Goal: Task Accomplishment & Management: Manage account settings

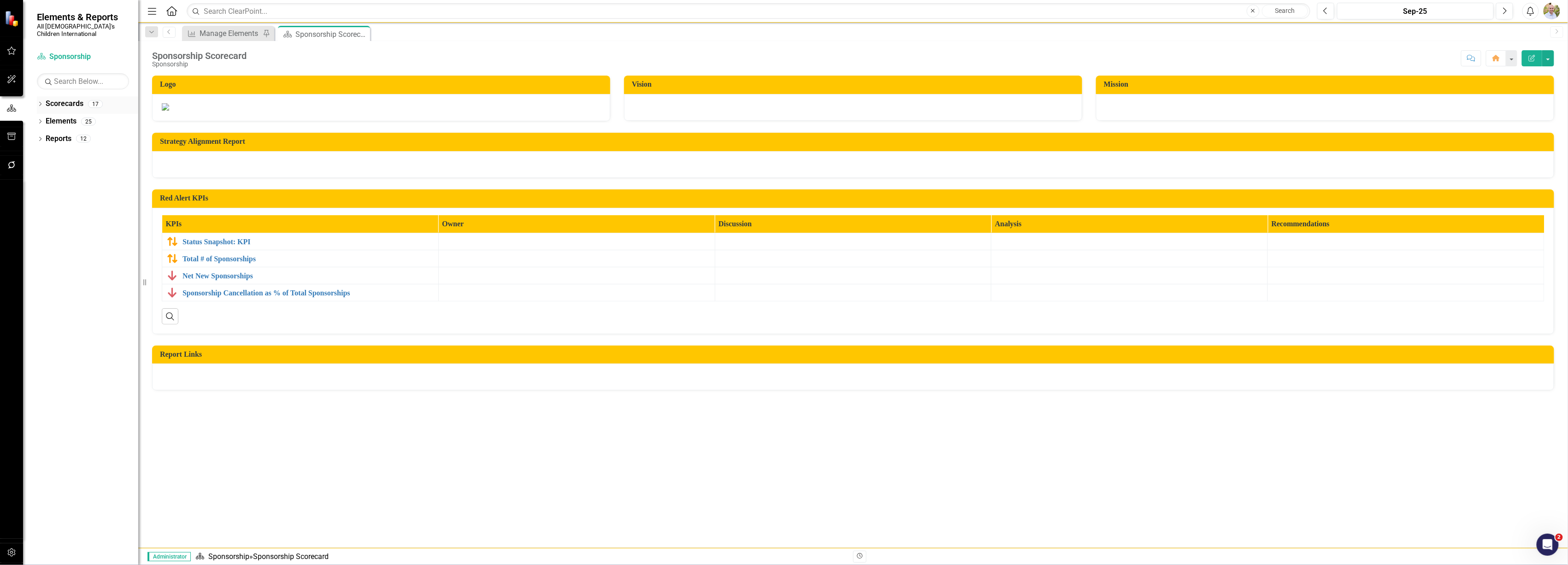
click at [44, 96] on div "Dropdown Scorecards 17" at bounding box center [88, 105] width 102 height 18
click at [41, 102] on icon "Dropdown" at bounding box center [40, 104] width 6 height 5
click at [45, 119] on icon "Dropdown" at bounding box center [45, 122] width 7 height 5
click at [56, 135] on icon "Dropdown" at bounding box center [54, 138] width 7 height 5
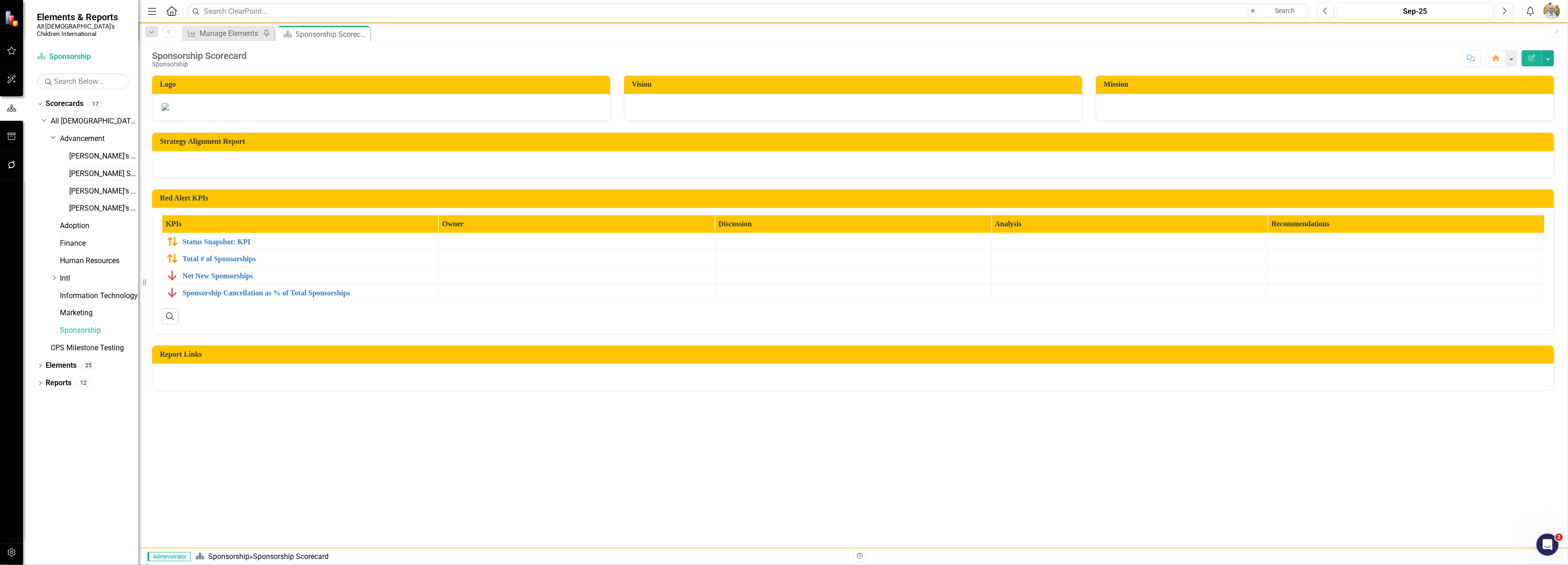
click at [86, 169] on link "[PERSON_NAME] Scorecard" at bounding box center [104, 174] width 69 height 10
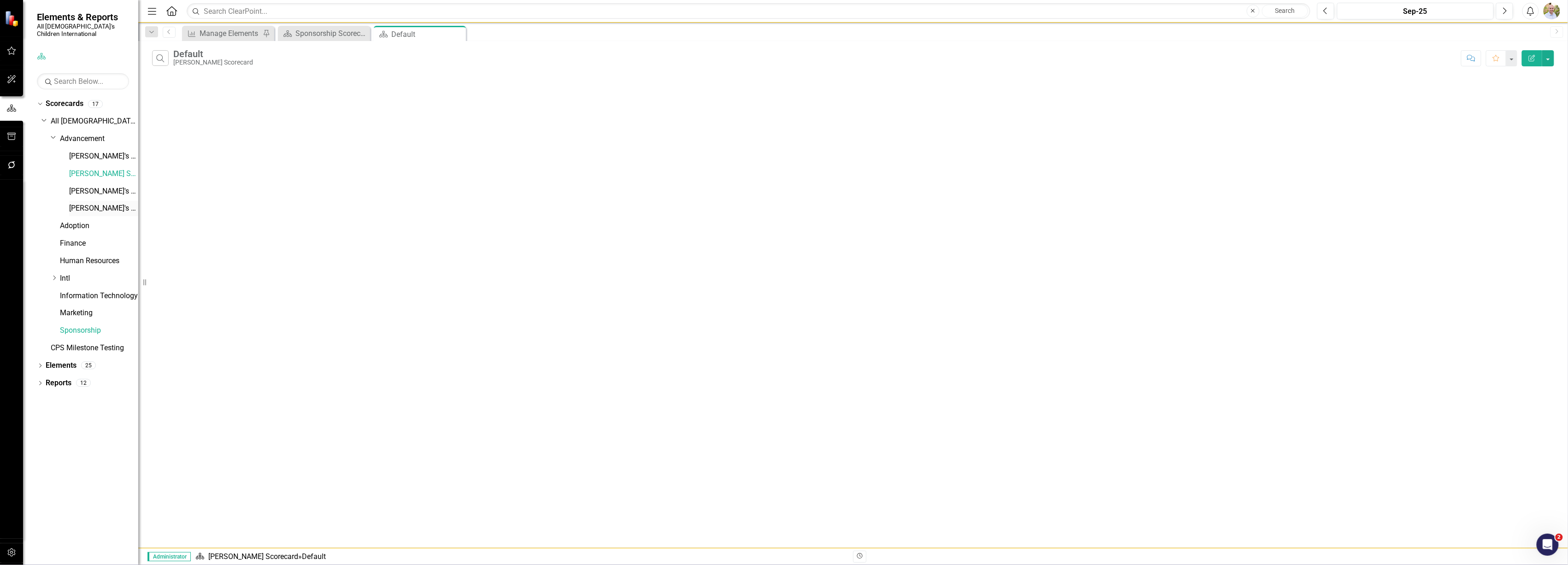
click at [88, 204] on link "[PERSON_NAME]'s Scorecard" at bounding box center [104, 208] width 69 height 10
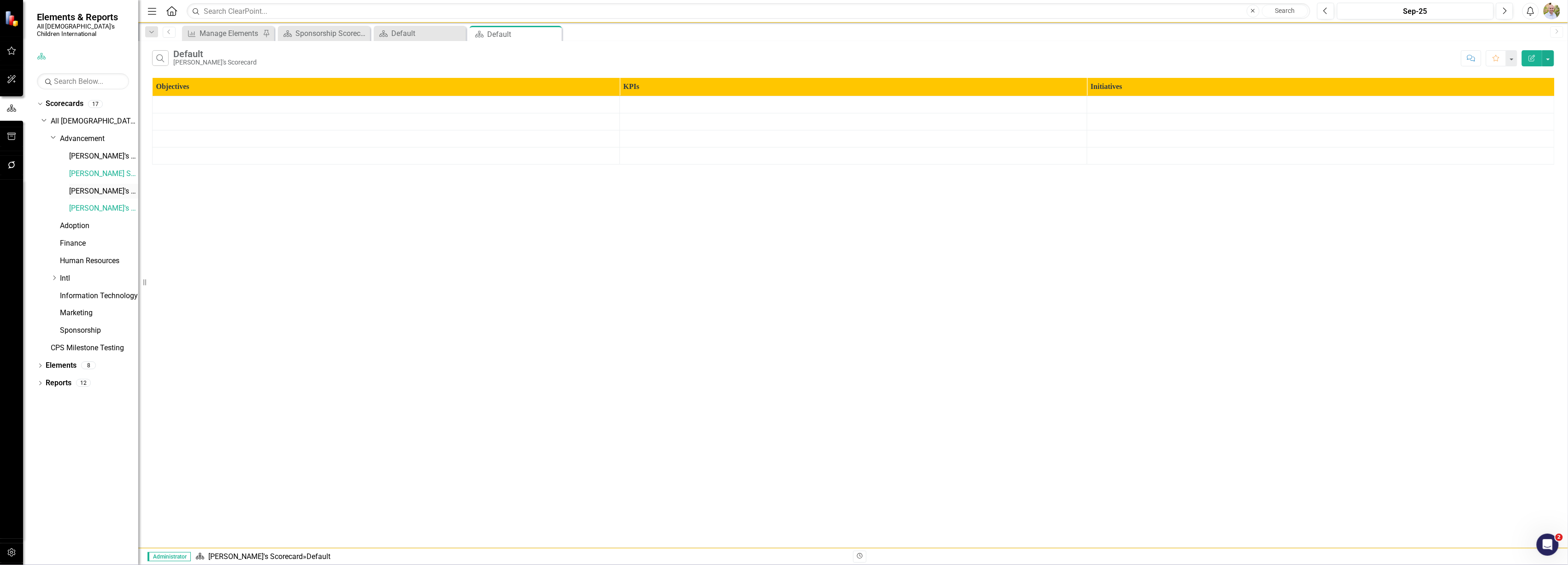
click at [94, 186] on link "[PERSON_NAME]'s Scorecard" at bounding box center [104, 191] width 69 height 10
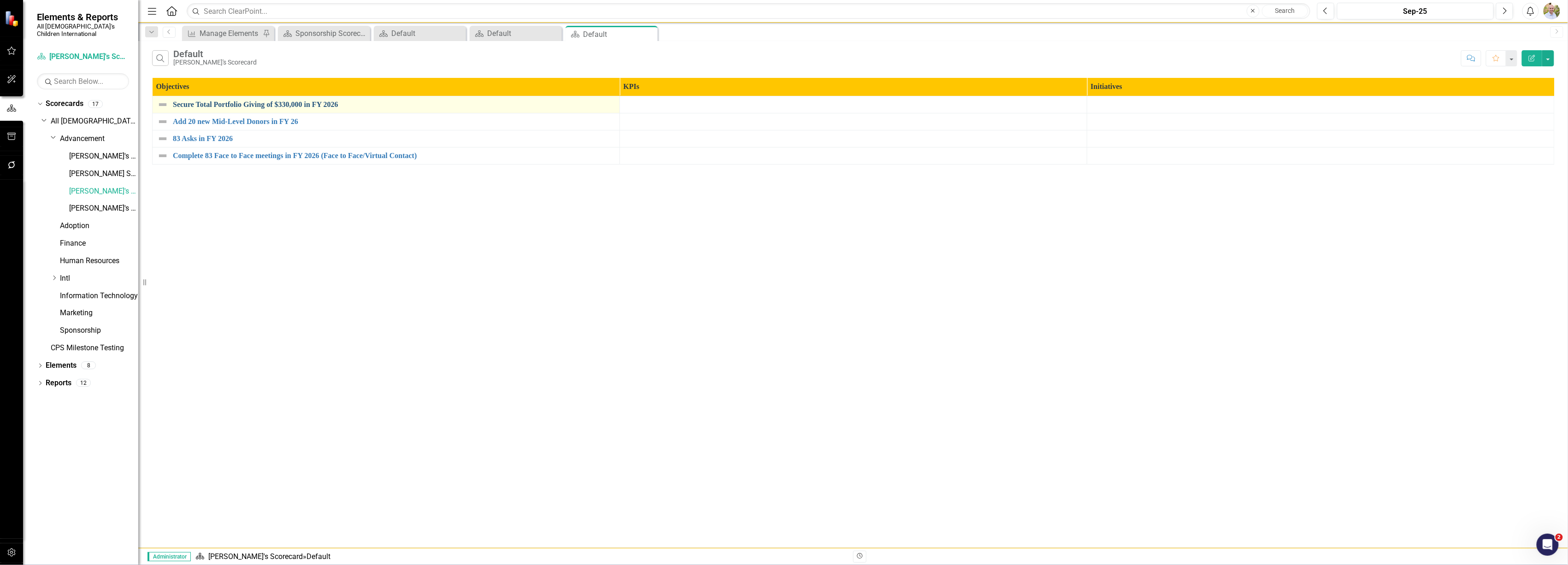
click at [261, 106] on link "Secure Total Portfolio Giving of $330,000 in FY 2026" at bounding box center [394, 104] width 442 height 8
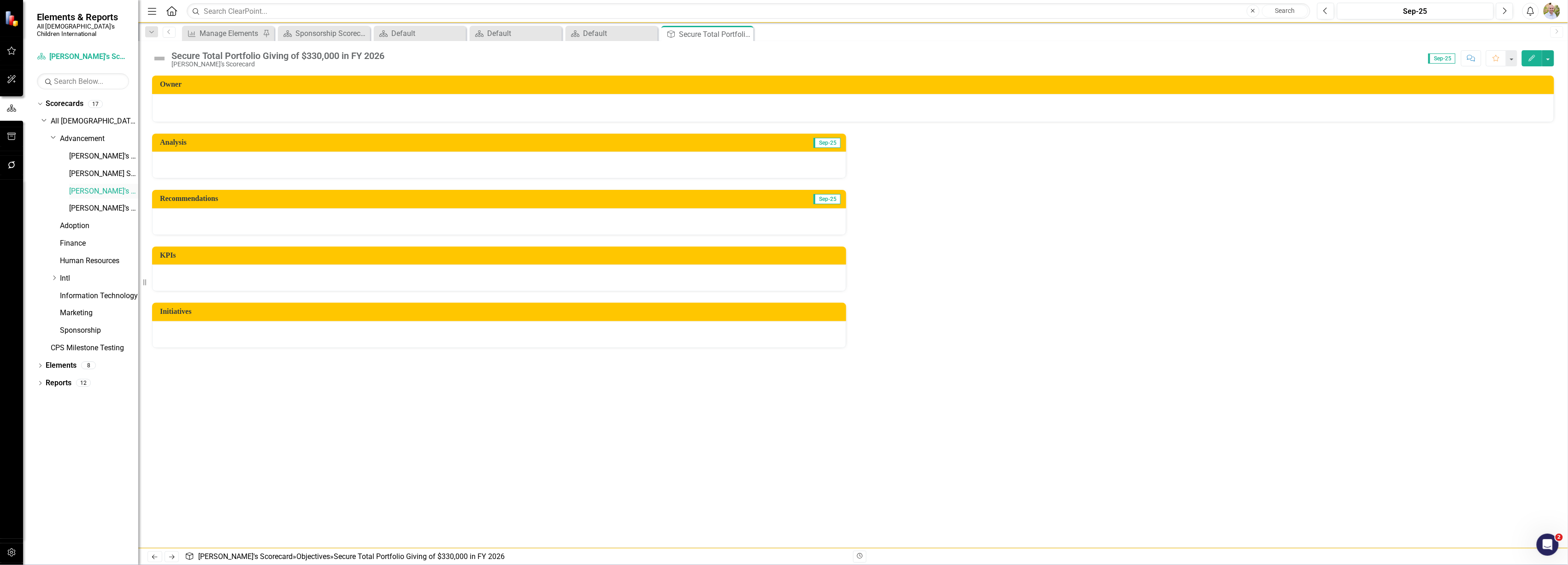
click at [93, 186] on link "[PERSON_NAME]'s Scorecard" at bounding box center [104, 191] width 69 height 10
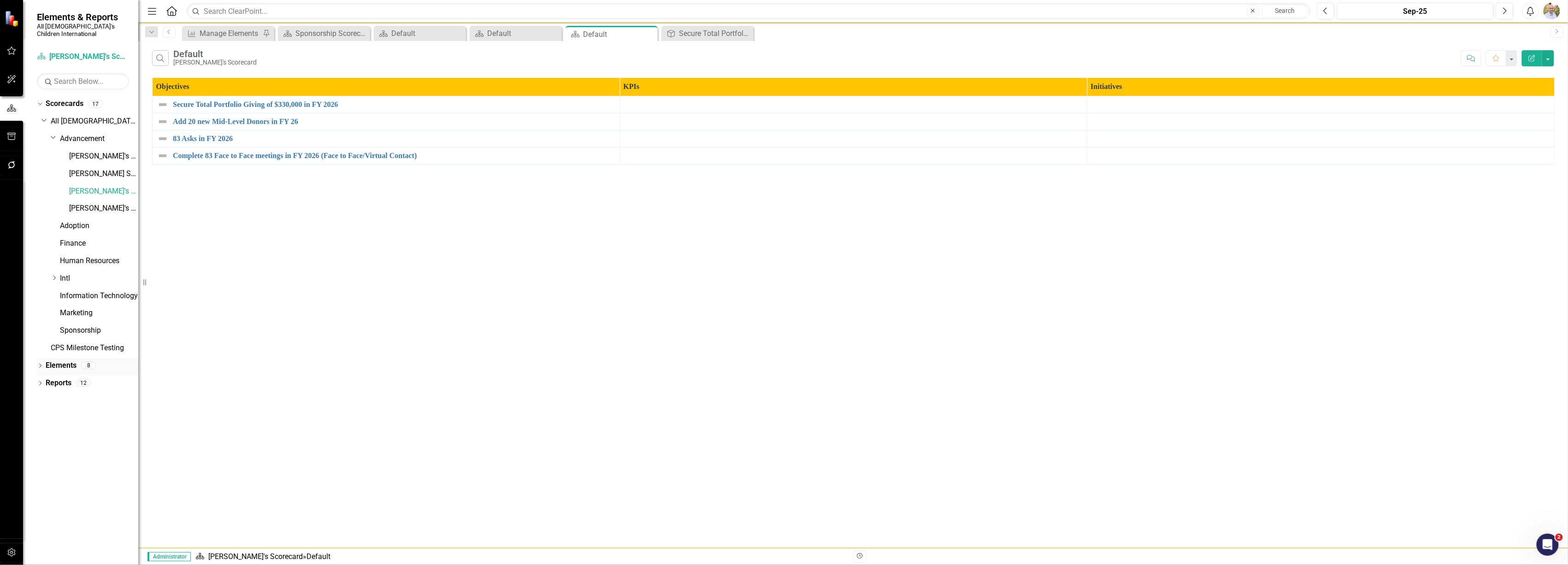
click at [40, 364] on icon "Dropdown" at bounding box center [40, 366] width 6 height 5
click at [51, 397] on icon at bounding box center [55, 400] width 8 height 6
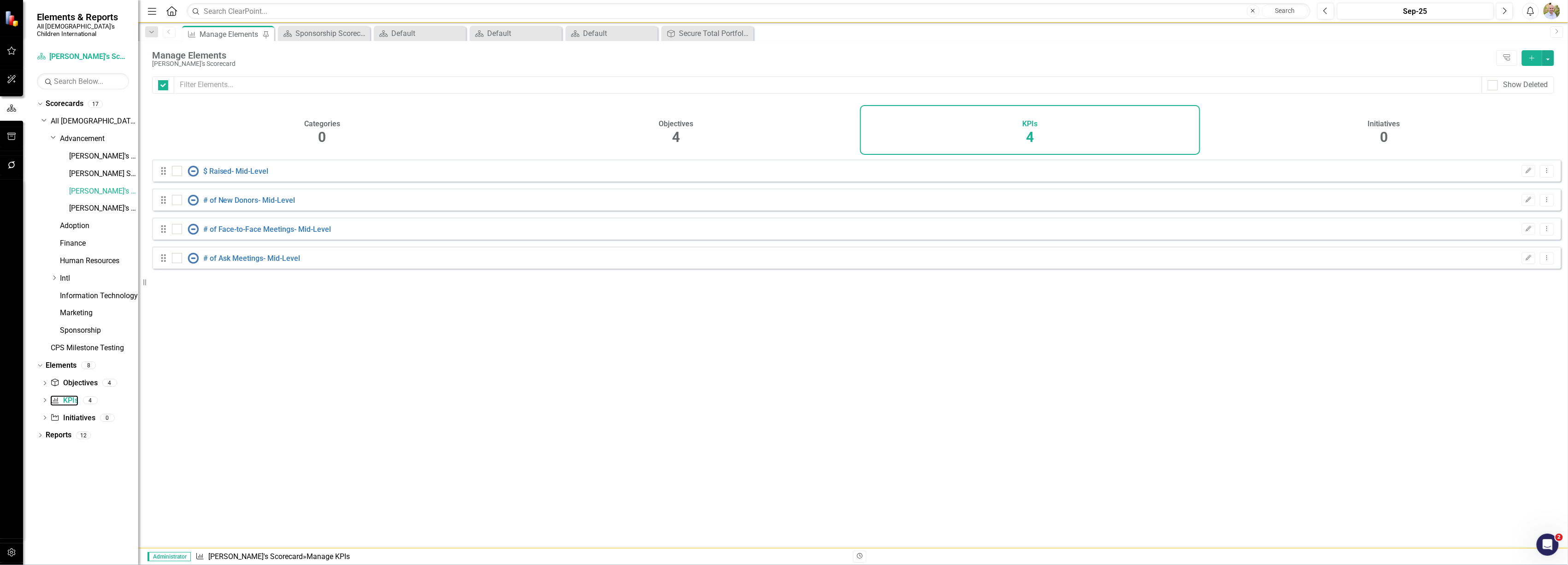
checkbox input "false"
click at [87, 186] on link "[PERSON_NAME]'s Scorecard" at bounding box center [104, 191] width 69 height 10
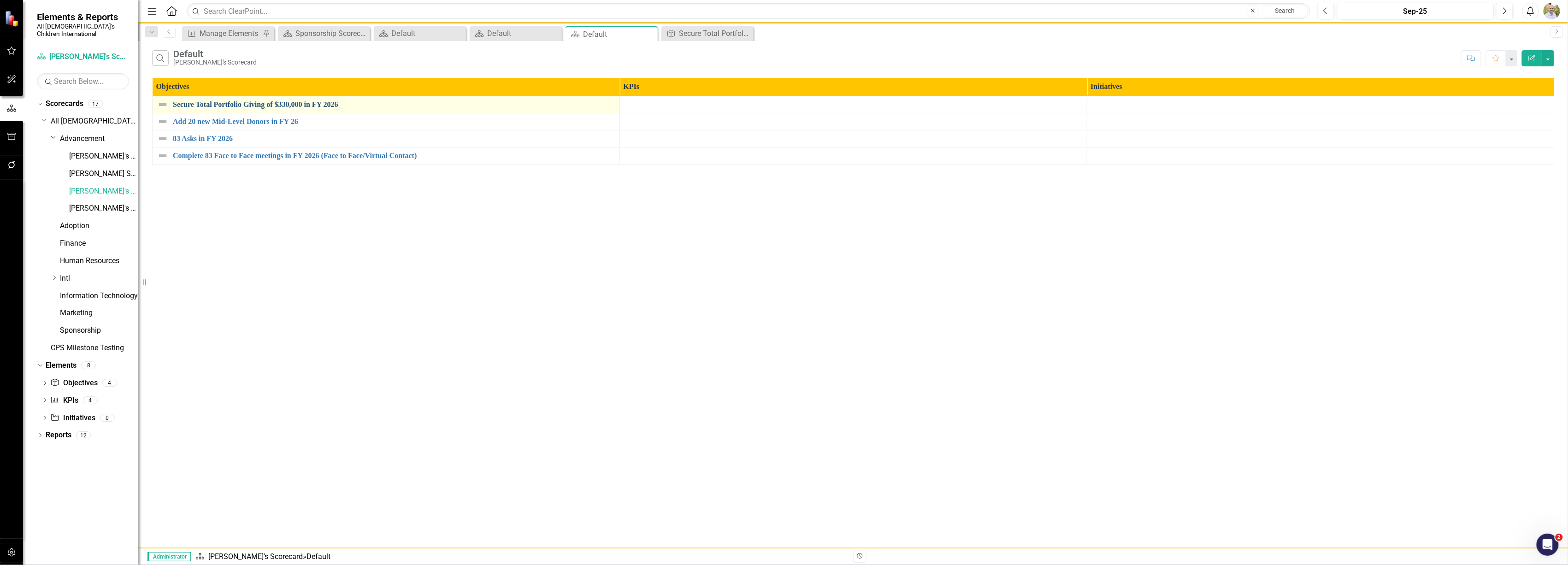
click at [253, 104] on link "Secure Total Portfolio Giving of $330,000 in FY 2026" at bounding box center [394, 104] width 442 height 8
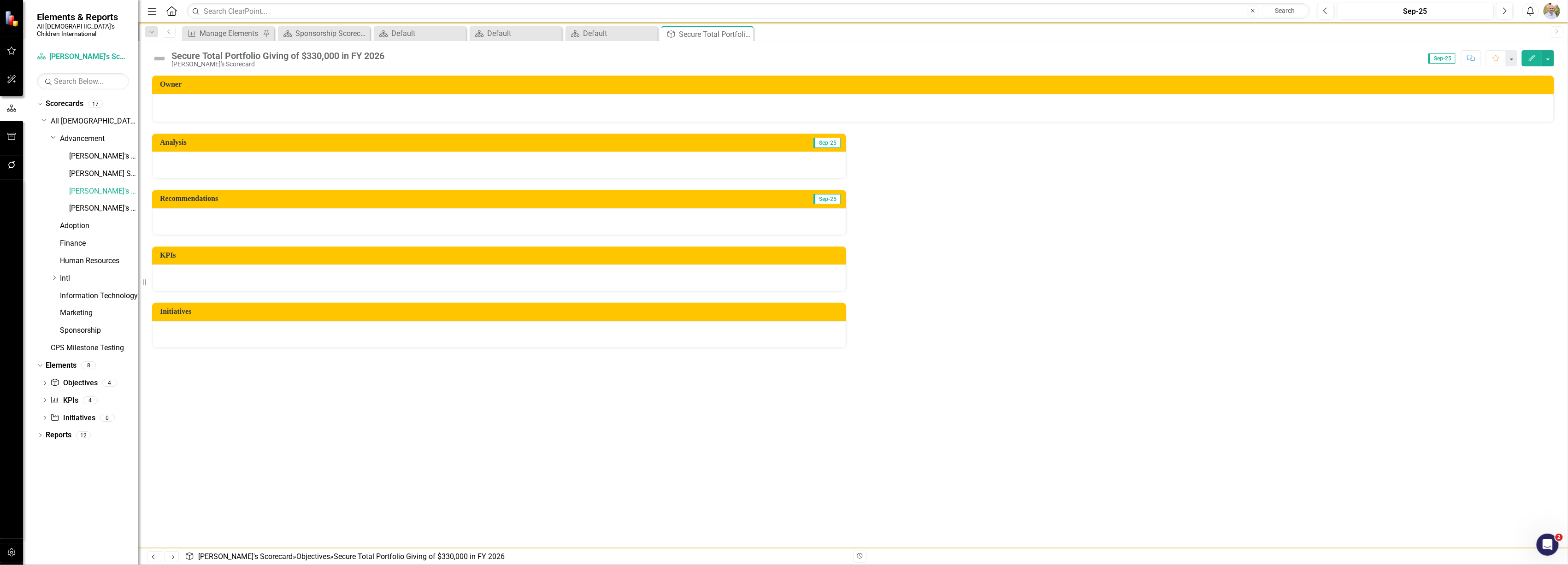
click at [309, 271] on div at bounding box center [499, 277] width 694 height 27
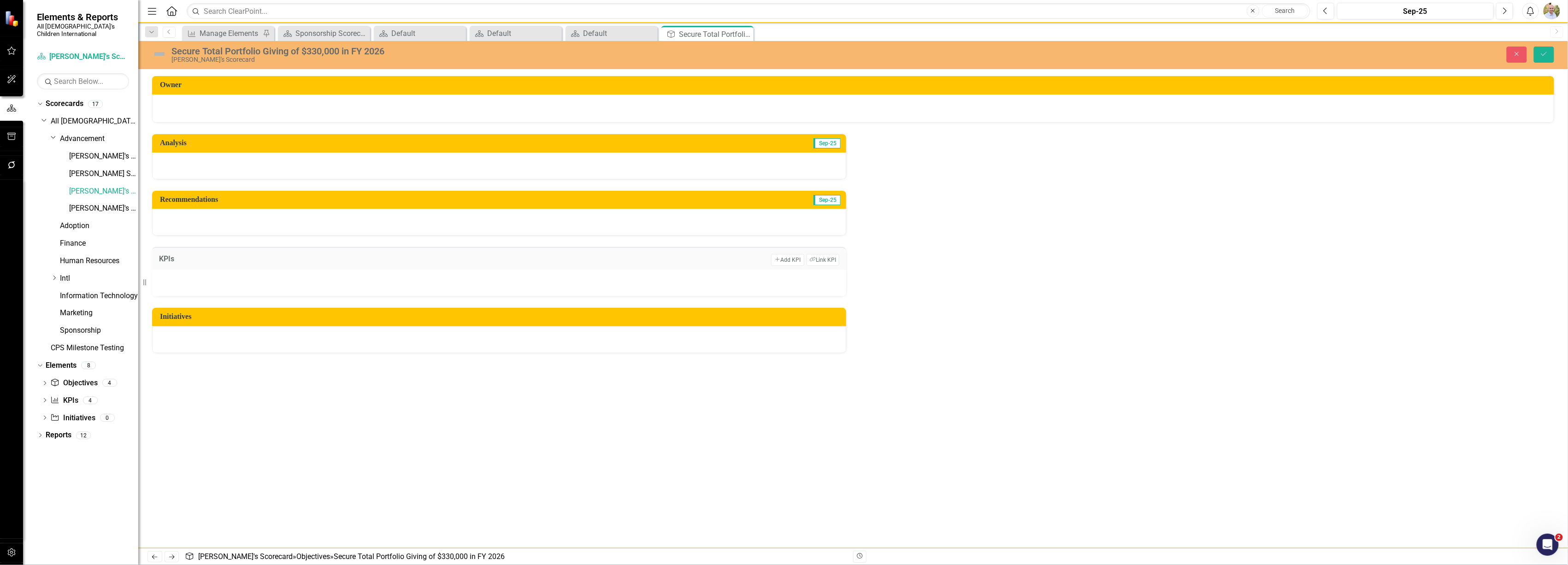
click at [302, 282] on div at bounding box center [499, 283] width 694 height 27
click at [817, 260] on button "Link Tag Link KPI" at bounding box center [823, 260] width 33 height 12
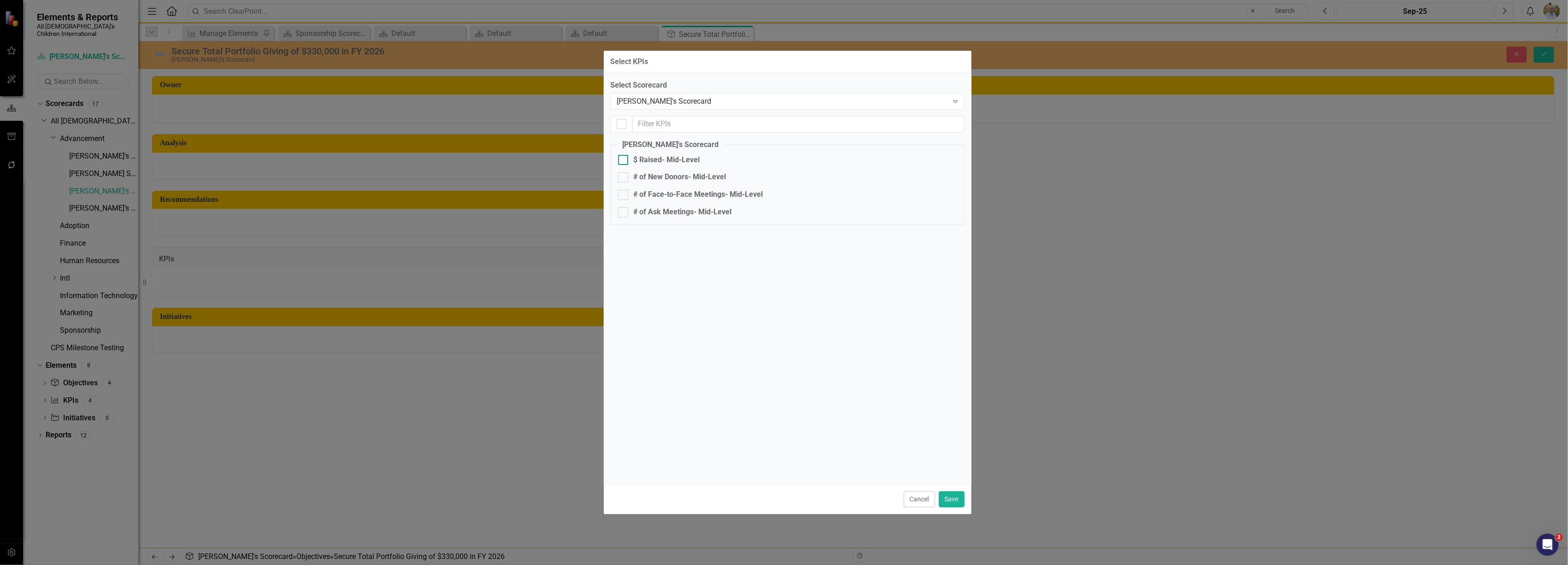
click at [625, 158] on div at bounding box center [623, 160] width 10 height 10
click at [624, 158] on input "$ Raised- Mid-Level" at bounding box center [621, 158] width 6 height 6
checkbox input "true"
click at [950, 497] on button "Save" at bounding box center [952, 500] width 26 height 16
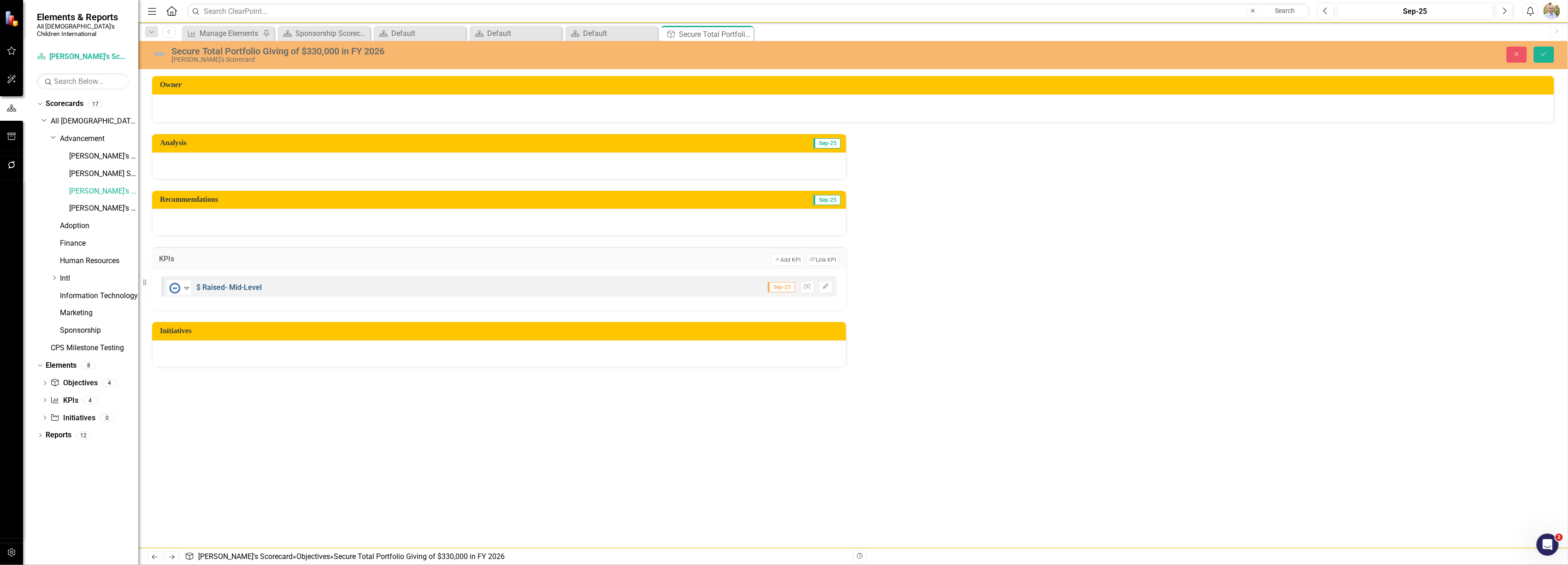
click at [222, 284] on link "$ Raised- Mid-Level" at bounding box center [229, 287] width 65 height 9
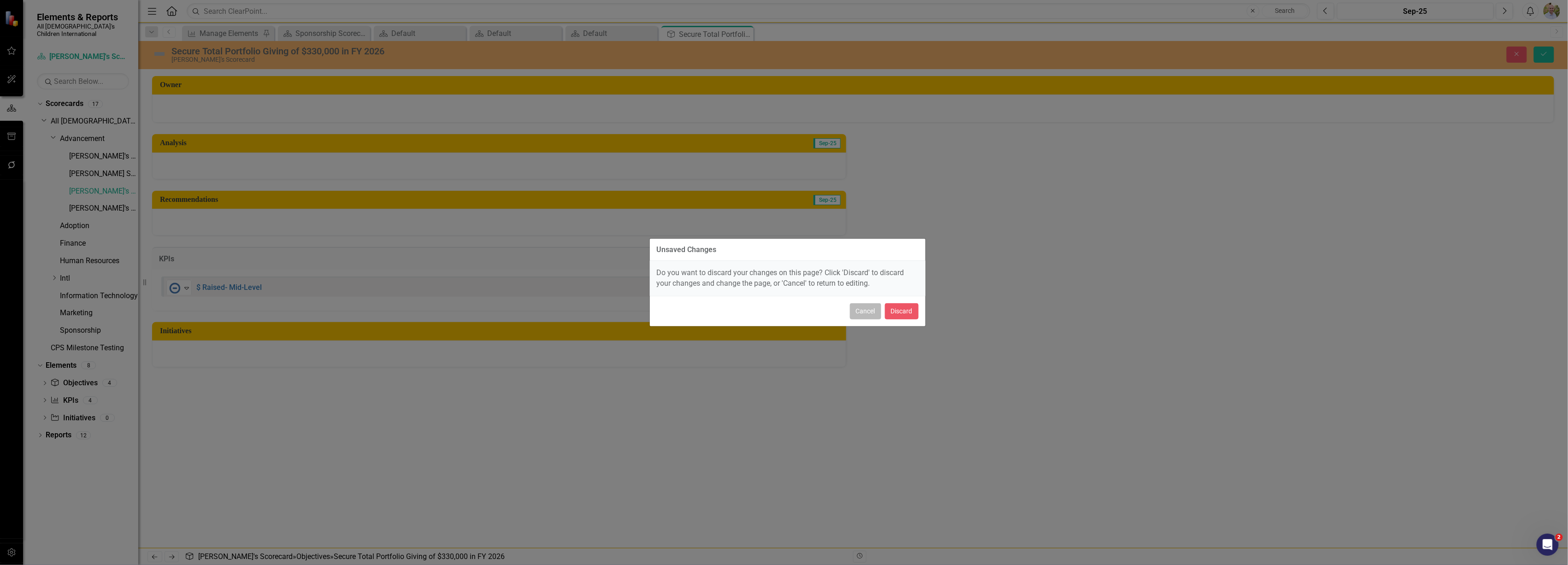
click at [855, 308] on button "Cancel" at bounding box center [866, 312] width 32 height 16
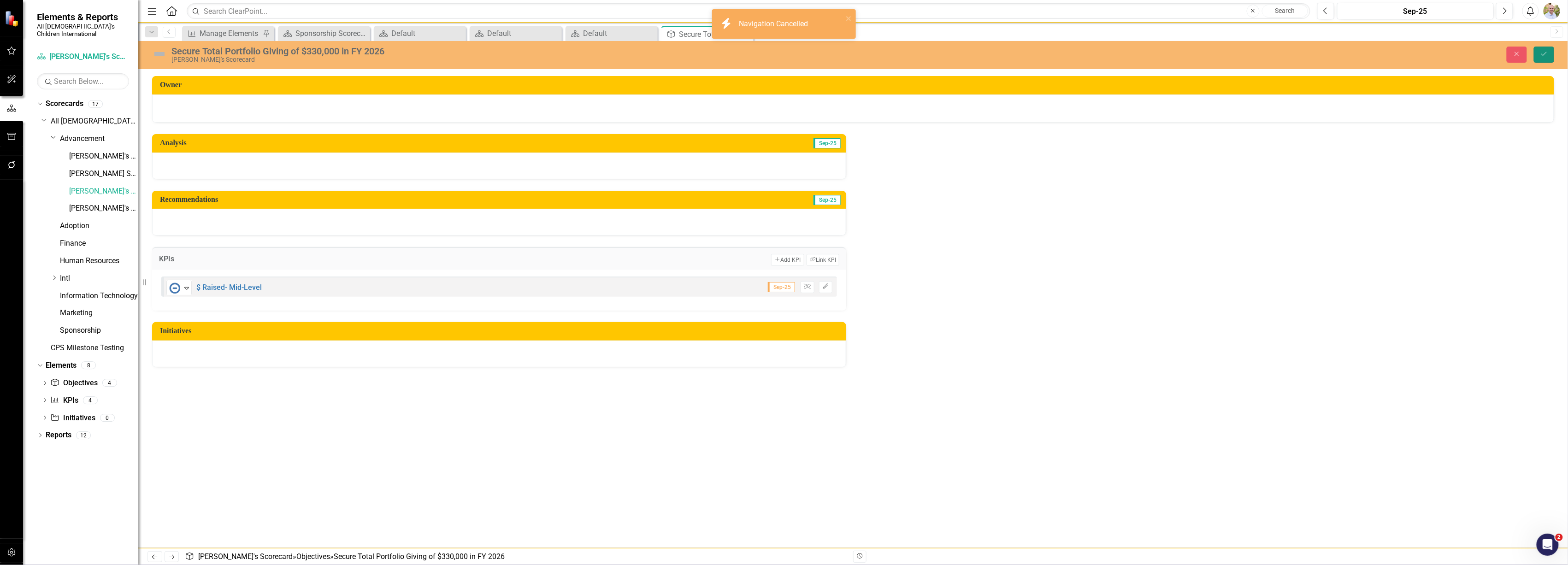
click at [1543, 51] on icon "Save" at bounding box center [1544, 54] width 8 height 6
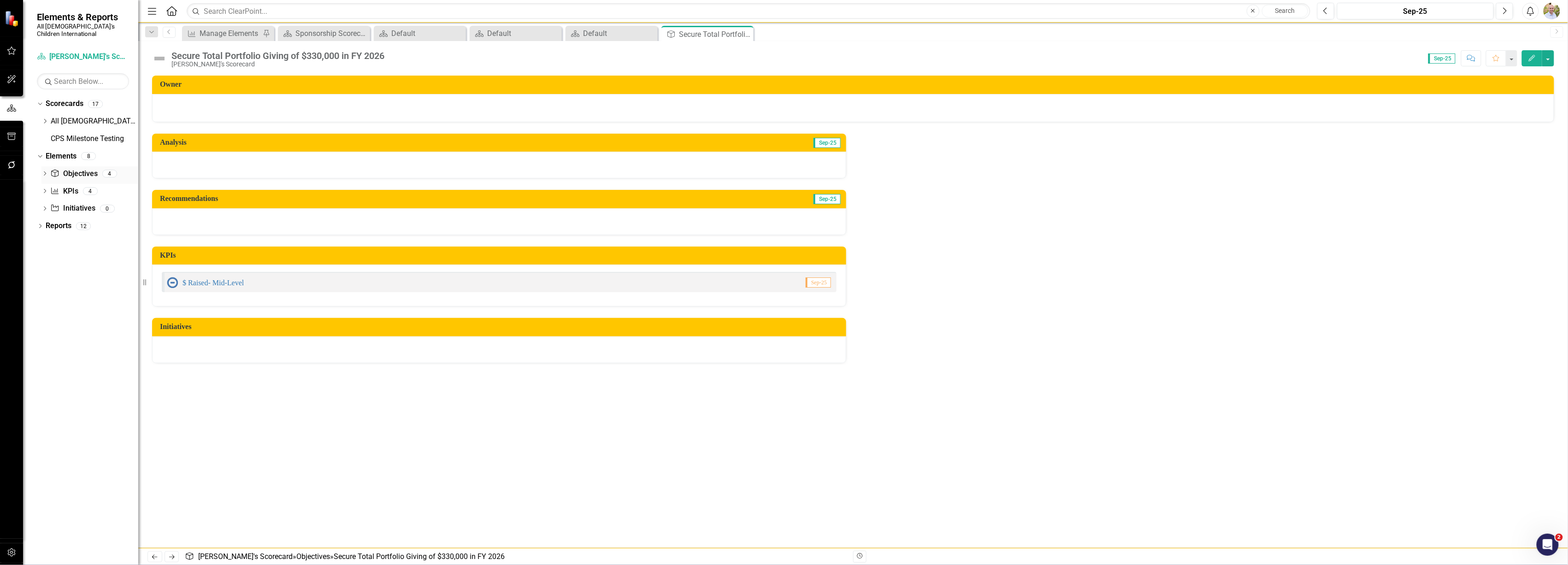
click at [65, 170] on link "Objective Objectives" at bounding box center [73, 174] width 47 height 10
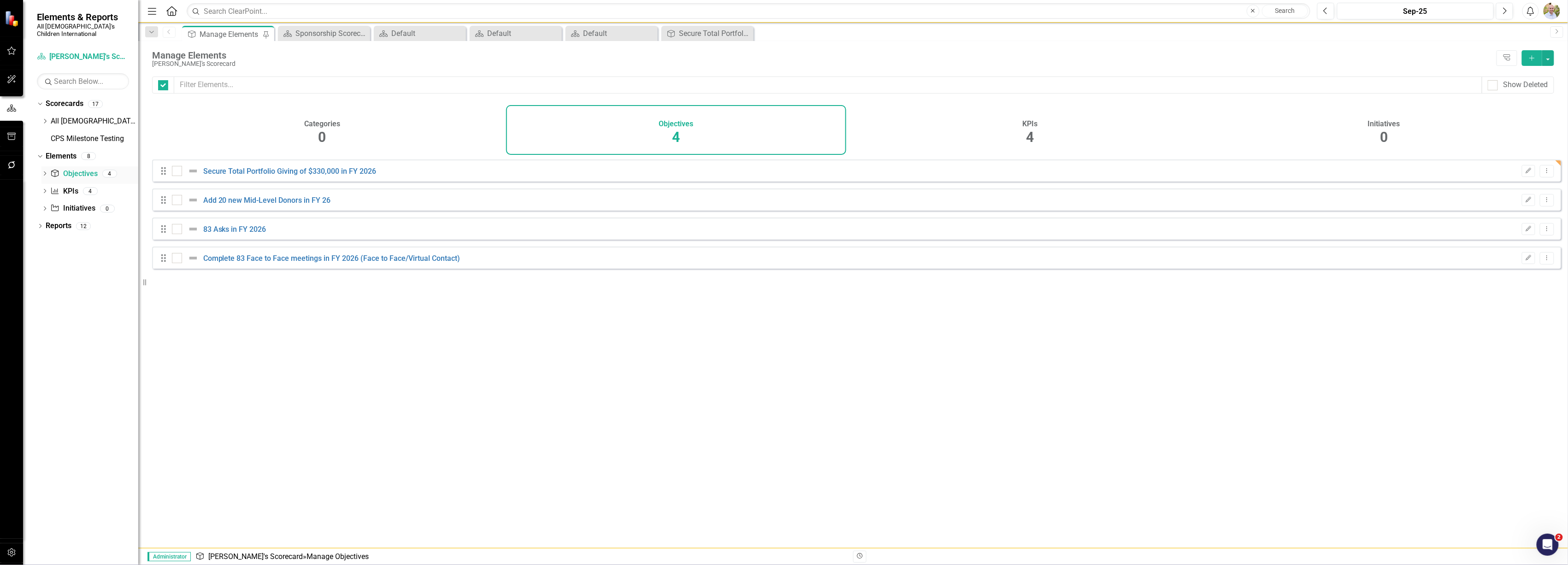
checkbox input "false"
click at [240, 205] on link "Add 20 new Mid-Level Donors in FY 26" at bounding box center [267, 200] width 128 height 9
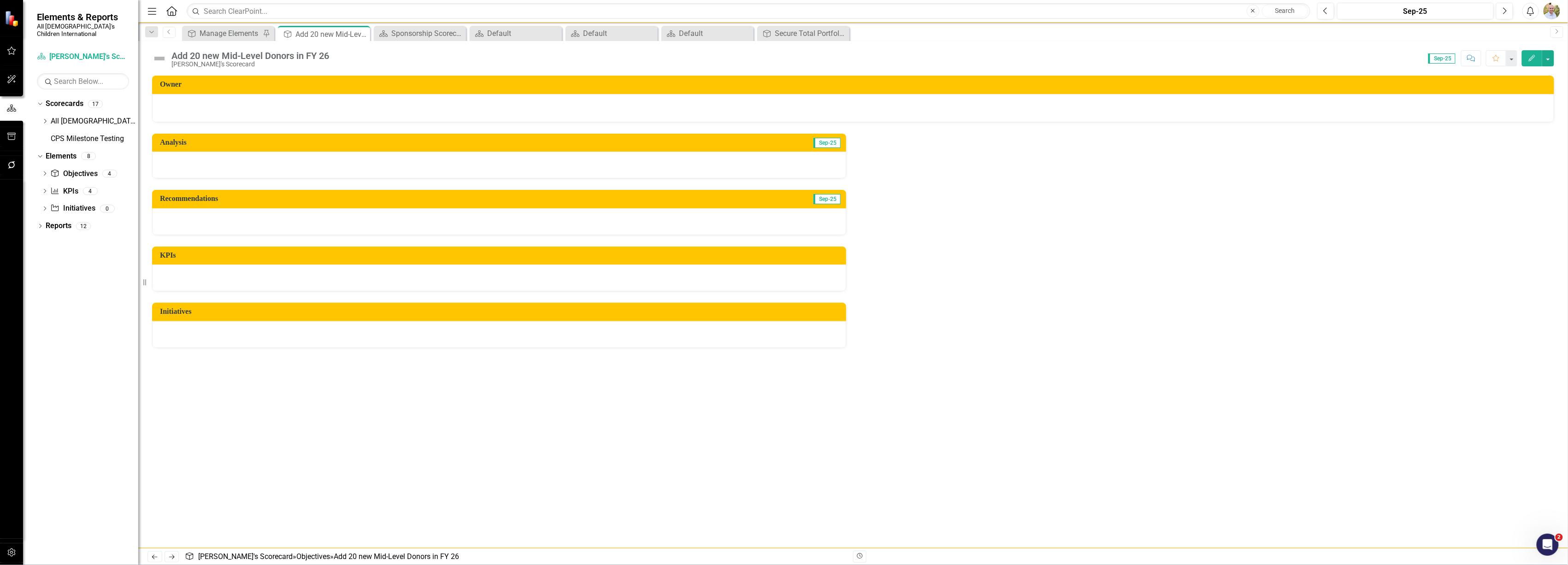
click at [203, 275] on div at bounding box center [499, 277] width 694 height 27
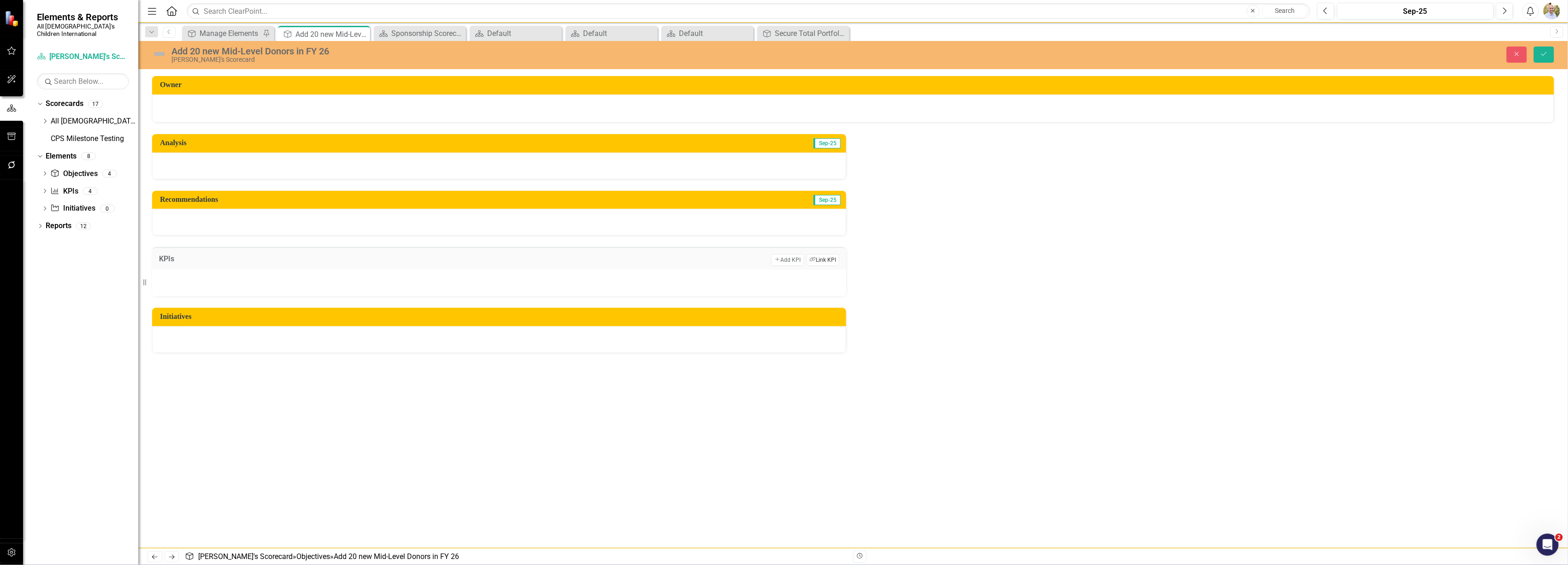
click at [823, 264] on button "Link Tag Link KPI" at bounding box center [823, 260] width 33 height 12
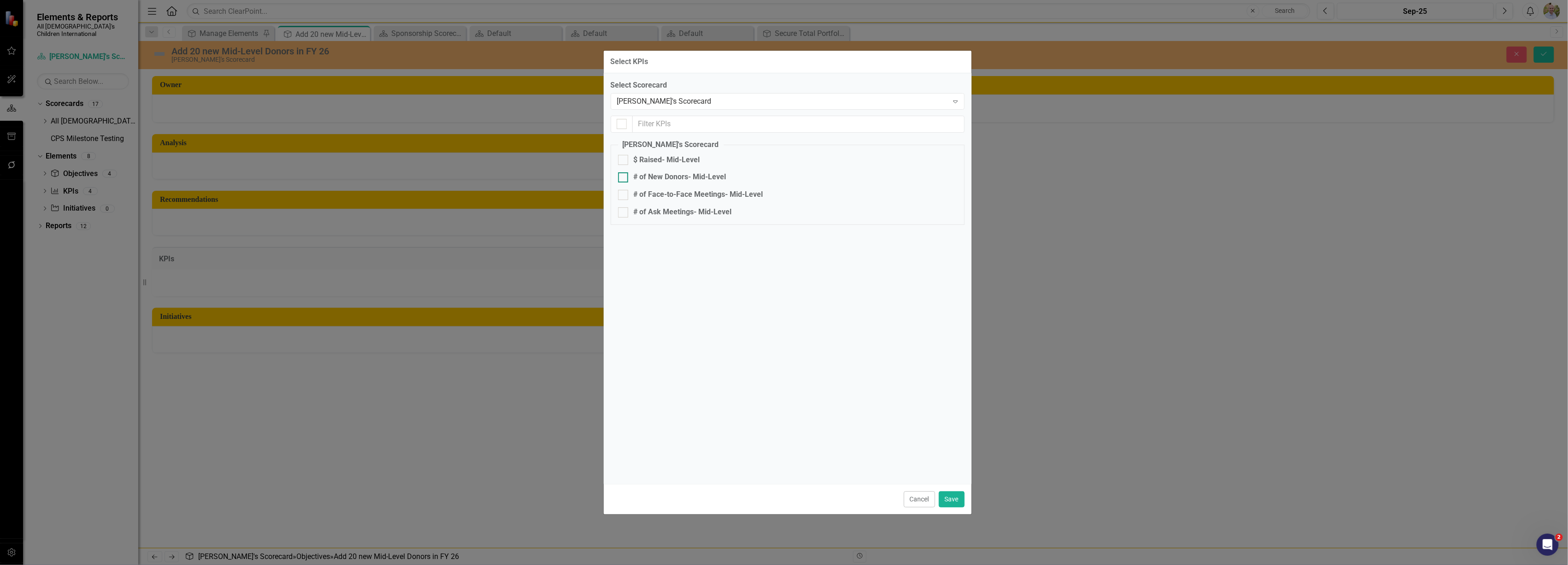
click at [625, 176] on div at bounding box center [623, 177] width 10 height 10
click at [624, 176] on input "# of New Donors- Mid-Level" at bounding box center [621, 175] width 6 height 6
checkbox input "true"
click at [950, 500] on button "Save" at bounding box center [952, 500] width 26 height 16
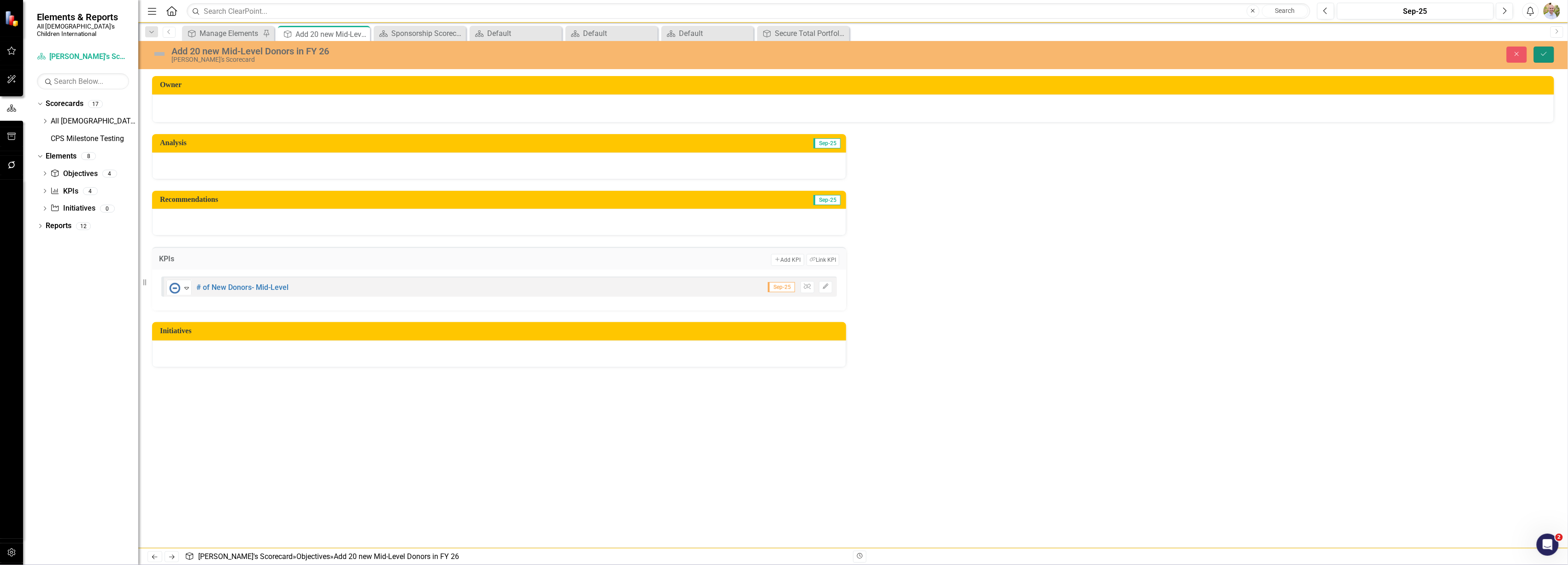
click at [1540, 57] on button "Save" at bounding box center [1545, 55] width 21 height 16
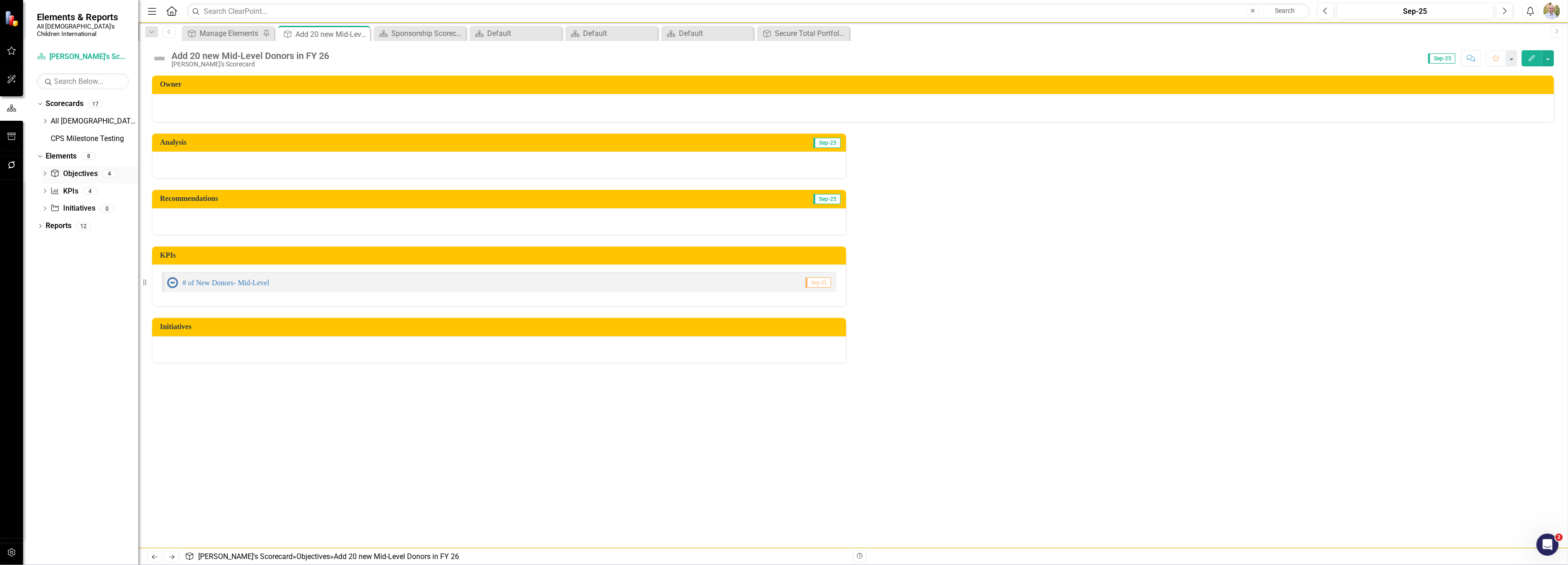
click at [67, 169] on link "Objective Objectives" at bounding box center [73, 174] width 47 height 10
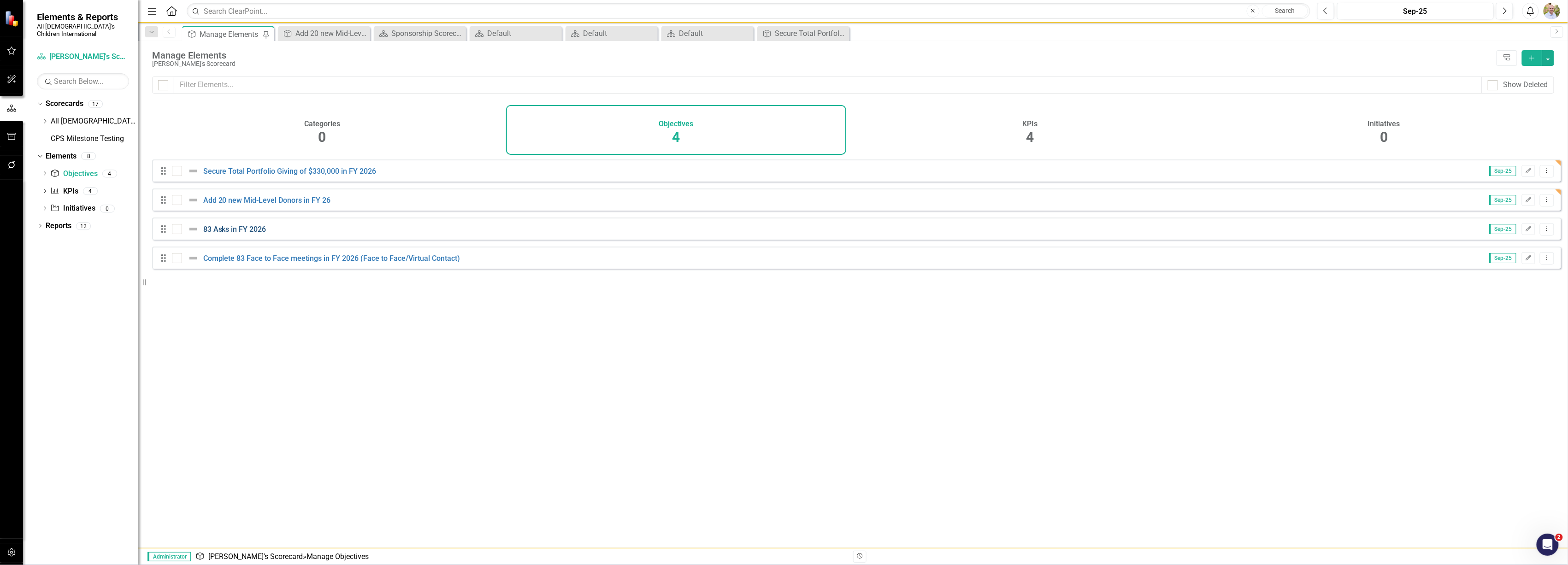
click at [225, 233] on link "83 Asks in FY 2026" at bounding box center [235, 229] width 63 height 9
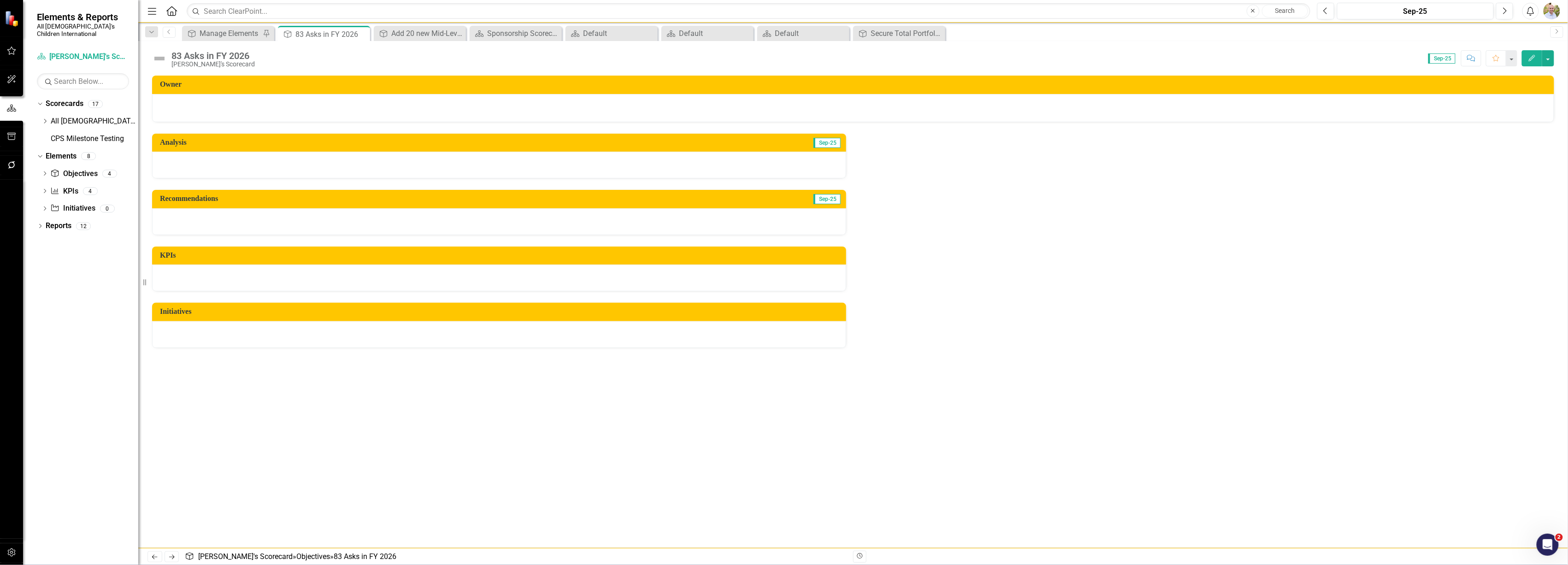
click at [799, 282] on div at bounding box center [499, 277] width 694 height 27
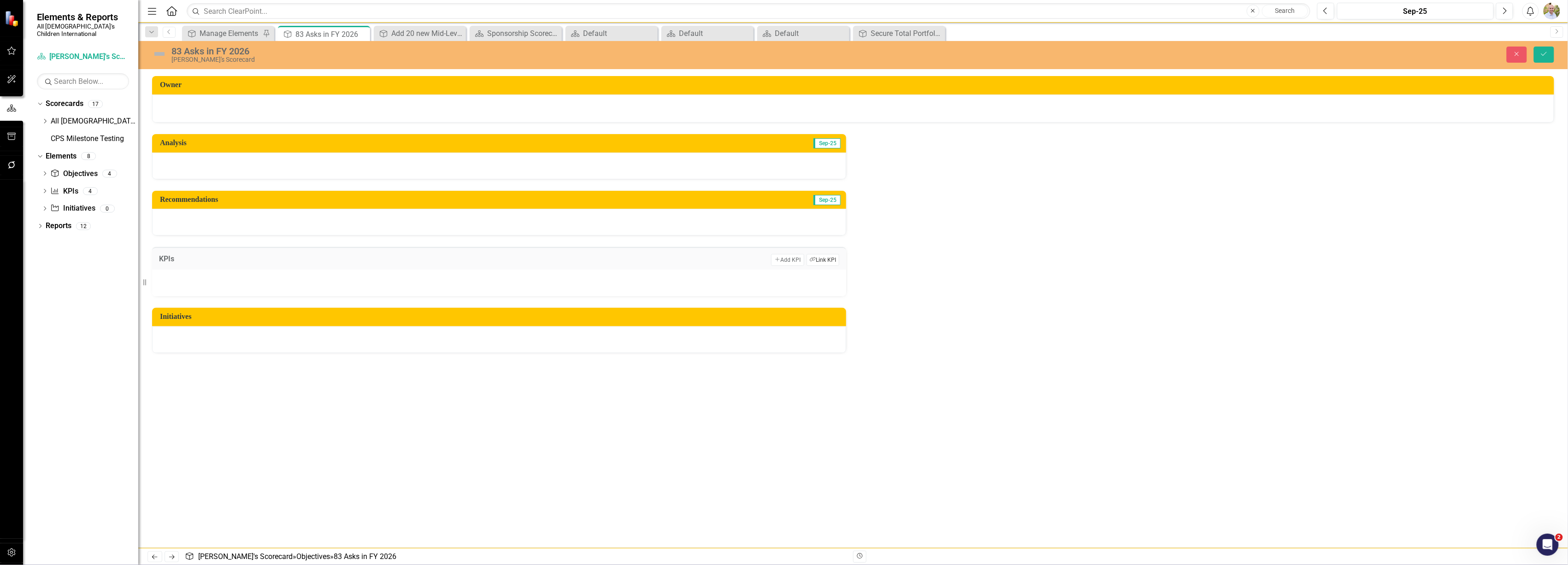
click at [829, 266] on button "Link Tag Link KPI" at bounding box center [823, 260] width 33 height 12
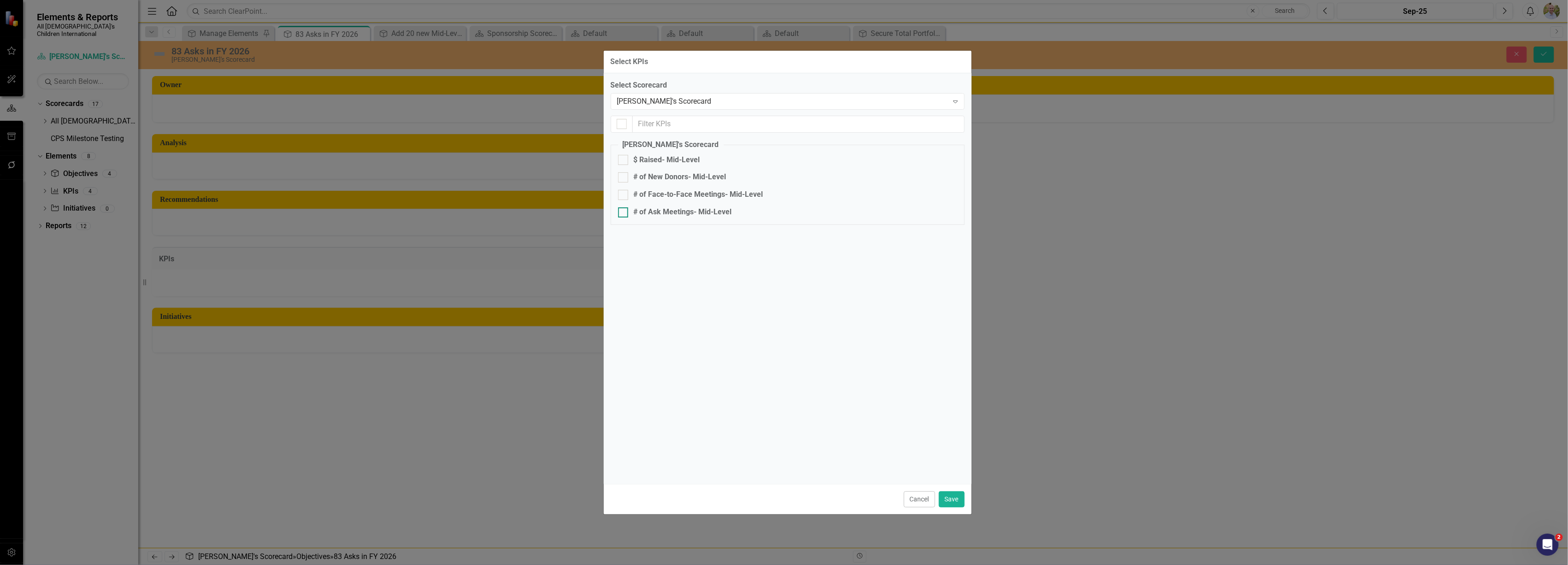
click at [622, 213] on input "# of Ask Meetings- Mid-Level" at bounding box center [621, 210] width 6 height 6
checkbox input "true"
click at [954, 502] on button "Save" at bounding box center [952, 500] width 26 height 16
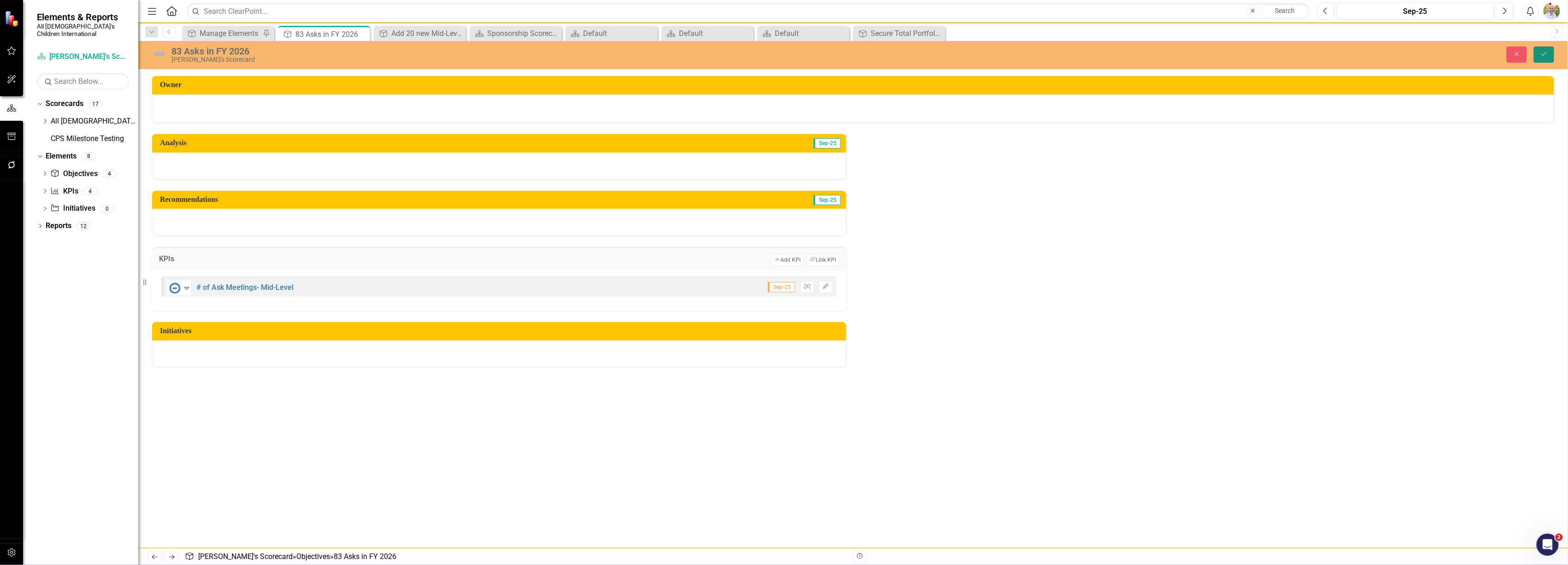
click at [1540, 54] on button "Save" at bounding box center [1545, 55] width 21 height 16
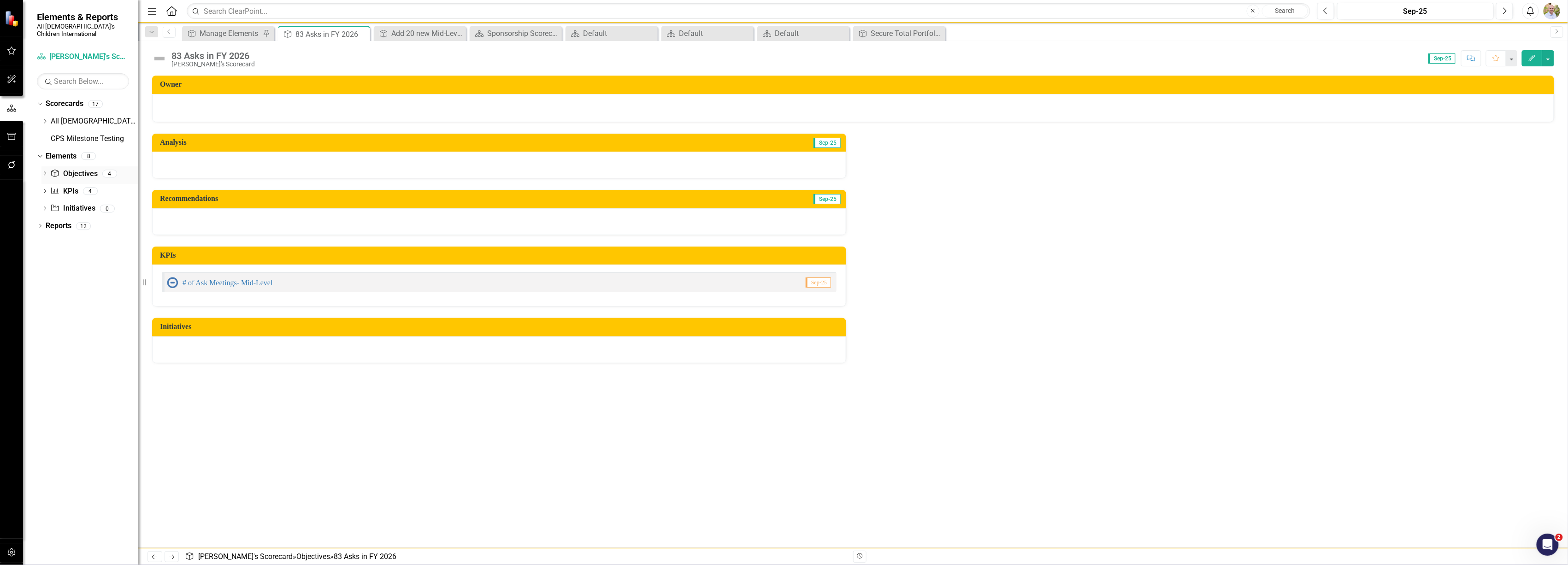
click at [81, 169] on link "Objective Objectives" at bounding box center [73, 174] width 47 height 10
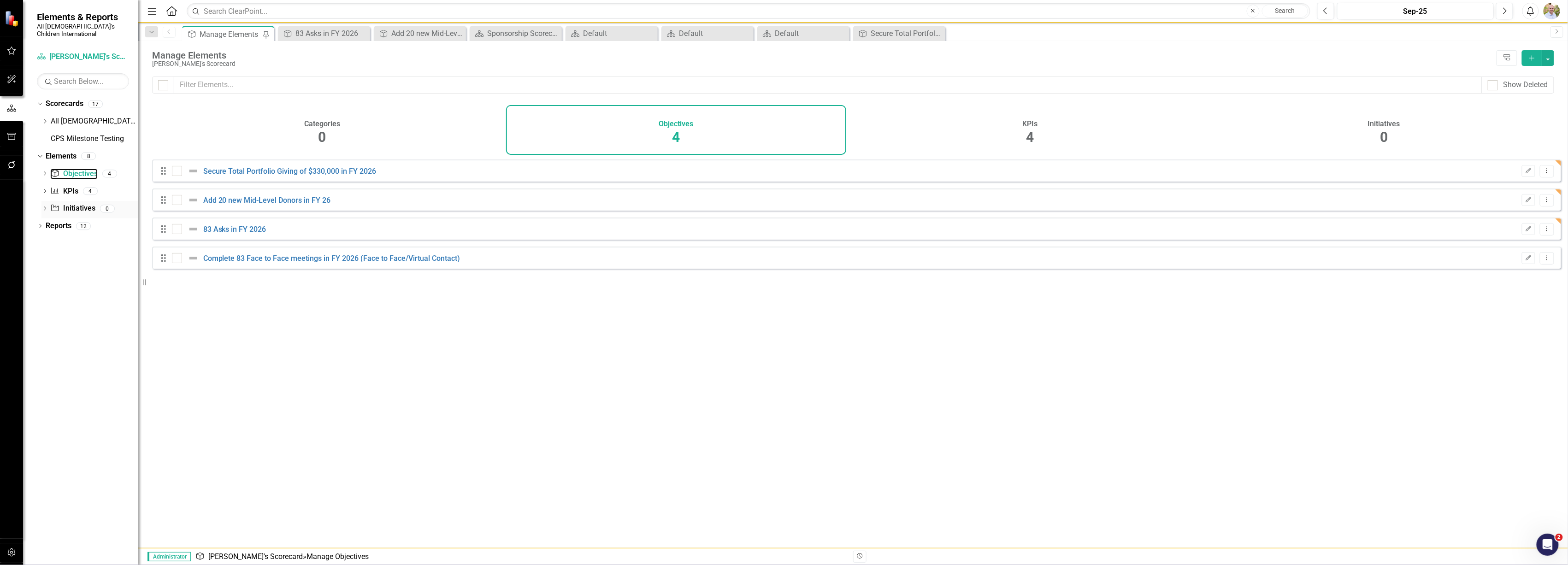
checkbox input "false"
click at [242, 263] on link "Complete 83 Face to Face meetings in FY 2026 (Face to Face/Virtual Contact)" at bounding box center [332, 258] width 257 height 9
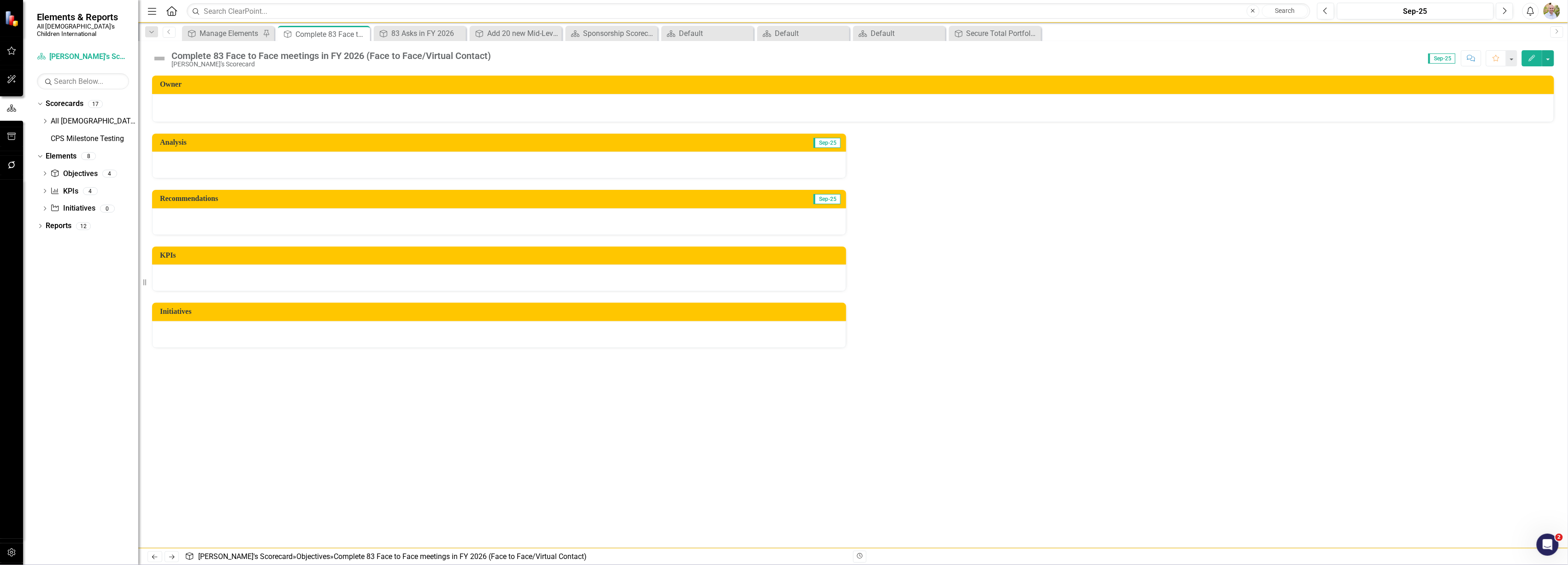
click at [814, 274] on div at bounding box center [499, 277] width 694 height 27
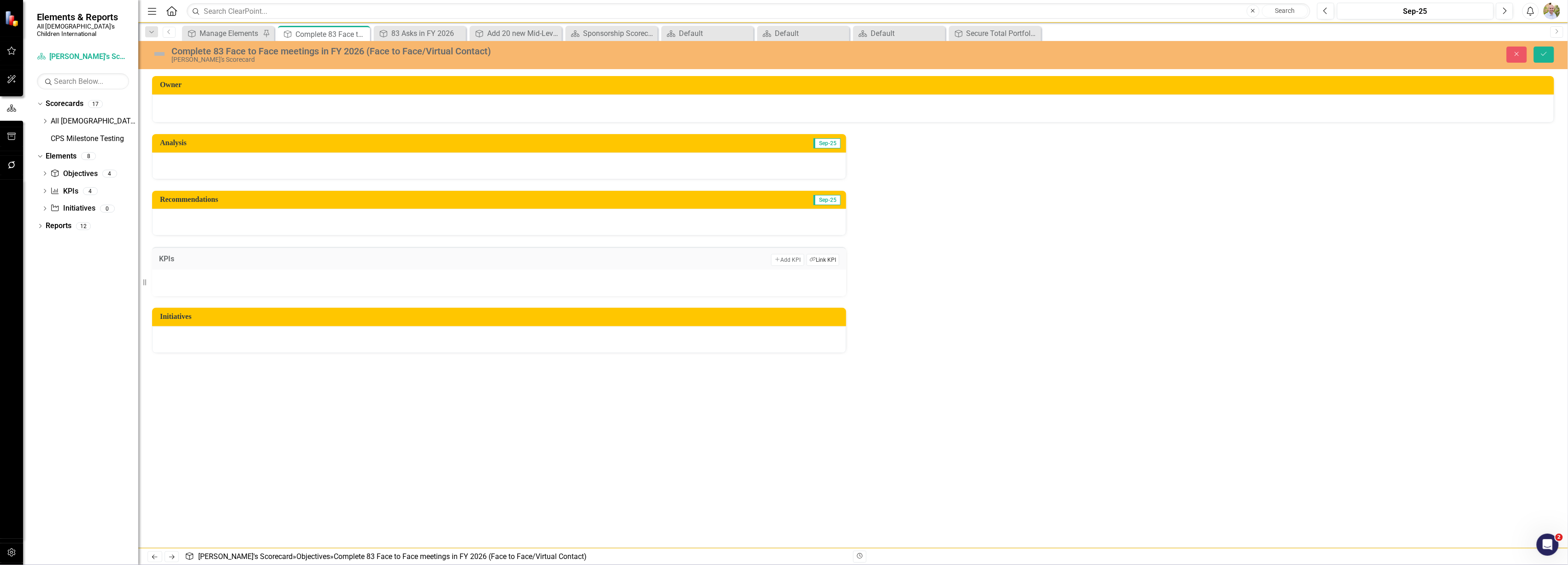
click at [818, 260] on button "Link Tag Link KPI" at bounding box center [823, 260] width 33 height 12
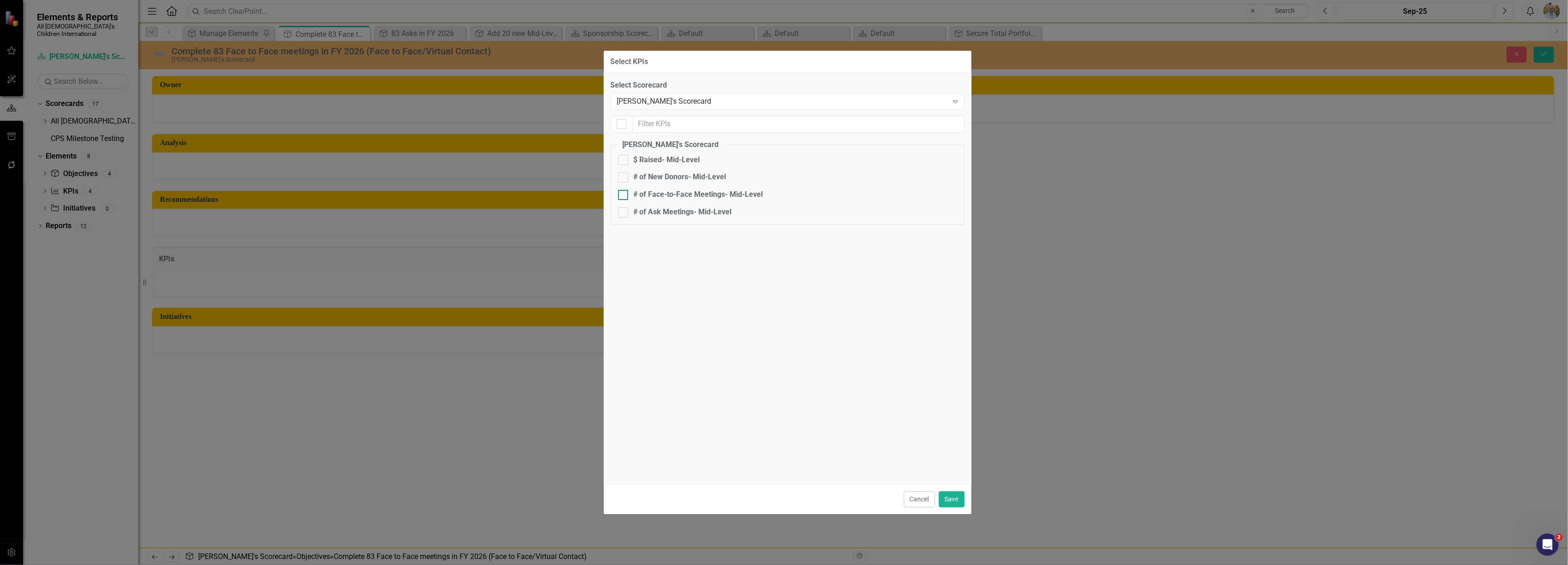
click at [670, 194] on div "# of Face-to-Face Meetings- Mid-Level" at bounding box center [698, 194] width 130 height 10
click at [624, 194] on input "# of Face-to-Face Meetings- Mid-Level" at bounding box center [621, 193] width 6 height 6
checkbox input "true"
click at [958, 500] on button "Save" at bounding box center [952, 500] width 26 height 16
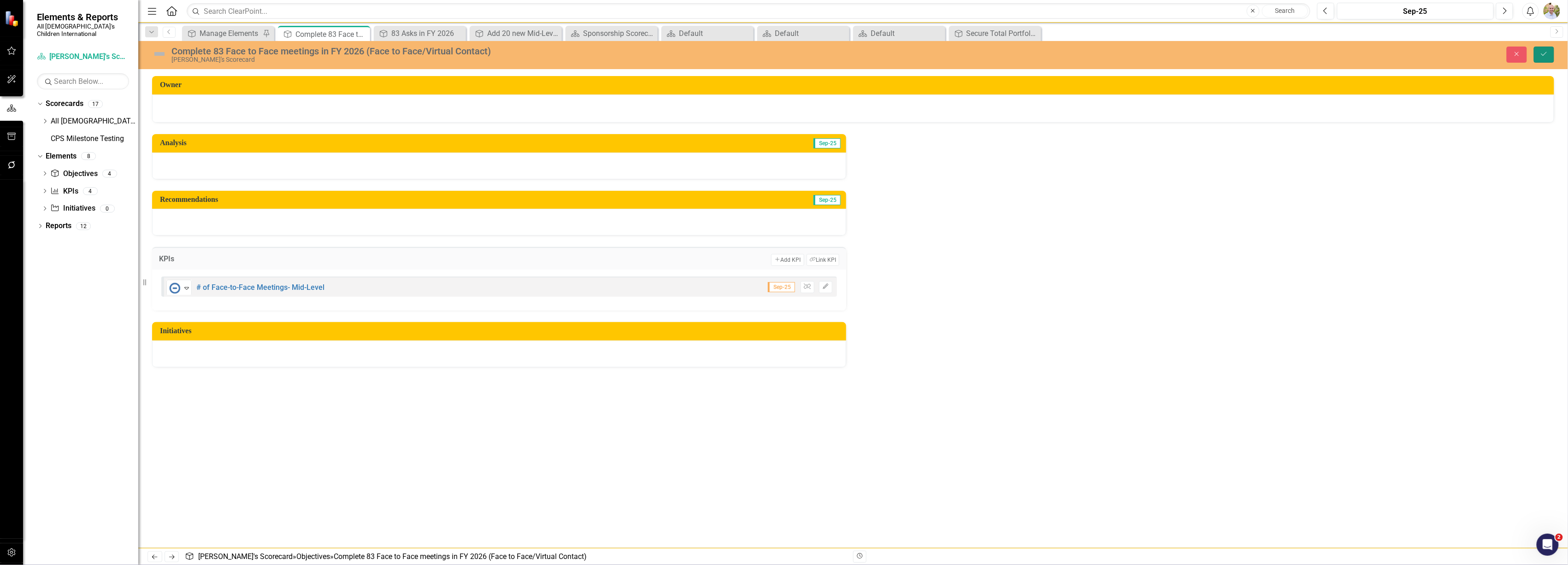
click at [1547, 51] on icon "Save" at bounding box center [1544, 54] width 8 height 6
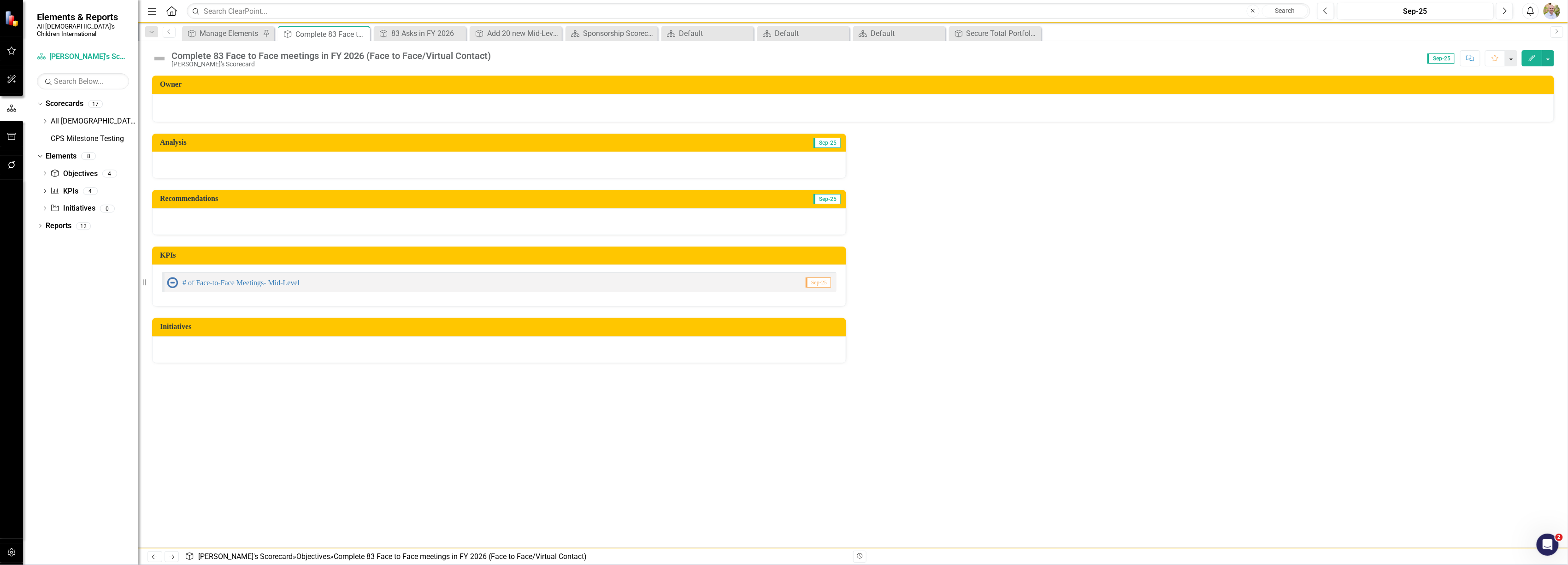
click at [1517, 58] on button "button" at bounding box center [1511, 58] width 12 height 16
click at [1531, 56] on icon "Edit" at bounding box center [1532, 58] width 8 height 6
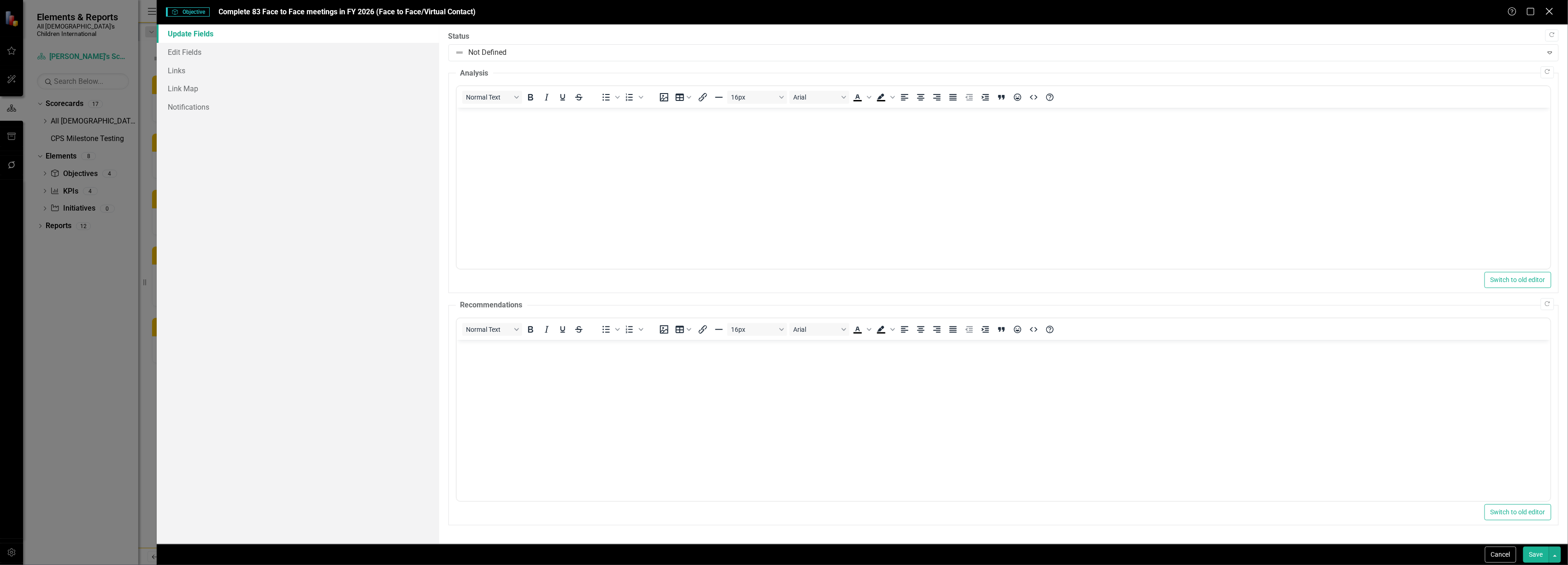
click at [1552, 8] on icon "Close" at bounding box center [1549, 11] width 12 height 9
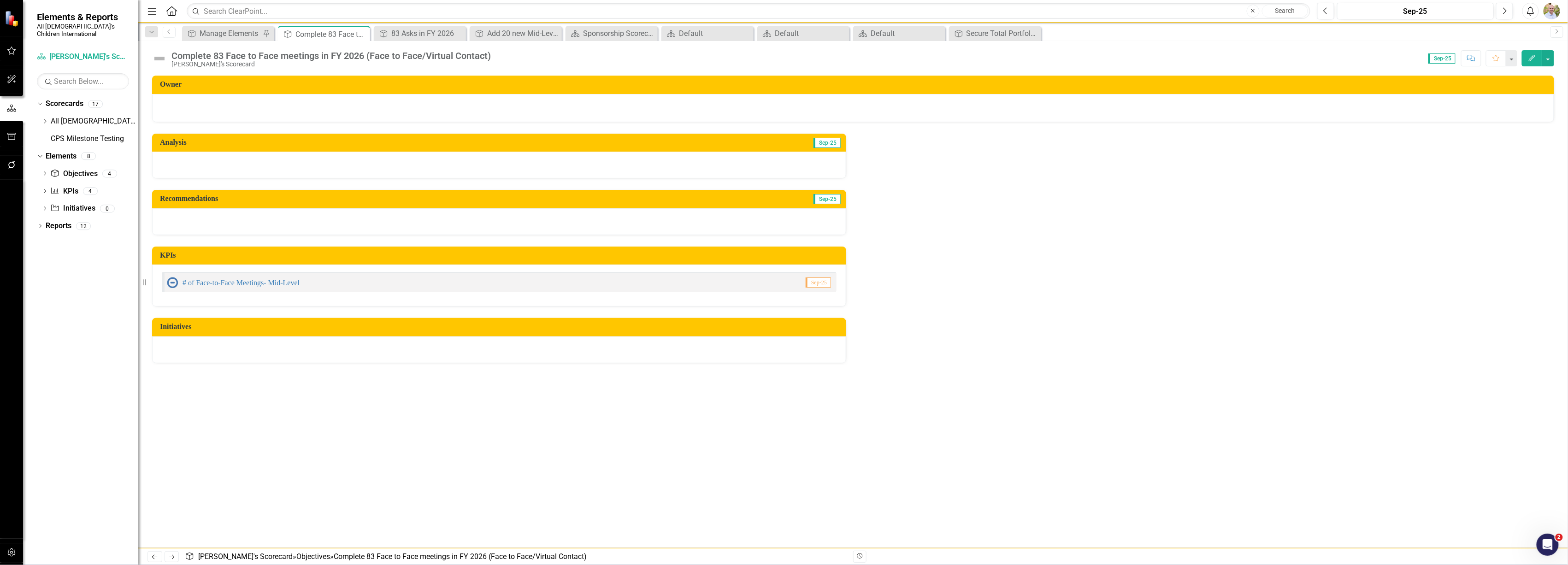
drag, startPoint x: 474, startPoint y: 482, endPoint x: 399, endPoint y: 437, distance: 87.5
click at [474, 481] on div "Owner Analysis Sep-25 Recommendations Sep-25 KPIs # of Face-to-Face Meetings- M…" at bounding box center [853, 312] width 1430 height 472
click at [65, 186] on link "KPI KPIs" at bounding box center [64, 191] width 27 height 10
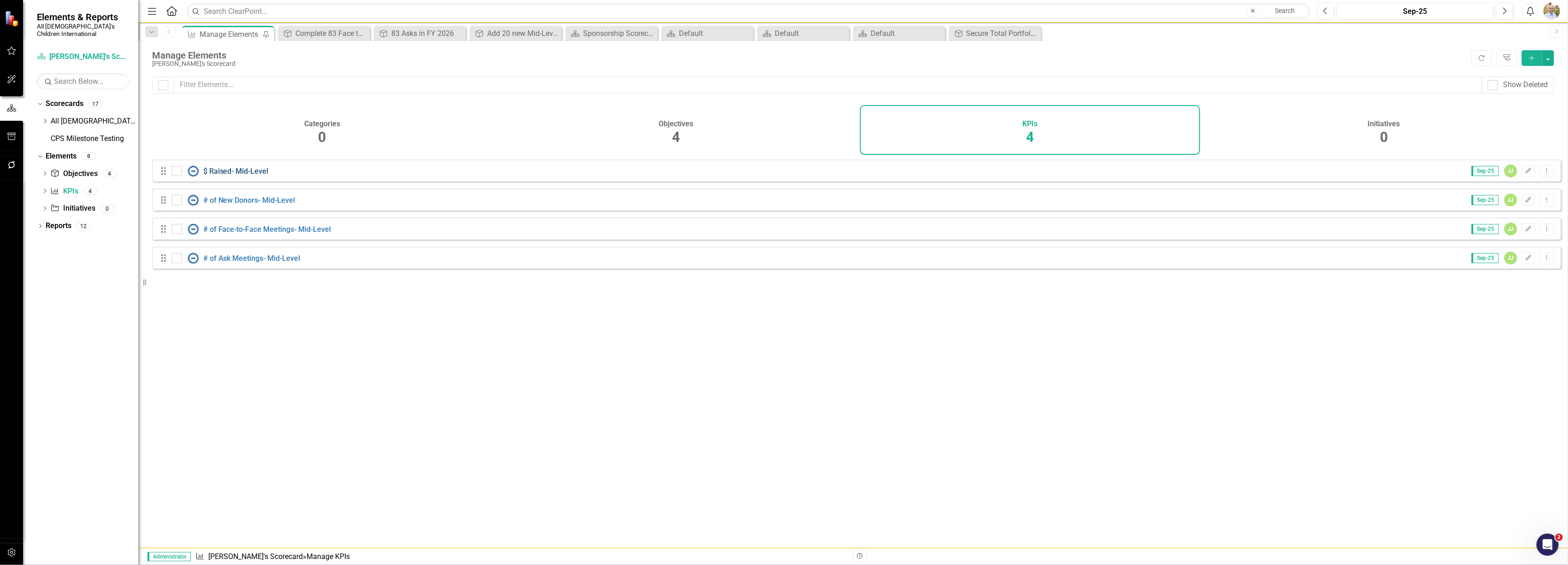
click at [235, 176] on link "$ Raised- Mid-Level" at bounding box center [235, 171] width 65 height 9
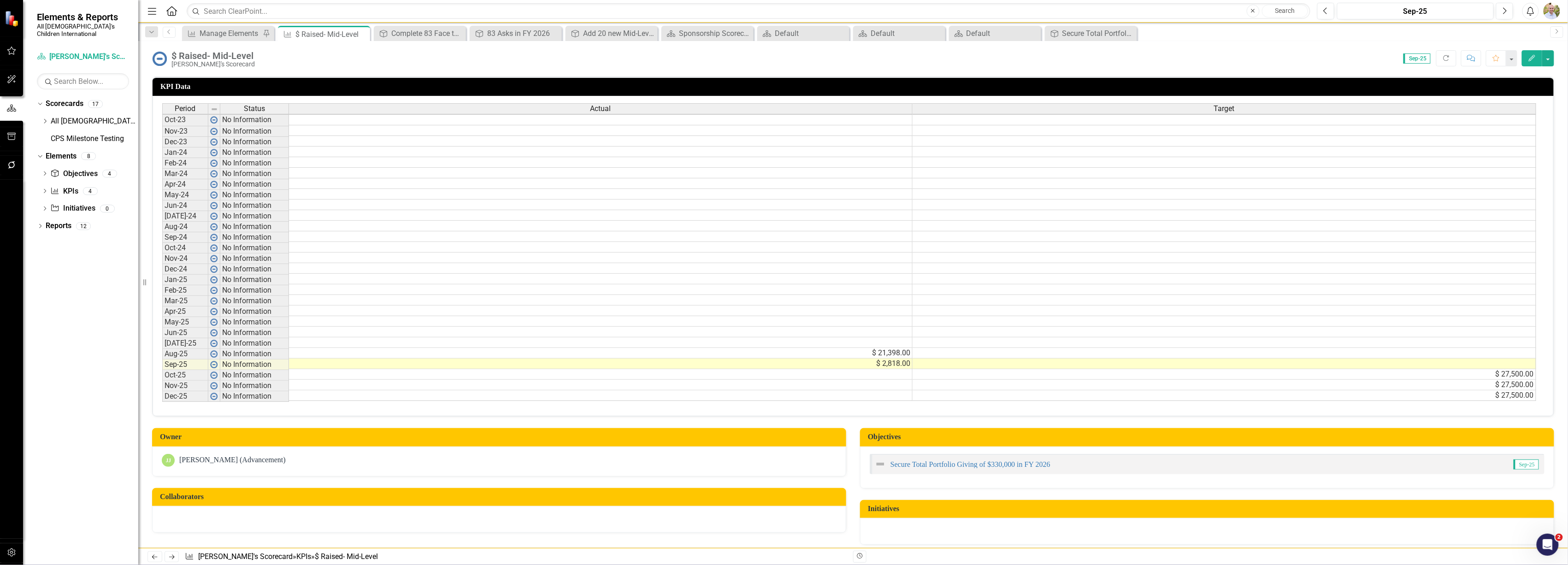
scroll to position [198, 0]
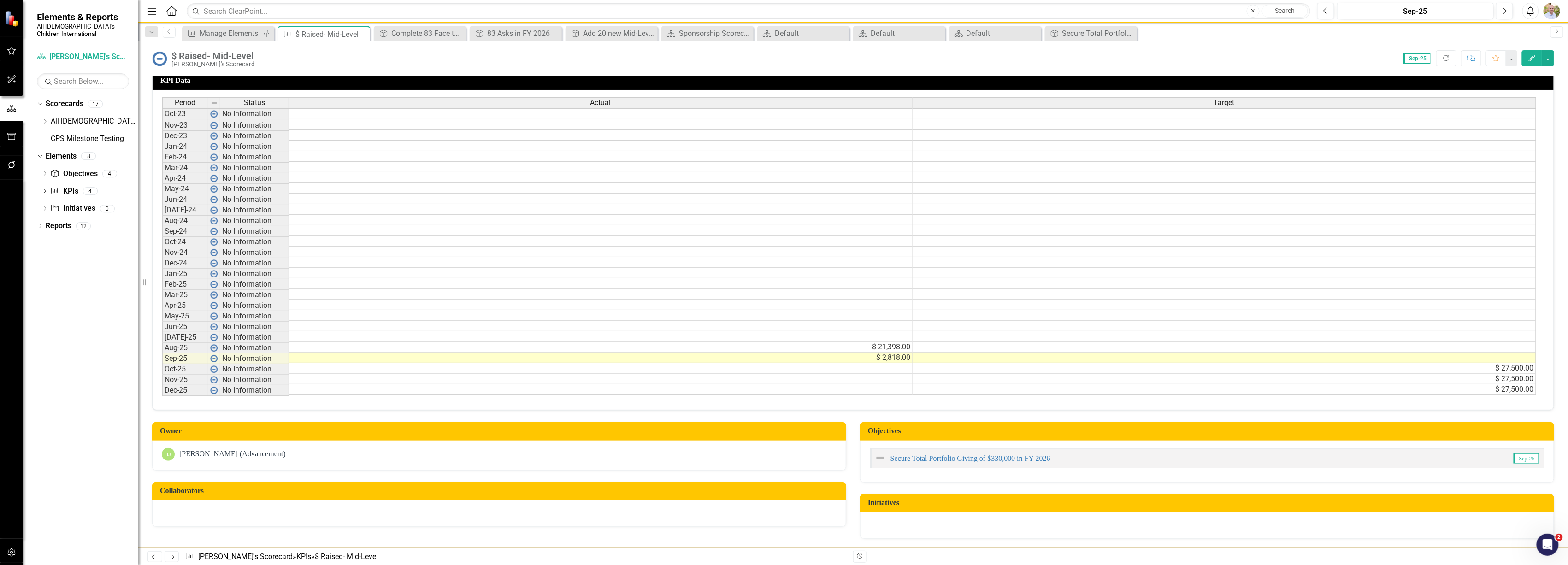
click at [162, 368] on div "Period Status Actual Target Oct-23 No Information Nov-23 No Information Dec-23 …" at bounding box center [162, 246] width 0 height 298
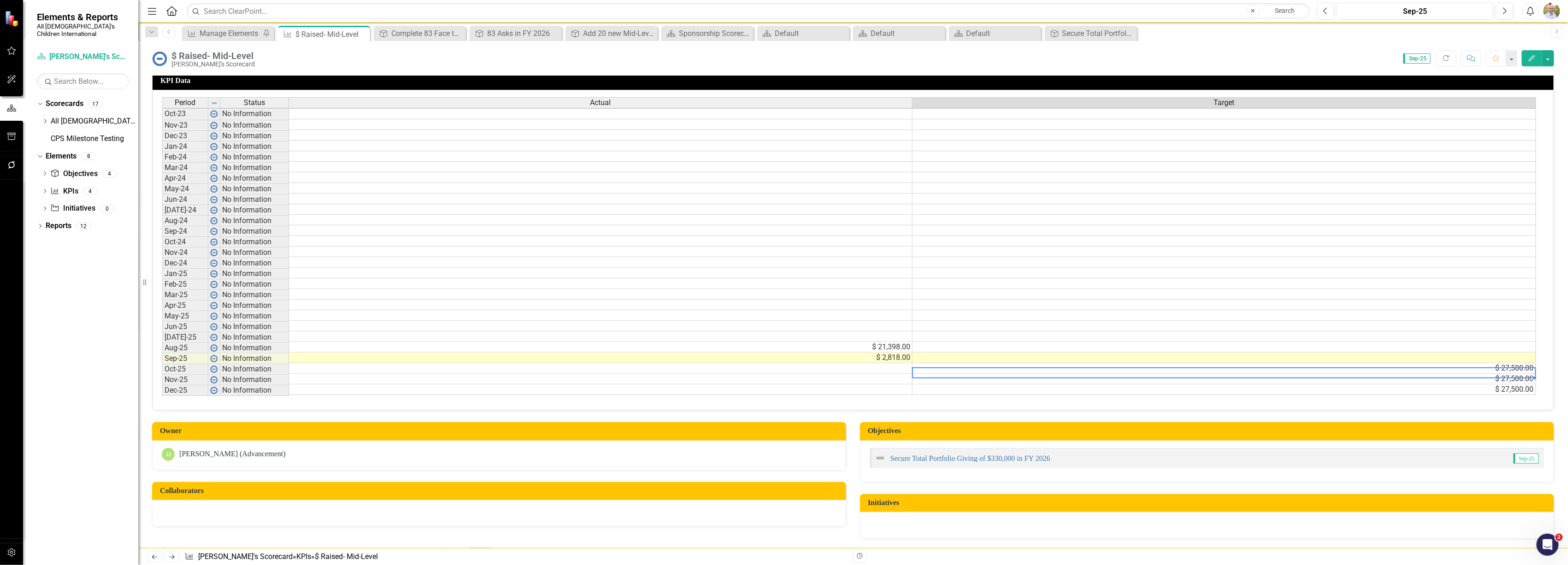
click at [1376, 363] on td "$ 27,500.00" at bounding box center [1224, 368] width 623 height 10
click at [1271, 353] on td at bounding box center [1224, 358] width 623 height 10
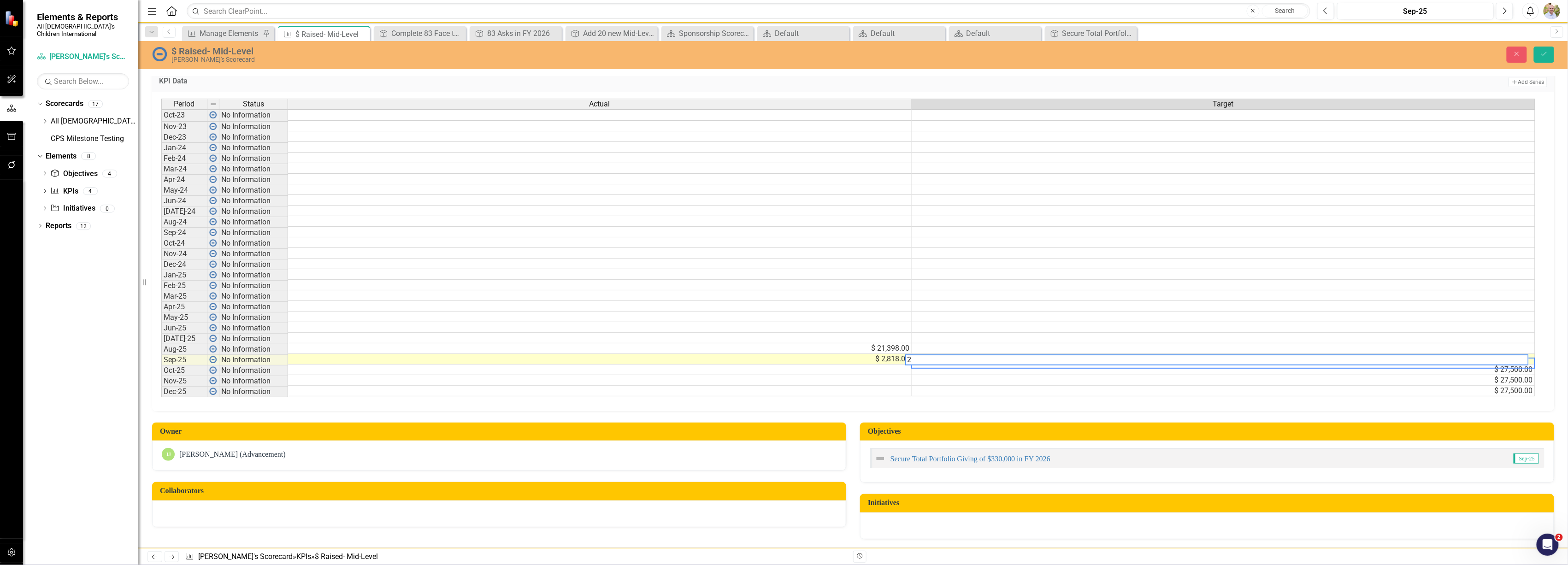
scroll to position [3, 6]
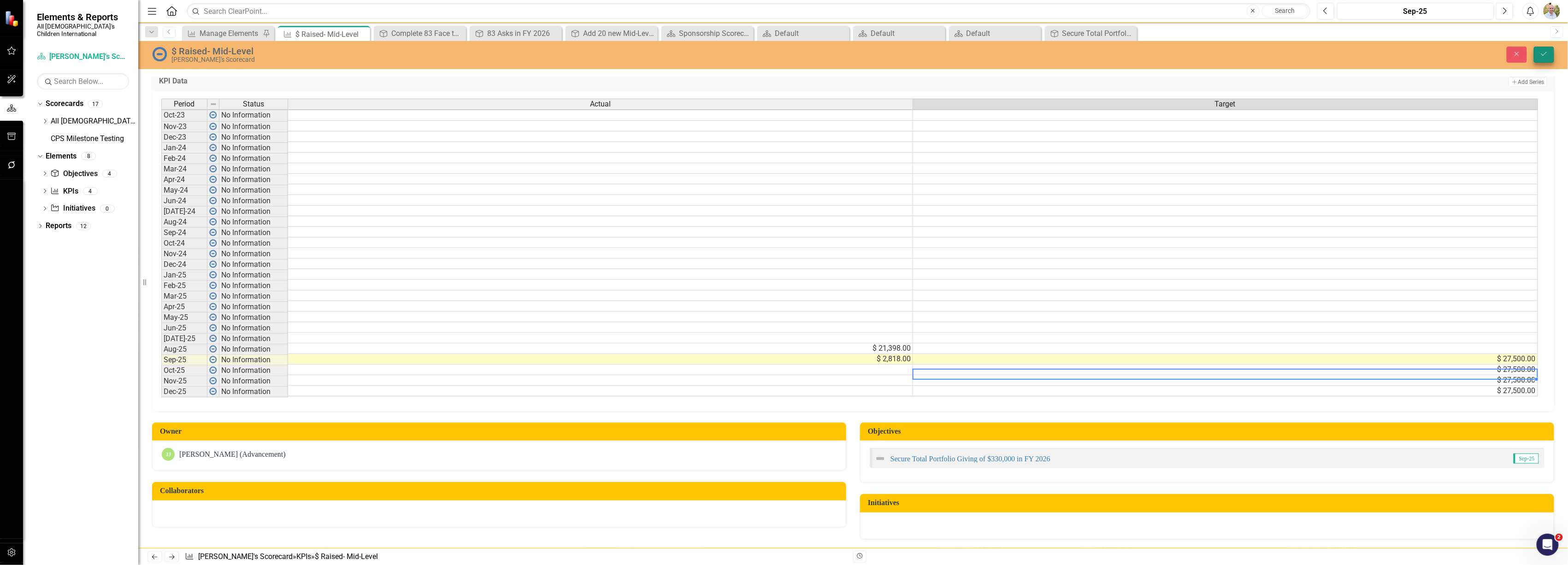
type textarea "27500"
click at [1541, 52] on icon "Save" at bounding box center [1544, 54] width 8 height 6
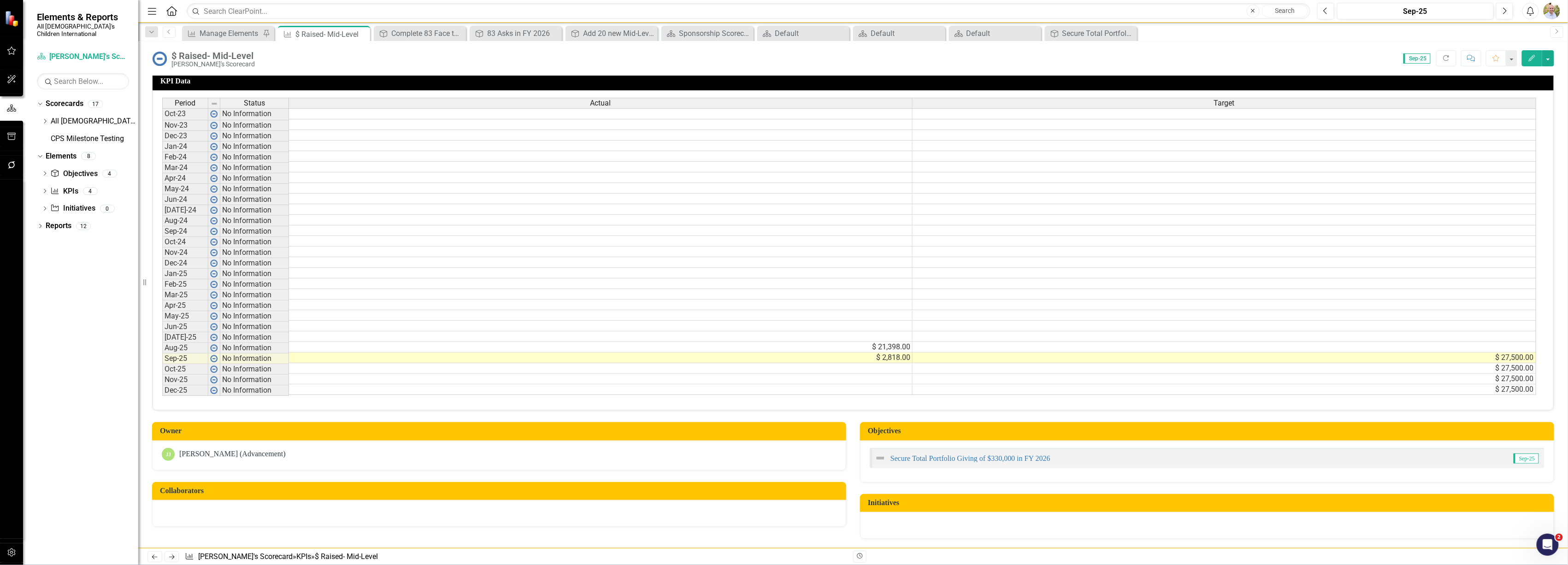
scroll to position [0, 0]
click at [1553, 56] on button "button" at bounding box center [1548, 58] width 12 height 16
click at [1522, 76] on link "Edit Edit KPI" at bounding box center [1517, 76] width 75 height 17
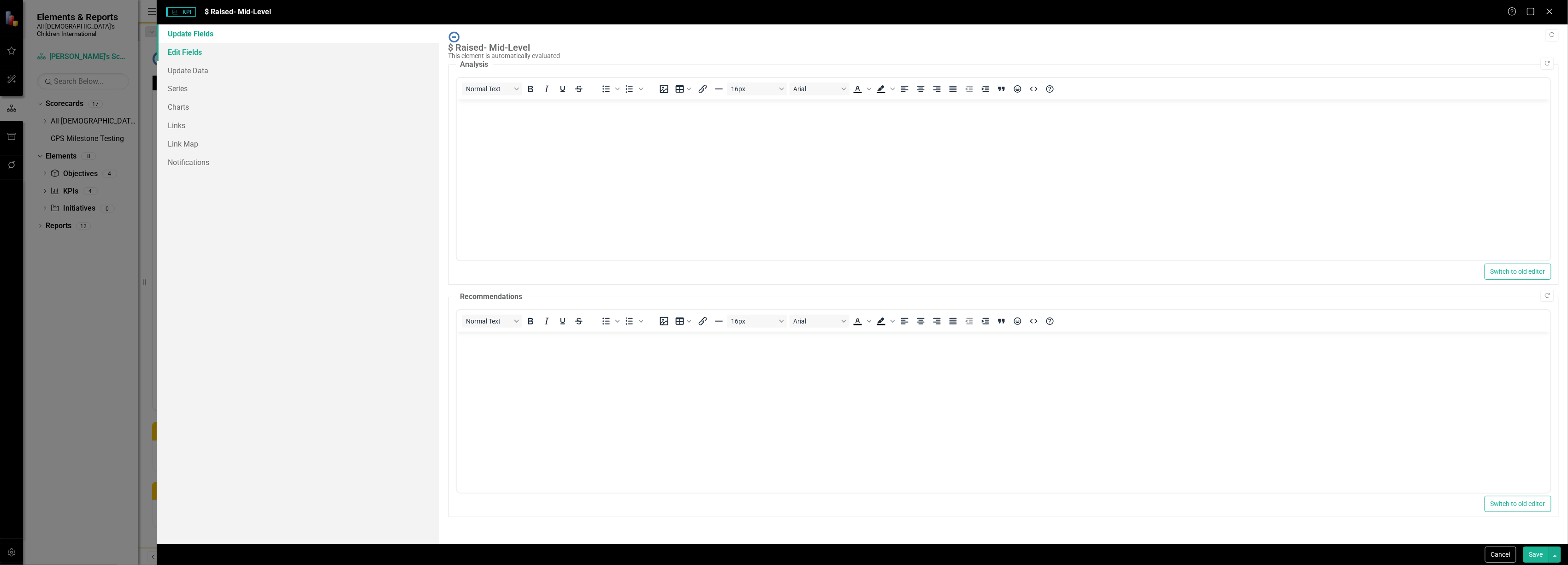
click at [179, 53] on link "Edit Fields" at bounding box center [297, 51] width 282 height 19
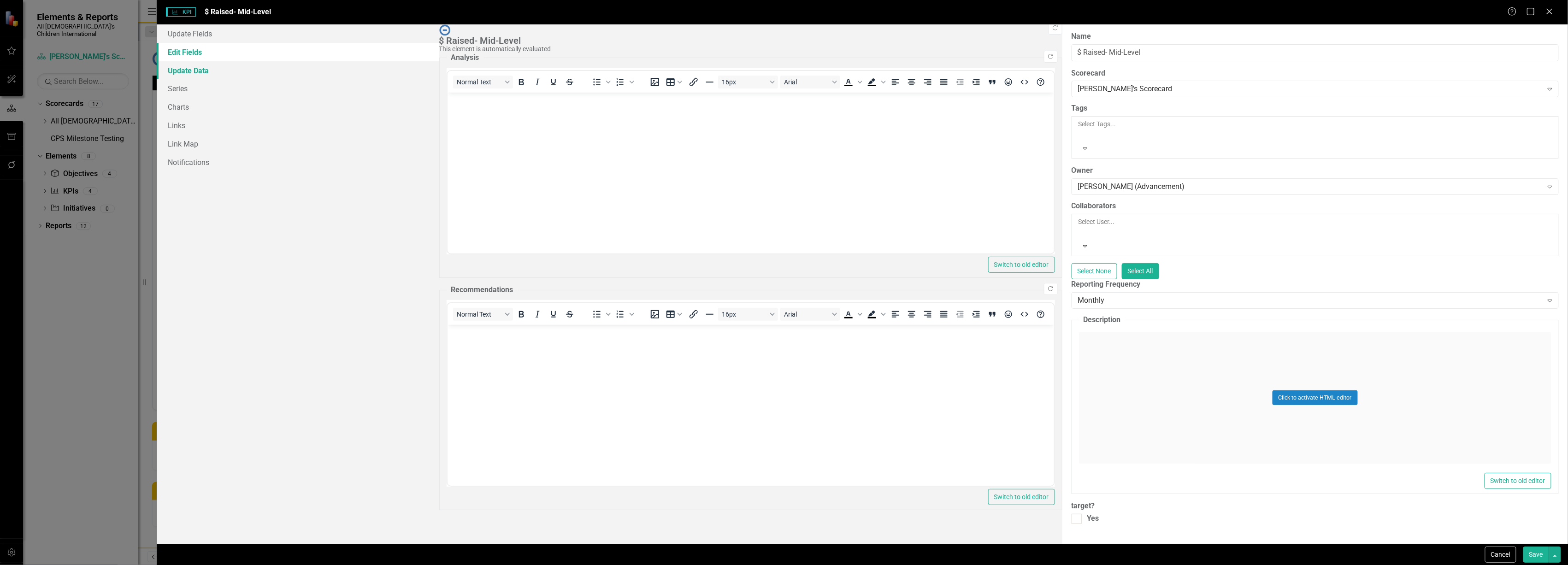
click at [181, 70] on link "Update Data" at bounding box center [297, 70] width 282 height 19
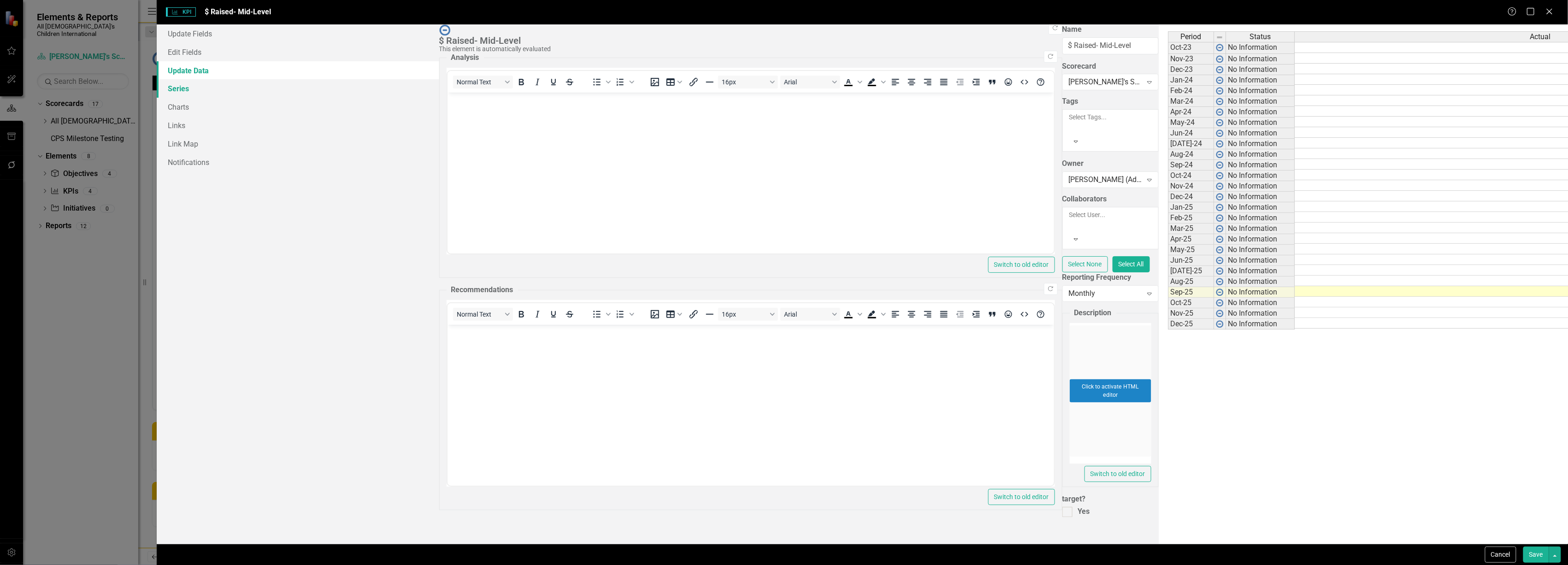
click at [185, 89] on link "Series" at bounding box center [297, 88] width 282 height 19
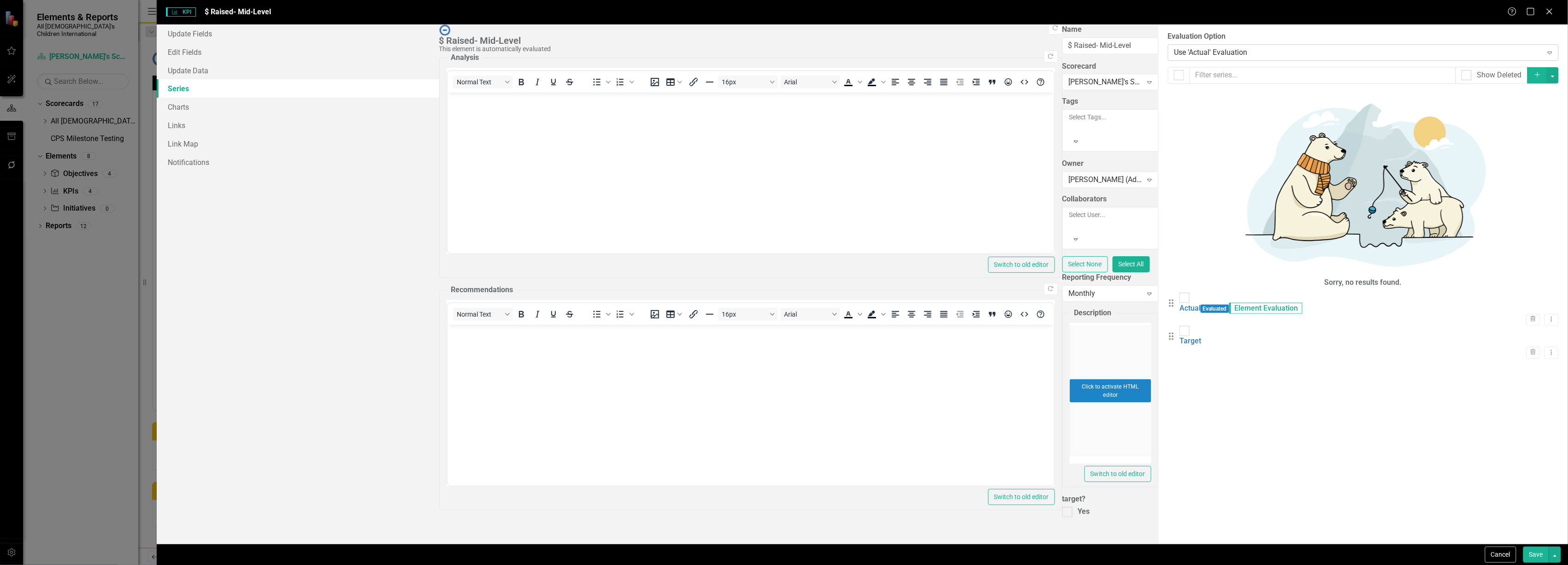
click at [1175, 56] on div "Use 'Actual' Evaluation" at bounding box center [1359, 51] width 368 height 10
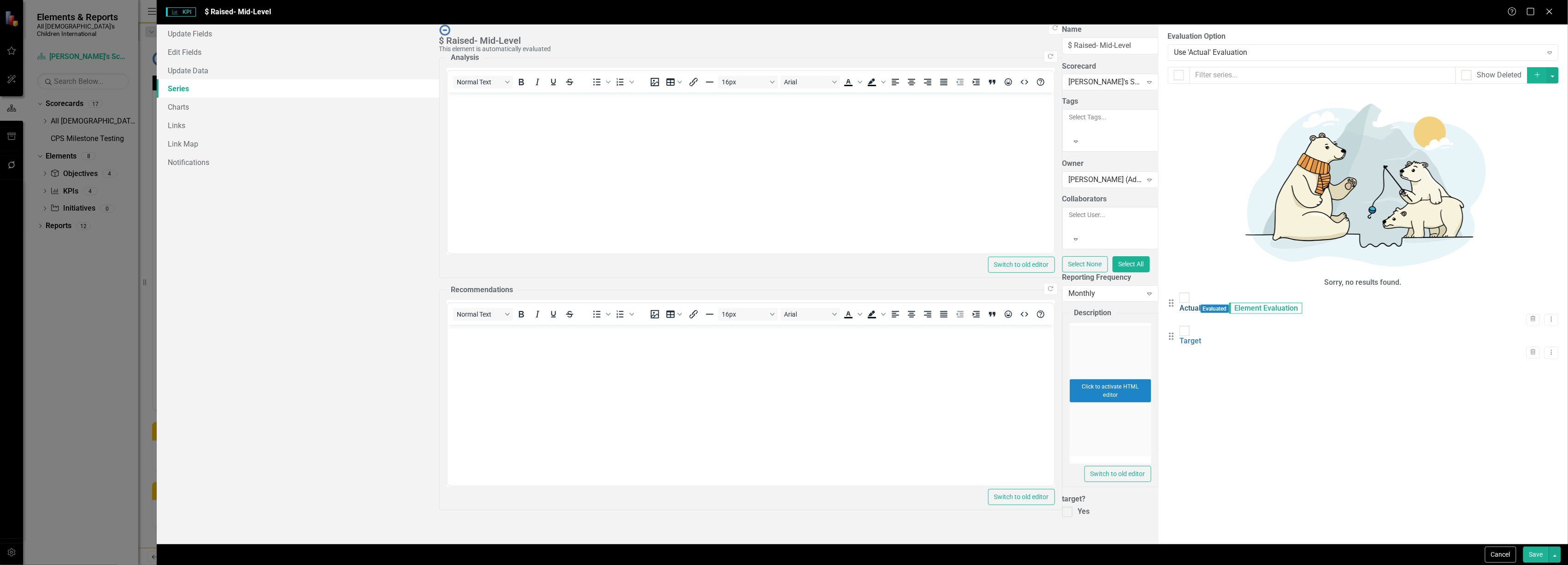
click at [1179, 303] on link "Actual" at bounding box center [1190, 308] width 21 height 9
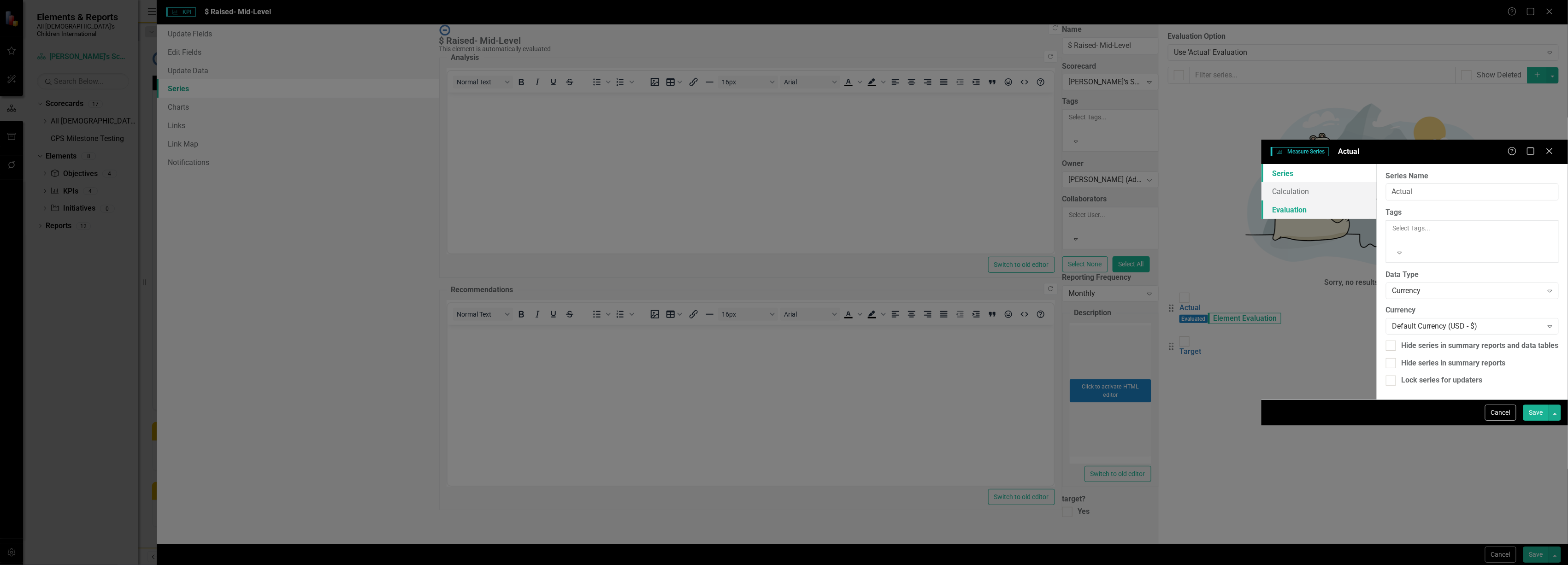
click at [1262, 200] on link "Evaluation" at bounding box center [1319, 209] width 115 height 19
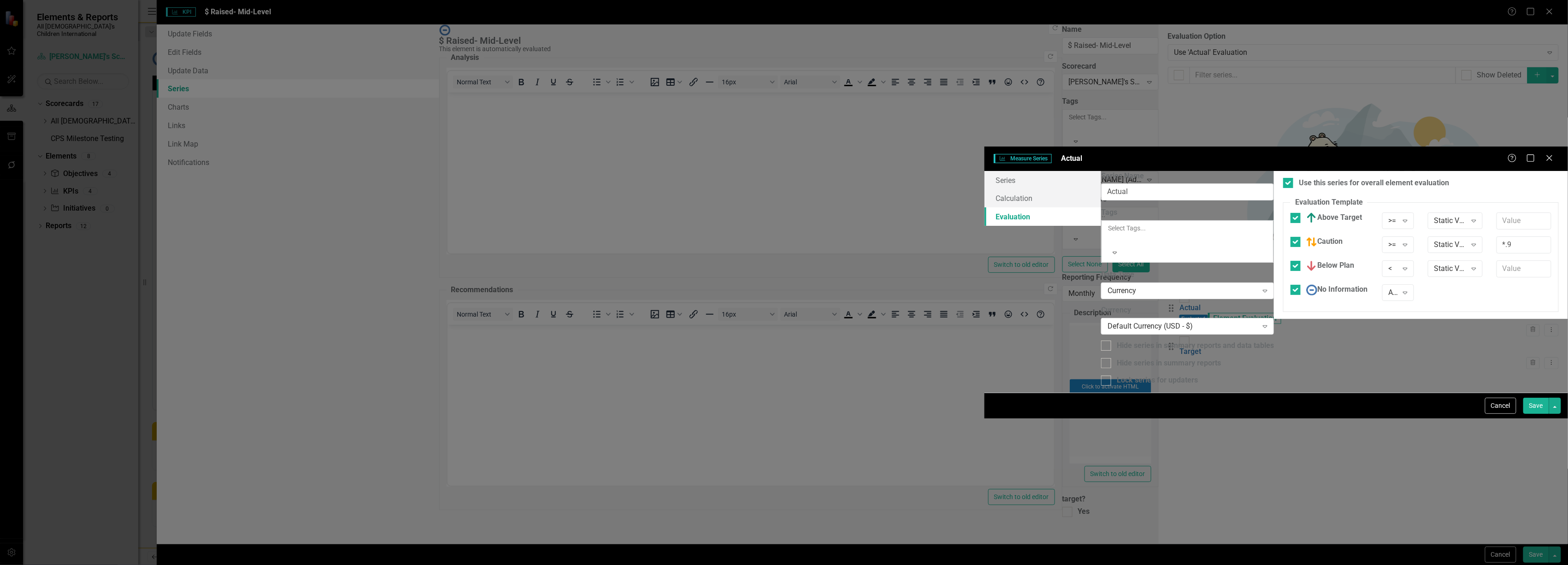
click at [1544, 414] on button "Save" at bounding box center [1536, 406] width 26 height 16
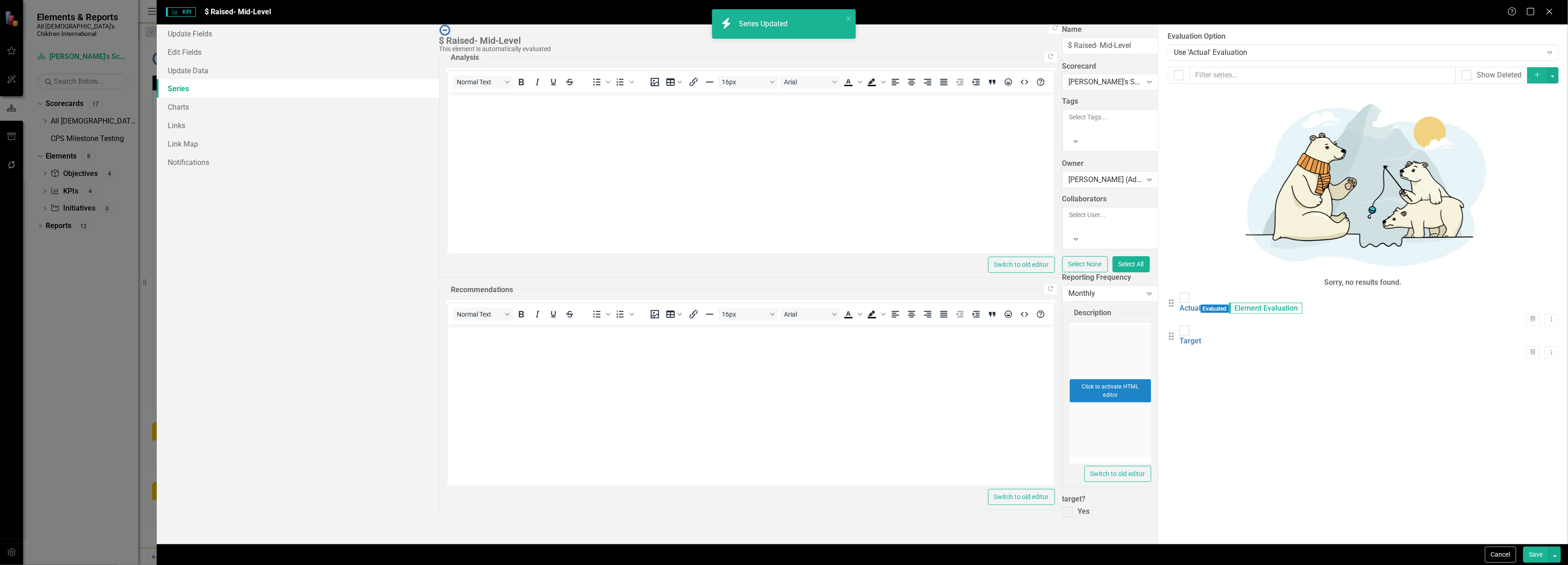
click at [181, 89] on link "Series" at bounding box center [297, 88] width 282 height 19
click at [185, 68] on link "Update Data" at bounding box center [297, 70] width 282 height 19
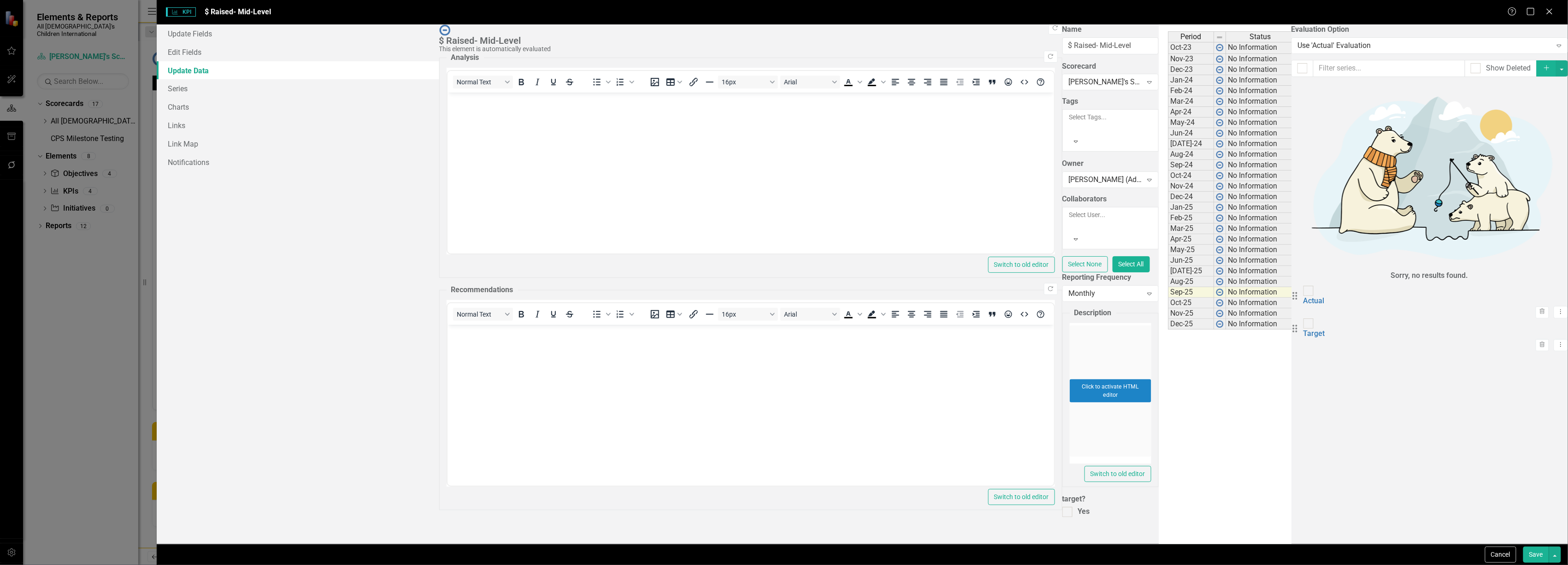
click at [1295, 306] on td at bounding box center [1541, 301] width 492 height 10
click at [1295, 301] on td at bounding box center [1541, 301] width 492 height 10
click at [192, 69] on link "Update Data" at bounding box center [297, 70] width 282 height 19
click at [189, 84] on link "Series" at bounding box center [297, 88] width 282 height 19
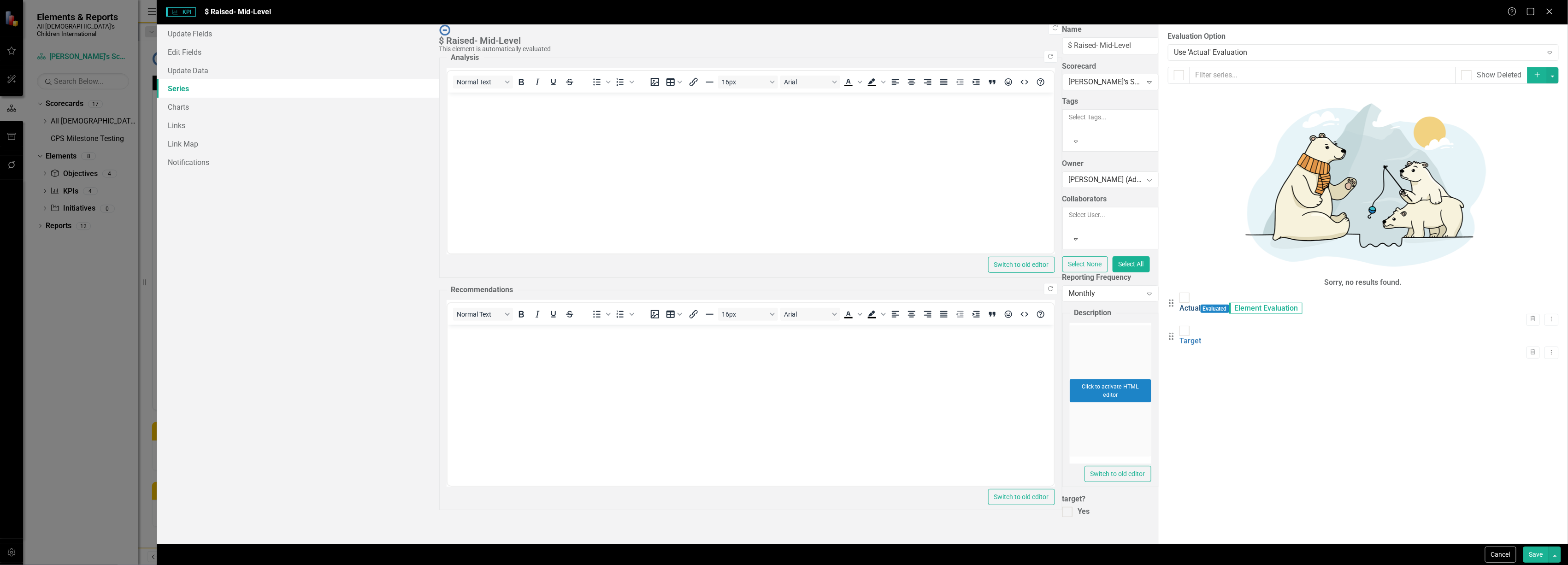
click at [1179, 303] on link "Actual" at bounding box center [1190, 308] width 21 height 9
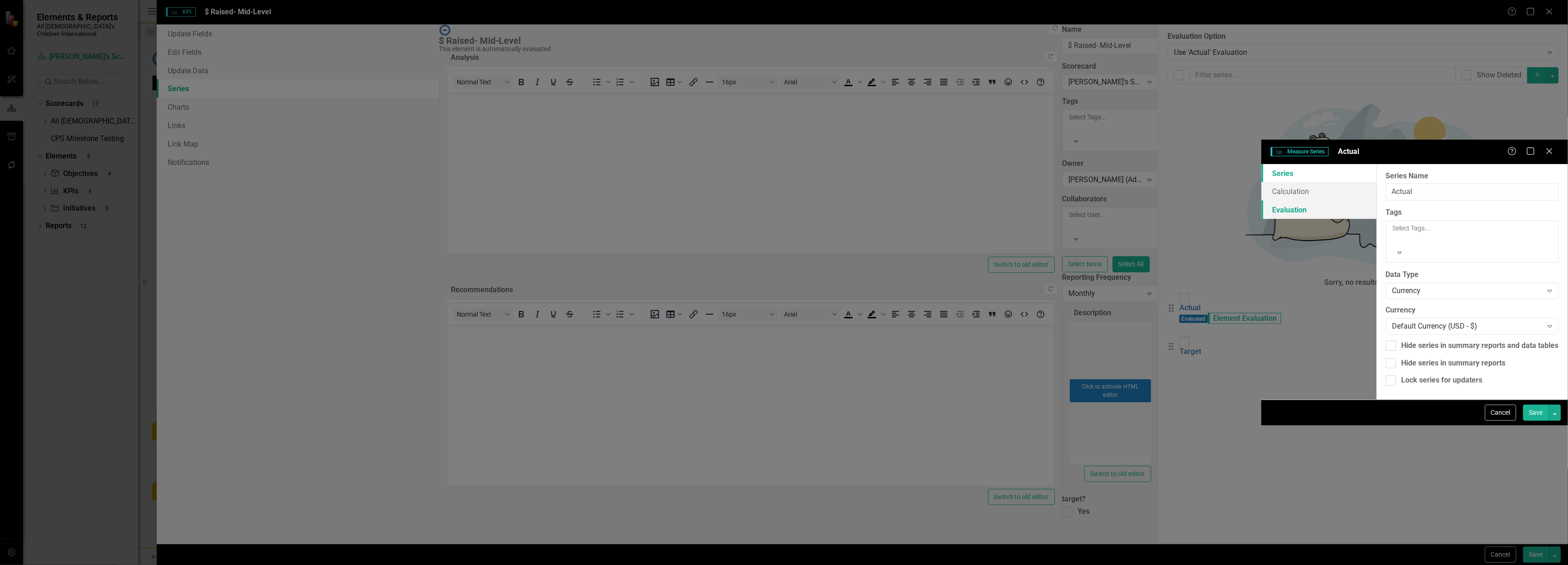
click at [1262, 200] on link "Evaluation" at bounding box center [1319, 209] width 115 height 19
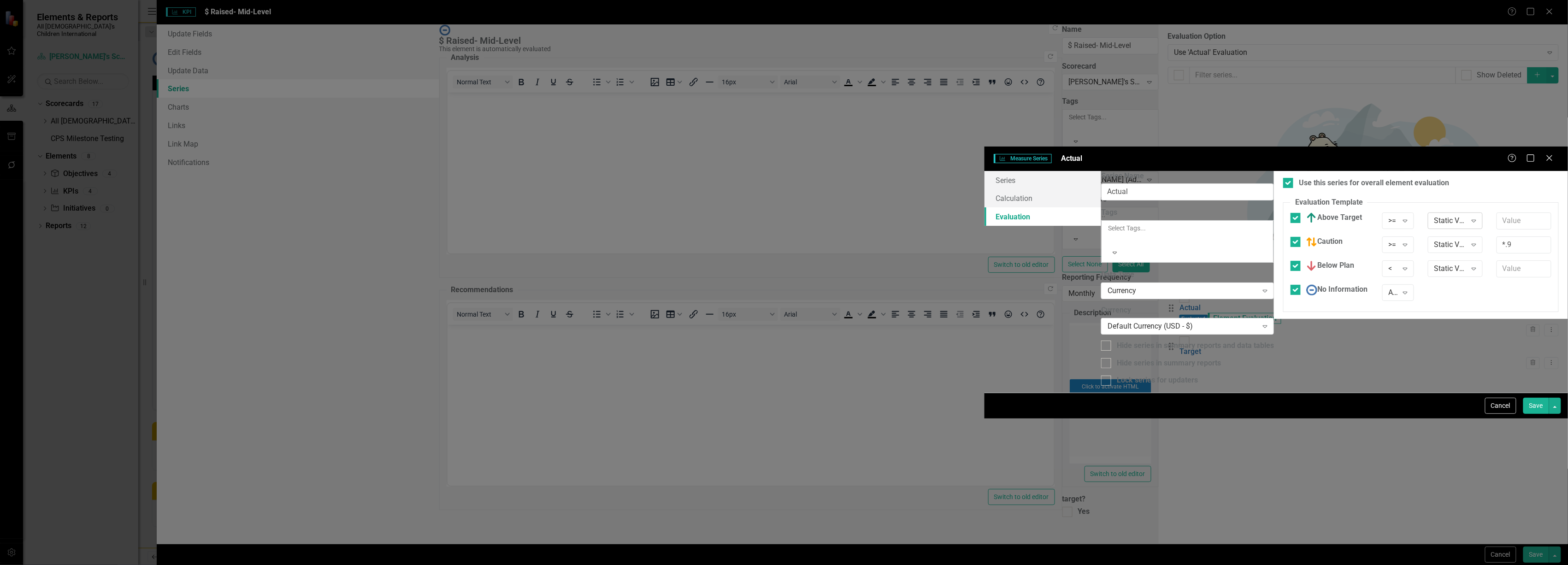
click at [1435, 216] on div "Static Value" at bounding box center [1451, 220] width 32 height 10
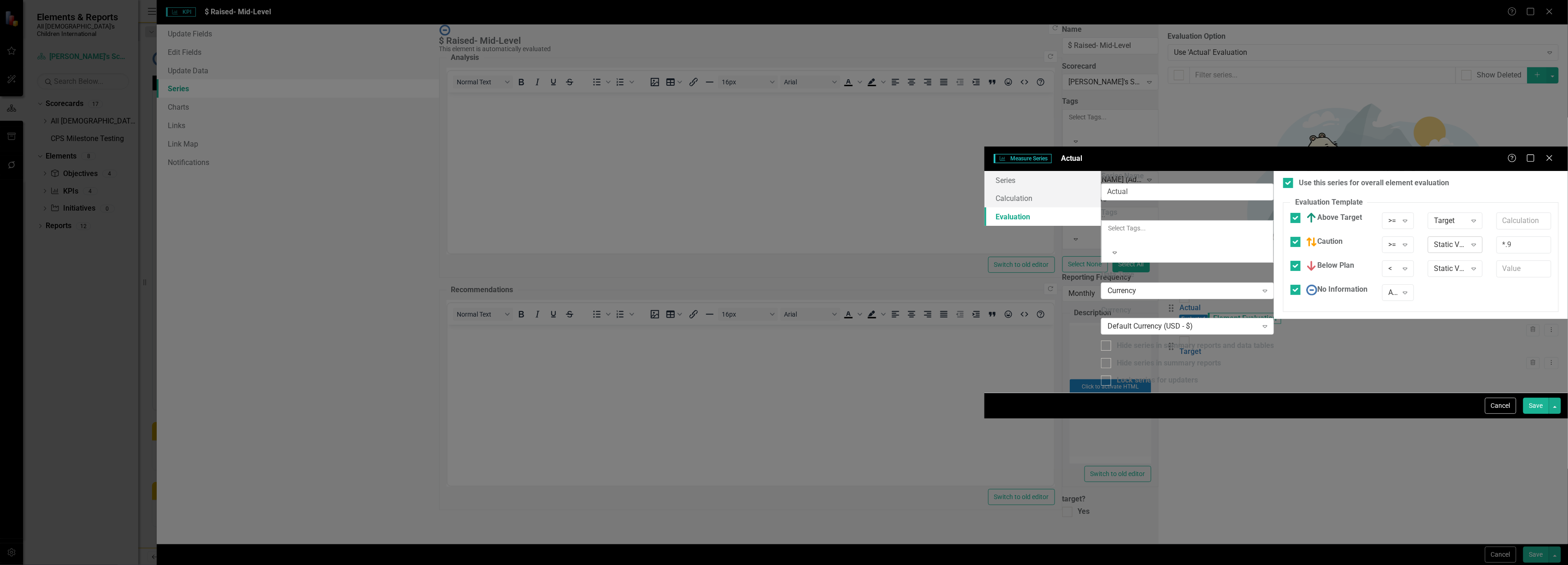
click at [1435, 240] on div "Static Value" at bounding box center [1451, 244] width 32 height 10
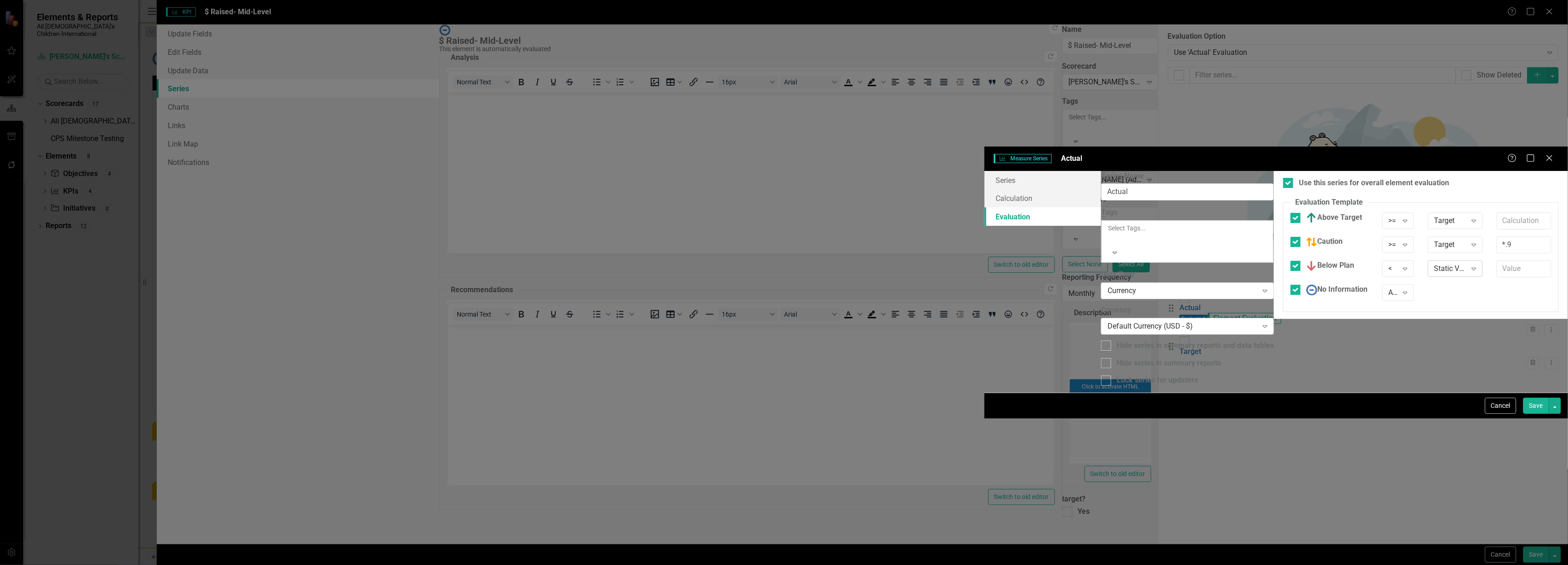
click at [1435, 264] on div "Static Value" at bounding box center [1451, 268] width 32 height 10
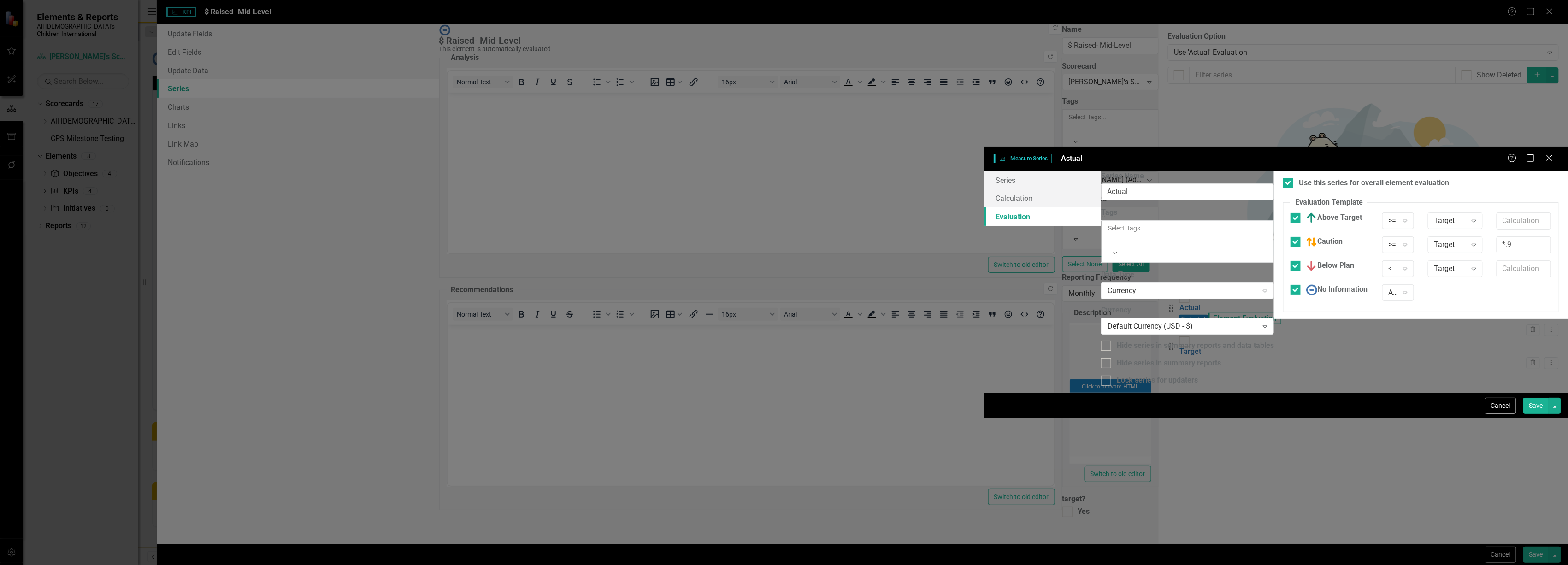
click at [1534, 414] on button "Save" at bounding box center [1536, 406] width 26 height 16
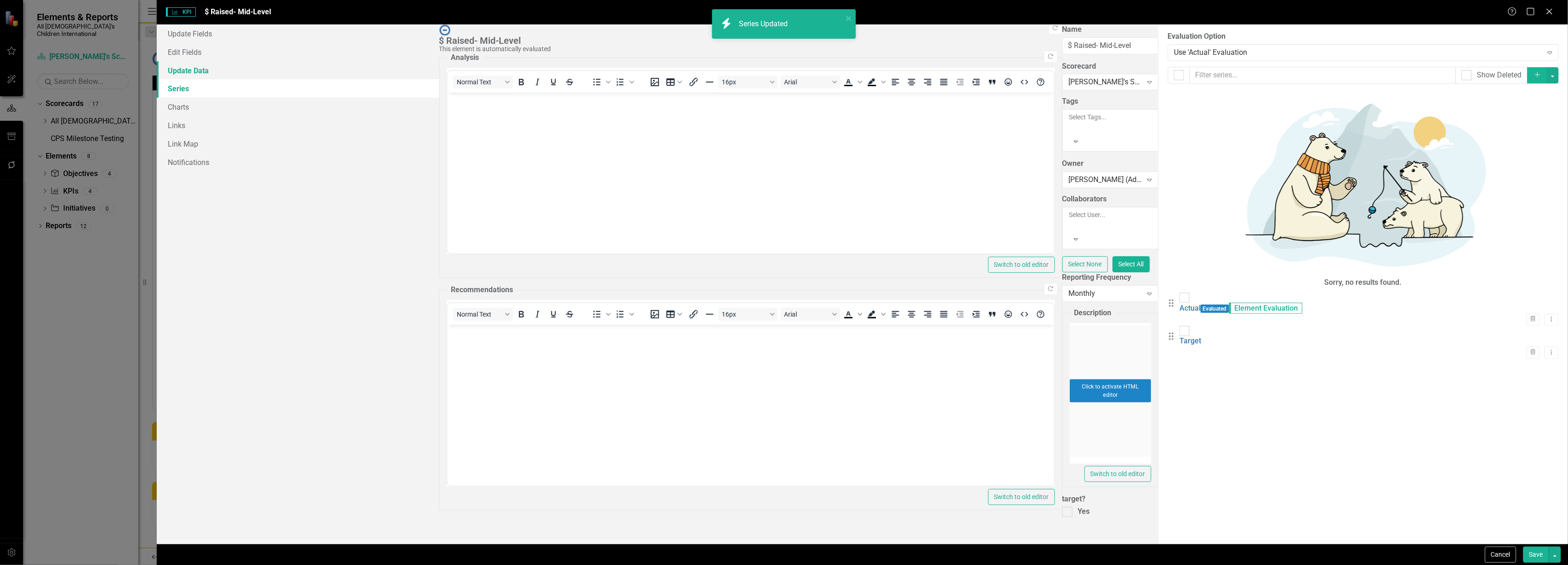
click at [192, 74] on link "Update Data" at bounding box center [297, 70] width 282 height 19
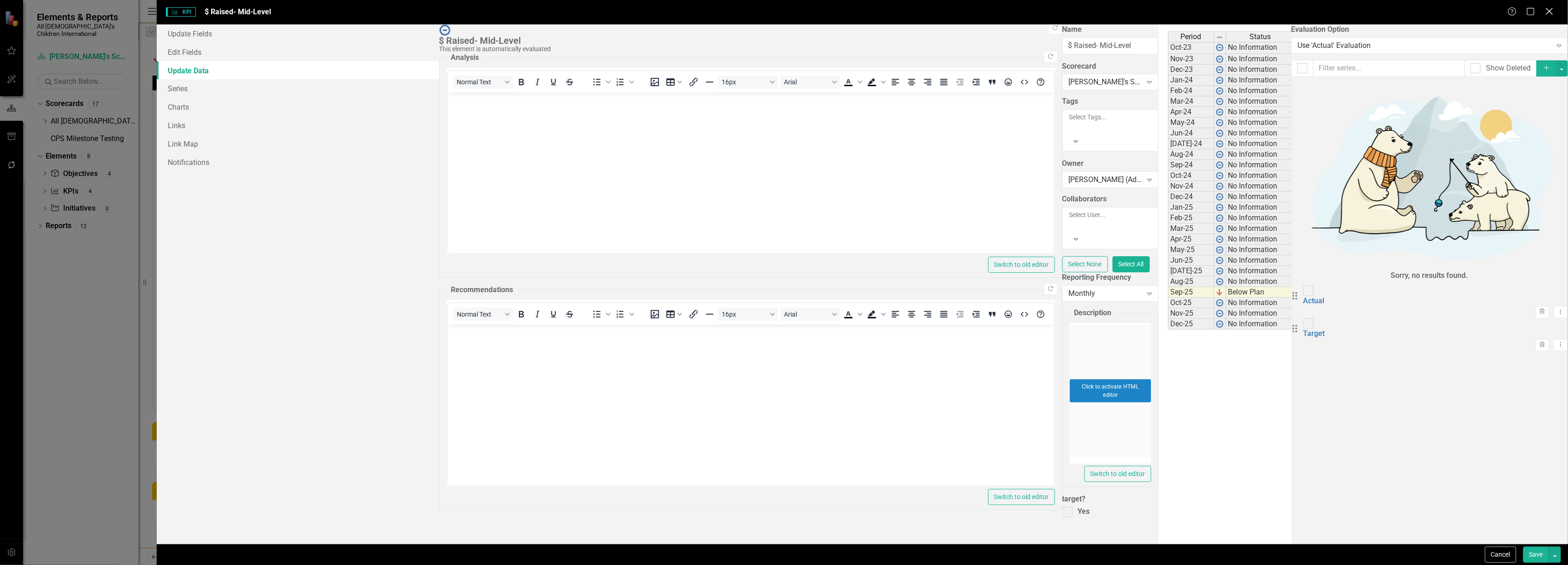
click at [1551, 13] on icon at bounding box center [1549, 11] width 7 height 7
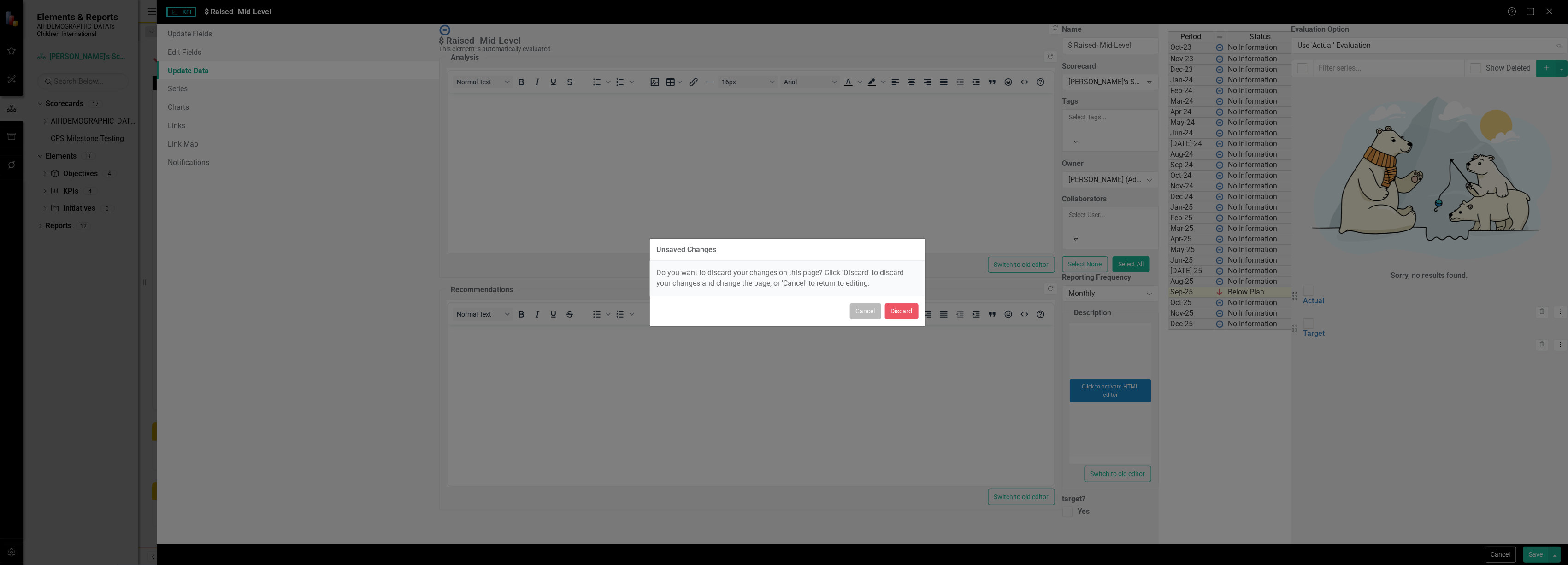
click at [868, 312] on button "Cancel" at bounding box center [866, 312] width 32 height 16
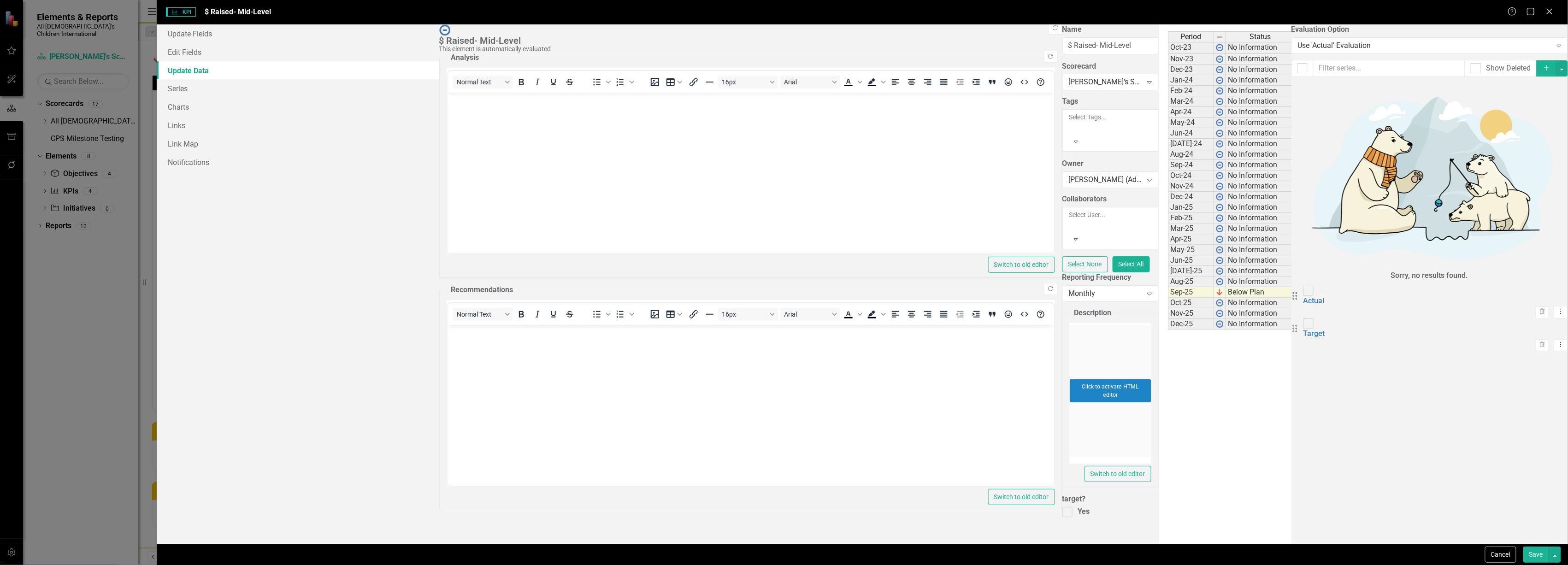
click at [1547, 552] on button "Save" at bounding box center [1536, 555] width 26 height 16
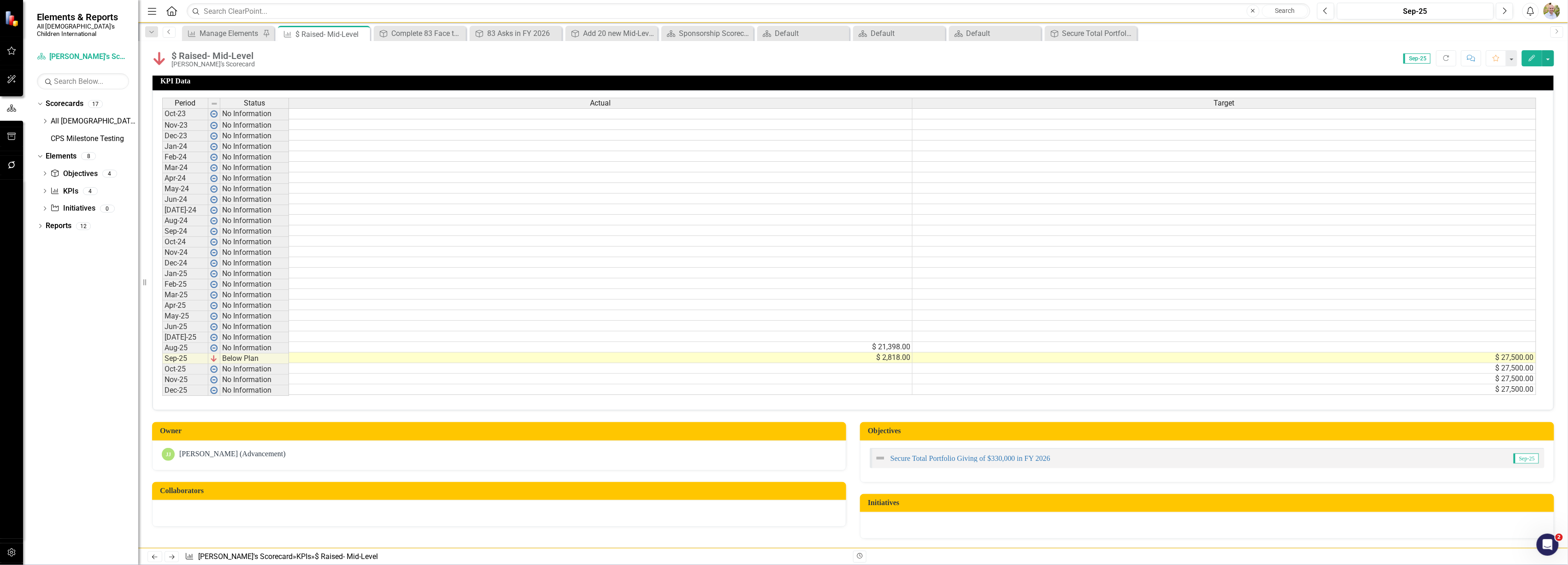
click at [168, 34] on icon "Previous" at bounding box center [169, 32] width 8 height 5
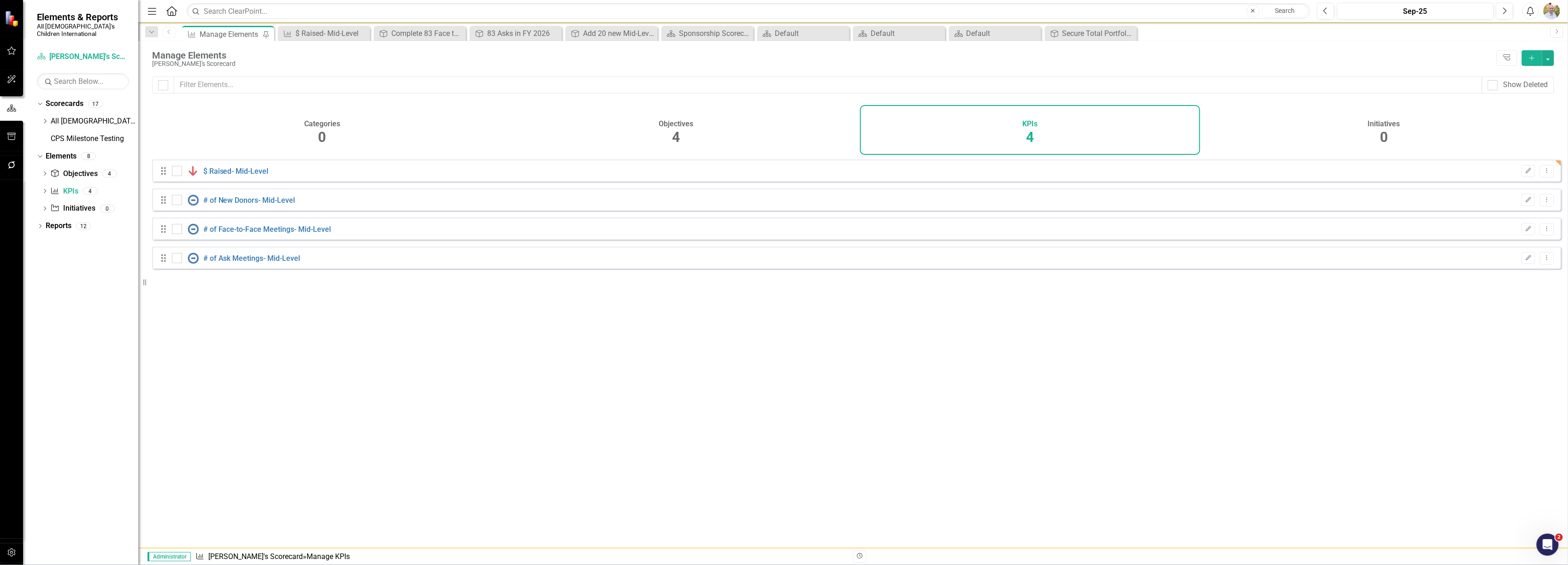
checkbox input "false"
click at [225, 205] on link "# of New Donors- Mid-Level" at bounding box center [249, 200] width 92 height 9
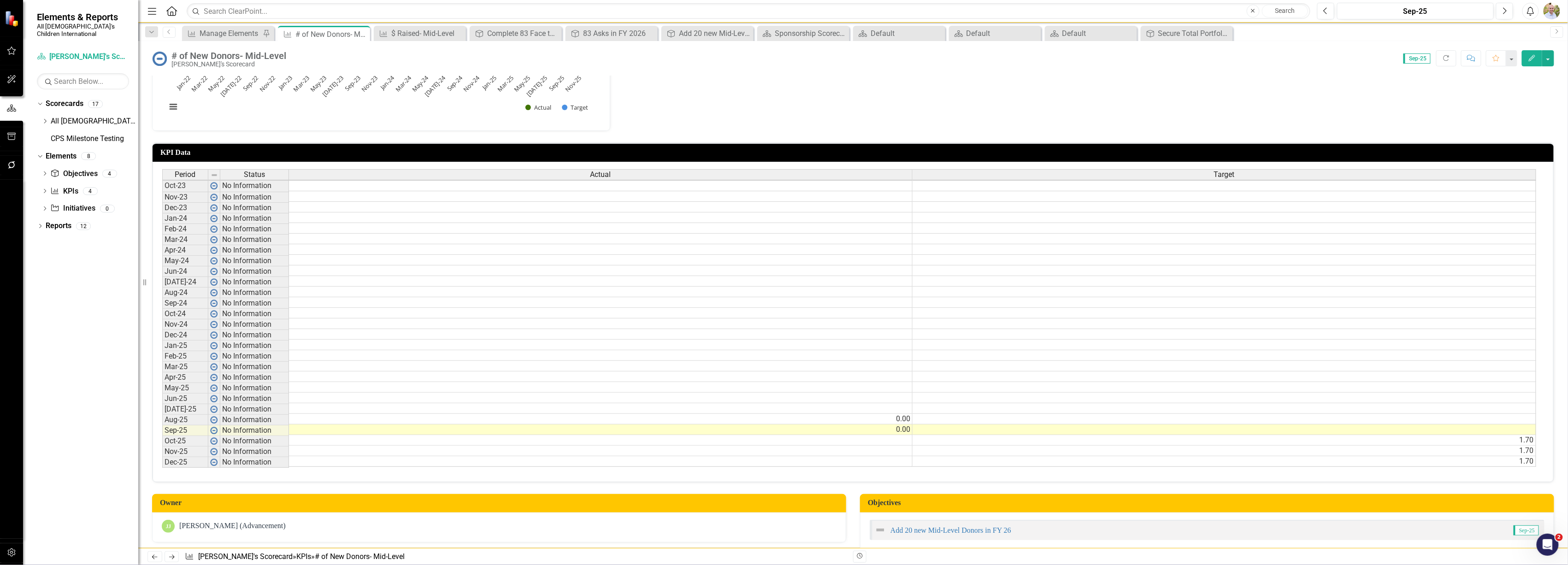
scroll to position [185, 0]
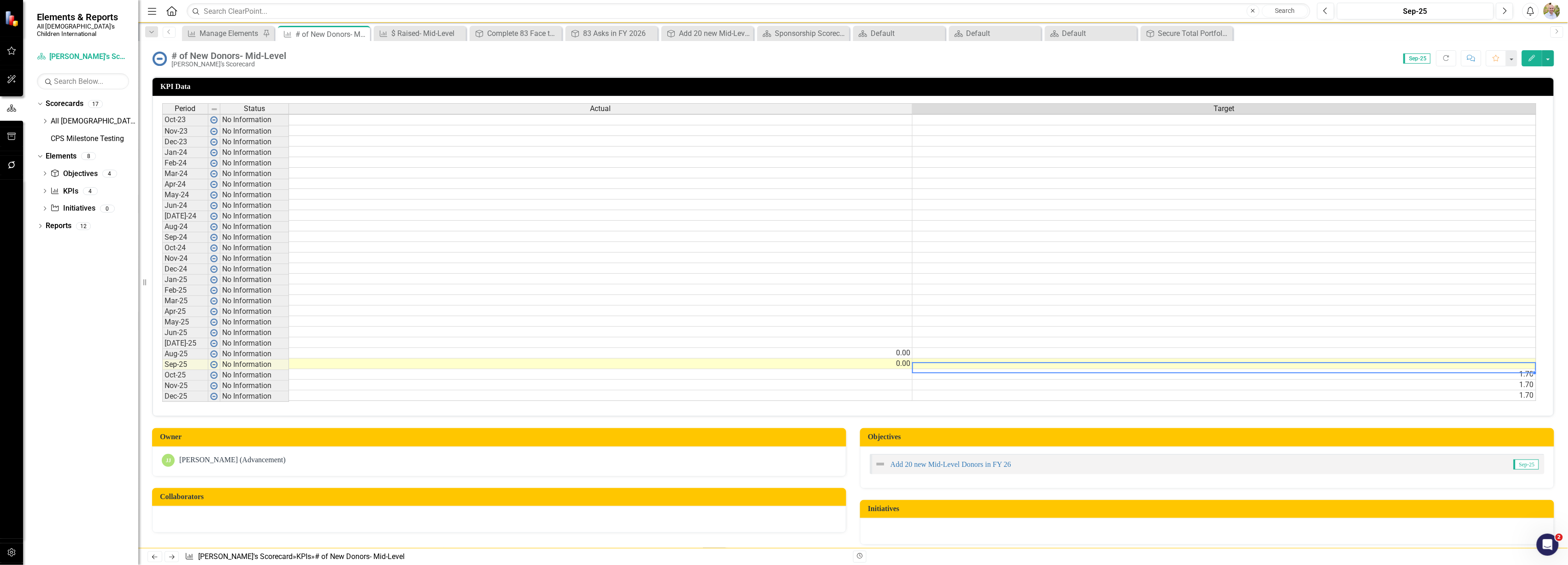
click at [1422, 364] on td at bounding box center [1224, 363] width 623 height 10
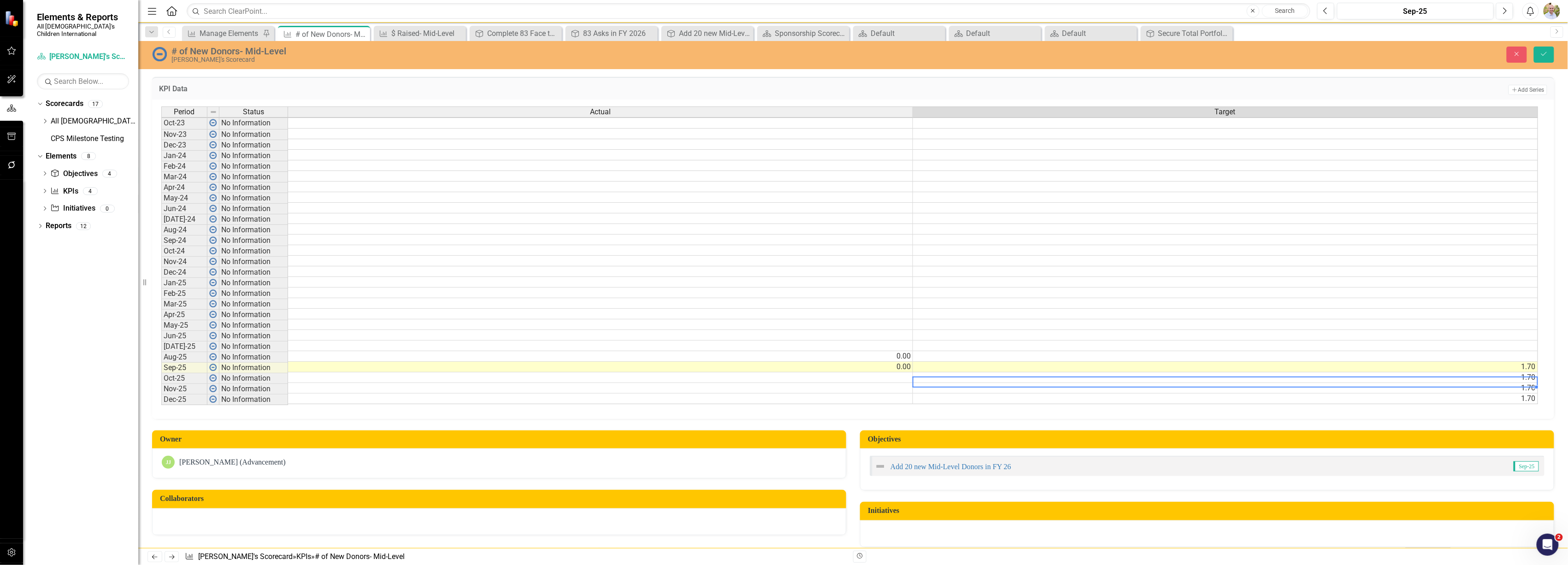
type textarea "1.7"
click at [1545, 41] on div "KPI Manage Elements Pin KPI # of New Donors- Mid-Level Pin Close KPI $ Raised- …" at bounding box center [863, 33] width 1365 height 14
click at [1545, 49] on button "Save" at bounding box center [1545, 55] width 21 height 16
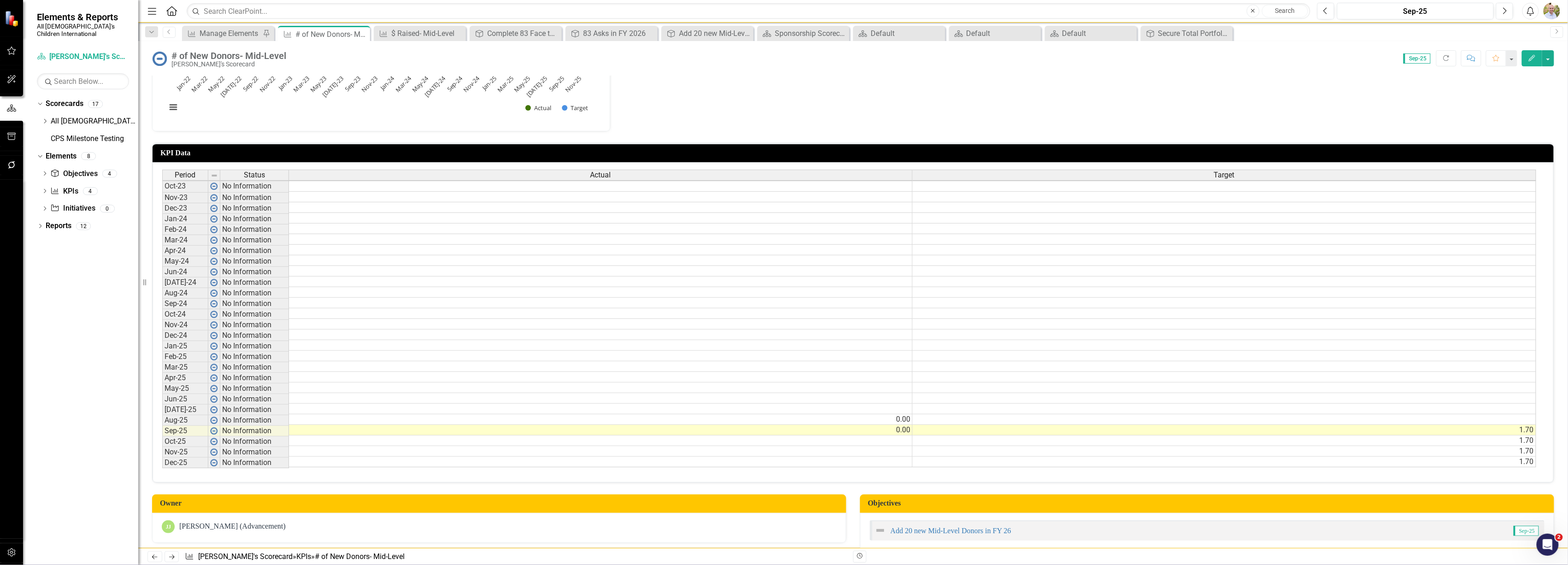
scroll to position [123, 0]
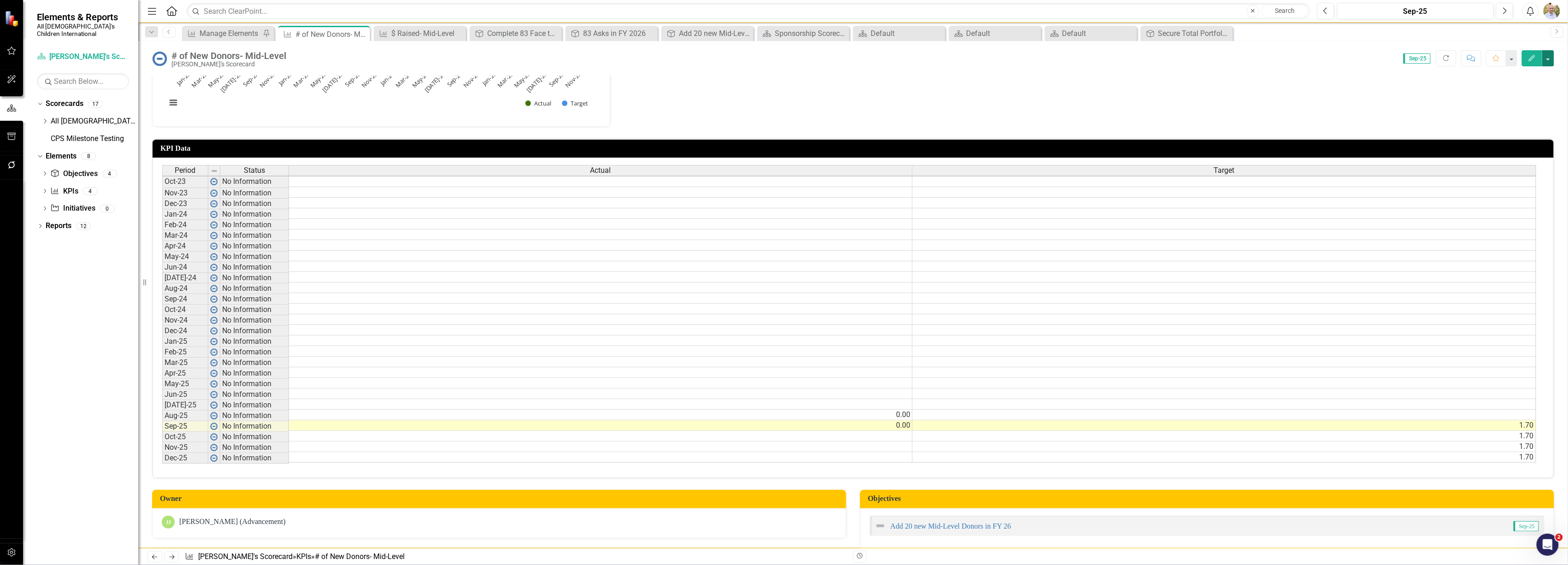
click at [1543, 64] on button "button" at bounding box center [1548, 58] width 12 height 16
click at [1512, 78] on link "Edit Edit KPI" at bounding box center [1517, 76] width 75 height 17
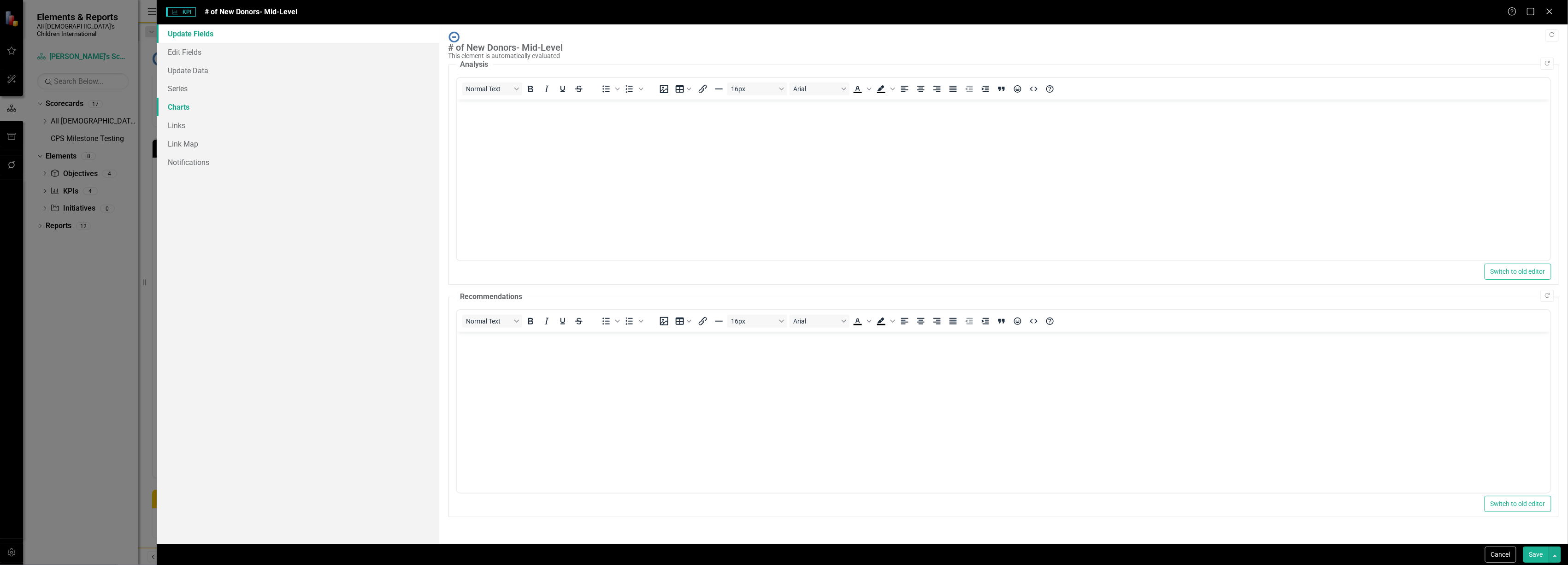
scroll to position [0, 0]
click at [174, 89] on link "Series" at bounding box center [297, 88] width 282 height 19
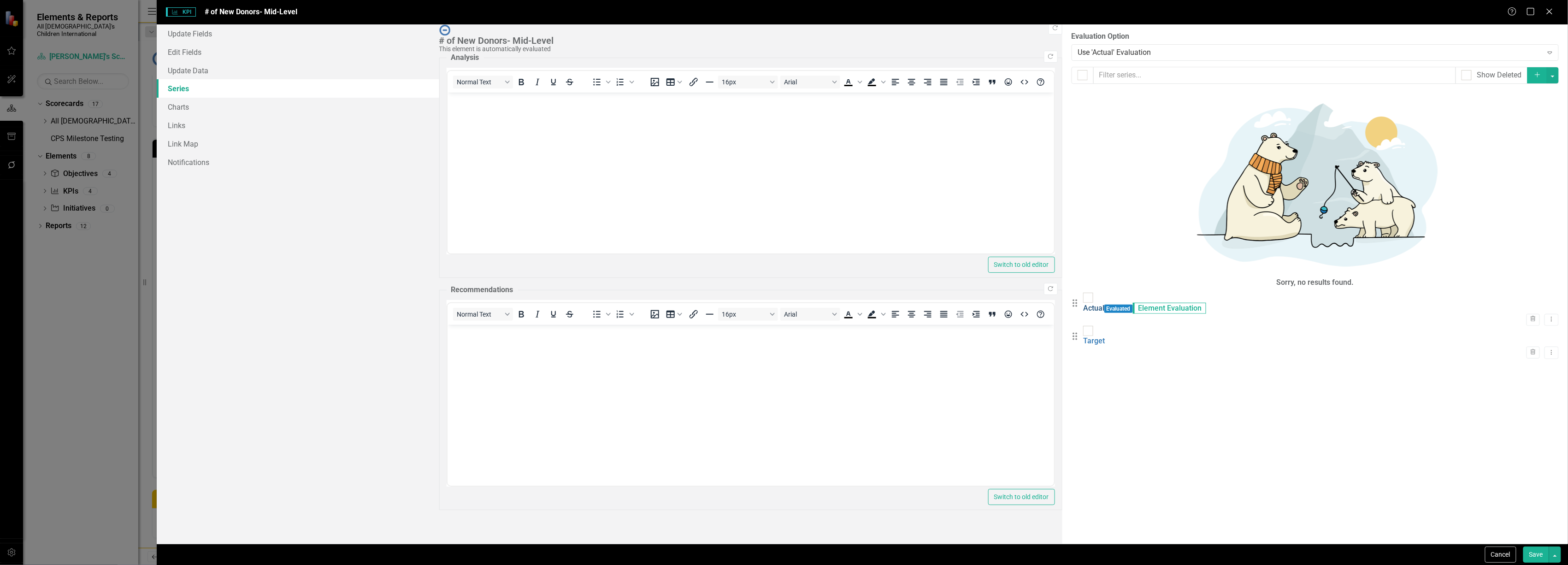
click at [1083, 303] on link "Actual" at bounding box center [1094, 308] width 21 height 9
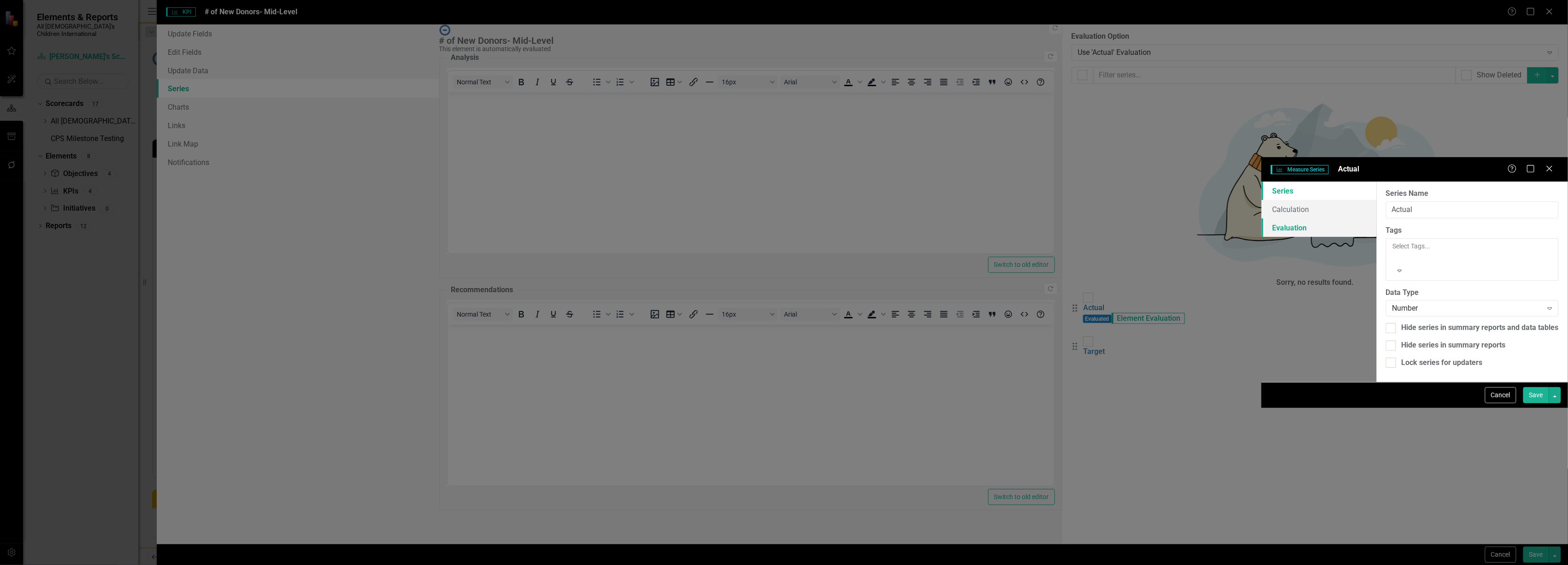
click at [1262, 218] on link "Evaluation" at bounding box center [1319, 227] width 115 height 19
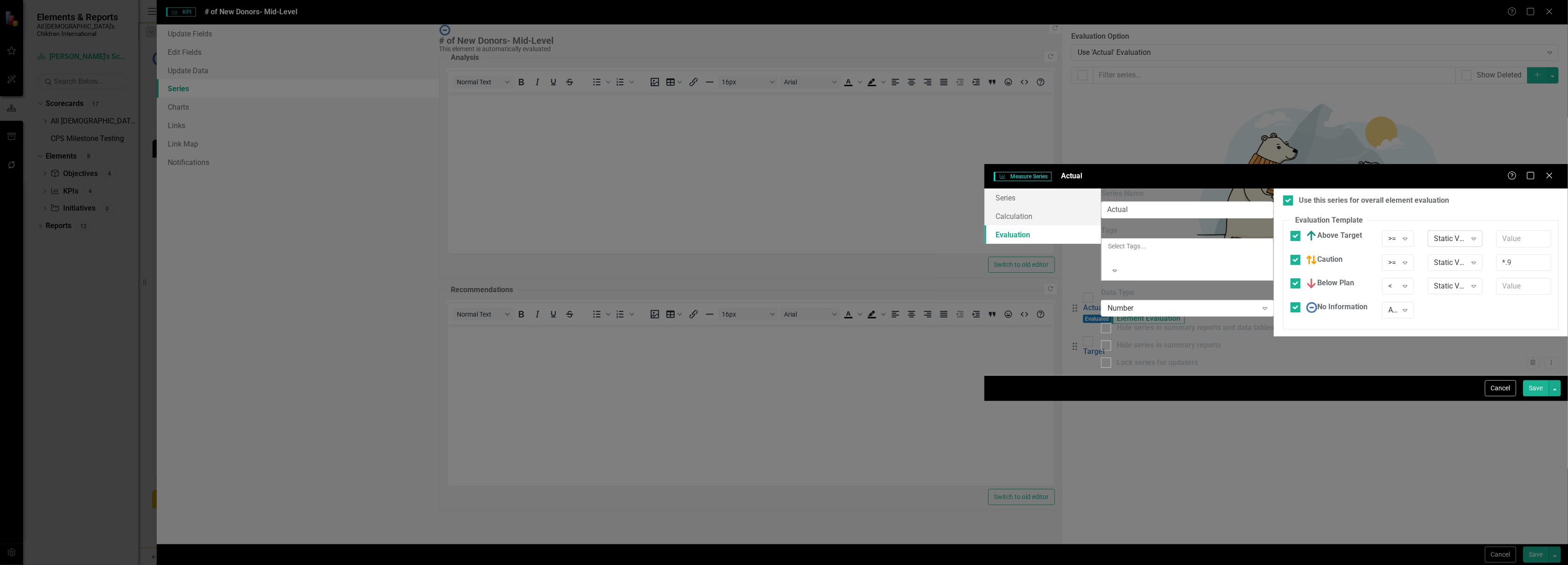
click at [1435, 233] on div "Static Value" at bounding box center [1451, 238] width 32 height 10
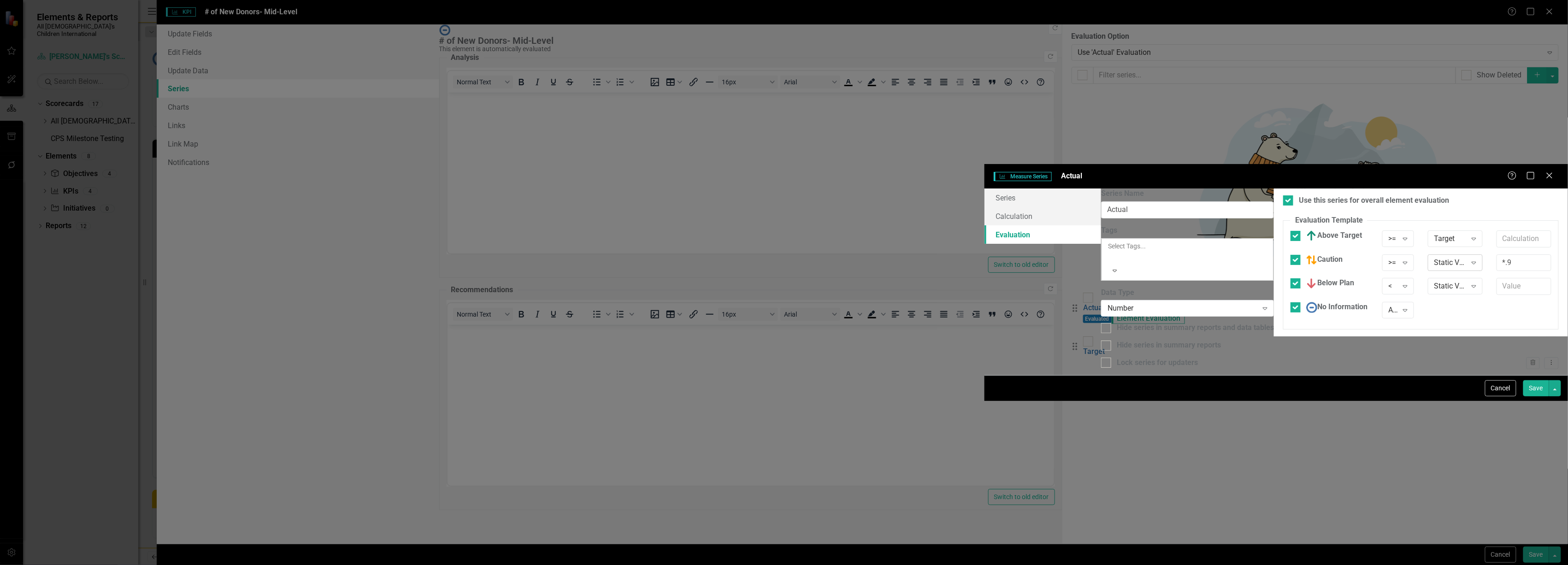
click at [1435, 257] on div "Static Value" at bounding box center [1451, 262] width 32 height 10
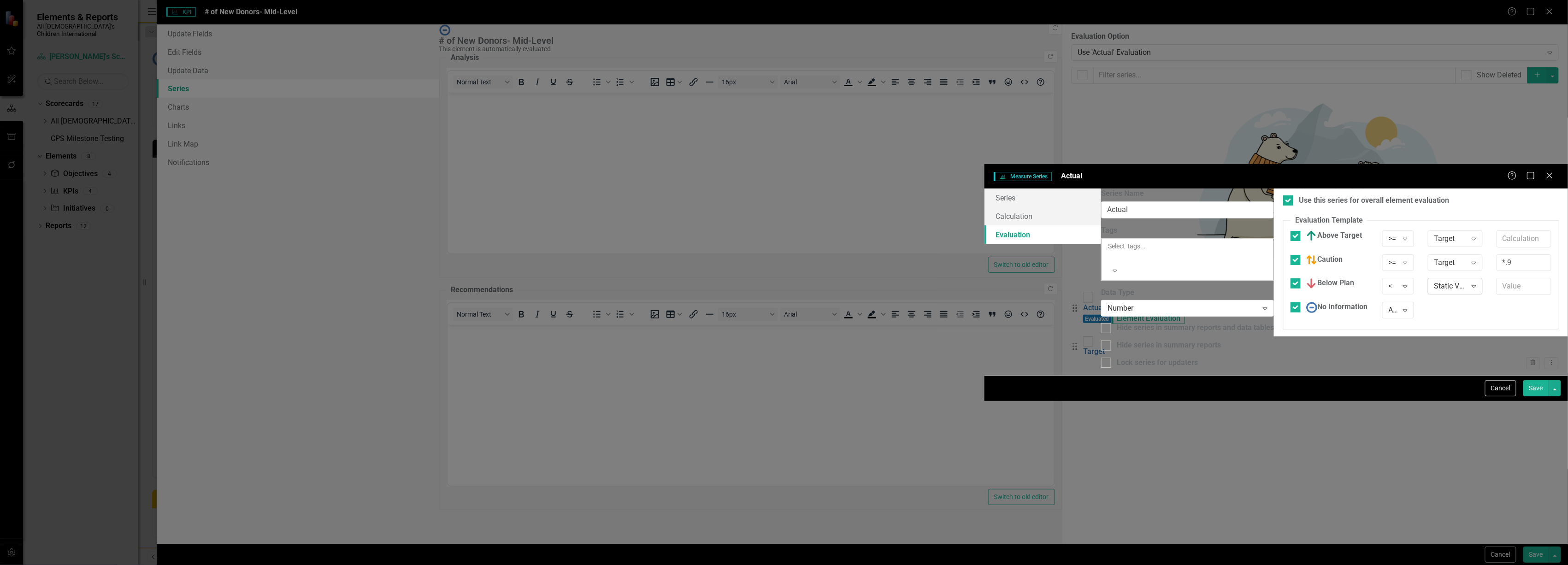
click at [1428, 278] on div "Static Value Expand" at bounding box center [1455, 286] width 55 height 16
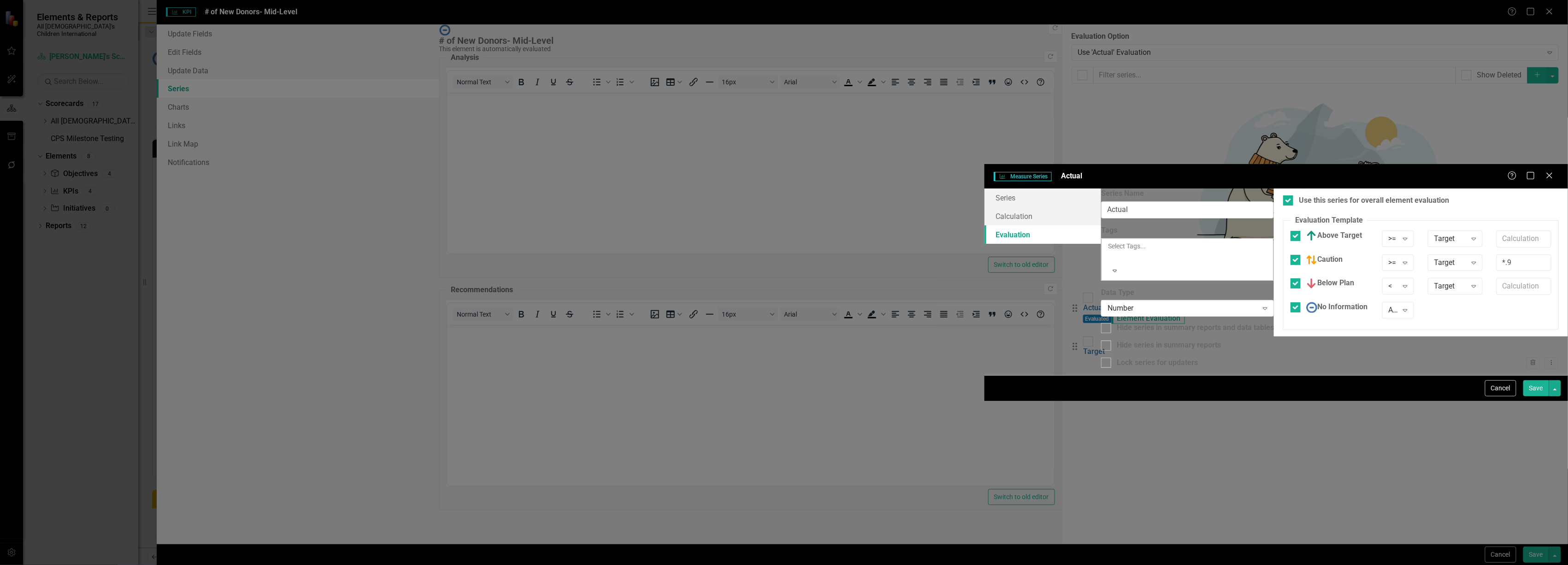
click at [1533, 396] on button "Save" at bounding box center [1536, 389] width 26 height 16
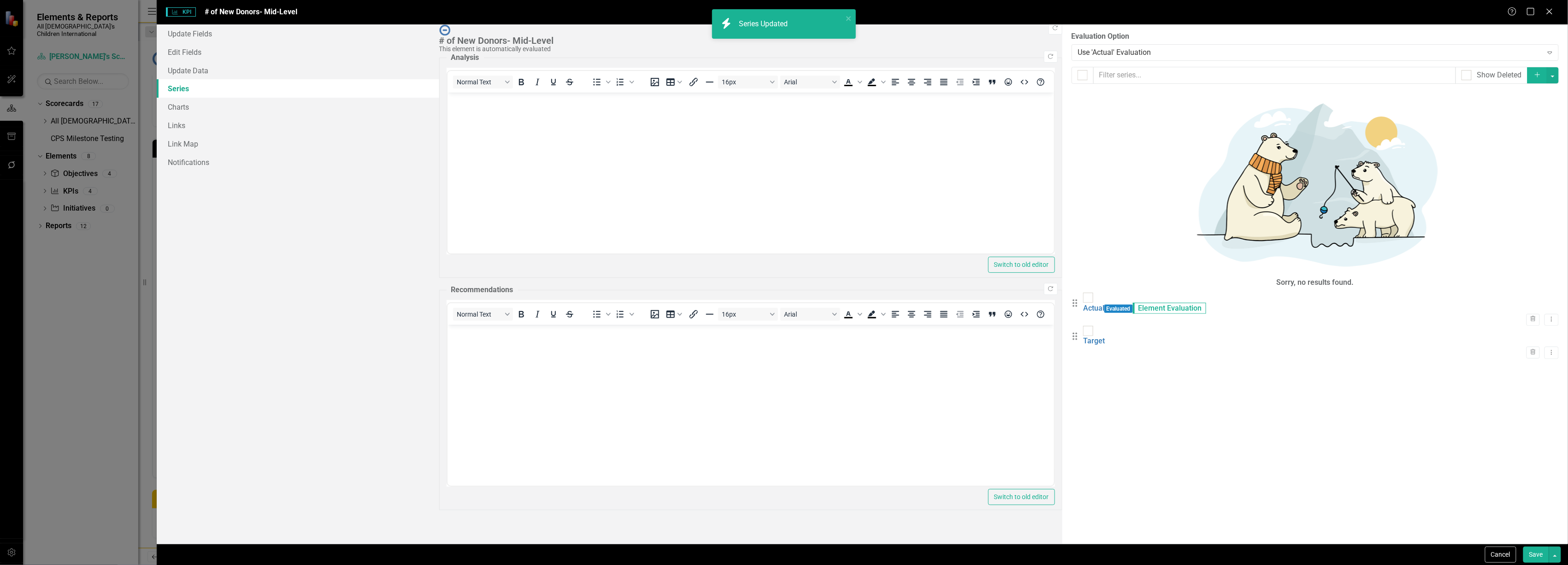
click at [1538, 557] on button "Save" at bounding box center [1536, 555] width 26 height 16
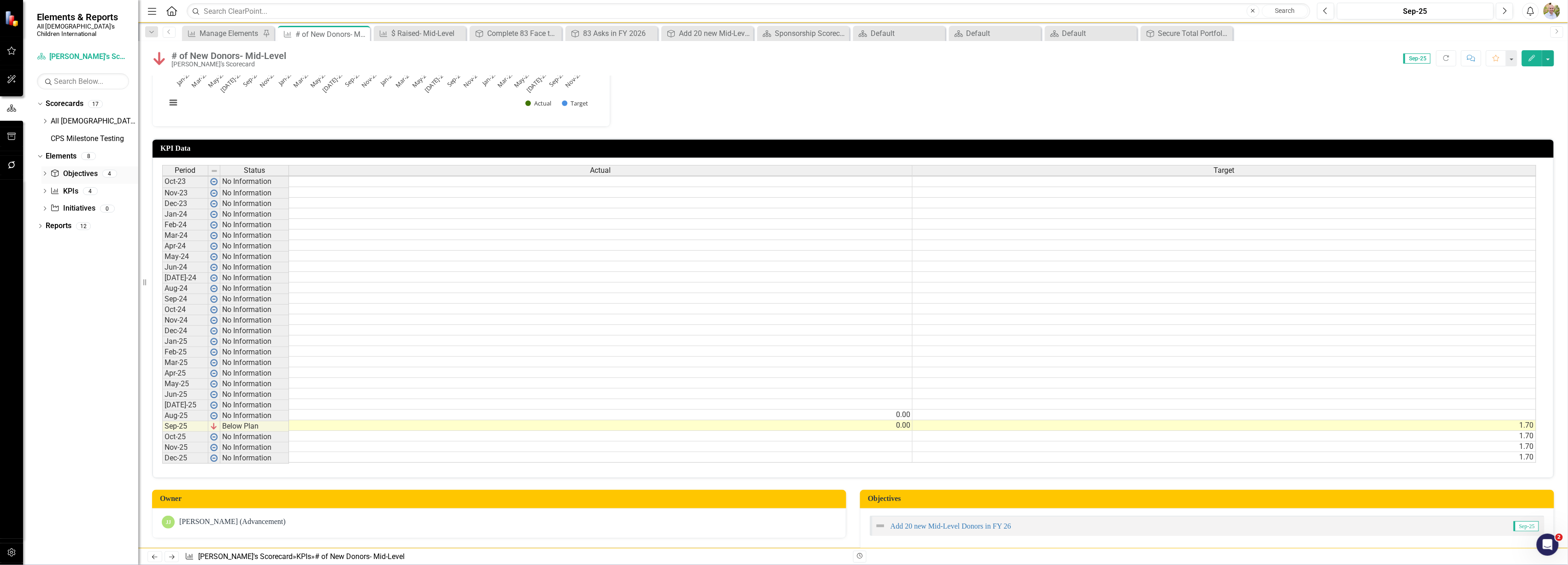
click at [71, 169] on link "Objective Objectives" at bounding box center [73, 174] width 47 height 10
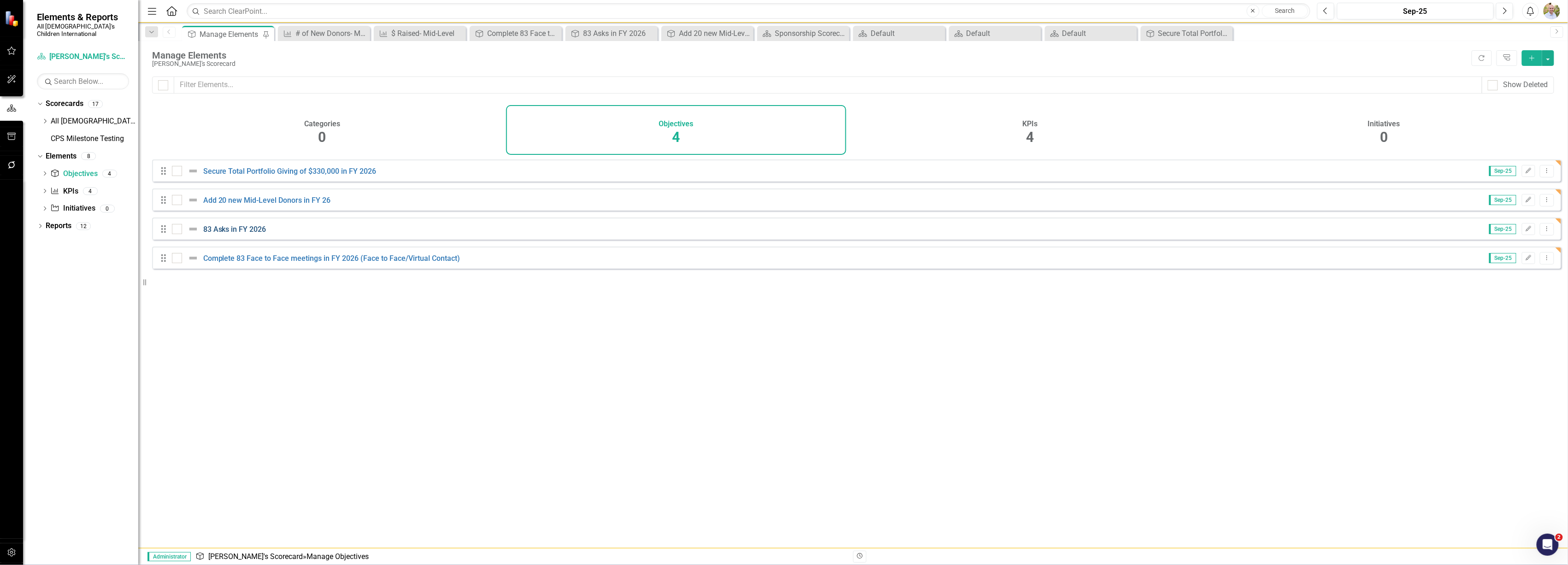
click at [231, 233] on link "83 Asks in FY 2026" at bounding box center [235, 229] width 63 height 9
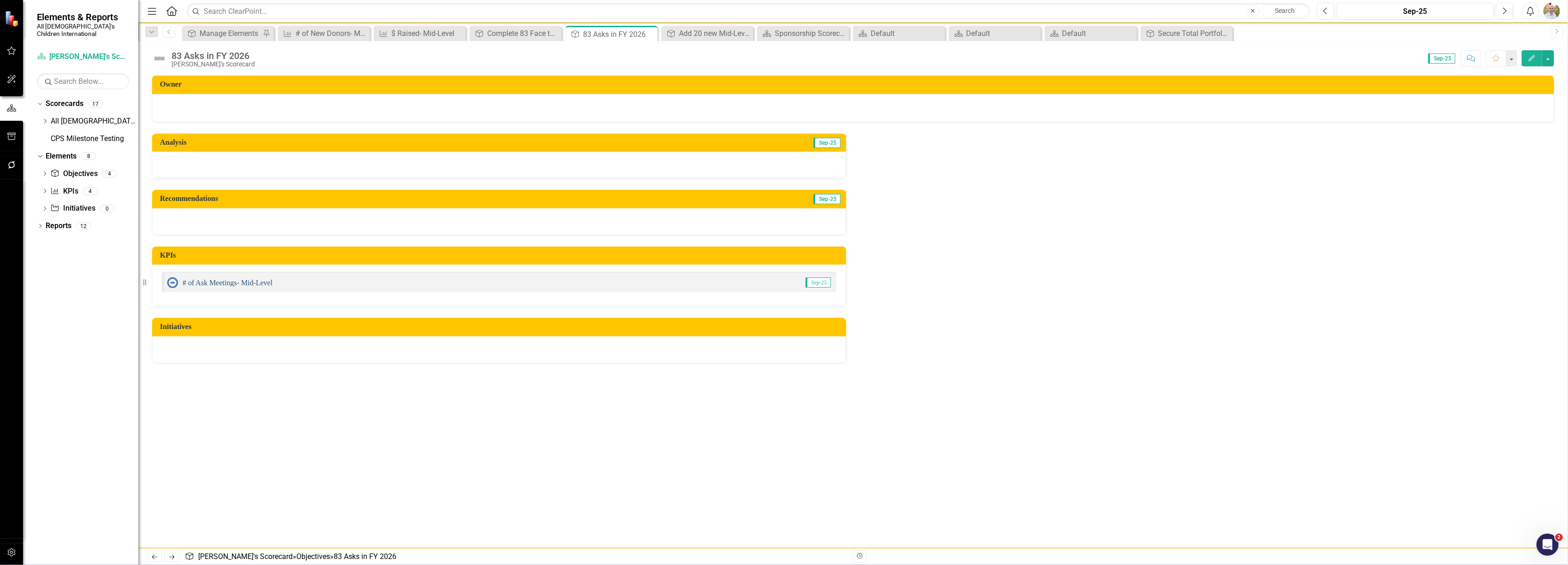
click at [216, 281] on link "# of Ask Meetings- Mid-Level" at bounding box center [228, 282] width 91 height 8
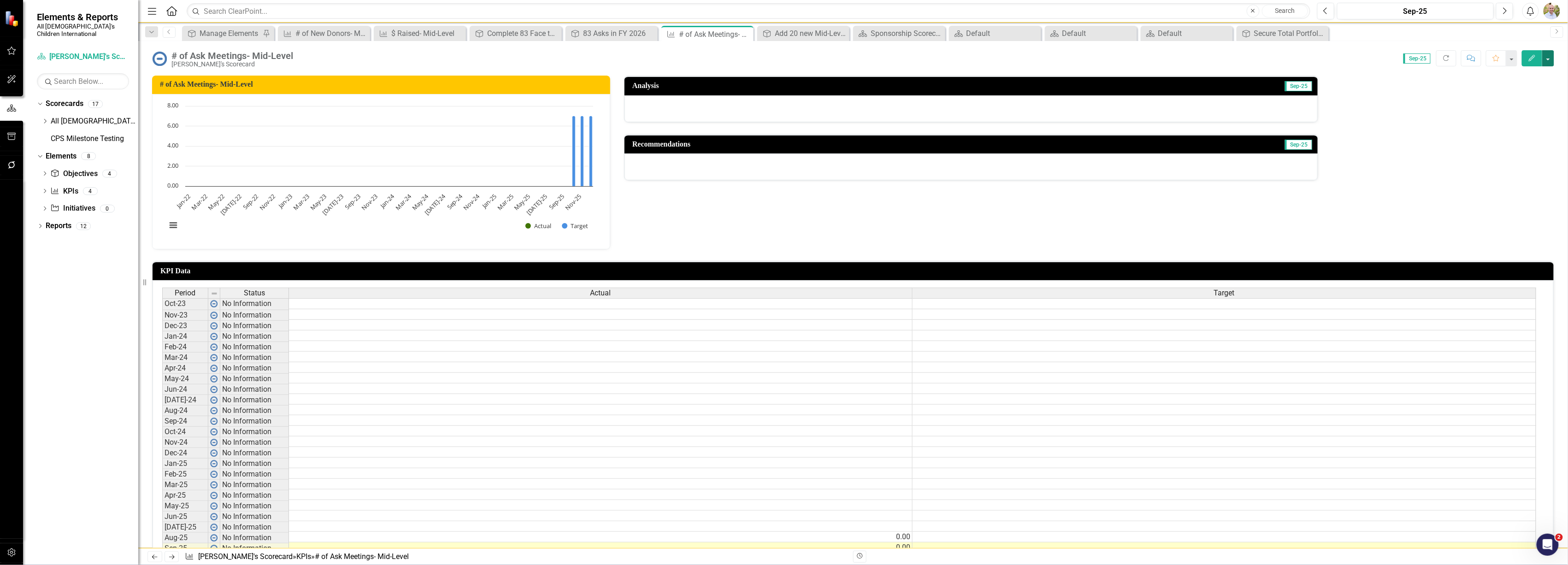
click at [1549, 59] on button "button" at bounding box center [1548, 58] width 12 height 16
click at [1523, 76] on link "Edit Edit KPI" at bounding box center [1517, 76] width 75 height 17
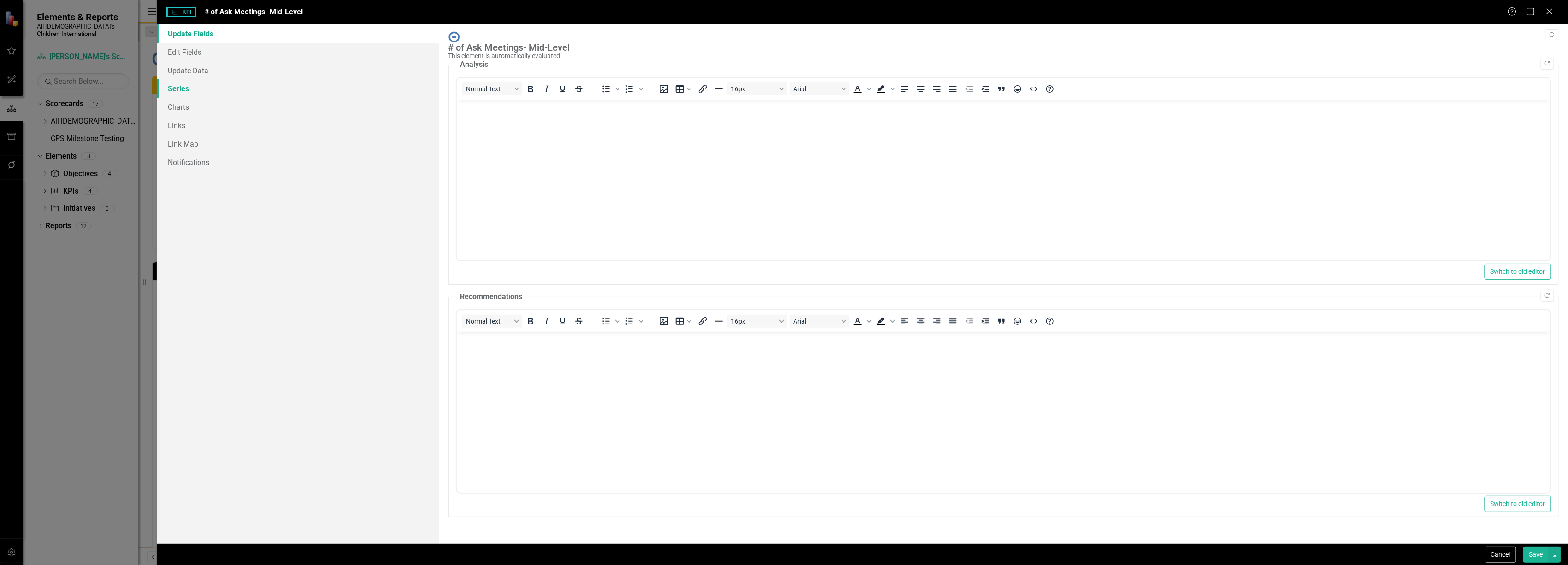
click at [183, 86] on link "Series" at bounding box center [297, 88] width 282 height 19
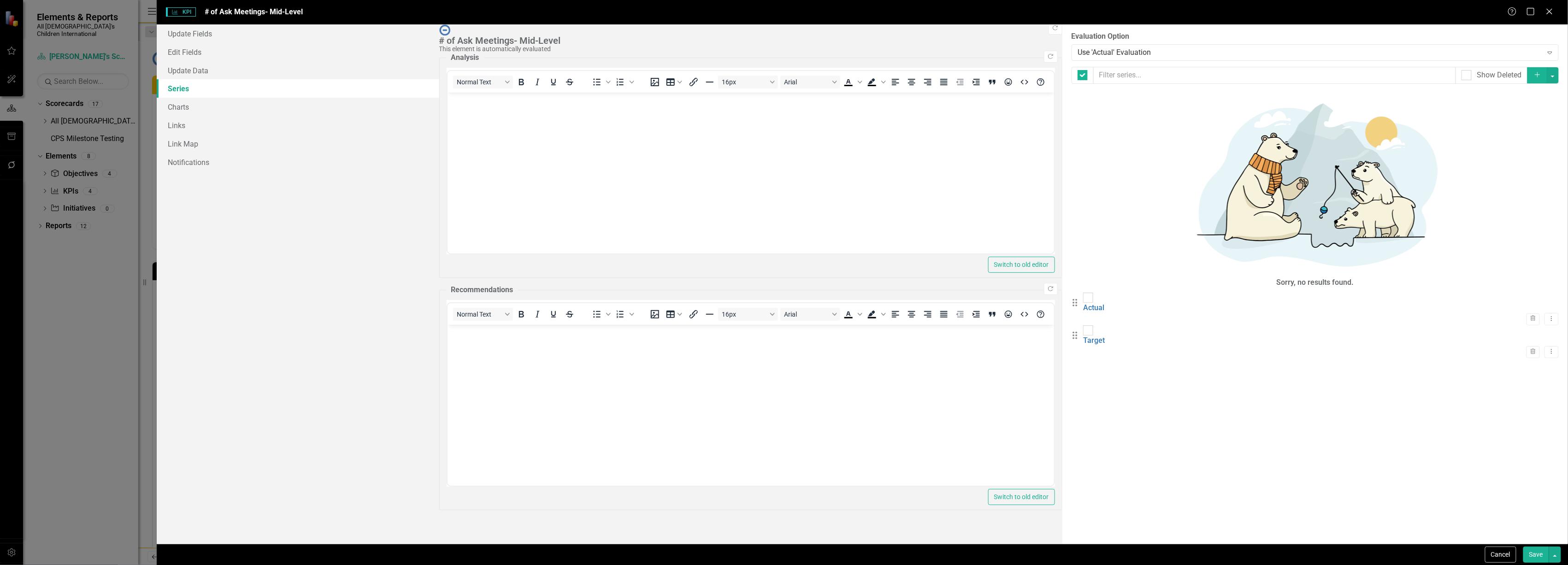
checkbox input "false"
drag, startPoint x: 507, startPoint y: 107, endPoint x: 502, endPoint y: 105, distance: 5.4
click at [1083, 292] on div "Actual Evaluated Element Evaluation" at bounding box center [1145, 303] width 124 height 21
click at [1083, 303] on link "Actual" at bounding box center [1094, 308] width 21 height 9
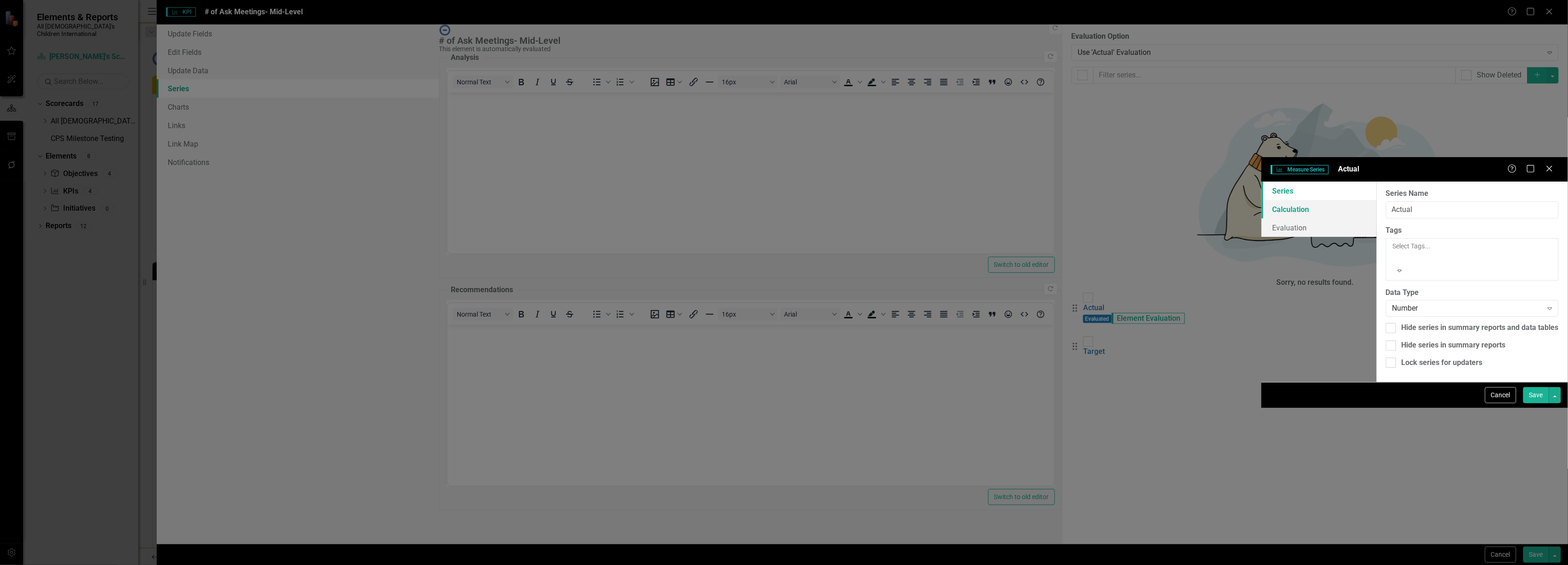
click at [1262, 200] on link "Calculation" at bounding box center [1319, 209] width 115 height 19
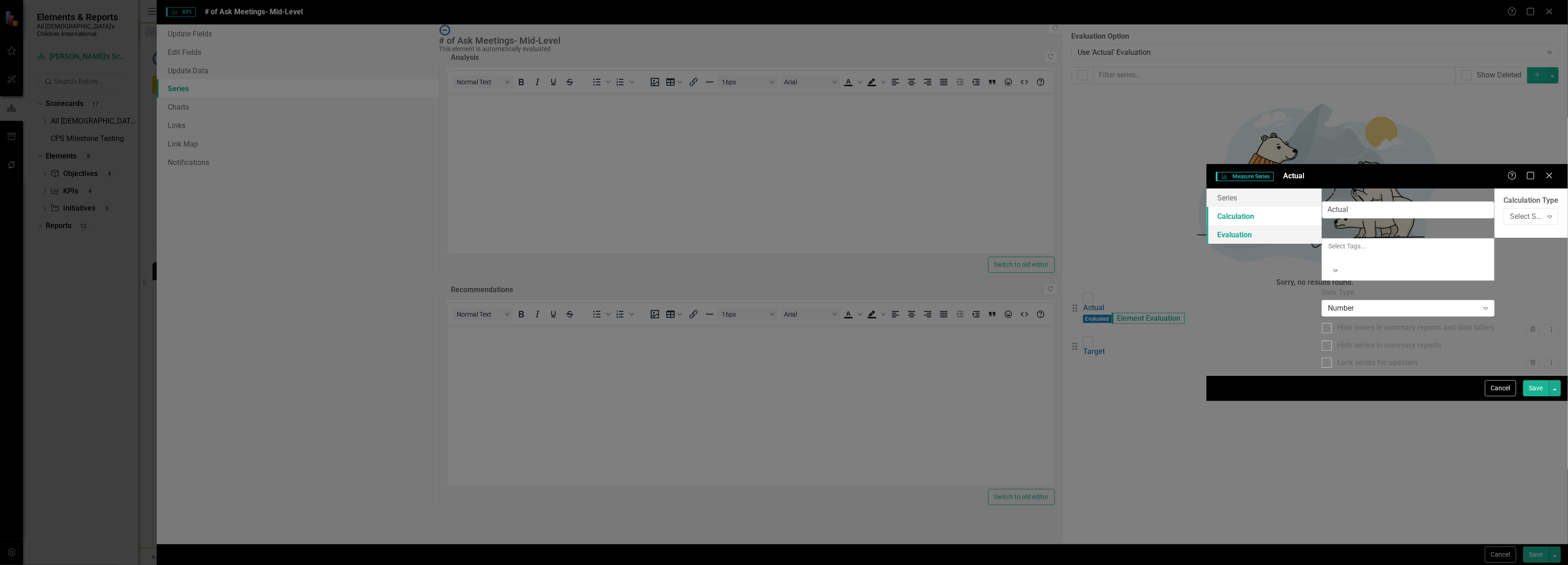
click at [1207, 225] on link "Evaluation" at bounding box center [1265, 234] width 115 height 19
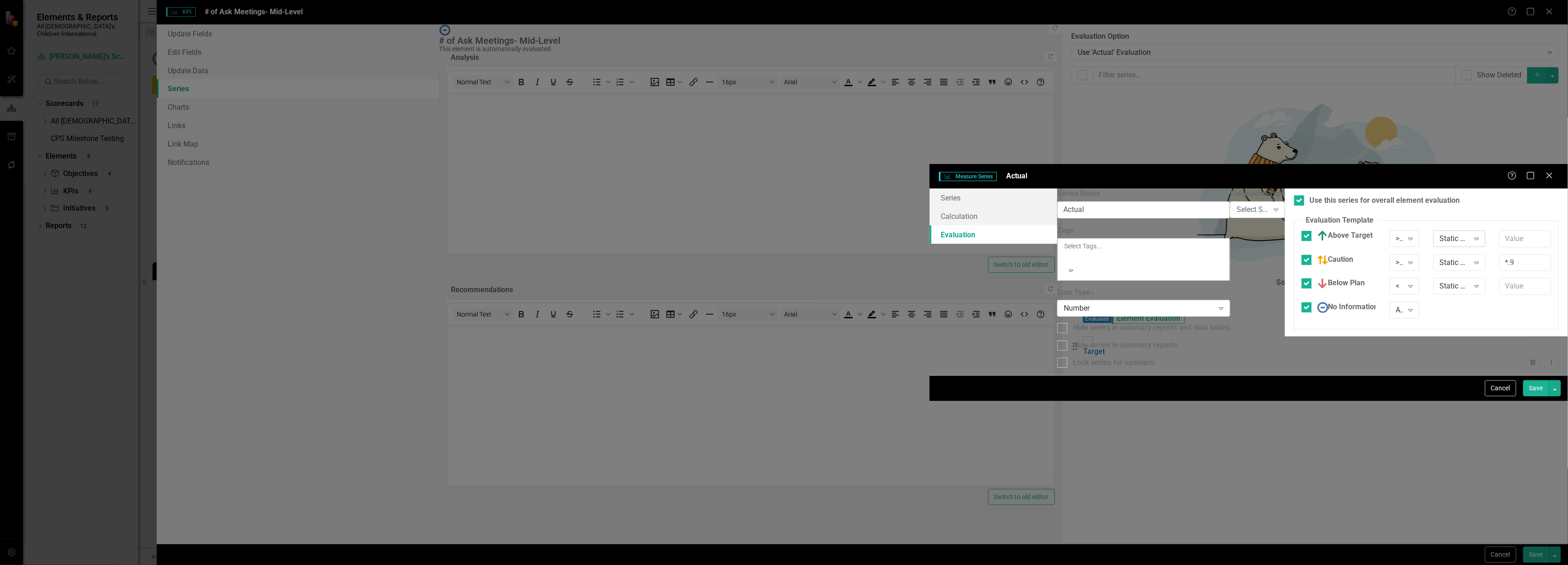
click at [1440, 233] on div "Static Value" at bounding box center [1455, 238] width 30 height 10
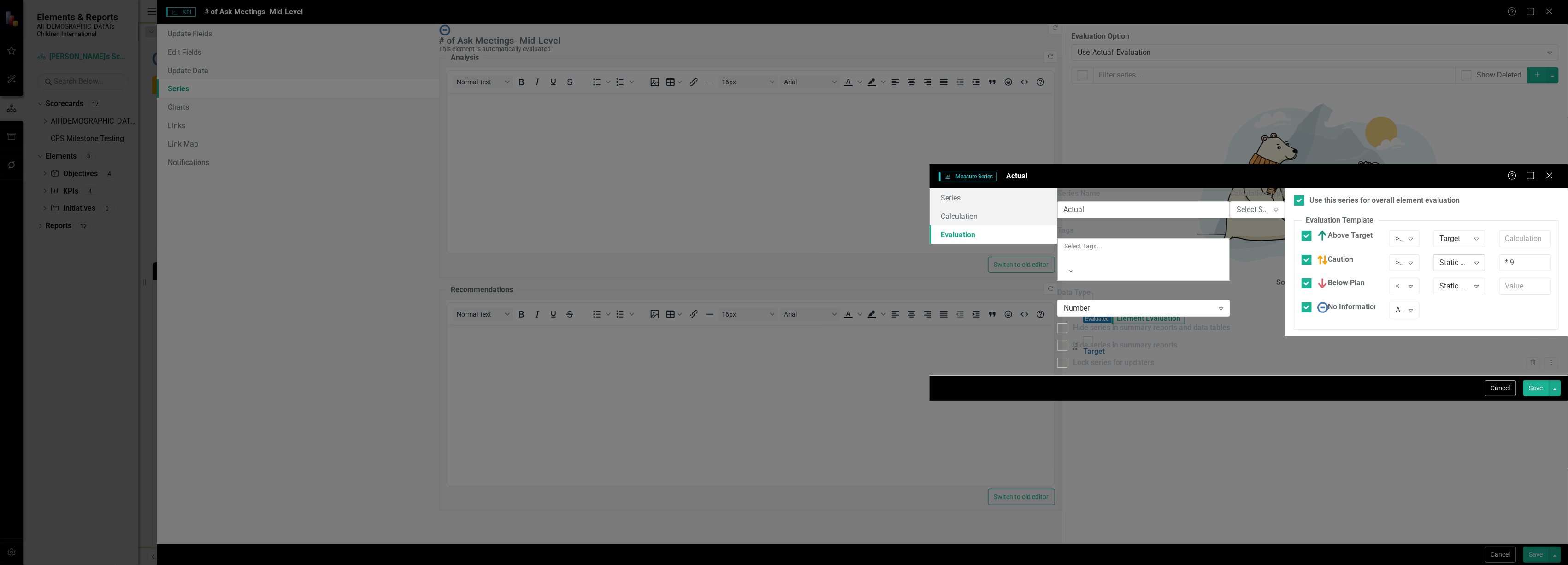
click at [1440, 257] on div "Static Value" at bounding box center [1455, 262] width 30 height 10
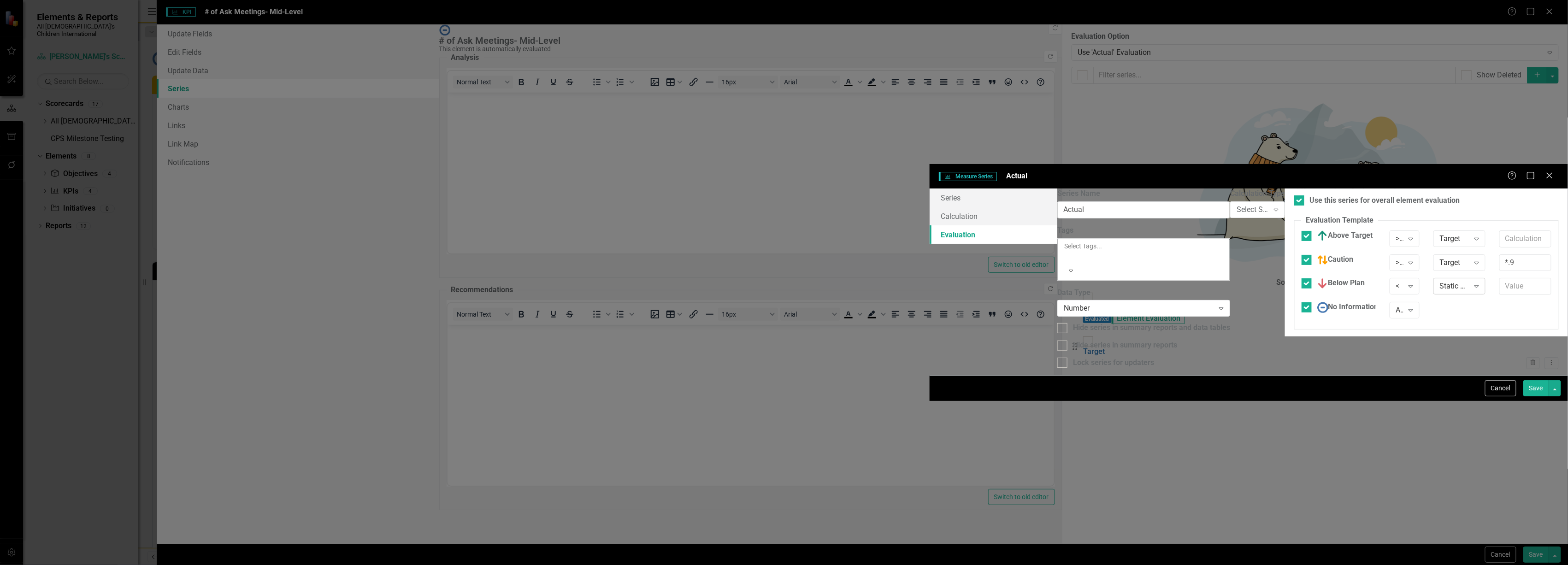
click at [1440, 281] on div "Static Value" at bounding box center [1455, 286] width 30 height 10
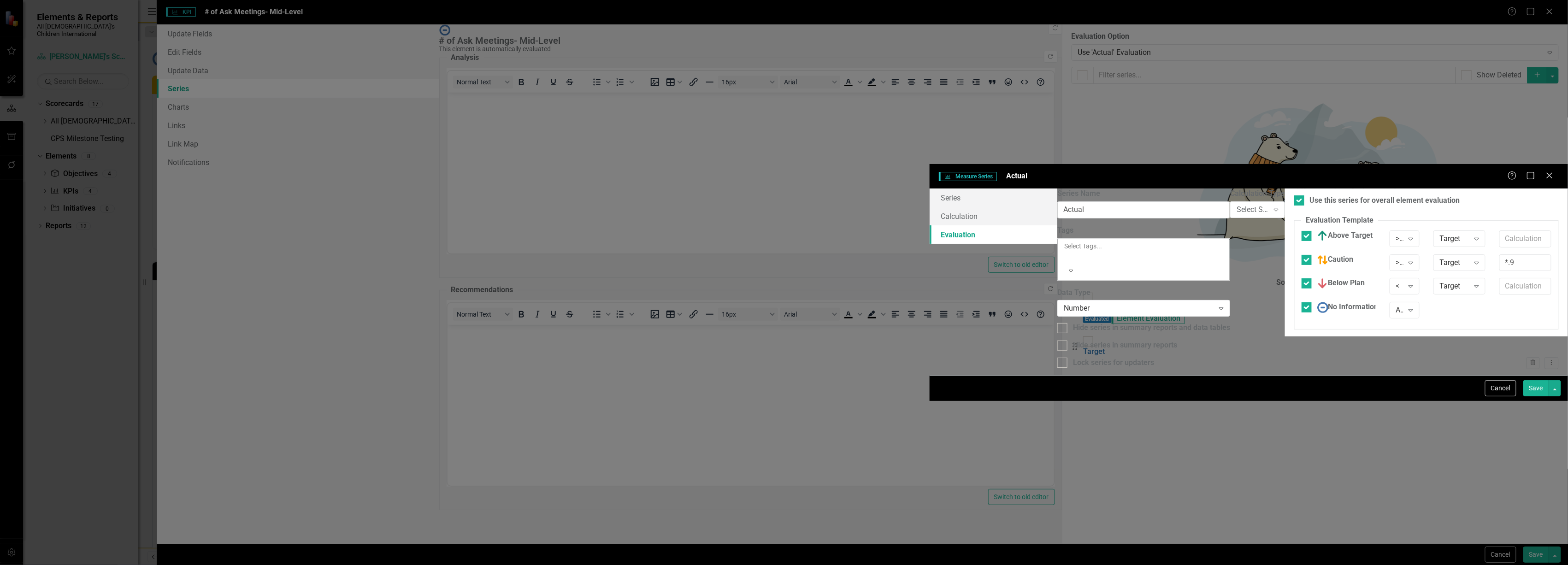
click at [1536, 396] on button "Save" at bounding box center [1536, 389] width 26 height 16
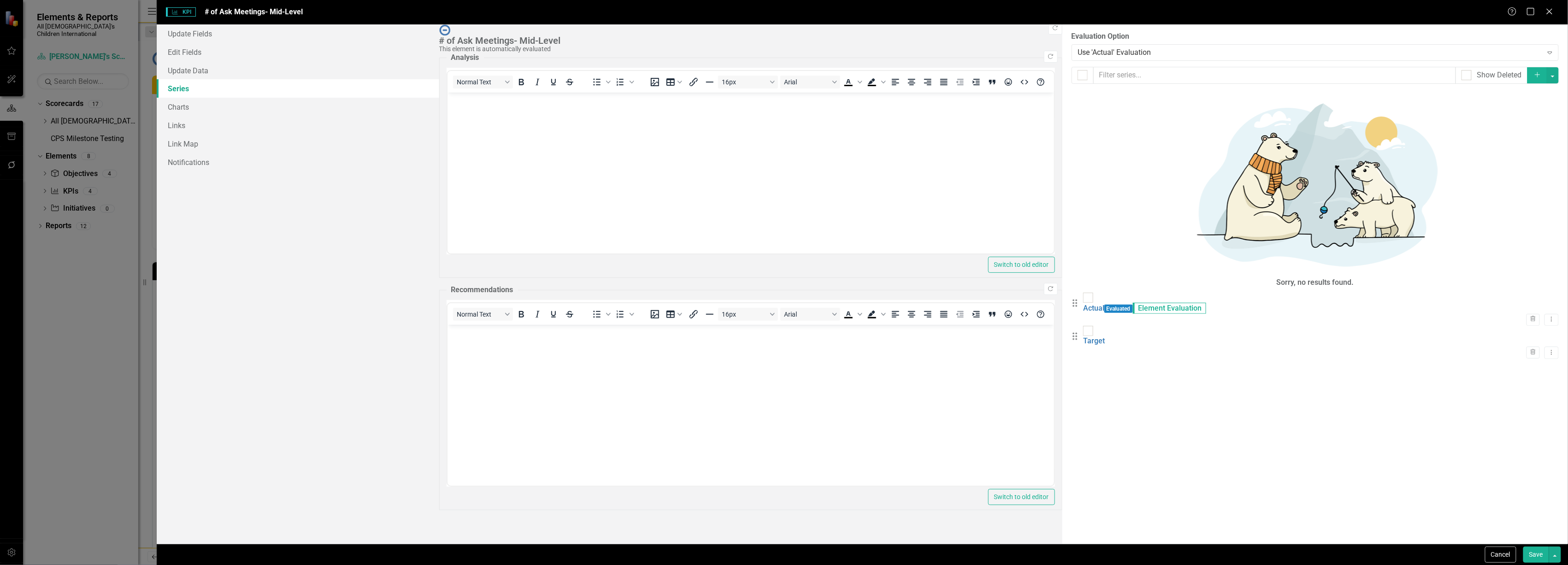
click at [1541, 557] on button "Save" at bounding box center [1536, 555] width 26 height 16
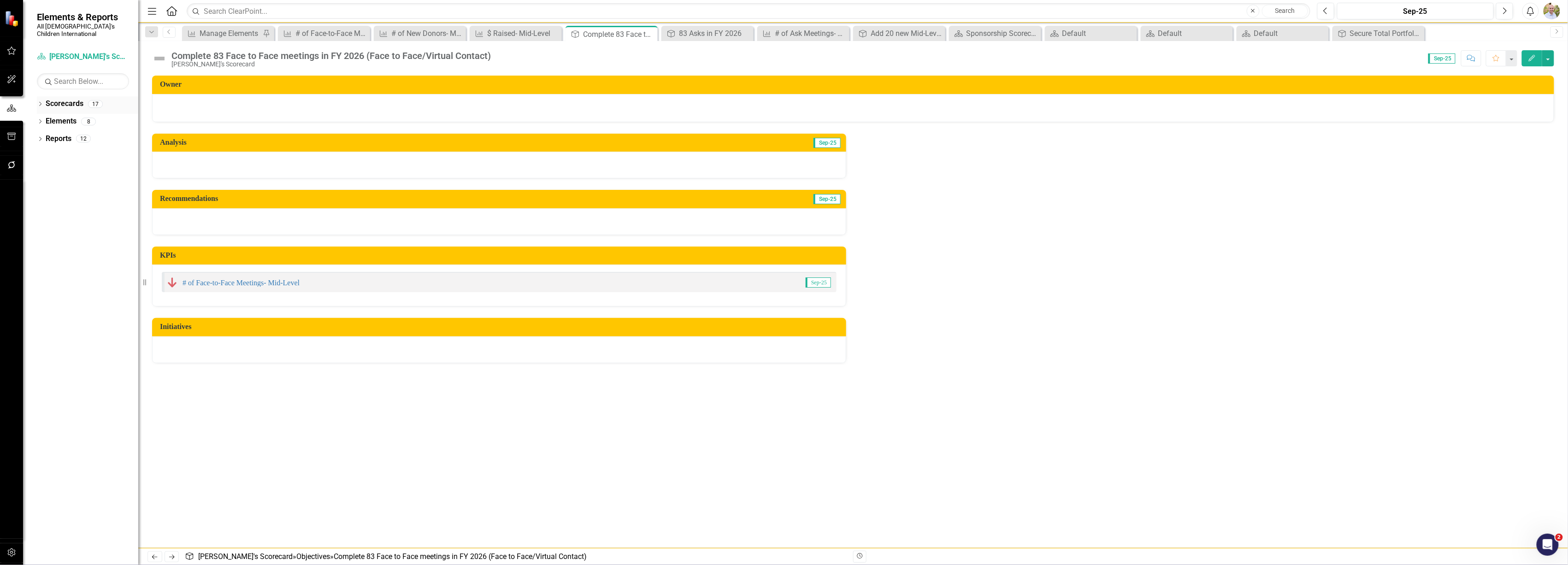
click at [60, 99] on link "Scorecards" at bounding box center [64, 104] width 38 height 10
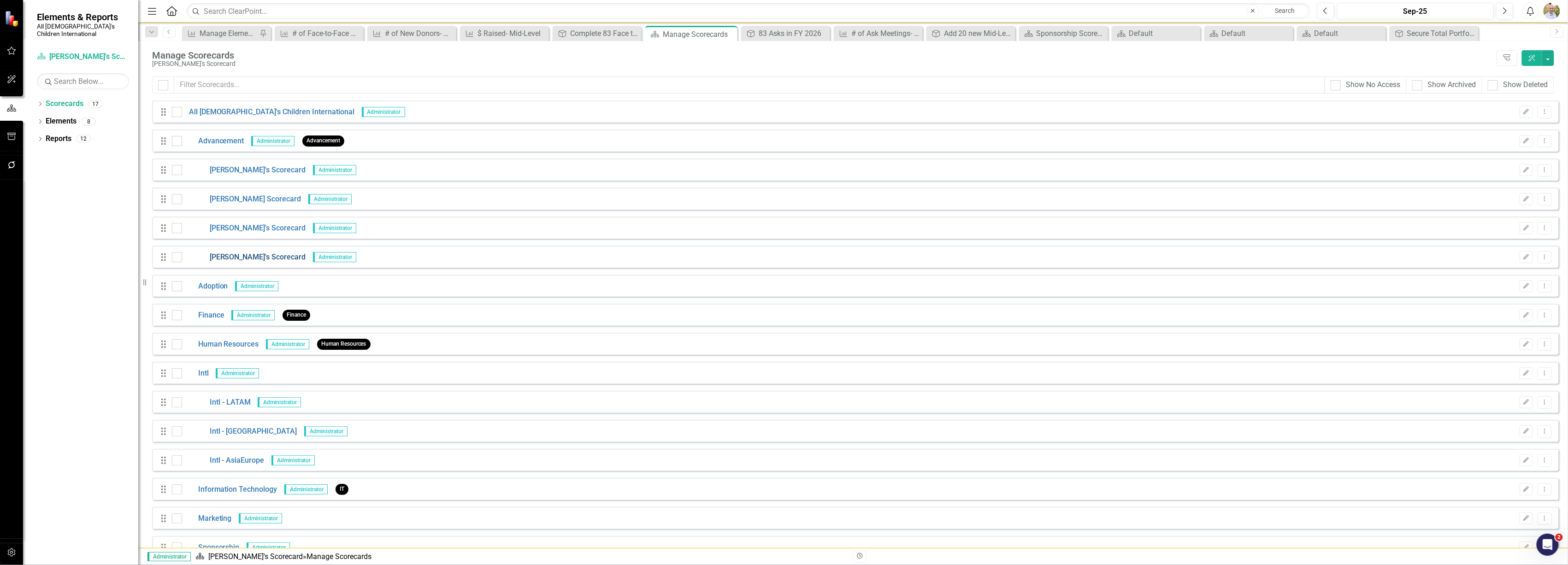
click at [234, 253] on link "[PERSON_NAME]'s Scorecard" at bounding box center [244, 257] width 124 height 10
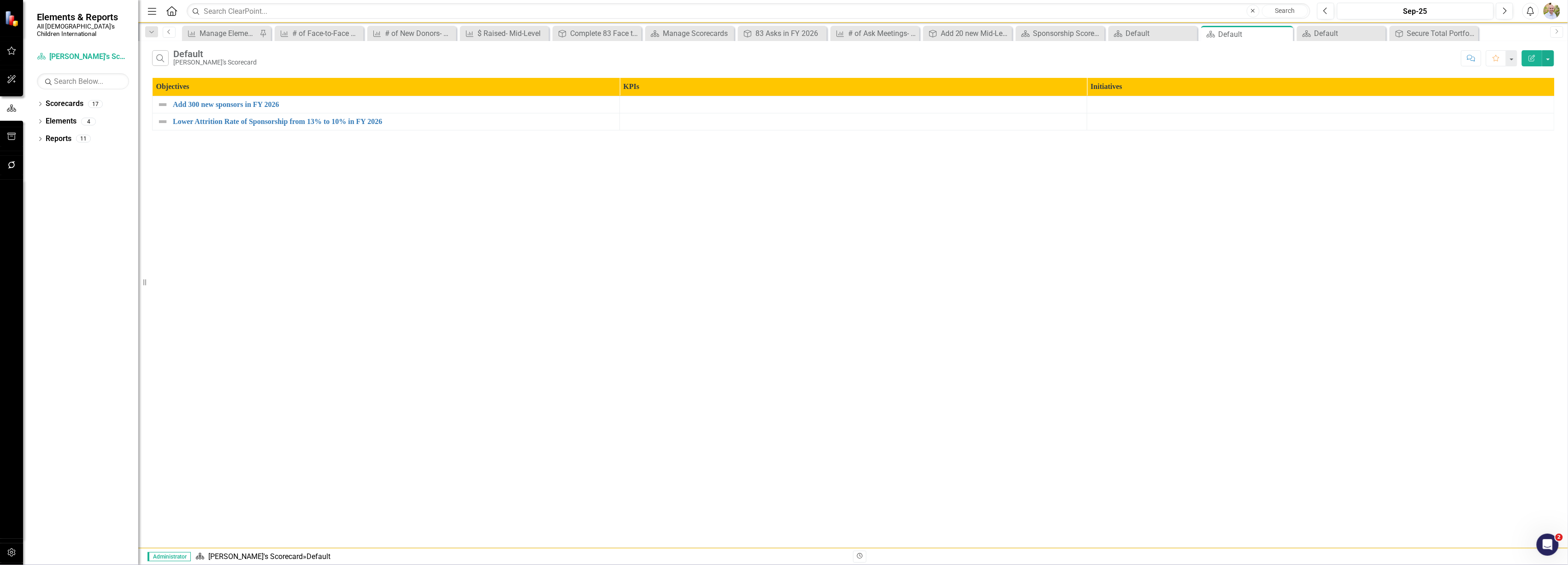
click at [169, 32] on icon "Previous" at bounding box center [169, 32] width 8 height 5
click at [167, 33] on icon "Previous" at bounding box center [169, 32] width 8 height 5
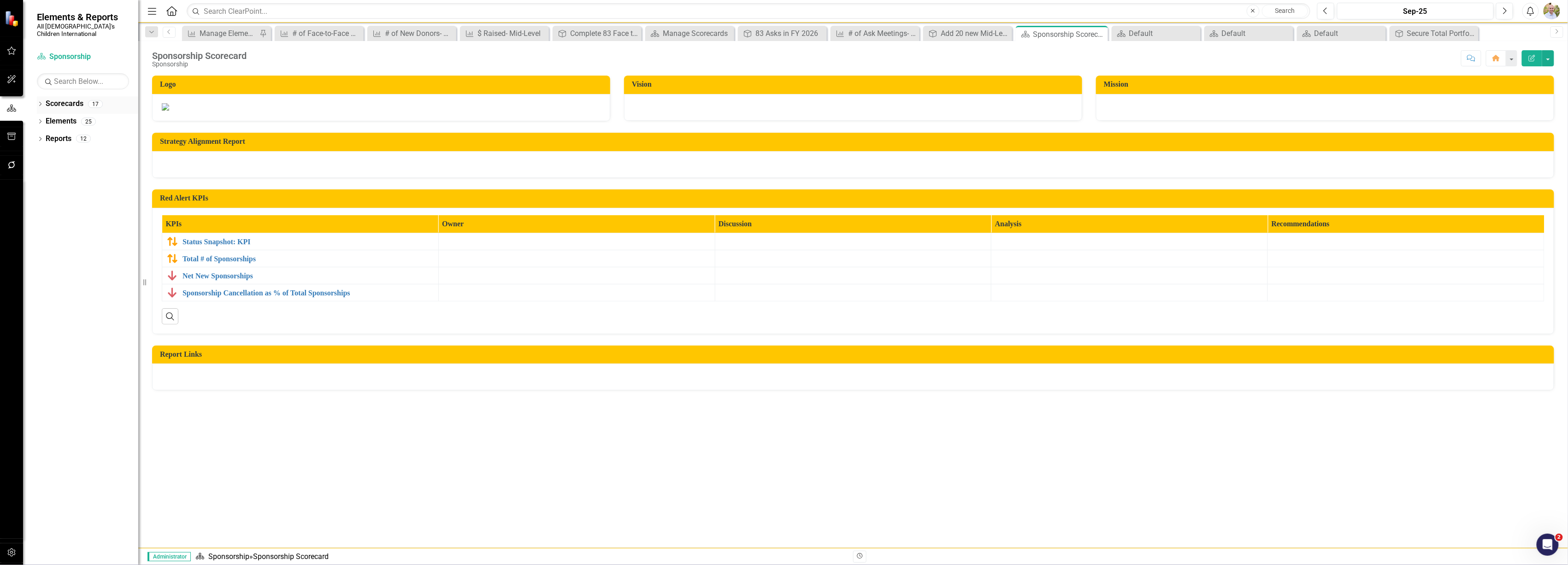
click at [41, 102] on icon at bounding box center [40, 104] width 2 height 4
click at [45, 119] on icon at bounding box center [45, 121] width 2 height 5
click at [54, 135] on div "Dropdown" at bounding box center [54, 139] width 7 height 8
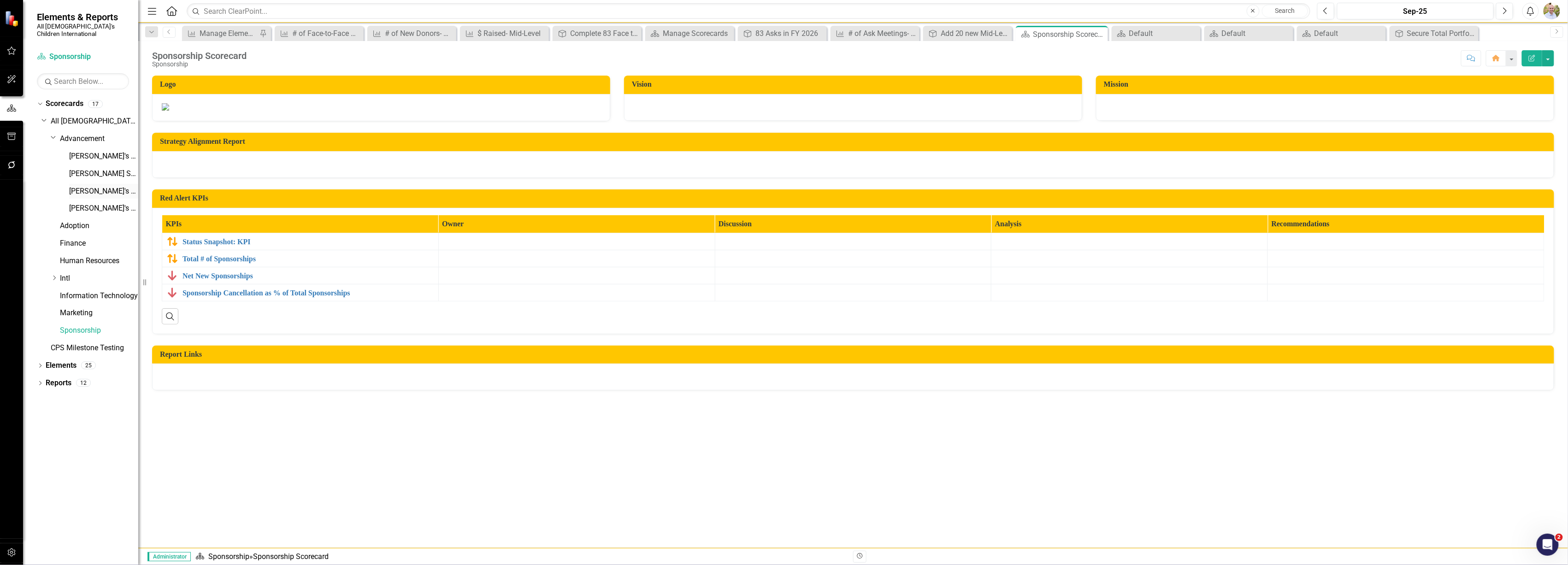
click at [91, 186] on link "[PERSON_NAME]'s Scorecard" at bounding box center [104, 191] width 69 height 10
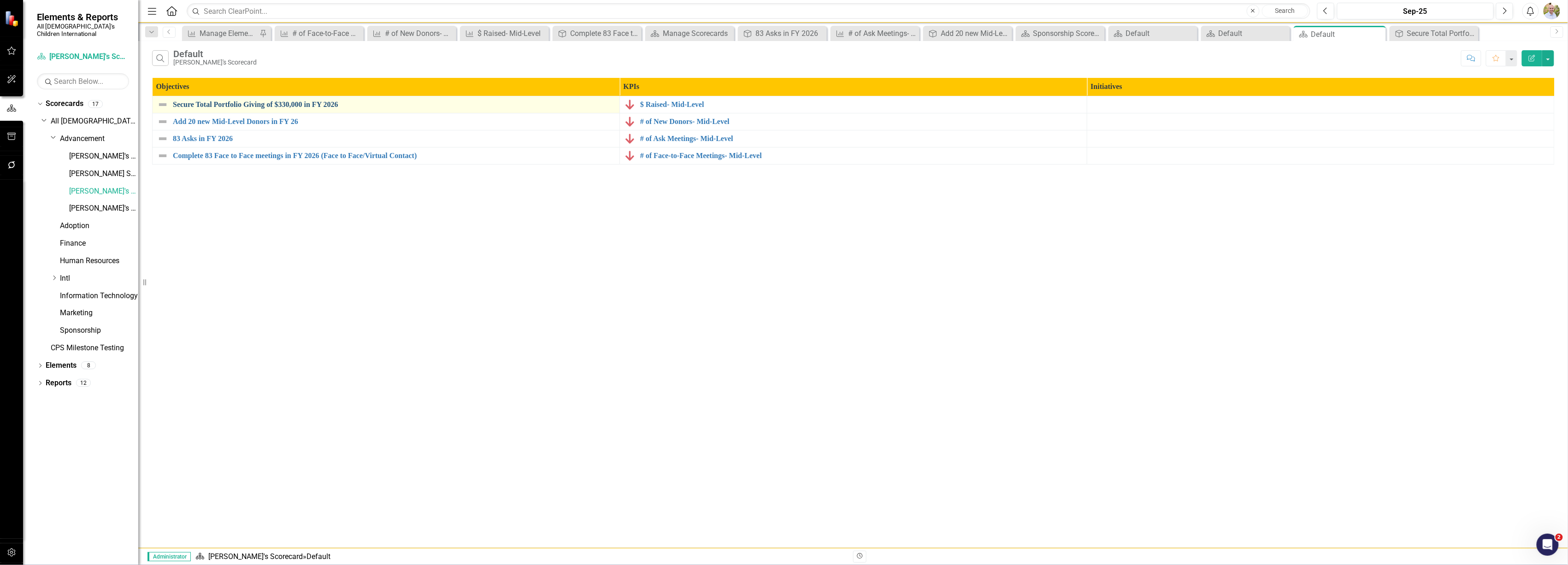
click at [238, 106] on link "Secure Total Portfolio Giving of $330,000 in FY 2026" at bounding box center [394, 104] width 442 height 8
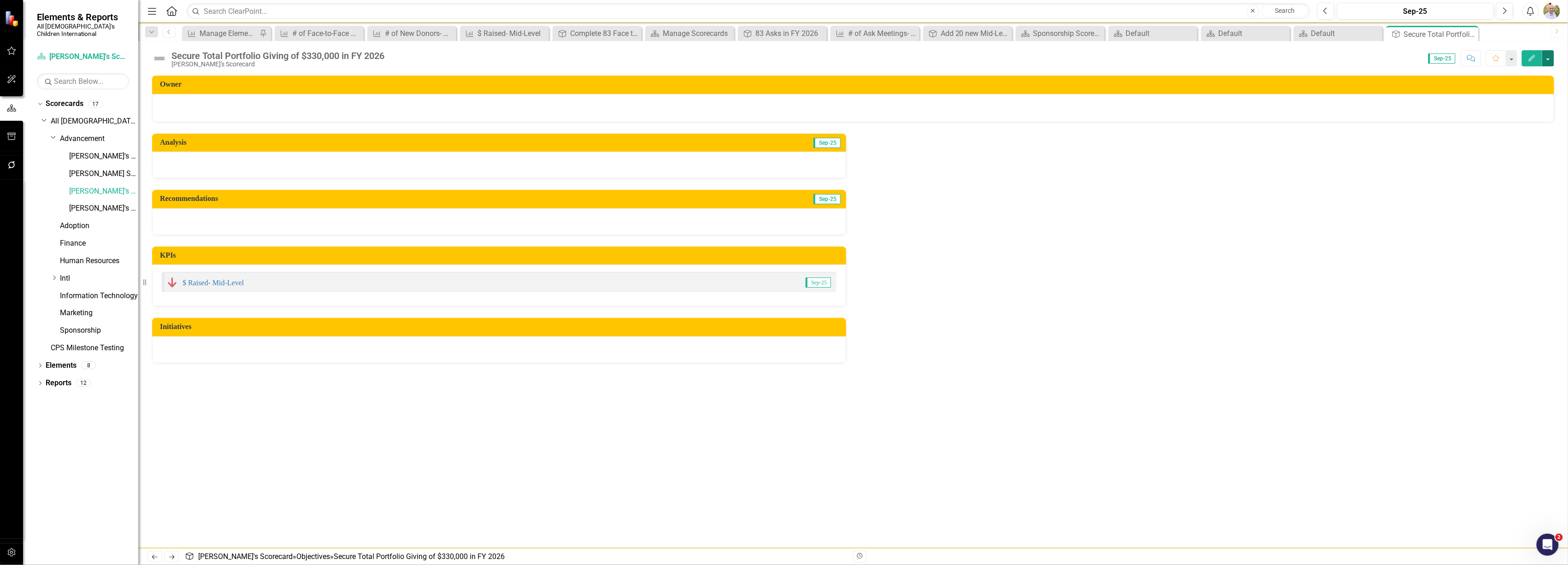
click at [1549, 59] on button "button" at bounding box center [1548, 58] width 12 height 16
click at [1525, 72] on link "Edit Edit Objective" at bounding box center [1517, 76] width 75 height 17
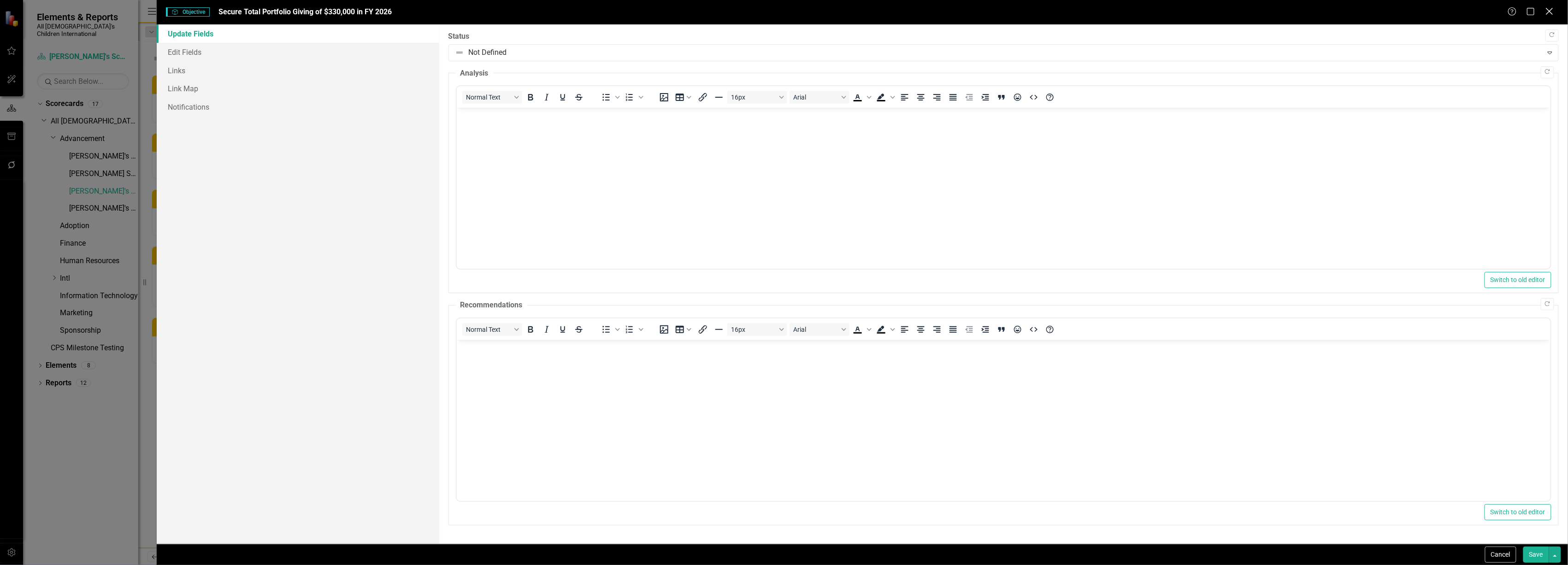
click at [1551, 12] on icon at bounding box center [1549, 11] width 7 height 7
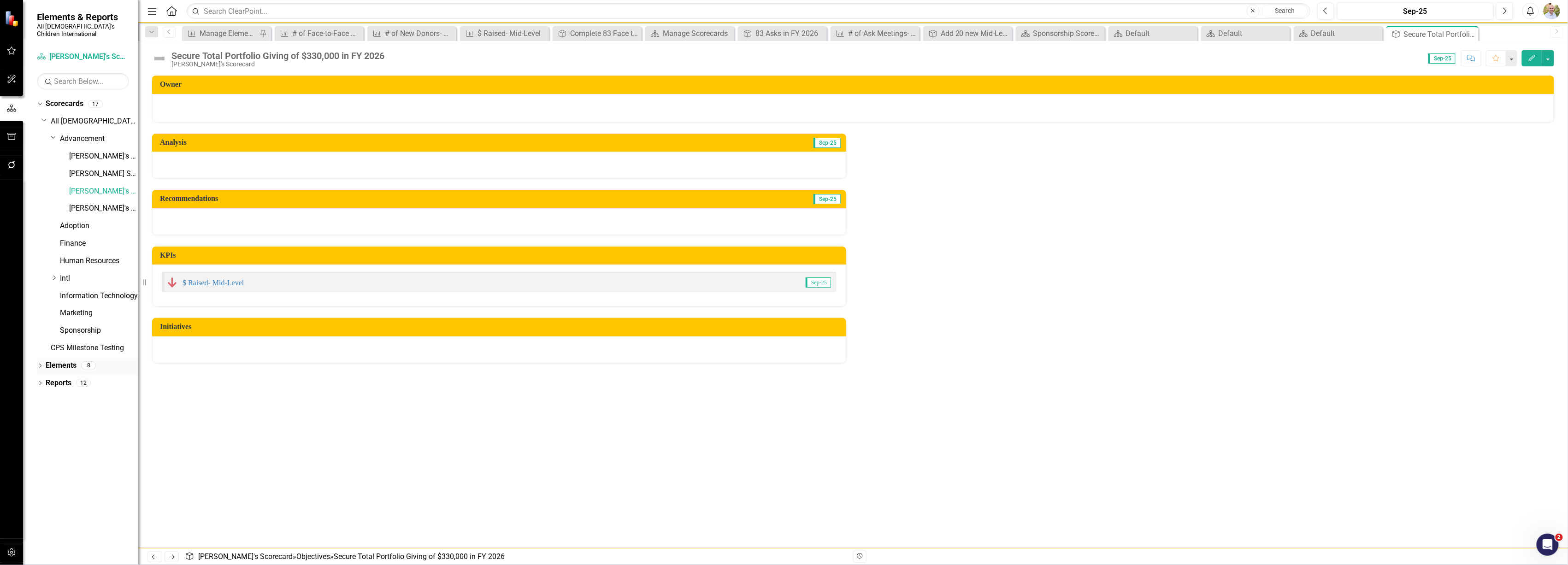
click at [67, 361] on link "Elements" at bounding box center [60, 365] width 31 height 10
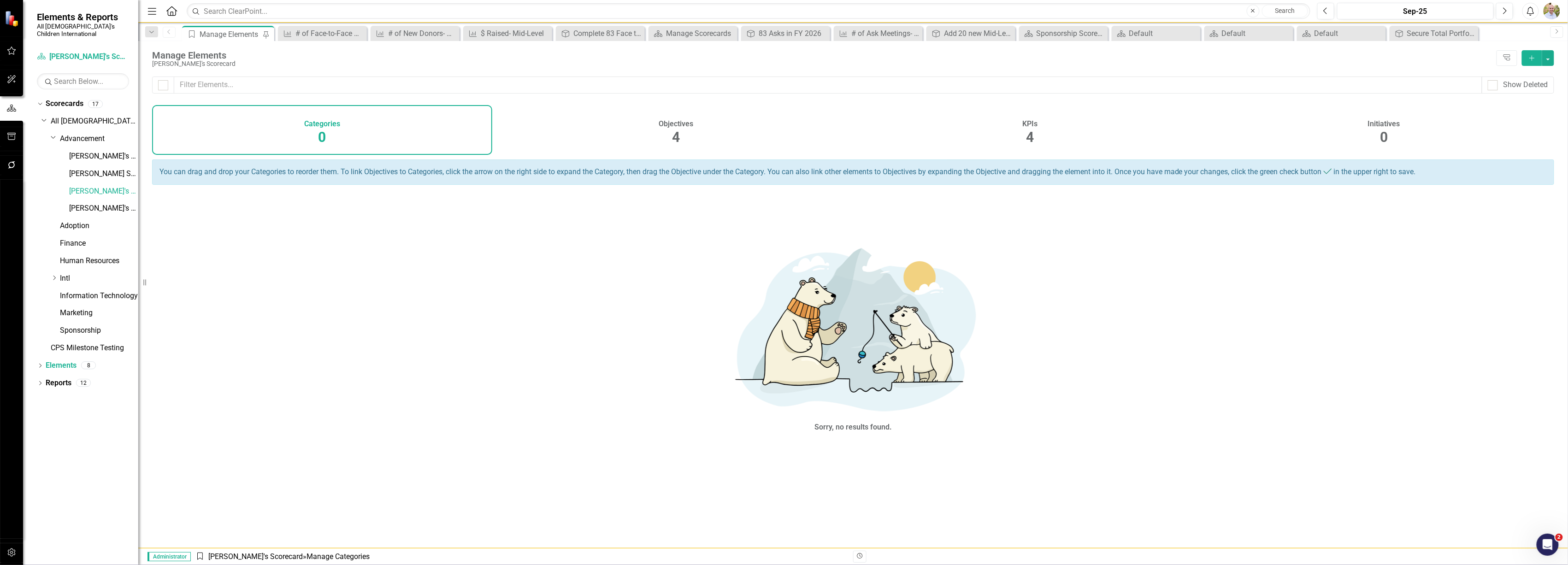
drag, startPoint x: 1013, startPoint y: 135, endPoint x: 1018, endPoint y: 134, distance: 5.1
click at [1018, 134] on div "KPIs 4" at bounding box center [1030, 130] width 341 height 50
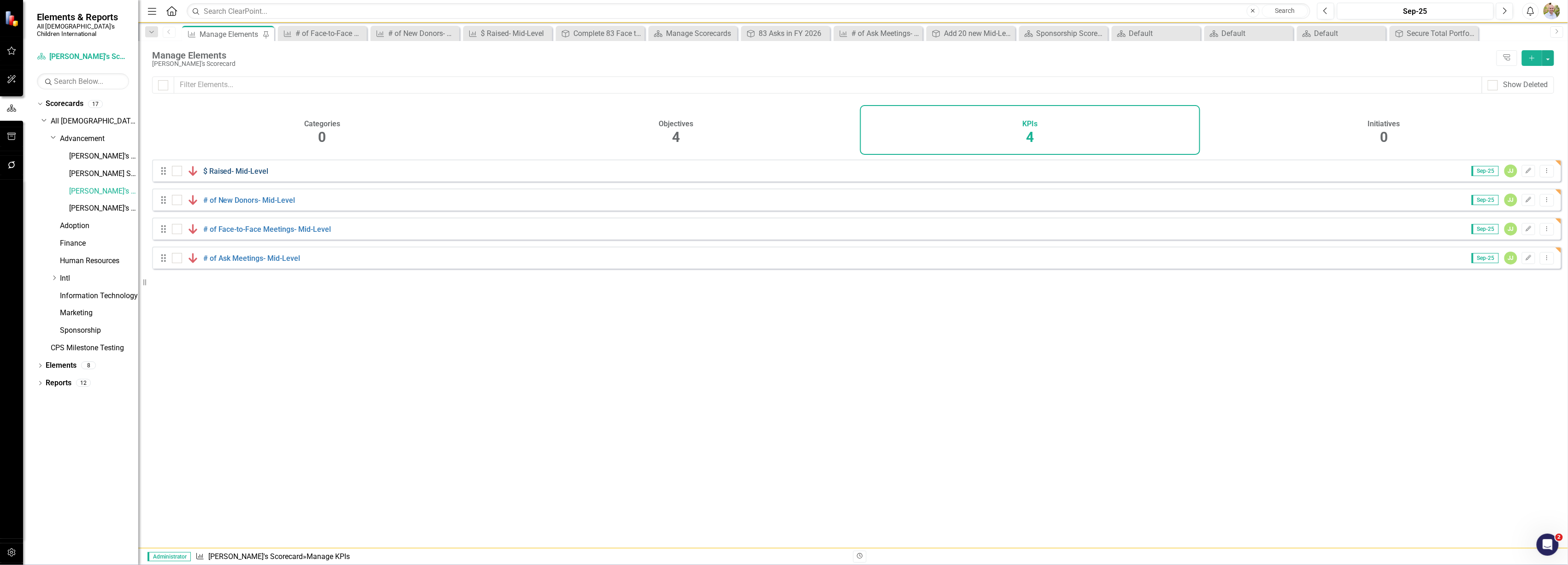
click at [253, 176] on link "$ Raised- Mid-Level" at bounding box center [235, 171] width 65 height 9
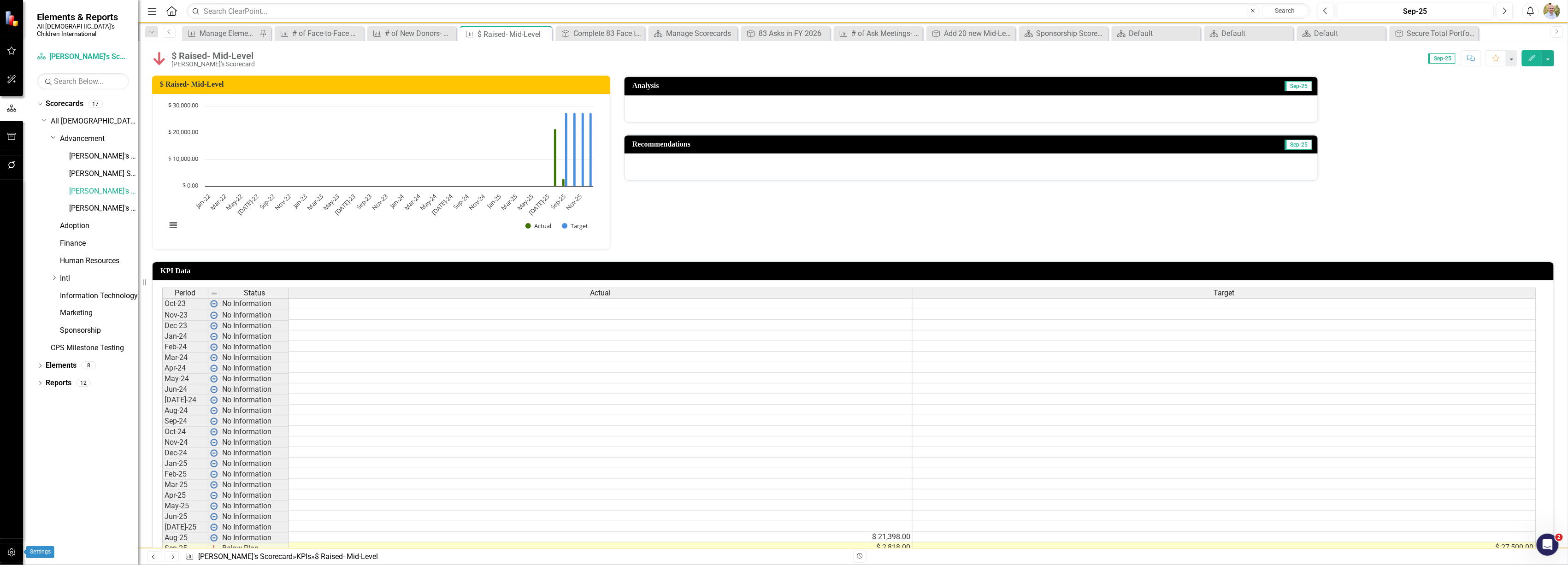
click at [11, 549] on icon "button" at bounding box center [12, 553] width 10 height 8
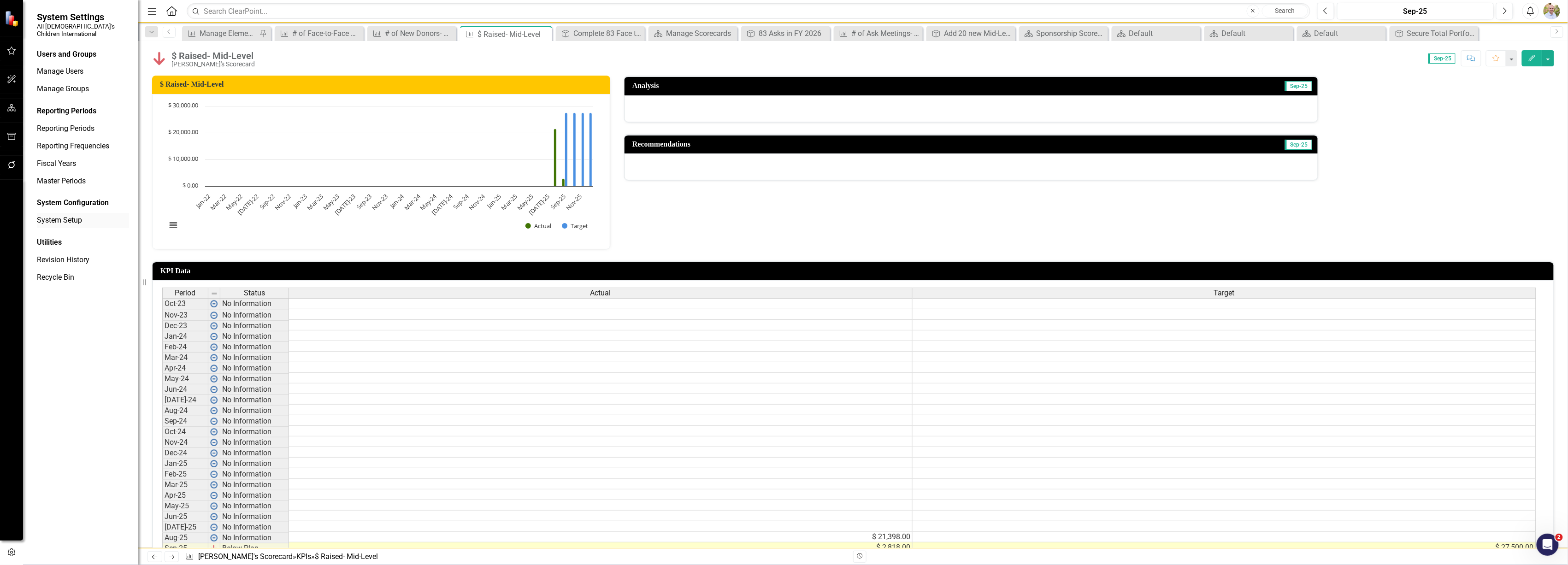
click at [54, 216] on link "System Setup" at bounding box center [83, 220] width 92 height 10
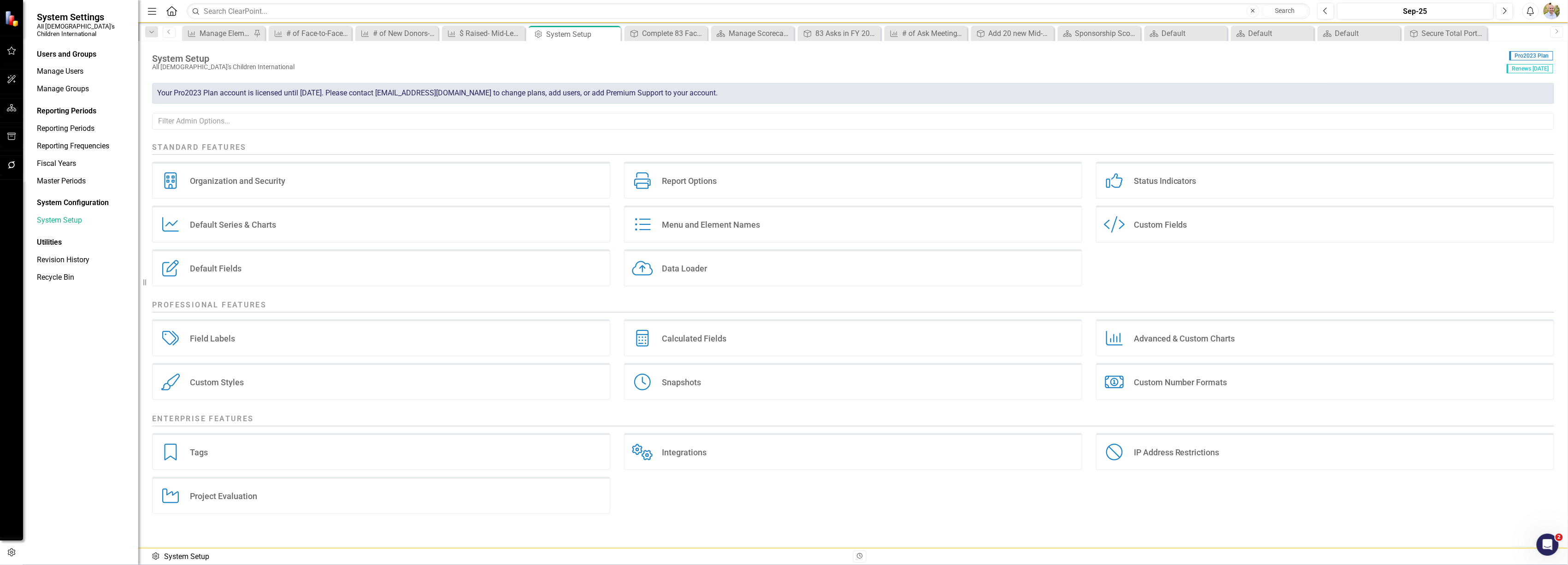
click at [764, 334] on div "Calculated Fields Calculated Fields" at bounding box center [853, 338] width 458 height 37
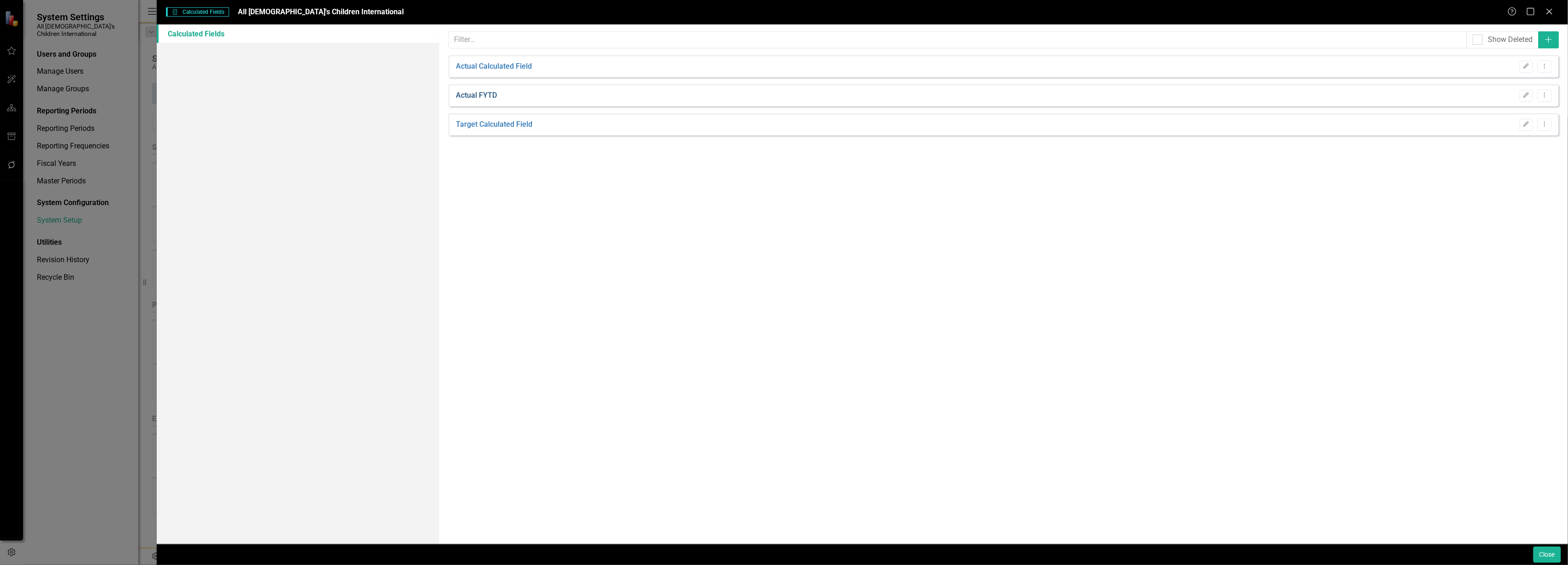
click at [483, 95] on link "Actual FYTD" at bounding box center [477, 95] width 41 height 10
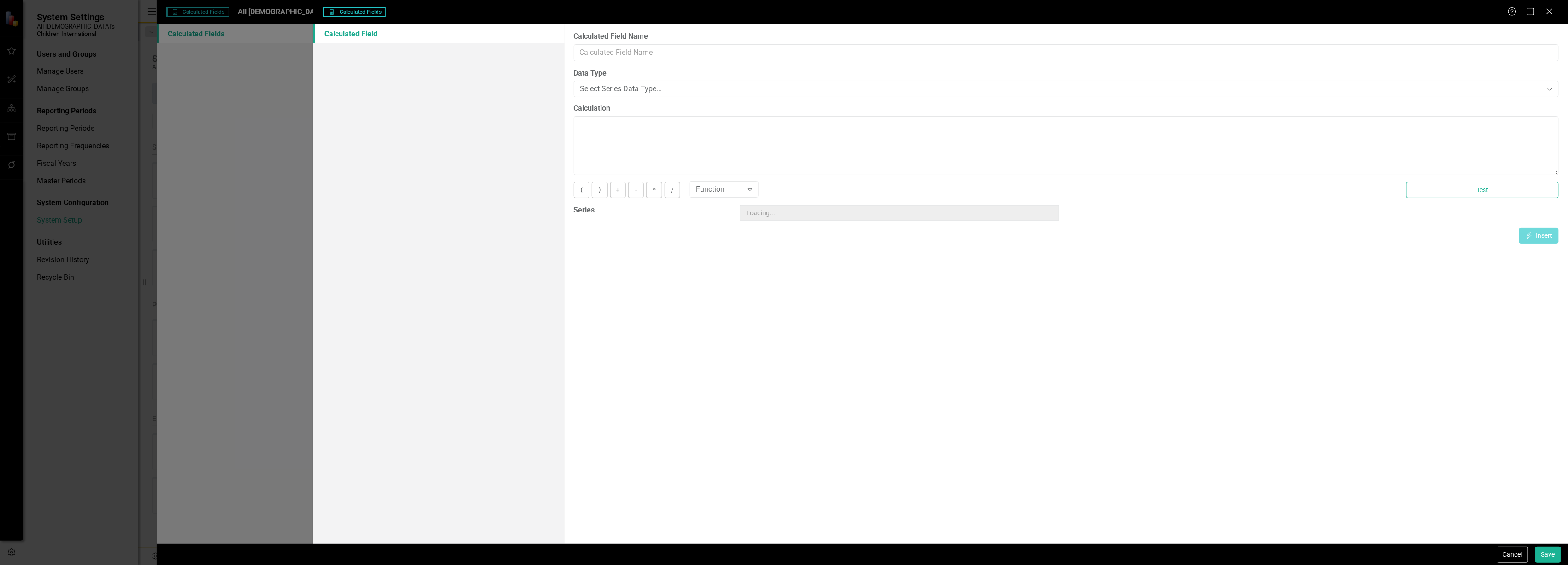
type input "Actual FYTD"
type textarea "[Actual][FiscalYTDSum]"
click at [1551, 10] on icon at bounding box center [1549, 11] width 7 height 7
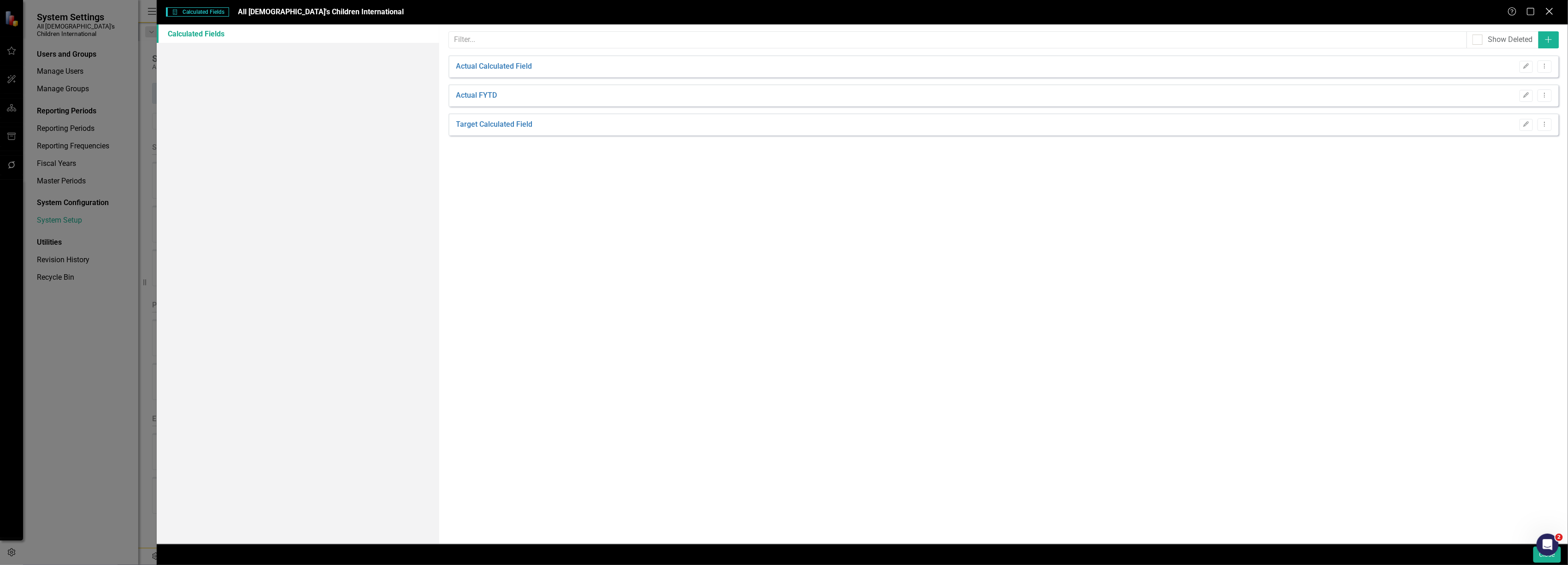
click at [1549, 13] on icon "Close" at bounding box center [1549, 11] width 12 height 9
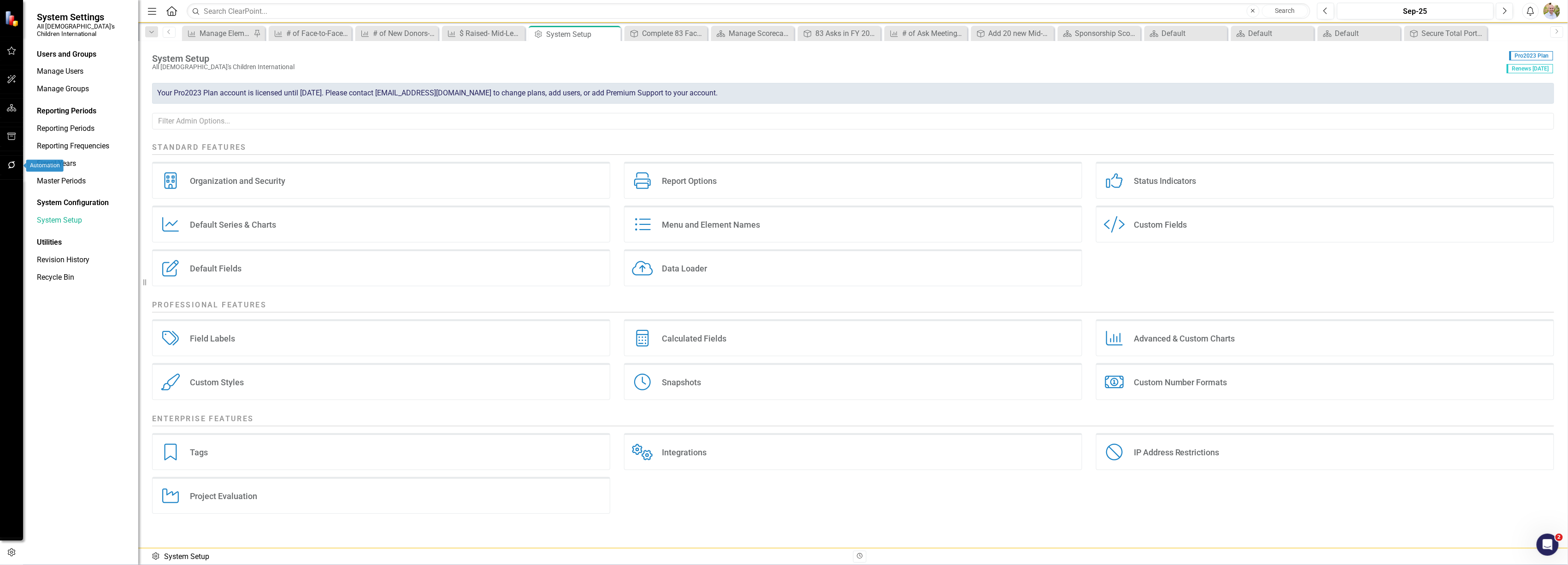
click at [2, 157] on button "button" at bounding box center [12, 165] width 21 height 19
click at [54, 275] on link "Bulk Changes" at bounding box center [83, 279] width 92 height 10
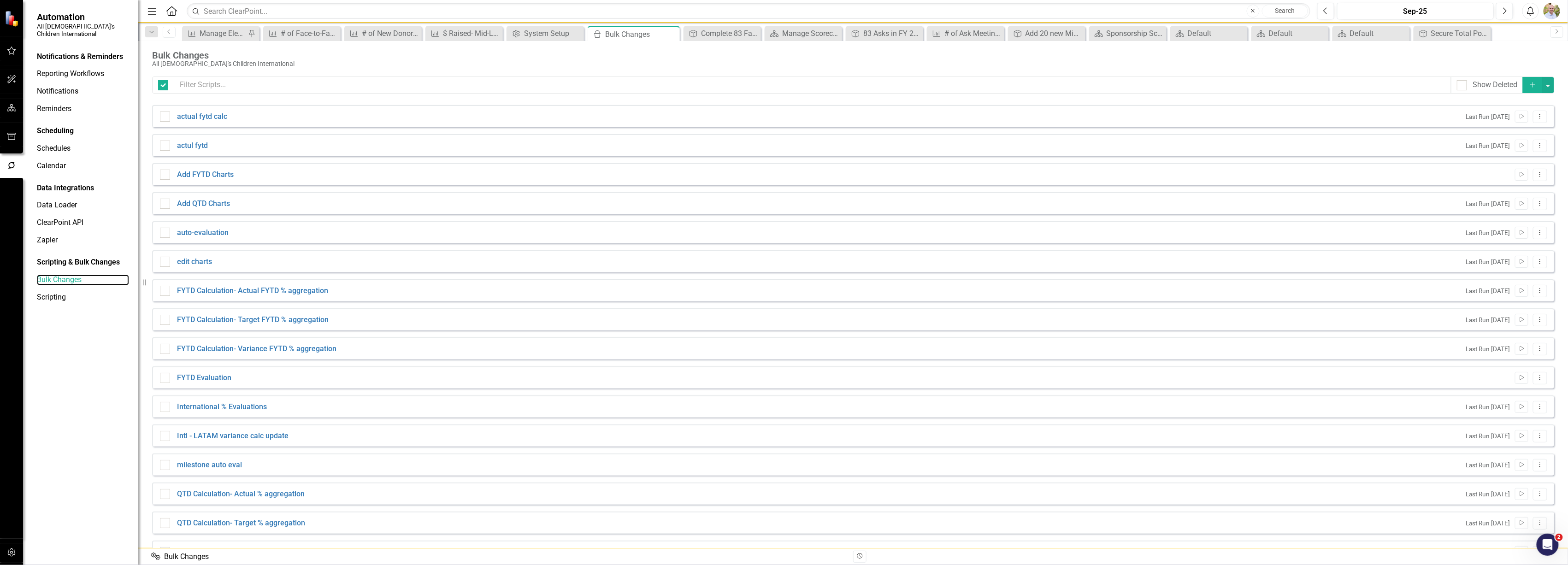
checkbox input "false"
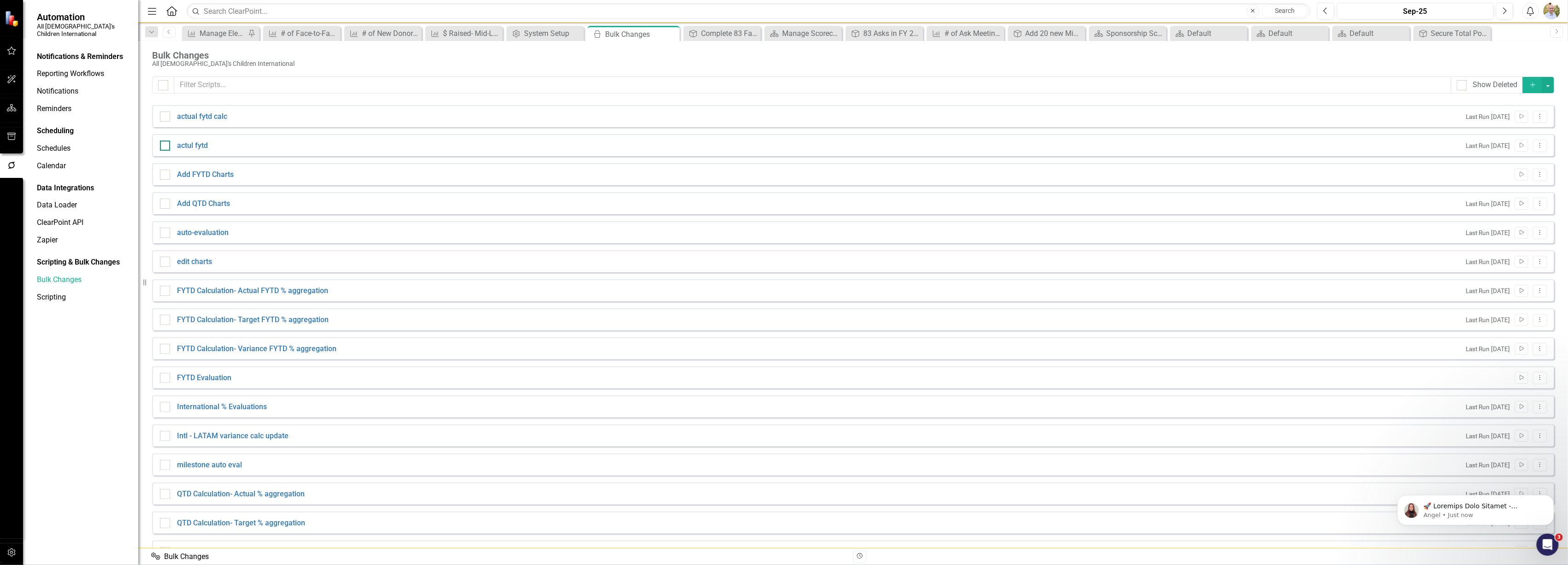
click at [165, 146] on input "checkbox" at bounding box center [163, 143] width 6 height 6
click at [165, 148] on div at bounding box center [165, 146] width 10 height 10
click at [165, 147] on input "checkbox" at bounding box center [163, 143] width 6 height 6
click at [165, 148] on div at bounding box center [165, 146] width 10 height 10
click at [165, 147] on input "checkbox" at bounding box center [163, 143] width 6 height 6
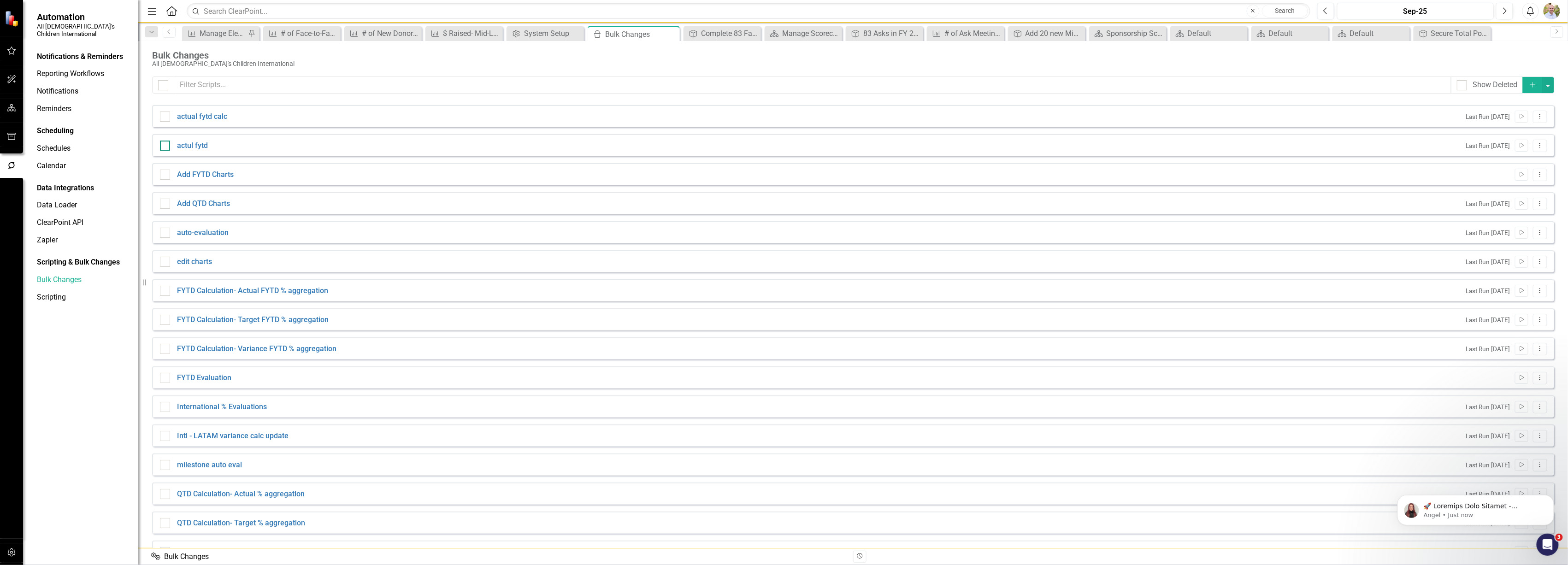
checkbox input "true"
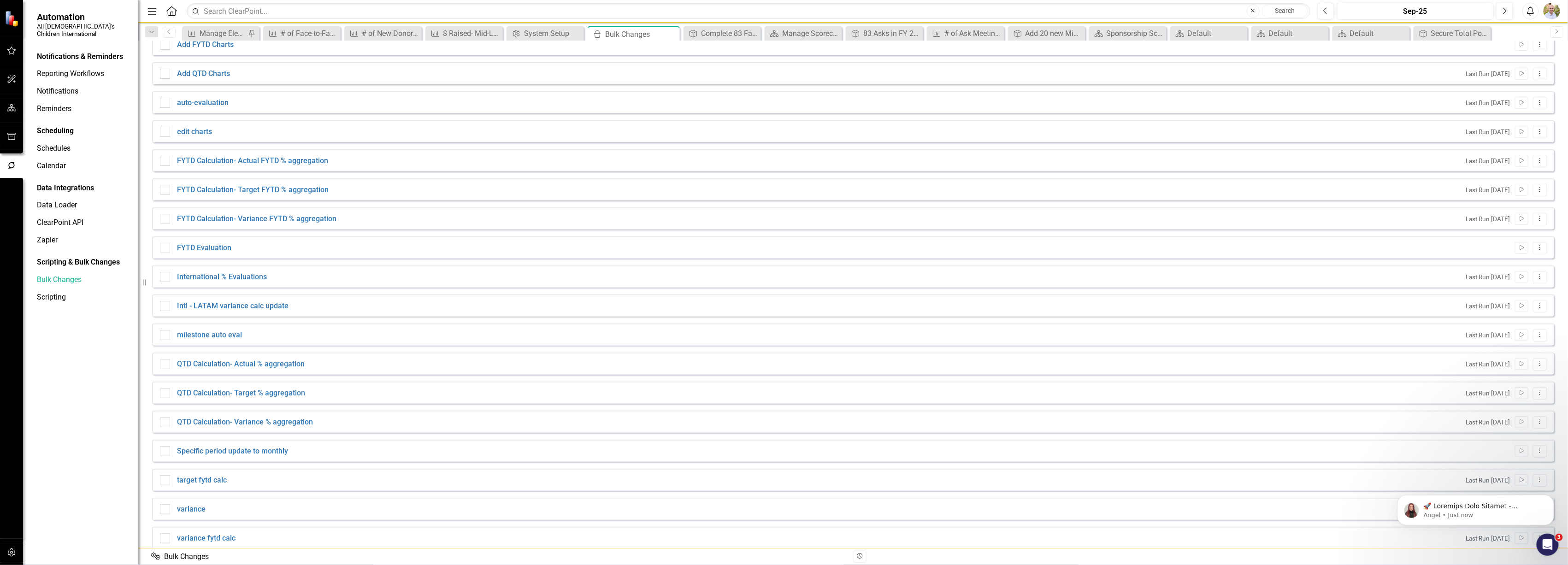
scroll to position [139, 0]
click at [163, 472] on input "checkbox" at bounding box center [163, 470] width 6 height 6
checkbox input "true"
click at [161, 527] on input "checkbox" at bounding box center [163, 528] width 6 height 6
checkbox input "true"
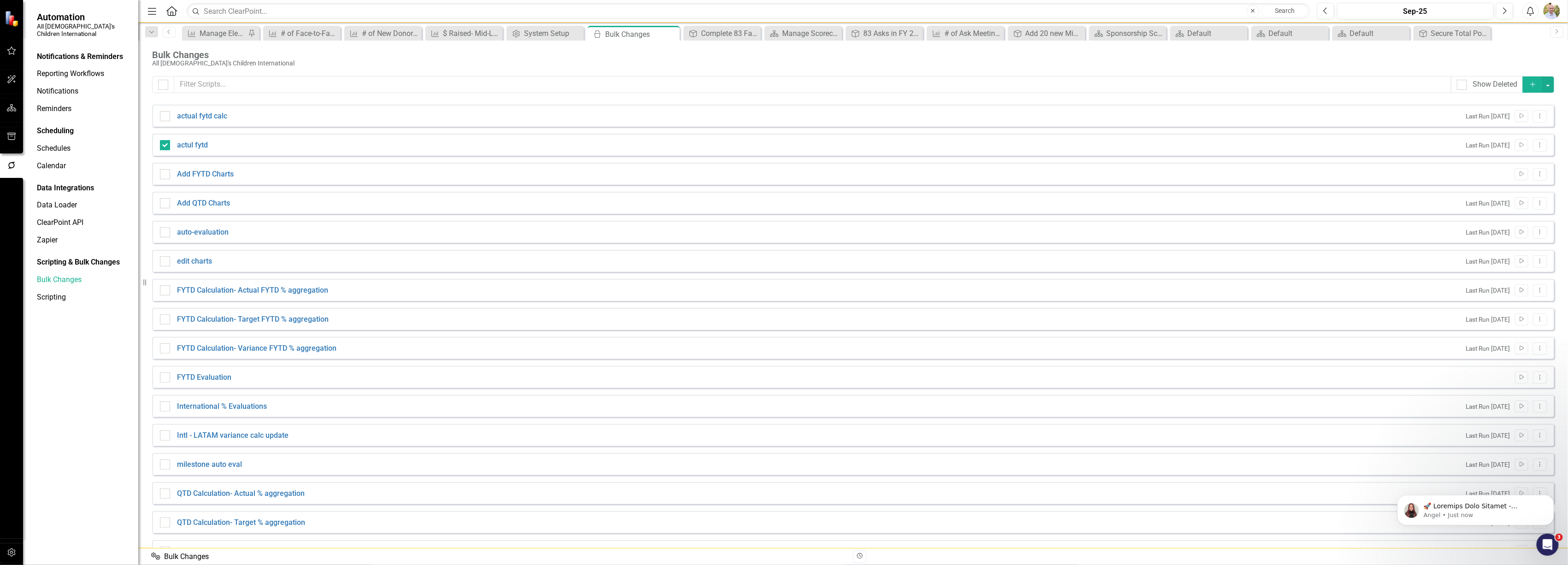
scroll to position [0, 0]
click at [1543, 85] on button "button" at bounding box center [1548, 85] width 12 height 16
click at [1516, 100] on link "Script Add Script" at bounding box center [1511, 103] width 73 height 17
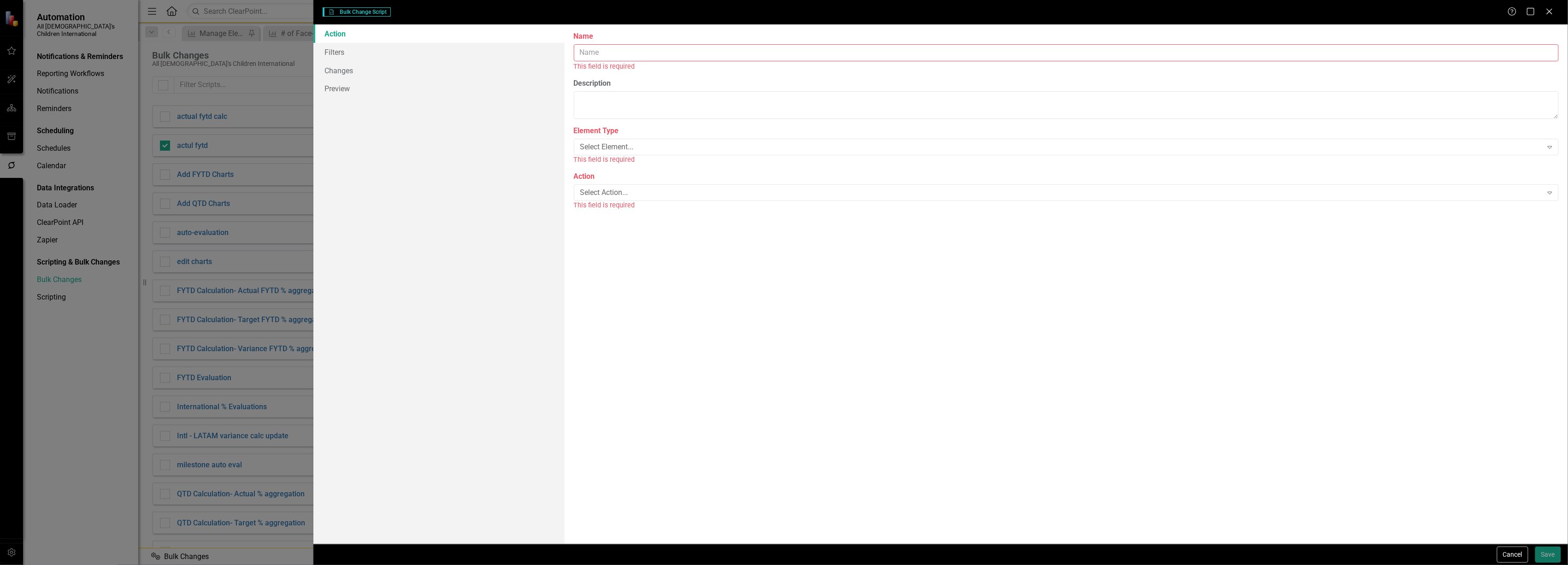
click at [585, 44] on input "Name" at bounding box center [1066, 52] width 985 height 17
type input "Jen Scorecard"
click at [610, 137] on div "Select Element..." at bounding box center [1061, 136] width 962 height 10
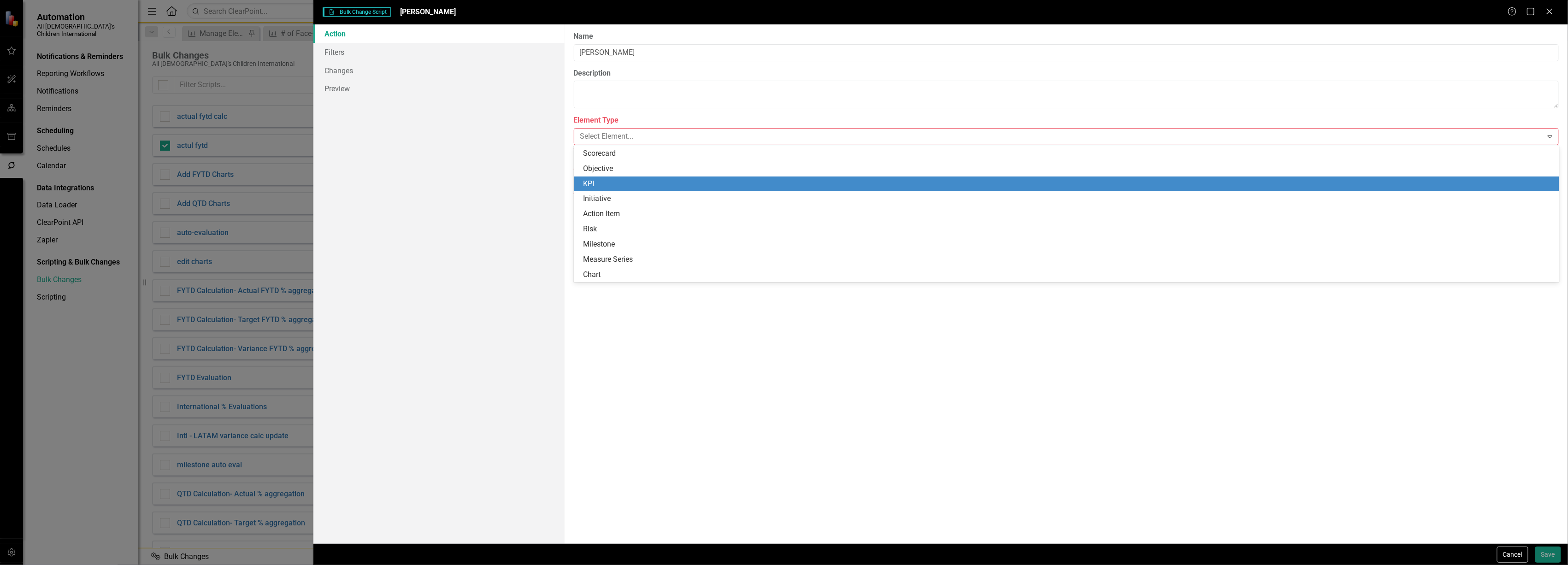
click at [599, 181] on div "KPI" at bounding box center [1068, 184] width 971 height 10
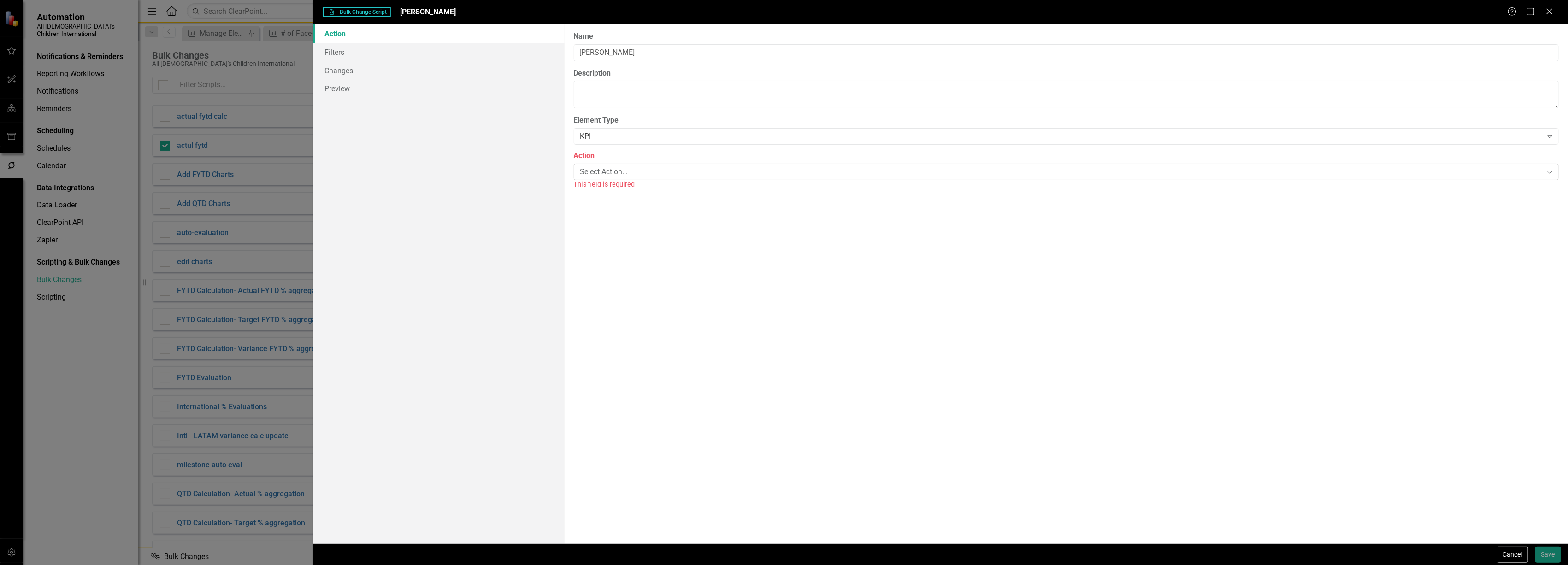
click at [600, 177] on div "Select Action..." at bounding box center [1061, 171] width 962 height 10
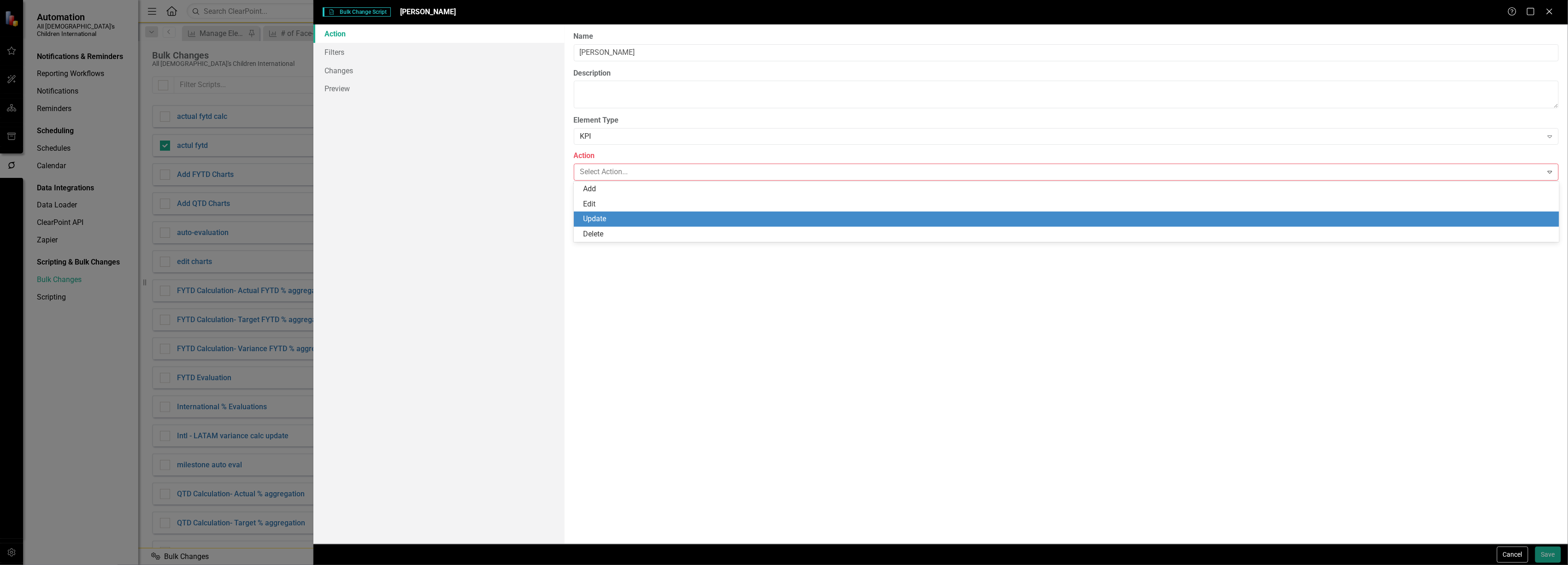
click at [598, 217] on div "Update" at bounding box center [1068, 219] width 971 height 10
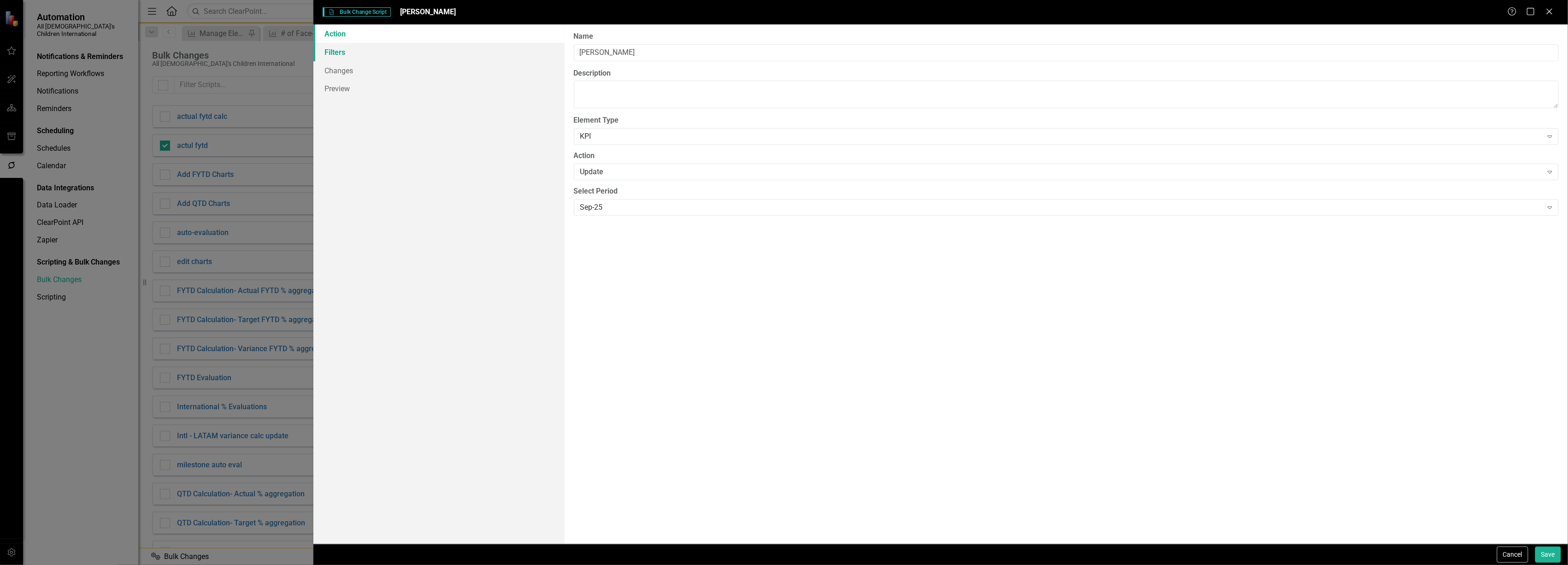
click at [325, 50] on link "Filters" at bounding box center [439, 51] width 251 height 19
click at [334, 67] on link "Changes" at bounding box center [439, 70] width 251 height 19
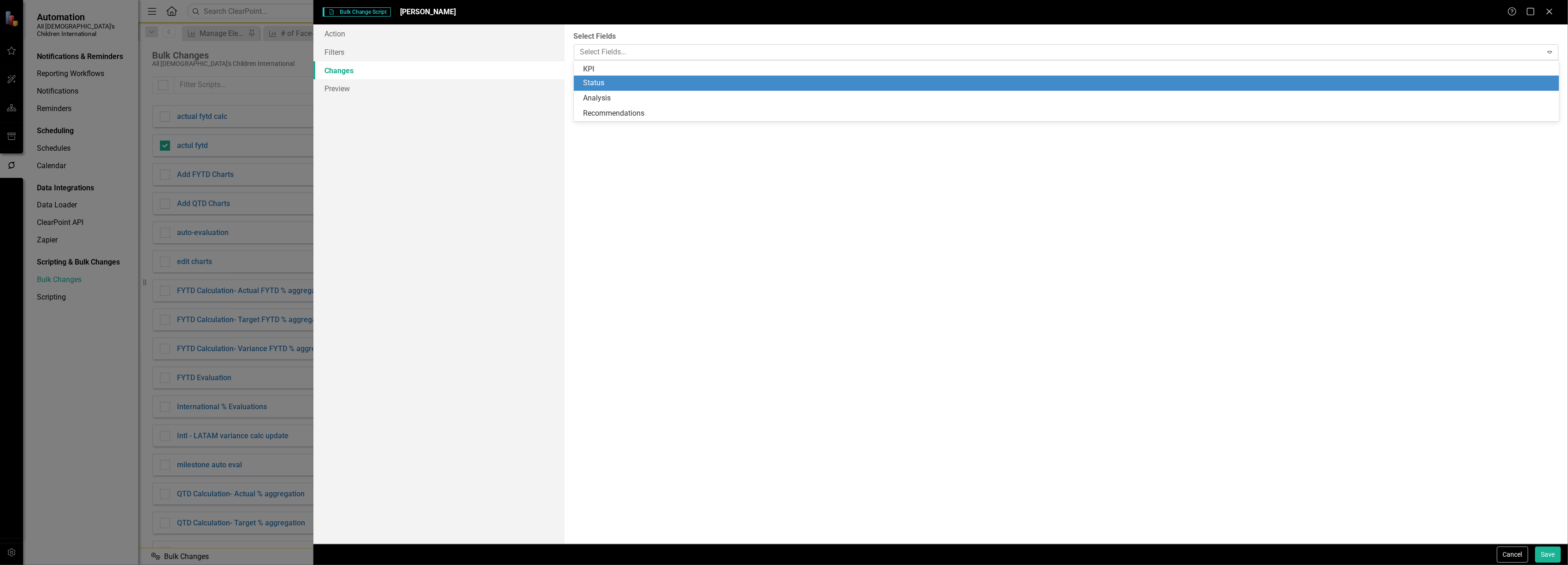
click at [614, 51] on div at bounding box center [1059, 52] width 966 height 12
click at [597, 69] on div "KPI" at bounding box center [1067, 69] width 986 height 13
click at [333, 50] on link "Filters" at bounding box center [439, 51] width 251 height 19
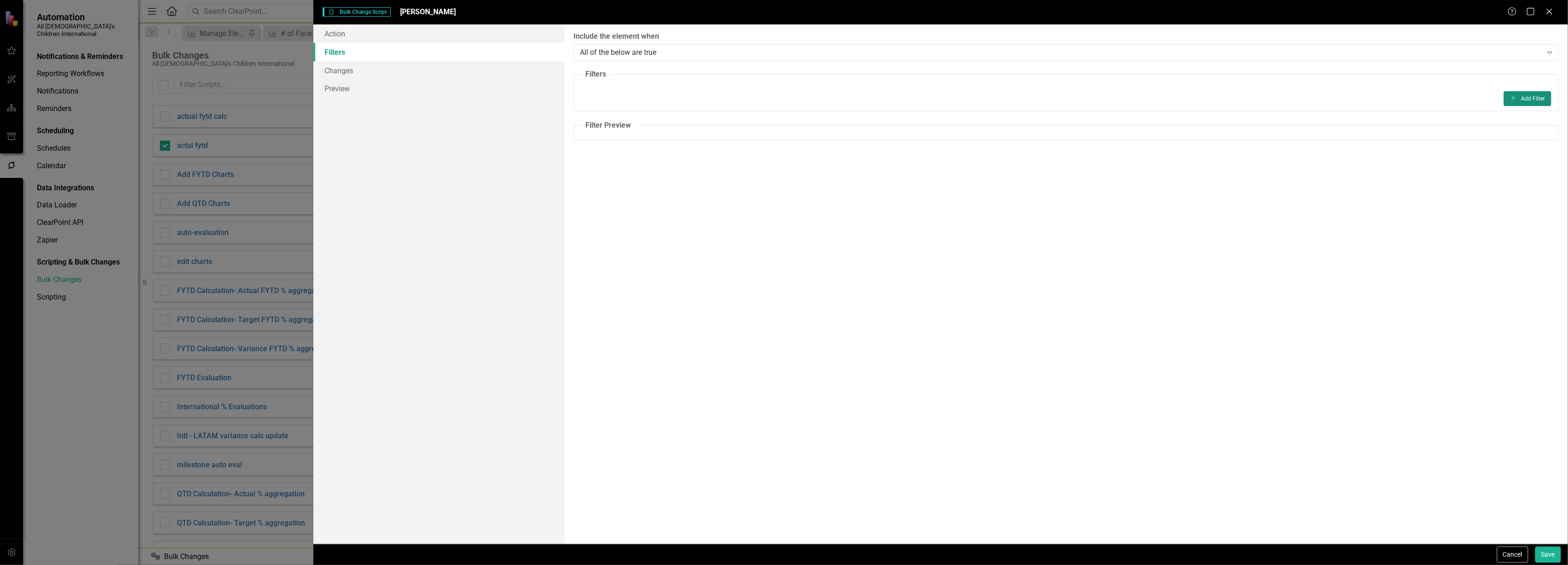
click at [1525, 96] on button "Add Add Filter" at bounding box center [1527, 98] width 47 height 14
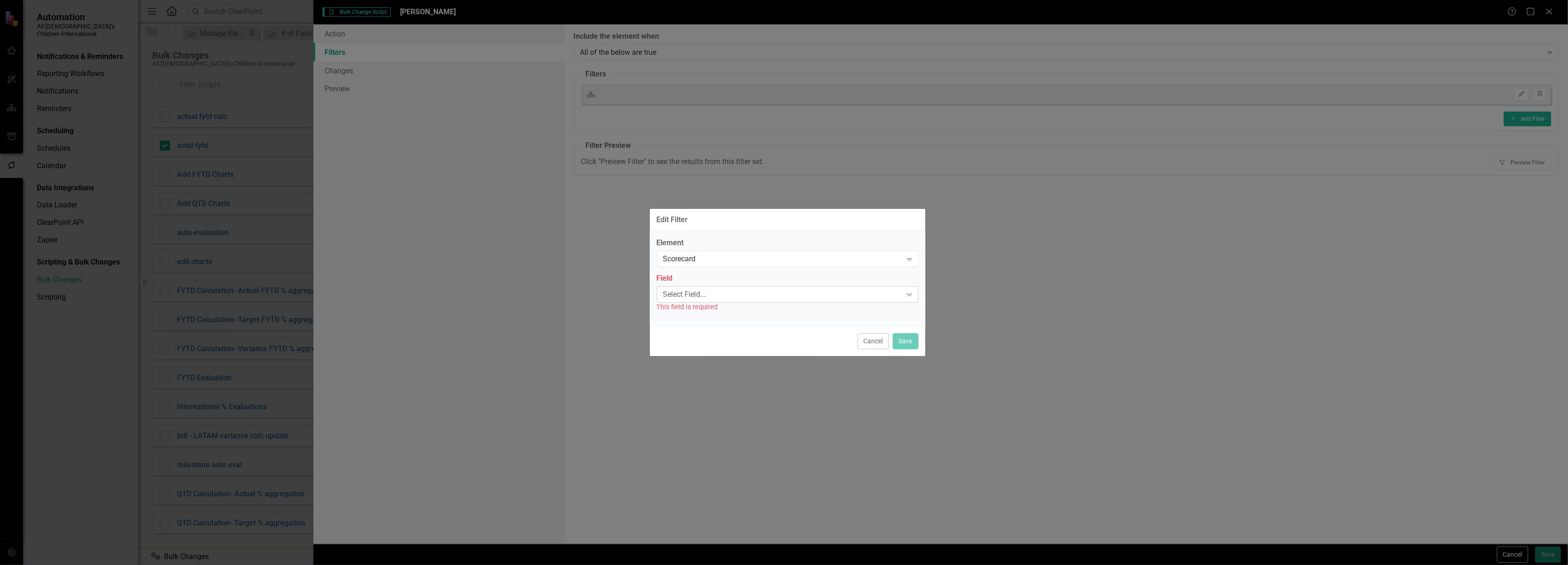
click at [741, 296] on div "Select Field..." at bounding box center [783, 294] width 239 height 10
click at [834, 229] on div "Edit Filter" at bounding box center [788, 220] width 276 height 23
click at [825, 258] on div "Scorecard" at bounding box center [783, 259] width 239 height 10
click at [769, 287] on div "KPI" at bounding box center [789, 290] width 246 height 10
click at [747, 292] on div "Select Field..." at bounding box center [783, 294] width 239 height 10
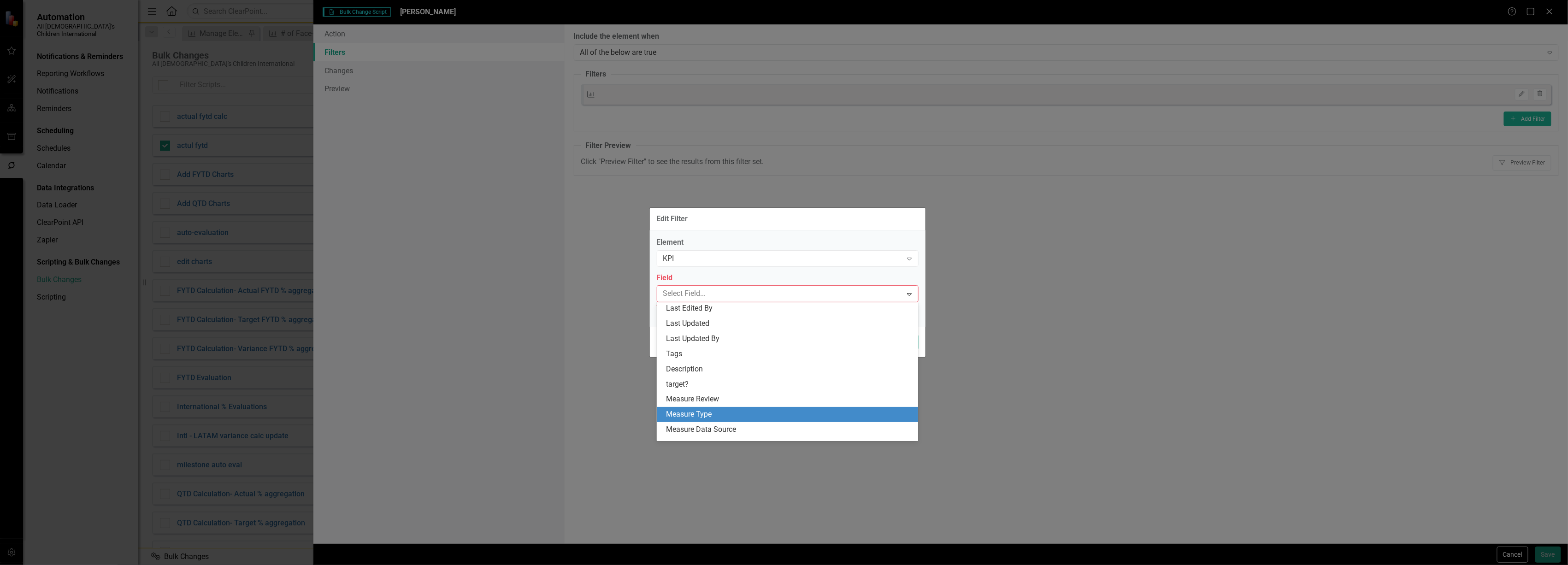
scroll to position [165, 0]
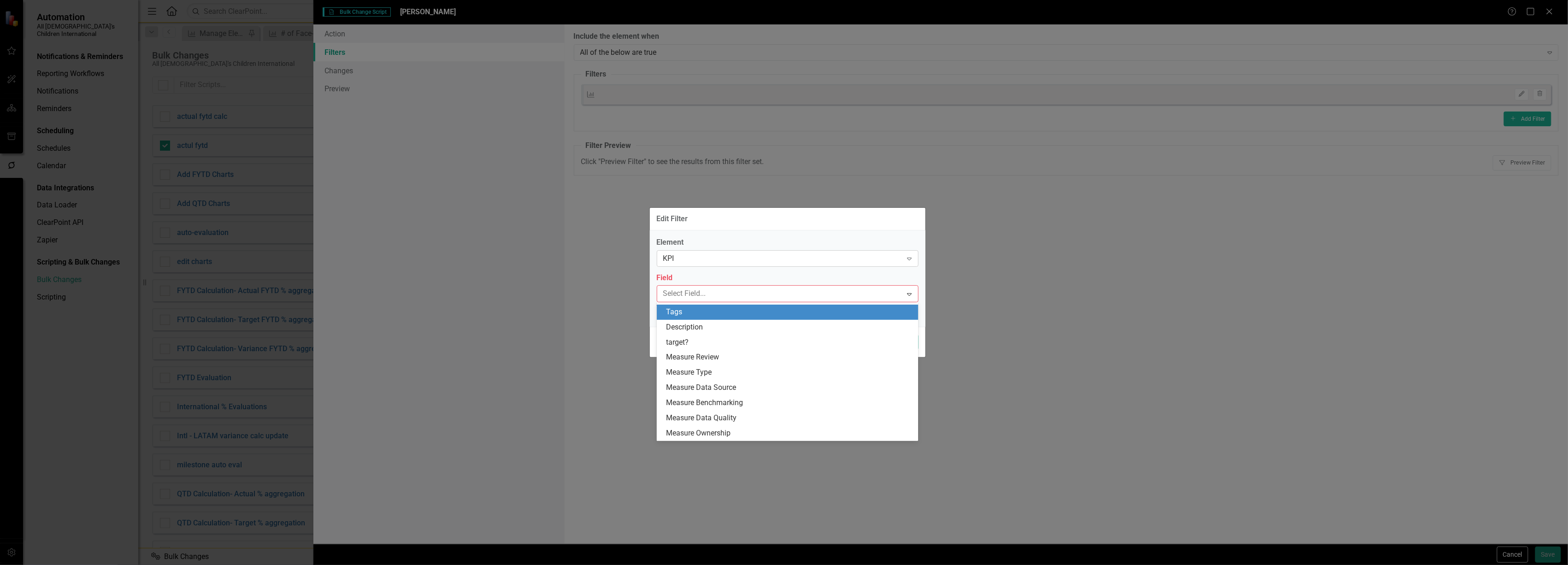
click at [760, 262] on div "KPI" at bounding box center [783, 258] width 239 height 10
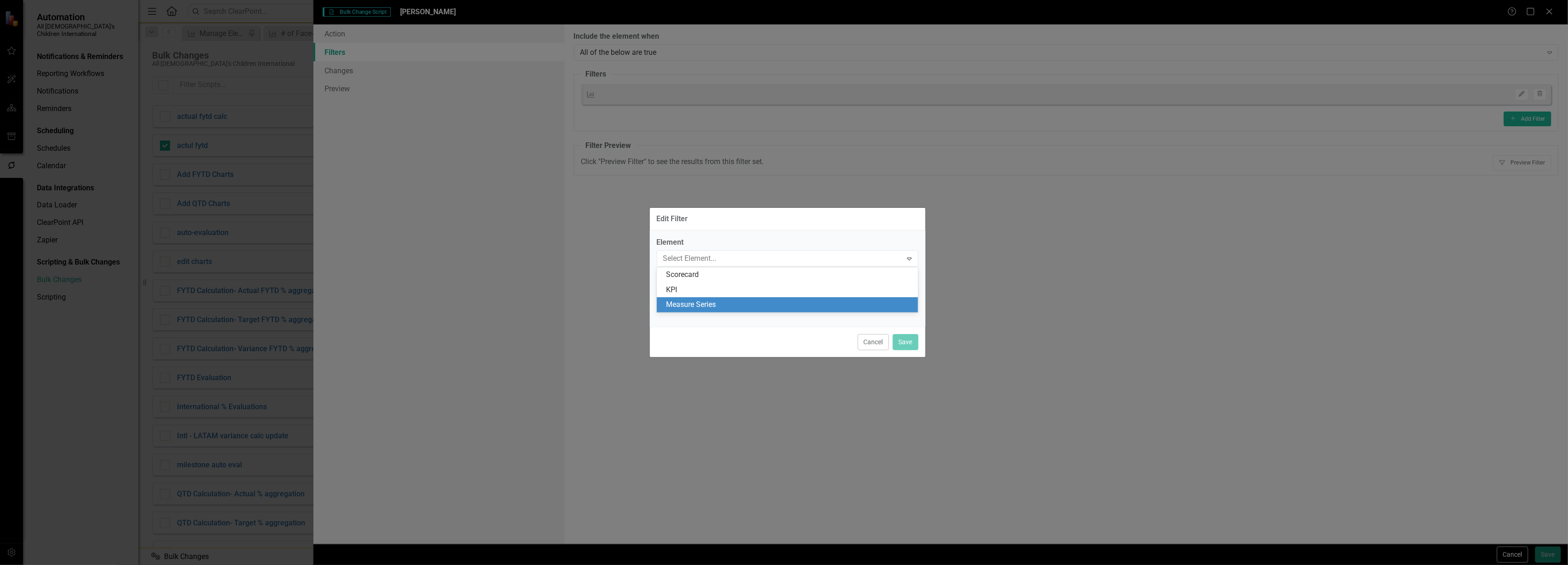
click at [747, 302] on div "Measure Series" at bounding box center [789, 304] width 246 height 10
click at [739, 296] on div "Select Field..." at bounding box center [783, 294] width 239 height 10
click at [728, 312] on div "Name" at bounding box center [789, 310] width 246 height 10
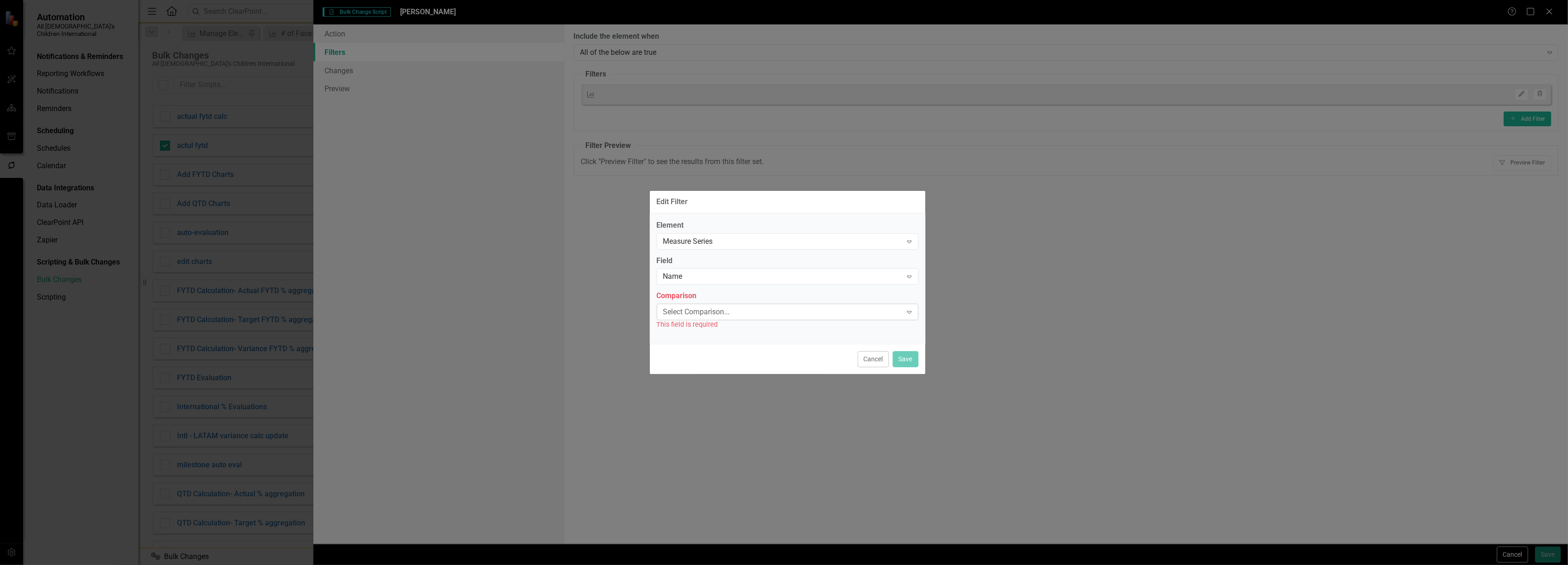
click at [729, 311] on div "Select Comparison..." at bounding box center [783, 312] width 239 height 10
click at [927, 315] on div "Edit Filter Element Measure Series Expand Field Name Expand Comparison Select C…" at bounding box center [784, 282] width 1568 height 565
click at [871, 357] on button "Cancel" at bounding box center [874, 360] width 32 height 16
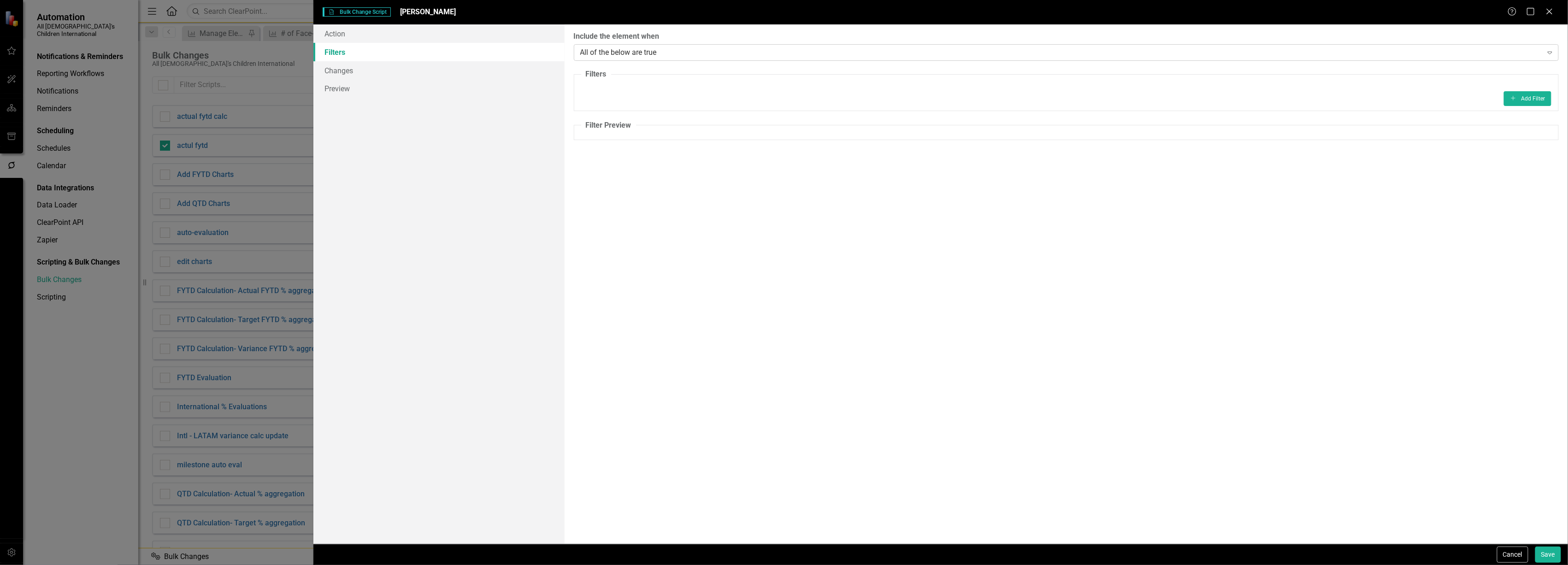
click at [618, 54] on div "All of the below are true" at bounding box center [1061, 51] width 962 height 10
click at [342, 72] on link "Changes" at bounding box center [439, 70] width 251 height 19
click at [658, 54] on div at bounding box center [1059, 52] width 966 height 12
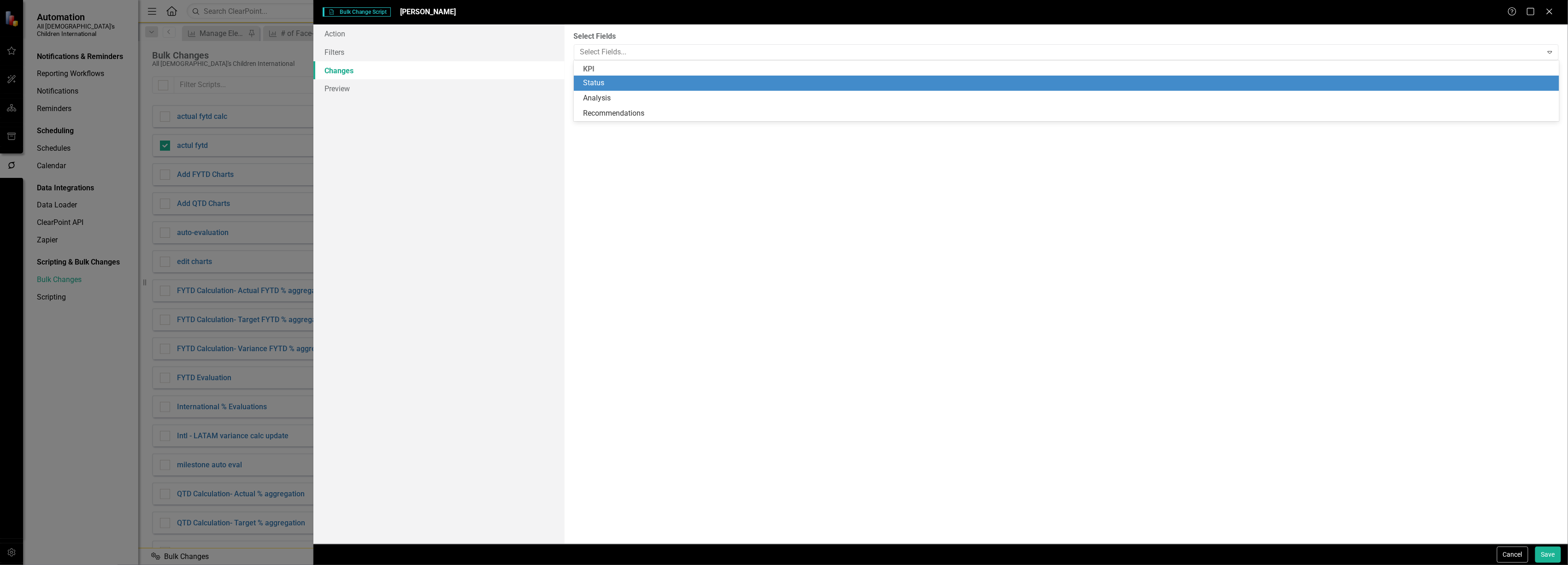
click at [614, 69] on div "KPI" at bounding box center [1067, 69] width 986 height 13
click at [610, 79] on div "Status" at bounding box center [1068, 82] width 971 height 10
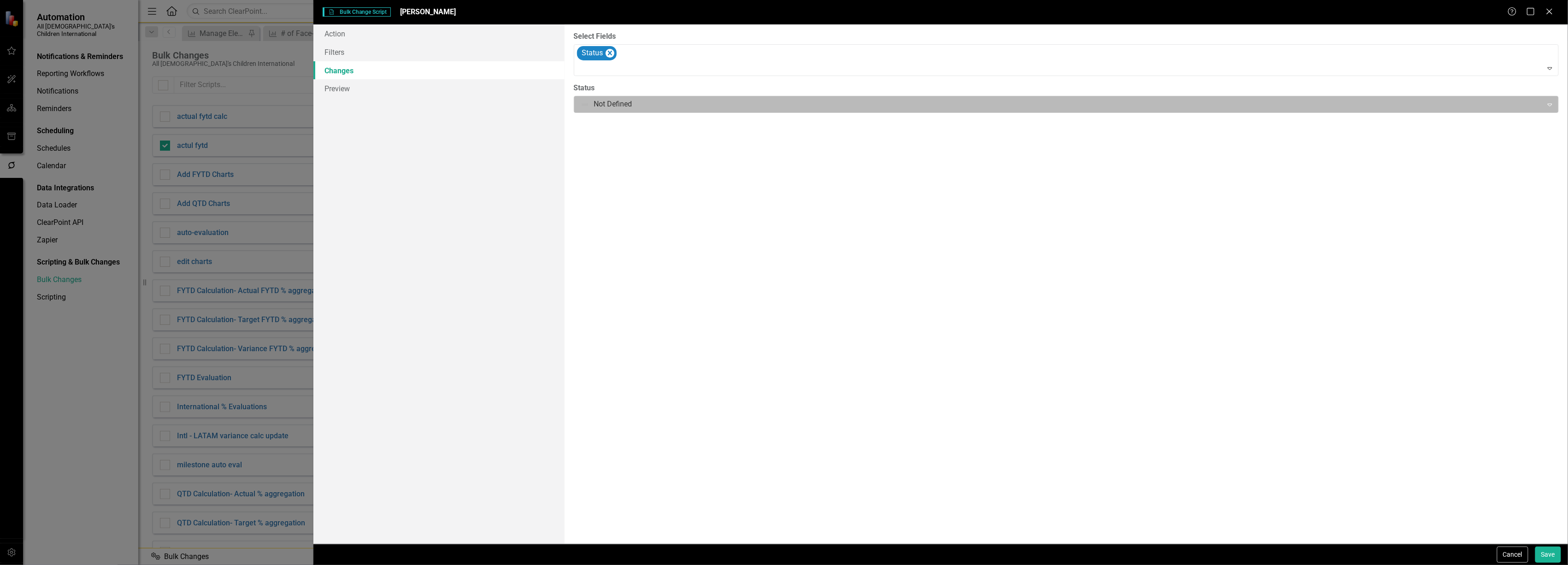
click at [606, 104] on div at bounding box center [1059, 104] width 957 height 12
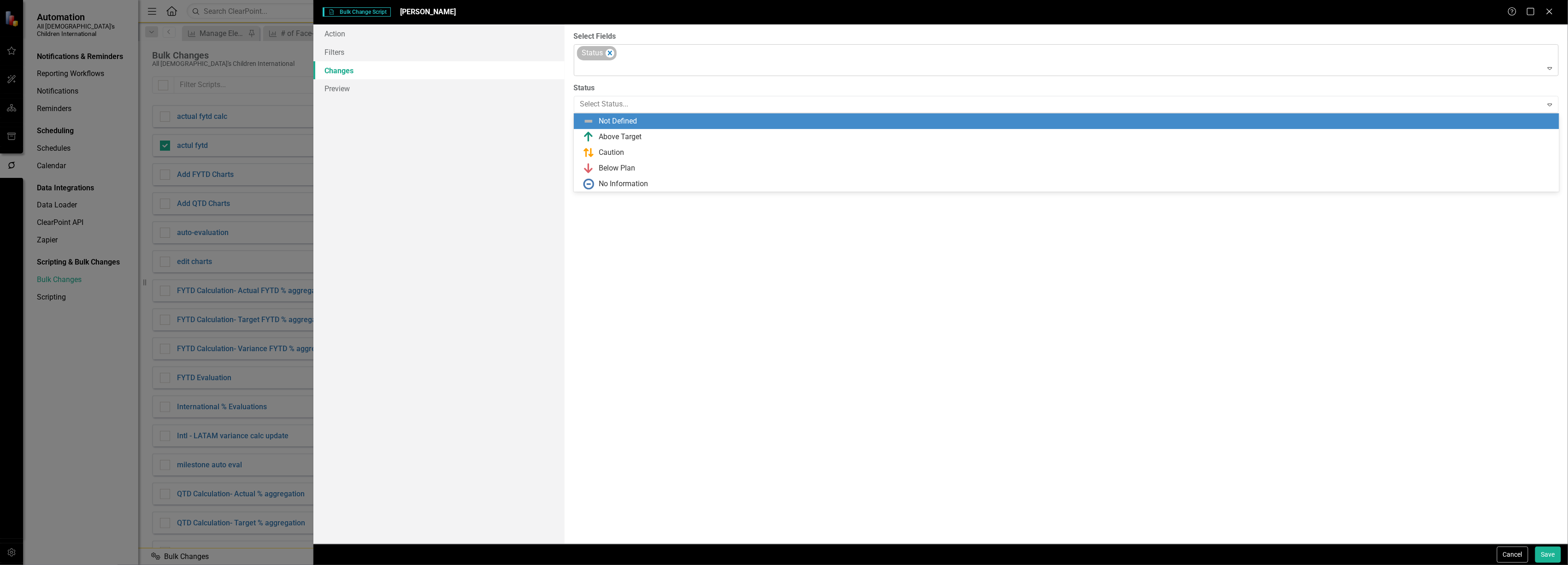
click at [603, 54] on div "Status" at bounding box center [592, 53] width 25 height 13
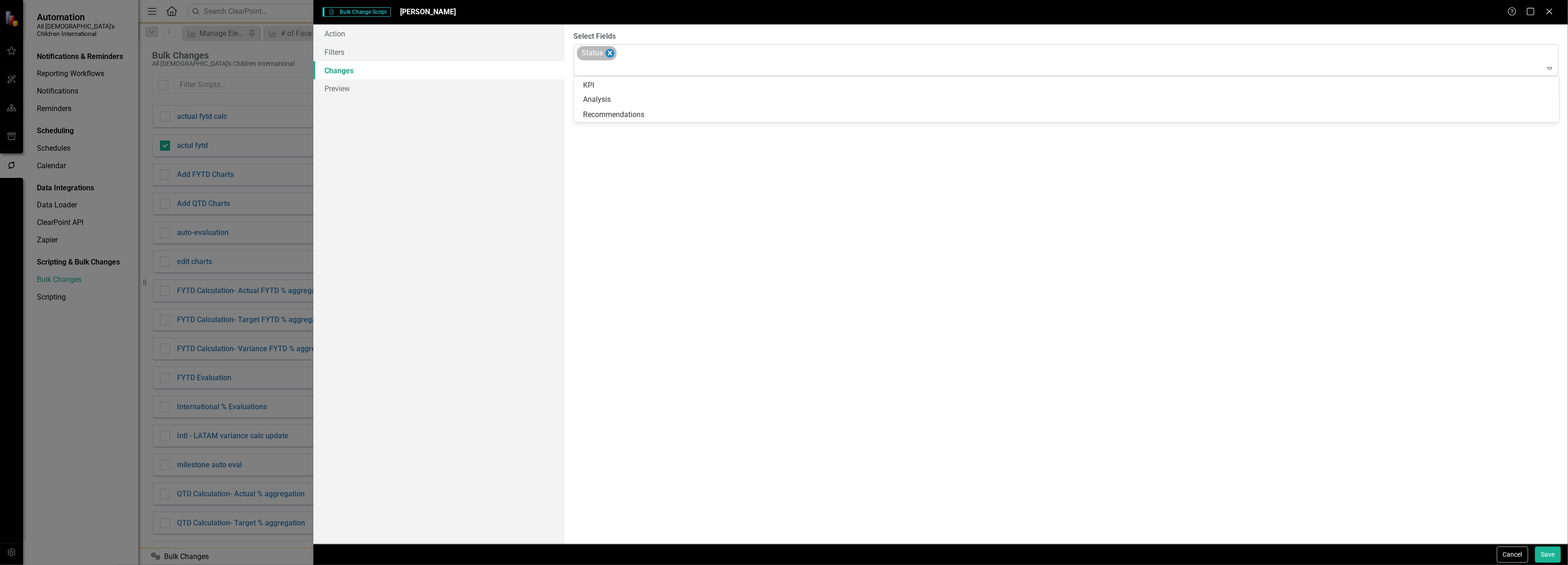
click at [609, 53] on icon "Remove Status" at bounding box center [610, 53] width 9 height 12
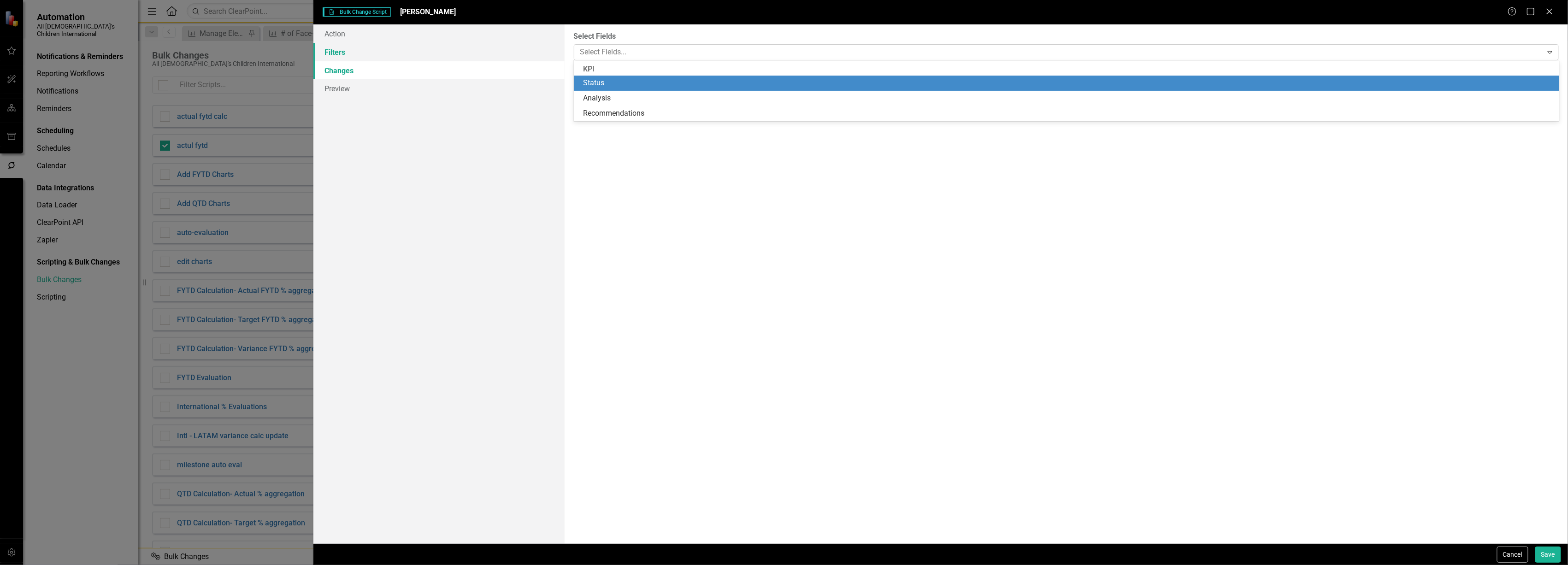
click at [408, 56] on link "Filters" at bounding box center [439, 51] width 251 height 19
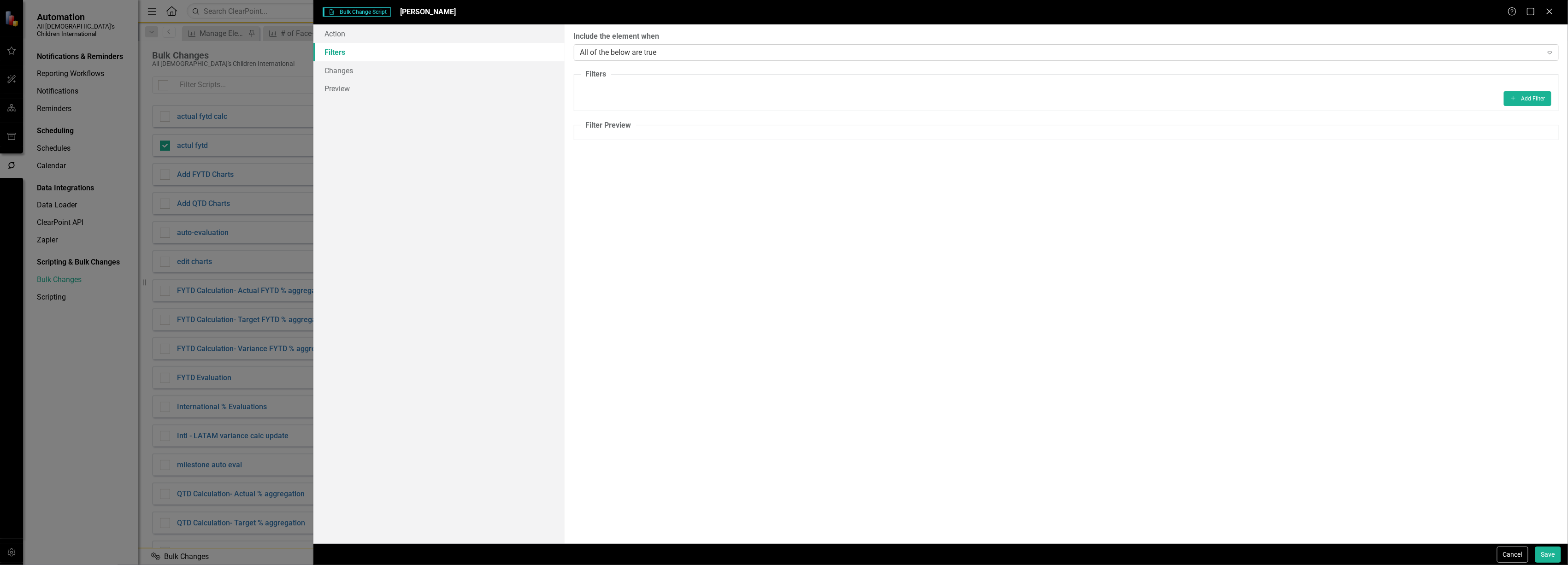
click at [627, 60] on div "All of the below are true Expand" at bounding box center [1066, 52] width 985 height 16
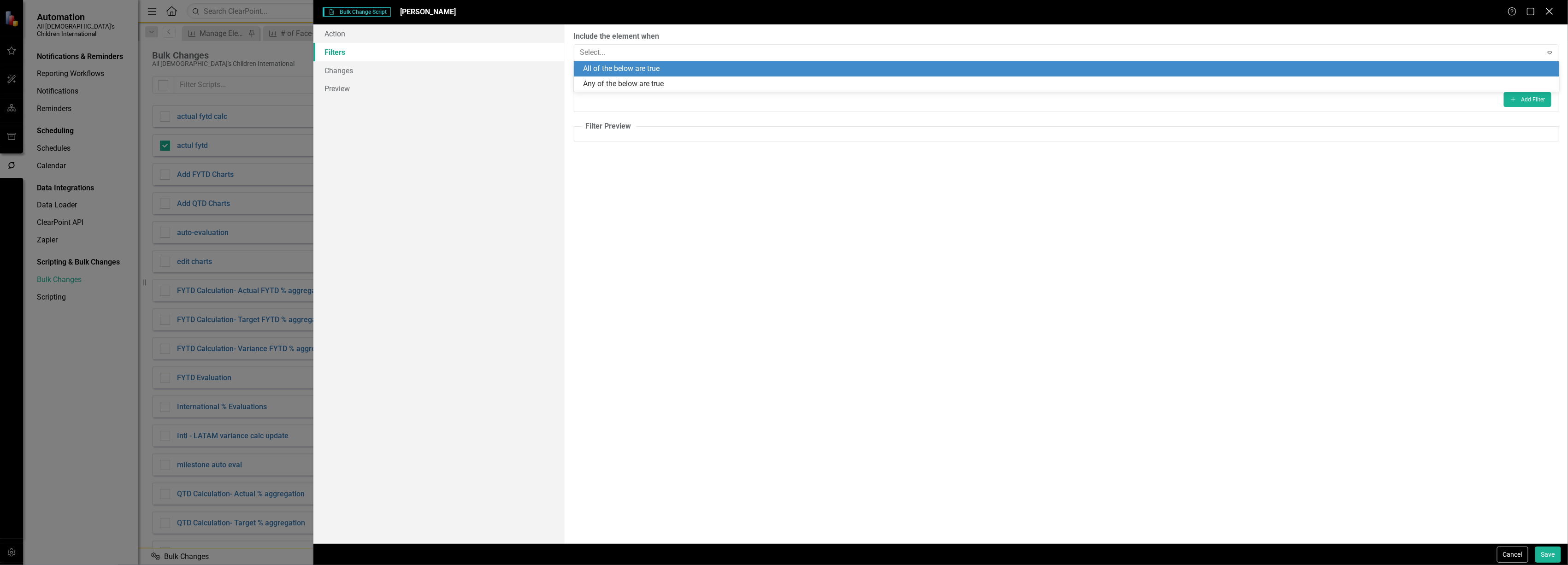
click at [1551, 14] on icon "Close" at bounding box center [1549, 11] width 12 height 9
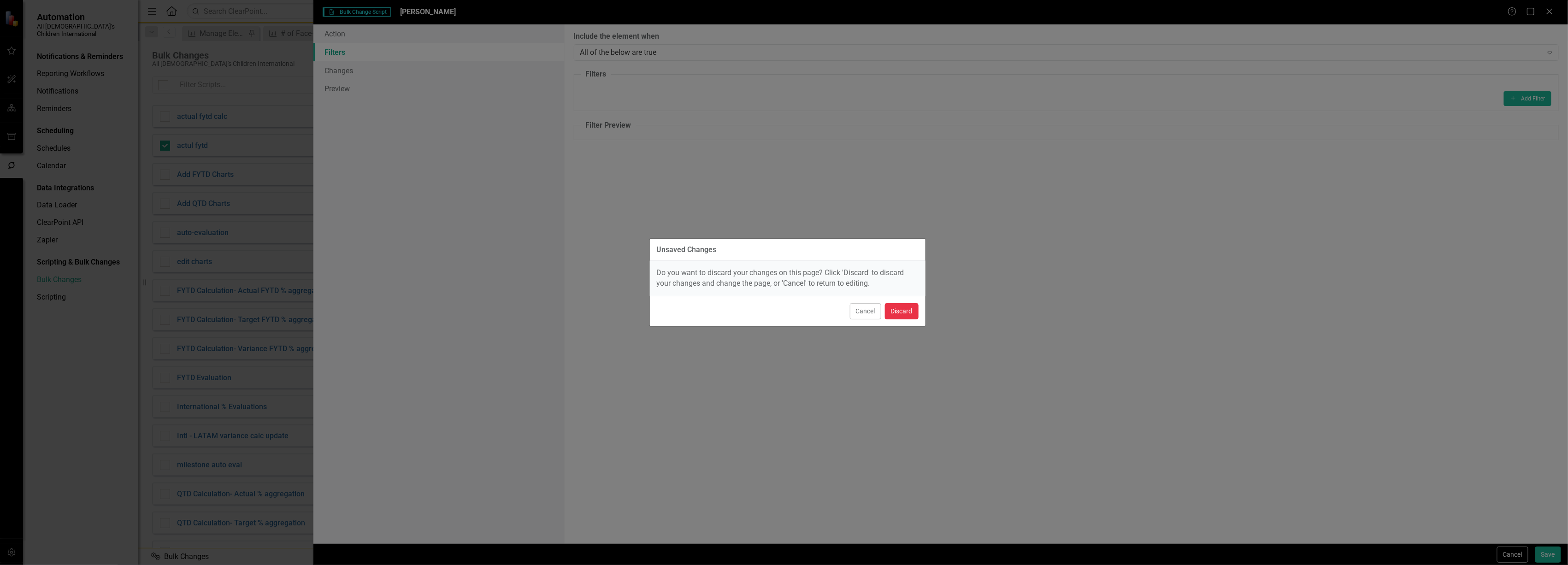
click at [903, 314] on button "Discard" at bounding box center [901, 312] width 34 height 16
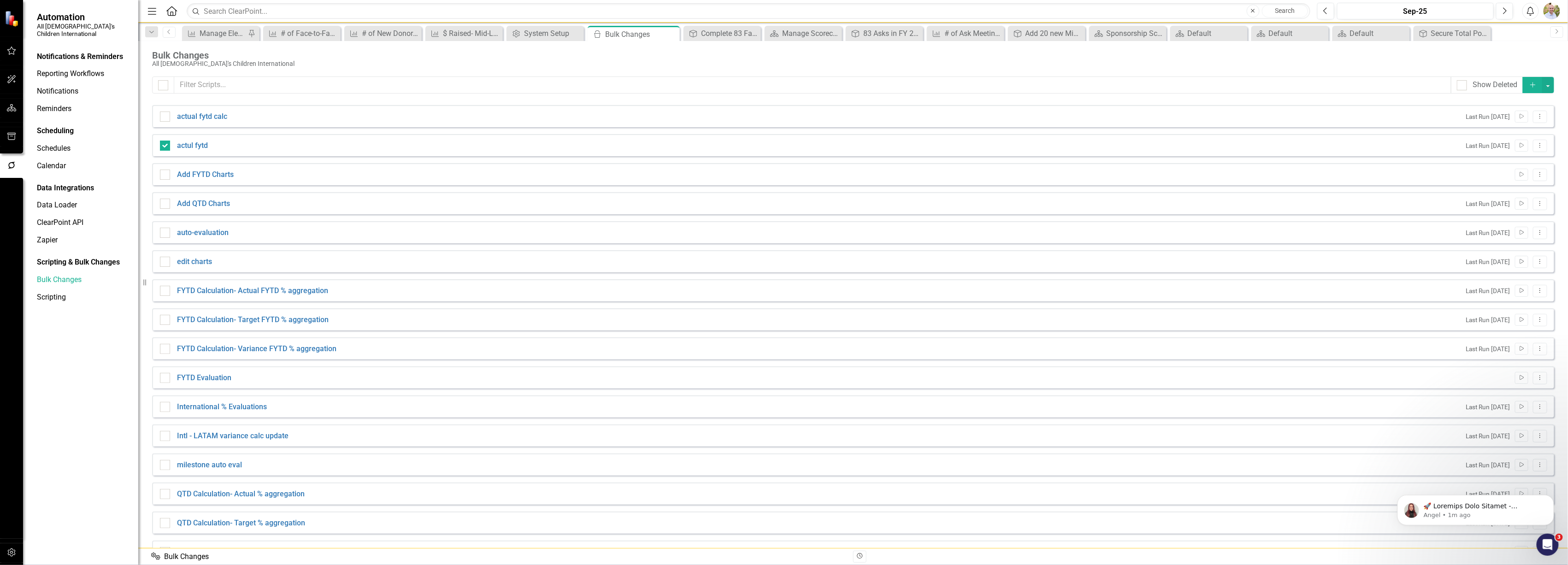
click at [152, 12] on icon "Menu" at bounding box center [152, 11] width 12 height 10
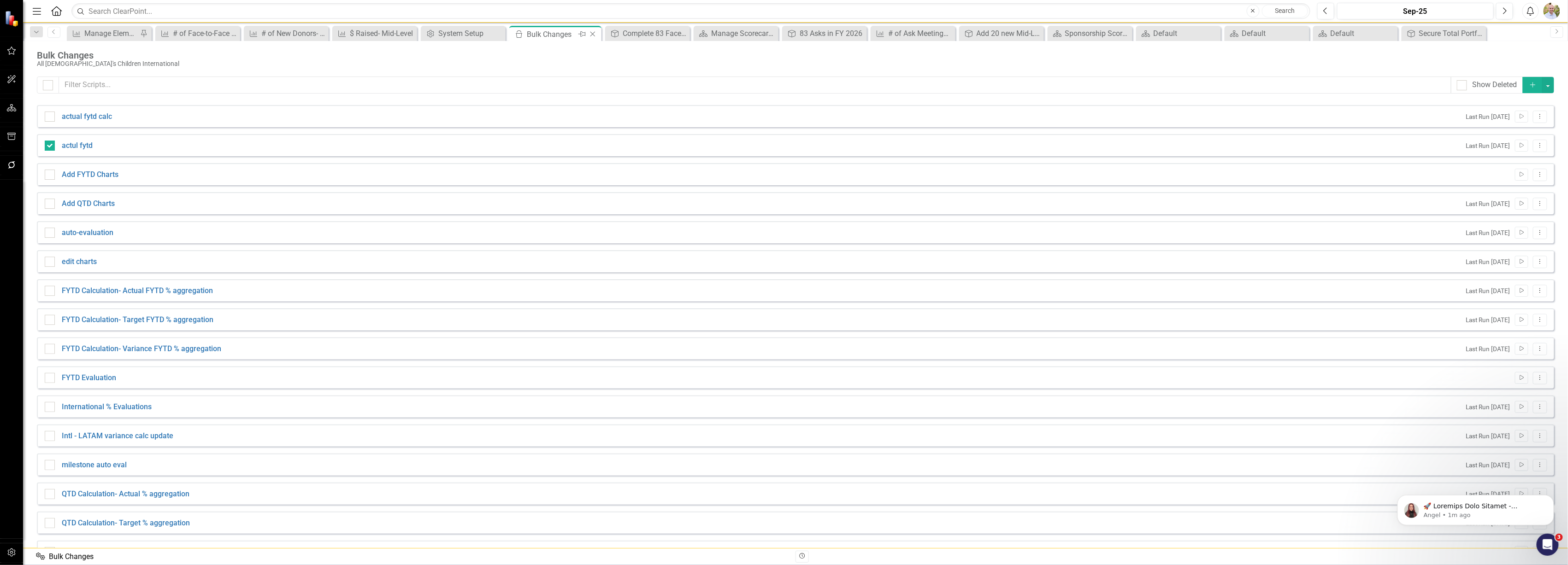
click at [592, 34] on icon "Close" at bounding box center [592, 34] width 9 height 8
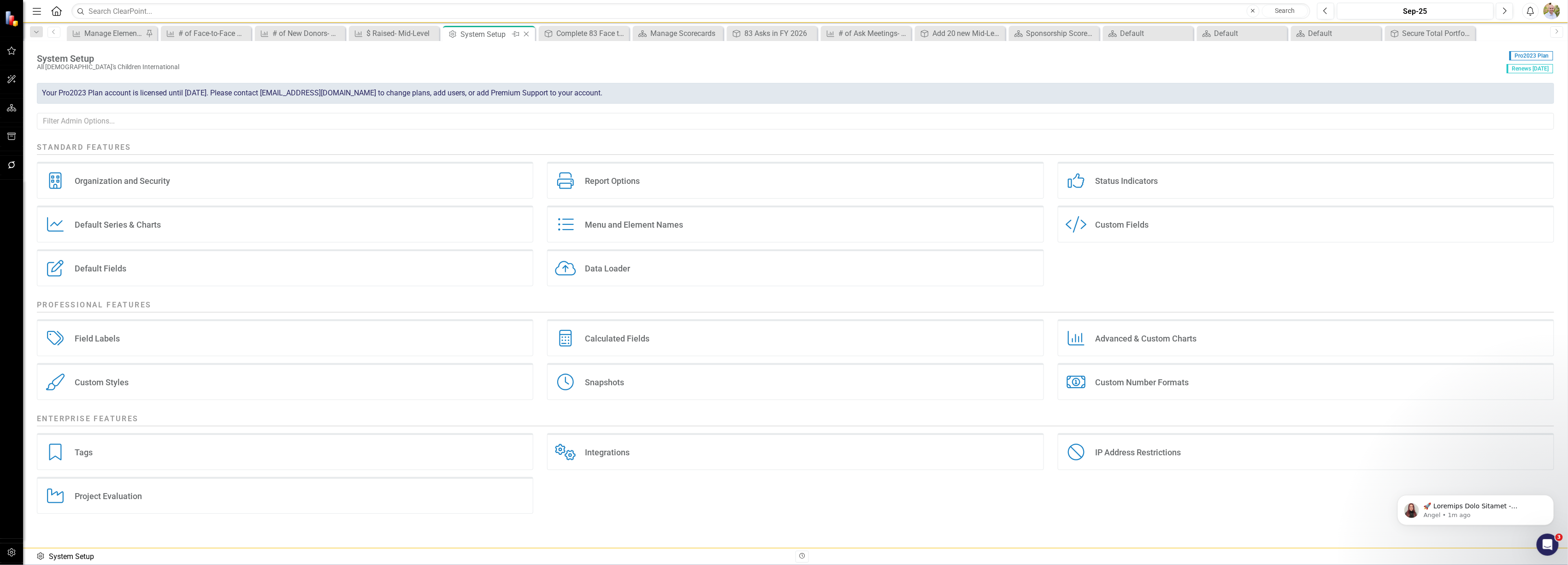
click at [524, 34] on icon "Close" at bounding box center [526, 34] width 9 height 8
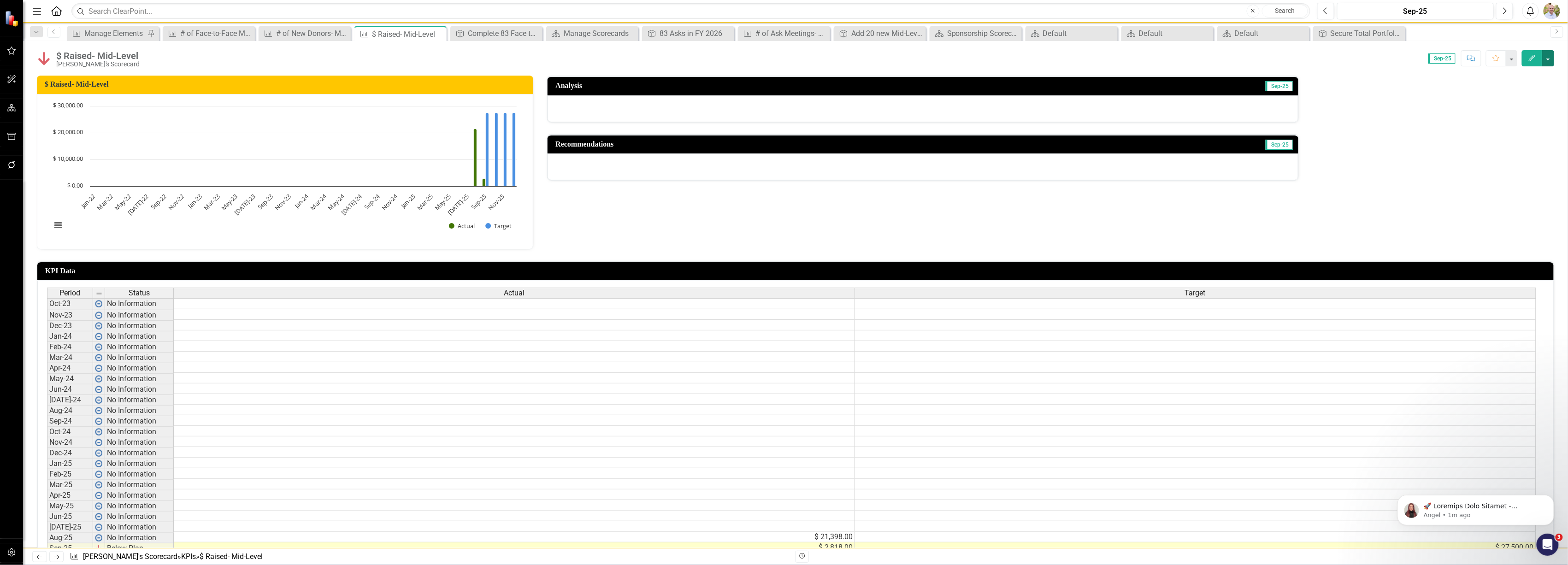
click at [1547, 58] on button "button" at bounding box center [1548, 58] width 12 height 16
click at [1520, 73] on link "Edit Edit KPI" at bounding box center [1517, 76] width 75 height 17
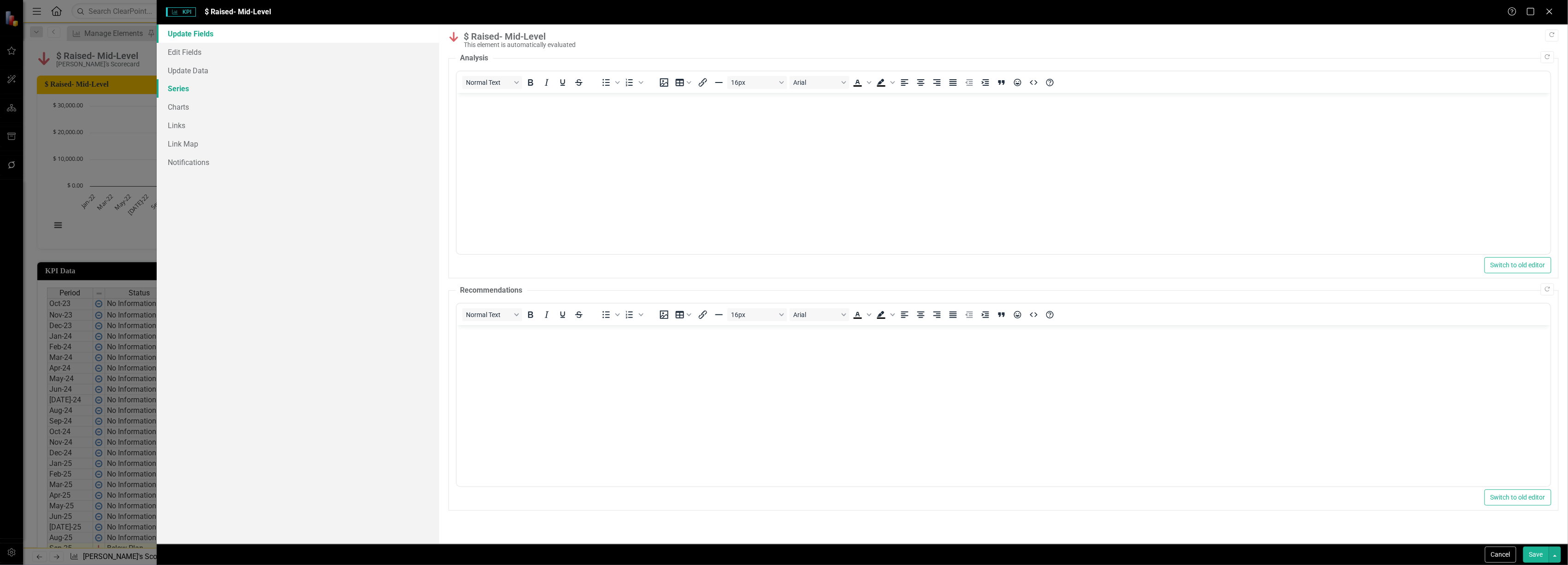
click at [186, 89] on link "Series" at bounding box center [297, 88] width 282 height 19
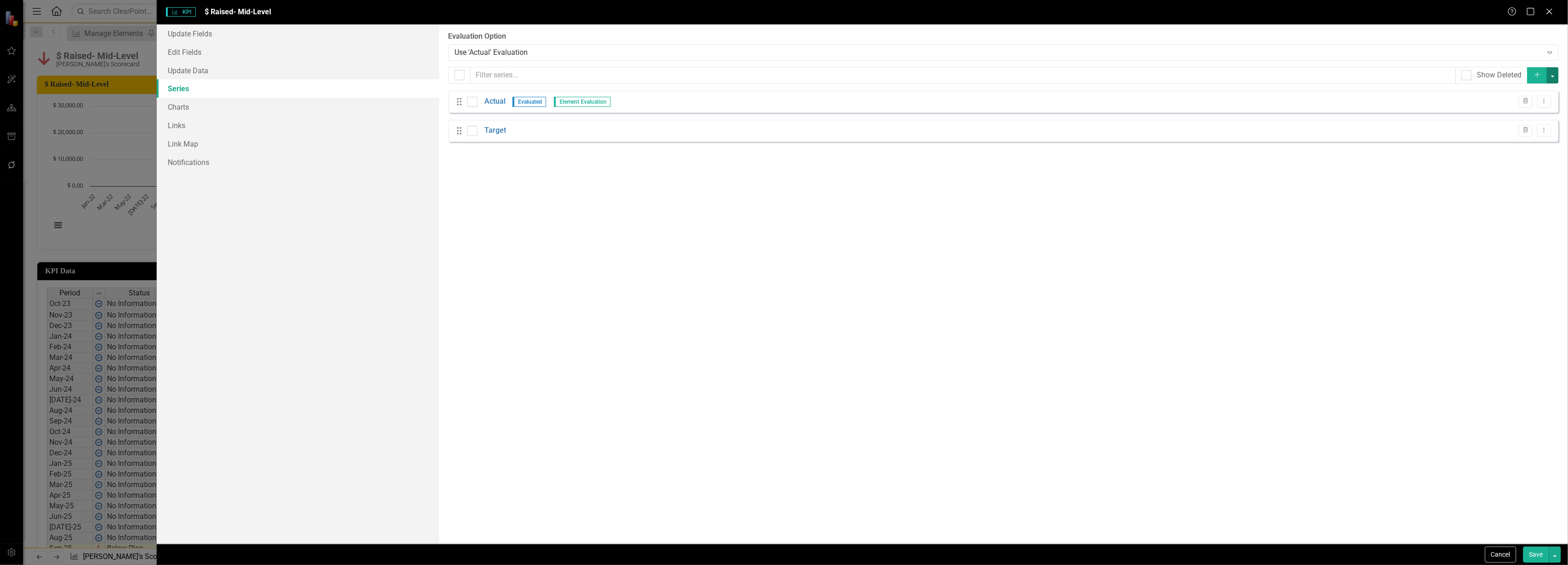
click at [1553, 75] on button "button" at bounding box center [1552, 76] width 12 height 16
click at [1527, 105] on link "Add Multiple Add Multiple" at bounding box center [1522, 109] width 73 height 17
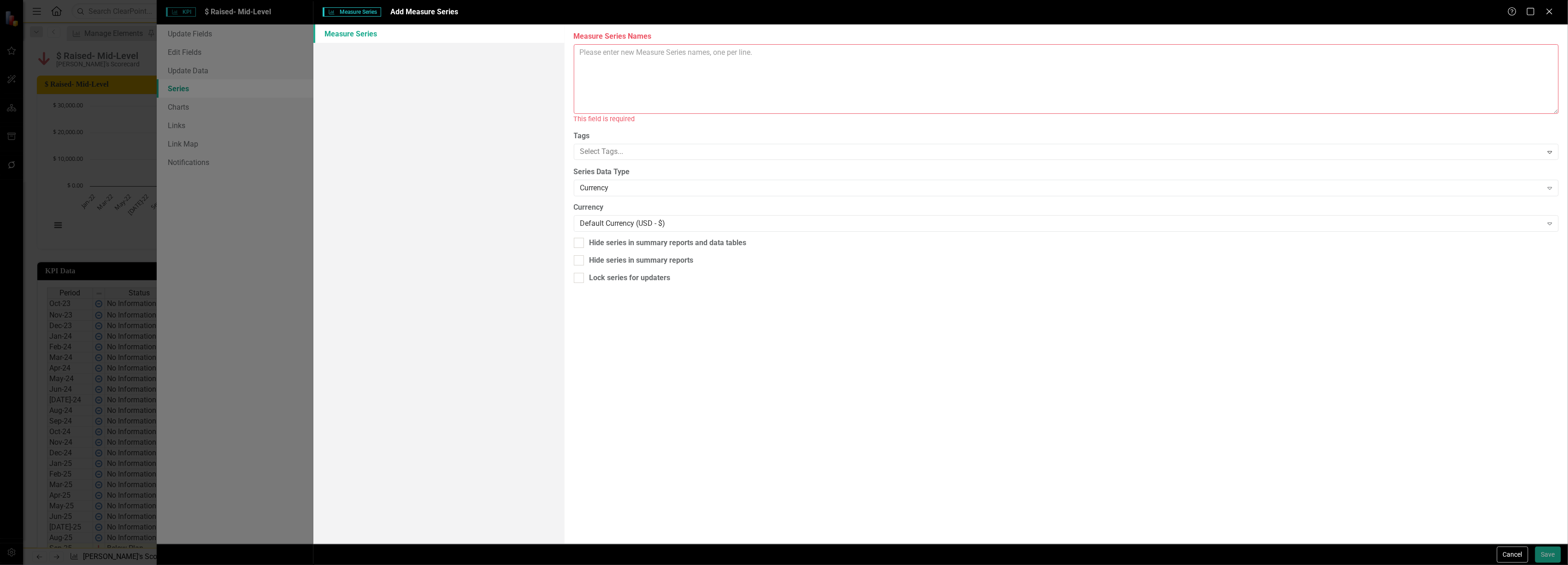
click at [669, 85] on textarea "Measure Series Names" at bounding box center [1066, 78] width 985 height 69
type textarea "Actual FYTD"
click at [680, 177] on div "Currency" at bounding box center [1061, 177] width 962 height 10
click at [775, 321] on div "Measure Series Names Actual FYTD Tags Select Tags... Expand Series Data Type Cu…" at bounding box center [1067, 284] width 1004 height 520
click at [1551, 557] on button "Save" at bounding box center [1549, 555] width 26 height 16
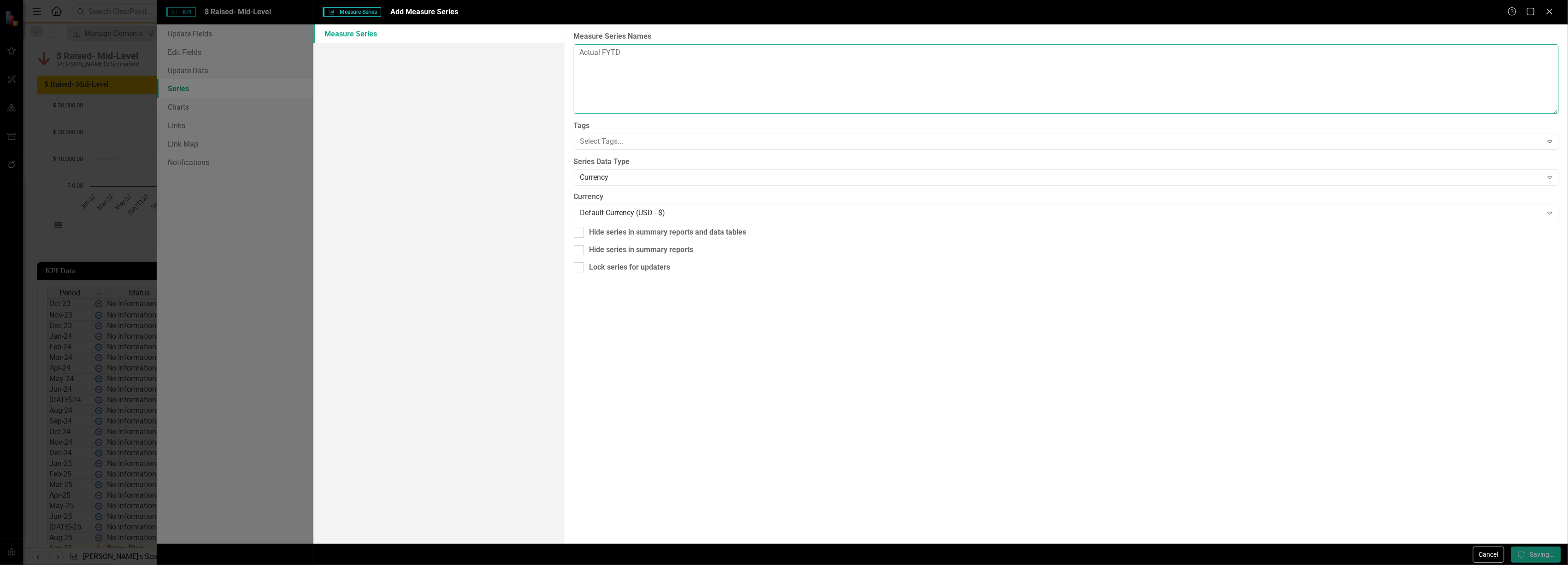
click at [695, 56] on textarea "Actual FYTD" at bounding box center [1066, 78] width 985 height 69
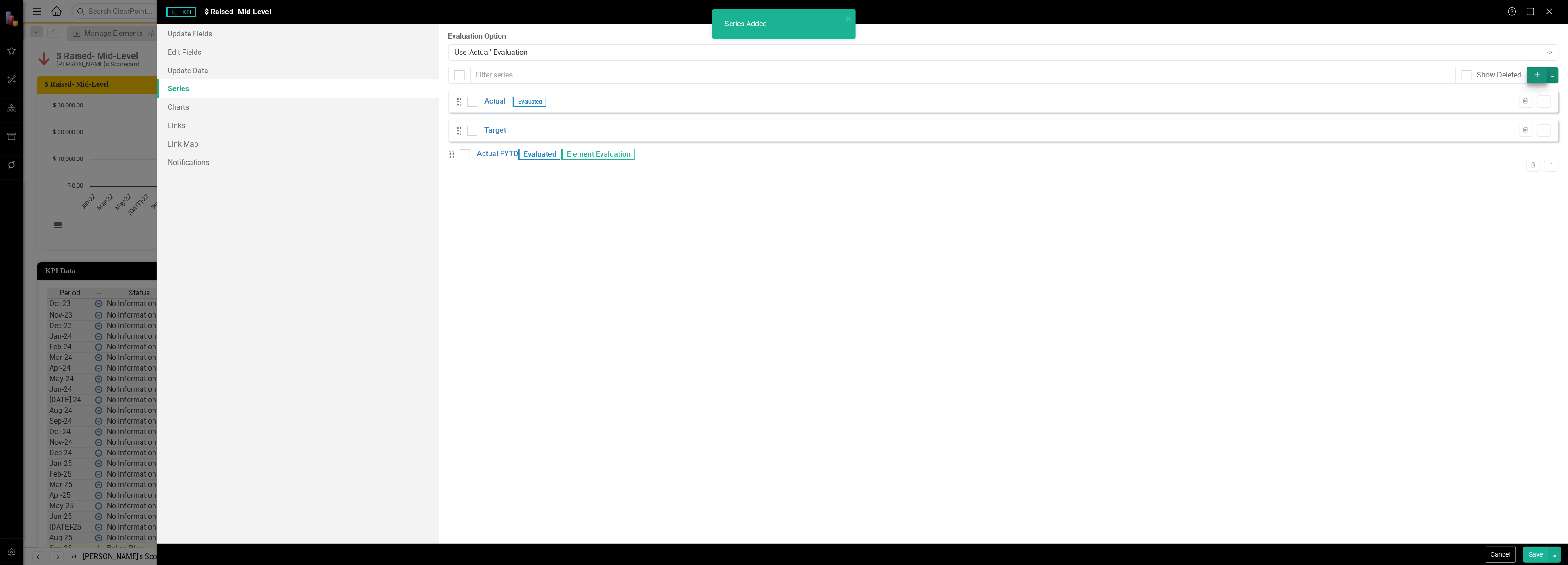
click at [1556, 75] on button "button" at bounding box center [1552, 76] width 12 height 16
click at [1530, 105] on link "Add Multiple Add Multiple" at bounding box center [1522, 109] width 73 height 17
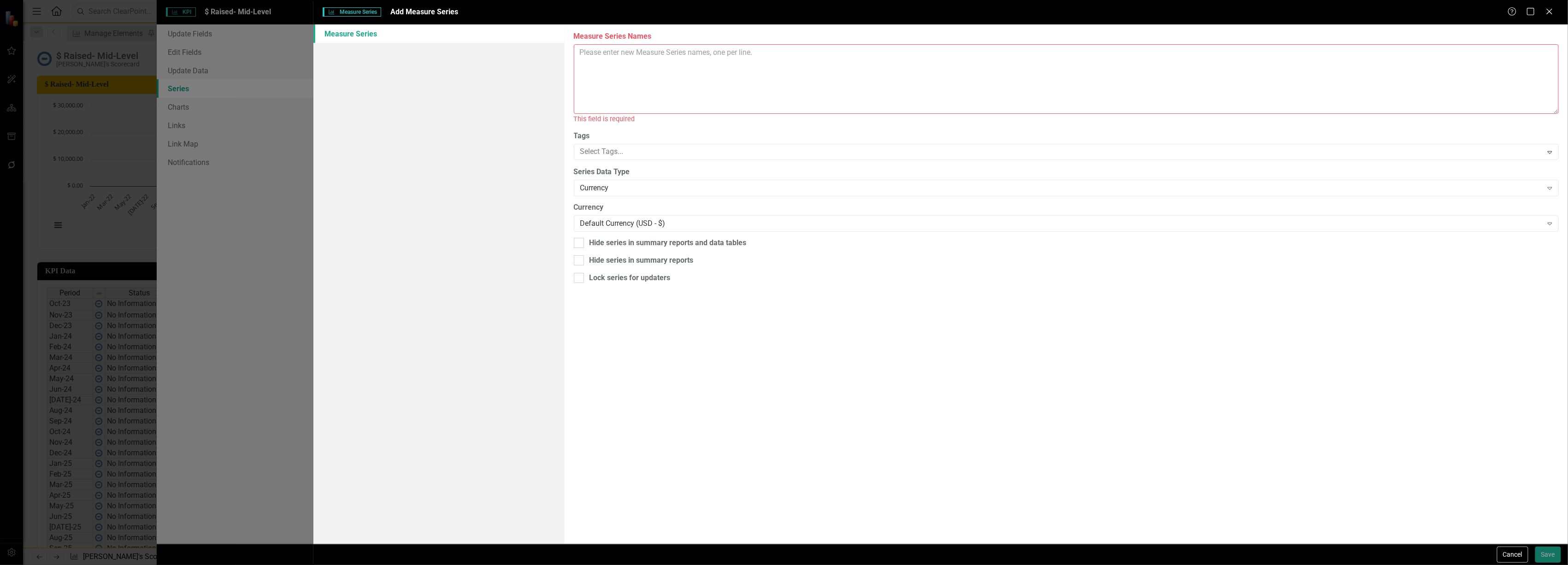
click at [691, 65] on textarea "Measure Series Names" at bounding box center [1066, 78] width 985 height 69
type textarea "Target FYTD Variance FYTD"
click at [1544, 551] on button "Save" at bounding box center [1549, 555] width 26 height 16
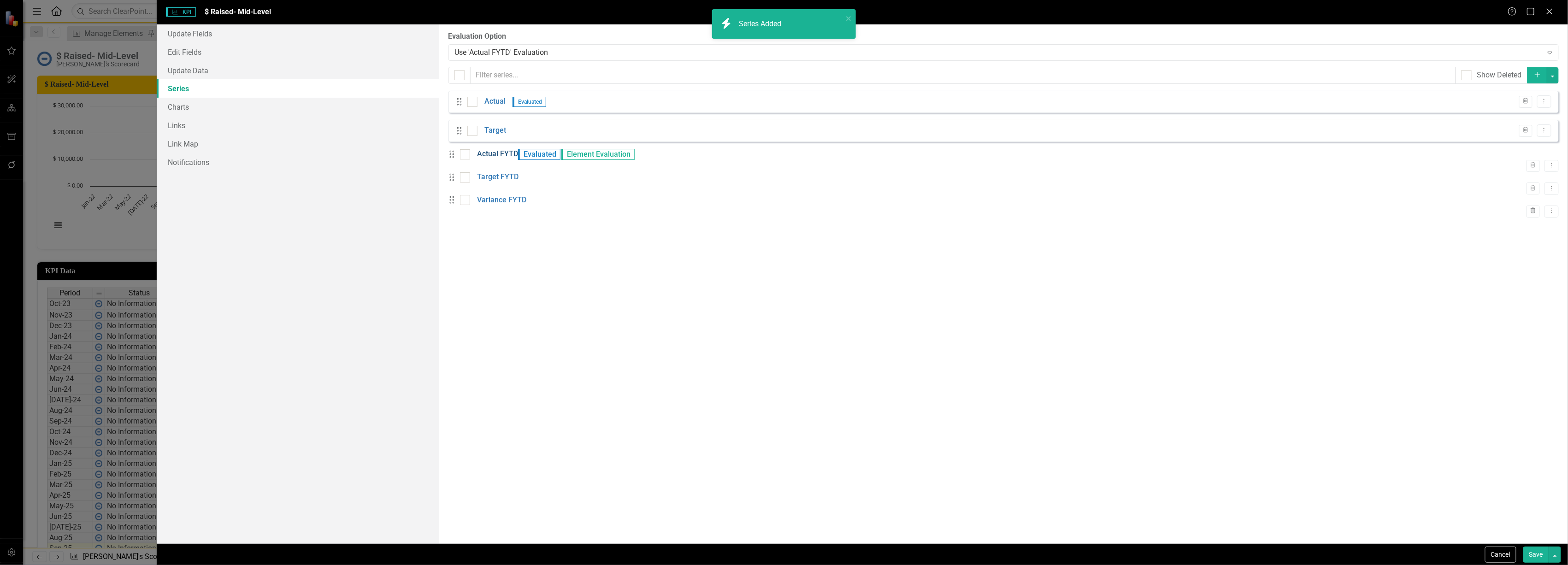
click at [502, 158] on link "Actual FYTD" at bounding box center [498, 154] width 41 height 10
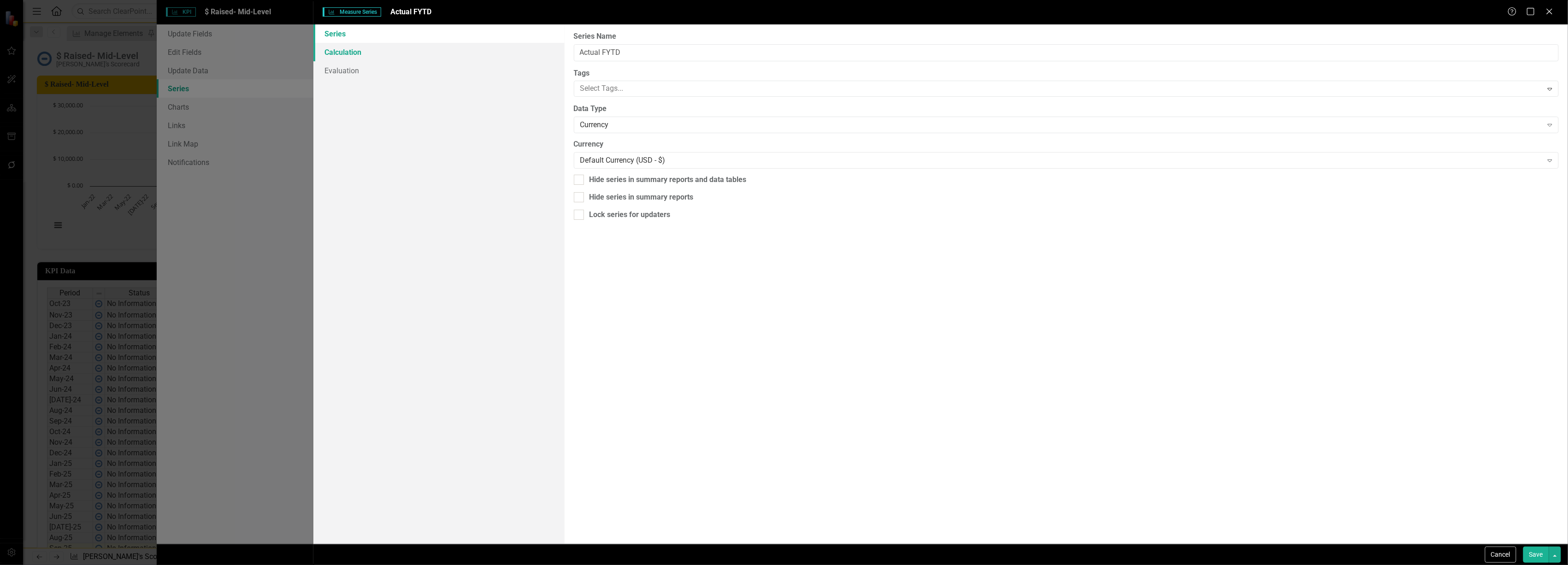
click at [357, 52] on link "Calculation" at bounding box center [439, 51] width 251 height 19
click at [654, 56] on div "Select Series Calculation Type" at bounding box center [1061, 51] width 962 height 10
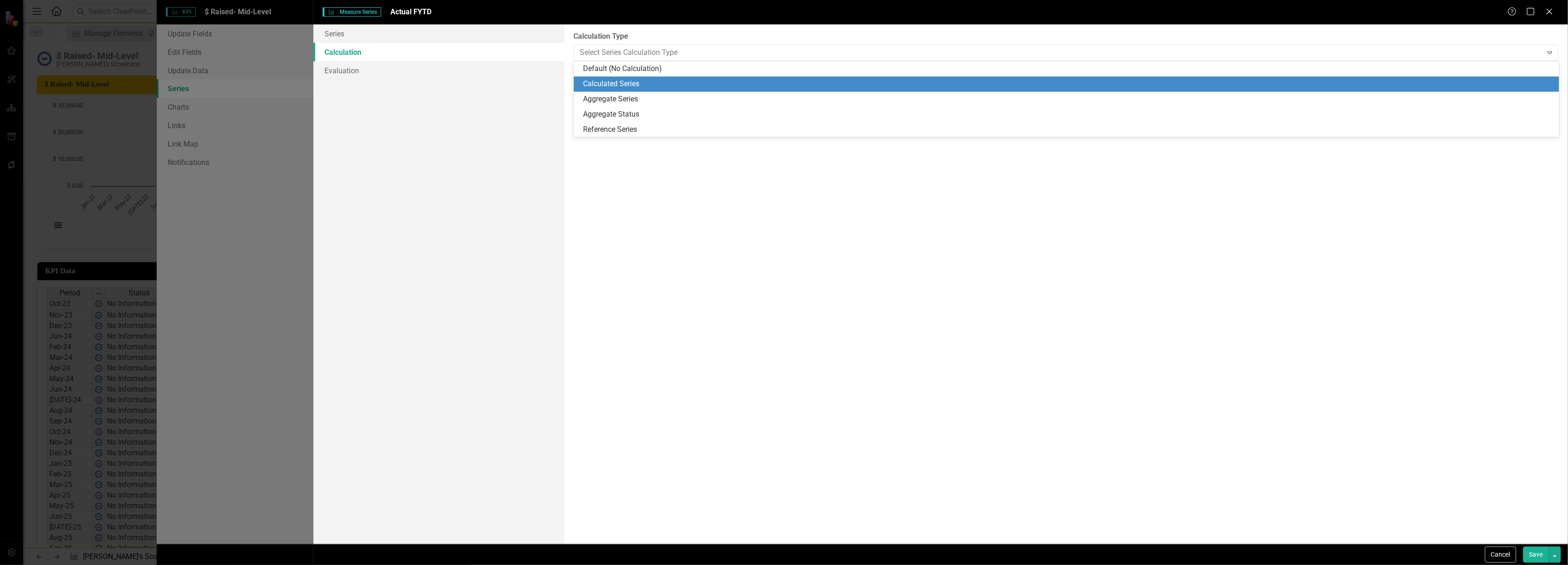
click at [645, 78] on div "Calculated Series" at bounding box center [1067, 84] width 986 height 15
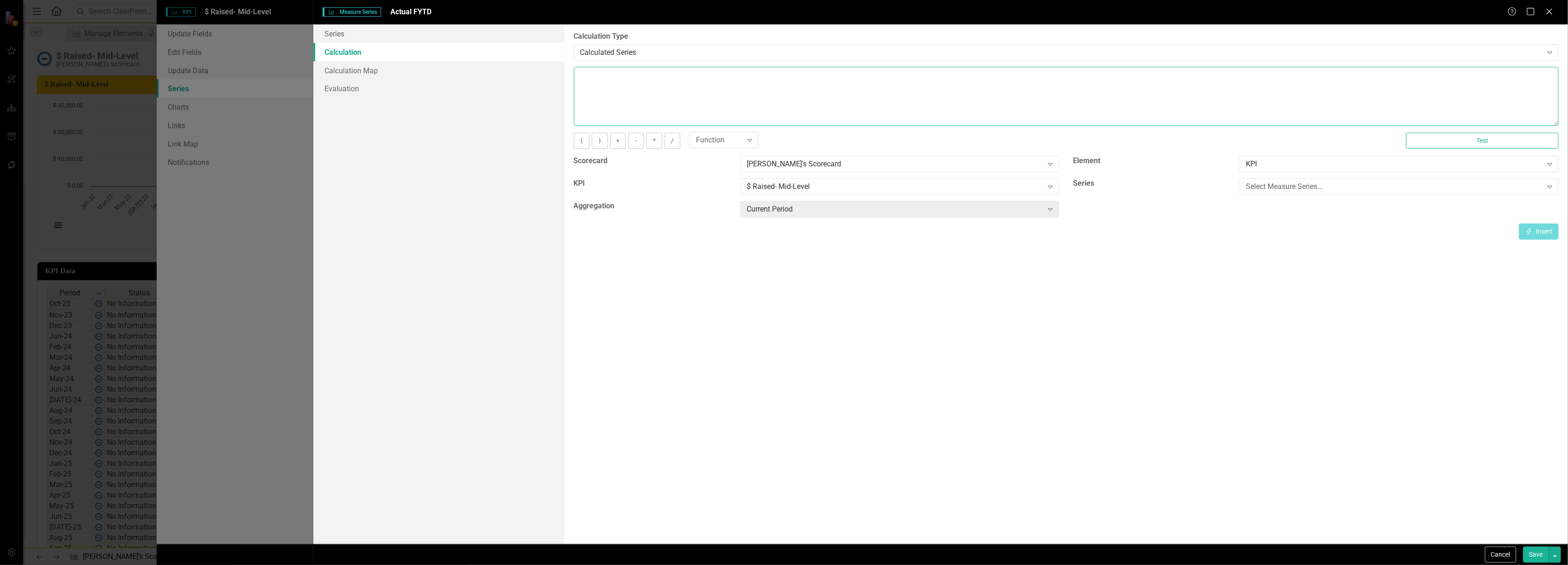
click at [636, 89] on textarea at bounding box center [1066, 96] width 985 height 59
click at [1328, 180] on div "Select Measure Series... Expand" at bounding box center [1399, 187] width 319 height 16
click at [1306, 565] on div "Actual" at bounding box center [785, 573] width 1554 height 10
click at [1020, 210] on div "Current Period" at bounding box center [895, 209] width 297 height 10
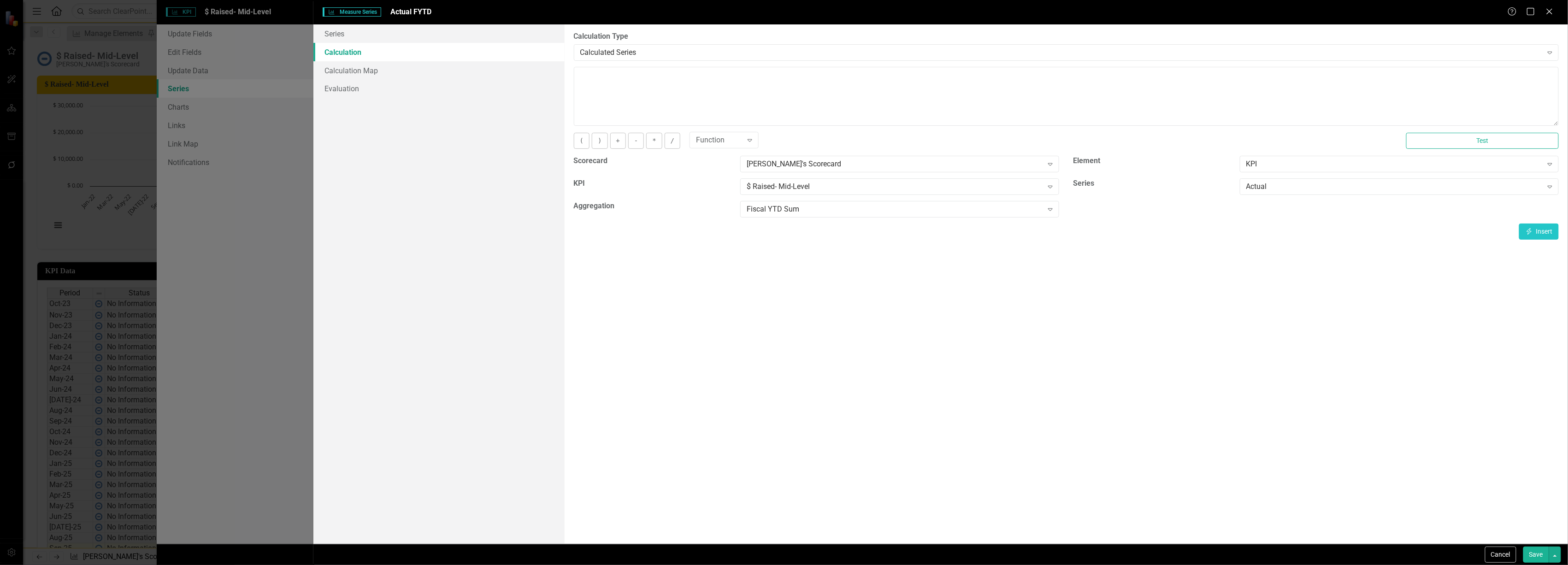
click at [1559, 232] on div "By default, series in ClearPoint are not calculated. So, if you leave the form …" at bounding box center [1067, 284] width 1004 height 520
click at [1540, 231] on button "Insert Insert" at bounding box center [1539, 232] width 40 height 16
click at [1525, 550] on button "Save" at bounding box center [1536, 555] width 26 height 16
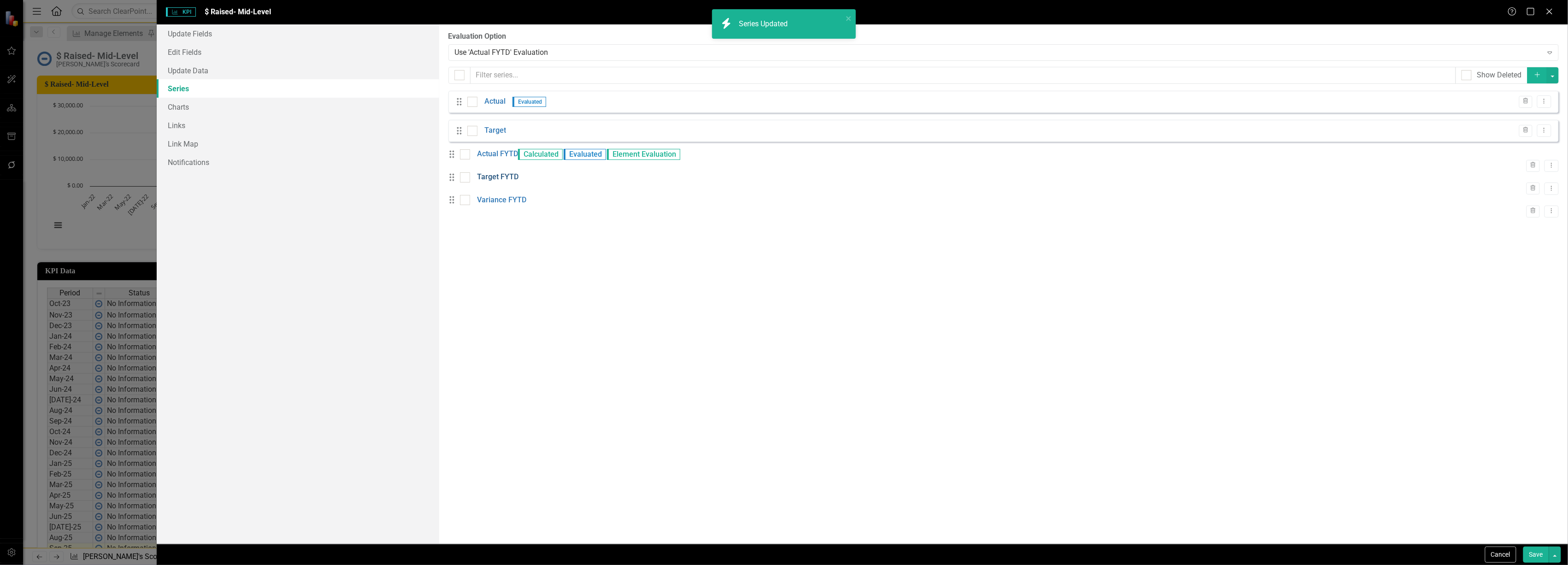
click at [503, 183] on link "Target FYTD" at bounding box center [498, 176] width 41 height 10
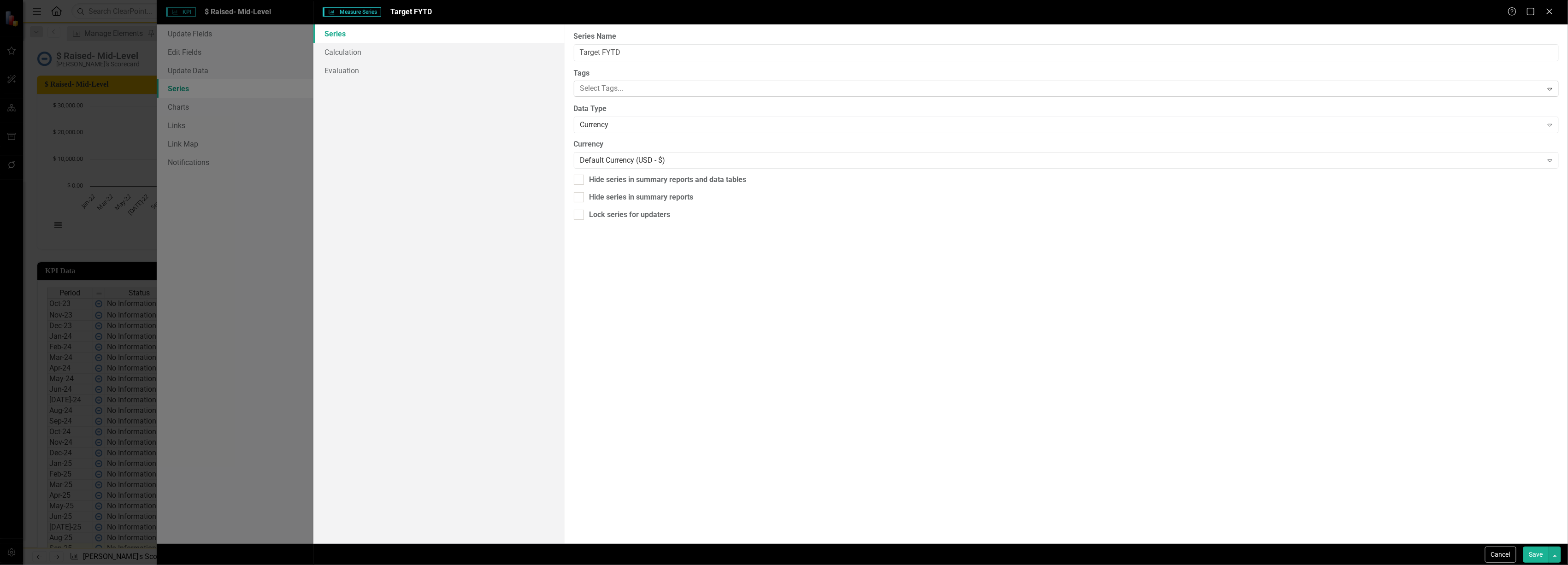
click at [607, 91] on div at bounding box center [1059, 89] width 966 height 12
drag, startPoint x: 563, startPoint y: 80, endPoint x: 566, endPoint y: 74, distance: 6.7
click at [563, 79] on div "Series Calculation Evaluation" at bounding box center [439, 284] width 251 height 520
click at [373, 51] on link "Calculation" at bounding box center [439, 51] width 251 height 19
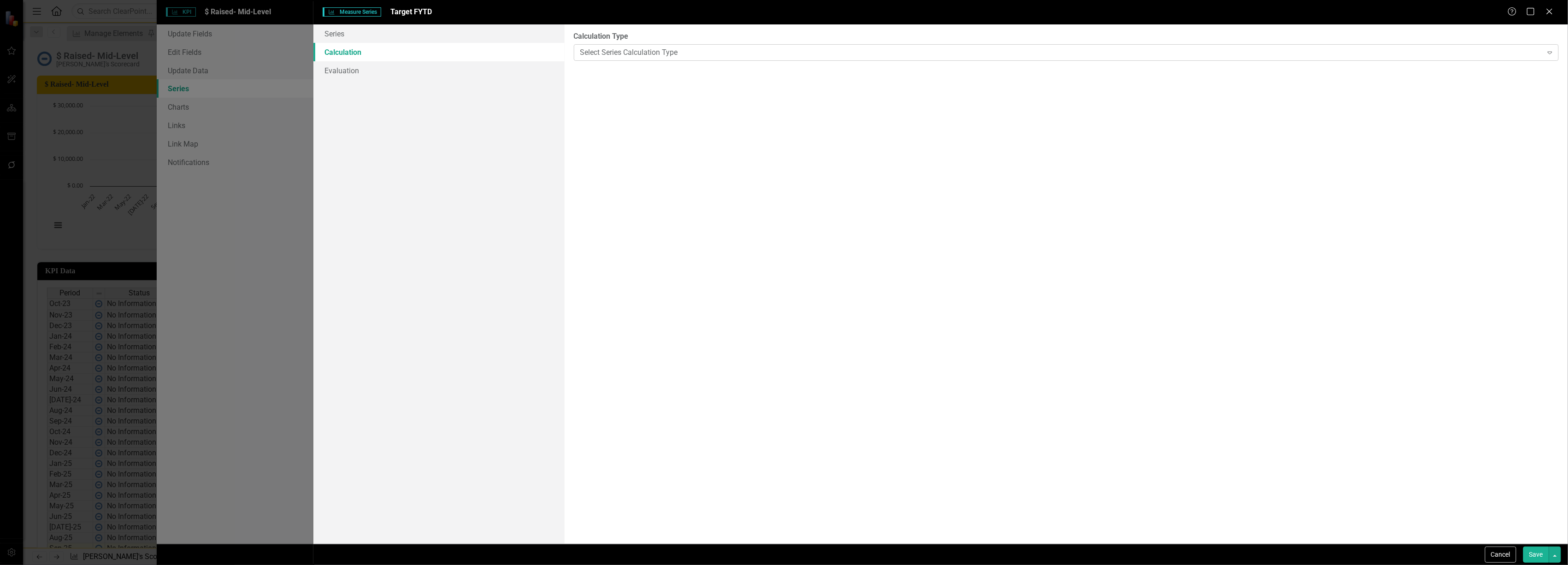
click at [650, 51] on div "Select Series Calculation Type" at bounding box center [1061, 51] width 962 height 10
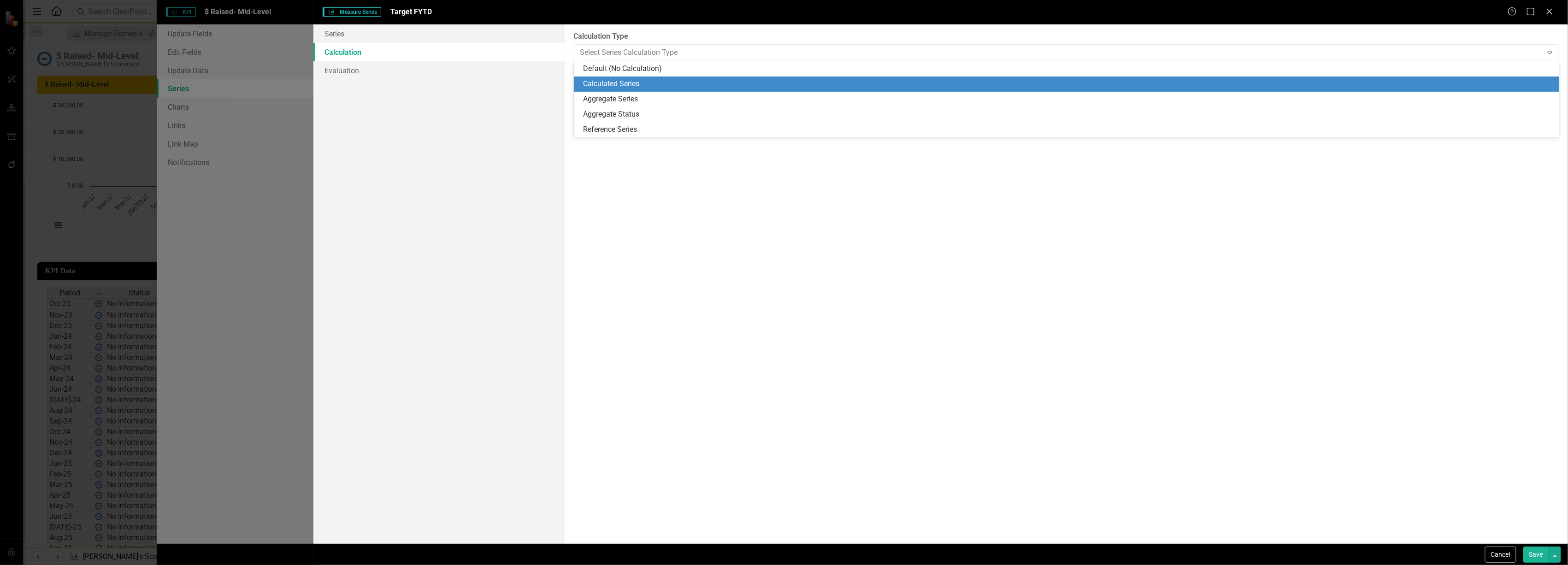
click at [638, 85] on div "Calculated Series" at bounding box center [1068, 84] width 971 height 10
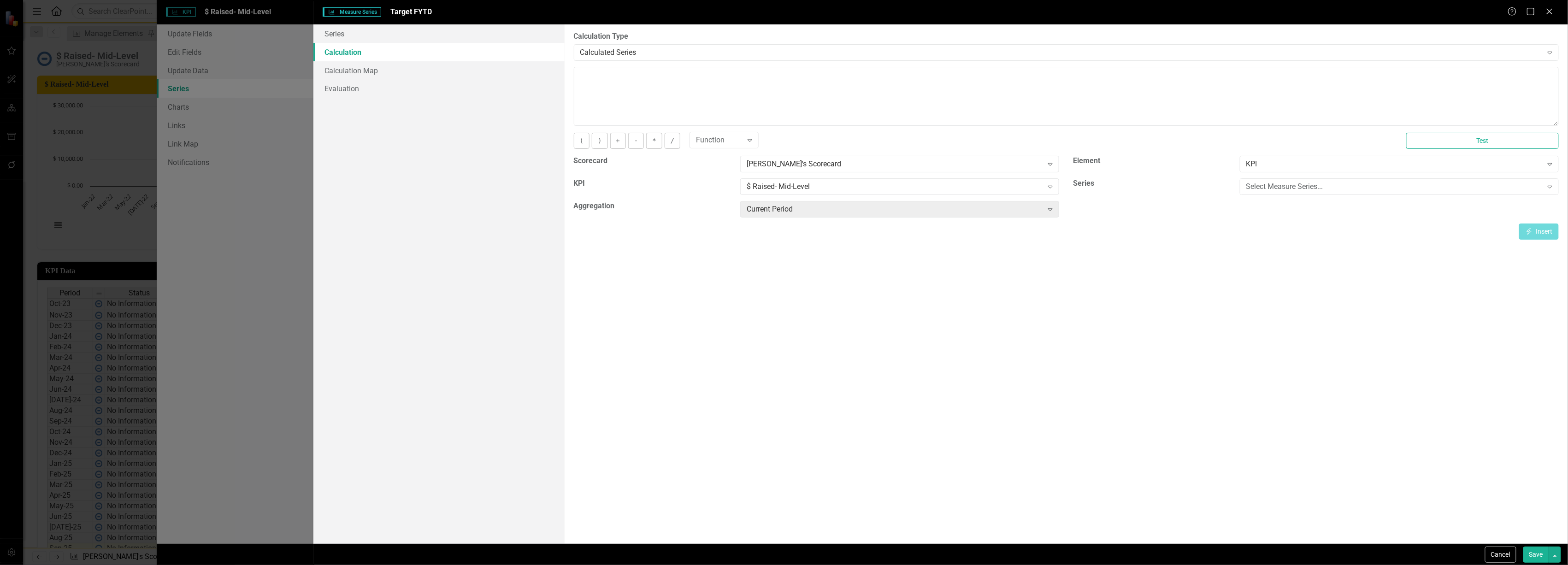
click at [912, 220] on div "Current Period Expand" at bounding box center [899, 212] width 333 height 23
click at [910, 216] on div "Current Period Expand" at bounding box center [899, 209] width 319 height 16
click at [1270, 189] on div "Select Measure Series..." at bounding box center [1395, 187] width 297 height 10
click at [889, 209] on div "Current Period" at bounding box center [895, 209] width 297 height 10
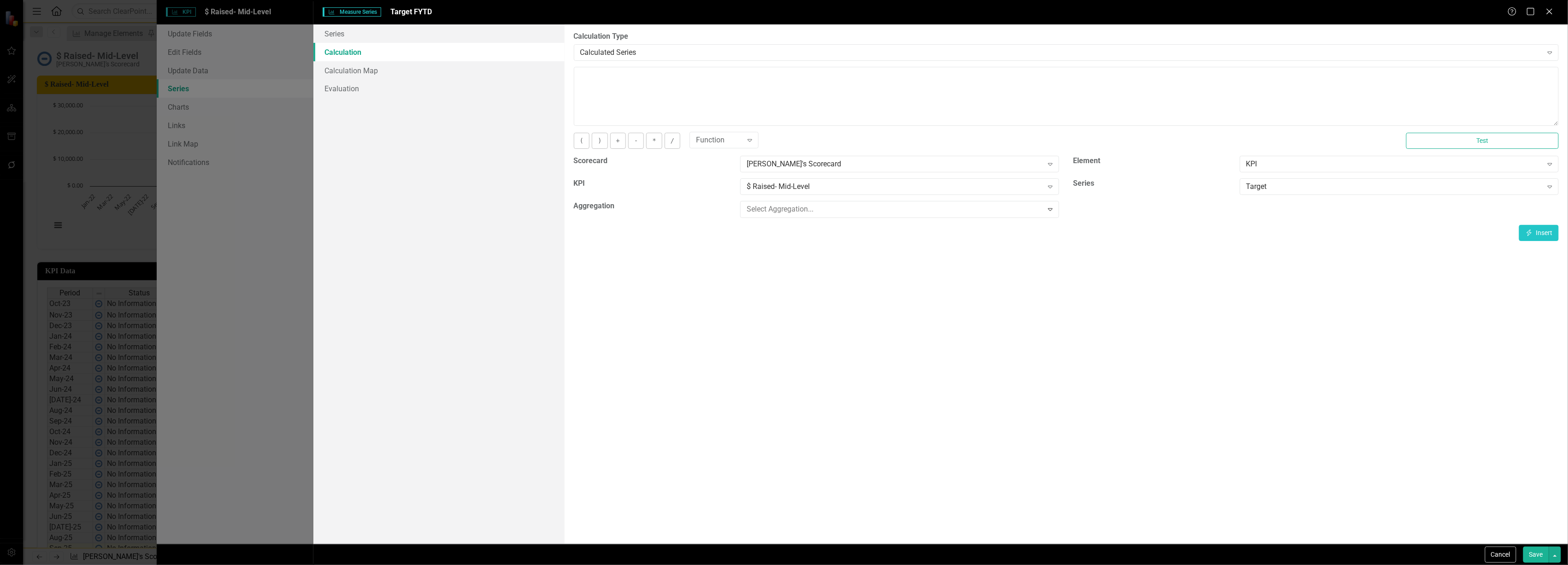
scroll to position [123, 0]
click at [806, 565] on div "Fiscal YTD Sum" at bounding box center [785, 571] width 1554 height 10
click at [1541, 227] on button "Insert Insert" at bounding box center [1539, 232] width 40 height 16
click at [1538, 555] on button "Save" at bounding box center [1536, 555] width 26 height 16
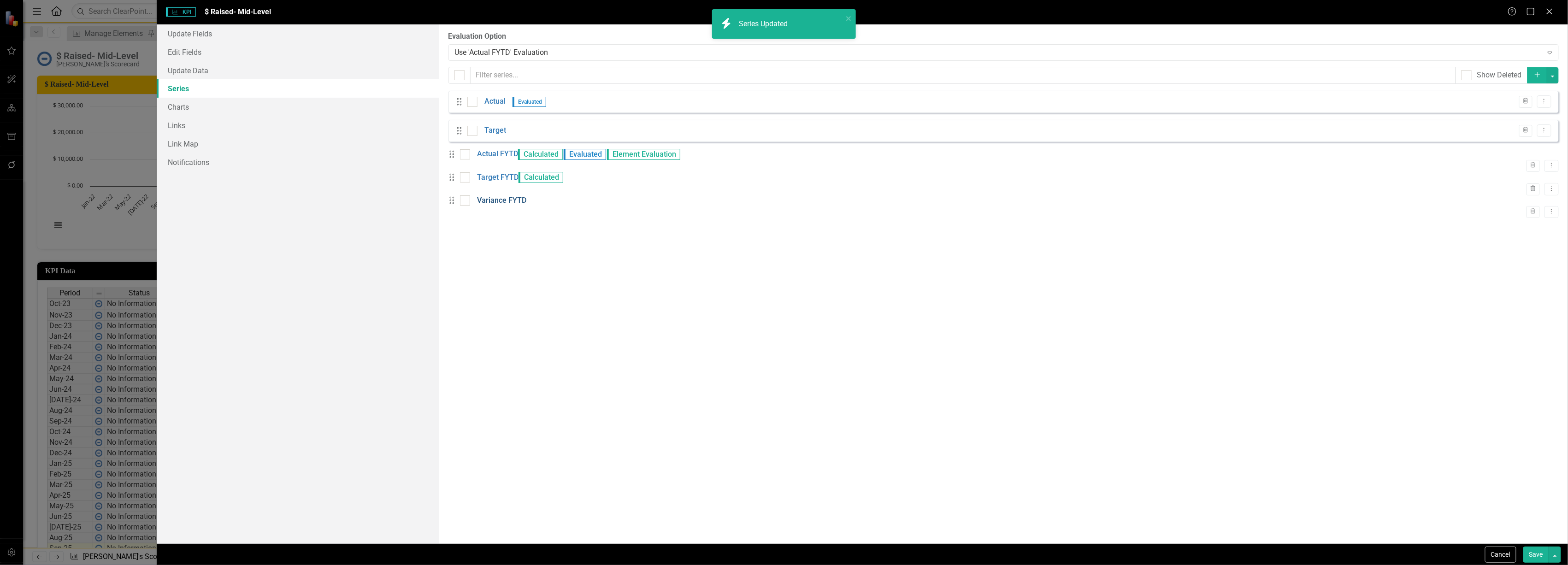
click at [492, 206] on link "Variance FYTD" at bounding box center [502, 200] width 49 height 10
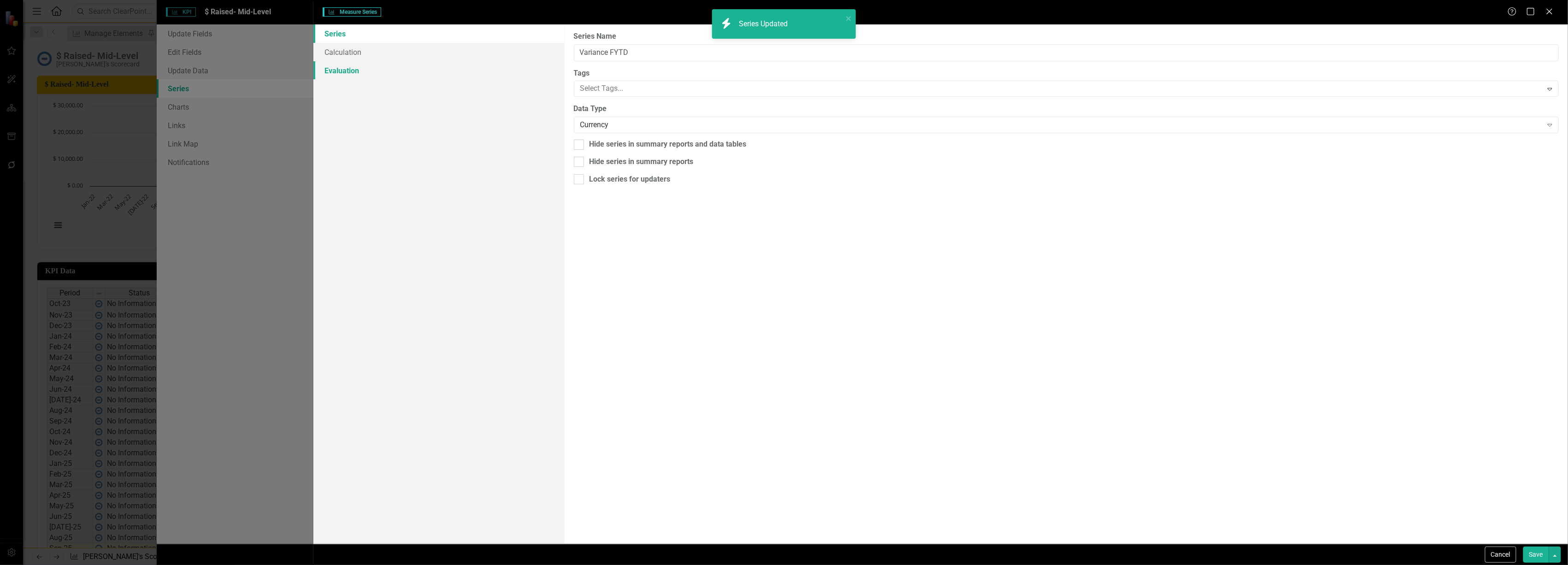
type input "Variance FYTD"
click at [373, 49] on link "Calculation" at bounding box center [439, 51] width 251 height 19
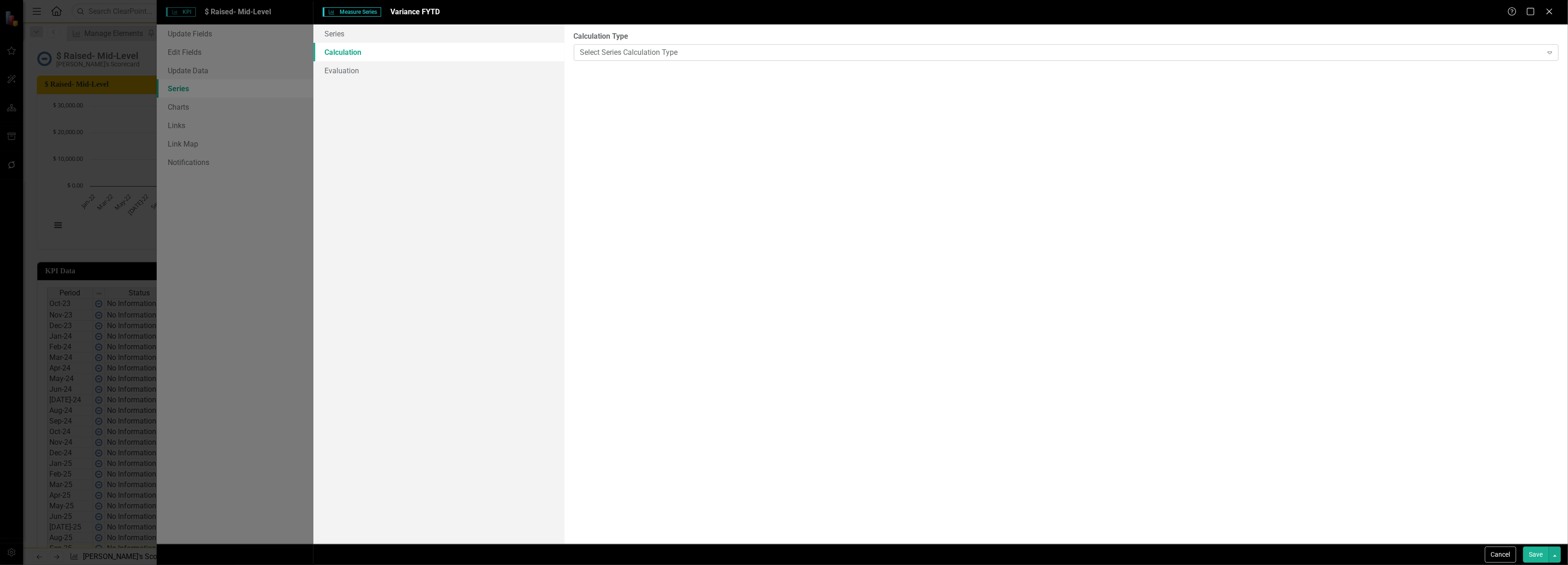
click at [611, 56] on div "Select Series Calculation Type" at bounding box center [1061, 51] width 962 height 10
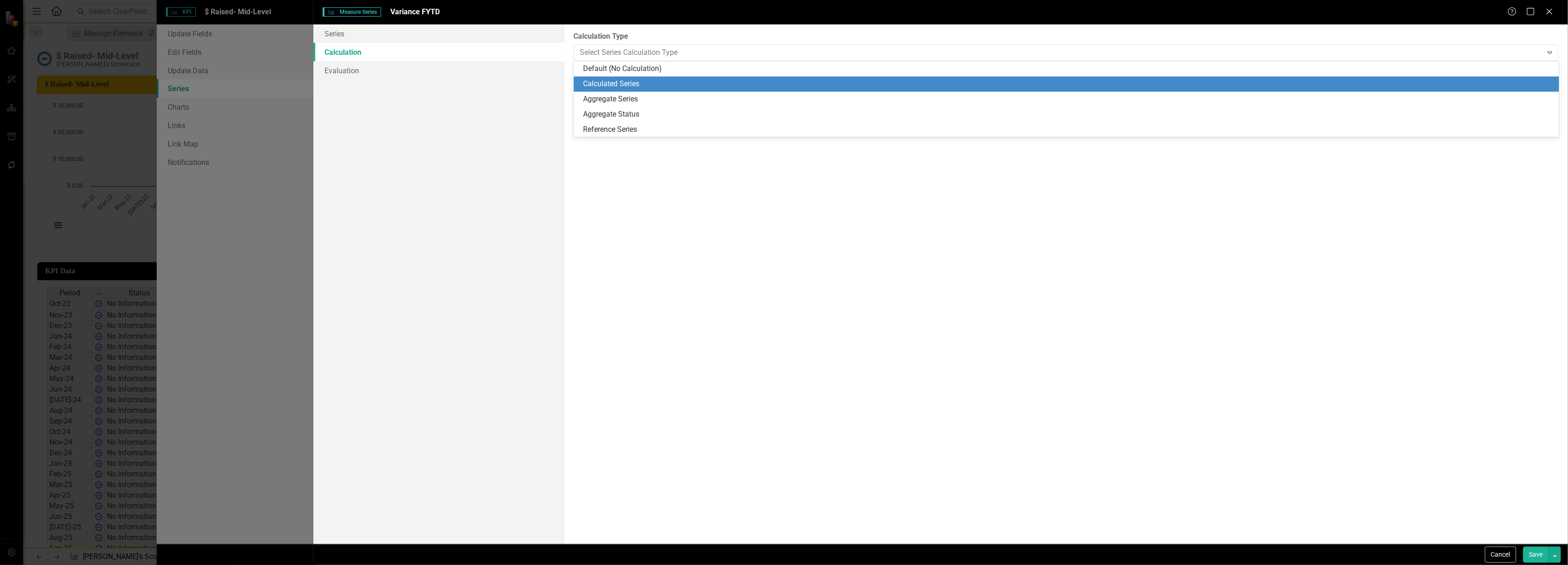
click at [611, 83] on div "Calculated Series" at bounding box center [1068, 84] width 971 height 10
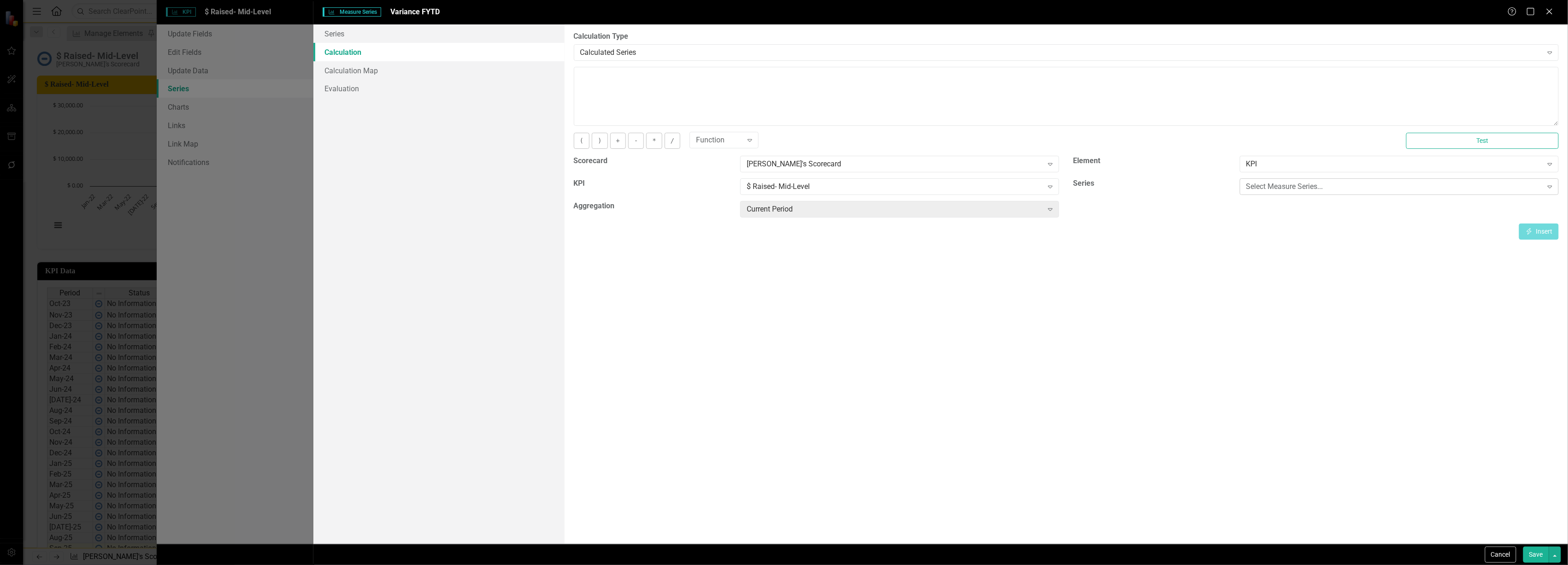
click at [1293, 190] on div "Select Measure Series..." at bounding box center [1395, 187] width 297 height 10
click at [801, 203] on div "Current Period Expand" at bounding box center [899, 209] width 319 height 16
click at [1194, 277] on div "By default, series in ClearPoint are not calculated. So, if you leave the form …" at bounding box center [1067, 284] width 1004 height 520
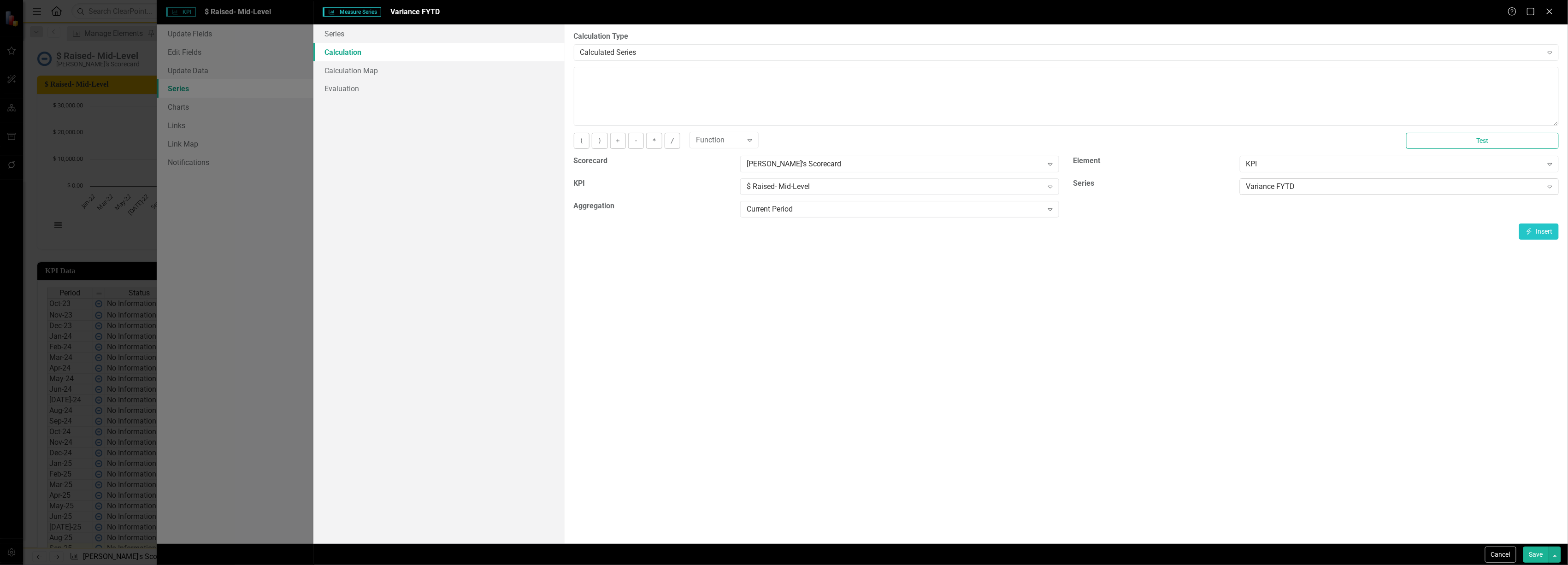
click at [1279, 185] on div "Variance FYTD" at bounding box center [1395, 187] width 297 height 10
click at [1545, 232] on button "Insert Insert" at bounding box center [1539, 232] width 40 height 16
click at [640, 141] on button "-" at bounding box center [636, 141] width 16 height 16
click at [1310, 189] on div "Actual FYTD" at bounding box center [1395, 187] width 297 height 10
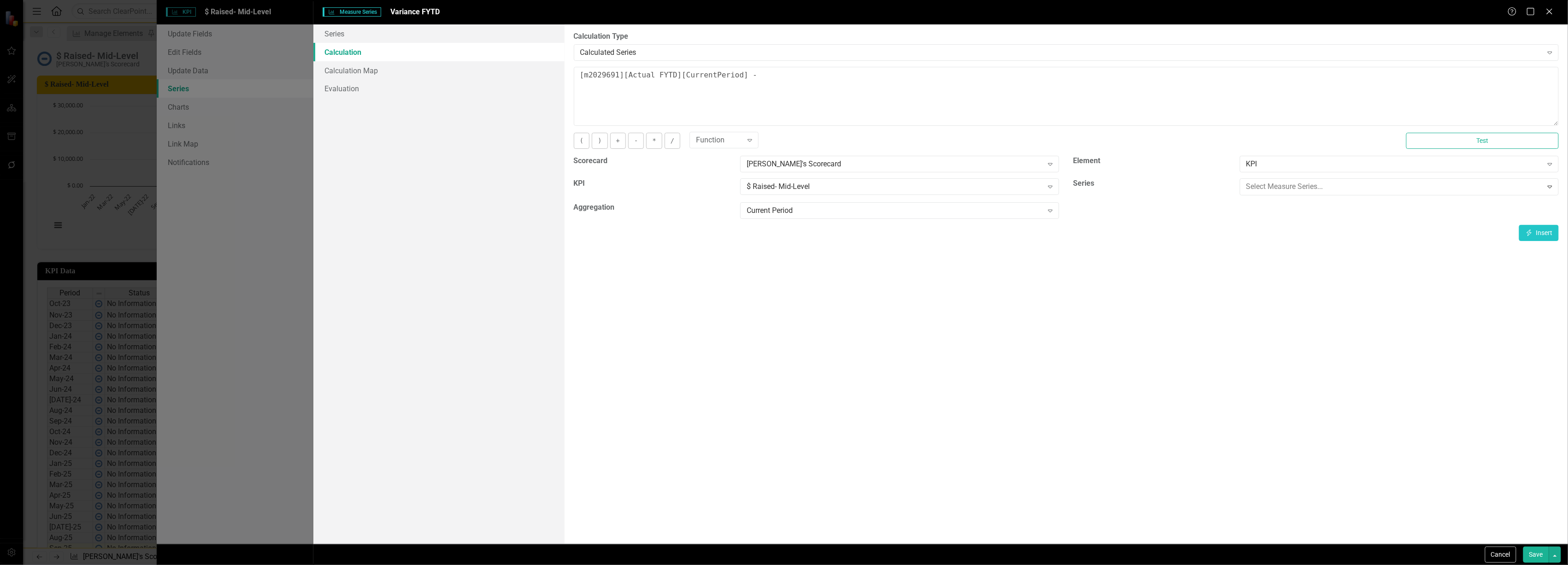
click at [1531, 228] on button "Insert Insert" at bounding box center [1539, 232] width 40 height 16
click at [1540, 551] on button "Save" at bounding box center [1536, 555] width 26 height 16
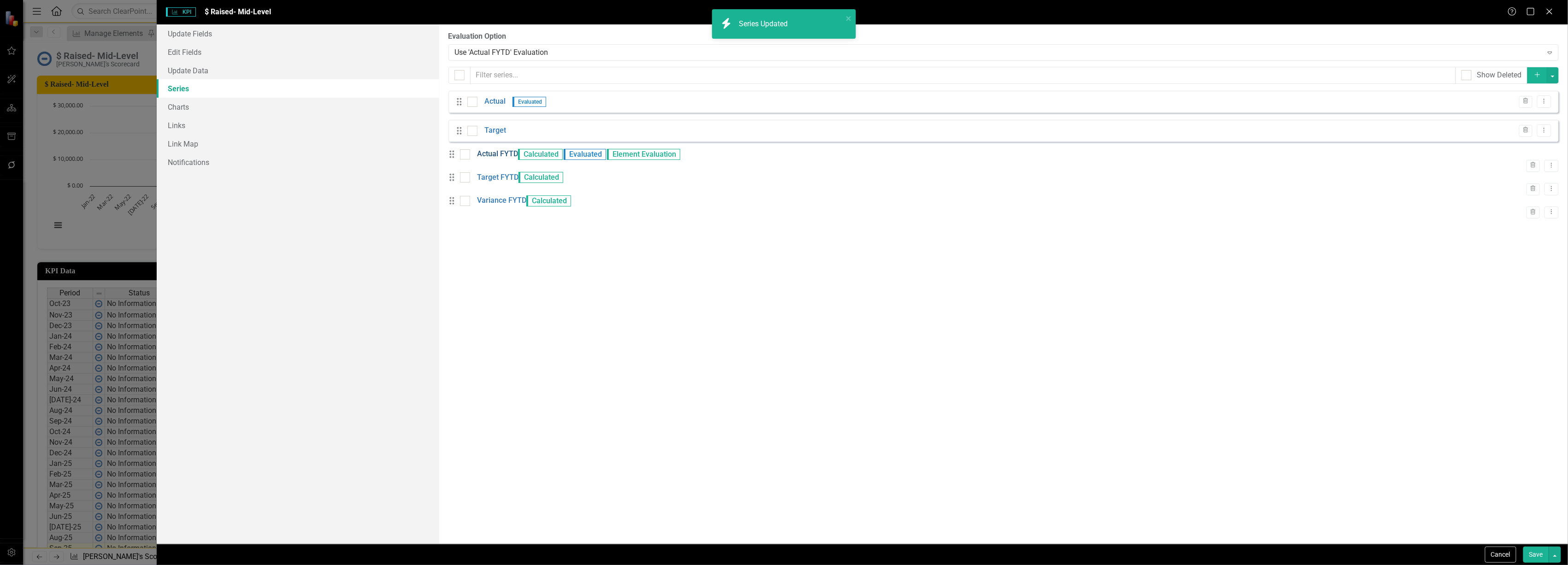
click at [498, 158] on link "Actual FYTD" at bounding box center [498, 154] width 41 height 10
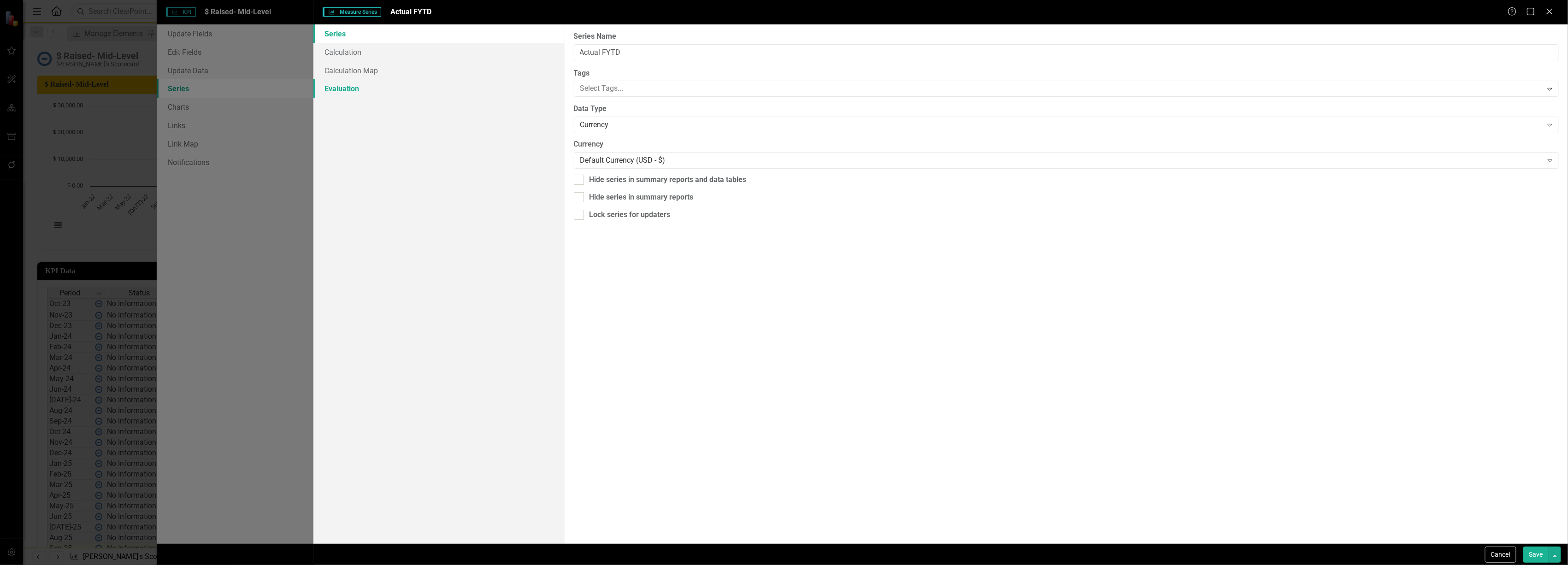
click at [349, 87] on link "Evaluation" at bounding box center [439, 88] width 251 height 19
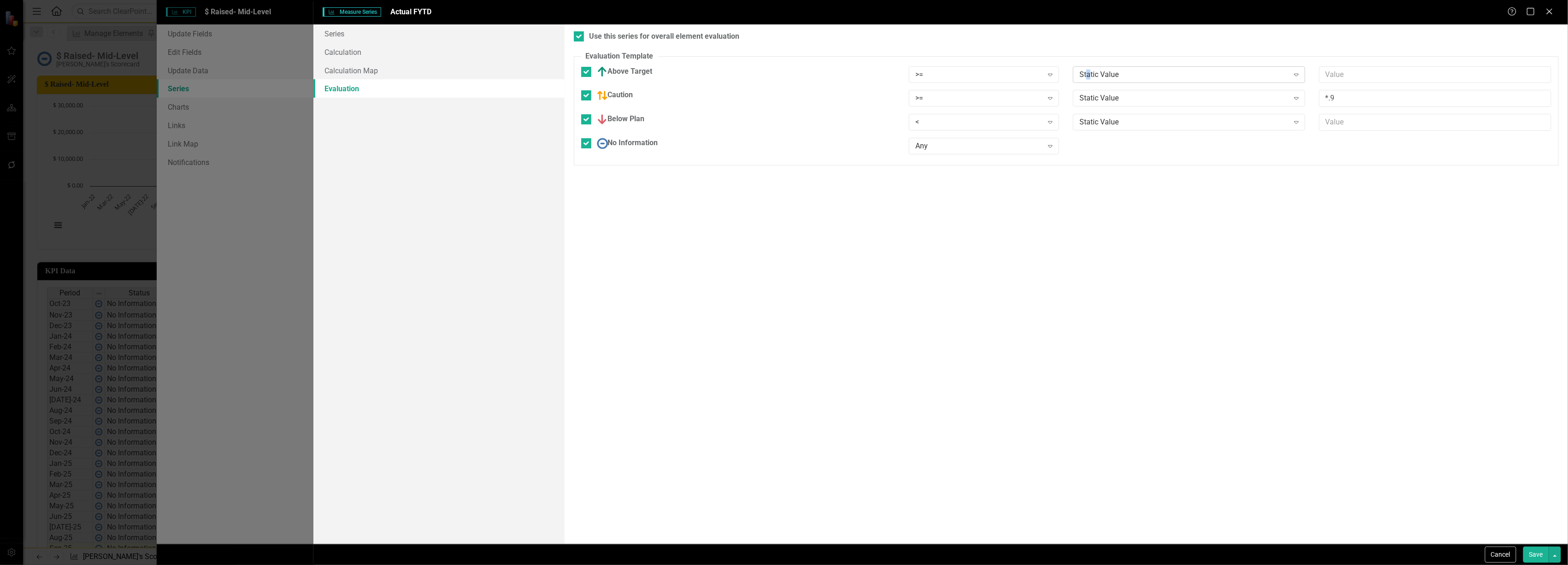
click at [1089, 73] on div "Static Value" at bounding box center [1184, 74] width 209 height 10
click at [1109, 96] on div "Static Value" at bounding box center [1184, 98] width 209 height 10
drag, startPoint x: 1107, startPoint y: 151, endPoint x: 1109, endPoint y: 159, distance: 8.2
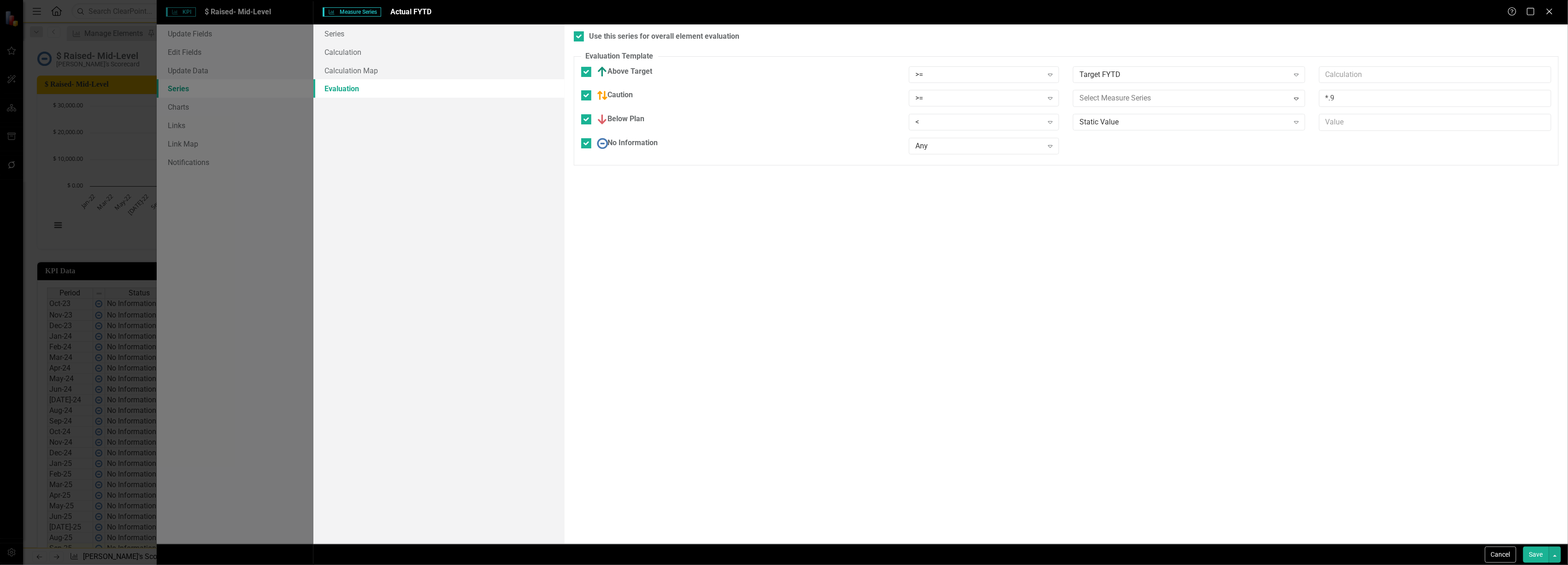
click at [1107, 127] on div "Static Value" at bounding box center [1184, 122] width 209 height 10
click at [1540, 552] on button "Save" at bounding box center [1536, 555] width 26 height 16
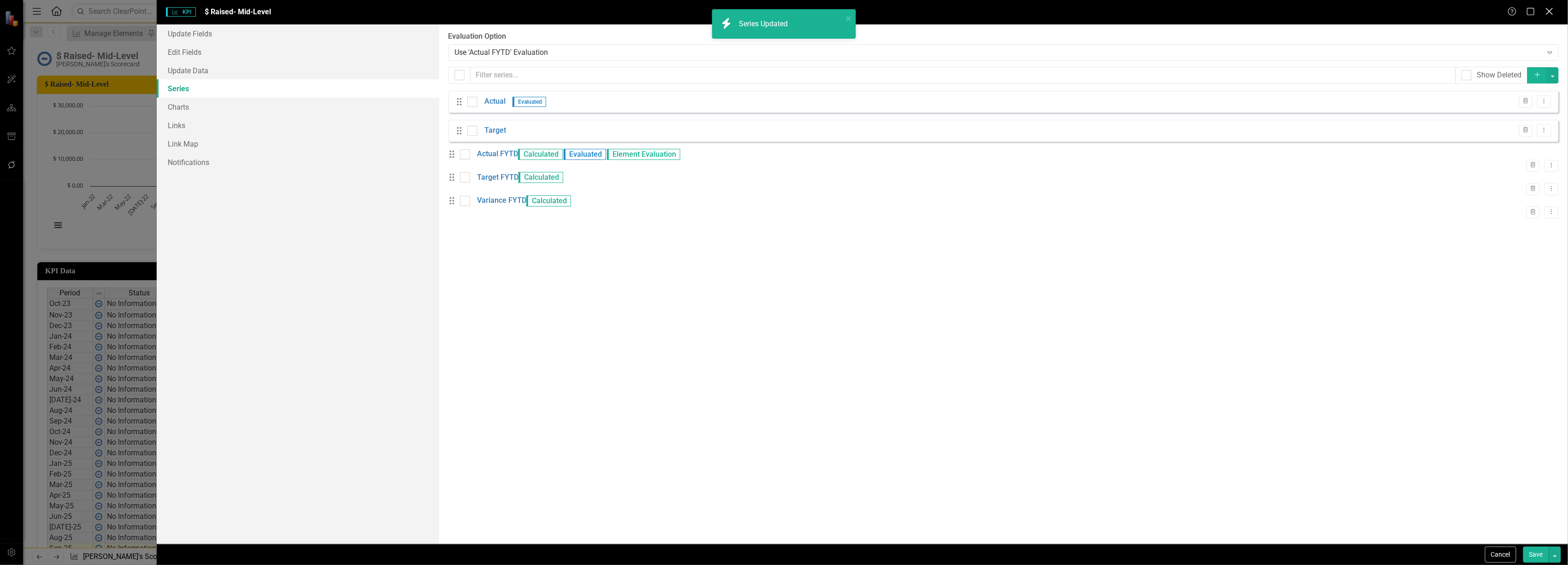
click at [1545, 10] on icon "Close" at bounding box center [1549, 11] width 12 height 9
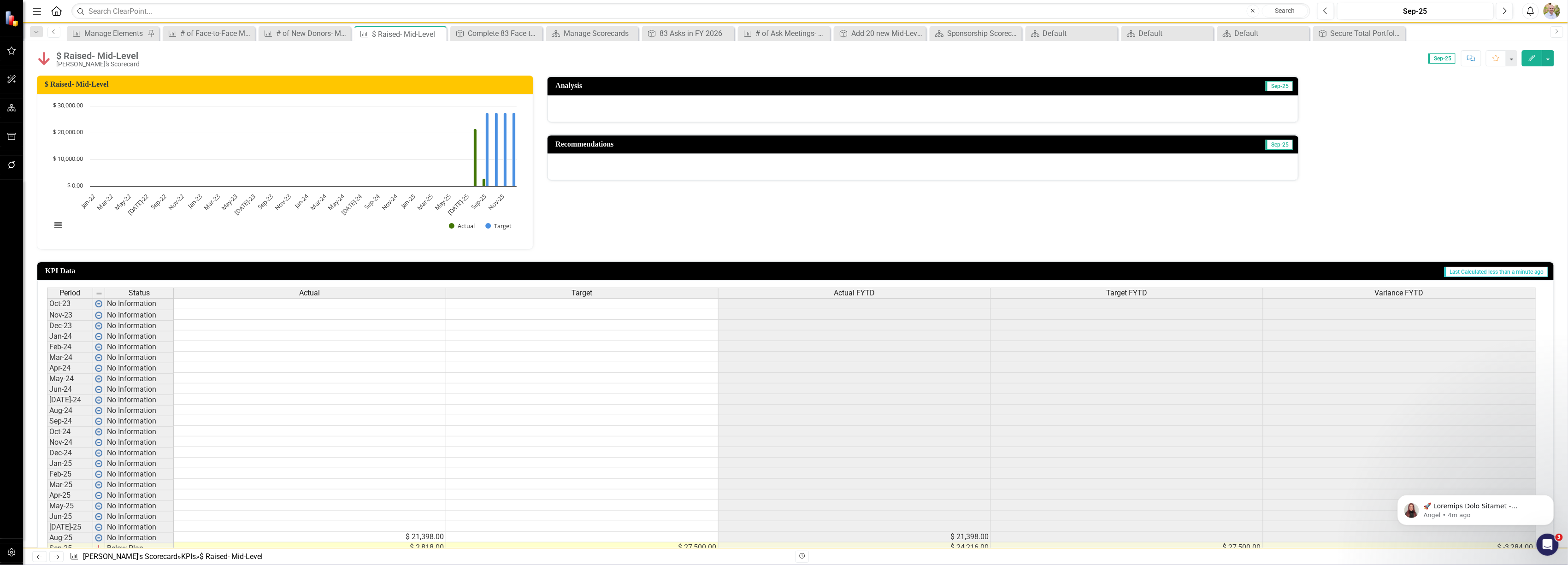
click at [56, 32] on icon "Previous" at bounding box center [54, 32] width 8 height 5
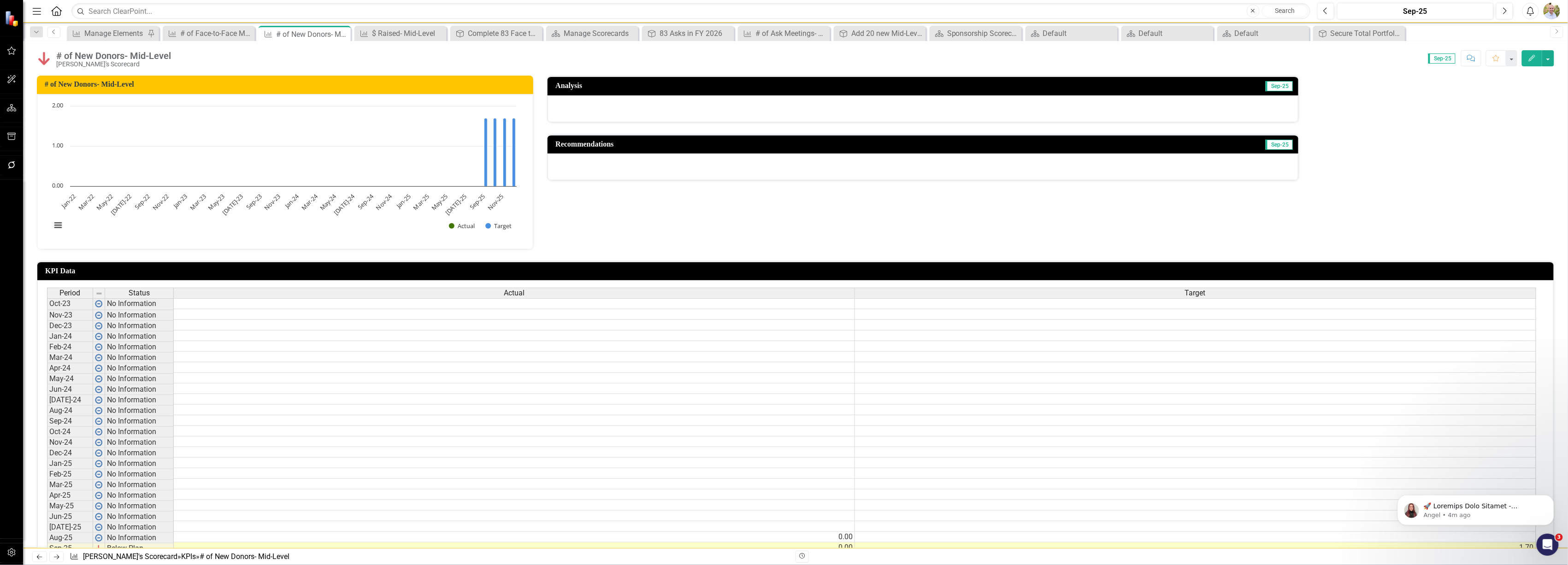
click at [51, 32] on icon "Previous" at bounding box center [54, 32] width 8 height 5
click at [51, 30] on icon "Previous" at bounding box center [54, 32] width 8 height 5
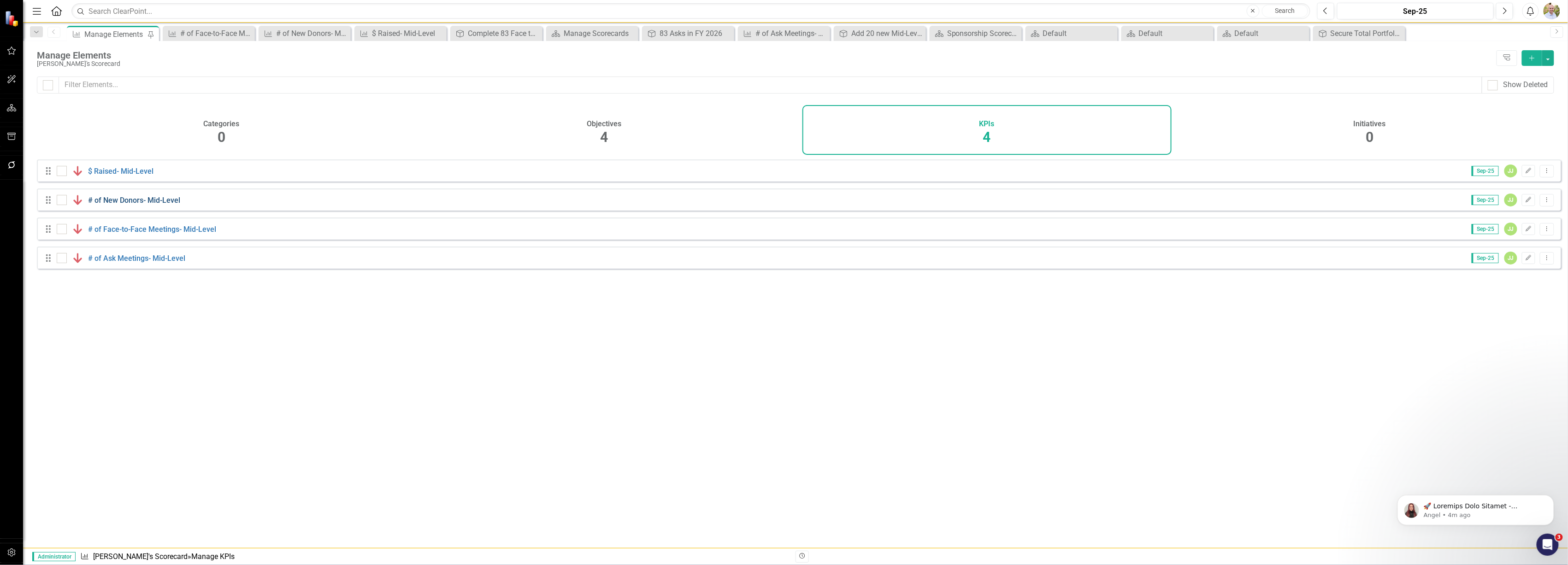
click at [117, 205] on link "# of New Donors- Mid-Level" at bounding box center [134, 200] width 92 height 9
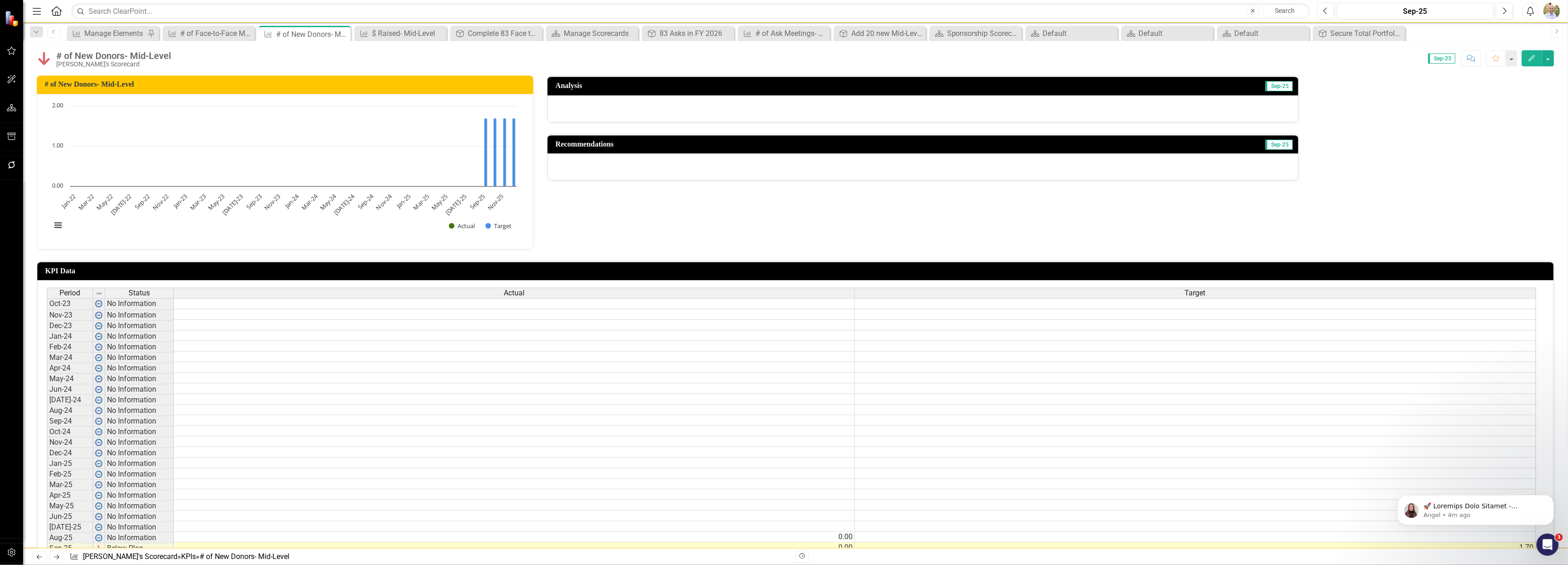
click at [1541, 58] on button "Edit" at bounding box center [1532, 58] width 21 height 16
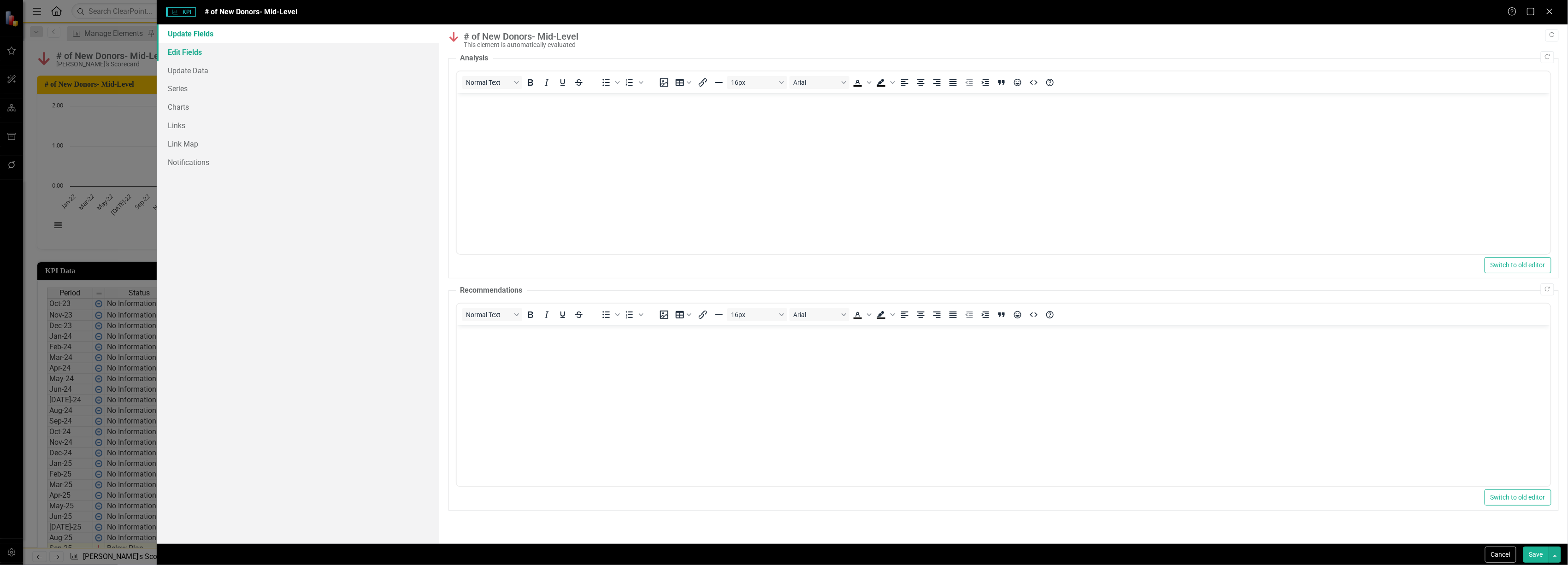
click at [189, 54] on link "Edit Fields" at bounding box center [297, 51] width 282 height 19
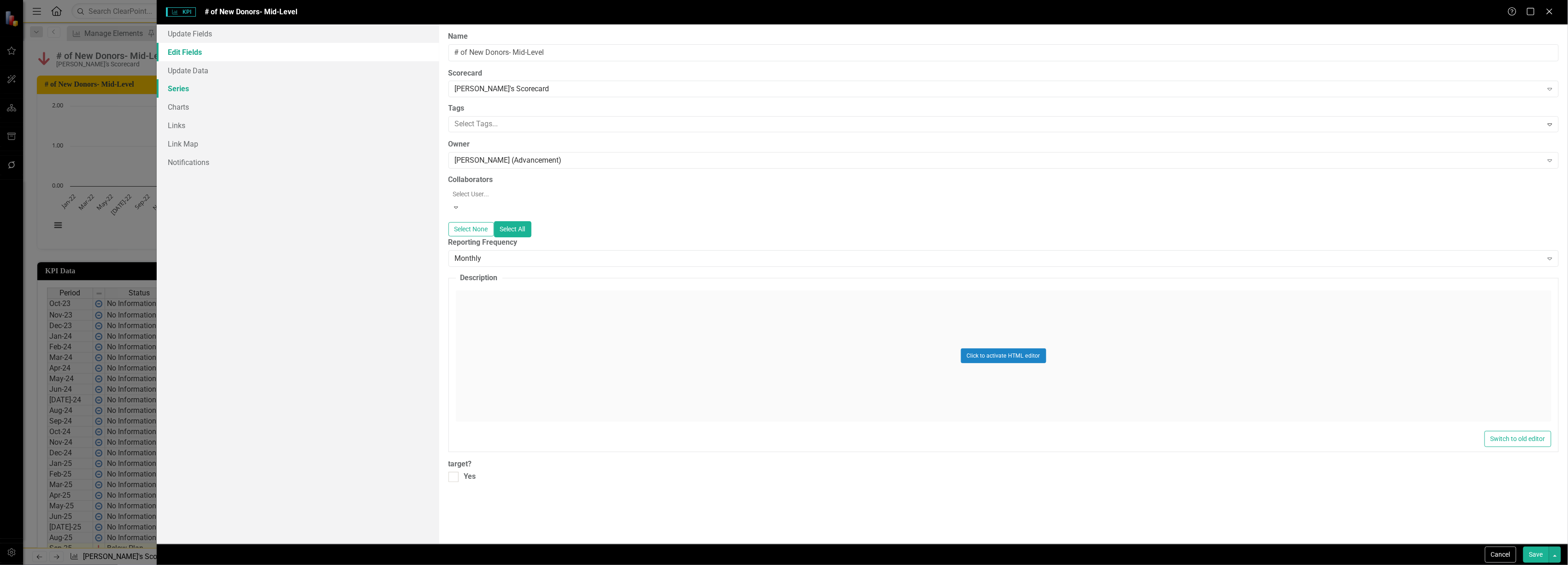
click at [186, 89] on link "Series" at bounding box center [297, 88] width 282 height 19
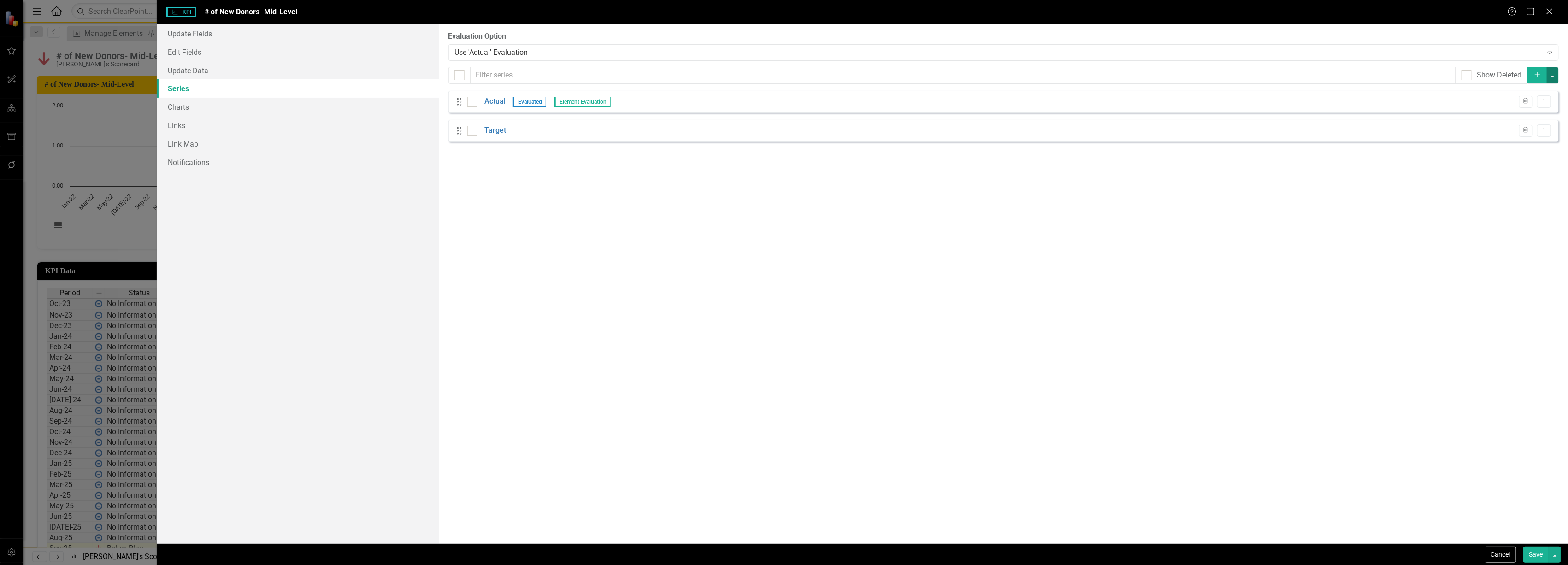
click at [1556, 76] on button "button" at bounding box center [1552, 76] width 12 height 16
click at [1533, 104] on link "Add Multiple Add Multiple" at bounding box center [1522, 109] width 73 height 17
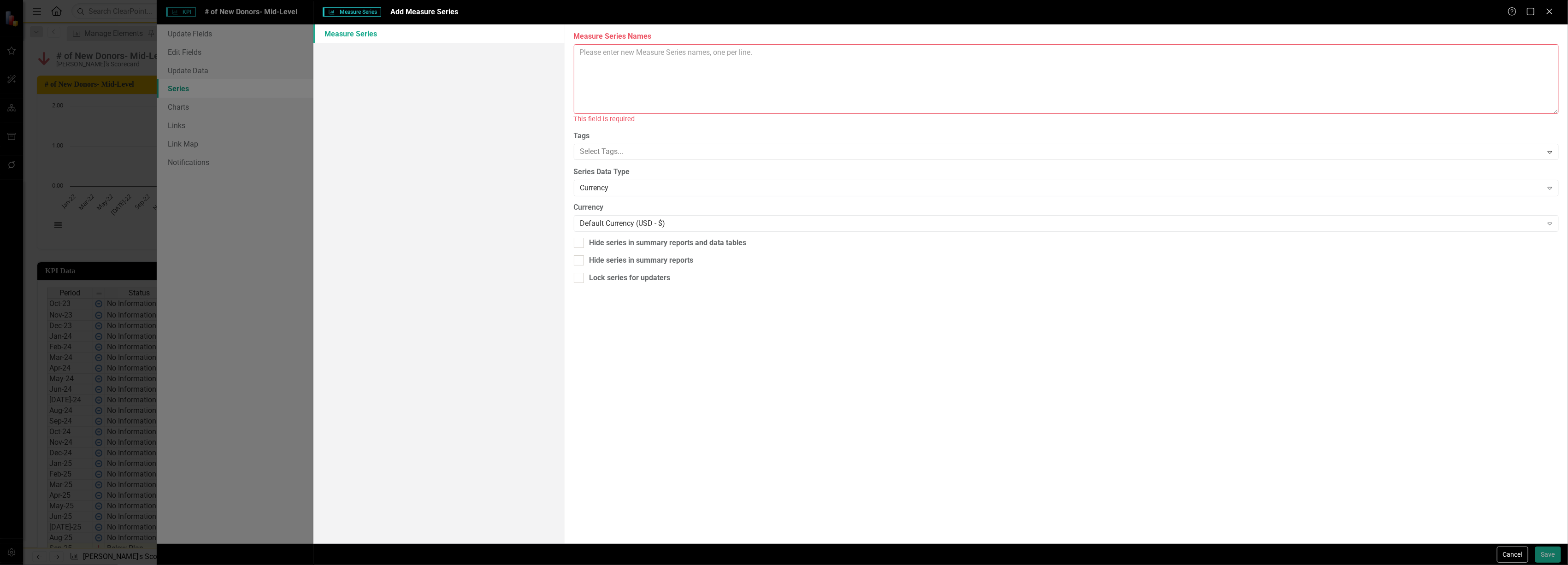
click at [665, 61] on textarea "Measure Series Names" at bounding box center [1066, 78] width 985 height 69
type textarea "Actual FYTD Target FYTD Variance FYTD"
click at [1549, 554] on button "Save" at bounding box center [1549, 555] width 26 height 16
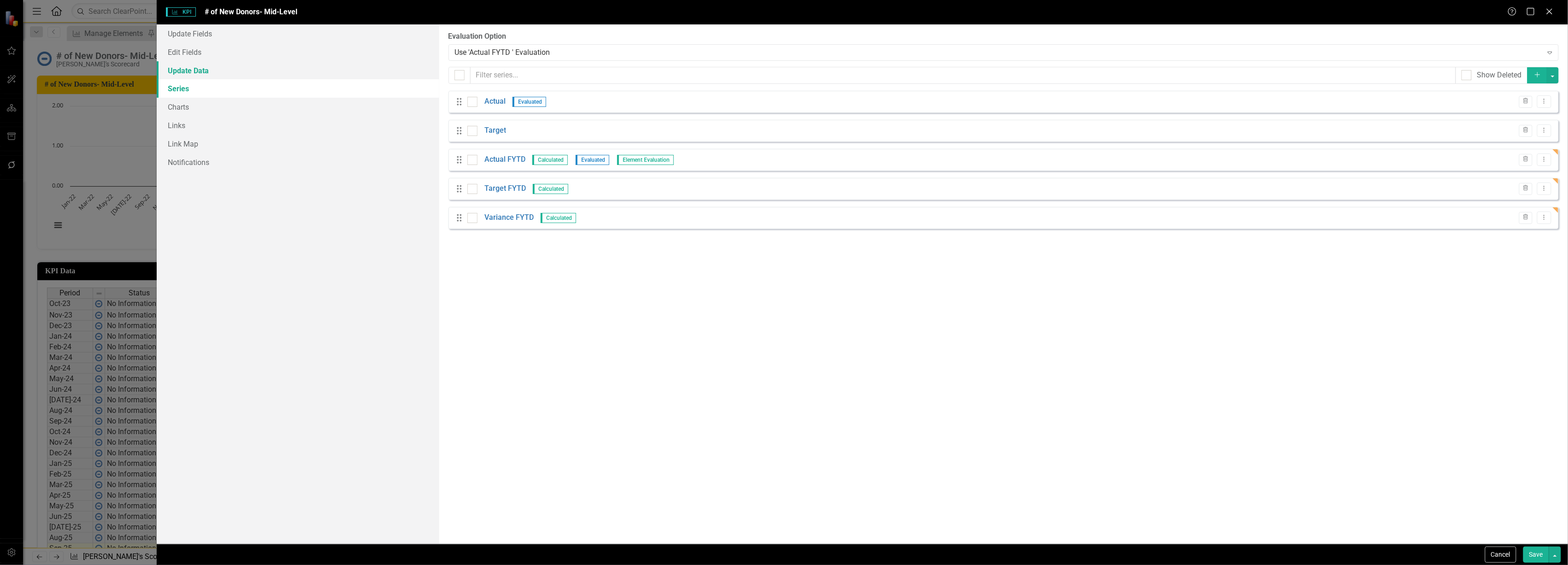
click at [196, 68] on link "Update Data" at bounding box center [297, 70] width 282 height 19
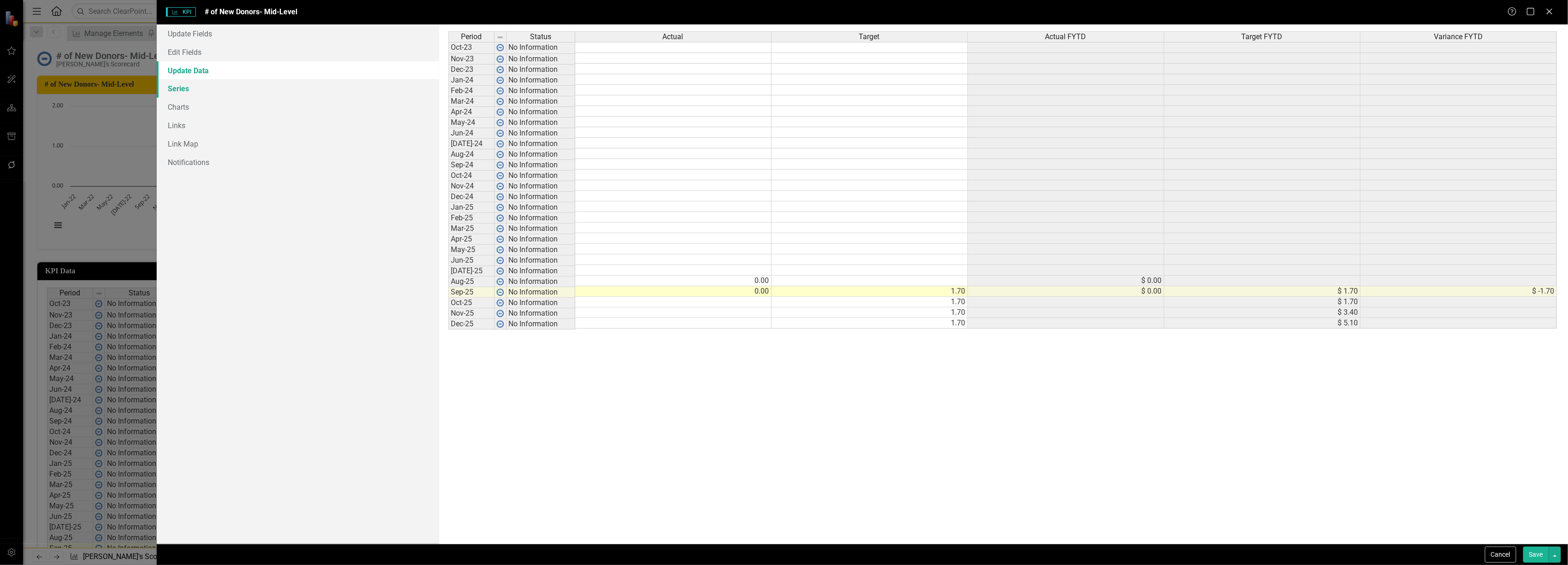
click at [190, 86] on link "Series" at bounding box center [297, 88] width 282 height 19
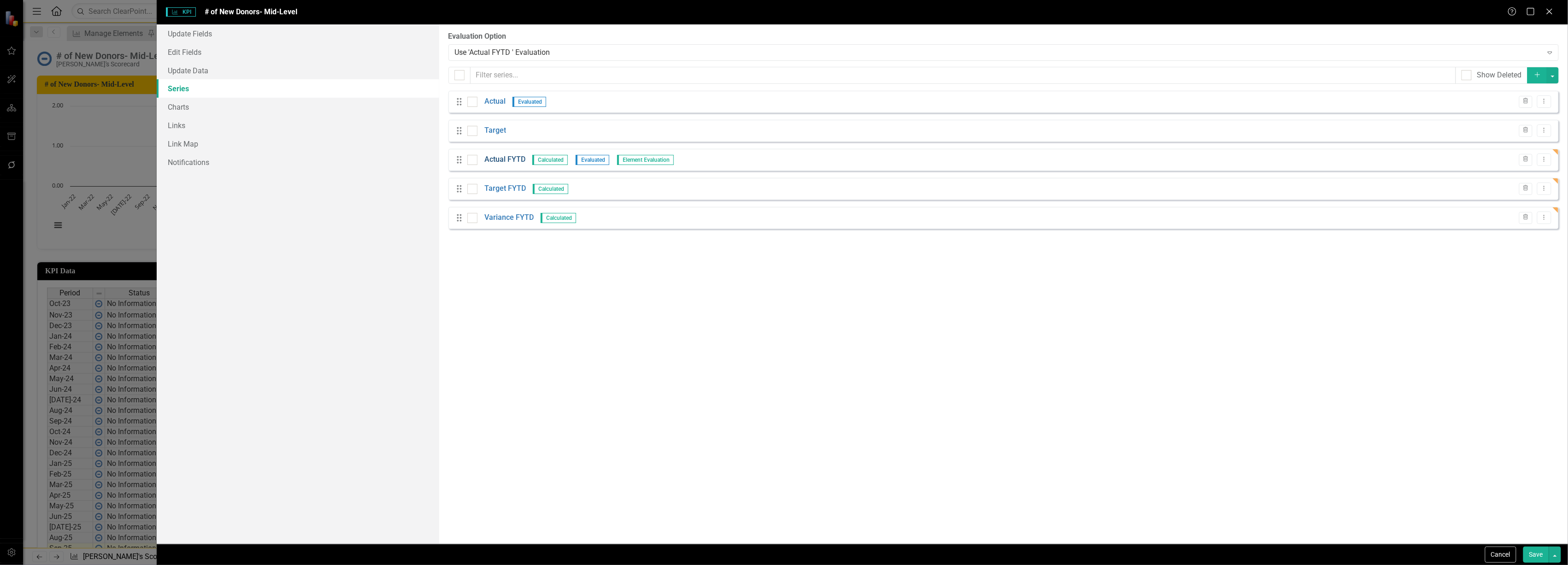
click at [504, 159] on link "Actual FYTD" at bounding box center [505, 159] width 41 height 10
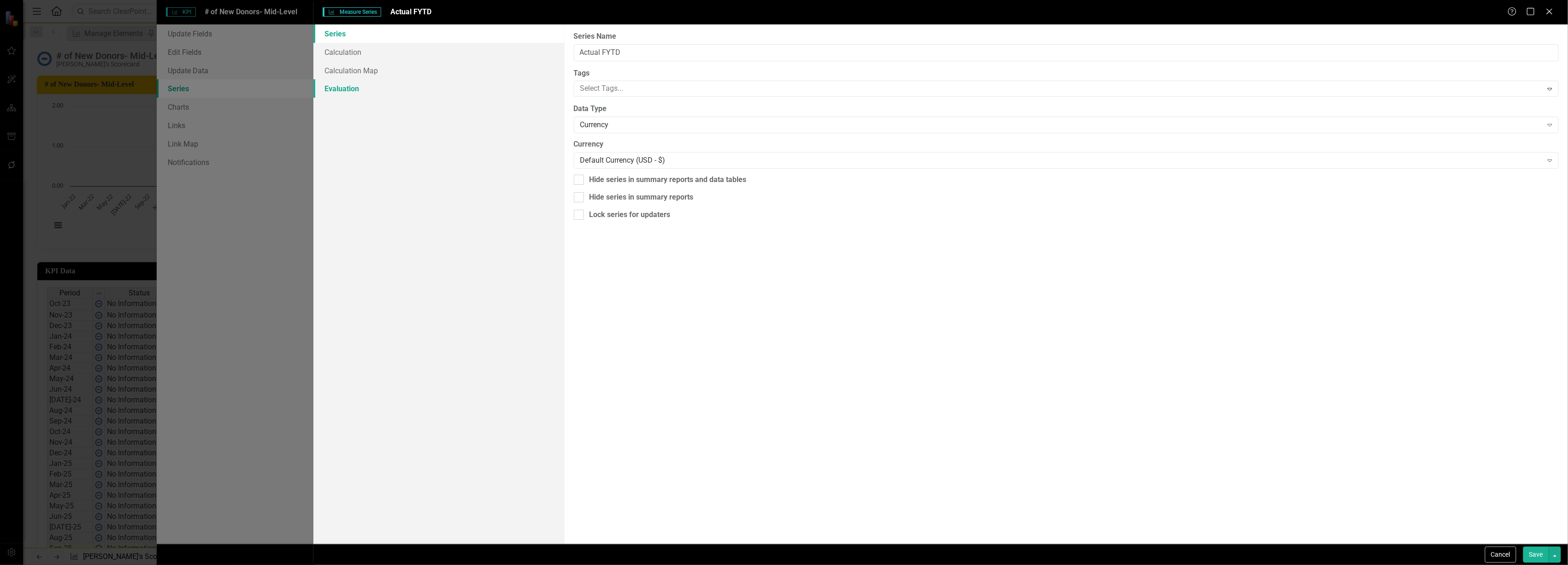
click at [367, 81] on link "Evaluation" at bounding box center [439, 88] width 251 height 19
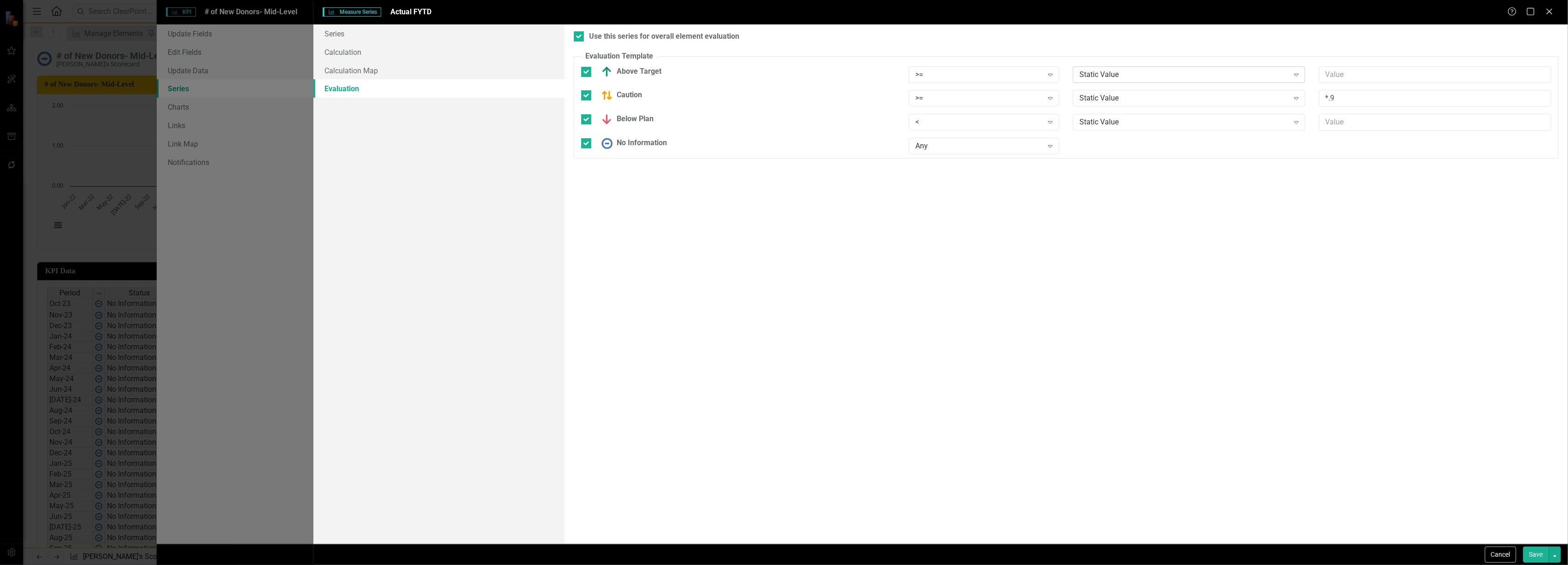
click at [1192, 72] on div "Static Value" at bounding box center [1184, 74] width 209 height 10
click at [1169, 116] on div "Target" at bounding box center [1191, 121] width 218 height 10
click at [1164, 100] on div "Static Value" at bounding box center [1184, 98] width 209 height 10
click at [1158, 141] on div "Target" at bounding box center [1191, 145] width 218 height 10
click at [1155, 127] on div "Static Value" at bounding box center [1184, 122] width 209 height 10
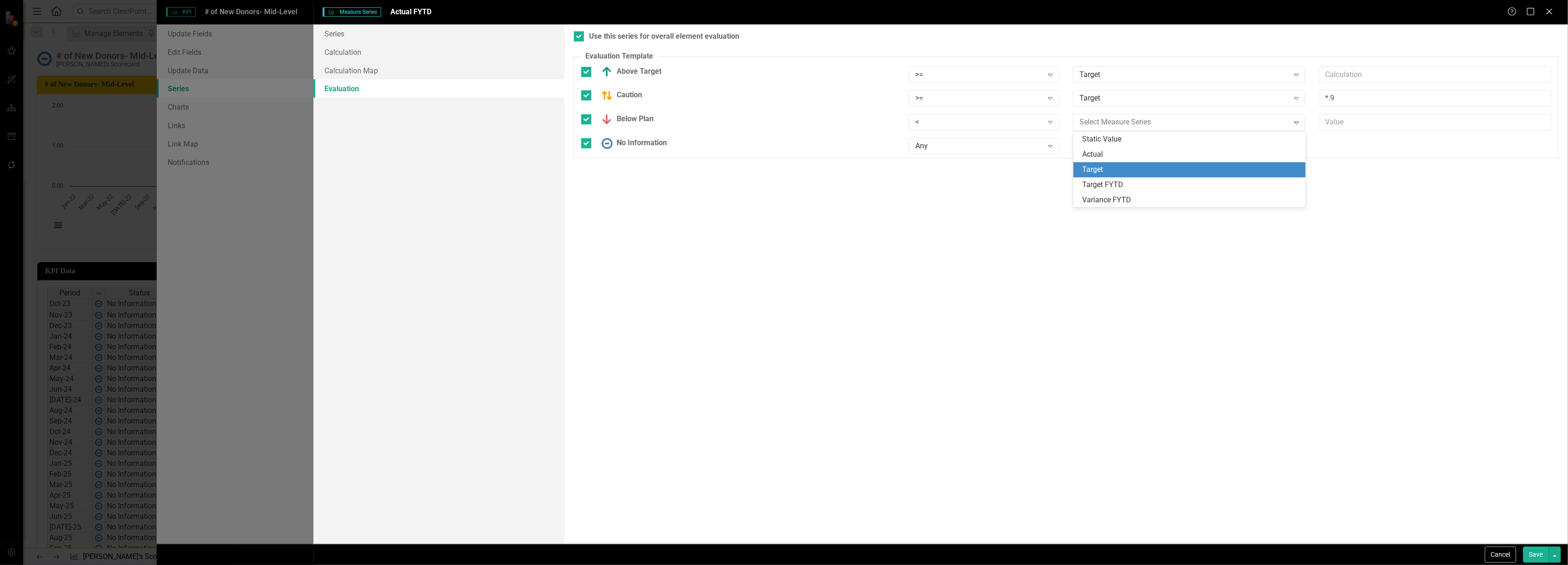
click at [1134, 168] on div "Target" at bounding box center [1191, 170] width 218 height 10
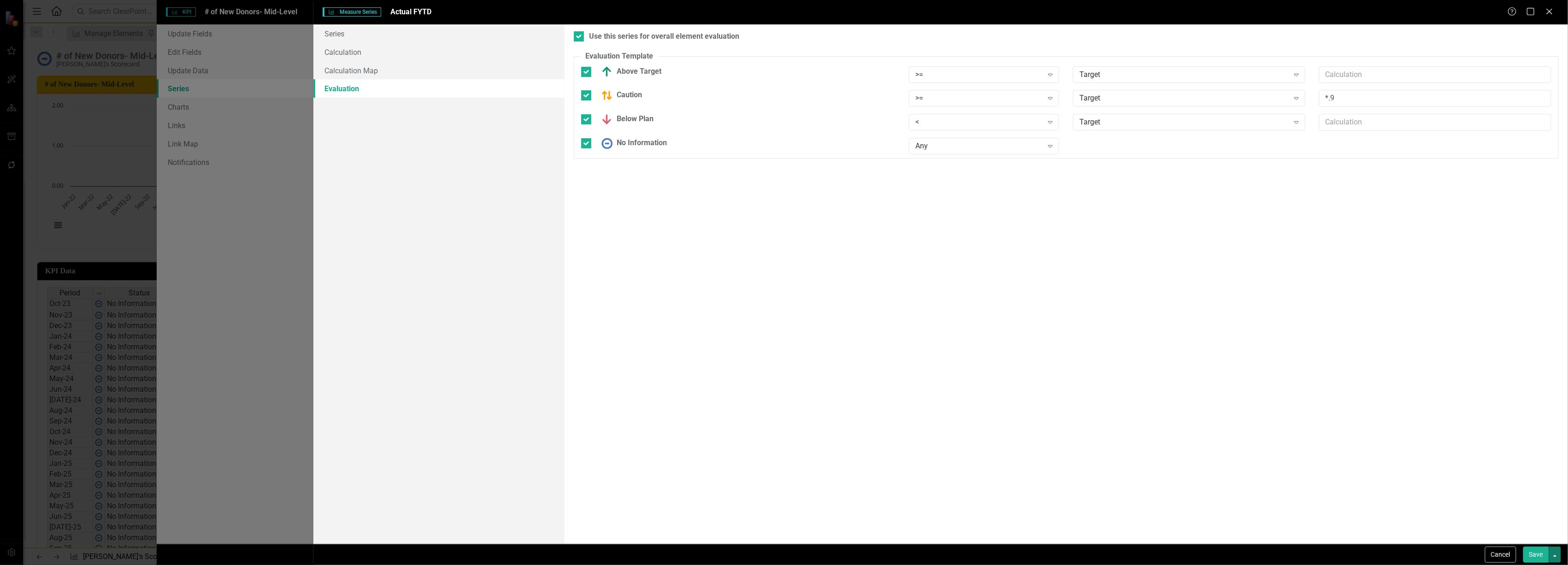
click at [1549, 556] on button "button" at bounding box center [1555, 555] width 12 height 16
click at [1537, 551] on button "Save" at bounding box center [1536, 555] width 26 height 16
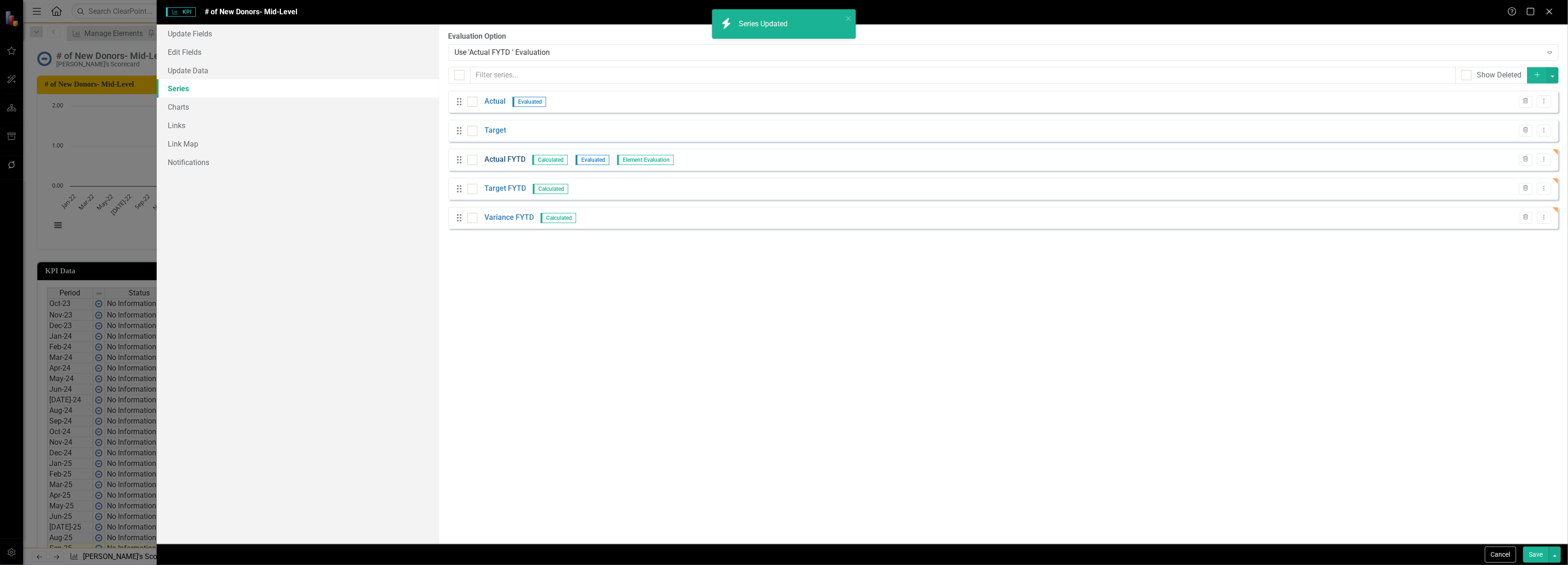
click at [492, 162] on link "Actual FYTD" at bounding box center [505, 159] width 41 height 10
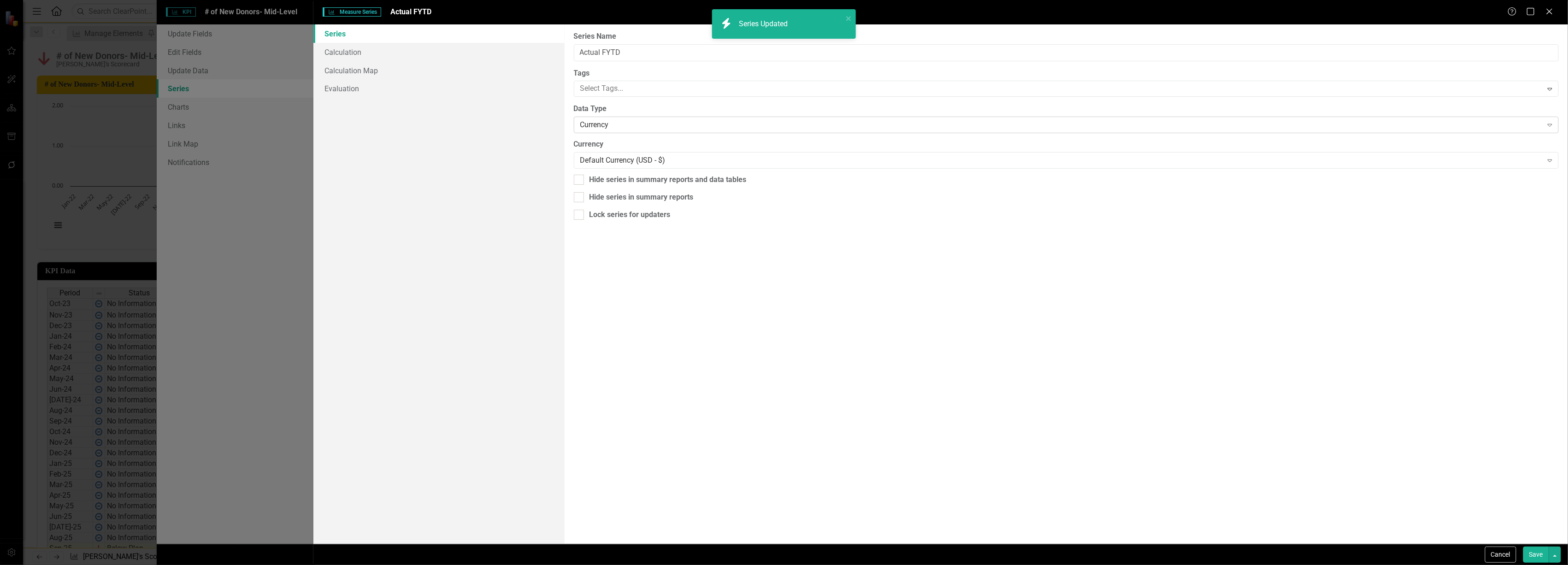
click at [614, 119] on div "Currency Expand" at bounding box center [1066, 125] width 985 height 16
drag, startPoint x: 606, startPoint y: 148, endPoint x: 606, endPoint y: 153, distance: 5.0
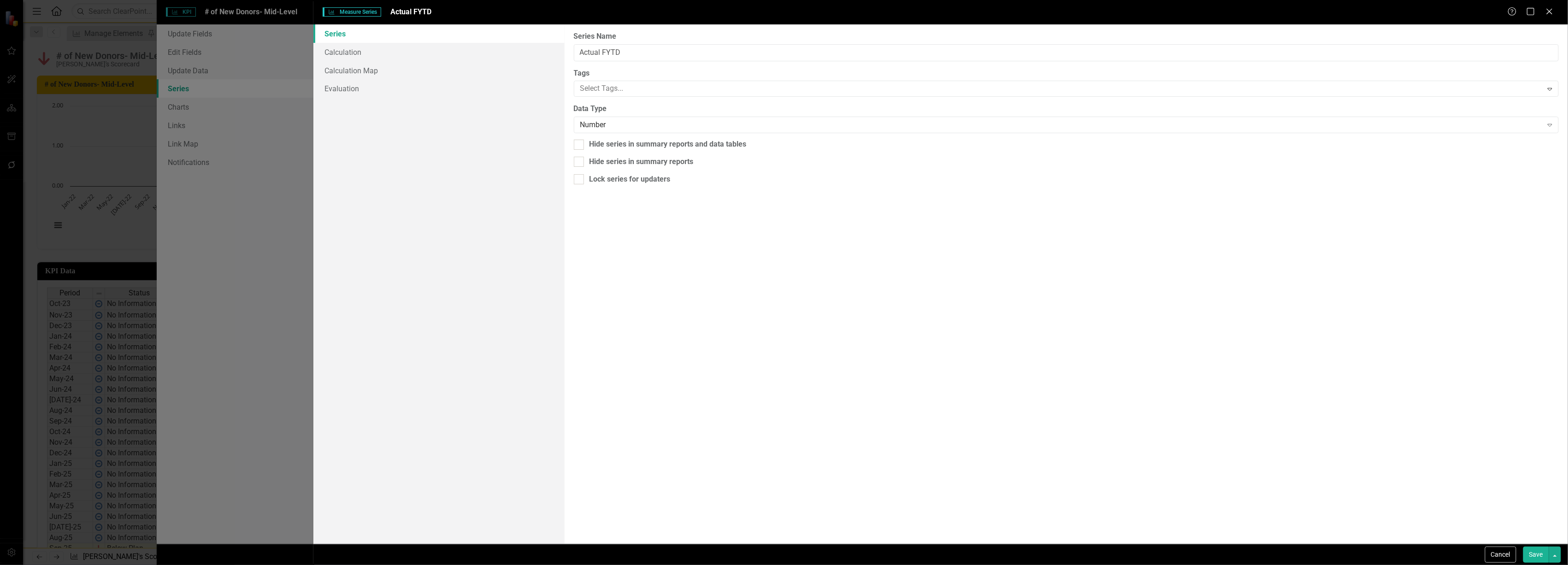
click at [1538, 552] on button "Save" at bounding box center [1536, 555] width 26 height 16
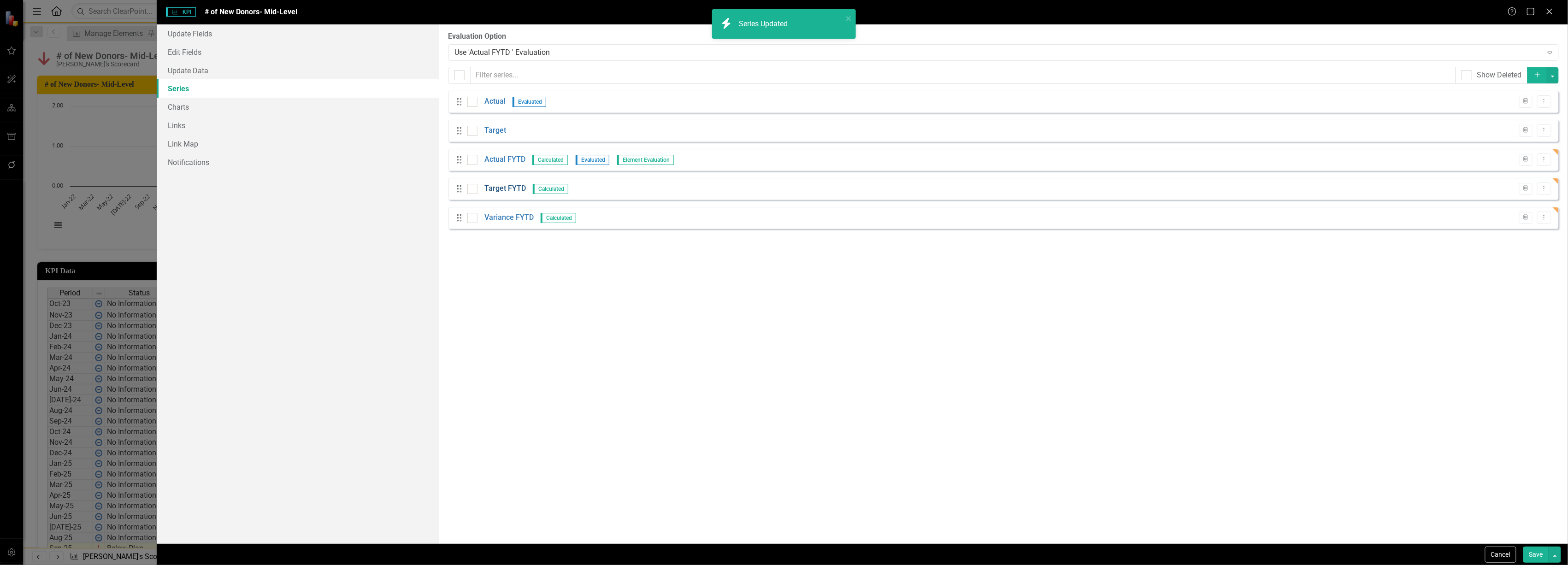
click at [500, 186] on link "Target FYTD" at bounding box center [505, 188] width 41 height 10
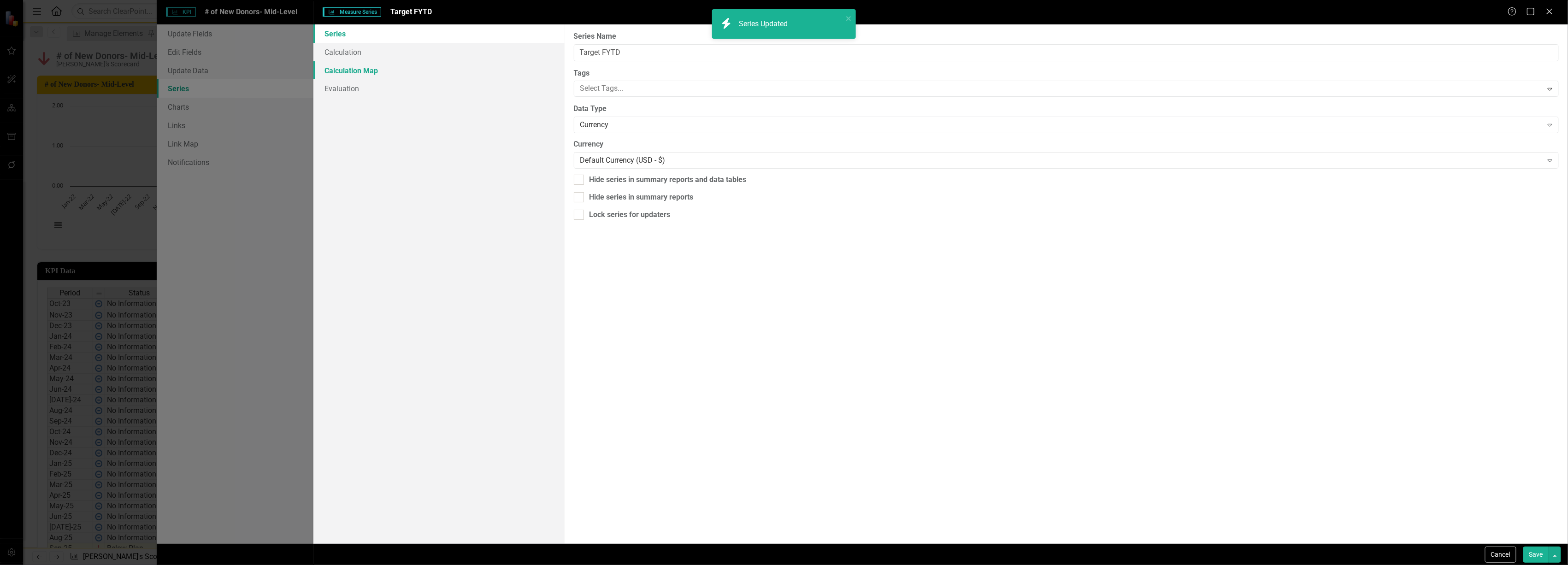
click at [395, 62] on link "Calculation Map" at bounding box center [439, 70] width 251 height 19
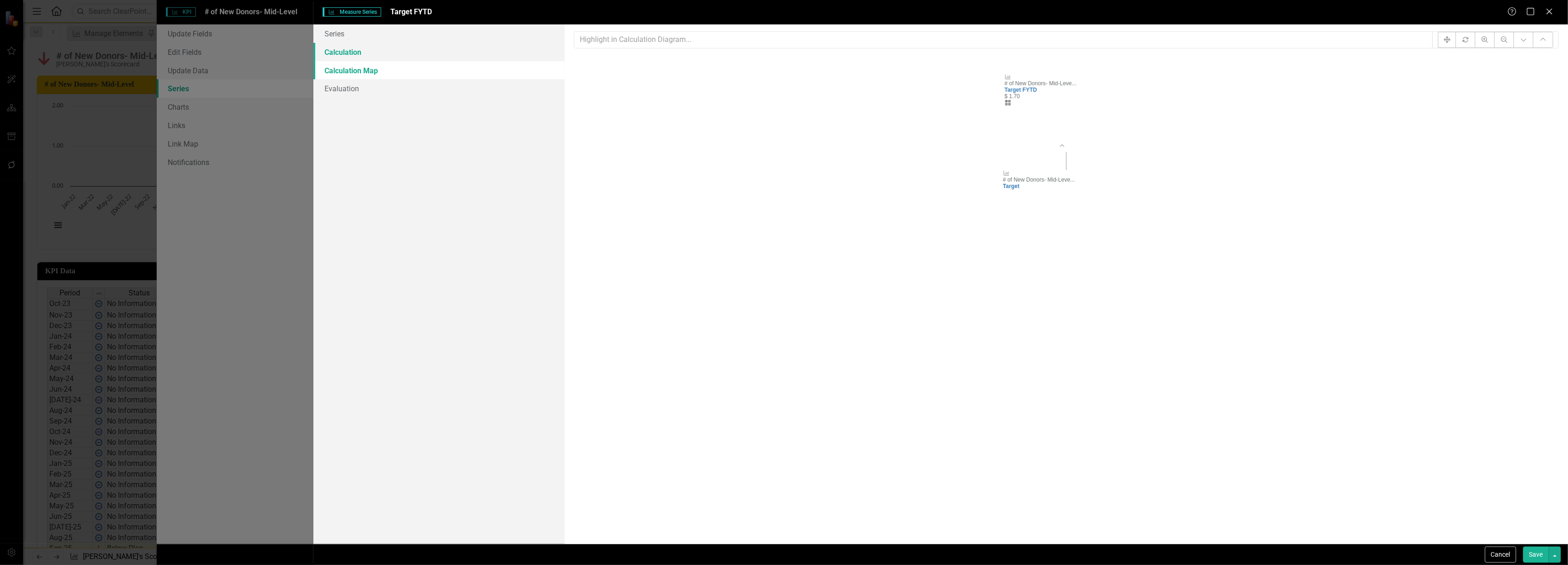
click at [353, 52] on link "Calculation" at bounding box center [439, 51] width 251 height 19
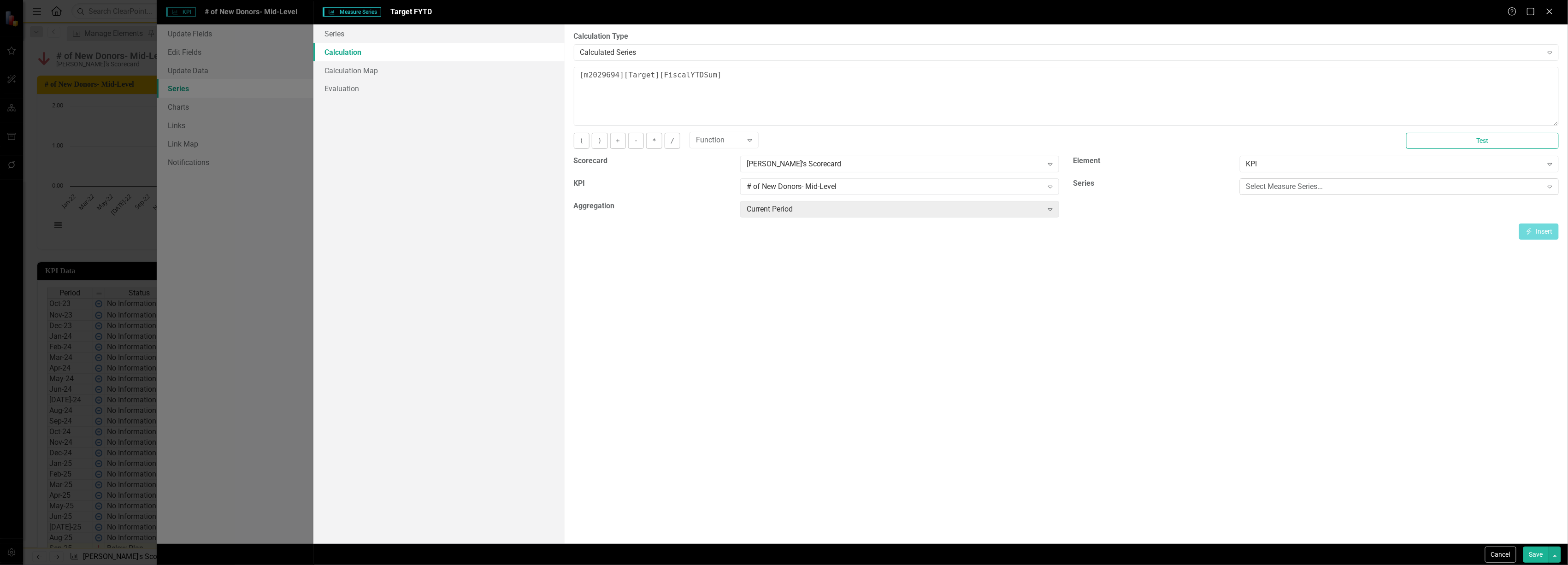
click at [1284, 193] on div "Select Measure Series... Expand" at bounding box center [1399, 187] width 319 height 16
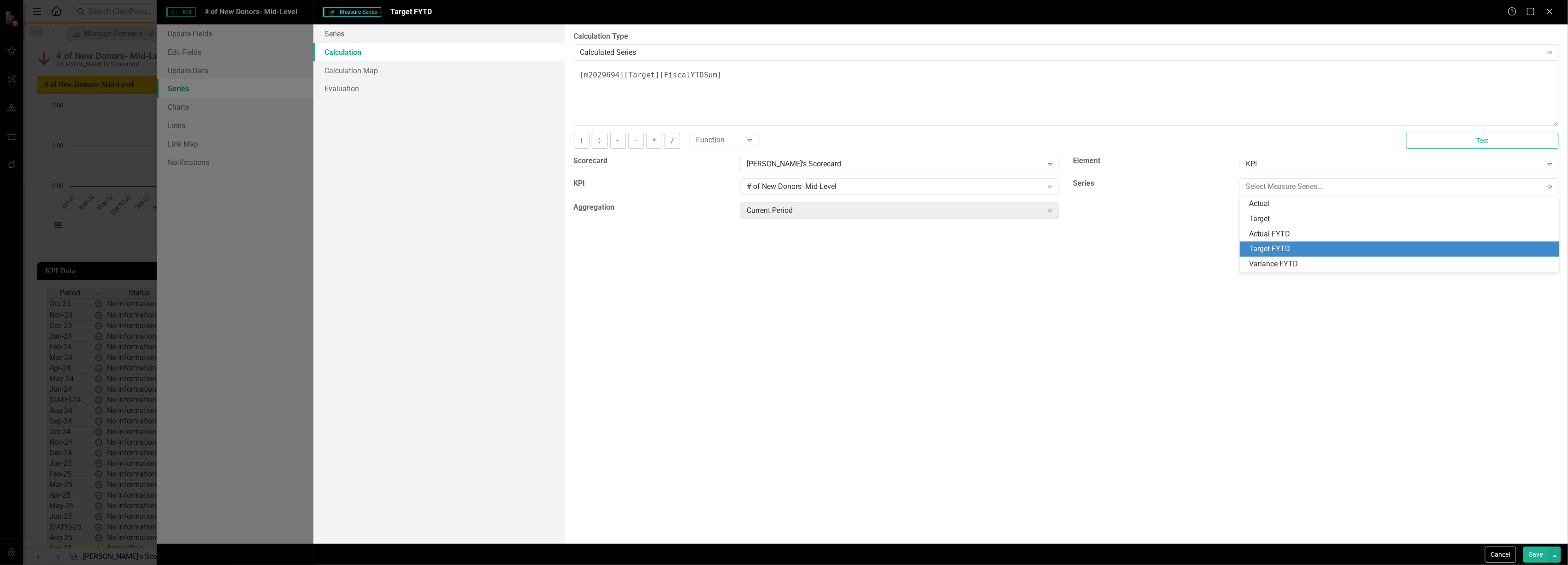
click at [1280, 244] on div "Target FYTD" at bounding box center [1402, 249] width 305 height 10
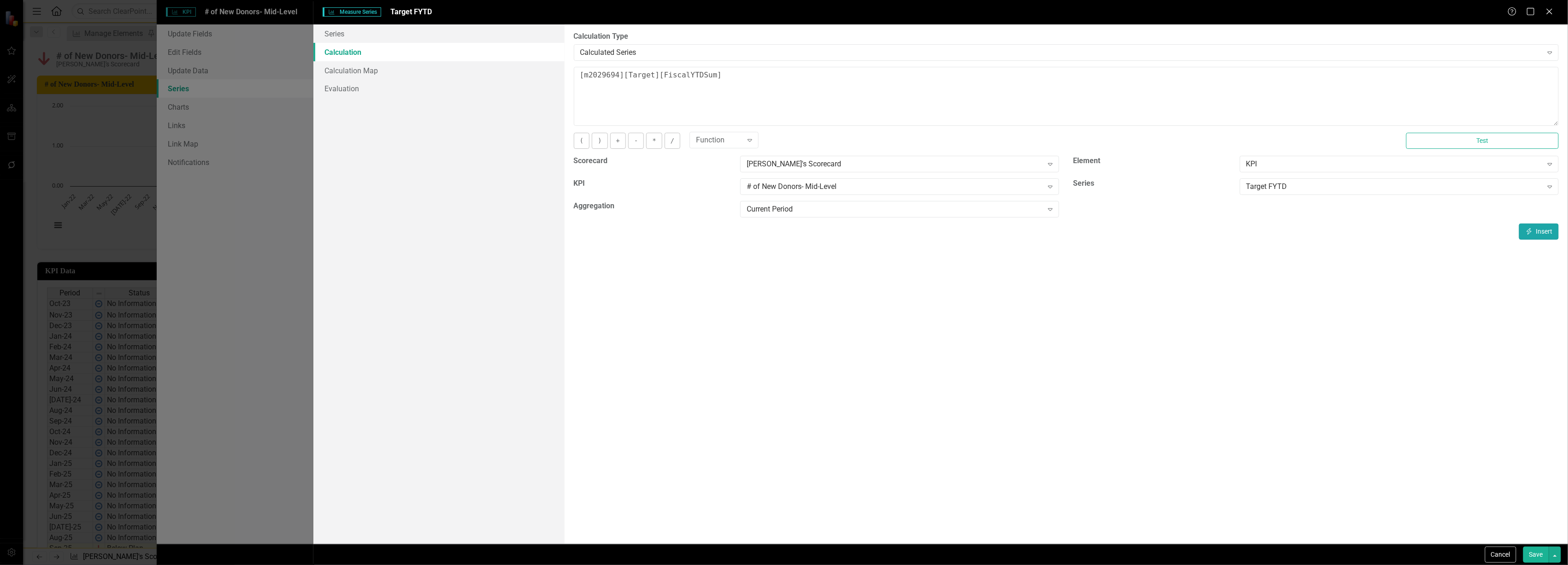
click at [1544, 233] on button "Insert Insert" at bounding box center [1539, 232] width 40 height 16
drag, startPoint x: 913, startPoint y: 75, endPoint x: 713, endPoint y: 69, distance: 200.1
click at [713, 69] on textarea "[m2029694][Target][FiscalYTDSum] [m2029694][Target FYTD ][CurrentPeriod]" at bounding box center [1066, 96] width 985 height 59
type textarea "[m2029694][Target][FiscalYTDSum]"
click at [1498, 555] on button "Cancel" at bounding box center [1501, 555] width 32 height 16
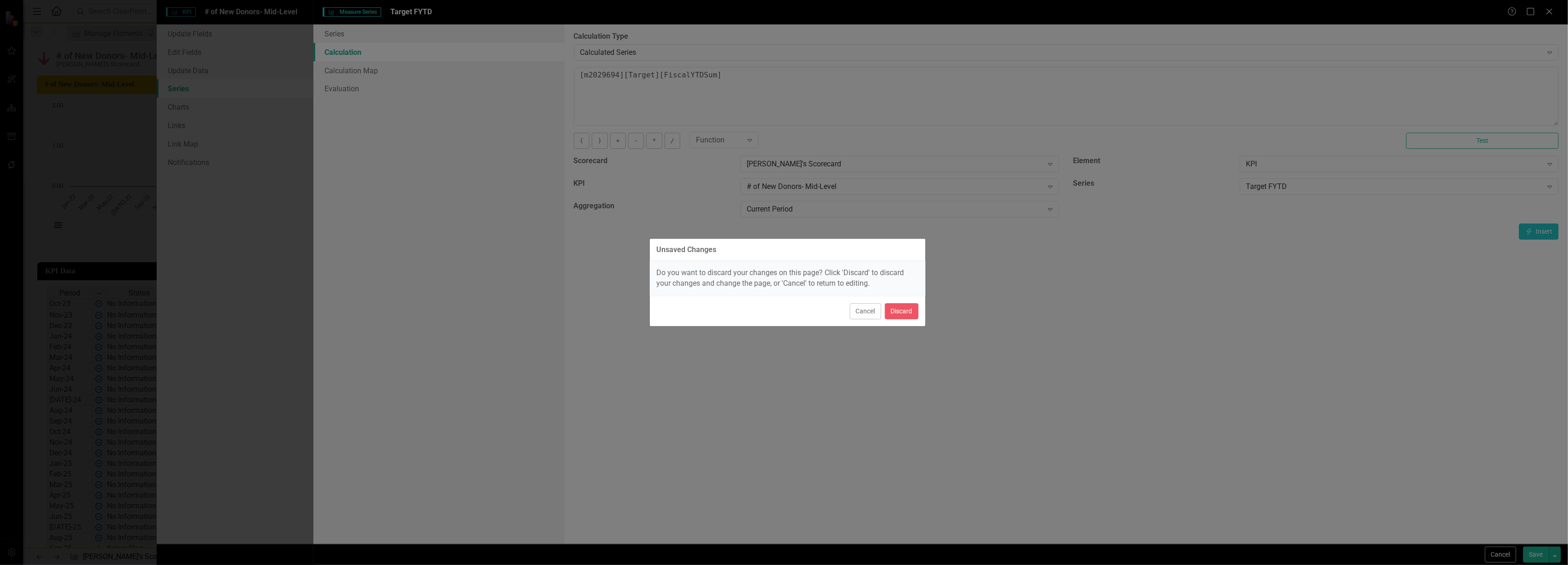
click at [919, 314] on div "Cancel Discard" at bounding box center [788, 311] width 276 height 30
click at [906, 311] on button "Discard" at bounding box center [901, 312] width 34 height 16
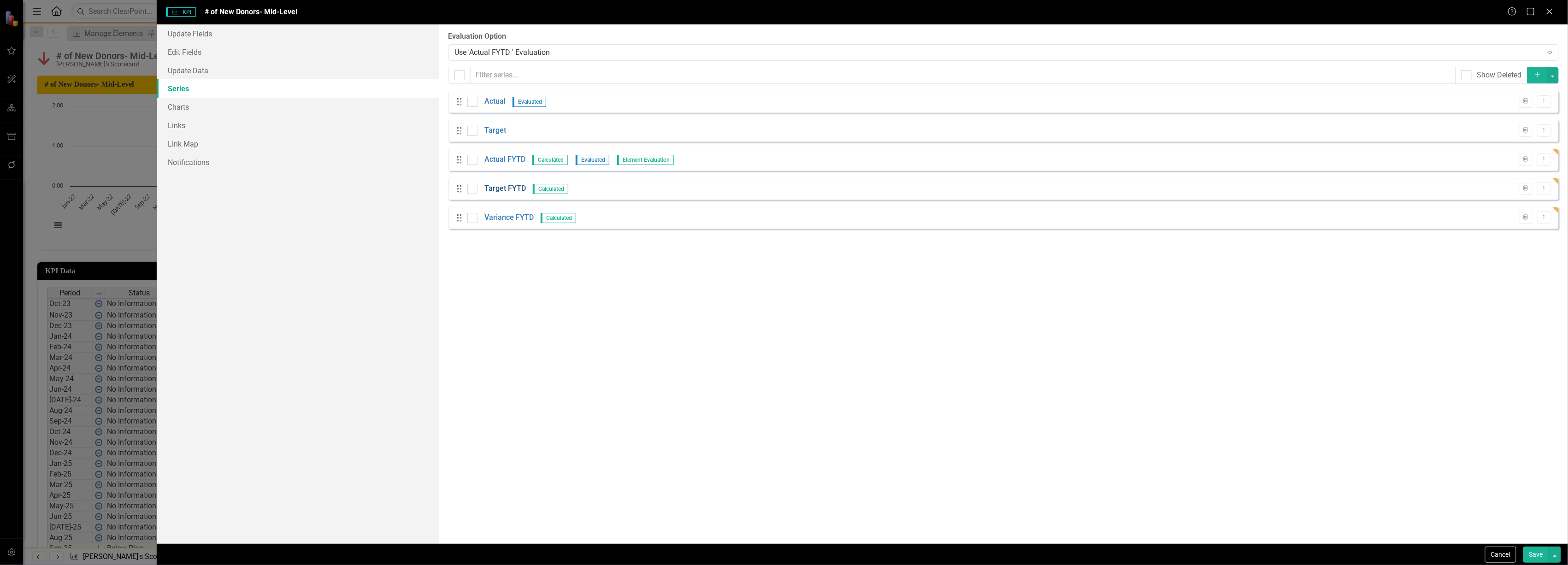
click at [505, 185] on link "Target FYTD" at bounding box center [505, 188] width 41 height 10
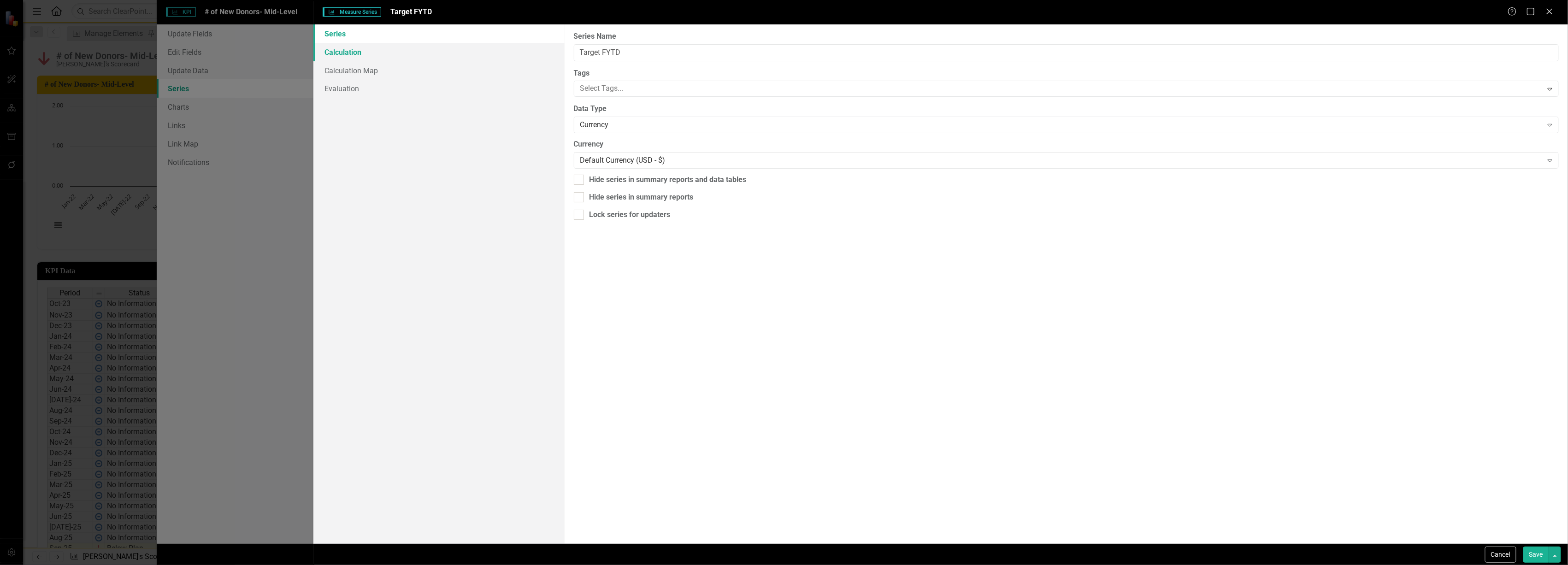
click at [358, 56] on link "Calculation" at bounding box center [439, 51] width 251 height 19
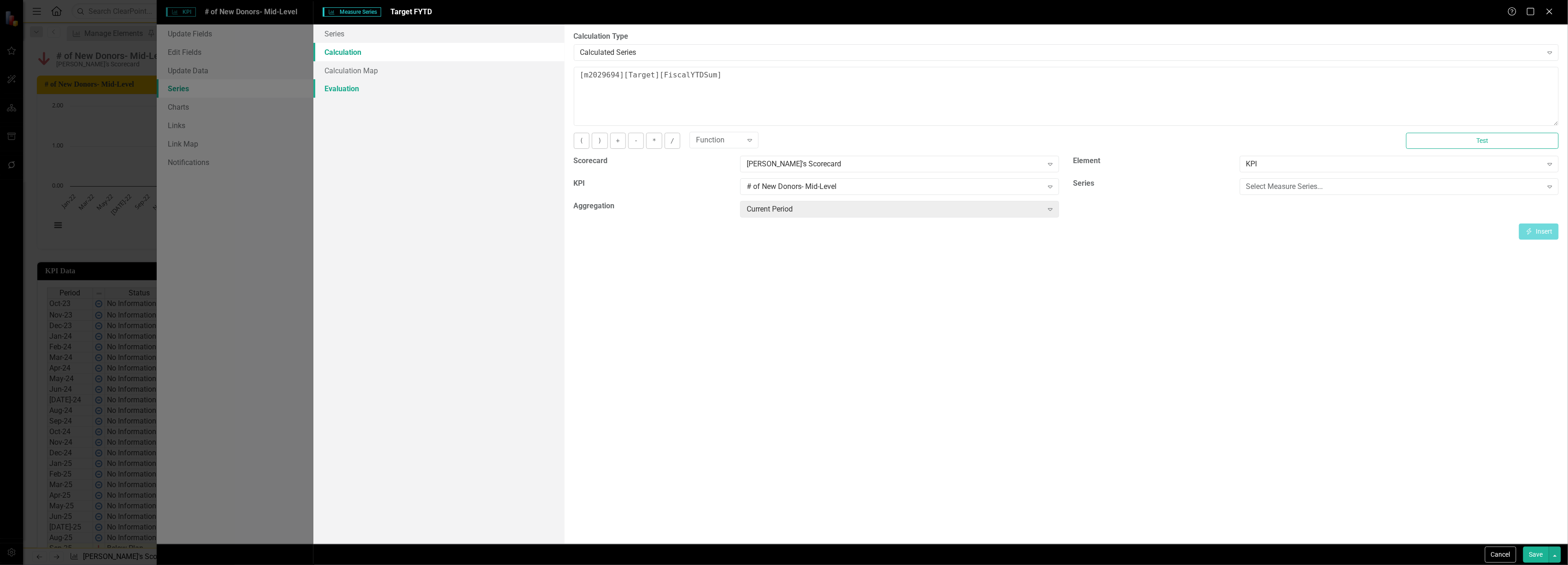
click at [349, 89] on link "Evaluation" at bounding box center [439, 88] width 251 height 19
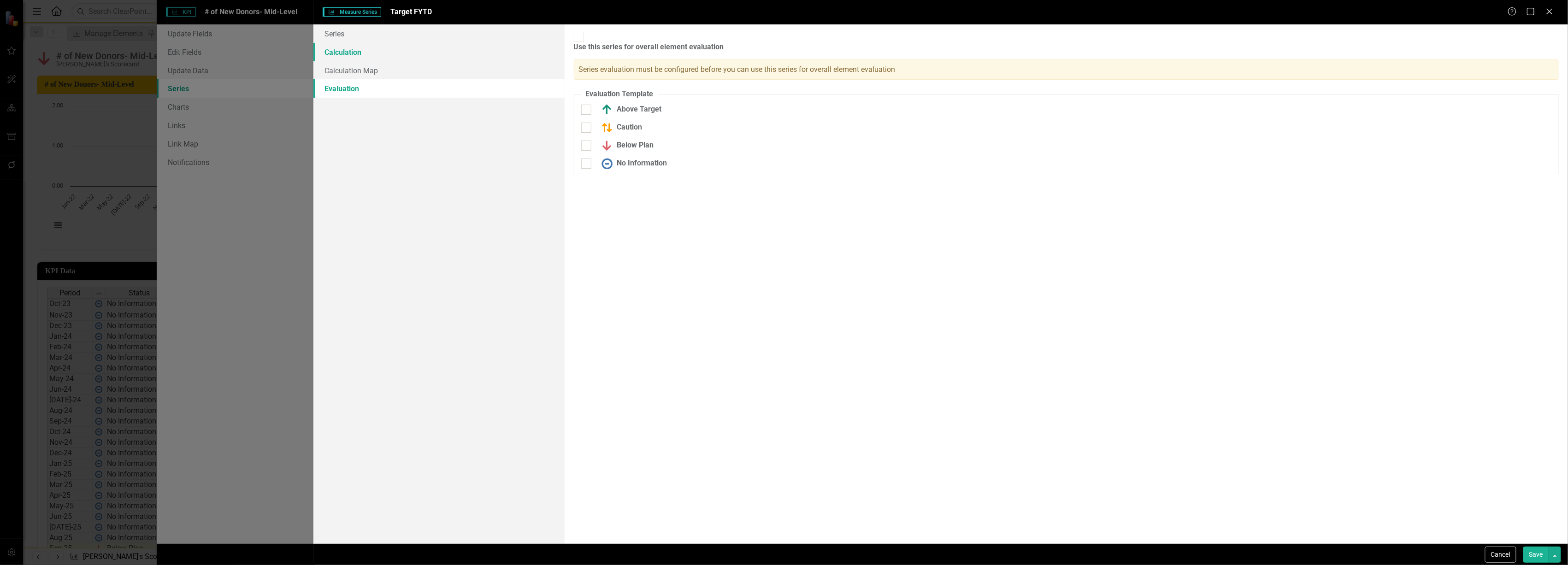
click at [365, 53] on link "Calculation" at bounding box center [439, 51] width 251 height 19
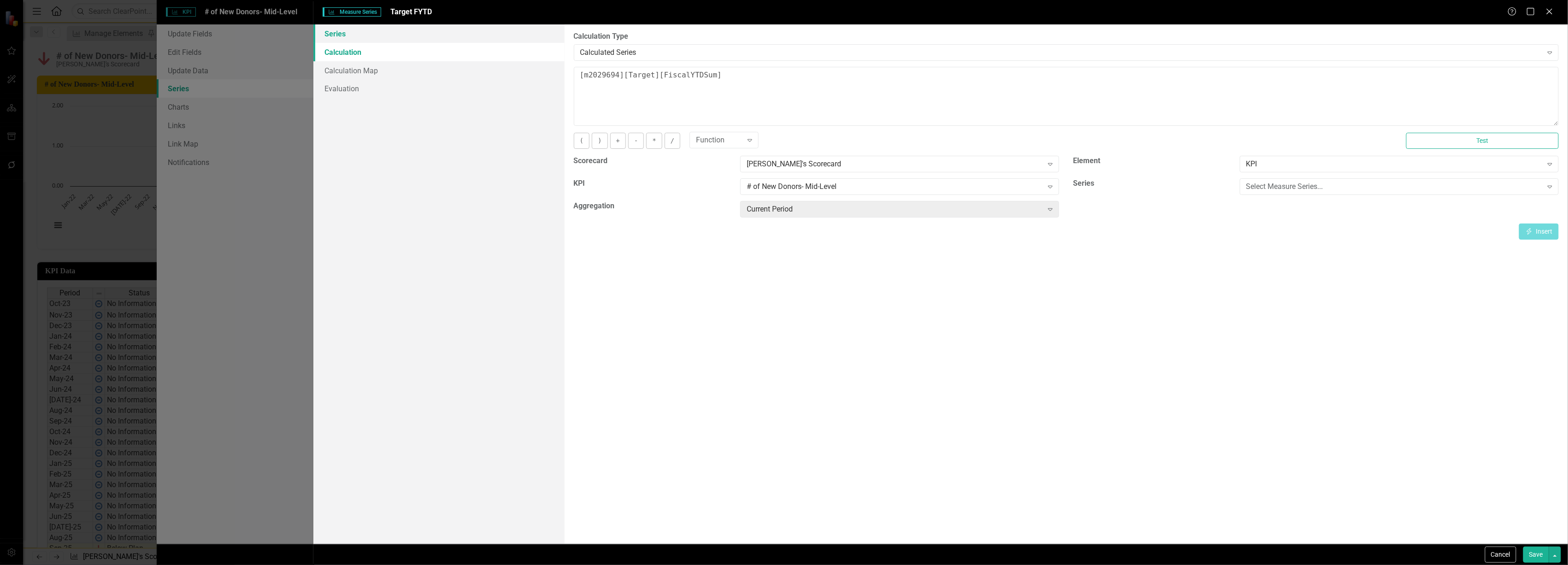
click at [343, 34] on link "Series" at bounding box center [439, 34] width 251 height 19
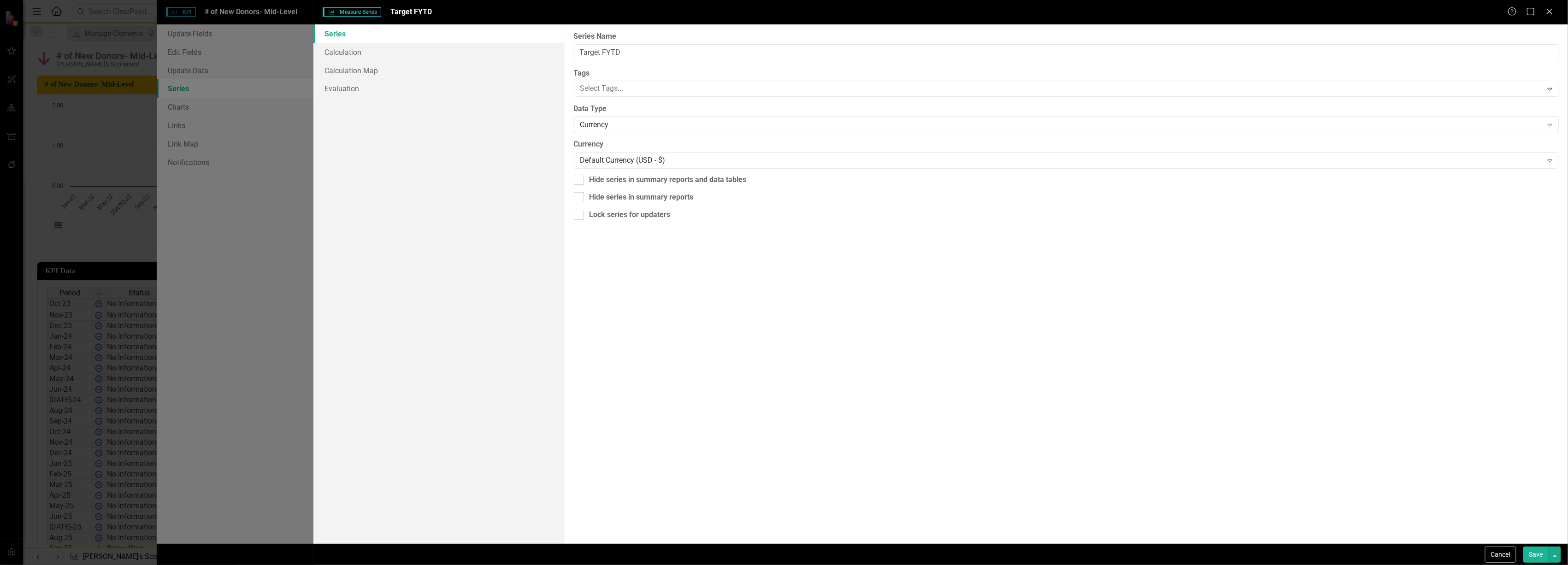
click at [706, 126] on div "Currency" at bounding box center [1061, 125] width 962 height 10
click at [1525, 544] on div "Cancel Save" at bounding box center [941, 554] width 1255 height 21
click at [1534, 550] on button "Save" at bounding box center [1536, 555] width 26 height 16
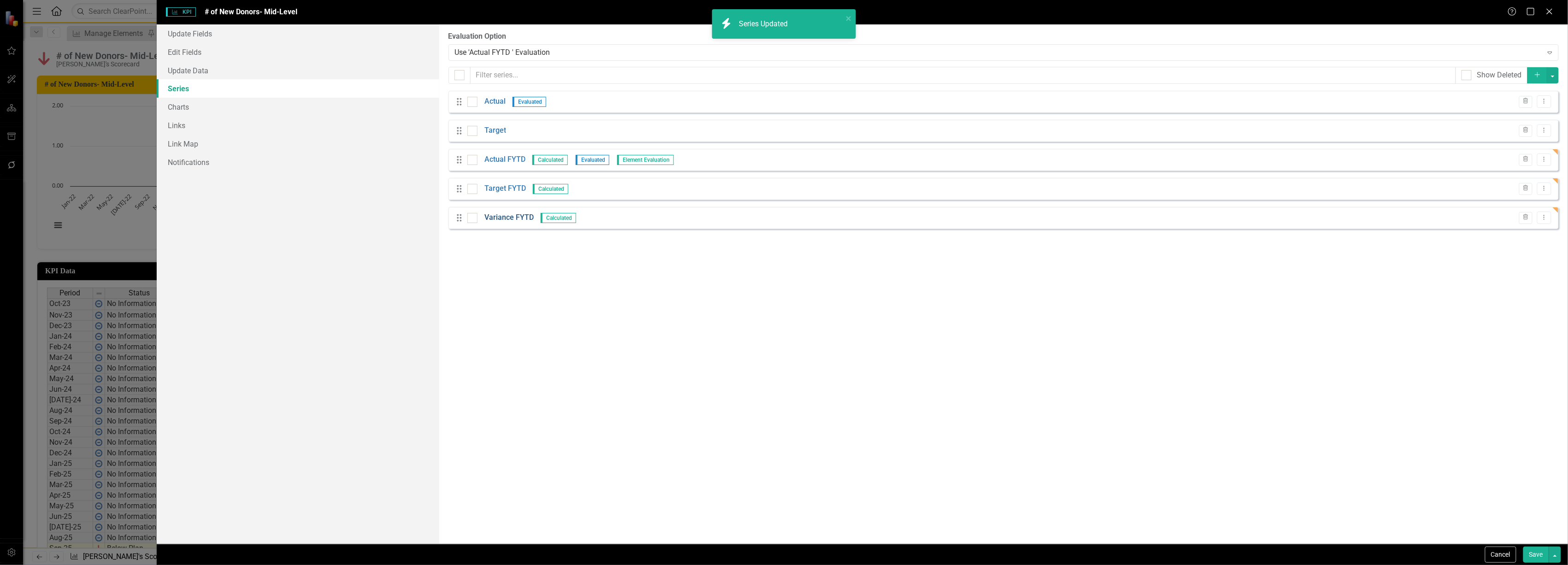
click at [506, 218] on link "Variance FYTD" at bounding box center [509, 218] width 49 height 10
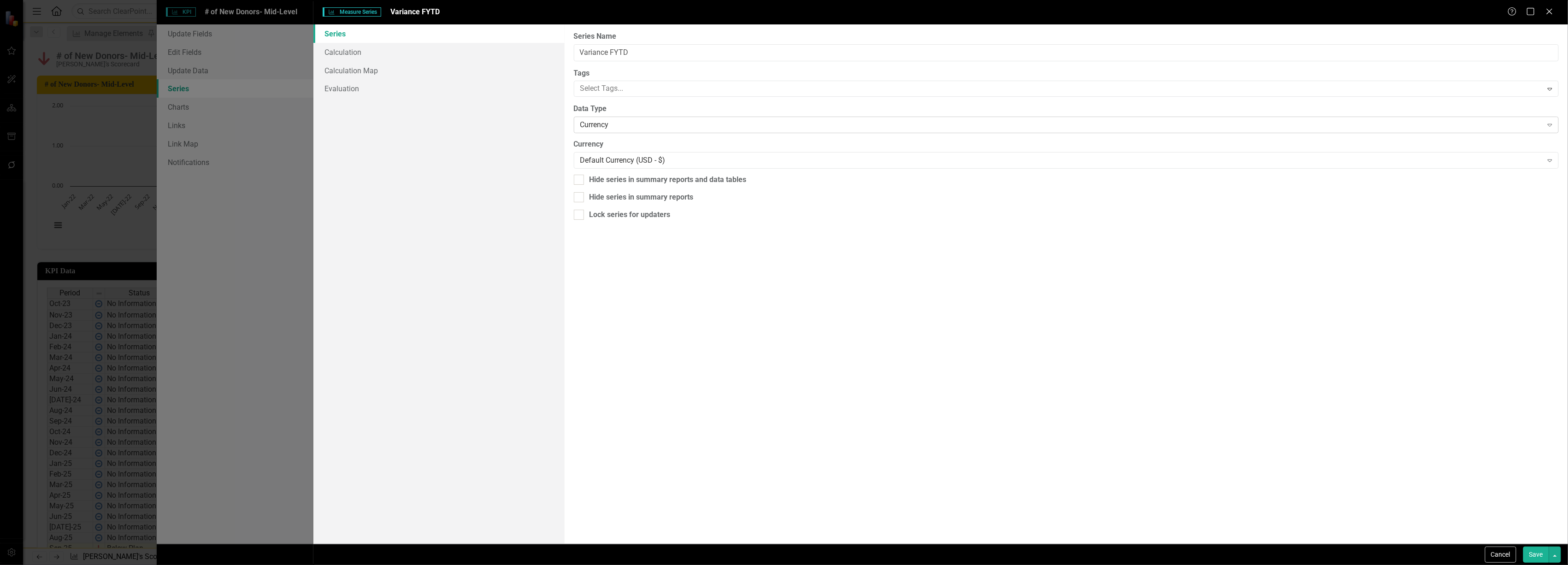
click at [621, 130] on div "Currency Expand" at bounding box center [1066, 125] width 985 height 16
click at [1533, 553] on button "Save" at bounding box center [1536, 555] width 26 height 16
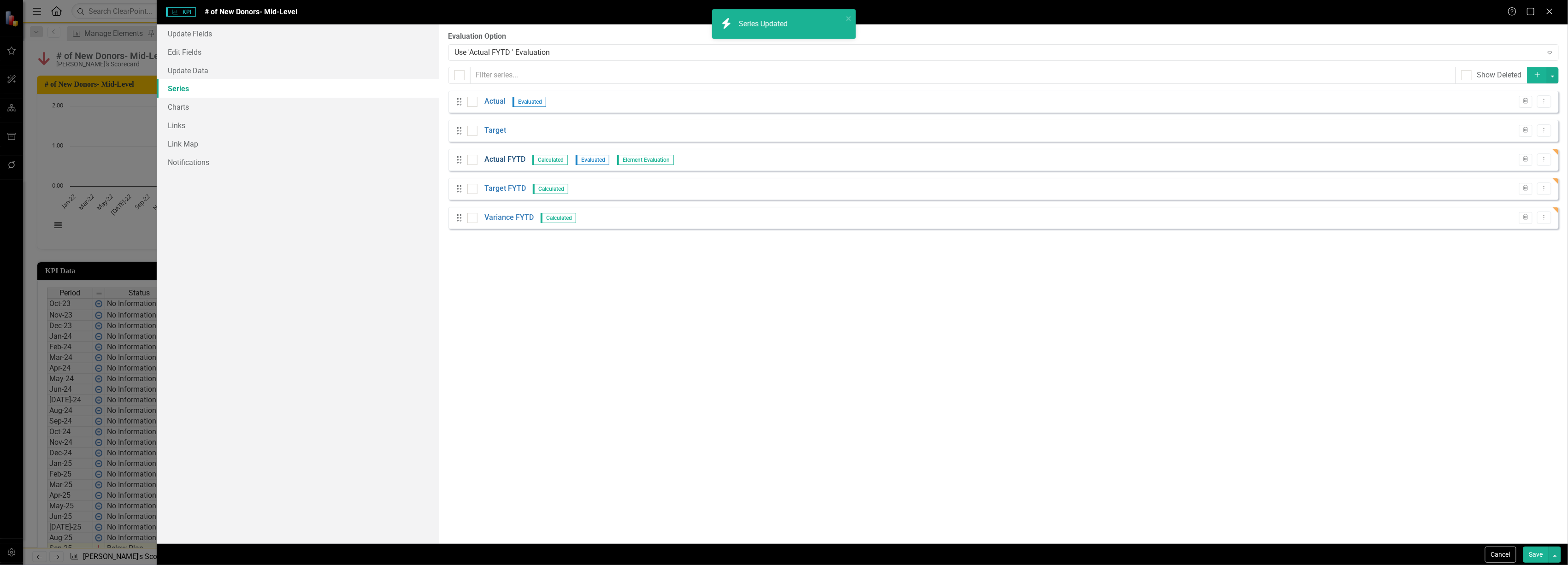
click at [490, 158] on link "Actual FYTD" at bounding box center [505, 159] width 41 height 10
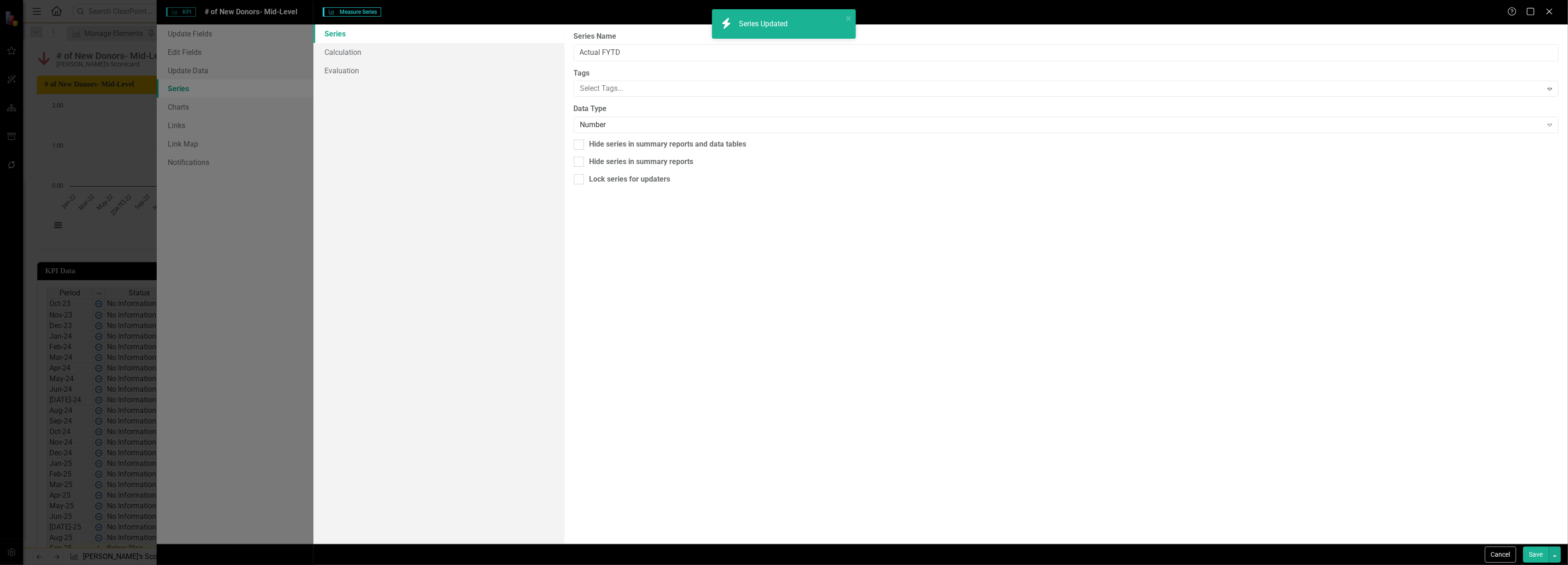
type input "Actual FYTD"
click at [382, 53] on link "Calculation" at bounding box center [439, 51] width 251 height 19
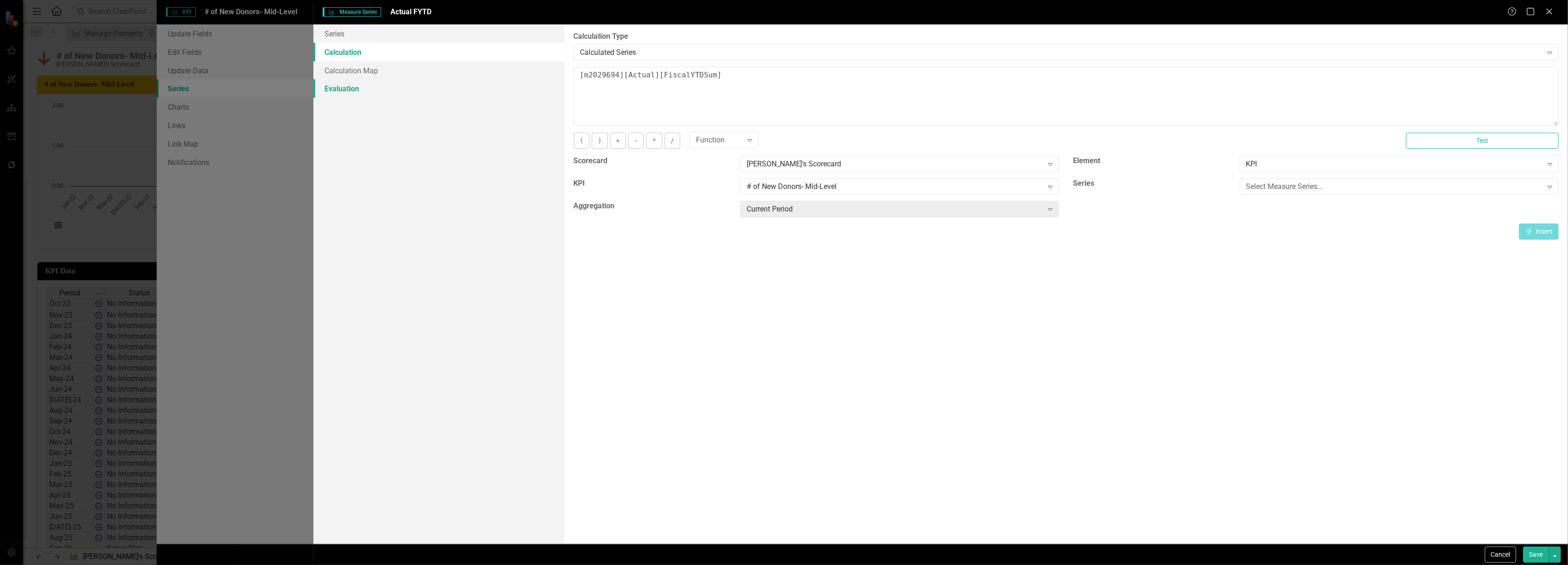
click at [360, 95] on link "Evaluation" at bounding box center [439, 88] width 251 height 19
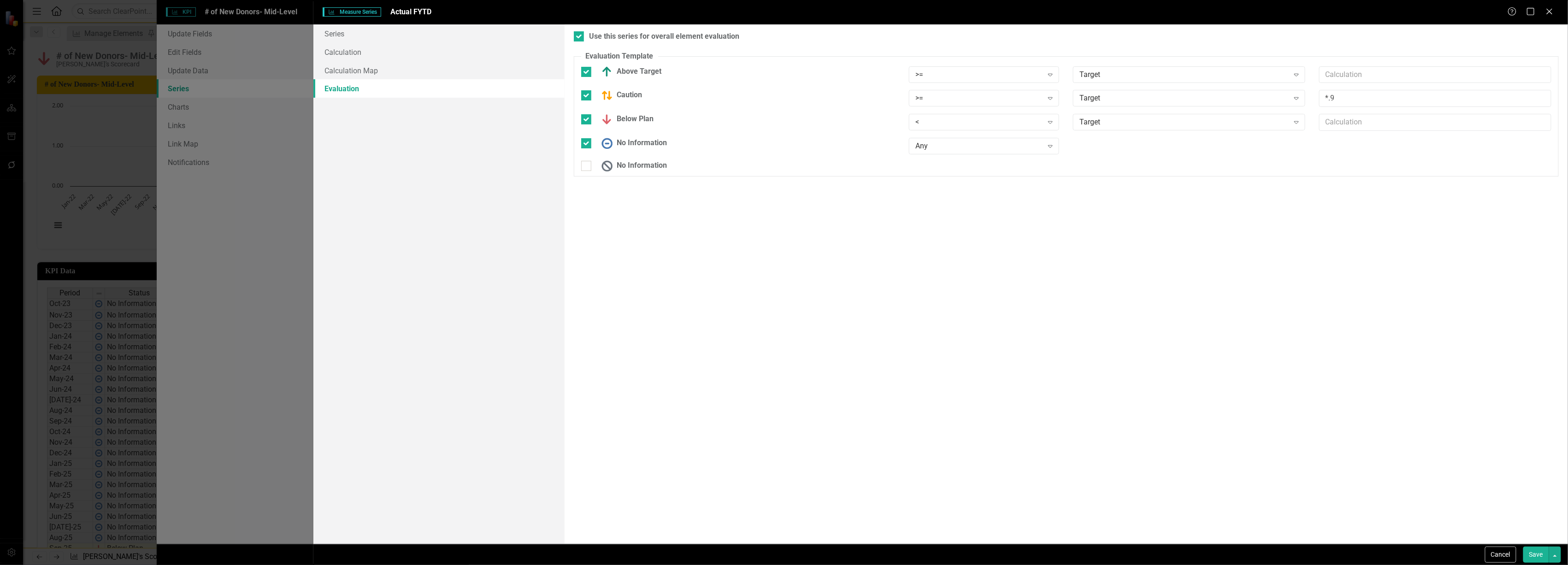
checkbox input "true"
click at [1112, 76] on div "Target" at bounding box center [1184, 74] width 209 height 10
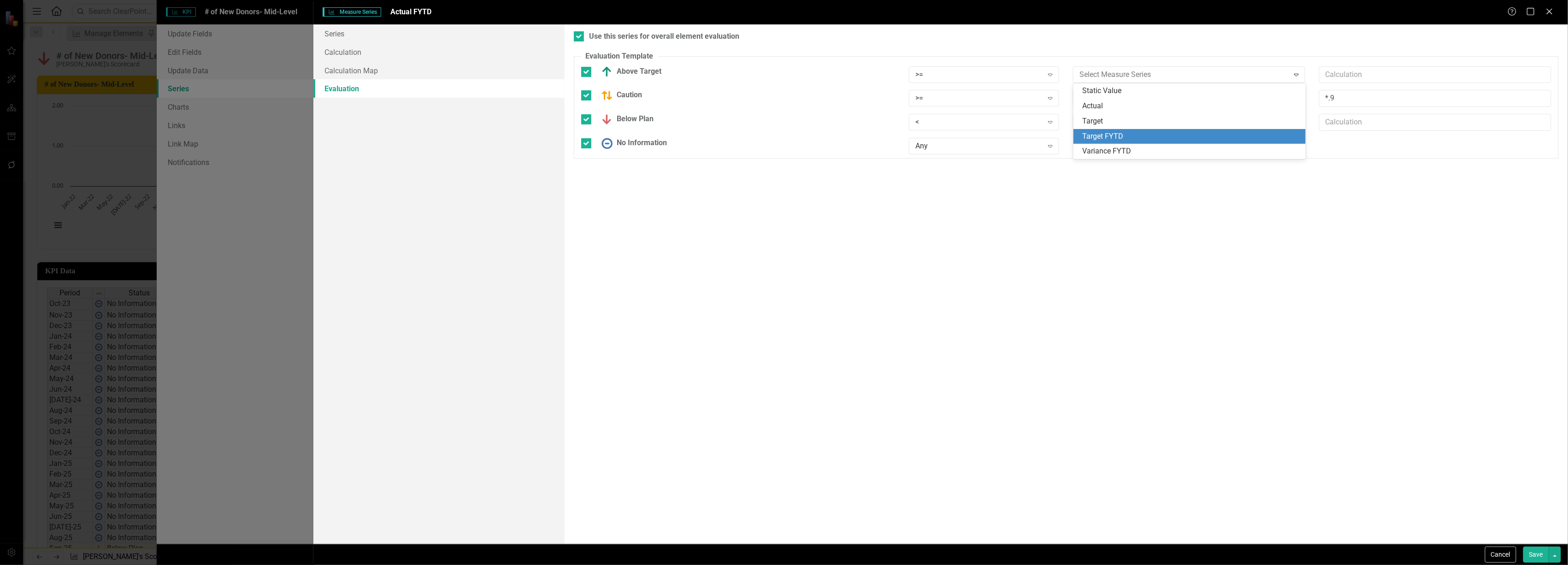
click at [1109, 131] on div "Target FYTD" at bounding box center [1191, 136] width 218 height 10
click at [1109, 96] on div "Target" at bounding box center [1184, 98] width 209 height 10
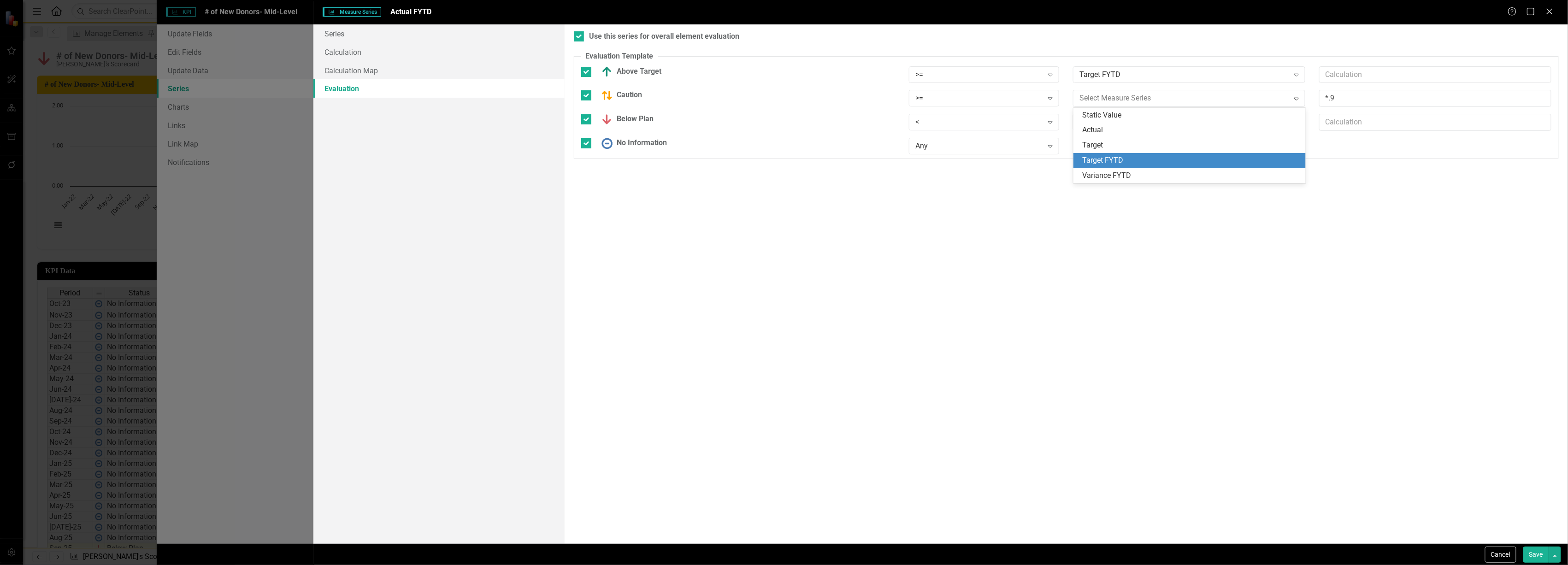
click at [1116, 155] on div "Target FYTD" at bounding box center [1191, 160] width 218 height 10
click at [1122, 117] on div "Target Expand" at bounding box center [1189, 122] width 232 height 16
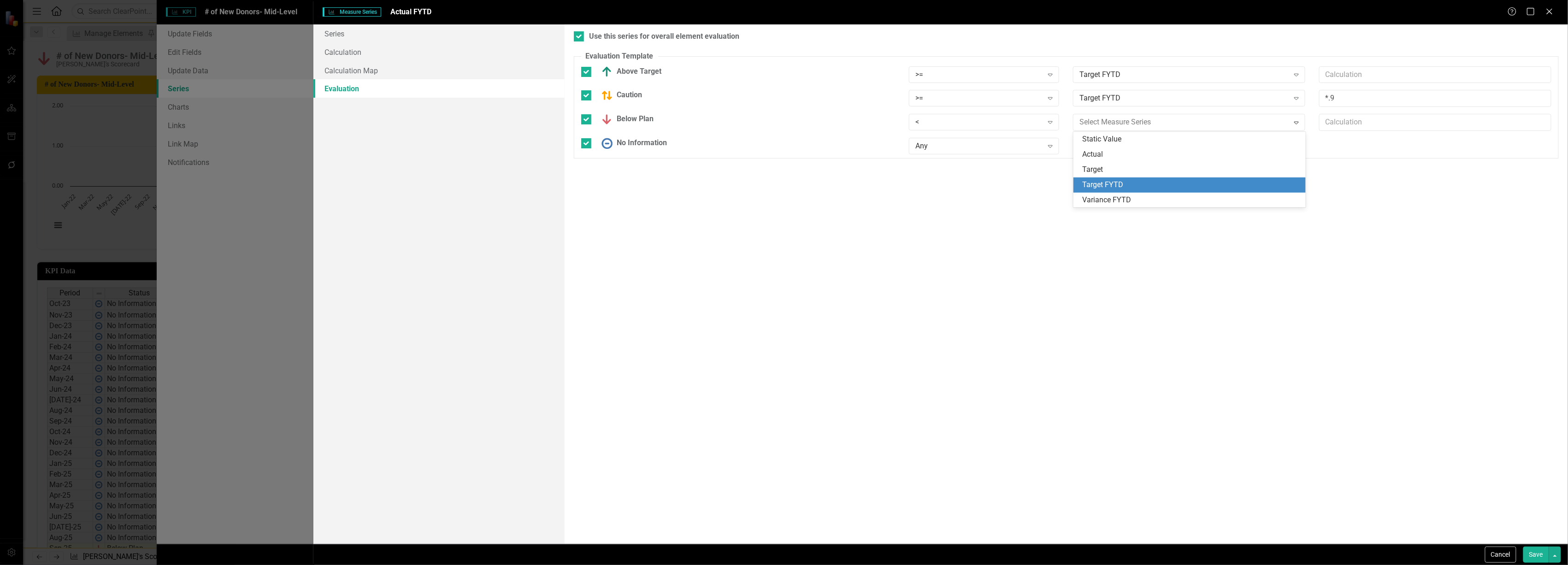
click at [1130, 185] on div "Target FYTD" at bounding box center [1191, 185] width 218 height 10
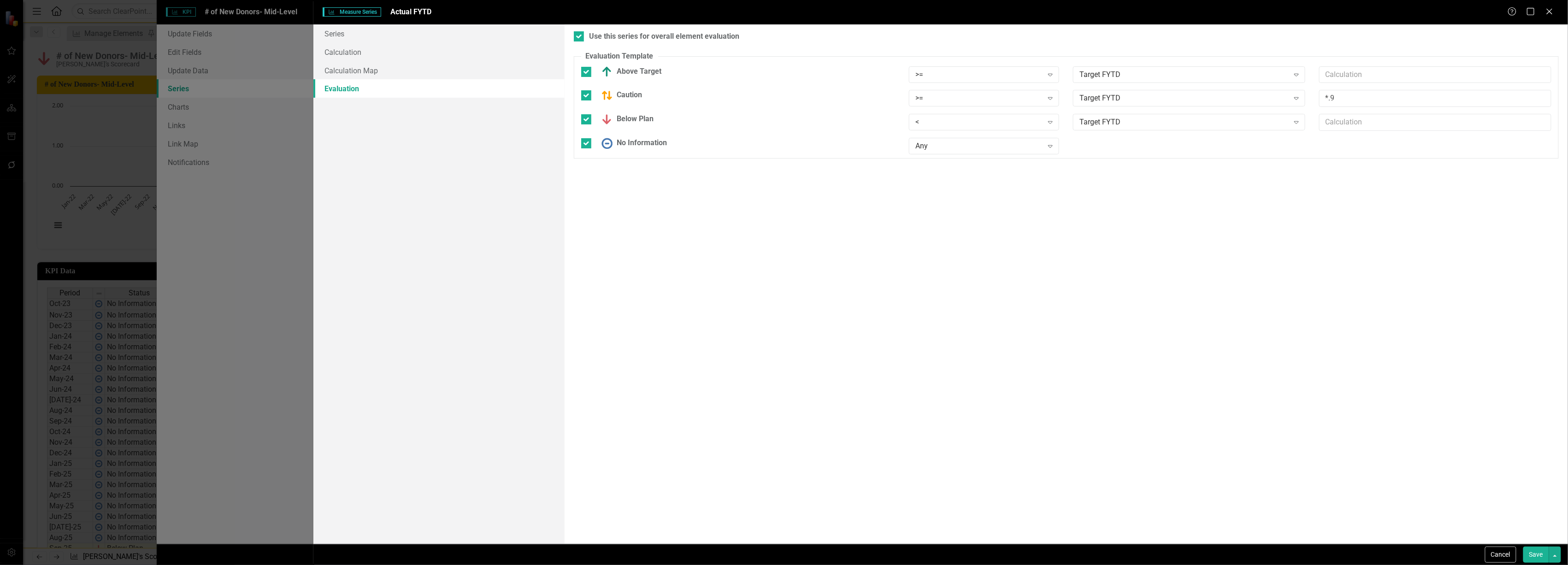
click at [1536, 559] on button "Save" at bounding box center [1536, 555] width 26 height 16
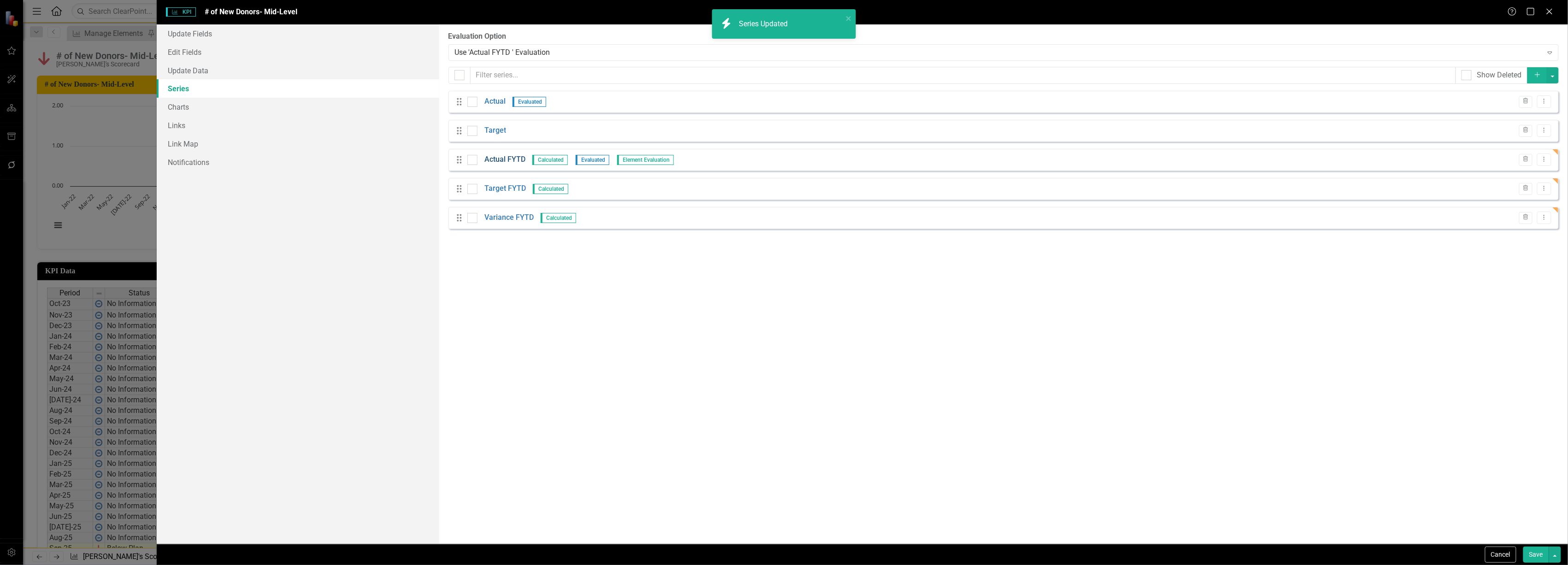
click at [507, 161] on link "Actual FYTD" at bounding box center [505, 159] width 41 height 10
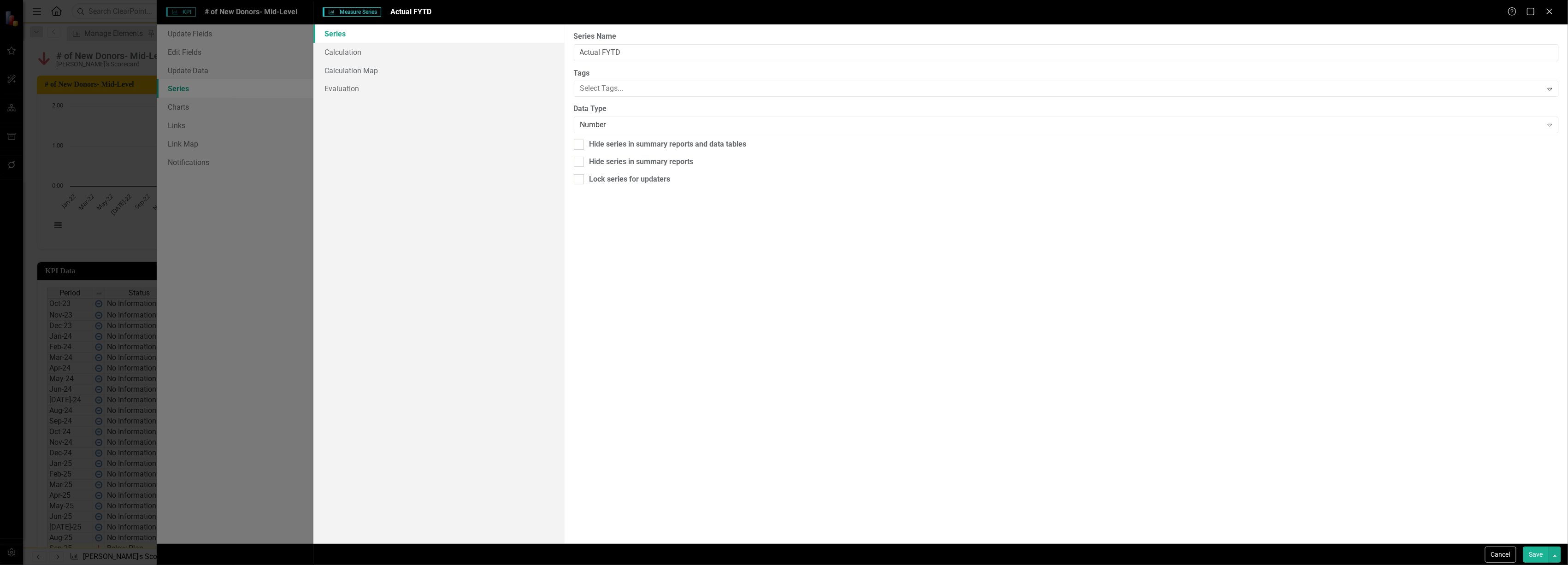
click at [508, 155] on div "Series Calculation Calculation Map Evaluation" at bounding box center [439, 284] width 251 height 520
click at [279, 183] on div "Measure Series Measure Series Actual FYTD Help Maximize Close Series Calculatio…" at bounding box center [784, 282] width 1568 height 565
click at [1535, 550] on button "Save" at bounding box center [1536, 555] width 26 height 16
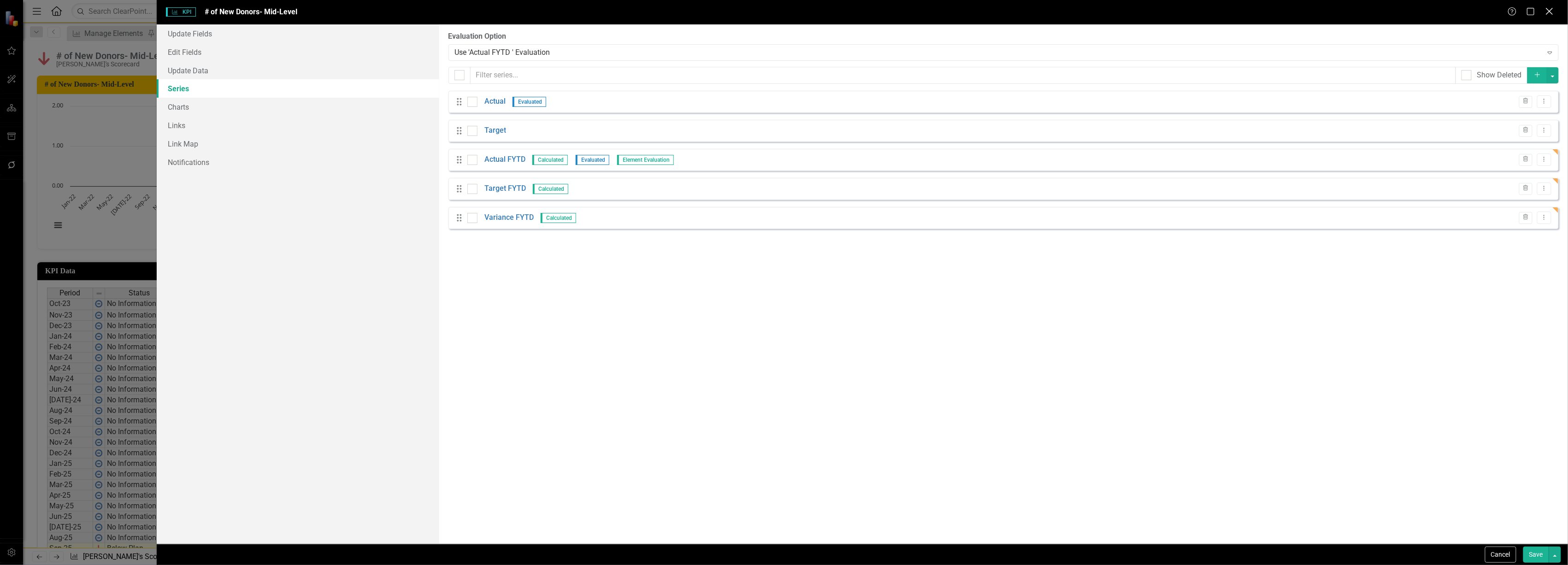
click at [1549, 11] on icon at bounding box center [1549, 11] width 7 height 7
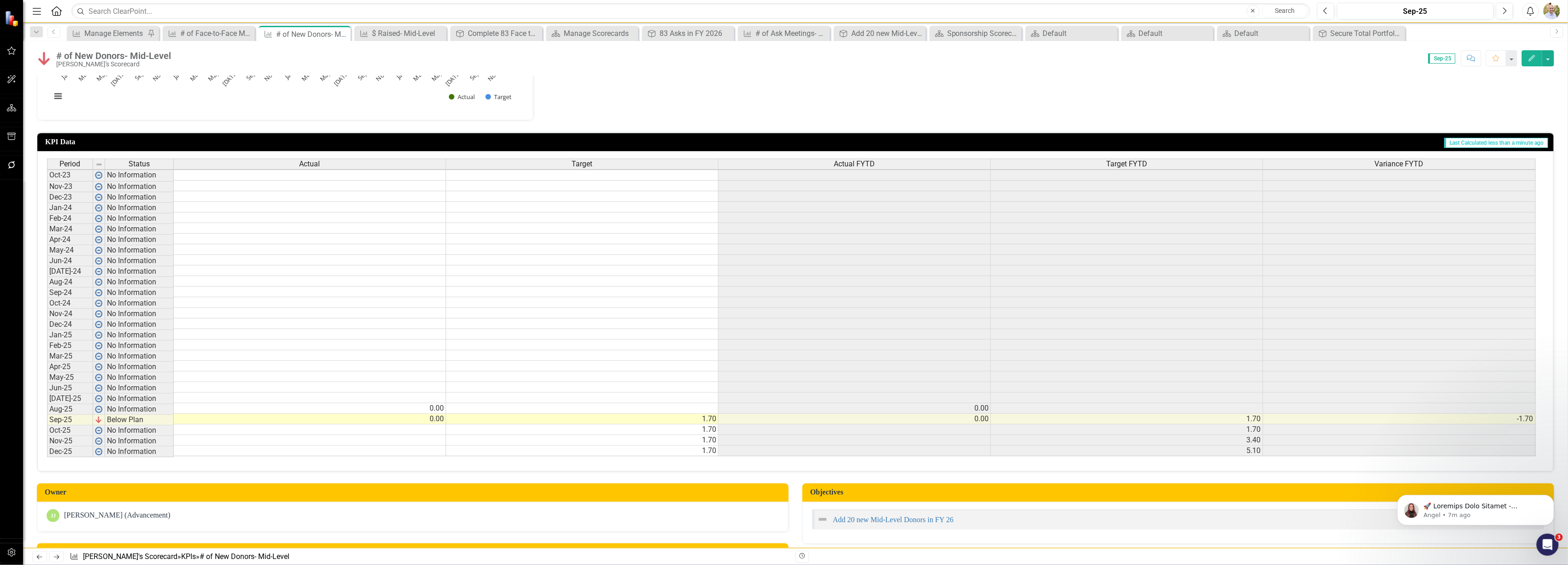
scroll to position [185, 0]
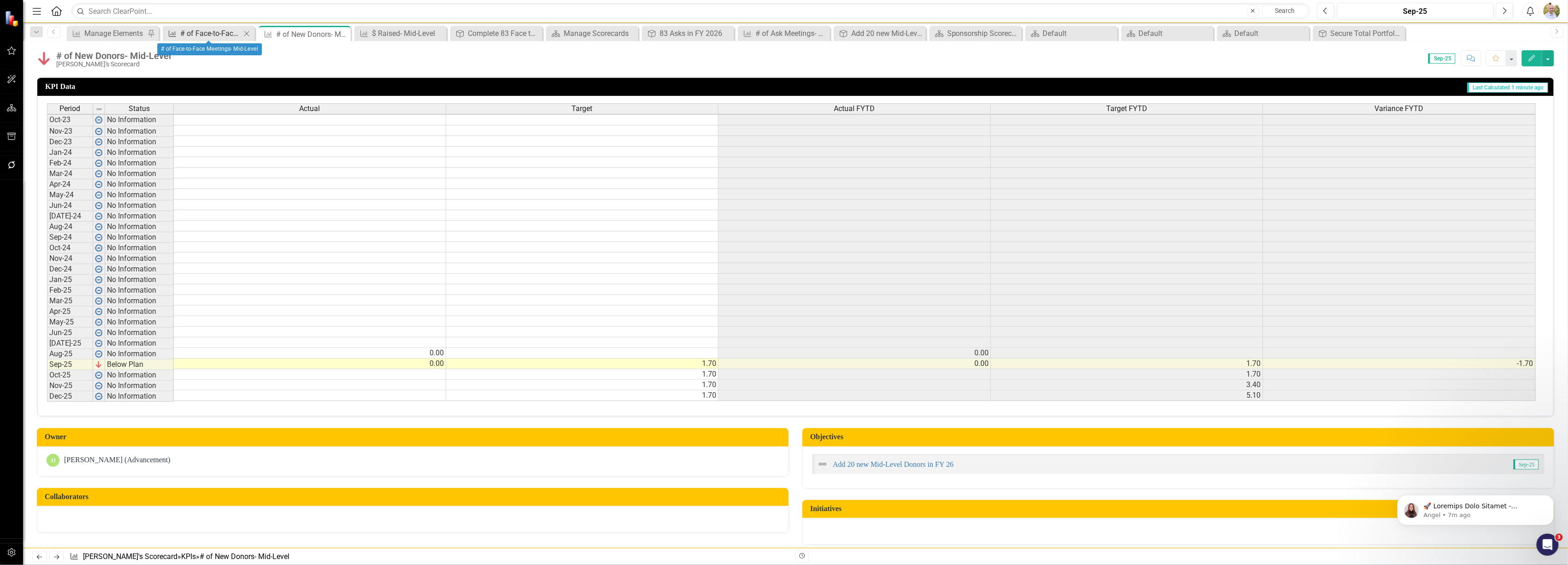
click at [220, 32] on div "# of Face-to-Face Meetings- Mid-Level" at bounding box center [211, 33] width 61 height 12
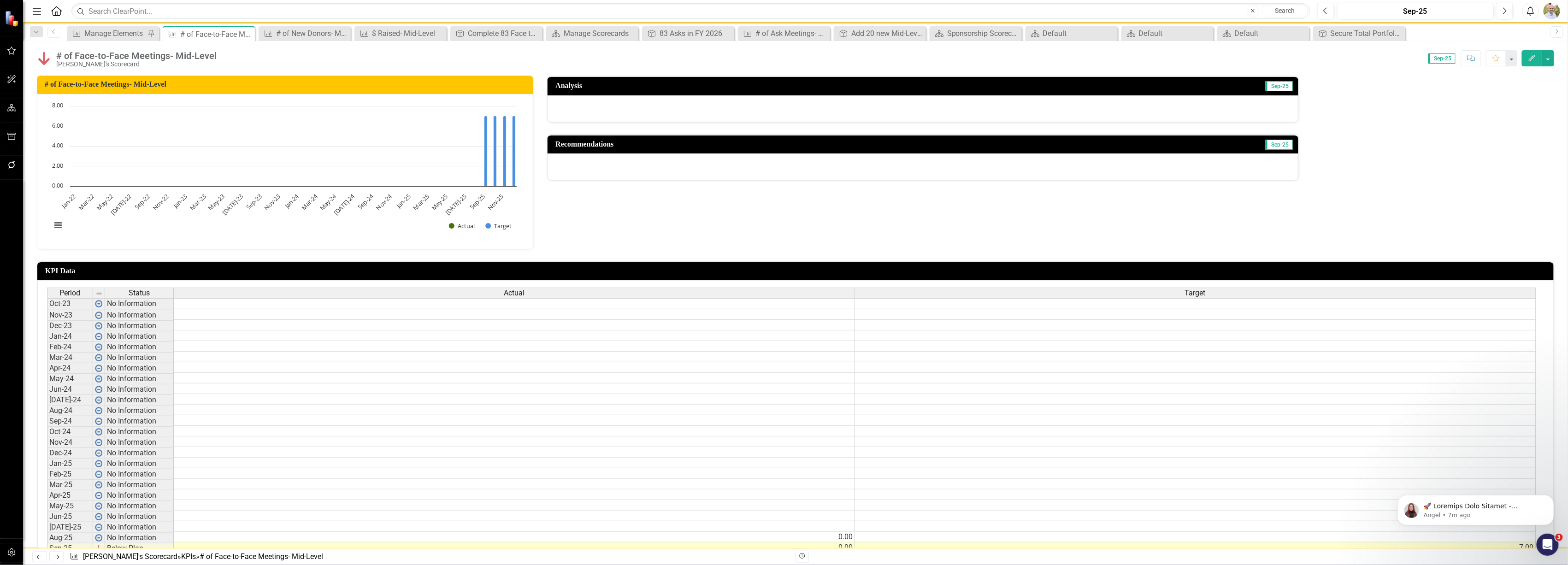
click at [1537, 56] on button "Edit" at bounding box center [1532, 58] width 21 height 16
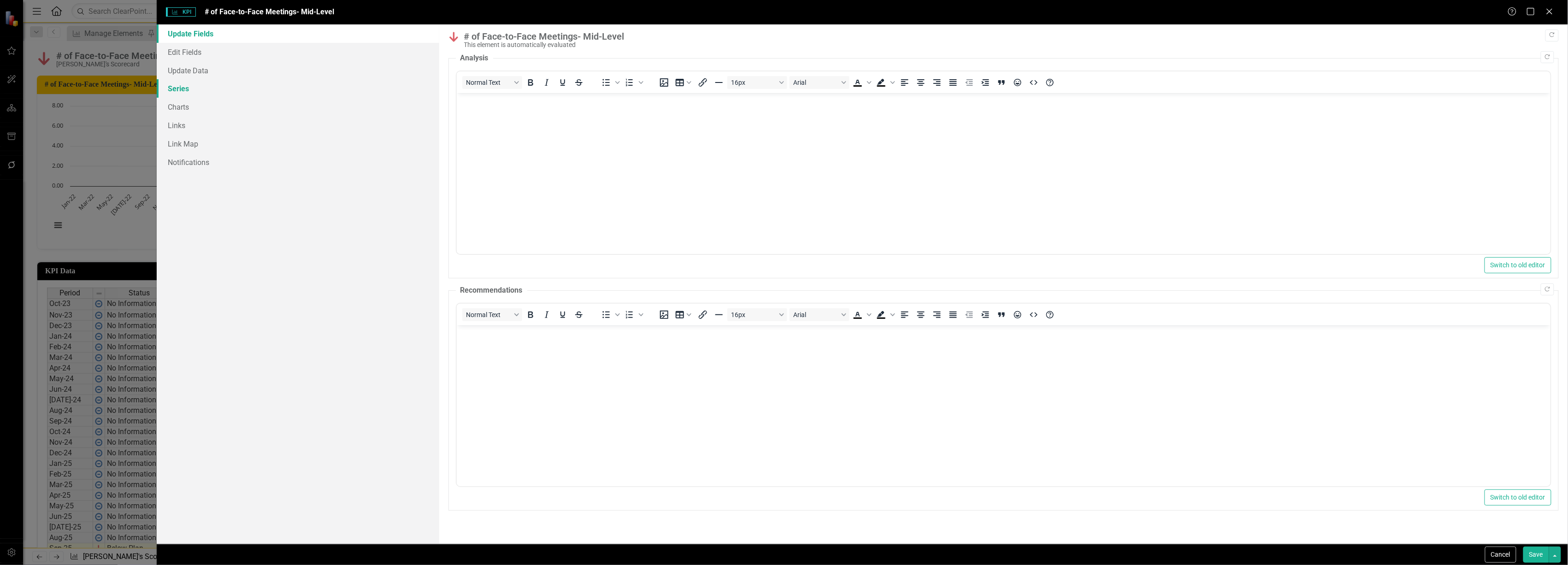
click at [212, 88] on link "Series" at bounding box center [297, 88] width 282 height 19
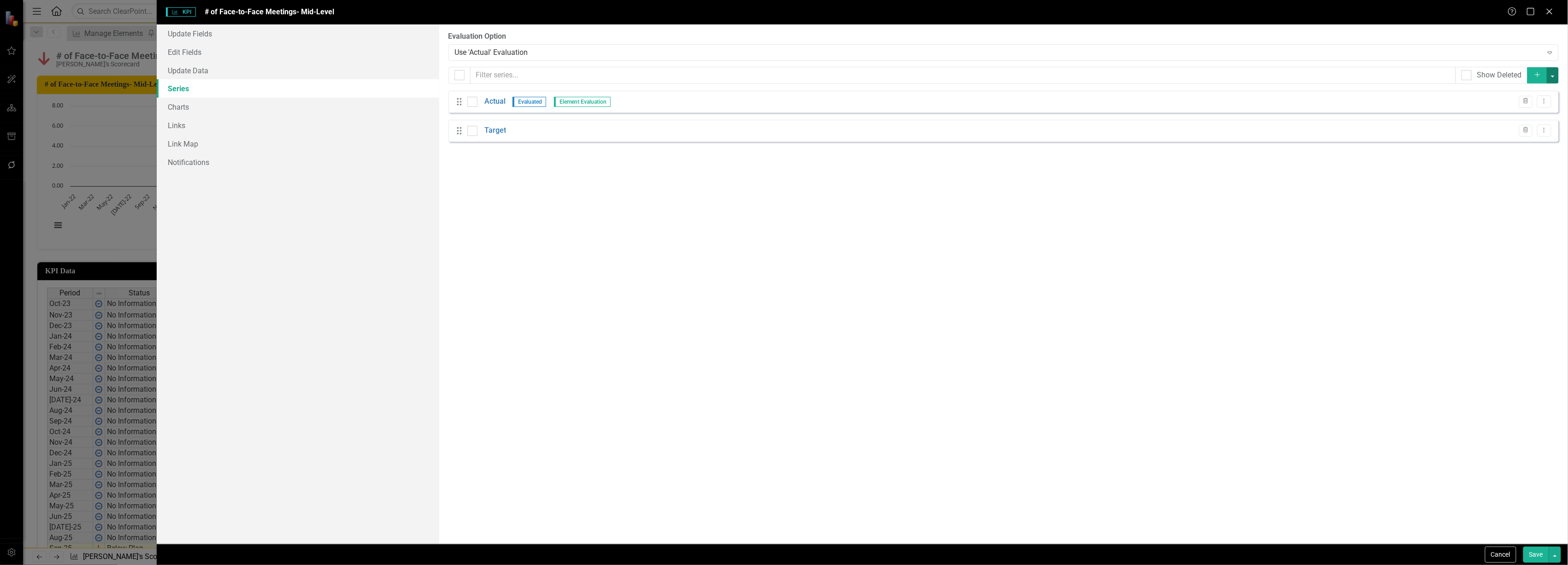
click at [1554, 73] on button "button" at bounding box center [1552, 76] width 12 height 16
click at [1534, 103] on link "Add Multiple Add Multiple" at bounding box center [1522, 109] width 73 height 17
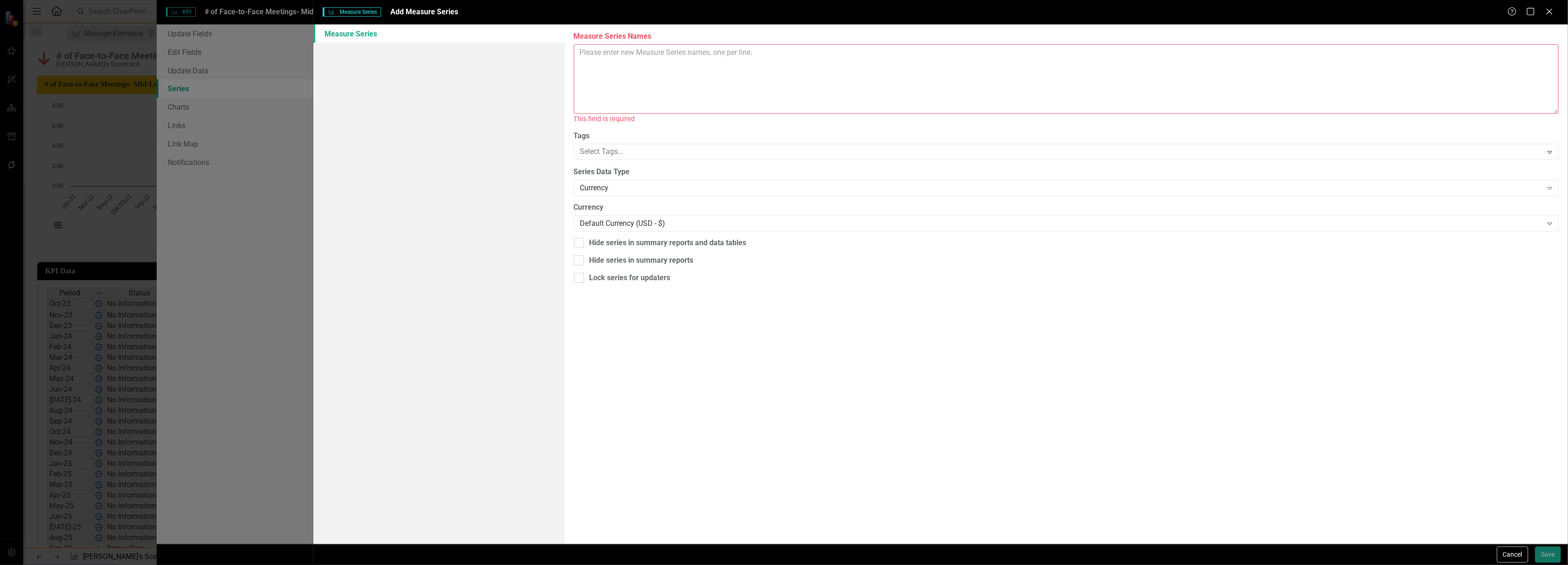
click at [692, 69] on textarea "Measure Series Names" at bounding box center [1066, 78] width 985 height 69
type textarea "Variance Actual FYTD Target FYTD Variance FYTD"
click at [611, 172] on div "Currency Expand" at bounding box center [1066, 177] width 985 height 16
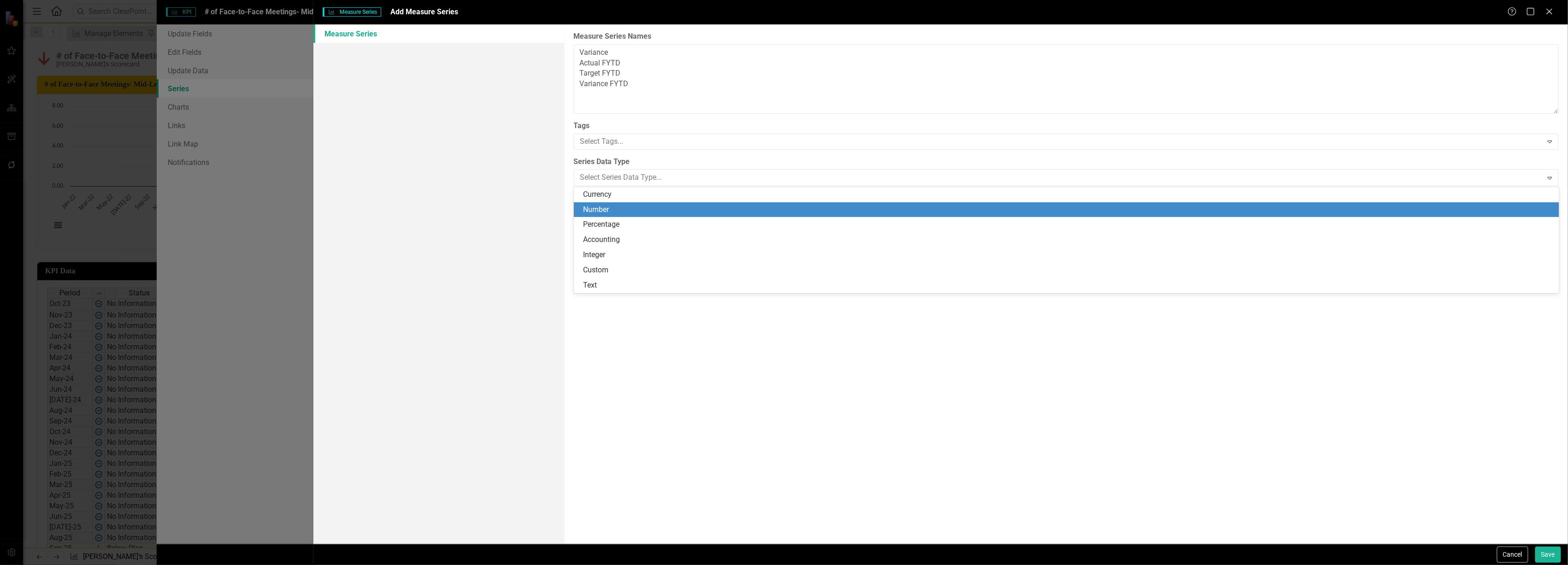
click at [619, 212] on div "Number" at bounding box center [1068, 209] width 971 height 10
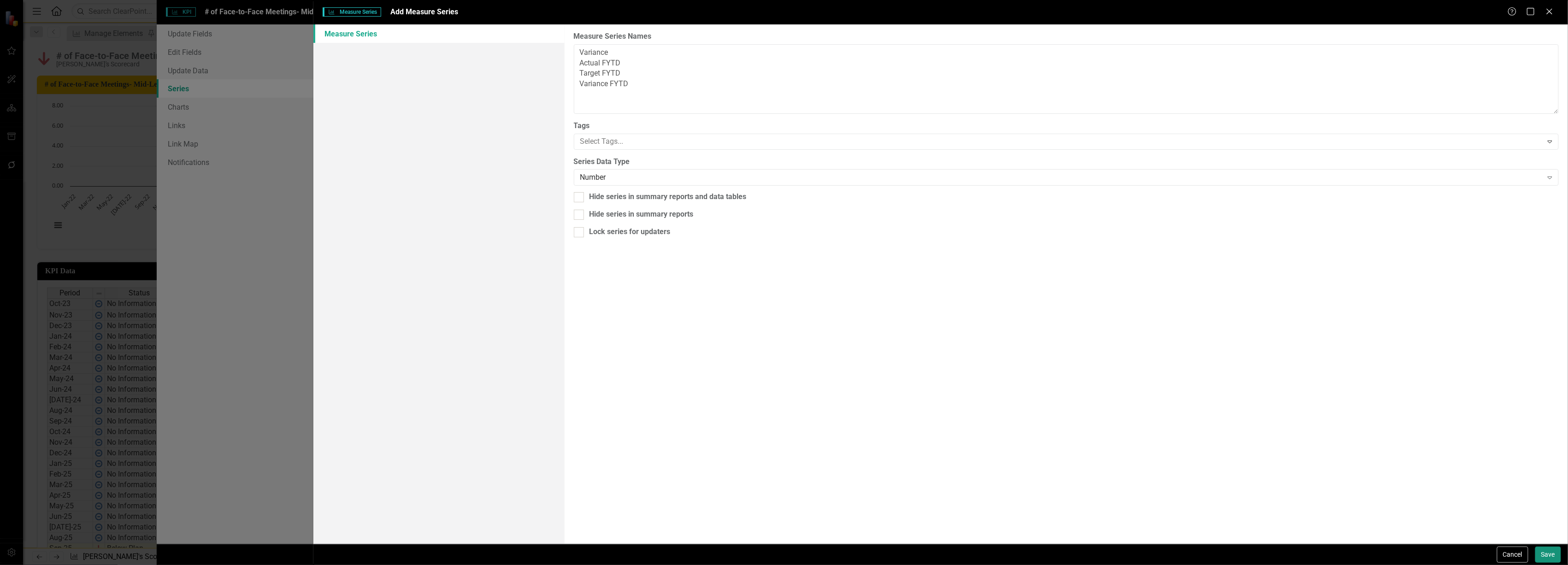
click at [1543, 548] on button "Save" at bounding box center [1549, 555] width 26 height 16
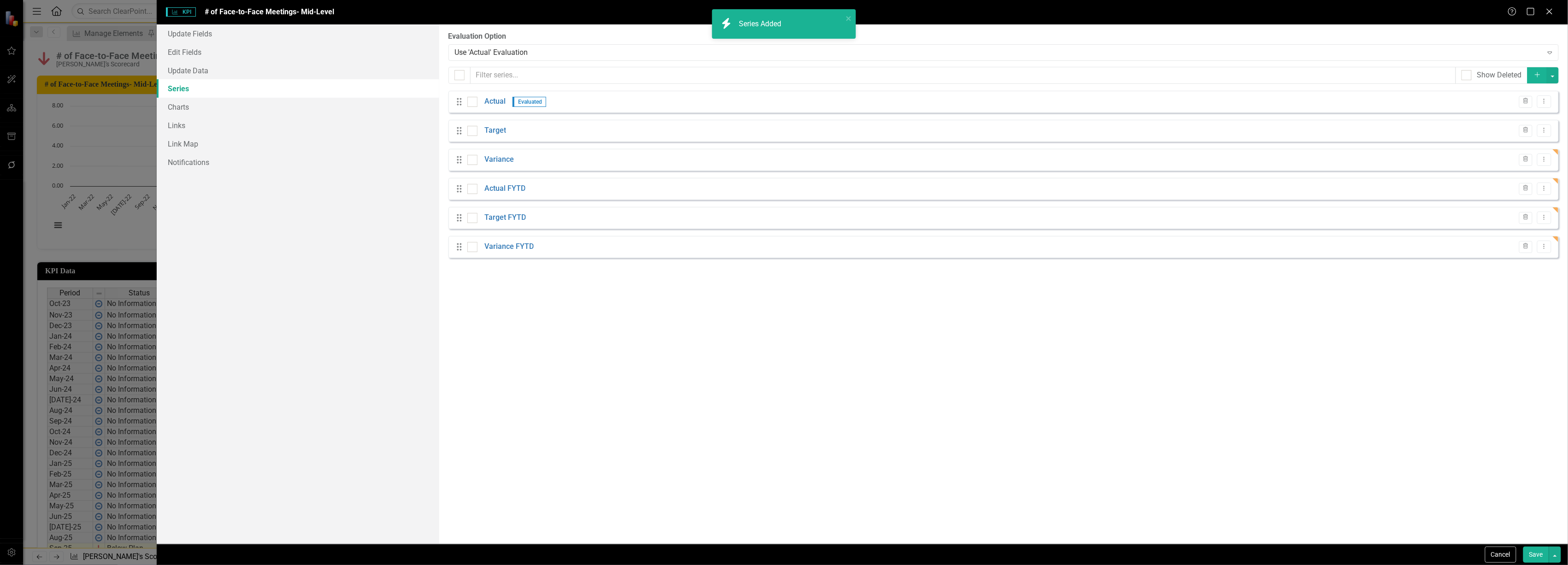
click at [504, 152] on div "Drag Variance Trash Dropdown Menu" at bounding box center [1003, 160] width 1110 height 22
click at [504, 163] on link "Variance" at bounding box center [499, 159] width 30 height 10
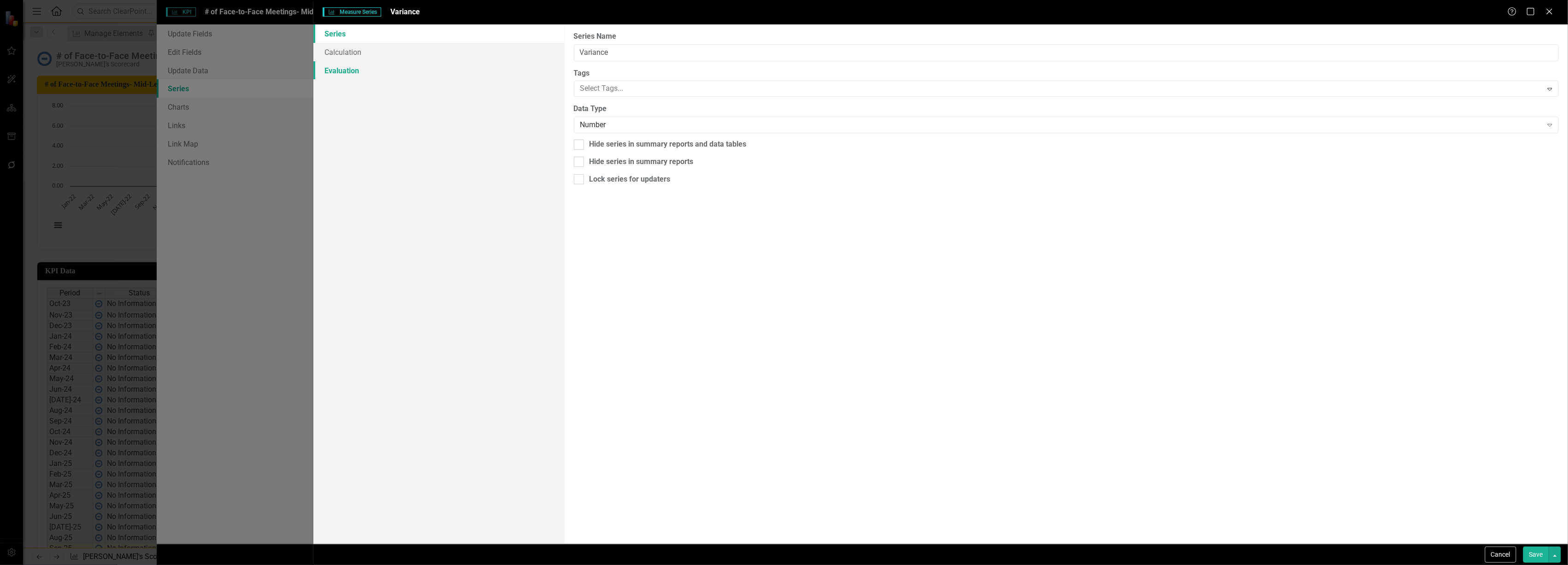
click at [369, 73] on link "Evaluation" at bounding box center [439, 70] width 251 height 19
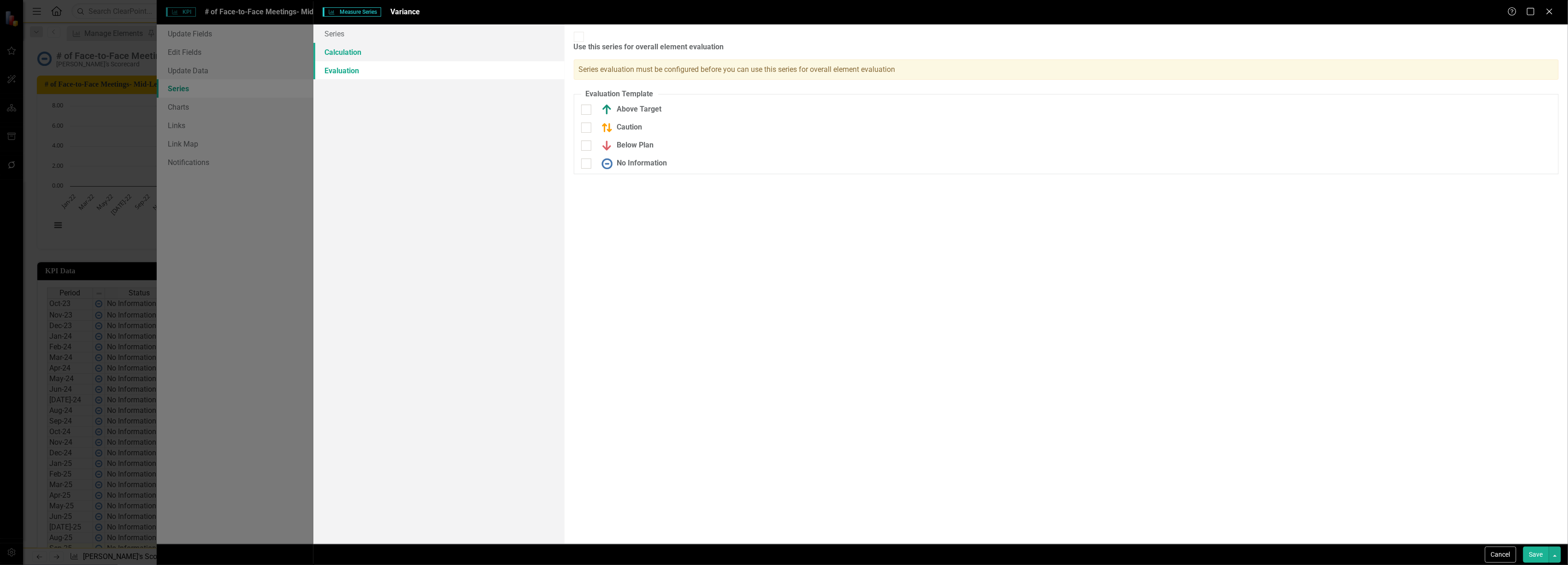
click at [369, 50] on link "Calculation" at bounding box center [439, 51] width 251 height 19
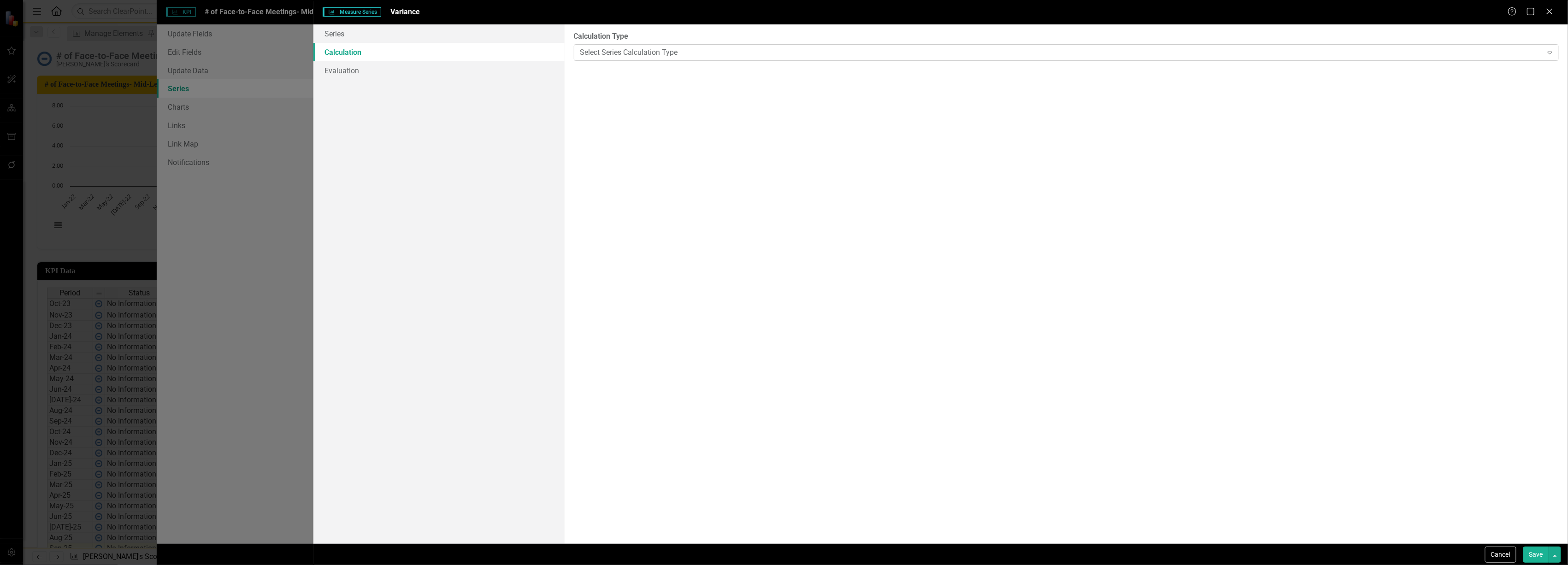
click at [636, 51] on div "Select Series Calculation Type" at bounding box center [1061, 51] width 962 height 10
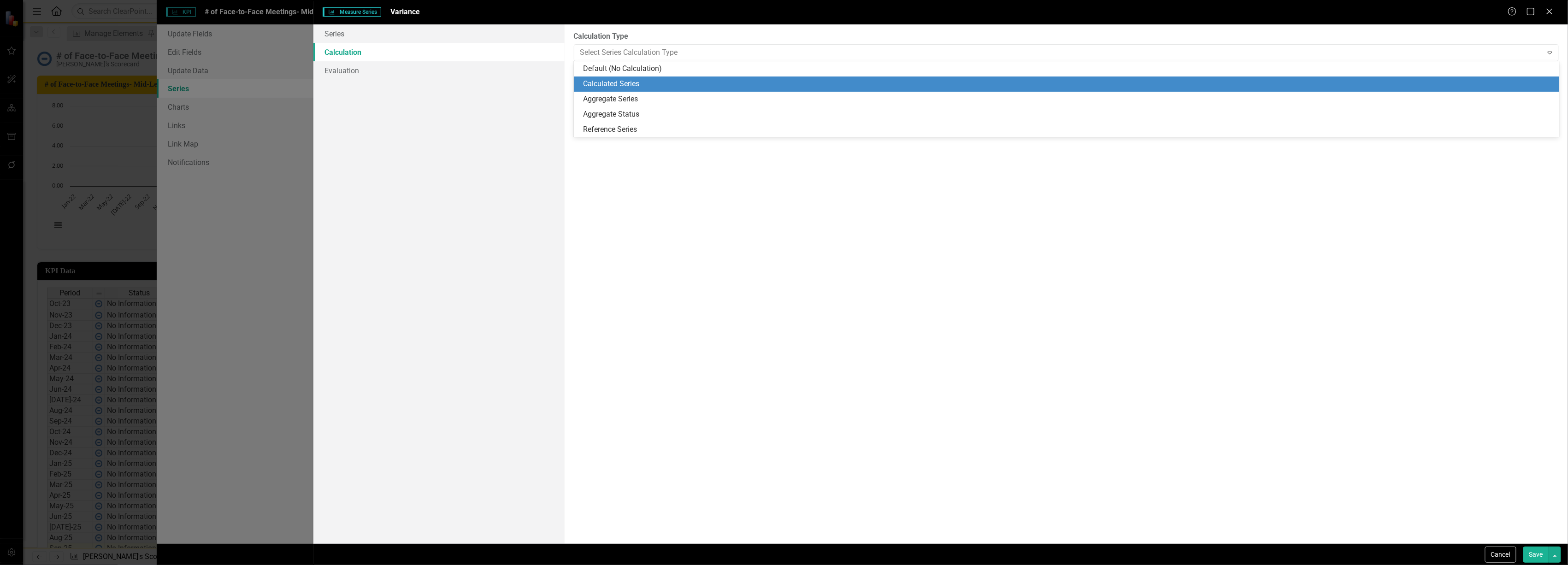
click at [633, 76] on div "Calculated Series" at bounding box center [1067, 84] width 986 height 15
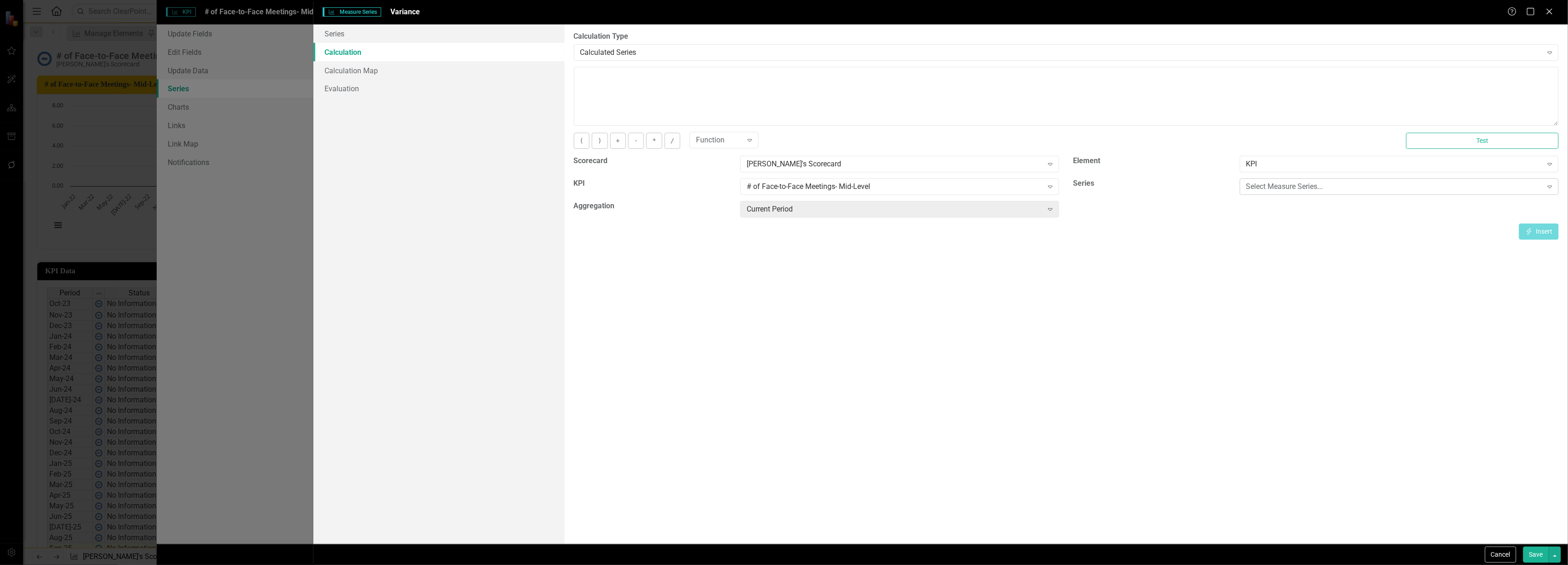
click at [1381, 192] on div "Select Measure Series..." at bounding box center [1395, 187] width 297 height 10
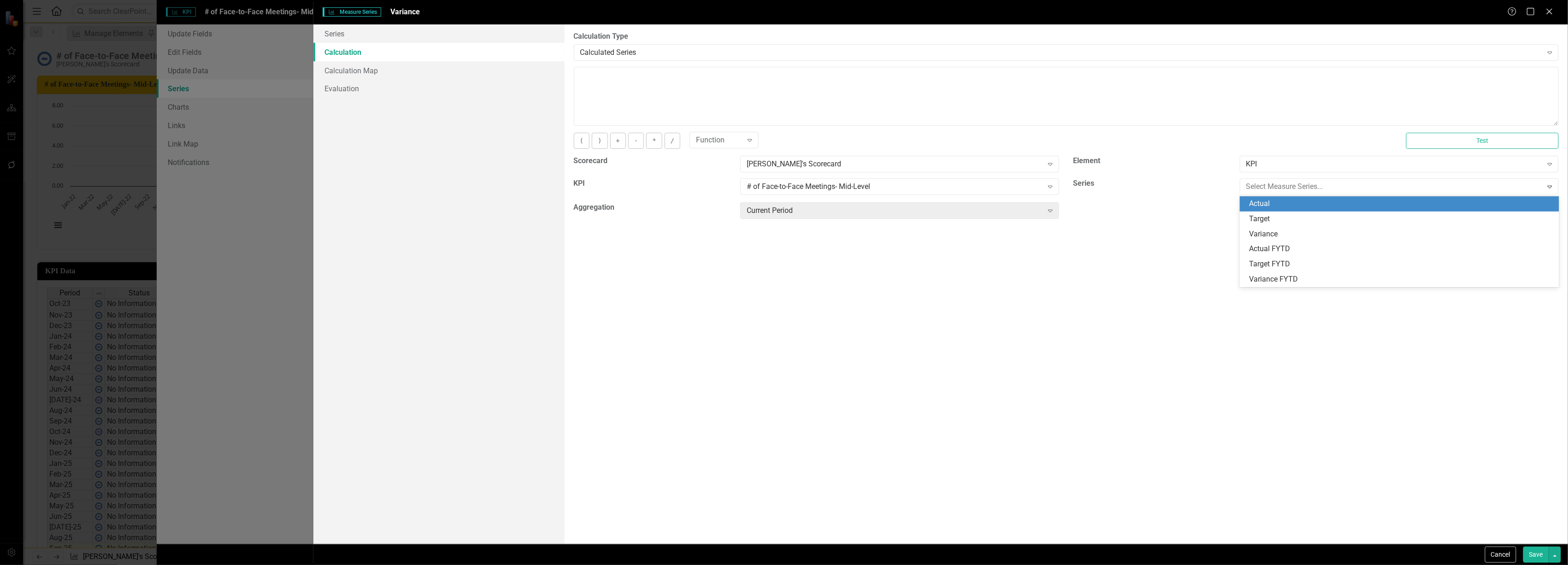
click at [1356, 205] on div "Actual" at bounding box center [1402, 203] width 305 height 10
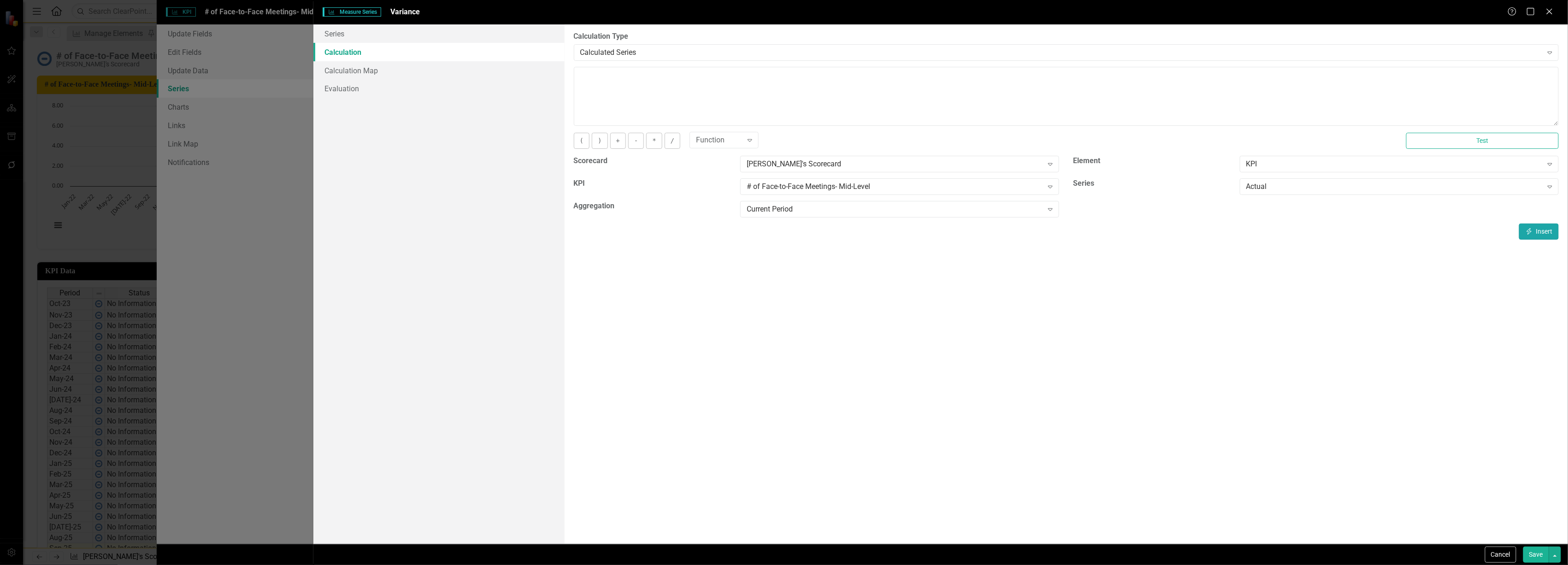
click at [1535, 229] on button "Insert Insert" at bounding box center [1539, 232] width 40 height 16
click at [638, 141] on button "-" at bounding box center [636, 141] width 16 height 16
click at [1343, 194] on div "Actual Expand" at bounding box center [1399, 187] width 319 height 16
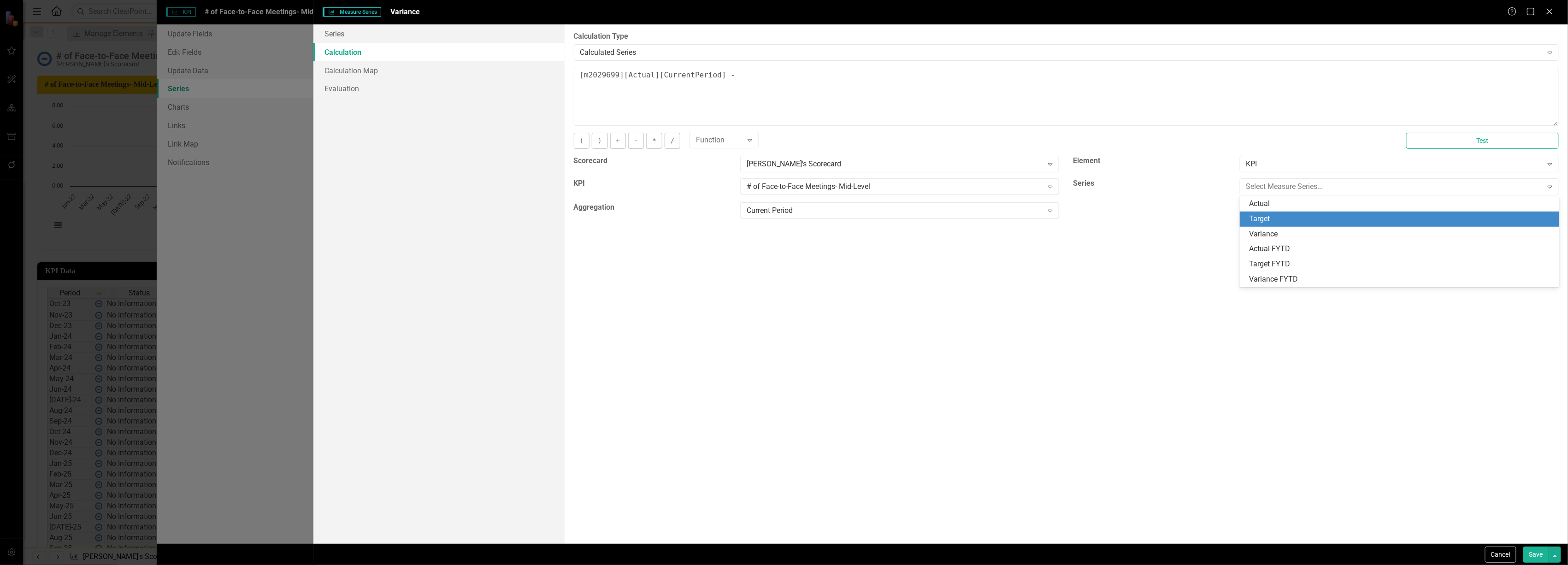
click at [1332, 217] on div "Target" at bounding box center [1402, 219] width 305 height 10
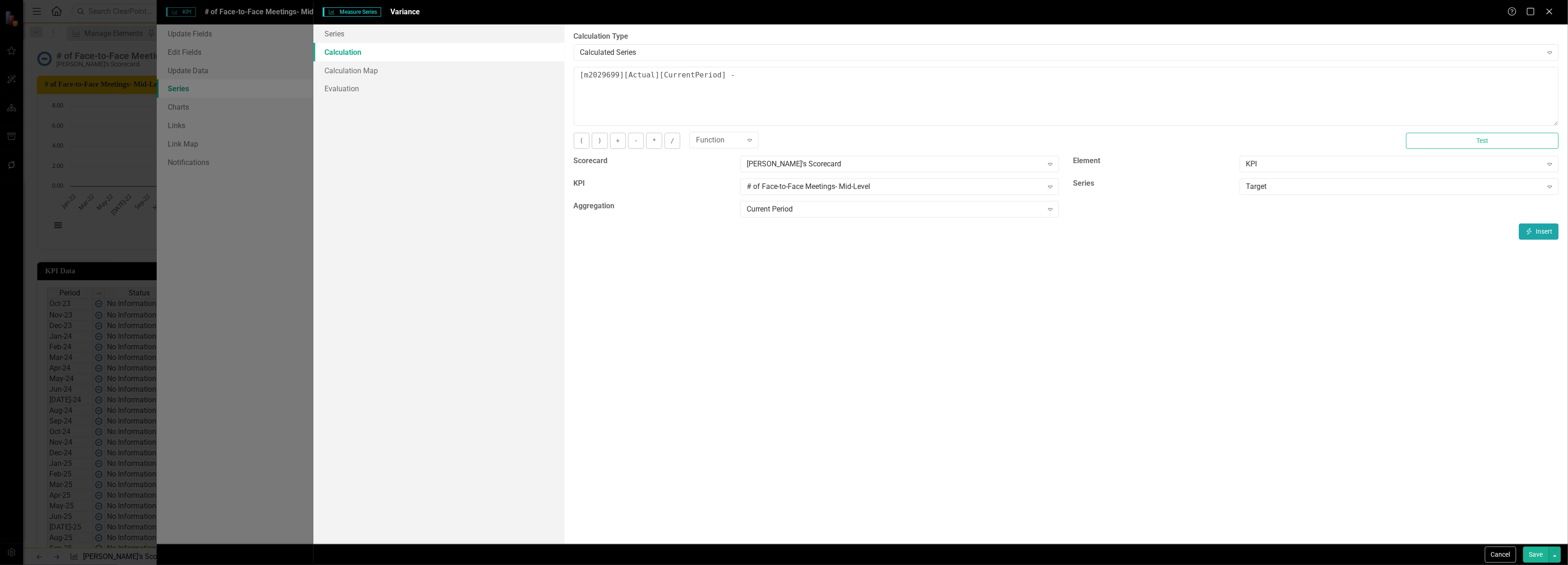
click at [1534, 228] on button "Insert Insert" at bounding box center [1539, 232] width 40 height 16
type textarea "[m2029699][Actual][CurrentPeriod] - [m2029699][Target][CurrentPeriod]"
click at [1546, 554] on button "Save" at bounding box center [1536, 555] width 26 height 16
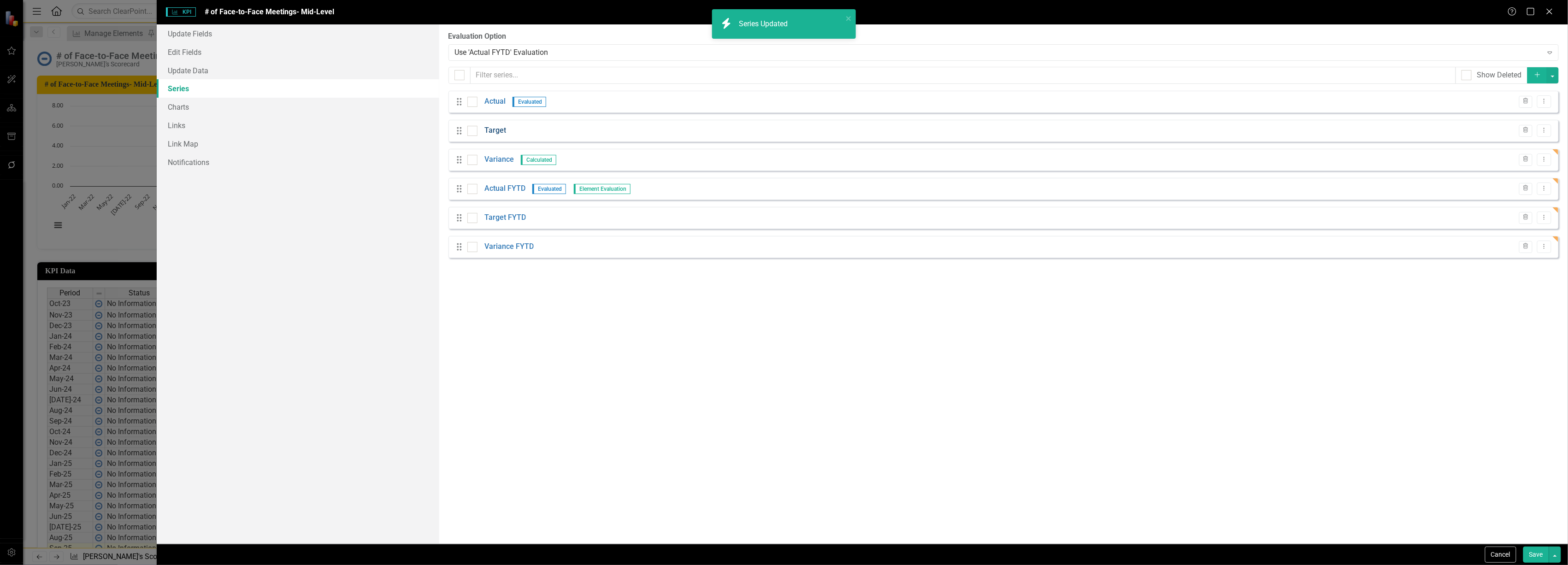
click at [498, 131] on link "Target" at bounding box center [496, 130] width 22 height 10
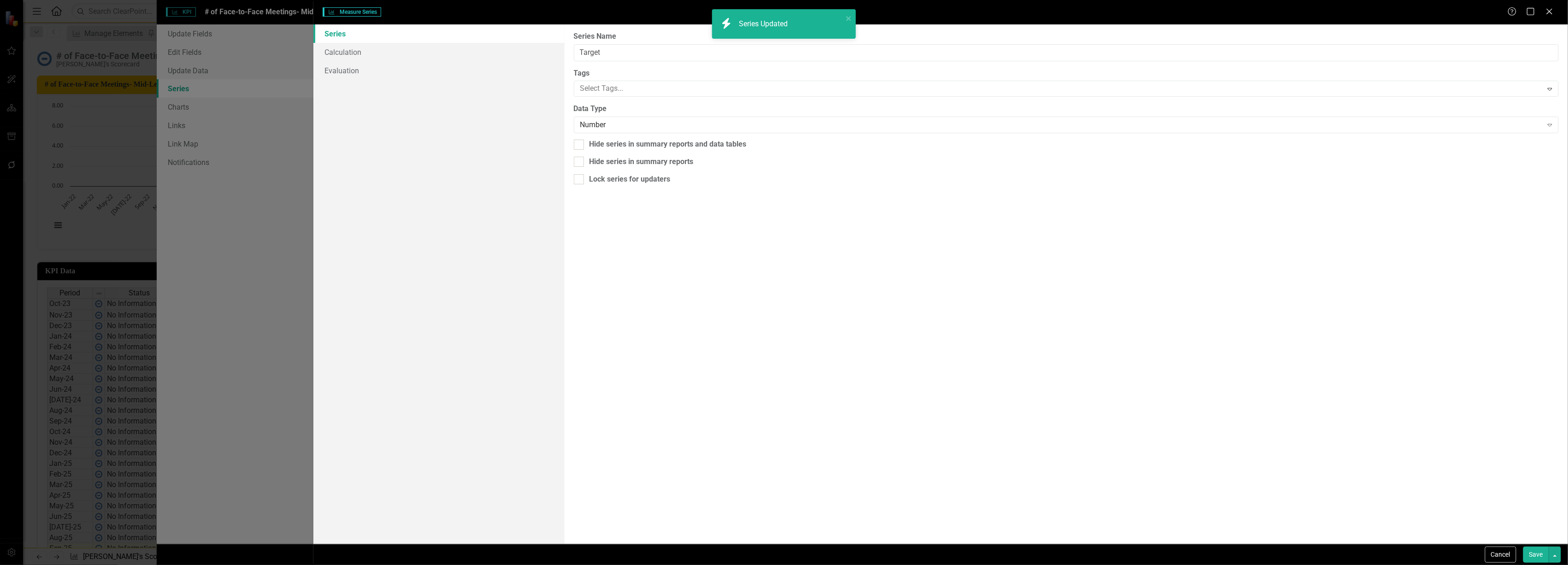
type input "Target"
click at [1506, 555] on button "Cancel" at bounding box center [1501, 555] width 32 height 16
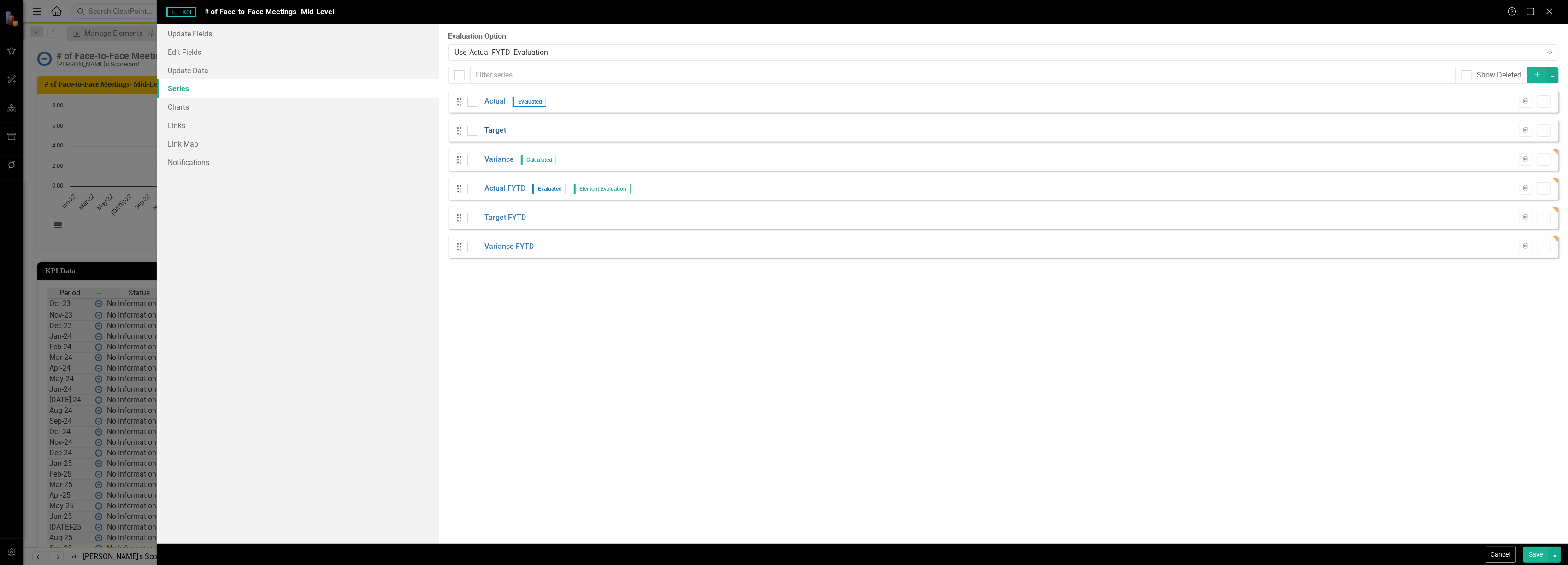
click at [489, 126] on link "Target" at bounding box center [496, 130] width 22 height 10
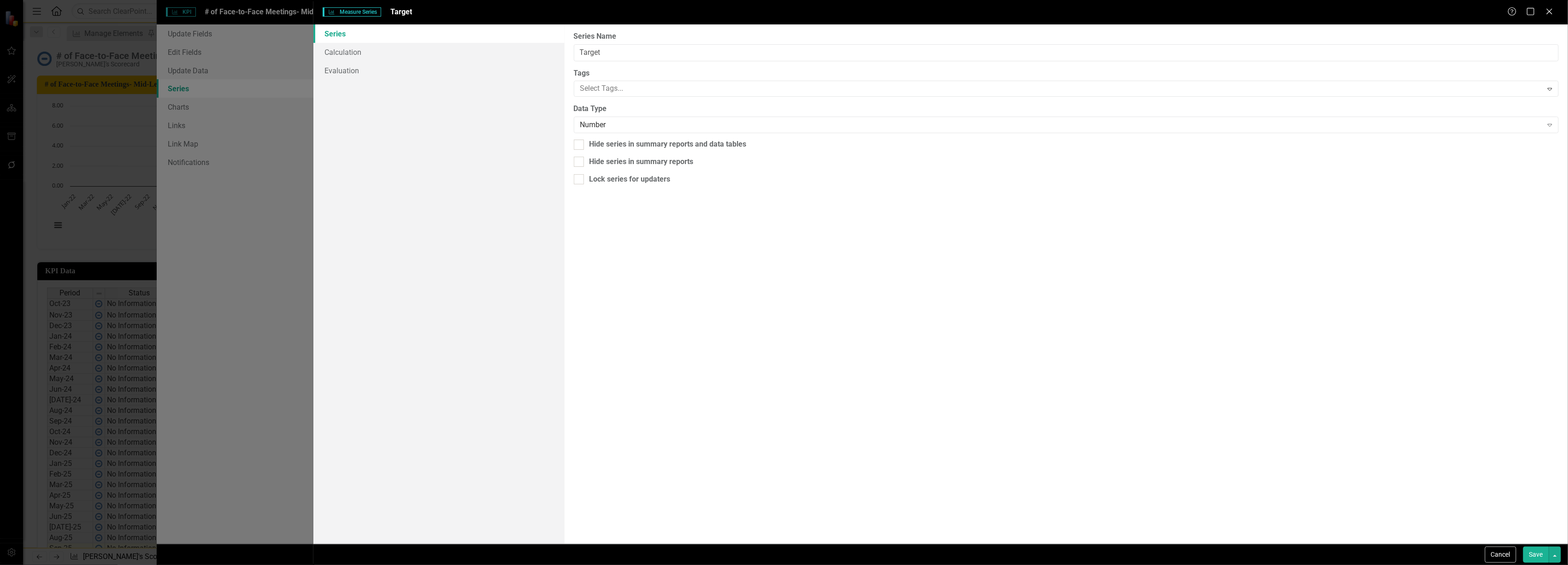
click at [266, 153] on div "Measure Series Measure Series Target Help Maximize Close Series Calculation Eva…" at bounding box center [784, 282] width 1568 height 565
click at [1499, 560] on button "Cancel" at bounding box center [1501, 555] width 32 height 16
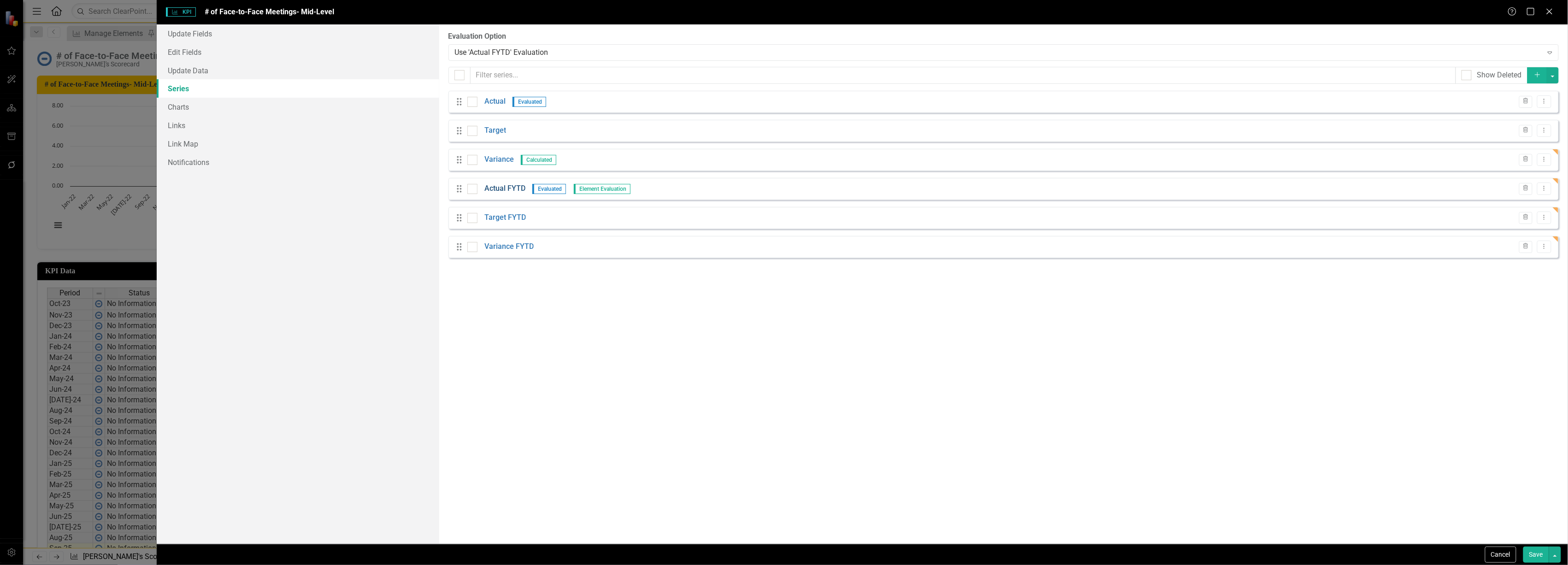
click at [509, 189] on link "Actual FYTD" at bounding box center [505, 188] width 41 height 10
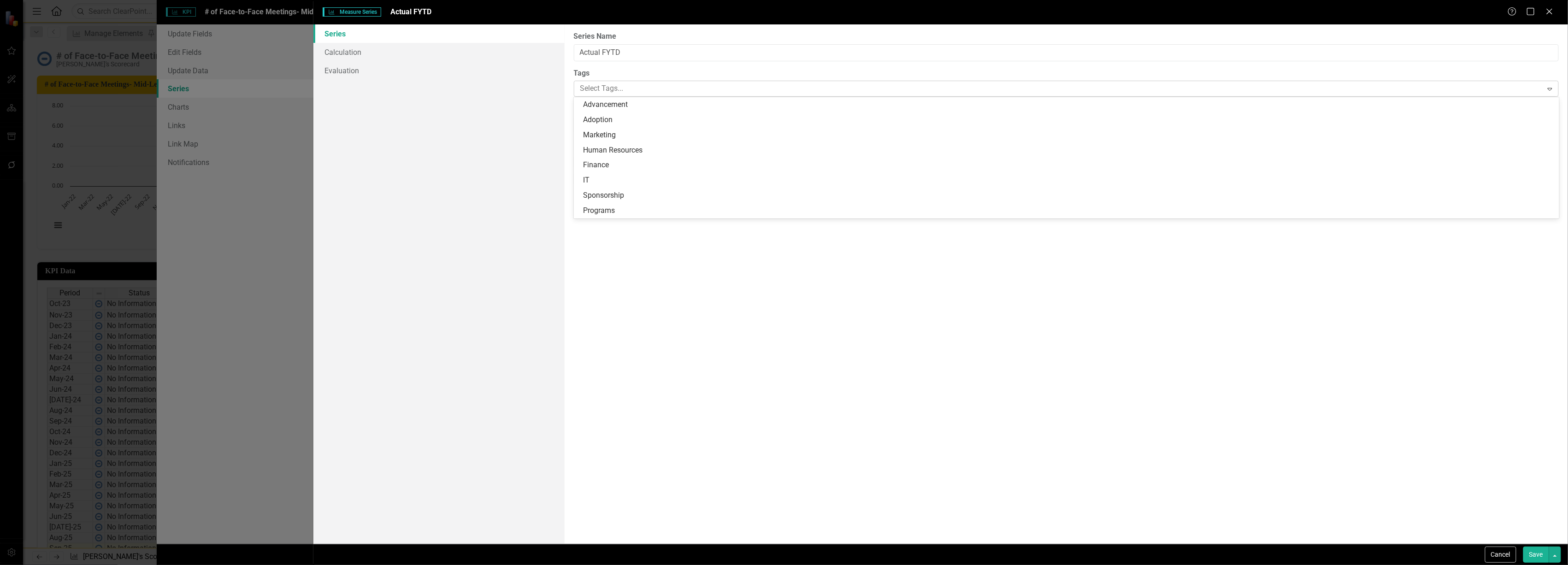
click at [607, 91] on div at bounding box center [1059, 89] width 966 height 12
click at [601, 91] on div at bounding box center [1059, 89] width 966 height 12
click at [377, 50] on link "Calculation" at bounding box center [439, 51] width 251 height 19
click at [631, 53] on div "Select Series Calculation Type" at bounding box center [1061, 51] width 962 height 10
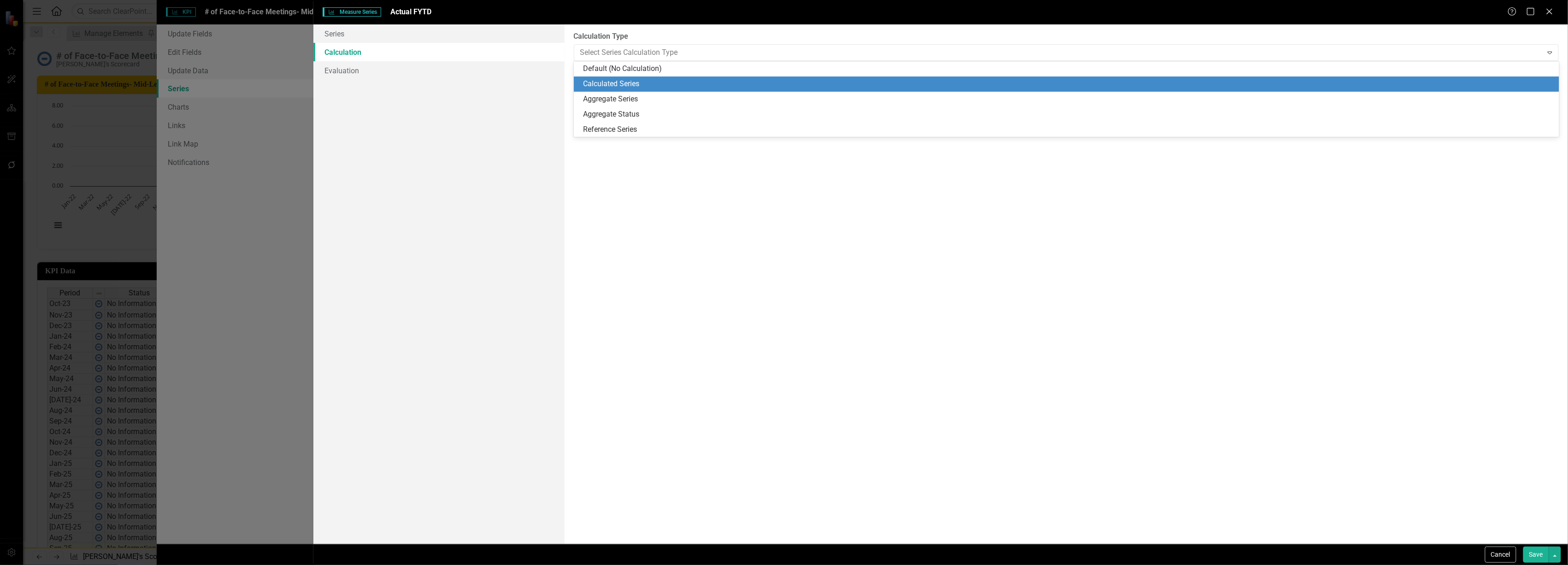
click at [616, 79] on div "Calculated Series" at bounding box center [1068, 84] width 971 height 10
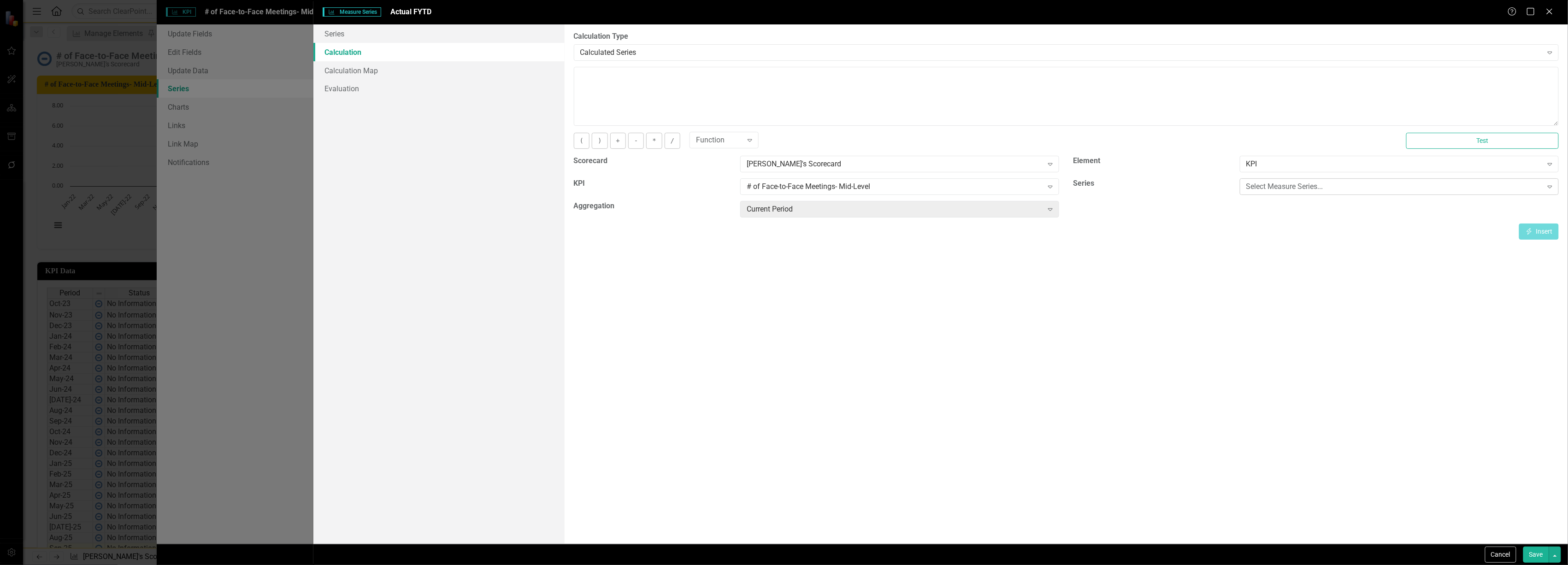
click at [1308, 191] on div "Select Measure Series..." at bounding box center [1395, 187] width 297 height 10
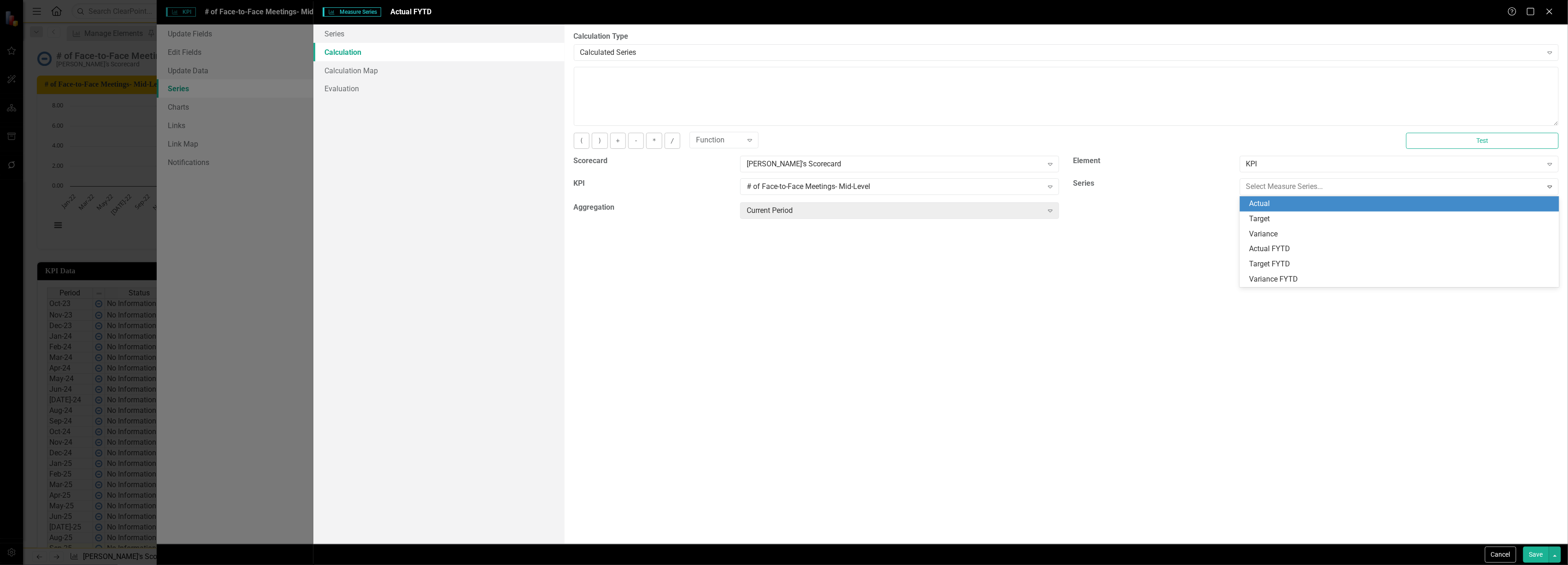
click at [1300, 205] on div "Actual" at bounding box center [1402, 203] width 305 height 10
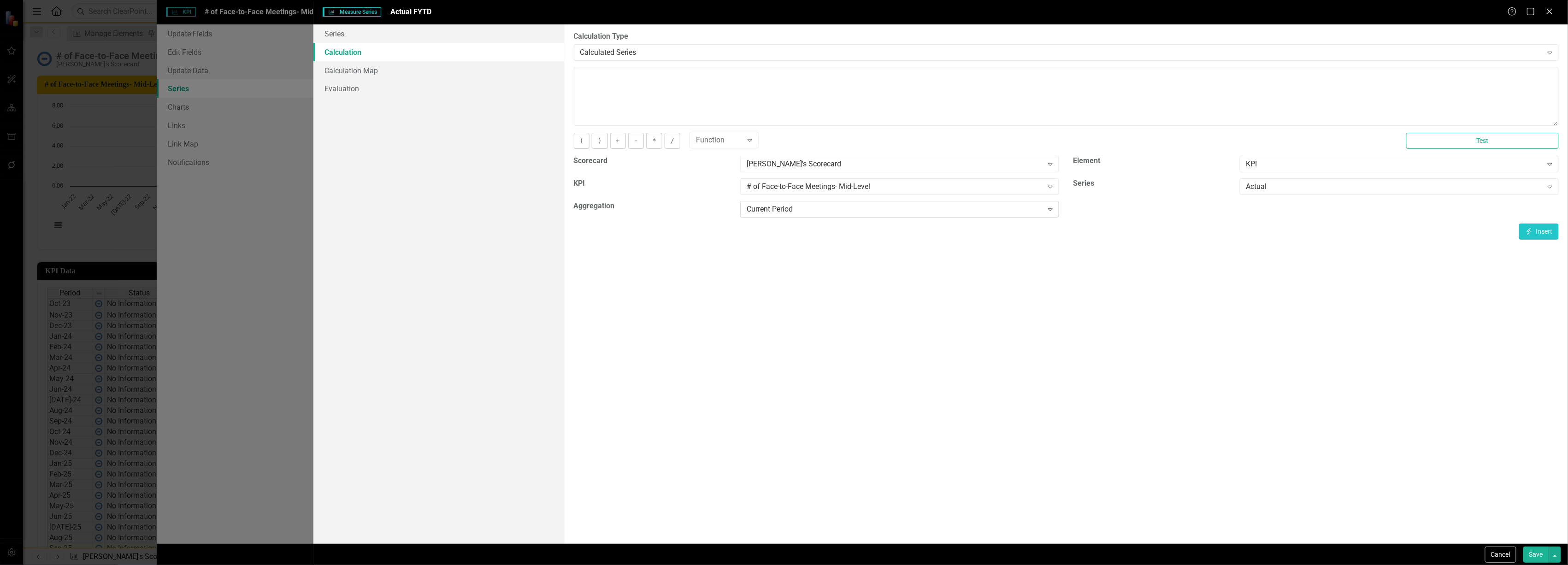
click at [1015, 204] on div "Current Period" at bounding box center [895, 209] width 297 height 10
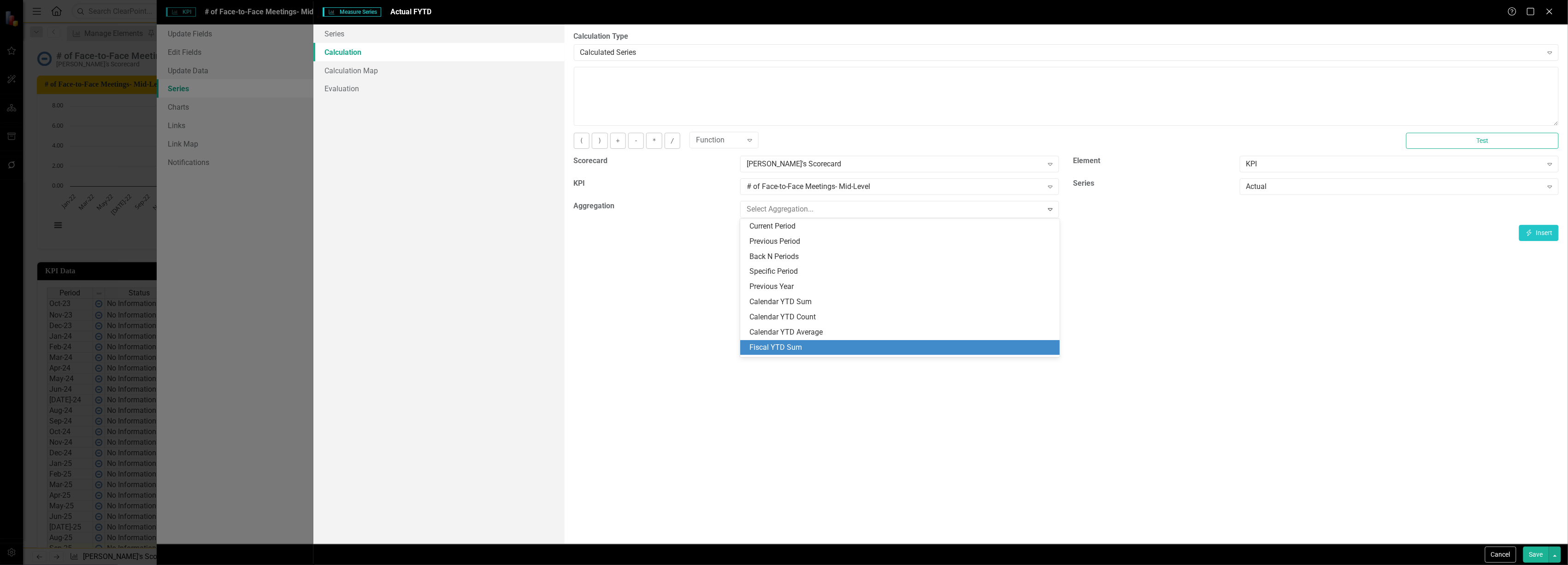
drag, startPoint x: 933, startPoint y: 336, endPoint x: 932, endPoint y: 342, distance: 6.1
click at [932, 342] on div "Current Period Previous Period Back N Periods Specific Period Previous Year Cal…" at bounding box center [899, 288] width 319 height 138
click at [932, 343] on div "Fiscal YTD Sum" at bounding box center [902, 347] width 305 height 10
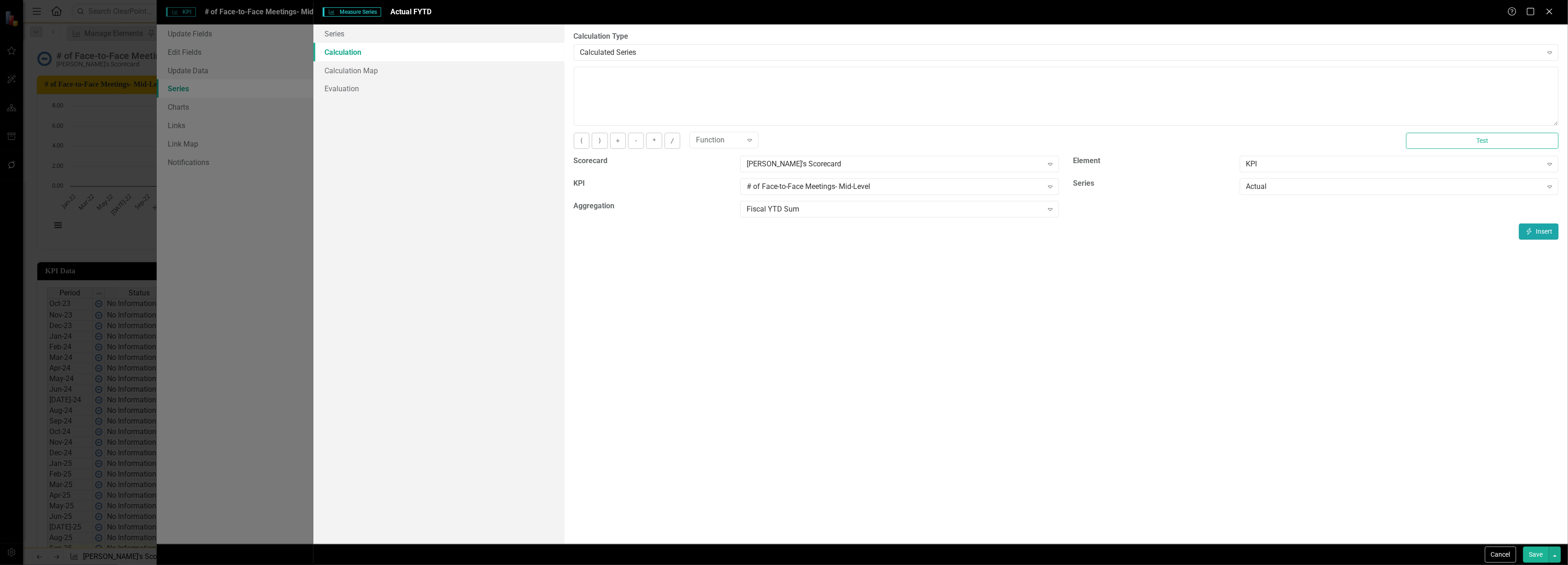
click at [1532, 229] on icon "Insert" at bounding box center [1530, 231] width 8 height 6
type textarea "[m2029699][Actual][FiscalYTDSum]"
click at [1536, 560] on button "Save" at bounding box center [1536, 555] width 26 height 16
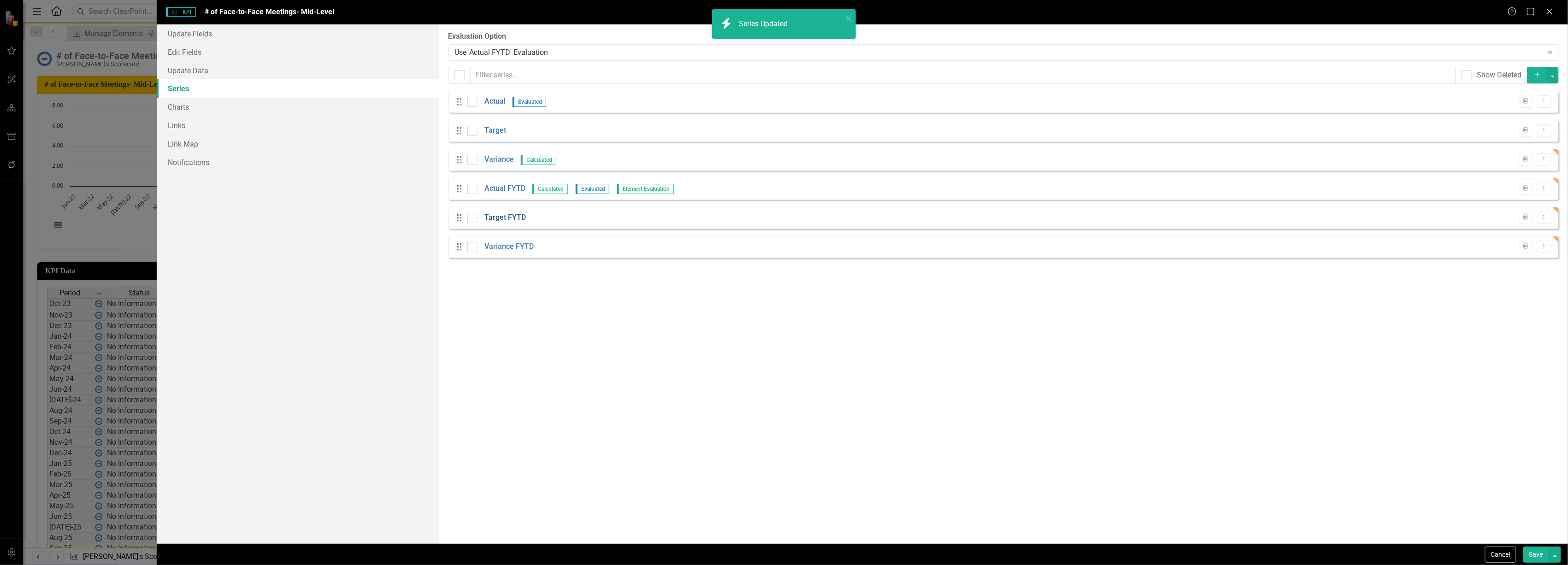
click at [493, 214] on link "Target FYTD" at bounding box center [505, 218] width 41 height 10
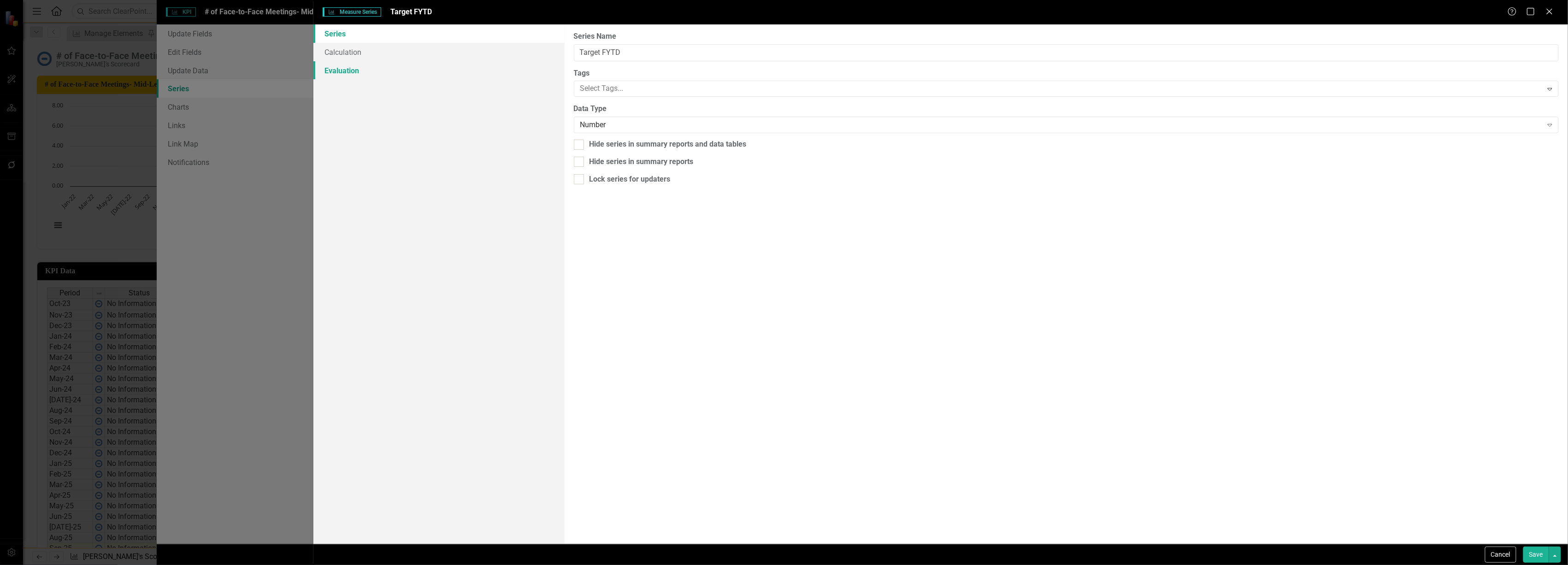
click at [393, 68] on link "Evaluation" at bounding box center [439, 70] width 251 height 19
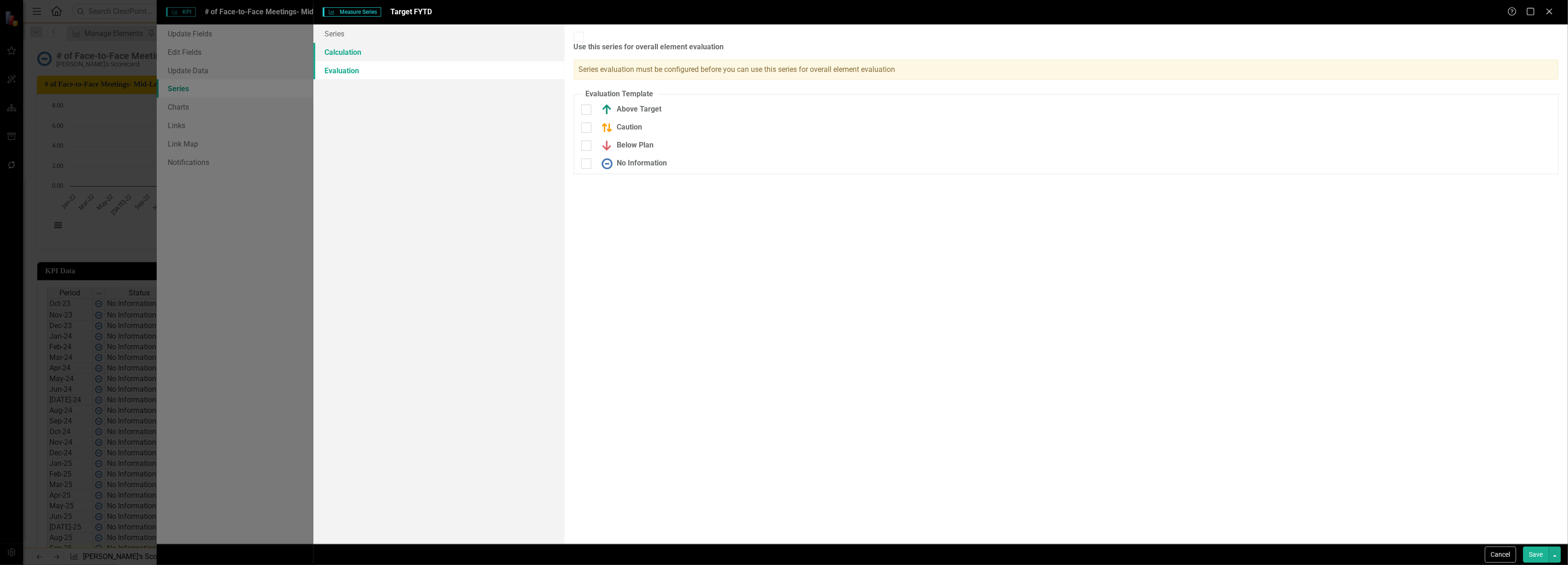
click at [343, 49] on link "Calculation" at bounding box center [439, 51] width 251 height 19
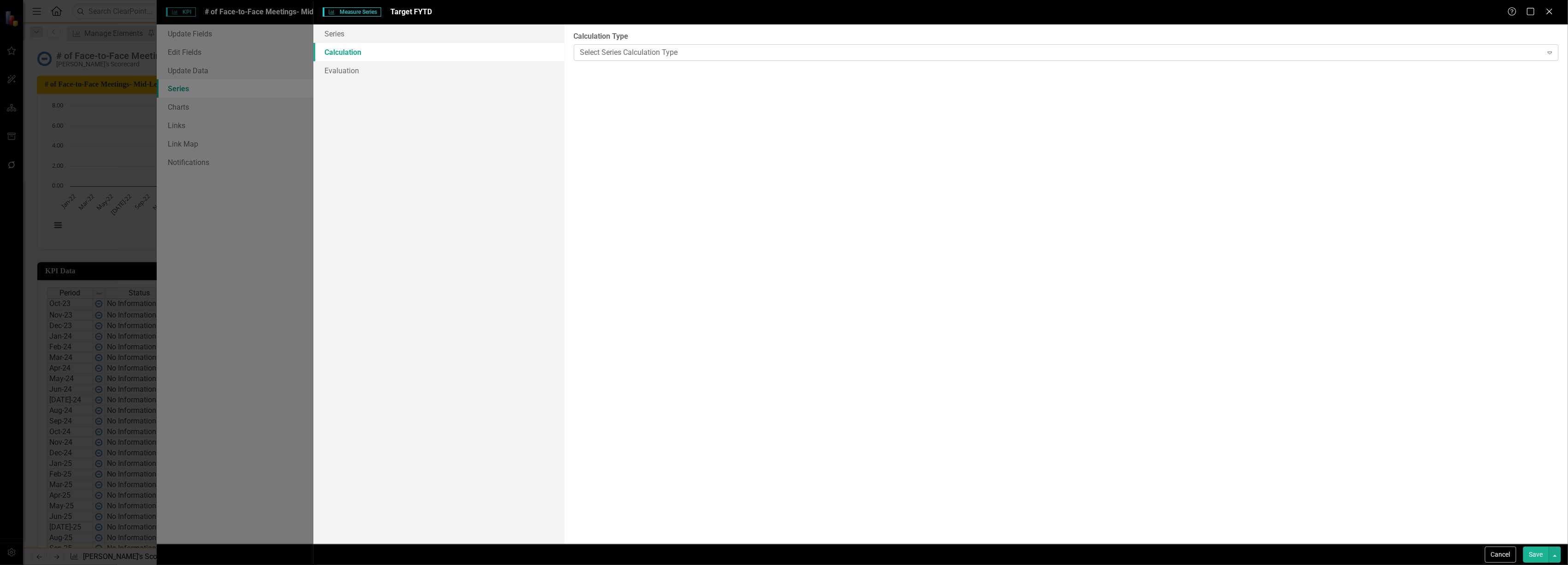
click at [626, 50] on div "Select Series Calculation Type" at bounding box center [1061, 51] width 962 height 10
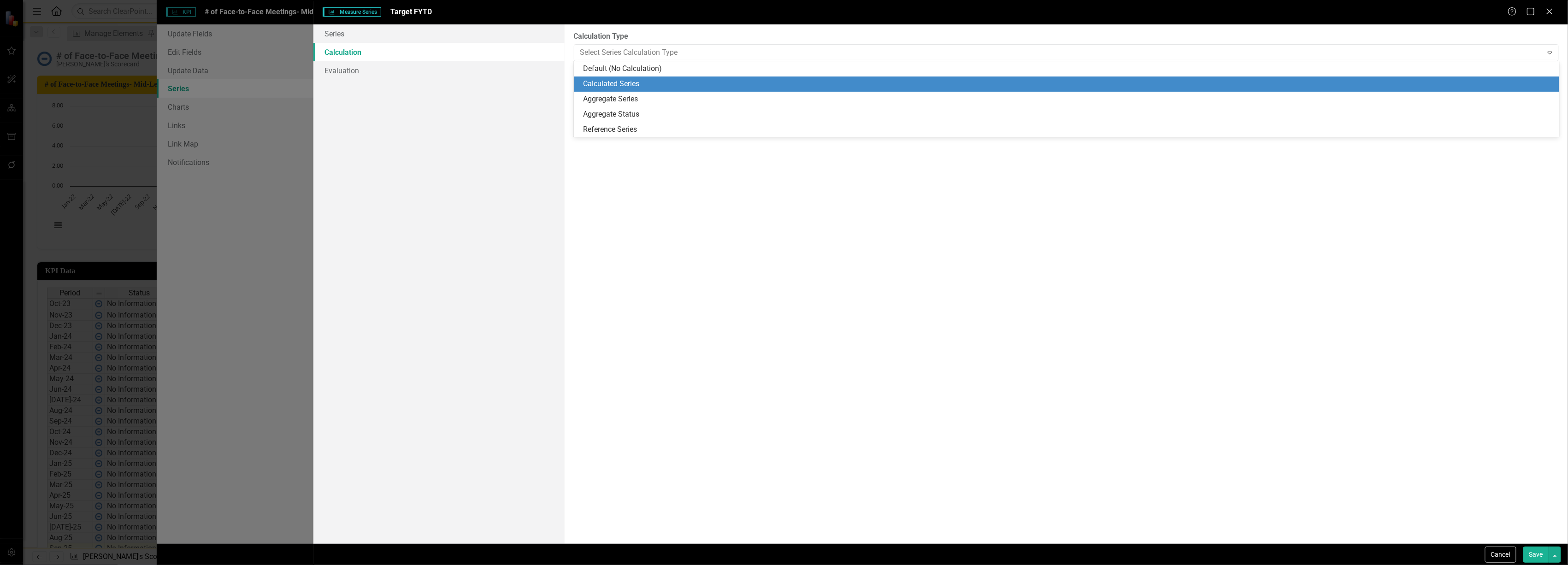
click at [627, 78] on div "Calculated Series" at bounding box center [1067, 84] width 986 height 15
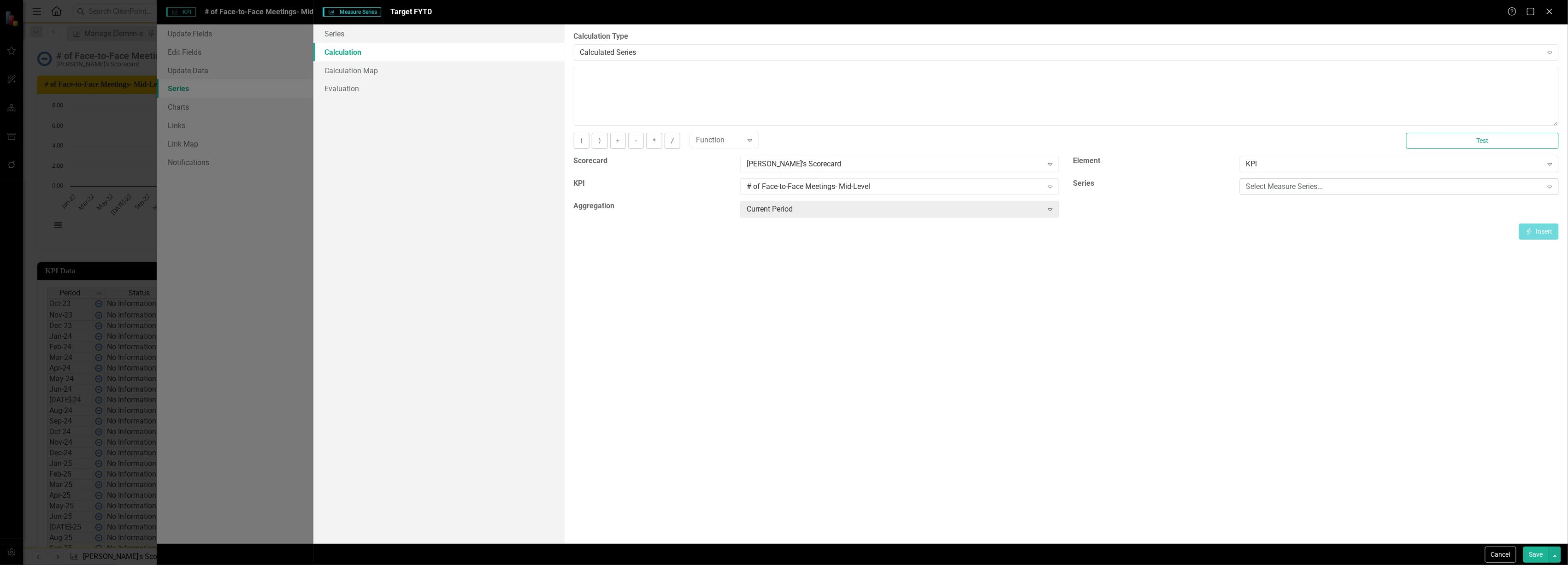
click at [1260, 180] on div "Select Measure Series... Expand" at bounding box center [1399, 187] width 319 height 16
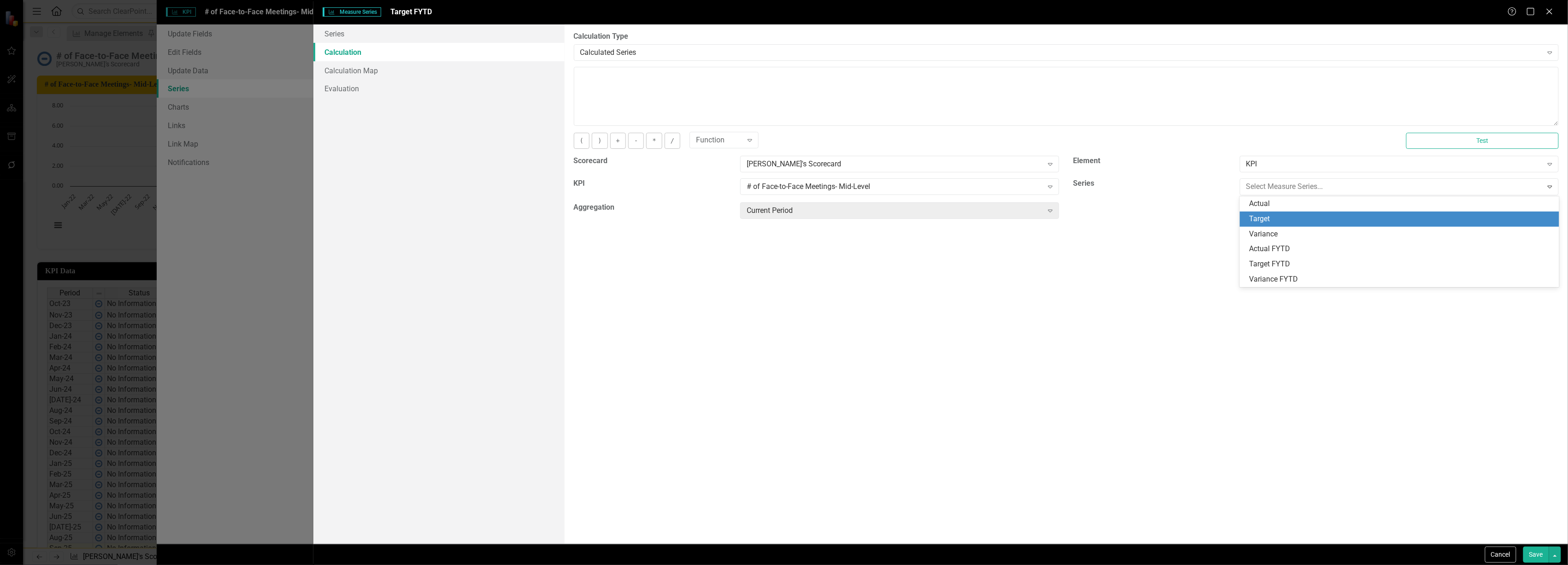
click at [1258, 218] on div "Target" at bounding box center [1402, 219] width 305 height 10
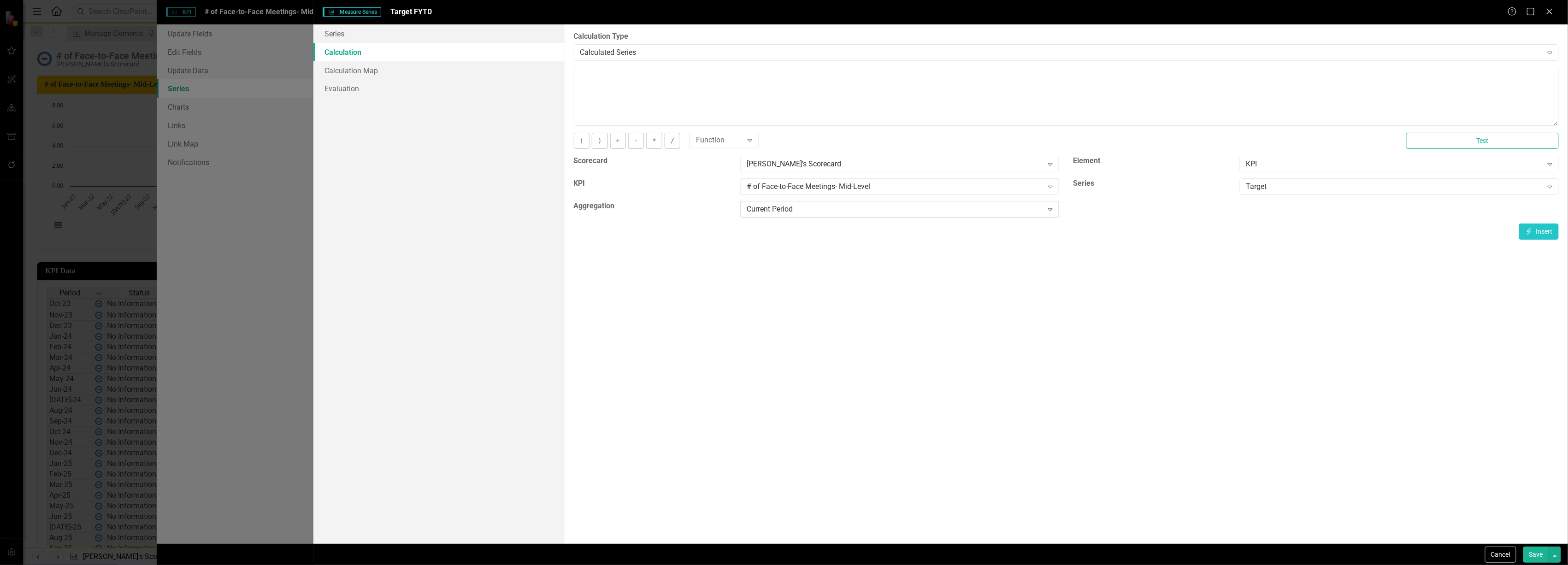
click at [950, 207] on div "Current Period" at bounding box center [895, 209] width 297 height 10
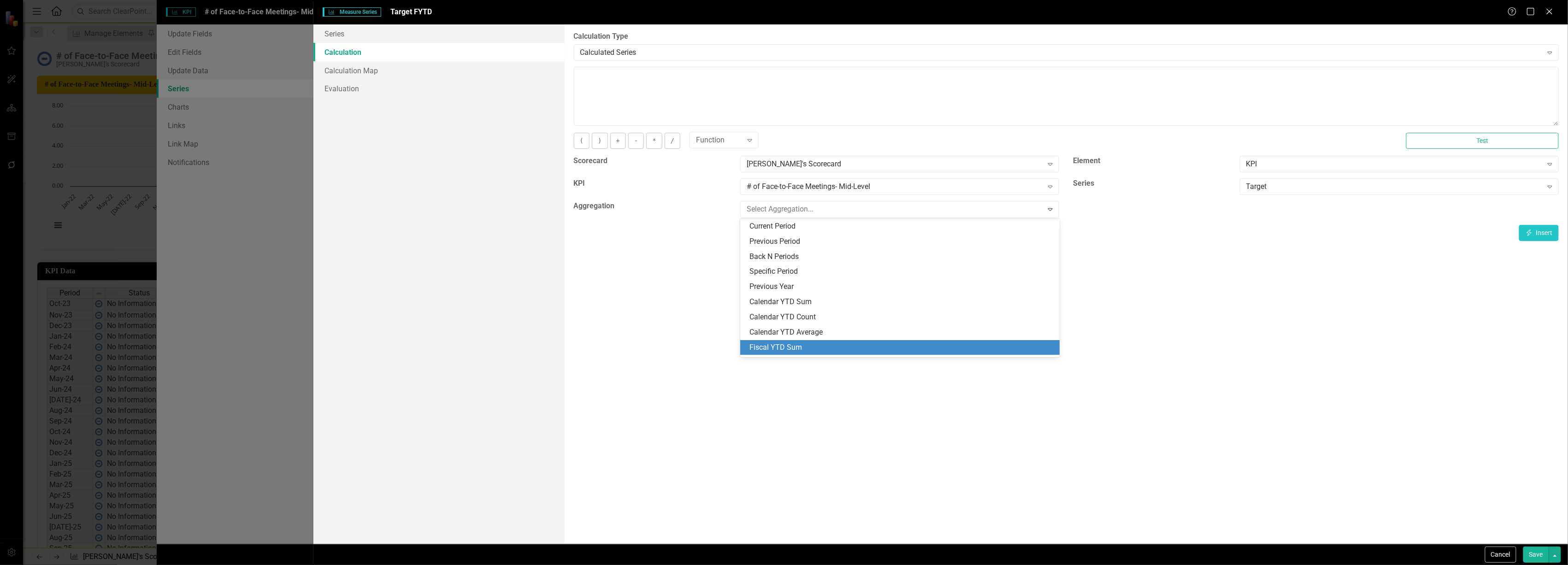
click at [916, 347] on div "Fiscal YTD Sum" at bounding box center [902, 347] width 305 height 10
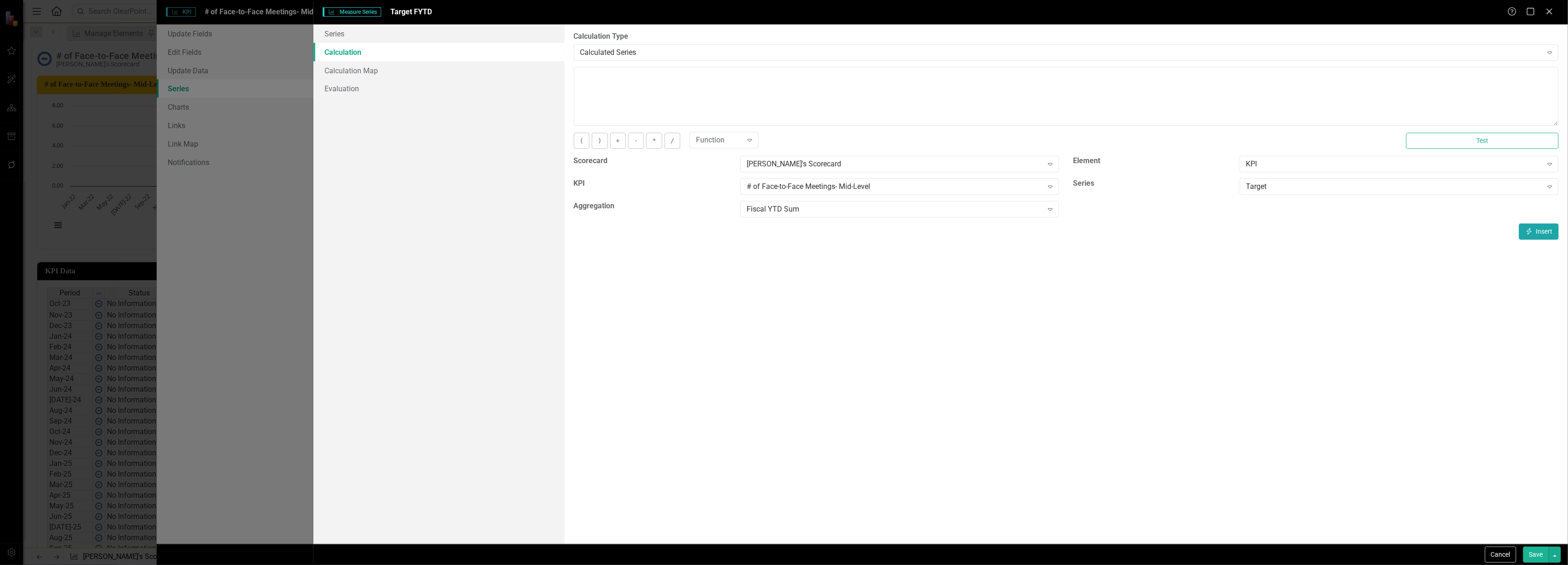
click at [1532, 231] on icon "Insert" at bounding box center [1530, 231] width 8 height 6
type textarea "[m2029699][Target][FiscalYTDSum]"
click at [1538, 555] on button "Save" at bounding box center [1536, 555] width 26 height 16
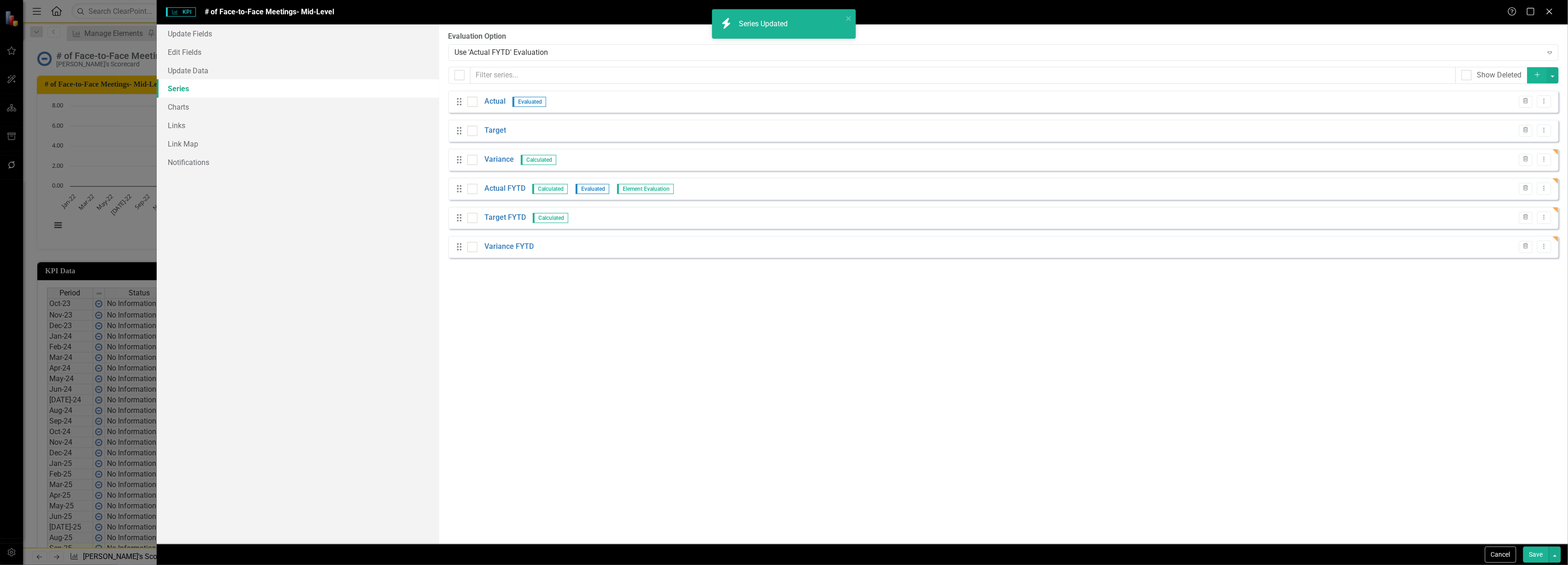
click at [693, 378] on div "From this page, you can add, edit, delete, or duplicate the measure series for …" at bounding box center [1004, 284] width 1129 height 520
click at [498, 190] on link "Actual FYTD" at bounding box center [505, 188] width 41 height 10
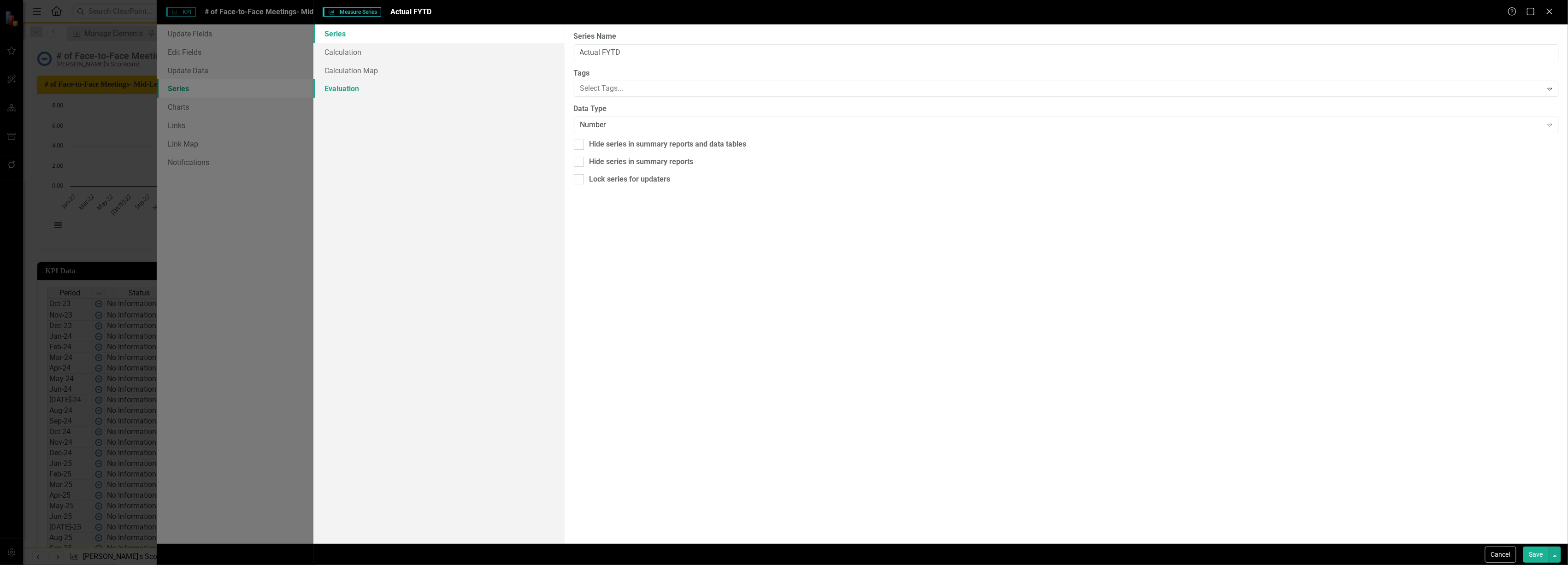
click at [386, 89] on link "Evaluation" at bounding box center [439, 88] width 251 height 19
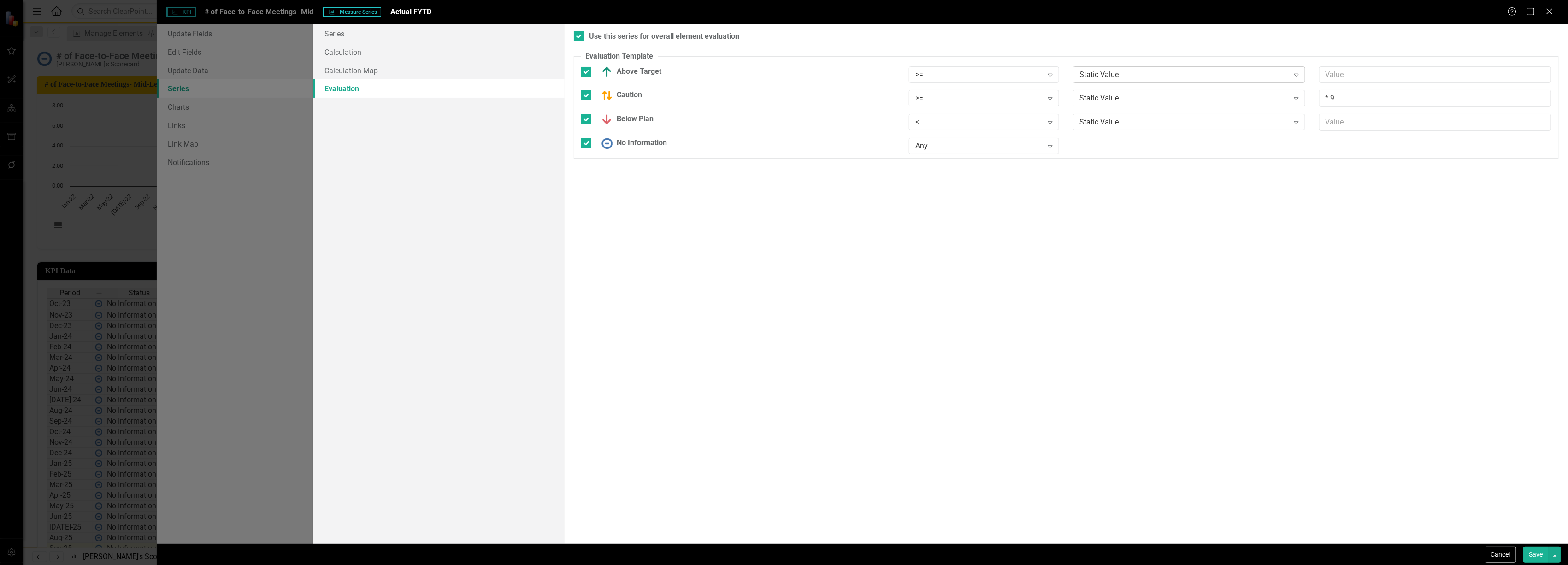
click at [1141, 78] on div "Static Value" at bounding box center [1184, 74] width 209 height 10
click at [1114, 148] on div "Target FYTD" at bounding box center [1191, 151] width 218 height 10
click at [1103, 71] on div "Target FYTD" at bounding box center [1184, 74] width 209 height 10
click at [1102, 100] on div "Static Value" at bounding box center [1184, 98] width 209 height 10
click at [1101, 174] on div "Target FYTD" at bounding box center [1191, 175] width 218 height 10
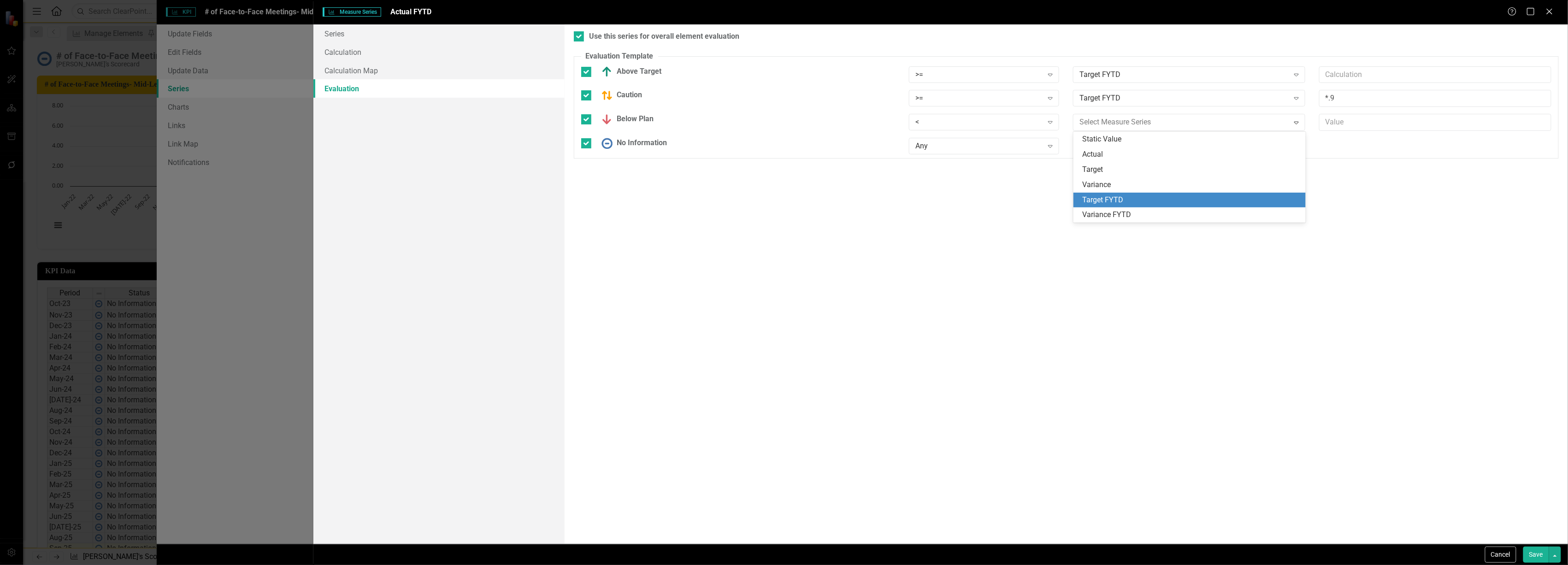
drag, startPoint x: 1106, startPoint y: 187, endPoint x: 1107, endPoint y: 199, distance: 12.0
click at [1107, 200] on div "Static Value Actual Target Variance Target FYTD Variance FYTD" at bounding box center [1190, 177] width 232 height 91
click at [1107, 199] on div "Target FYTD" at bounding box center [1191, 200] width 218 height 10
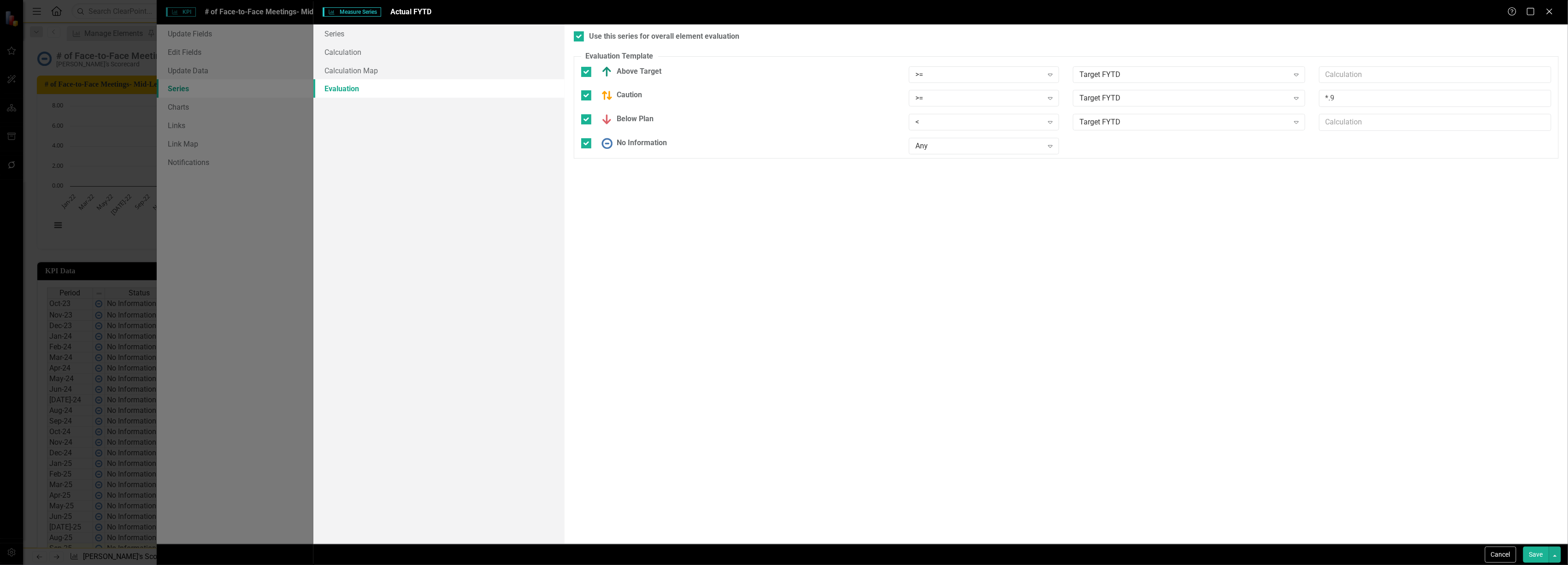
click at [1533, 553] on button "Save" at bounding box center [1536, 555] width 26 height 16
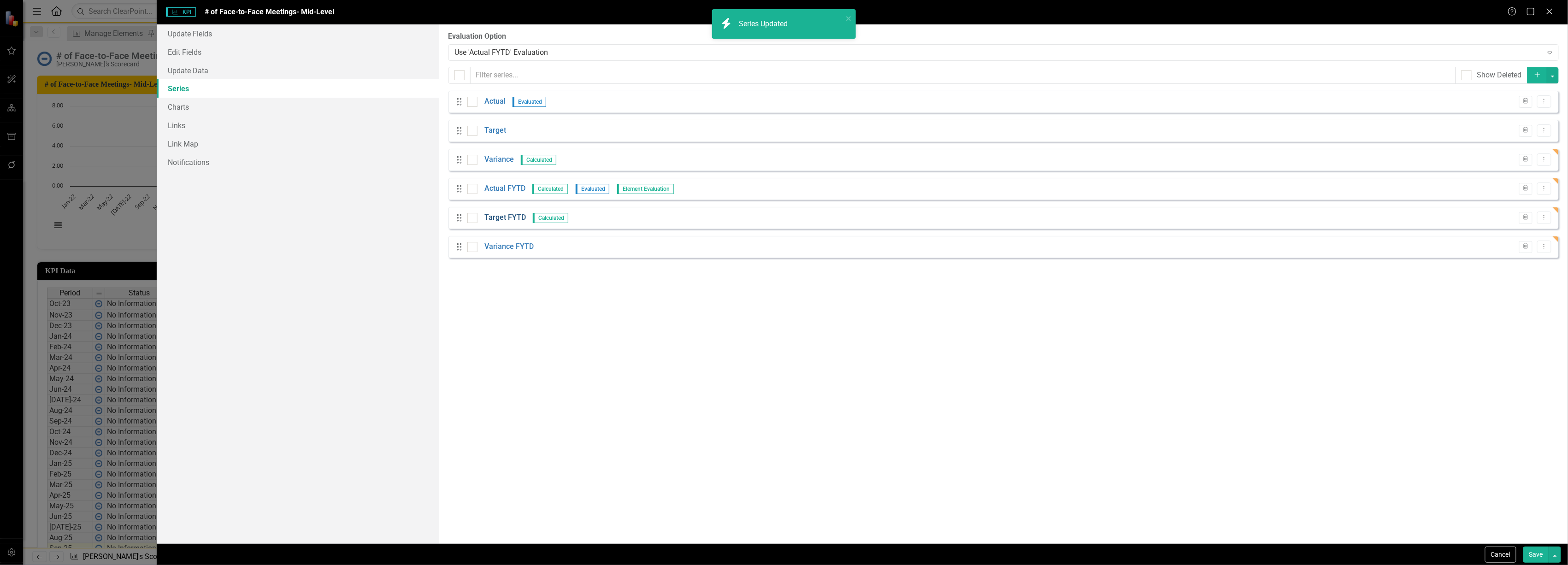
click at [511, 218] on link "Target FYTD" at bounding box center [505, 218] width 41 height 10
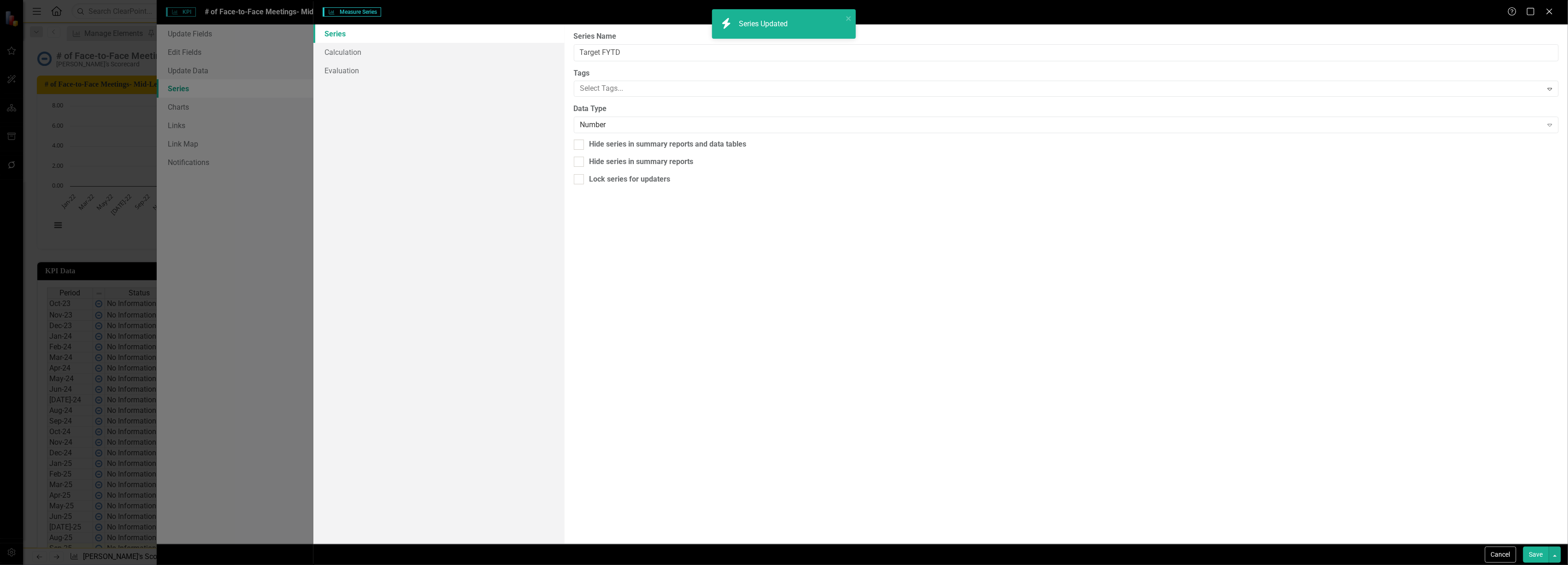
type input "Target FYTD"
click at [387, 64] on link "Evaluation" at bounding box center [439, 70] width 251 height 19
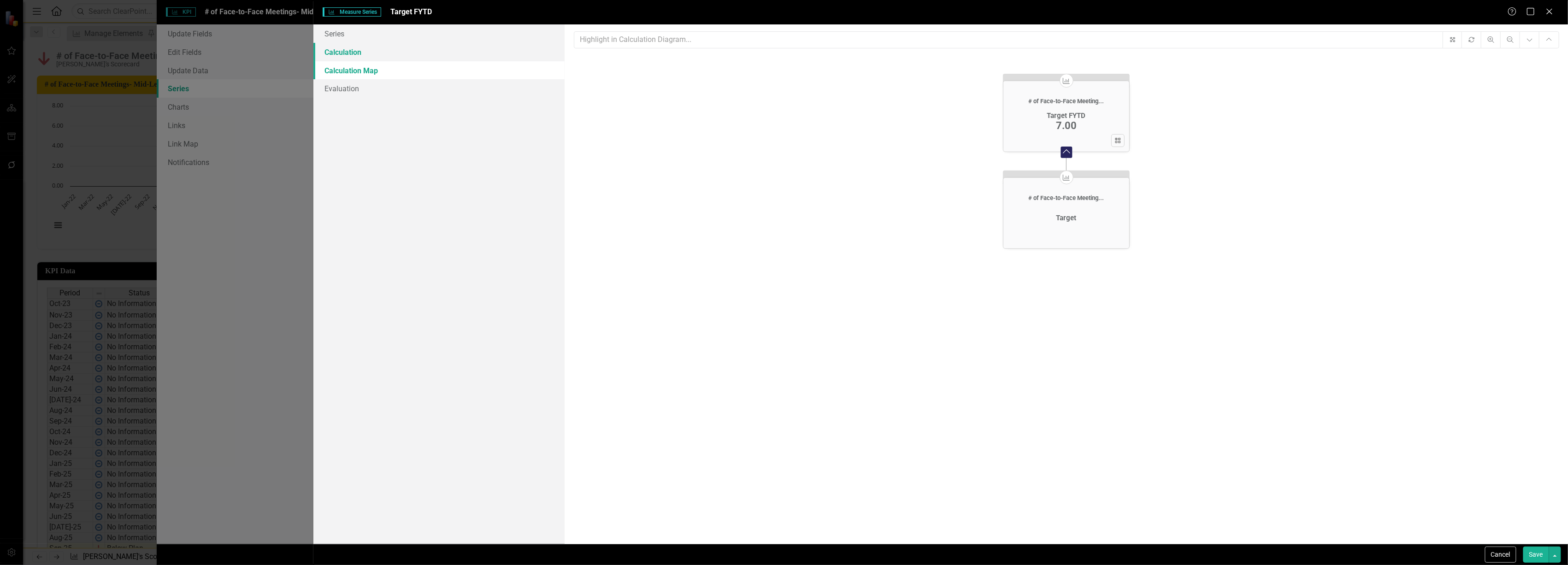
click at [376, 50] on link "Calculation" at bounding box center [439, 51] width 251 height 19
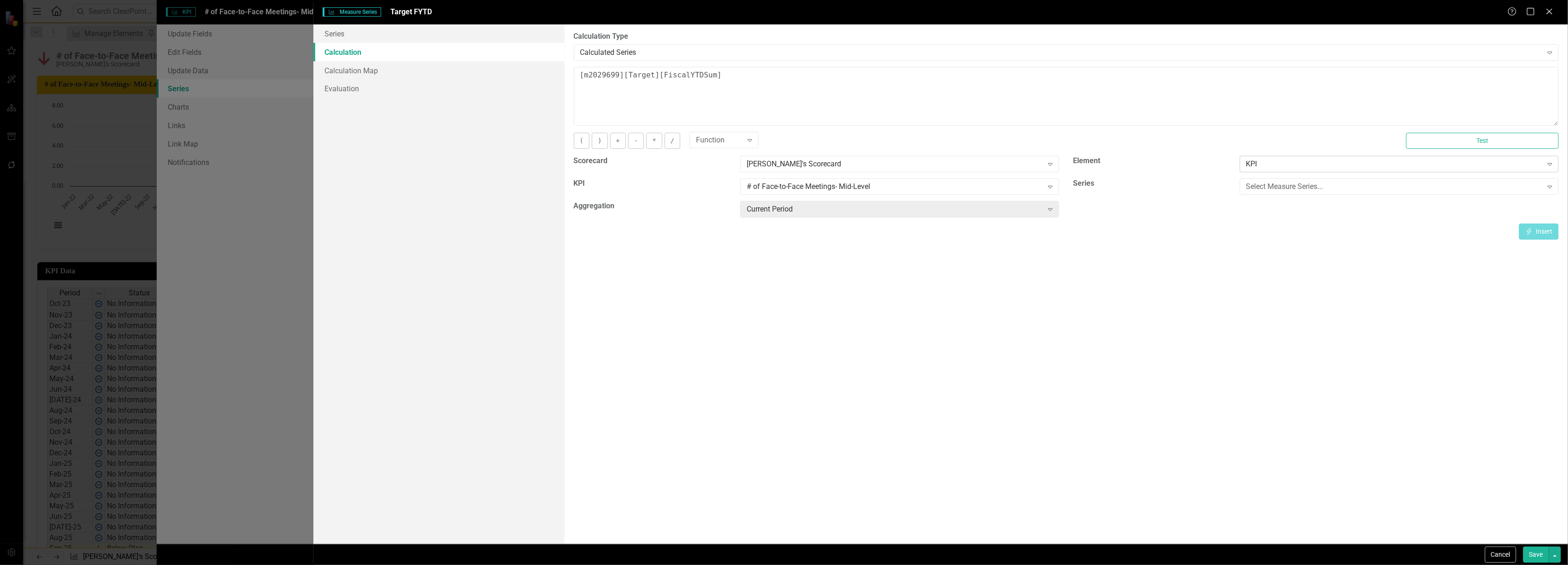
click at [1300, 172] on div "KPI Expand" at bounding box center [1399, 164] width 319 height 16
click at [1287, 183] on div "Select Measure Series..." at bounding box center [1395, 187] width 297 height 10
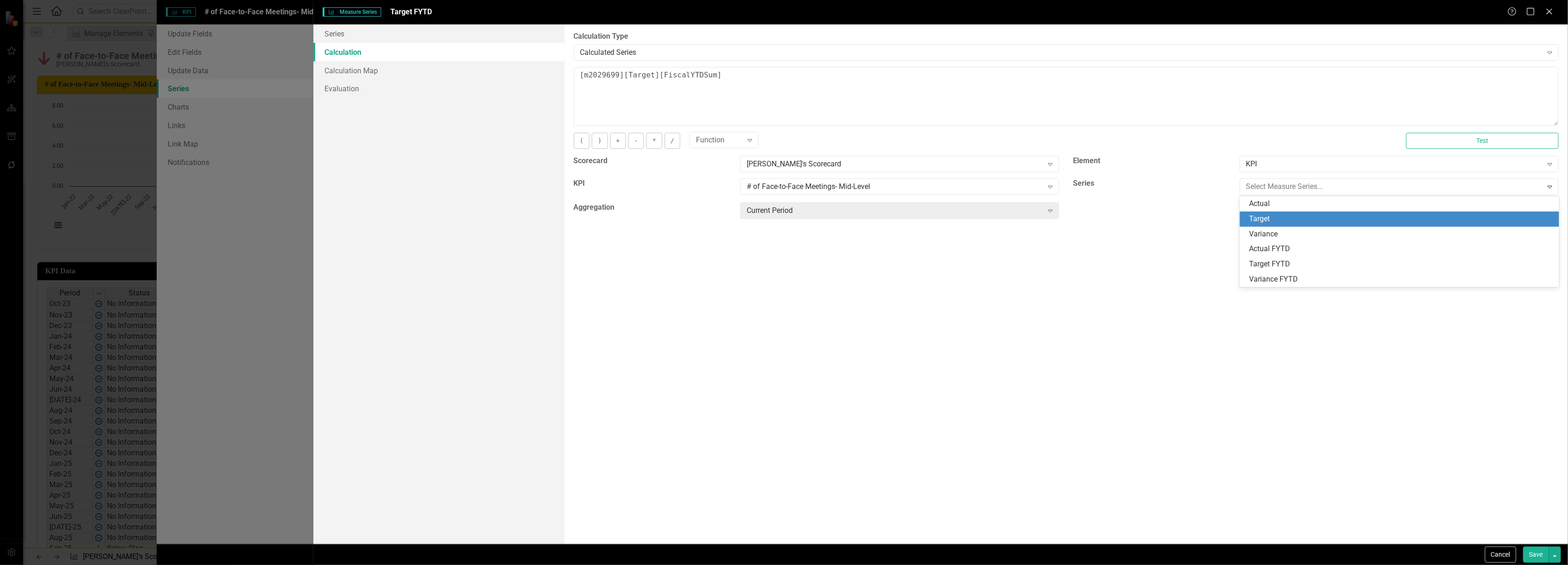
click at [1282, 220] on div "Target" at bounding box center [1402, 219] width 305 height 10
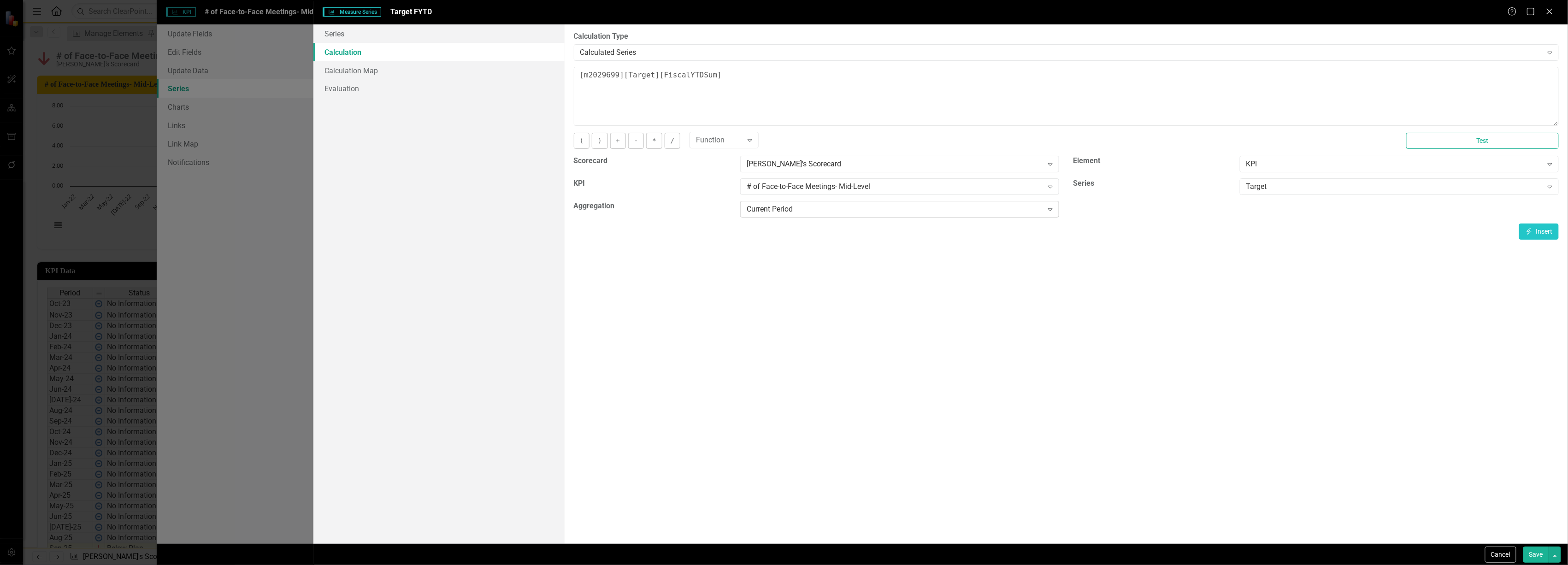
click at [956, 211] on div "Current Period" at bounding box center [895, 209] width 297 height 10
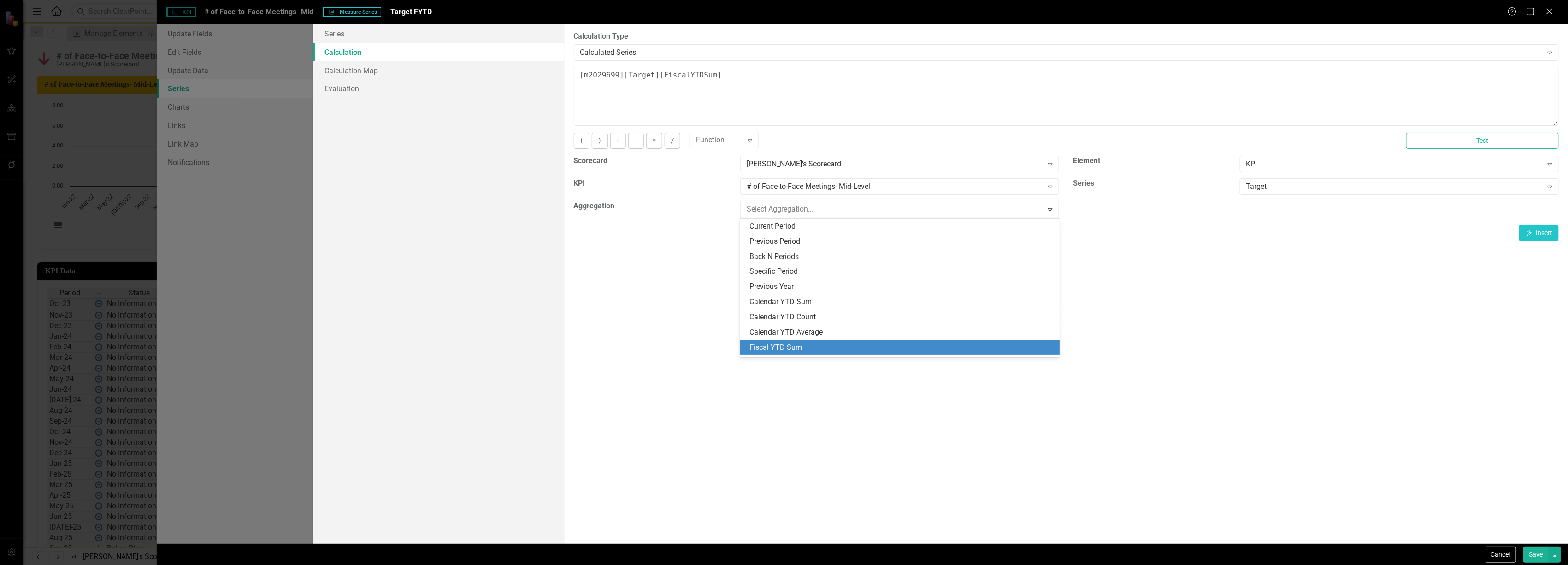
click at [895, 347] on div "Fiscal YTD Sum" at bounding box center [902, 347] width 305 height 10
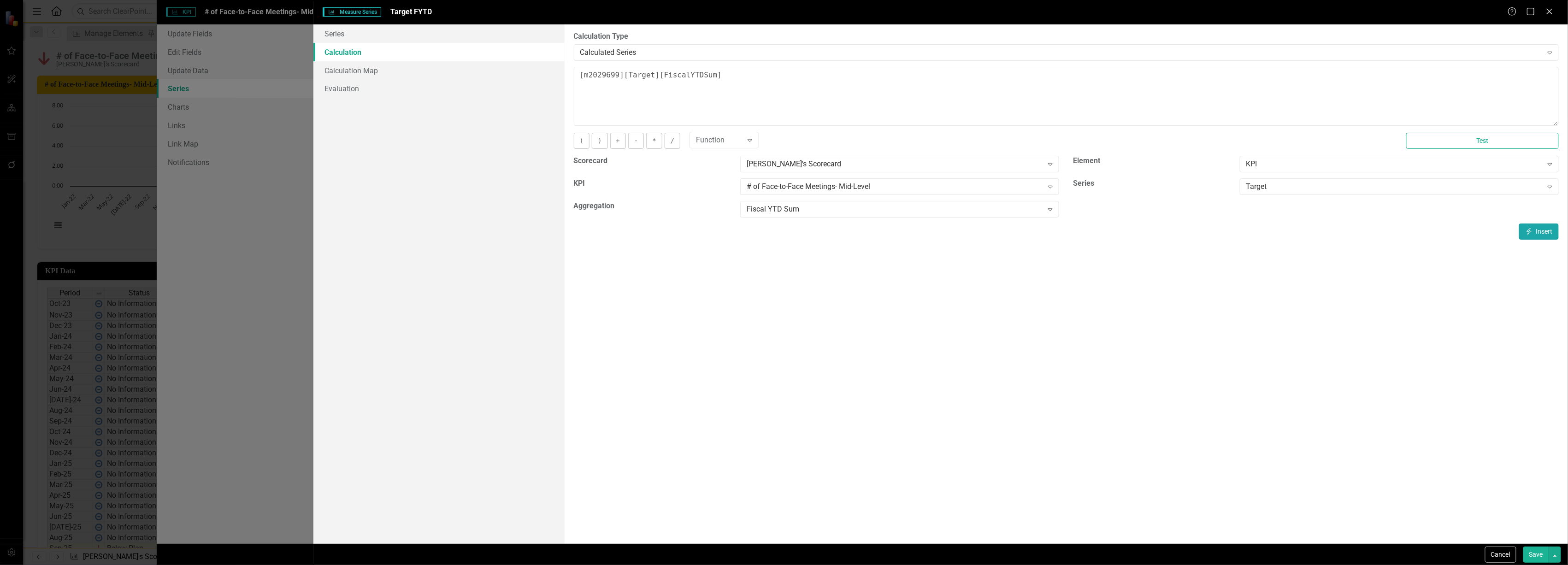
click at [1533, 235] on button "Insert Insert" at bounding box center [1539, 232] width 40 height 16
drag, startPoint x: 911, startPoint y: 87, endPoint x: 714, endPoint y: 78, distance: 197.2
click at [714, 78] on textarea "[m2029699][Target][FiscalYTDSum] [m2029699][Target][FiscalYTDSum]" at bounding box center [1066, 96] width 985 height 59
type textarea "[m2029699][Target][FiscalYTDSum]"
click at [1542, 549] on button "Save" at bounding box center [1536, 555] width 26 height 16
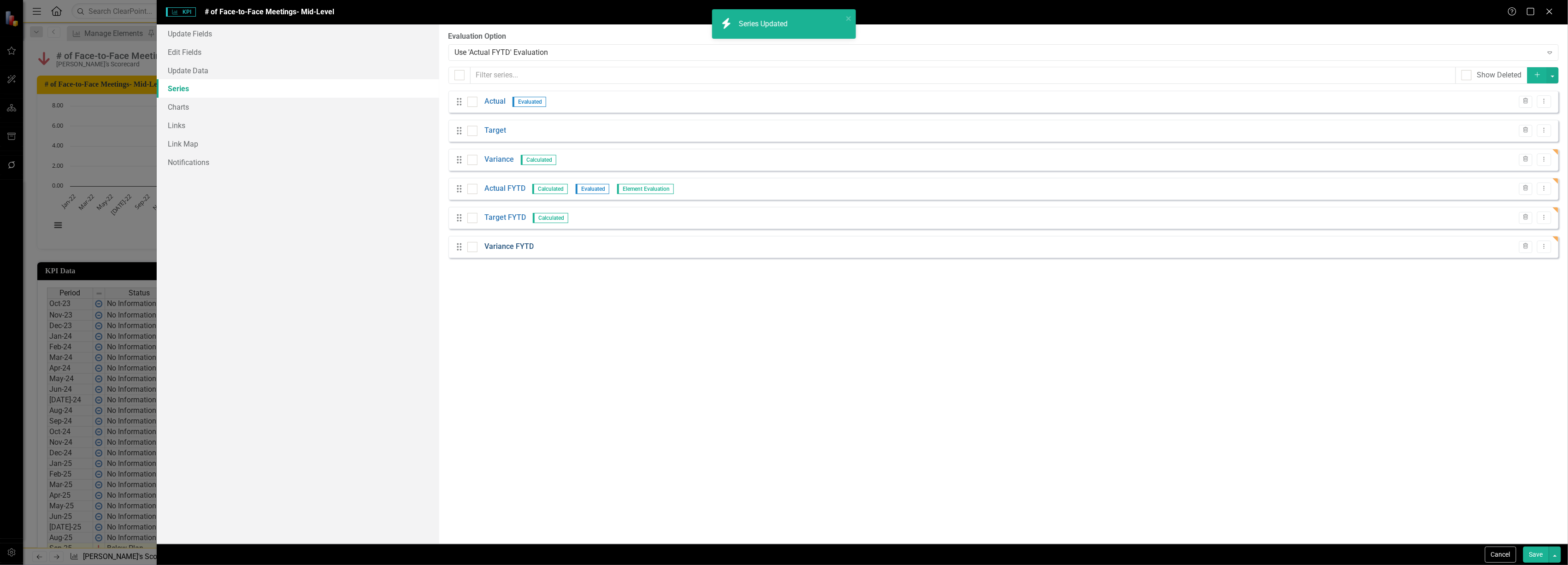
click at [510, 251] on link "Variance FYTD" at bounding box center [509, 246] width 49 height 10
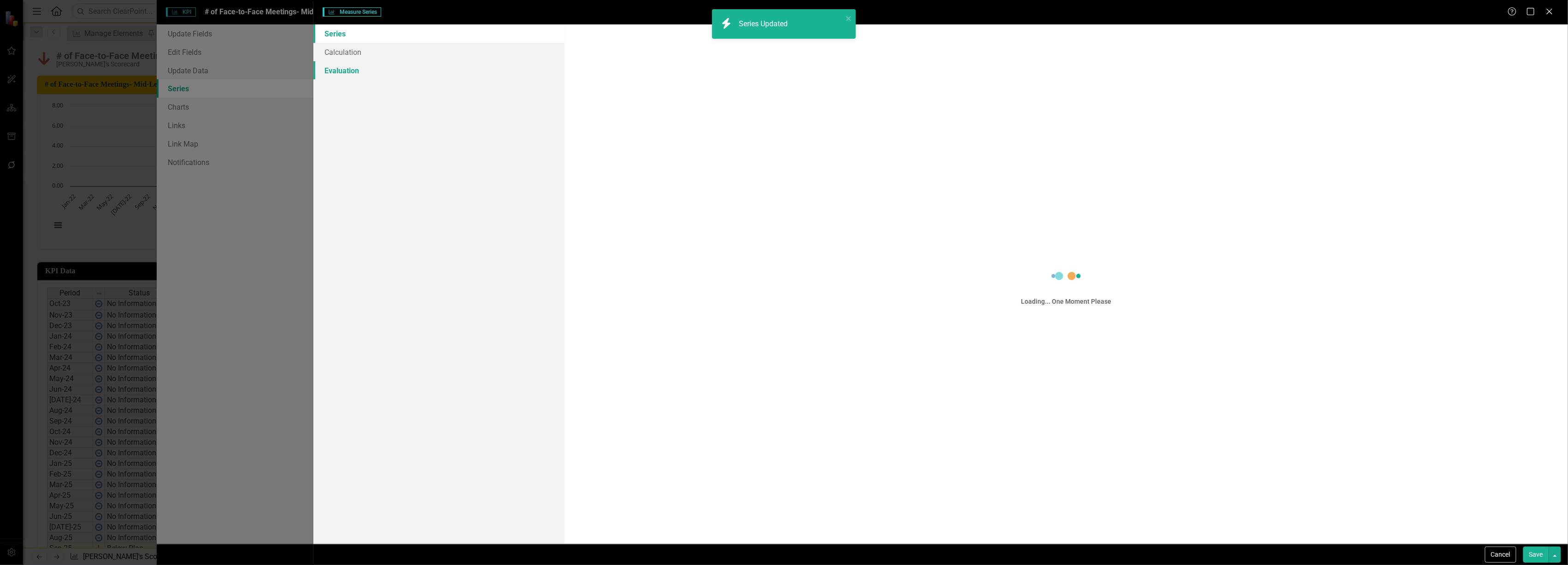
click at [345, 78] on link "Evaluation" at bounding box center [439, 70] width 251 height 19
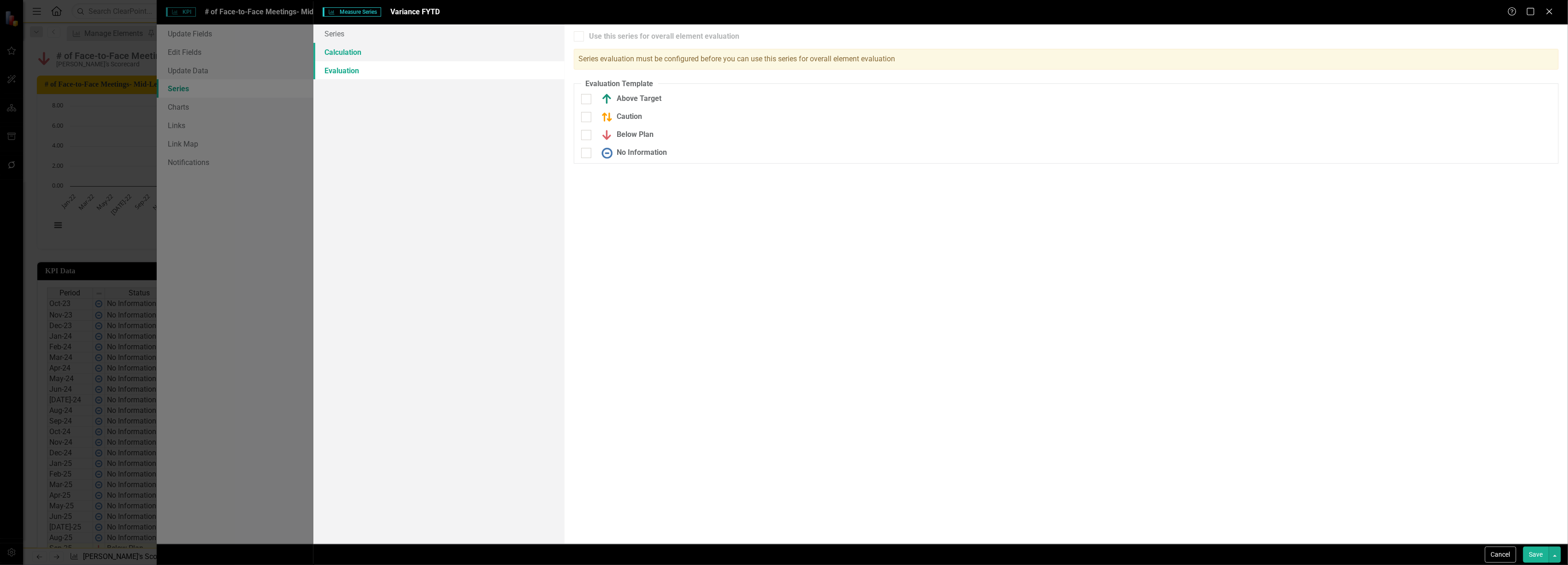
click at [356, 54] on link "Calculation" at bounding box center [439, 51] width 251 height 19
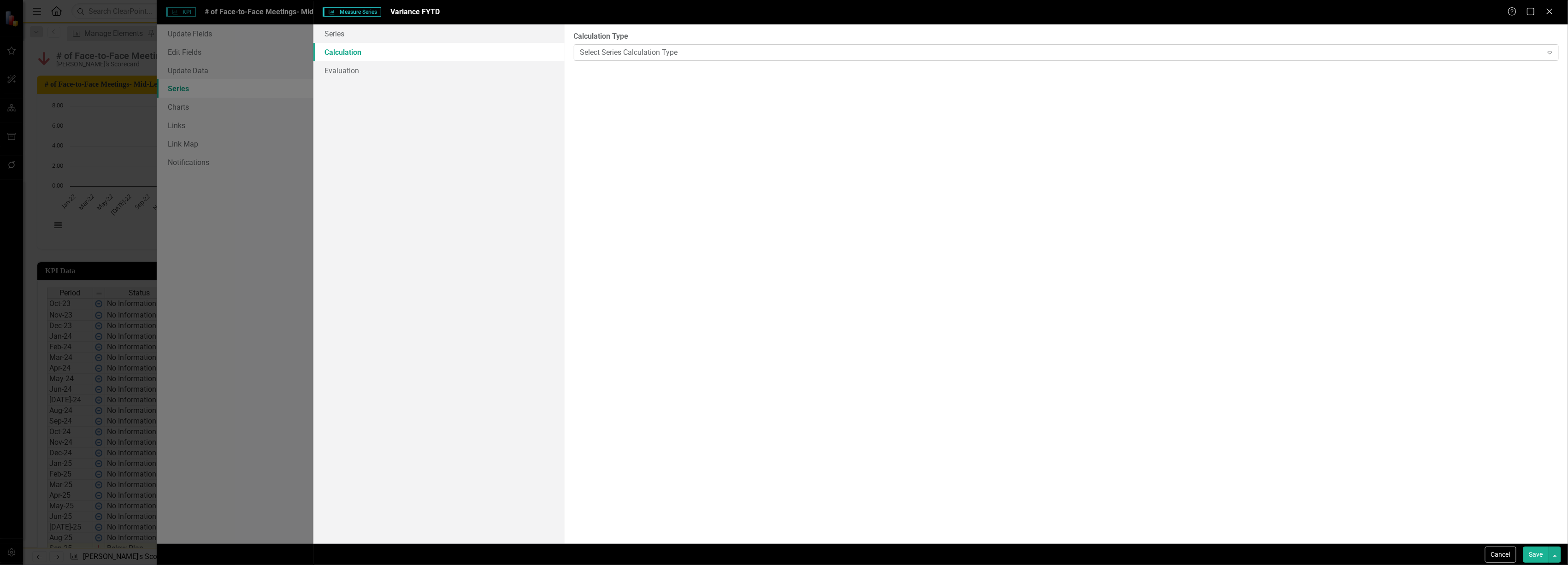
click at [611, 54] on div "Select Series Calculation Type" at bounding box center [1061, 51] width 962 height 10
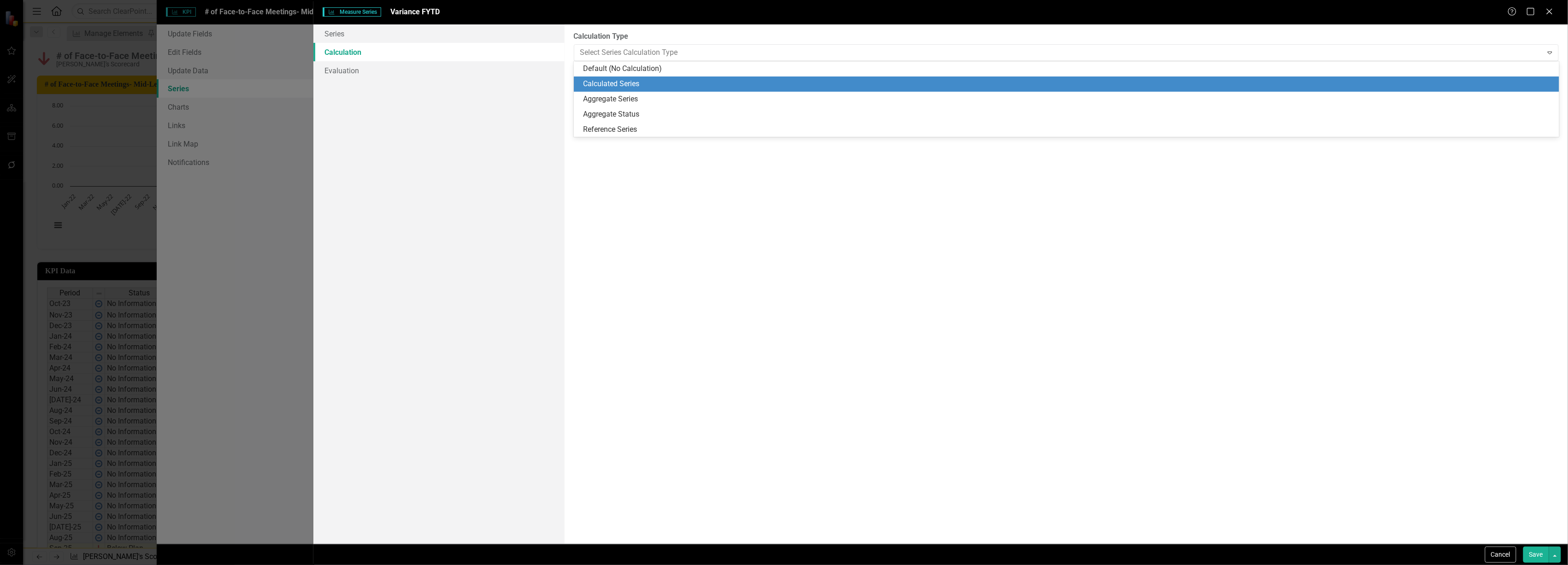
click at [614, 82] on div "Calculated Series" at bounding box center [1068, 84] width 971 height 10
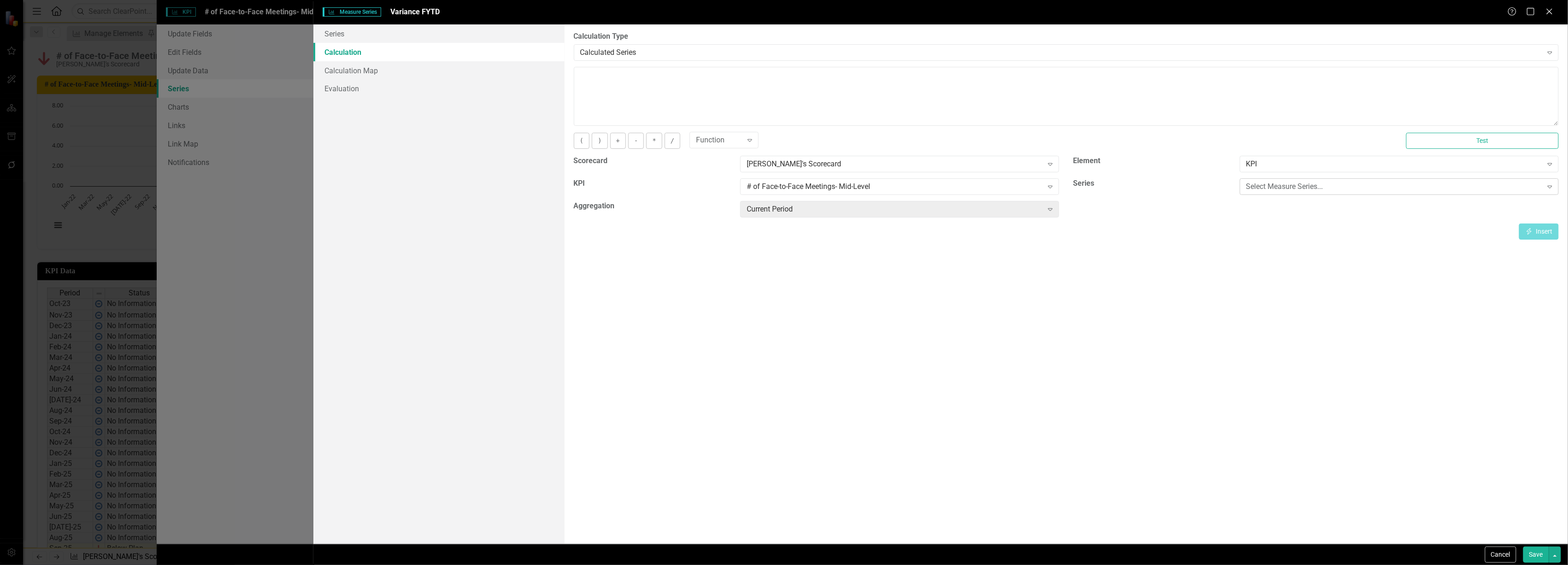
click at [1290, 189] on div "Select Measure Series..." at bounding box center [1395, 187] width 297 height 10
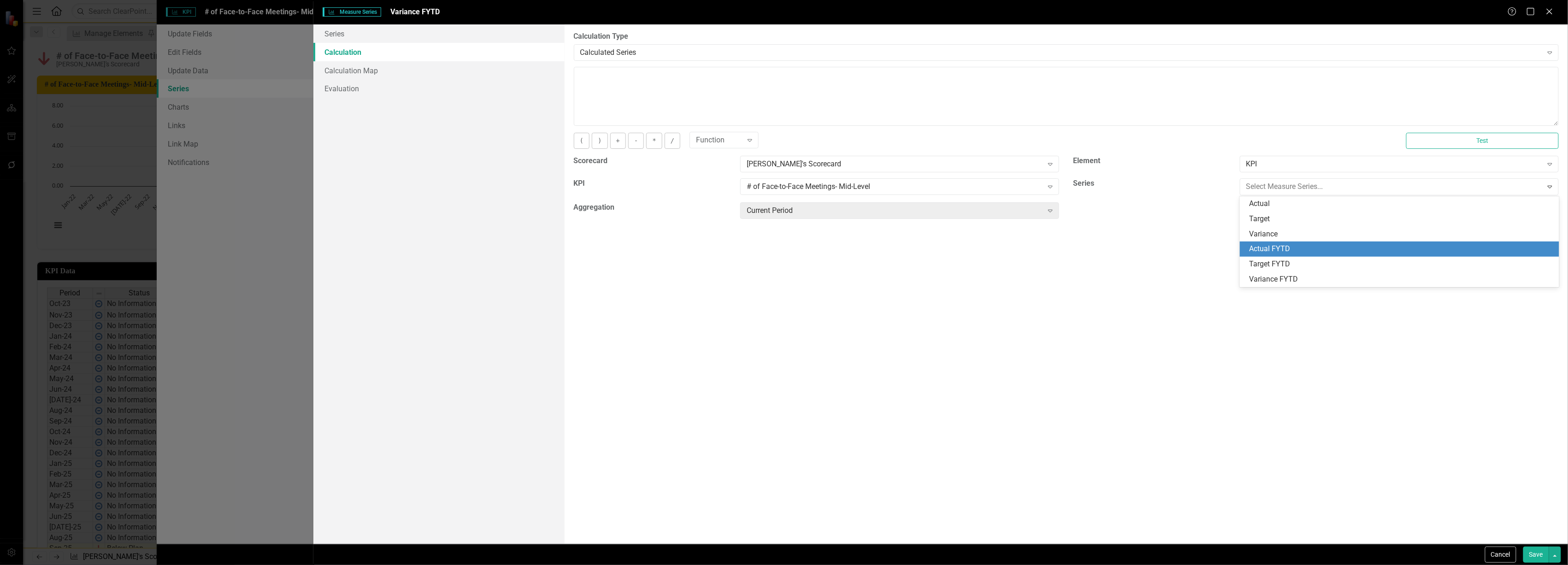
click at [1286, 253] on div "Actual FYTD" at bounding box center [1402, 249] width 305 height 10
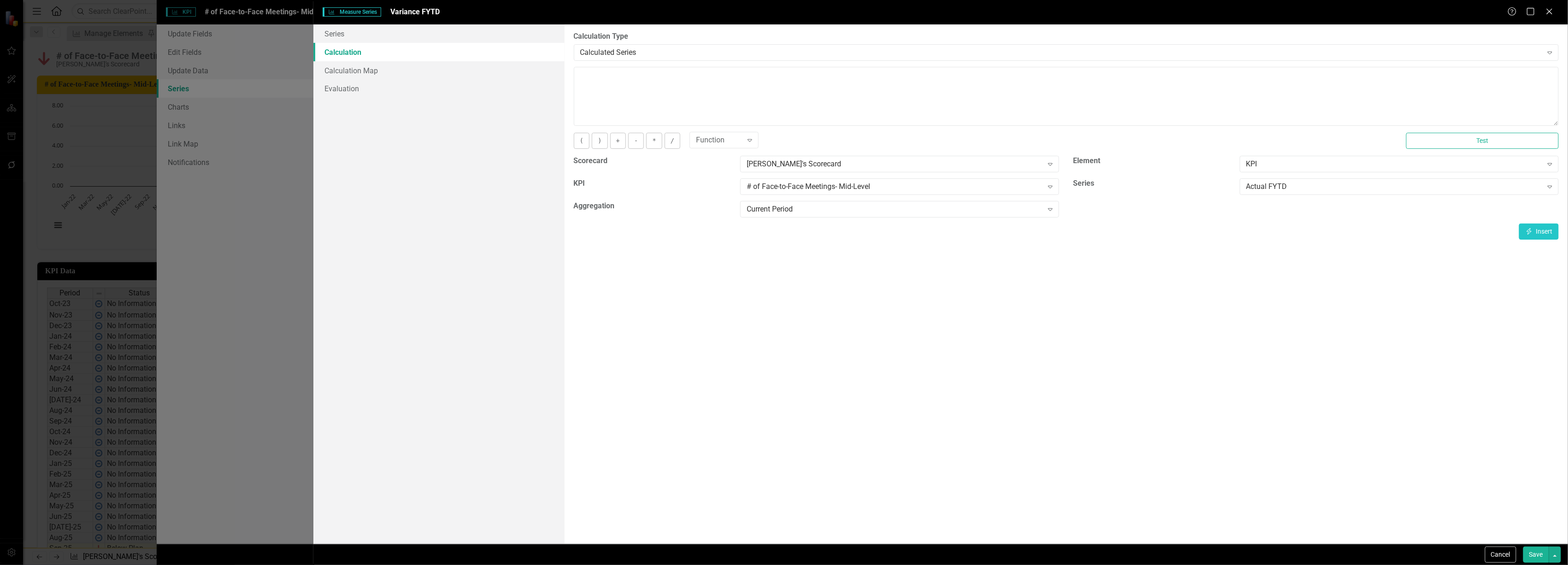
click at [1536, 552] on button "Save" at bounding box center [1536, 555] width 26 height 16
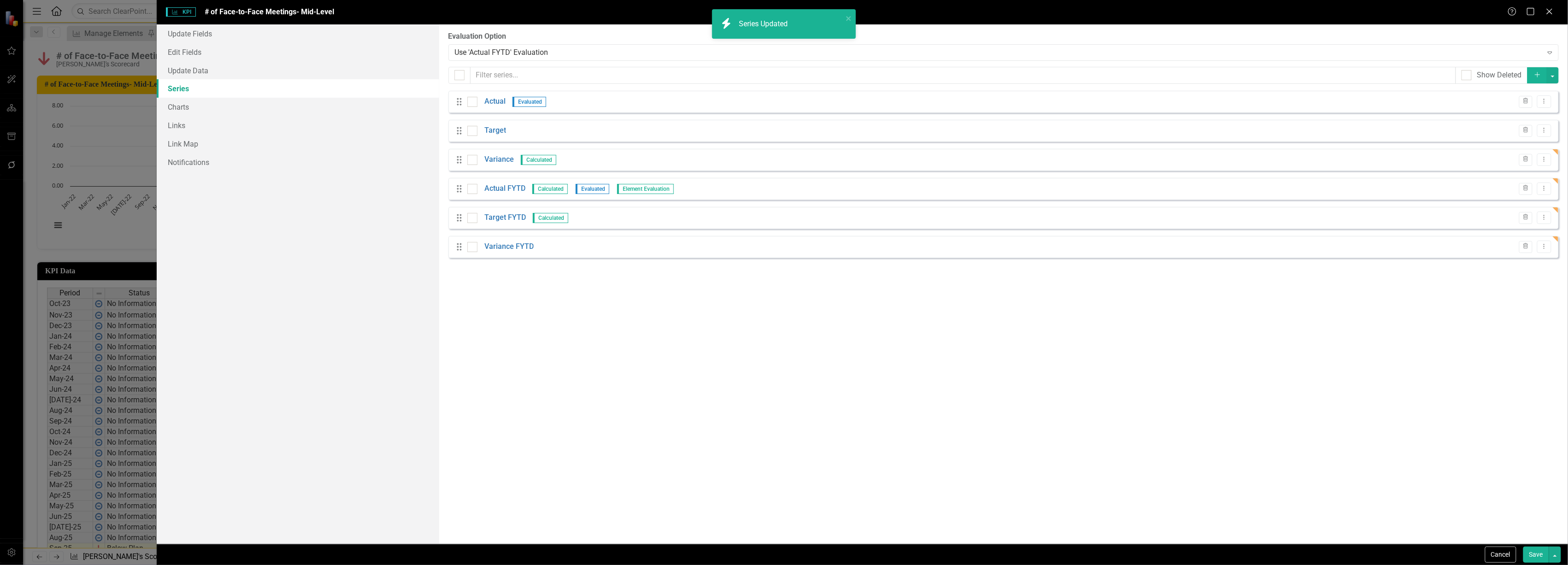
click at [502, 253] on div "Drag Variance FYTD Trash Dropdown Menu" at bounding box center [1003, 247] width 1110 height 22
click at [504, 246] on link "Variance FYTD" at bounding box center [509, 246] width 49 height 10
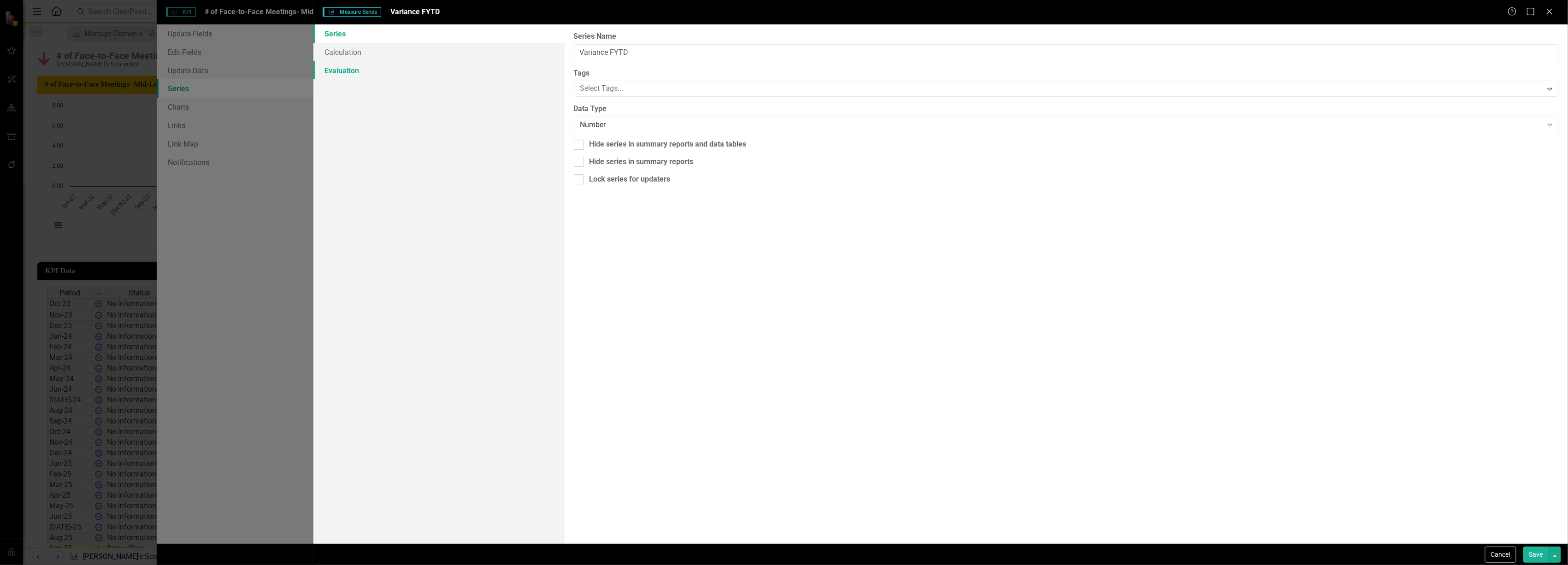
click at [390, 69] on link "Evaluation" at bounding box center [439, 70] width 251 height 19
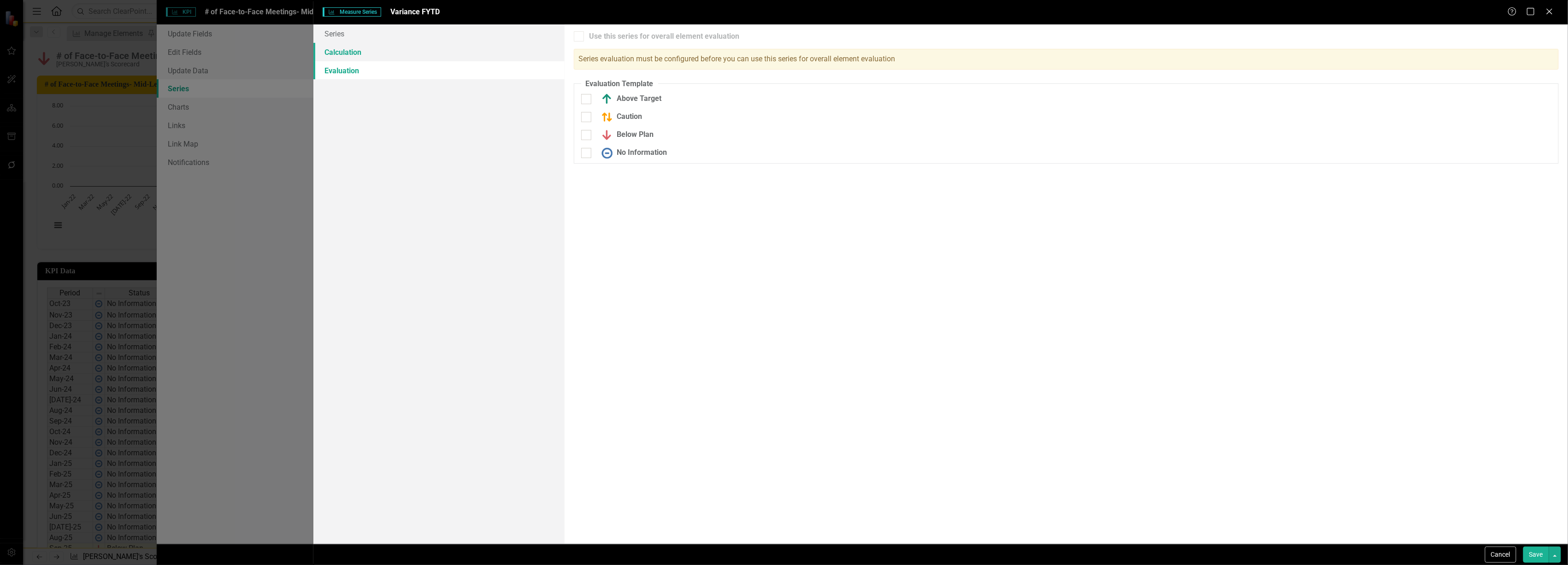
click at [389, 53] on link "Calculation" at bounding box center [439, 51] width 251 height 19
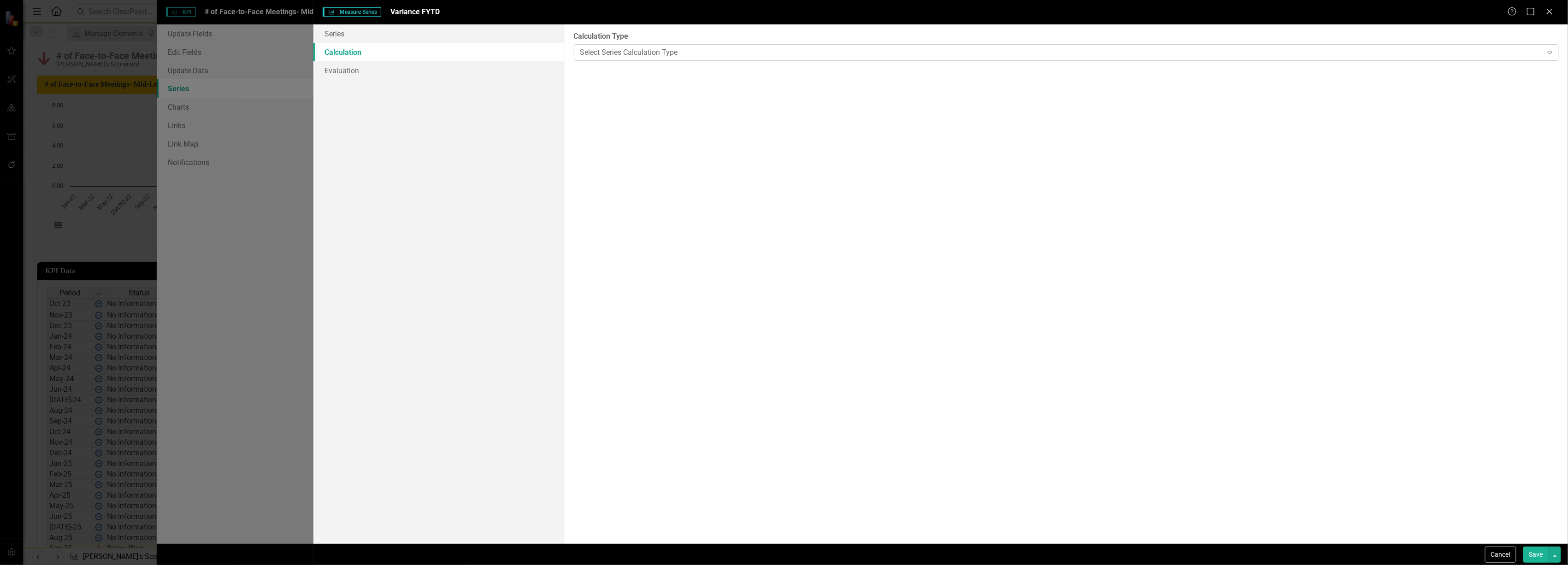
click at [648, 60] on div "Select Series Calculation Type Expand" at bounding box center [1066, 52] width 985 height 16
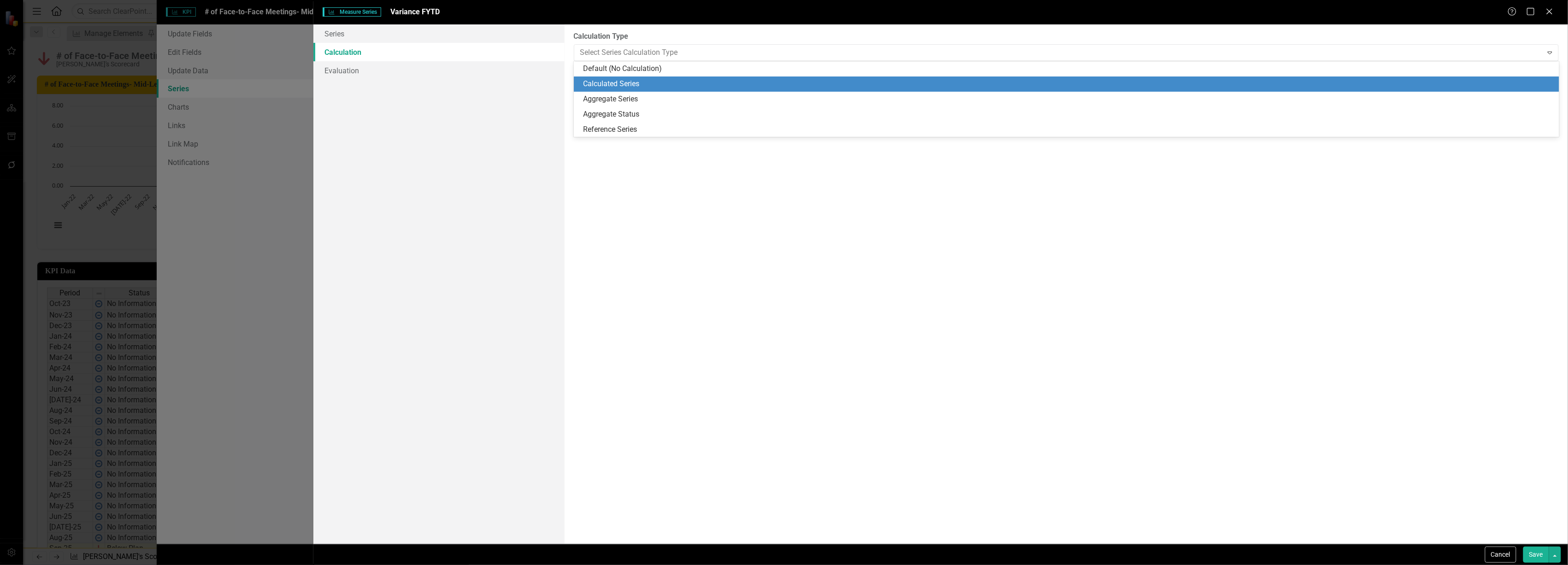
click at [640, 81] on div "Calculated Series" at bounding box center [1068, 84] width 971 height 10
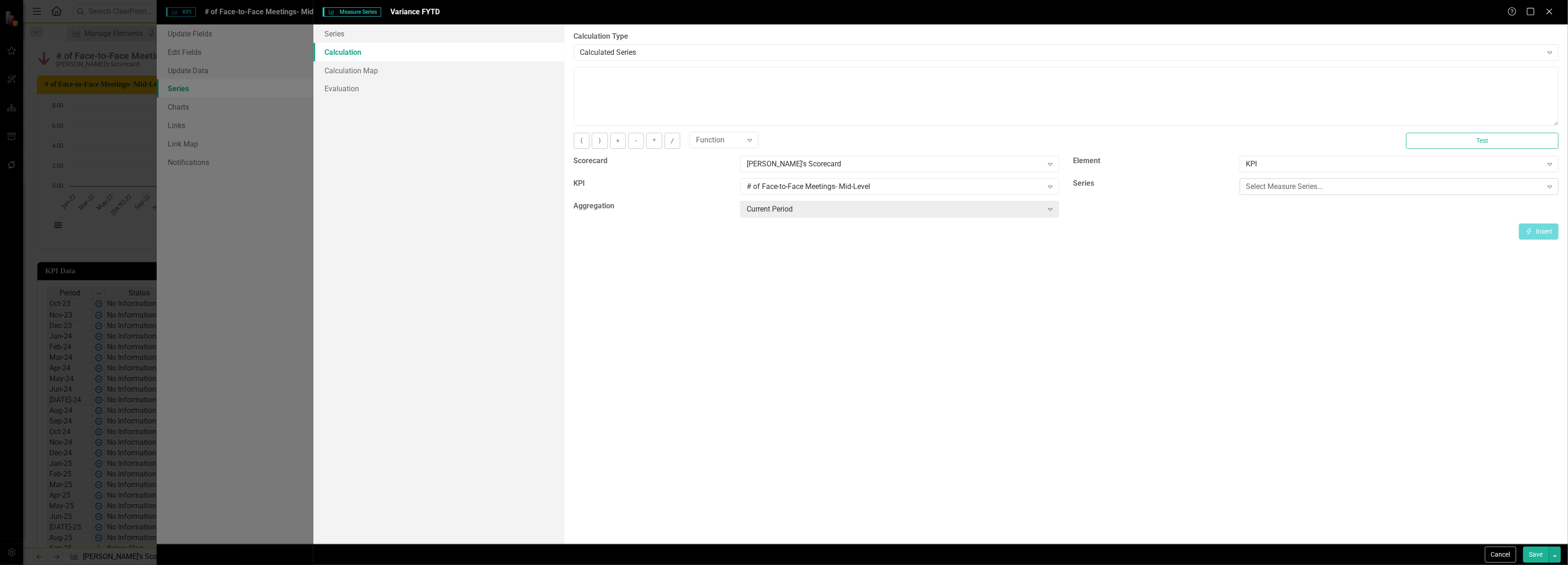
click at [1287, 187] on div "Select Measure Series..." at bounding box center [1395, 187] width 297 height 10
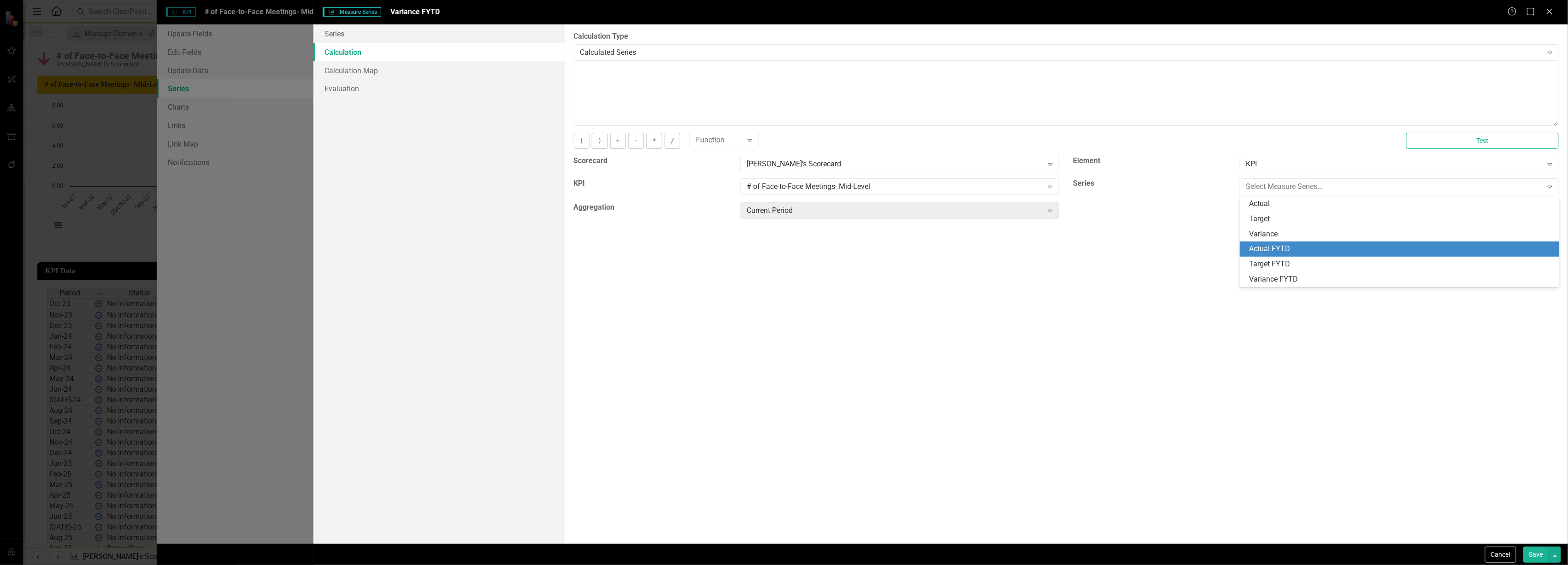
click at [1286, 249] on div "Actual FYTD" at bounding box center [1402, 249] width 305 height 10
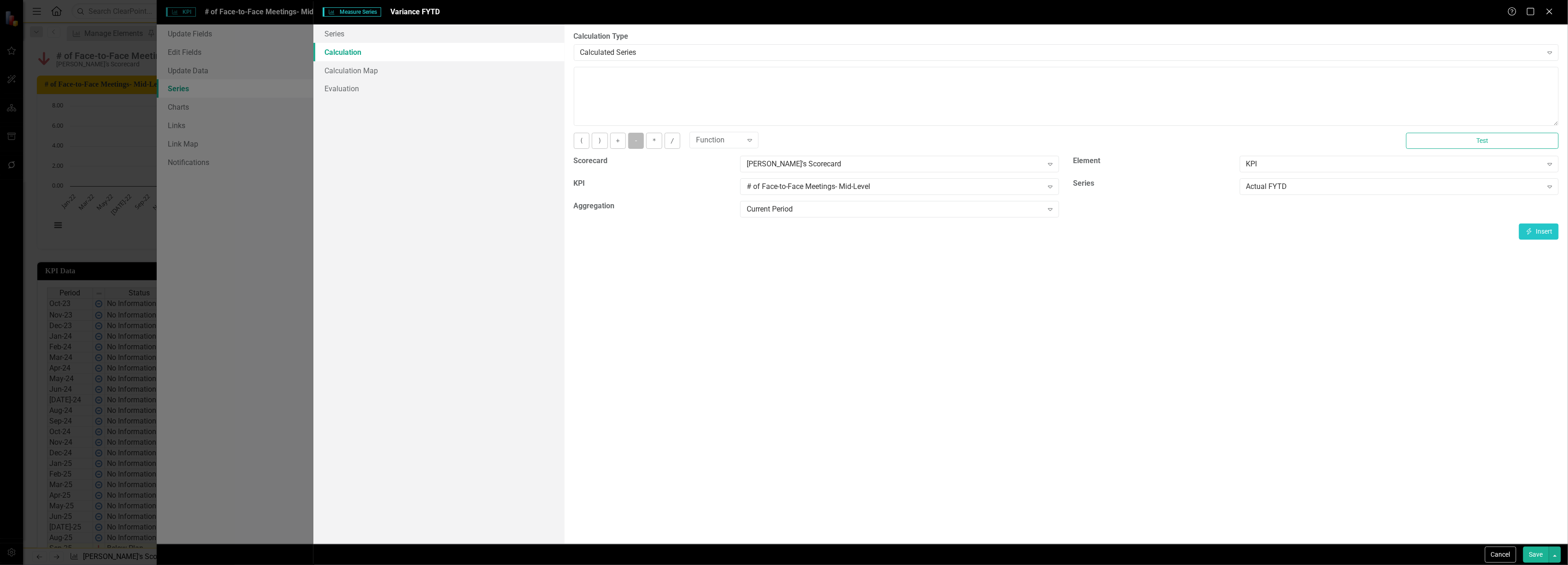
click at [636, 141] on button "-" at bounding box center [636, 141] width 16 height 16
type textarea "-"
click at [716, 86] on textarea "-" at bounding box center [1066, 96] width 985 height 59
click at [1549, 231] on button "Insert Insert" at bounding box center [1539, 232] width 40 height 16
click at [640, 140] on button "-" at bounding box center [636, 141] width 16 height 16
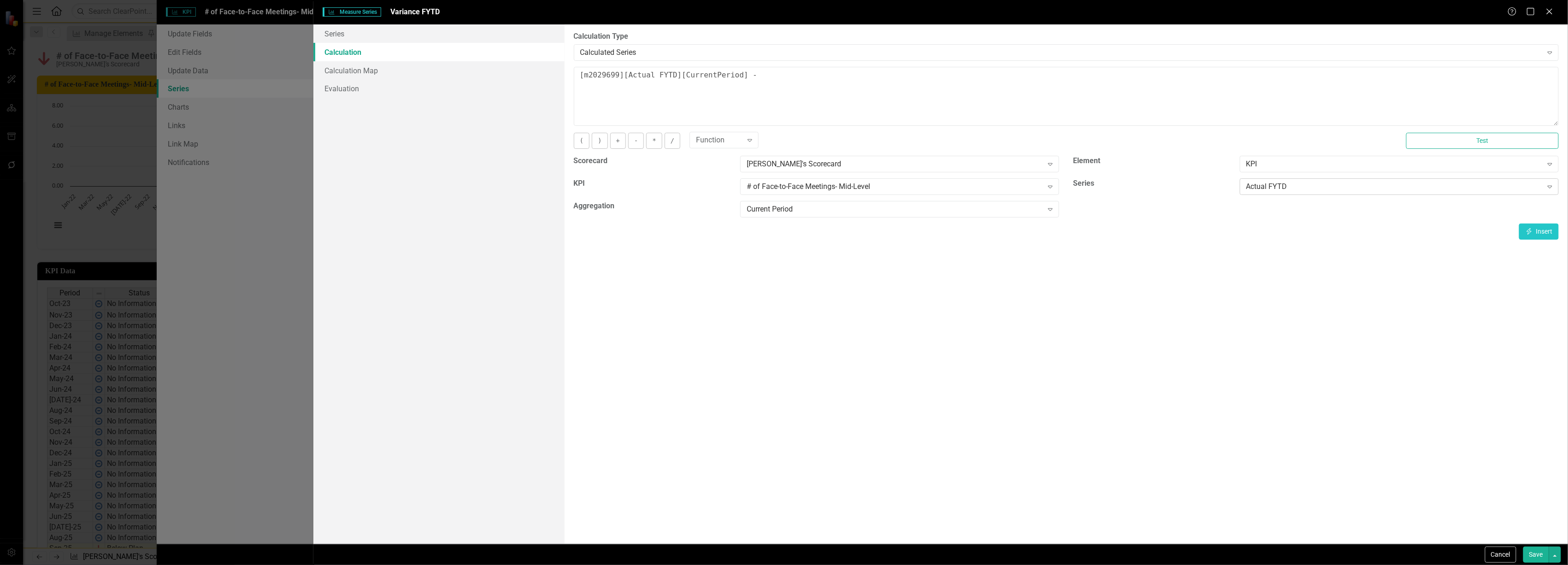
click at [1263, 182] on div "Actual FYTD" at bounding box center [1395, 187] width 297 height 10
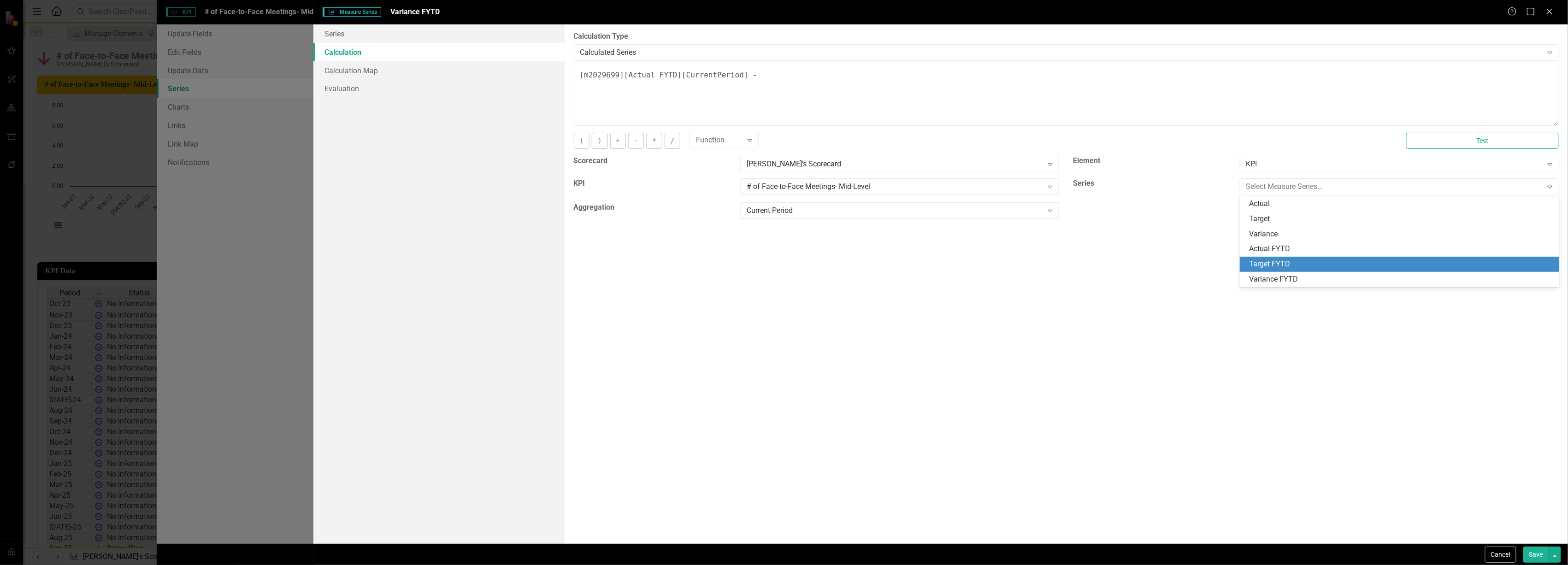
click at [1266, 258] on div "Target FYTD" at bounding box center [1399, 264] width 319 height 15
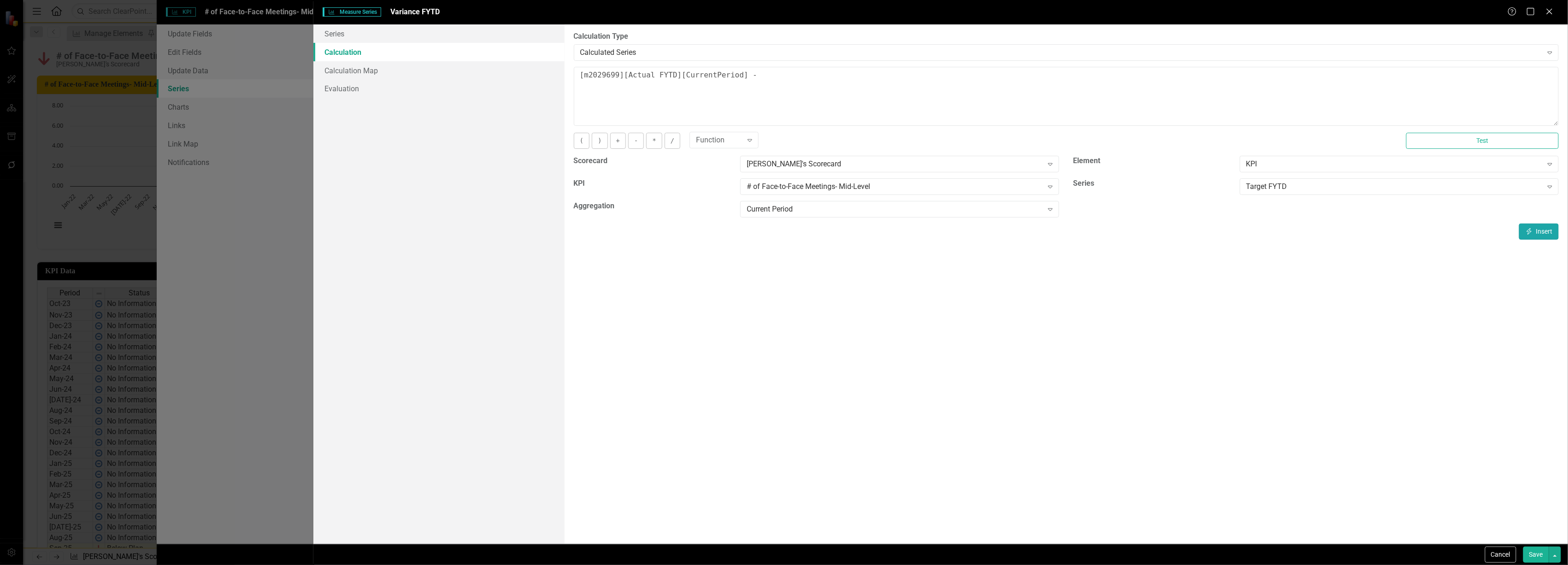
click at [1541, 225] on button "Insert Insert" at bounding box center [1539, 232] width 40 height 16
type textarea "[m2029699][Actual FYTD][CurrentPeriod] - [m2029699][Target FYTD ][CurrentPeriod]"
click at [1534, 554] on button "Save" at bounding box center [1536, 555] width 26 height 16
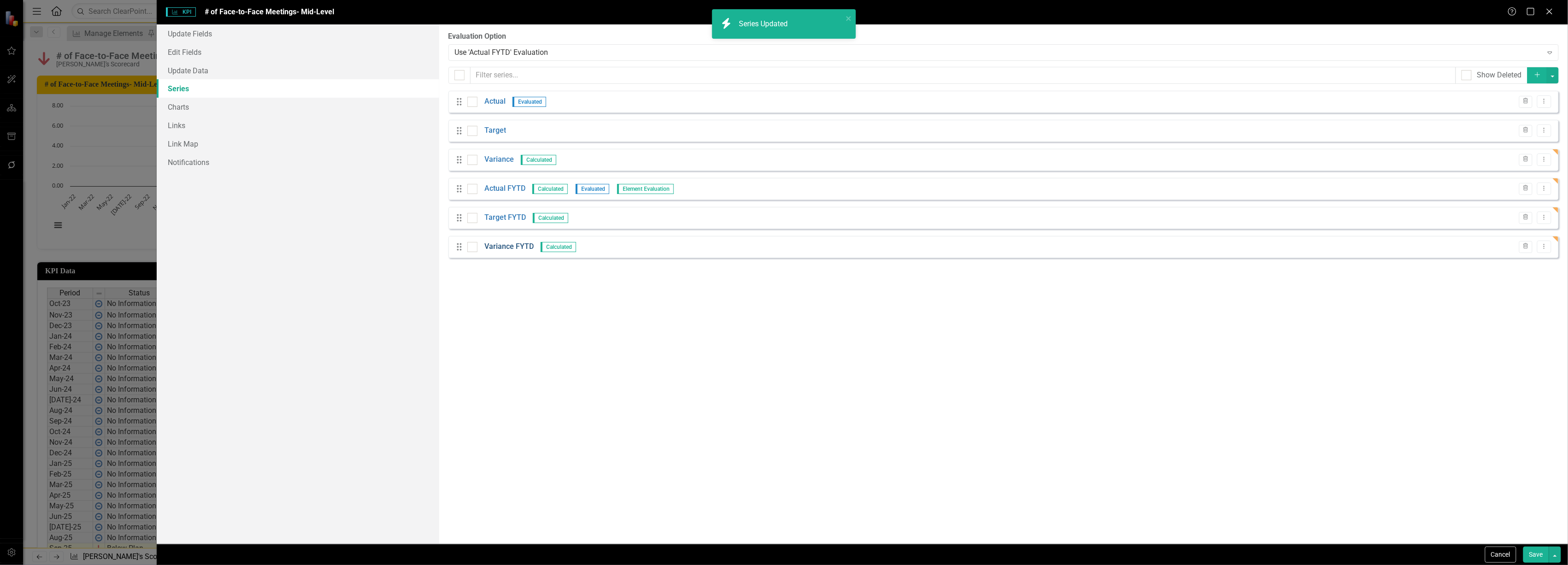
click at [515, 244] on link "Variance FYTD" at bounding box center [509, 246] width 49 height 10
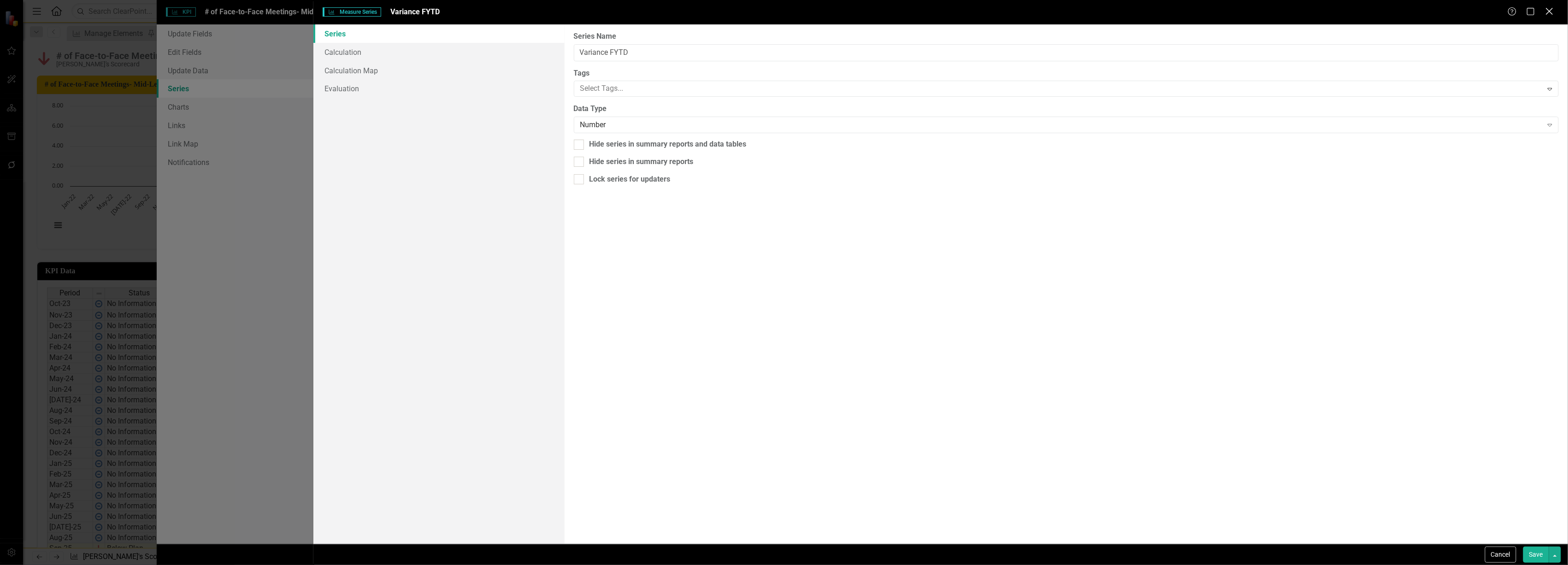
click at [1548, 8] on icon "Close" at bounding box center [1549, 11] width 12 height 9
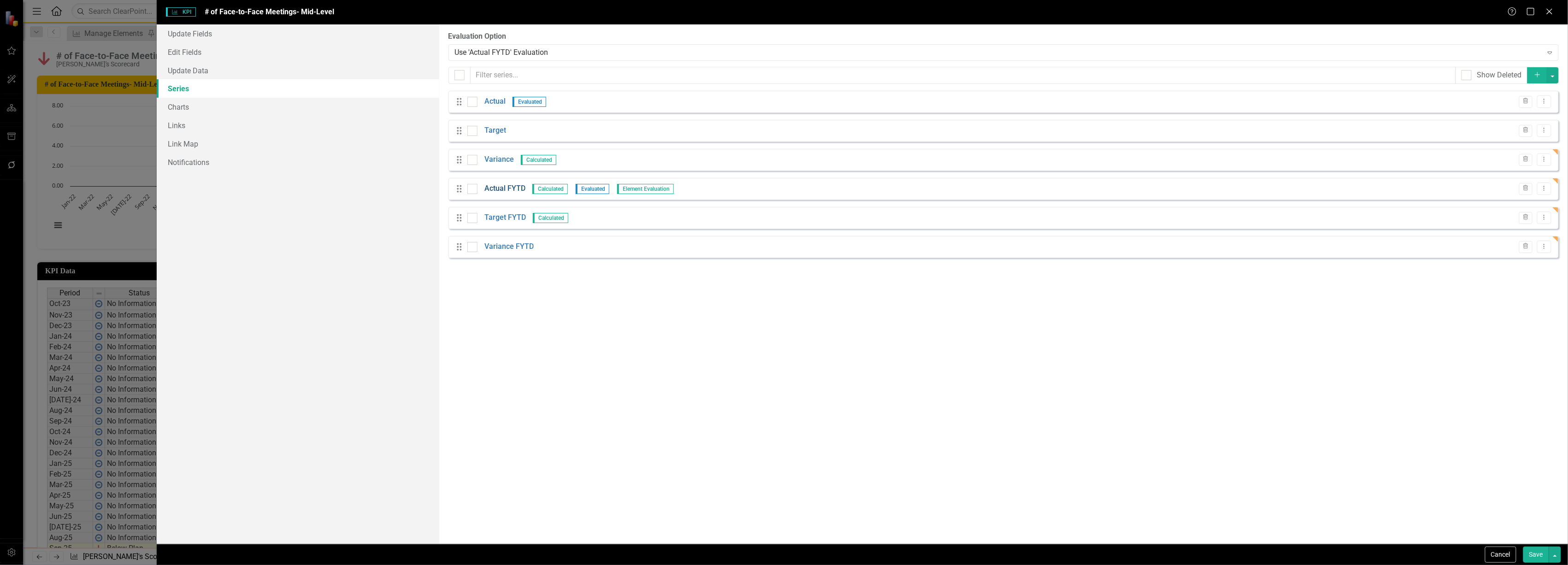
click at [492, 188] on link "Actual FYTD" at bounding box center [505, 188] width 41 height 10
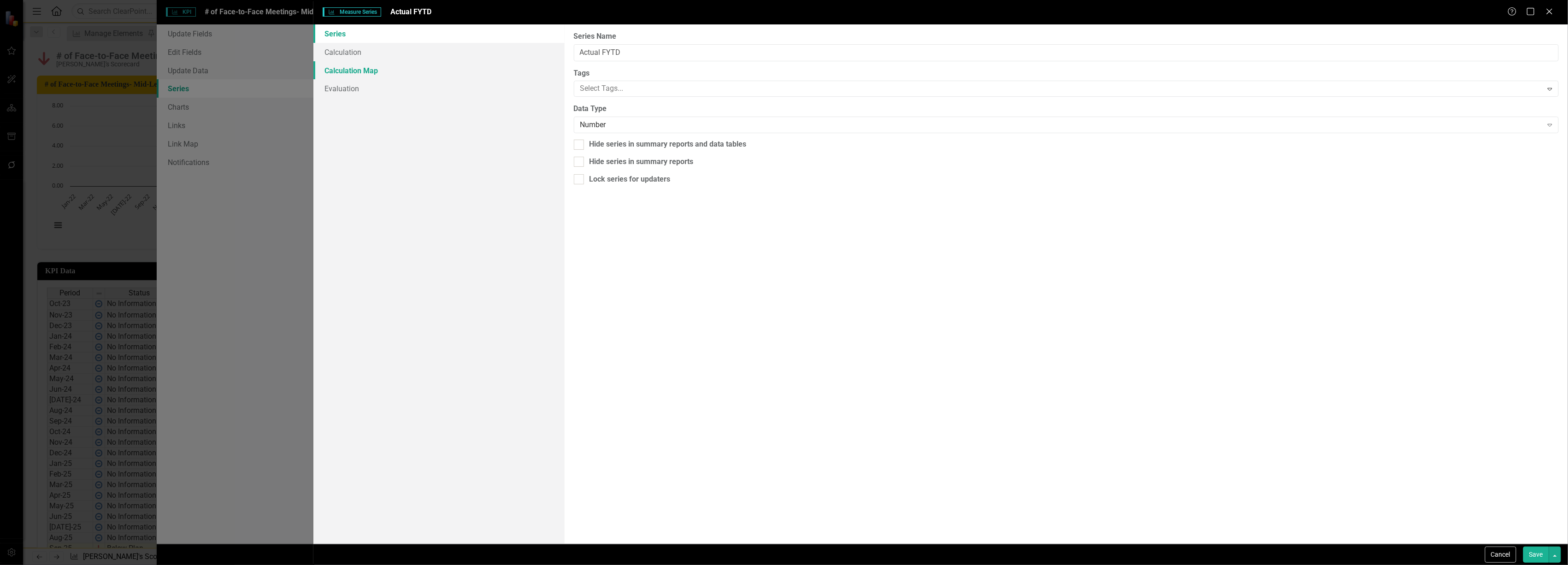
click at [384, 70] on link "Calculation Map" at bounding box center [439, 70] width 251 height 19
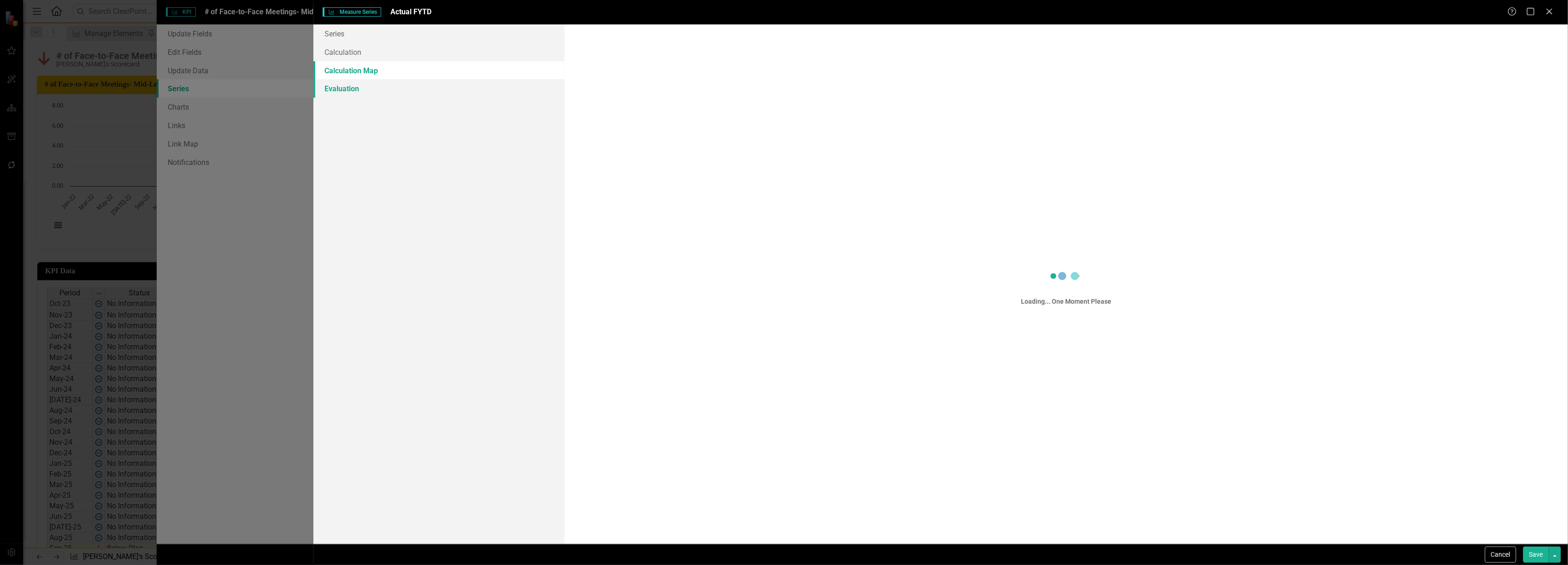
click at [355, 89] on link "Evaluation" at bounding box center [439, 88] width 251 height 19
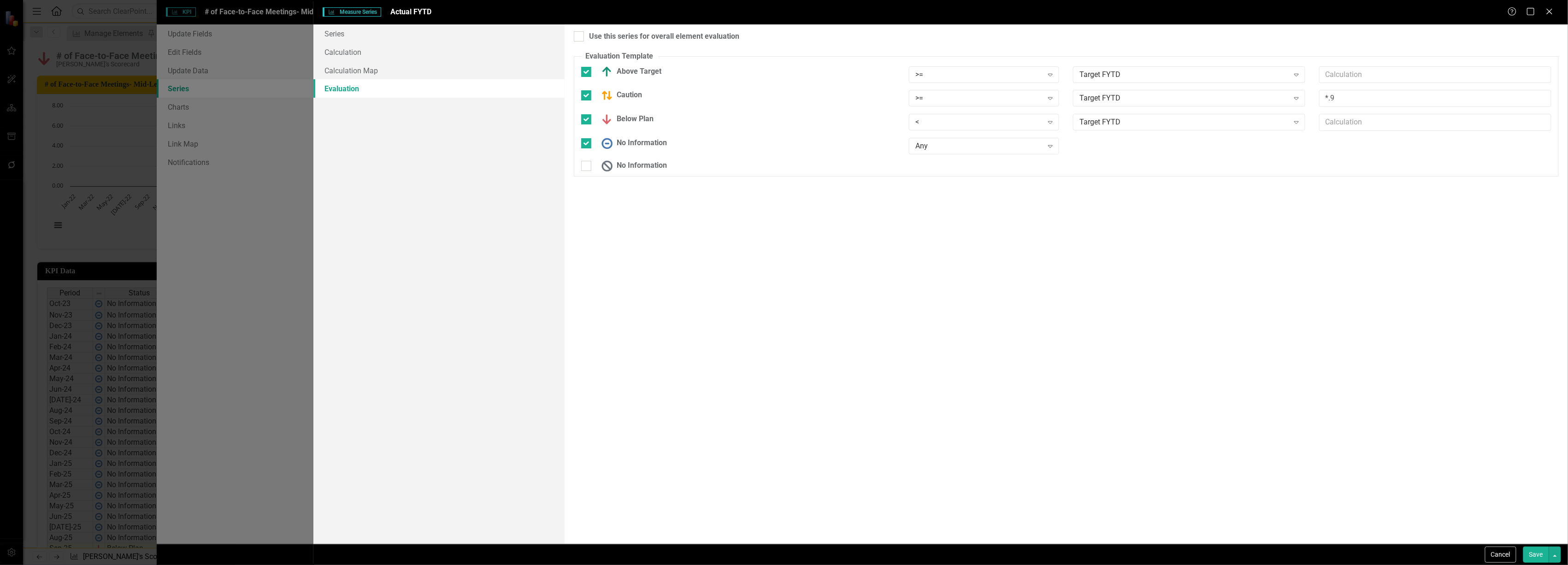
checkbox input "true"
click at [1524, 552] on button "Save" at bounding box center [1536, 555] width 26 height 16
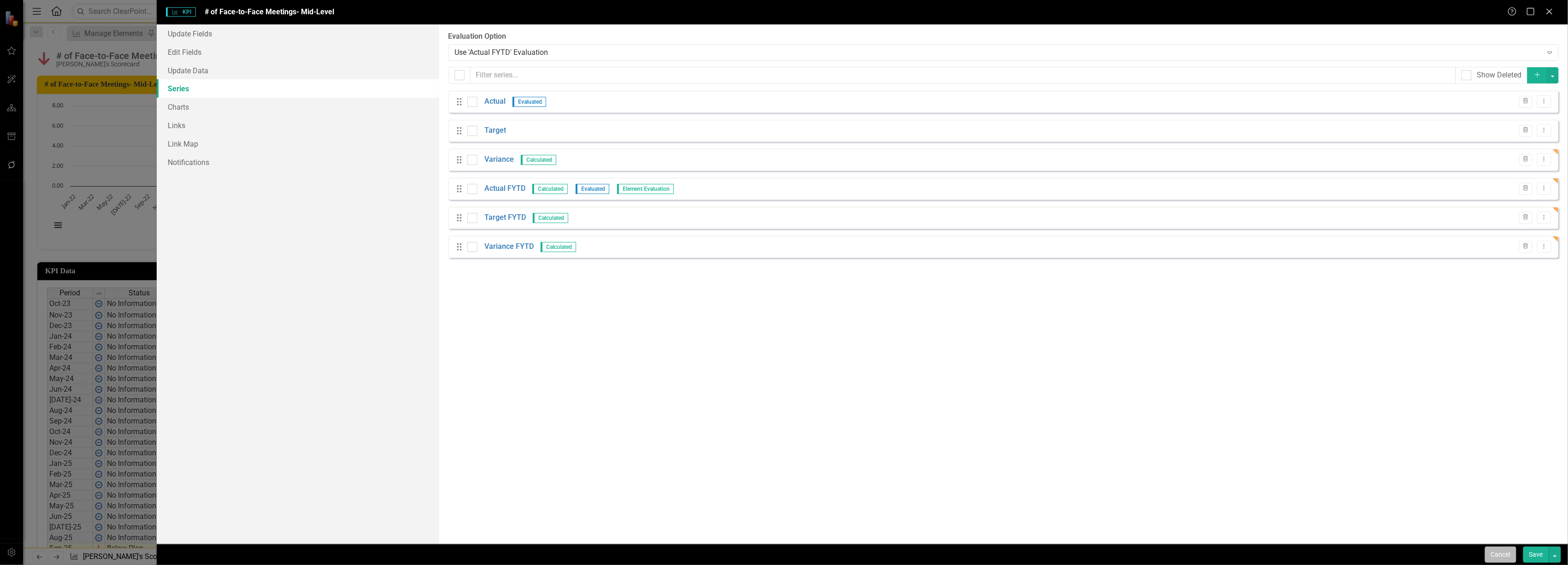
click at [1496, 552] on button "Cancel" at bounding box center [1501, 555] width 32 height 16
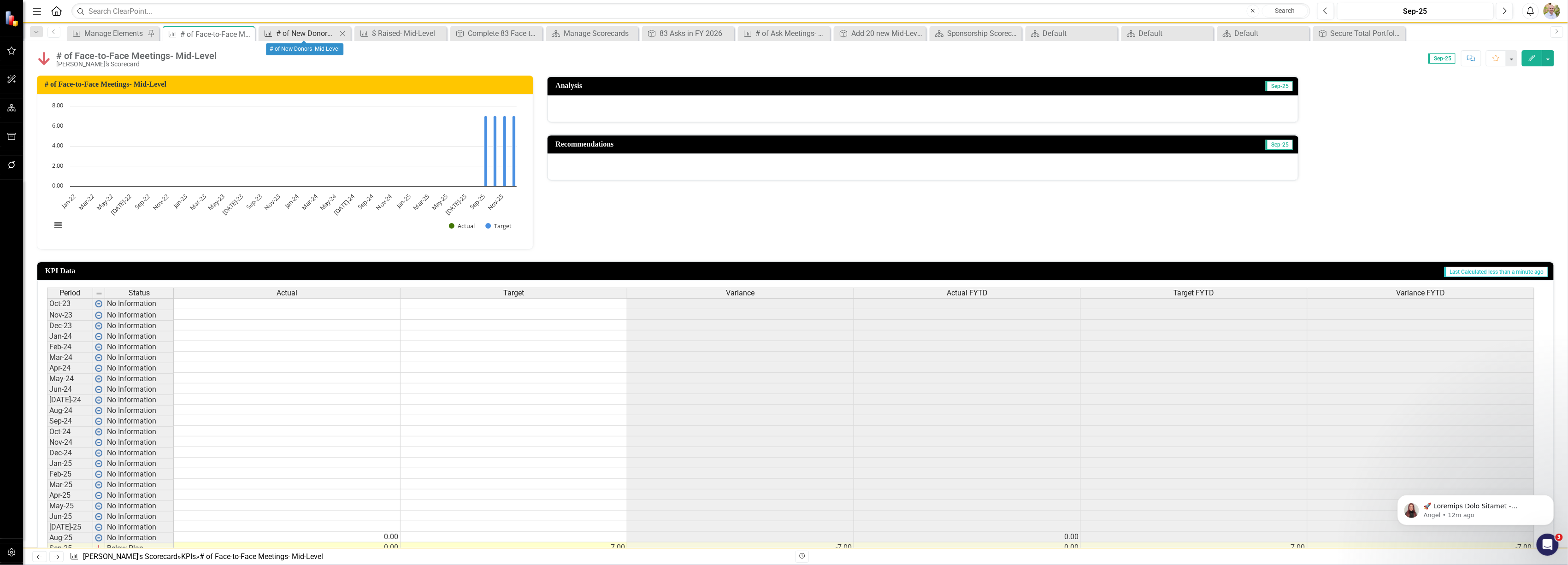
click at [308, 35] on div "# of New Donors- Mid-Level" at bounding box center [306, 33] width 61 height 12
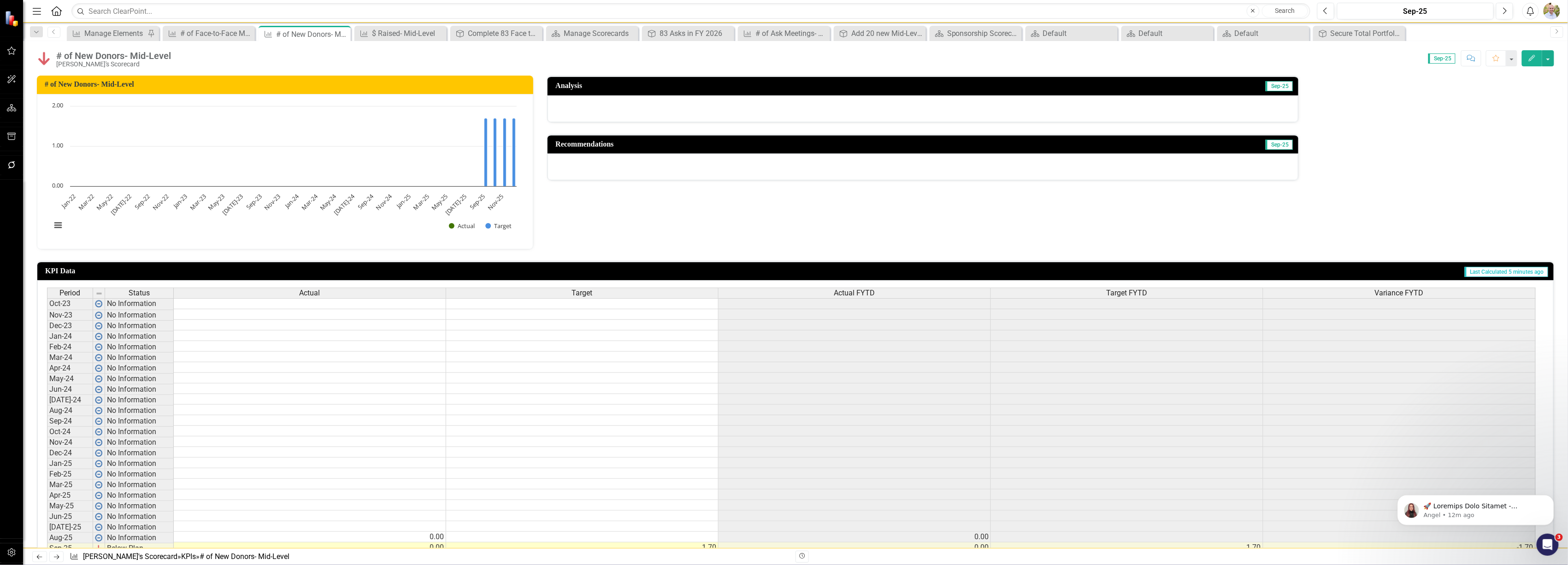
click at [1541, 58] on button "Edit" at bounding box center [1532, 58] width 21 height 16
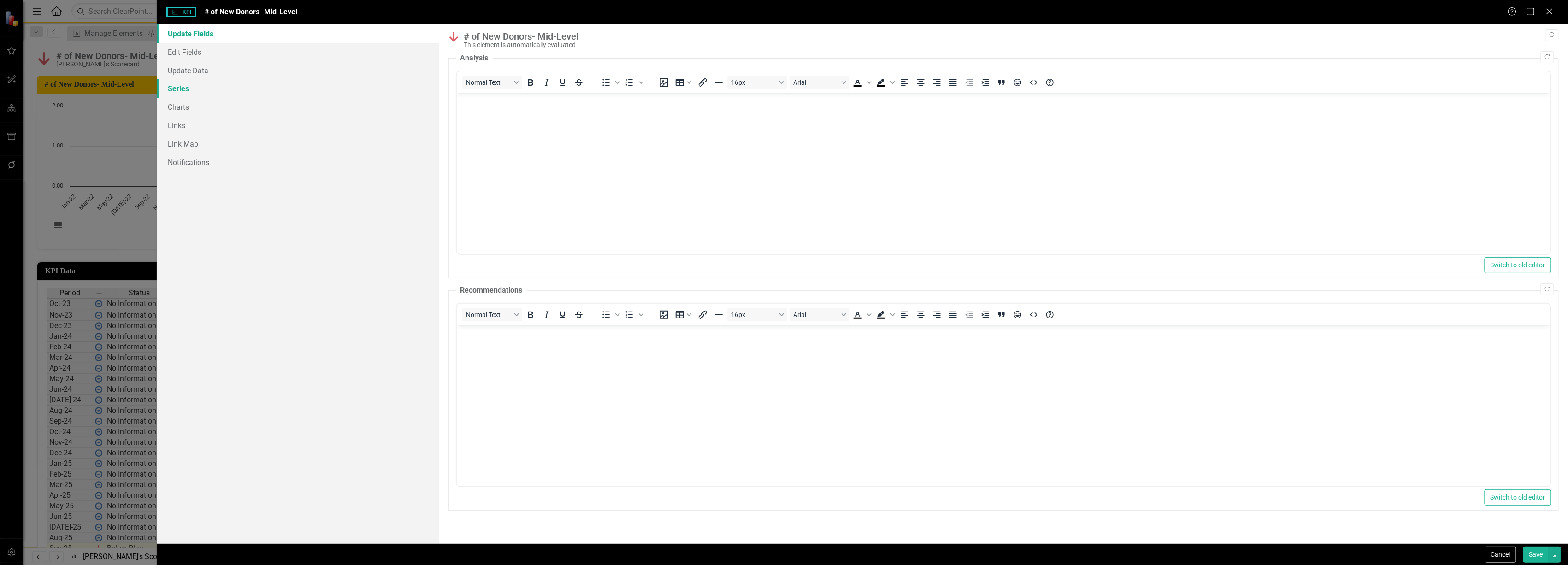
click at [183, 89] on link "Series" at bounding box center [297, 88] width 282 height 19
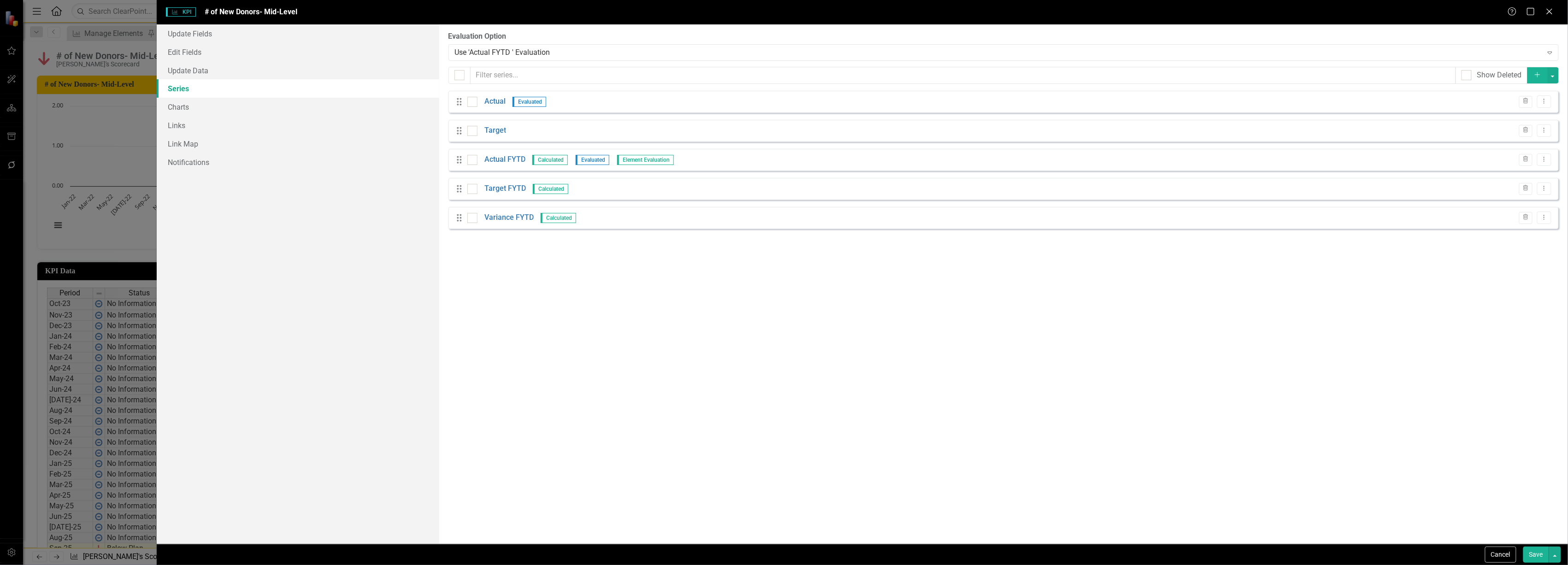
click at [1540, 73] on icon "Add" at bounding box center [1538, 74] width 8 height 6
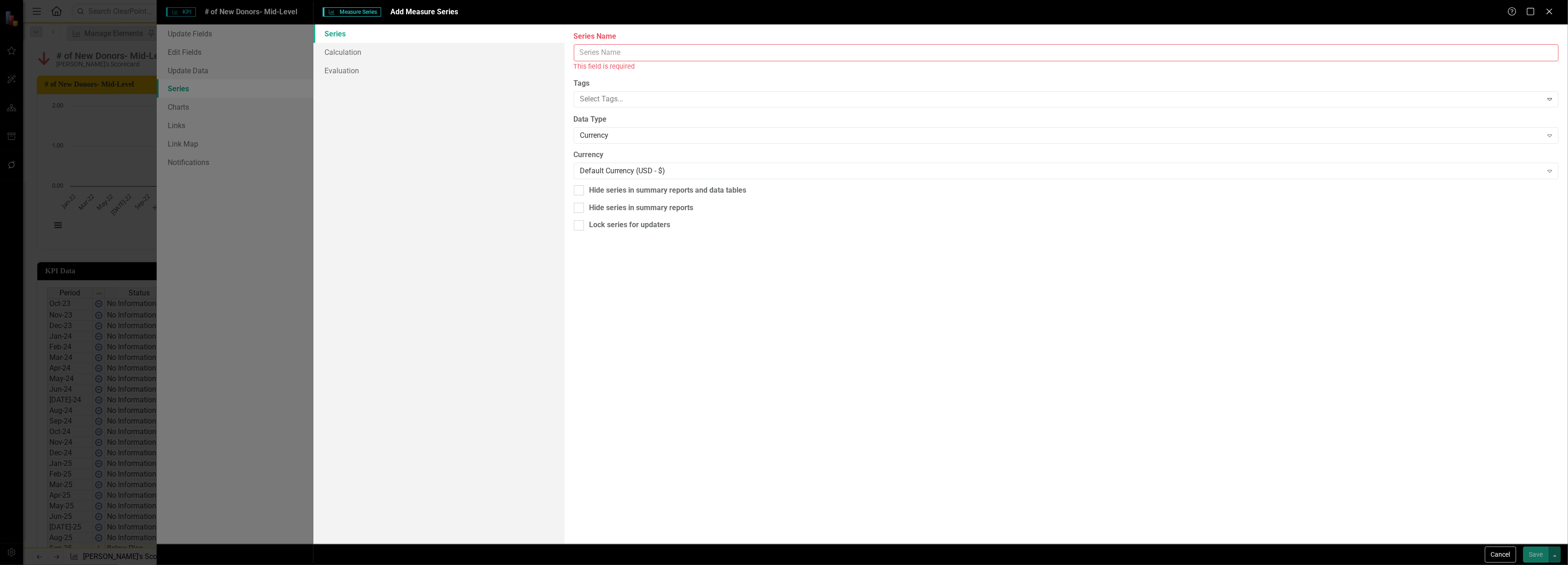
click at [604, 51] on input "Series Name" at bounding box center [1066, 52] width 985 height 17
type input "Variance"
click at [609, 122] on div "Currency" at bounding box center [1061, 125] width 962 height 10
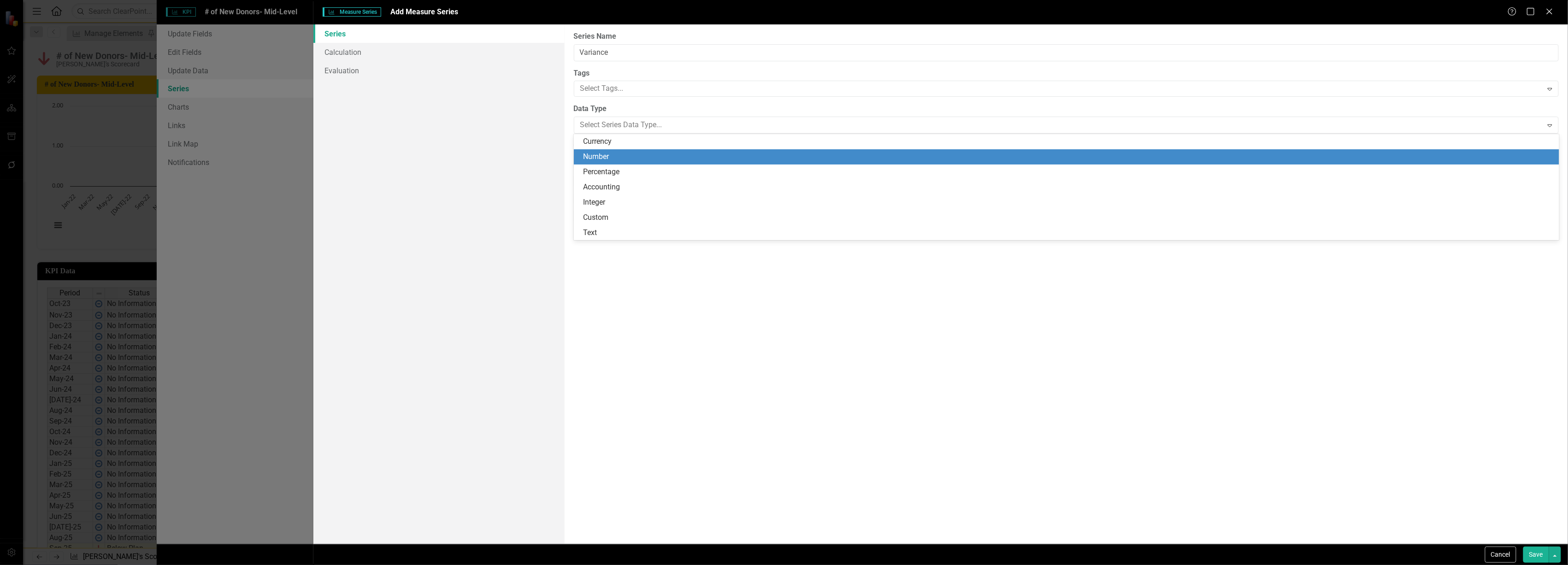
click at [619, 154] on div "Number" at bounding box center [1068, 157] width 971 height 10
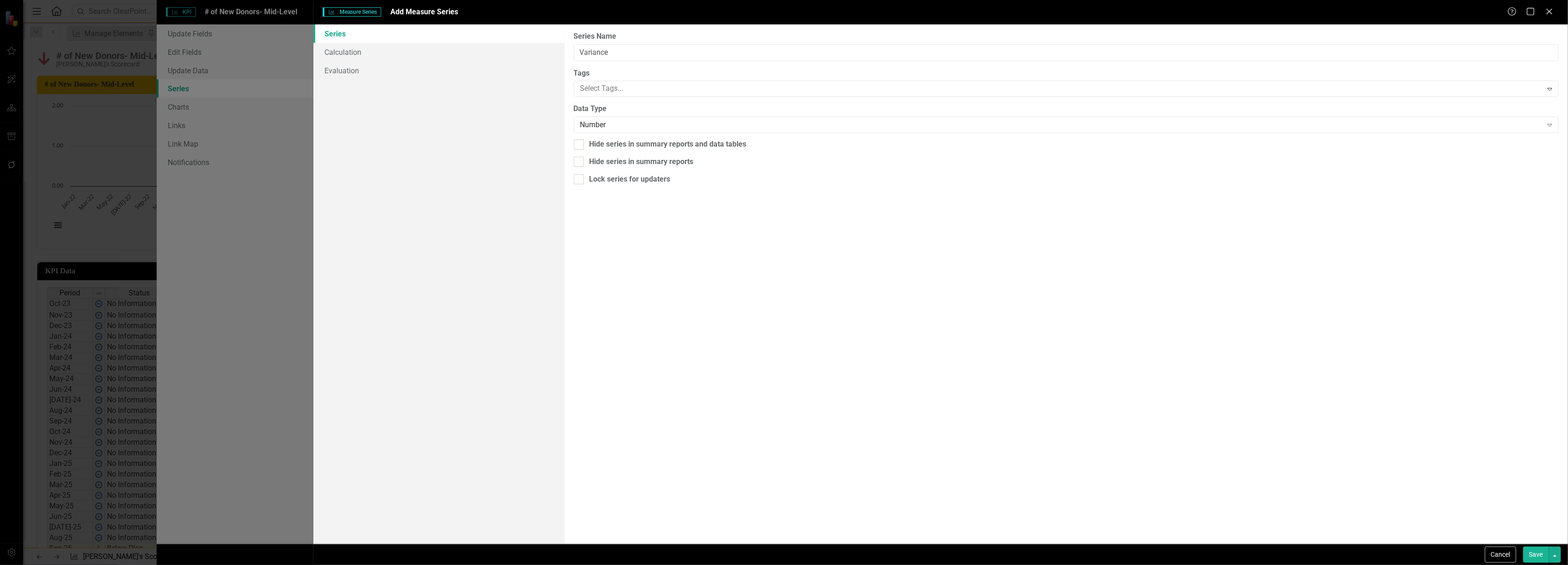
click at [336, 41] on link "Series" at bounding box center [439, 34] width 251 height 19
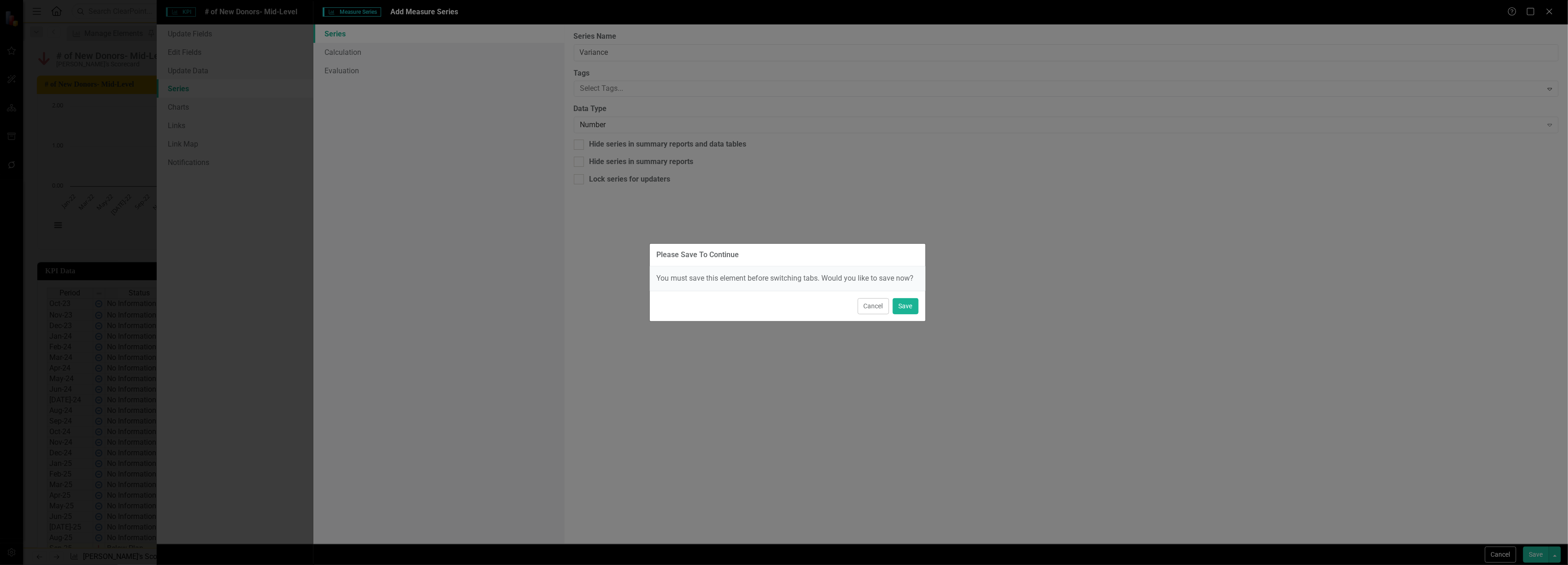
click at [336, 47] on div "Please Save To Continue You must save this element before switching tabs. Would…" at bounding box center [784, 282] width 1568 height 565
click at [868, 301] on button "Cancel" at bounding box center [874, 306] width 32 height 16
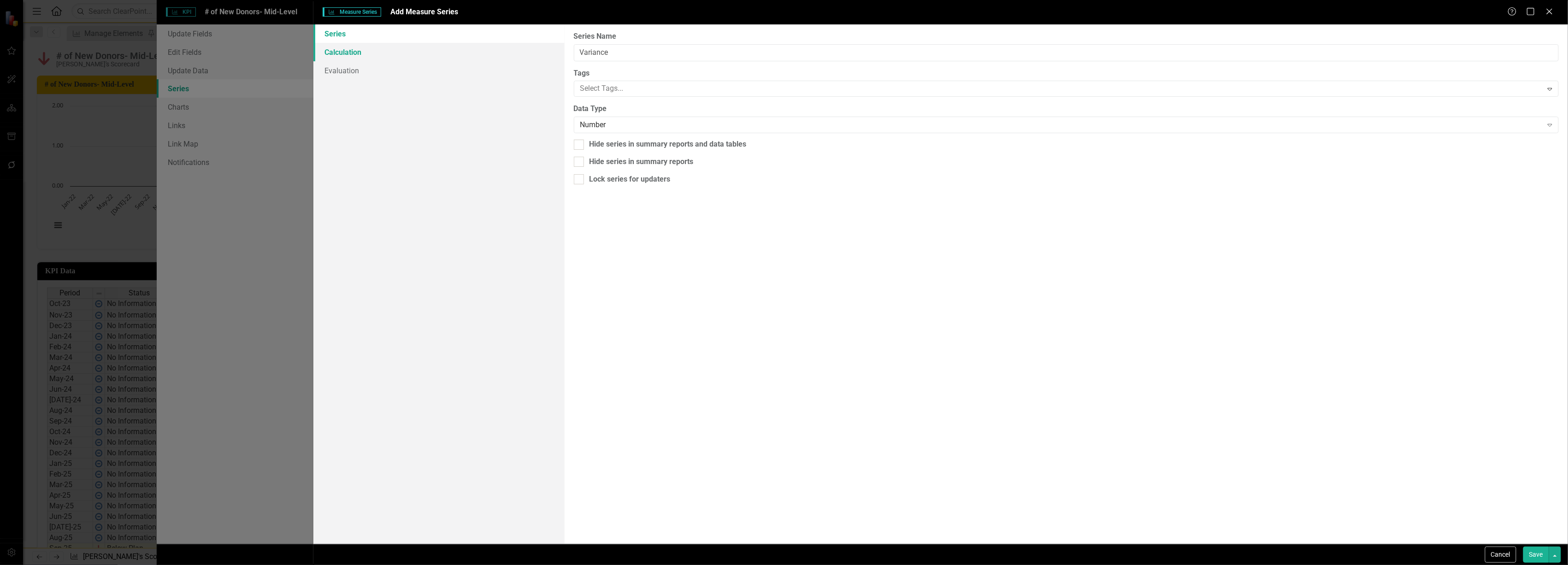
click at [336, 50] on link "Calculation" at bounding box center [439, 51] width 251 height 19
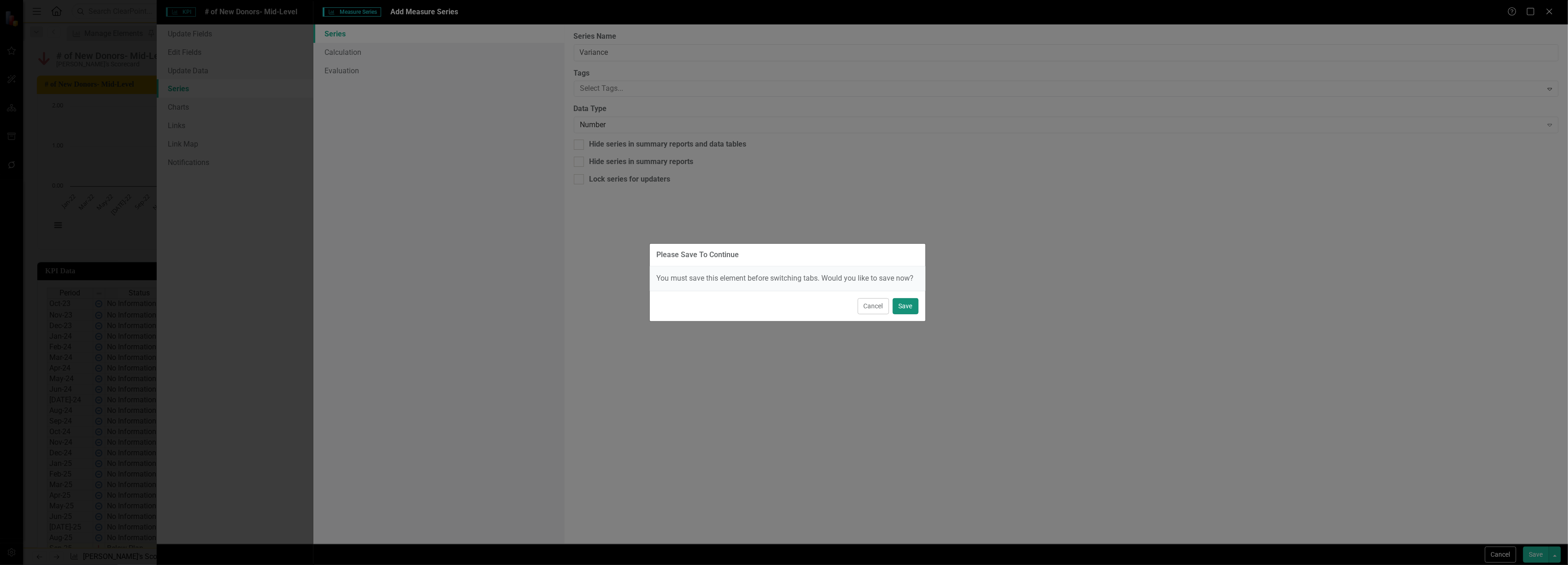
drag, startPoint x: 915, startPoint y: 307, endPoint x: 908, endPoint y: 304, distance: 7.6
click at [915, 306] on button "Save" at bounding box center [906, 306] width 26 height 16
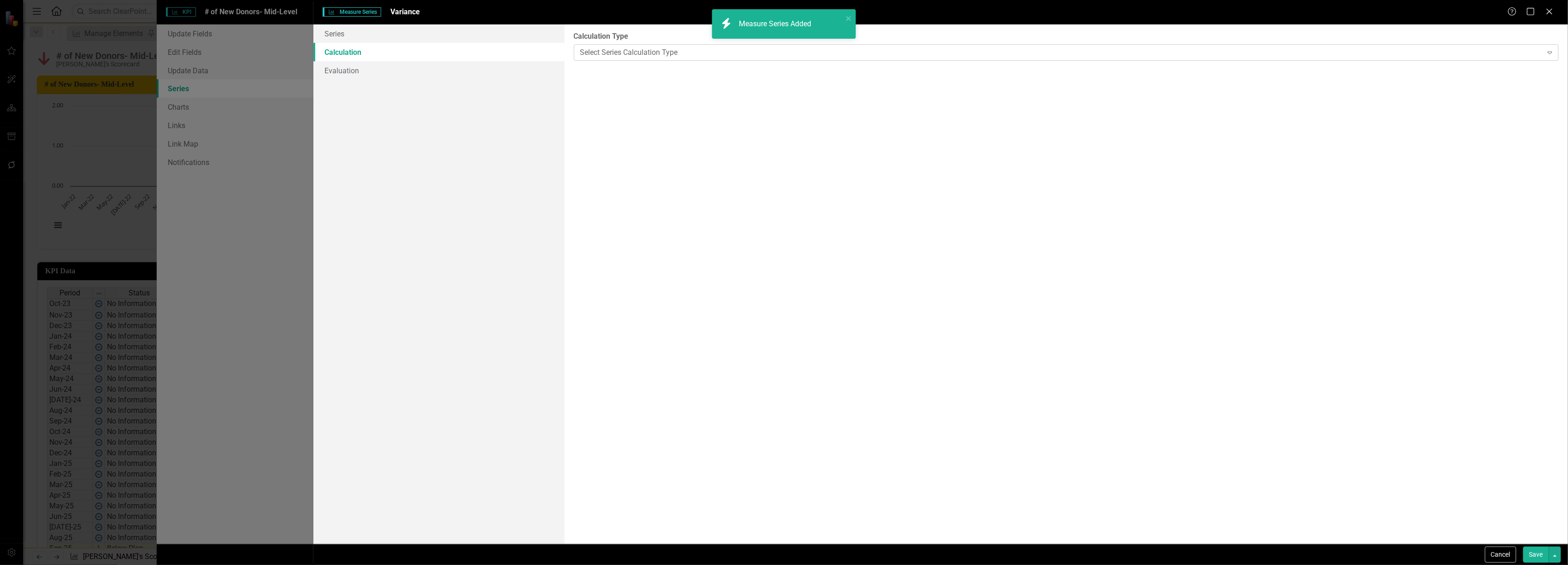
click at [643, 51] on div "Select Series Calculation Type" at bounding box center [1061, 51] width 962 height 10
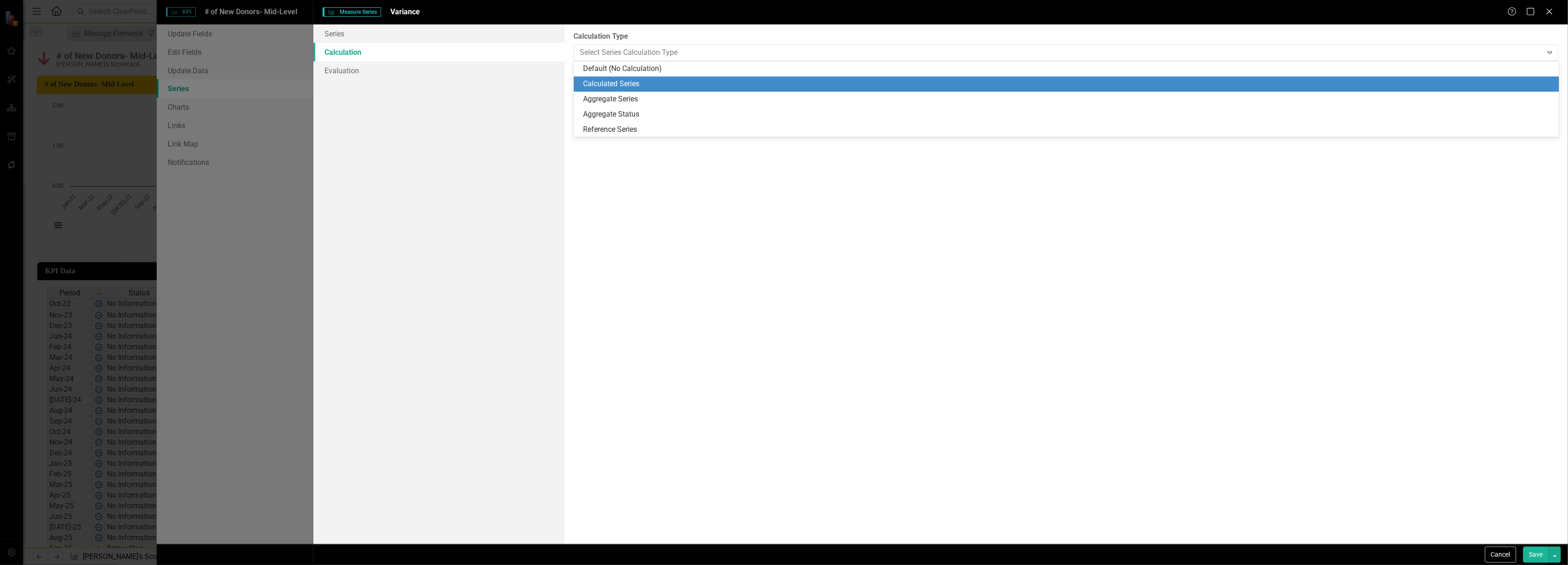
click at [638, 79] on div "Calculated Series" at bounding box center [1068, 84] width 971 height 10
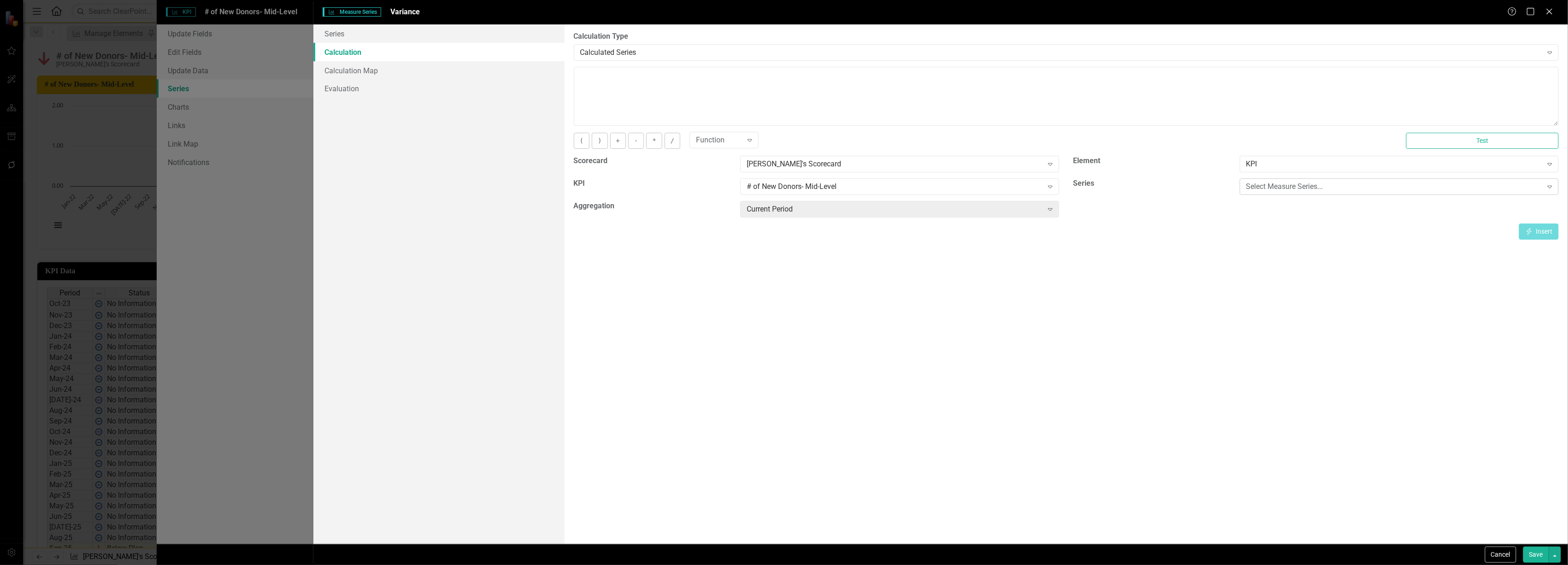
click at [1280, 187] on div "Select Measure Series..." at bounding box center [1395, 187] width 297 height 10
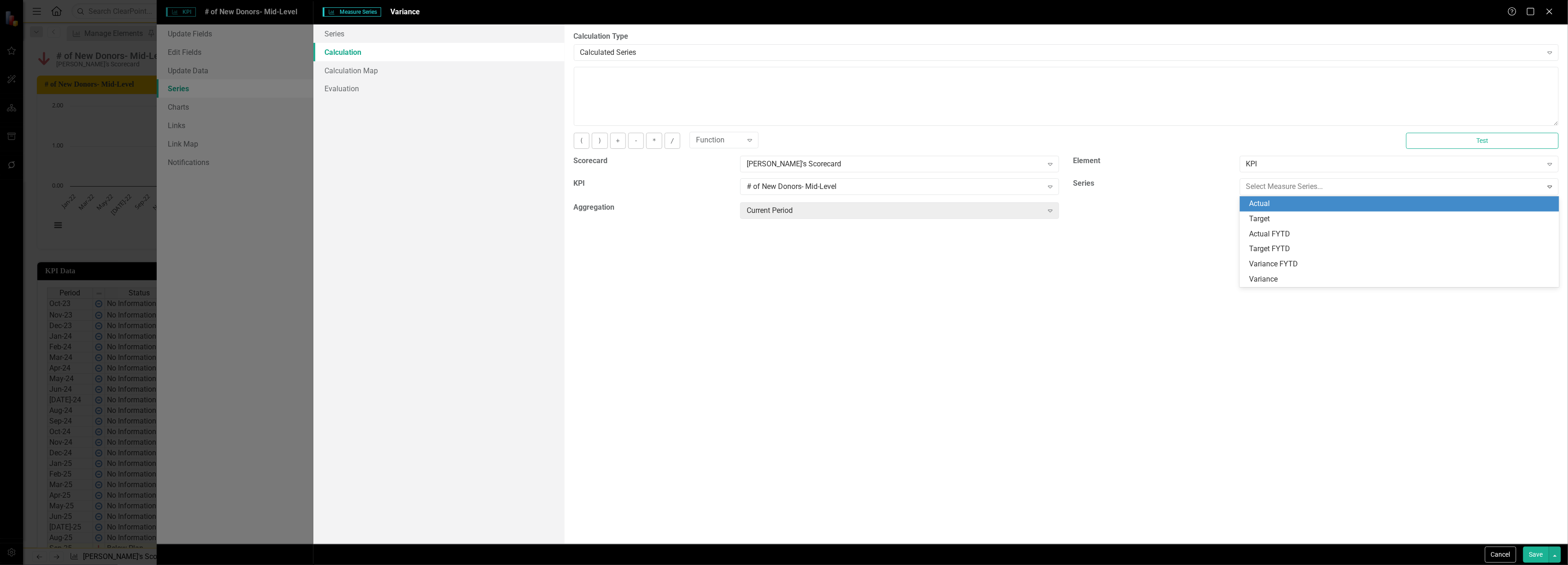
click at [1282, 209] on div "Actual" at bounding box center [1399, 204] width 319 height 15
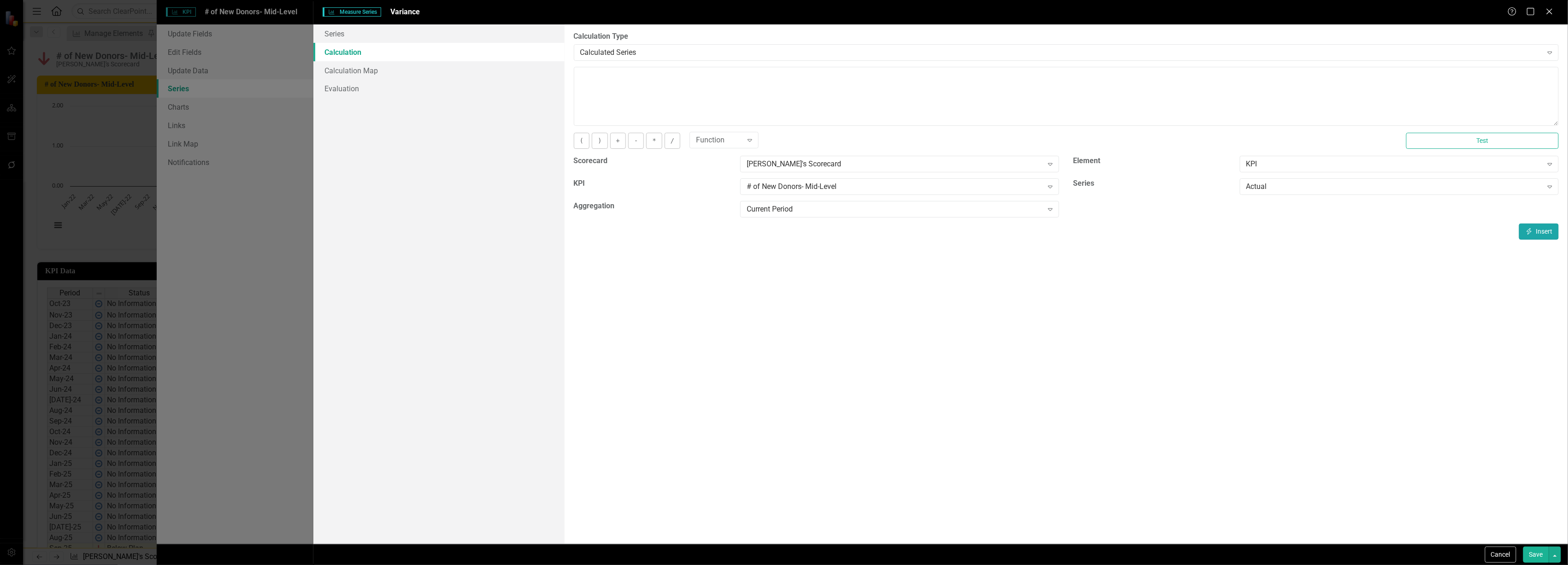
click at [1532, 229] on icon "Insert" at bounding box center [1530, 231] width 8 height 6
click at [638, 145] on button "-" at bounding box center [636, 141] width 16 height 16
click at [1418, 190] on div "Actual" at bounding box center [1395, 187] width 297 height 10
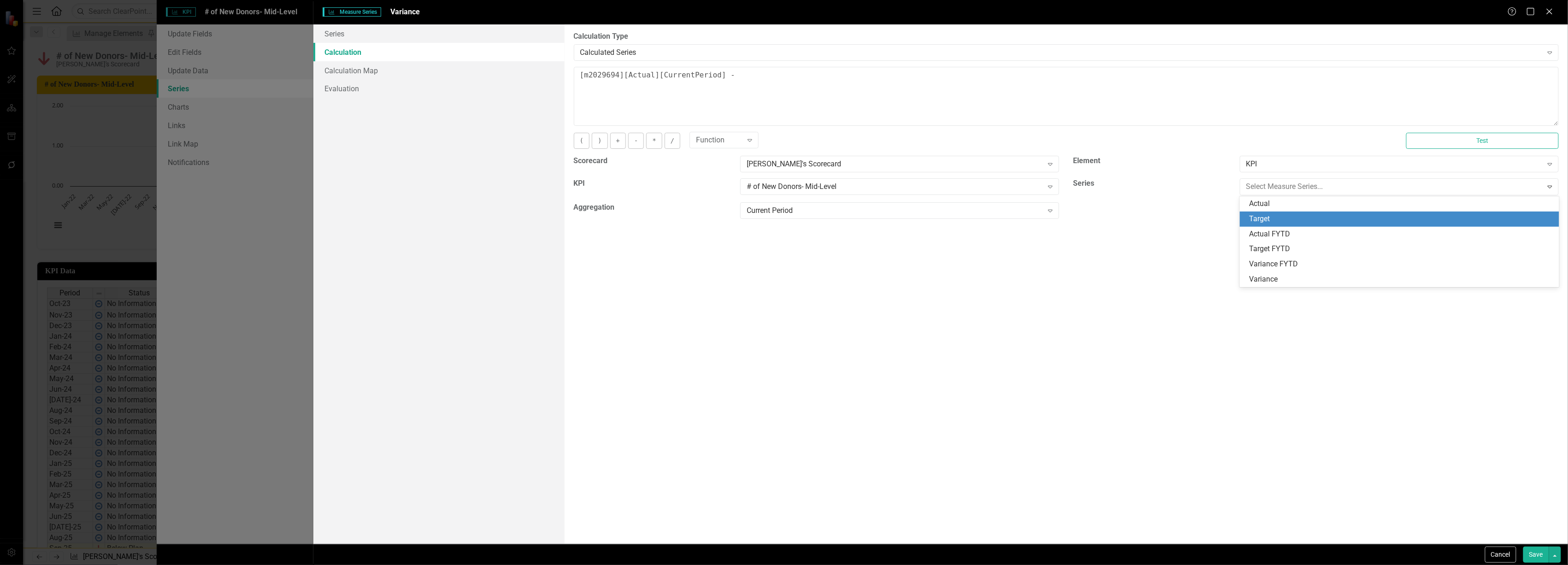
click at [1403, 220] on div "Target" at bounding box center [1402, 219] width 305 height 10
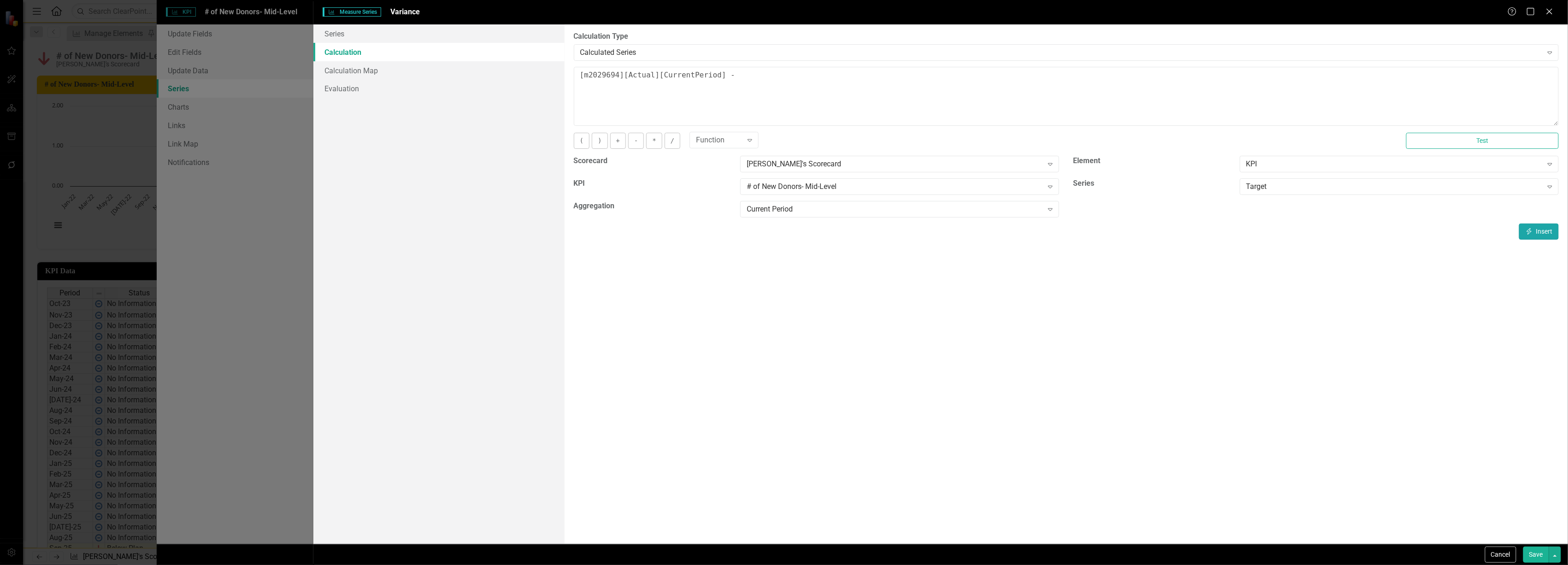
click at [1540, 228] on button "Insert Insert" at bounding box center [1539, 232] width 40 height 16
type textarea "[m2029694][Actual][CurrentPeriod] - [m2029694][Target][CurrentPeriod]"
click at [1535, 557] on button "Save" at bounding box center [1536, 555] width 26 height 16
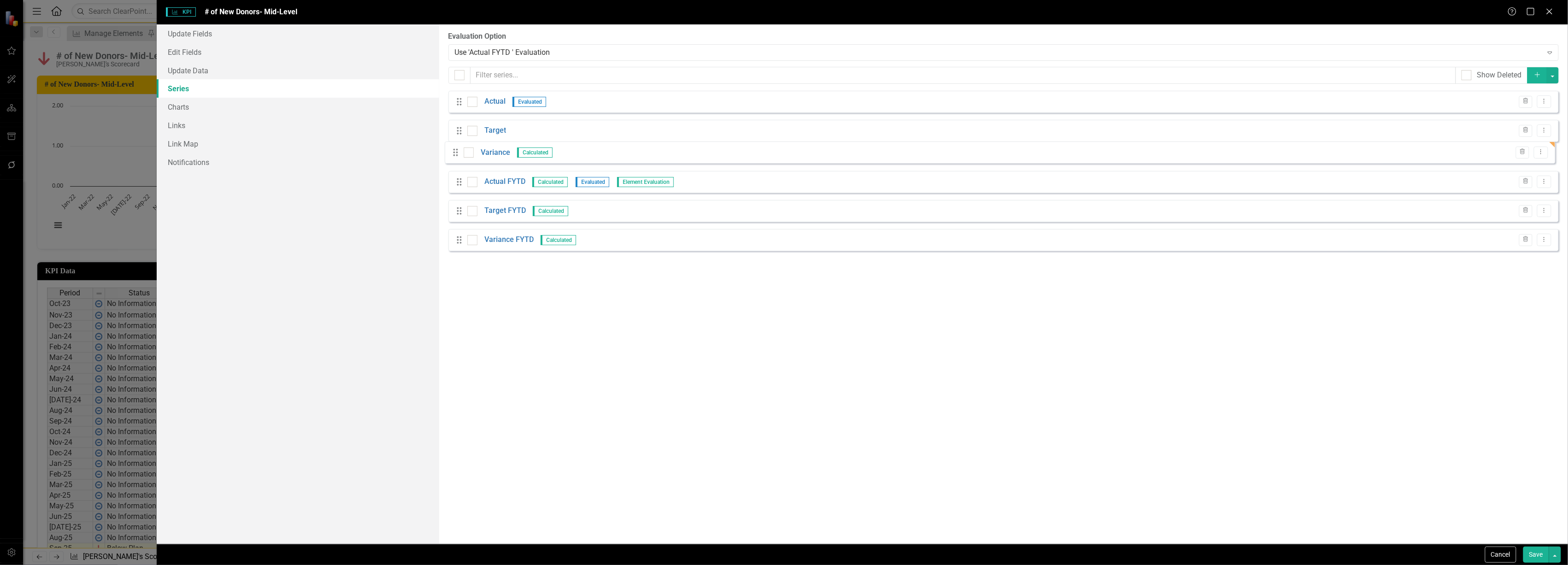
drag, startPoint x: 458, startPoint y: 248, endPoint x: 454, endPoint y: 153, distance: 95.1
click at [454, 153] on div "Drag Actual Evaluated Trash Dropdown Menu Drag Target Trash Dropdown Menu Drag …" at bounding box center [1003, 174] width 1110 height 168
click at [498, 190] on link "Actual FYTD" at bounding box center [505, 188] width 41 height 10
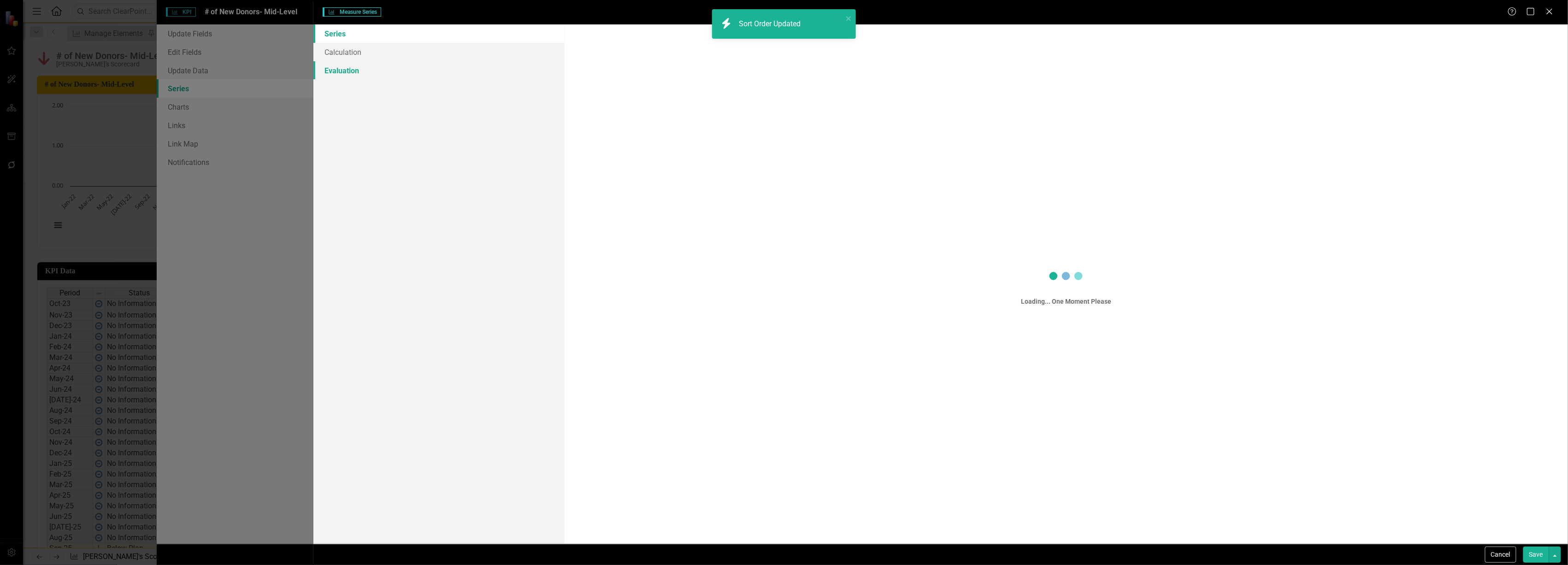
click at [325, 72] on link "Evaluation" at bounding box center [439, 70] width 251 height 19
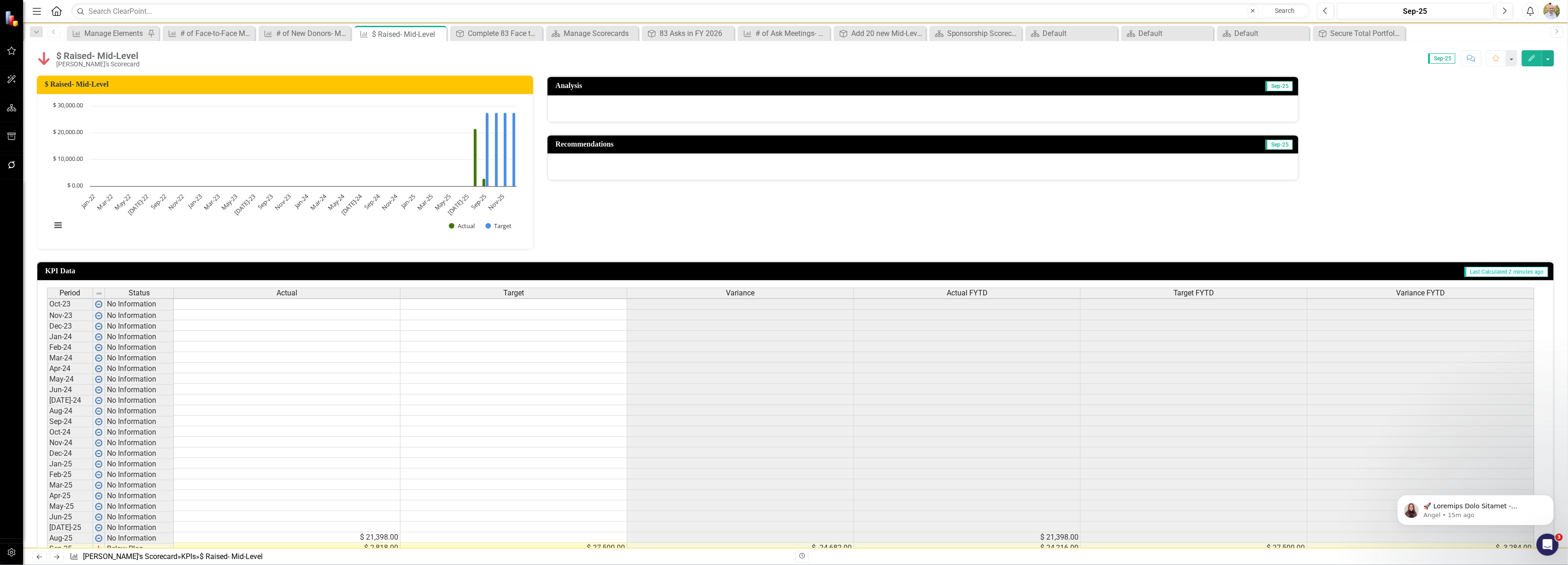
scroll to position [3, 0]
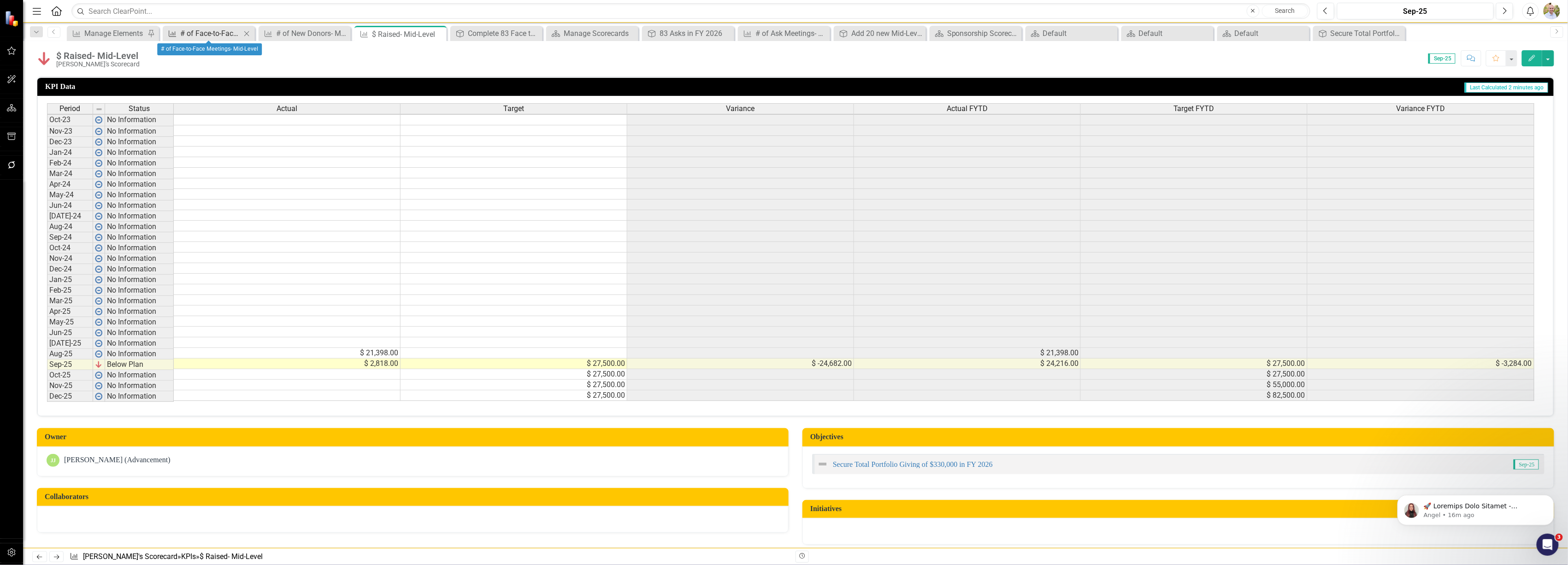
click at [205, 33] on div "# of Face-to-Face Meetings- Mid-Level" at bounding box center [211, 33] width 61 height 12
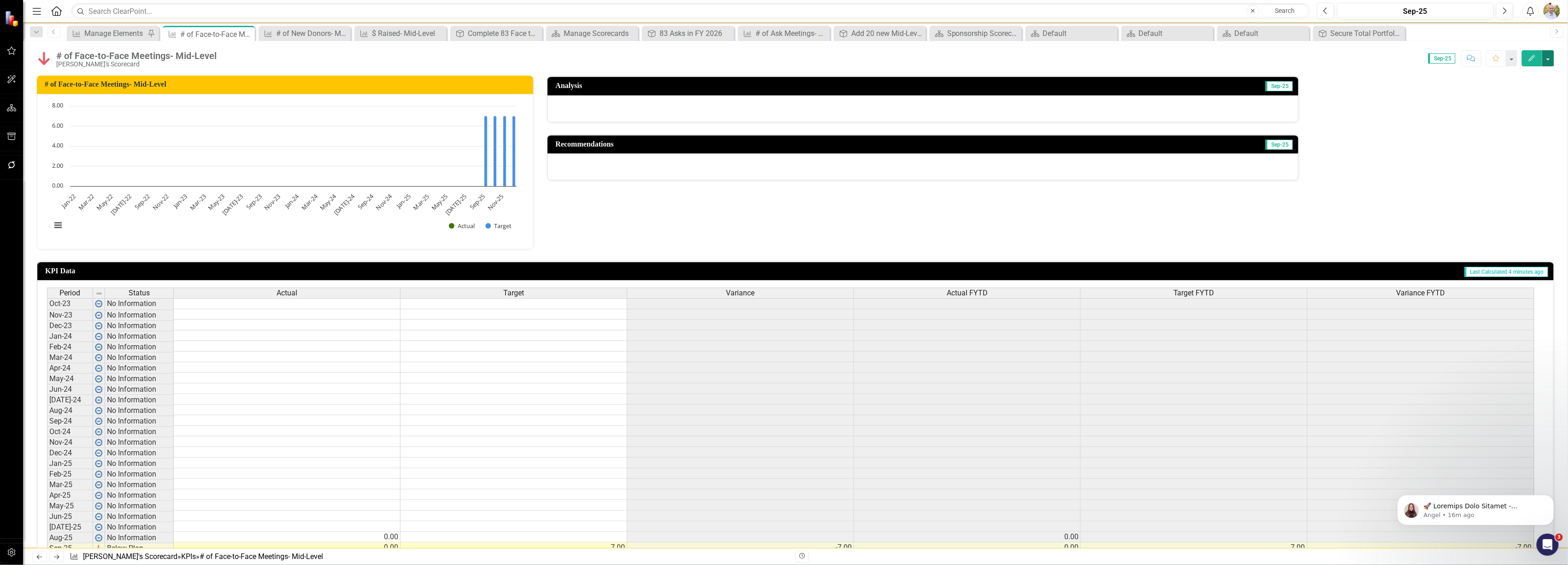
click at [1545, 56] on button "button" at bounding box center [1548, 58] width 12 height 16
click at [1528, 78] on link "Edit Edit KPI" at bounding box center [1517, 76] width 75 height 17
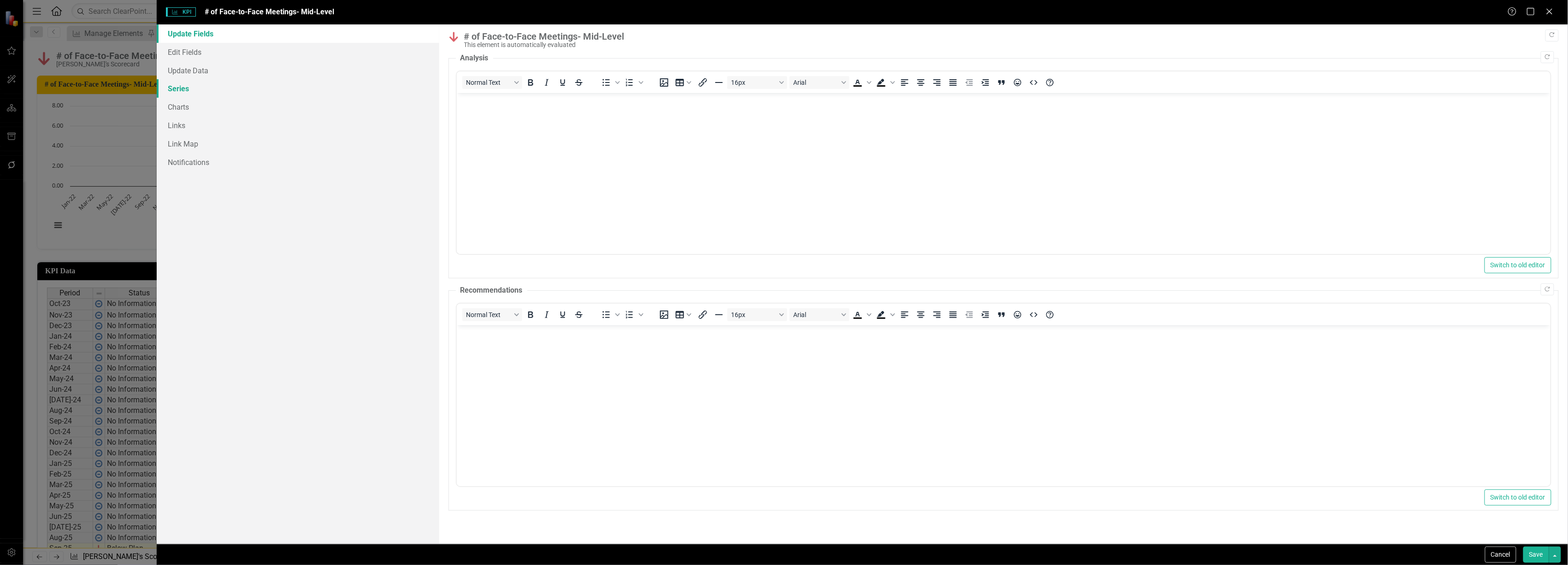
click at [197, 93] on link "Series" at bounding box center [297, 88] width 282 height 19
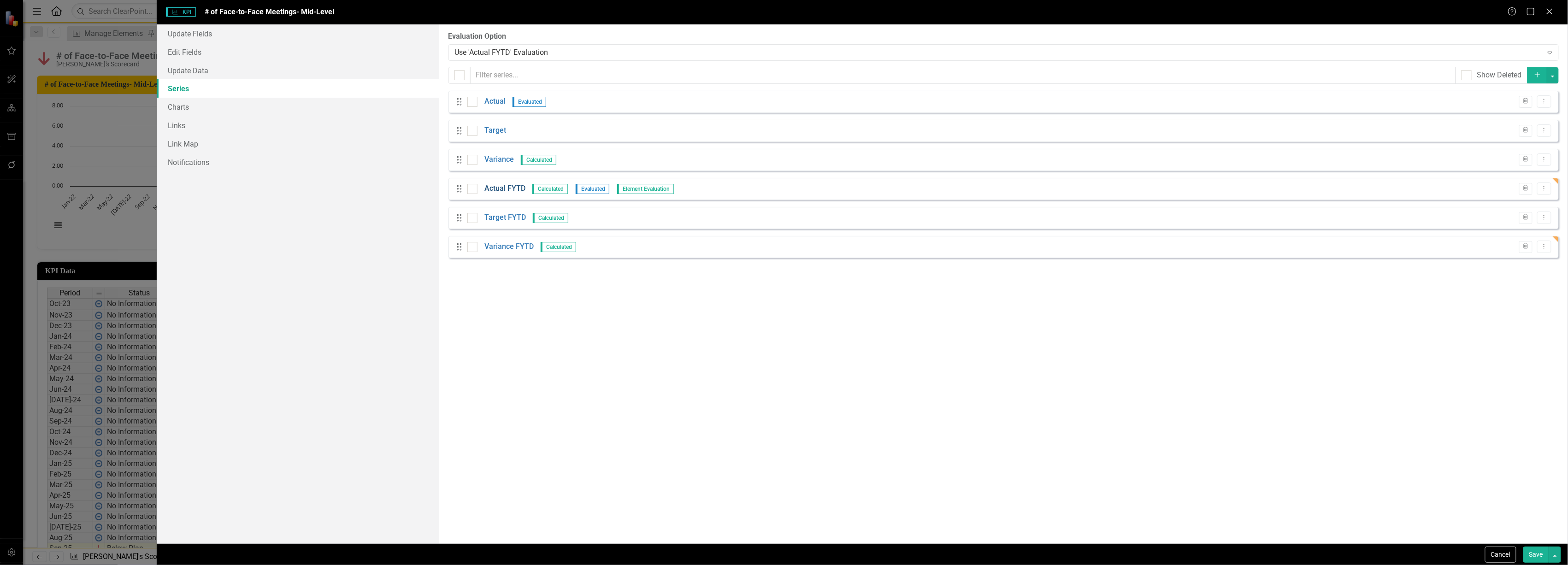
click at [502, 187] on link "Actual FYTD" at bounding box center [505, 188] width 41 height 10
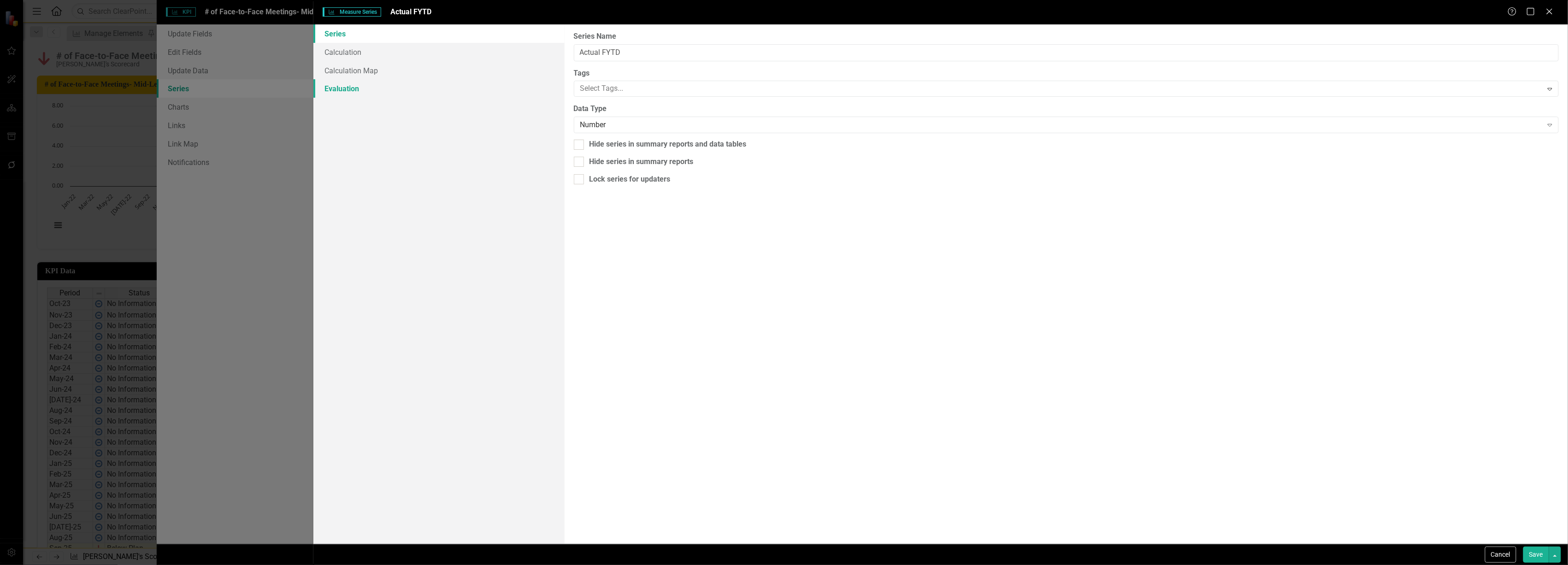
click at [336, 86] on link "Evaluation" at bounding box center [439, 88] width 251 height 19
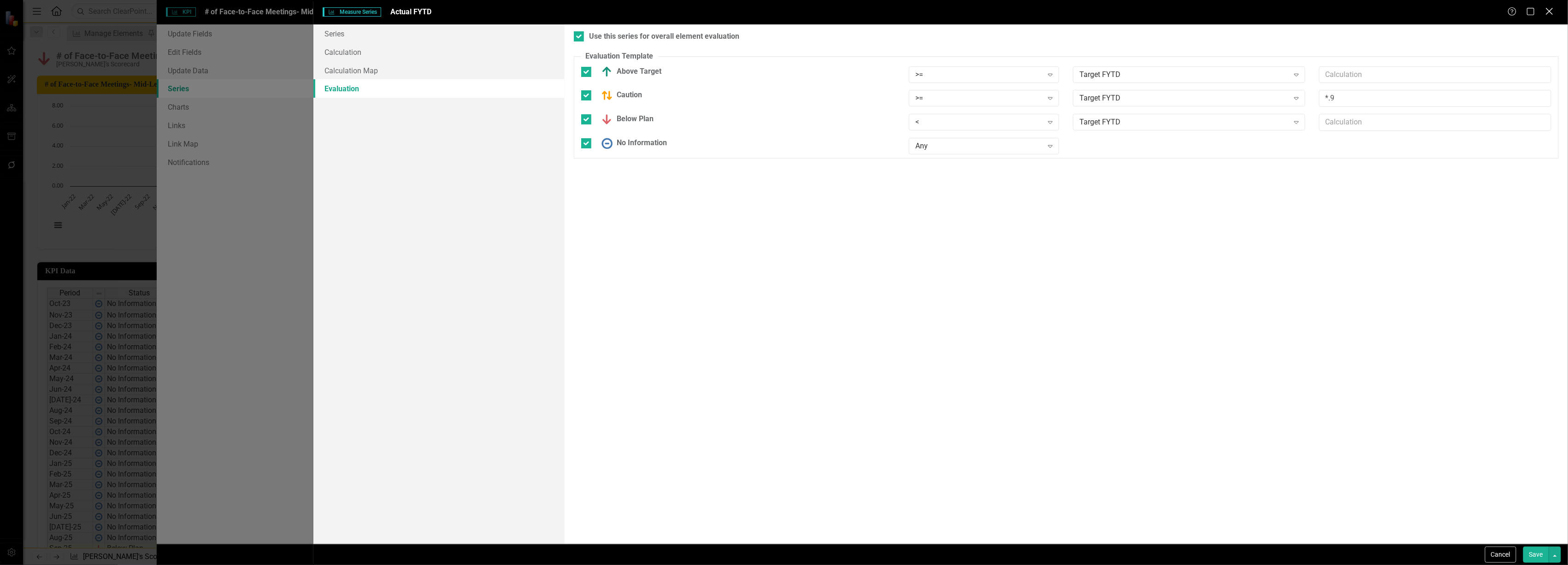
click at [1551, 10] on icon "Close" at bounding box center [1549, 11] width 12 height 9
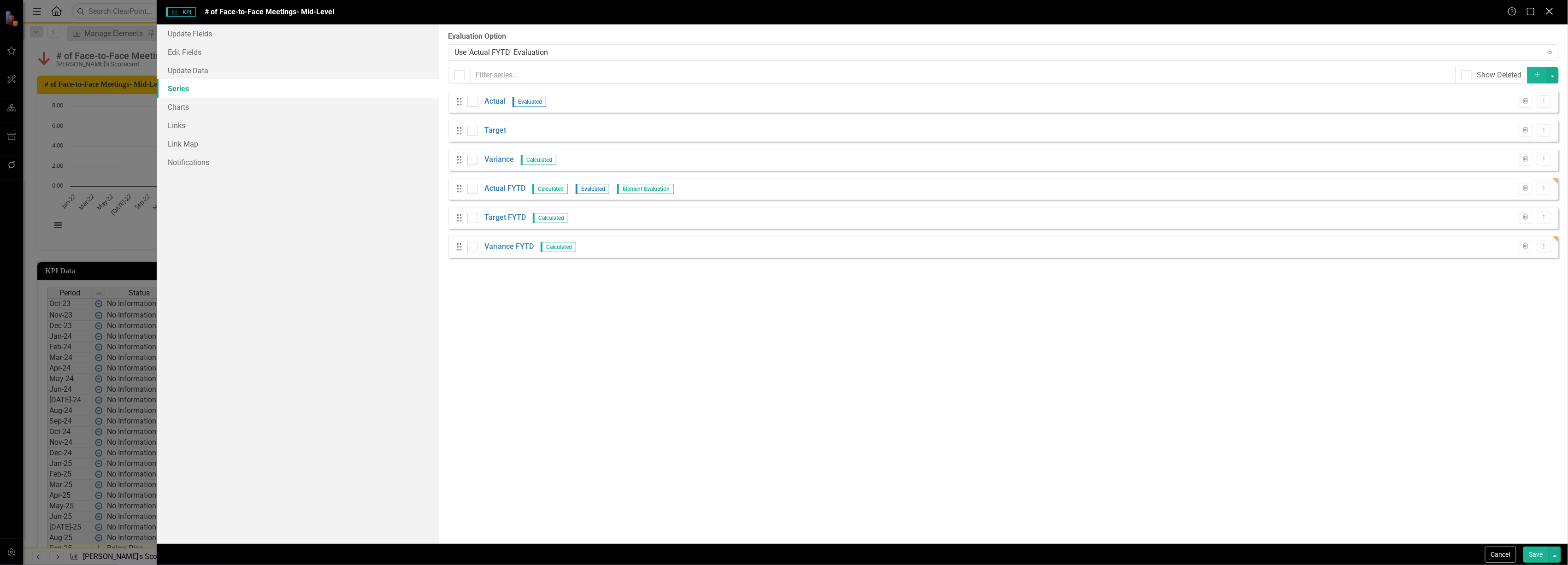
click at [1551, 14] on icon "Close" at bounding box center [1549, 11] width 12 height 9
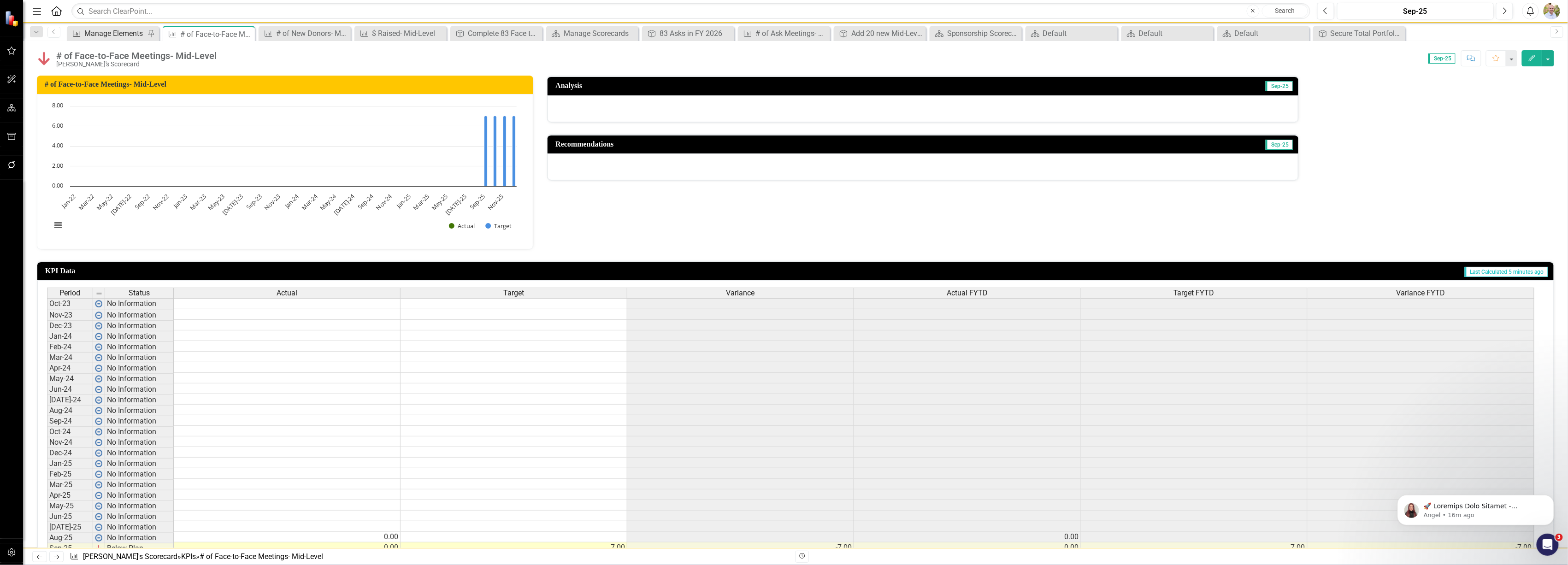
click at [115, 36] on div "Manage Elements" at bounding box center [115, 33] width 61 height 12
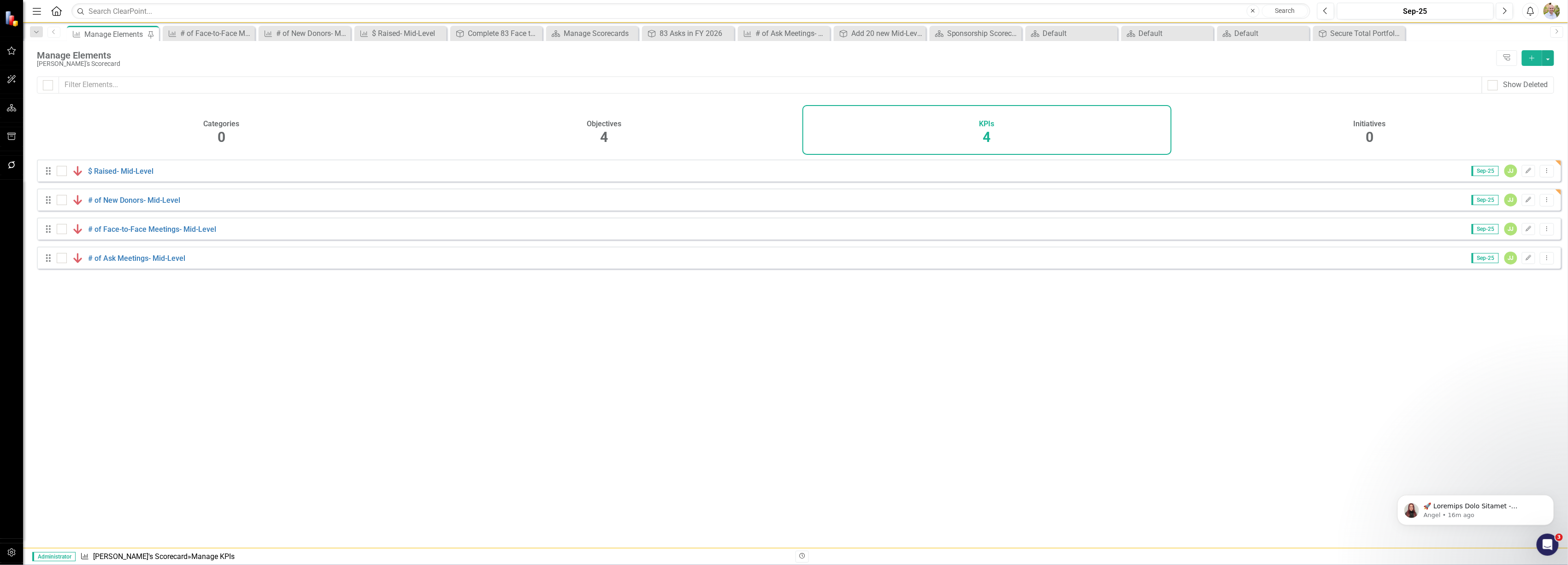
click at [49, 30] on link "Previous" at bounding box center [54, 32] width 13 height 11
click at [264, 36] on icon "KPI" at bounding box center [268, 34] width 9 height 8
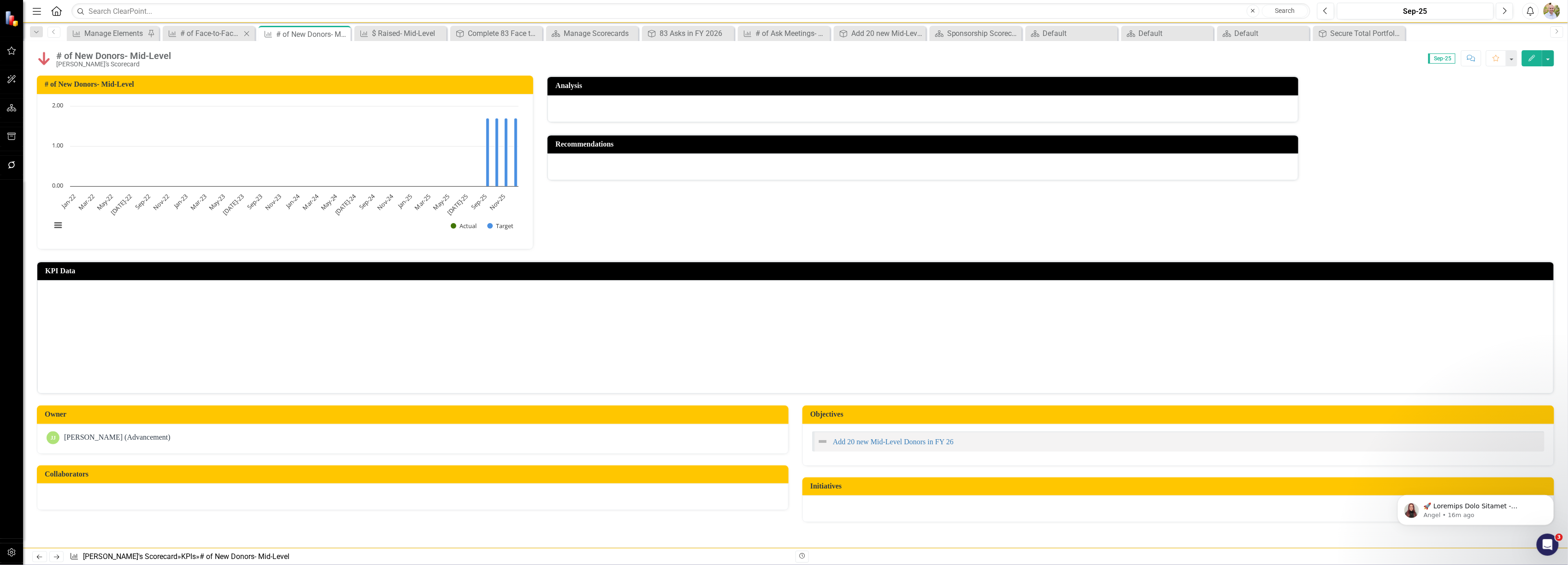
click at [249, 32] on icon "Close" at bounding box center [246, 34] width 9 height 8
click at [0, 0] on icon "Close" at bounding box center [0, 0] width 0 height 0
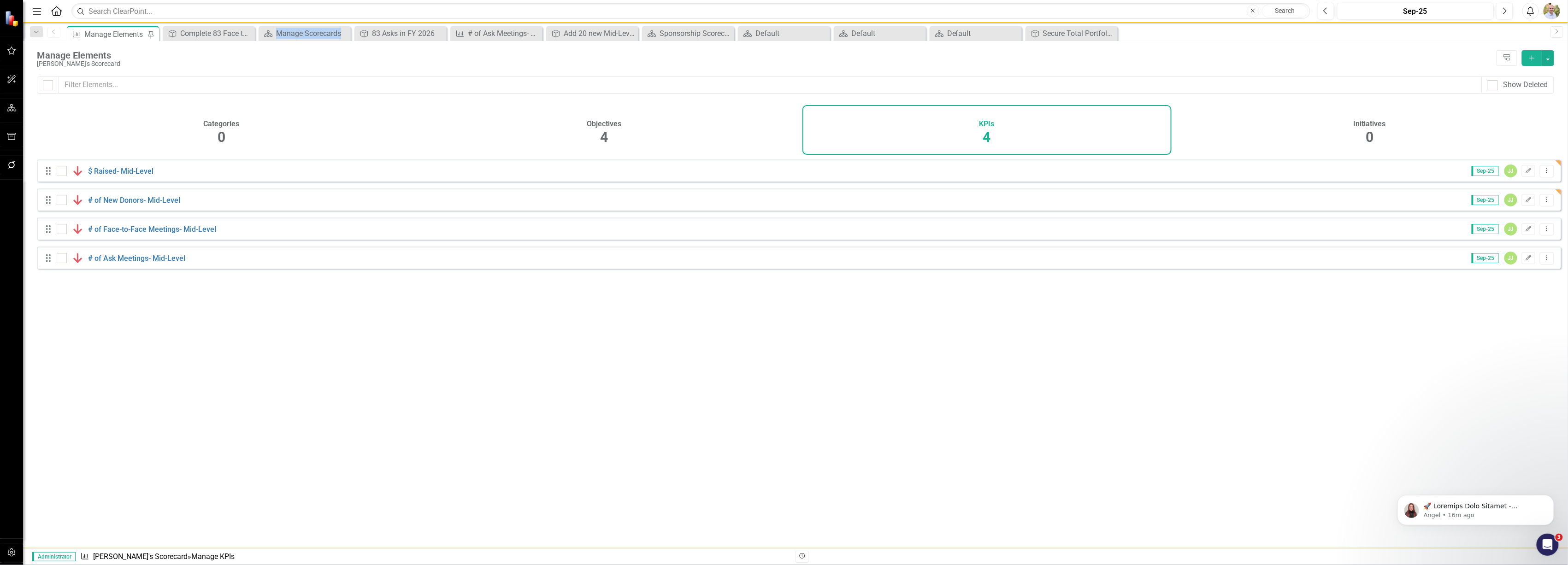
click at [0, 0] on icon "Close" at bounding box center [0, 0] width 0 height 0
click at [248, 32] on icon "Close" at bounding box center [246, 34] width 9 height 8
click at [0, 0] on icon "Close" at bounding box center [0, 0] width 0 height 0
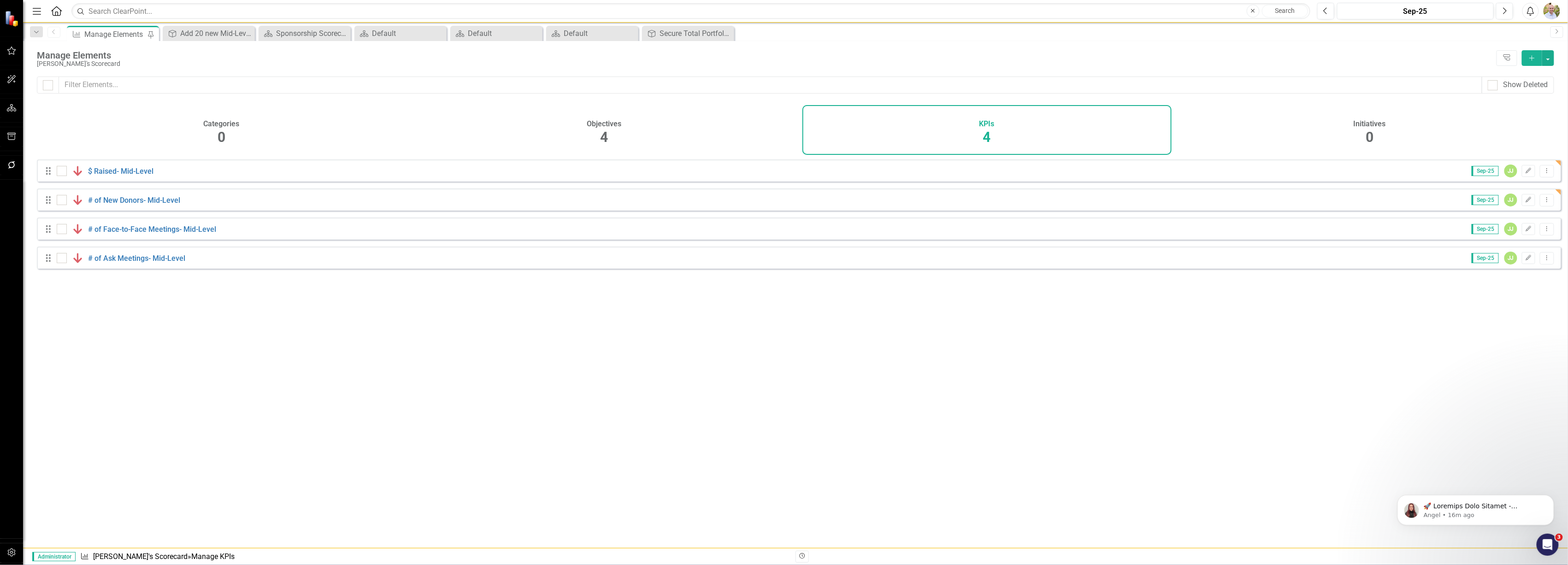
click at [0, 0] on icon "Close" at bounding box center [0, 0] width 0 height 0
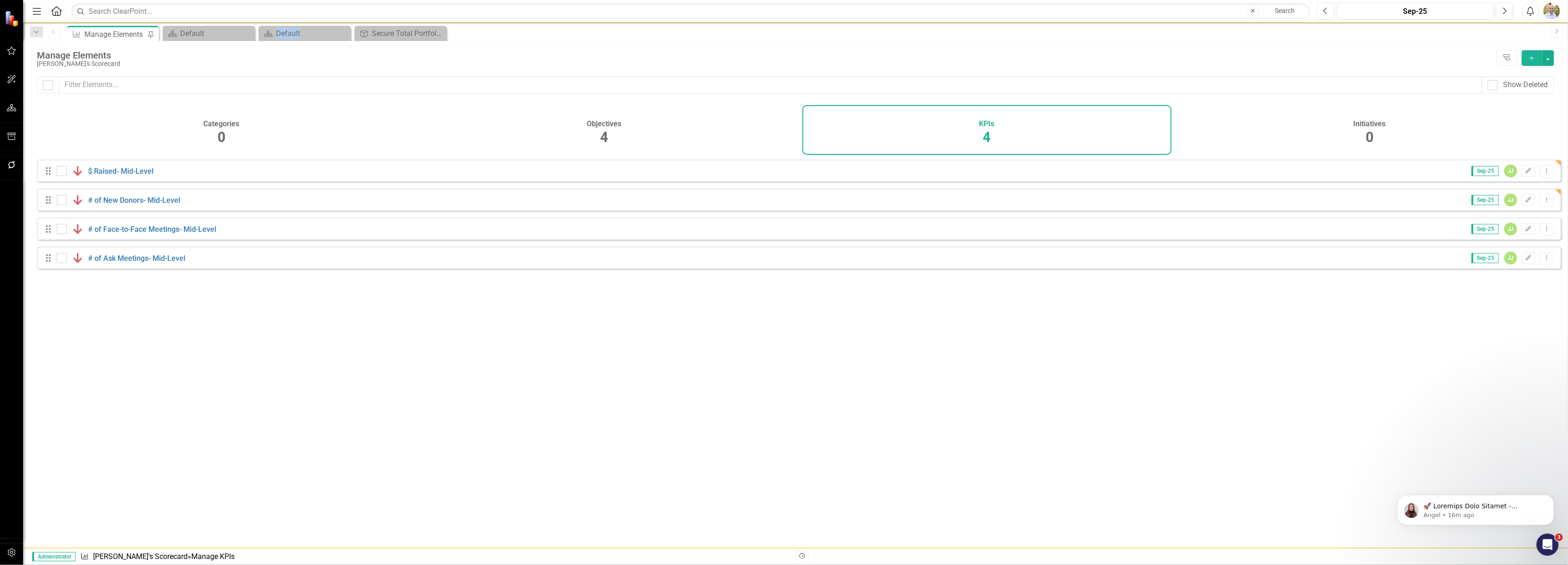
click at [0, 0] on icon "Close" at bounding box center [0, 0] width 0 height 0
click at [10, 43] on button "button" at bounding box center [12, 51] width 21 height 19
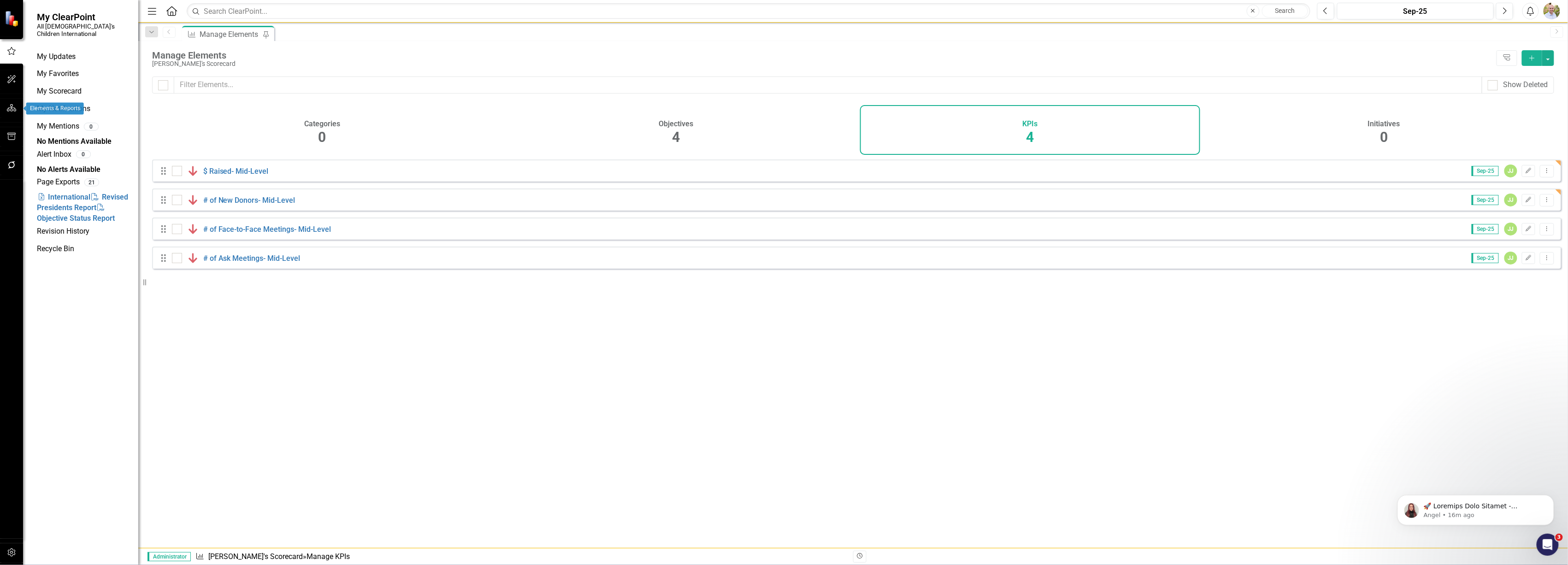
click at [8, 108] on icon "button" at bounding box center [12, 108] width 10 height 8
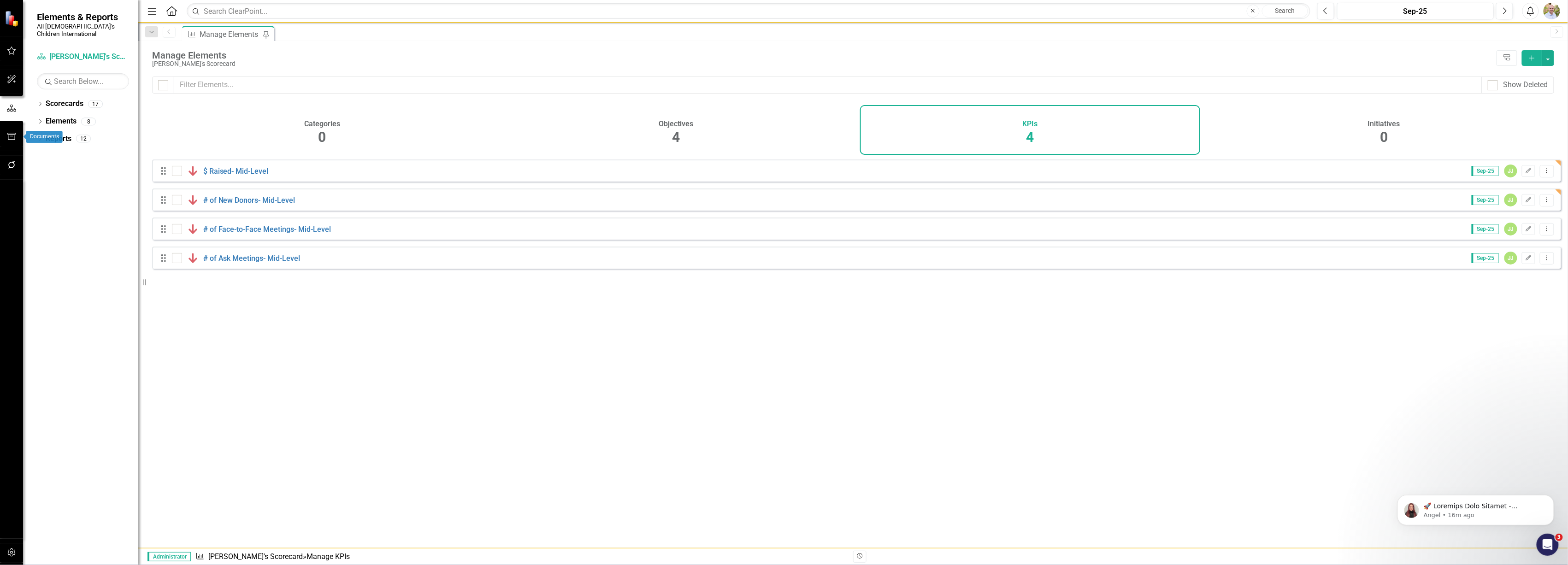
click at [8, 139] on icon "button" at bounding box center [12, 136] width 10 height 8
click at [12, 70] on button "button" at bounding box center [12, 80] width 21 height 19
click at [12, 54] on icon "button" at bounding box center [12, 51] width 9 height 8
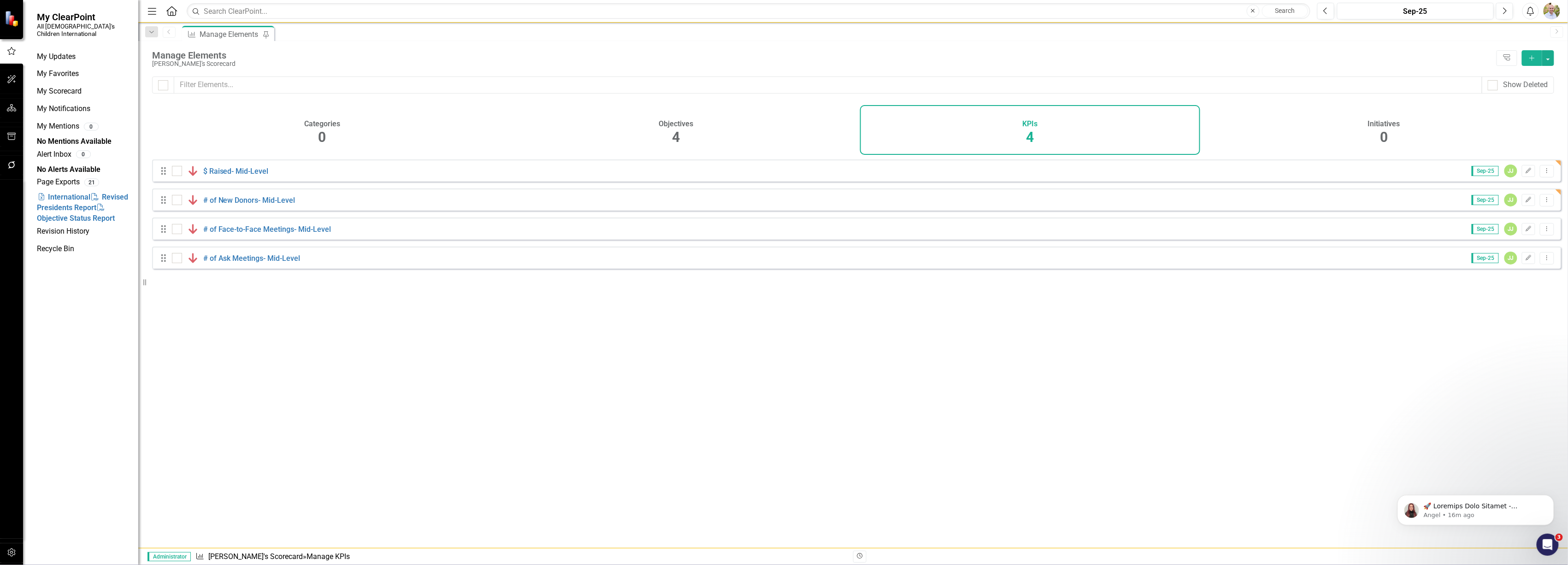
click at [18, 17] on img at bounding box center [12, 19] width 16 height 16
click at [10, 18] on img at bounding box center [12, 19] width 17 height 17
click at [157, 10] on icon "Menu" at bounding box center [152, 11] width 12 height 10
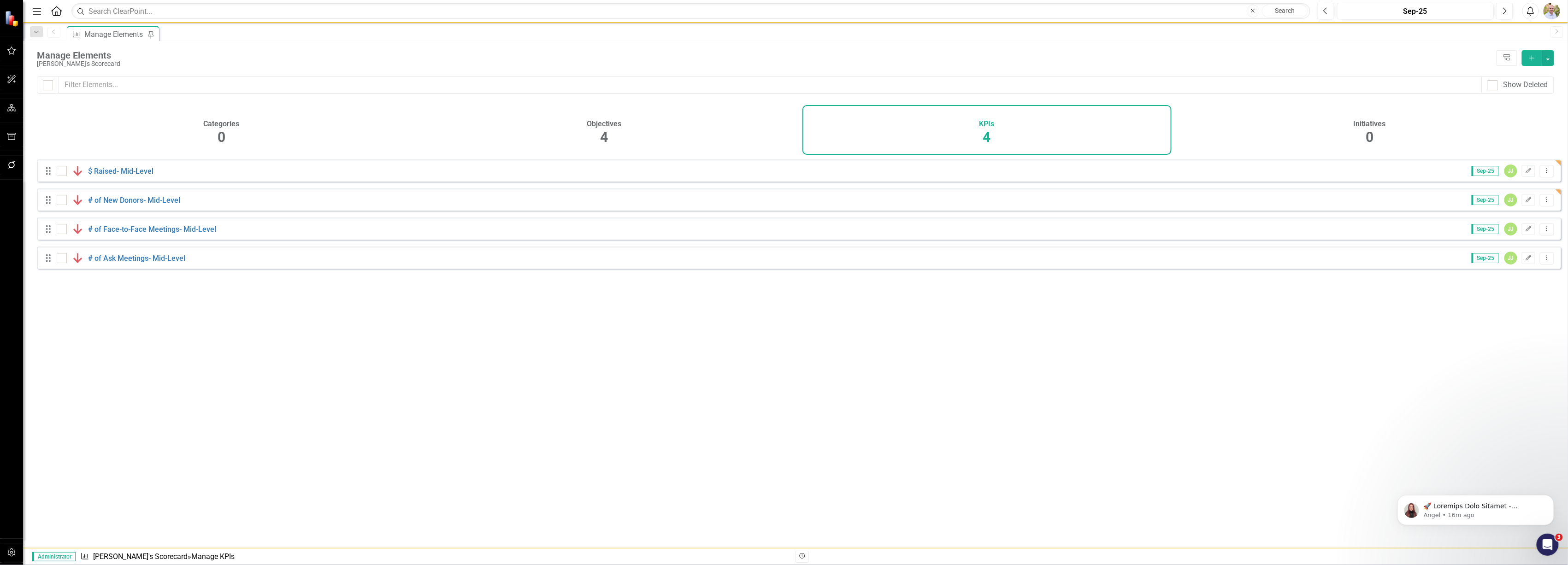
click at [38, 6] on icon "Menu" at bounding box center [36, 11] width 12 height 10
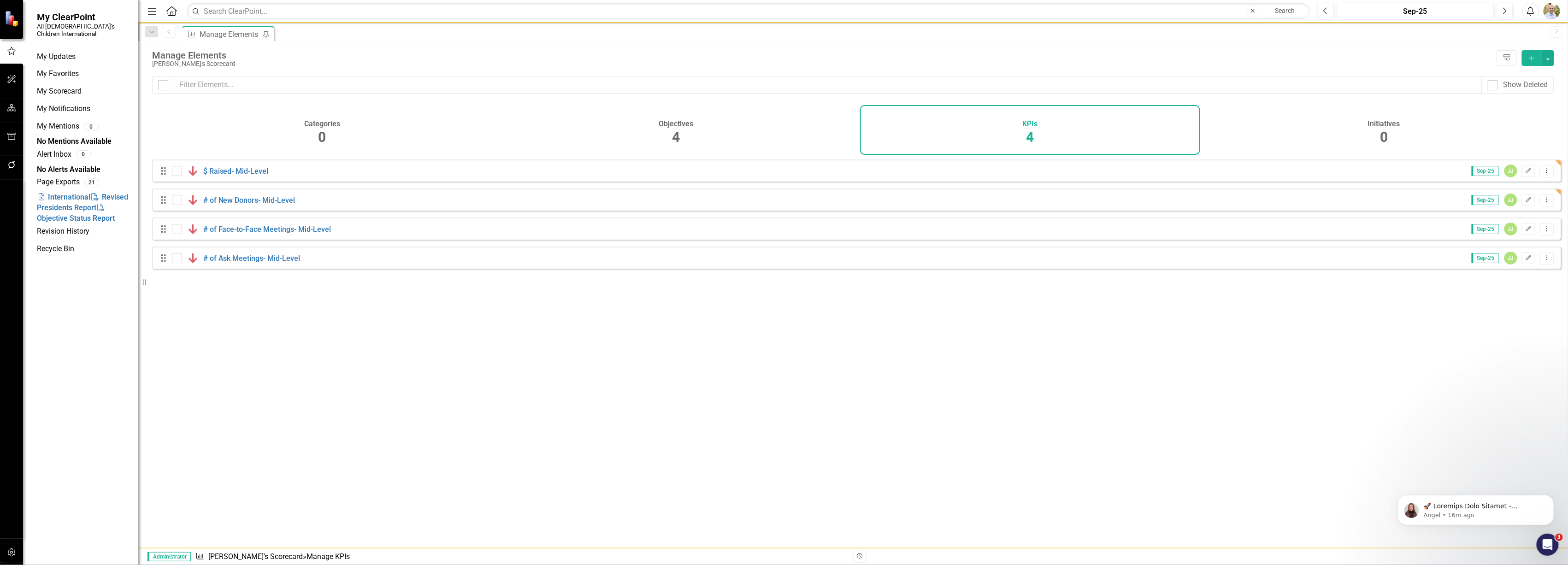
click at [168, 11] on icon "Home" at bounding box center [171, 11] width 12 height 10
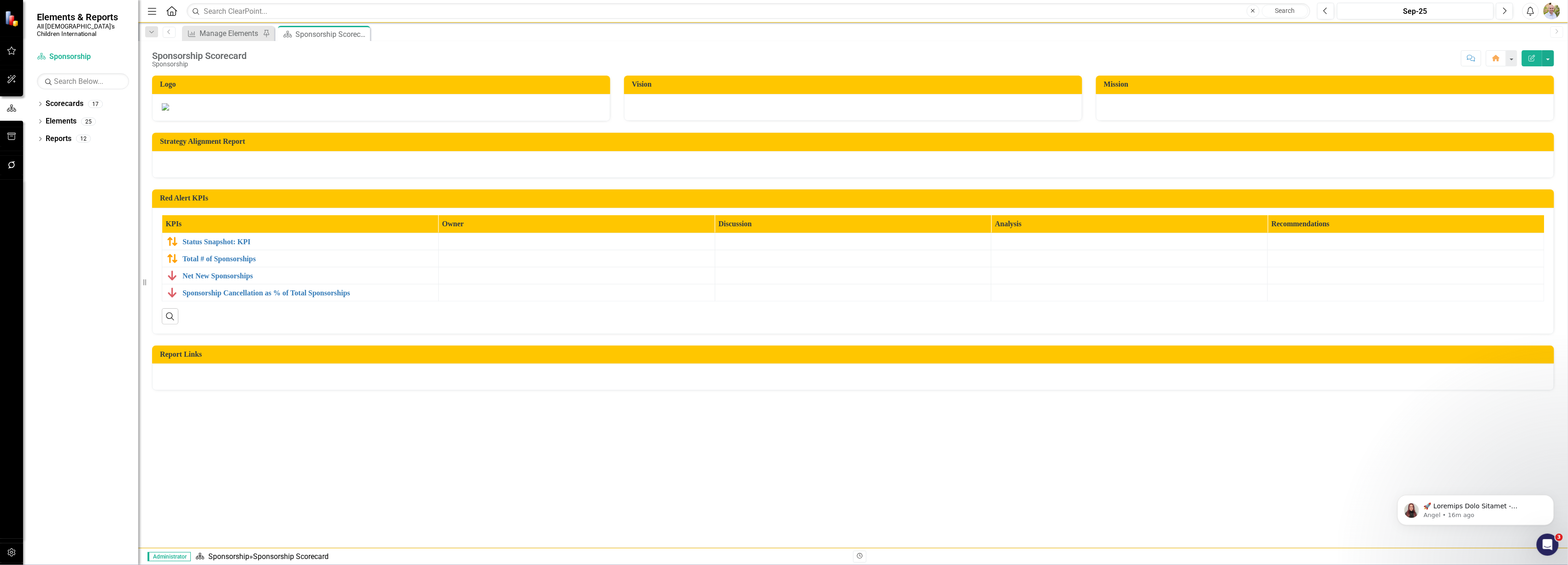
click at [36, 96] on div "Dropdown Scorecards 17 Dropdown All God's Children International Dropdown Advan…" at bounding box center [81, 330] width 115 height 469
click at [41, 102] on icon at bounding box center [40, 104] width 2 height 4
click at [43, 119] on icon "Dropdown" at bounding box center [45, 122] width 7 height 5
click at [52, 135] on icon "Dropdown" at bounding box center [54, 138] width 7 height 5
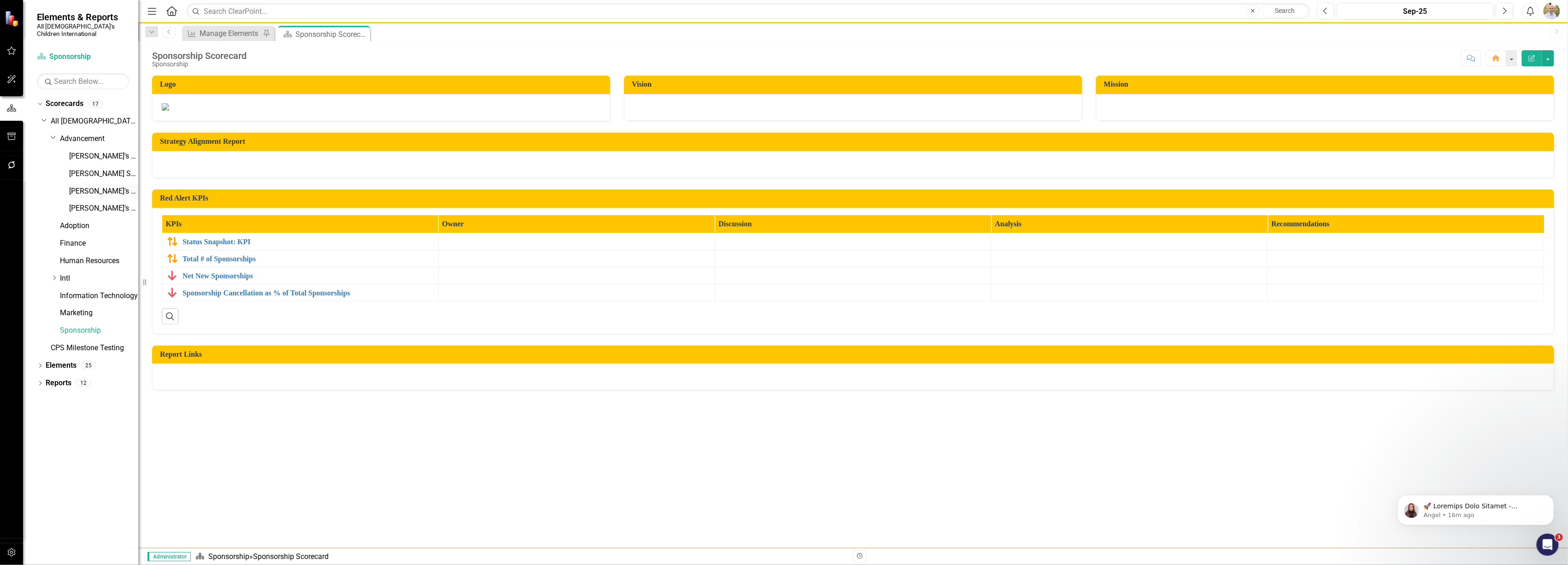
click at [93, 186] on link "[PERSON_NAME]'s Scorecard" at bounding box center [104, 191] width 69 height 10
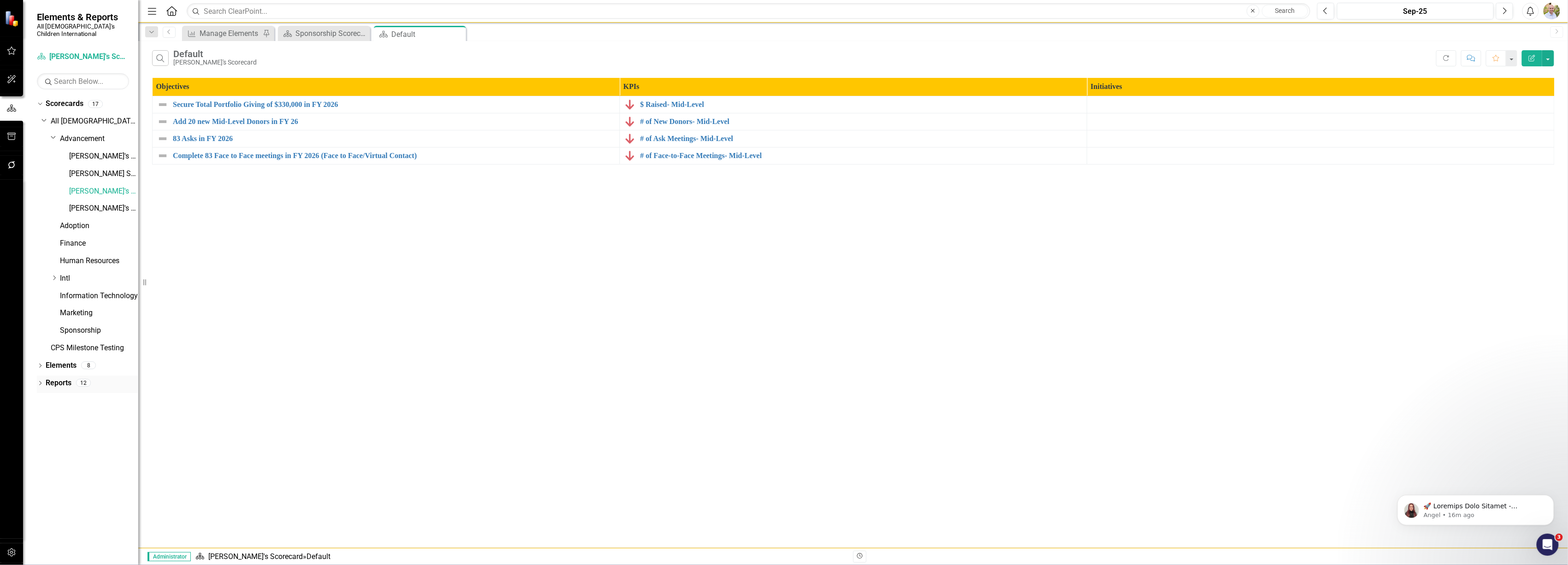
click at [60, 378] on link "Reports" at bounding box center [58, 383] width 26 height 10
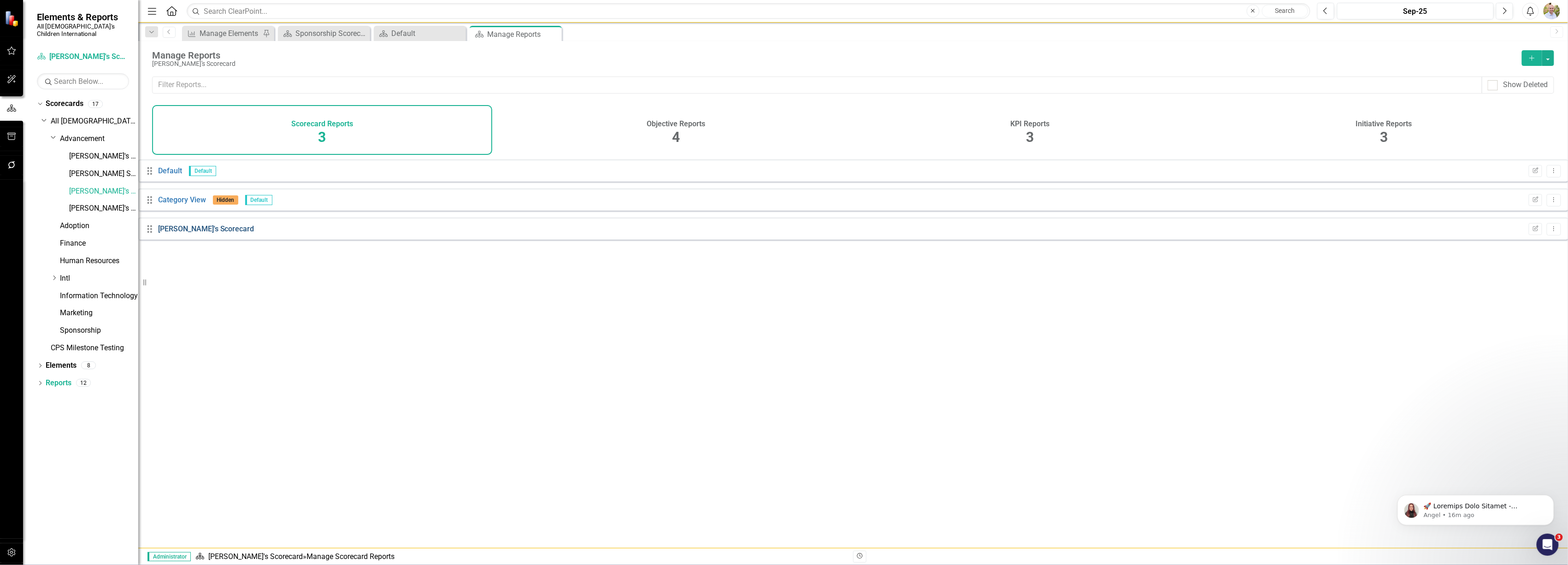
click at [189, 233] on link "[PERSON_NAME]'s Scorecard" at bounding box center [206, 229] width 96 height 9
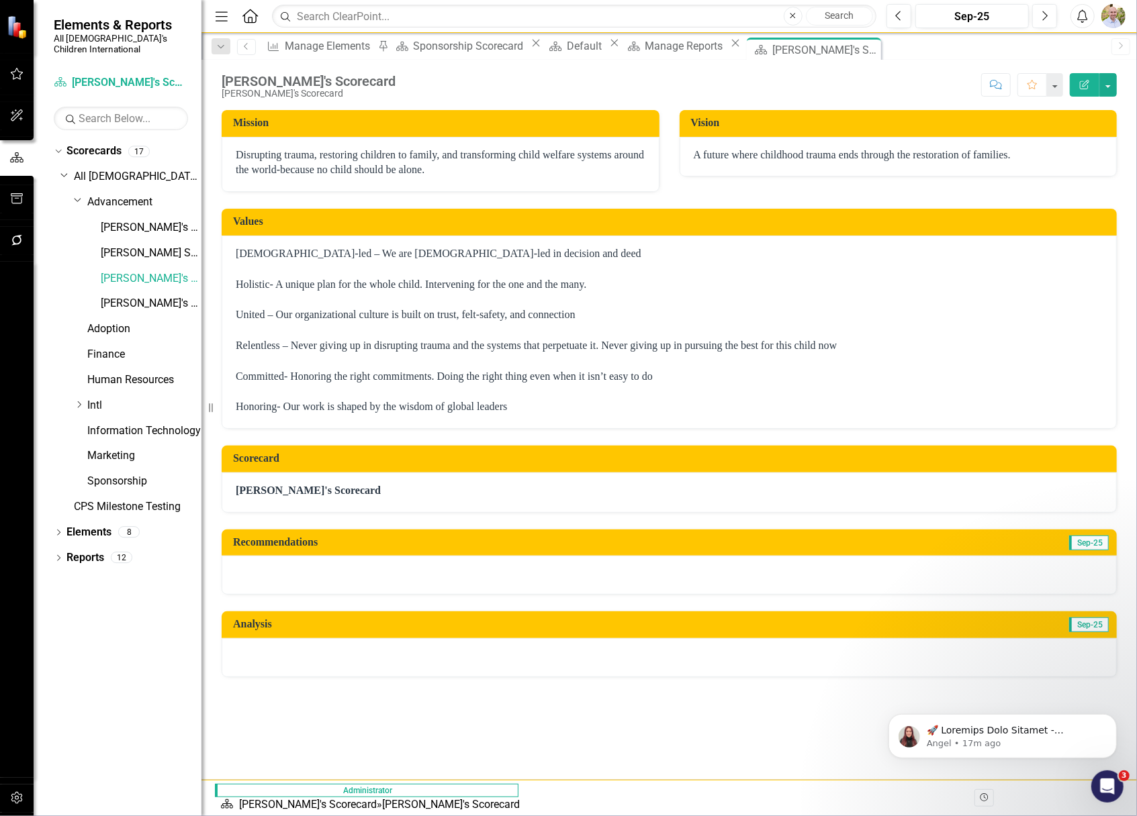
click at [436, 175] on p "Disrupting trauma, restoring children to family, and transforming child welfare…" at bounding box center [441, 163] width 410 height 31
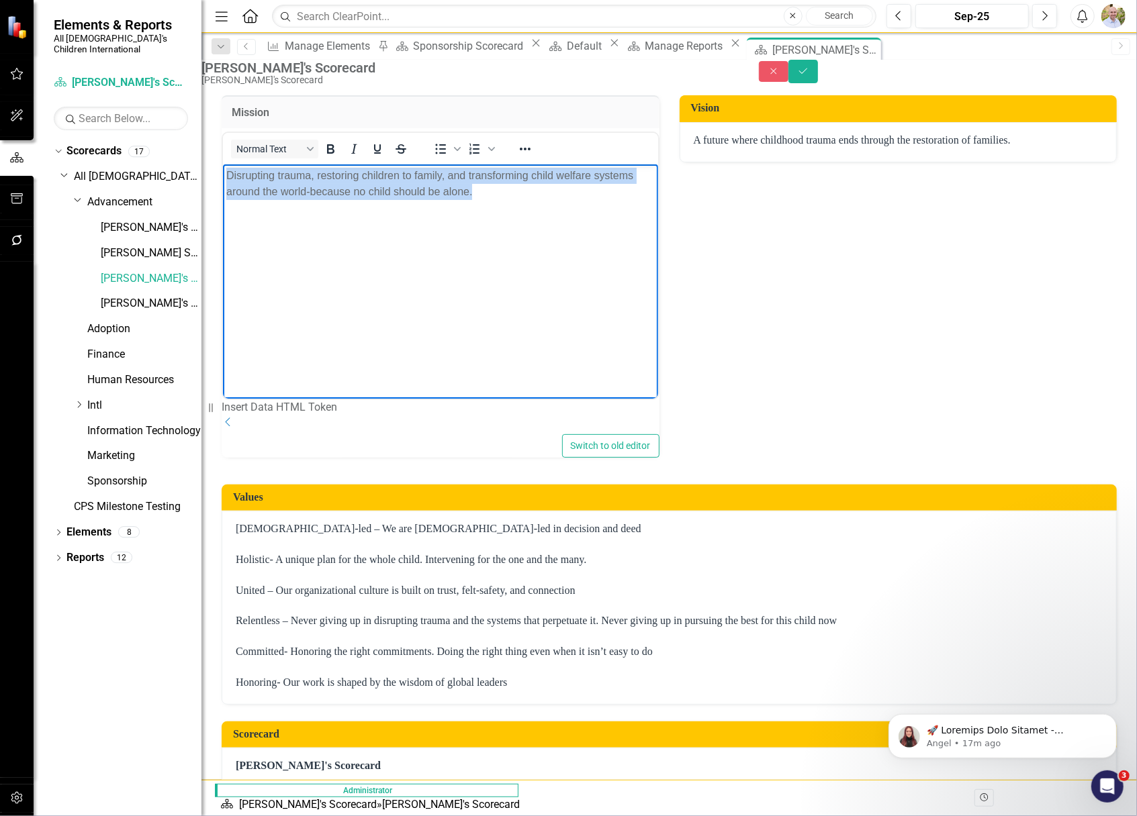
drag, startPoint x: 549, startPoint y: 216, endPoint x: -68, endPoint y: 154, distance: 620.1
click at [222, 164] on html "Disrupting trauma, restoring children to family, and transforming child welfare…" at bounding box center [439, 264] width 435 height 201
paste body "Rich Text Area. Press ALT-0 for help."
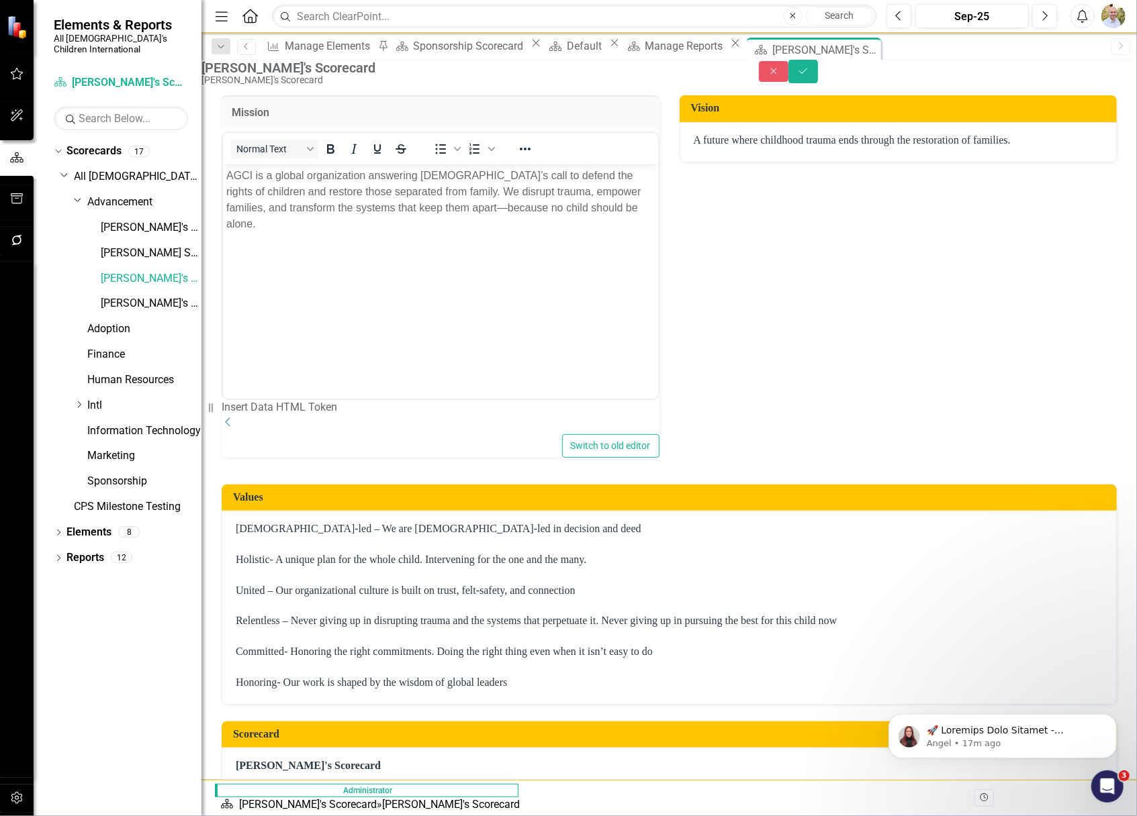
click at [984, 144] on div "A future where childhood trauma ends through the restoration of families." at bounding box center [898, 142] width 438 height 40
click at [984, 146] on div "A future where childhood trauma ends through the restoration of families." at bounding box center [898, 142] width 438 height 40
click at [998, 148] on p "A future where childhood trauma ends through the restoration of families." at bounding box center [899, 140] width 410 height 15
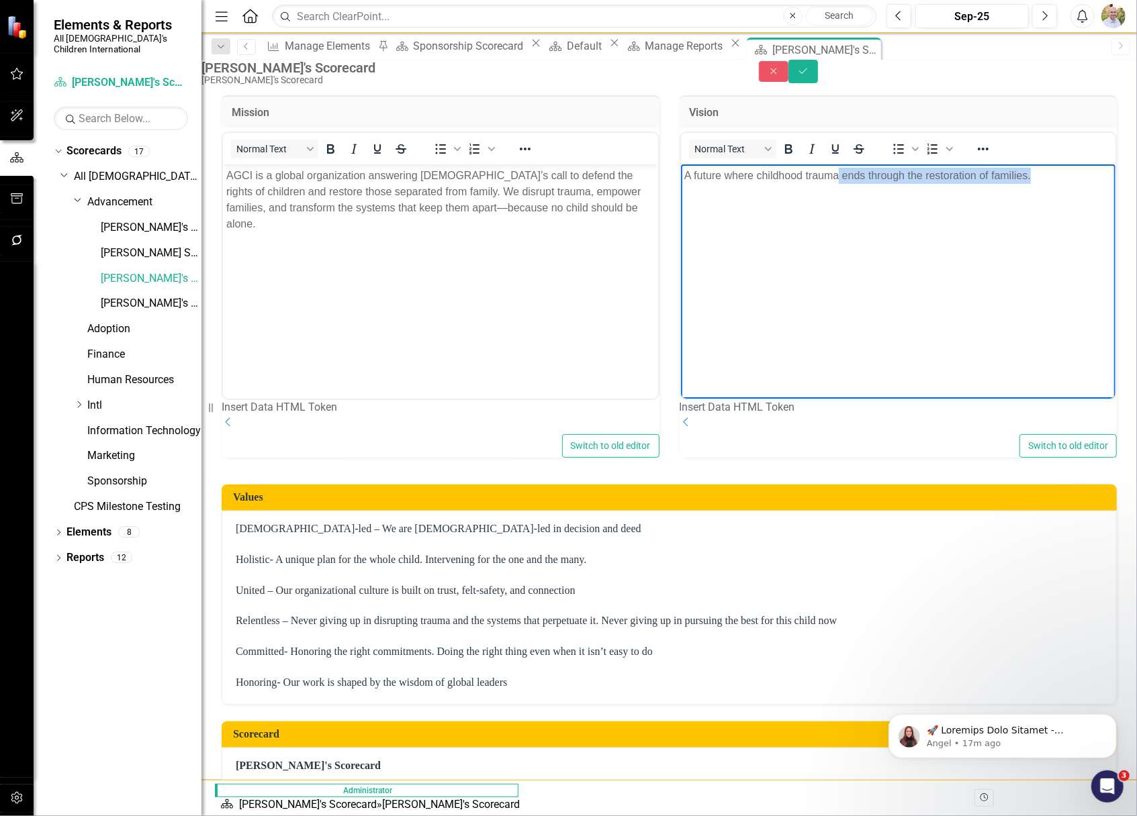
drag, startPoint x: 1015, startPoint y: 186, endPoint x: 516, endPoint y: 198, distance: 499.7
click at [680, 198] on html "A future where childhood trauma ends through the restoration of families." at bounding box center [897, 264] width 435 height 201
paste body "Rich Text Area. Press ALT-0 for help."
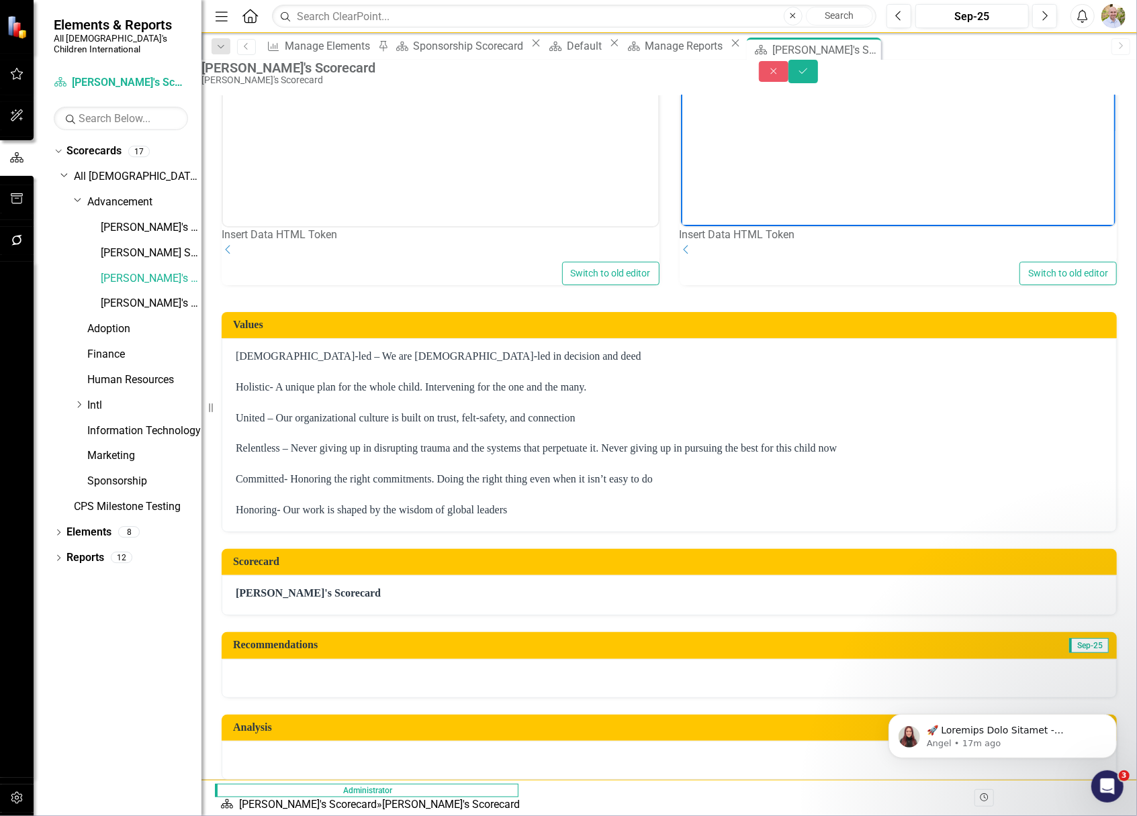
scroll to position [179, 0]
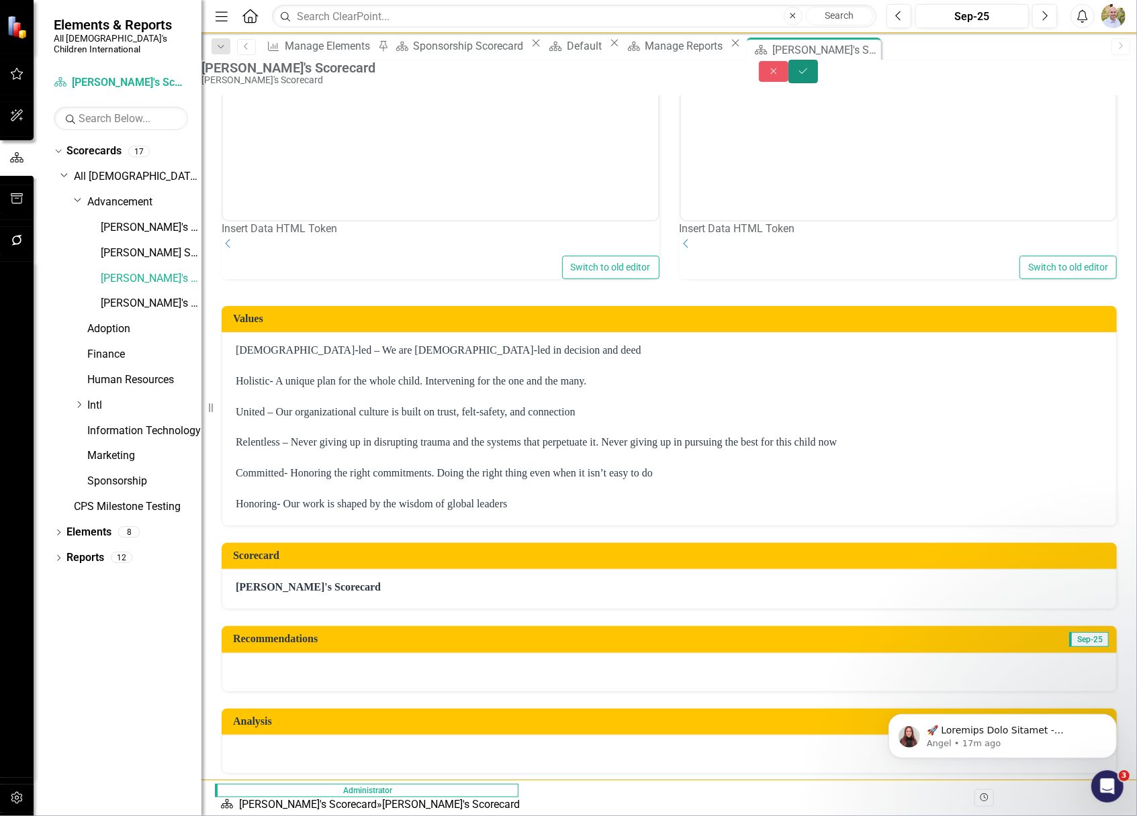
click at [818, 82] on button "Save" at bounding box center [803, 72] width 30 height 24
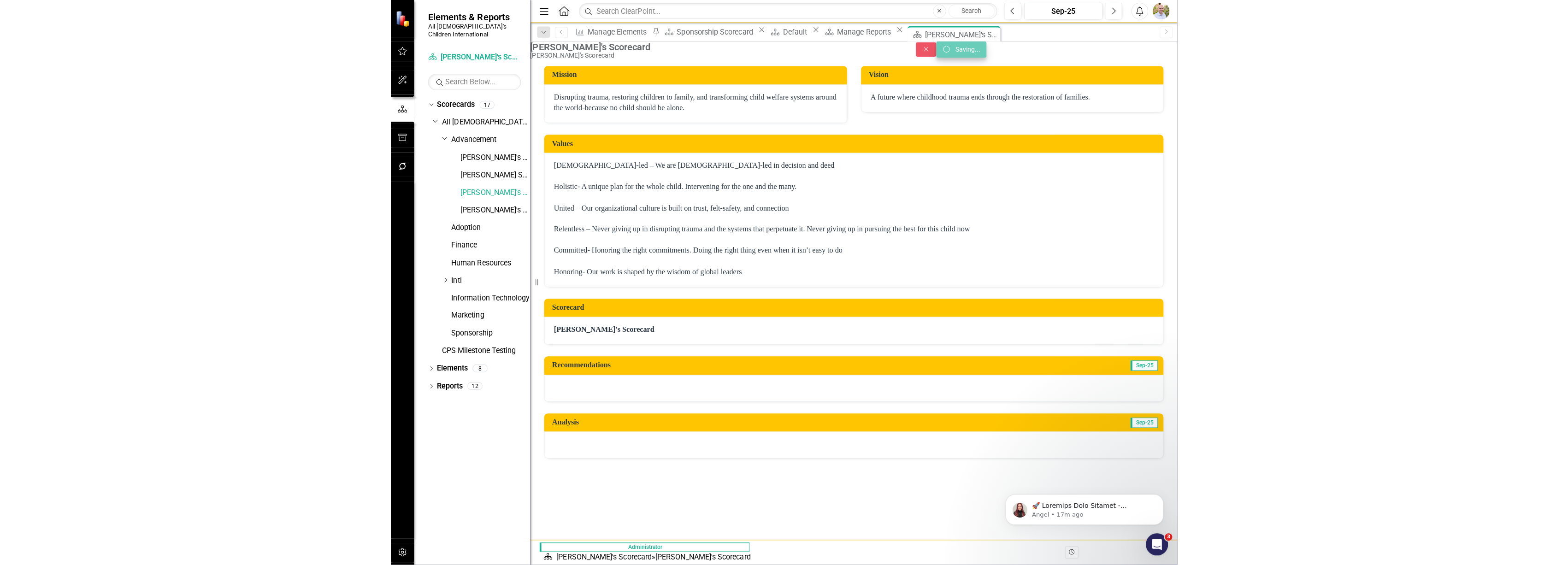
scroll to position [0, 0]
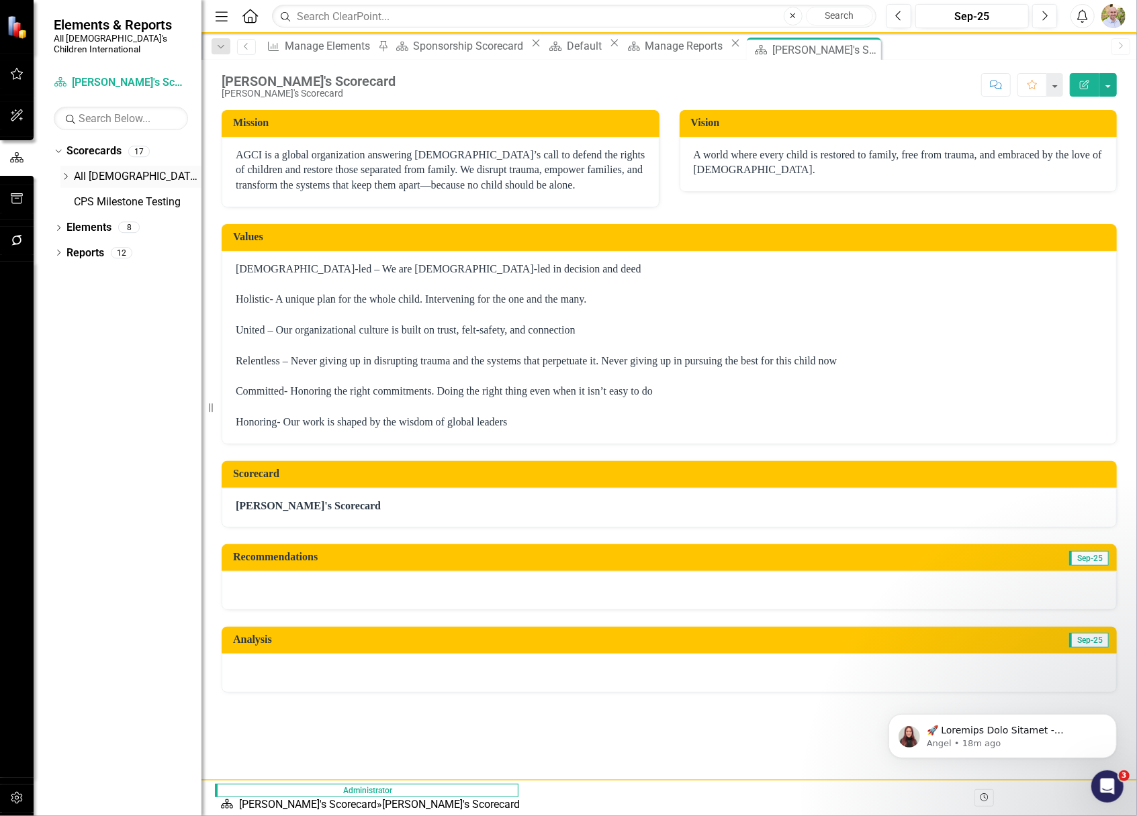
click at [64, 173] on icon "Dropdown" at bounding box center [65, 177] width 10 height 8
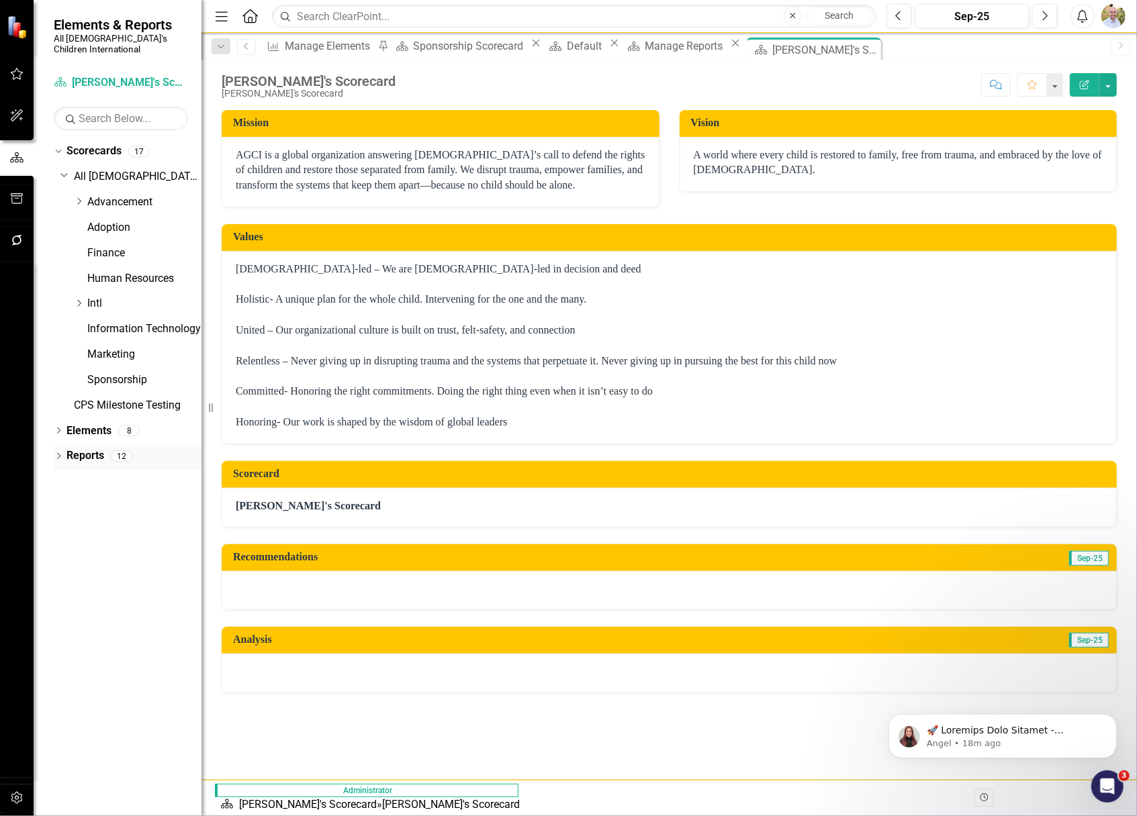
click at [89, 449] on link "Reports" at bounding box center [85, 456] width 38 height 15
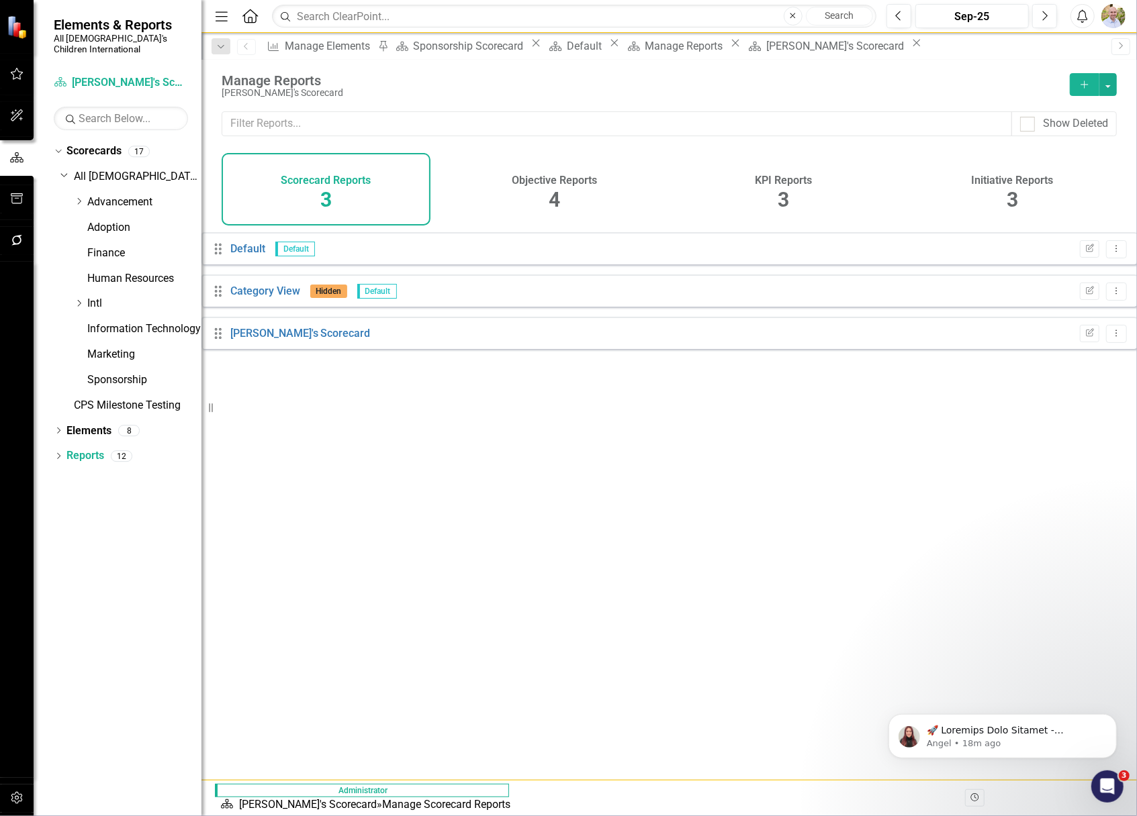
click at [554, 203] on span "4" at bounding box center [554, 200] width 11 height 24
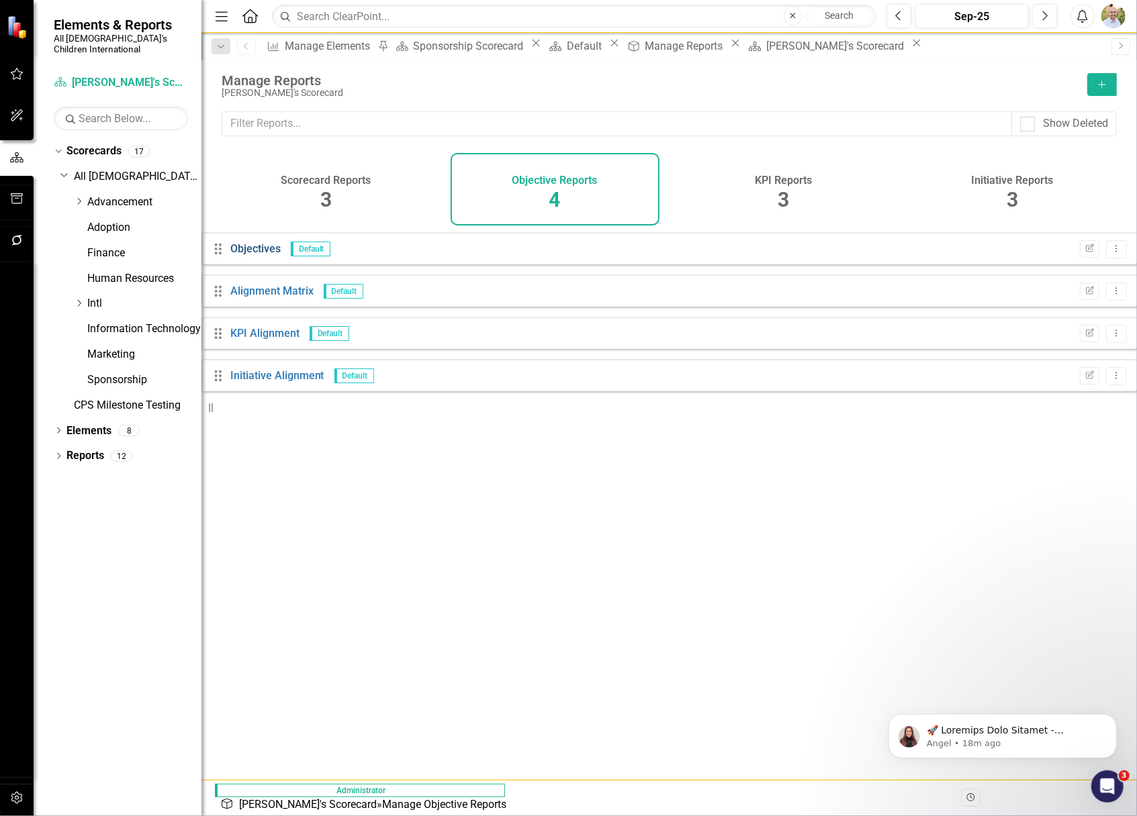
click at [280, 255] on link "Objectives" at bounding box center [255, 248] width 50 height 13
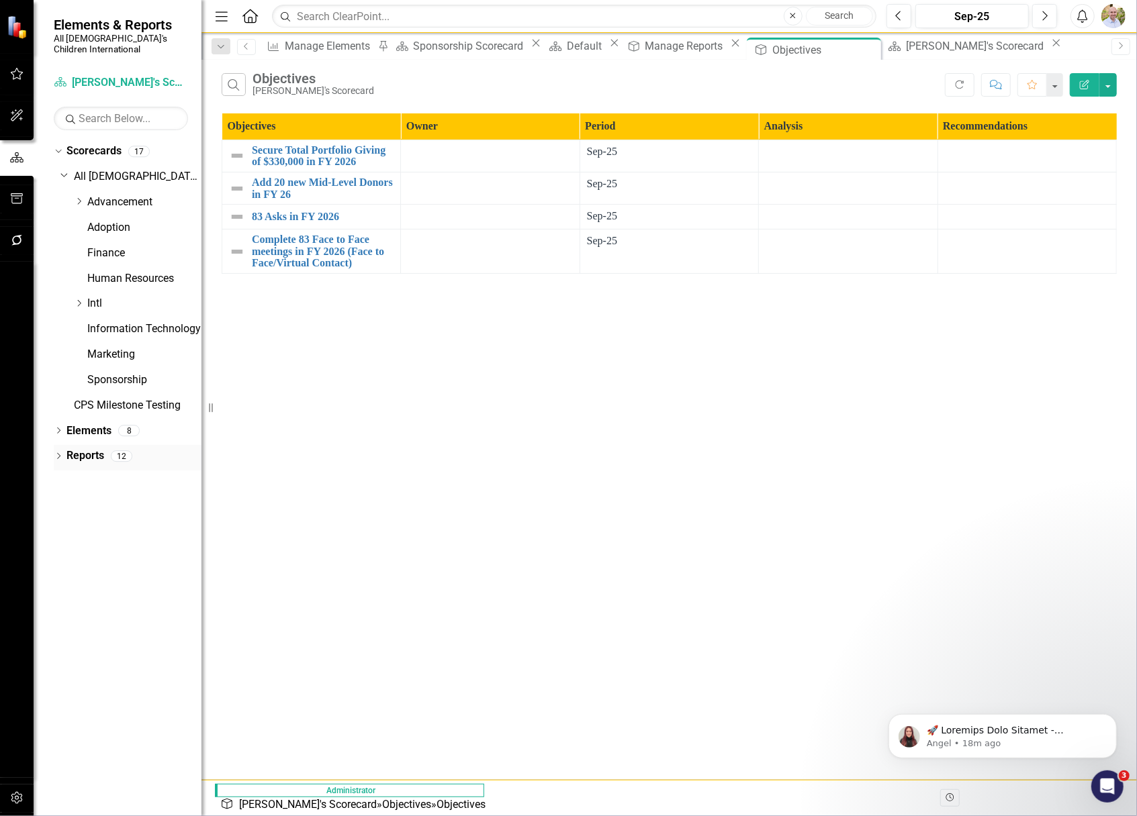
click at [75, 449] on link "Reports" at bounding box center [85, 456] width 38 height 15
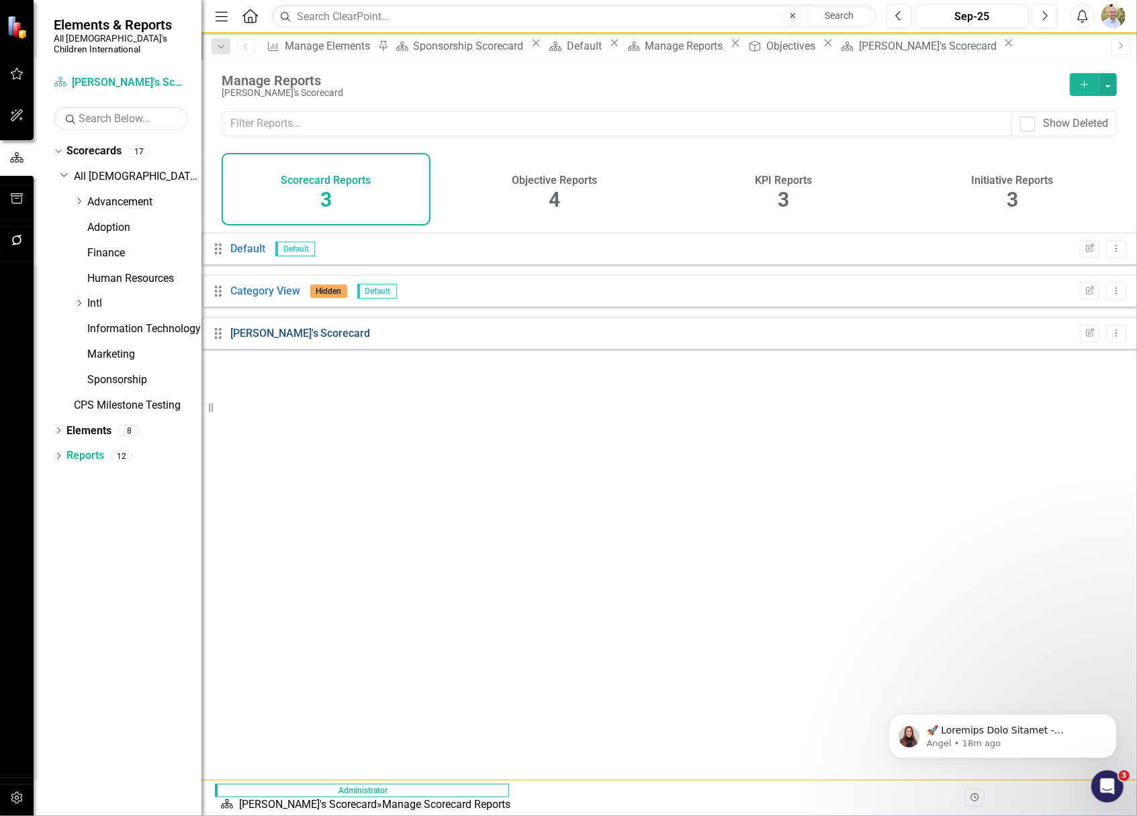
click at [287, 340] on link "[PERSON_NAME]'s Scorecard" at bounding box center [300, 333] width 140 height 13
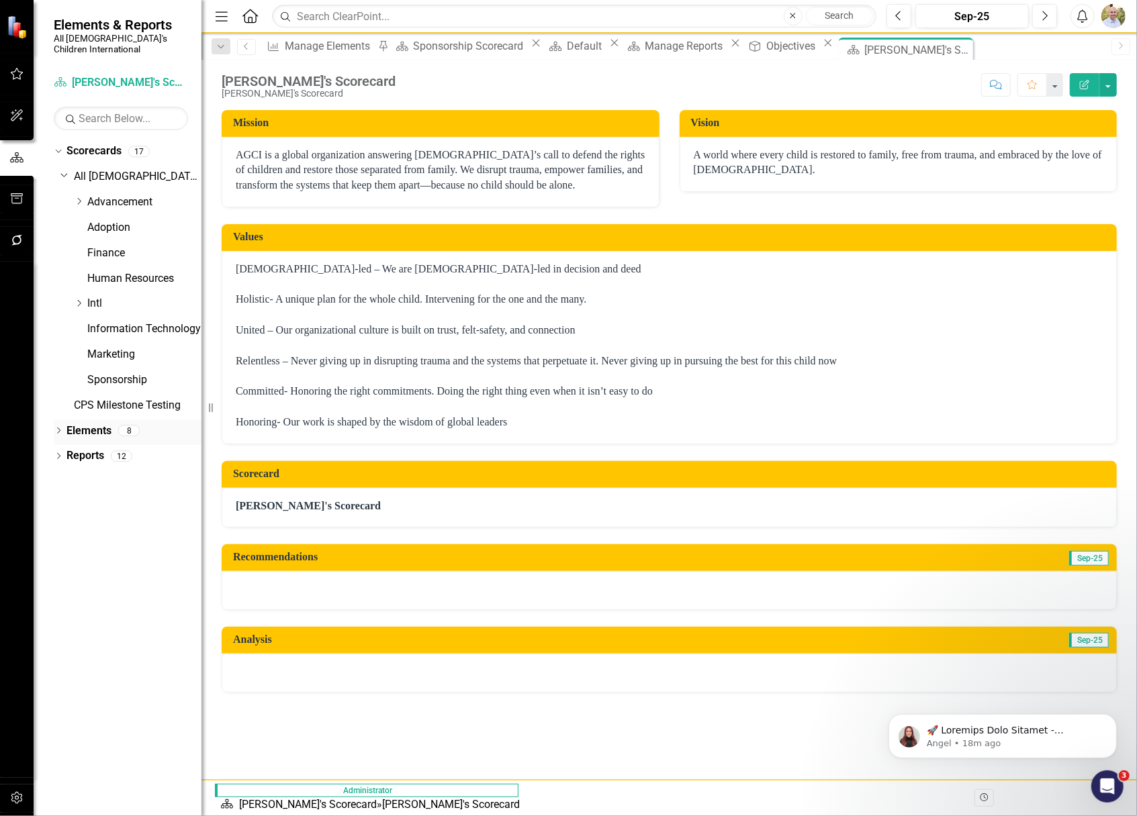
click at [81, 424] on link "Elements" at bounding box center [88, 431] width 45 height 15
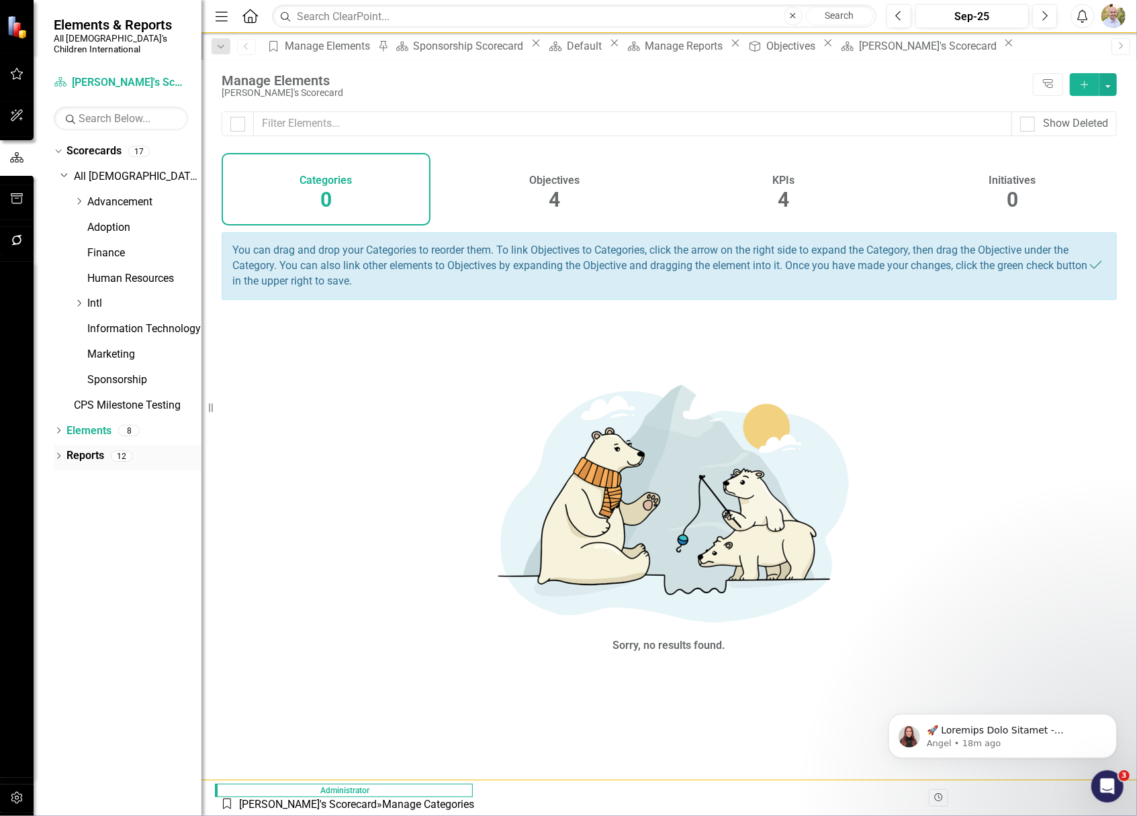
click at [82, 449] on link "Reports" at bounding box center [85, 456] width 38 height 15
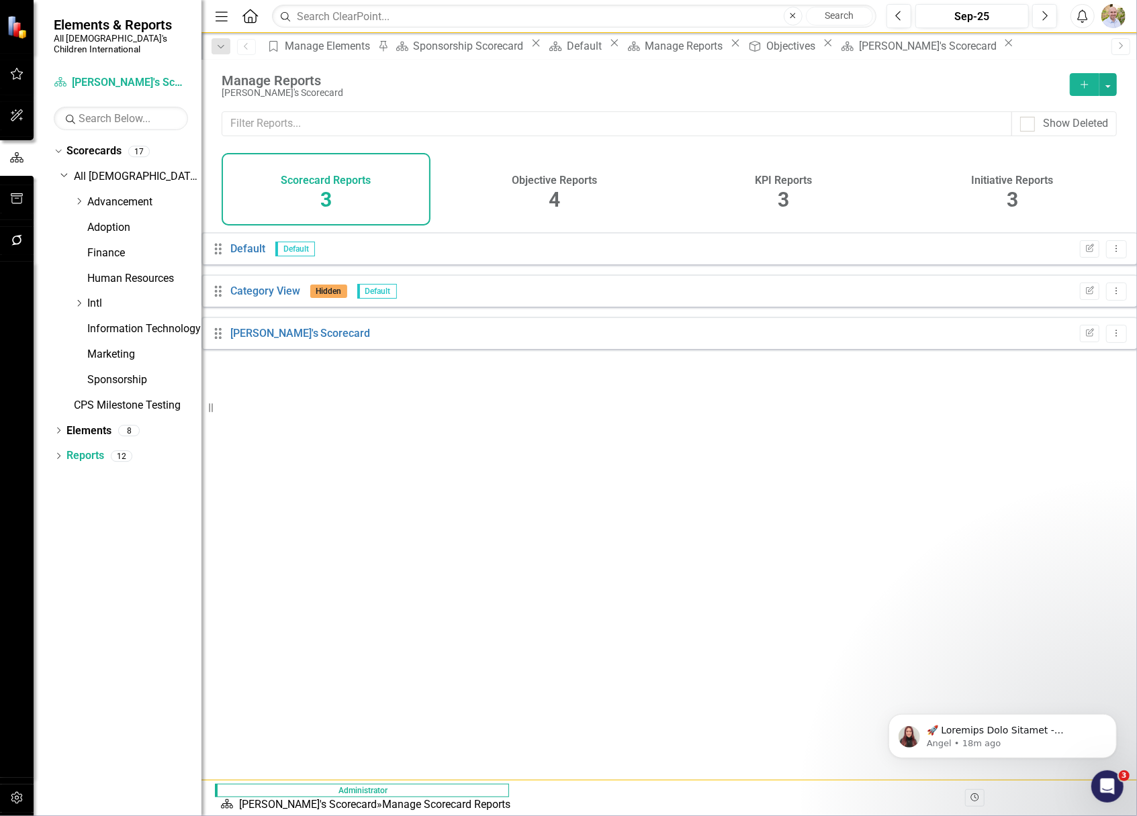
click at [533, 186] on h4 "Objective Reports" at bounding box center [554, 181] width 85 height 12
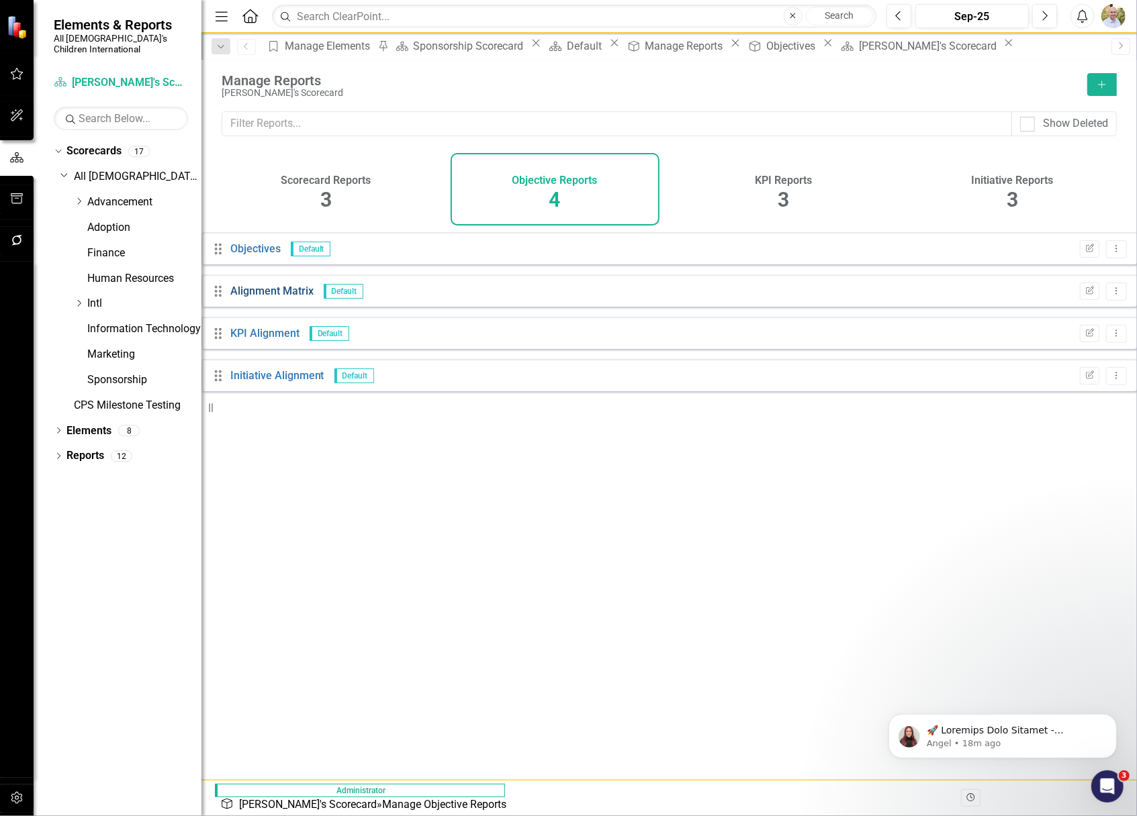
click at [265, 297] on link "Alignment Matrix" at bounding box center [271, 291] width 83 height 13
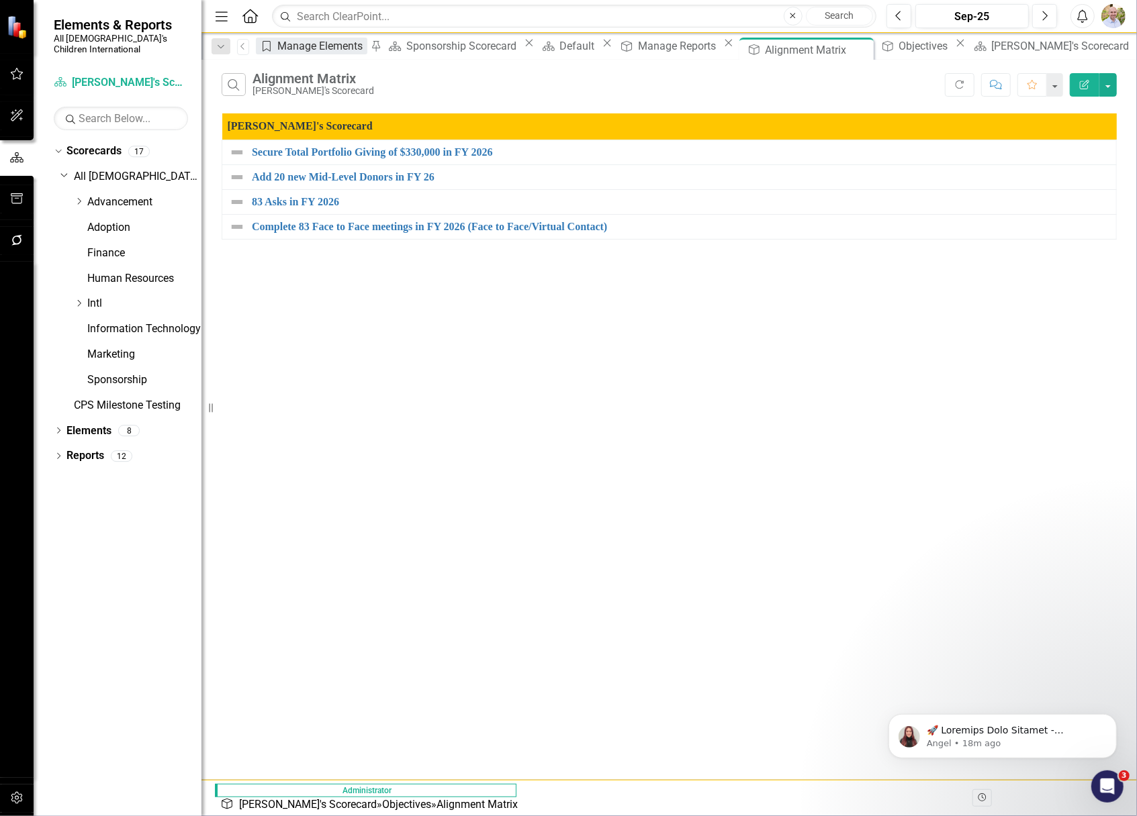
click at [269, 46] on div "Category" at bounding box center [264, 46] width 17 height 17
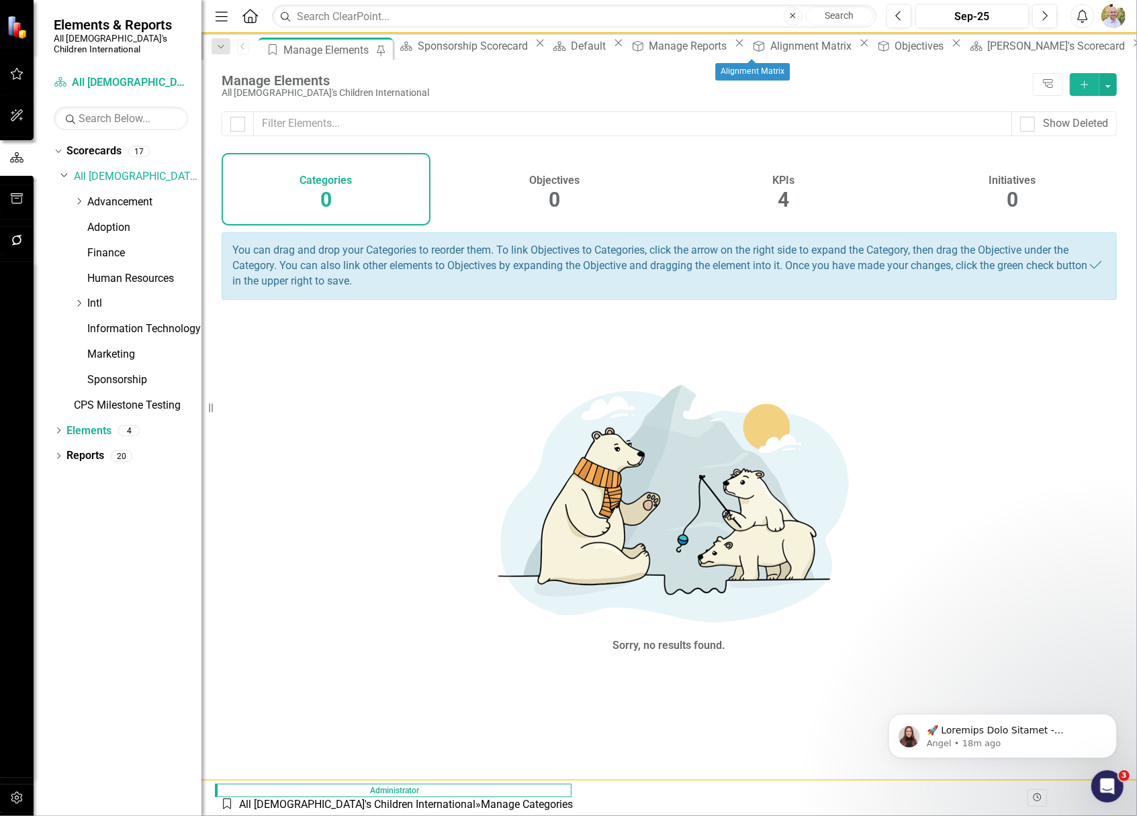
click at [748, 39] on div "Objective Alignment Matrix Close" at bounding box center [810, 46] width 124 height 17
click at [631, 49] on icon "Objective" at bounding box center [637, 46] width 13 height 11
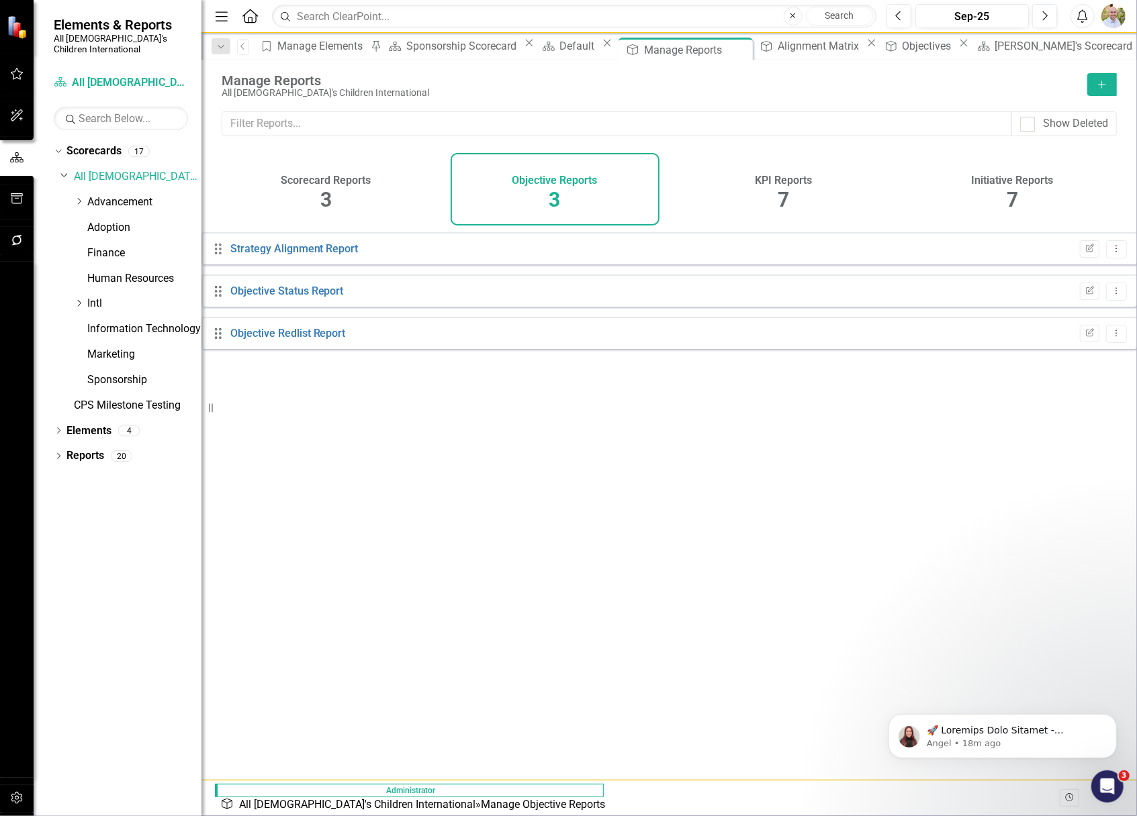
click at [573, 186] on h4 "Objective Reports" at bounding box center [554, 181] width 85 height 12
click at [778, 54] on div "Alignment Matrix" at bounding box center [820, 46] width 85 height 17
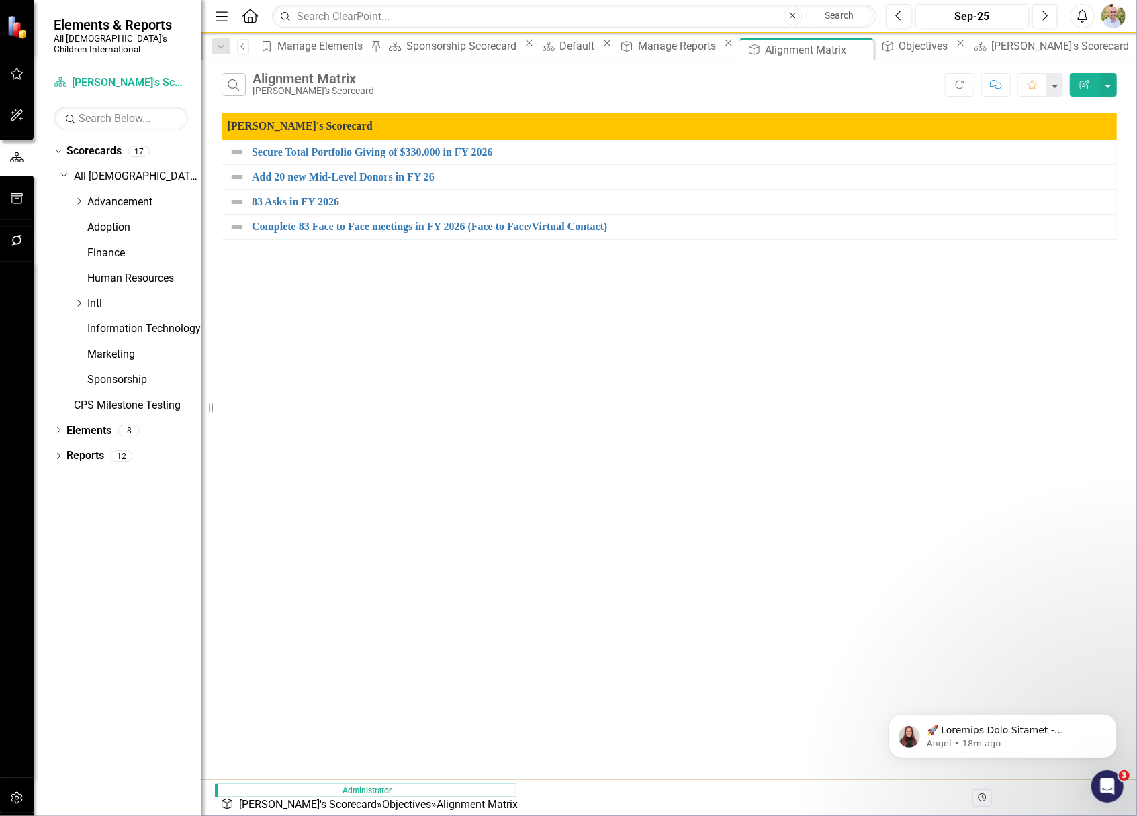
click at [244, 47] on icon at bounding box center [241, 46] width 3 height 7
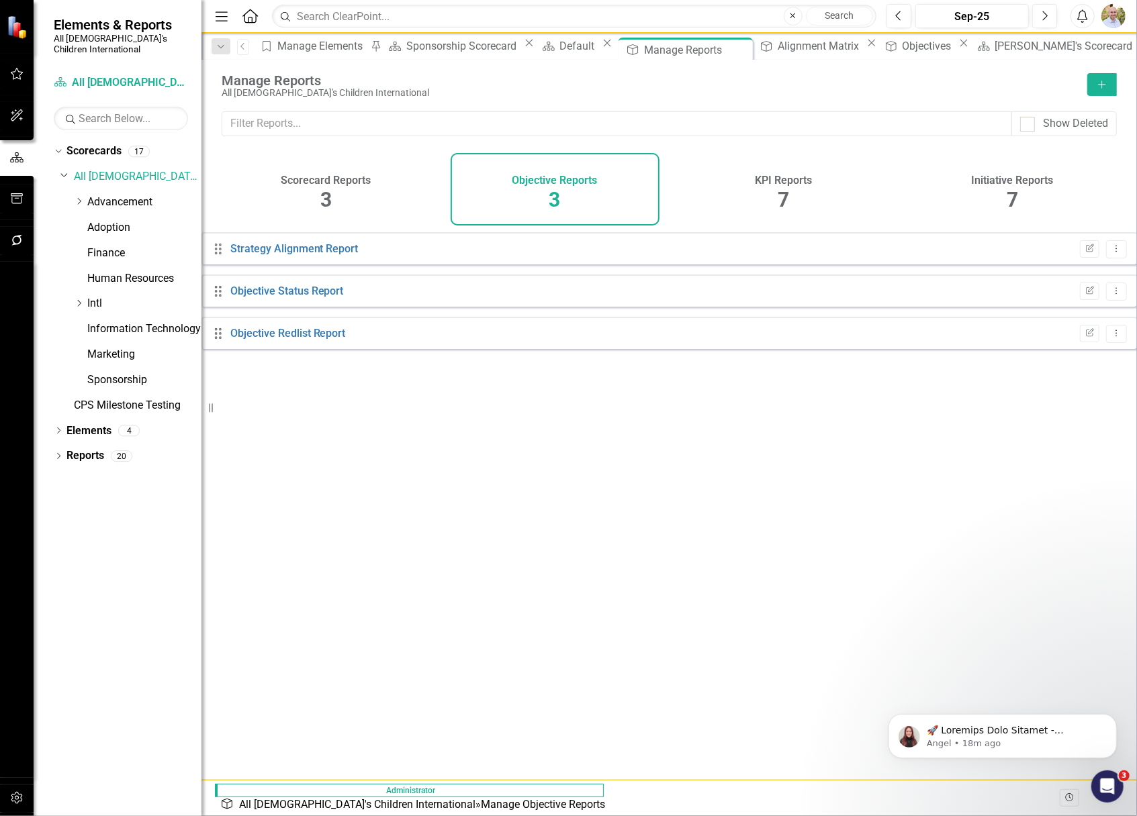
click at [580, 195] on div "Objective Reports 3" at bounding box center [555, 189] width 209 height 73
click at [317, 297] on link "Objective Status Report" at bounding box center [286, 291] width 113 height 13
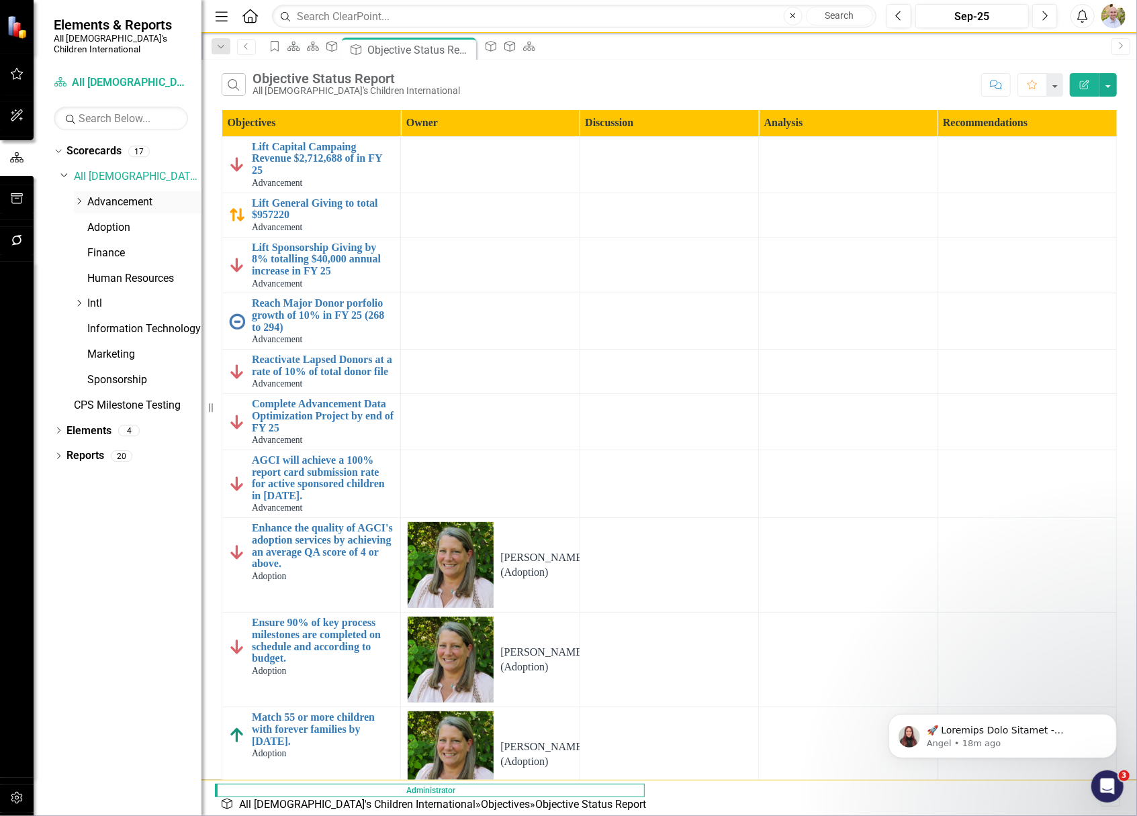
click at [76, 197] on icon "Dropdown" at bounding box center [79, 201] width 10 height 8
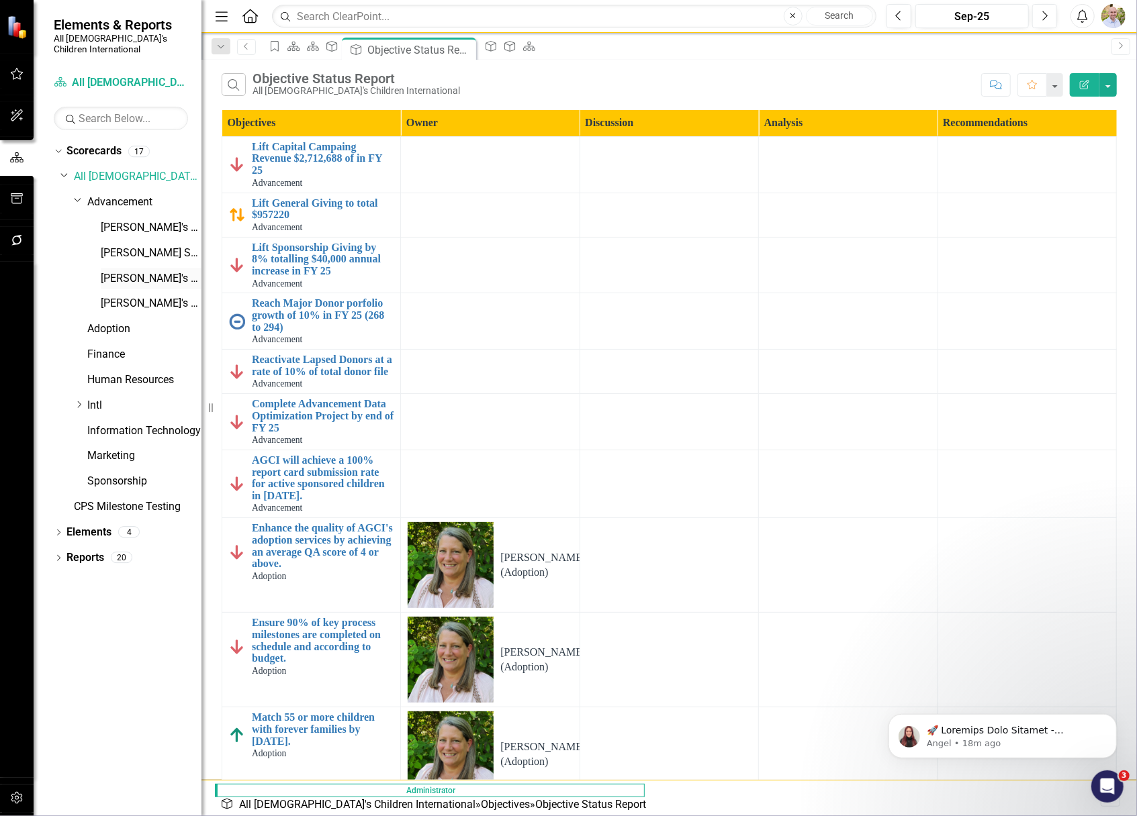
click at [111, 271] on link "[PERSON_NAME]'s Scorecard" at bounding box center [151, 278] width 101 height 15
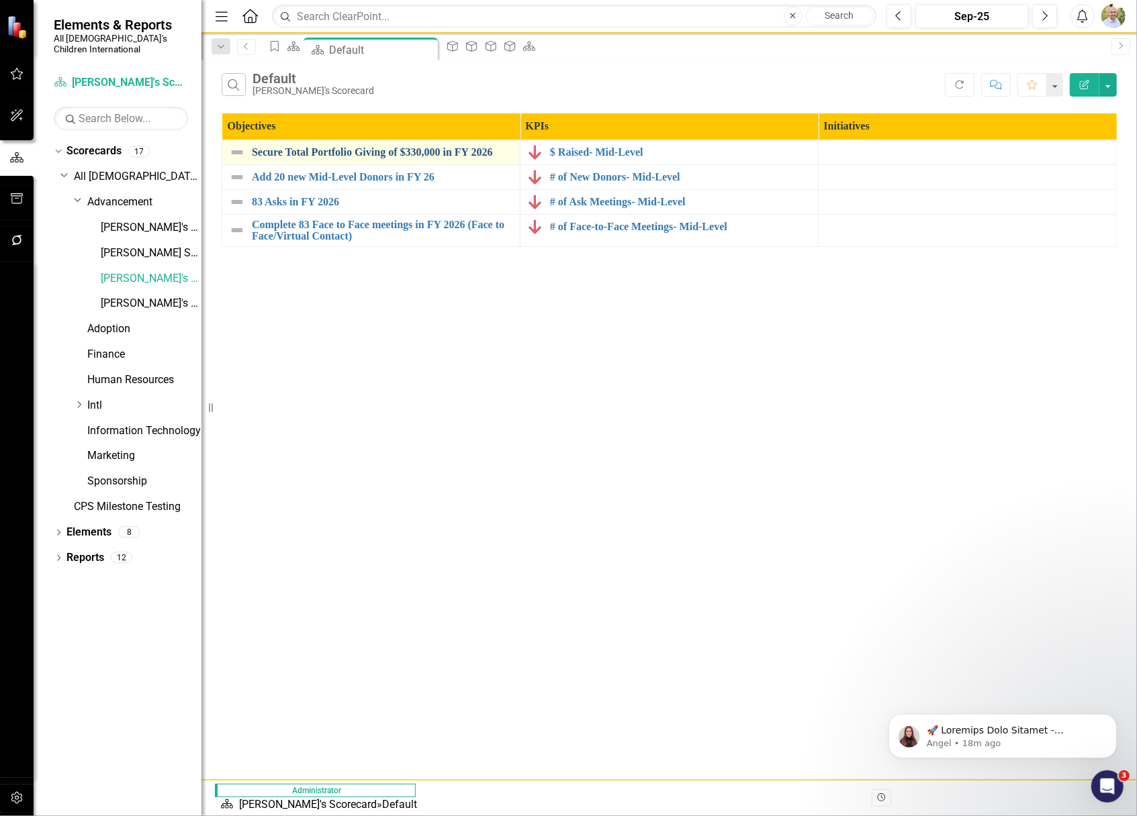
click at [273, 150] on link "Secure Total Portfolio Giving of $330,000 in FY 2026" at bounding box center [382, 152] width 261 height 12
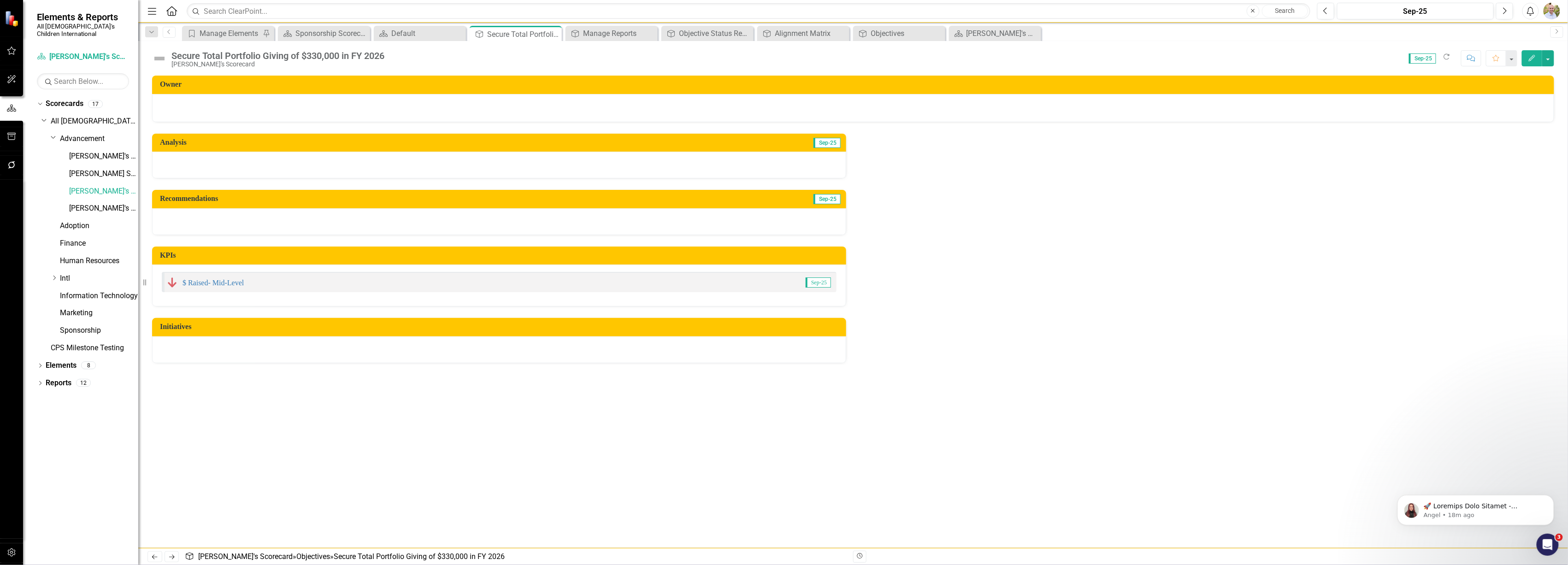
click at [1533, 56] on icon "Edit" at bounding box center [1532, 58] width 8 height 6
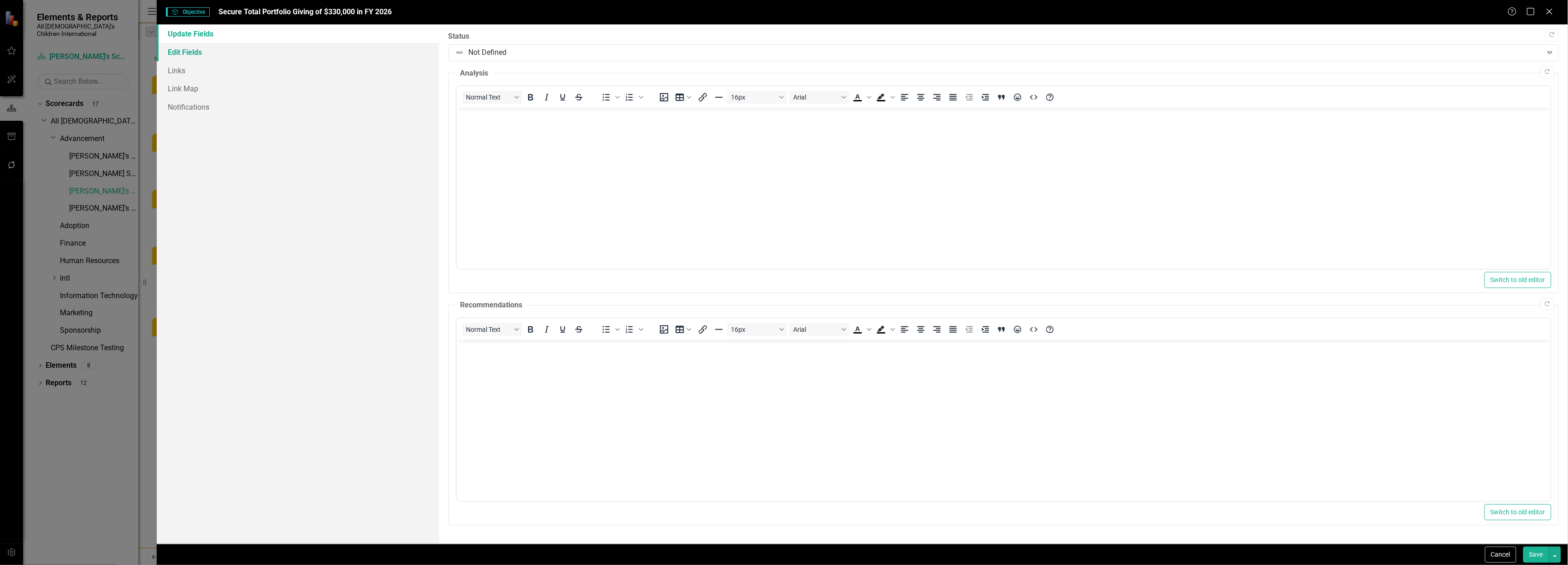
click at [192, 50] on link "Edit Fields" at bounding box center [297, 51] width 282 height 19
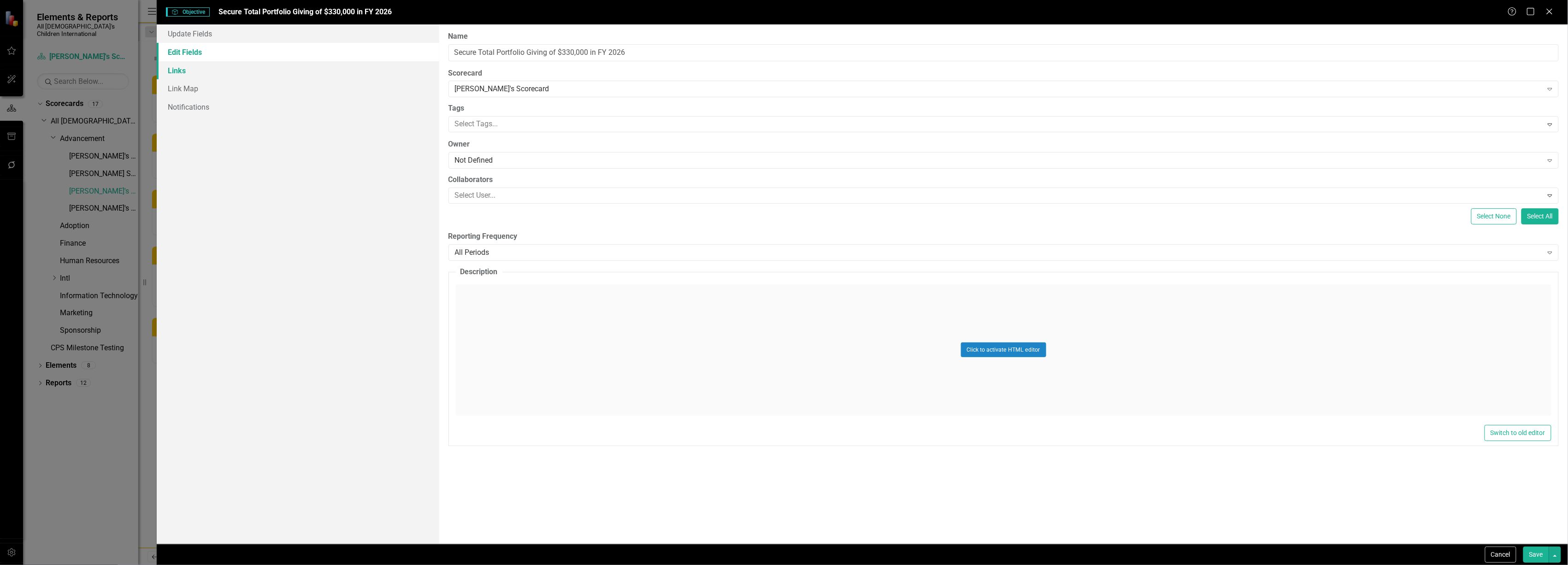
click at [199, 67] on link "Links" at bounding box center [297, 70] width 282 height 19
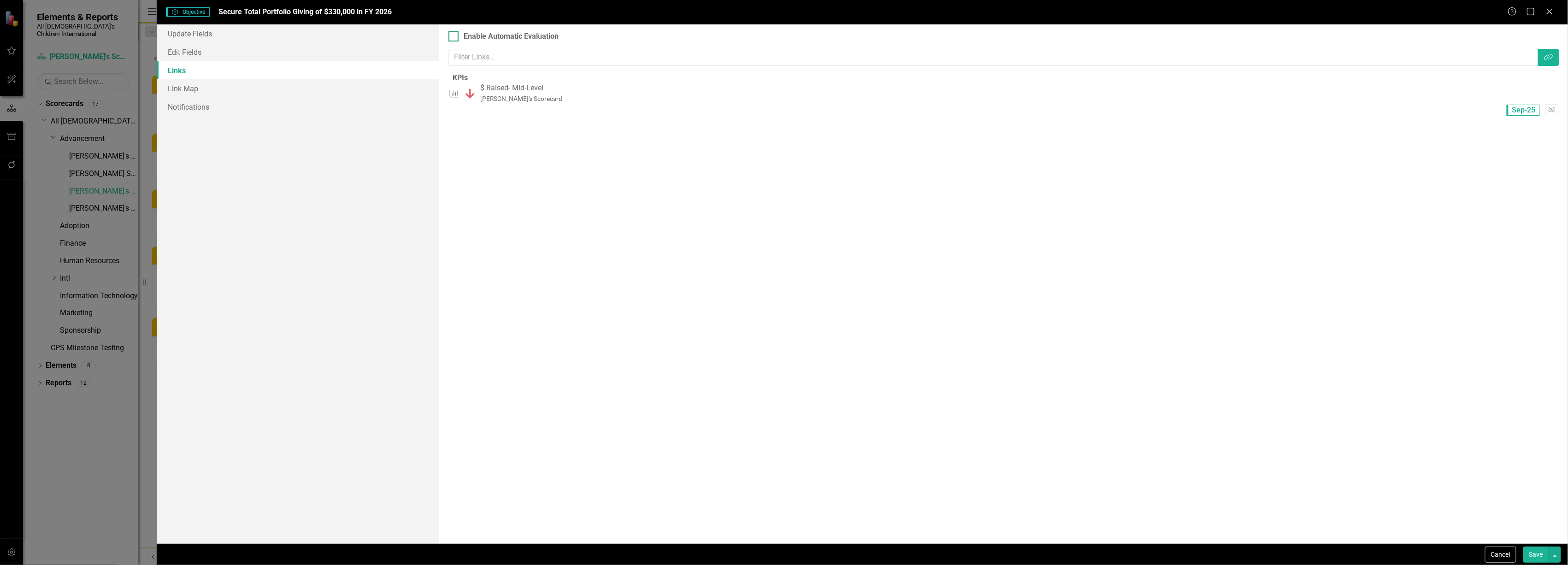
click at [452, 36] on input "Enable Automatic Evaluation" at bounding box center [451, 34] width 6 height 6
checkbox input "true"
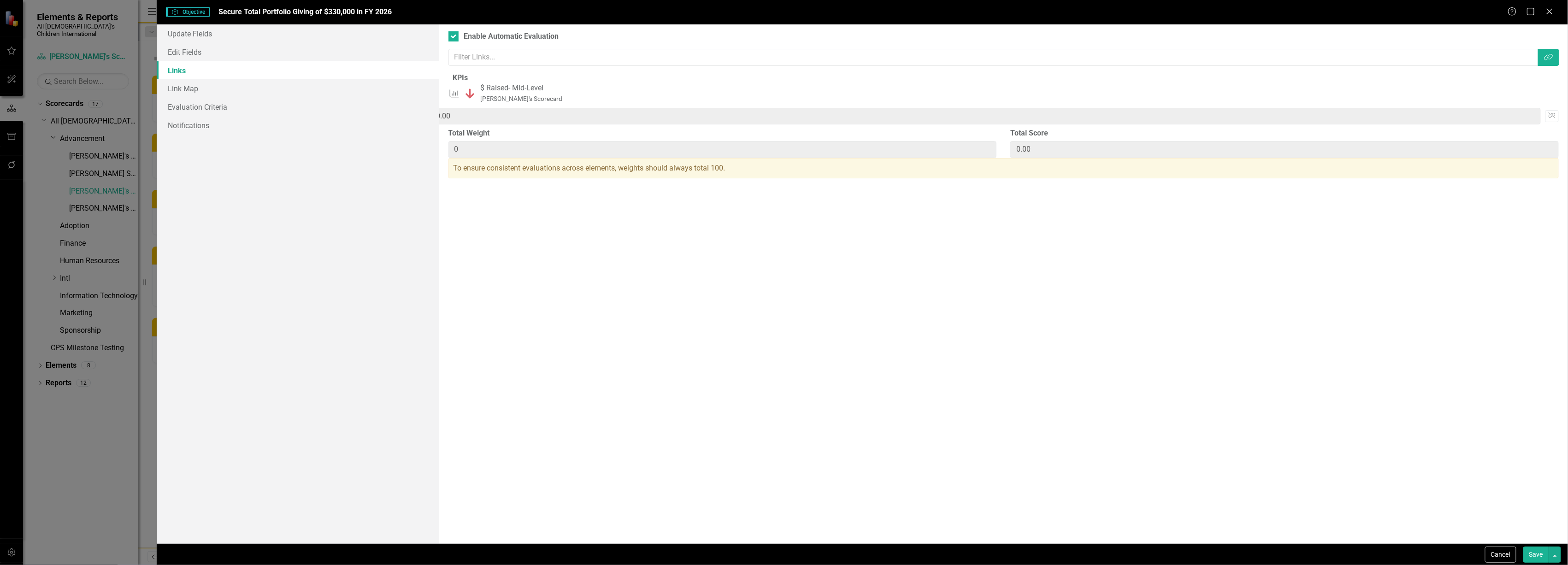
drag, startPoint x: 1451, startPoint y: 97, endPoint x: 1414, endPoint y: 98, distance: 37.0
click at [1414, 104] on div "Sep-25 0 * 1 = 0.00 Unlink" at bounding box center [1003, 116] width 1110 height 24
type input "1"
type input "0.01"
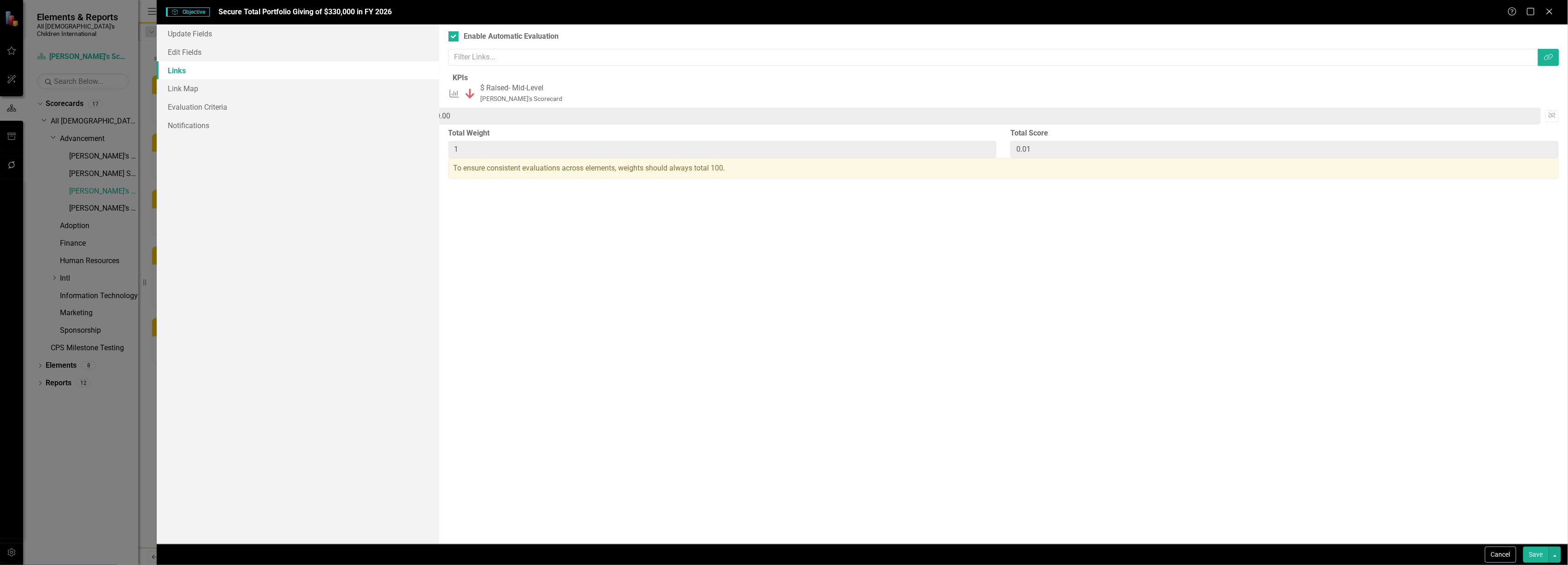
type input "0.01"
type input "1"
click at [1533, 552] on button "Save" at bounding box center [1536, 555] width 26 height 16
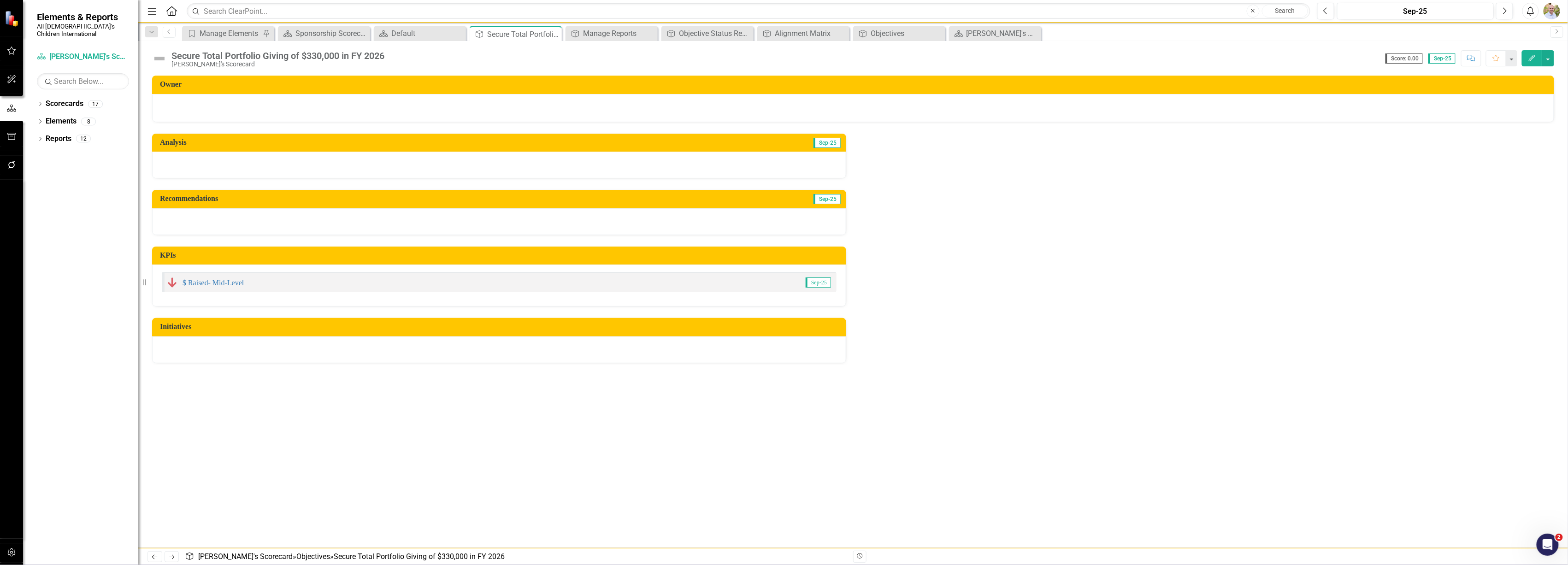
click at [1532, 57] on icon "Edit" at bounding box center [1532, 58] width 8 height 6
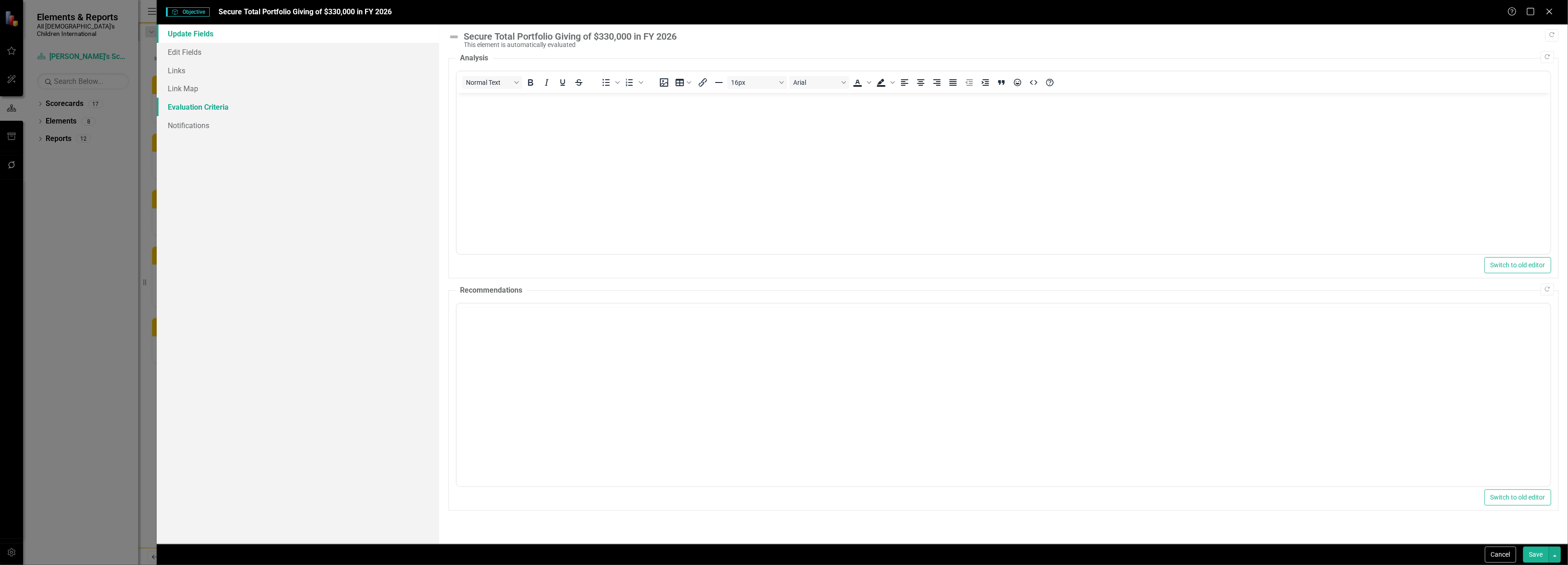
click at [178, 106] on link "Evaluation Criteria" at bounding box center [297, 106] width 282 height 19
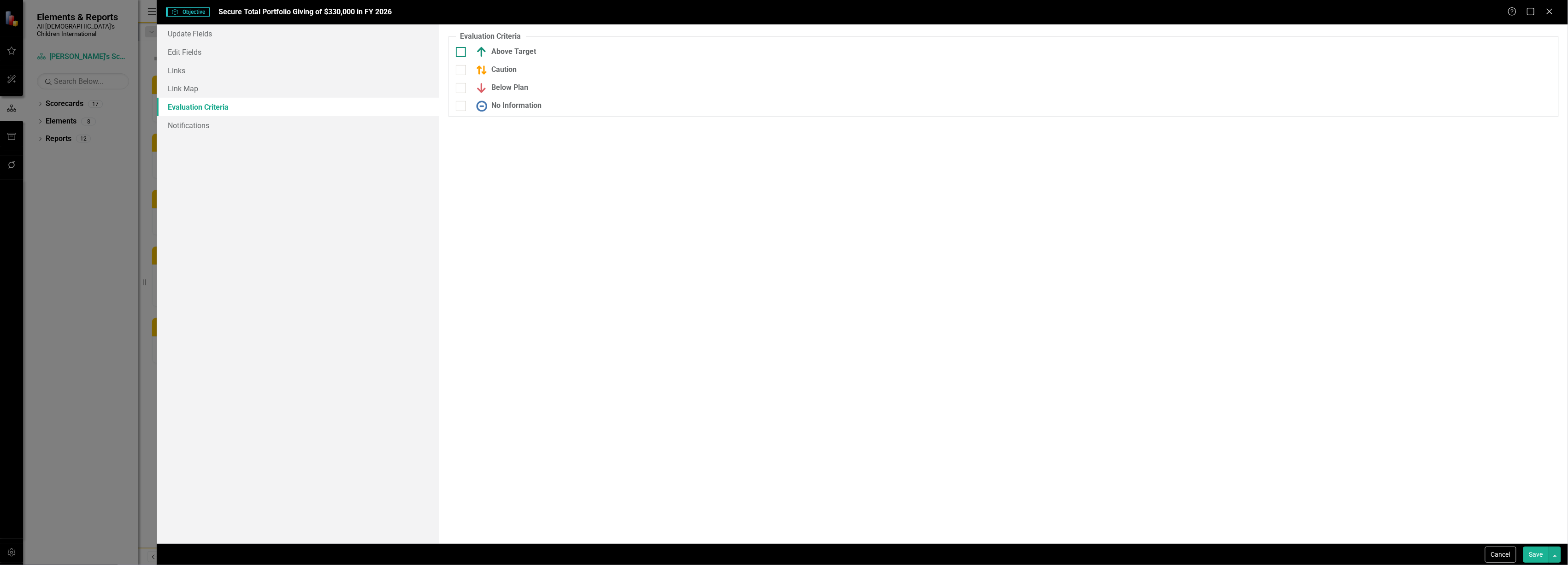
click at [460, 50] on input "Above Target" at bounding box center [459, 49] width 6 height 6
checkbox input "true"
click at [462, 74] on div at bounding box center [461, 76] width 10 height 10
click at [462, 74] on input "Caution" at bounding box center [459, 73] width 6 height 6
checkbox input "true"
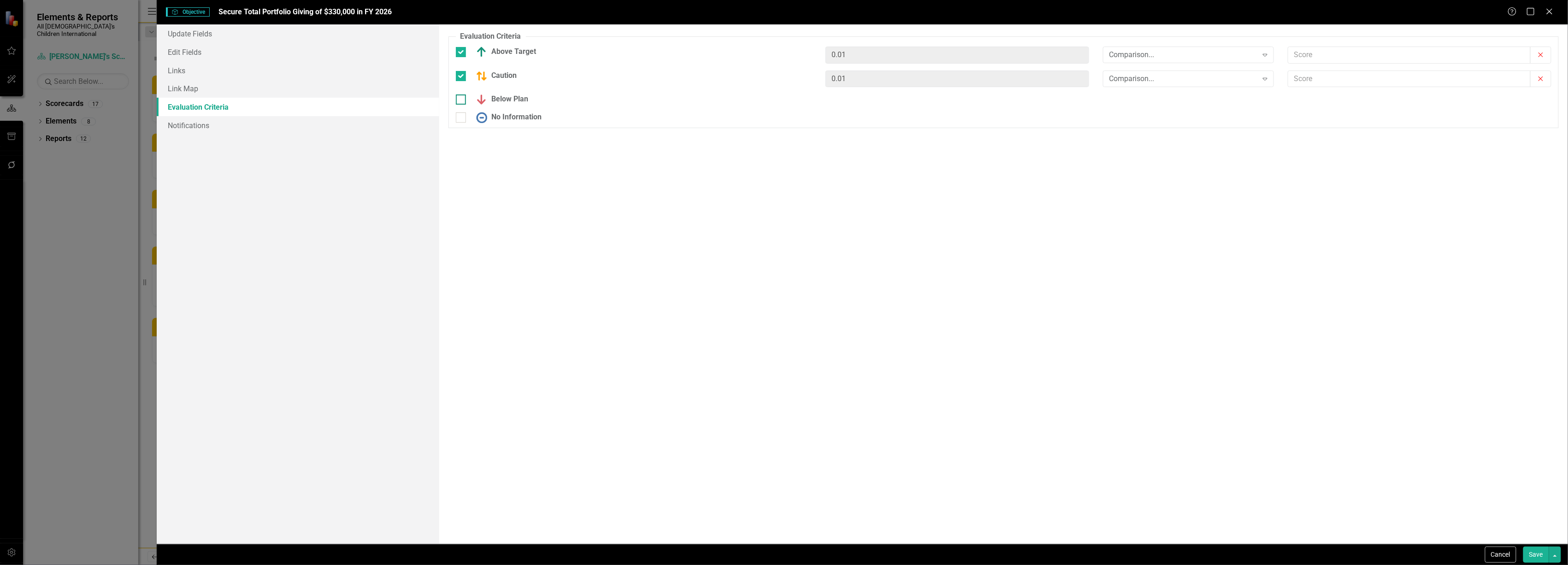
click at [458, 102] on div at bounding box center [461, 100] width 10 height 10
click at [458, 100] on input "Below Plan" at bounding box center [459, 97] width 6 height 6
checkbox input "true"
click at [459, 119] on input "No Information" at bounding box center [459, 122] width 6 height 6
checkbox input "true"
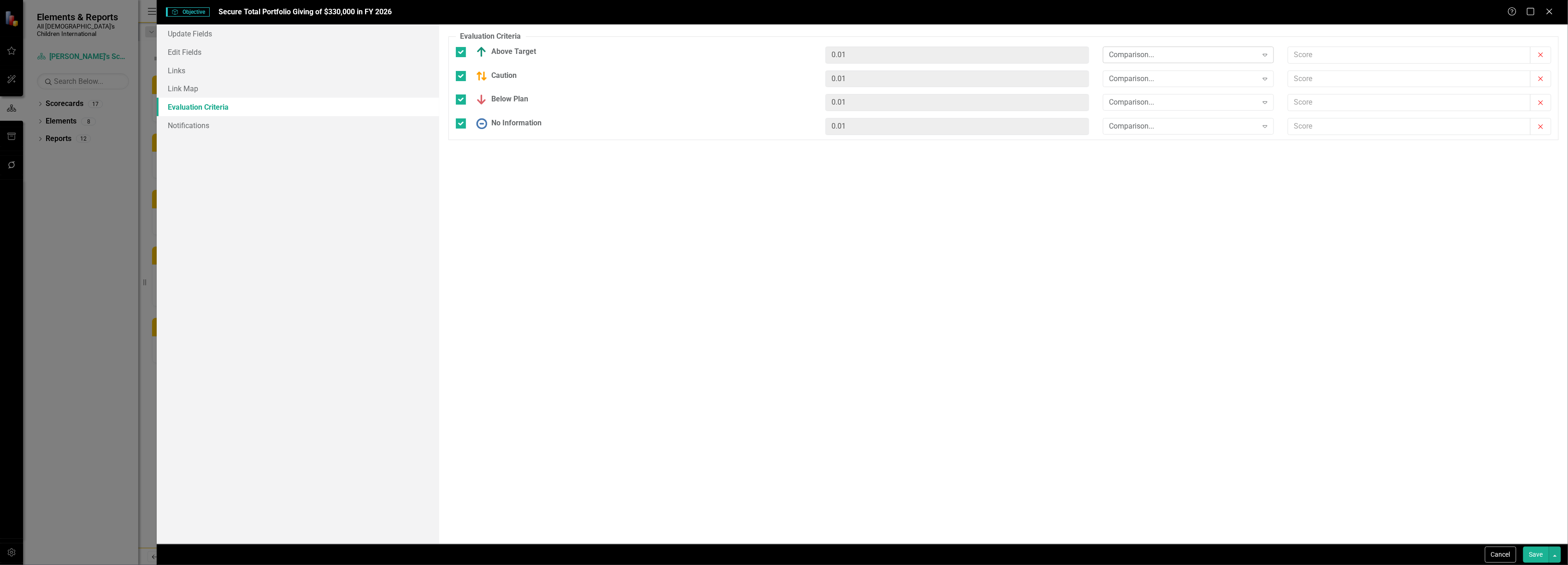
click at [1203, 56] on div "Comparison..." at bounding box center [1184, 54] width 148 height 10
click at [1195, 82] on div ">=" at bounding box center [1190, 86] width 157 height 10
click at [1552, 12] on icon "Close" at bounding box center [1549, 11] width 12 height 9
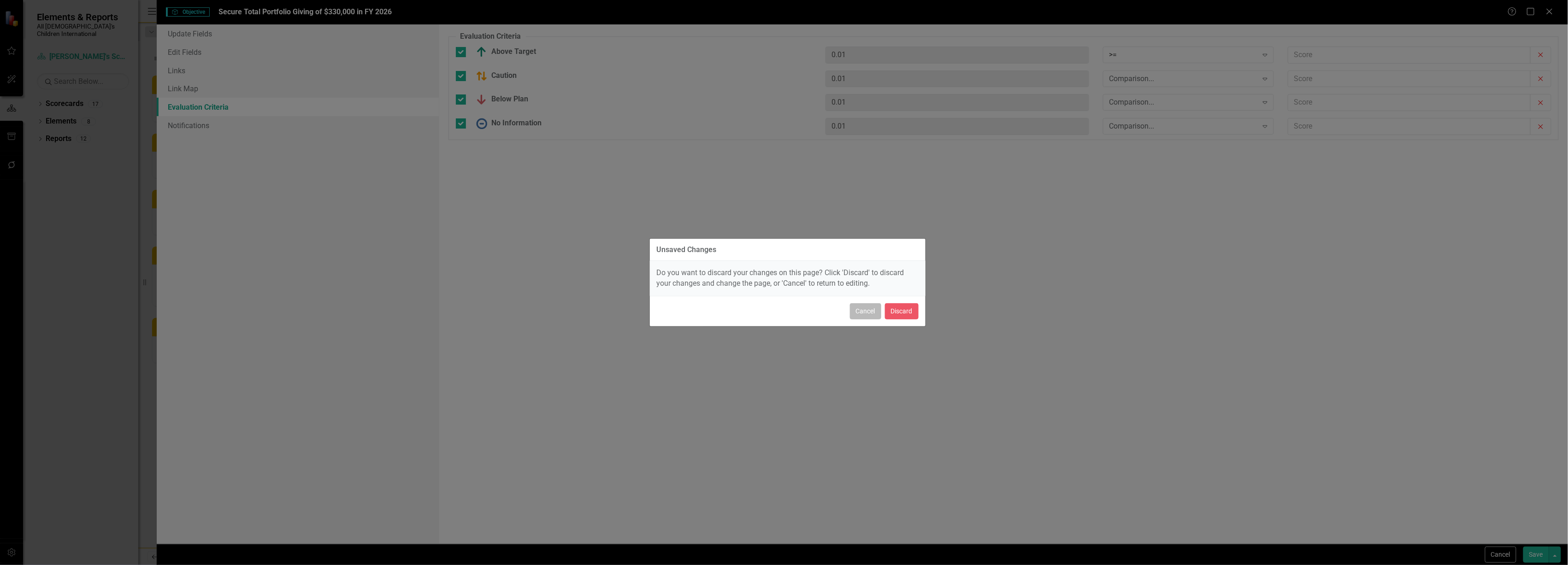
click at [864, 310] on button "Cancel" at bounding box center [866, 312] width 32 height 16
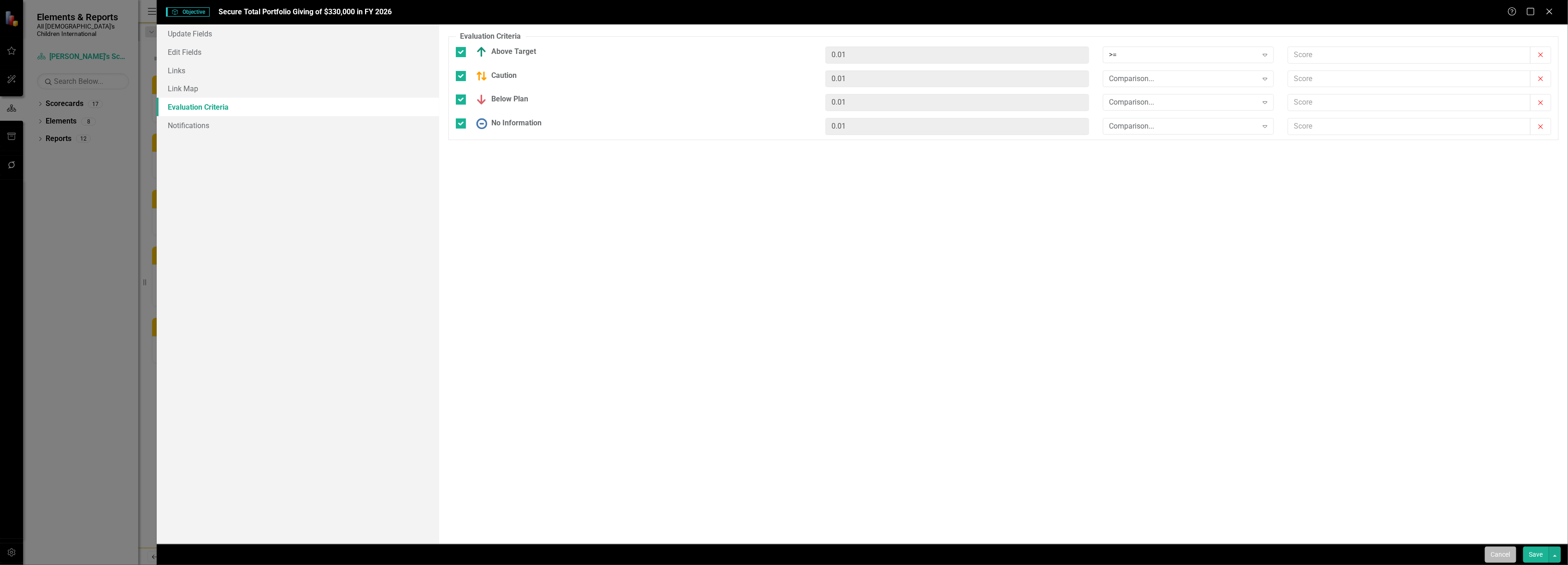
click at [1505, 553] on button "Cancel" at bounding box center [1501, 555] width 32 height 16
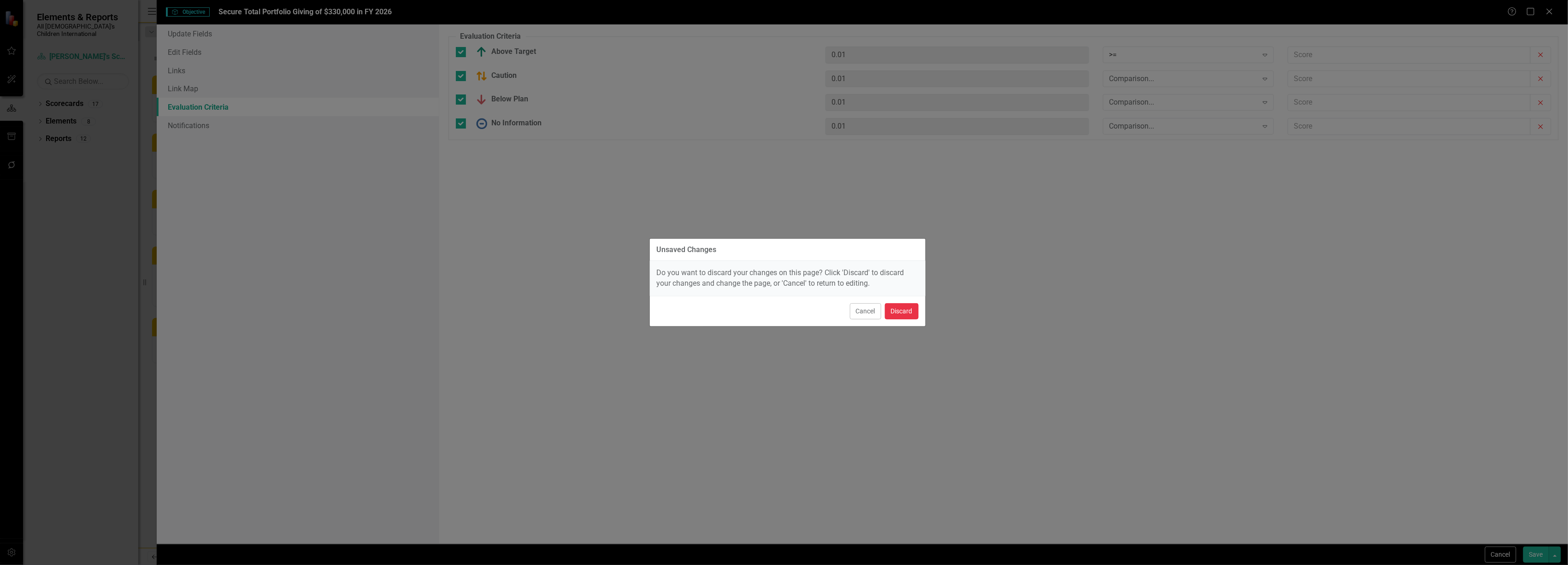
click at [900, 308] on button "Discard" at bounding box center [901, 312] width 34 height 16
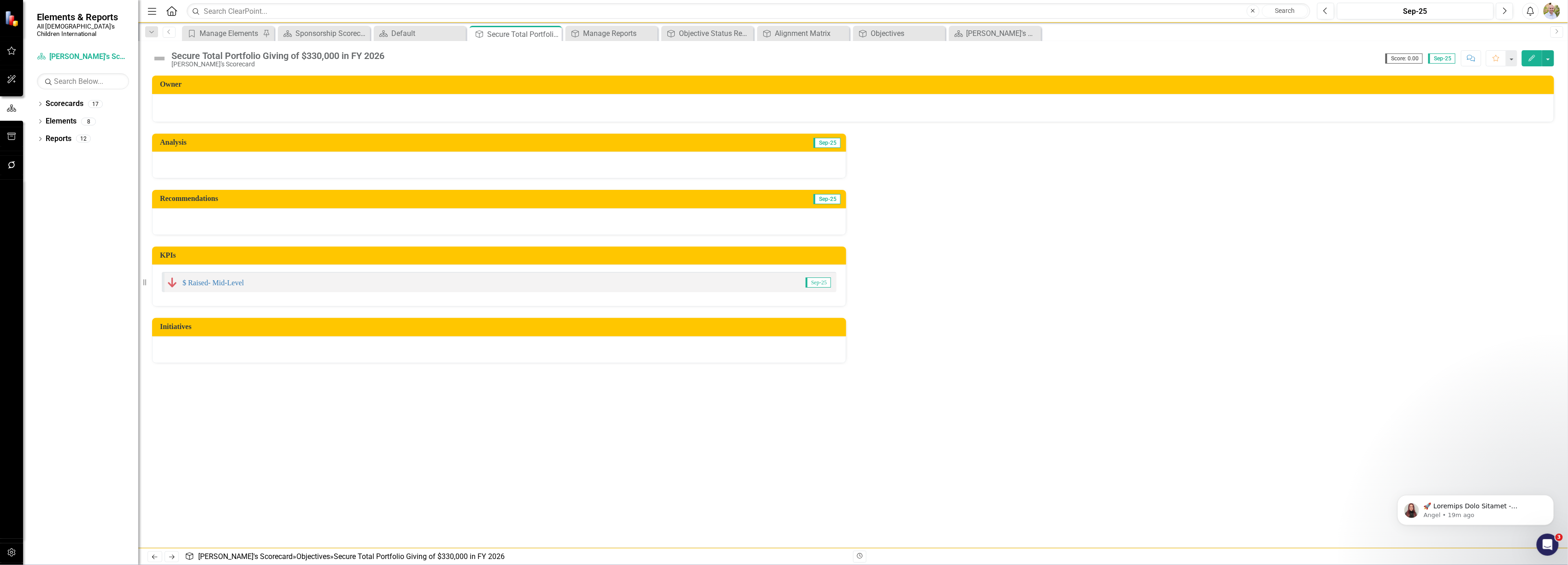
click at [1533, 58] on icon "Edit" at bounding box center [1532, 58] width 8 height 6
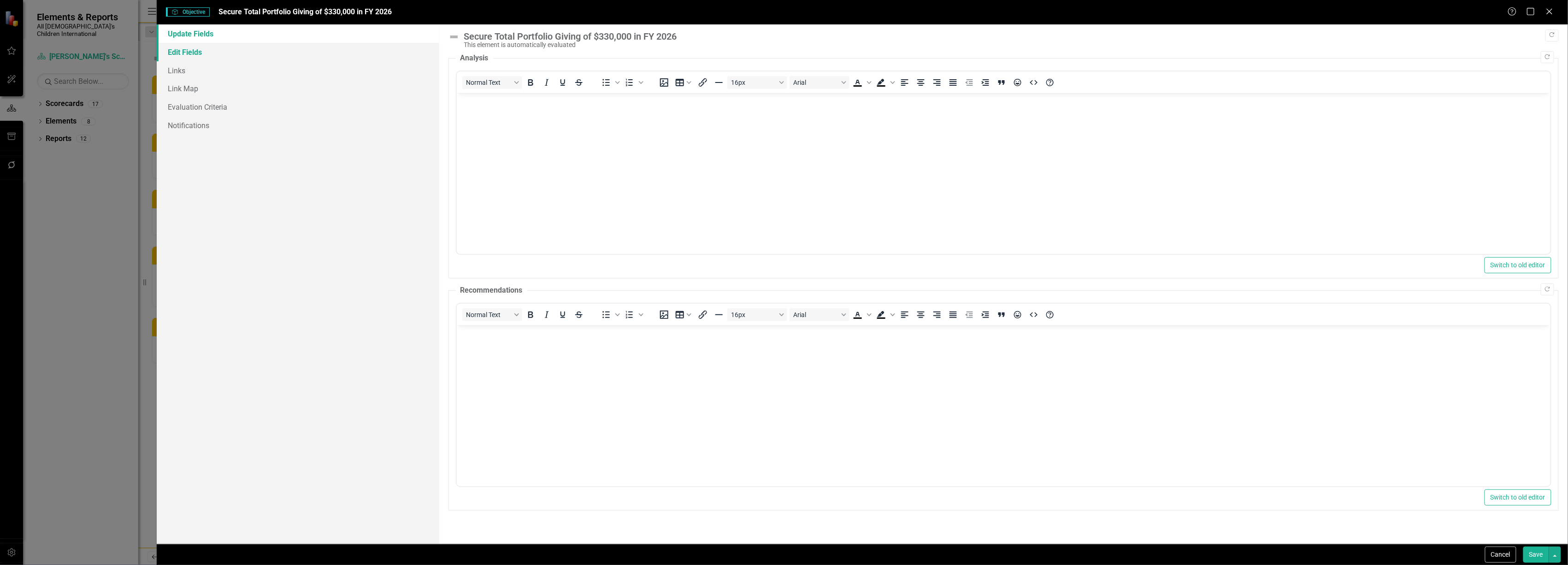
click at [214, 51] on link "Edit Fields" at bounding box center [297, 51] width 282 height 19
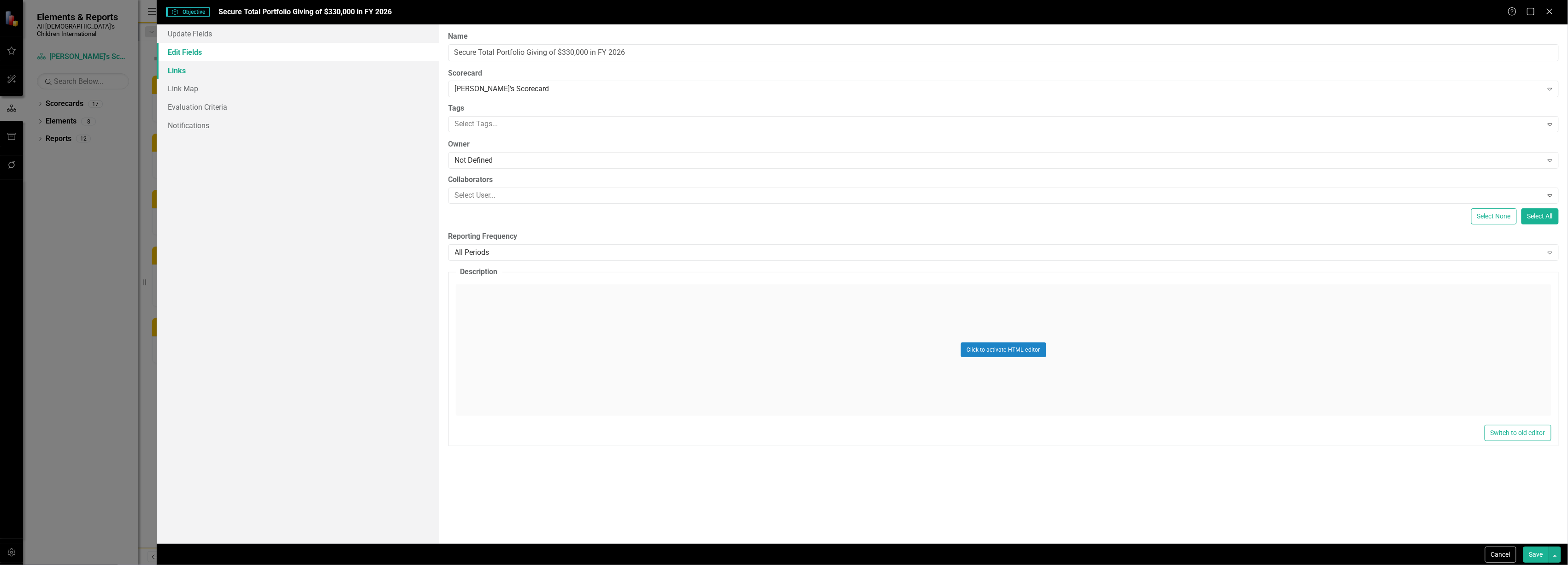
click at [214, 65] on link "Links" at bounding box center [297, 70] width 282 height 19
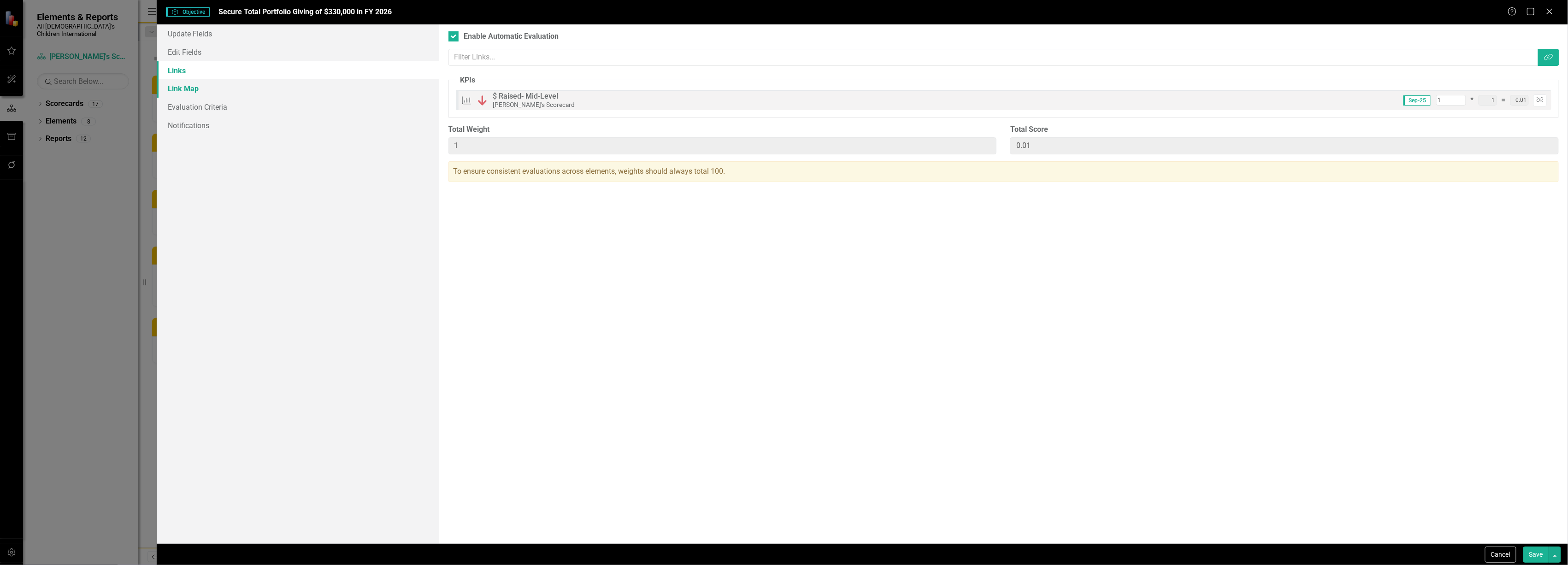
click at [213, 79] on link "Link Map" at bounding box center [297, 88] width 282 height 19
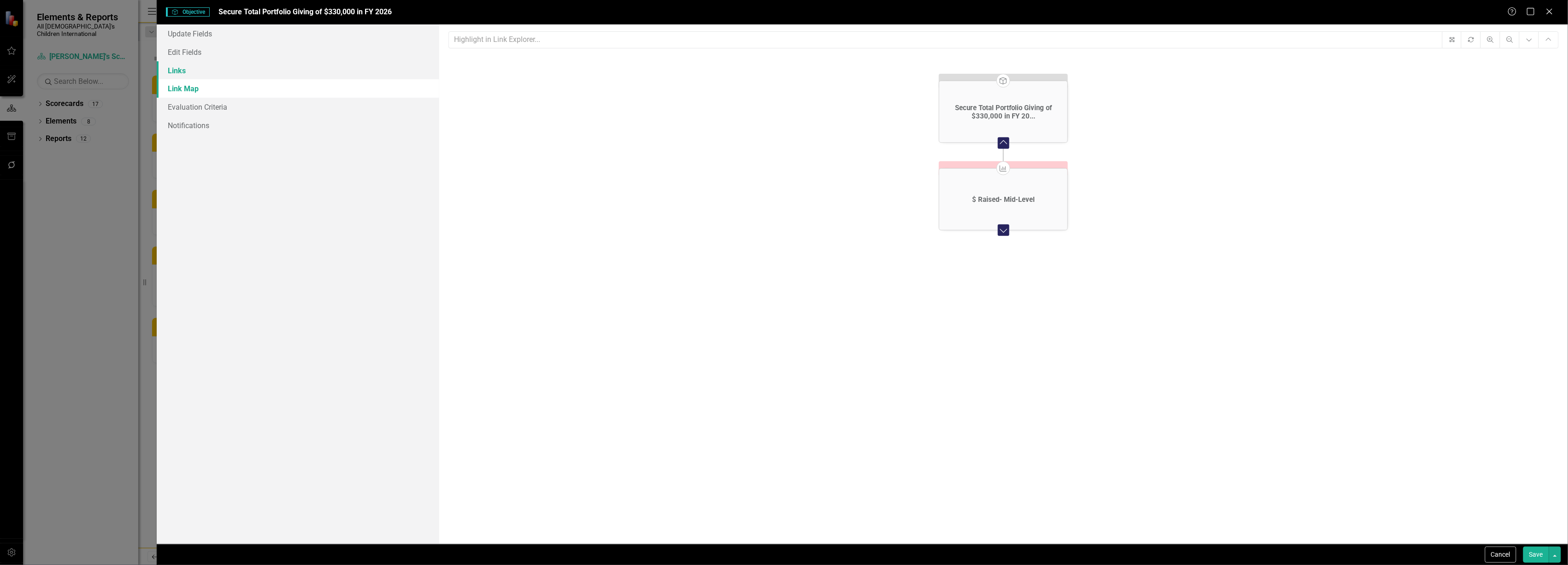
click at [213, 67] on link "Links" at bounding box center [297, 70] width 282 height 19
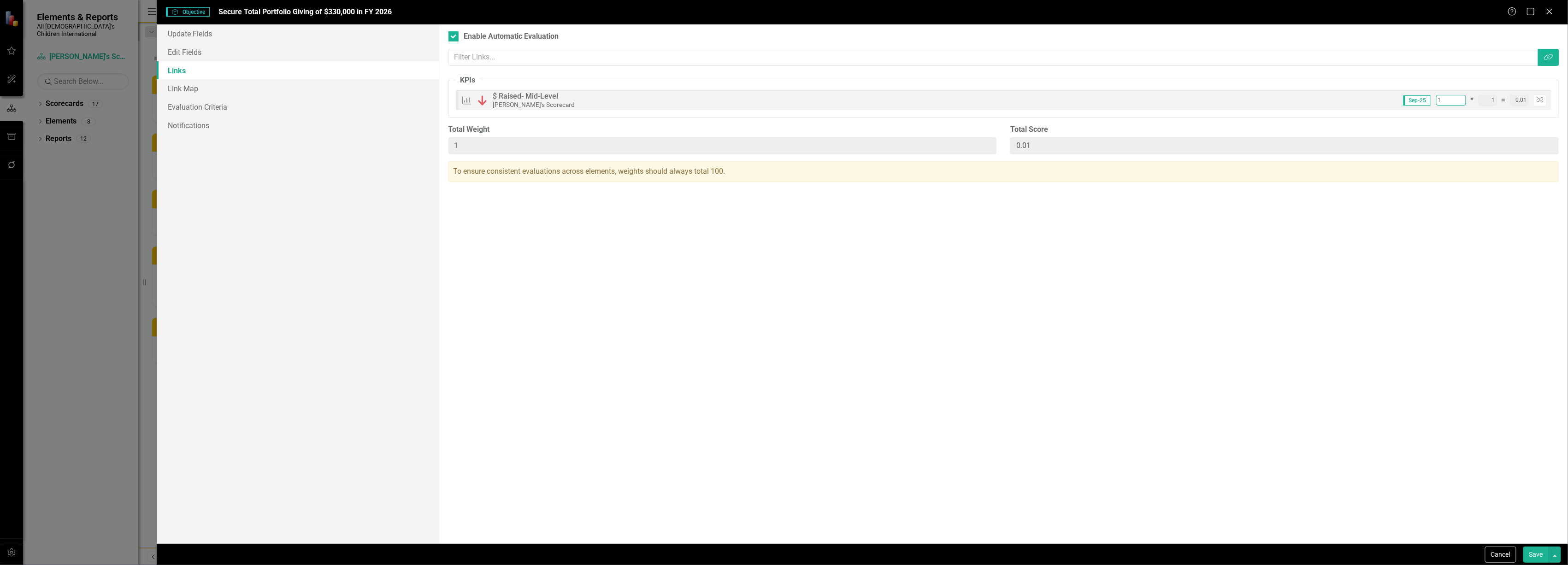
type input "2"
type input "0.02"
type input "2"
type input "0.02"
click at [1462, 97] on input "2" at bounding box center [1451, 100] width 30 height 10
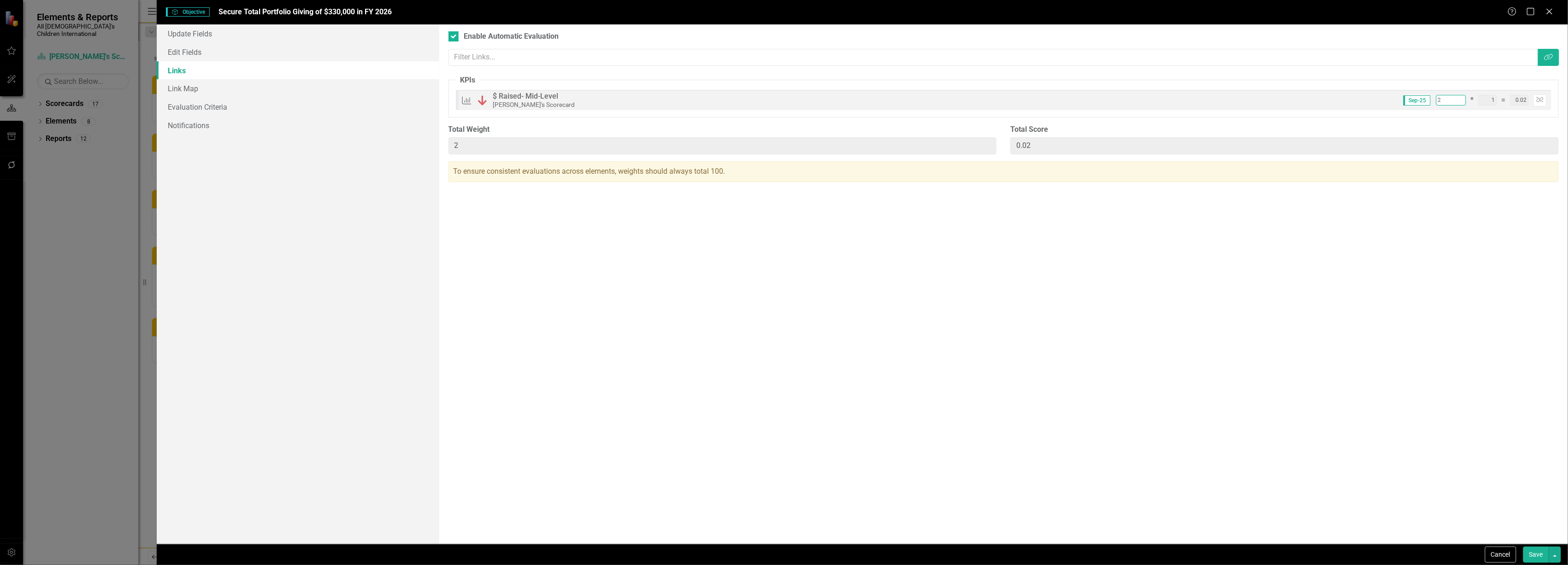
type input "3"
type input "0.03"
type input "3"
type input "0.03"
click at [1460, 97] on input "3" at bounding box center [1451, 100] width 30 height 10
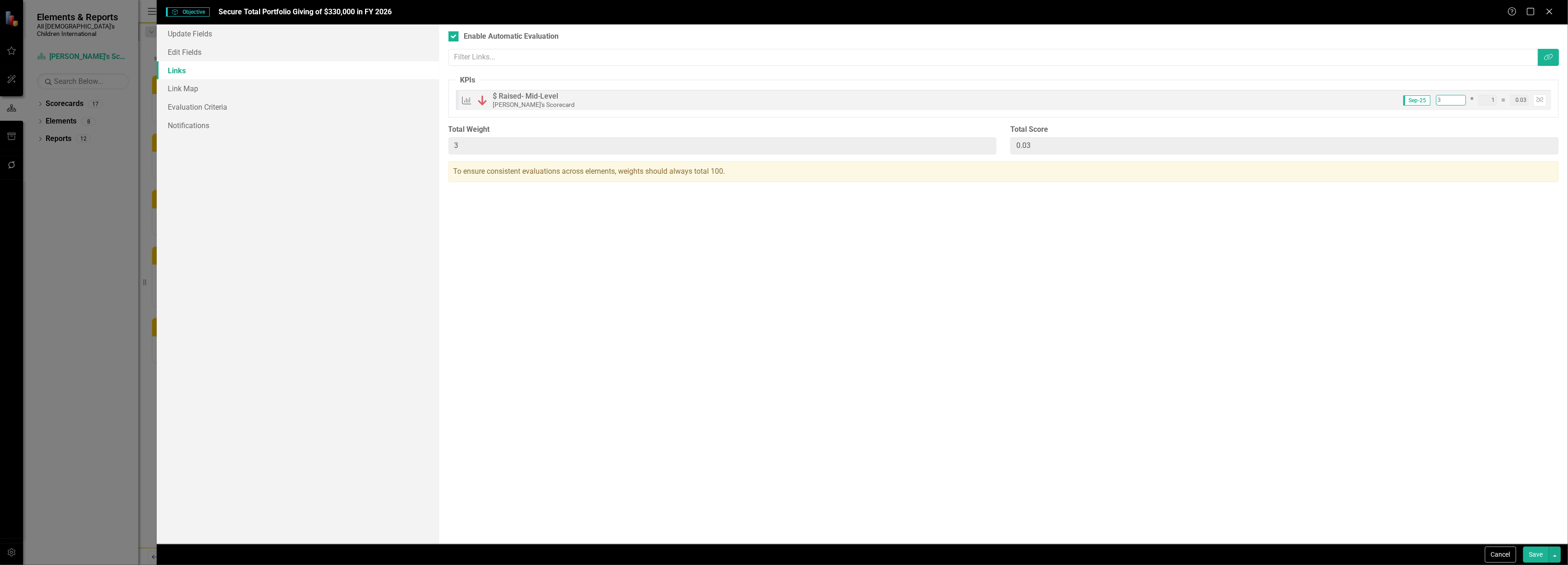
type input "4"
type input "0.04"
click at [1461, 98] on input "4" at bounding box center [1451, 100] width 30 height 10
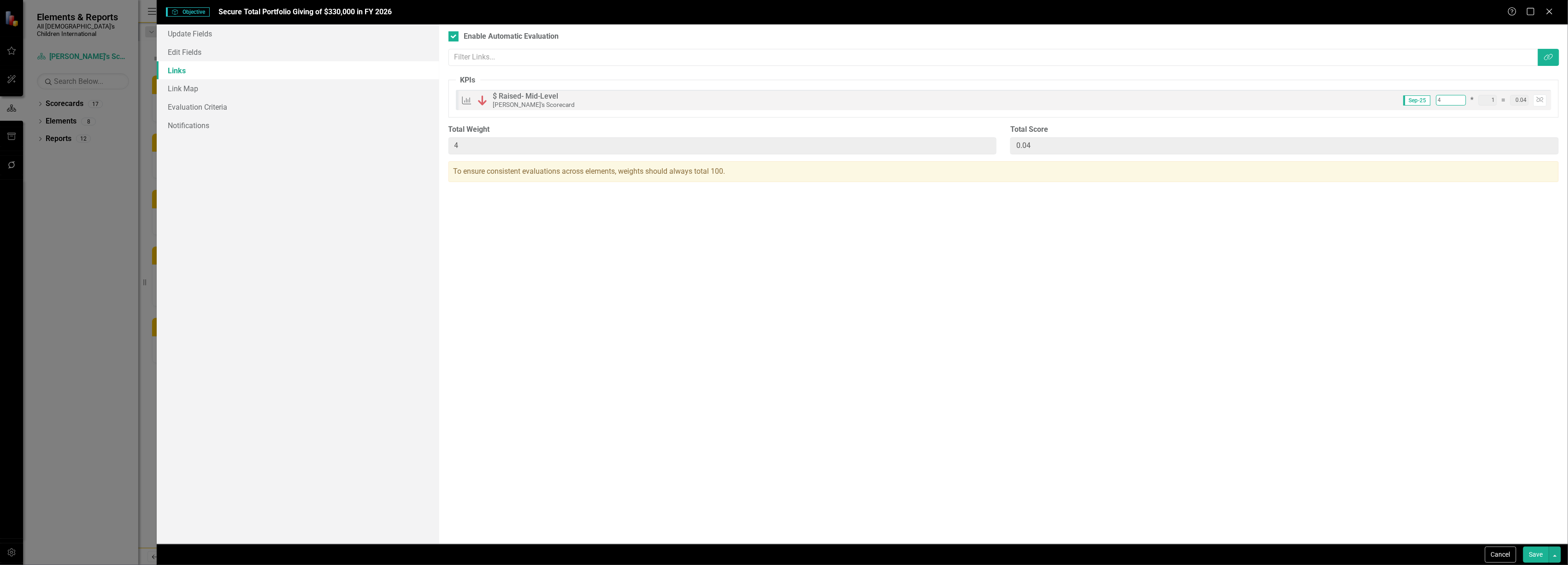
type input "5"
type input "0.05"
type input "5"
type input "0.05"
click at [1461, 98] on input "5" at bounding box center [1451, 100] width 30 height 10
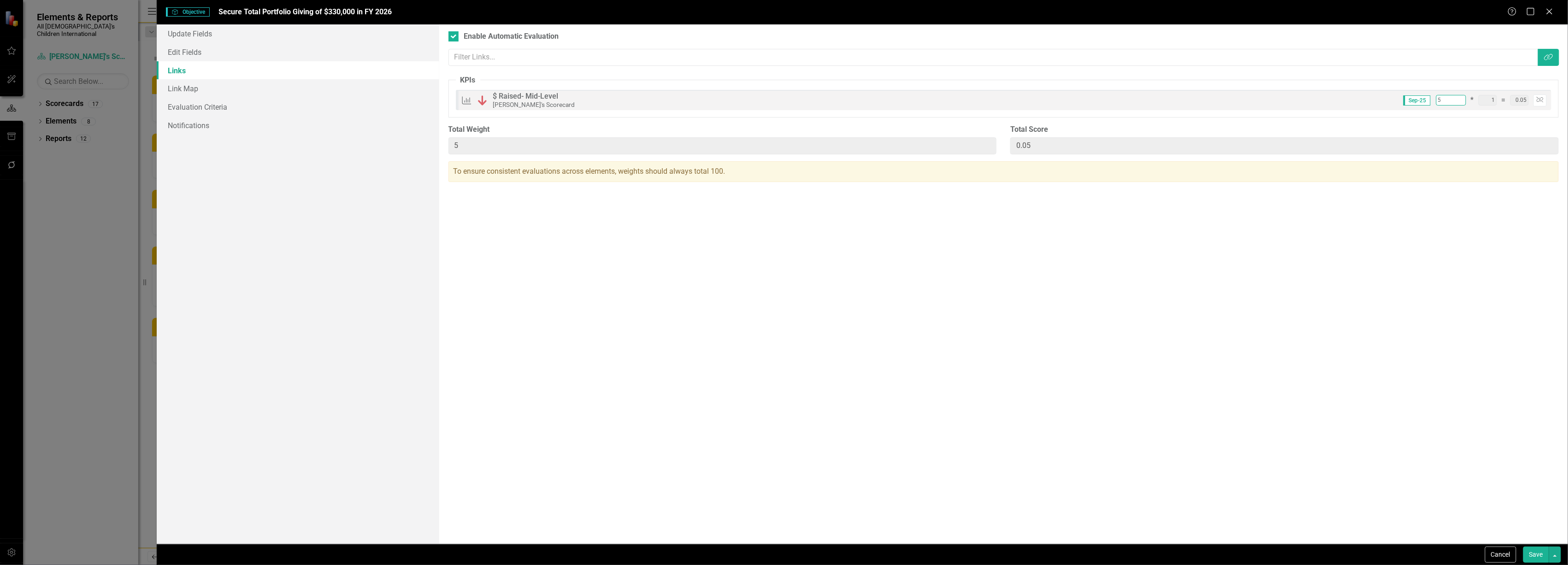
type input "6"
type input "0.06"
click at [1461, 98] on input "6" at bounding box center [1451, 100] width 30 height 10
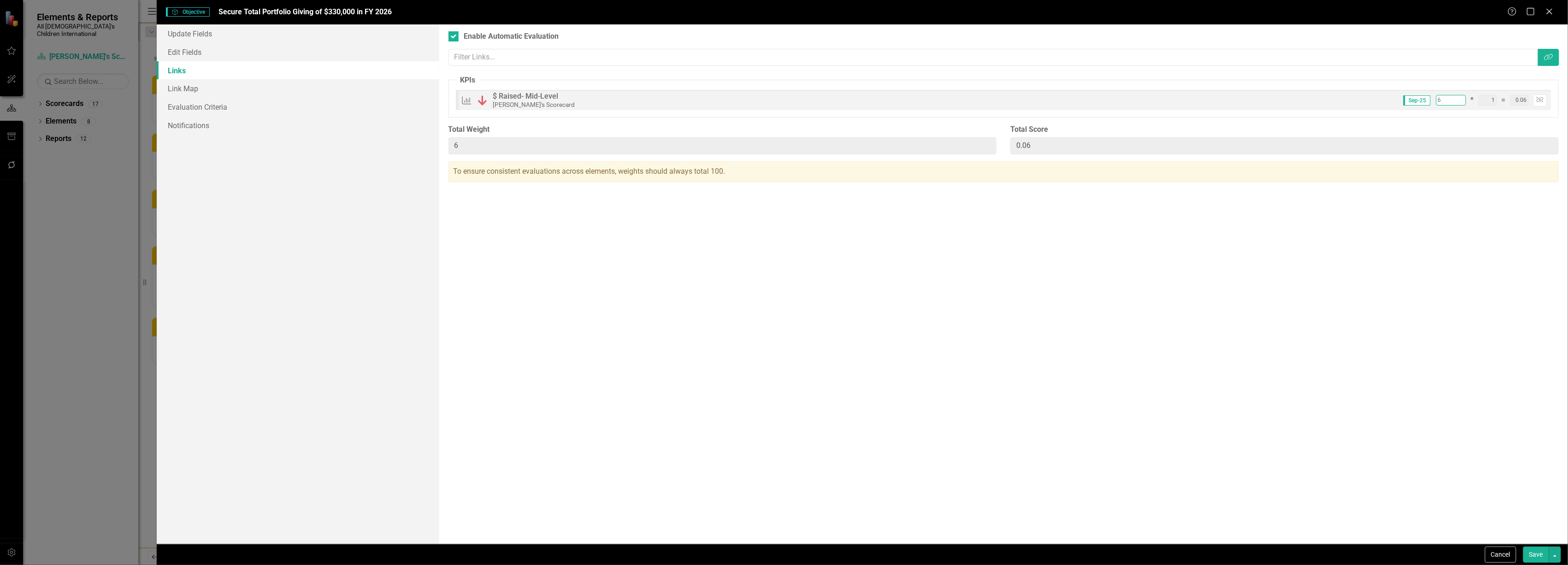
type input "7"
type input "0.07"
type input "7"
type input "0.07"
click at [1461, 98] on input "7" at bounding box center [1451, 100] width 30 height 10
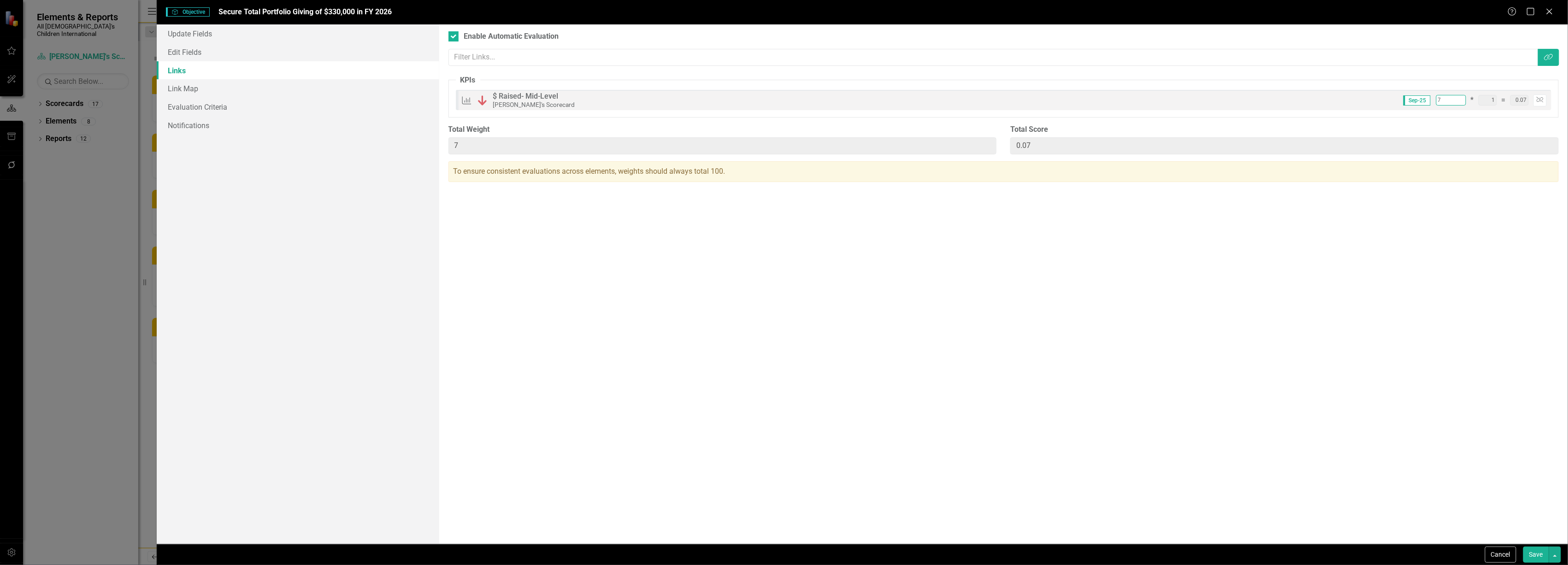
type input "8"
type input "0.08"
type input "8"
type input "0.08"
click at [1461, 98] on input "8" at bounding box center [1451, 100] width 30 height 10
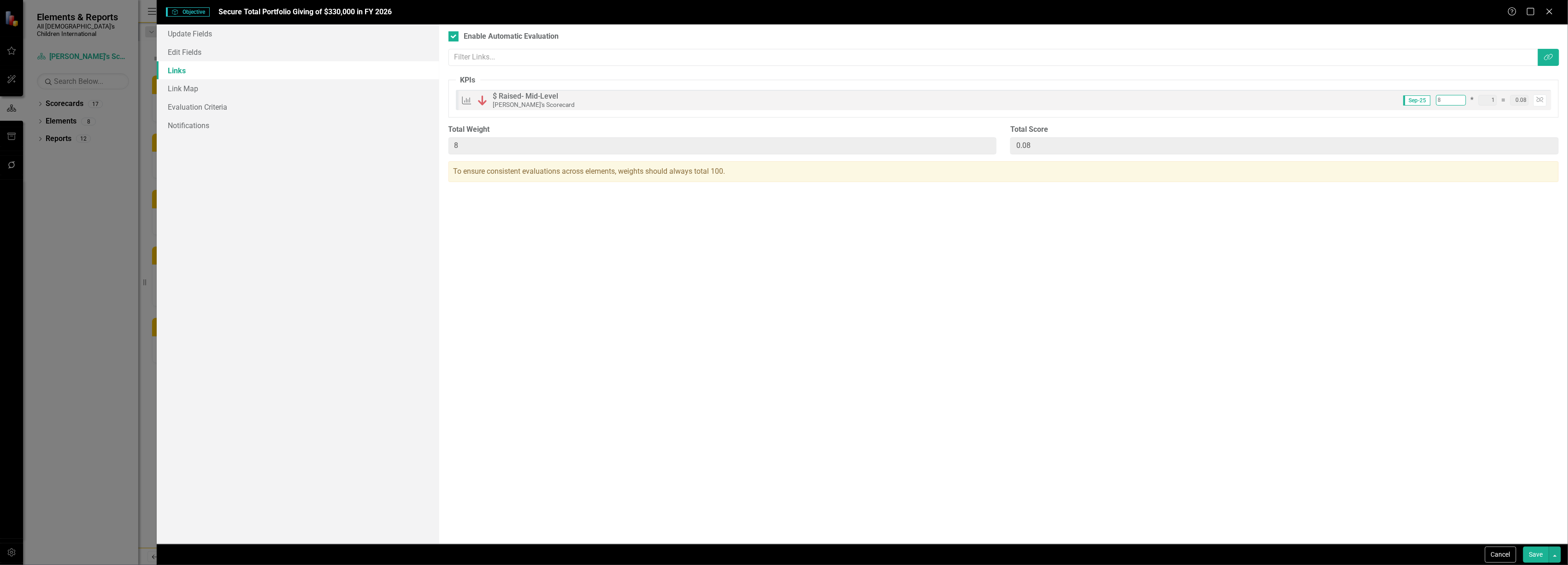
type input "9"
type input "0.09"
type input "9"
type input "0.09"
click at [1461, 98] on input "9" at bounding box center [1451, 100] width 30 height 10
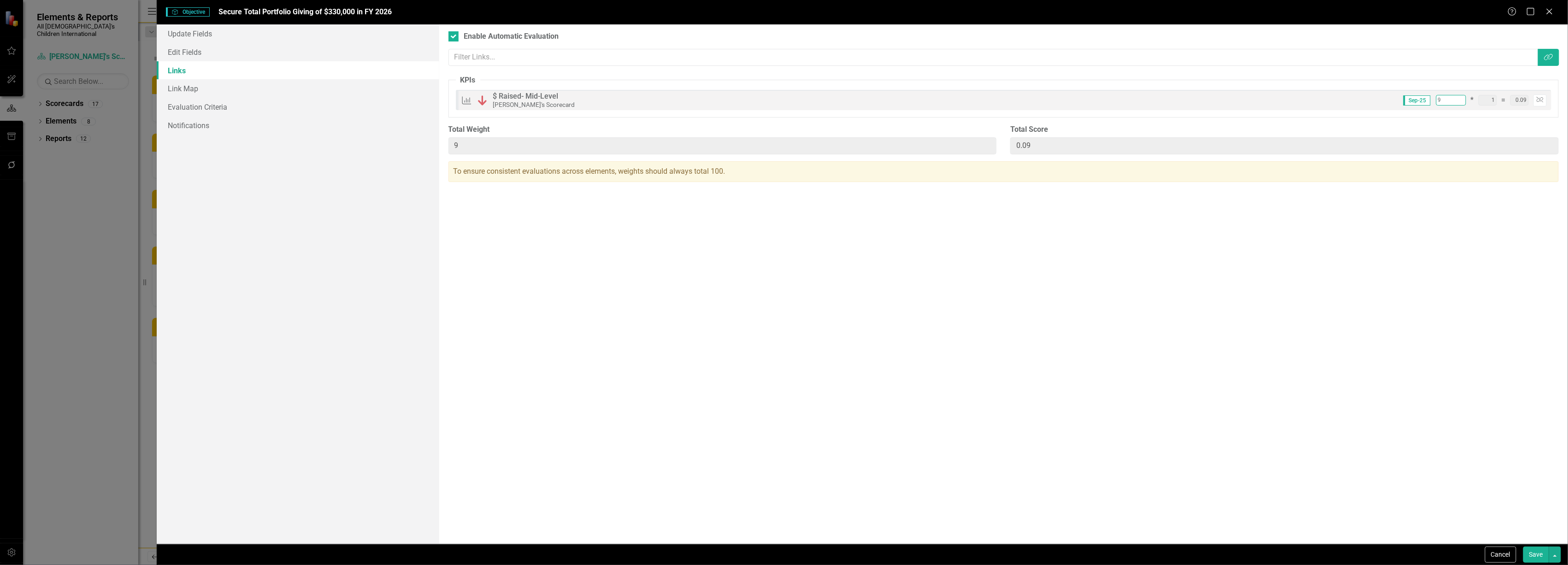
type input "10"
type input "0.10"
click at [1461, 98] on input "10" at bounding box center [1451, 100] width 30 height 10
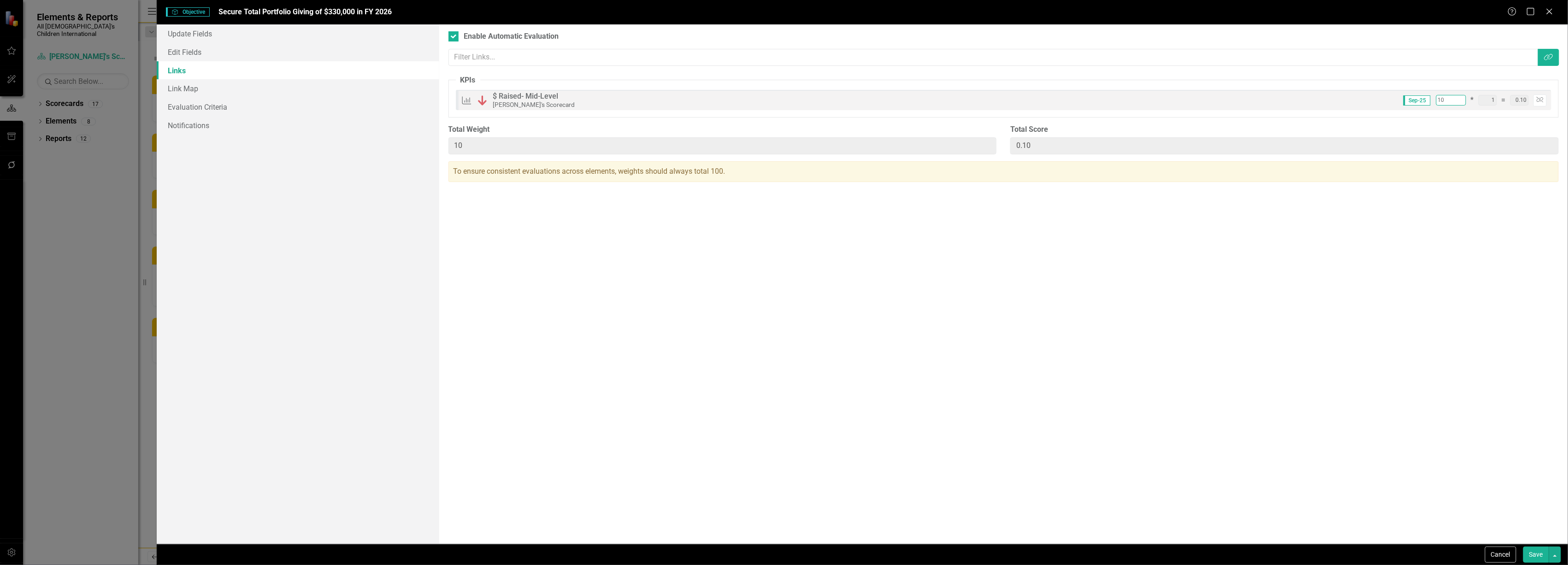
type input "11"
type input "0.11"
click at [1461, 98] on input "11" at bounding box center [1451, 100] width 30 height 10
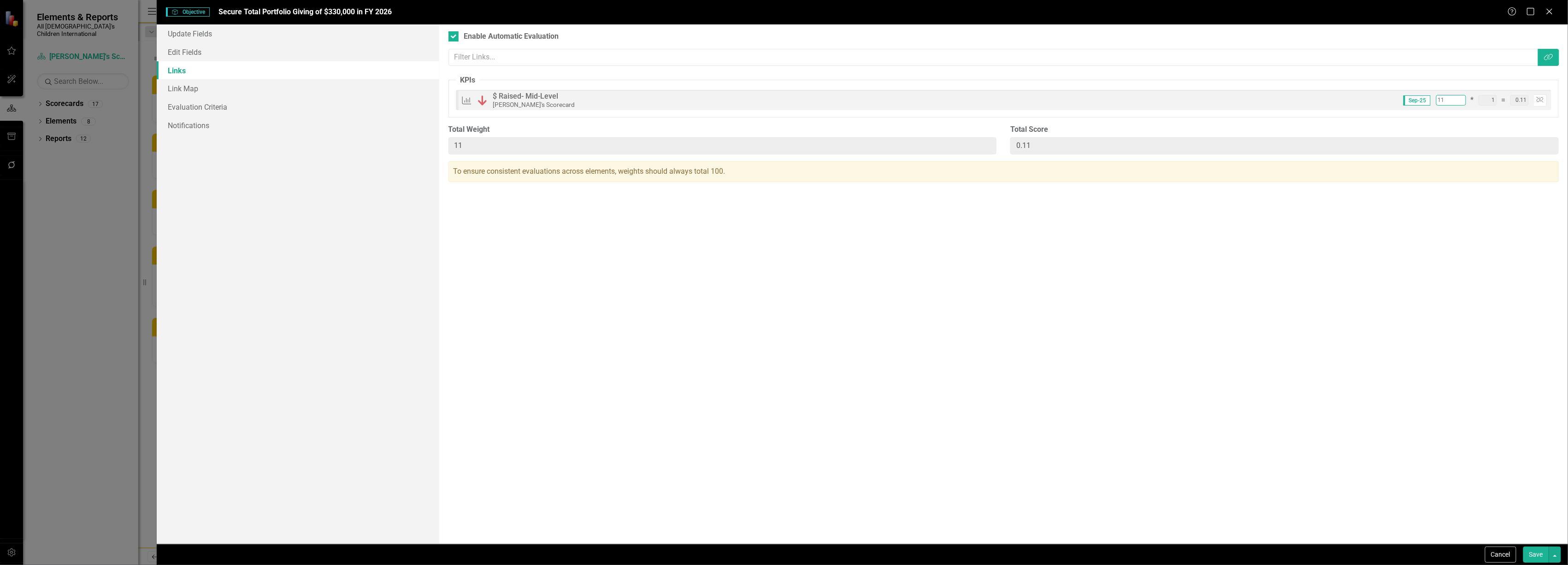
type input "12"
type input "0.12"
type input "12"
type input "0.12"
type input "13"
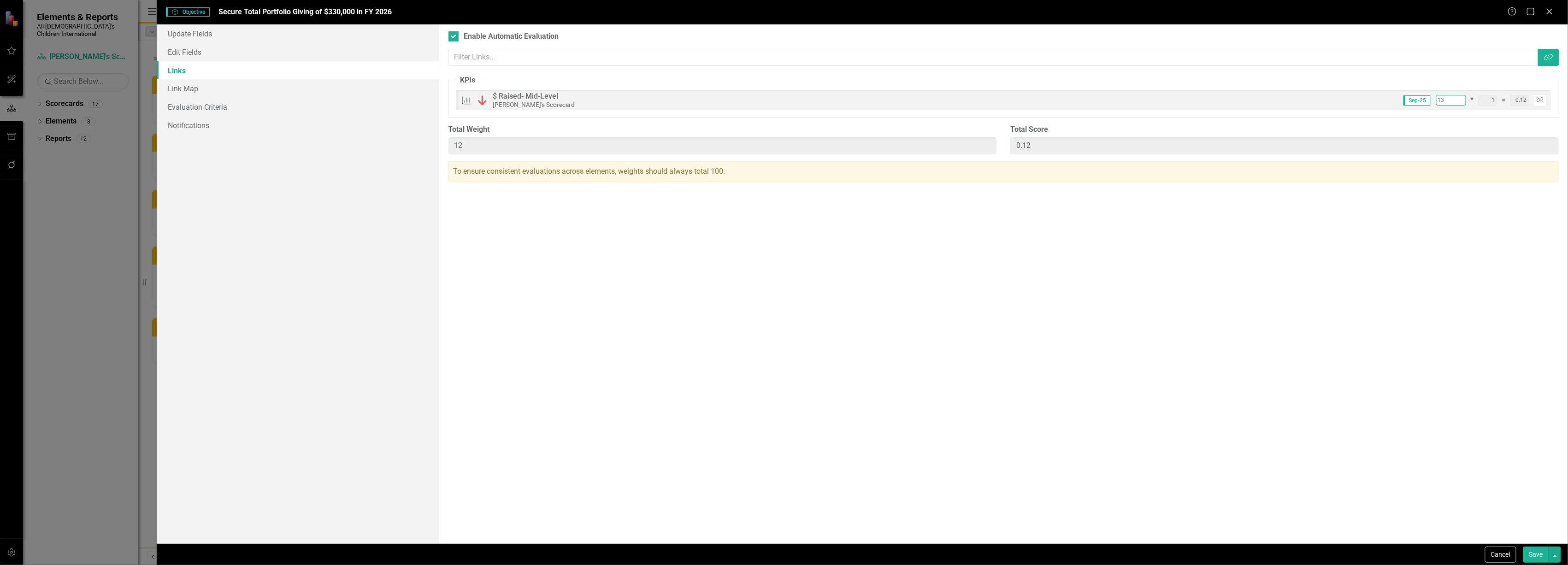
type input "13"
type input "0.13"
type input "14"
type input "0.14"
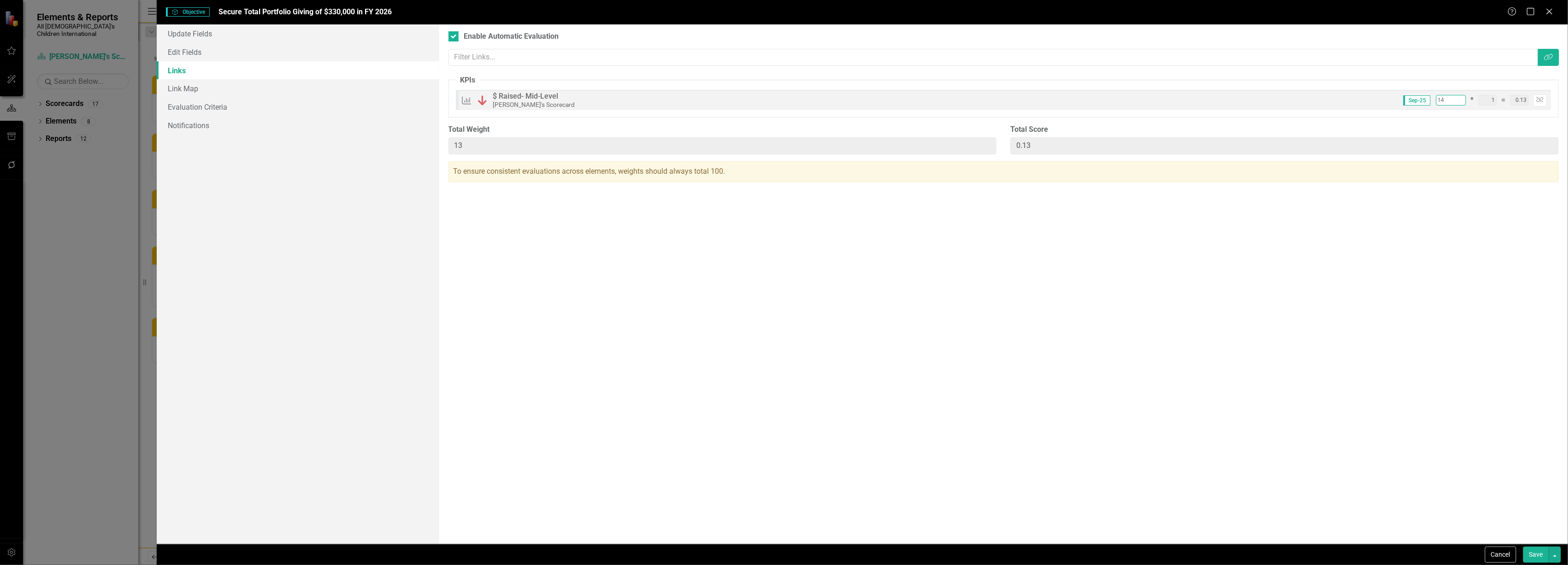
type input "14"
type input "0.14"
type input "15"
type input "0.15"
type input "15"
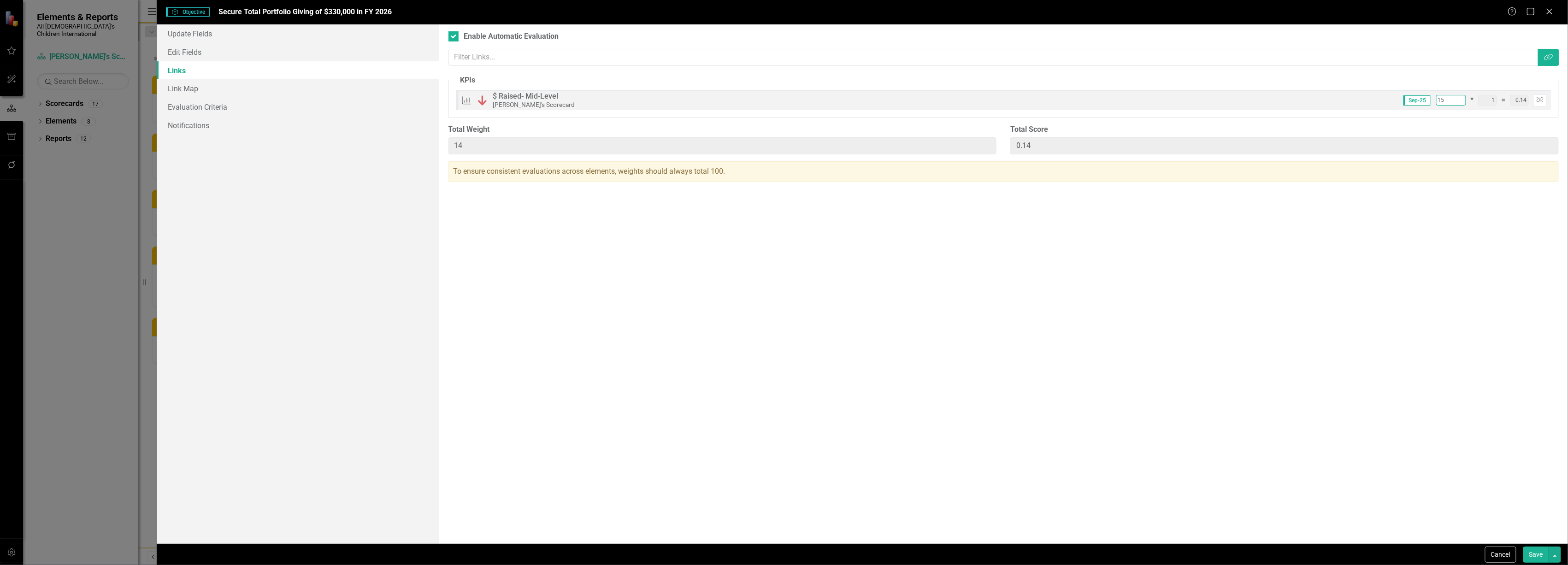
type input "0.15"
type input "16"
type input "0.16"
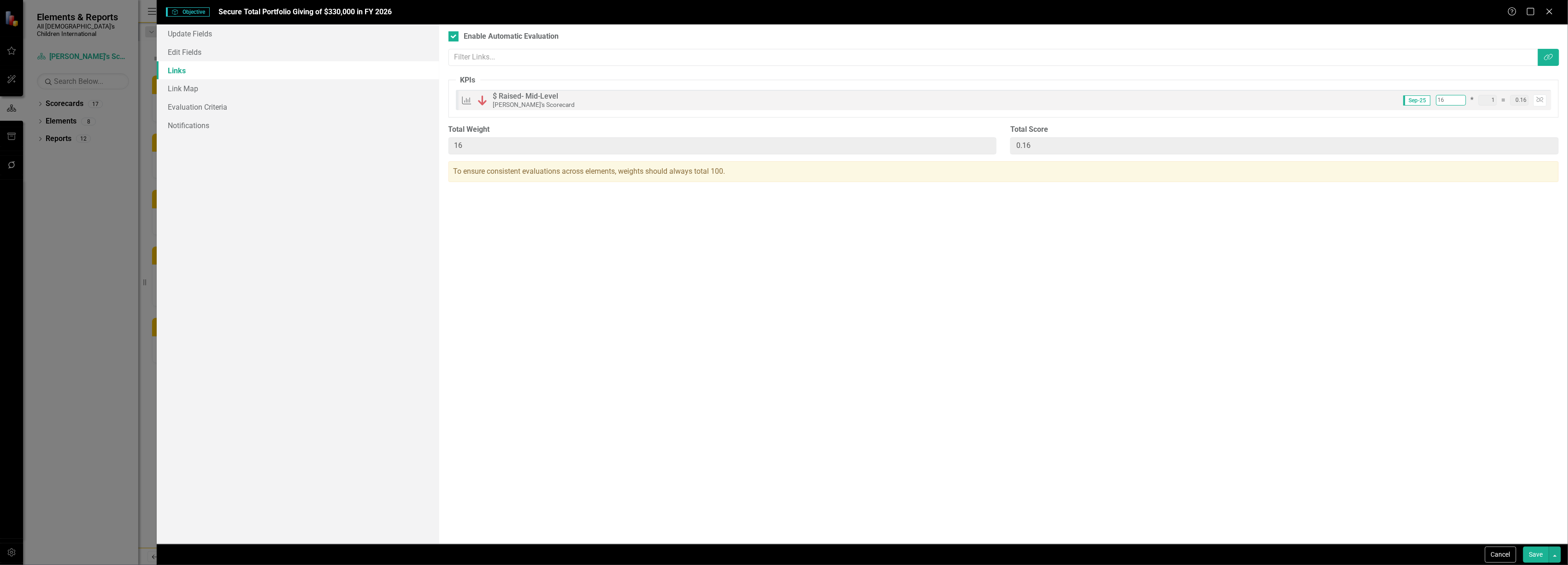
type input "17"
type input "0.17"
type input "18"
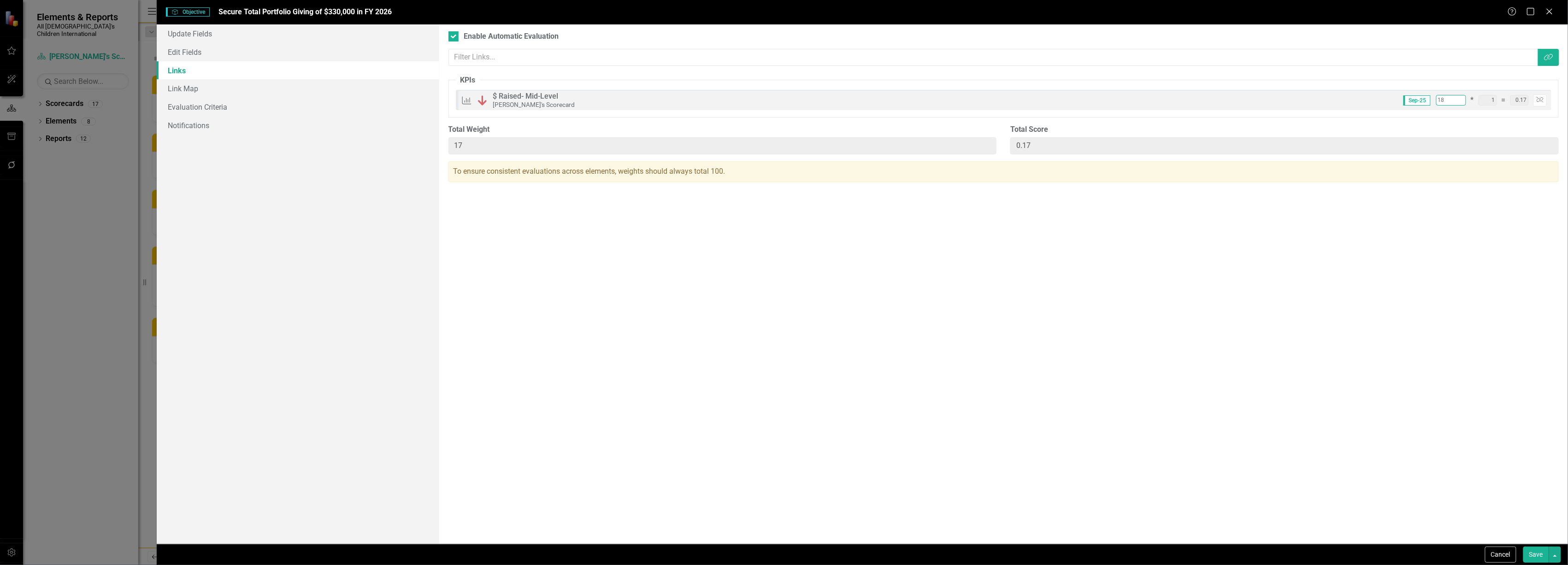
type input "0.18"
type input "18"
type input "0.18"
type input "19"
type input "0.19"
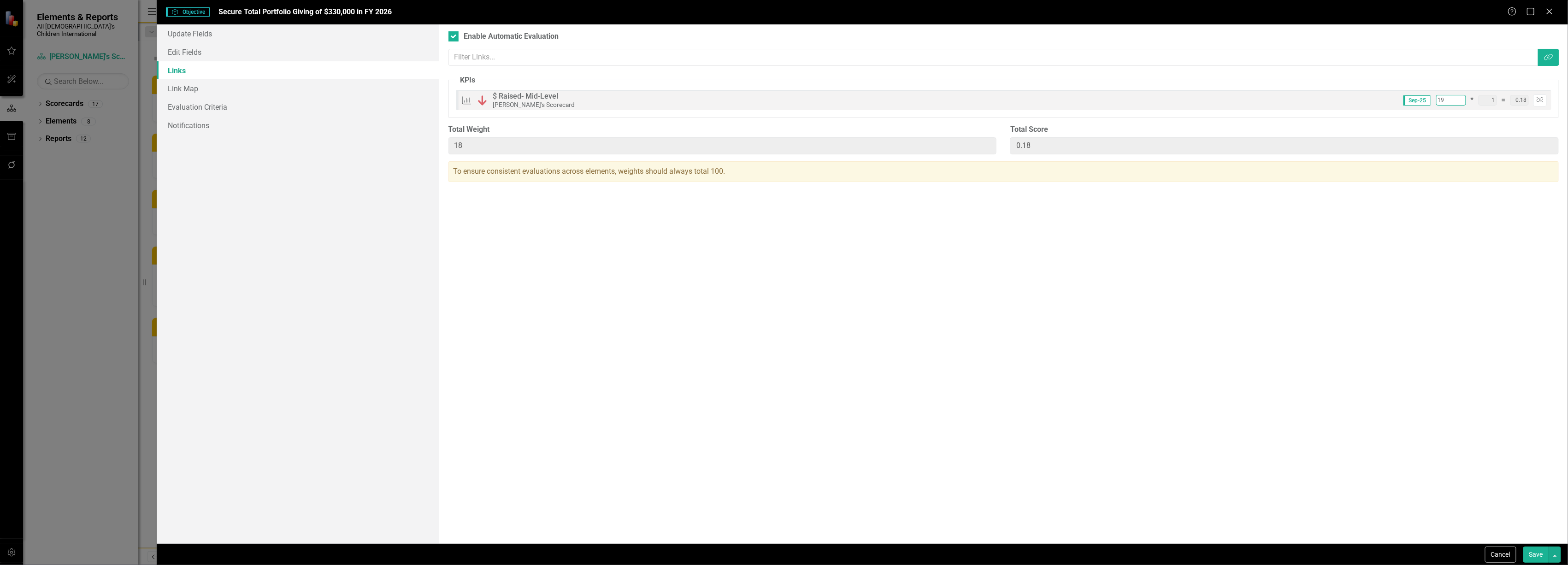
type input "19"
type input "0.19"
type input "20"
type input "0.20"
type input "20"
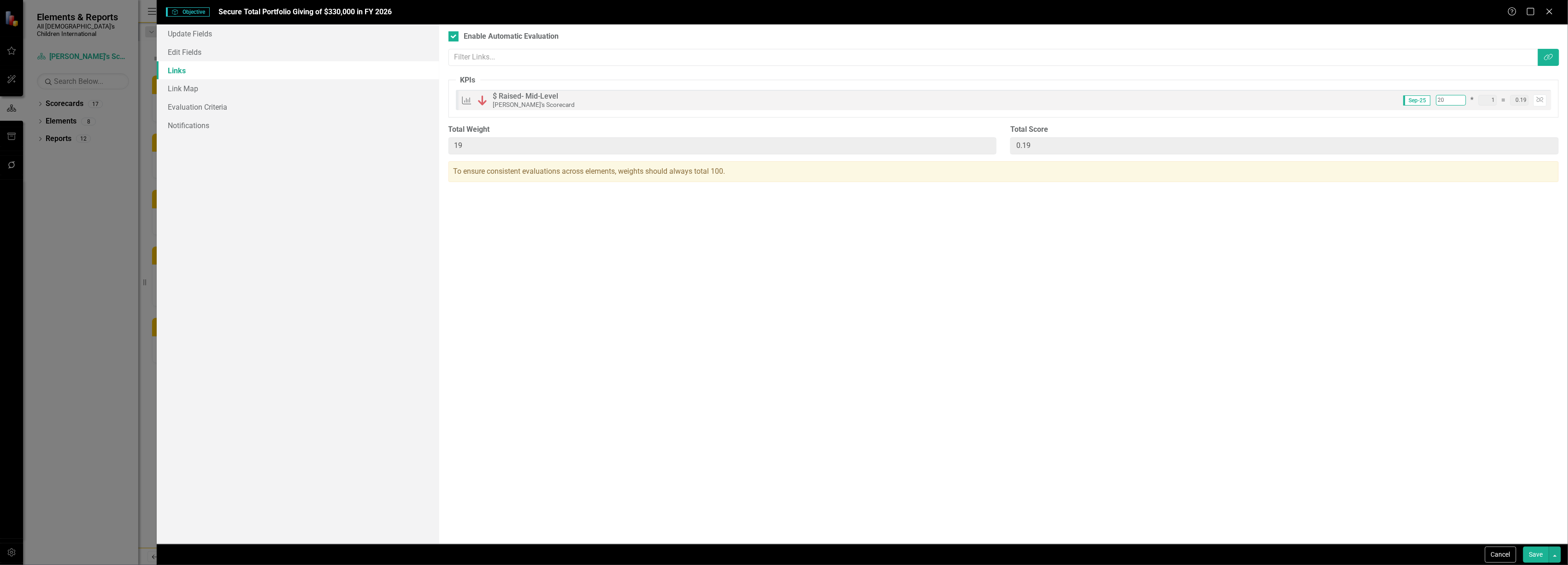
type input "0.20"
type input "21"
type input "0.21"
type input "21"
type input "0.21"
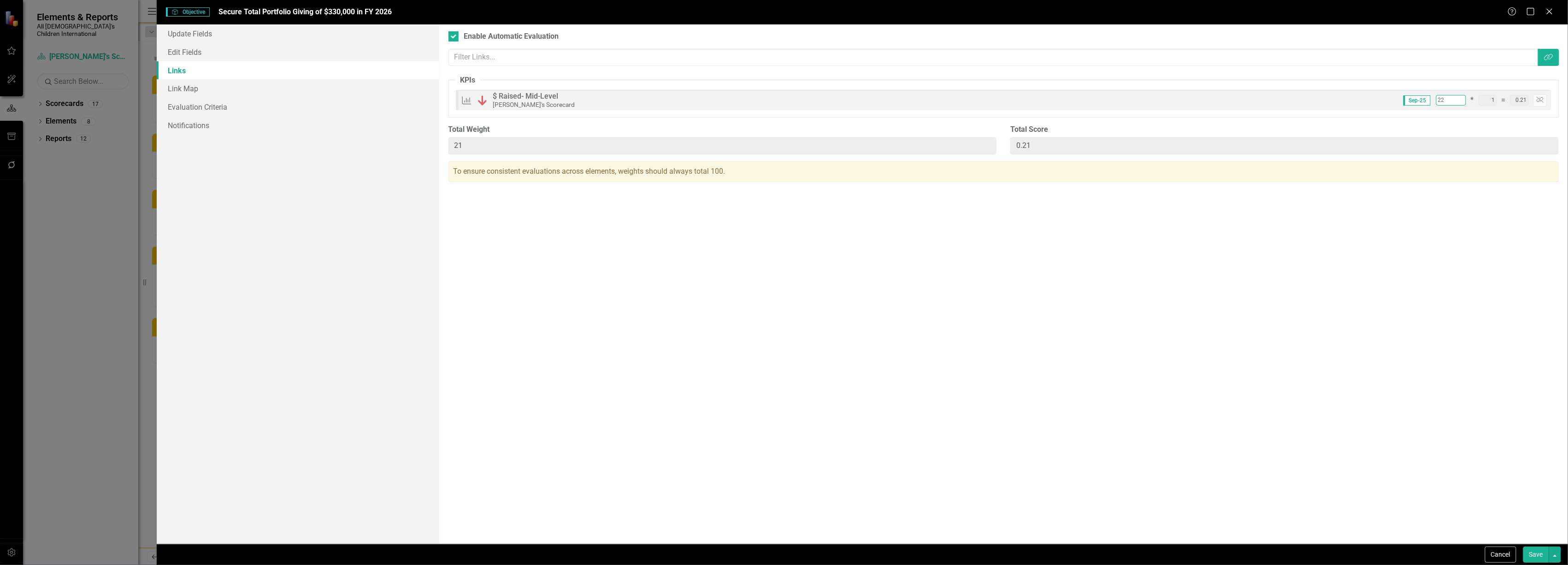
type input "23"
type input "0.22"
type input "22"
type input "0.22"
type input "0.23"
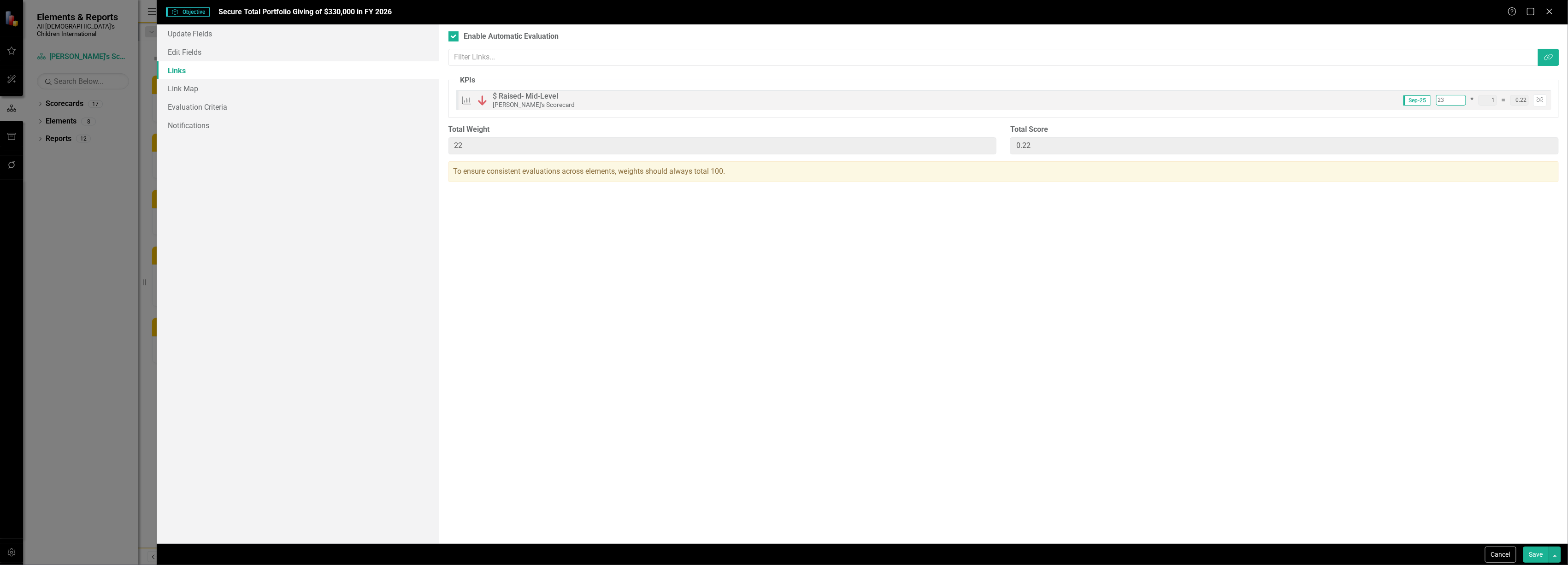
type input "23"
type input "0.23"
type input "24"
type input "0.24"
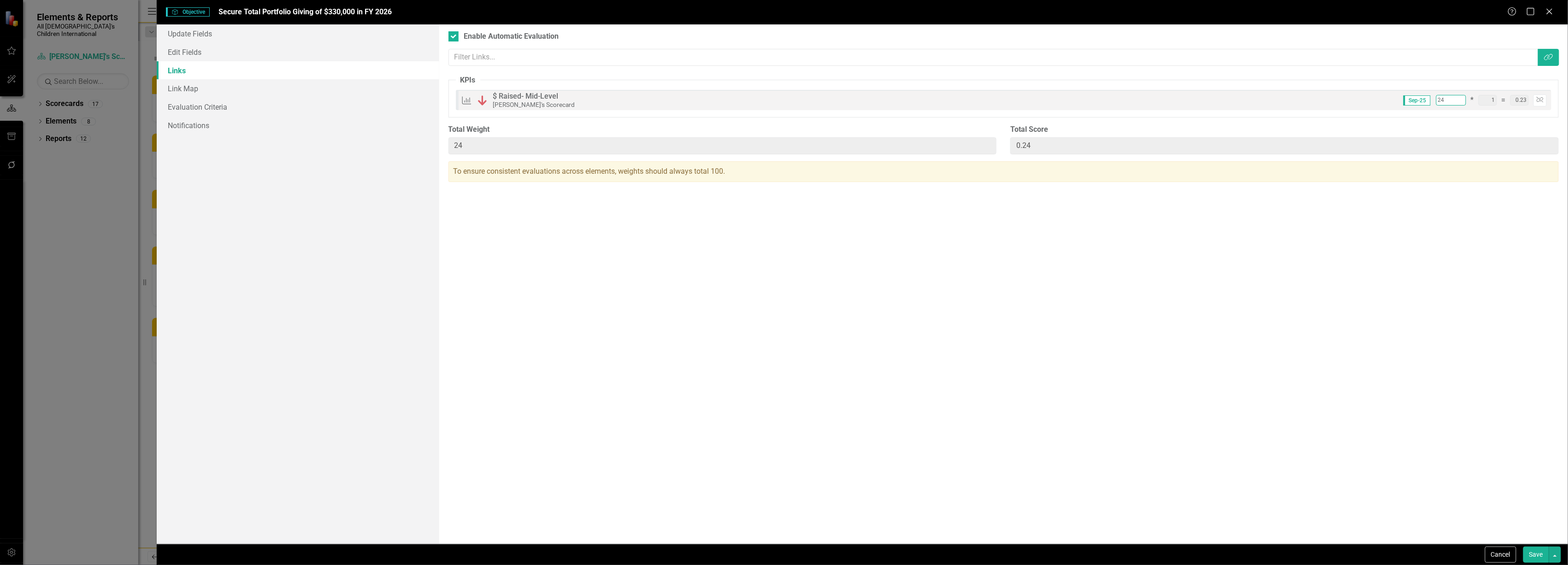
type input "0.24"
type input "25"
type input "0.25"
type input "25"
type input "0.25"
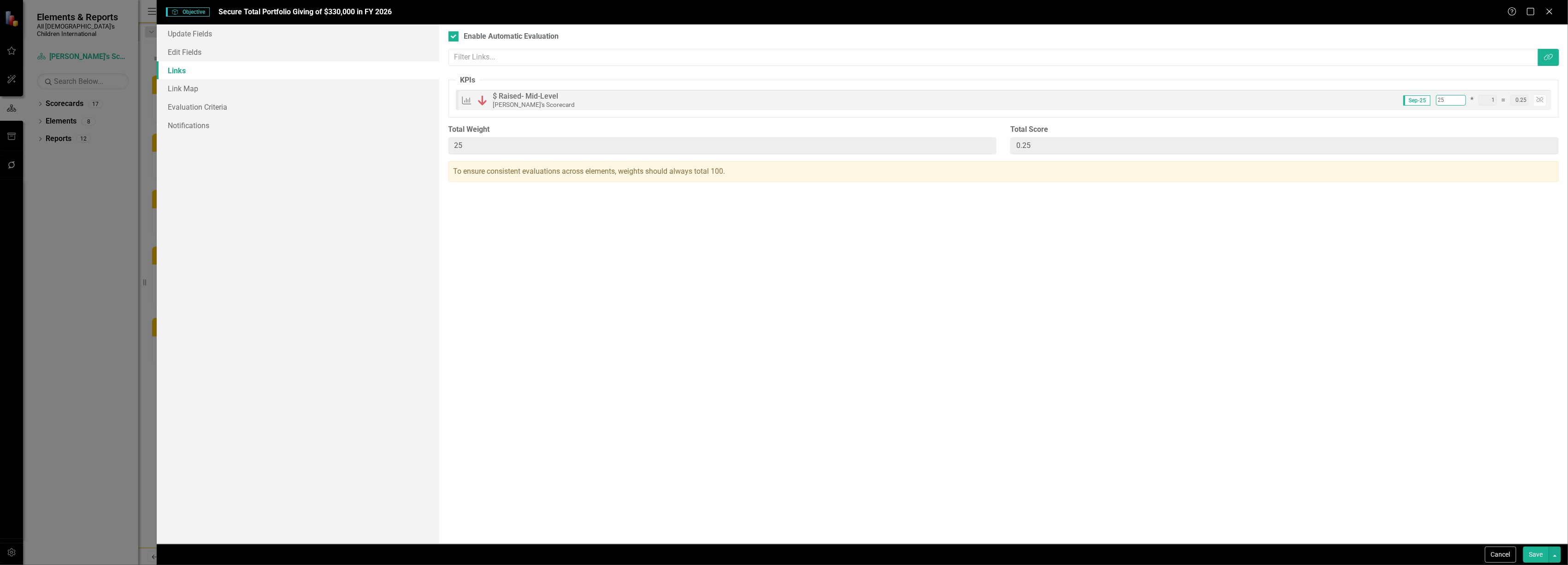
type input "26"
type input "0.26"
type input "26"
type input "0.26"
type input "27"
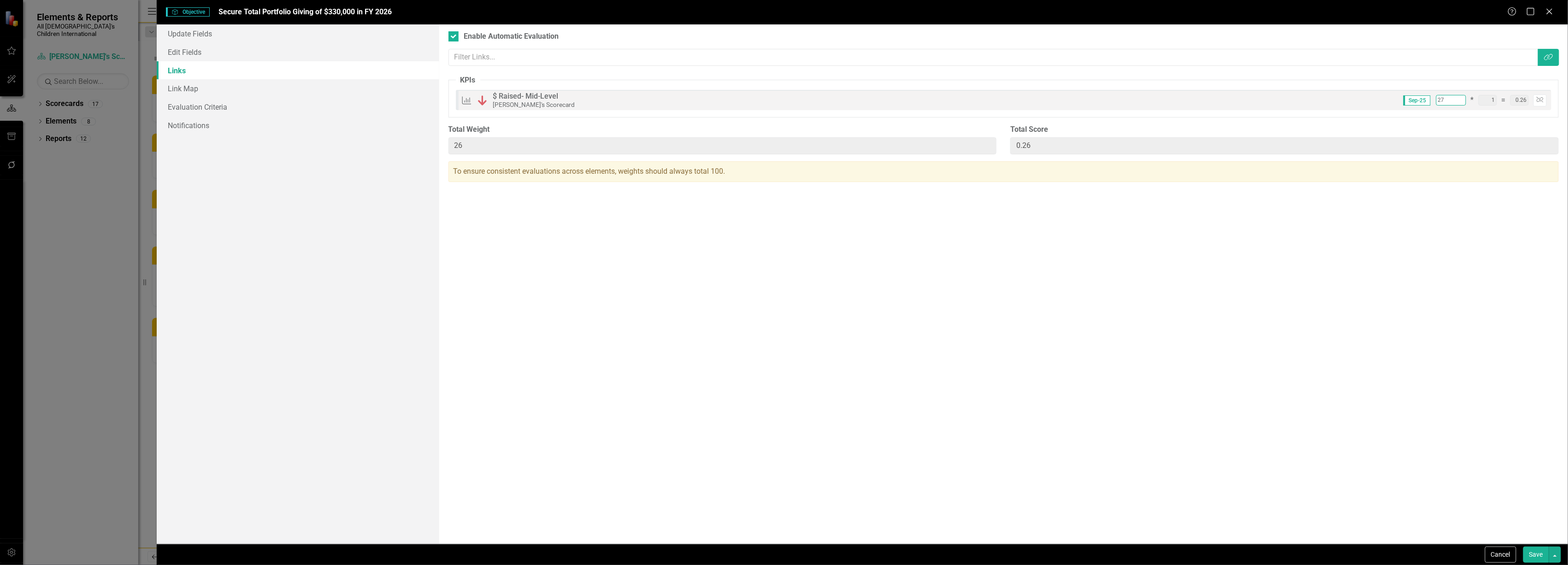
type input "0.27"
type input "27"
type input "0.27"
type input "28"
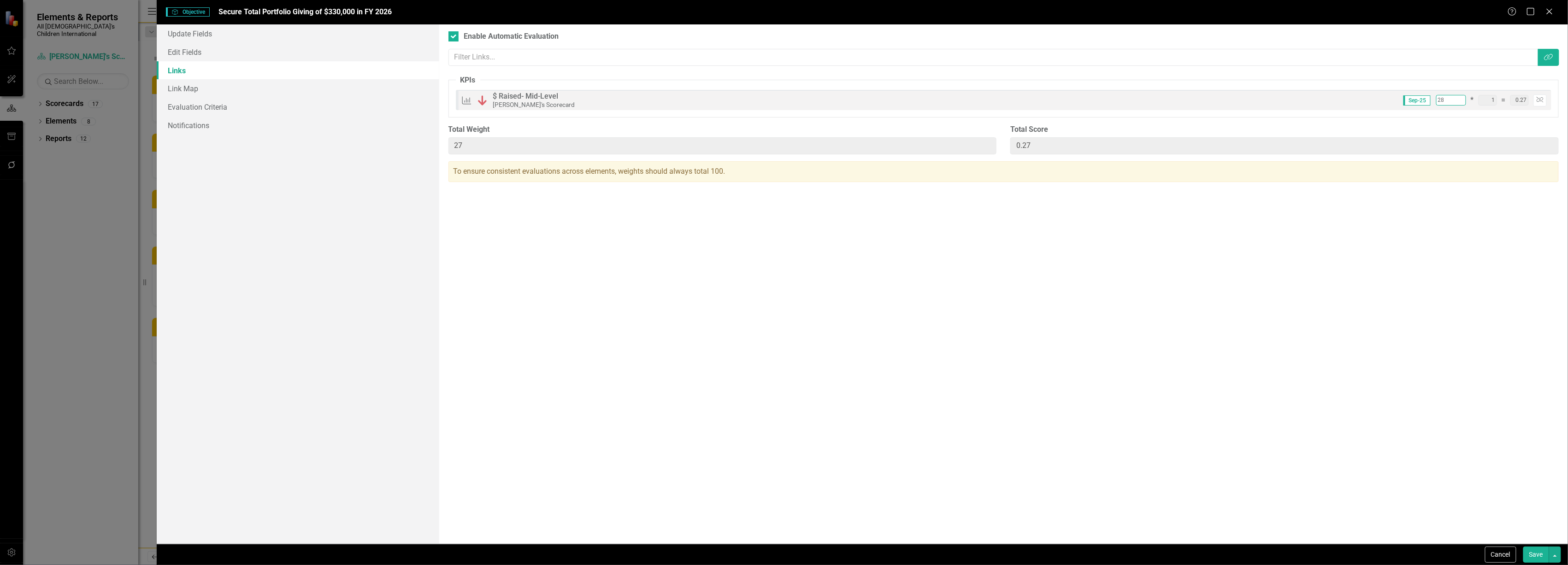
type input "0.28"
type input "29"
type input "0.29"
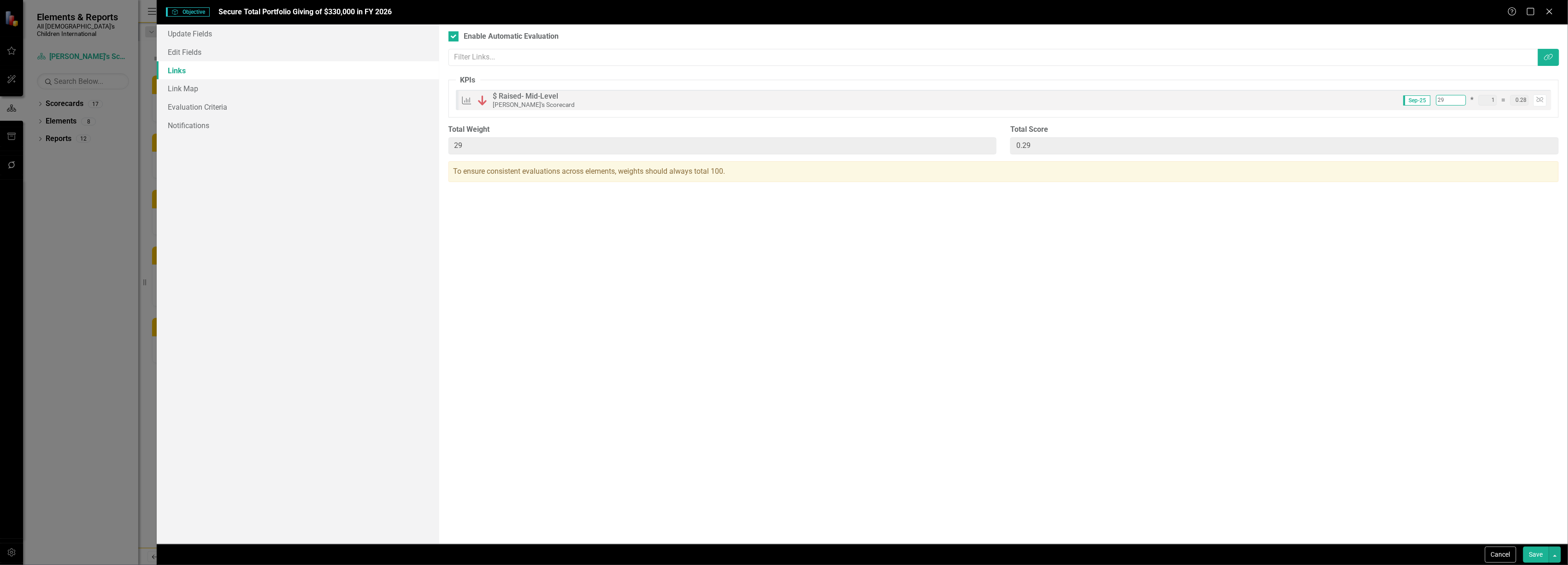
type input "0.29"
type input "30"
type input "0.30"
type input "30"
type input "0.30"
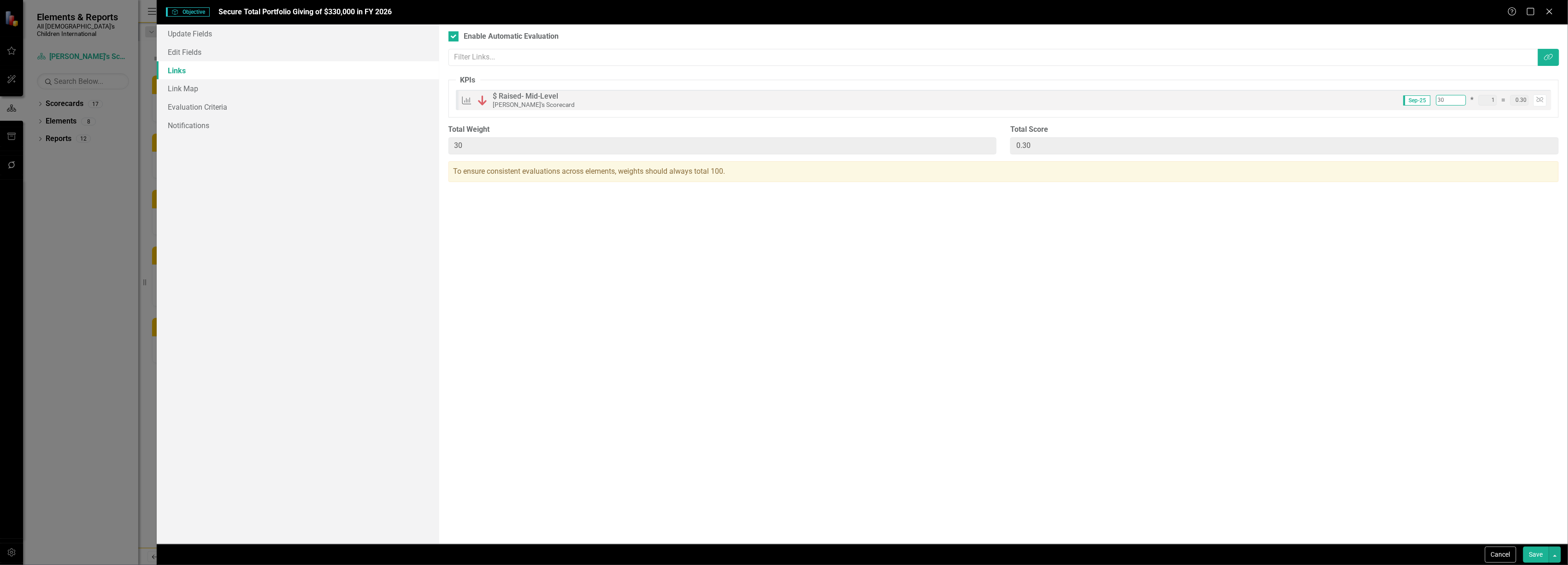
type input "31"
type input "0.31"
type input "31"
type input "0.31"
type input "32"
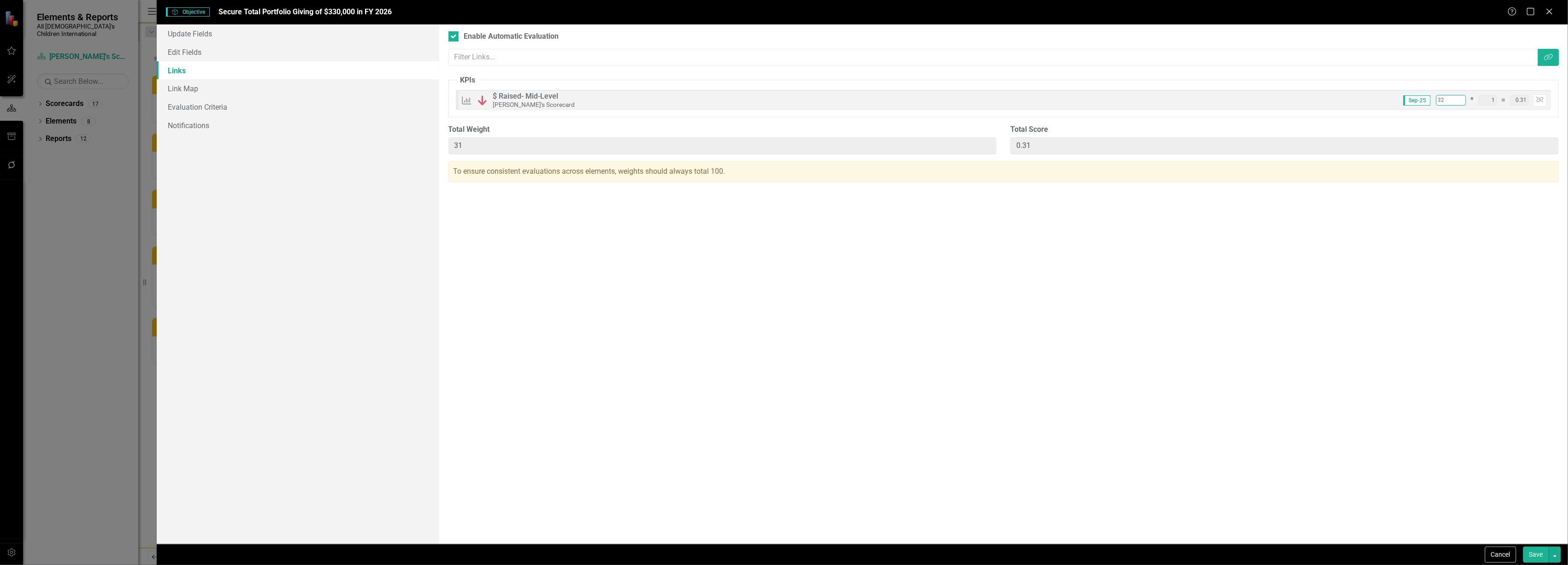
type input "32"
type input "0.32"
type input "33"
type input "0.33"
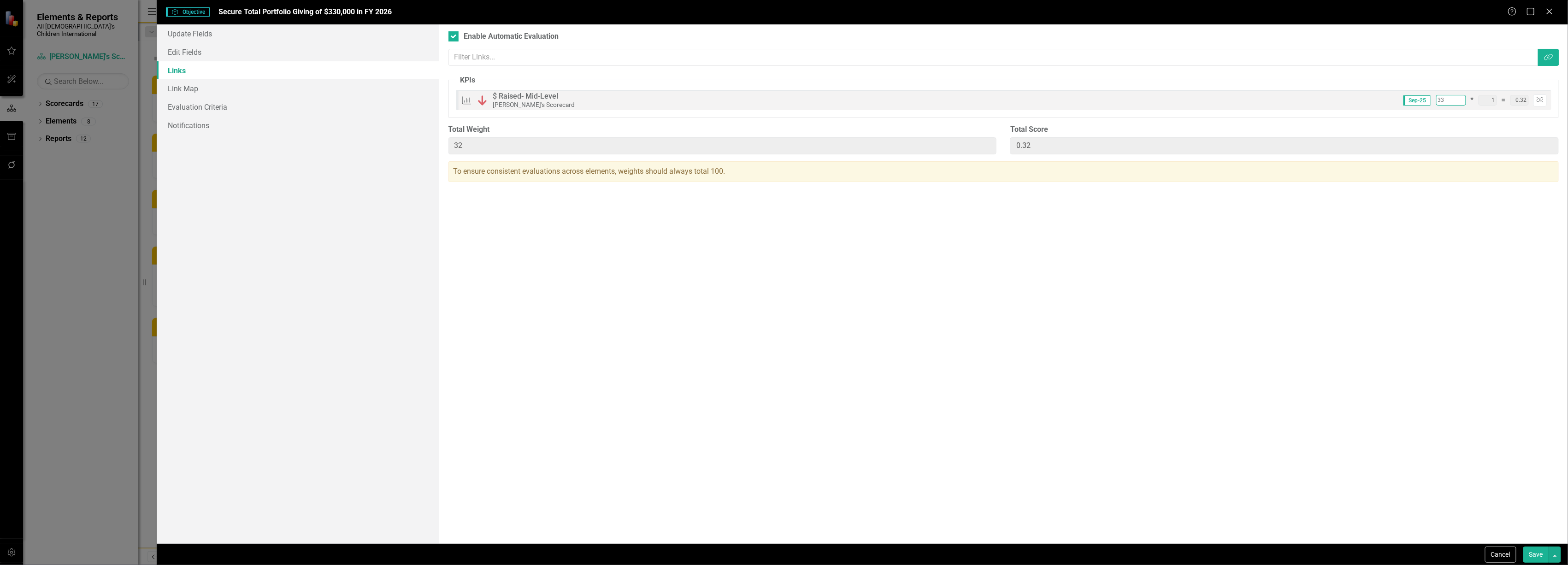
type input "33"
type input "0.33"
type input "34"
type input "0.34"
type input "34"
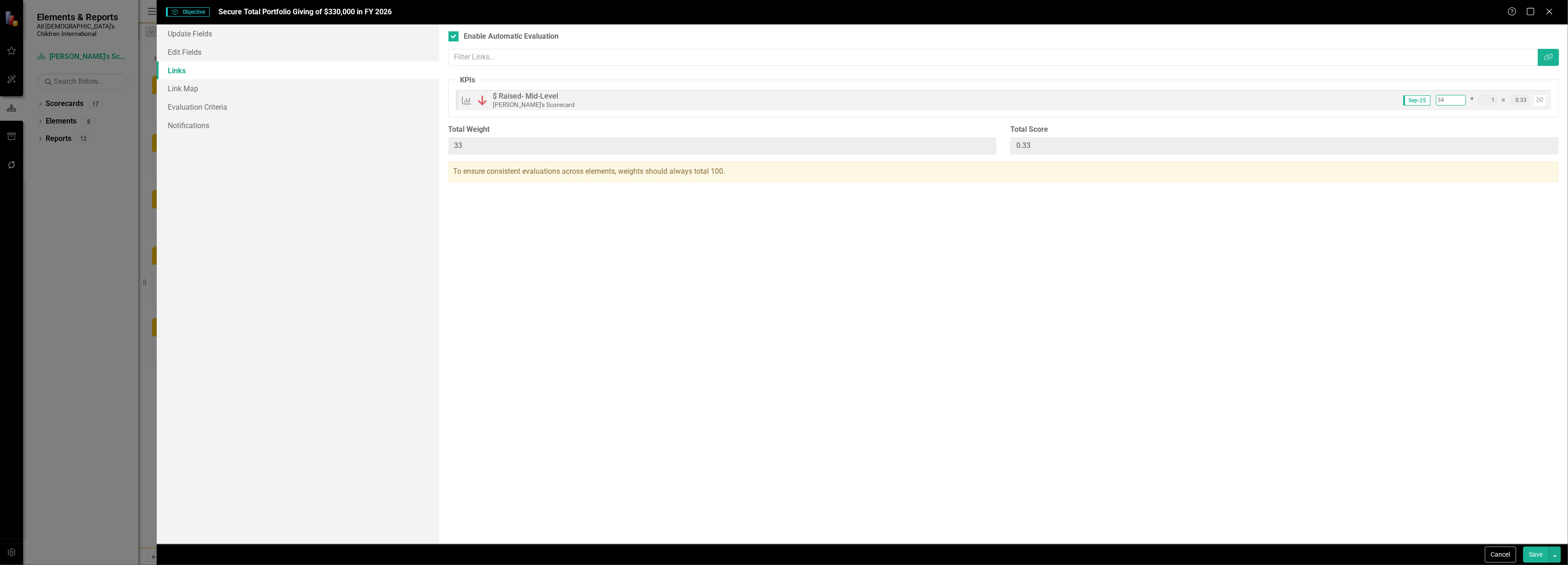
type input "0.34"
type input "35"
type input "0.35"
type input "35"
type input "0.35"
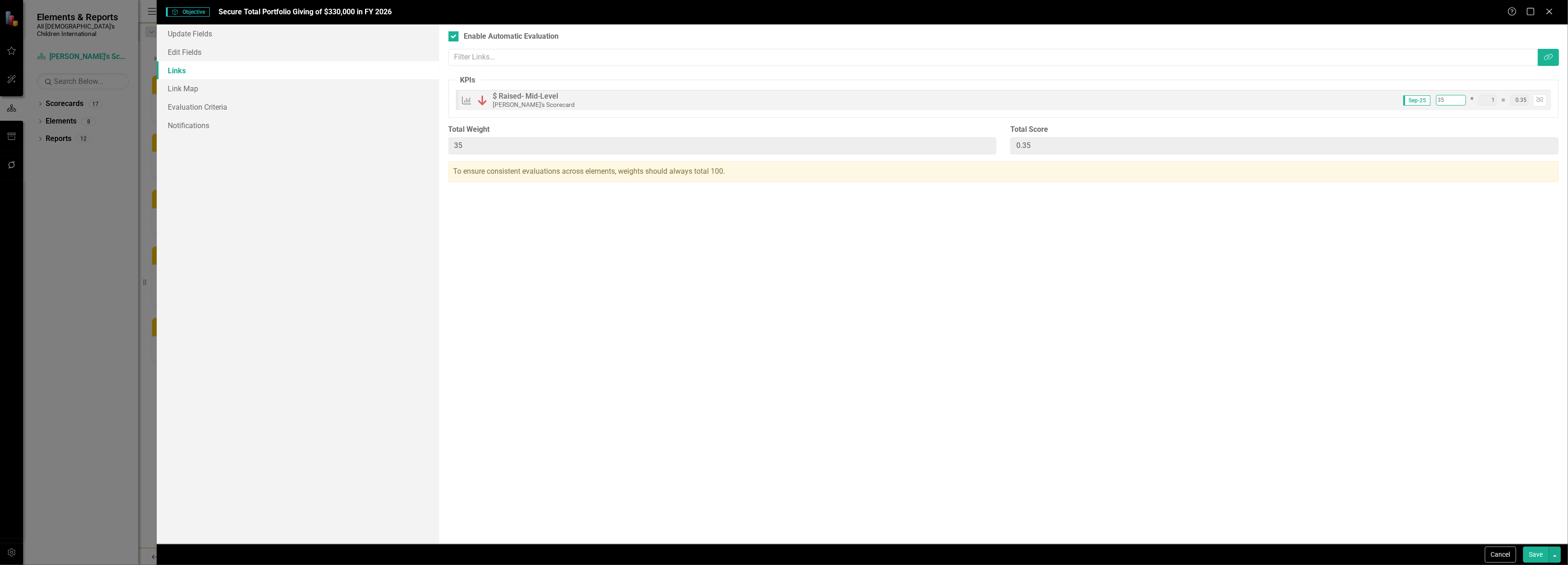
type input "36"
type input "0.36"
type input "38"
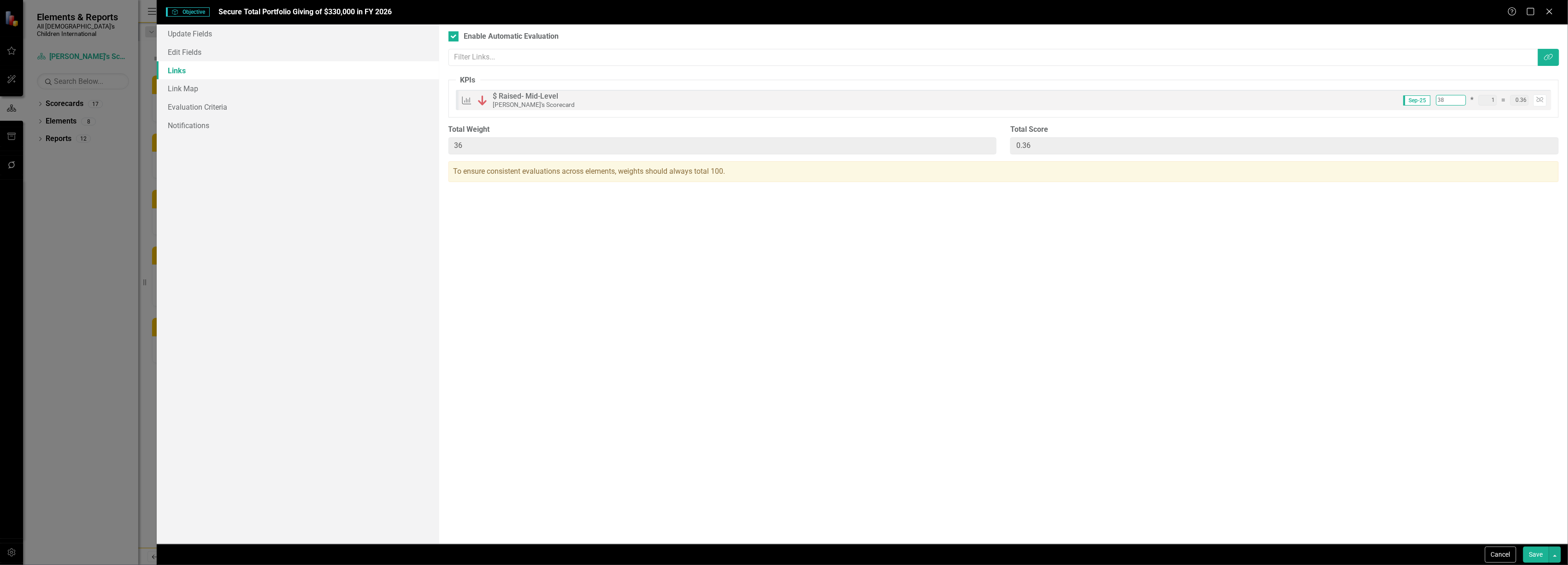
type input "0.37"
type input "37"
type input "0.37"
type input "0.38"
type input "38"
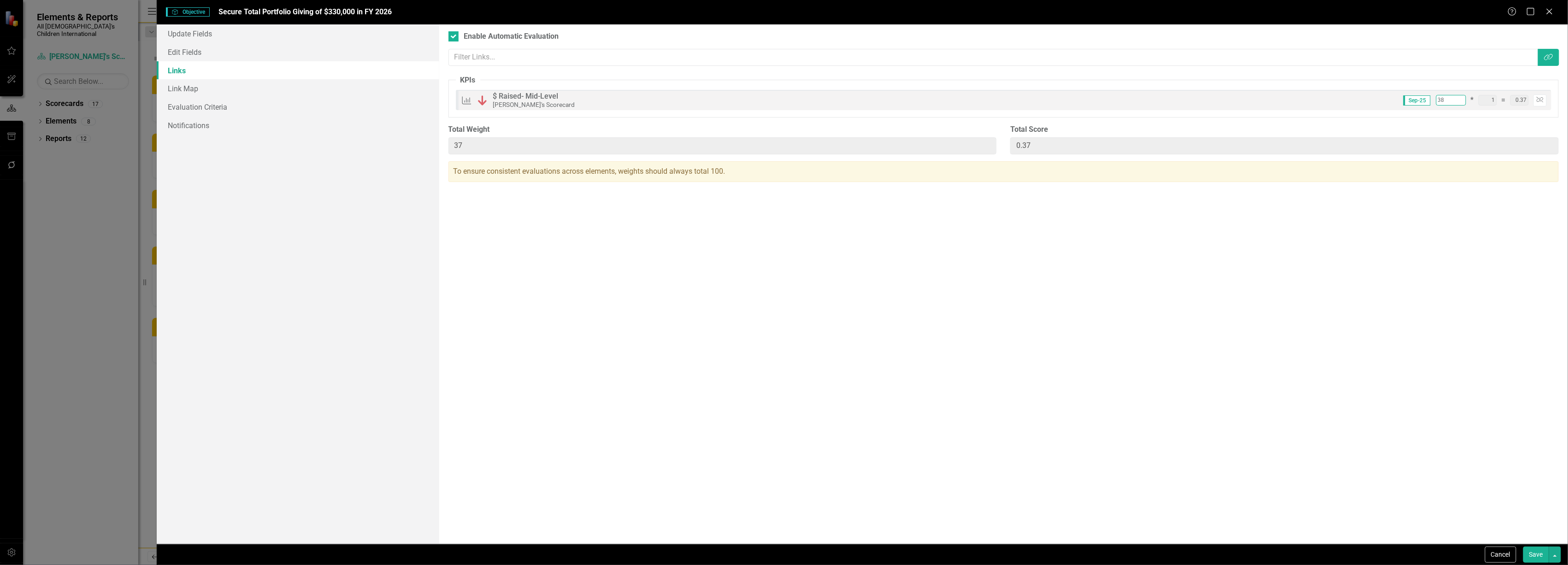
type input "0.38"
type input "39"
type input "0.39"
type input "39"
type input "0.39"
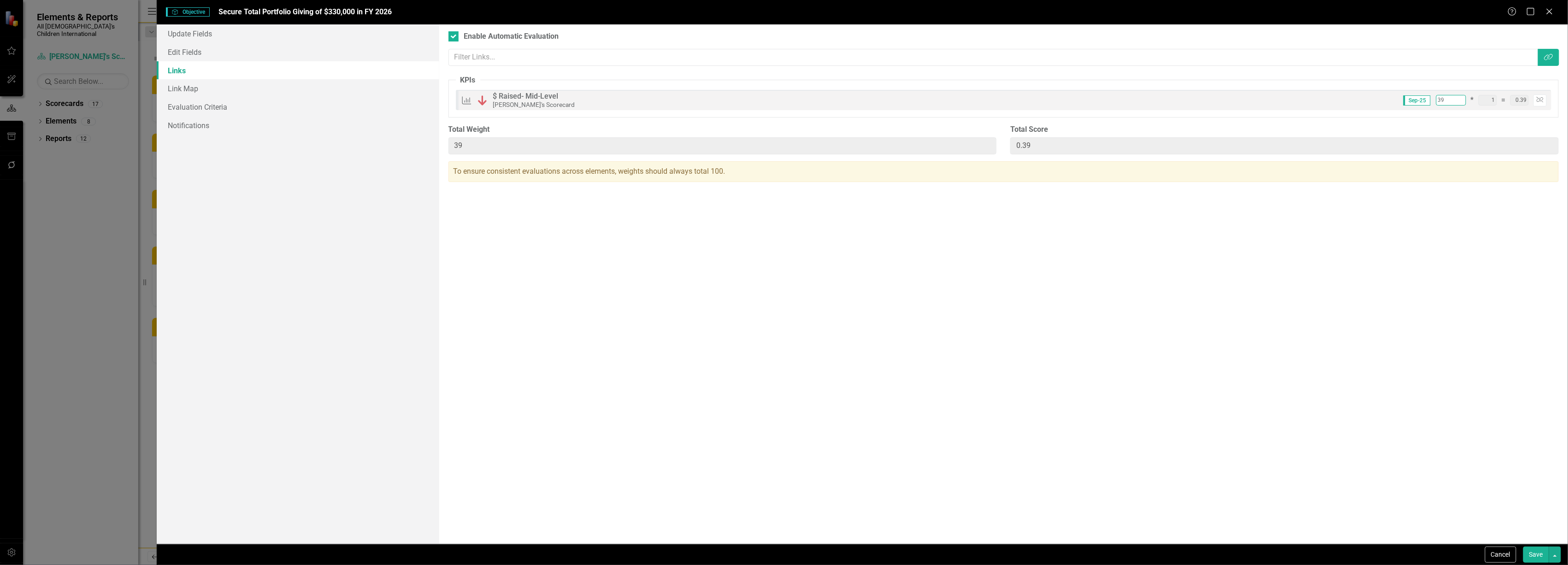
type input "40"
type input "0.40"
type input "40"
type input "0.40"
type input "41"
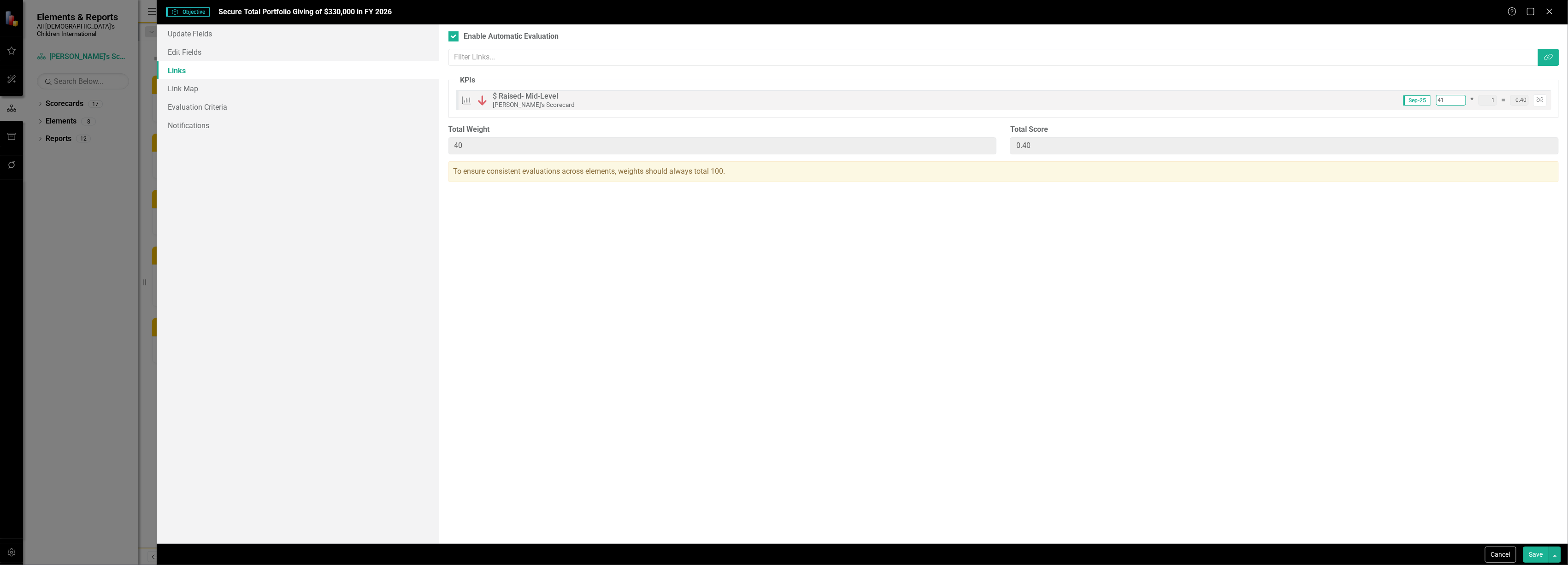
type input "0.41"
type input "41"
type input "0.41"
type input "42"
type input "0.42"
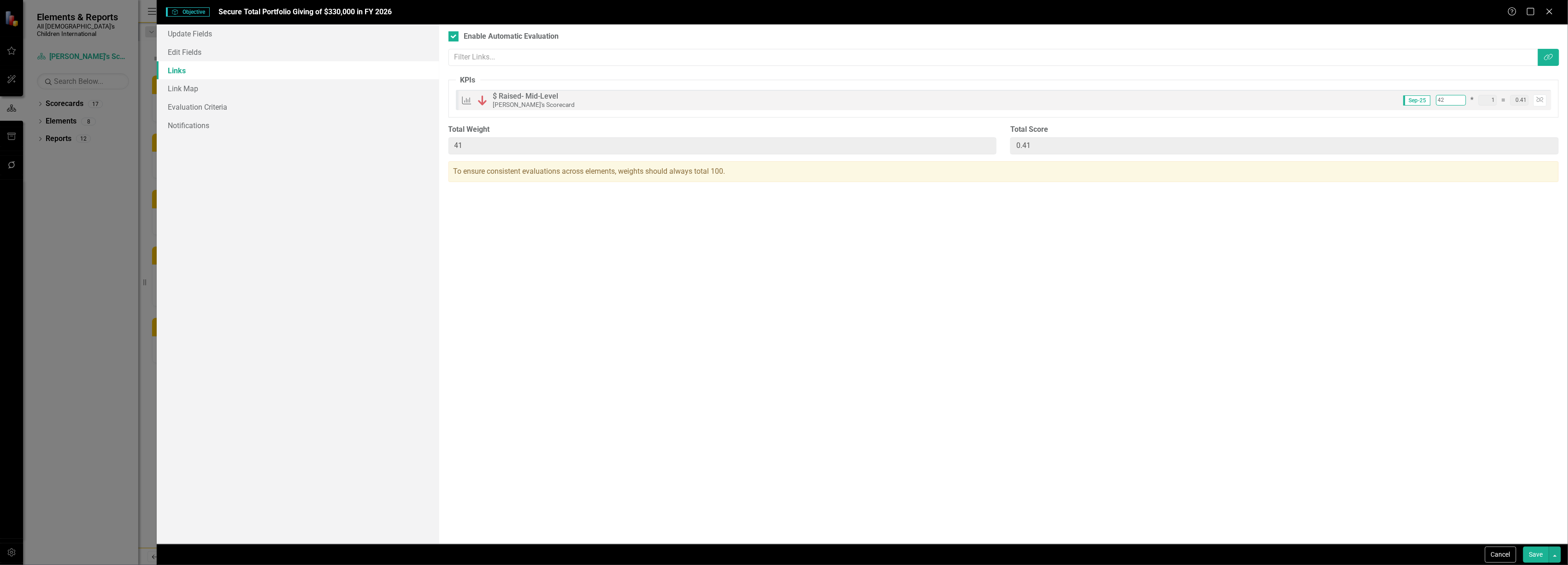
type input "42"
type input "0.42"
type input "43"
type input "0.43"
type input "43"
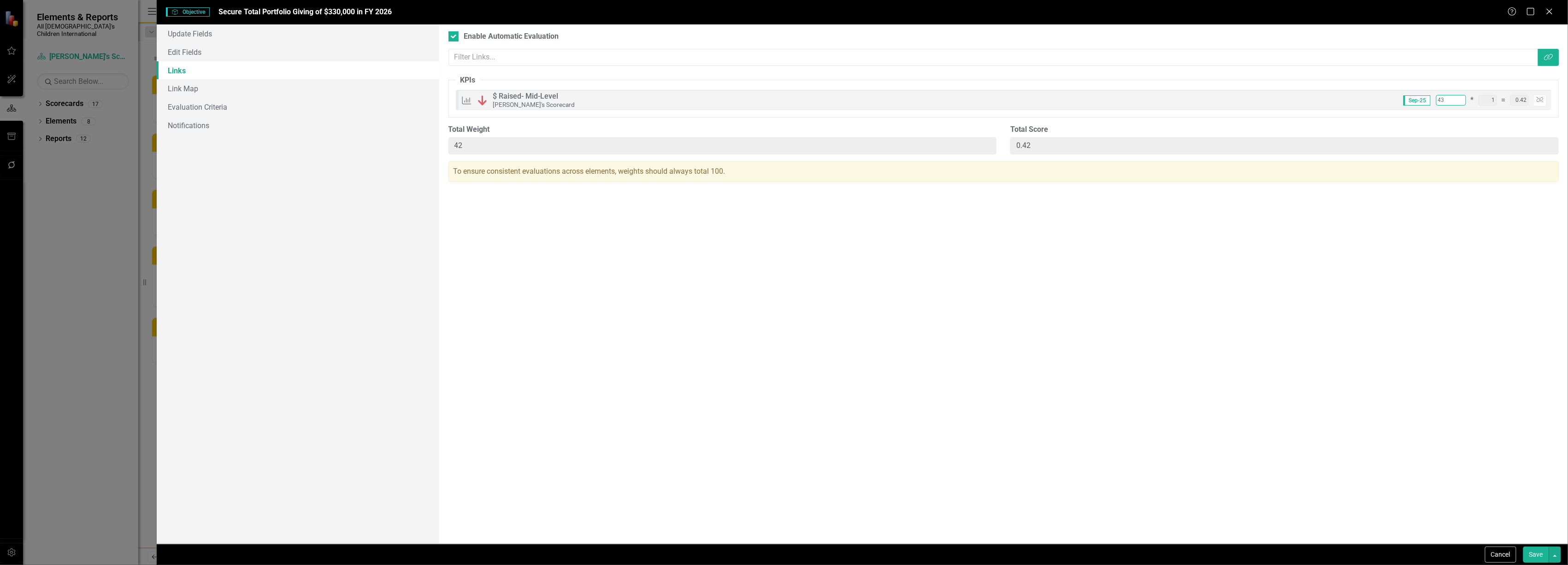
type input "0.43"
type input "44"
type input "0.44"
type input "44"
type input "0.44"
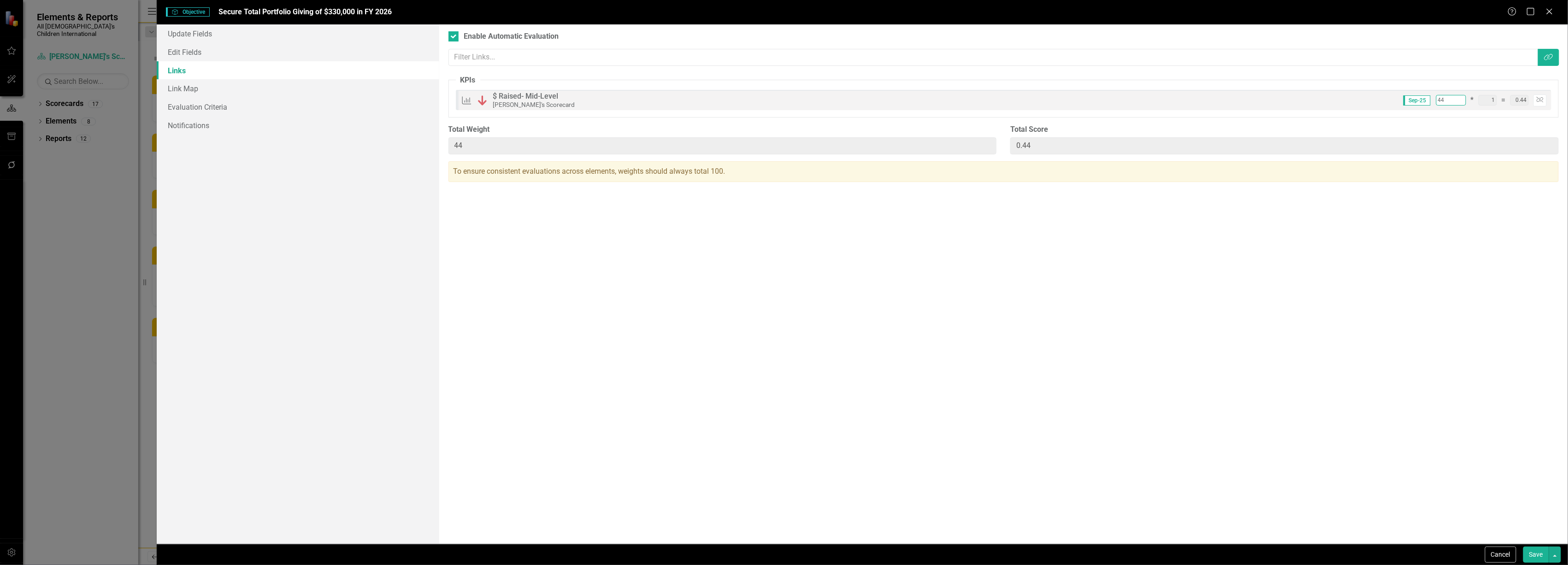
type input "45"
type input "0.45"
type input "46"
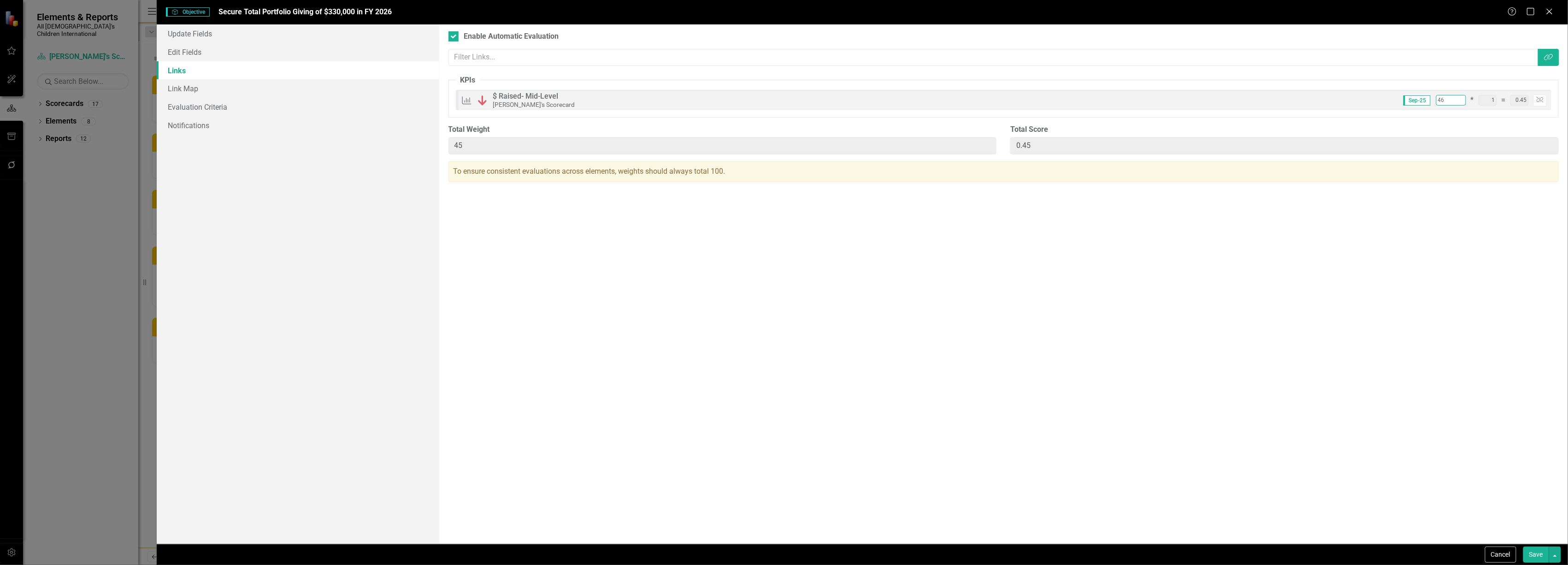
type input "0.46"
type input "46"
type input "0.46"
type input "47"
type input "0.47"
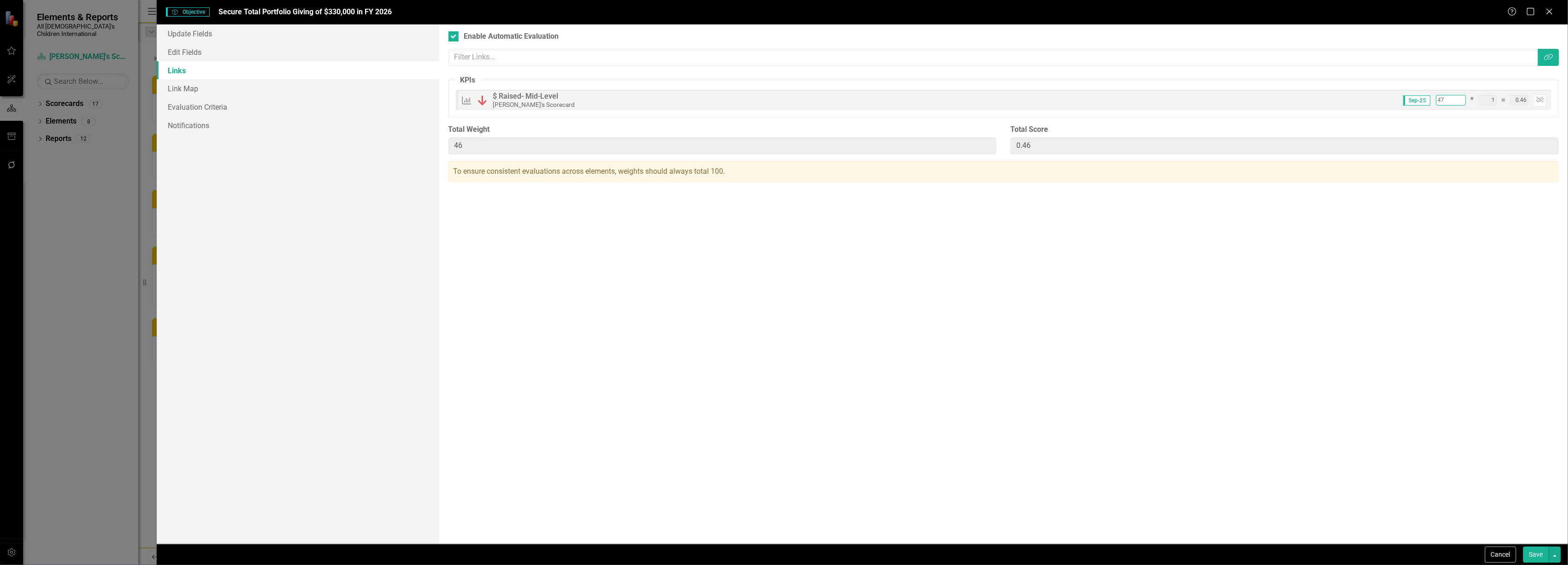
type input "47"
type input "0.47"
type input "48"
type input "0.48"
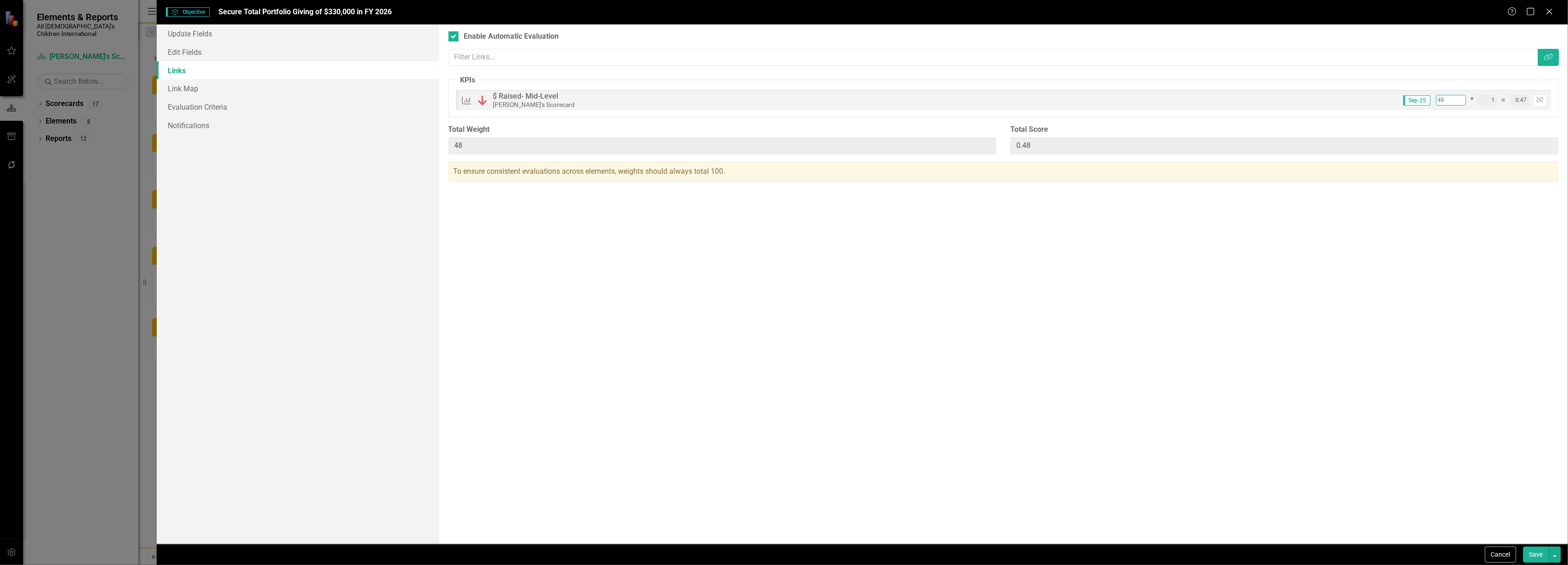
type input "0.48"
type input "49"
type input "0.49"
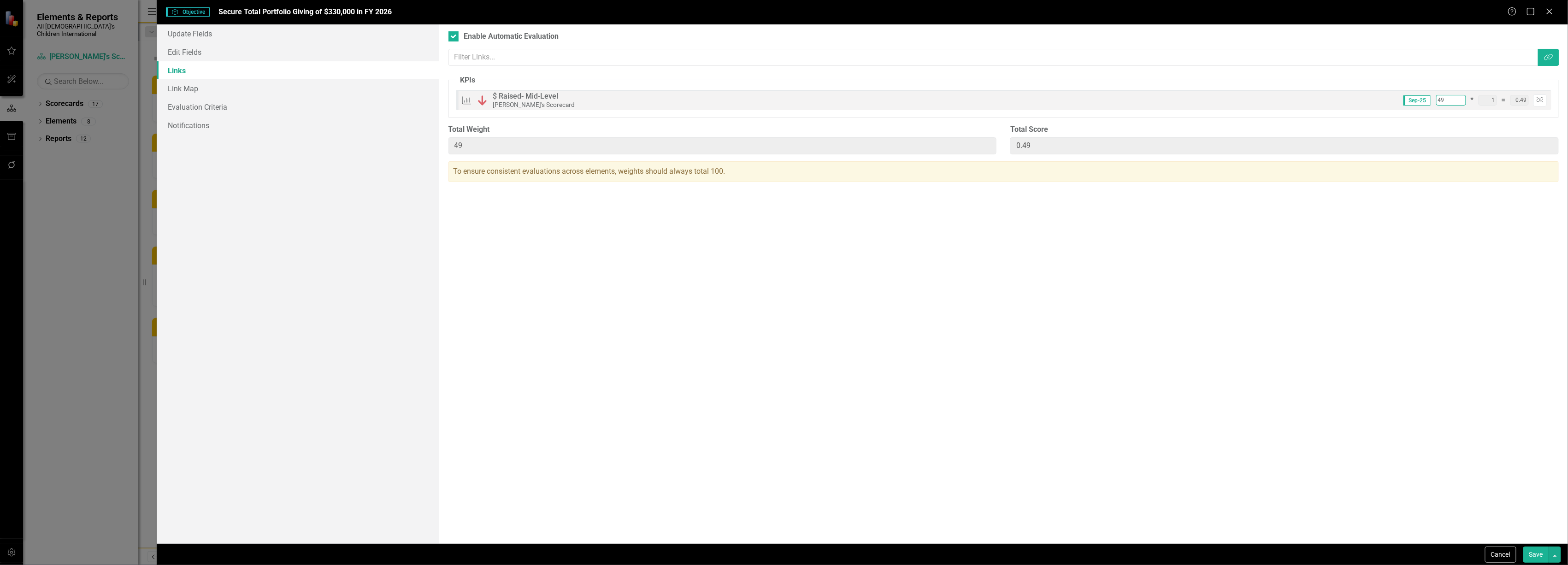
type input "50"
type input "0.50"
type input "51"
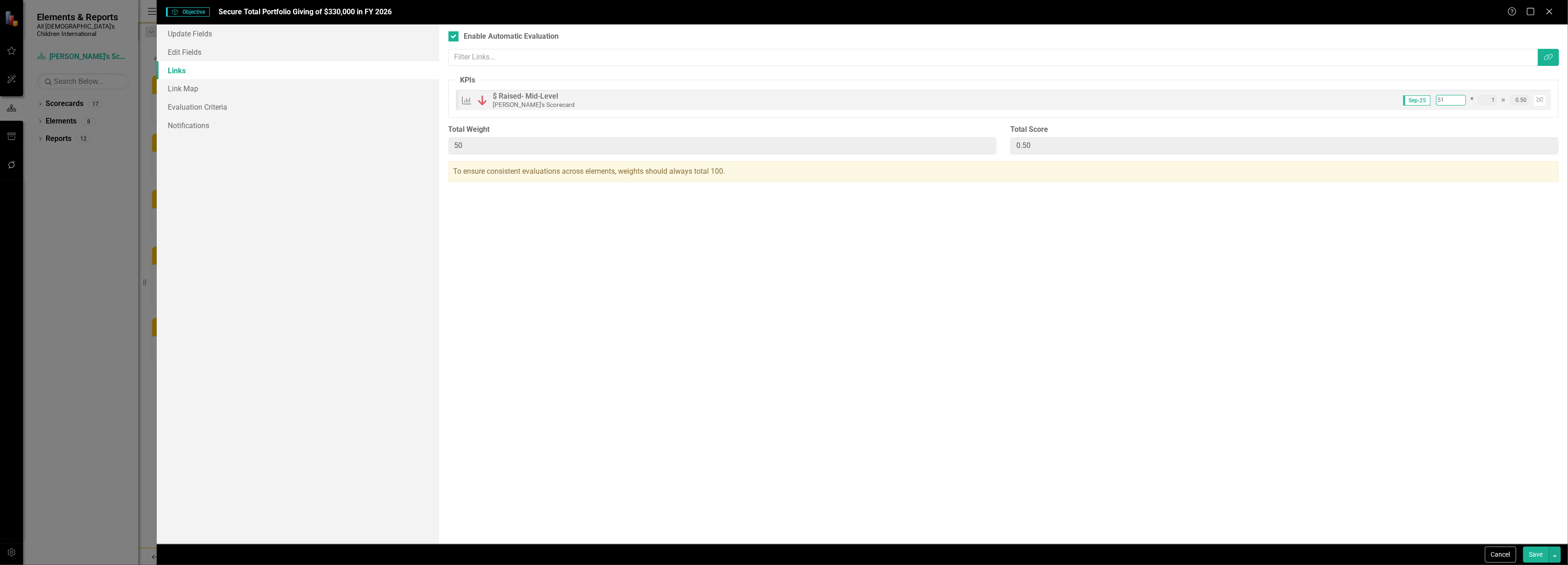
type input "0.51"
click at [1461, 98] on input "111" at bounding box center [1451, 100] width 30 height 10
click at [1462, 102] on input "110" at bounding box center [1451, 100] width 30 height 10
click at [1462, 102] on input "109" at bounding box center [1451, 100] width 30 height 10
click at [1462, 102] on input "108" at bounding box center [1451, 100] width 30 height 10
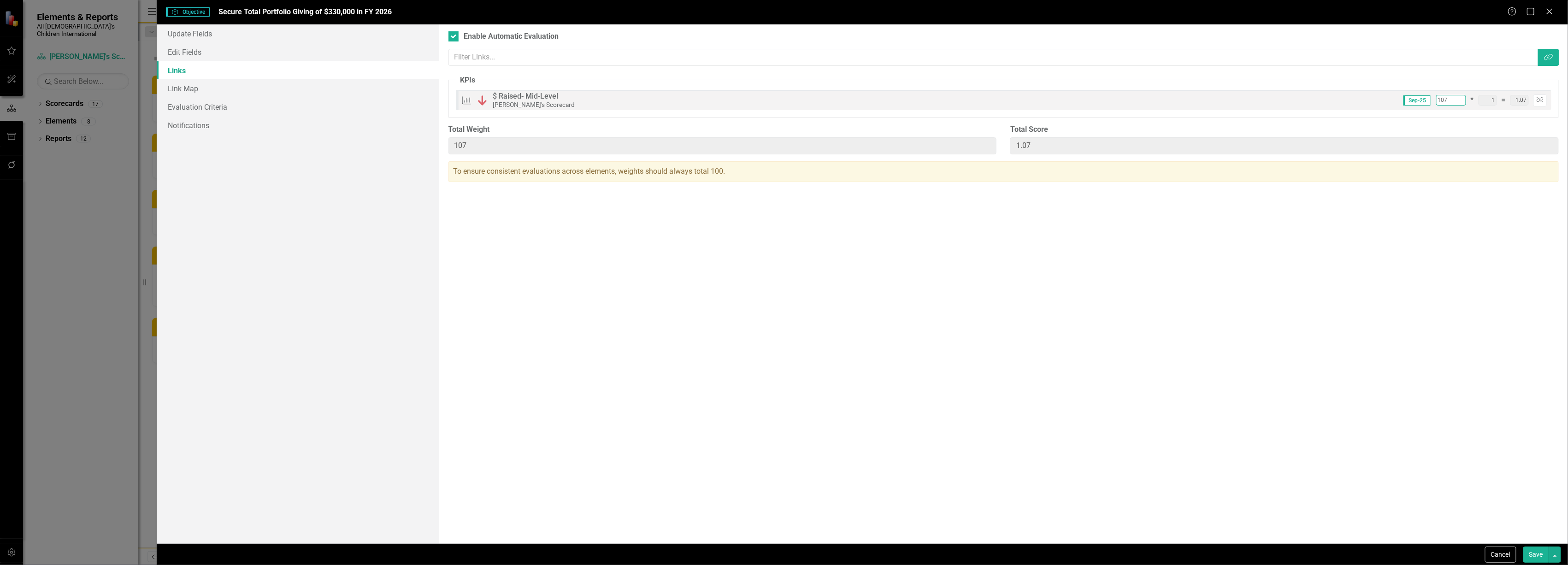
click at [1462, 102] on input "107" at bounding box center [1451, 100] width 30 height 10
click at [1462, 102] on input "106" at bounding box center [1451, 100] width 30 height 10
click at [1462, 102] on input "100" at bounding box center [1451, 100] width 30 height 10
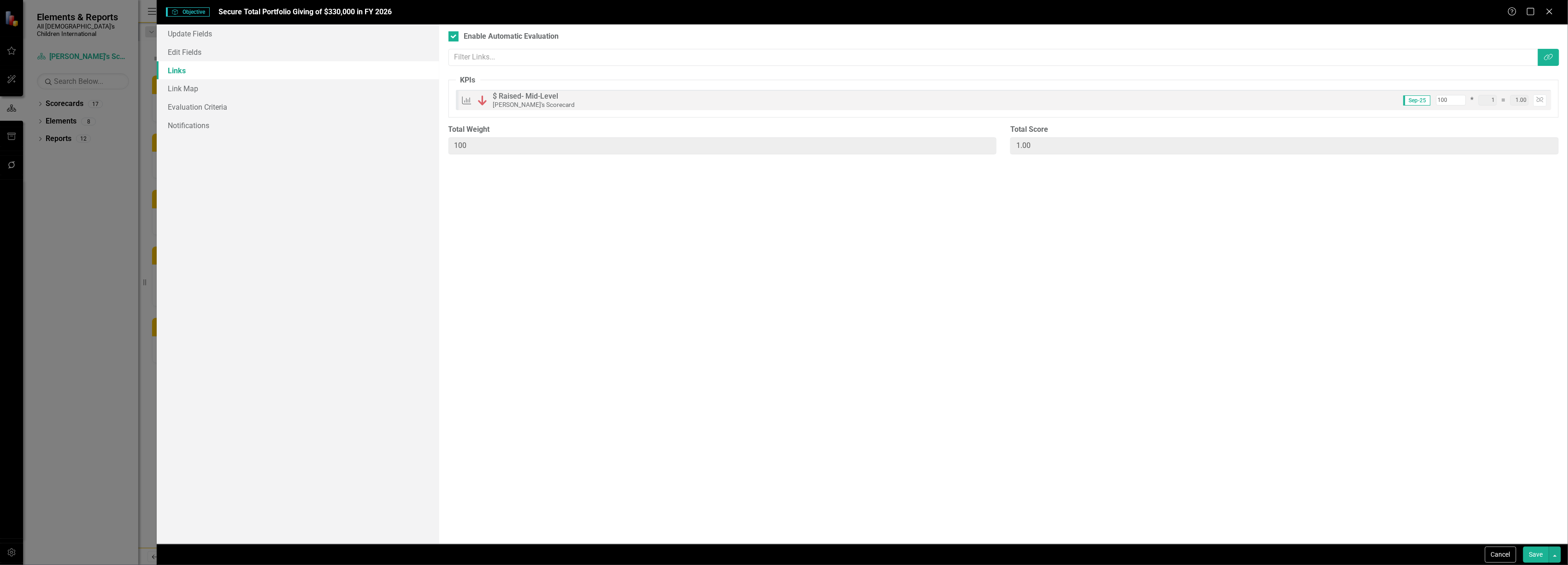
click at [1543, 553] on button "Save" at bounding box center [1536, 555] width 26 height 16
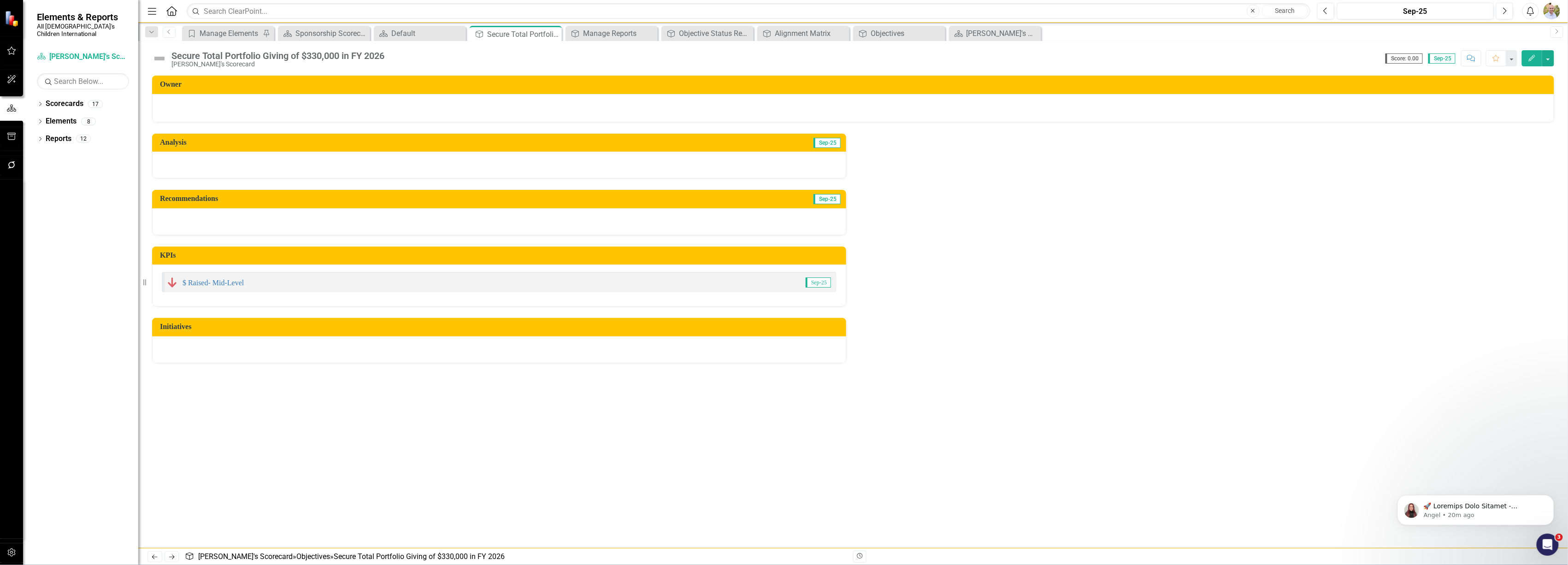
click at [1534, 58] on icon "Edit" at bounding box center [1532, 58] width 8 height 6
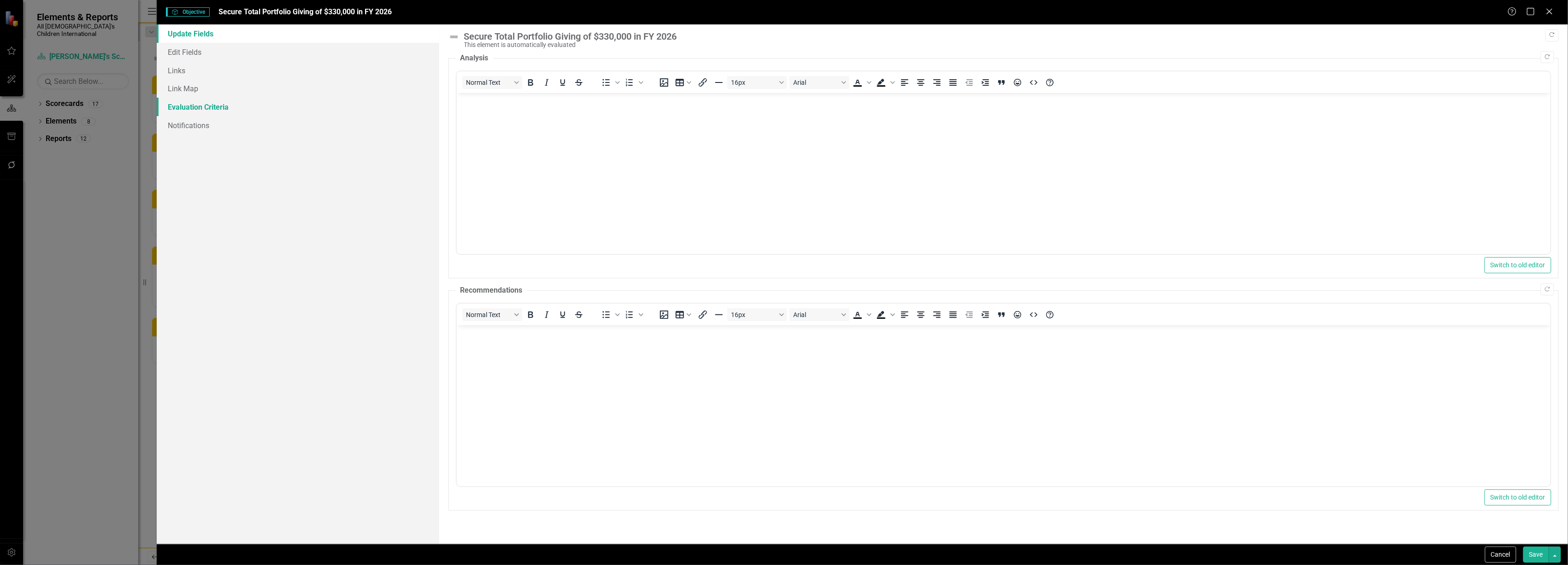
drag, startPoint x: 185, startPoint y: 108, endPoint x: 222, endPoint y: 109, distance: 37.0
click at [185, 108] on link "Evaluation Criteria" at bounding box center [297, 106] width 282 height 19
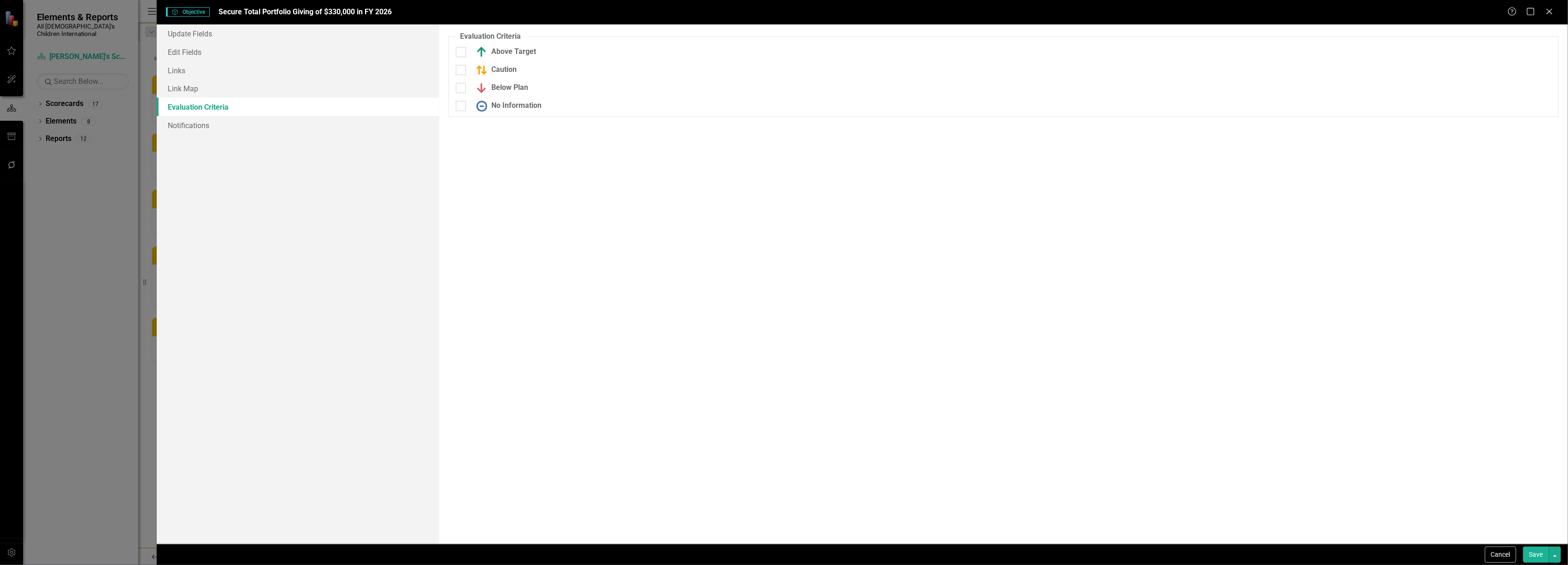
click at [463, 58] on div "Above Target" at bounding box center [634, 56] width 369 height 18
click at [463, 54] on div at bounding box center [461, 51] width 10 height 10
click at [462, 53] on input "Above Target" at bounding box center [459, 49] width 6 height 6
drag, startPoint x: 461, startPoint y: 69, endPoint x: 459, endPoint y: 94, distance: 25.1
click at [461, 69] on div "Above Target 1.00 Comparison... Expand Off Target" at bounding box center [1004, 58] width 1109 height 24
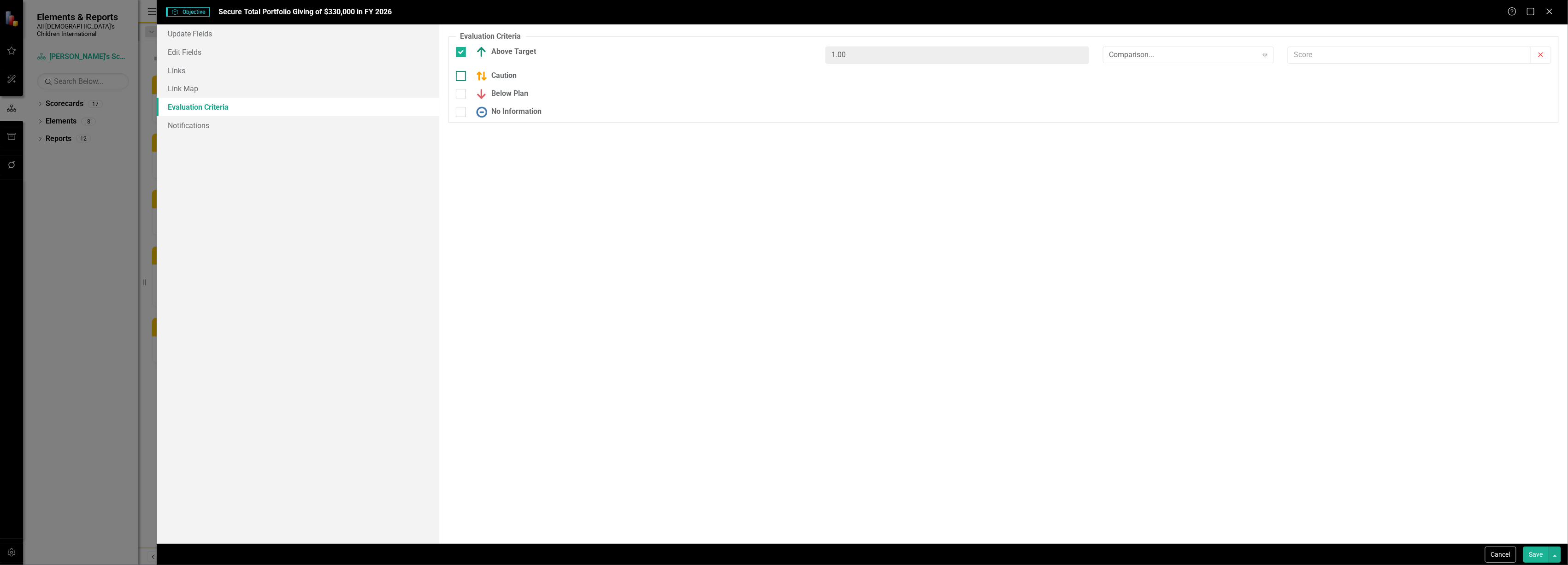
click at [460, 78] on div at bounding box center [461, 76] width 10 height 10
click at [460, 77] on input "Caution" at bounding box center [459, 73] width 6 height 6
click at [457, 100] on input "Below Plan" at bounding box center [459, 97] width 6 height 6
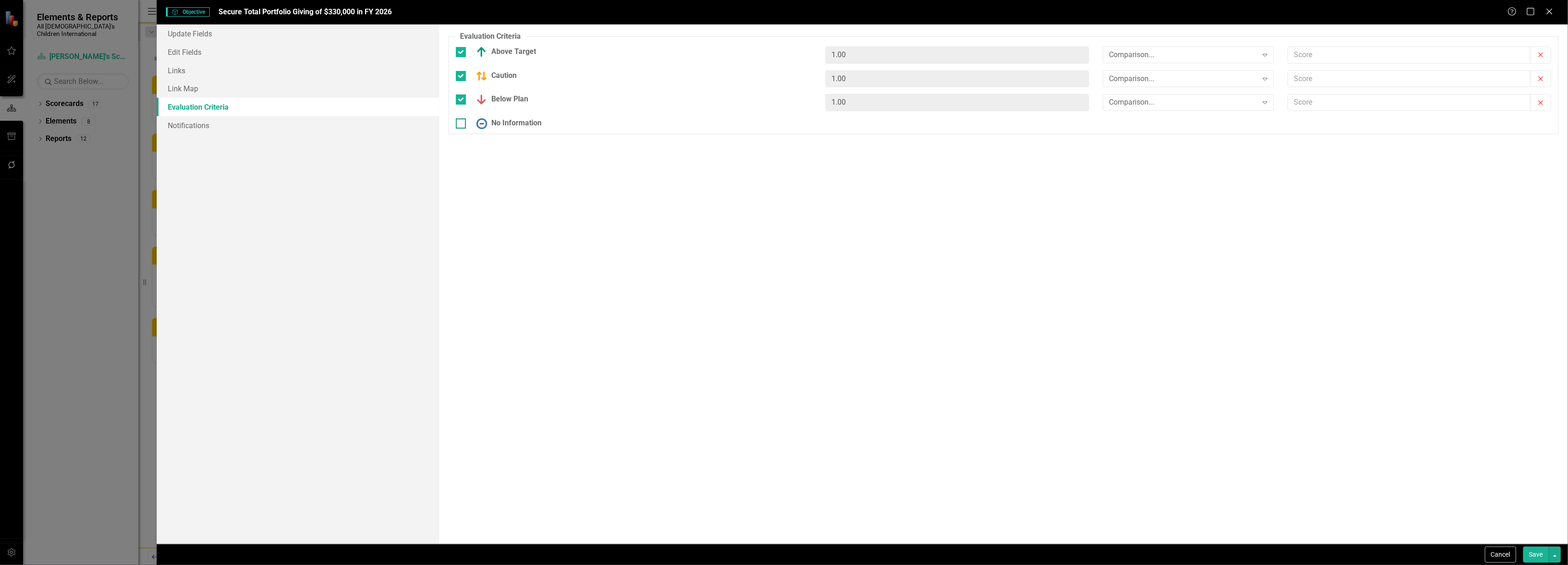
click at [456, 128] on div at bounding box center [461, 124] width 10 height 10
click at [456, 124] on input "No Information" at bounding box center [459, 122] width 6 height 6
click at [1157, 47] on div "Comparison... Expand" at bounding box center [1188, 55] width 171 height 16
click at [1142, 84] on div ">=" at bounding box center [1190, 86] width 157 height 10
click at [1370, 54] on input "text" at bounding box center [1409, 55] width 242 height 17
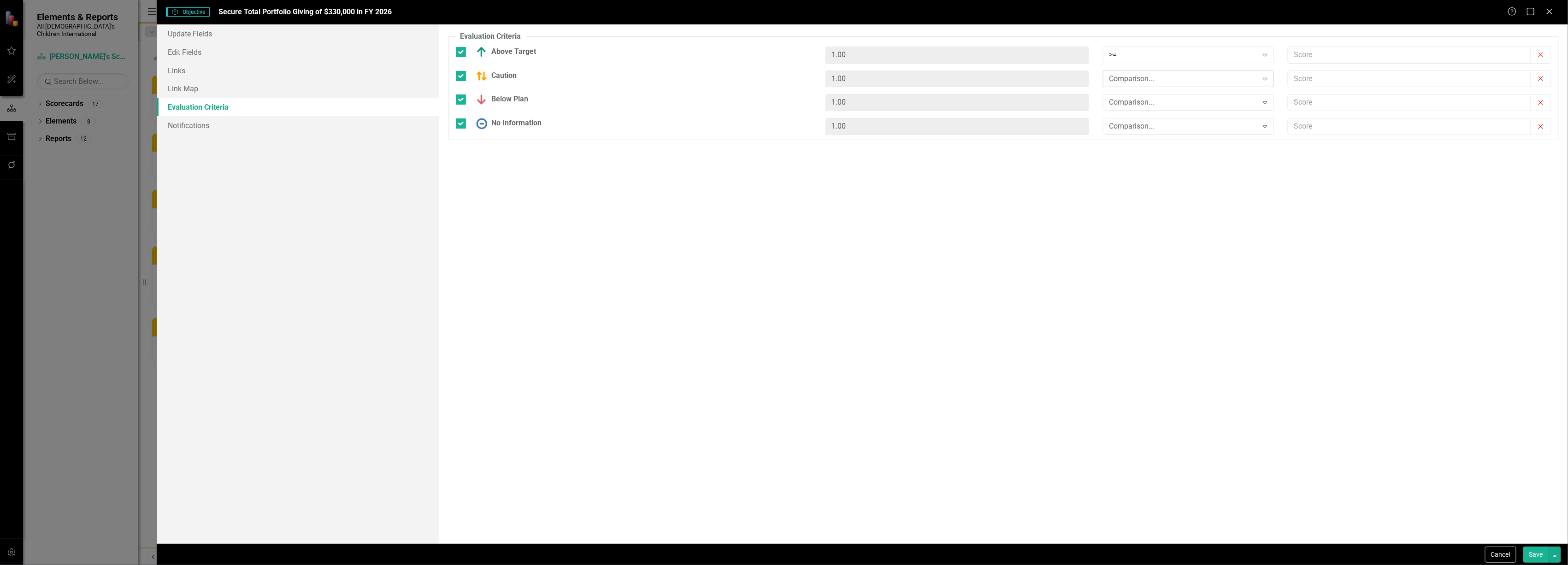
click at [1168, 80] on div "Comparison..." at bounding box center [1184, 78] width 148 height 10
click at [1157, 109] on div ">=" at bounding box center [1190, 111] width 157 height 10
click at [1321, 80] on input "text" at bounding box center [1409, 79] width 242 height 17
click at [1175, 107] on div "Comparison..." at bounding box center [1184, 102] width 148 height 10
drag, startPoint x: 1162, startPoint y: 134, endPoint x: 1154, endPoint y: 159, distance: 26.2
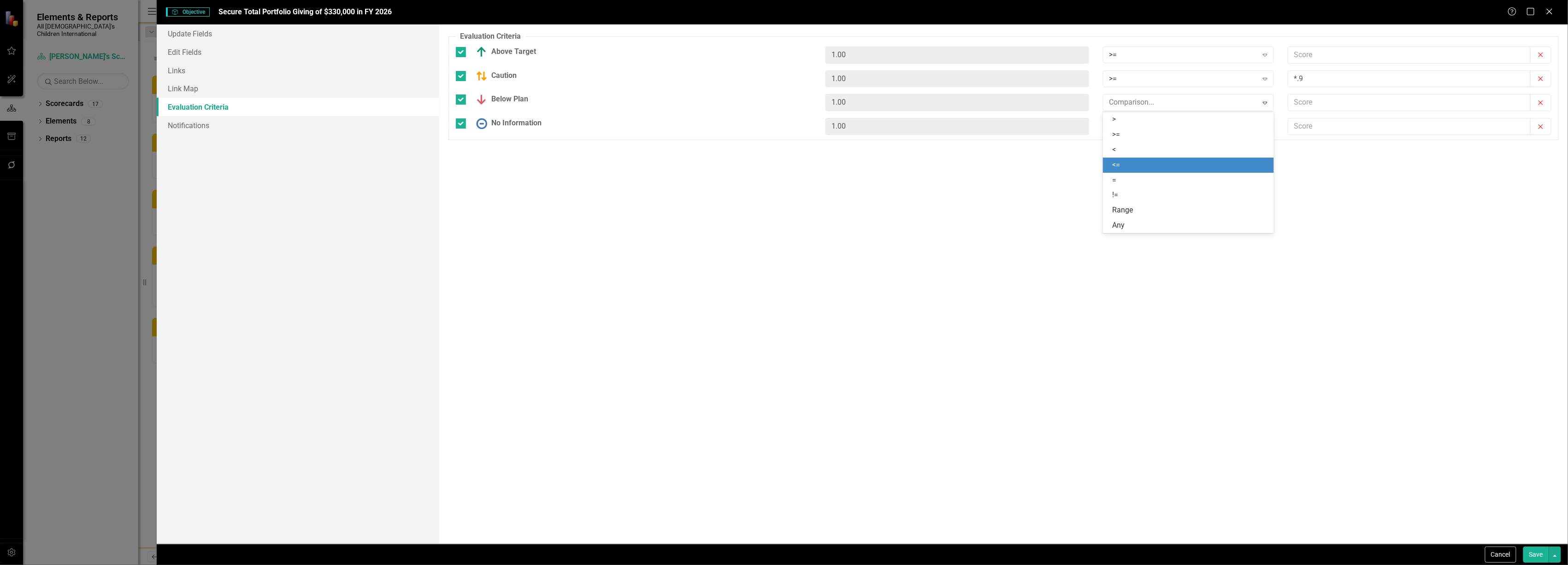
click at [1154, 159] on div "> >= < <= = != Range Any" at bounding box center [1188, 172] width 171 height 122
click at [1154, 159] on div "<=" at bounding box center [1188, 165] width 171 height 15
click at [1133, 122] on div "Comparison..." at bounding box center [1184, 126] width 148 height 10
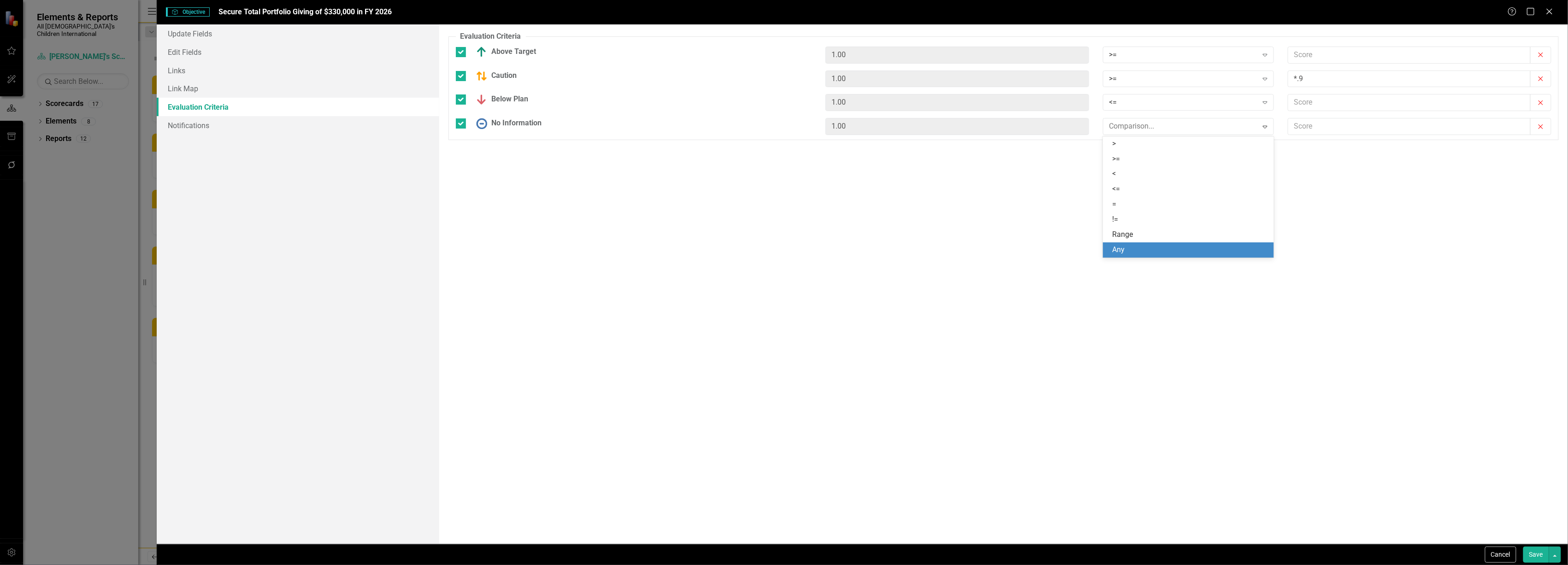
click at [1137, 246] on div "Any" at bounding box center [1190, 250] width 157 height 10
click at [1525, 554] on button "Save" at bounding box center [1536, 555] width 26 height 16
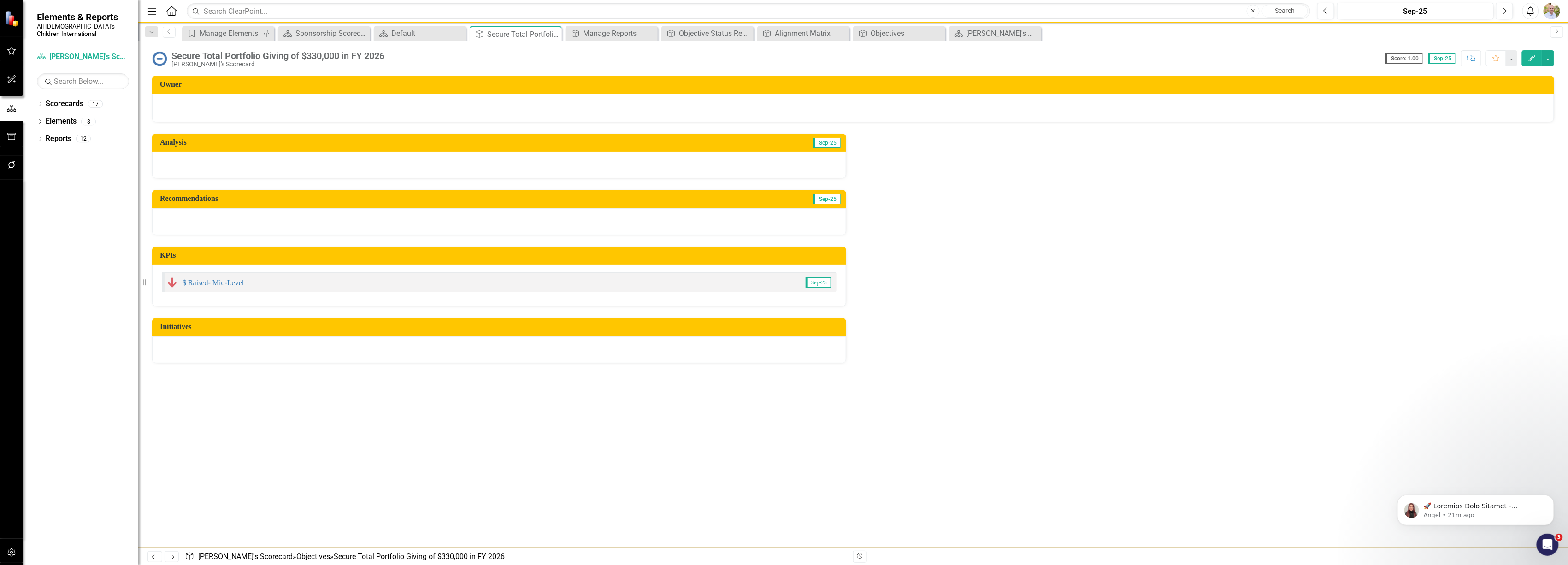
click at [1528, 55] on icon "Edit" at bounding box center [1532, 58] width 8 height 6
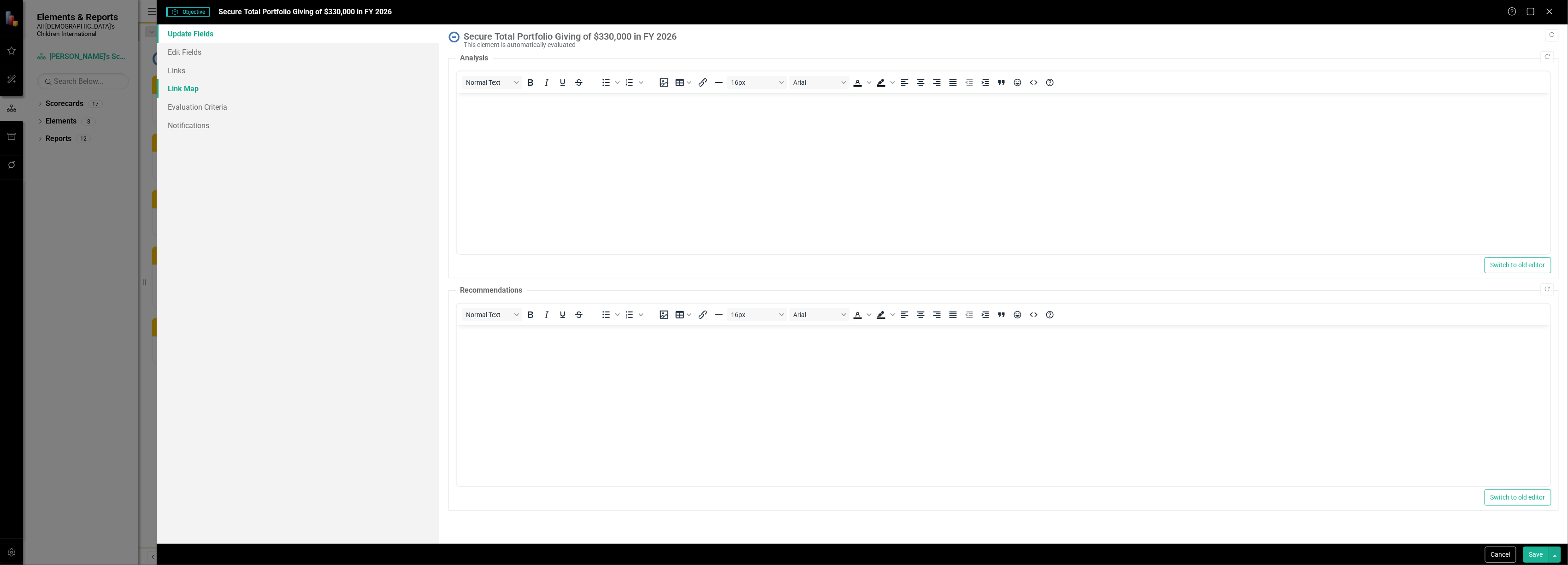
click at [172, 82] on link "Link Map" at bounding box center [297, 88] width 282 height 19
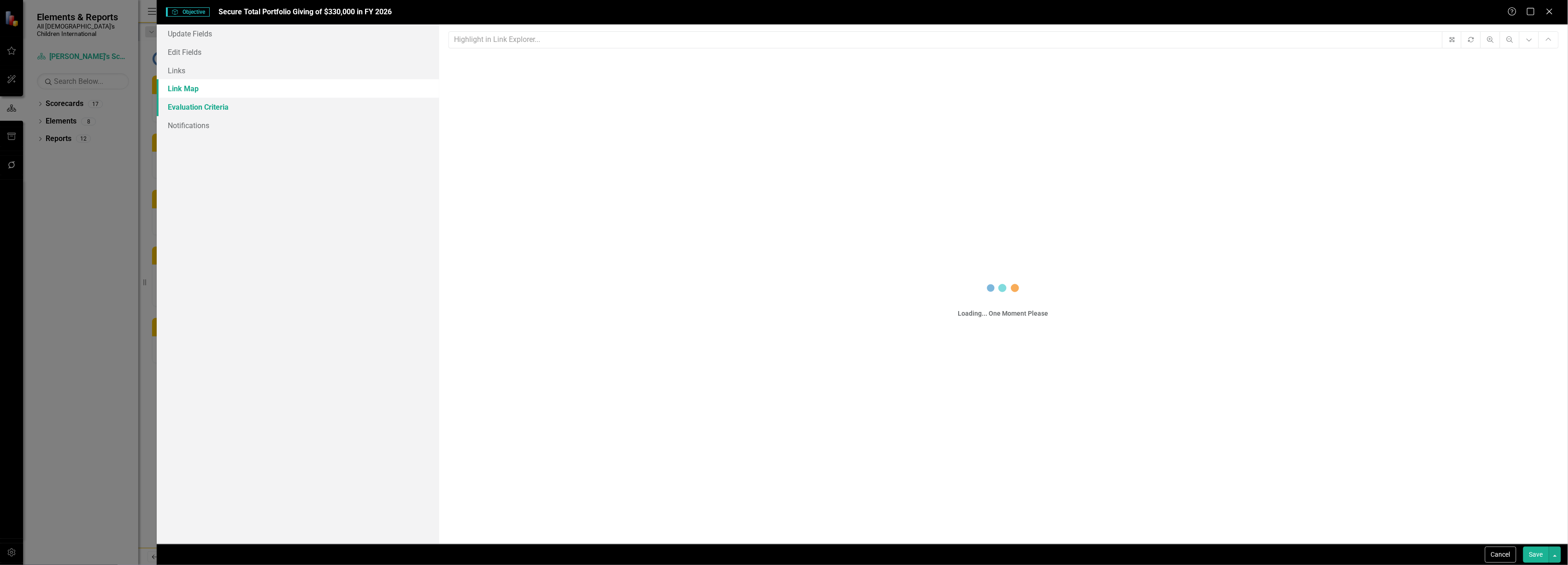
click at [181, 113] on link "Evaluation Criteria" at bounding box center [297, 106] width 282 height 19
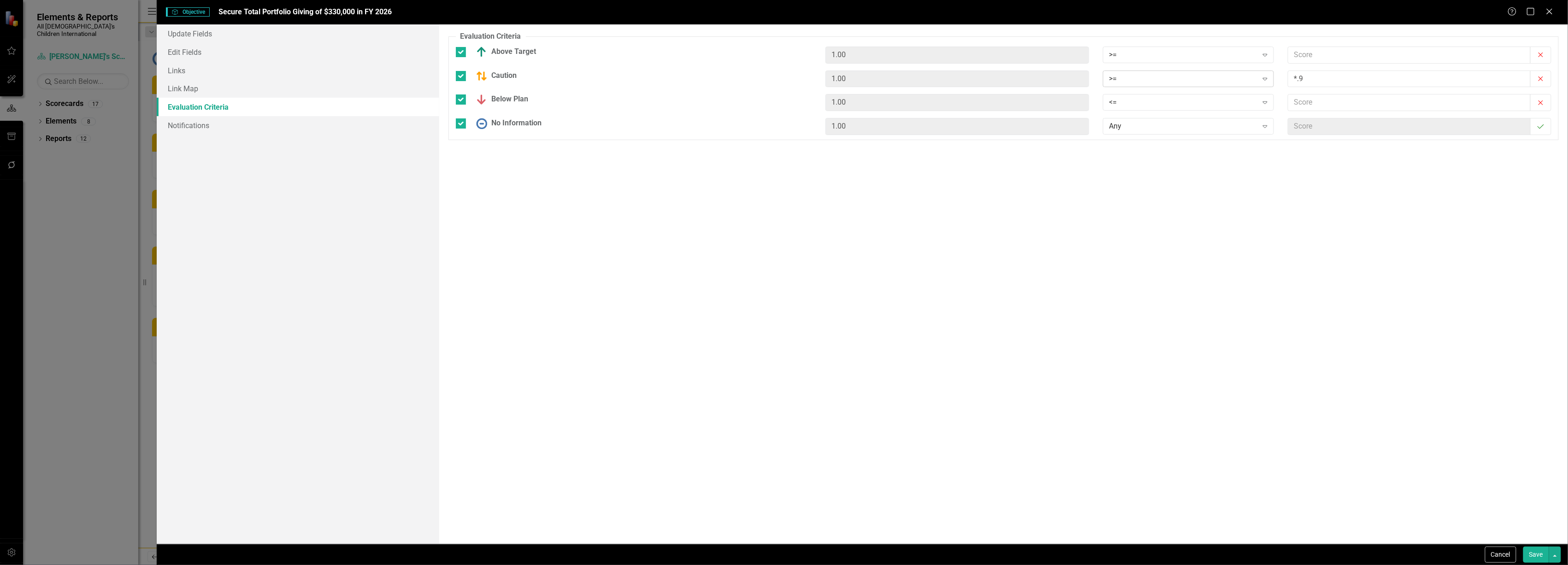
click at [1210, 76] on div ">=" at bounding box center [1184, 78] width 148 height 10
click at [1160, 153] on div "=" at bounding box center [1190, 156] width 157 height 10
click at [1545, 561] on button "Save" at bounding box center [1536, 555] width 26 height 16
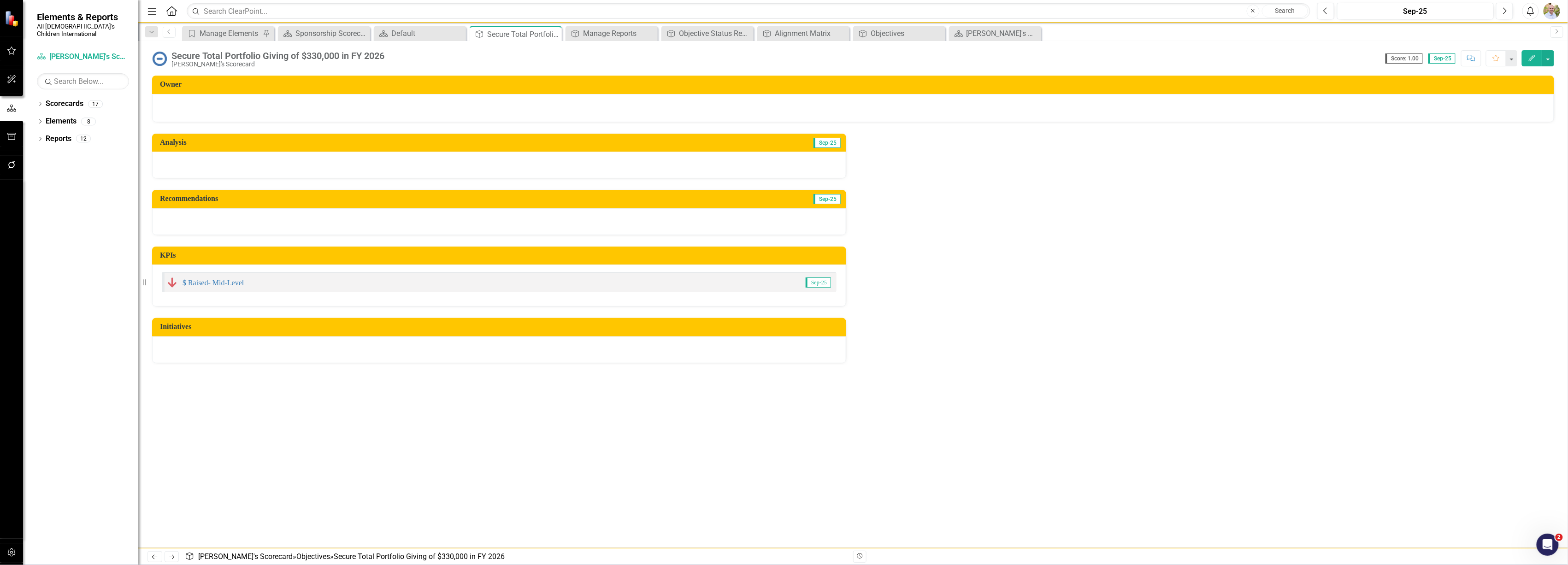
click at [1538, 58] on button "Edit" at bounding box center [1532, 58] width 21 height 16
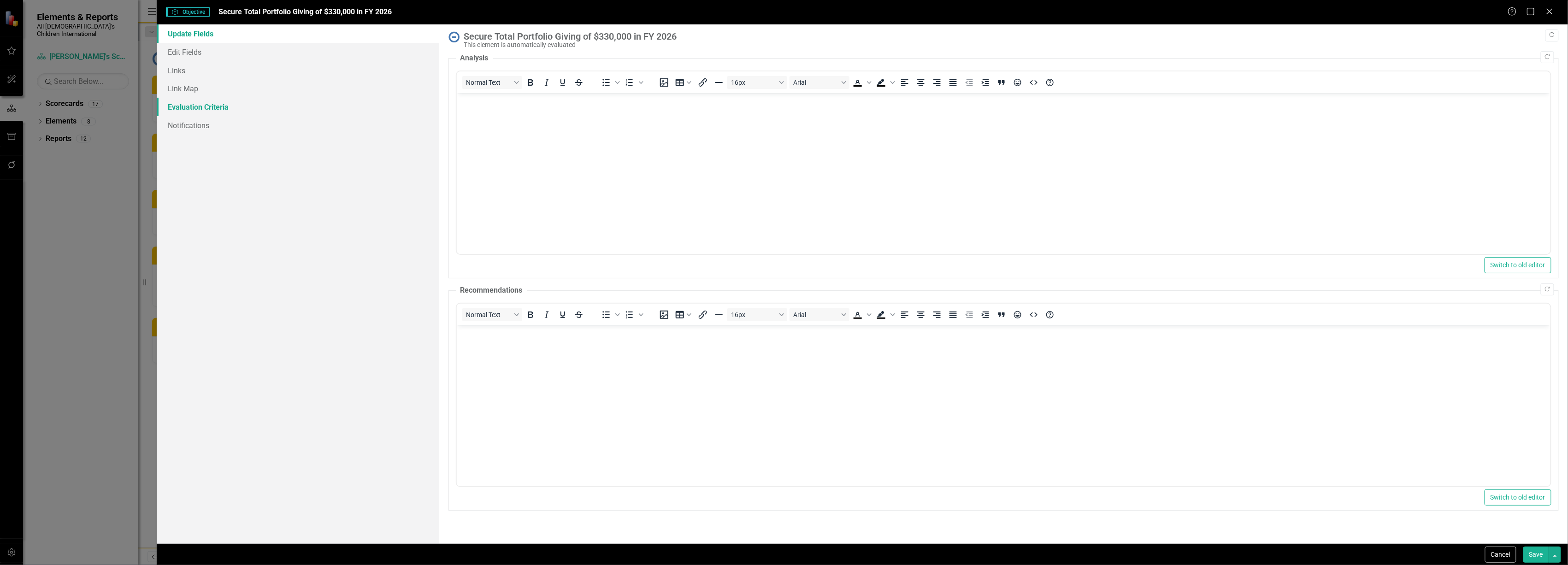
click at [196, 110] on link "Evaluation Criteria" at bounding box center [297, 106] width 282 height 19
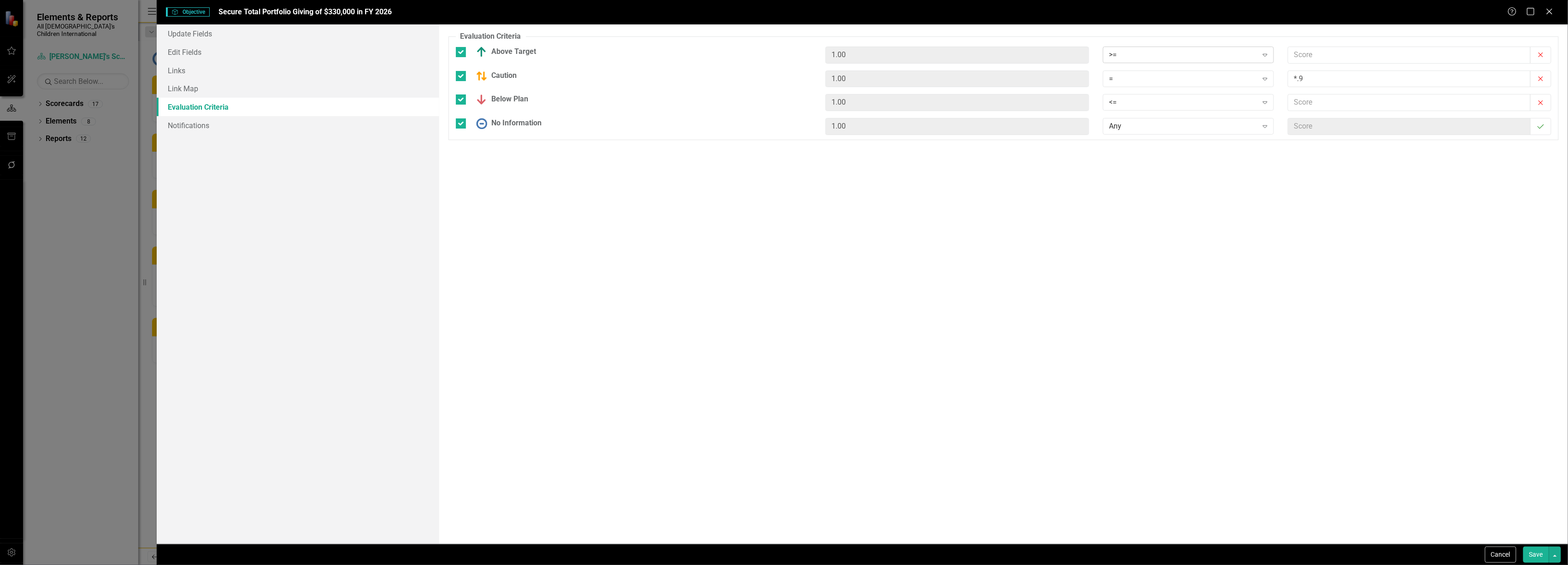
click at [1158, 51] on div ">=" at bounding box center [1184, 54] width 148 height 10
click at [1159, 52] on div ">=" at bounding box center [1184, 54] width 148 height 10
click at [1137, 127] on div "=" at bounding box center [1190, 132] width 157 height 10
click at [1320, 59] on input "text" at bounding box center [1409, 55] width 242 height 17
click at [1310, 57] on input "text" at bounding box center [1409, 55] width 242 height 17
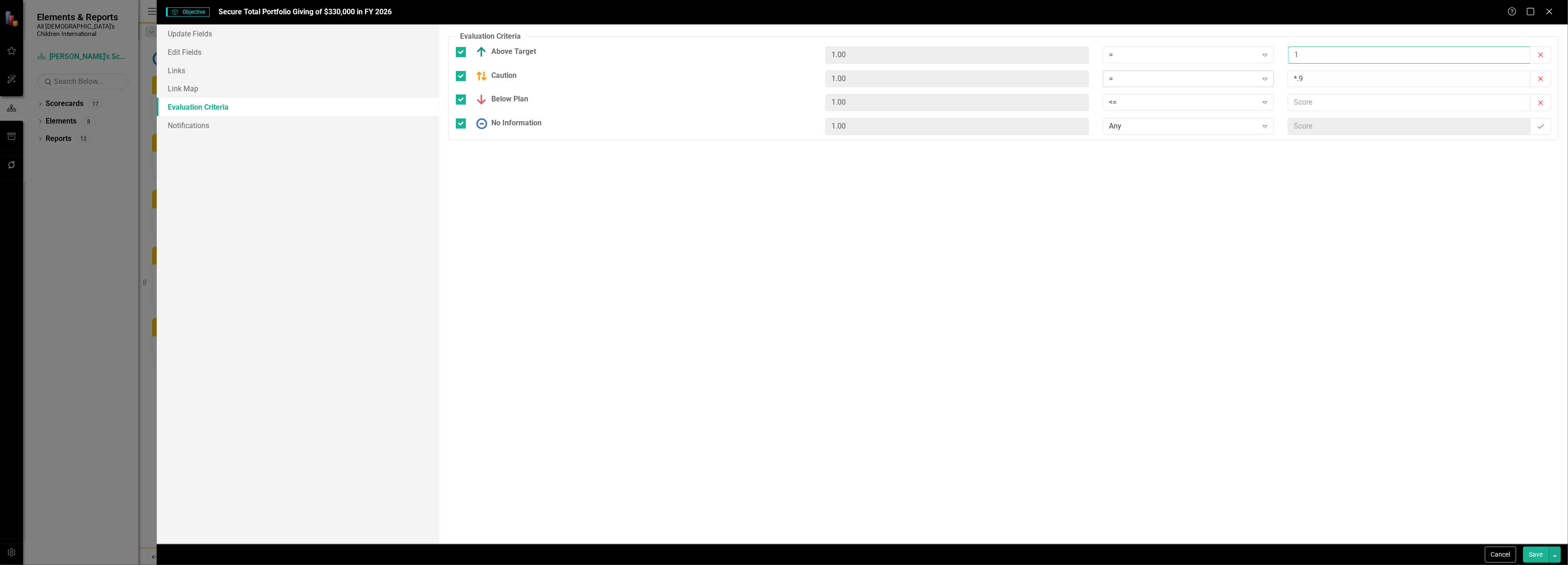
type input "1"
click at [1210, 71] on div "= Expand" at bounding box center [1188, 79] width 171 height 16
click at [1169, 108] on div ">=" at bounding box center [1190, 111] width 157 height 10
click at [1352, 106] on input "text" at bounding box center [1409, 102] width 242 height 17
type input "*.9"
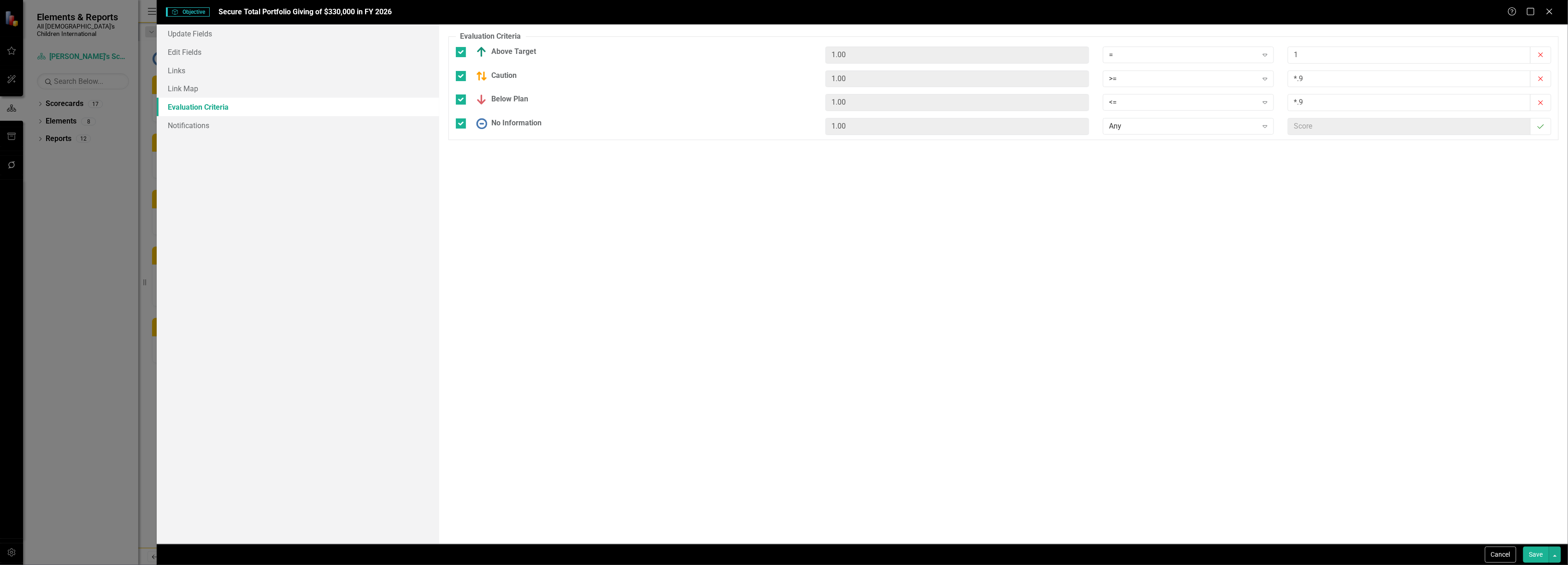
click at [1543, 559] on button "Save" at bounding box center [1536, 555] width 26 height 16
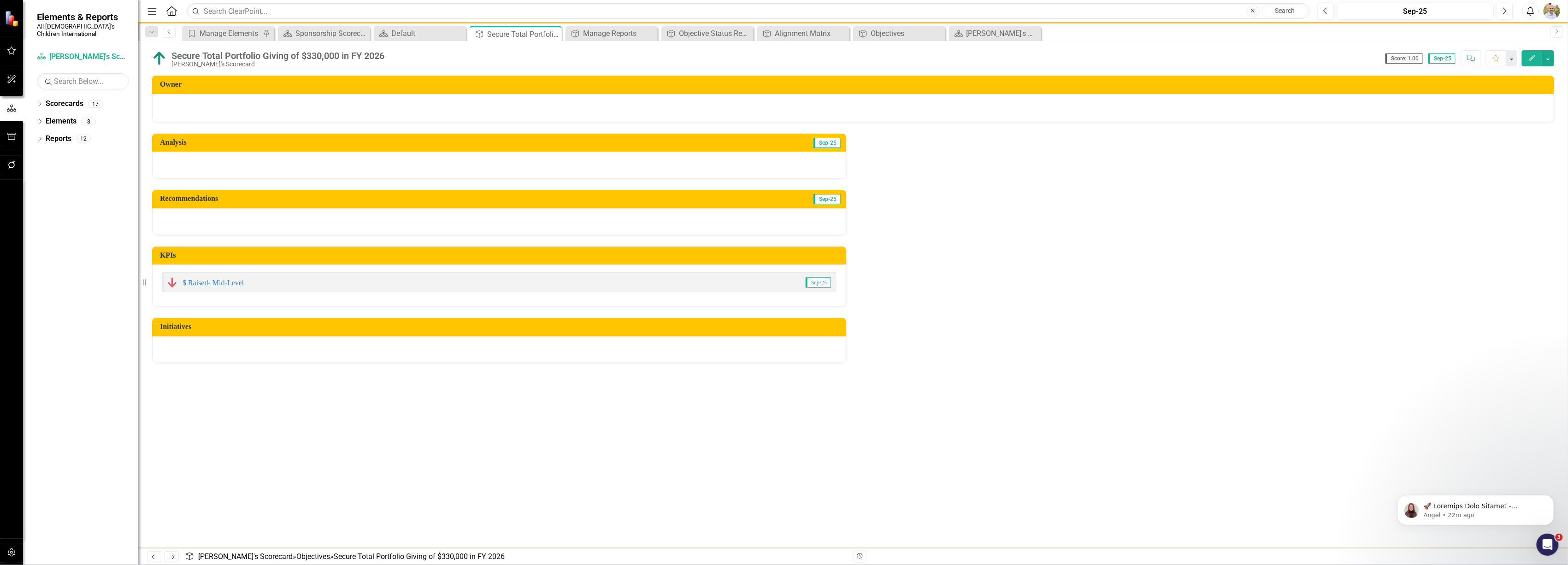
click at [1529, 56] on icon "Edit" at bounding box center [1532, 58] width 8 height 6
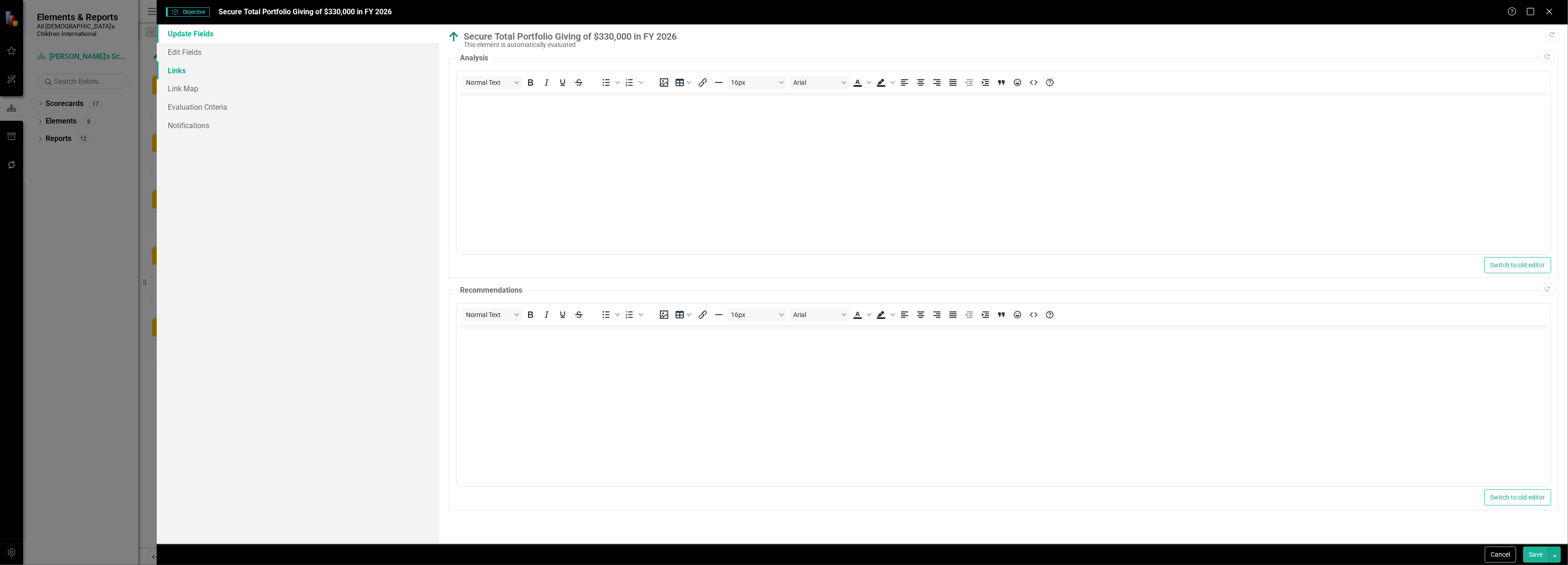
click at [197, 78] on link "Links" at bounding box center [297, 70] width 282 height 19
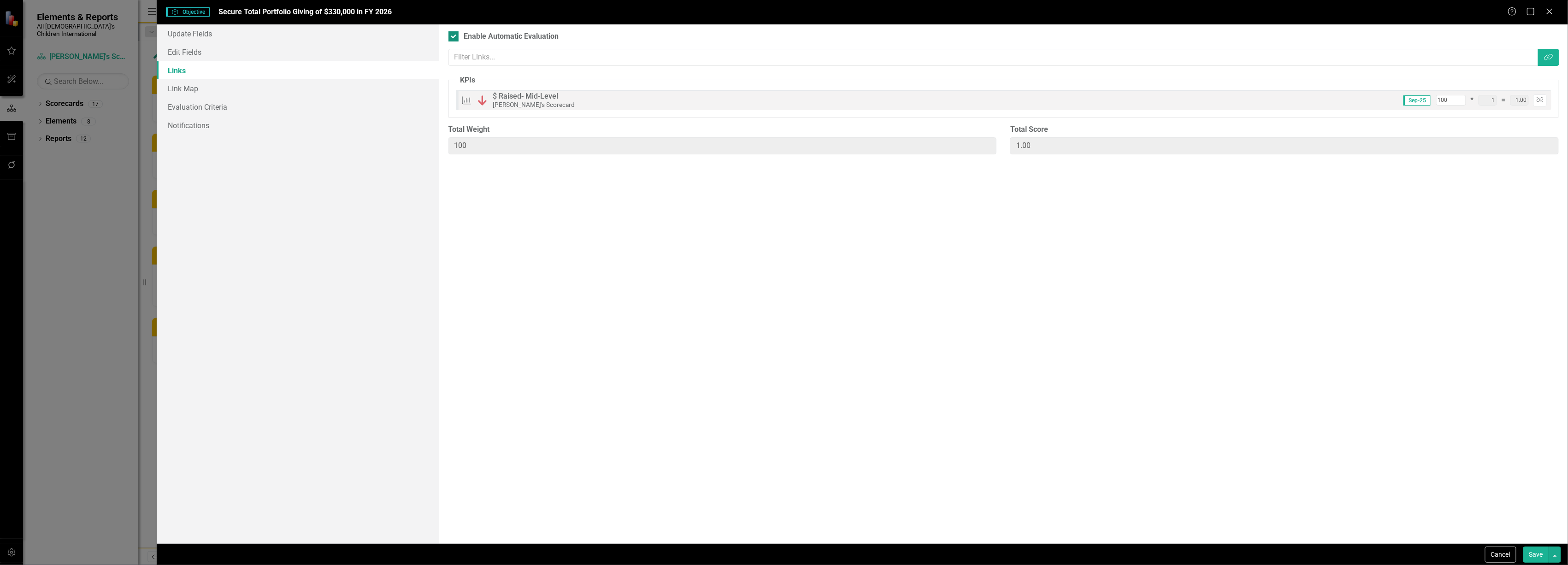
click at [454, 34] on input "Enable Automatic Evaluation" at bounding box center [451, 34] width 6 height 6
checkbox input "false"
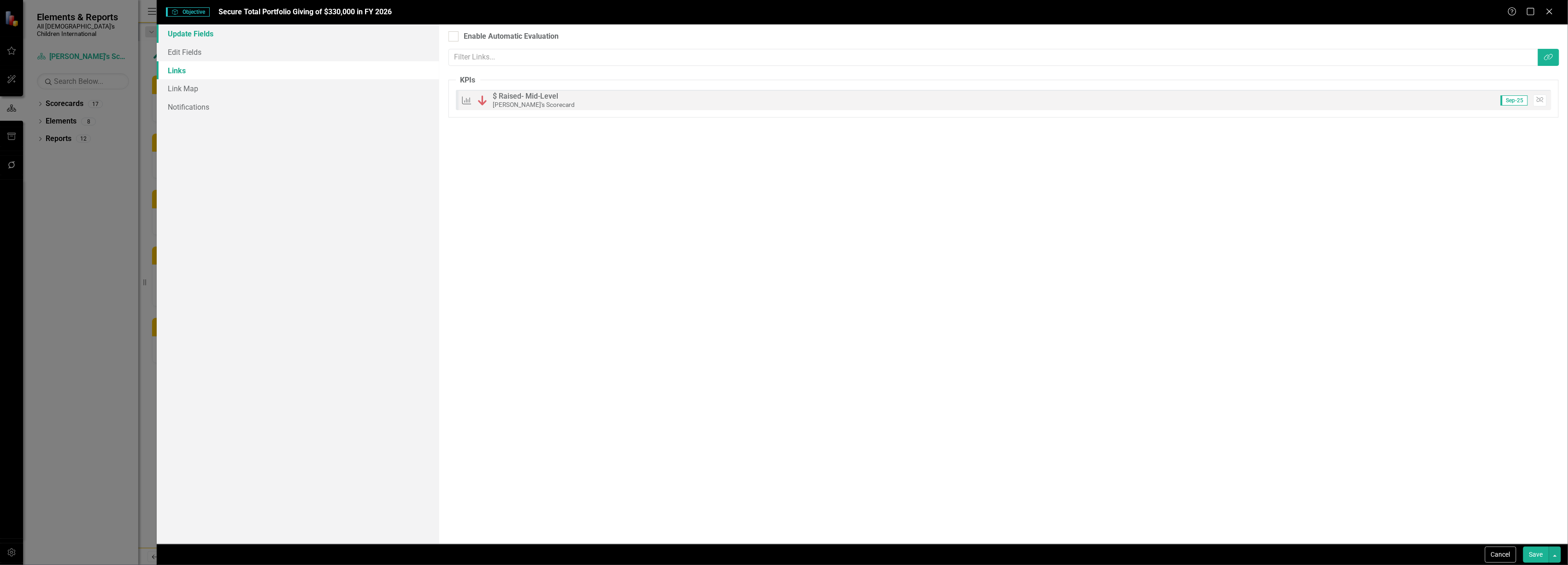
click at [176, 32] on link "Update Fields" at bounding box center [297, 34] width 282 height 19
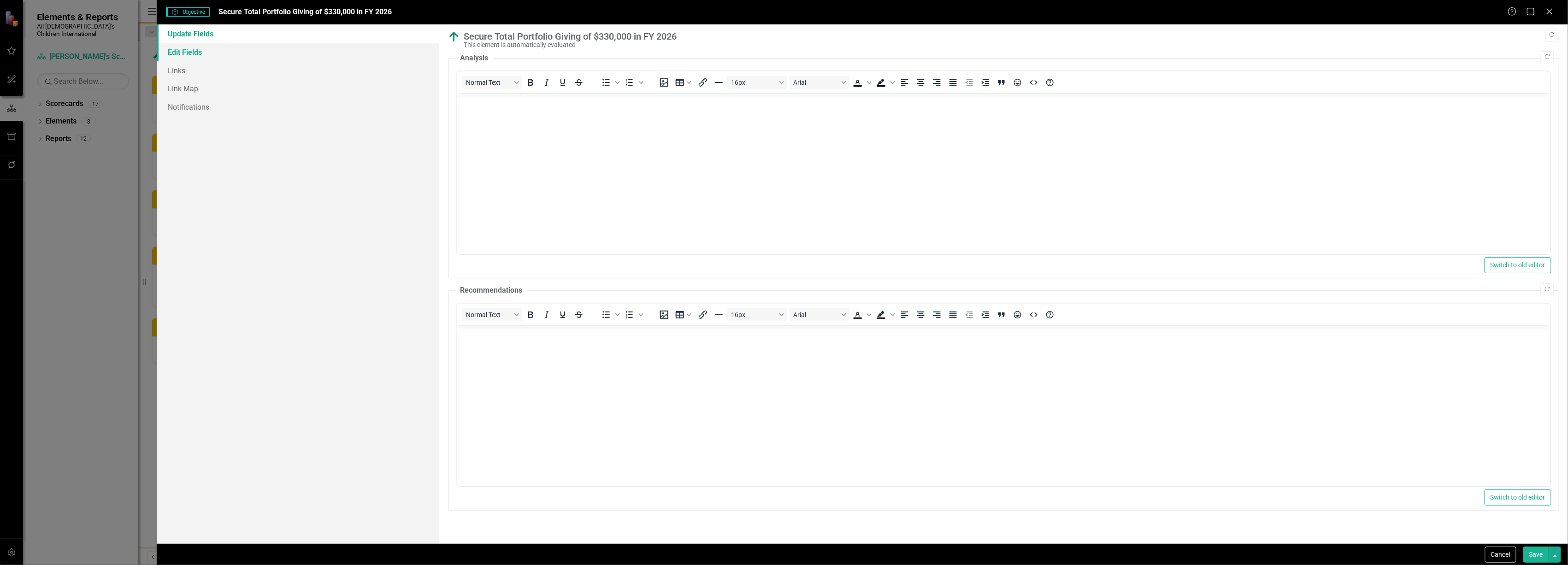
click at [218, 56] on link "Edit Fields" at bounding box center [297, 51] width 282 height 19
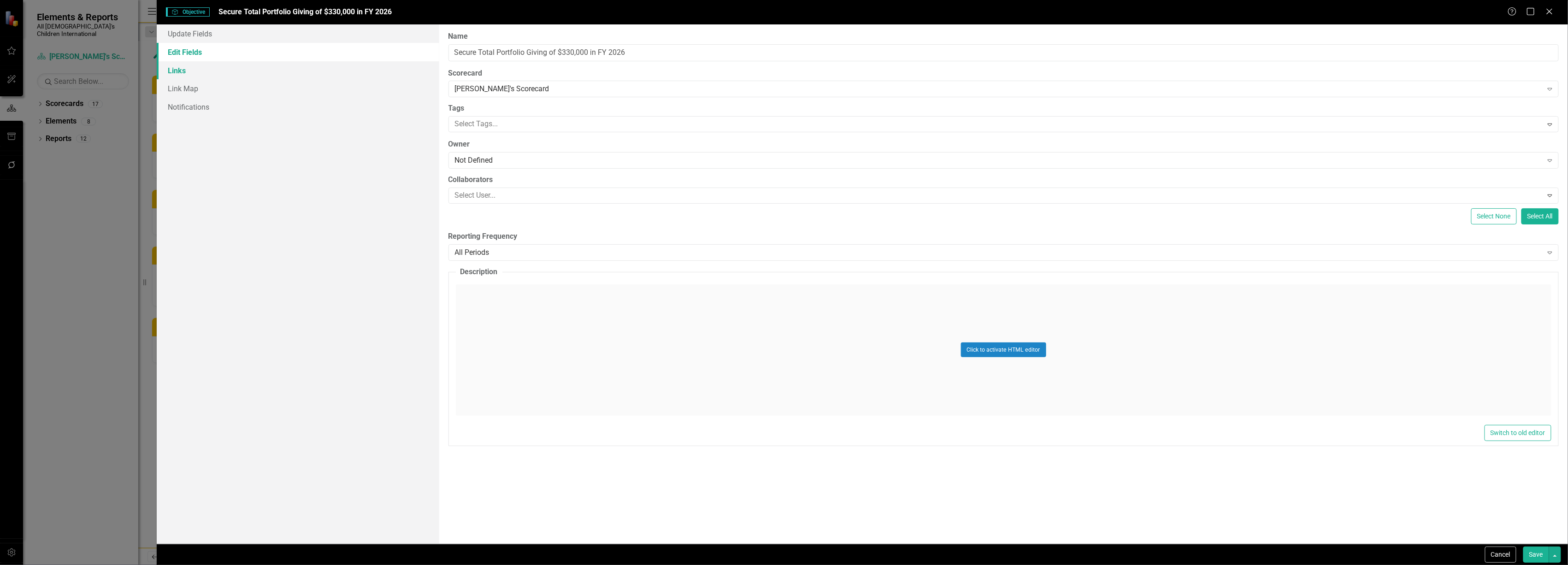
click at [159, 72] on link "Links" at bounding box center [297, 70] width 282 height 19
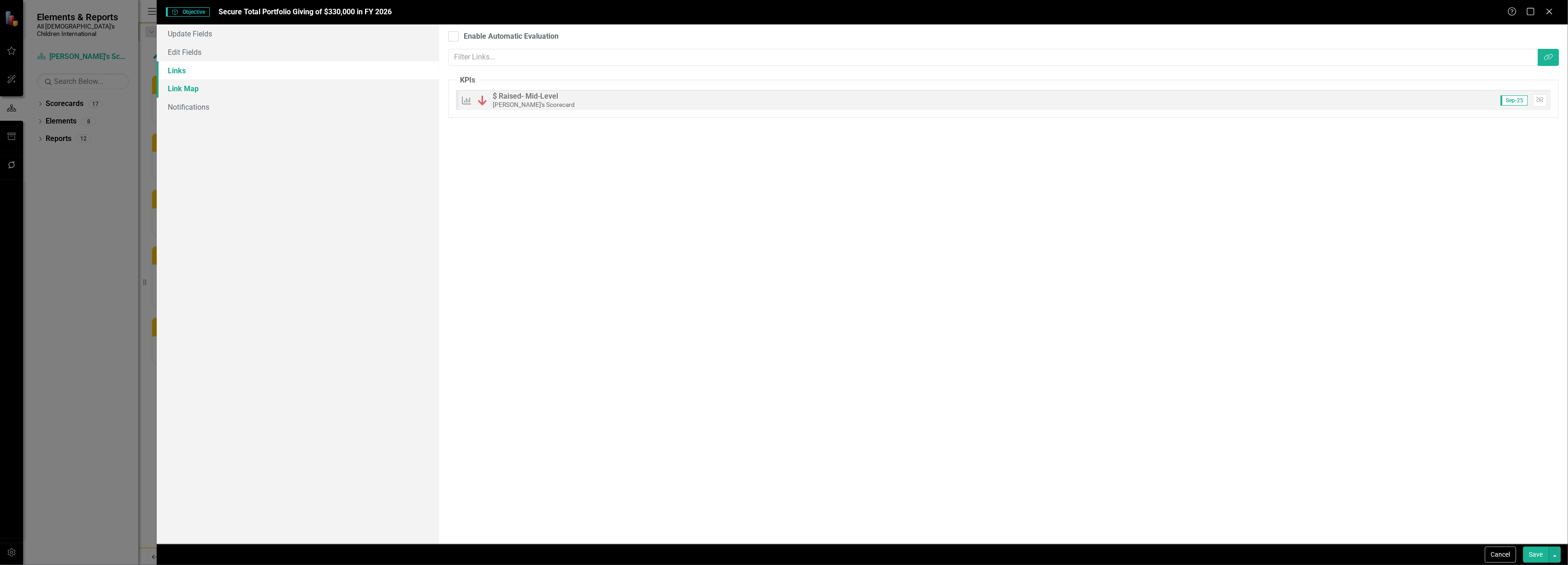
click at [194, 87] on link "Link Map" at bounding box center [297, 88] width 282 height 19
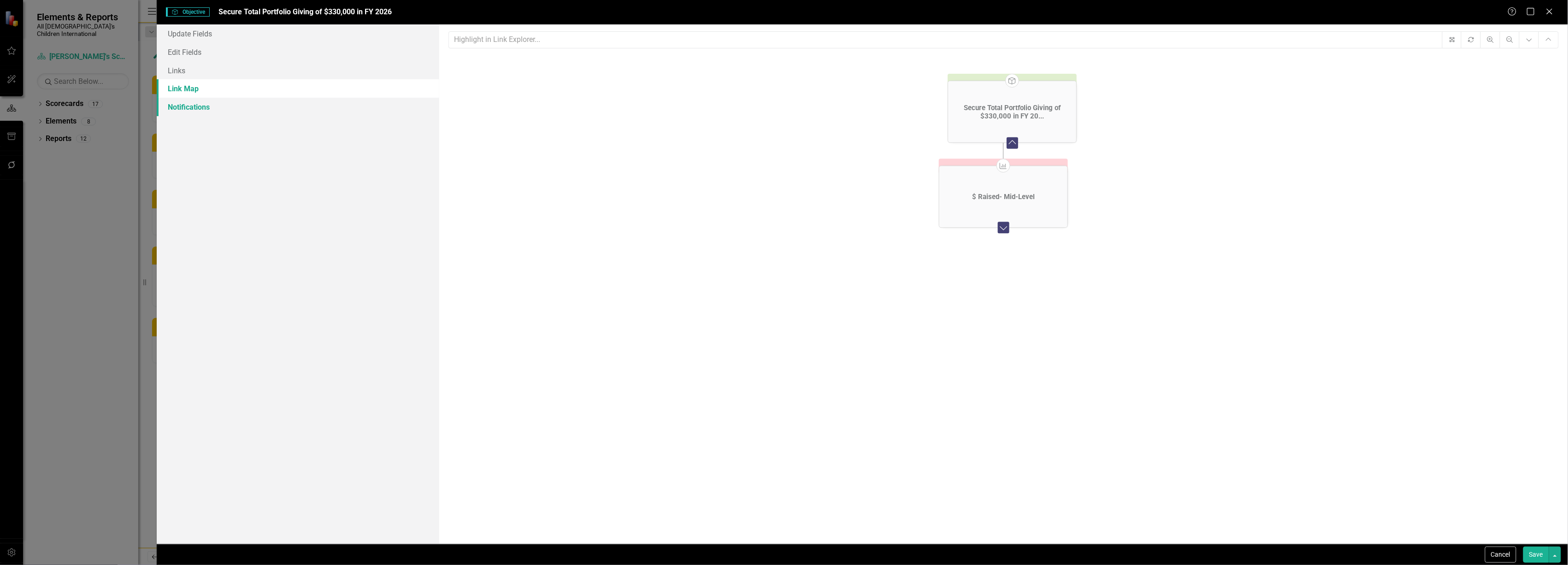
click at [192, 102] on link "Notifications" at bounding box center [297, 106] width 282 height 19
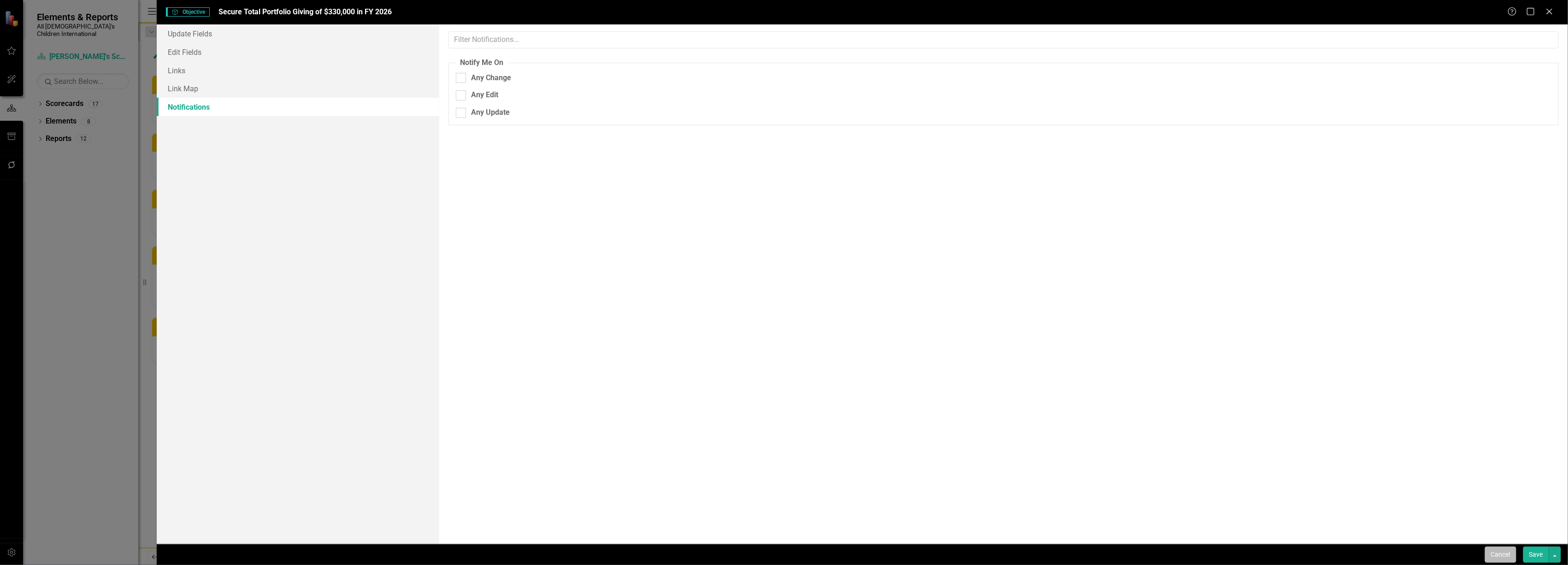
click at [1498, 552] on button "Cancel" at bounding box center [1501, 555] width 32 height 16
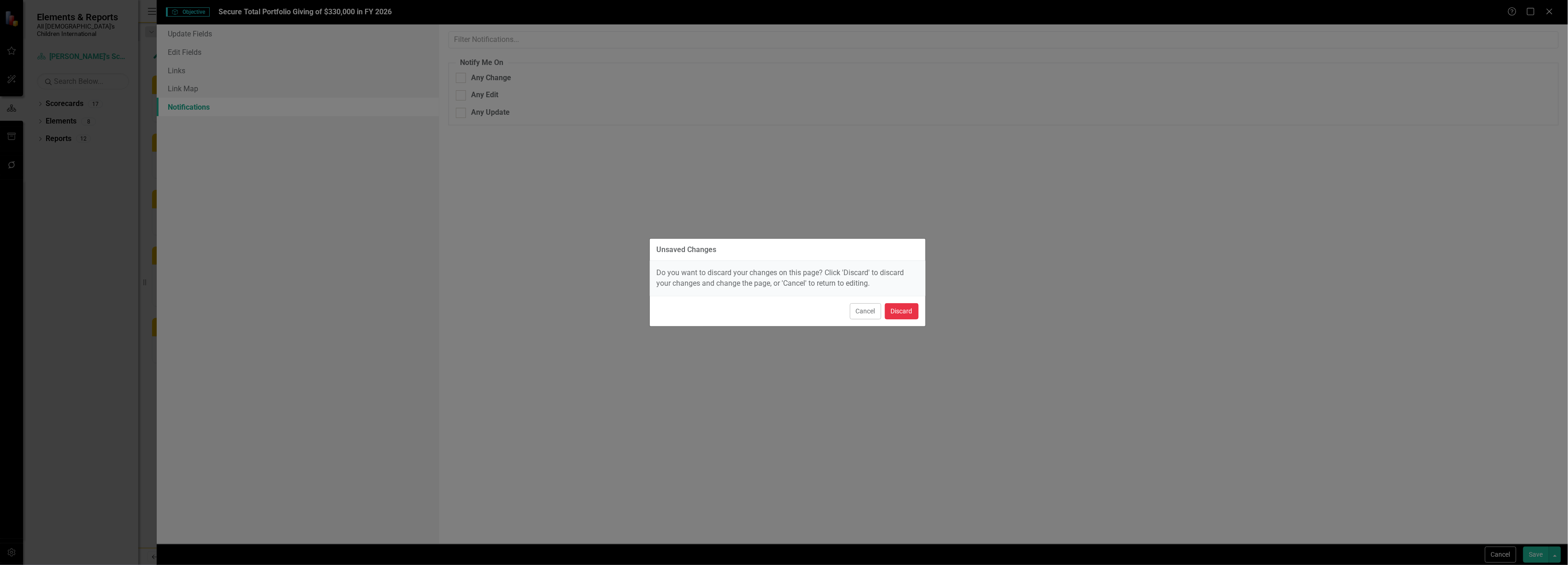
click at [912, 314] on button "Discard" at bounding box center [901, 312] width 34 height 16
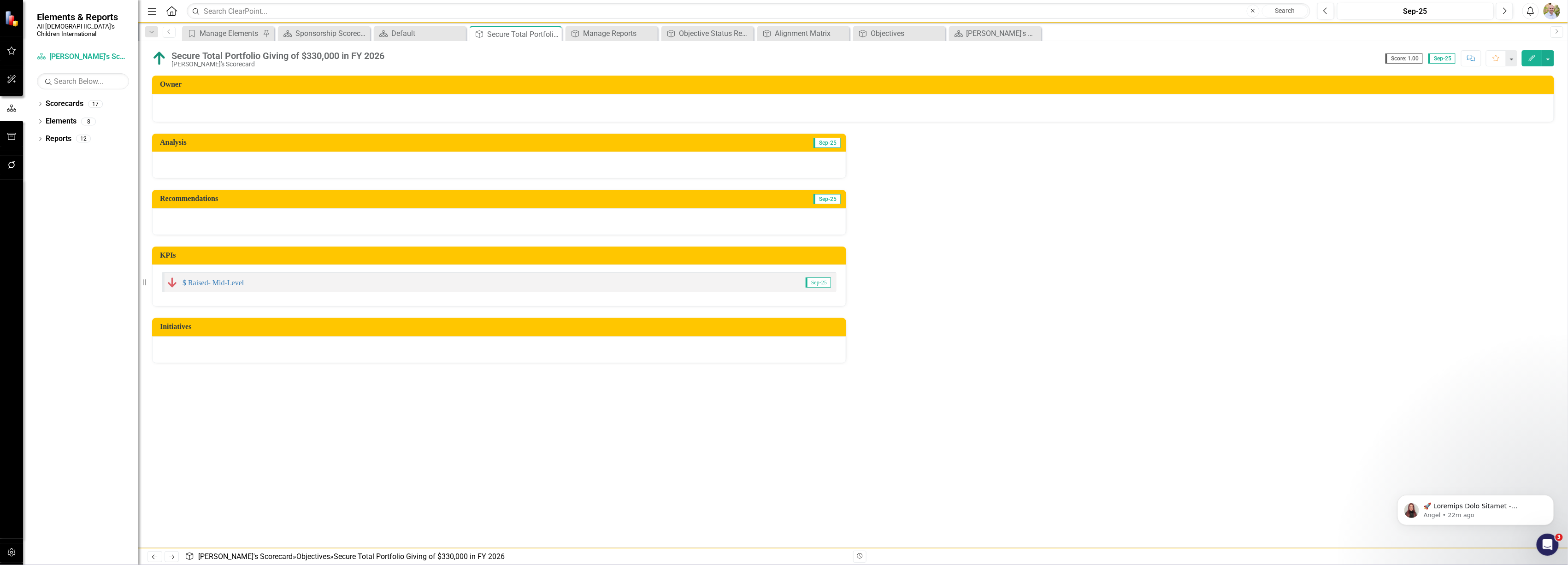
click at [1538, 51] on button "Edit" at bounding box center [1532, 58] width 21 height 16
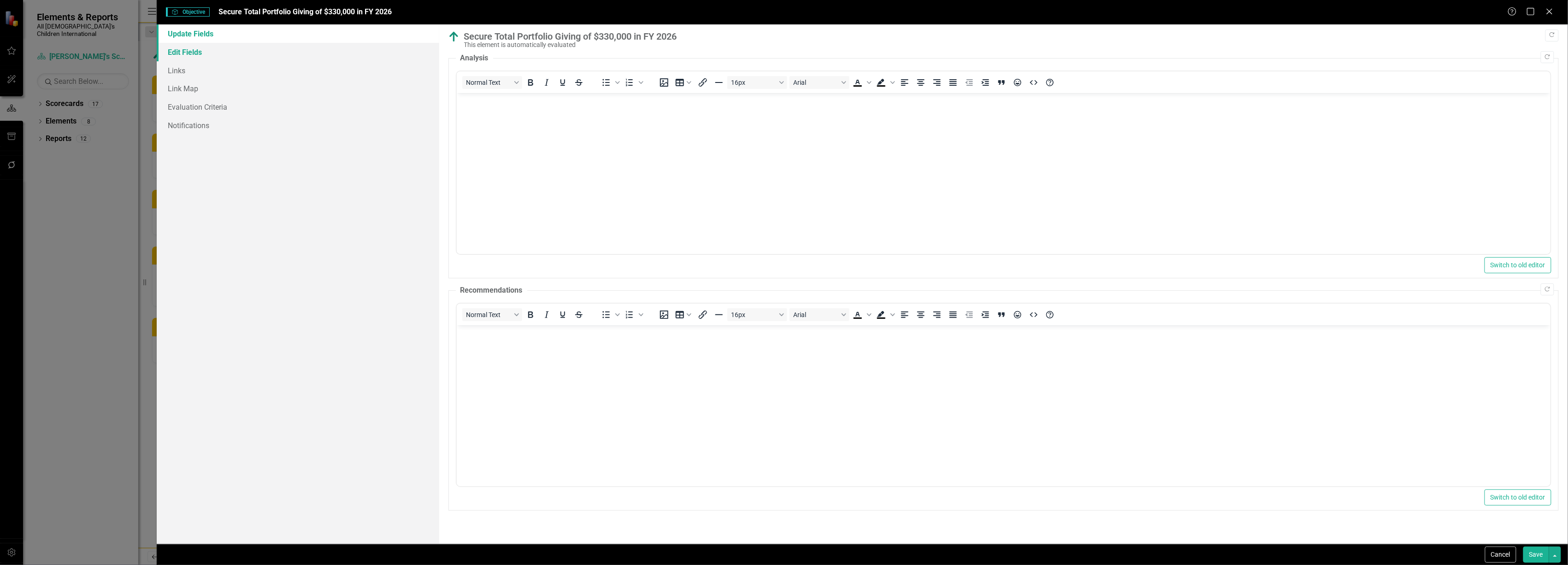
click at [182, 50] on link "Edit Fields" at bounding box center [297, 51] width 282 height 19
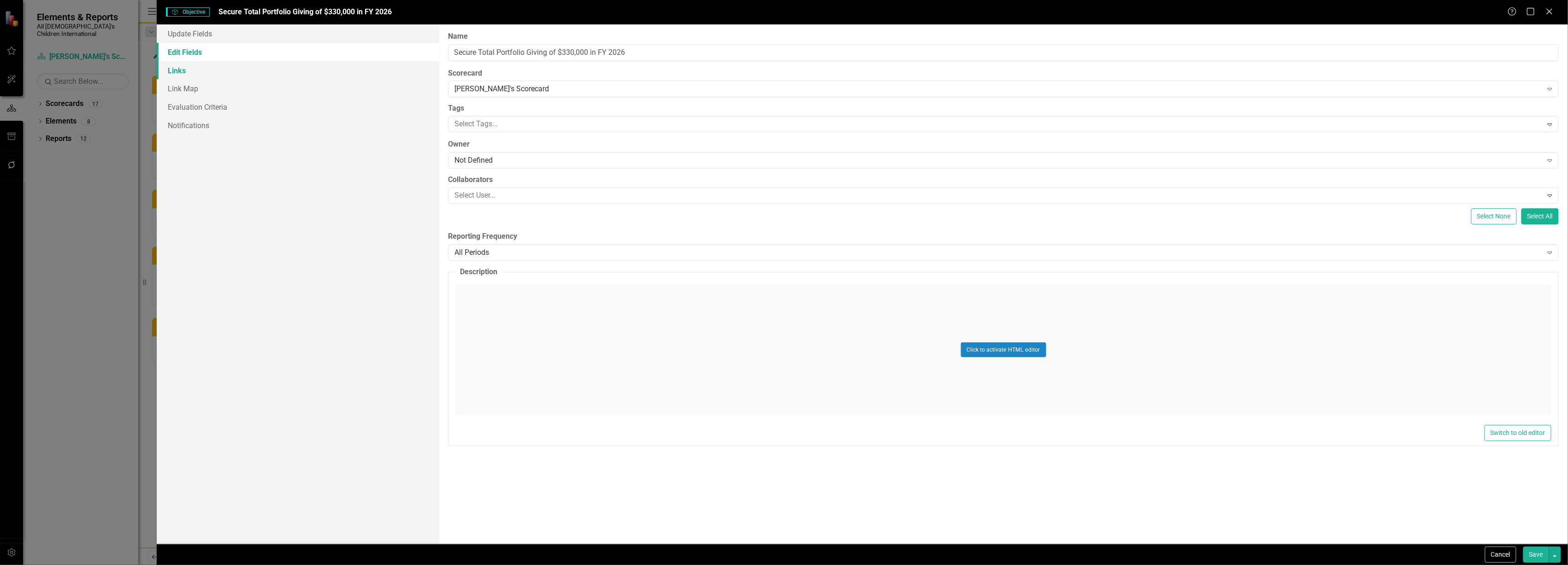
click at [198, 65] on link "Links" at bounding box center [297, 70] width 282 height 19
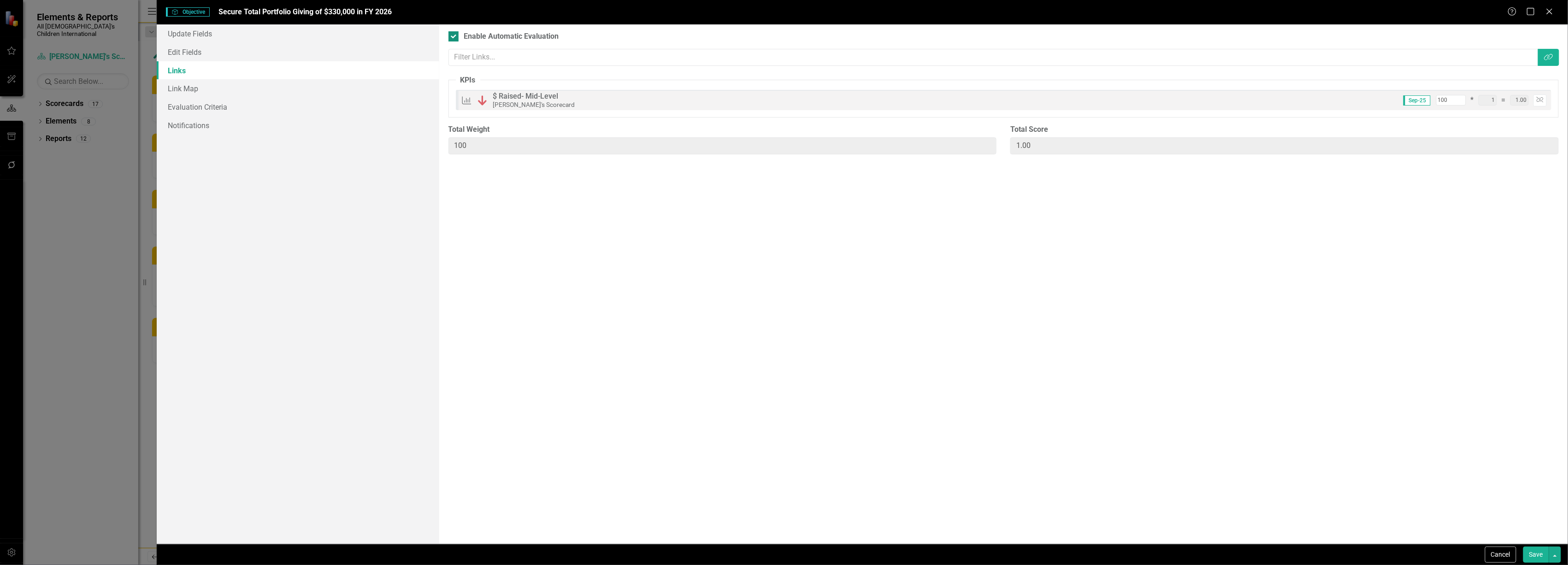
click at [454, 34] on input "Enable Automatic Evaluation" at bounding box center [451, 34] width 6 height 6
checkbox input "false"
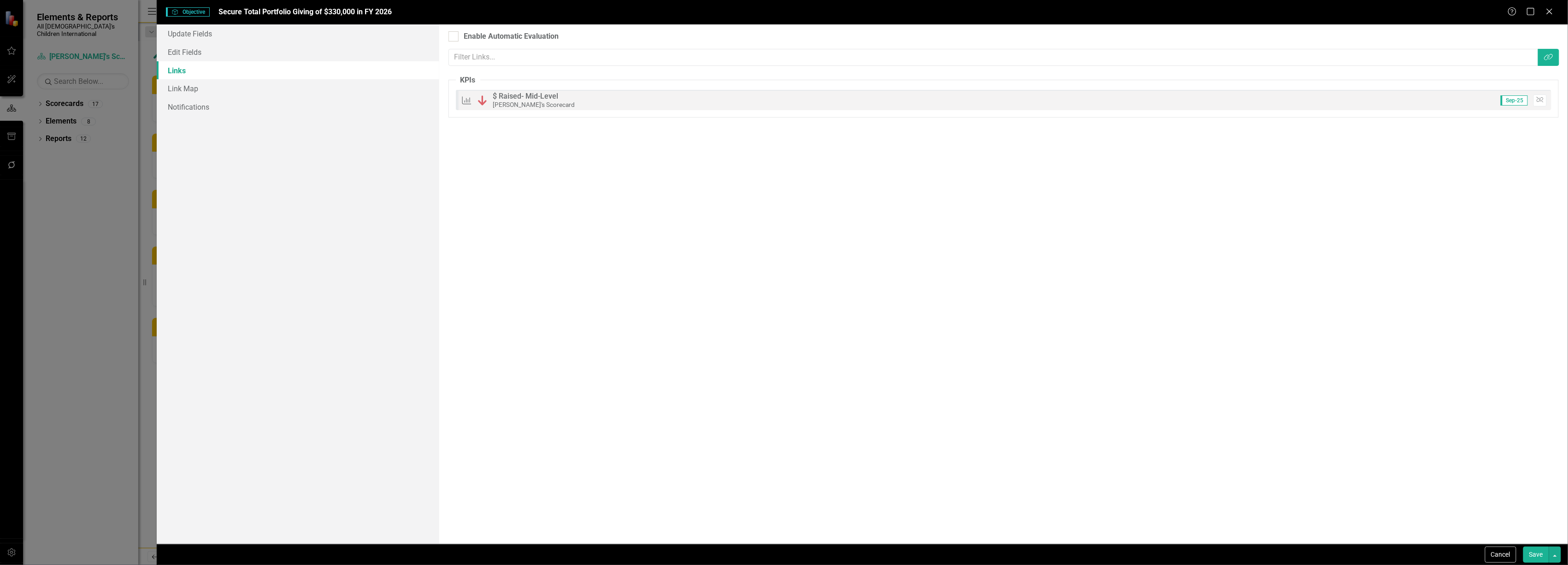
click at [1542, 552] on button "Save" at bounding box center [1536, 555] width 26 height 16
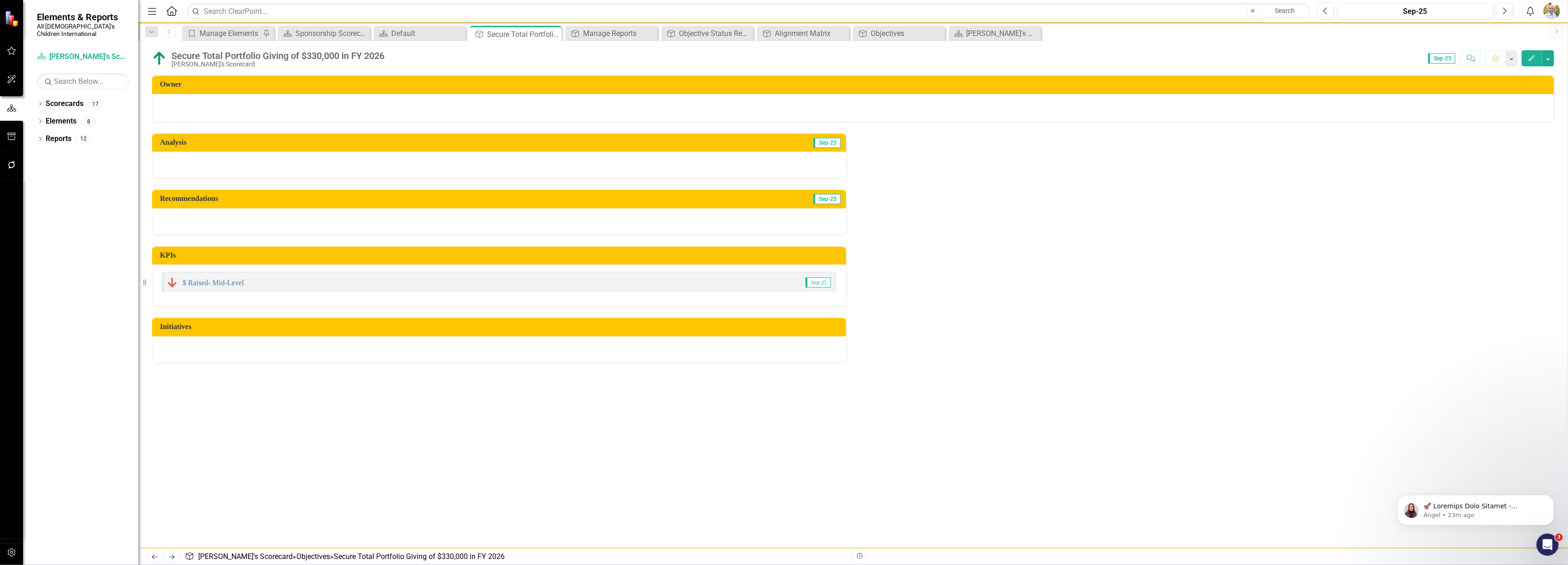
click at [1533, 56] on icon "button" at bounding box center [1532, 58] width 6 height 6
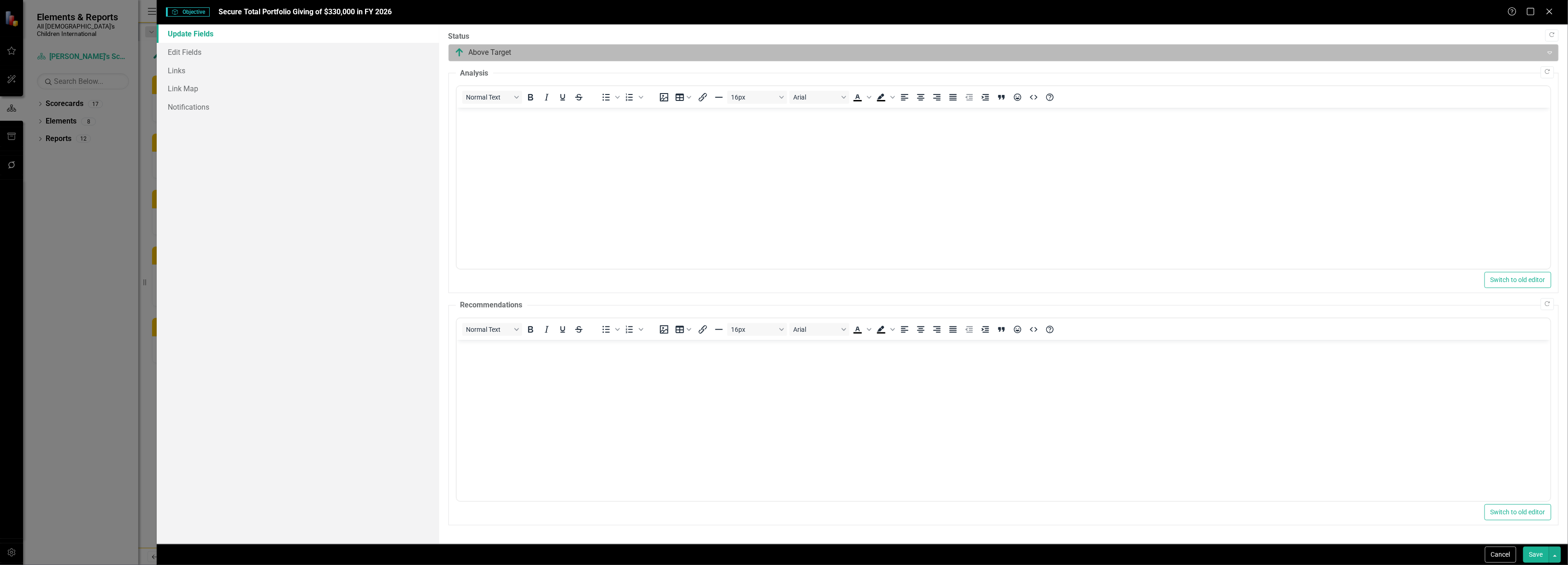
click at [575, 54] on div at bounding box center [996, 53] width 1083 height 12
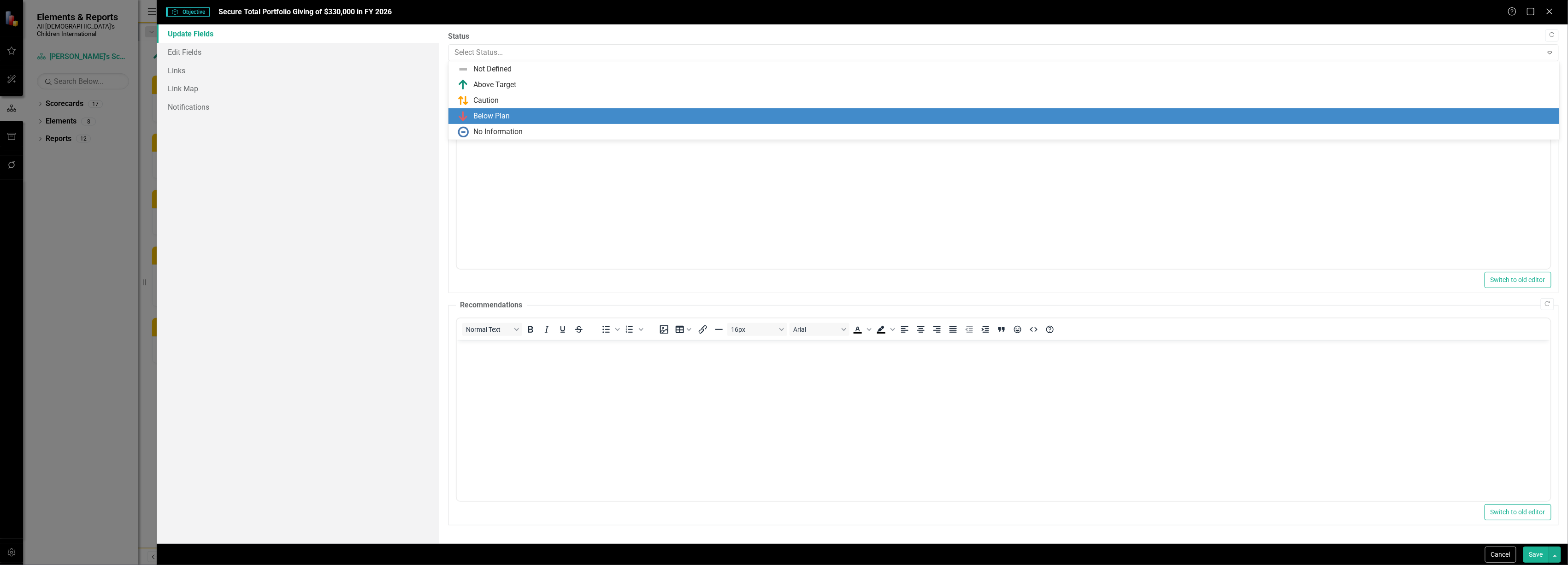
click at [526, 111] on div "Below Plan" at bounding box center [1006, 116] width 1096 height 11
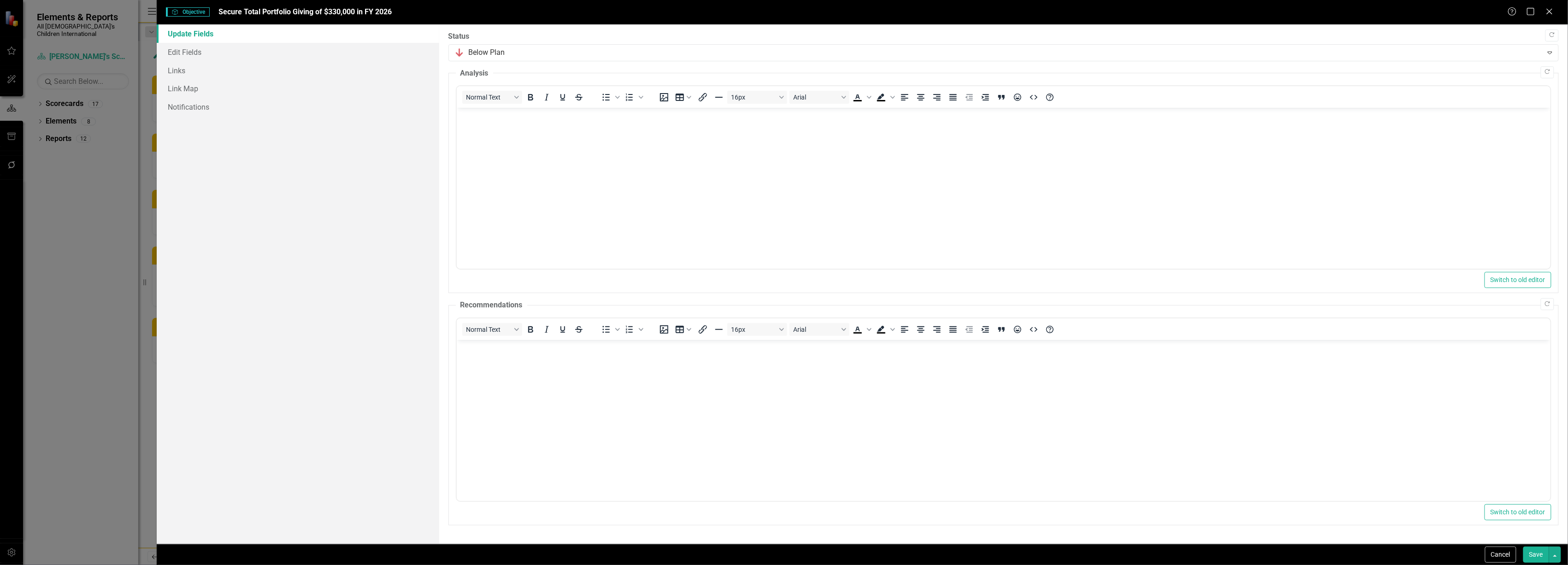
click at [1545, 553] on button "Save" at bounding box center [1536, 555] width 26 height 16
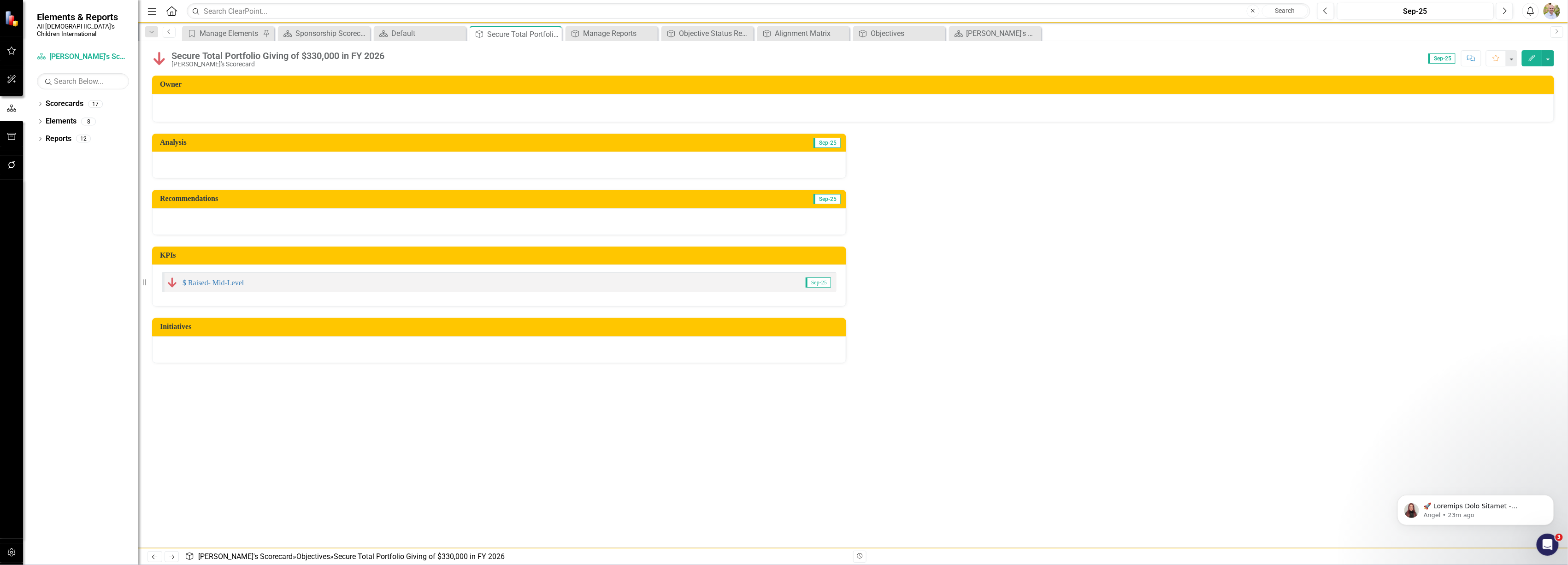
click at [169, 32] on icon "Previous" at bounding box center [169, 32] width 8 height 5
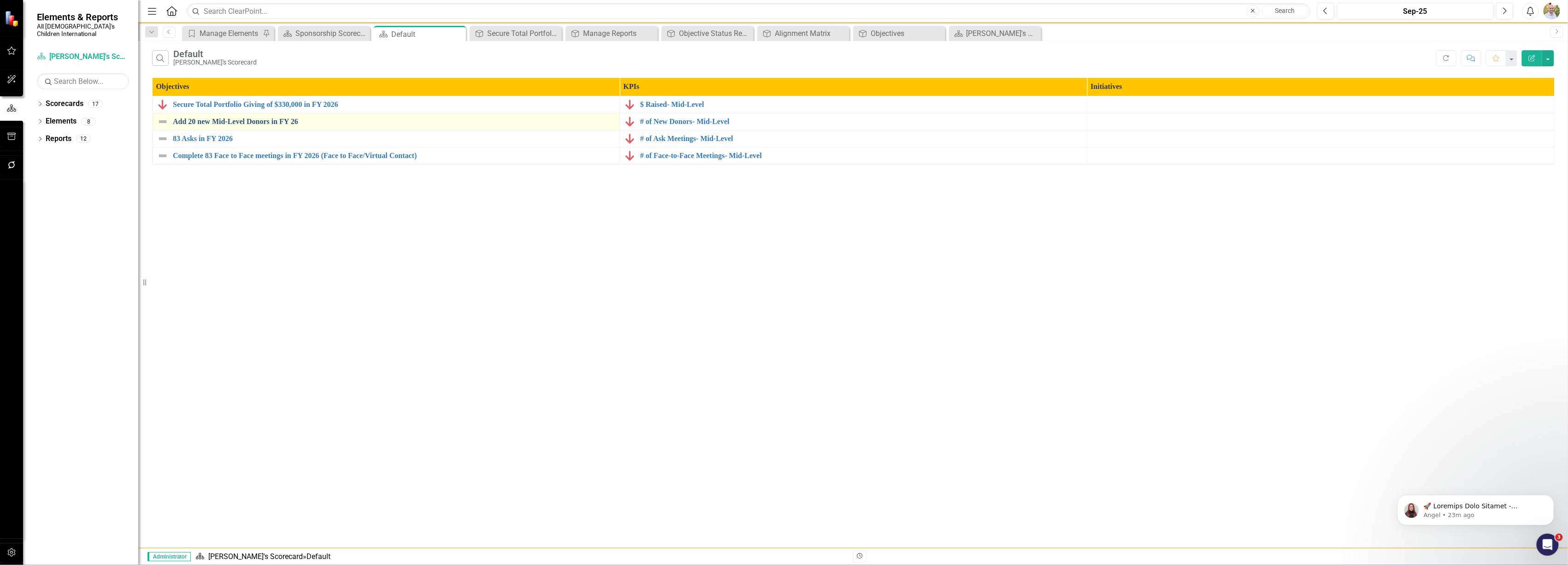
click at [207, 122] on link "Add 20 new Mid-Level Donors in FY 26" at bounding box center [394, 122] width 442 height 8
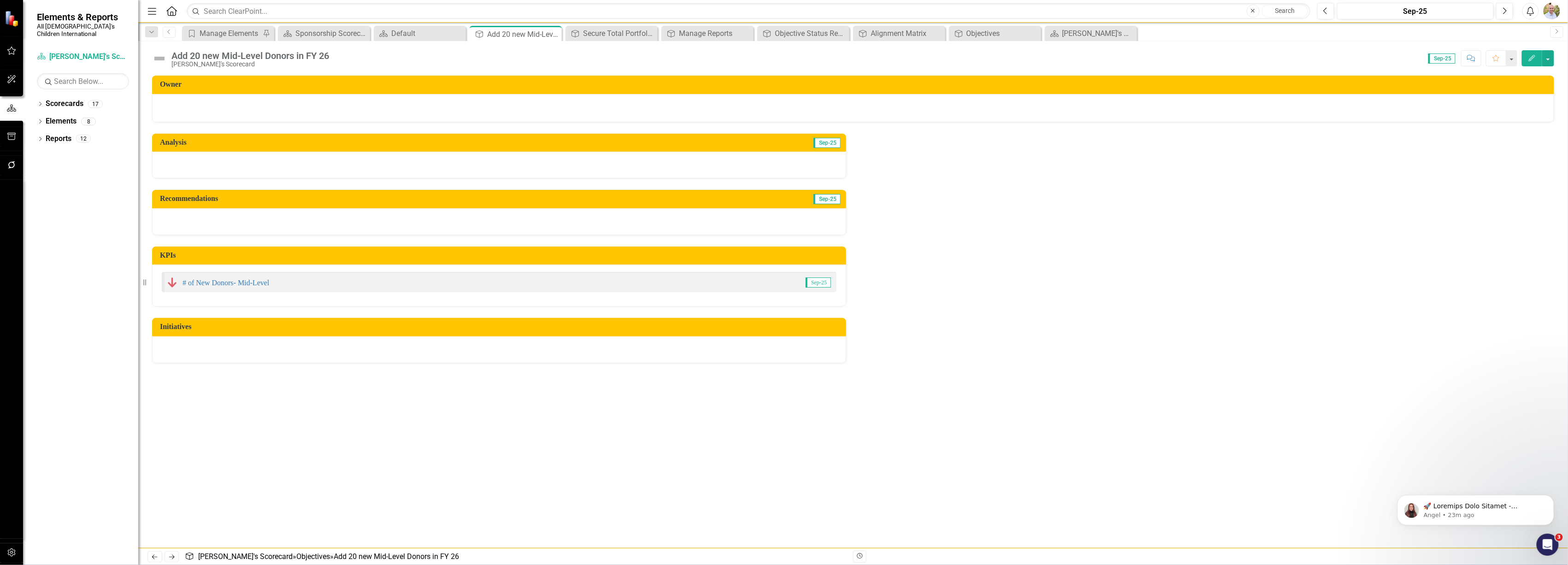
click at [1530, 56] on icon "Edit" at bounding box center [1532, 58] width 8 height 6
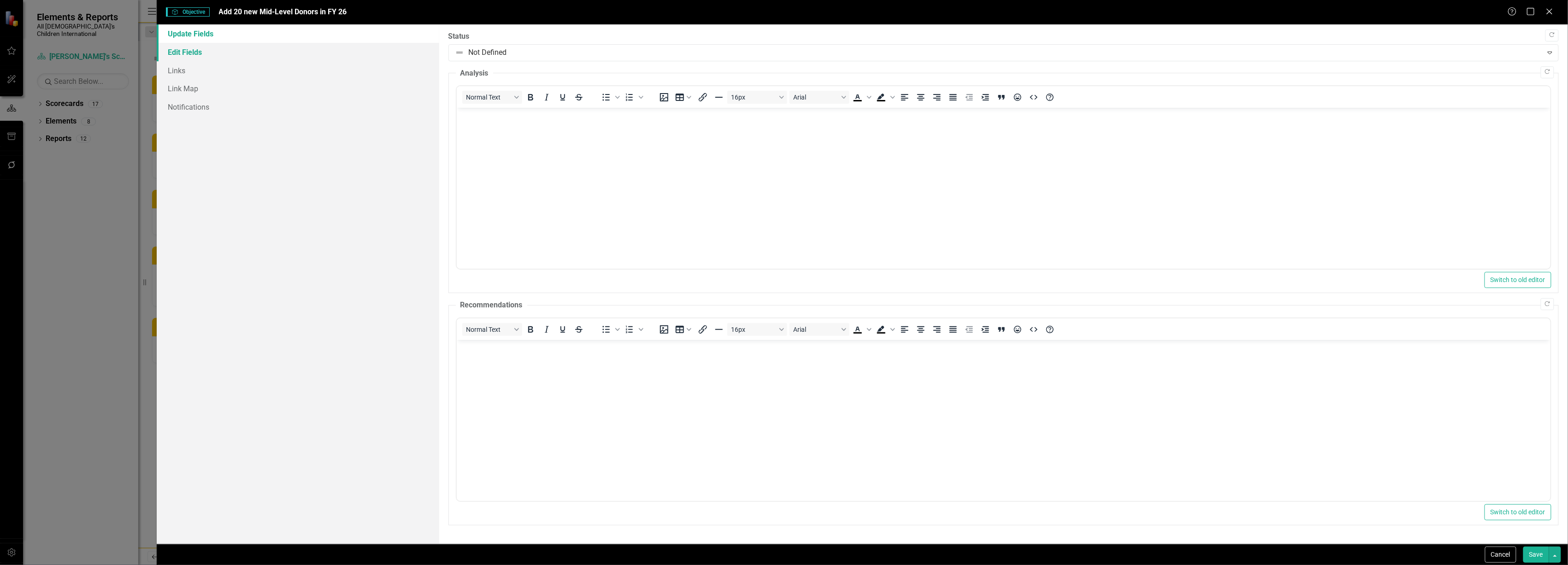
click at [205, 51] on link "Edit Fields" at bounding box center [297, 51] width 282 height 19
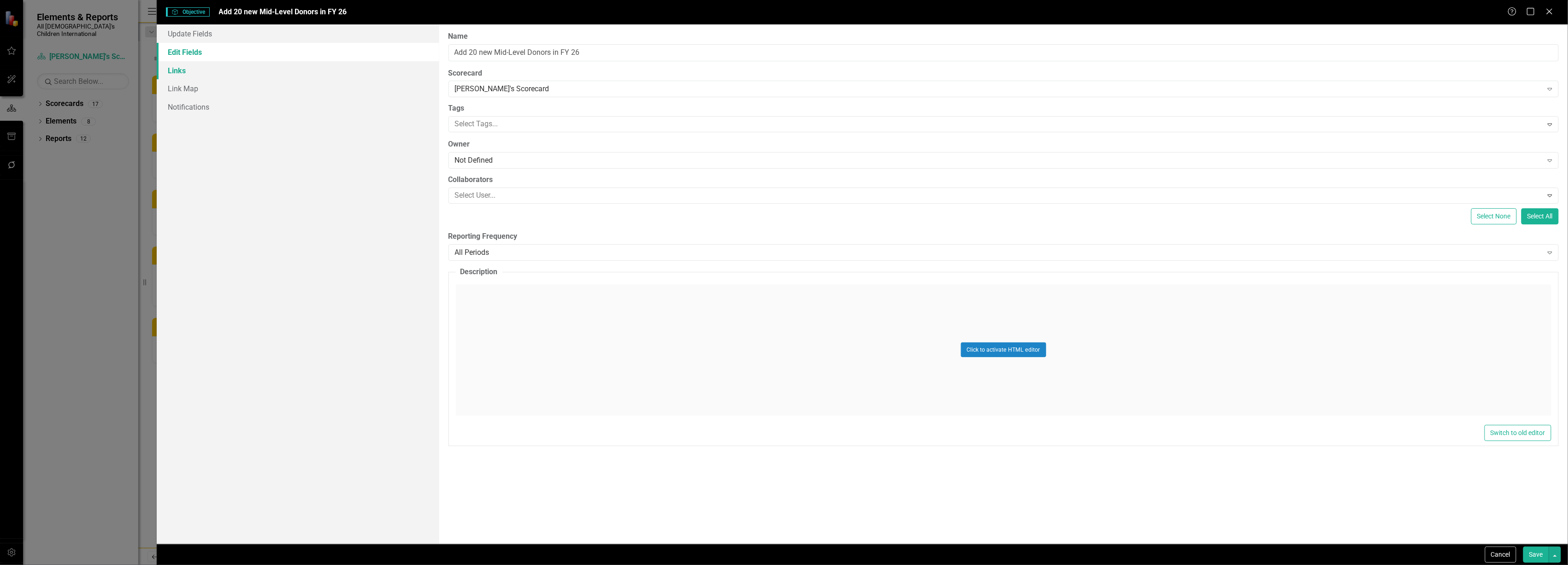
click at [246, 69] on link "Links" at bounding box center [297, 70] width 282 height 19
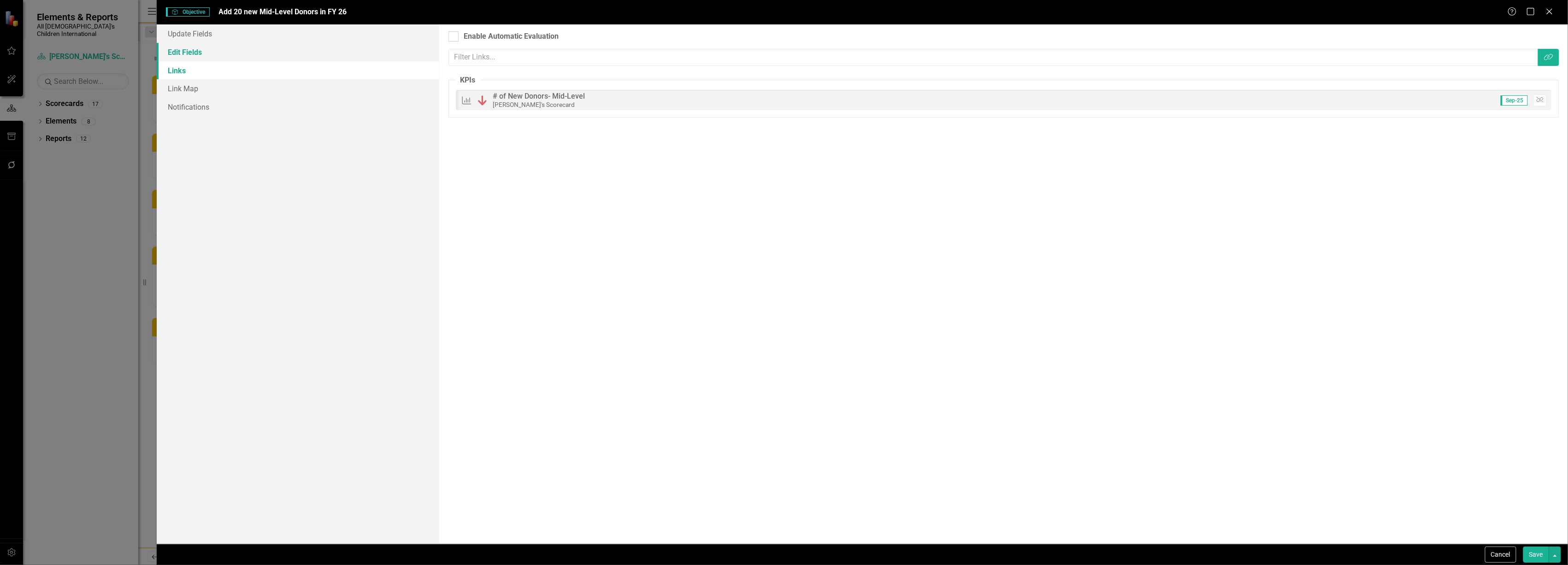
click at [249, 60] on link "Edit Fields" at bounding box center [297, 51] width 282 height 19
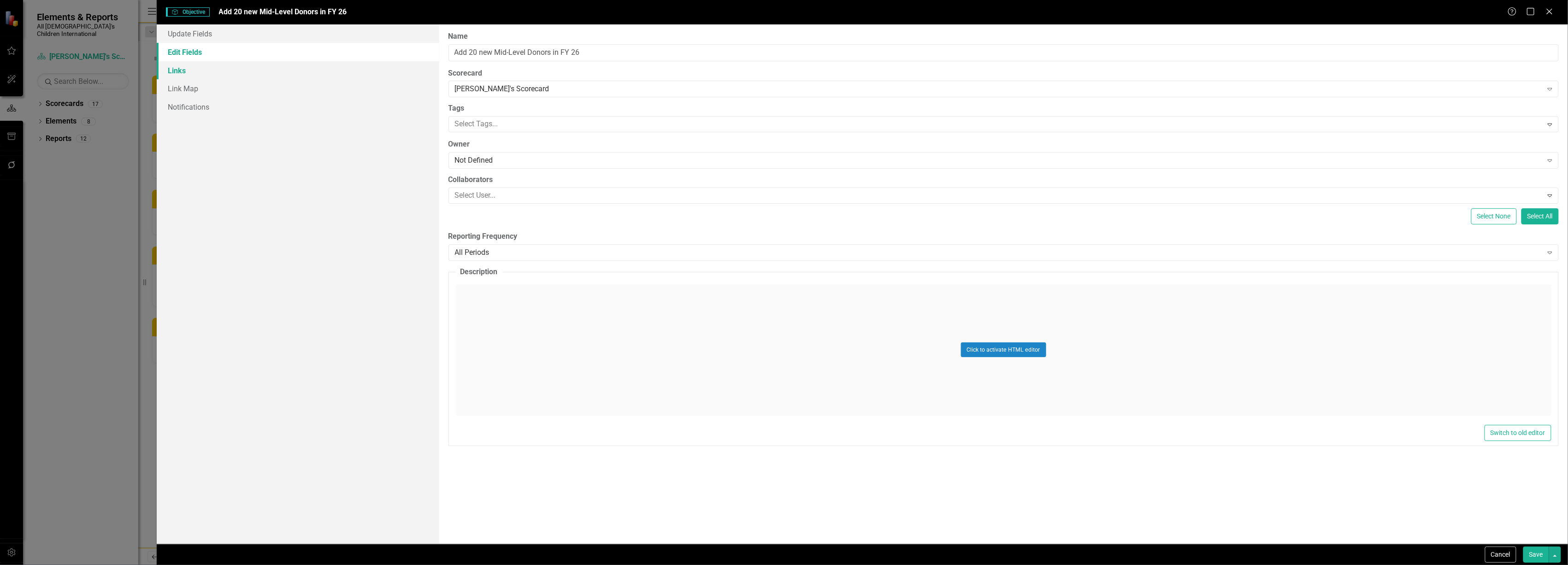
click at [244, 70] on link "Links" at bounding box center [297, 70] width 282 height 19
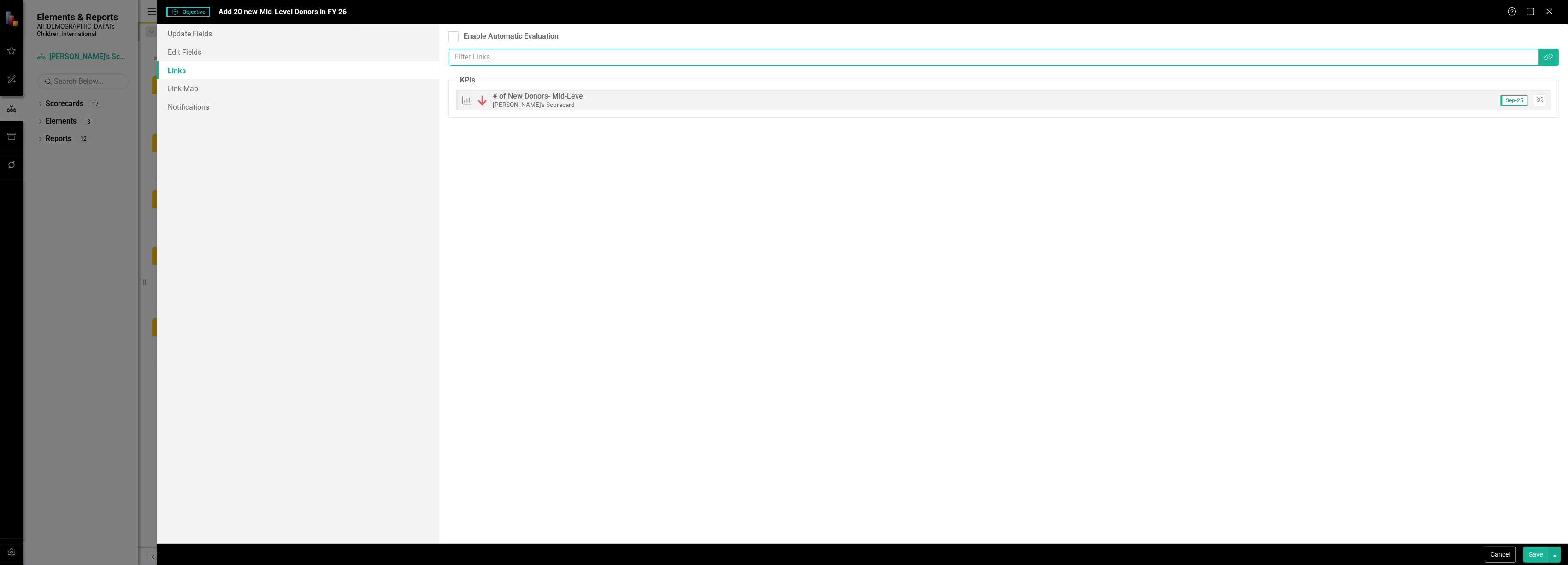
click at [542, 65] on input "text" at bounding box center [994, 57] width 1090 height 17
click at [220, 84] on link "Link Map" at bounding box center [297, 88] width 282 height 19
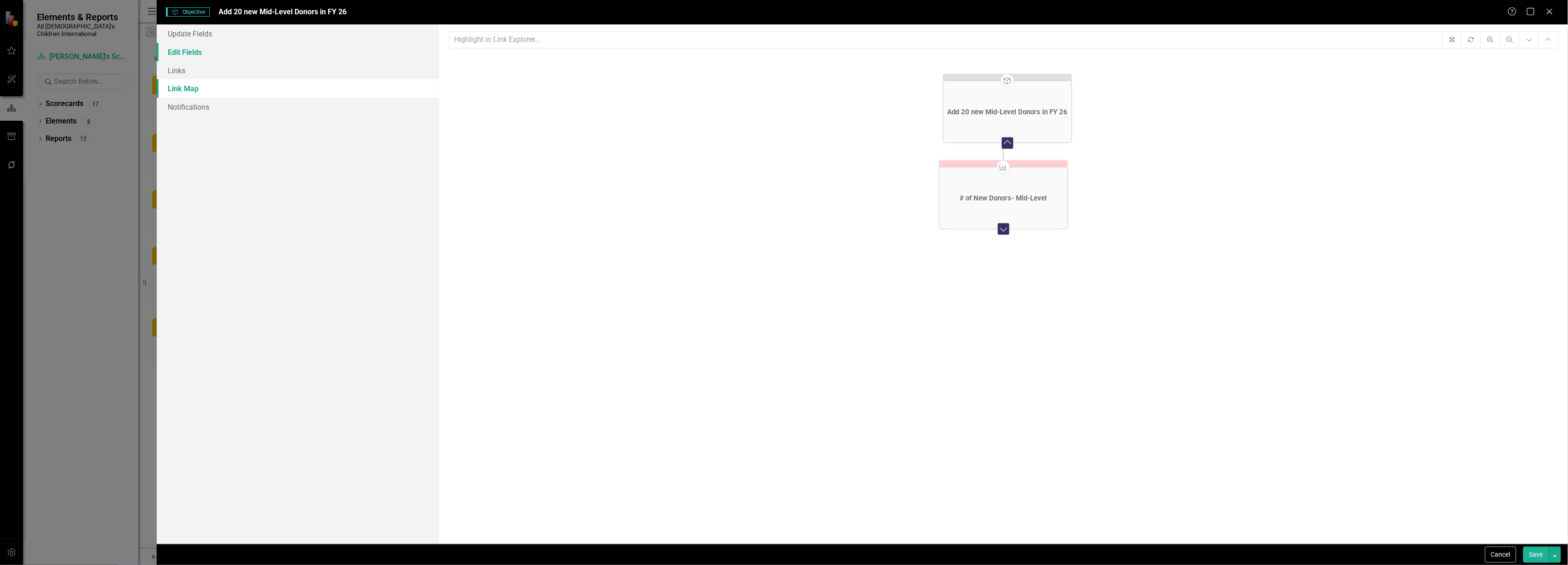
click at [247, 54] on link "Edit Fields" at bounding box center [297, 51] width 282 height 19
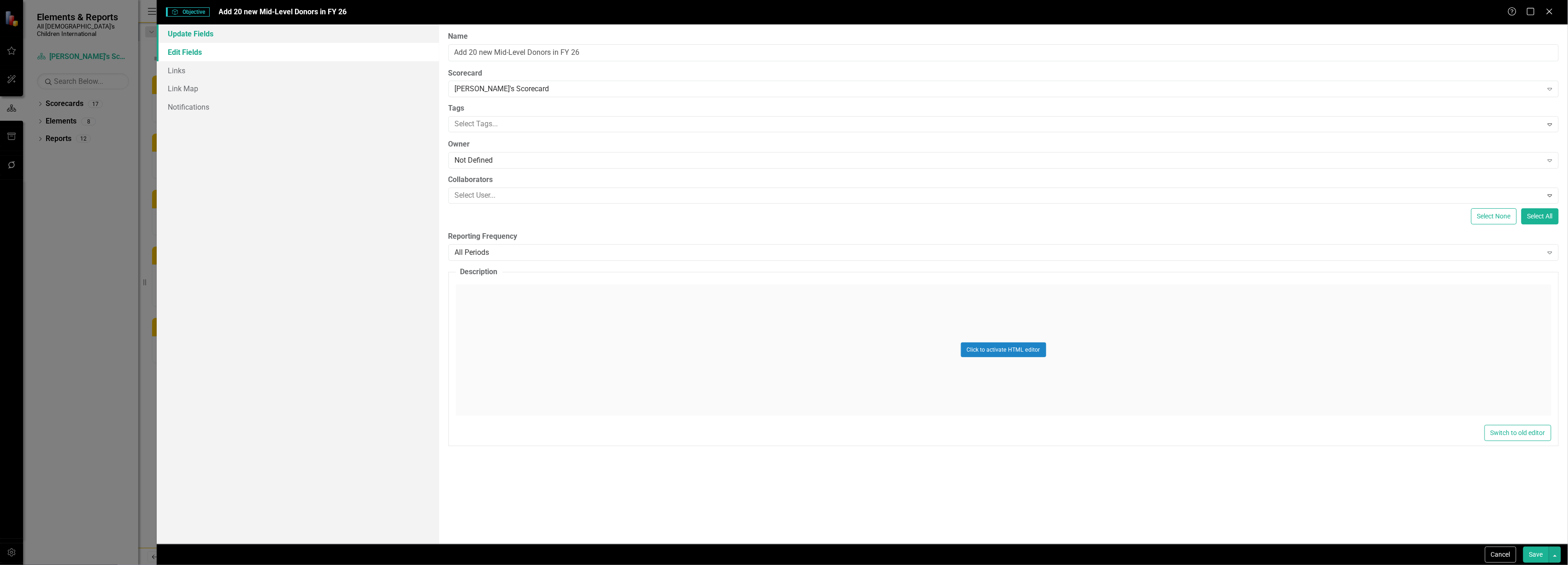
click at [201, 35] on link "Update Fields" at bounding box center [297, 34] width 282 height 19
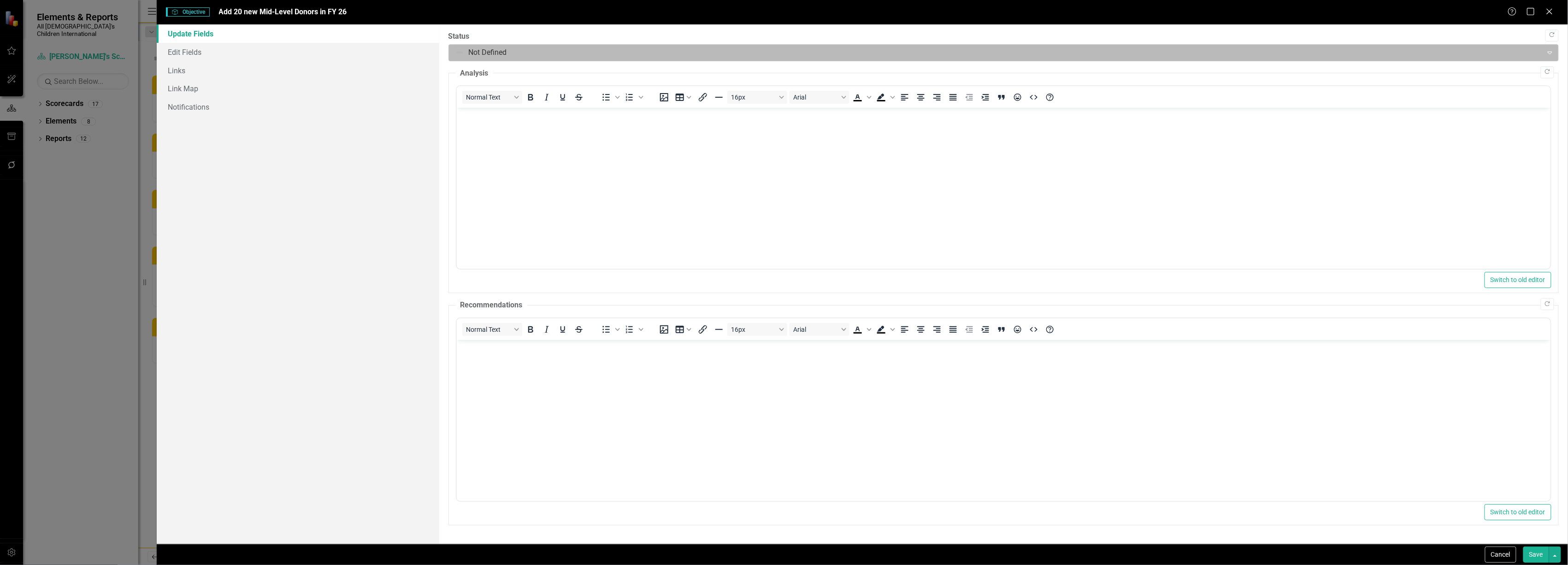
drag, startPoint x: 542, startPoint y: 54, endPoint x: 538, endPoint y: 58, distance: 5.7
click at [542, 54] on div at bounding box center [996, 53] width 1083 height 12
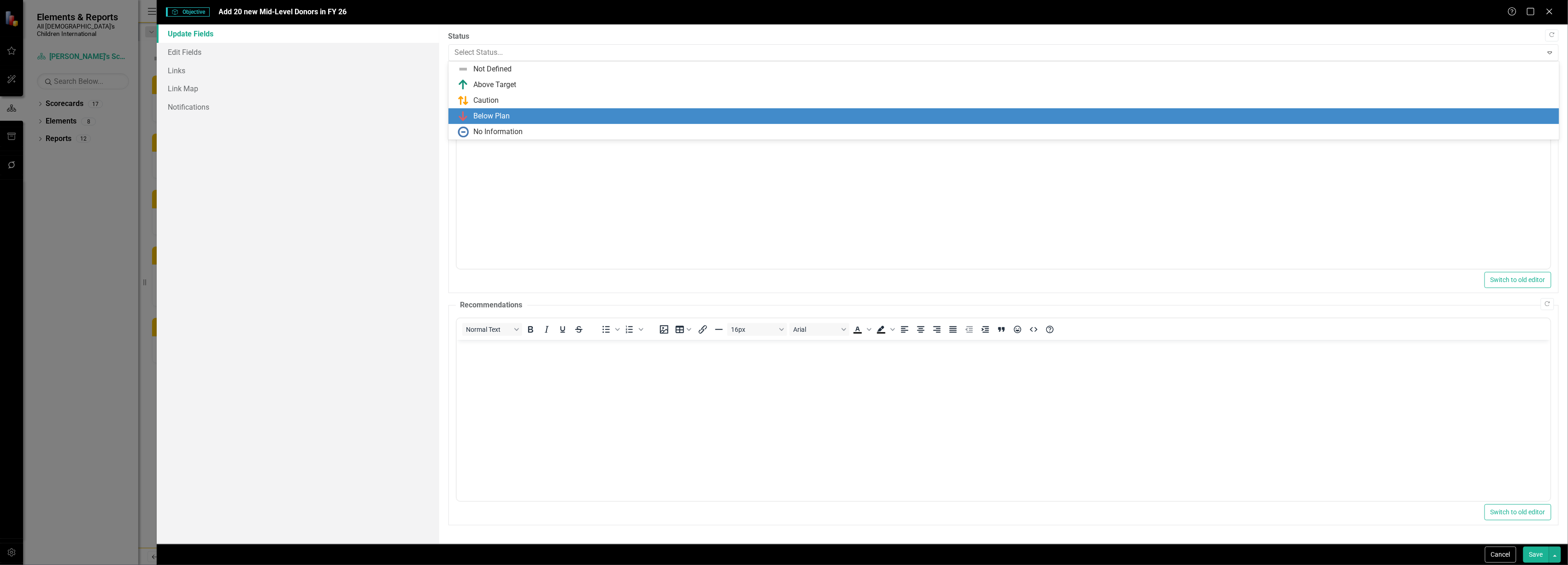
click at [511, 113] on div "Below Plan" at bounding box center [1006, 116] width 1096 height 11
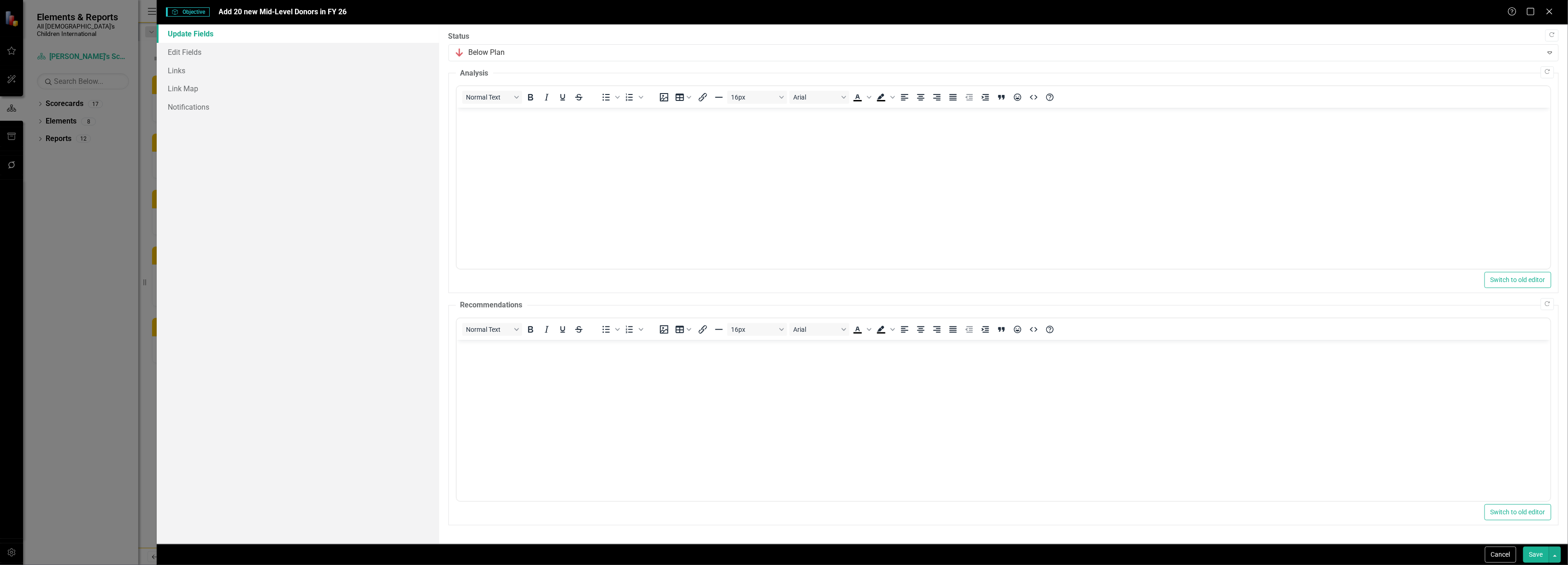
click at [1533, 553] on button "Save" at bounding box center [1536, 555] width 26 height 16
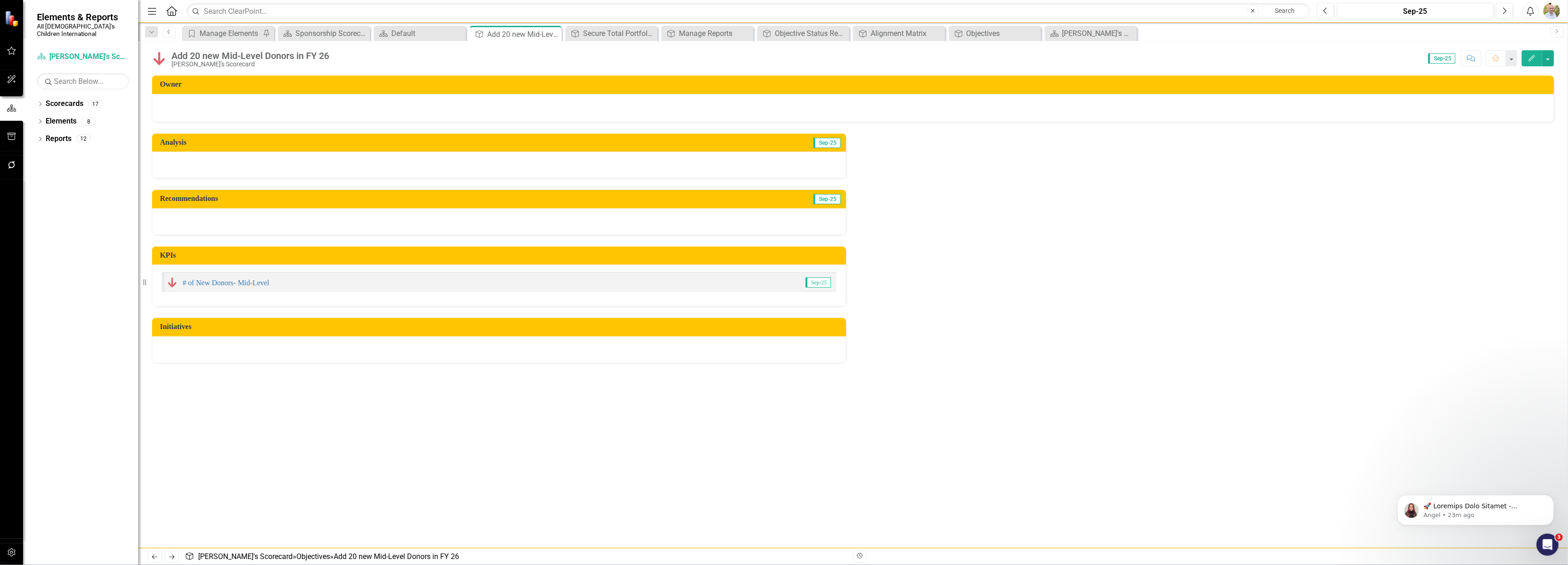
click at [167, 30] on icon "Previous" at bounding box center [169, 32] width 8 height 5
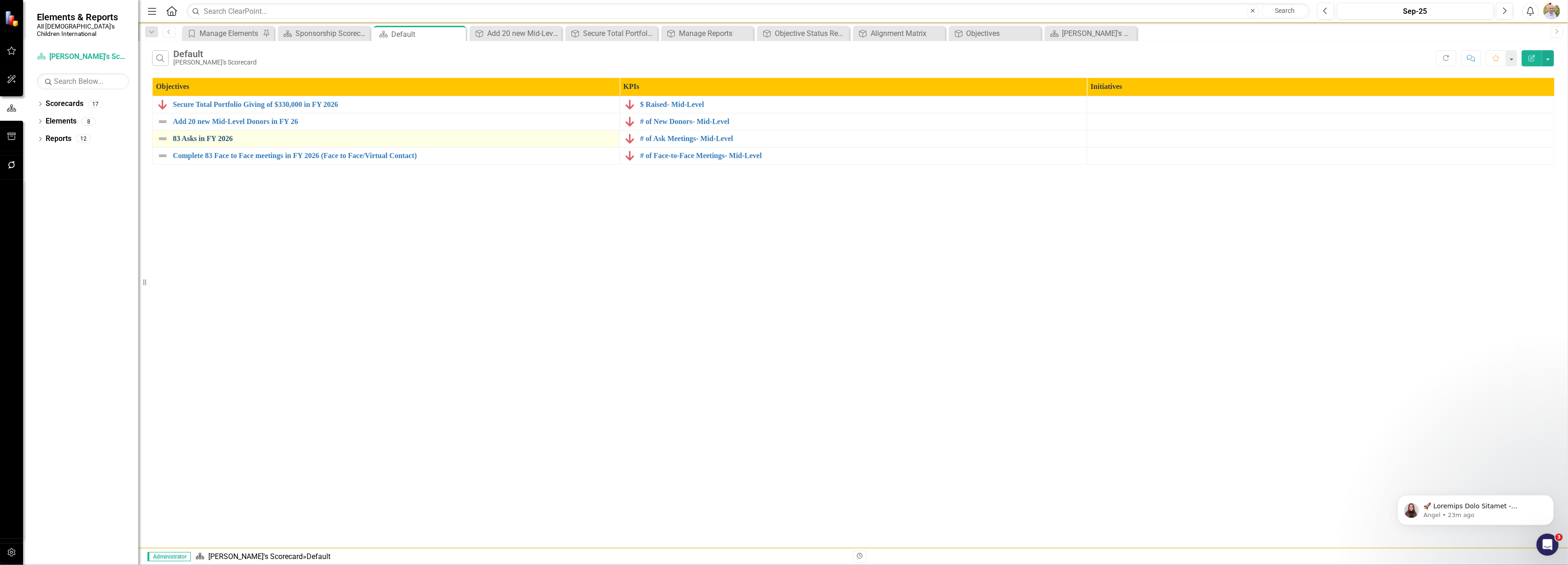
click at [197, 135] on link "83 Asks in FY 2026" at bounding box center [394, 139] width 442 height 8
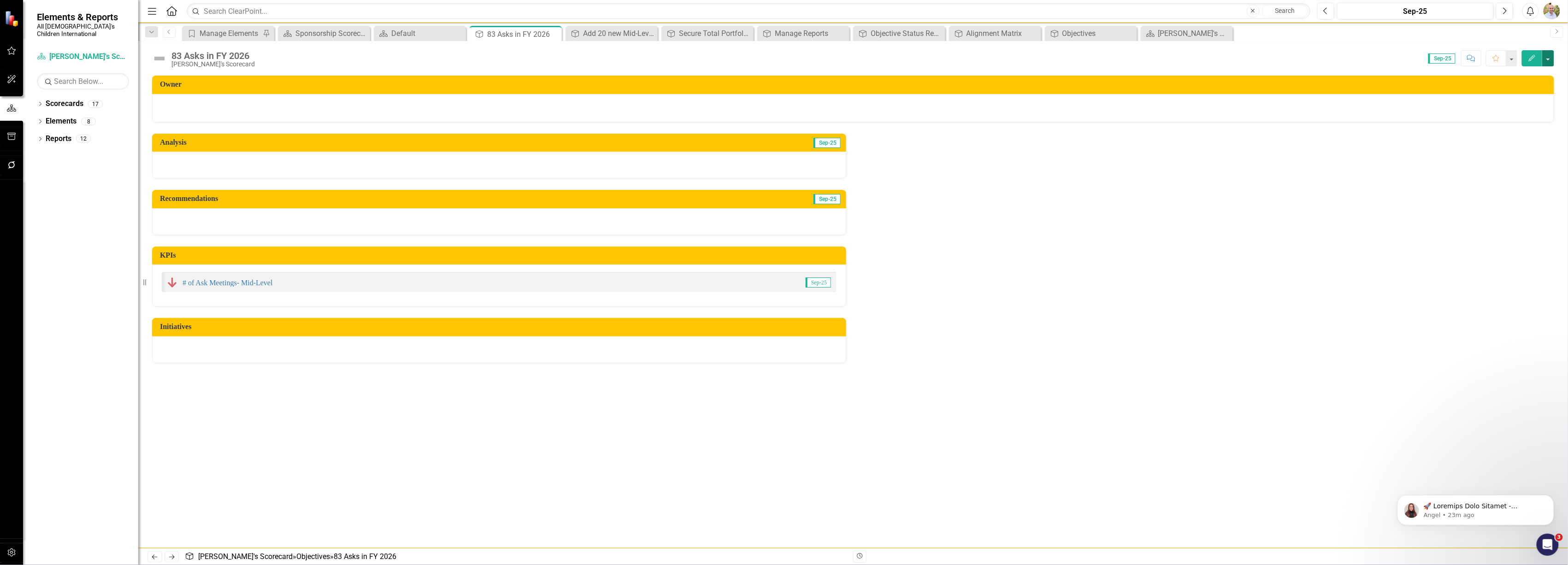
click at [1544, 60] on button "button" at bounding box center [1548, 58] width 12 height 16
click at [1525, 76] on link "Edit Edit Objective" at bounding box center [1517, 76] width 75 height 17
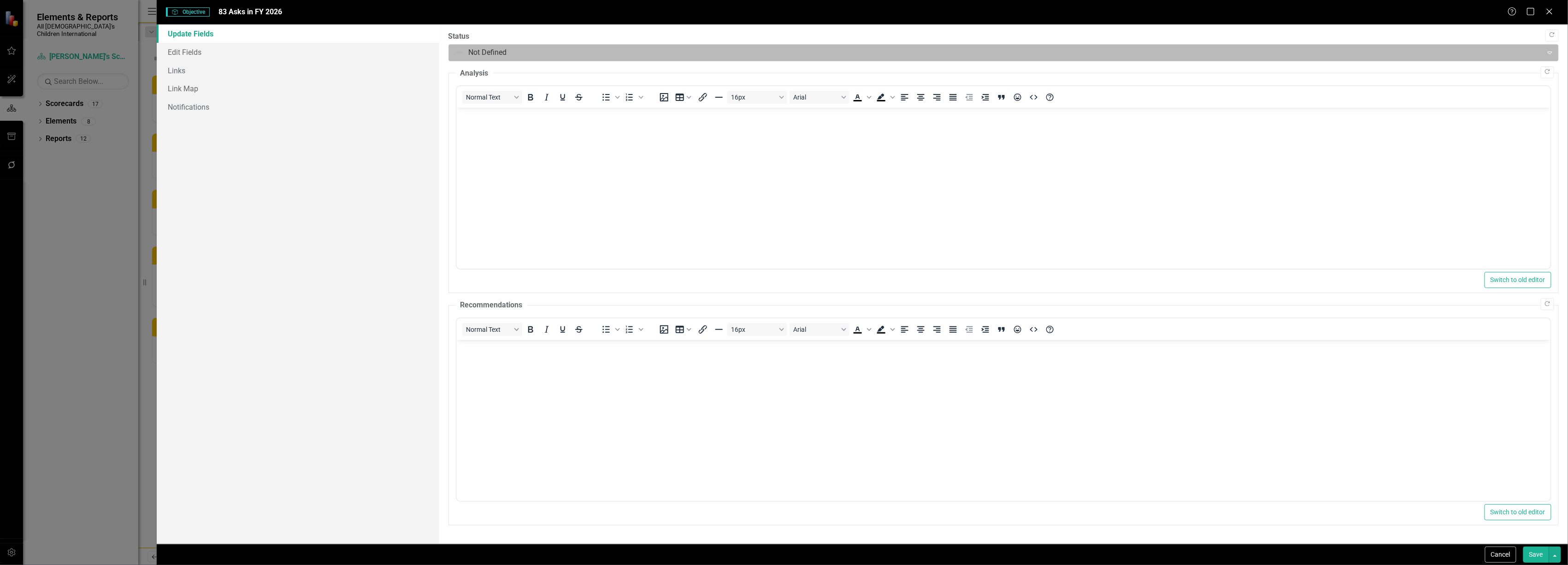
click at [561, 49] on div at bounding box center [996, 53] width 1083 height 12
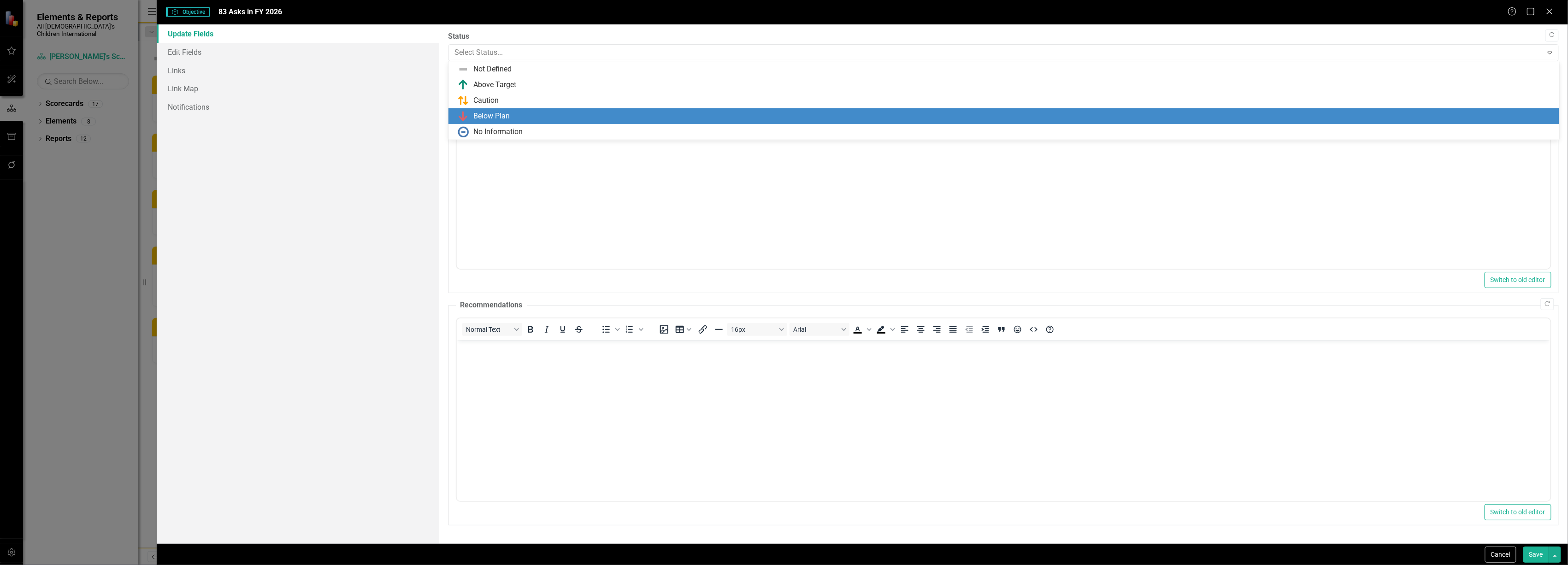
click at [522, 115] on div "Below Plan" at bounding box center [1006, 116] width 1096 height 11
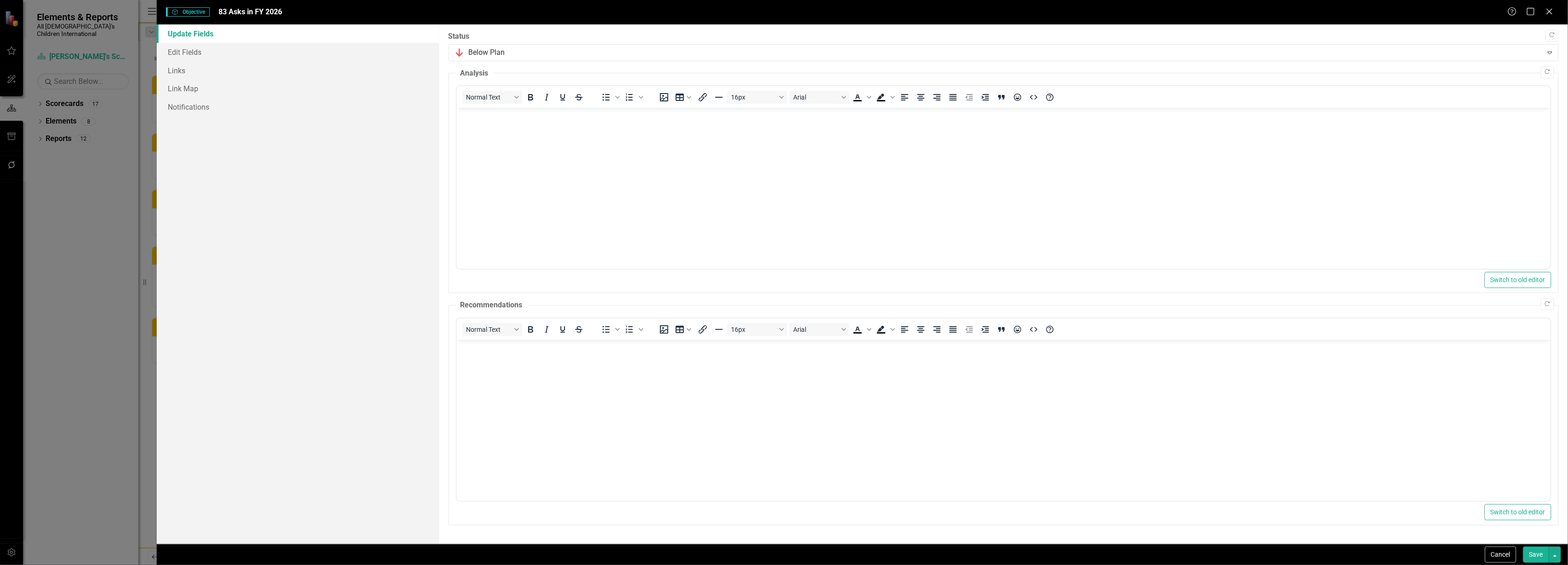
click at [1532, 545] on div "Cancel Save" at bounding box center [862, 554] width 1411 height 21
click at [1534, 553] on button "Save" at bounding box center [1536, 555] width 26 height 16
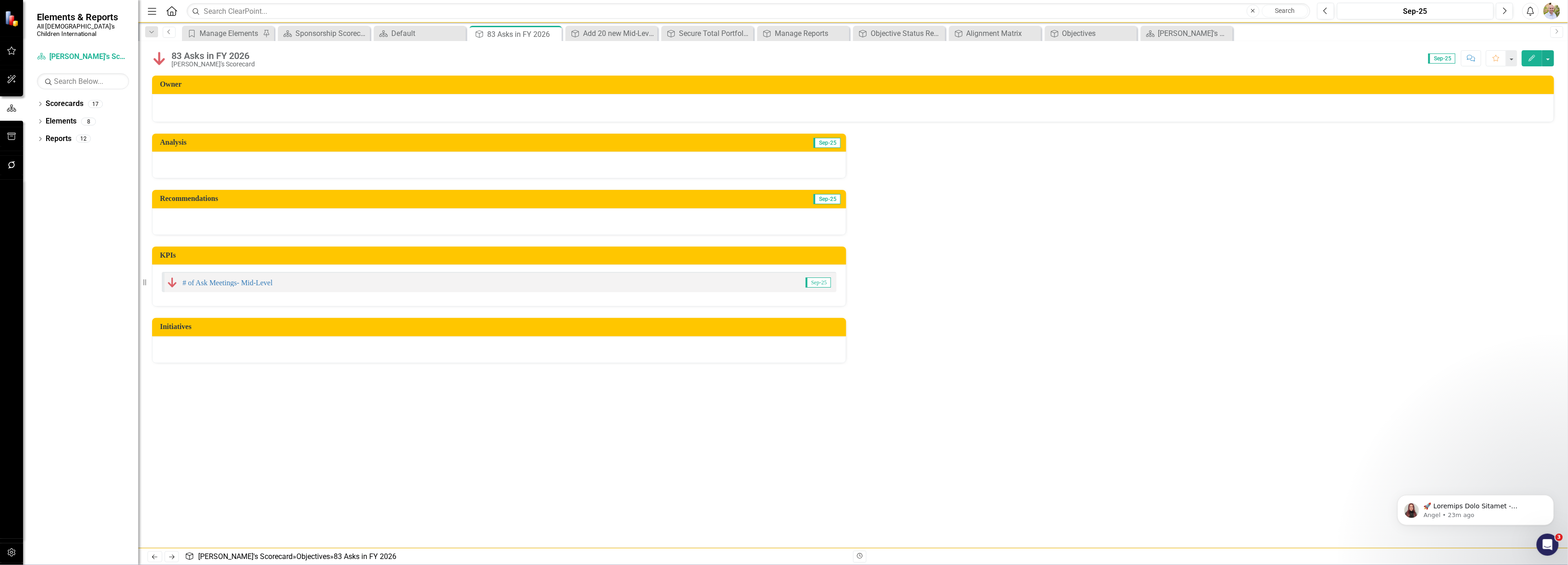
click at [166, 32] on icon "Previous" at bounding box center [169, 32] width 8 height 5
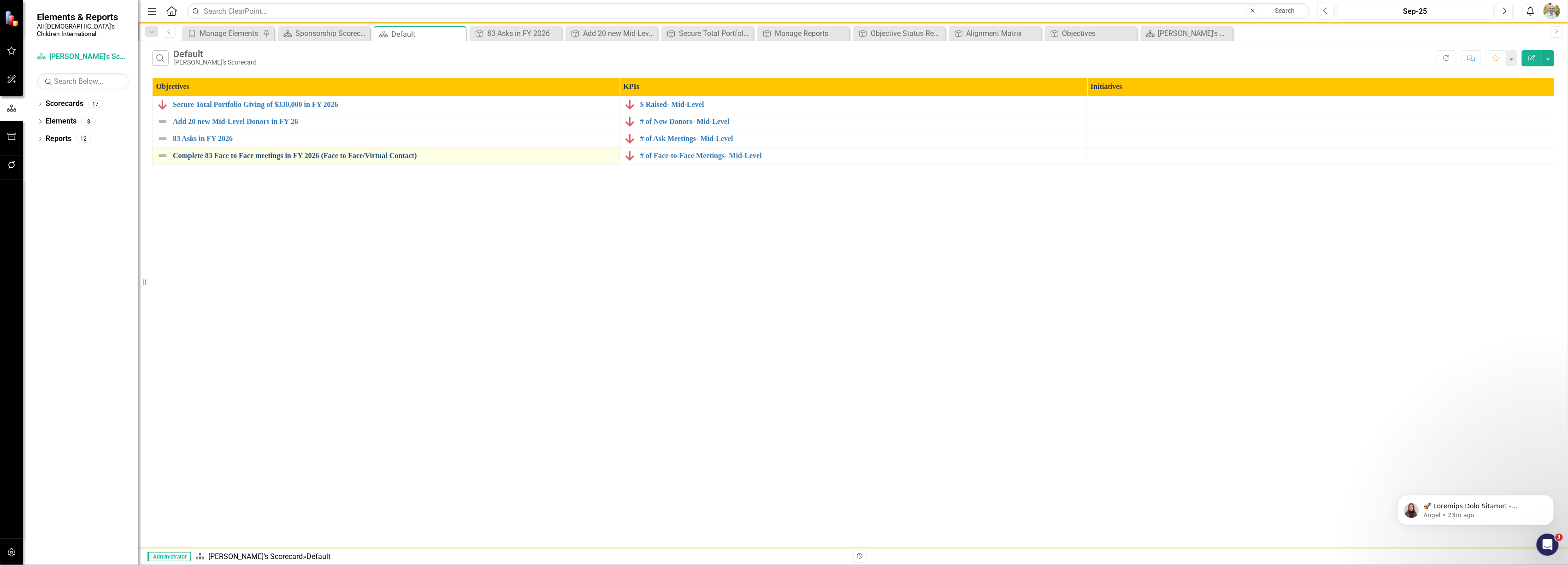
click at [203, 155] on link "Complete 83 Face to Face meetings in FY 2026 (Face to Face/Virtual Contact)" at bounding box center [394, 156] width 442 height 8
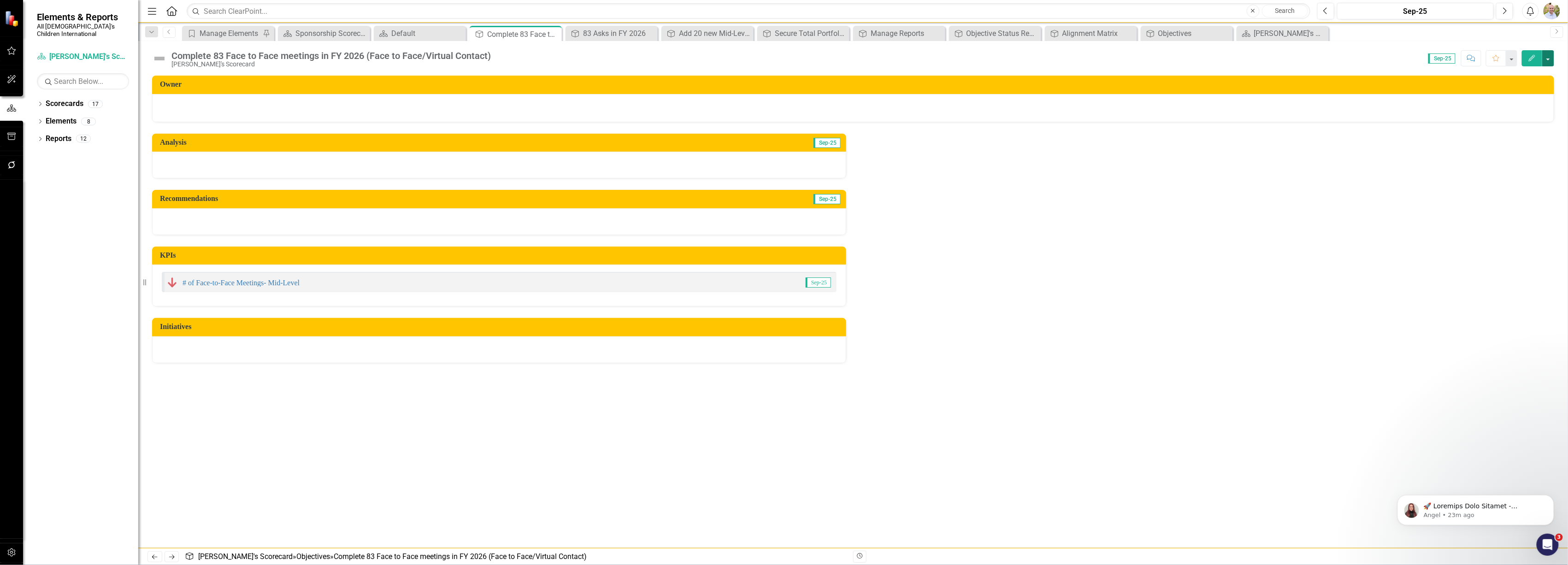
click at [1547, 60] on button "button" at bounding box center [1548, 58] width 12 height 16
click at [1523, 76] on link "Edit Edit Objective" at bounding box center [1517, 76] width 75 height 17
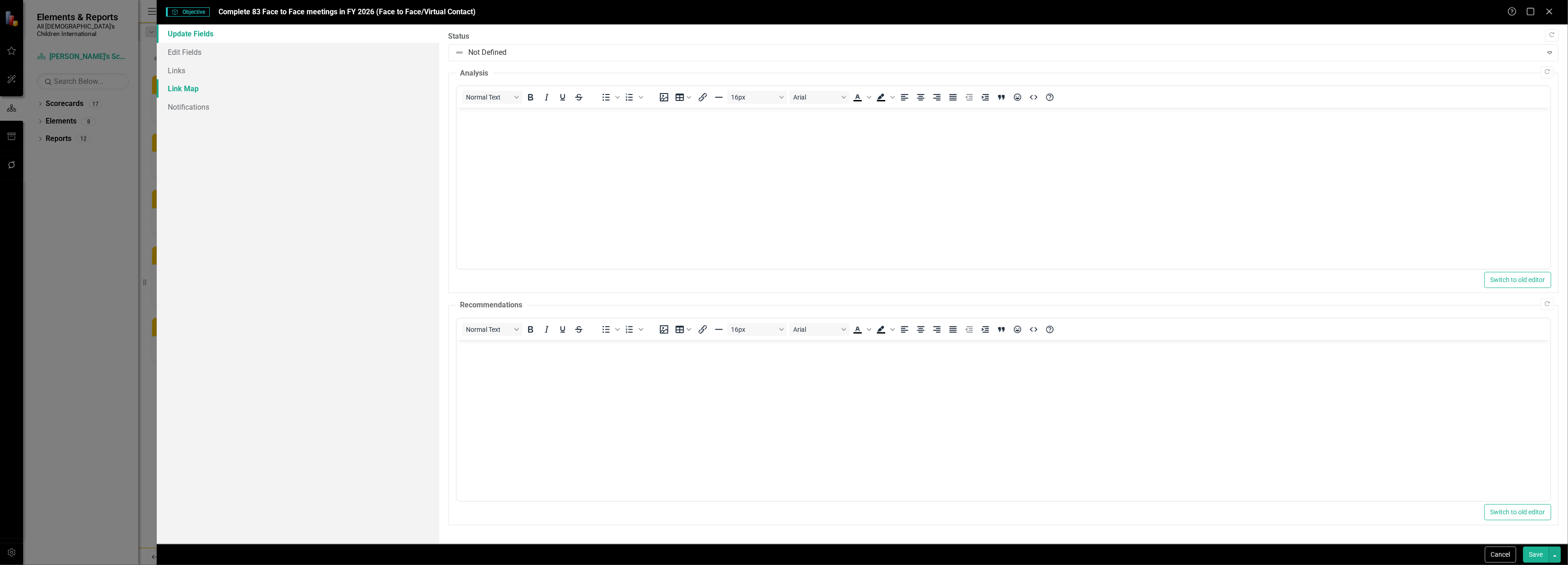
click at [213, 92] on link "Link Map" at bounding box center [297, 88] width 282 height 19
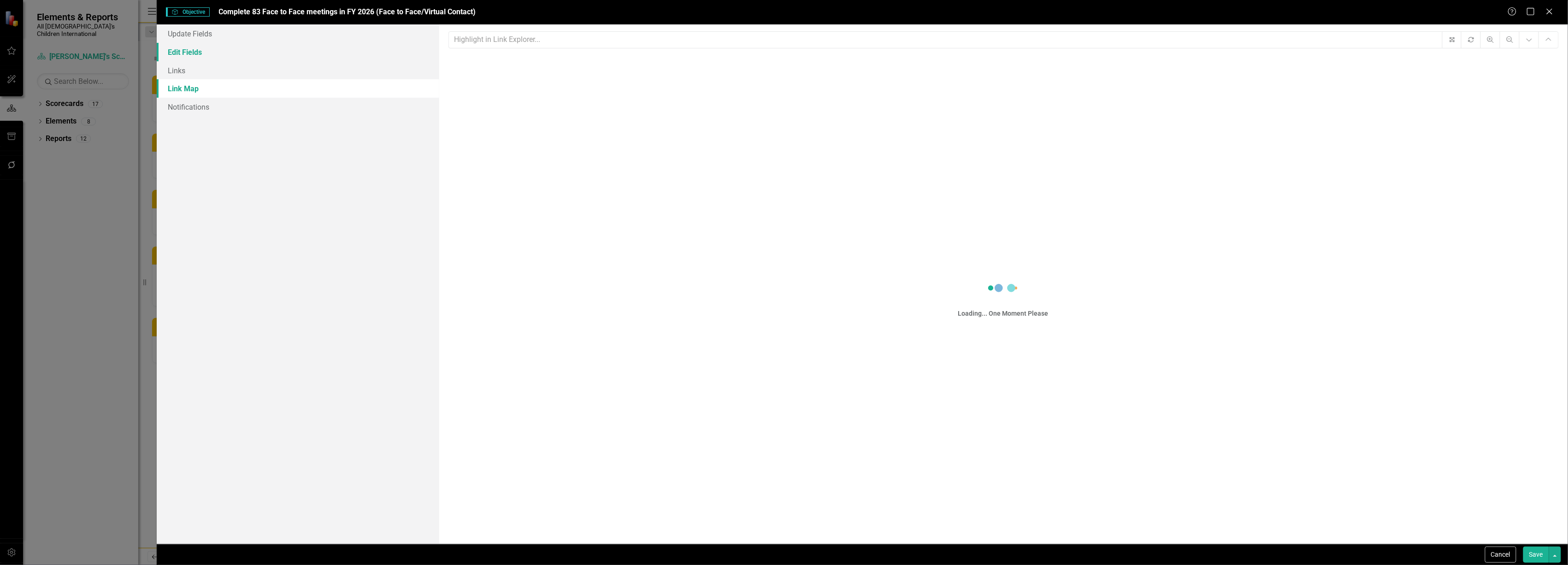
click at [214, 56] on link "Edit Fields" at bounding box center [297, 51] width 282 height 19
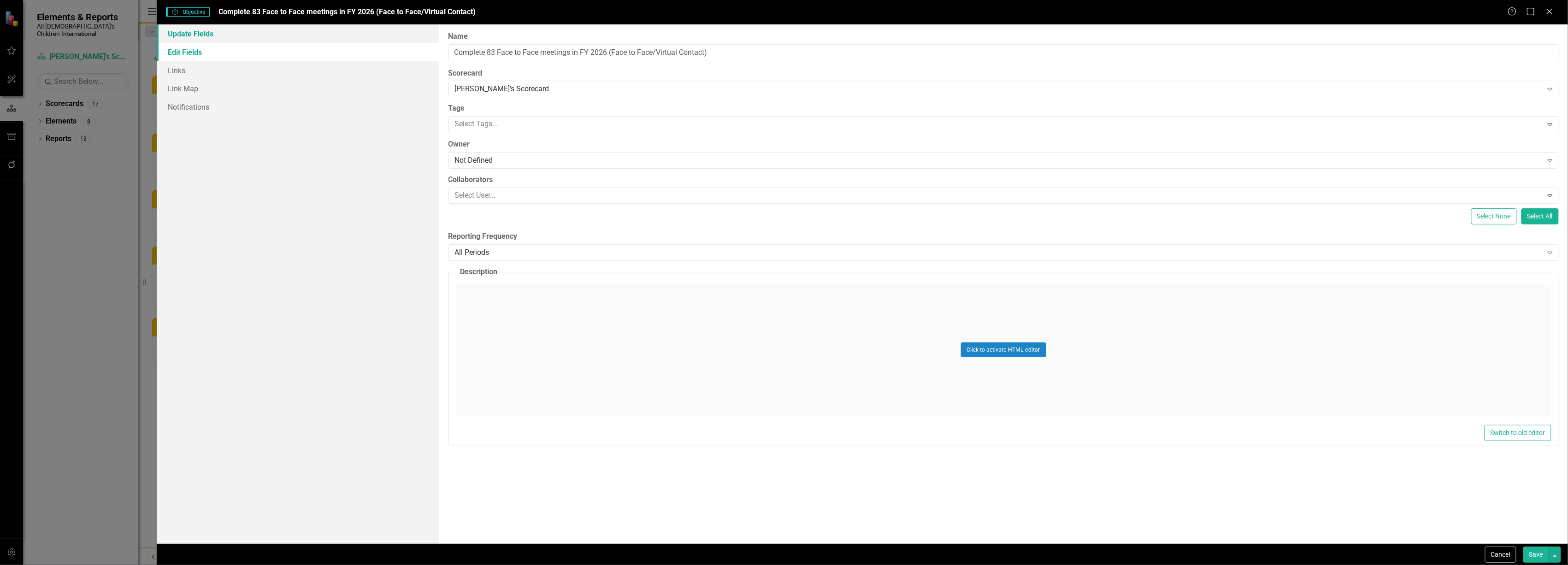
click at [208, 30] on link "Update Fields" at bounding box center [297, 34] width 282 height 19
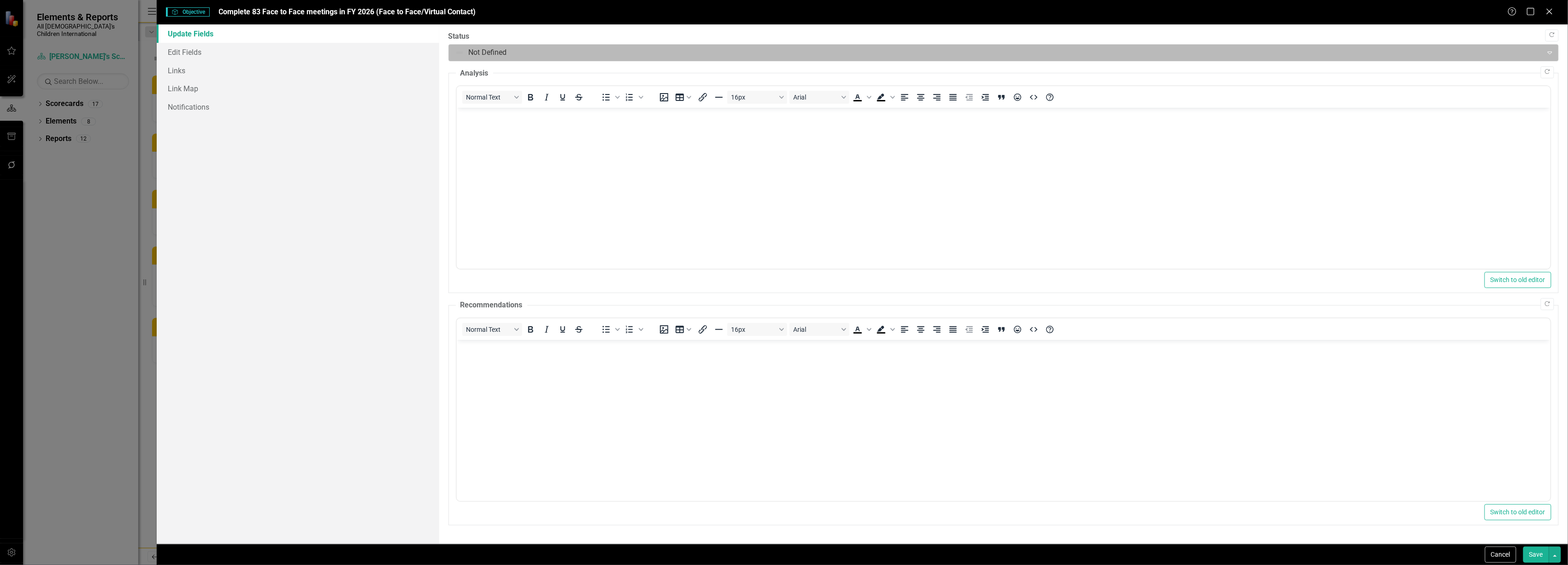
click at [503, 56] on div at bounding box center [996, 53] width 1083 height 12
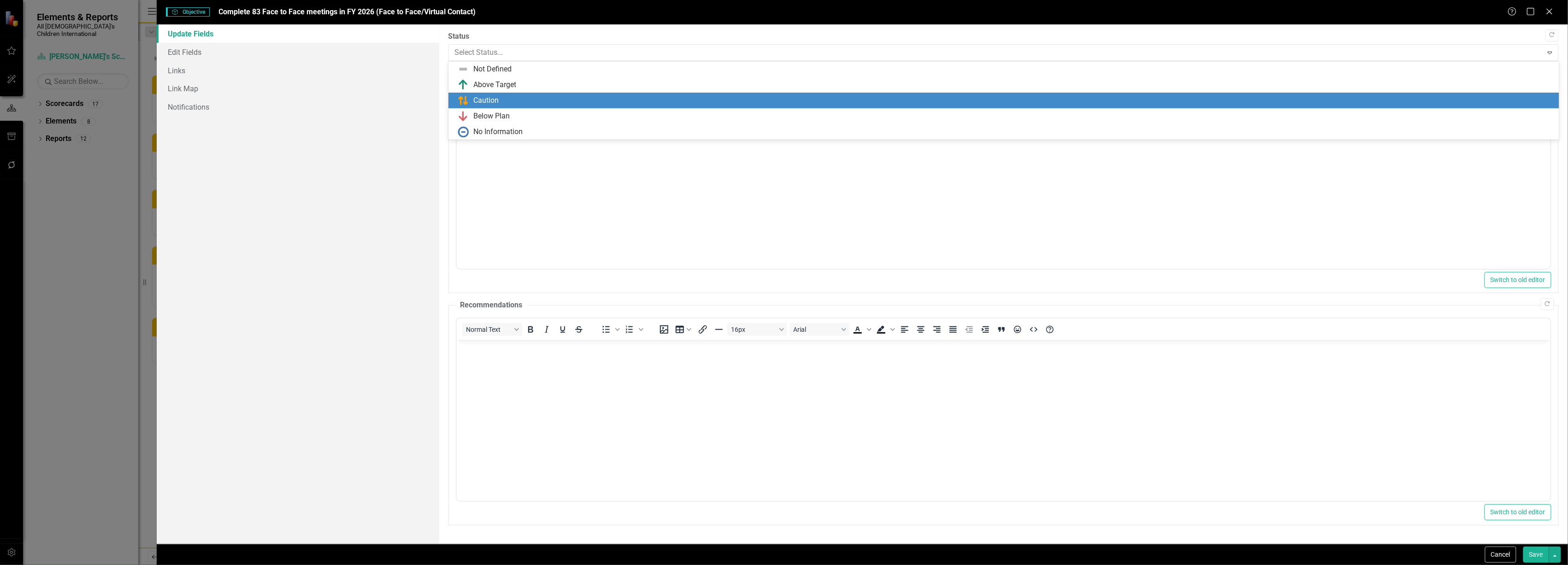
click at [486, 110] on div "Below Plan" at bounding box center [1004, 116] width 1111 height 16
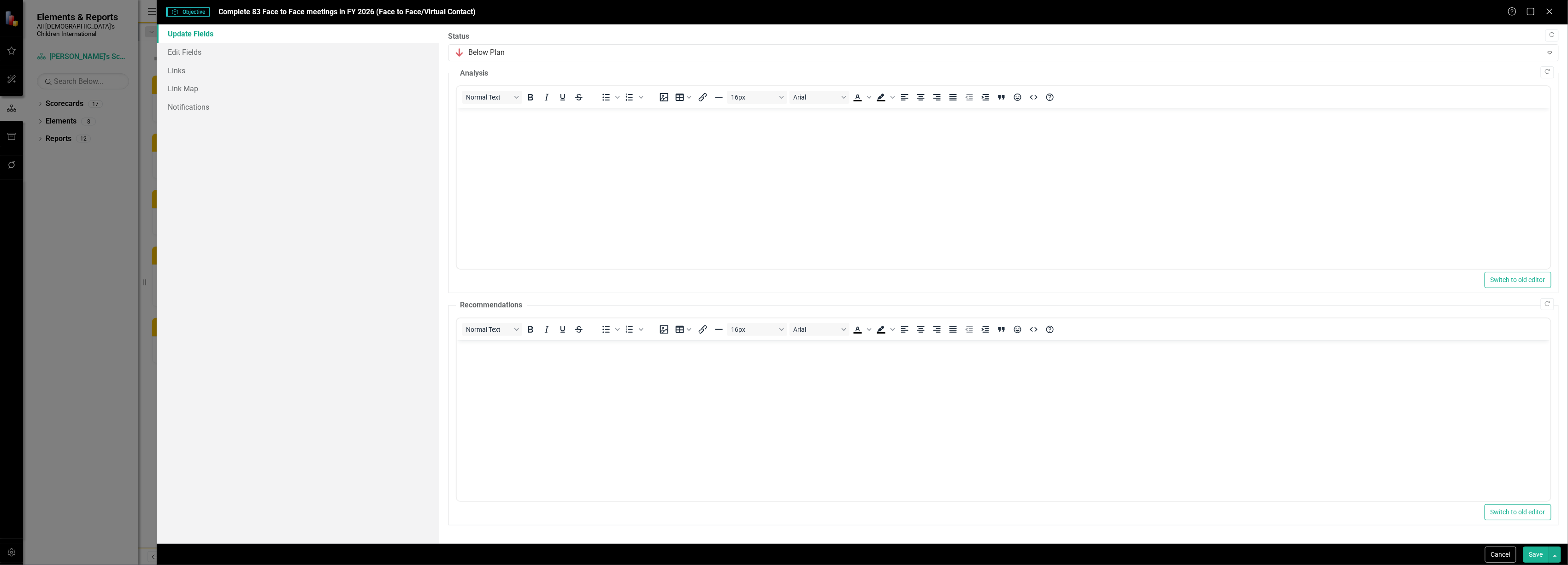
click at [1538, 554] on button "Save" at bounding box center [1536, 555] width 26 height 16
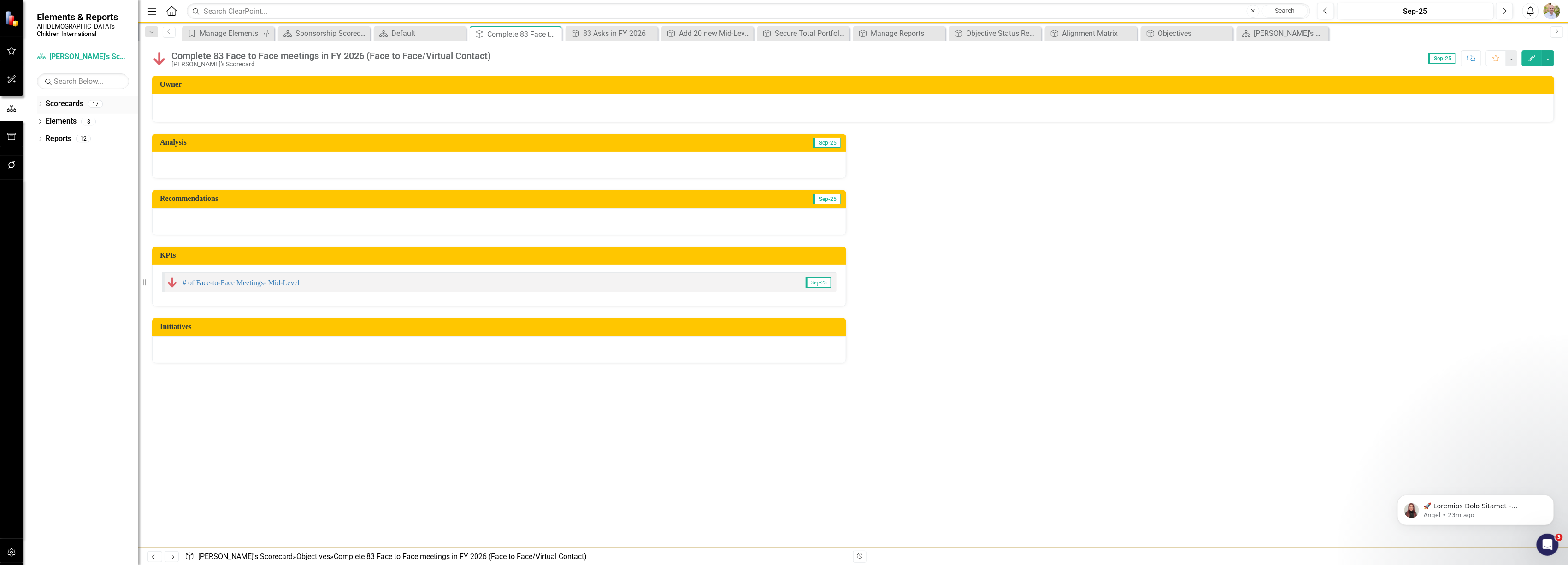
click at [38, 102] on icon "Dropdown" at bounding box center [40, 104] width 6 height 5
click at [46, 119] on icon "Dropdown" at bounding box center [45, 122] width 7 height 5
click at [54, 135] on icon "Dropdown" at bounding box center [54, 138] width 7 height 5
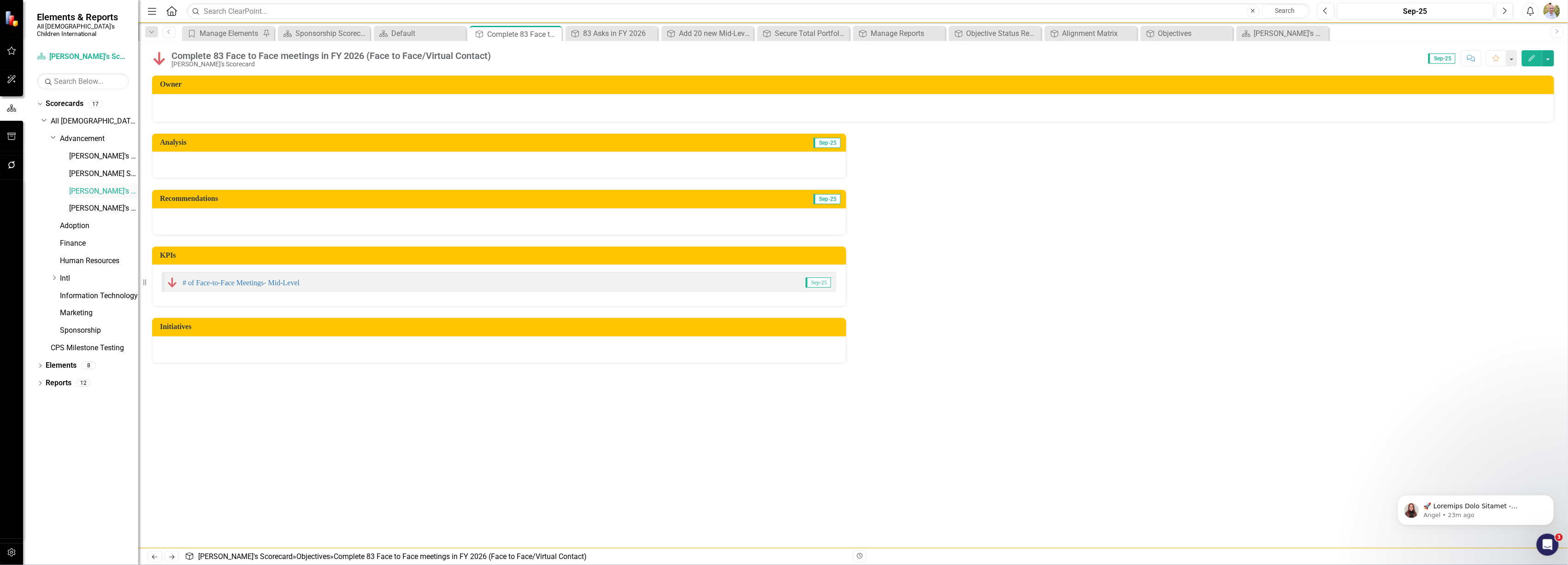
click at [76, 186] on link "[PERSON_NAME]'s Scorecard" at bounding box center [104, 191] width 69 height 10
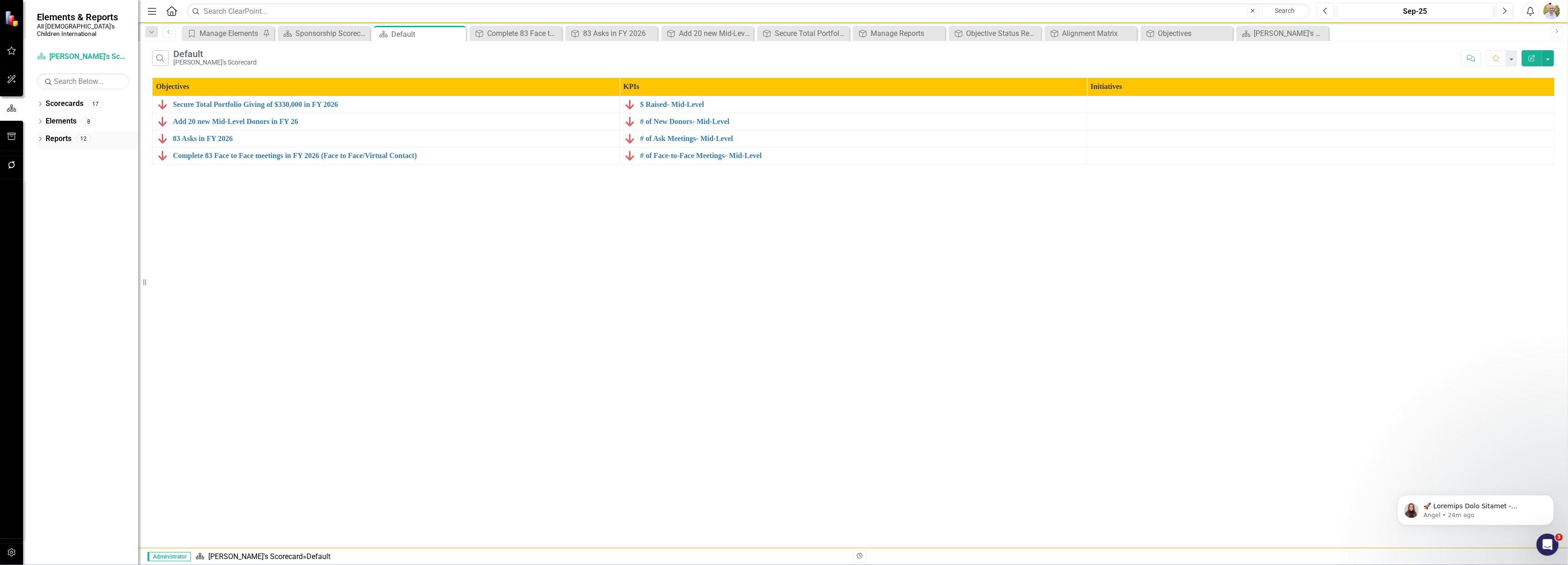
click at [40, 137] on icon "Dropdown" at bounding box center [40, 139] width 6 height 5
click at [57, 184] on div "[PERSON_NAME]'s Scorecard" at bounding box center [93, 188] width 89 height 8
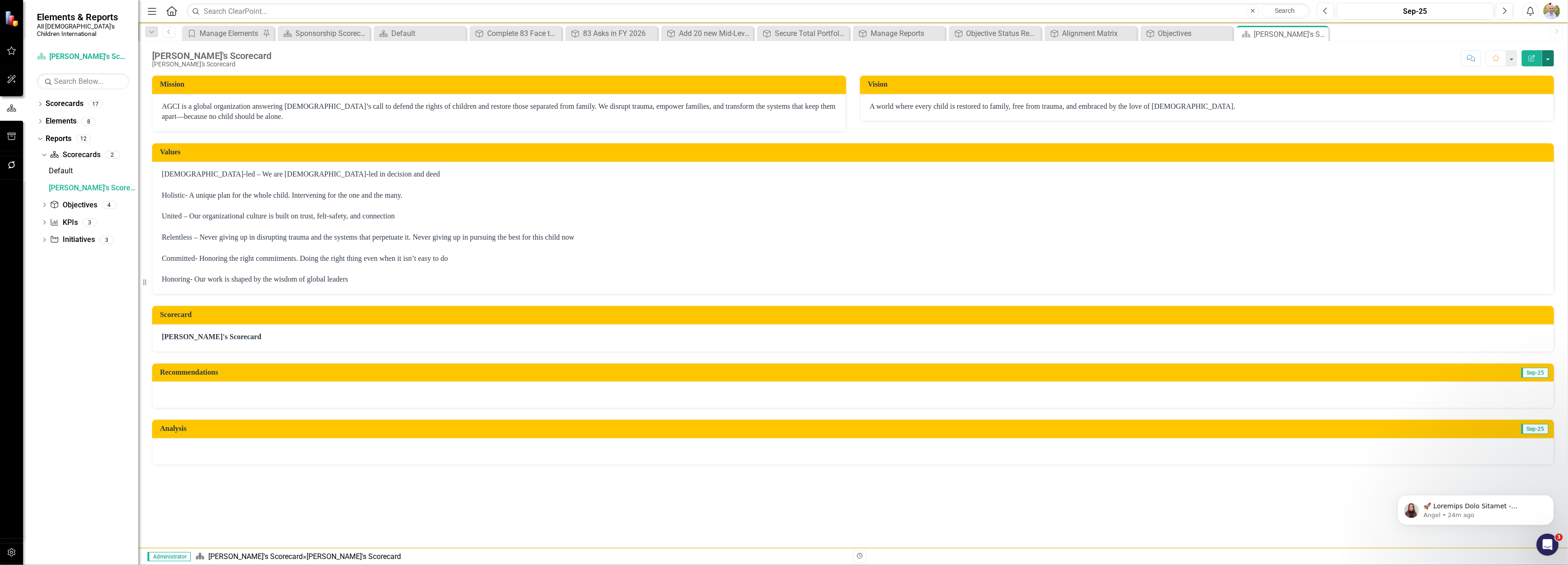
click at [1546, 61] on button "button" at bounding box center [1548, 58] width 12 height 16
click at [1524, 89] on link "Edit Report Edit Layout" at bounding box center [1517, 93] width 75 height 17
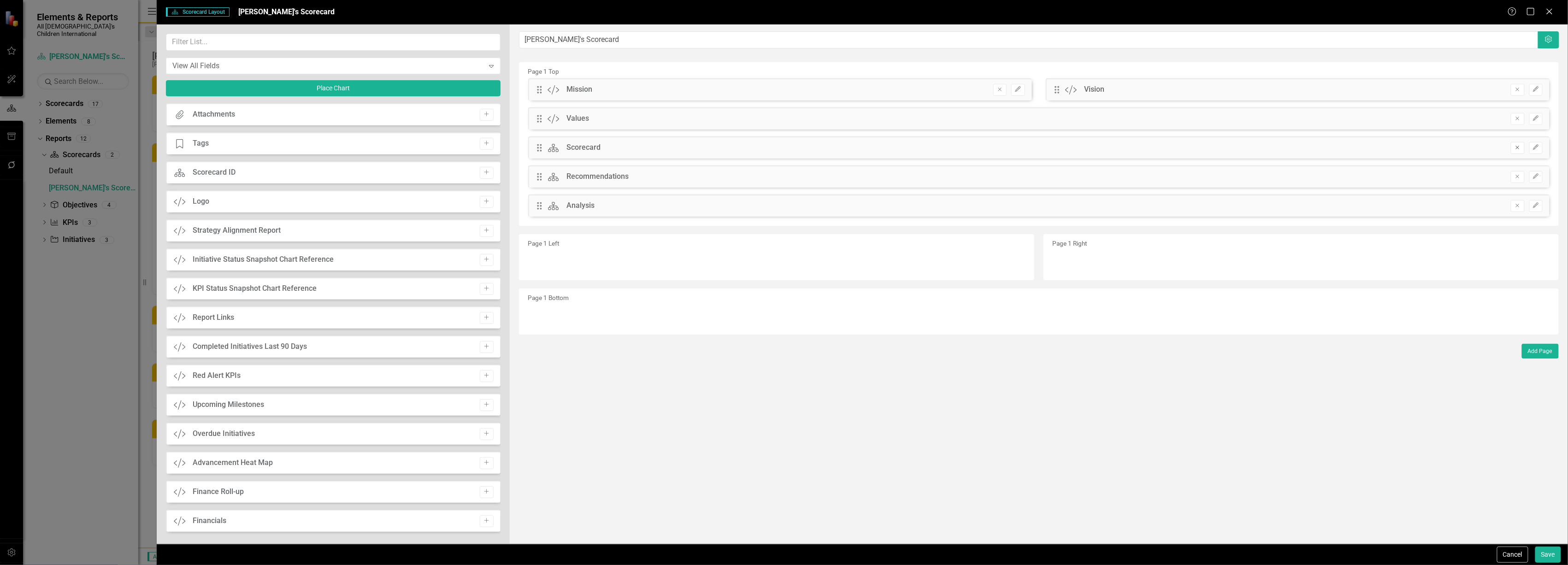
click at [1519, 146] on icon "Remove" at bounding box center [1518, 148] width 7 height 5
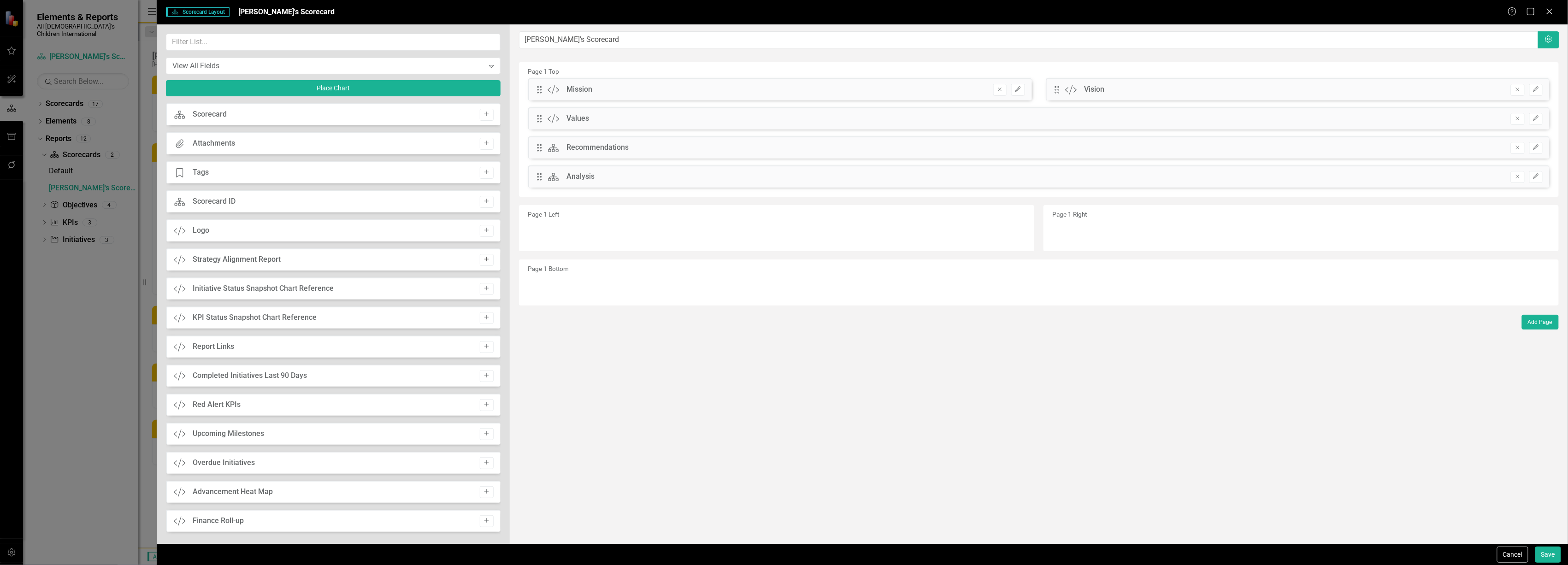
click at [483, 258] on icon "Add" at bounding box center [487, 260] width 7 height 5
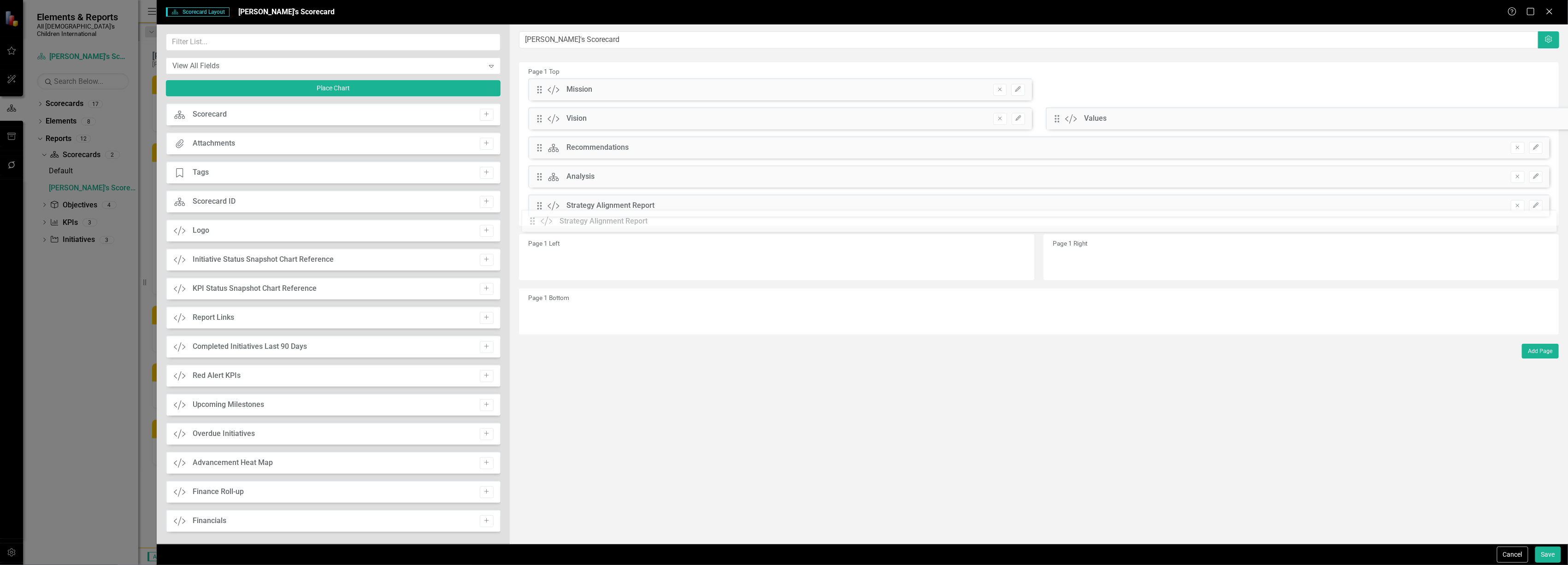
drag, startPoint x: 537, startPoint y: 89, endPoint x: 537, endPoint y: 220, distance: 131.0
click at [1546, 552] on button "Save" at bounding box center [1549, 555] width 26 height 16
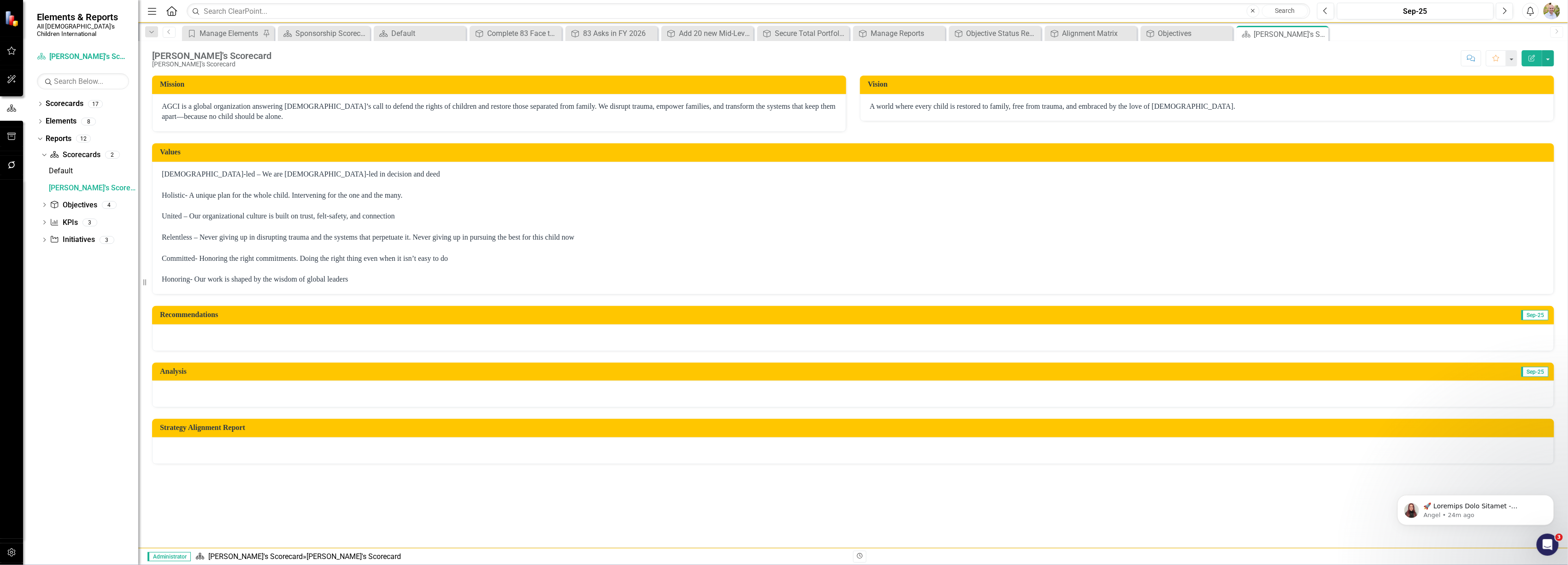
click at [1468, 456] on div at bounding box center [853, 450] width 1403 height 27
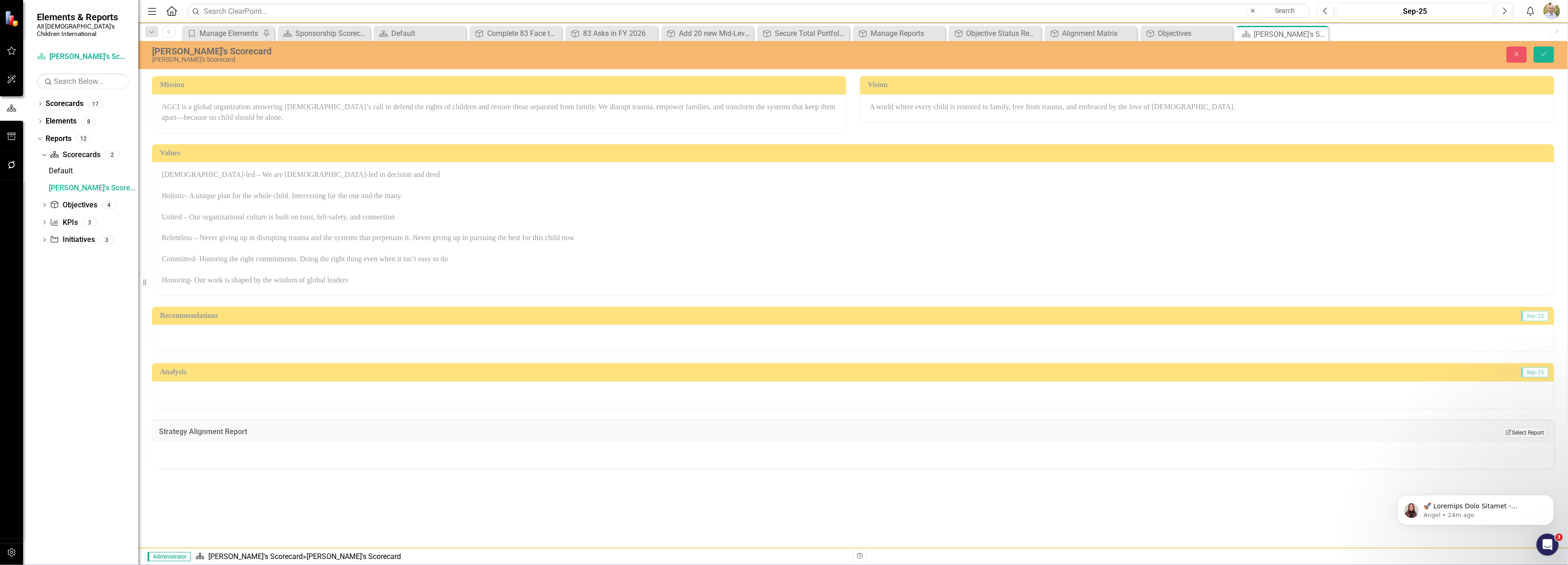
click at [1521, 434] on button "Edit Report Select Report" at bounding box center [1525, 433] width 45 height 10
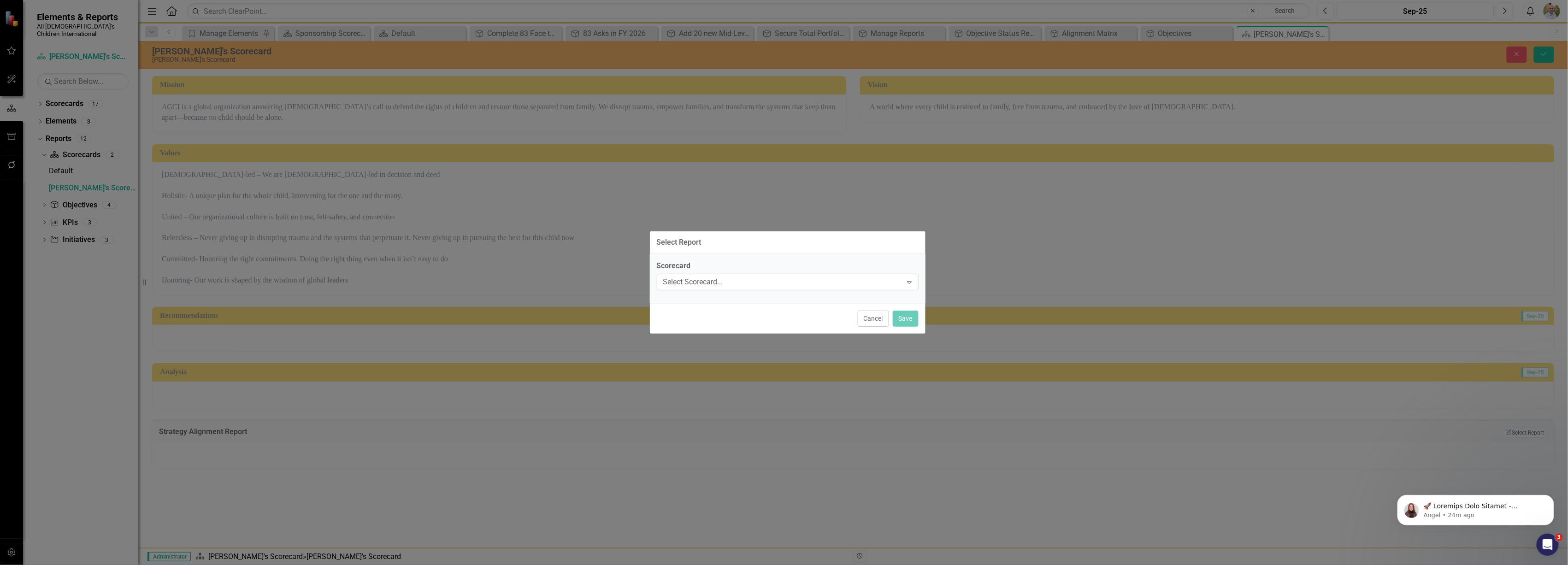
click at [764, 274] on div "Select Scorecard... Expand" at bounding box center [787, 282] width 262 height 16
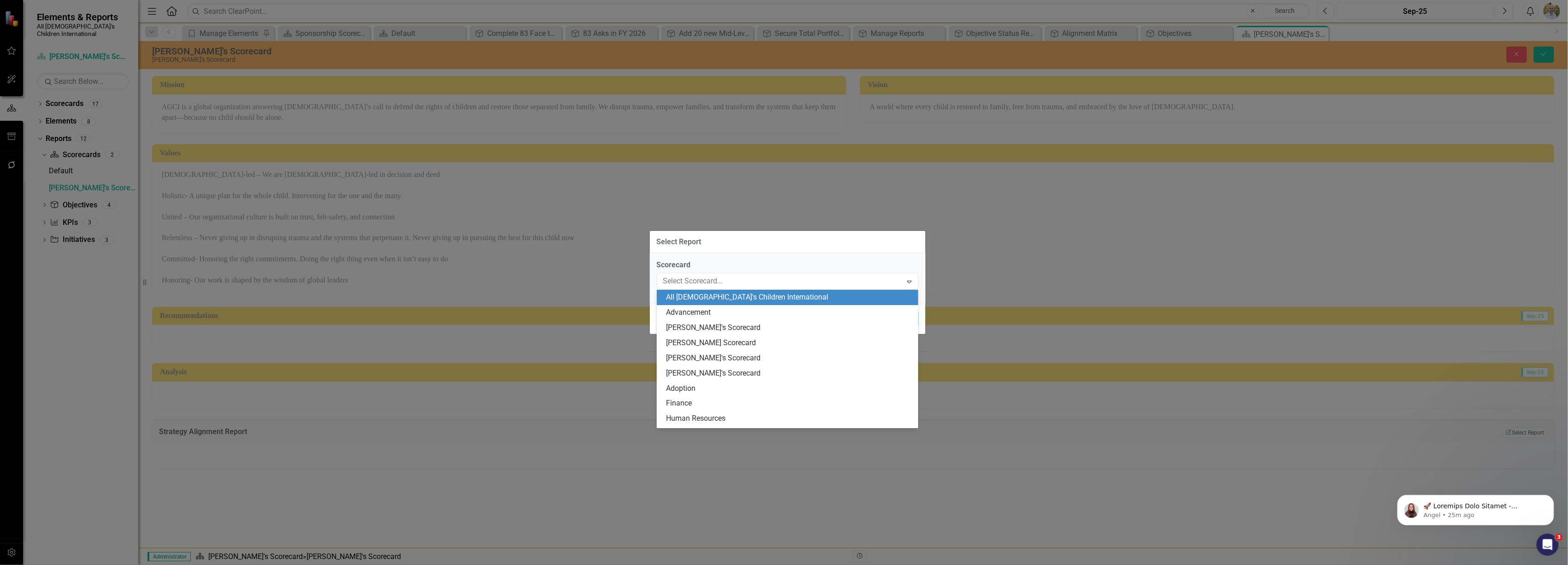
click at [798, 242] on div "Select Report" at bounding box center [788, 242] width 276 height 23
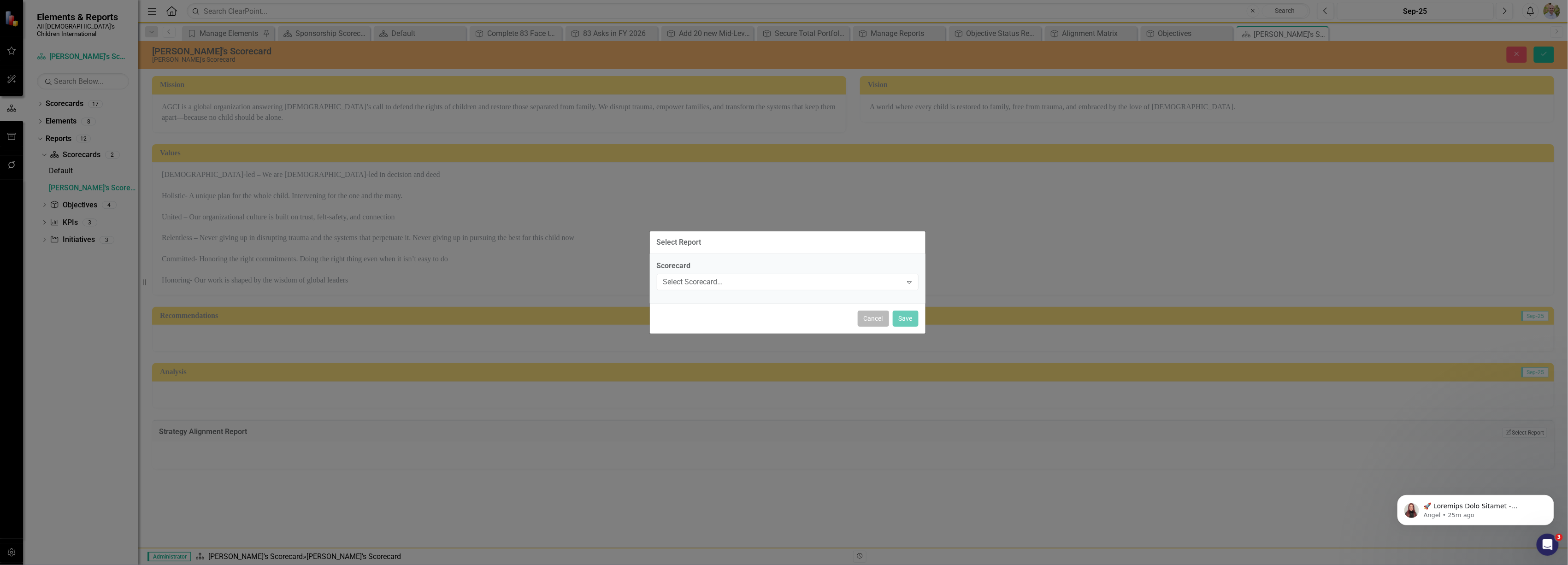
click at [877, 319] on button "Cancel" at bounding box center [874, 319] width 32 height 16
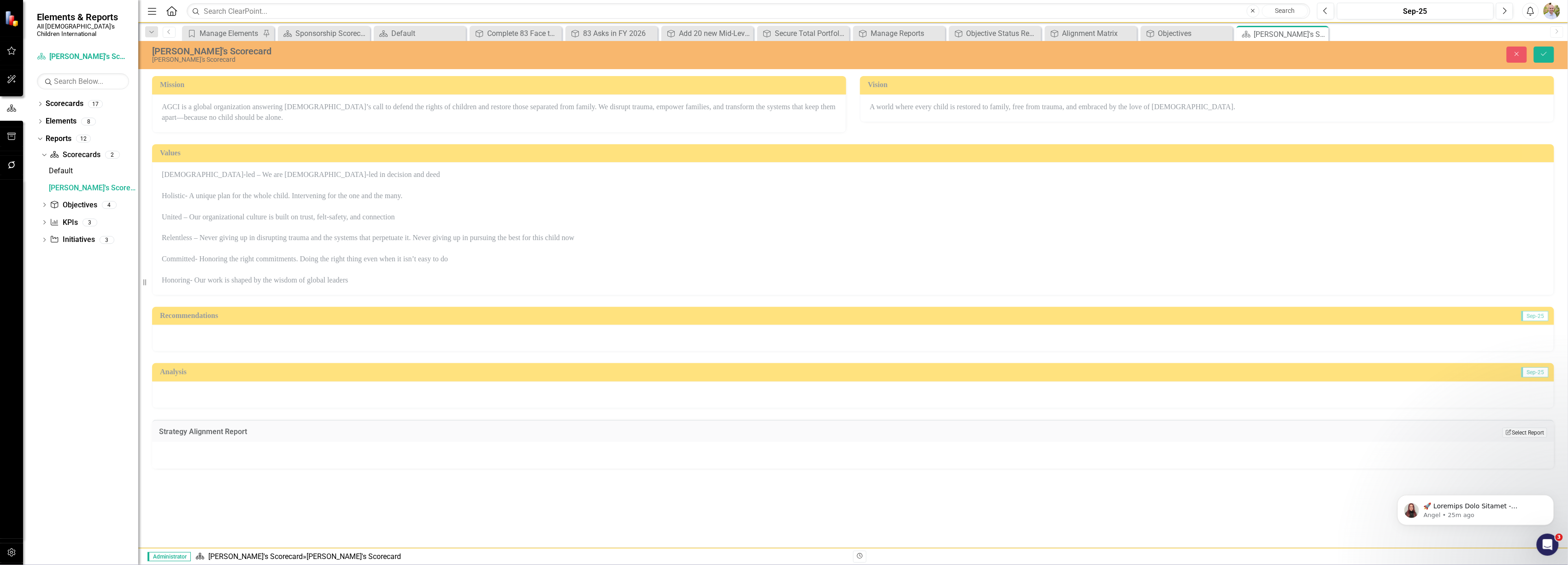
click at [1527, 434] on button "Edit Report Select Report" at bounding box center [1525, 433] width 45 height 10
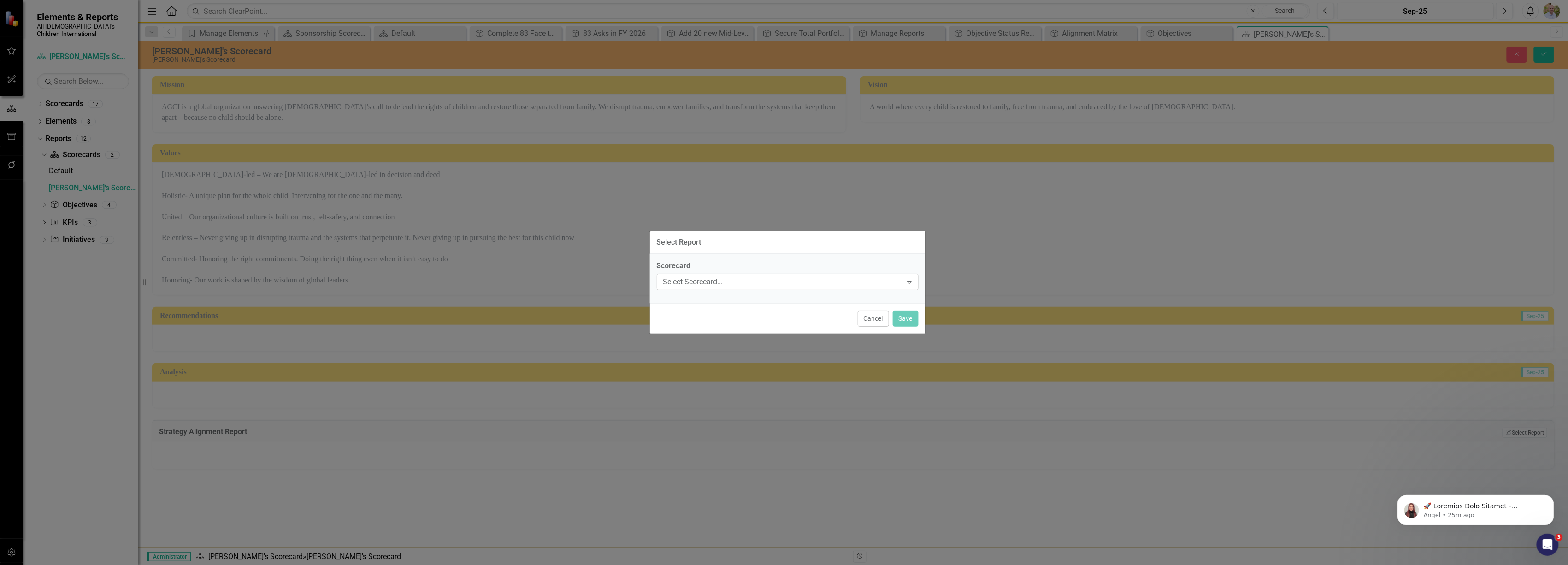
click at [806, 284] on div "Select Scorecard..." at bounding box center [783, 281] width 239 height 10
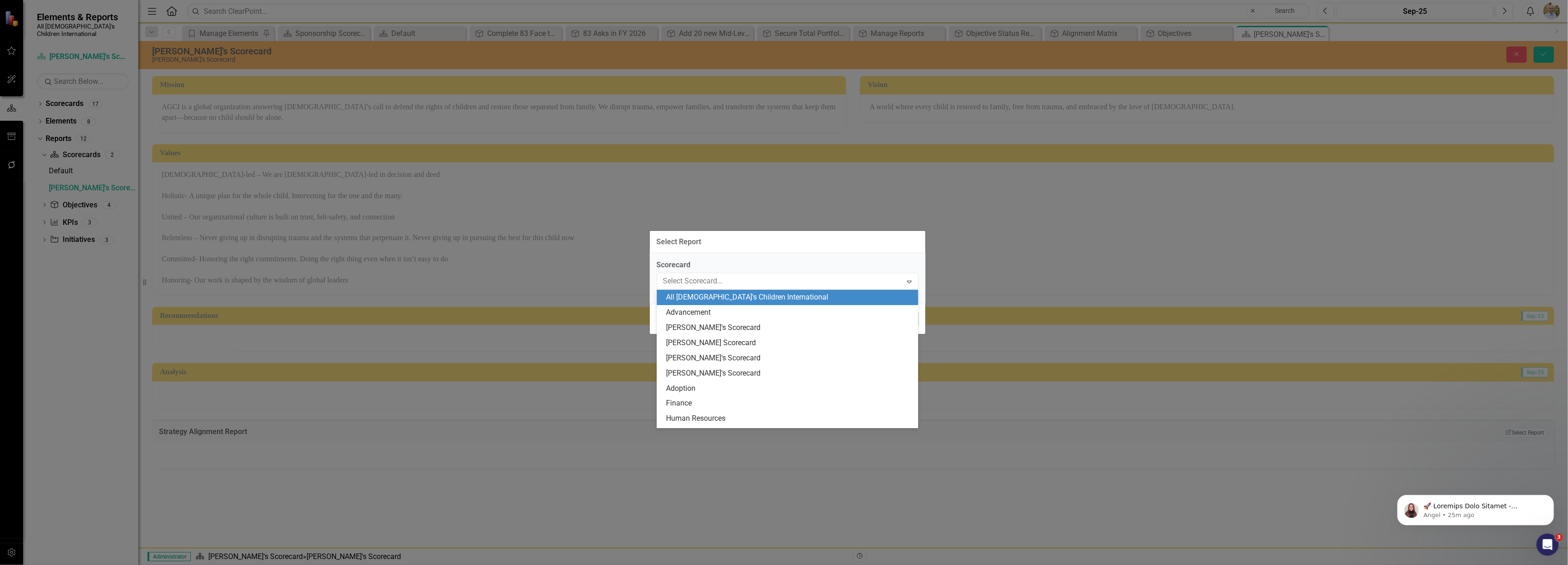
click at [947, 262] on div "Select Report Scorecard 17 results available. Use Up and Down to choose options…" at bounding box center [784, 282] width 1568 height 565
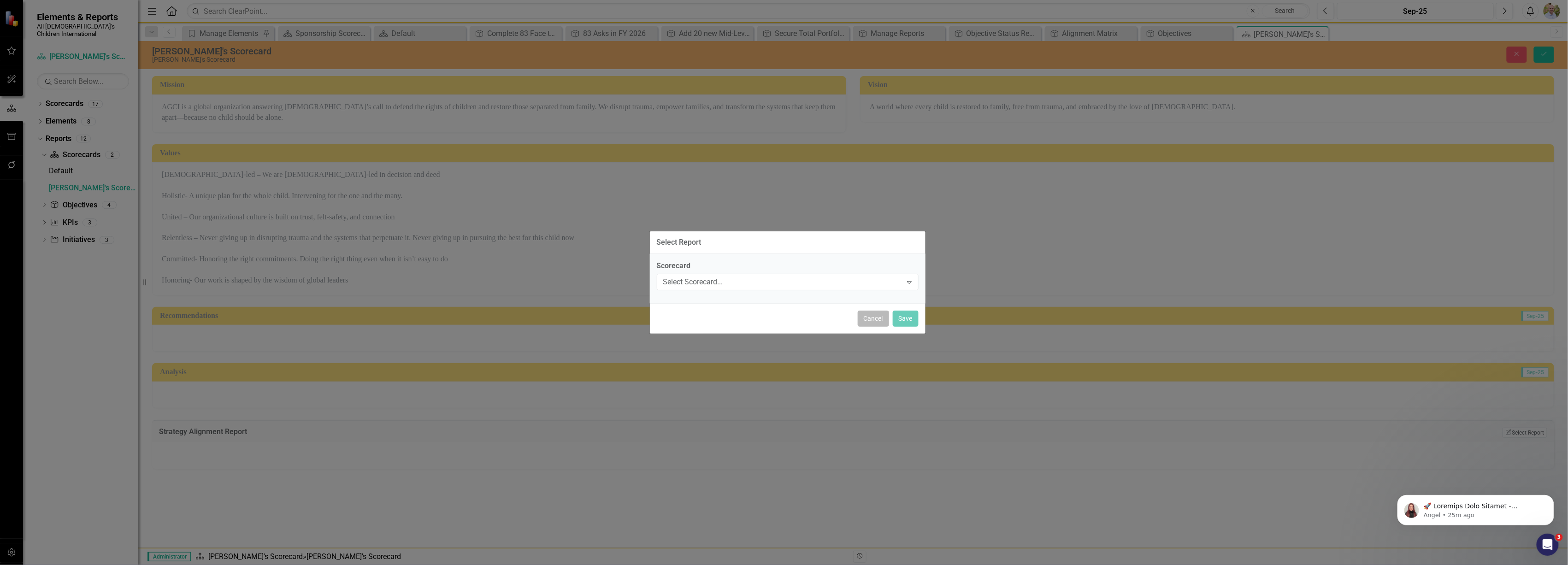
click at [868, 315] on button "Cancel" at bounding box center [874, 319] width 32 height 16
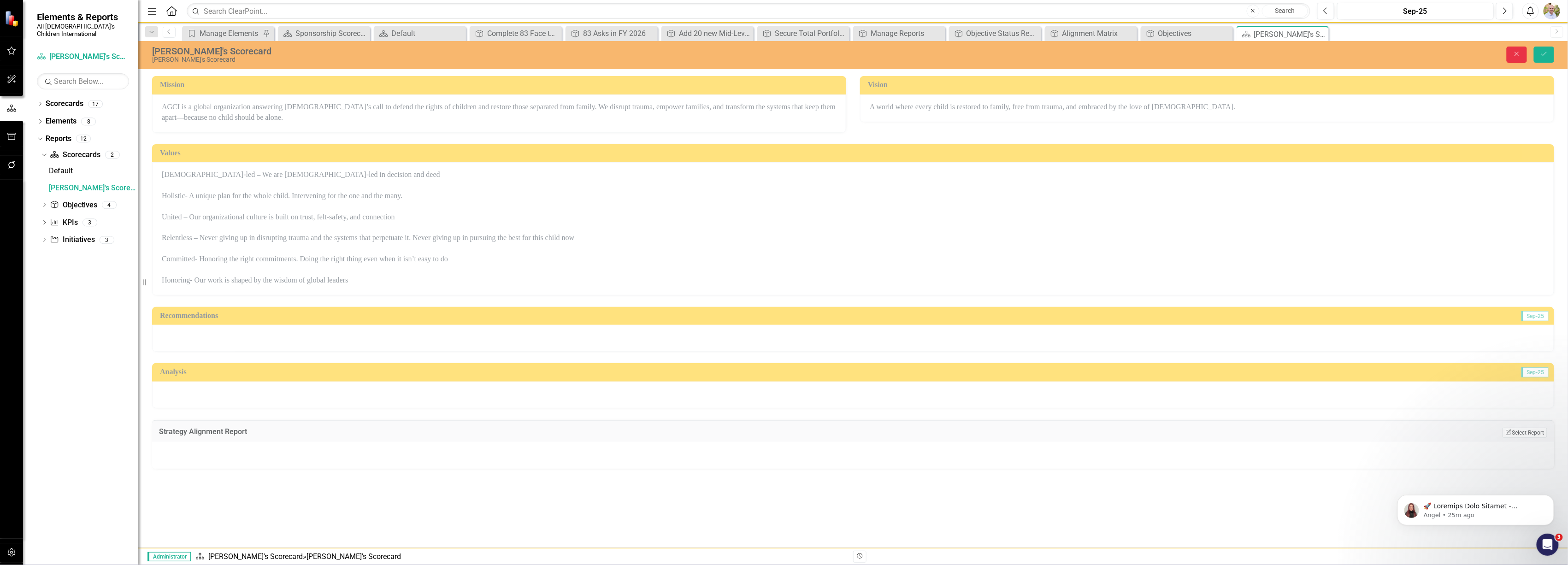
click at [1516, 52] on icon "Close" at bounding box center [1517, 54] width 8 height 6
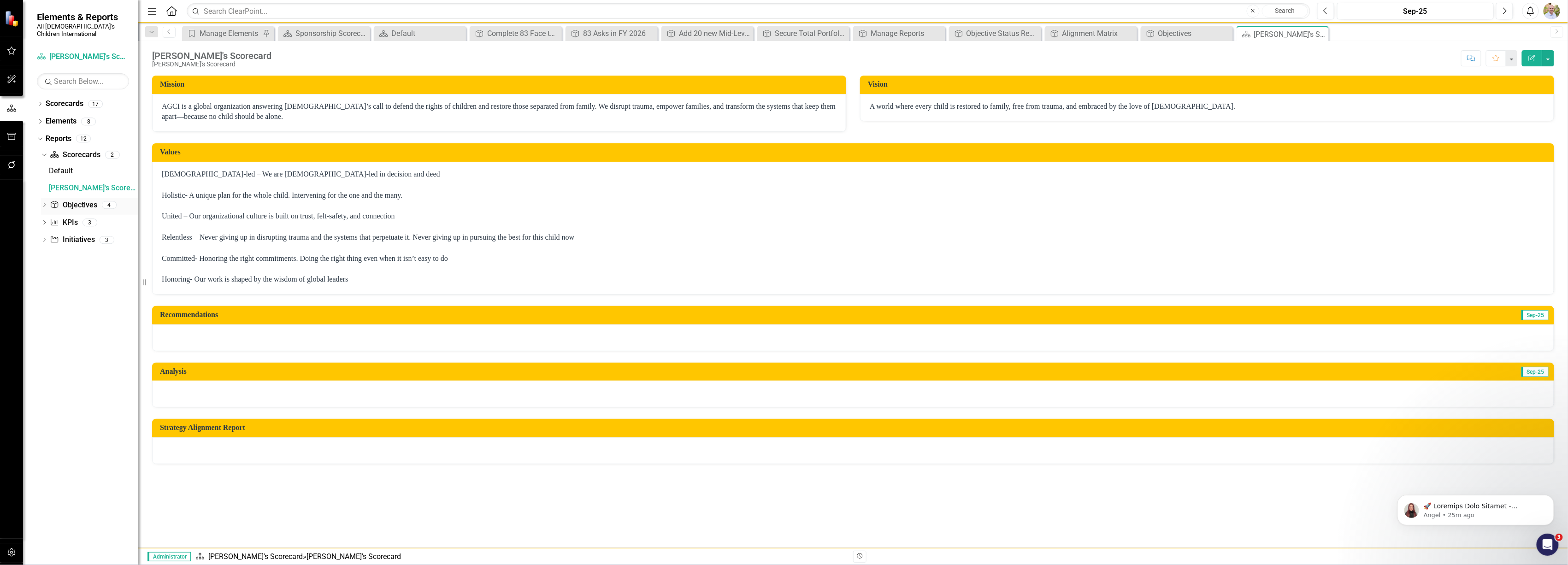
click at [47, 203] on icon "Dropdown" at bounding box center [44, 205] width 6 height 5
click at [71, 198] on link "Alignment Matrix" at bounding box center [93, 205] width 92 height 14
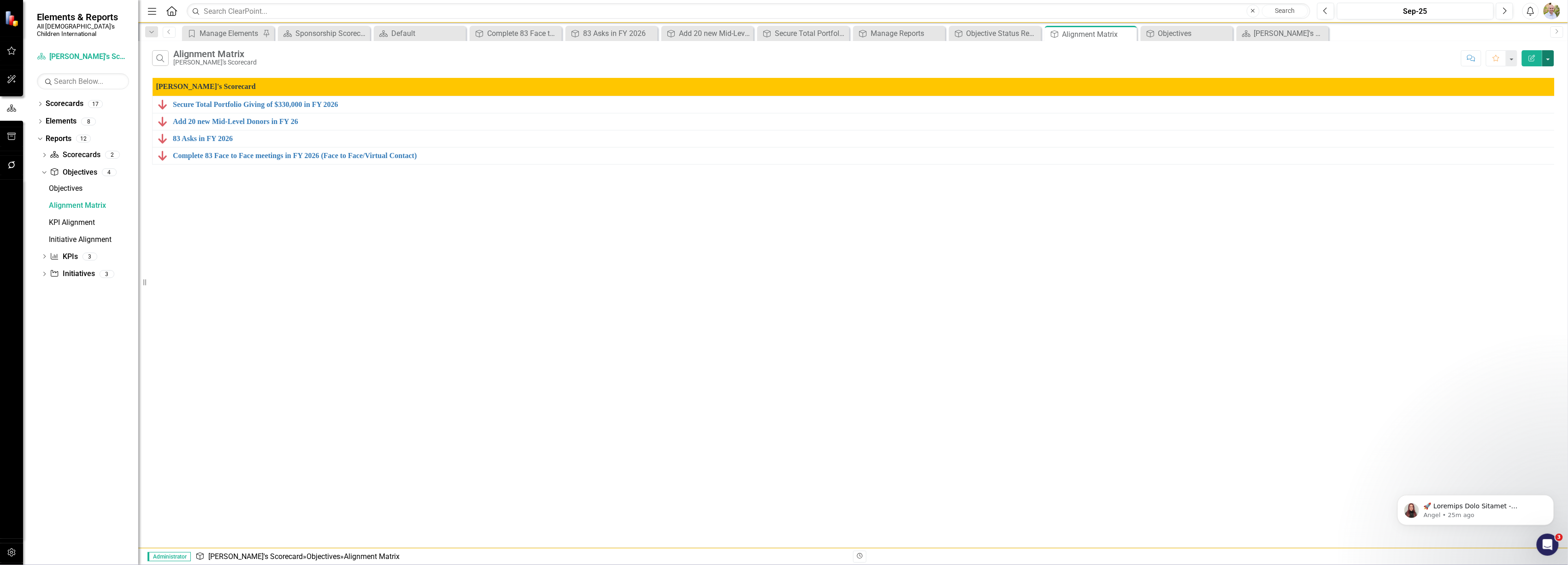
click at [1554, 60] on button "button" at bounding box center [1548, 58] width 12 height 16
click at [1525, 73] on link "Edit Report Edit Report" at bounding box center [1518, 76] width 73 height 17
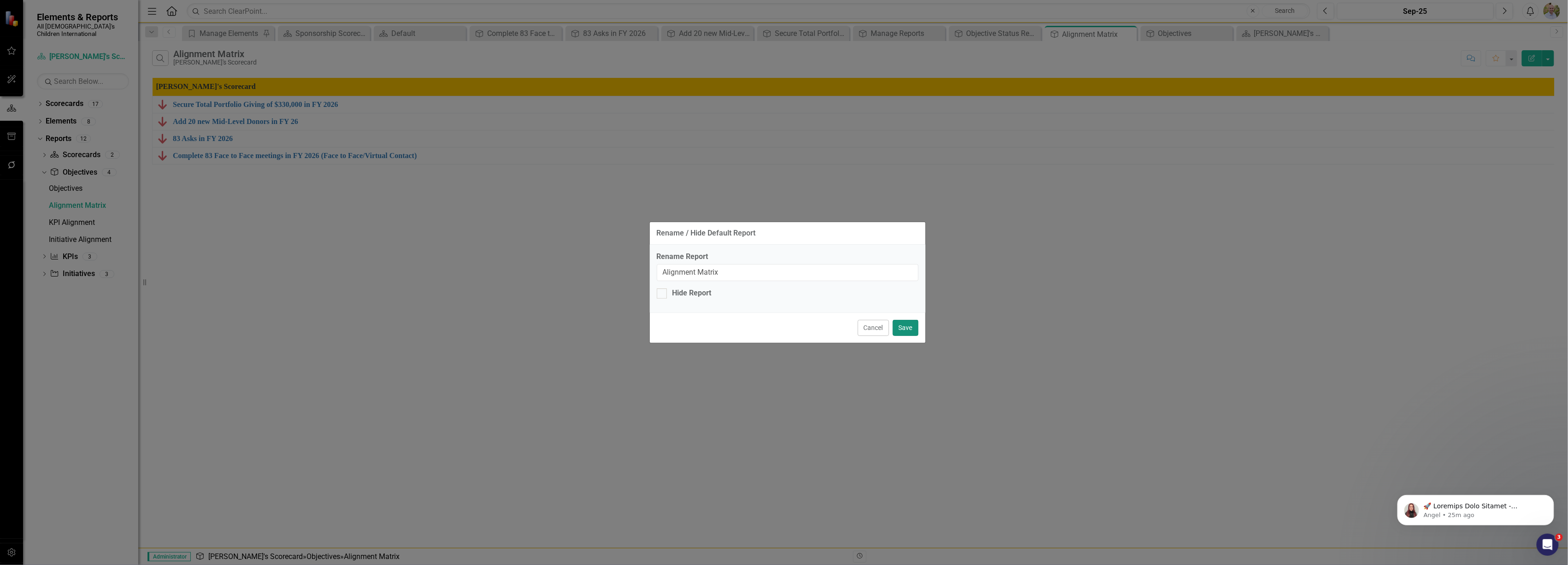
click at [901, 328] on button "Save" at bounding box center [906, 328] width 26 height 16
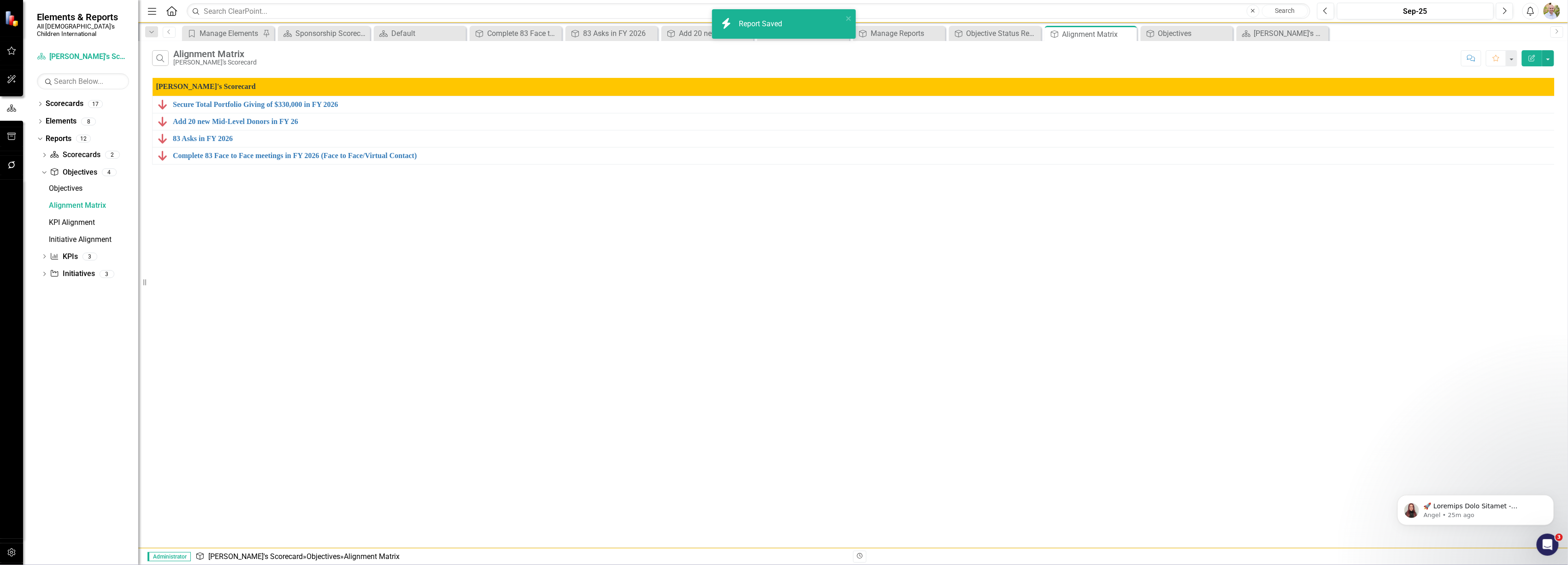
click at [1532, 58] on icon "button" at bounding box center [1532, 58] width 6 height 6
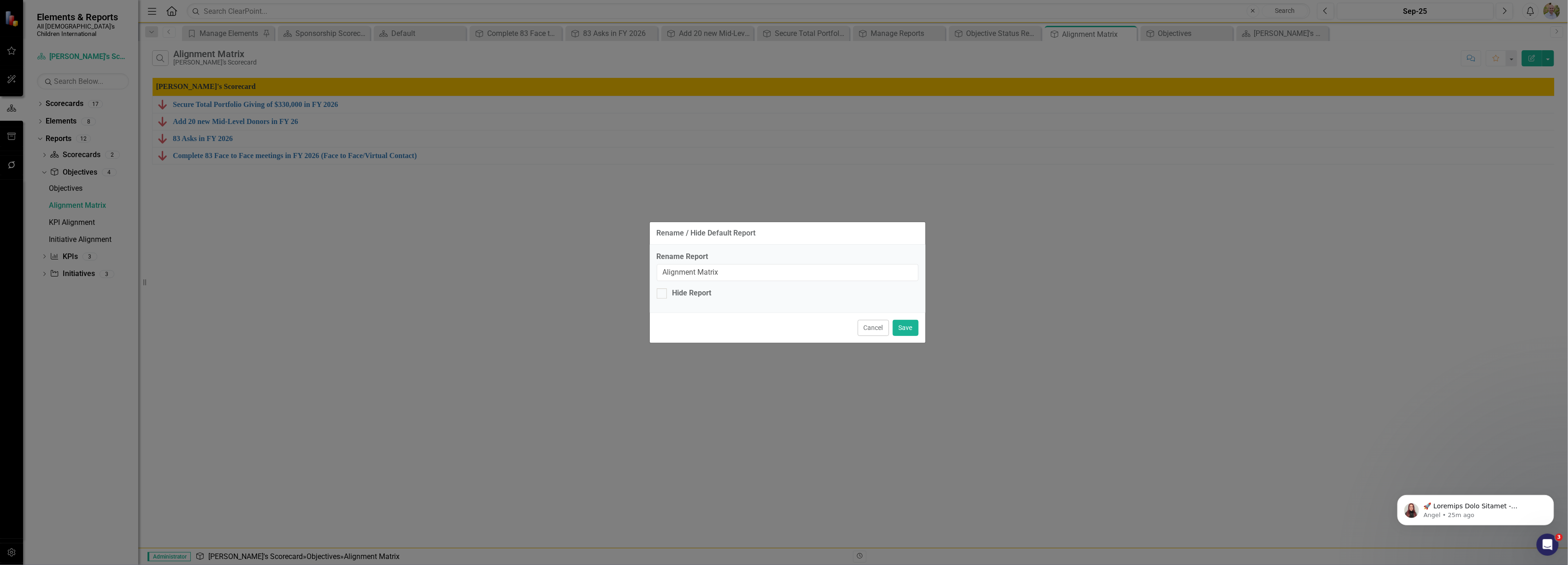
click at [1541, 60] on div "Rename / Hide Default Report Rename Report Alignment Matrix Hide Report Cancel …" at bounding box center [784, 282] width 1568 height 565
click at [864, 329] on button "Cancel" at bounding box center [874, 328] width 32 height 16
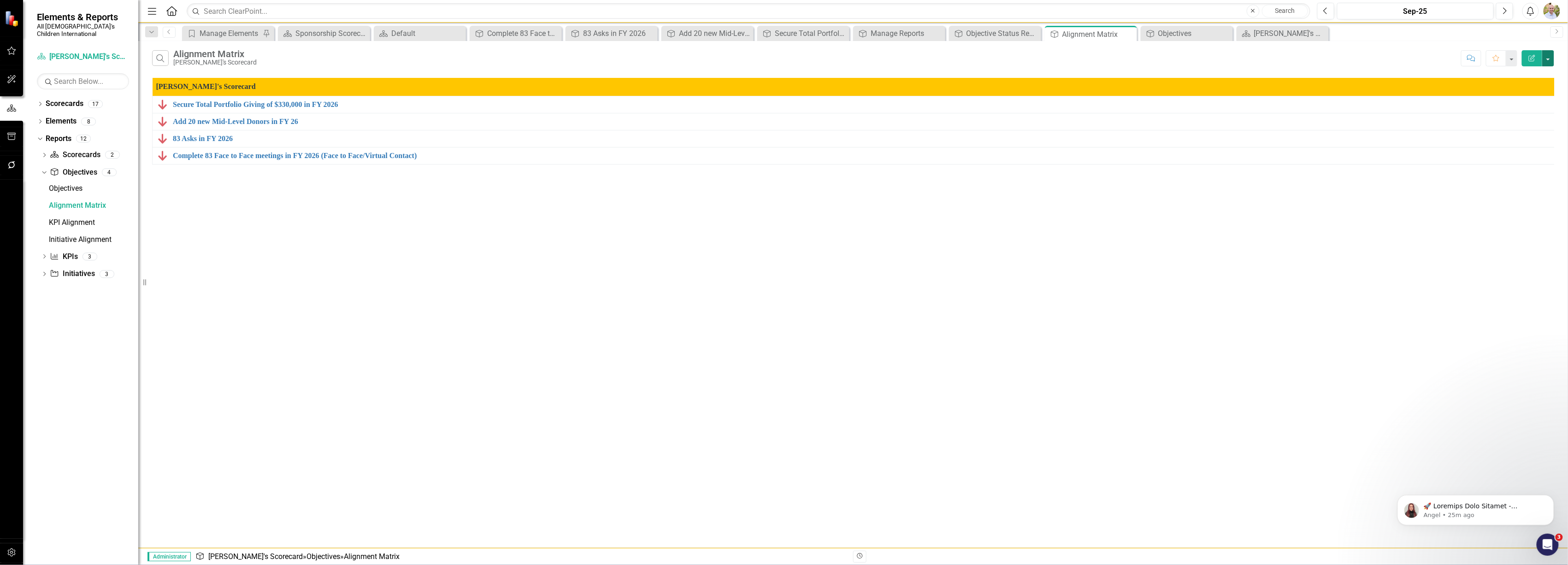
click at [1547, 56] on button "button" at bounding box center [1548, 58] width 12 height 16
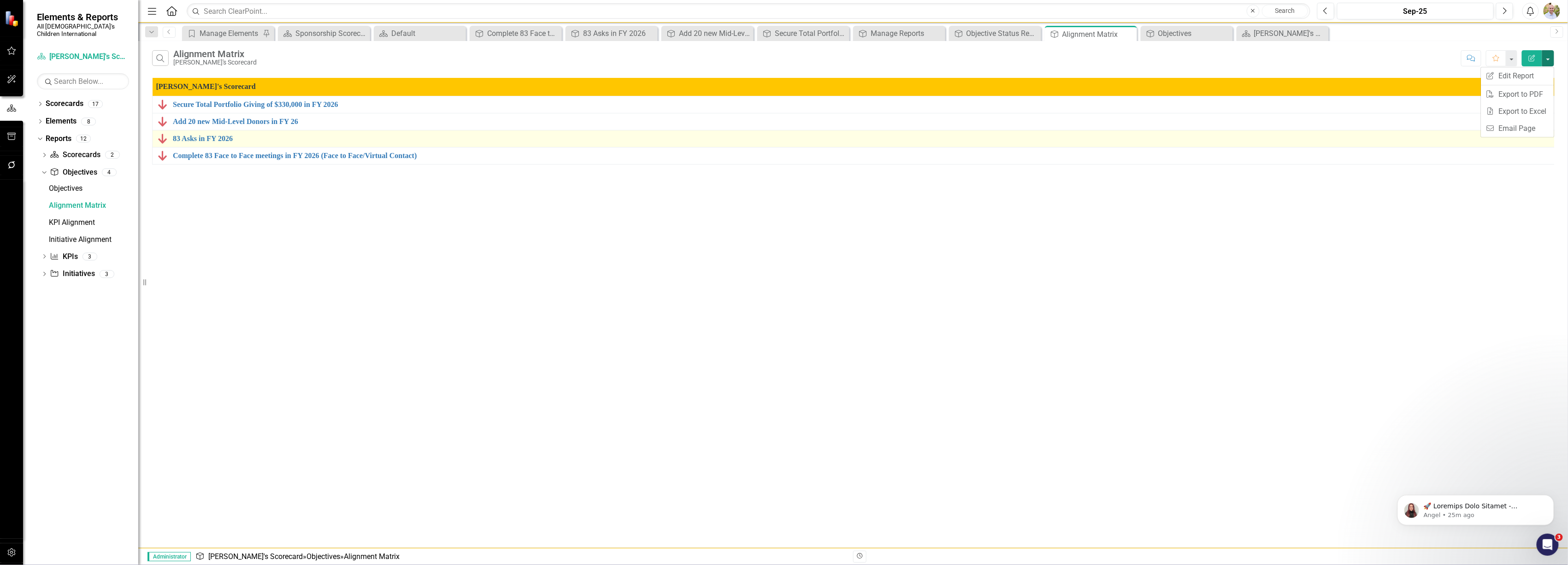
click at [1431, 133] on td "83 Asks in FY 2026 Link Map View Link Map Edit Edit Objective Link Open Element" at bounding box center [855, 138] width 1407 height 17
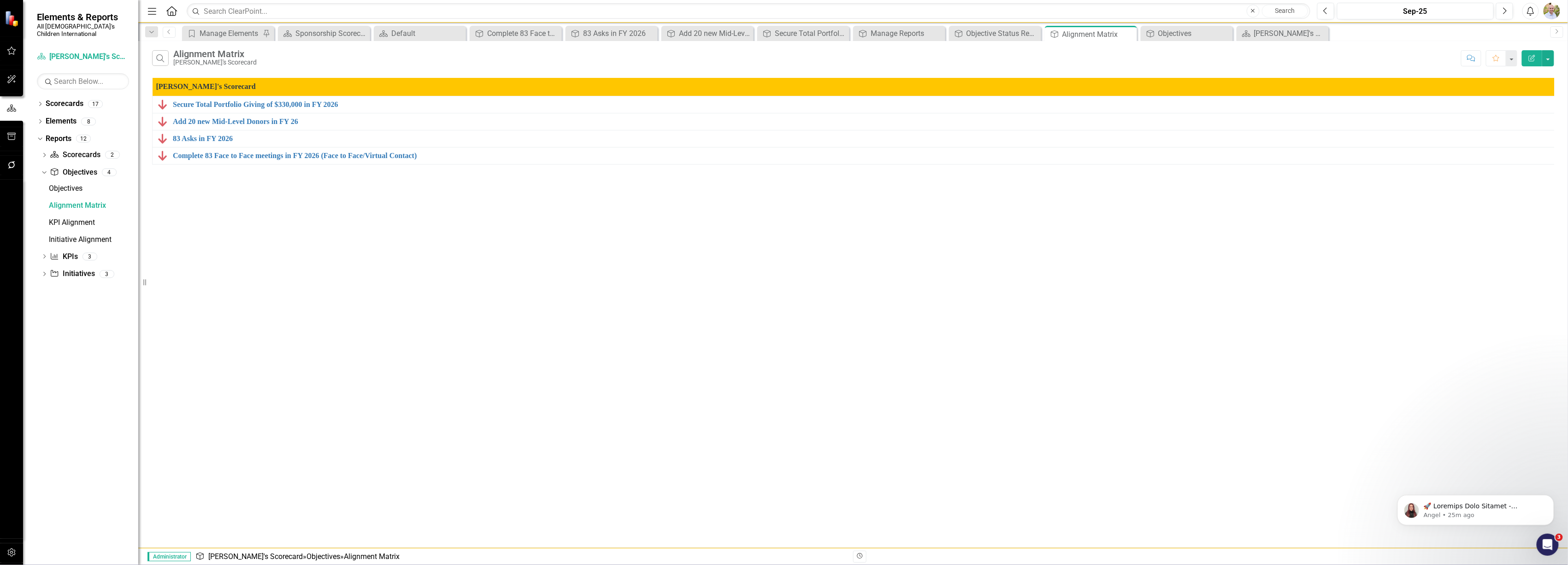
click at [981, 264] on div "Search Alignment Matrix [PERSON_NAME]'s Scorecard Comment Favorite Edit Report …" at bounding box center [853, 295] width 1430 height 507
click at [43, 169] on icon "Dropdown" at bounding box center [43, 172] width 5 height 6
click at [45, 205] on icon "Dropdown" at bounding box center [44, 207] width 6 height 5
click at [44, 204] on icon "Dropdown" at bounding box center [43, 207] width 5 height 6
click at [45, 187] on div "Dropdown" at bounding box center [44, 191] width 6 height 8
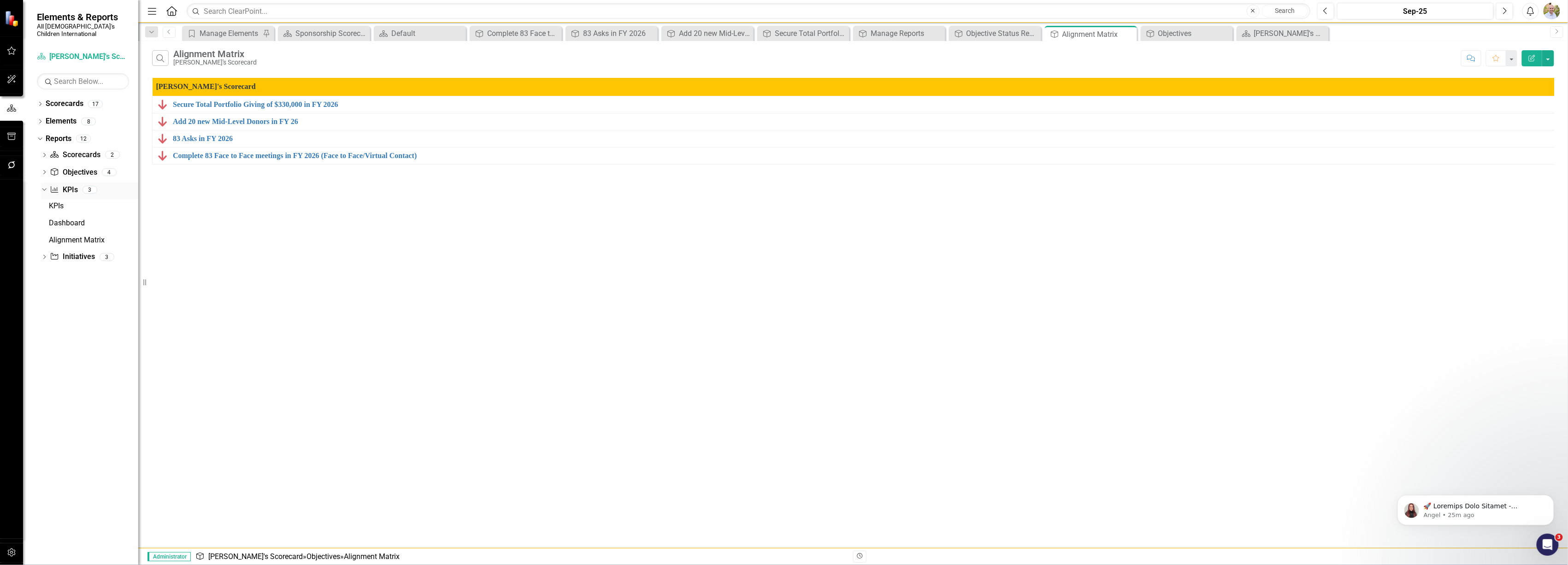
click at [45, 186] on icon "Dropdown" at bounding box center [43, 189] width 5 height 6
click at [45, 187] on div "Dropdown" at bounding box center [44, 191] width 6 height 8
click at [45, 170] on icon "Dropdown" at bounding box center [44, 172] width 6 height 5
click at [60, 235] on div "Initiative Alignment" at bounding box center [93, 240] width 89 height 8
click at [65, 218] on div "KPI Alignment" at bounding box center [93, 222] width 89 height 8
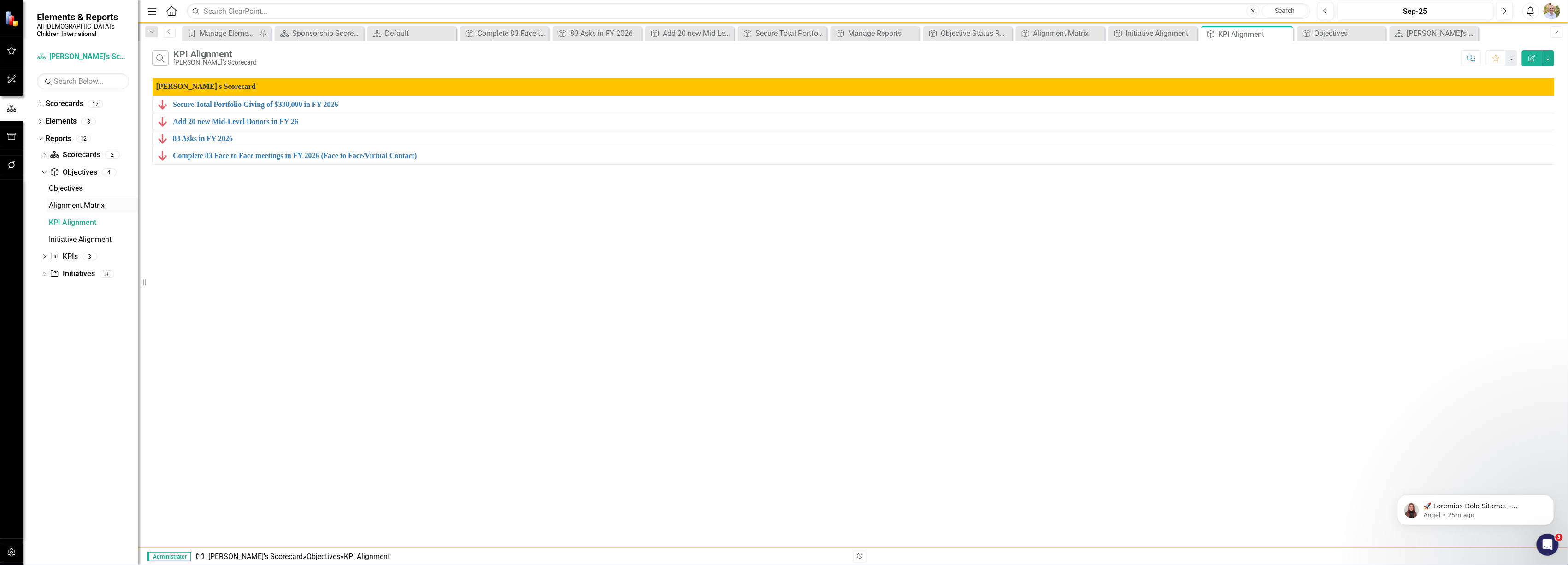
click at [69, 201] on div "Alignment Matrix" at bounding box center [93, 205] width 89 height 8
click at [75, 185] on div "Objectives" at bounding box center [93, 189] width 89 height 8
click at [74, 201] on div "Alignment Matrix" at bounding box center [93, 205] width 89 height 8
click at [1461, 36] on div "[PERSON_NAME]'s Scorecard" at bounding box center [1436, 33] width 58 height 12
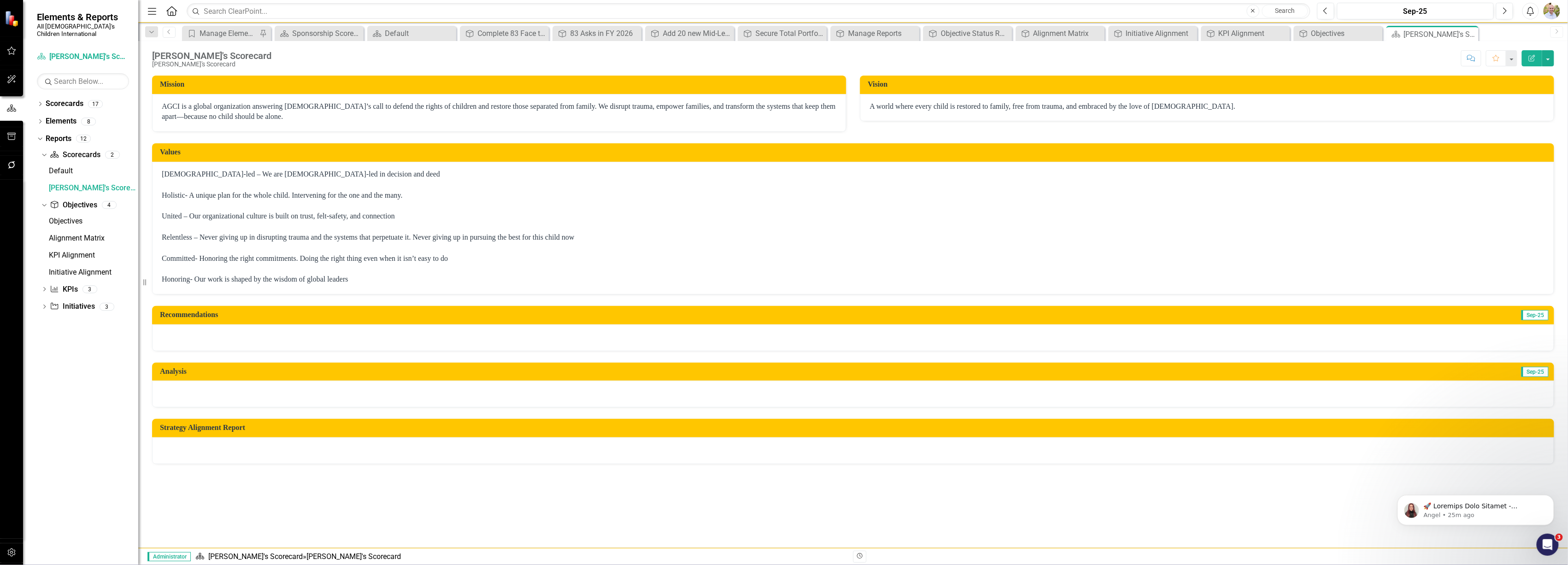
click at [1538, 54] on button "Edit Report" at bounding box center [1532, 58] width 21 height 16
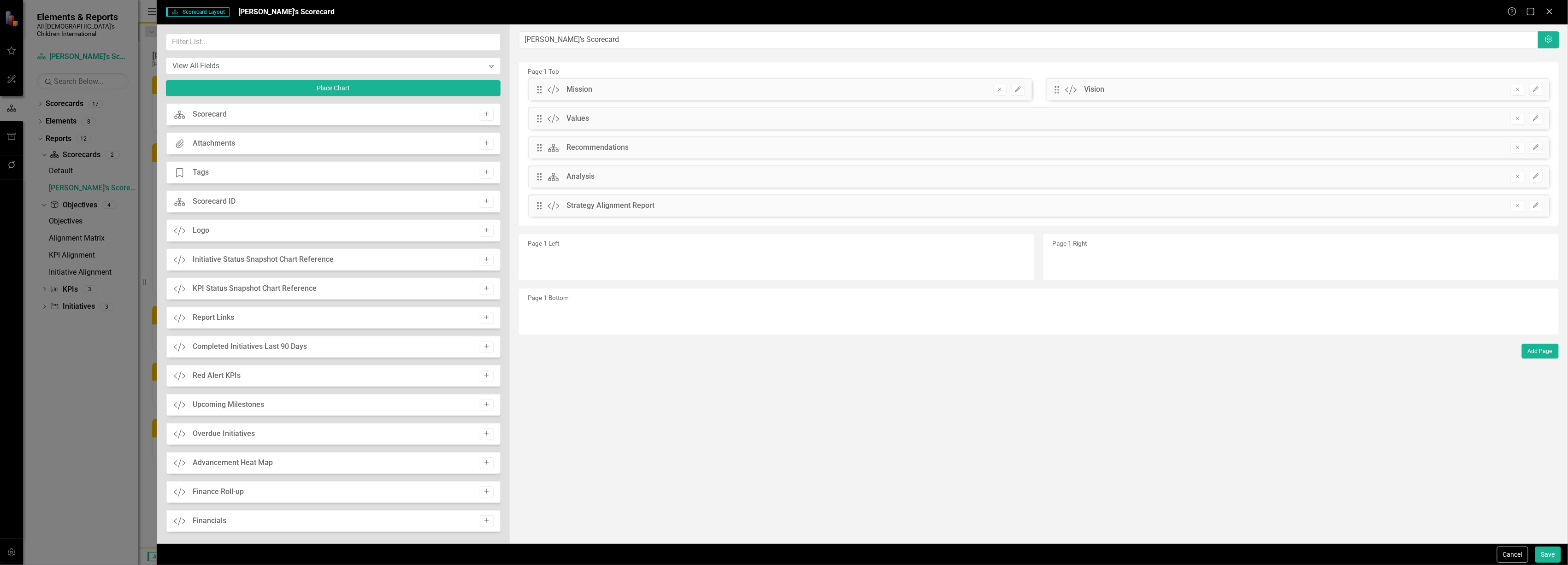
drag, startPoint x: 482, startPoint y: 116, endPoint x: 413, endPoint y: 119, distance: 69.1
click at [413, 119] on div "Scorecard Scorecard Add" at bounding box center [333, 114] width 334 height 22
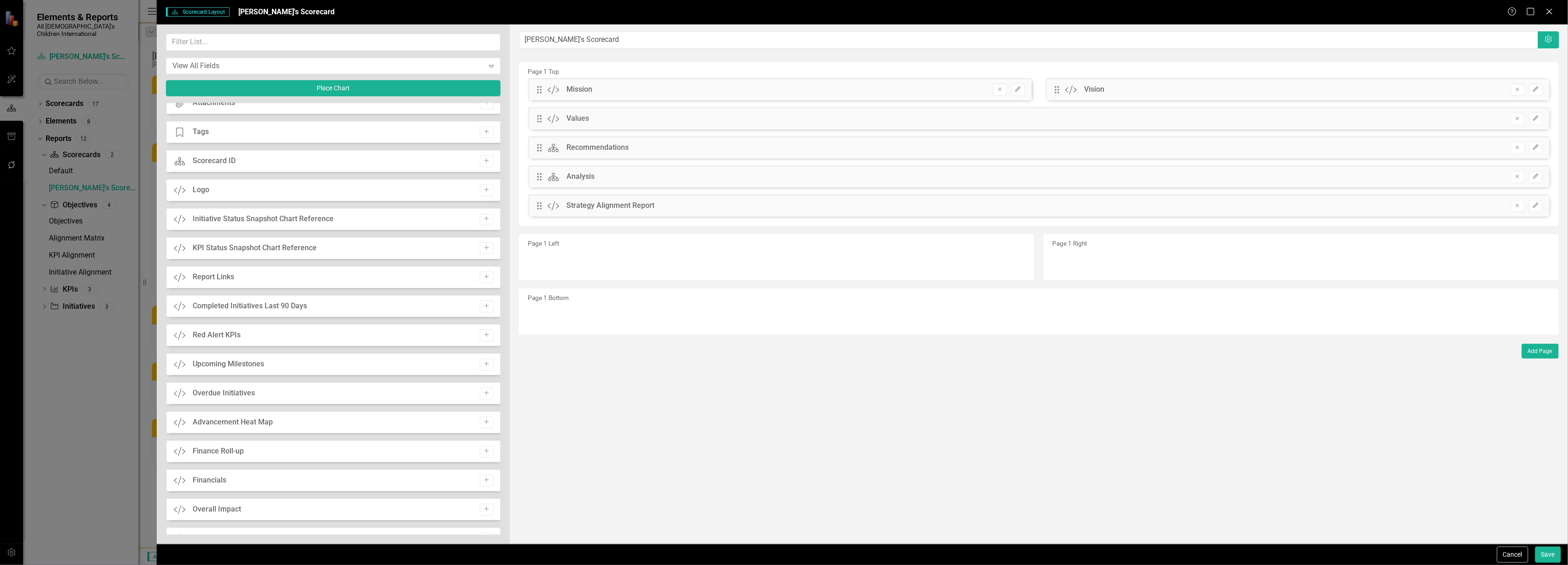
scroll to position [120, 0]
click at [375, 521] on div "Custom Advancement Add" at bounding box center [333, 517] width 334 height 22
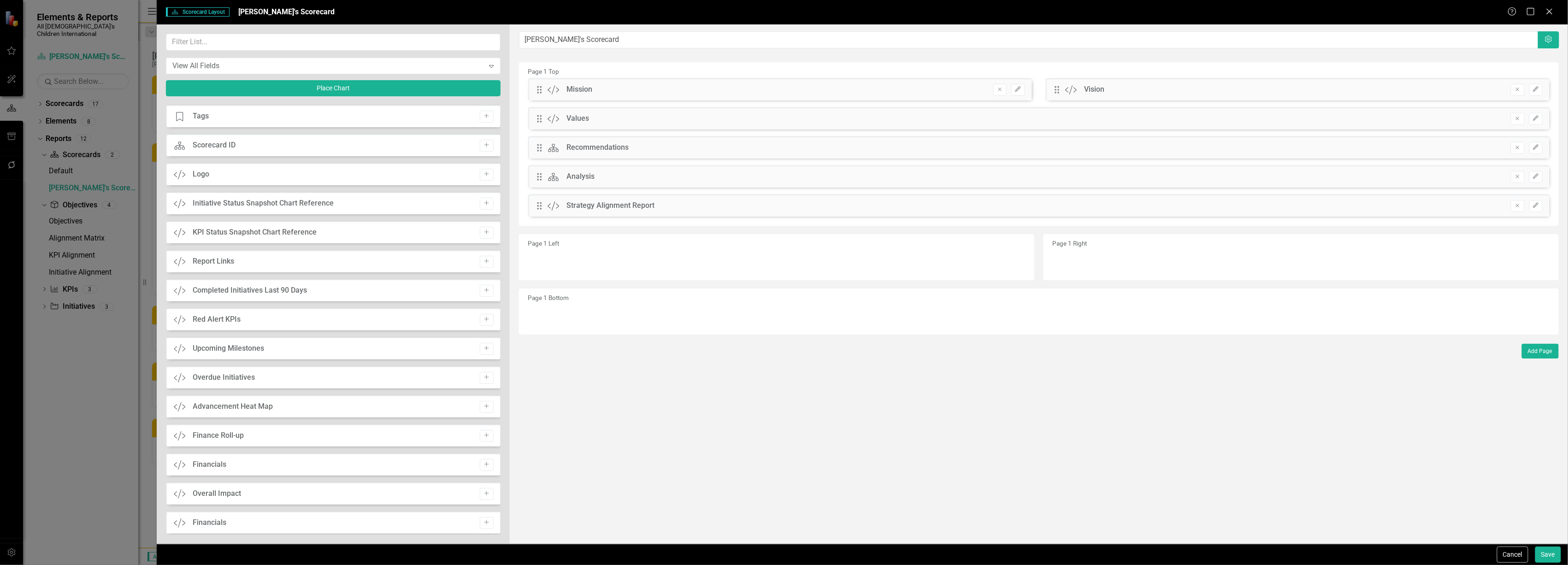
scroll to position [0, 0]
click at [347, 65] on div "View All Fields" at bounding box center [328, 65] width 312 height 10
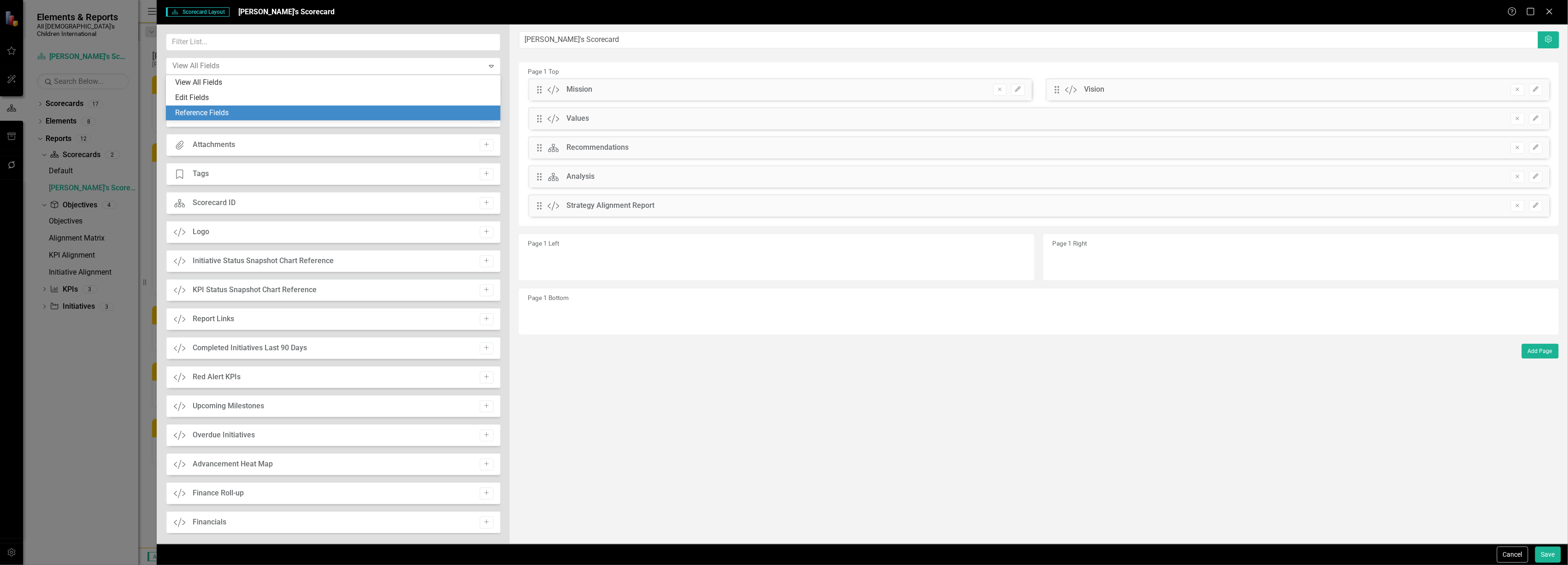
click at [339, 108] on div "Reference Fields" at bounding box center [335, 113] width 320 height 10
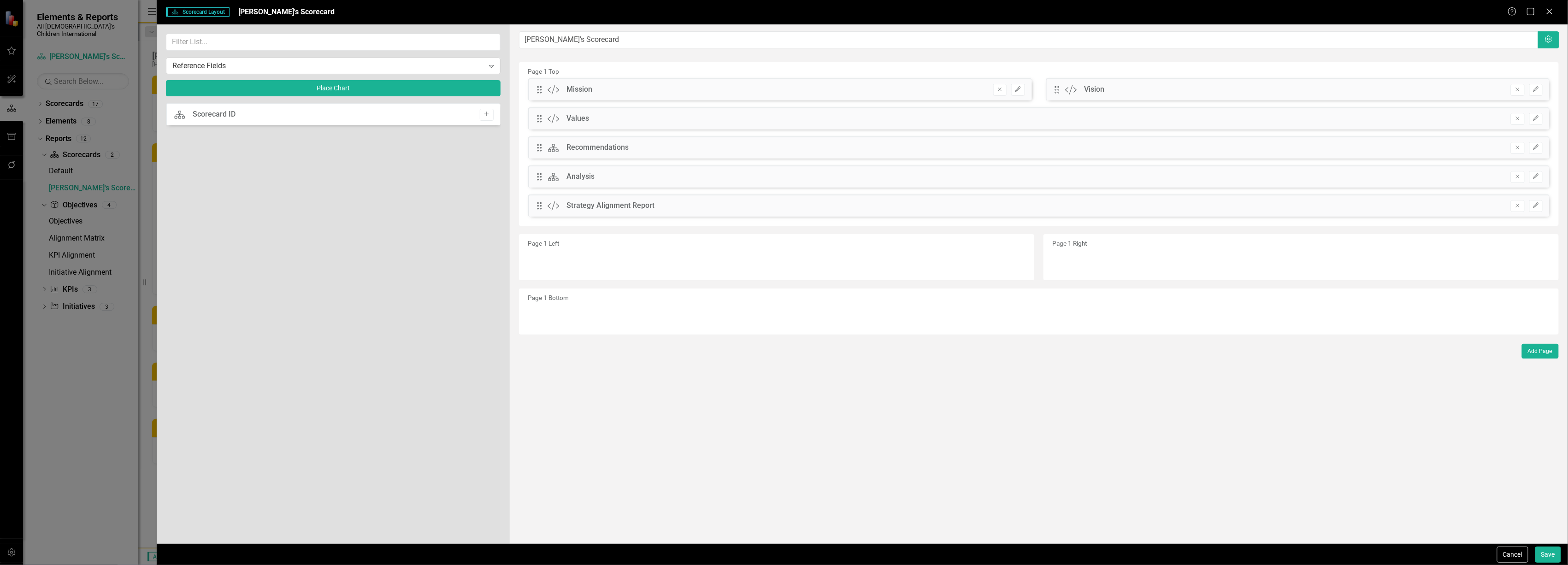
click at [365, 68] on div "Reference Fields" at bounding box center [328, 65] width 312 height 10
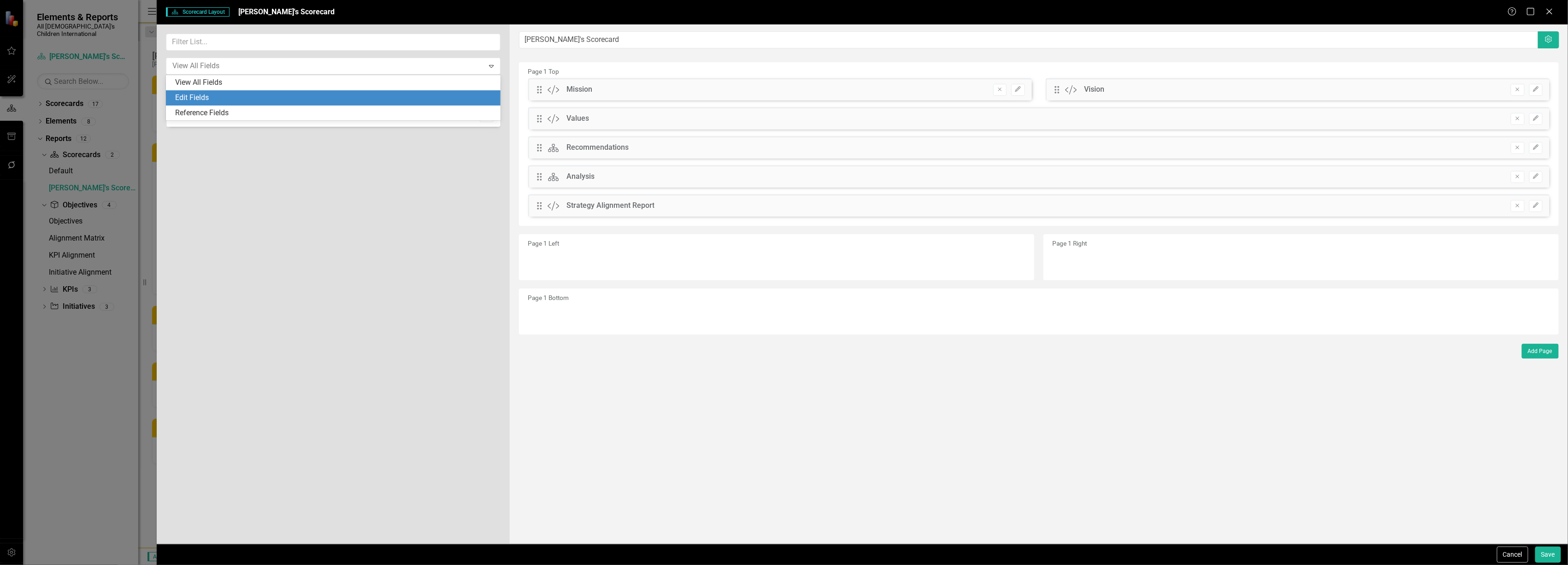
click at [358, 91] on div "Edit Fields" at bounding box center [333, 98] width 334 height 15
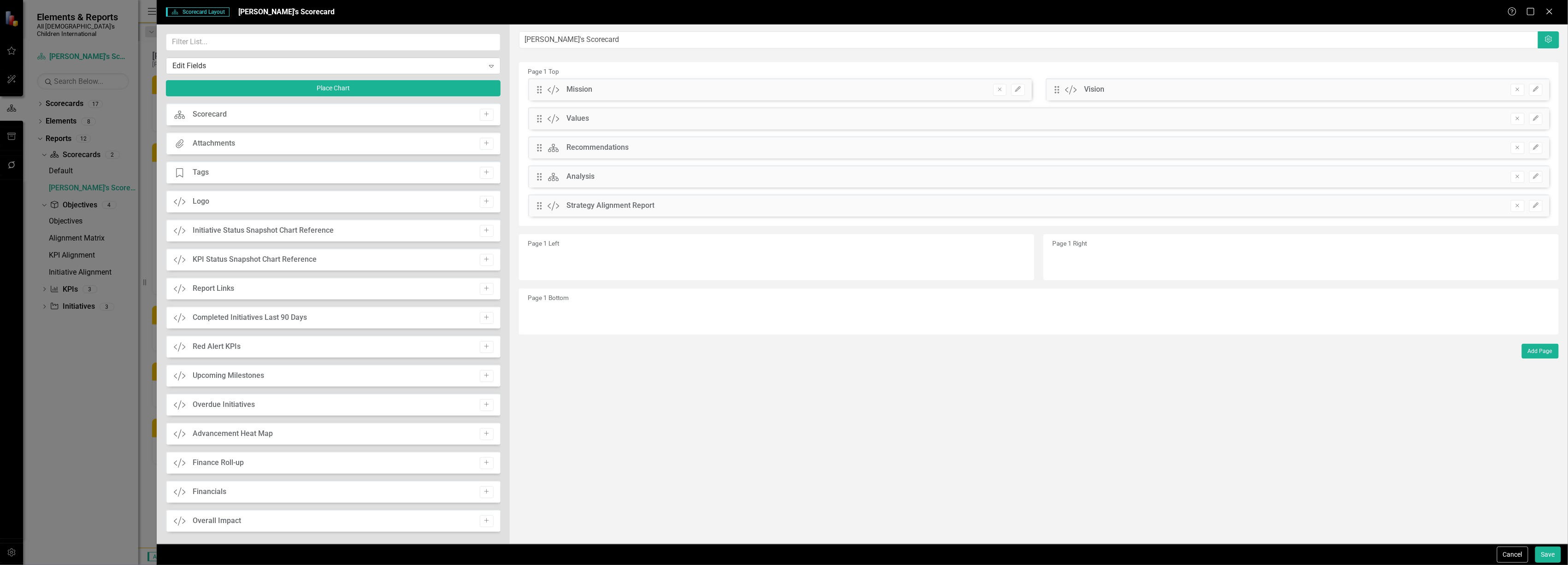
click at [420, 61] on div "Edit Fields" at bounding box center [328, 65] width 312 height 10
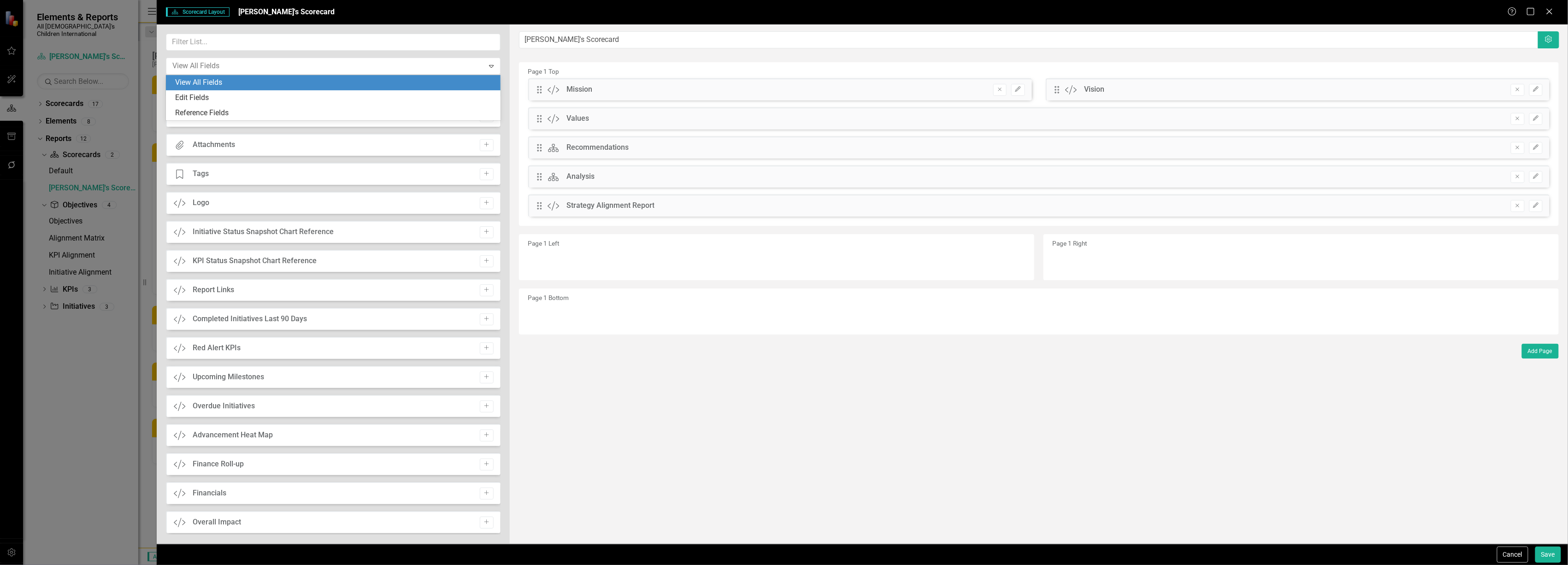
click at [411, 78] on div "View All Fields" at bounding box center [335, 82] width 320 height 10
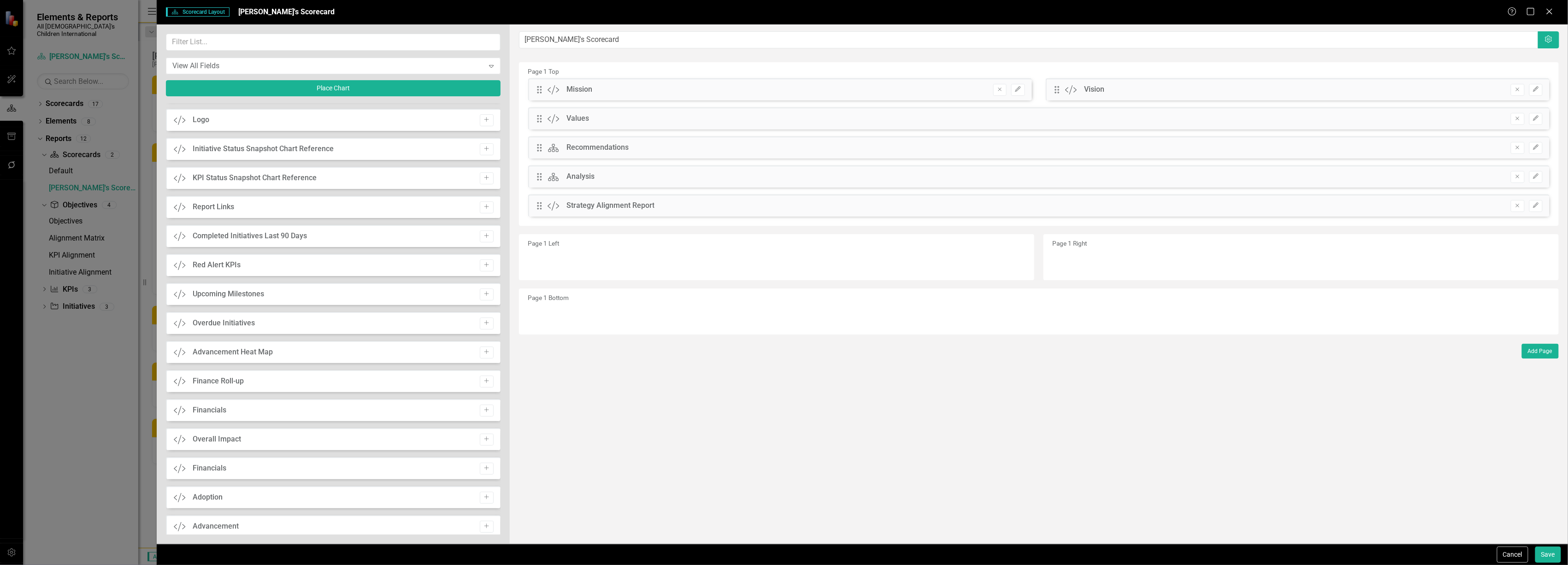
scroll to position [120, 0]
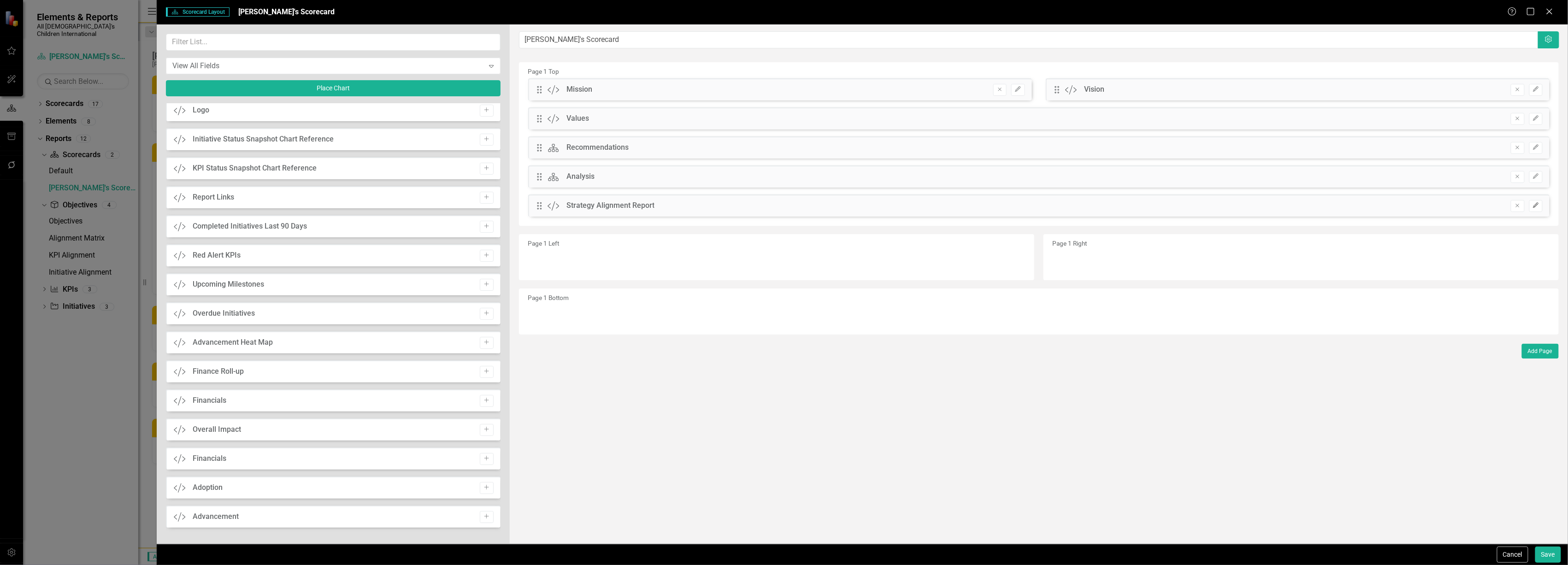
click at [1535, 207] on icon "Edit" at bounding box center [1536, 205] width 7 height 5
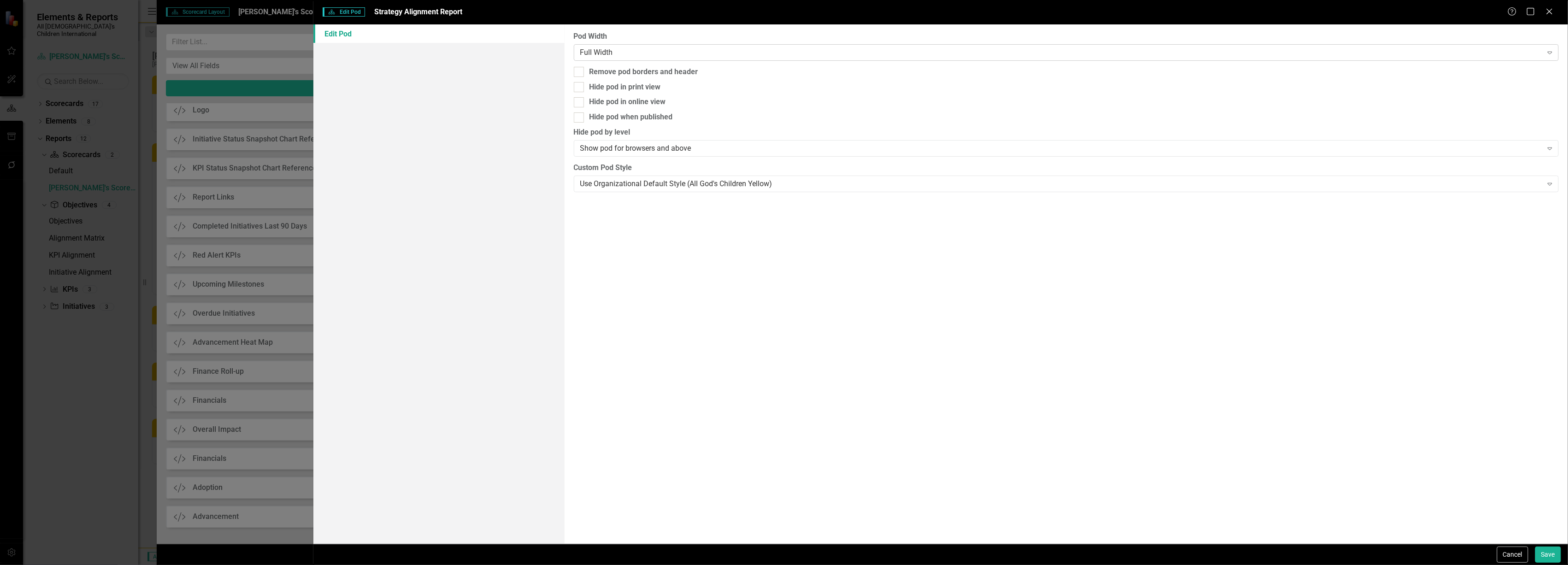
click at [612, 44] on div "Full Width Expand" at bounding box center [1066, 52] width 985 height 16
click at [598, 148] on div "Show pod for browsers and above" at bounding box center [1061, 148] width 962 height 10
click at [621, 187] on div "Use Organizational Default Style (All God's Children Yellow)" at bounding box center [1061, 183] width 962 height 10
click at [1259, 262] on div "Pod Width Full Width Expand Remove pod borders and header Hide pod in print vie…" at bounding box center [1067, 284] width 1004 height 520
click at [1516, 554] on button "Cancel" at bounding box center [1513, 555] width 32 height 16
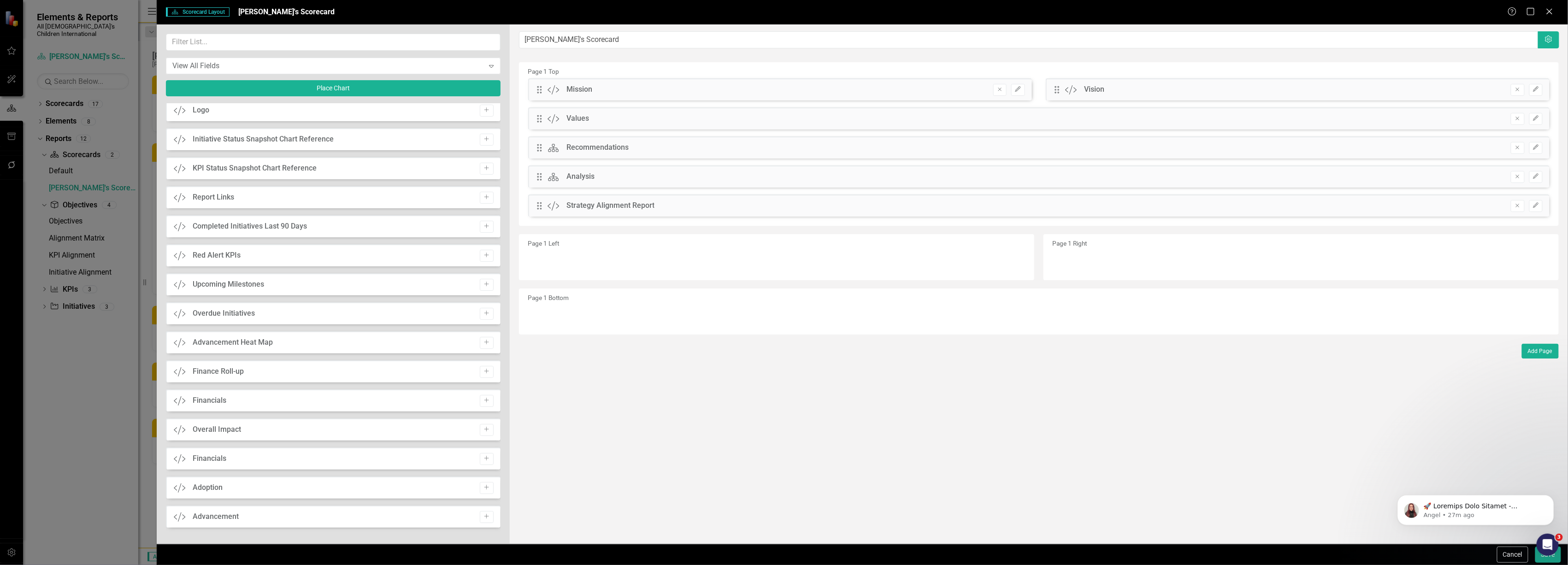
click at [841, 357] on div "Add Page" at bounding box center [1039, 351] width 1040 height 14
click at [1512, 557] on button "Cancel" at bounding box center [1513, 555] width 32 height 16
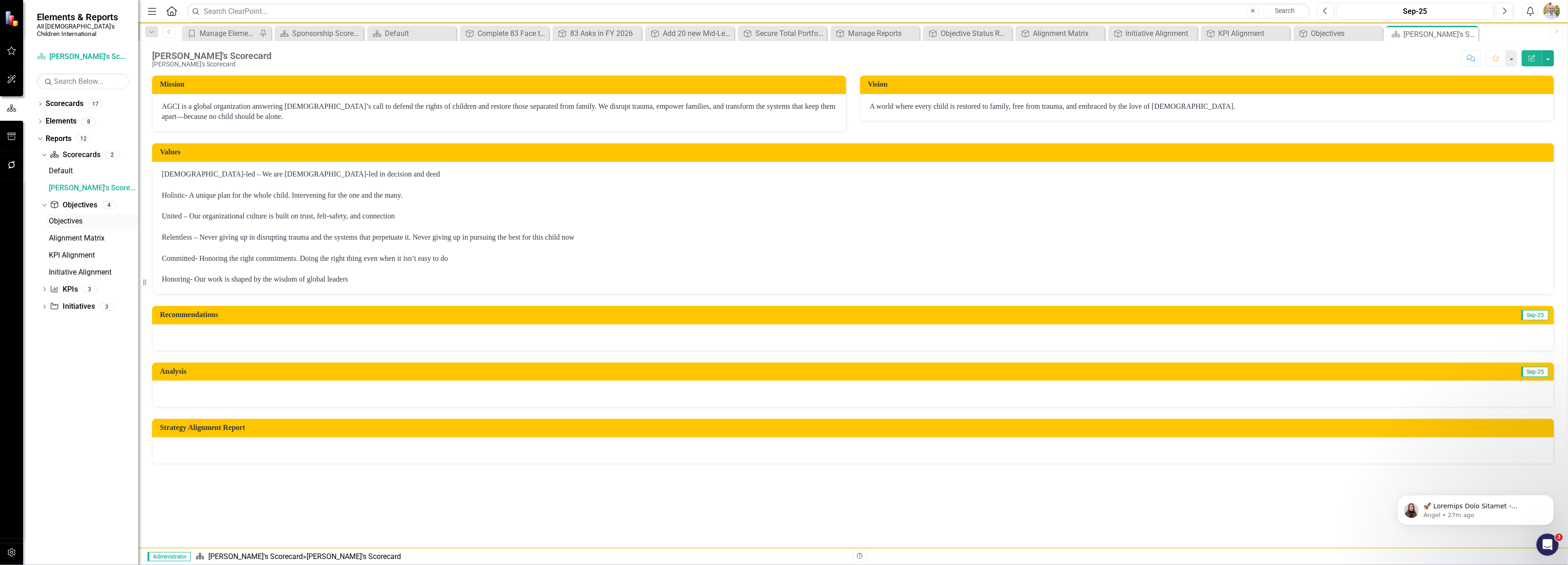
click at [70, 217] on div "Objectives" at bounding box center [93, 221] width 89 height 8
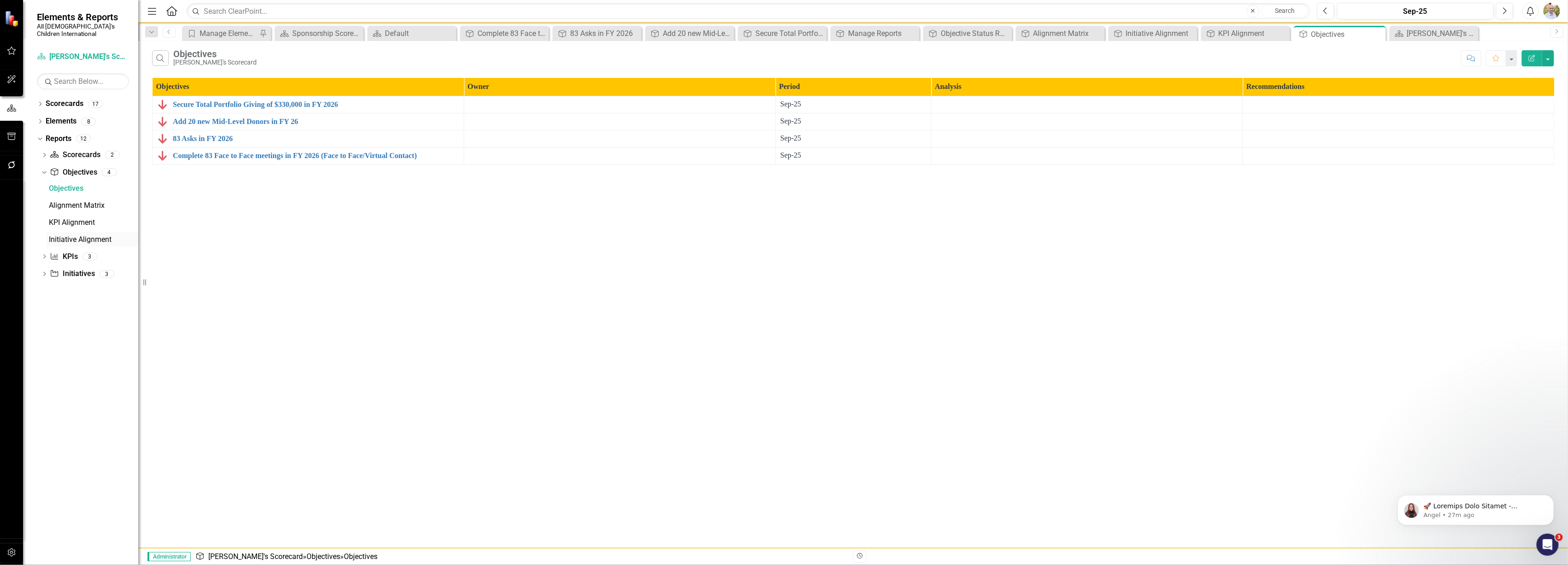
click at [70, 235] on div "Initiative Alignment" at bounding box center [93, 240] width 89 height 8
click at [69, 185] on div "Objectives" at bounding box center [93, 189] width 89 height 8
click at [69, 218] on div "KPI Alignment" at bounding box center [93, 222] width 89 height 8
click at [41, 154] on icon "Dropdown" at bounding box center [44, 156] width 6 height 5
click at [54, 167] on div "Default" at bounding box center [93, 171] width 89 height 8
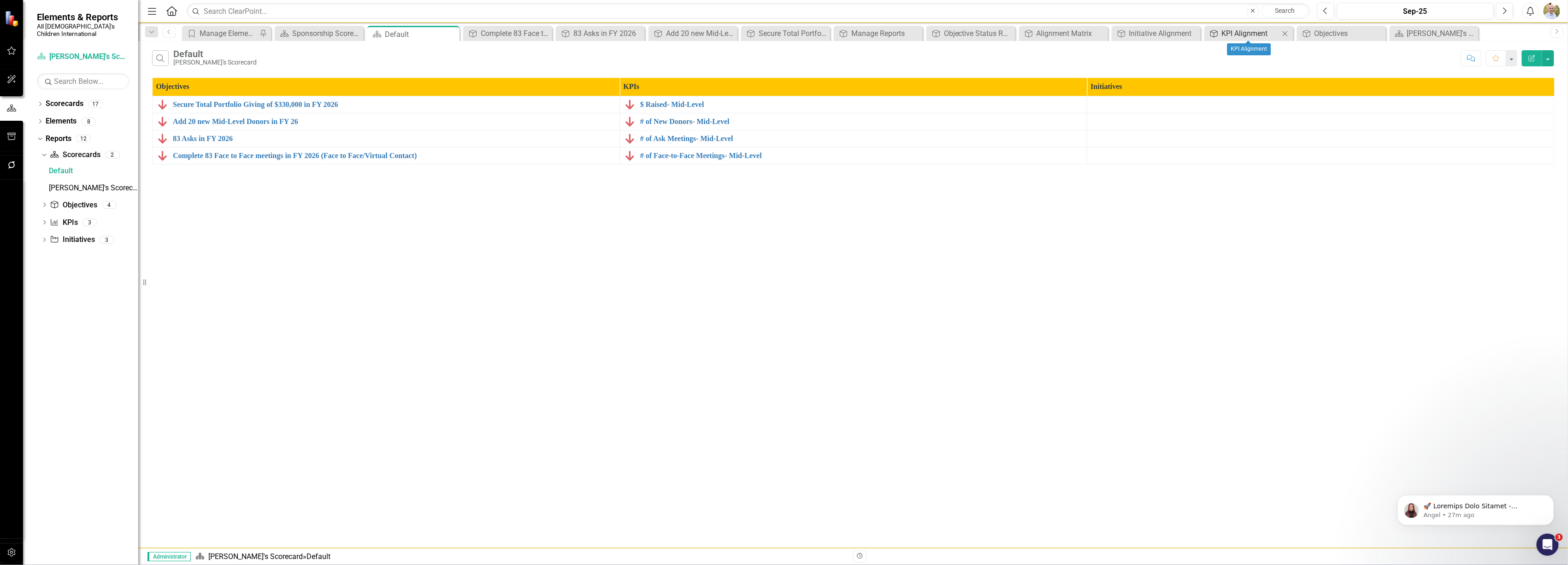
click at [1263, 37] on div "KPI Alignment" at bounding box center [1251, 33] width 58 height 12
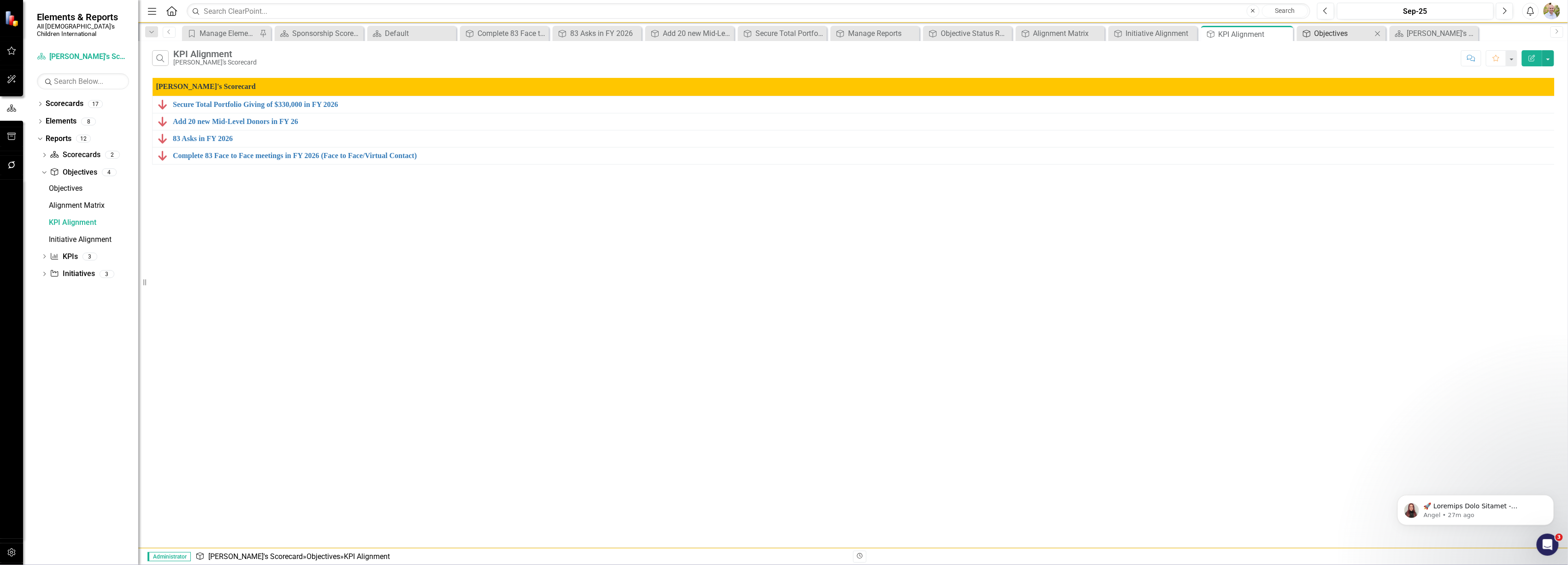
click at [1341, 36] on div "Objectives" at bounding box center [1344, 33] width 58 height 12
click at [1430, 36] on div "[PERSON_NAME]'s Scorecard" at bounding box center [1436, 33] width 58 height 12
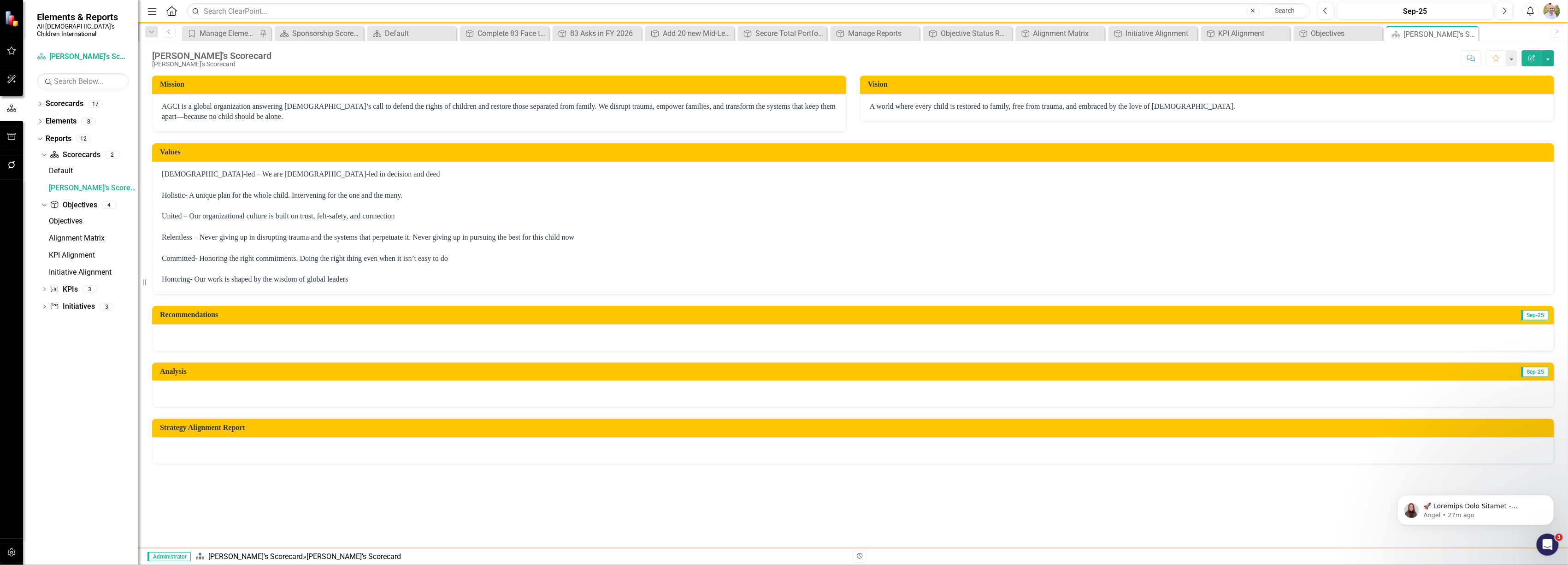
click at [1352, 448] on div at bounding box center [853, 450] width 1403 height 27
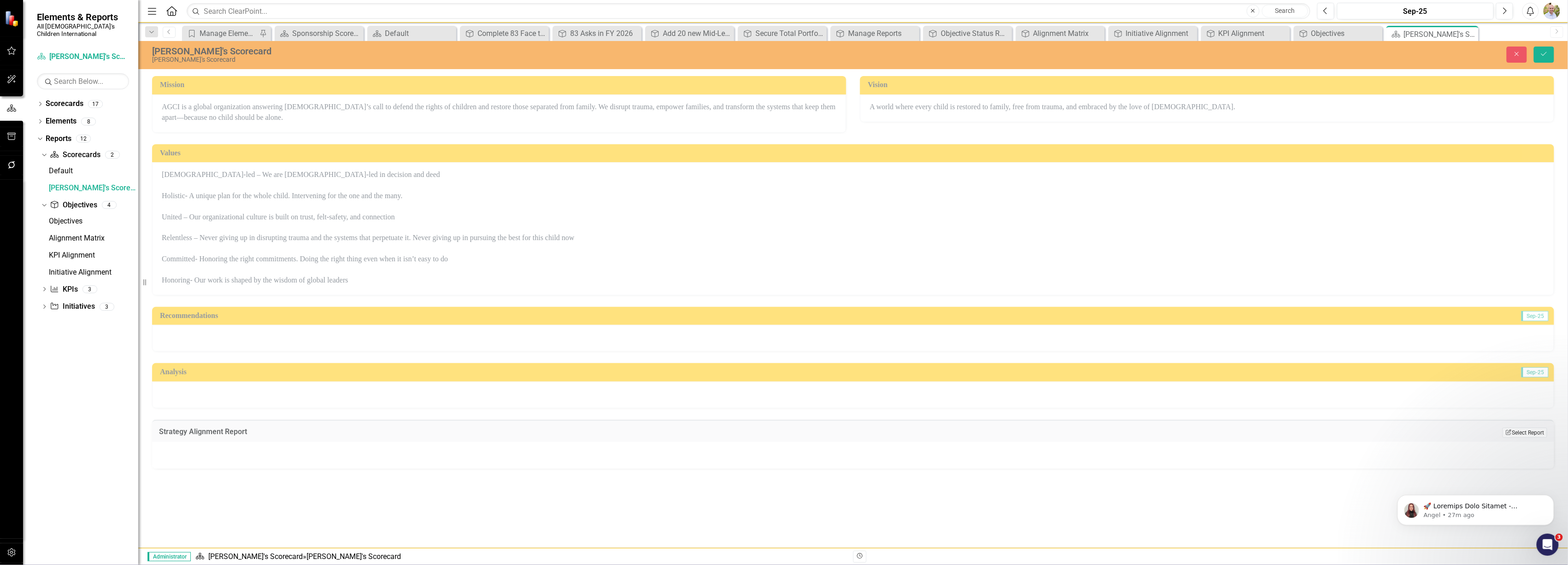
click at [1508, 434] on icon "Edit Report" at bounding box center [1509, 433] width 7 height 5
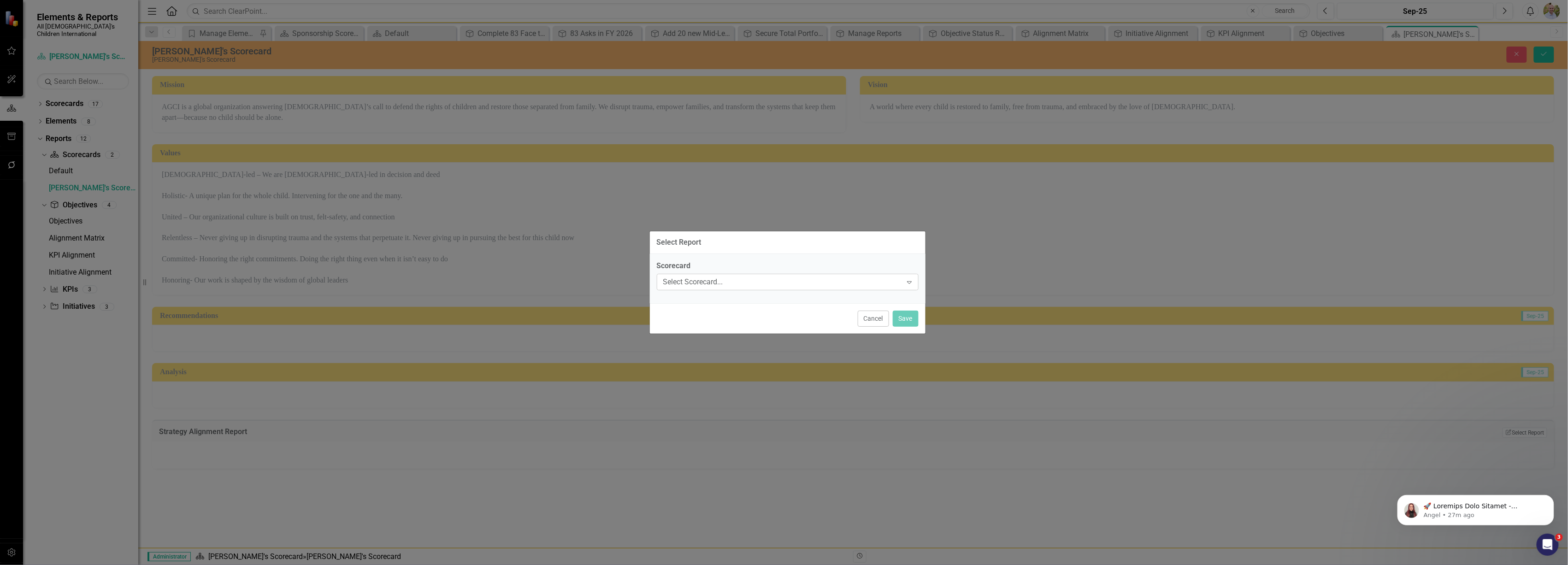
click at [775, 280] on div "Select Scorecard..." at bounding box center [783, 281] width 239 height 10
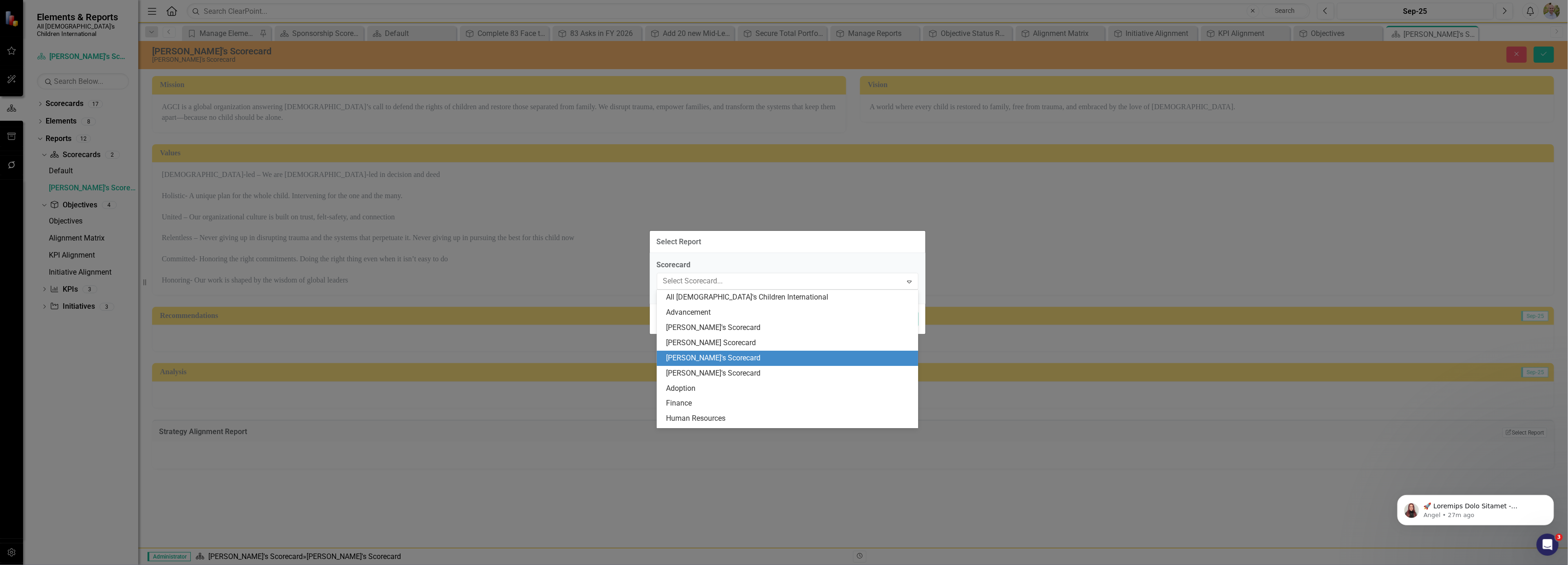
click at [753, 353] on div "[PERSON_NAME]'s Scorecard" at bounding box center [789, 358] width 246 height 10
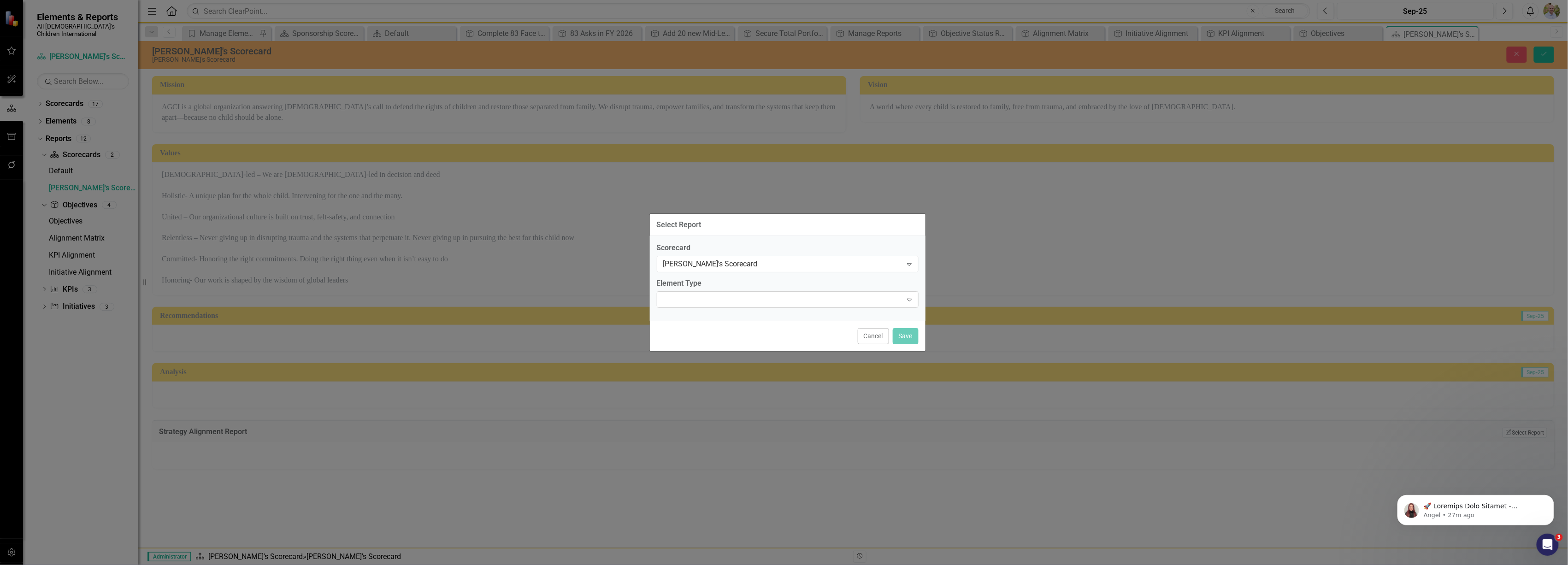
click at [795, 295] on div "Expand" at bounding box center [787, 299] width 262 height 16
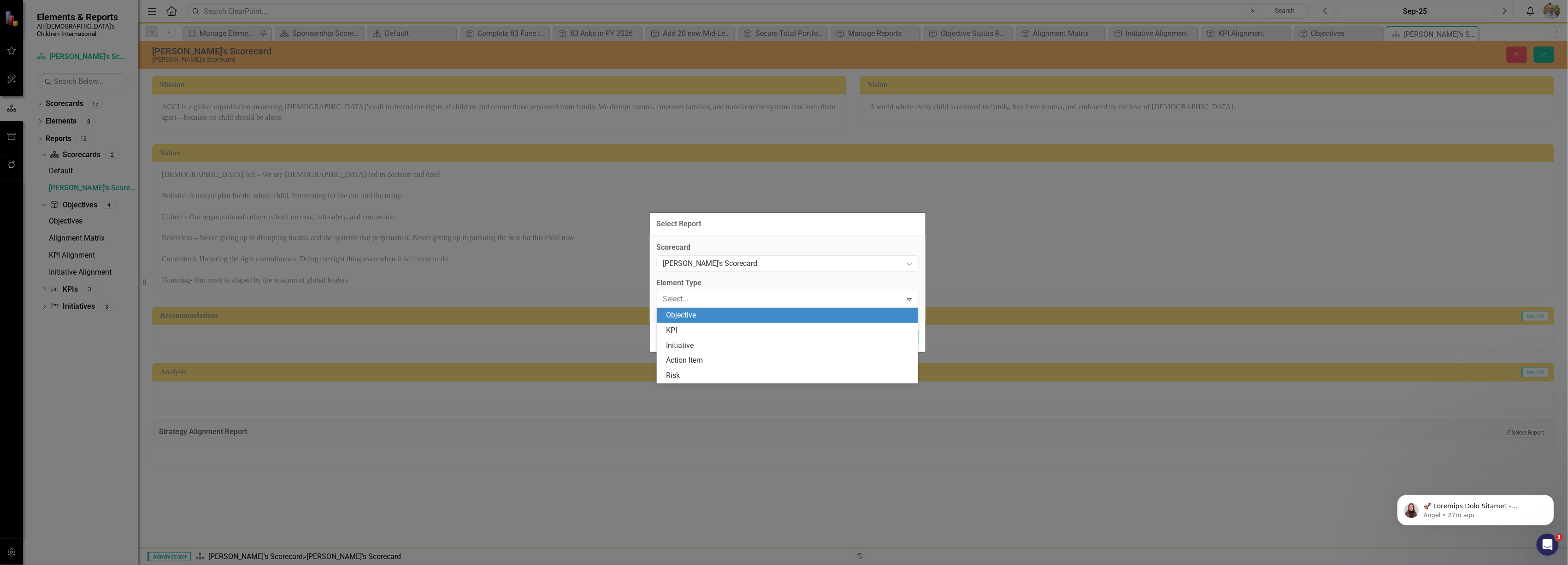
click at [771, 314] on div "Objective" at bounding box center [789, 315] width 246 height 10
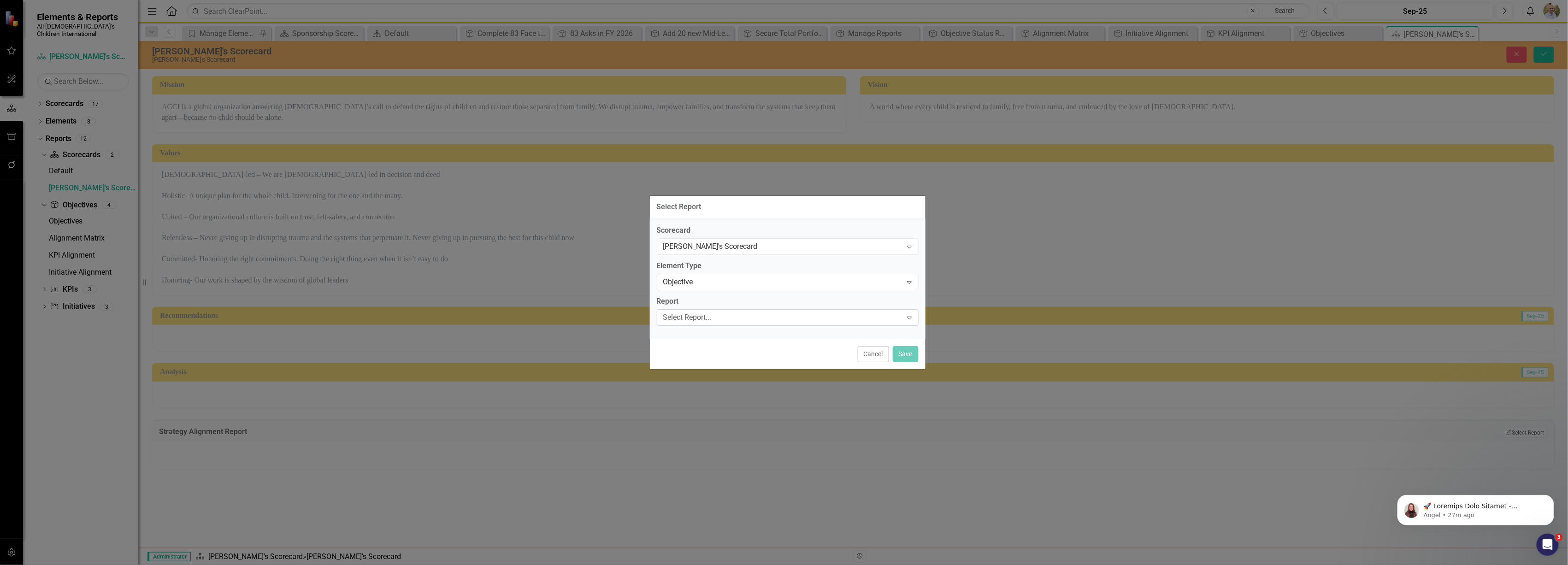
click at [841, 315] on div "Select Report..." at bounding box center [783, 317] width 239 height 10
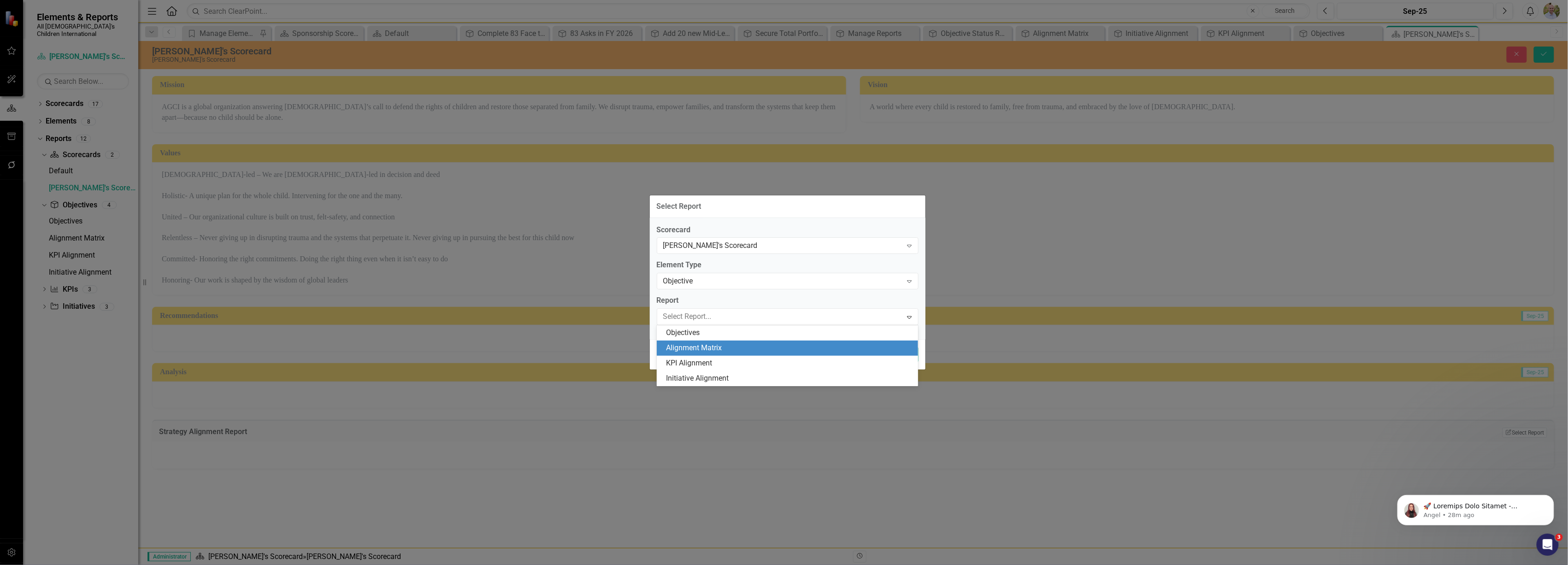
click at [804, 349] on div "Alignment Matrix" at bounding box center [789, 348] width 246 height 10
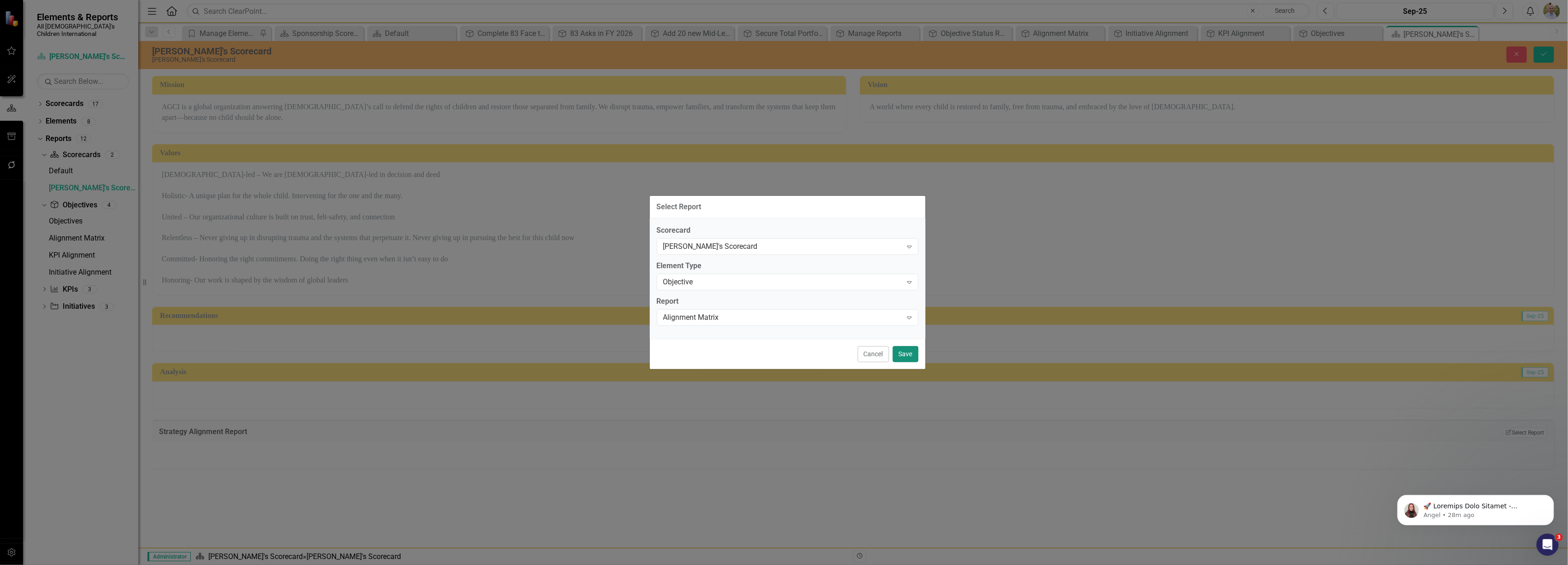
click at [906, 353] on button "Save" at bounding box center [906, 354] width 26 height 16
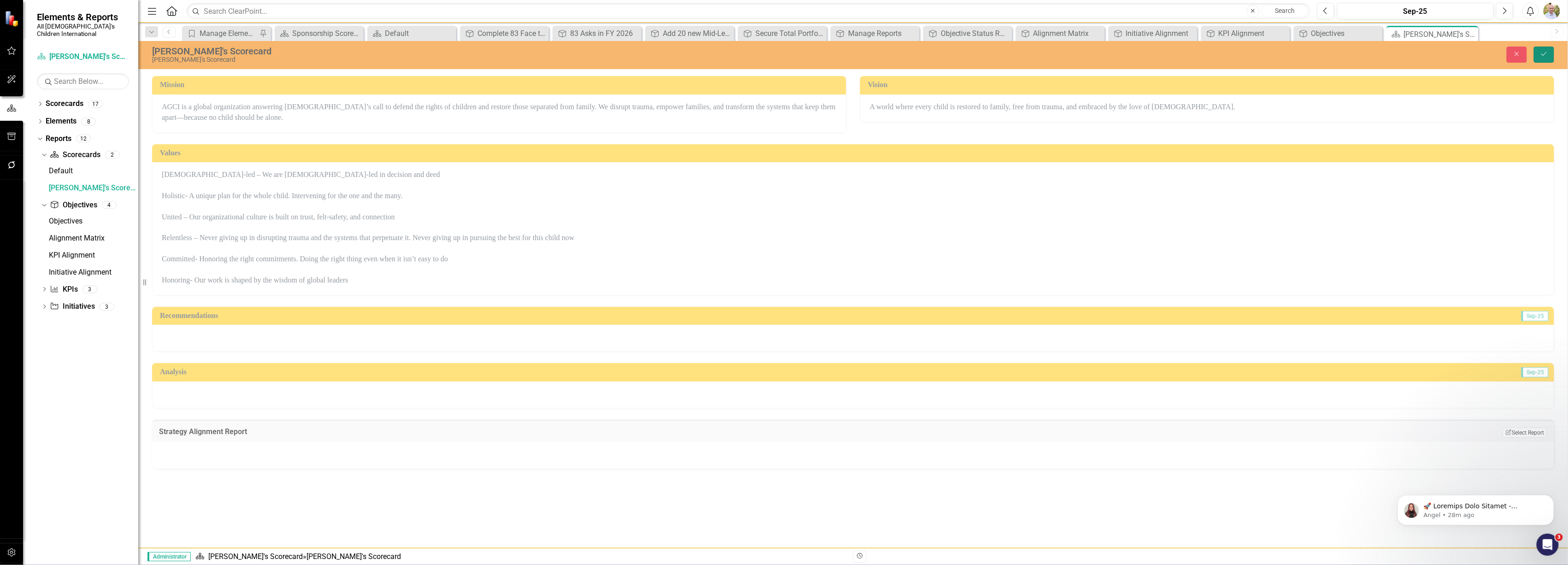
click at [1543, 56] on icon "Save" at bounding box center [1544, 54] width 8 height 6
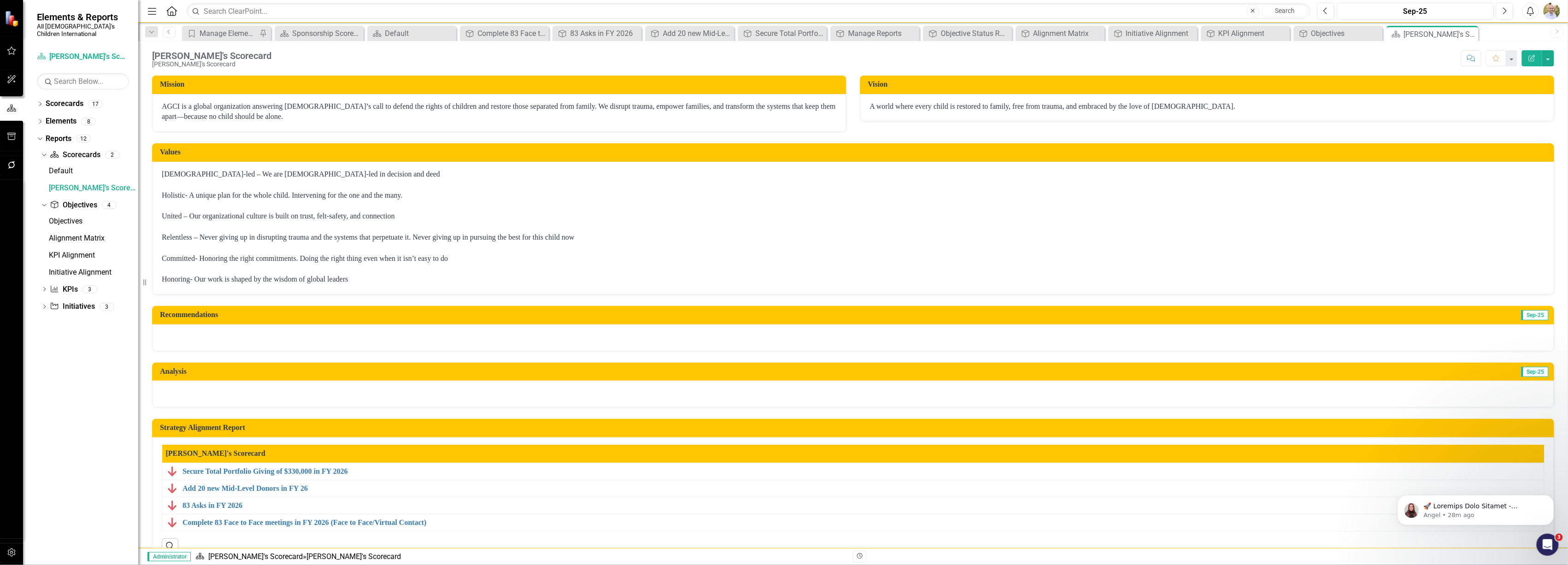
scroll to position [34, 0]
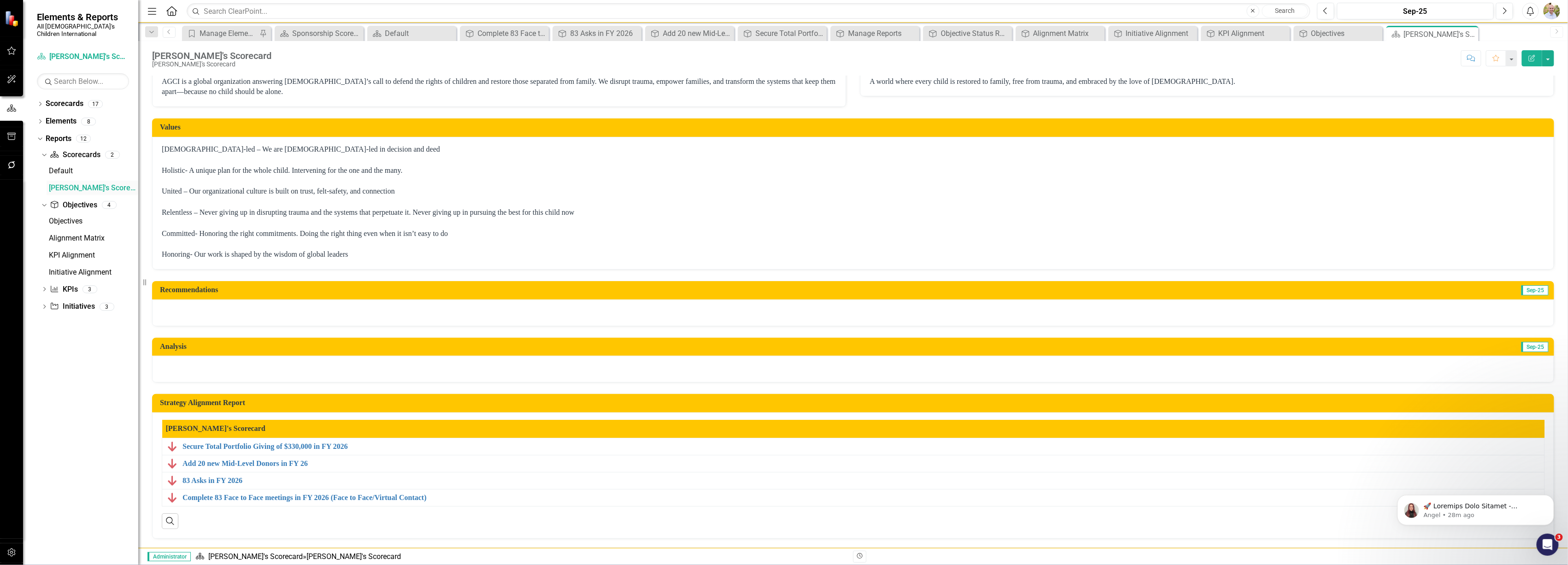
click at [62, 184] on div "[PERSON_NAME]'s Scorecard" at bounding box center [93, 188] width 89 height 8
click at [86, 184] on div "[PERSON_NAME]'s Scorecard" at bounding box center [93, 188] width 89 height 8
click at [71, 150] on link "Scorecard Scorecards" at bounding box center [75, 154] width 50 height 10
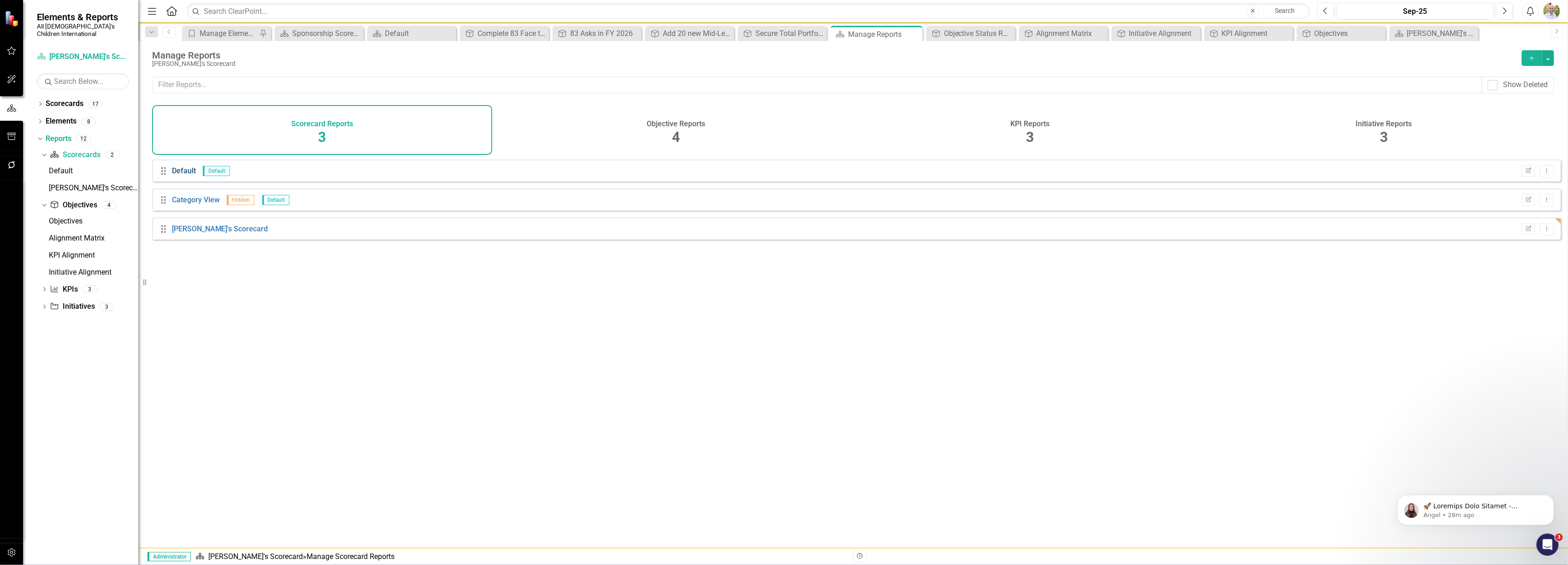
click at [183, 175] on link "Default" at bounding box center [183, 170] width 24 height 9
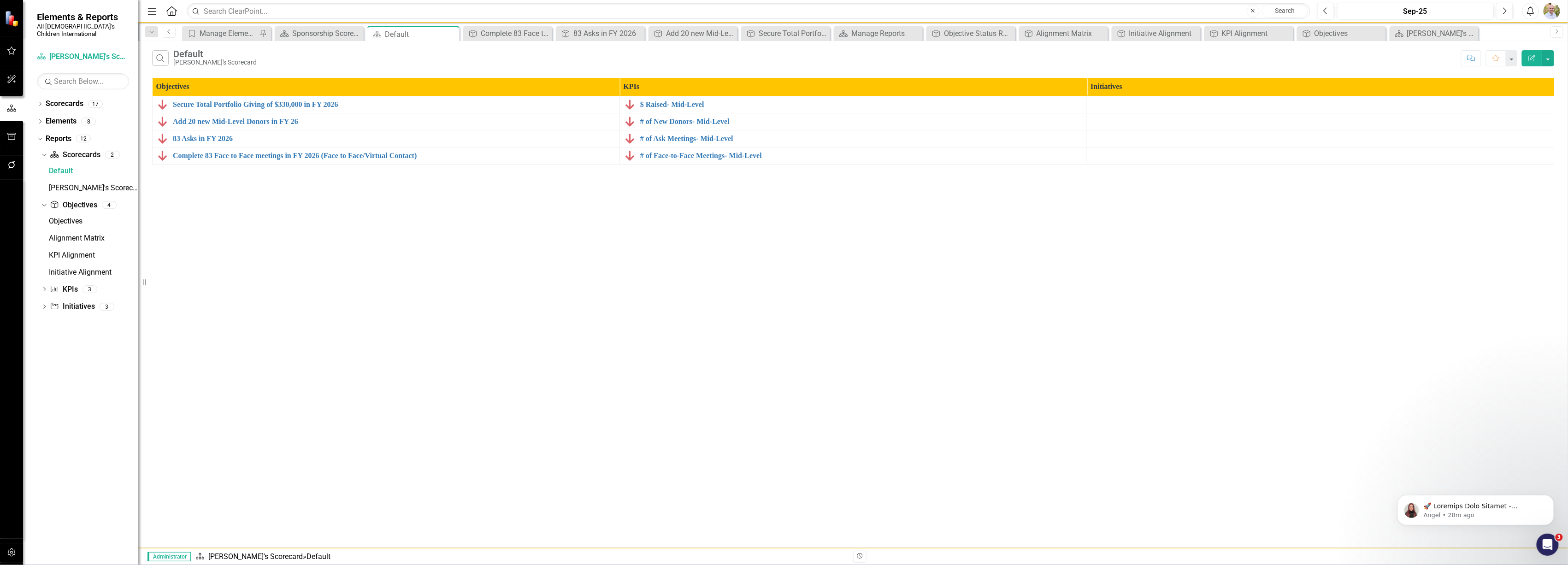
click at [170, 34] on icon at bounding box center [168, 32] width 2 height 5
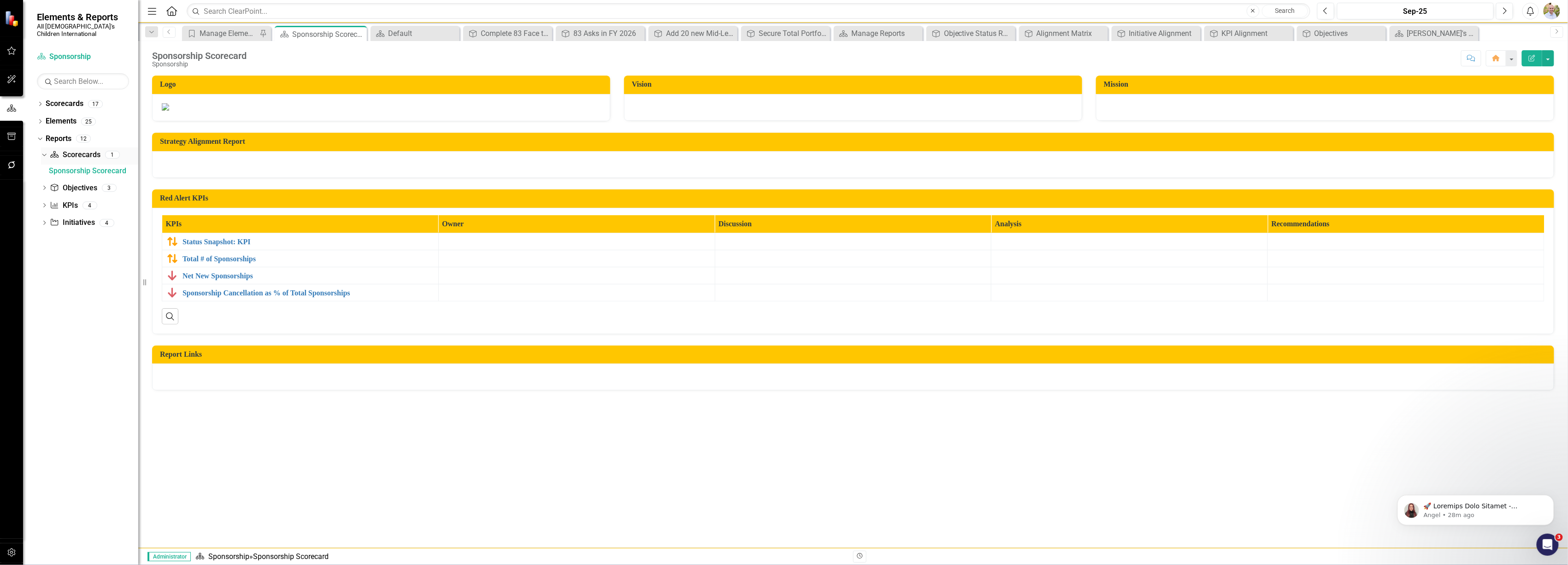
click at [67, 150] on link "Scorecard Scorecards" at bounding box center [75, 154] width 50 height 10
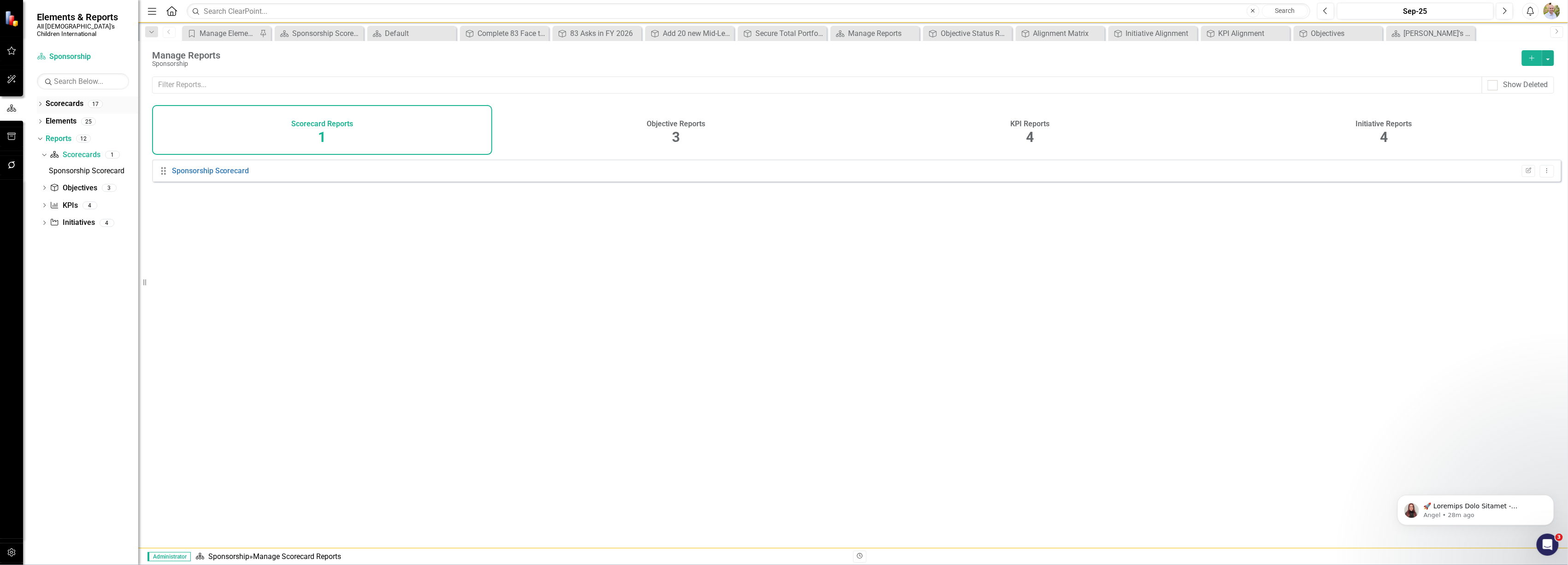
click at [43, 102] on icon "Dropdown" at bounding box center [40, 104] width 6 height 5
click at [51, 116] on link "All [DEMOGRAPHIC_DATA]'s Children International" at bounding box center [95, 121] width 88 height 10
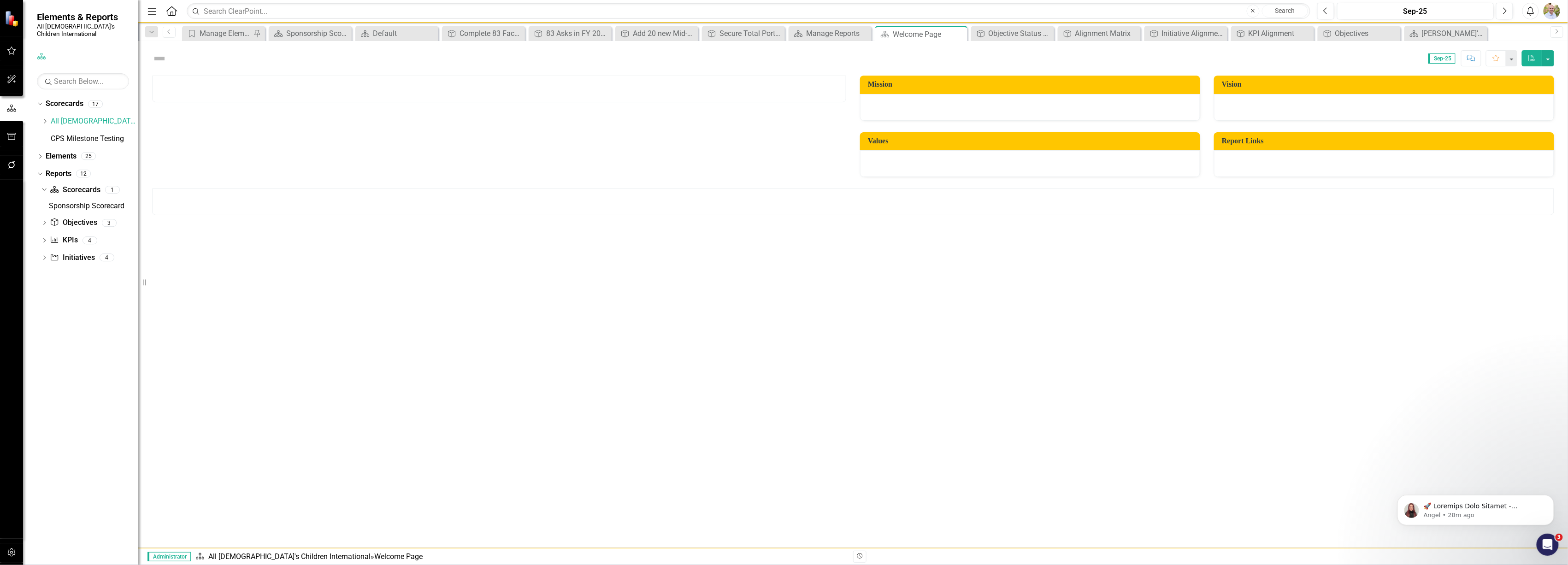
click at [41, 111] on div "Dropdown Scorecards 17 Dropdown All God's Children International Dropdown Advan…" at bounding box center [88, 122] width 102 height 53
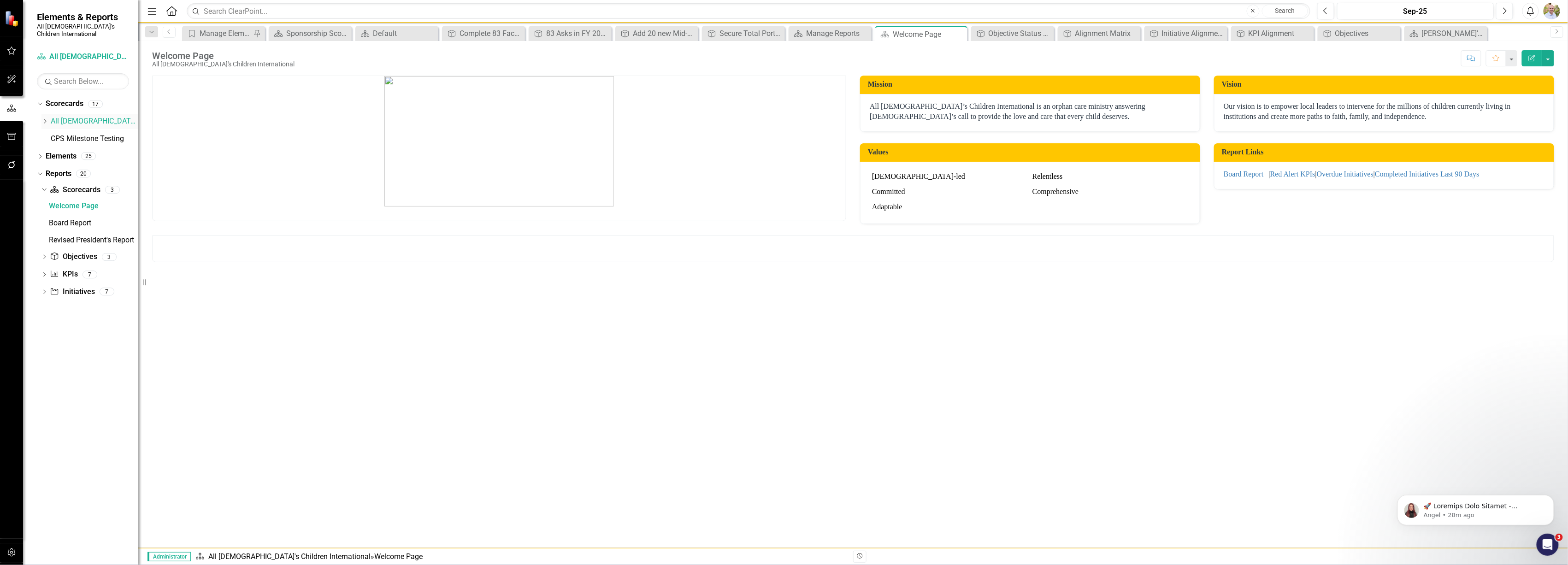
click at [45, 119] on icon "Dropdown" at bounding box center [45, 122] width 7 height 5
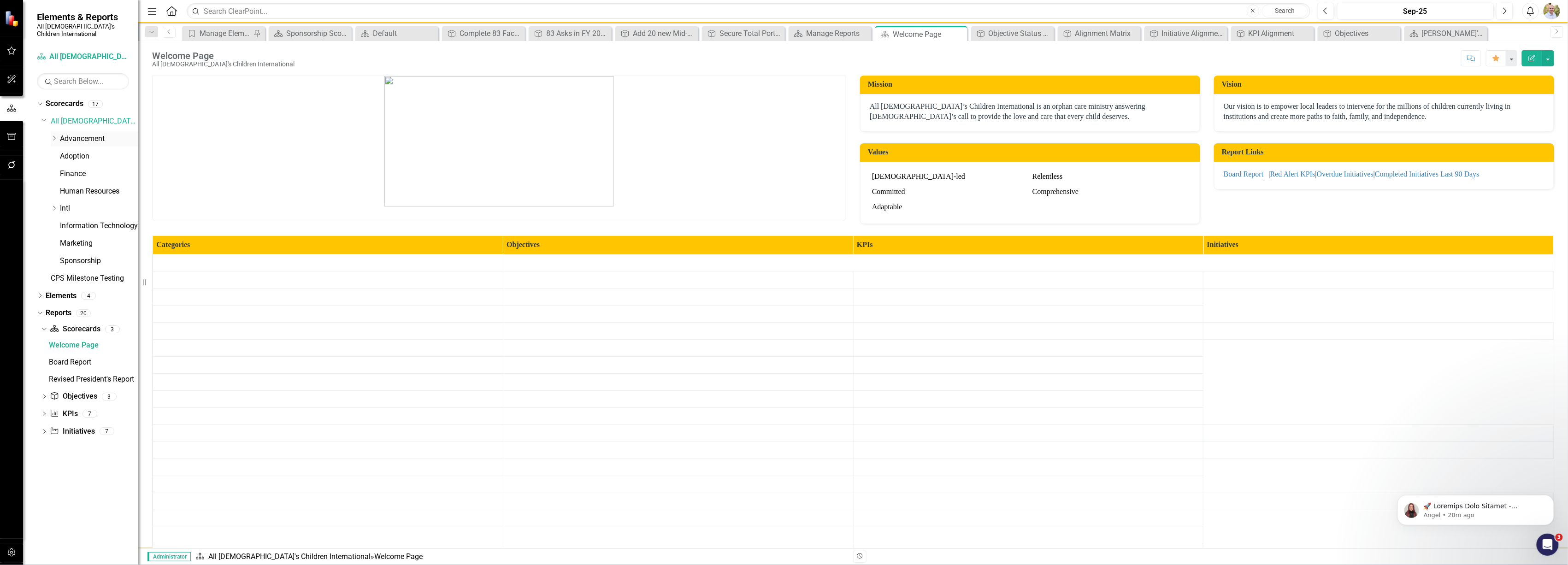
click at [49, 133] on div "Dropdown Advancement" at bounding box center [89, 140] width 97 height 18
click at [54, 136] on icon at bounding box center [54, 138] width 2 height 5
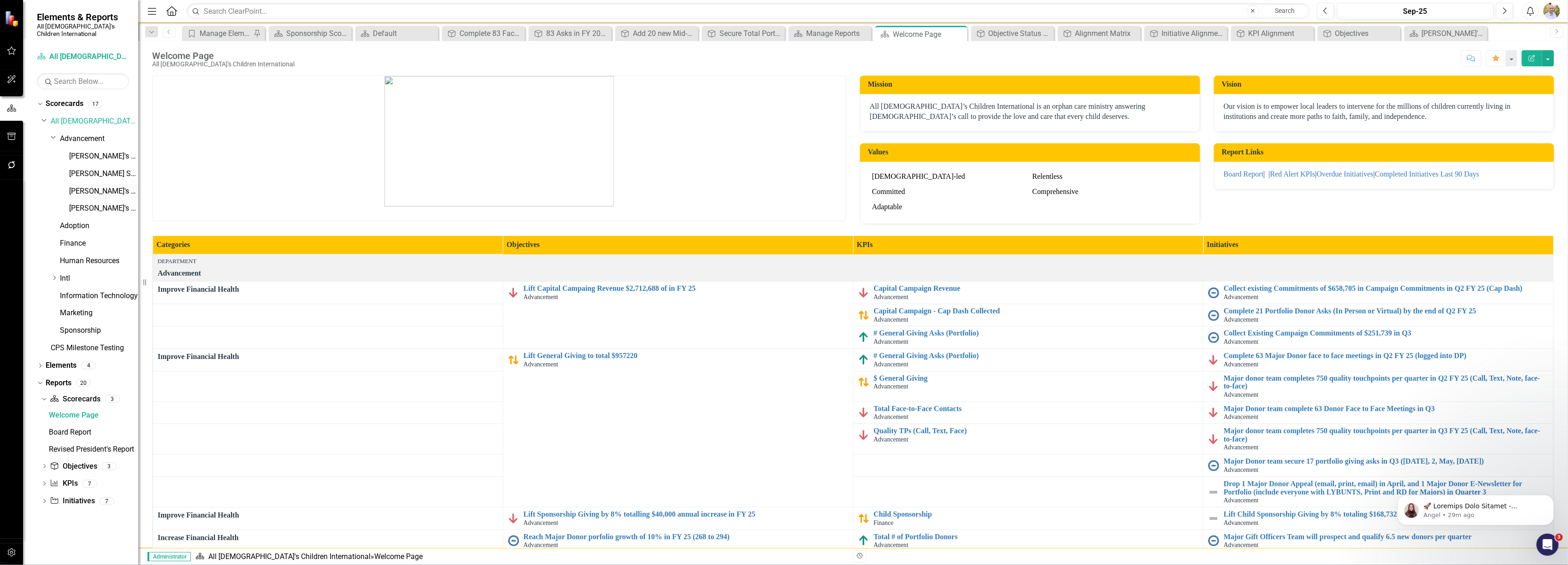
click at [78, 186] on link "[PERSON_NAME]'s Scorecard" at bounding box center [104, 191] width 69 height 10
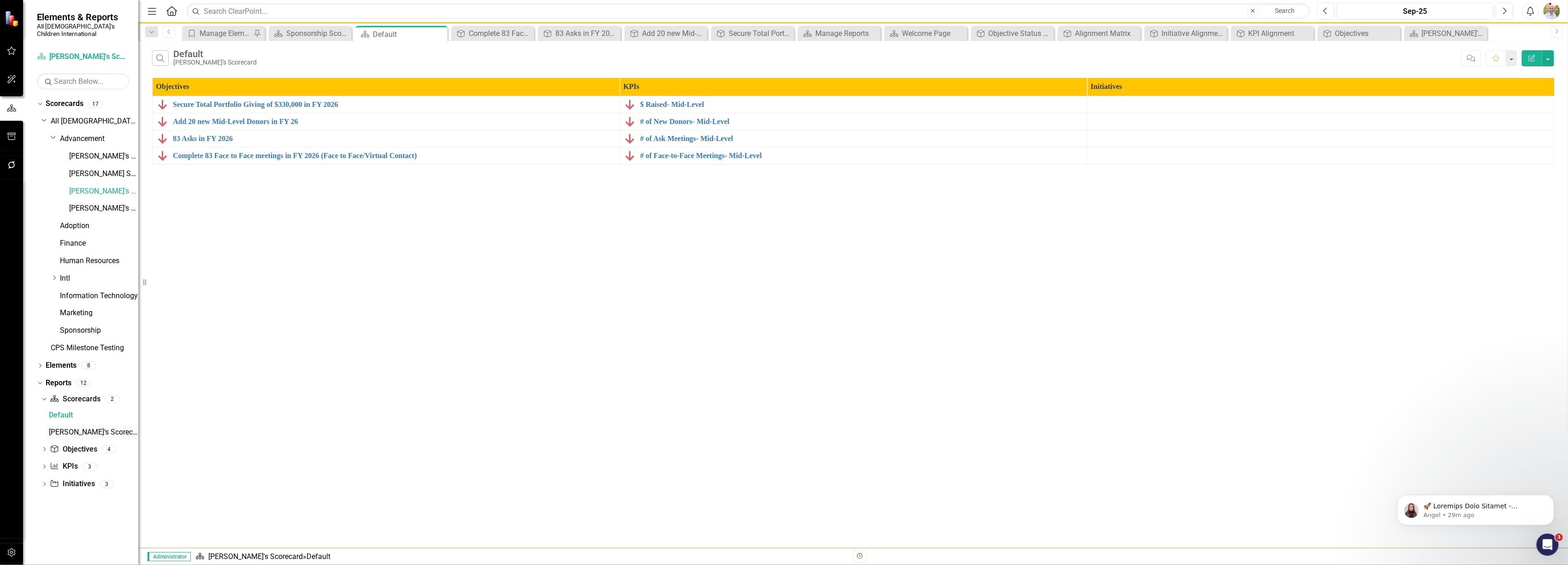
click at [62, 428] on div "[PERSON_NAME]'s Scorecard" at bounding box center [93, 433] width 89 height 8
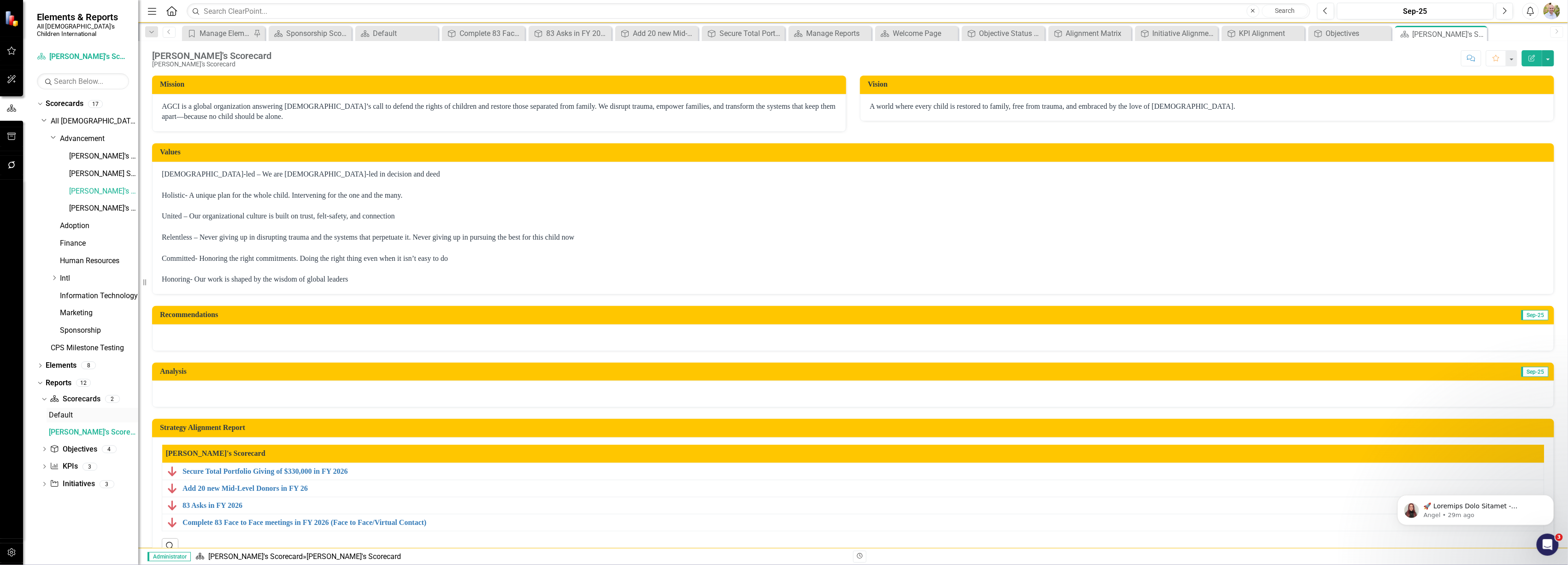
click at [63, 411] on div "Default" at bounding box center [93, 415] width 89 height 8
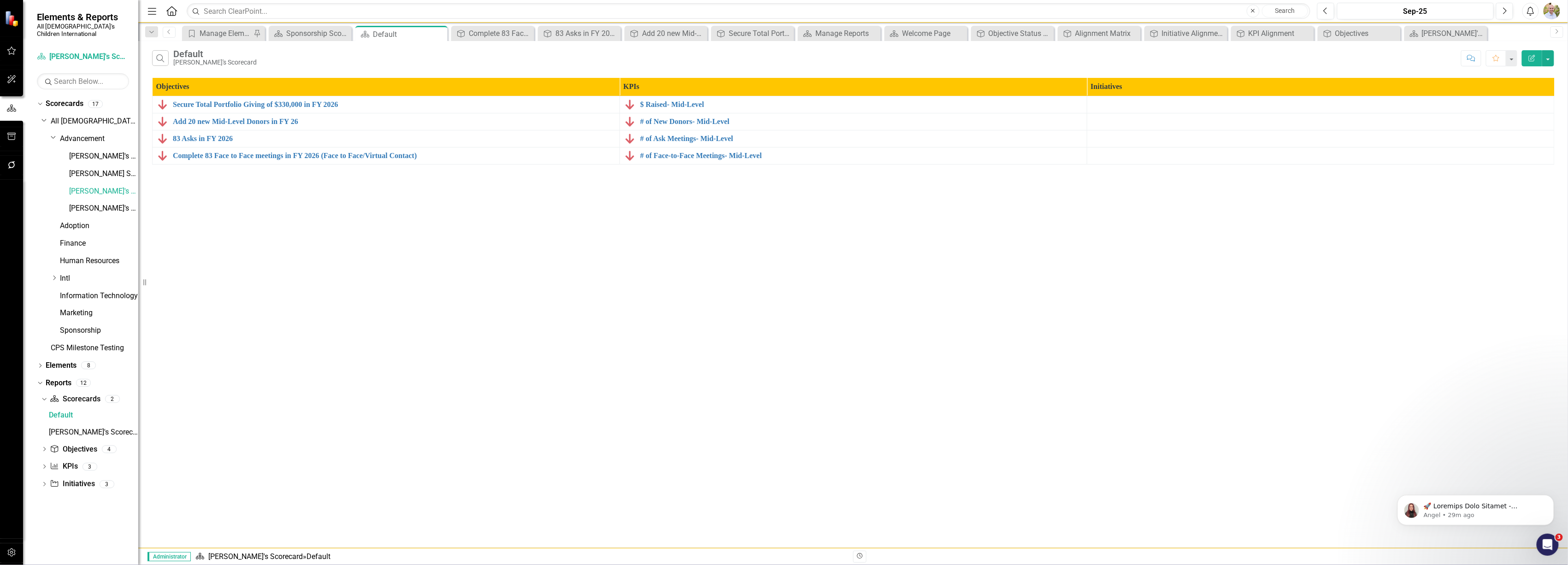
click at [65, 417] on div "Default Jen's Scorecard" at bounding box center [90, 424] width 97 height 32
click at [65, 428] on div "[PERSON_NAME]'s Scorecard" at bounding box center [93, 433] width 89 height 8
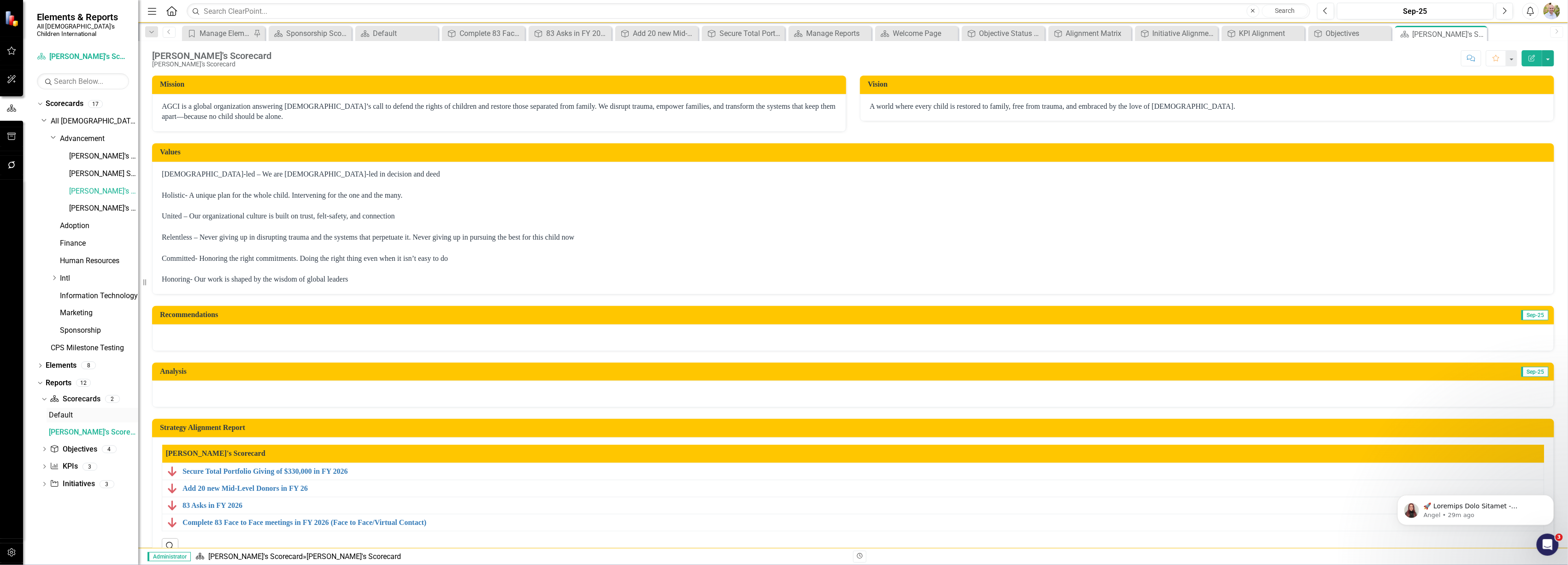
click at [65, 411] on div "Default" at bounding box center [93, 415] width 89 height 8
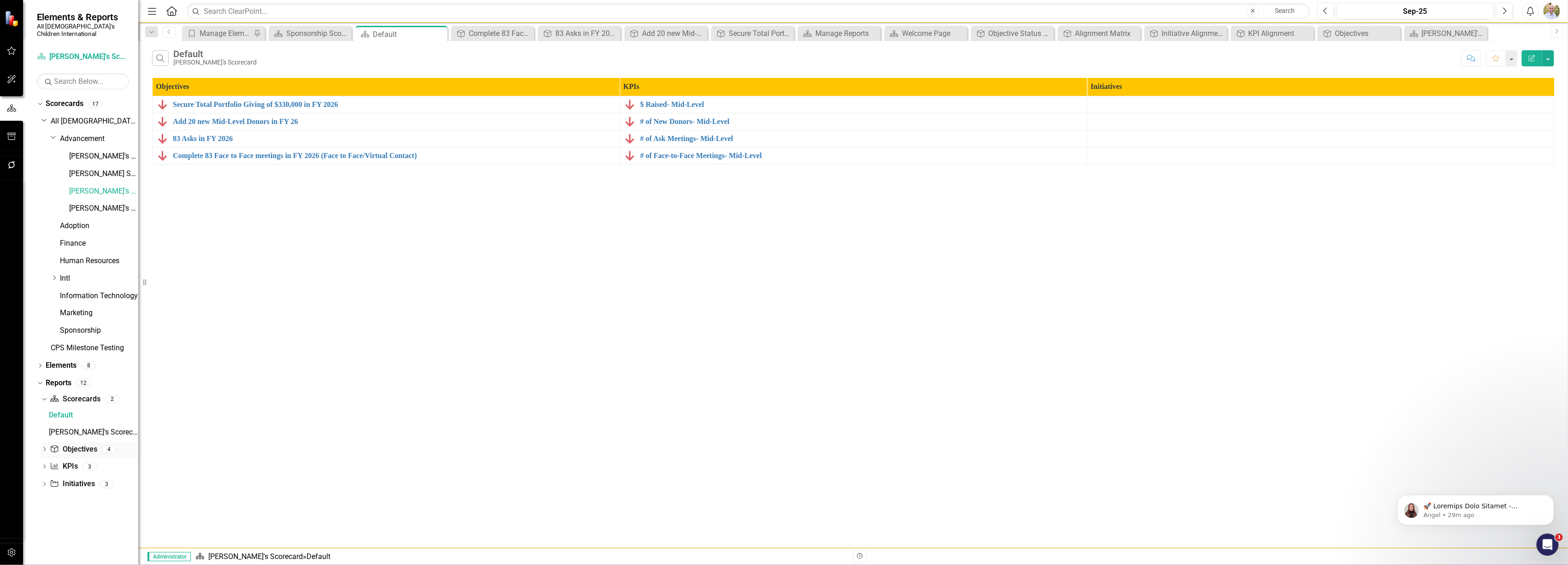
click at [45, 448] on icon "Dropdown" at bounding box center [44, 450] width 6 height 5
click at [72, 428] on div "Objectives" at bounding box center [93, 433] width 89 height 8
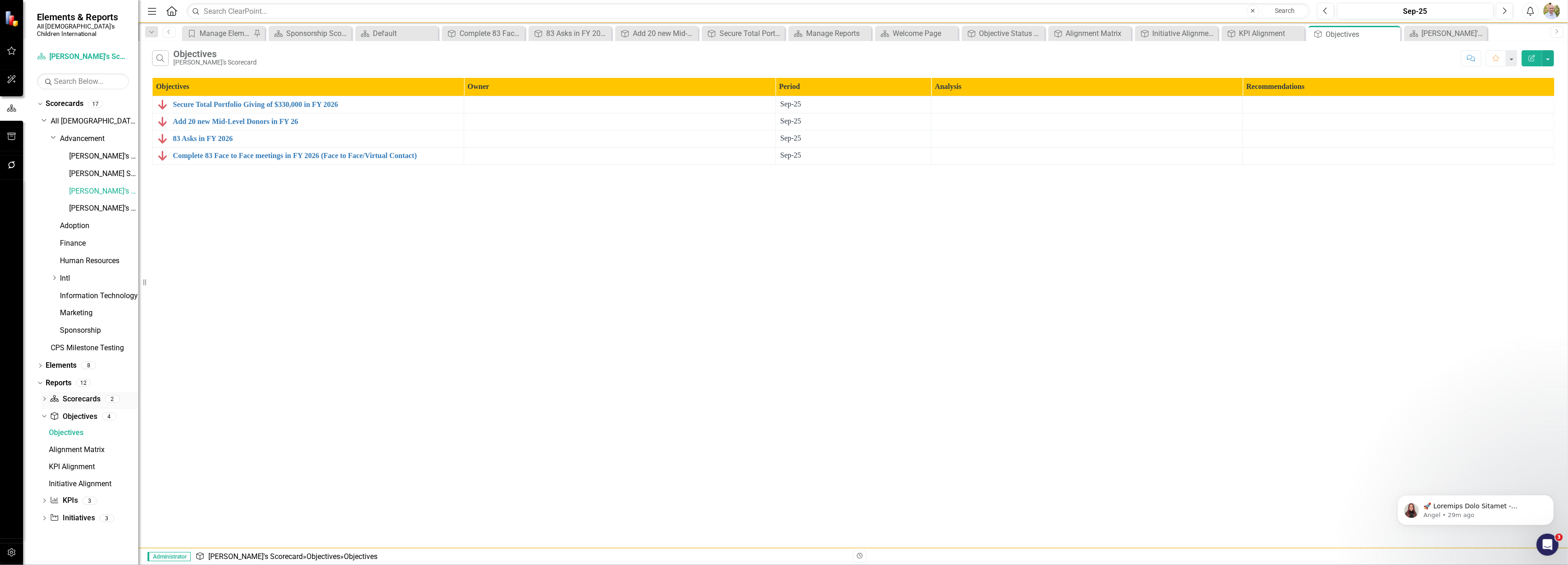
click at [73, 394] on link "Scorecard Scorecards" at bounding box center [75, 399] width 50 height 10
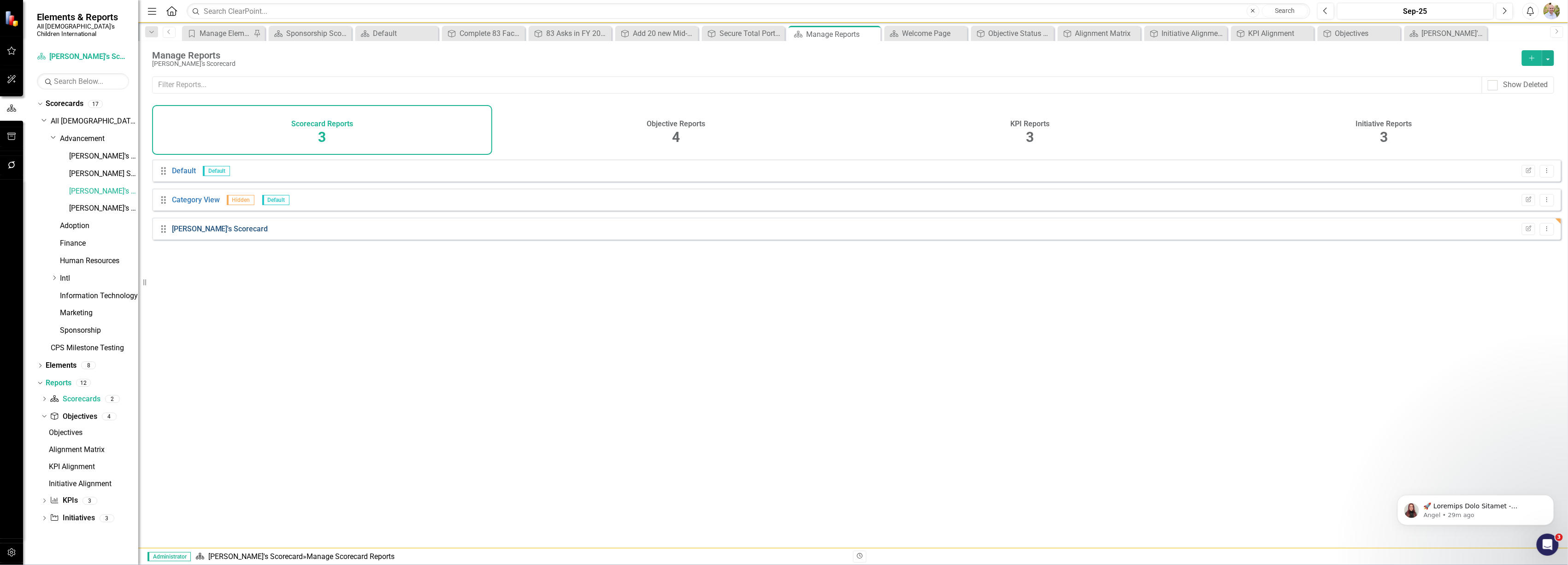
click at [211, 233] on link "[PERSON_NAME]'s Scorecard" at bounding box center [220, 229] width 96 height 9
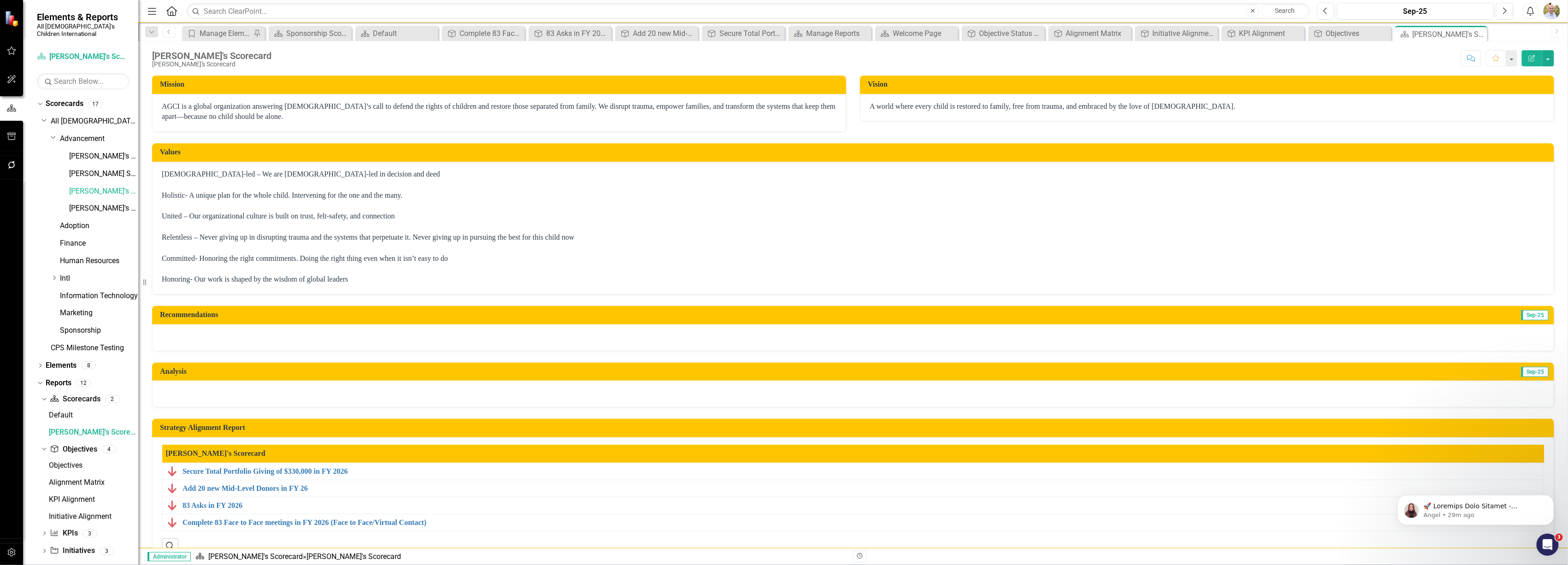
scroll to position [34, 0]
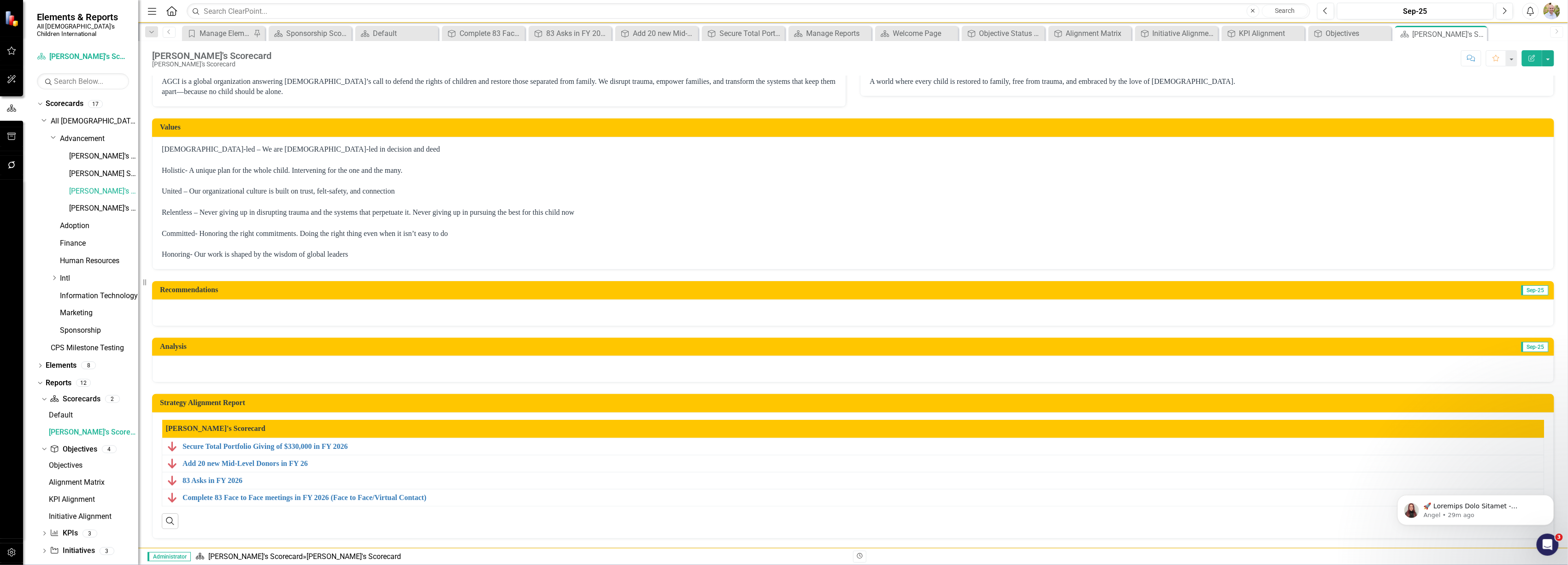
click at [1541, 399] on h3 "Strategy Alignment Report" at bounding box center [855, 403] width 1390 height 8
click at [1527, 399] on td "Strategy Alignment Report" at bounding box center [855, 404] width 1390 height 15
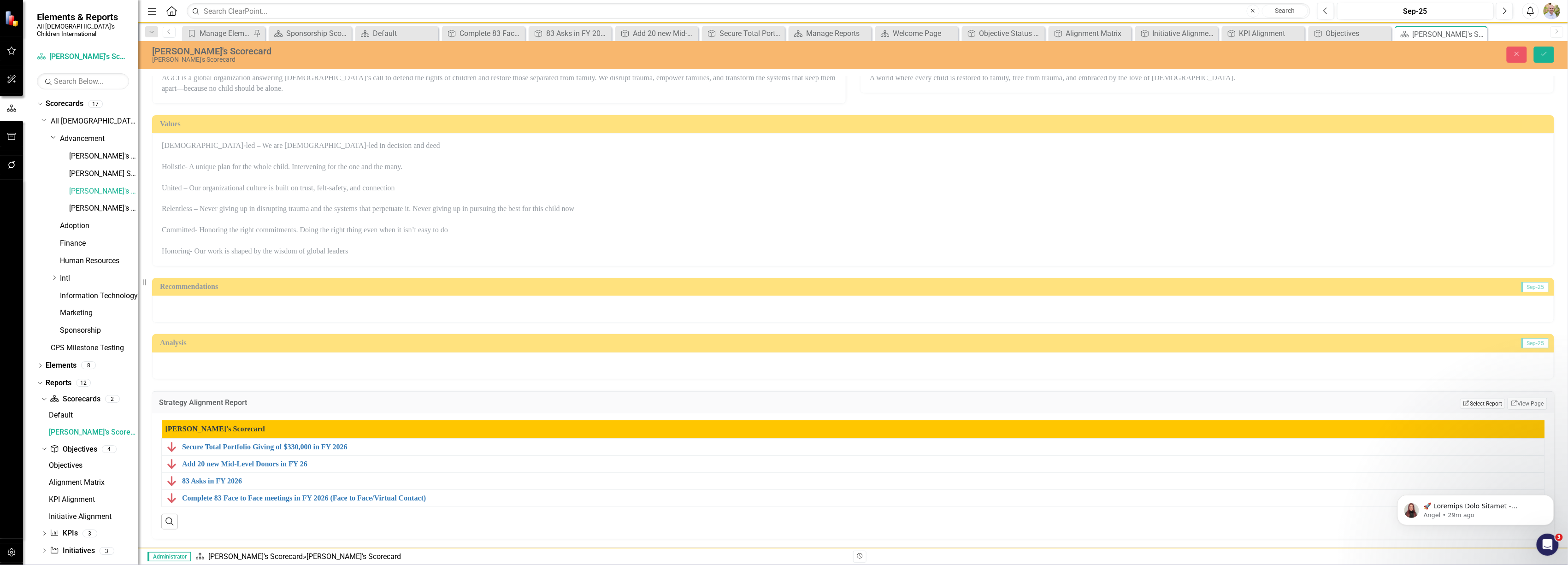
click at [1492, 399] on button "Edit Report Select Report" at bounding box center [1482, 404] width 45 height 10
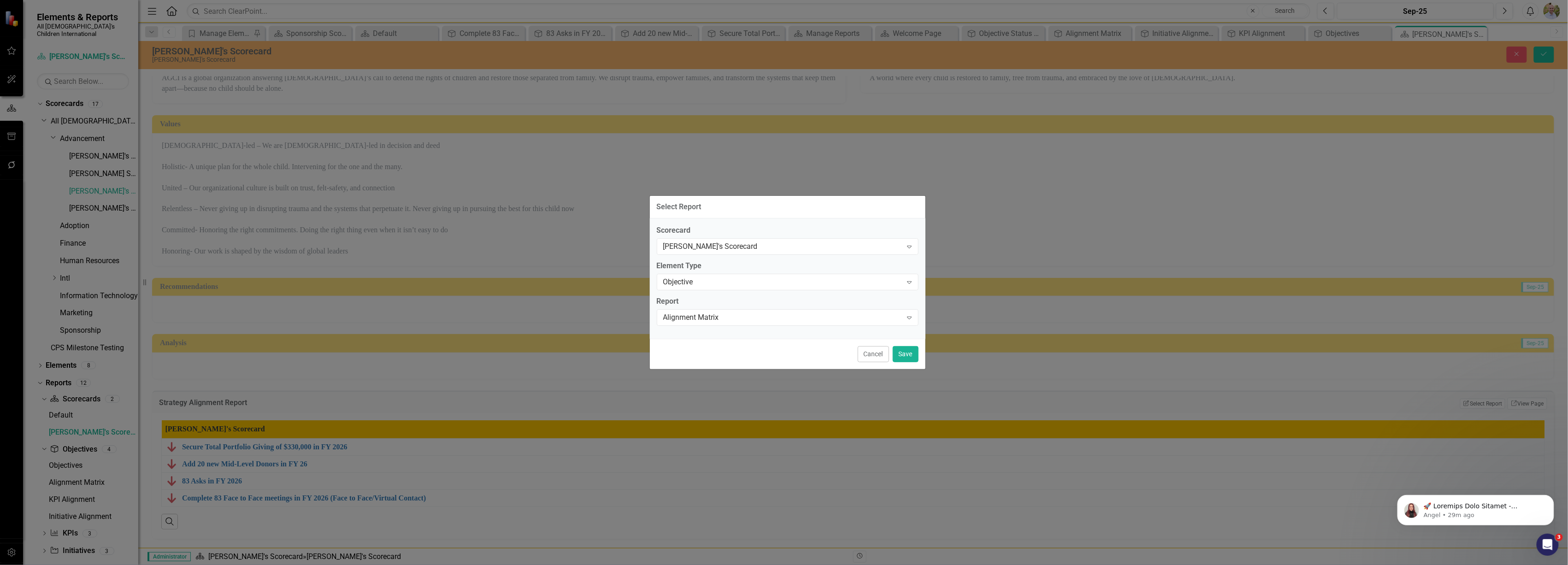
click at [38, 463] on div "Select Report Scorecard Jen's Scorecard Expand Element Type Objective Expand Re…" at bounding box center [784, 282] width 1568 height 565
click at [881, 354] on button "Cancel" at bounding box center [874, 354] width 32 height 16
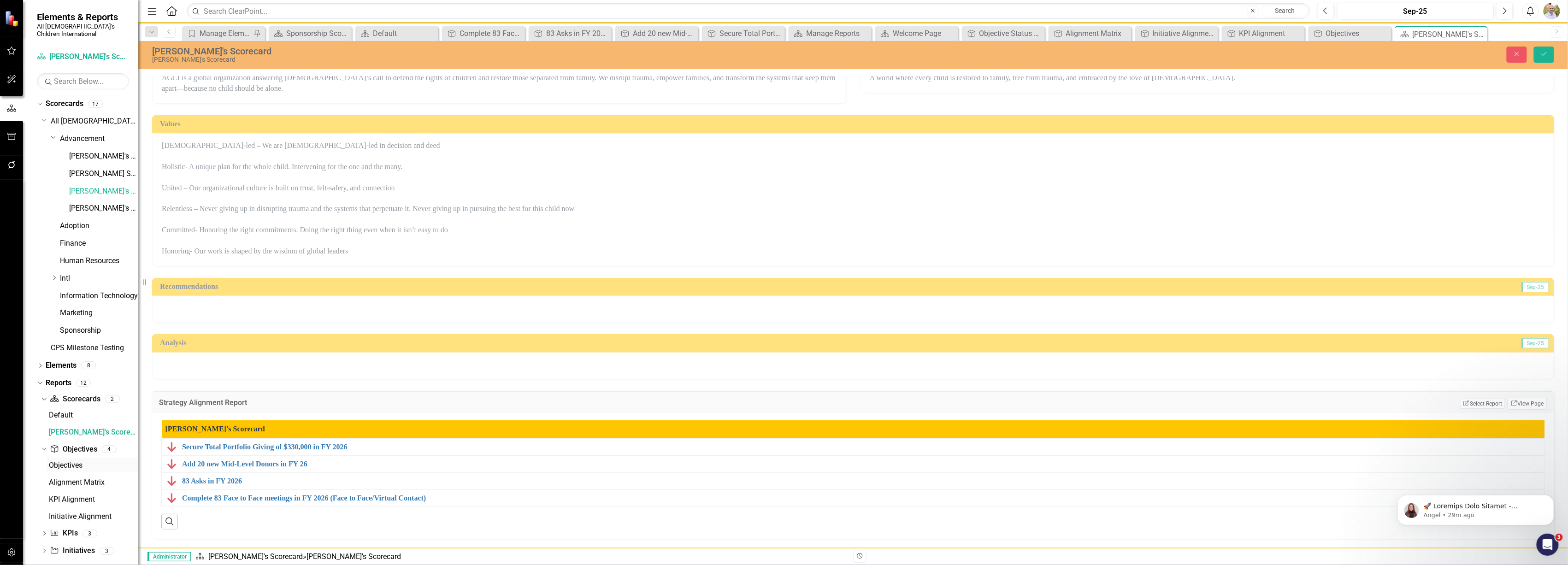
click at [69, 461] on div "Objectives" at bounding box center [93, 465] width 89 height 8
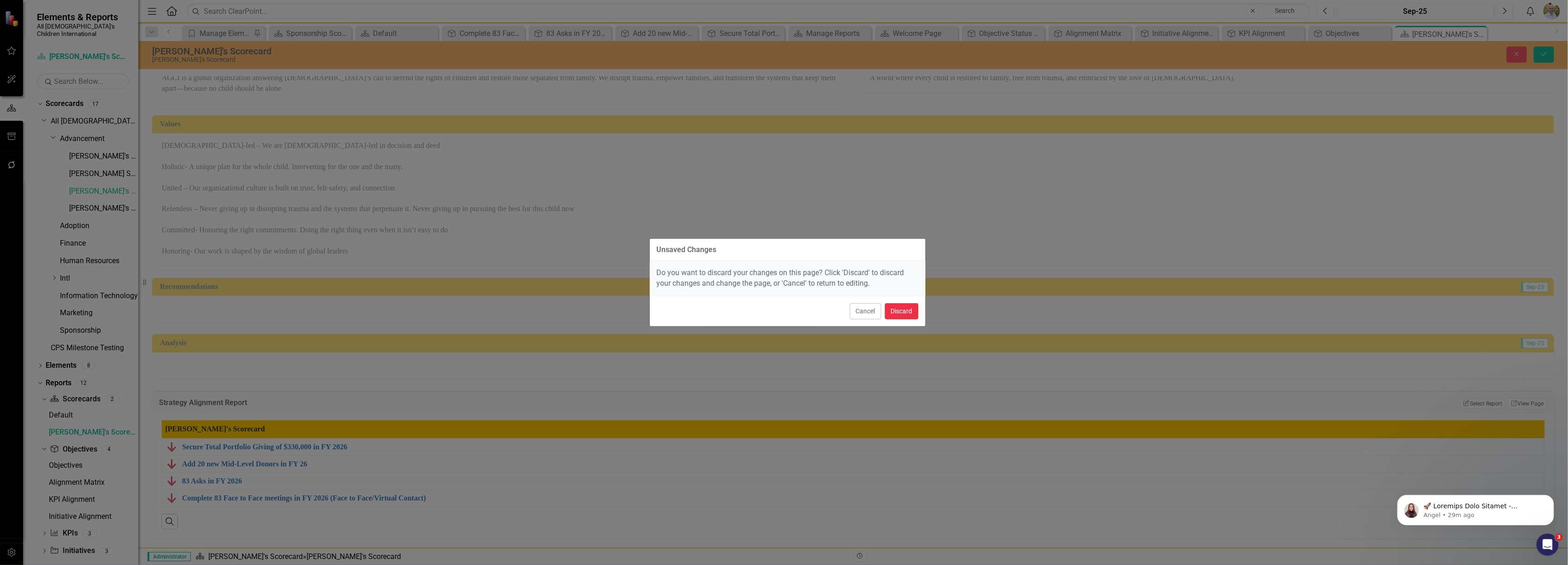
click at [897, 309] on button "Discard" at bounding box center [901, 312] width 34 height 16
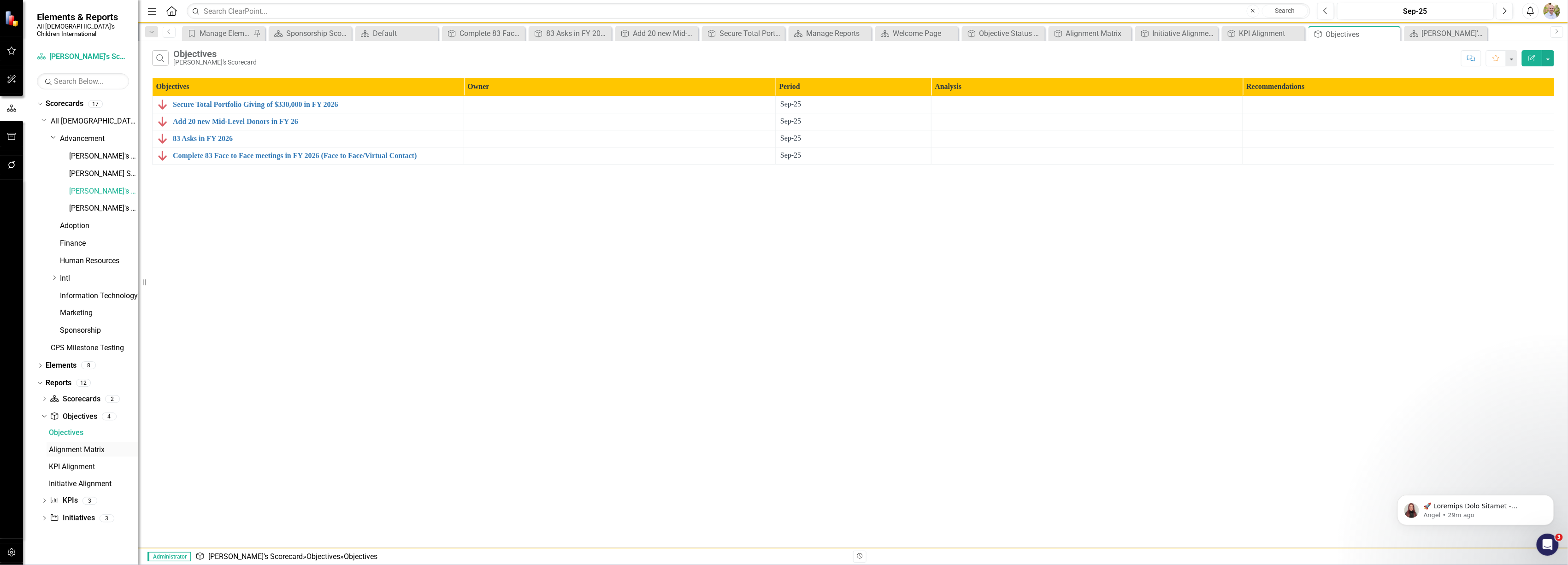
click at [69, 446] on div "Alignment Matrix" at bounding box center [93, 450] width 89 height 8
click at [1532, 61] on icon "Edit Report" at bounding box center [1532, 58] width 8 height 6
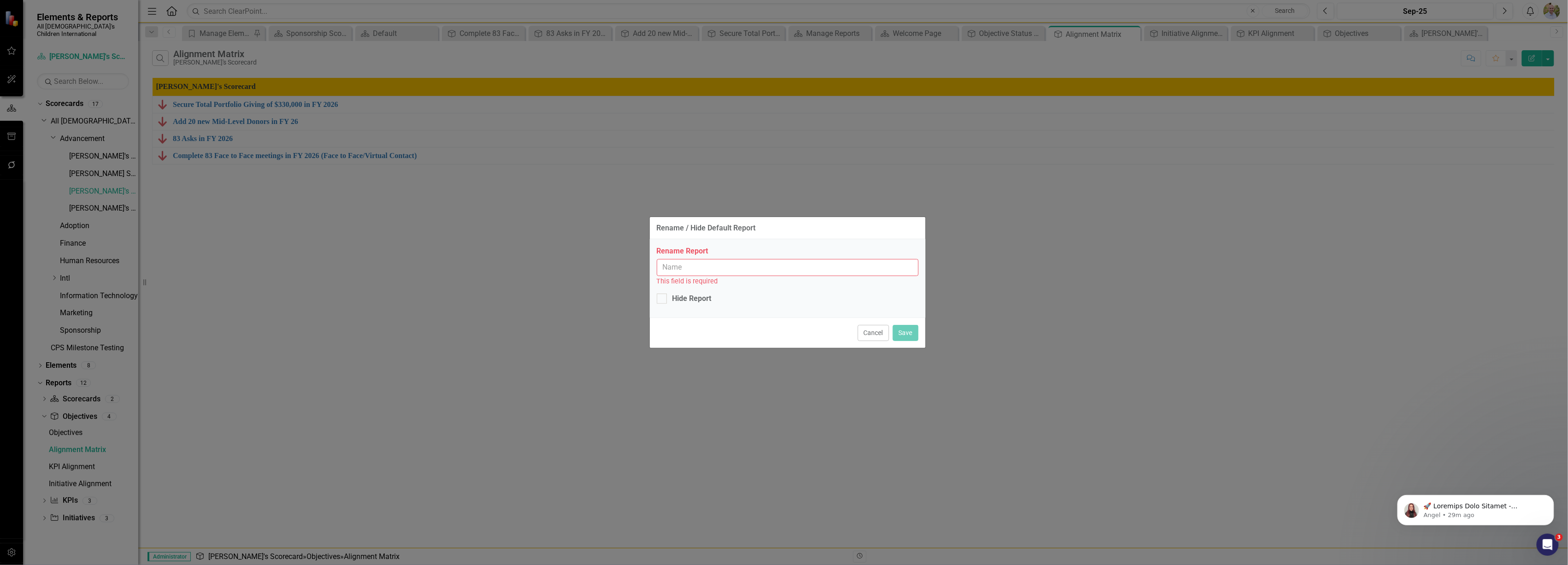
type input "Alignment Matrix"
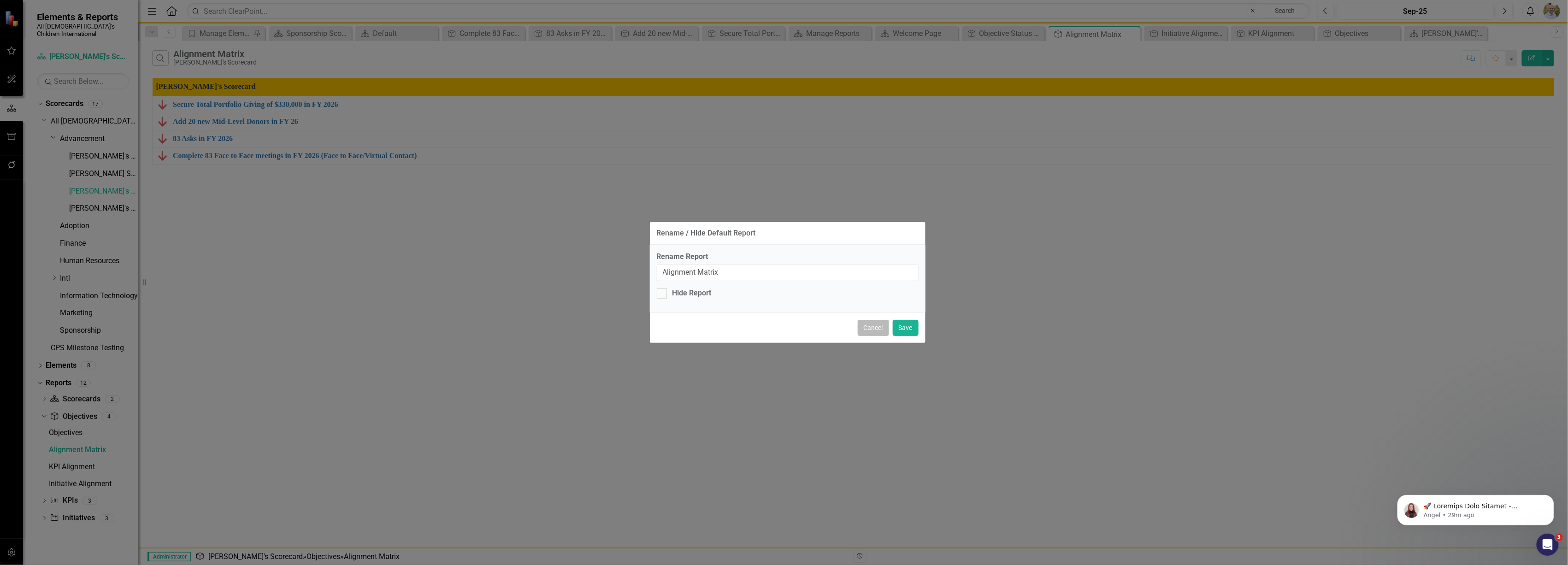
click at [866, 327] on button "Cancel" at bounding box center [874, 328] width 32 height 16
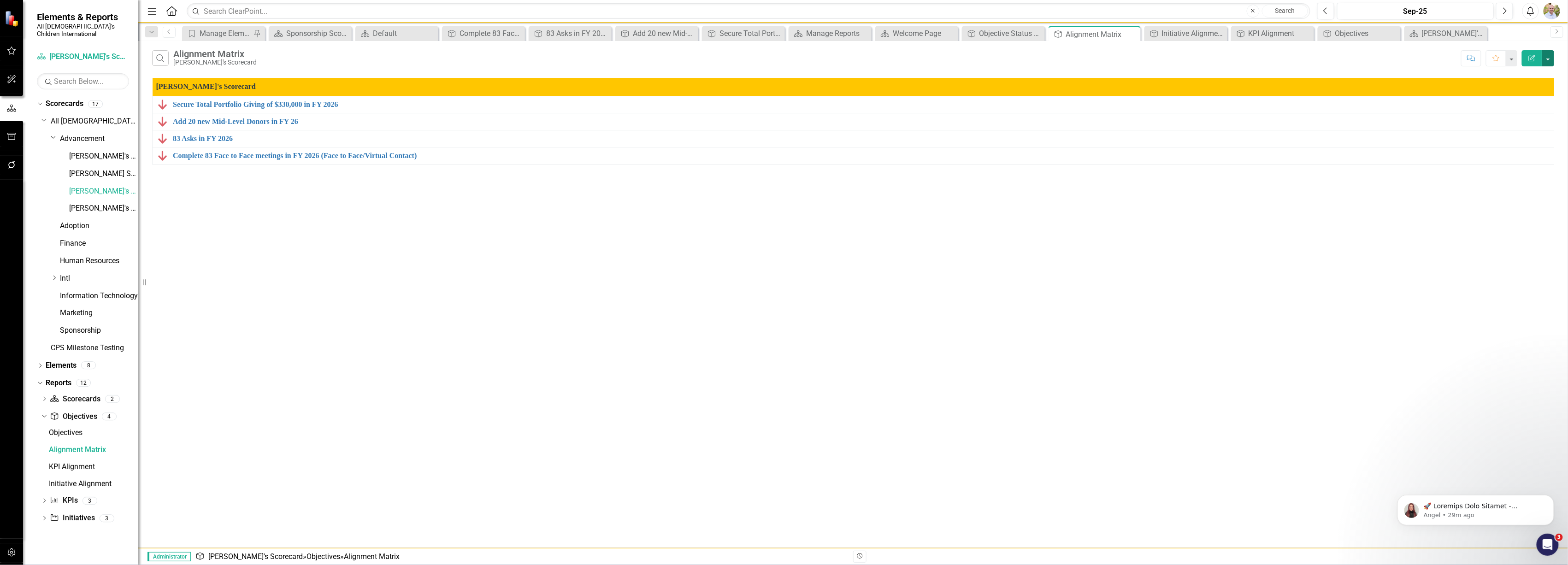
click at [1548, 54] on button "button" at bounding box center [1548, 58] width 12 height 16
click at [1544, 73] on link "Edit Report Edit Report" at bounding box center [1518, 76] width 73 height 17
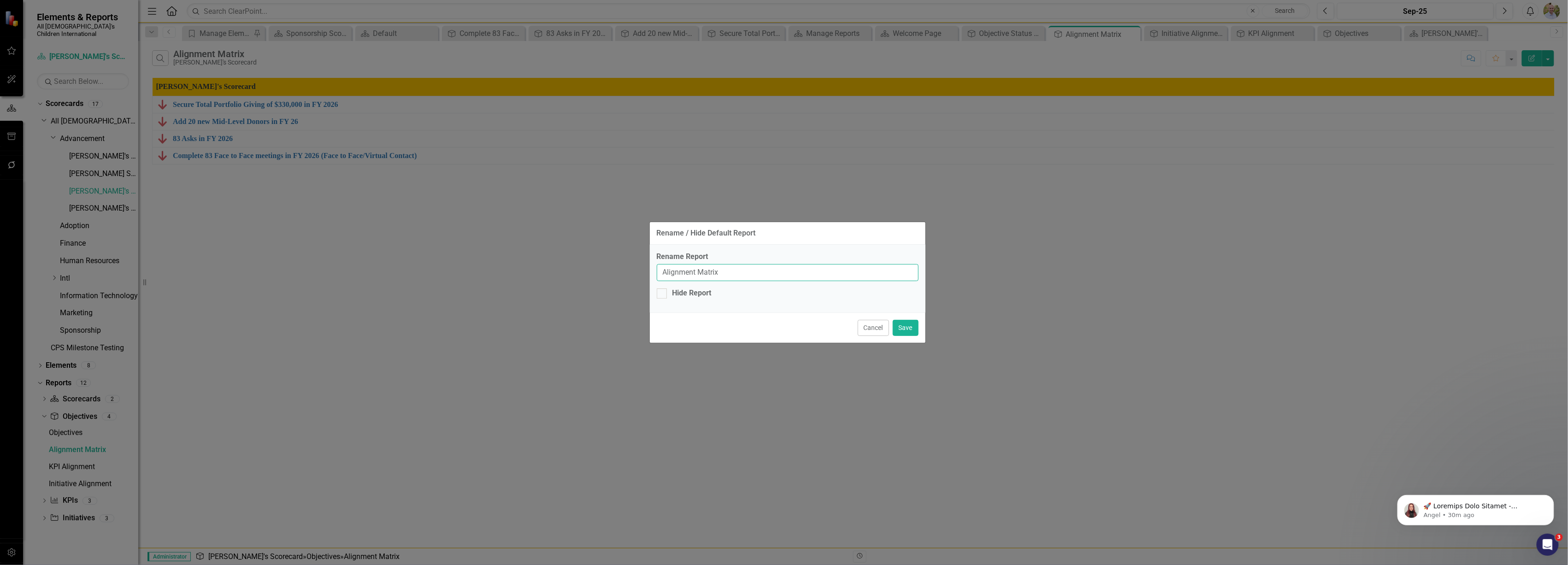
click at [773, 275] on input "Alignment Matrix" at bounding box center [787, 273] width 262 height 17
click at [865, 330] on button "Cancel" at bounding box center [874, 328] width 32 height 16
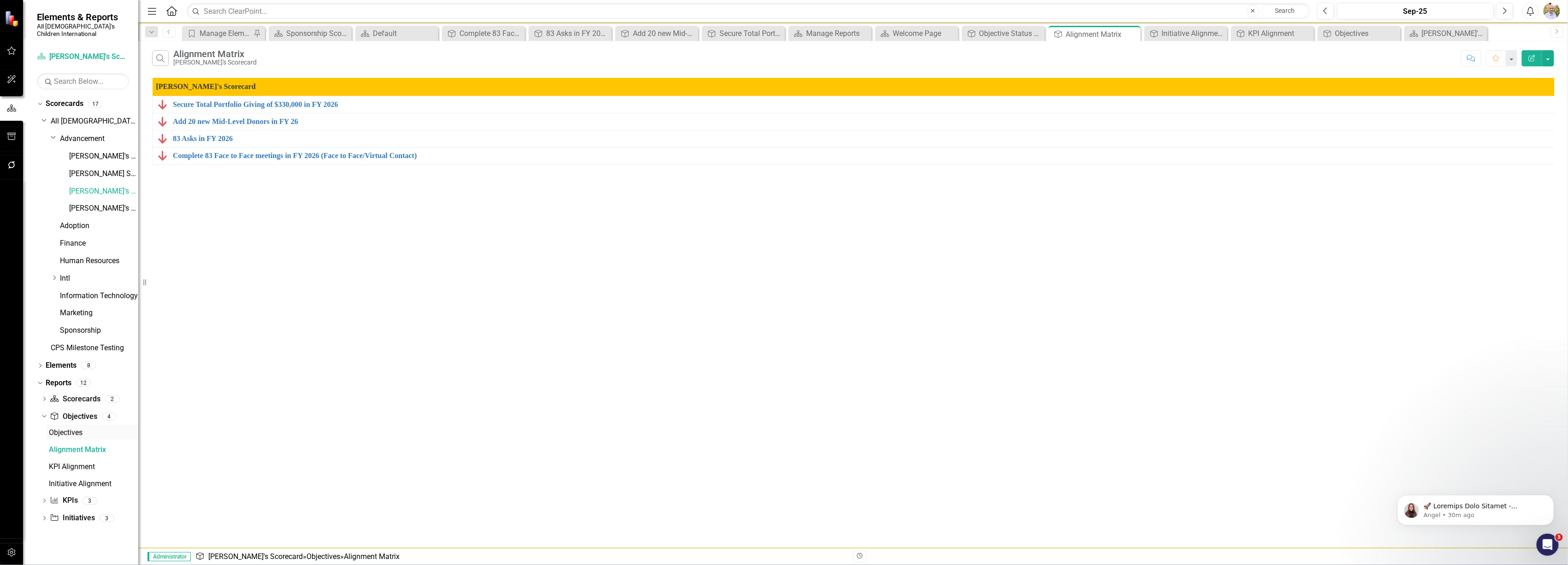
click at [61, 428] on div "Objectives" at bounding box center [93, 433] width 89 height 8
click at [69, 412] on link "Objective Objectives" at bounding box center [73, 417] width 47 height 10
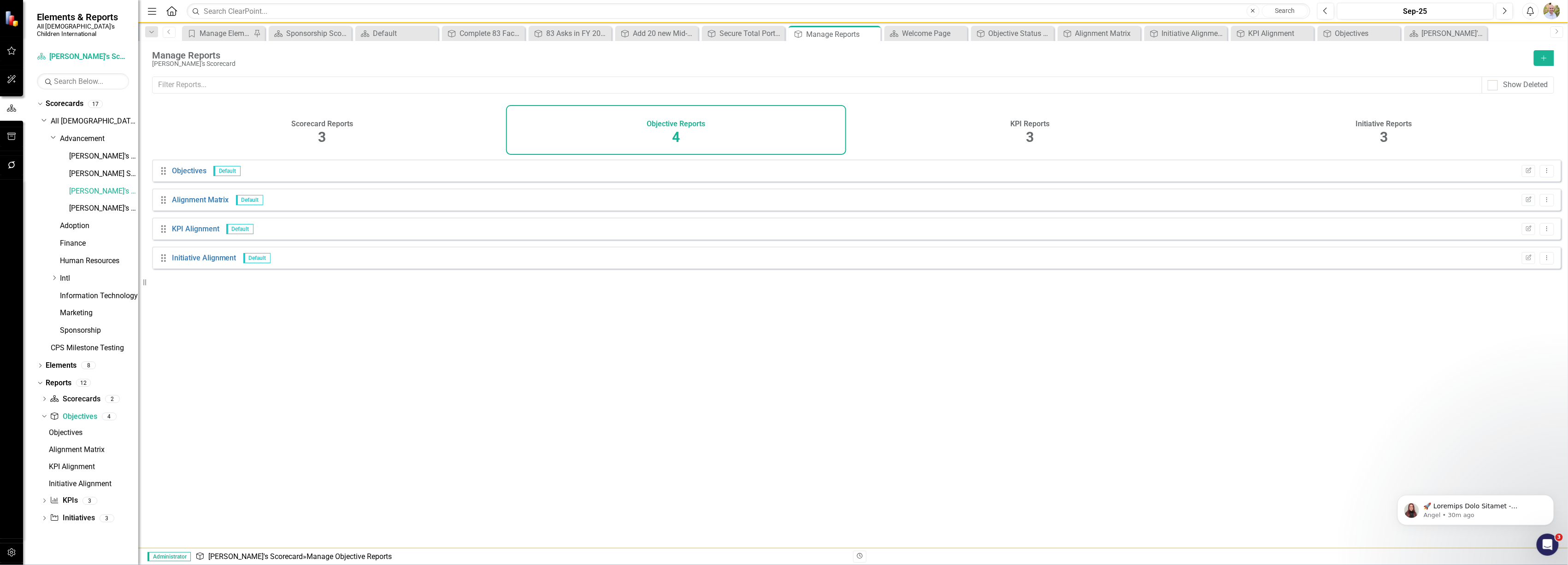
click at [678, 126] on h4 "Objective Reports" at bounding box center [676, 124] width 58 height 8
click at [1548, 58] on icon "Add" at bounding box center [1544, 58] width 8 height 6
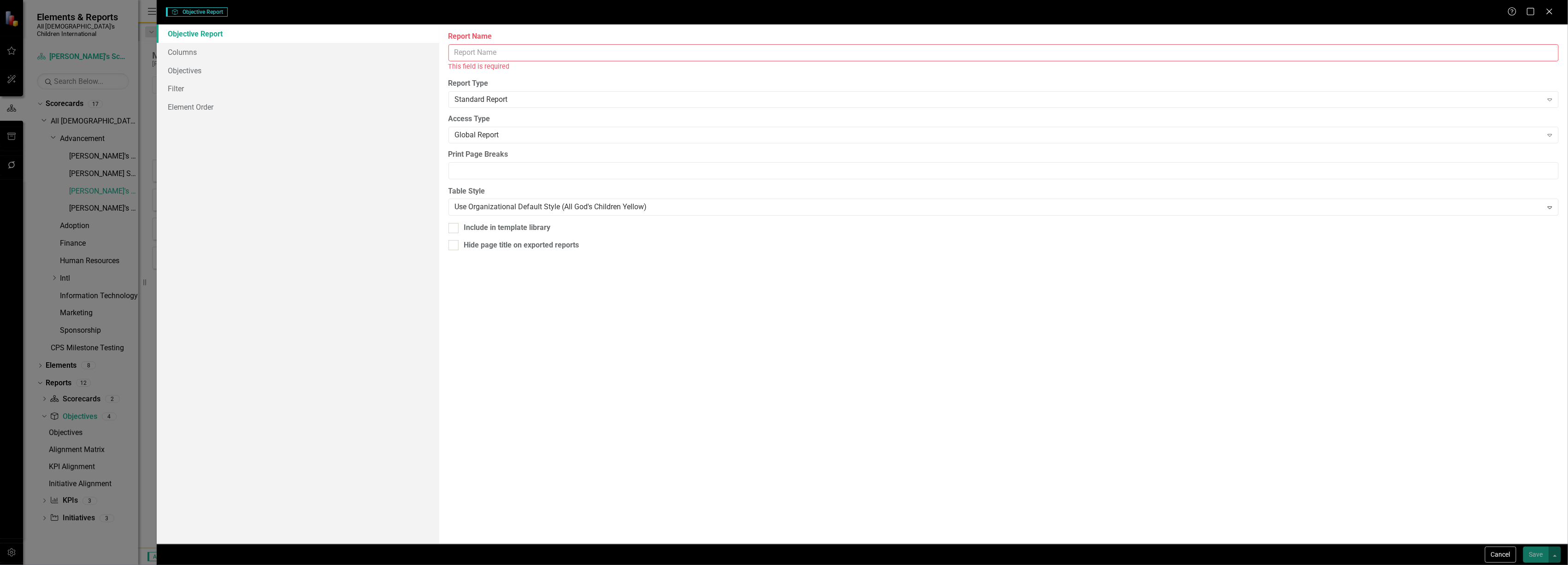
click at [575, 50] on input "Report Name" at bounding box center [1003, 52] width 1110 height 17
click at [471, 50] on input "Report Name" at bounding box center [1003, 52] width 1110 height 17
type input "Objective Status Report"
click at [194, 52] on link "Columns" at bounding box center [297, 51] width 282 height 19
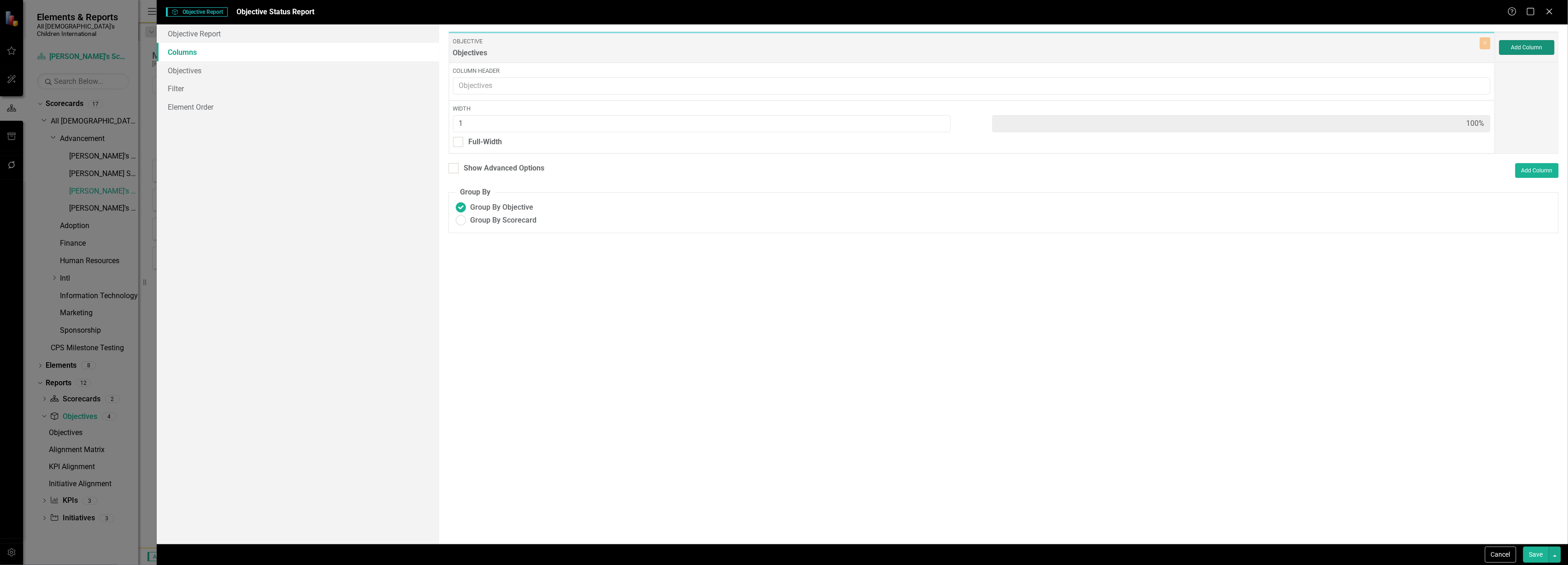
click at [1547, 43] on button "Add Column" at bounding box center [1527, 47] width 56 height 14
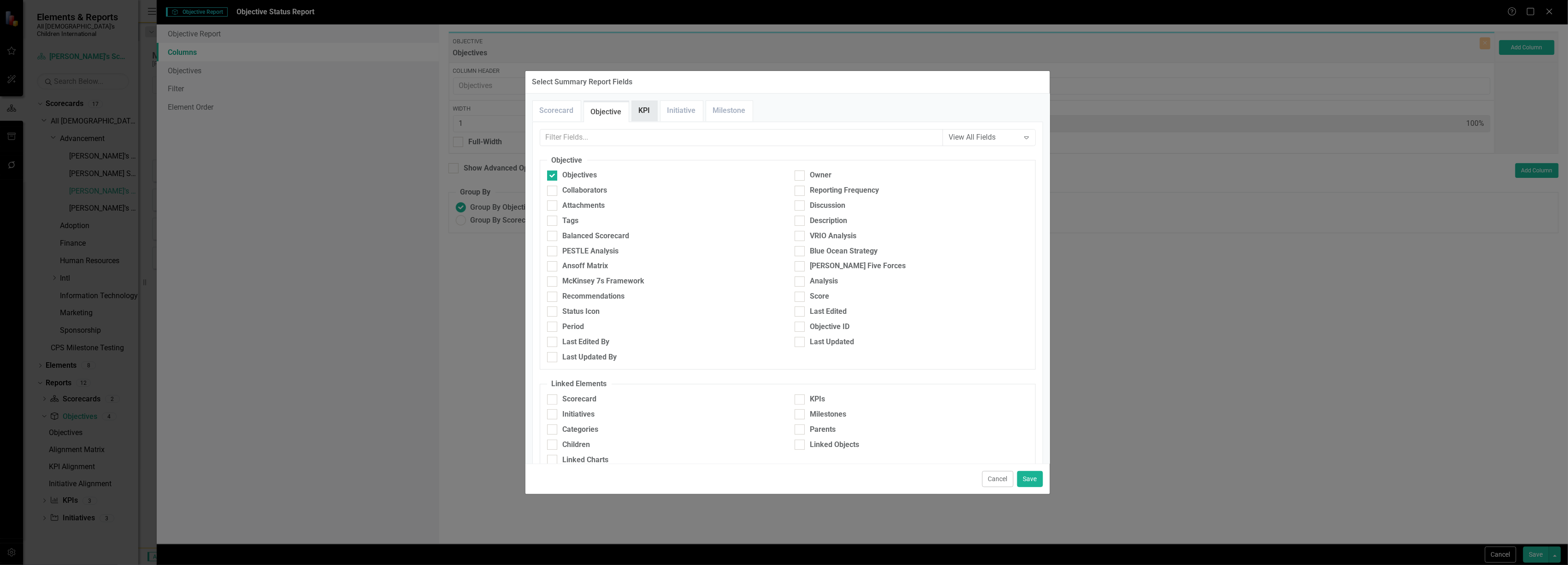
click at [652, 111] on link "KPI" at bounding box center [645, 111] width 25 height 20
click at [552, 175] on input "KPIs" at bounding box center [550, 173] width 6 height 6
checkbox input "true"
click at [553, 416] on div at bounding box center [552, 414] width 10 height 10
click at [553, 415] on input "Series Name" at bounding box center [550, 412] width 6 height 6
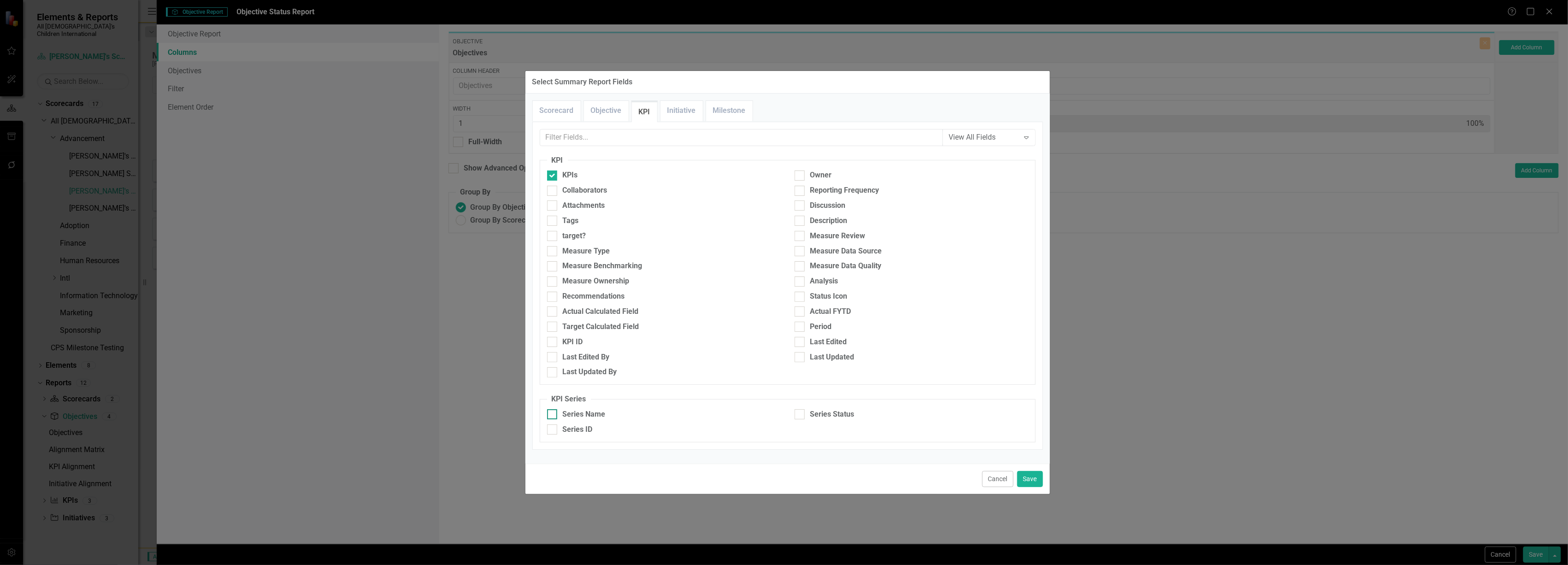
checkbox input "true"
click at [1029, 478] on button "Save" at bounding box center [1030, 479] width 26 height 16
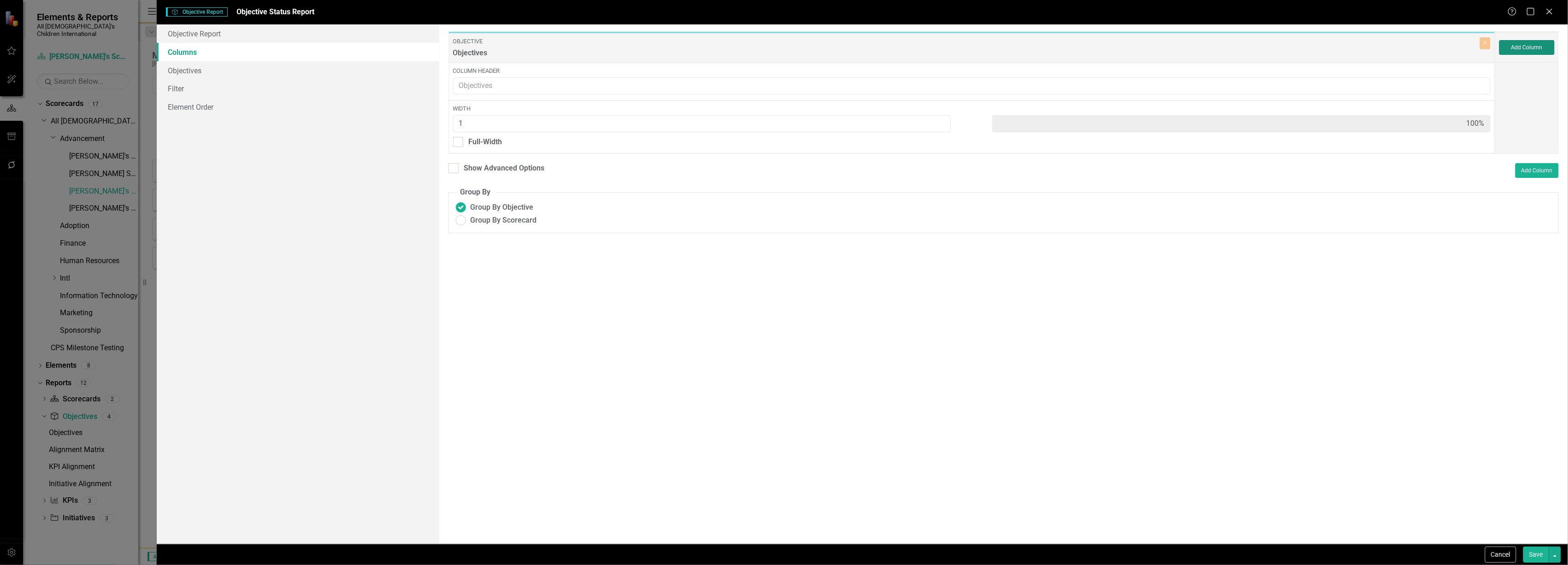
type input "33%"
click at [1525, 553] on button "Save" at bounding box center [1536, 555] width 26 height 16
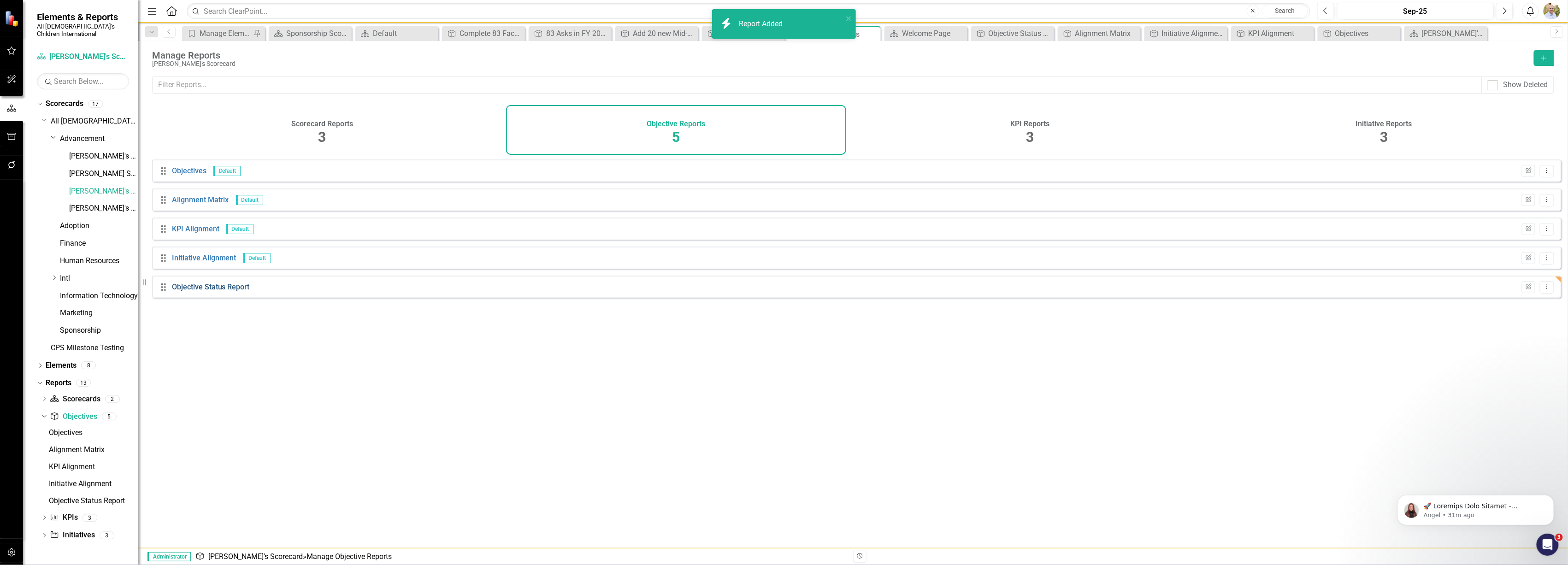
click at [201, 291] on link "Objective Status Report" at bounding box center [210, 287] width 78 height 9
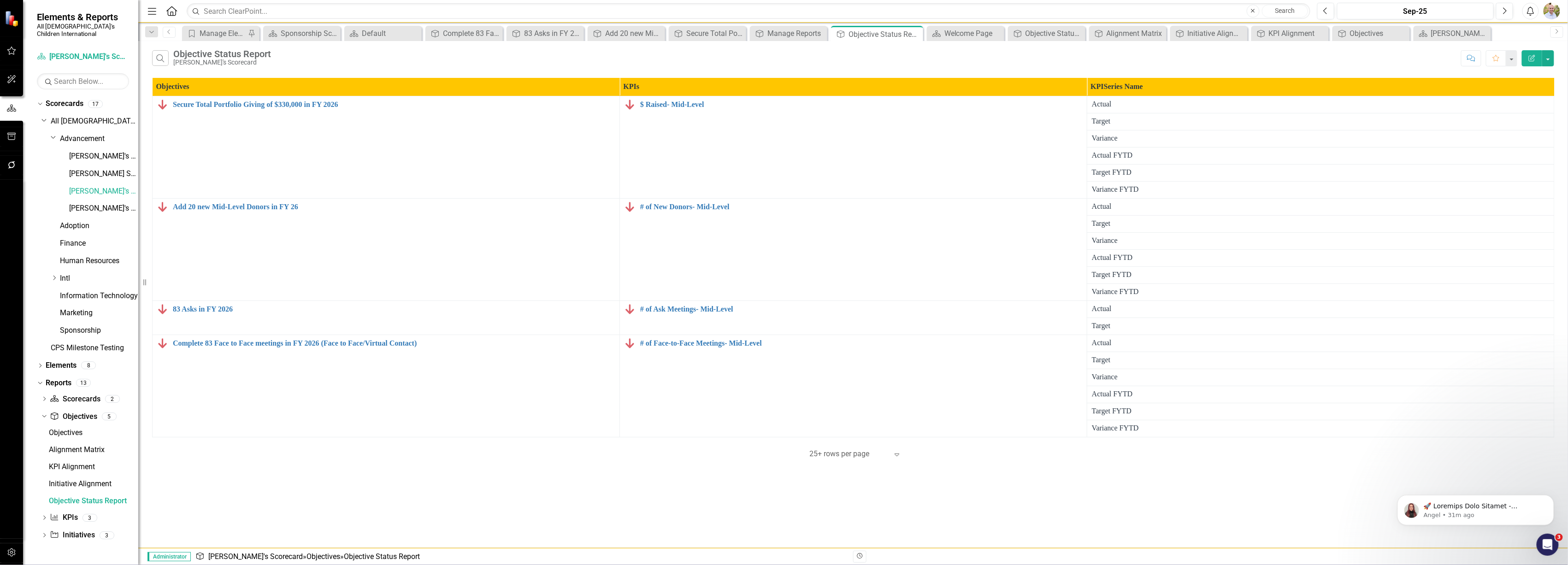
click at [1532, 59] on icon "Edit Report" at bounding box center [1532, 58] width 8 height 6
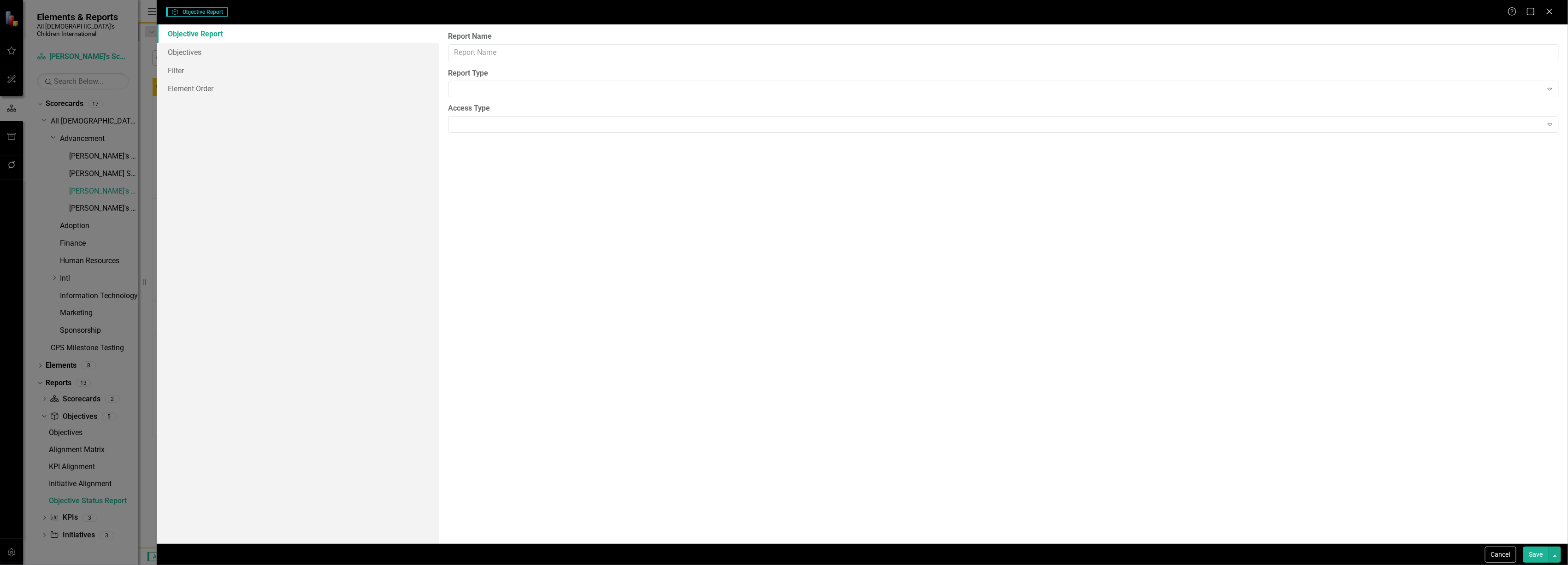
type input "Objective Status Report"
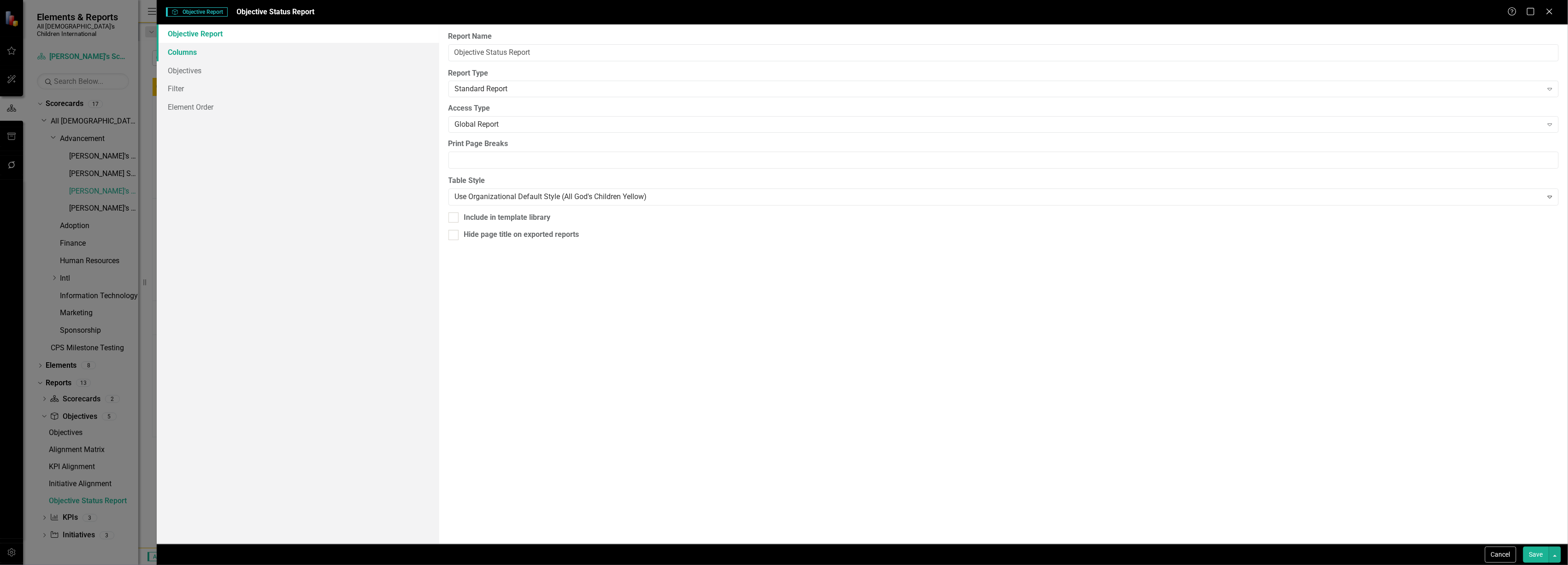
click at [325, 56] on link "Columns" at bounding box center [297, 51] width 282 height 19
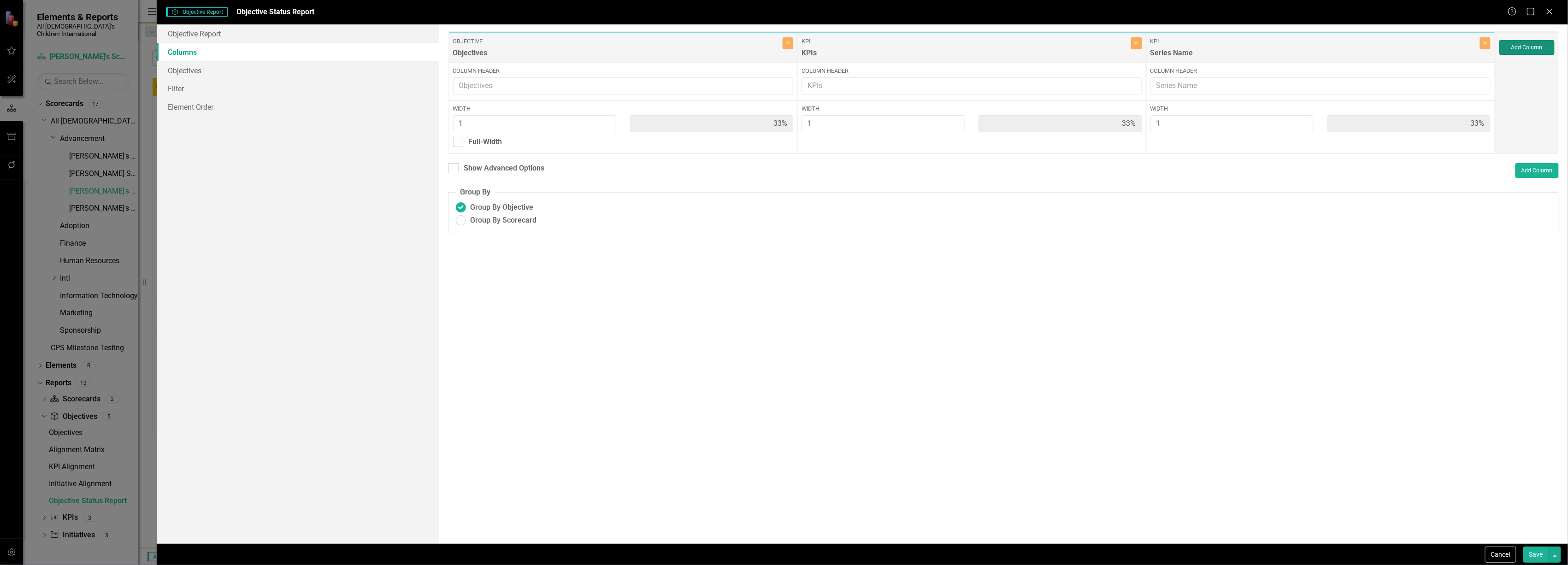
click at [1532, 46] on button "Add Column" at bounding box center [1527, 47] width 56 height 14
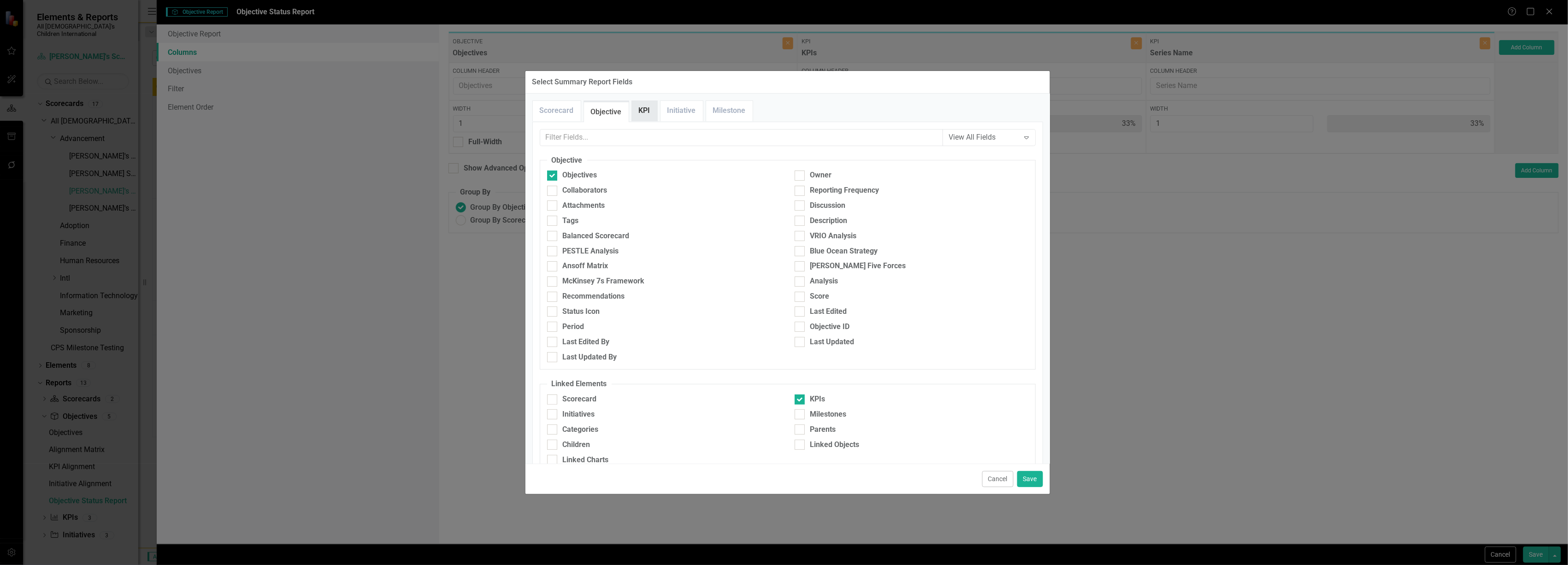
click at [650, 108] on link "KPI" at bounding box center [645, 111] width 25 height 20
click at [798, 417] on div at bounding box center [800, 414] width 10 height 10
click at [798, 415] on input "Series Status" at bounding box center [798, 412] width 6 height 6
checkbox input "true"
click at [1030, 481] on button "Save" at bounding box center [1030, 479] width 26 height 16
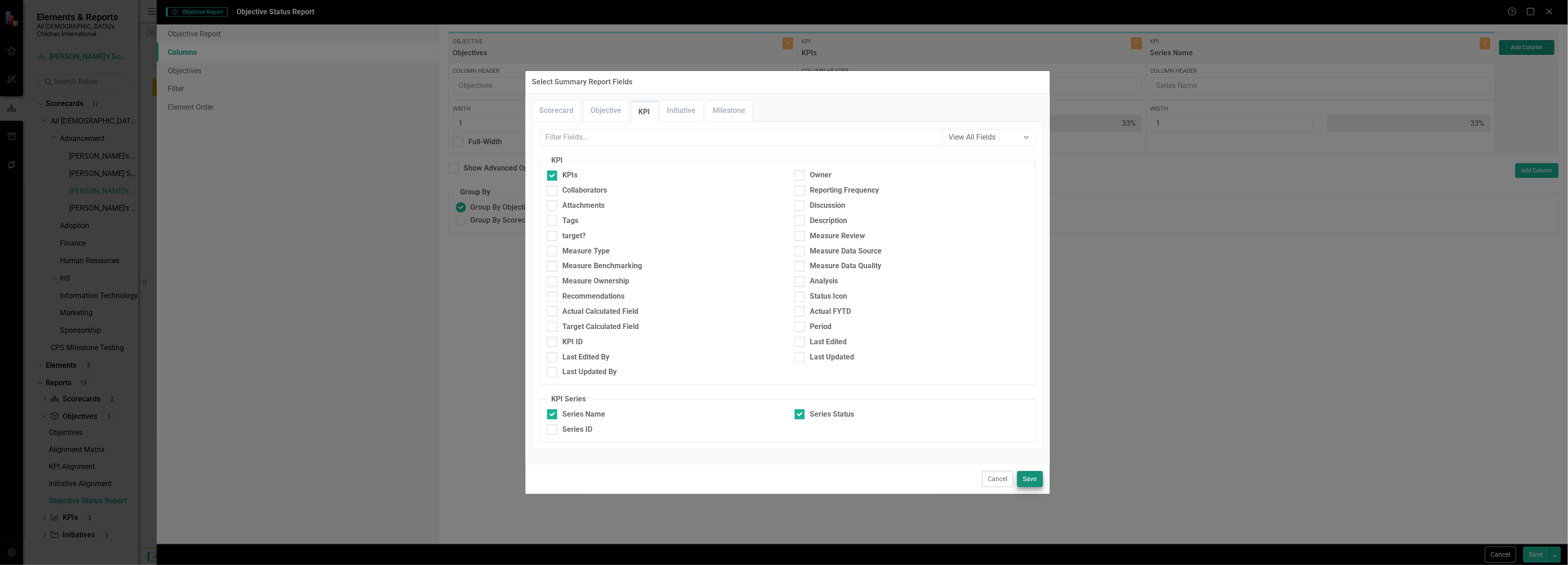
type input "25%"
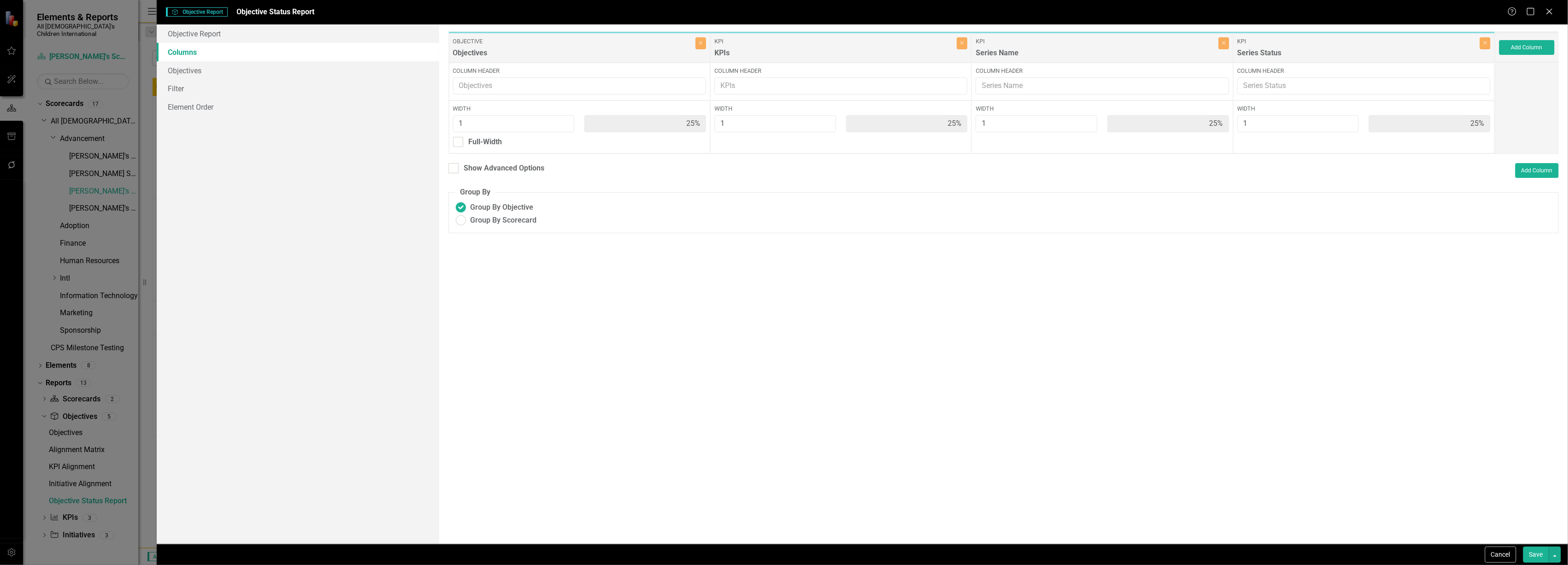
click at [1544, 553] on button "Save" at bounding box center [1536, 555] width 26 height 16
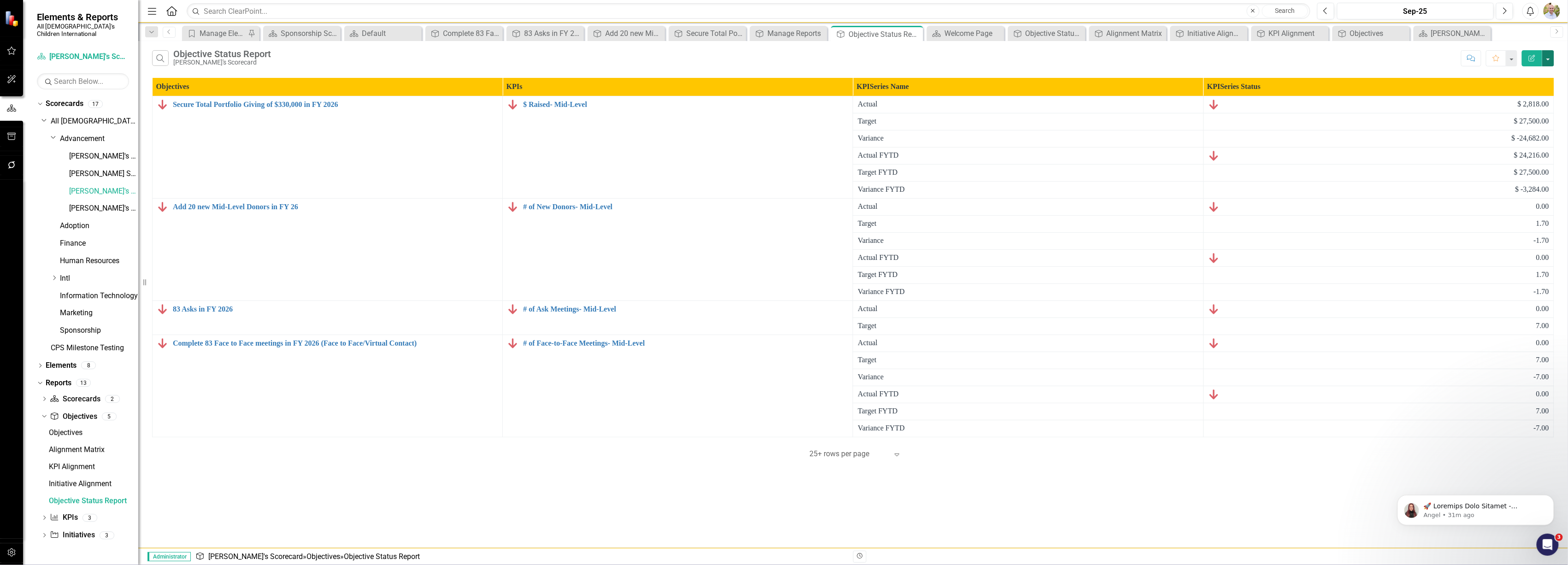
click at [1547, 54] on button "button" at bounding box center [1548, 58] width 12 height 16
click at [1501, 76] on link "Edit Report Edit Report" at bounding box center [1518, 76] width 73 height 17
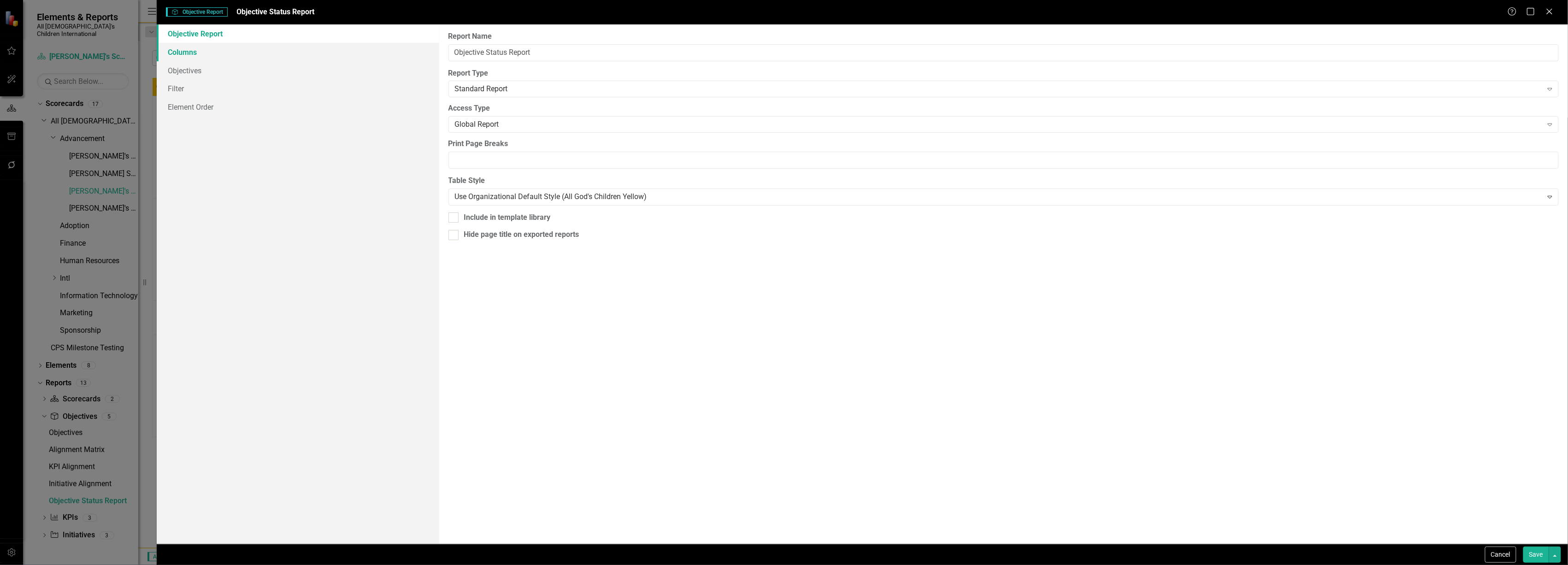
click at [216, 56] on link "Columns" at bounding box center [297, 51] width 282 height 19
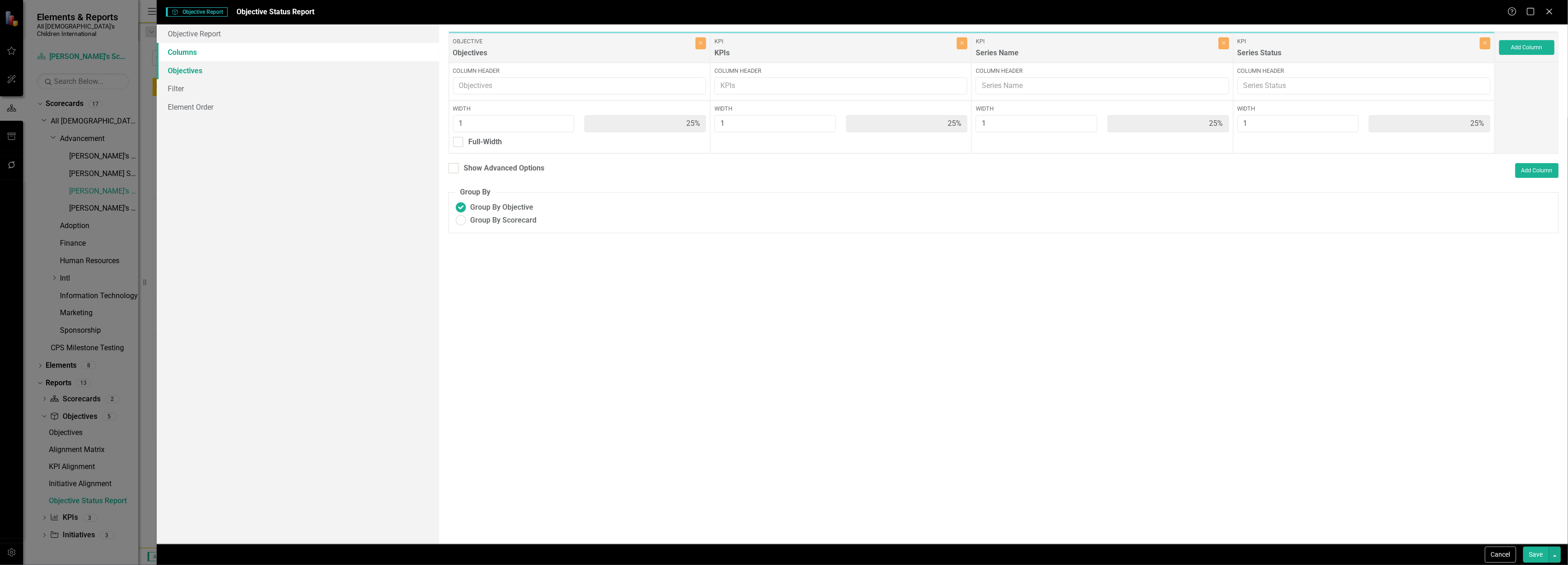
click at [218, 68] on link "Objectives" at bounding box center [297, 70] width 282 height 19
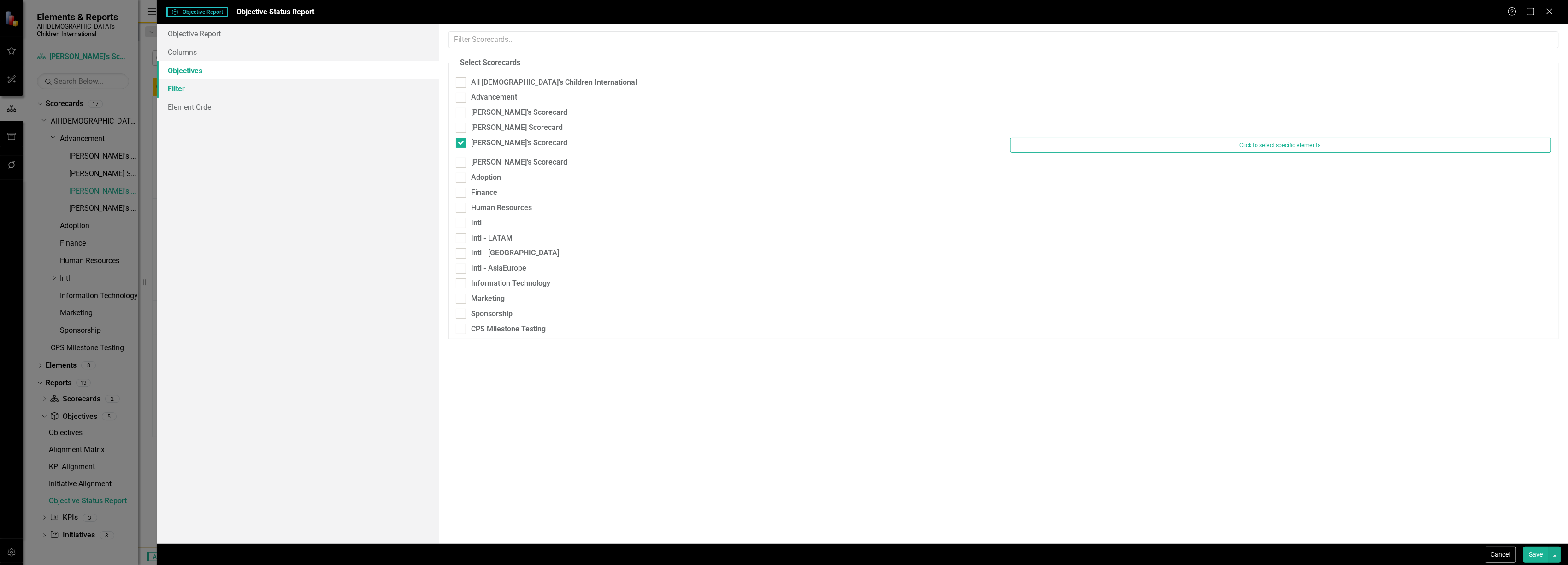
click at [216, 88] on link "Filter" at bounding box center [297, 88] width 282 height 19
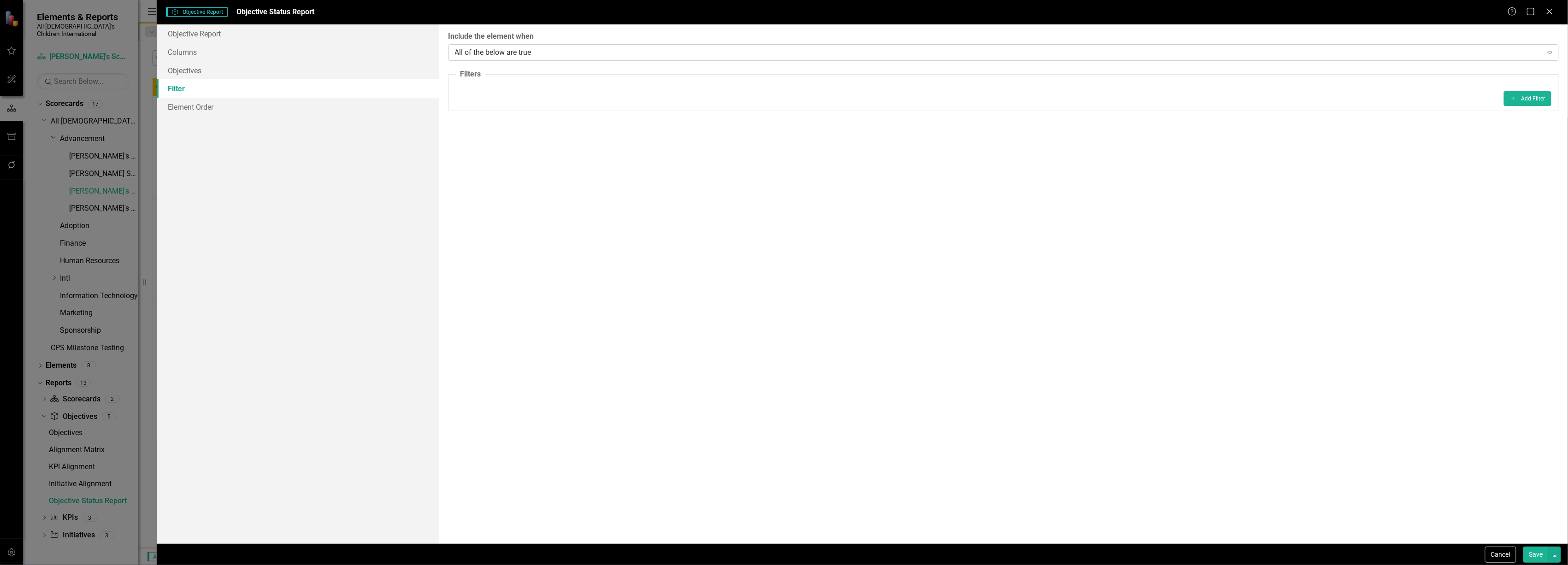
click at [494, 50] on div "All of the below are true" at bounding box center [999, 51] width 1088 height 10
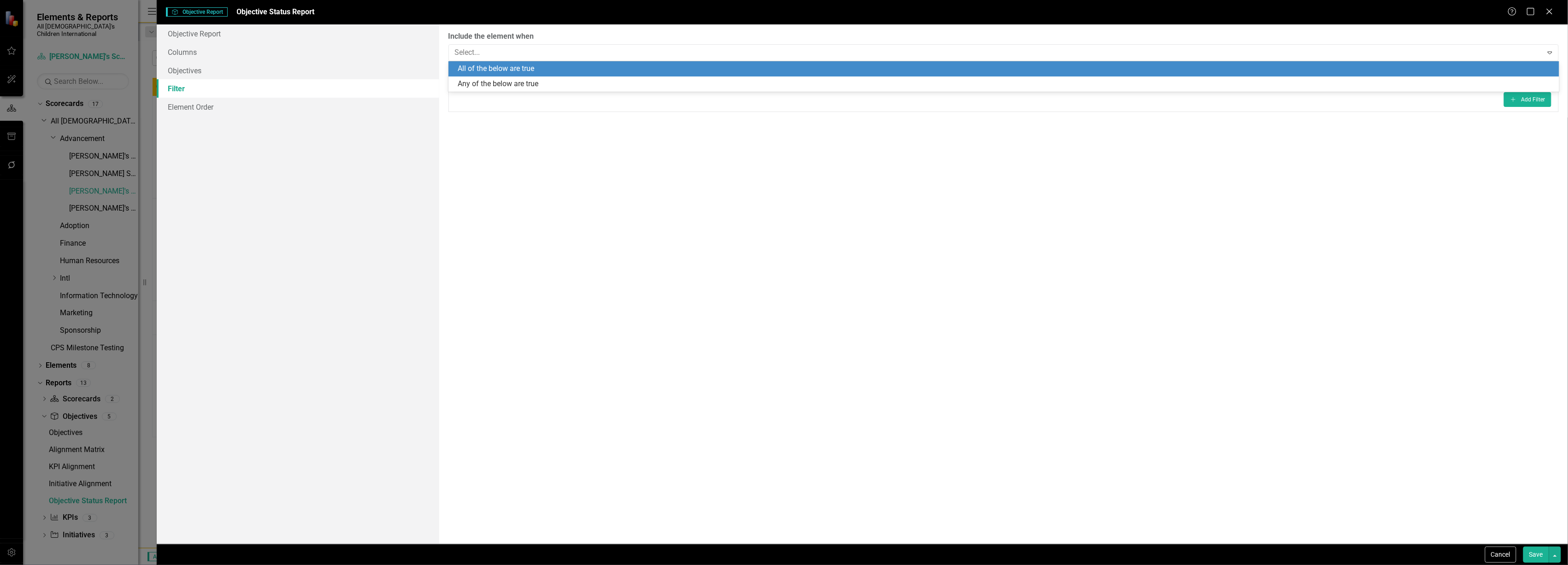
click at [489, 72] on div "All of the below are true" at bounding box center [1006, 69] width 1096 height 10
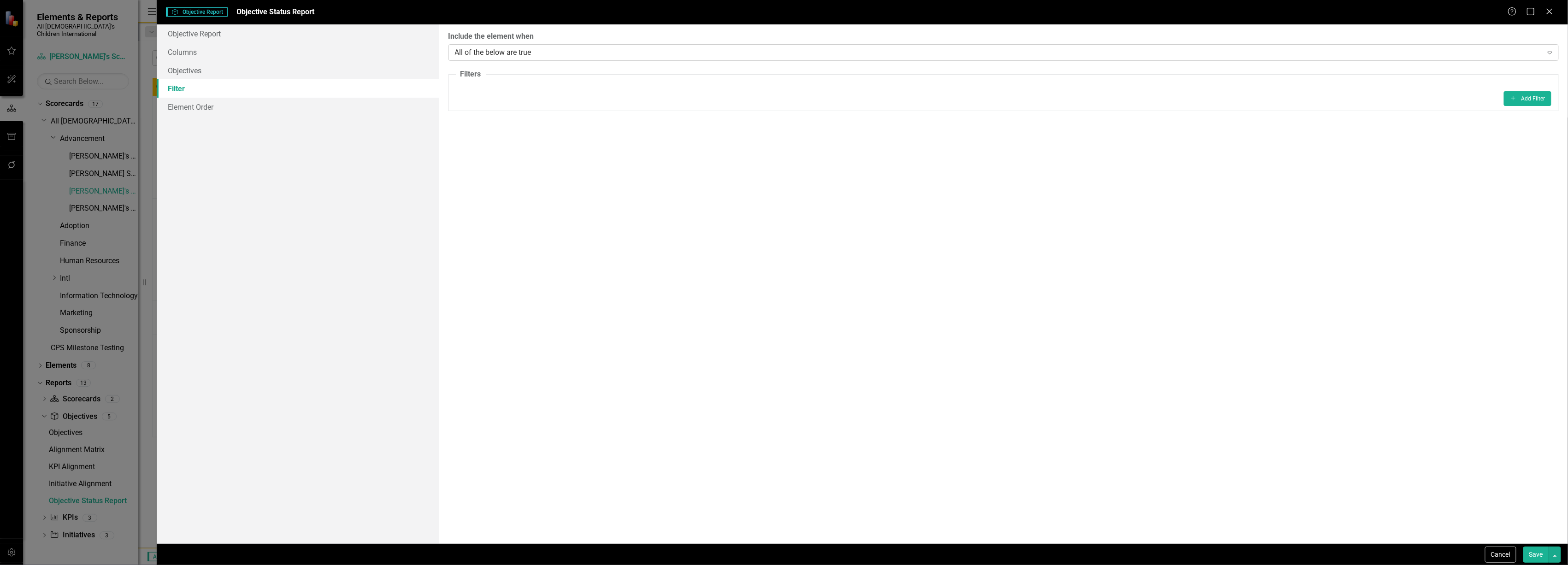
click at [498, 51] on div "All of the below are true" at bounding box center [999, 51] width 1088 height 10
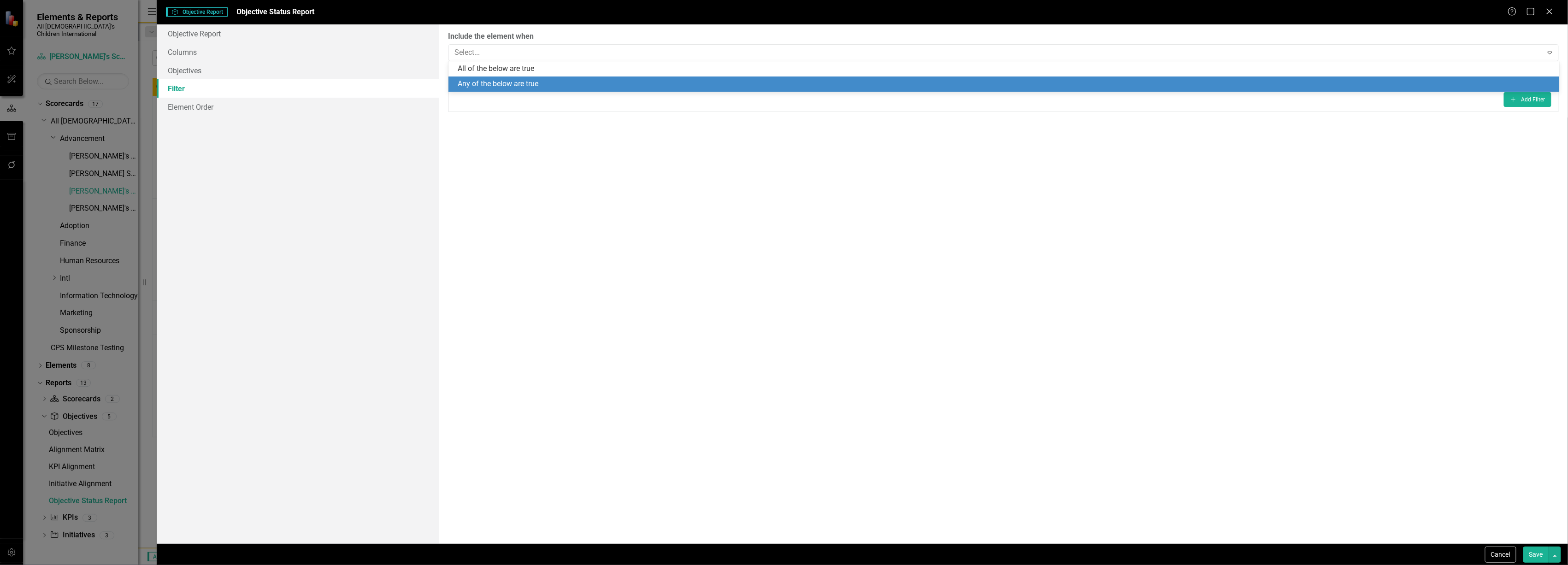
click at [495, 83] on div "Any of the below are true" at bounding box center [1006, 84] width 1096 height 10
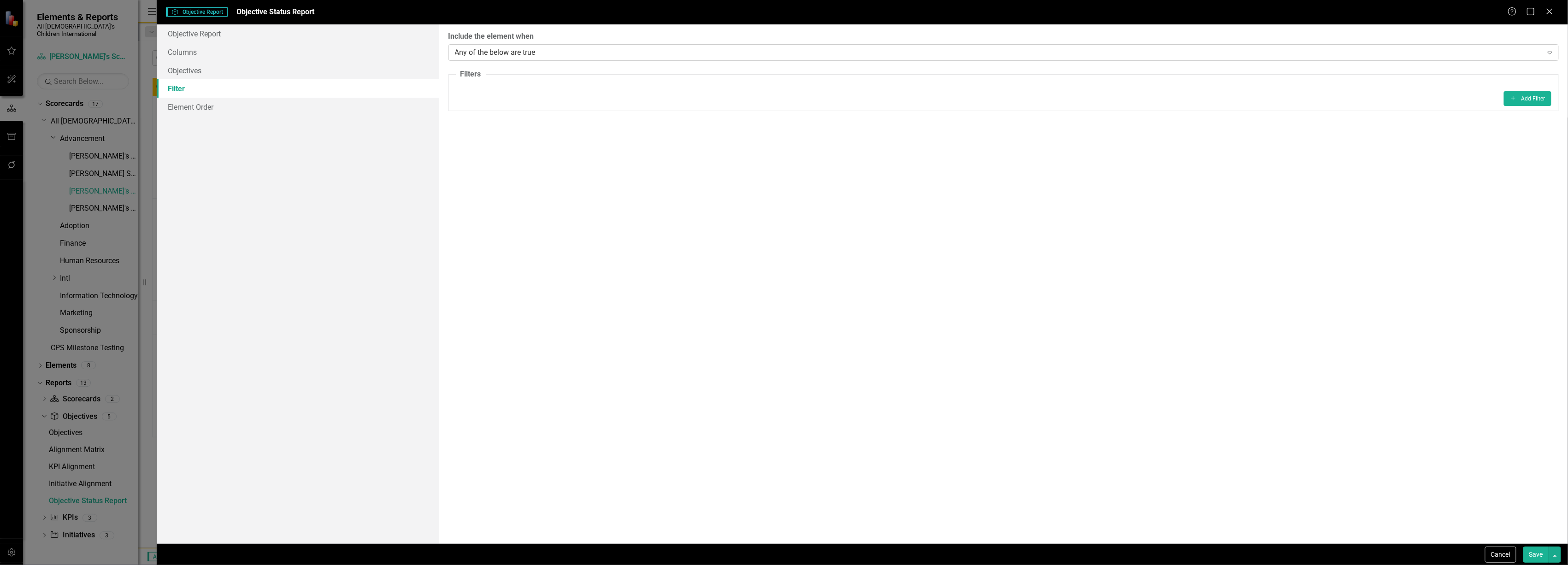
click at [479, 60] on div "Any of the below are true Expand" at bounding box center [1003, 52] width 1110 height 16
click at [193, 61] on link "Objectives" at bounding box center [297, 70] width 282 height 19
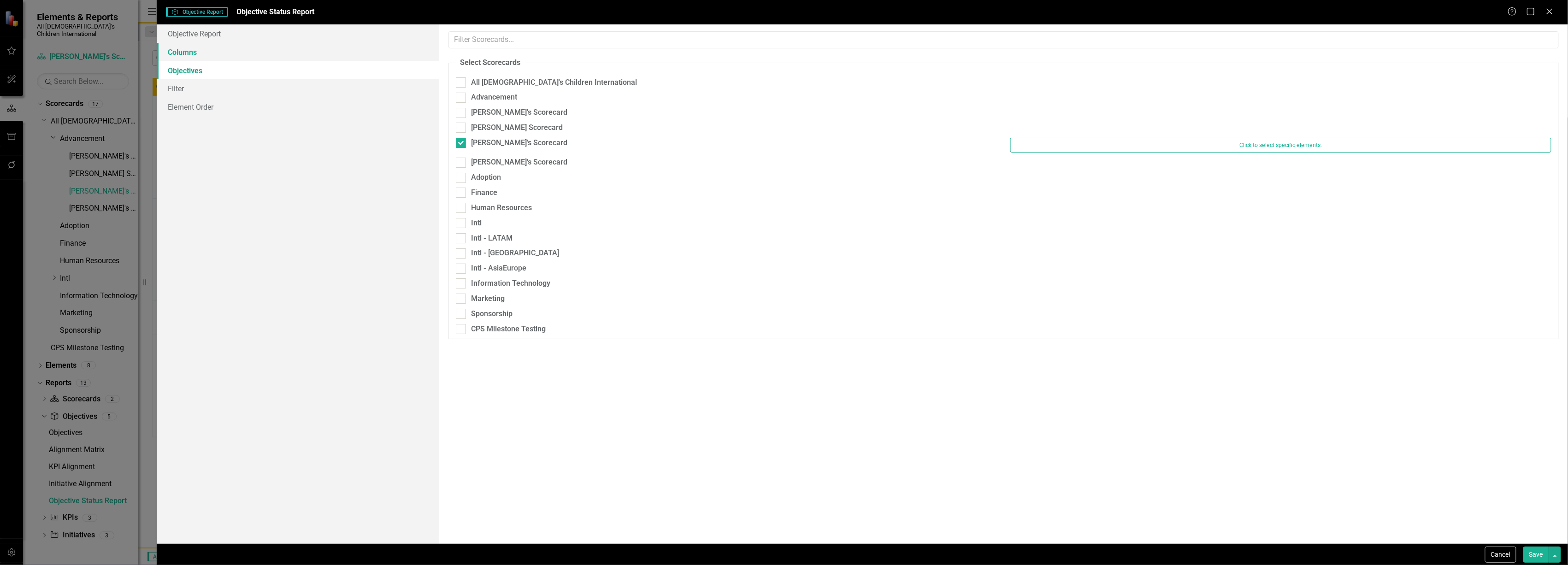
click at [197, 49] on link "Columns" at bounding box center [297, 51] width 282 height 19
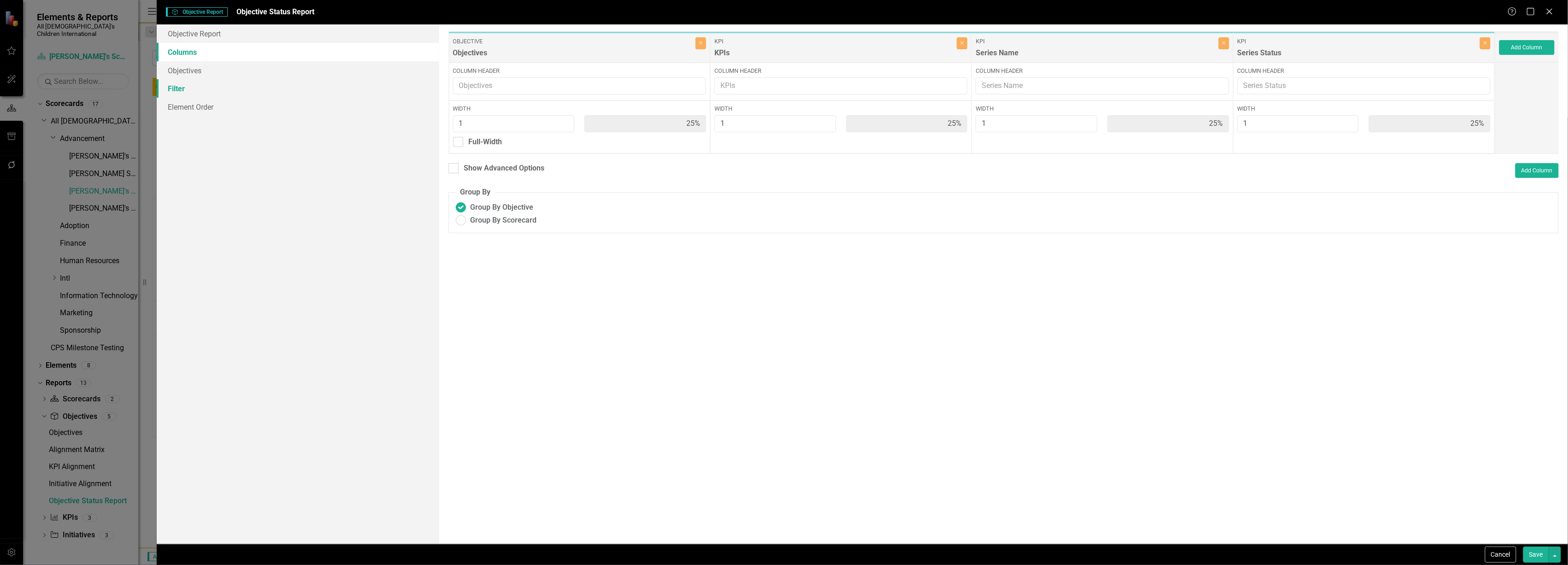
click at [194, 95] on link "Filter" at bounding box center [297, 88] width 282 height 19
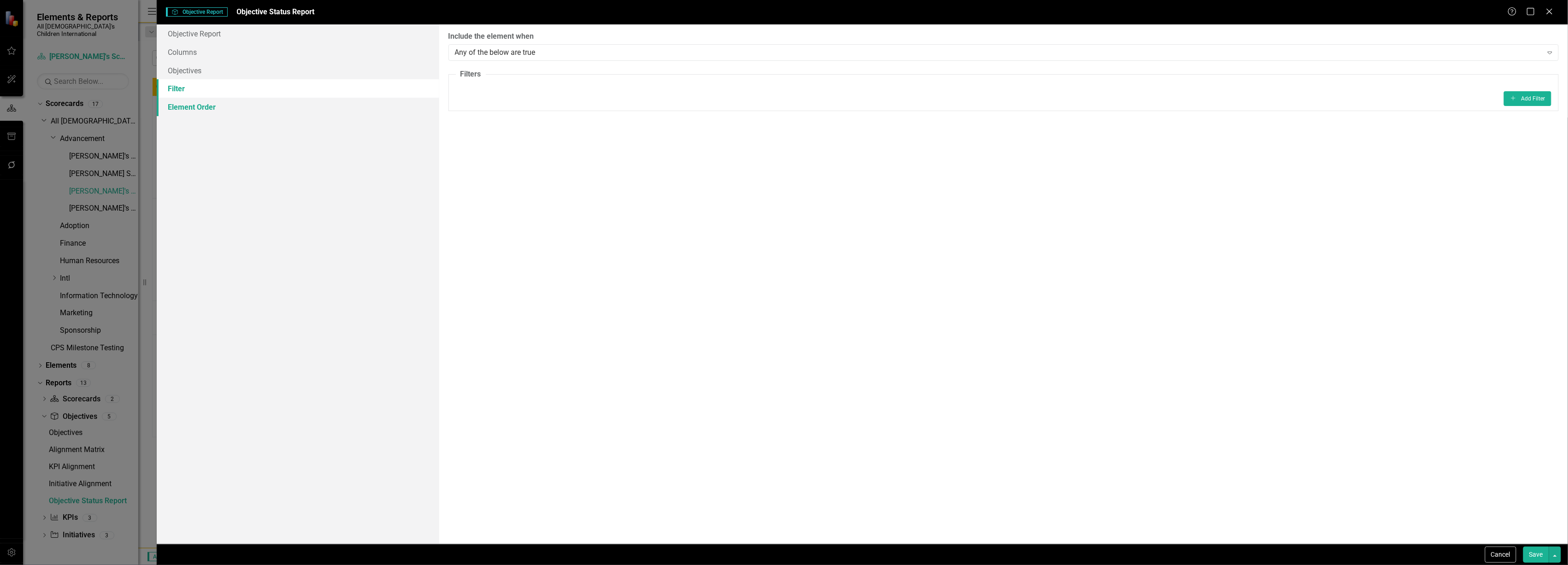
click at [194, 102] on link "Element Order" at bounding box center [297, 106] width 282 height 19
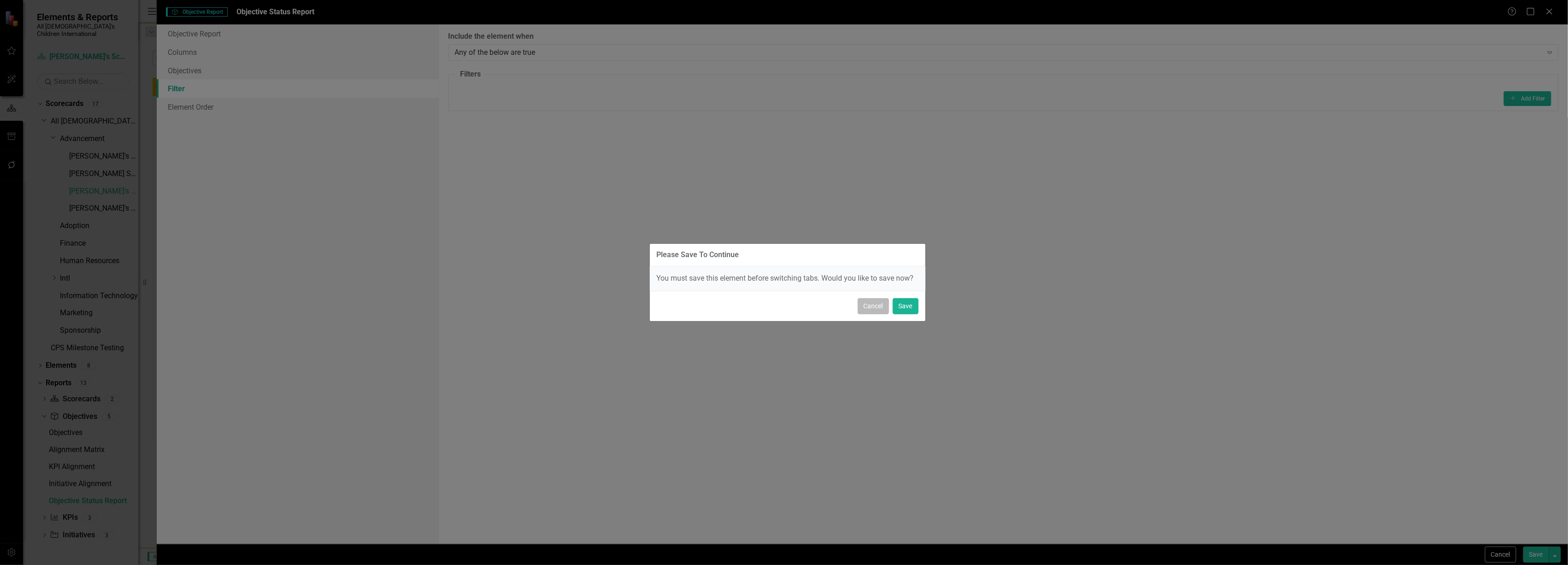
drag, startPoint x: 882, startPoint y: 308, endPoint x: 874, endPoint y: 305, distance: 8.5
click at [882, 307] on button "Cancel" at bounding box center [874, 306] width 32 height 16
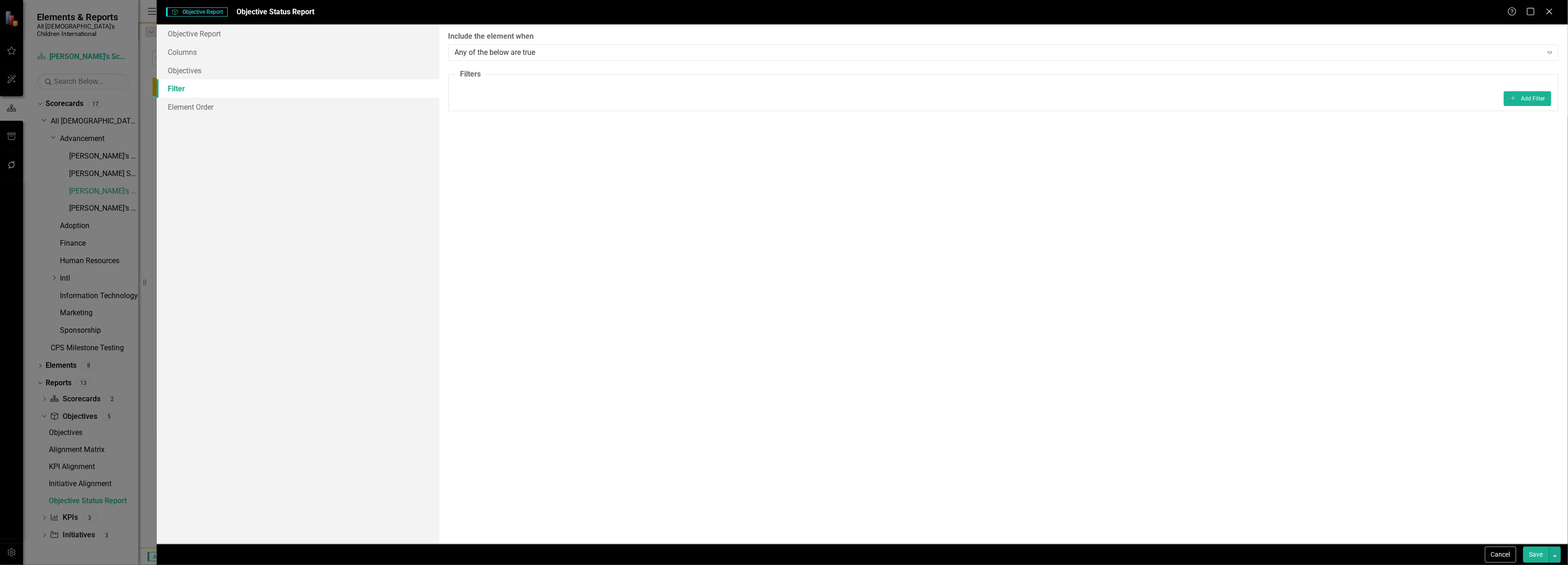
click at [190, 81] on link "Filter" at bounding box center [297, 88] width 282 height 19
click at [553, 49] on div "Any of the below are true" at bounding box center [999, 51] width 1088 height 10
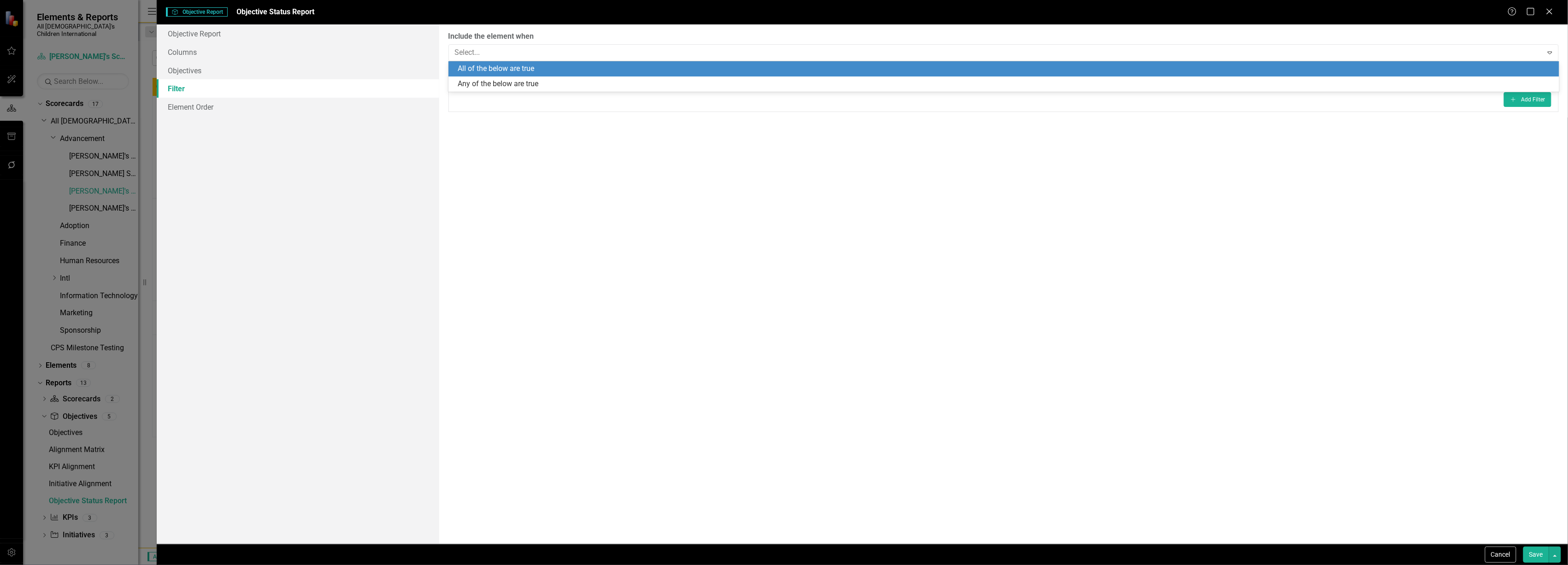
click at [546, 72] on div "All of the below are true" at bounding box center [1006, 69] width 1096 height 10
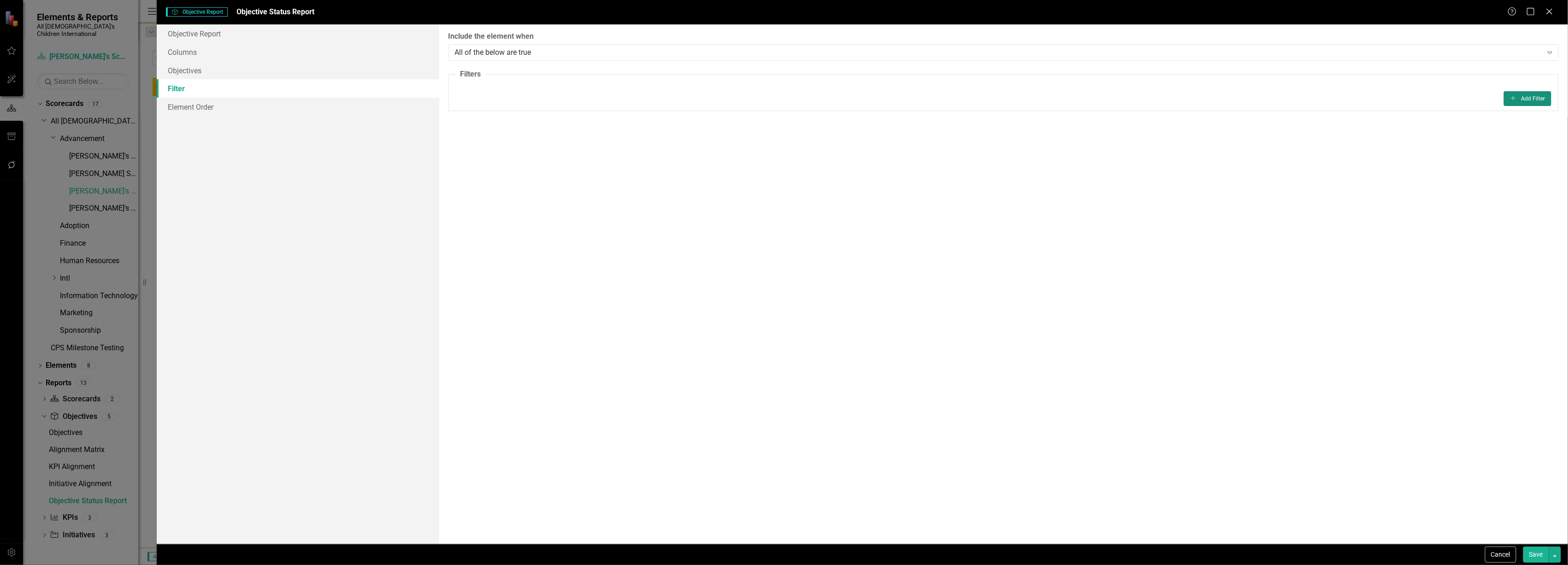
click at [1527, 97] on button "Add Add Filter" at bounding box center [1527, 98] width 47 height 14
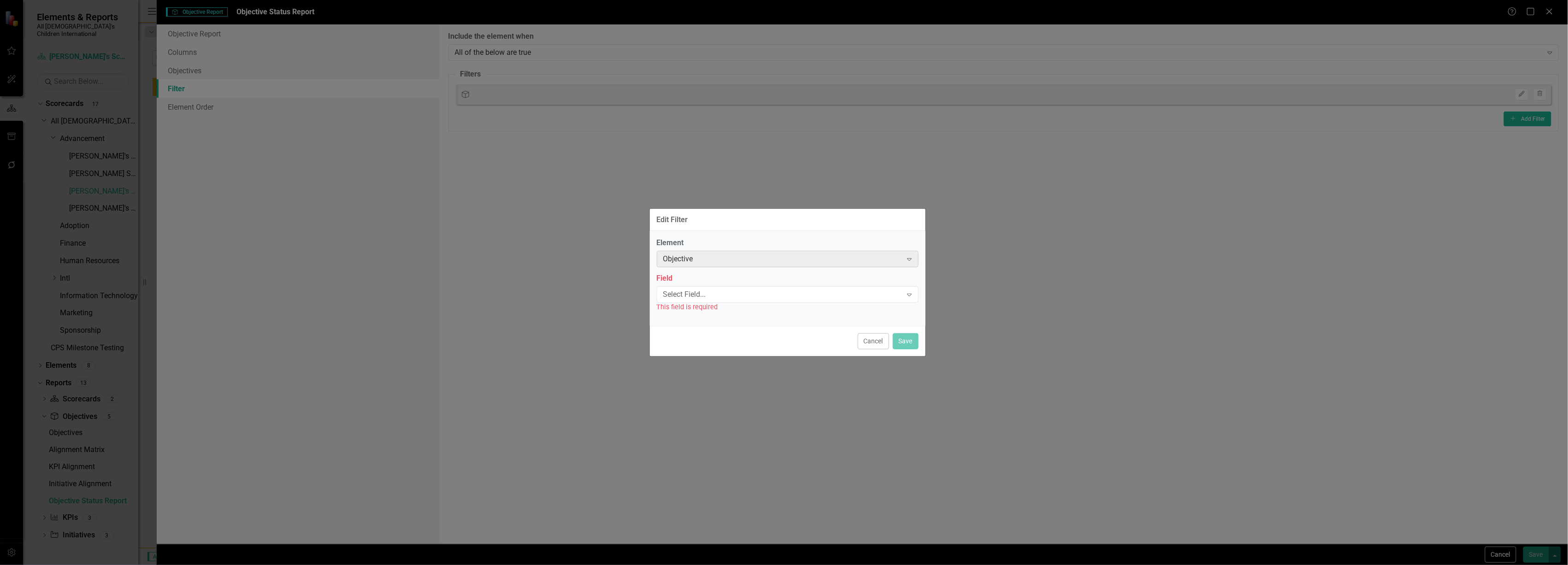
click at [671, 262] on div "Objective" at bounding box center [783, 259] width 239 height 10
click at [866, 298] on div "Select Field..." at bounding box center [783, 294] width 239 height 10
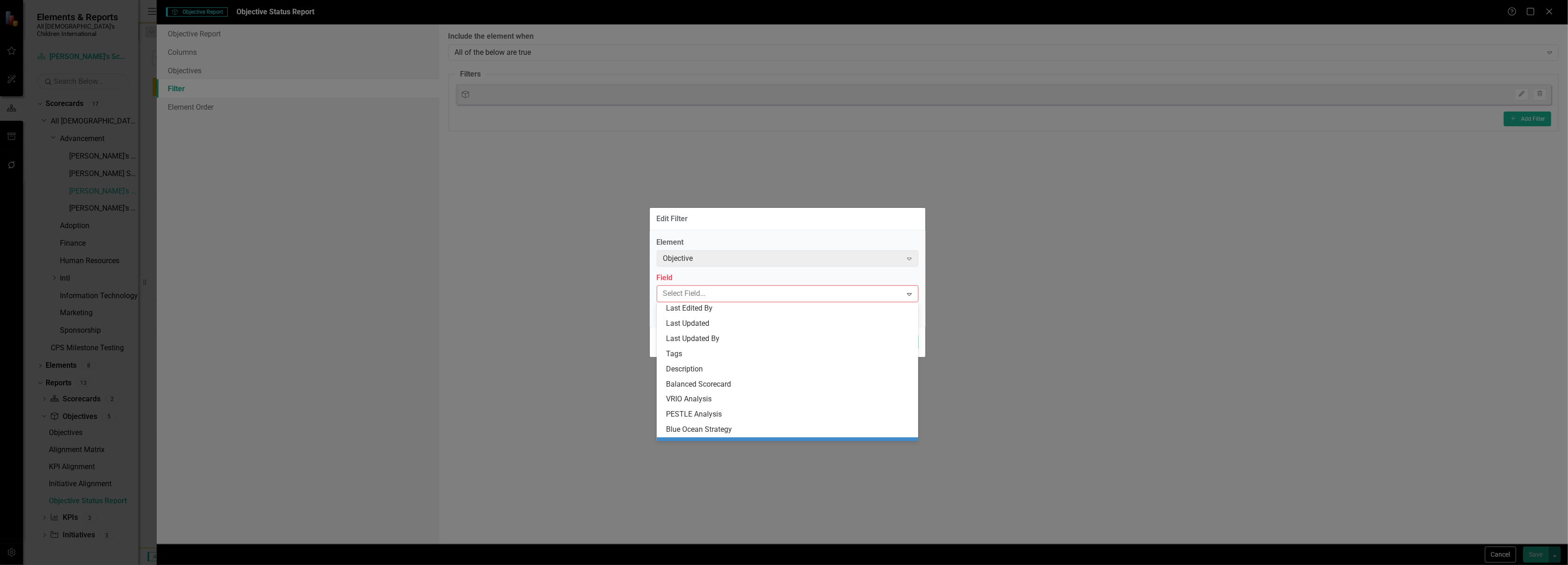
scroll to position [165, 0]
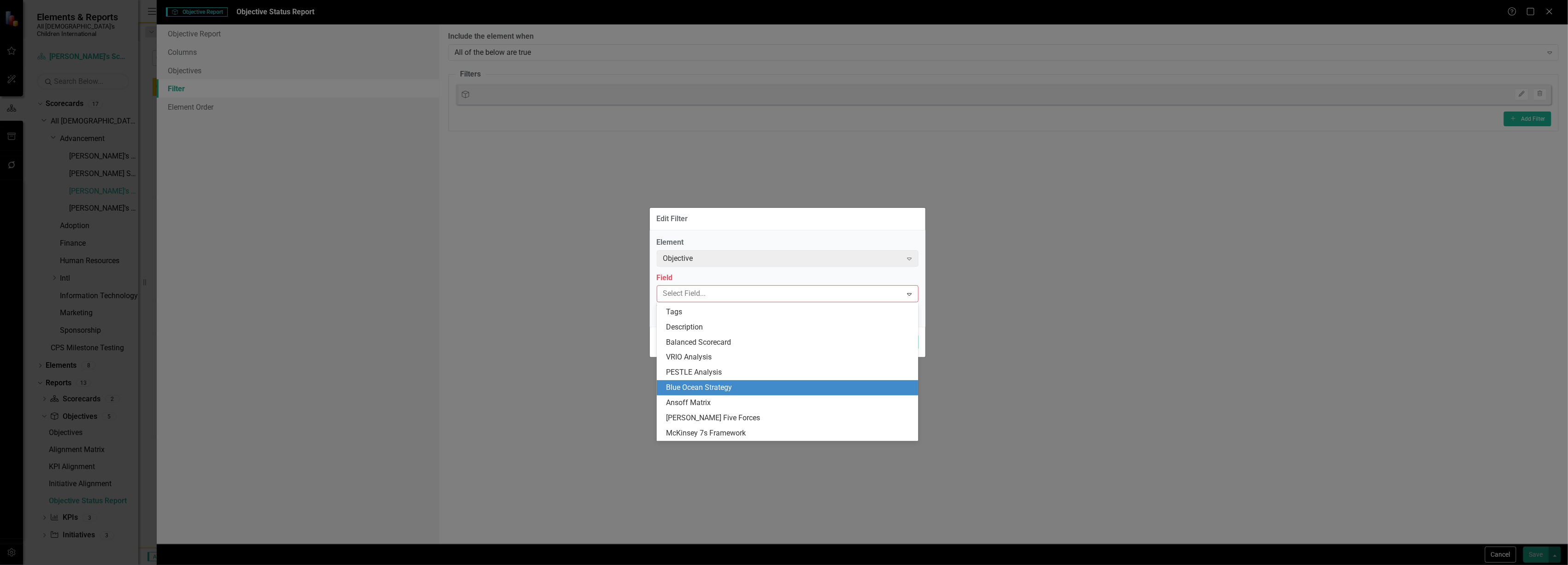
click at [613, 354] on div "Edit Filter Element Objective Expand Field 20 results available. Use Up and Dow…" at bounding box center [784, 282] width 1568 height 565
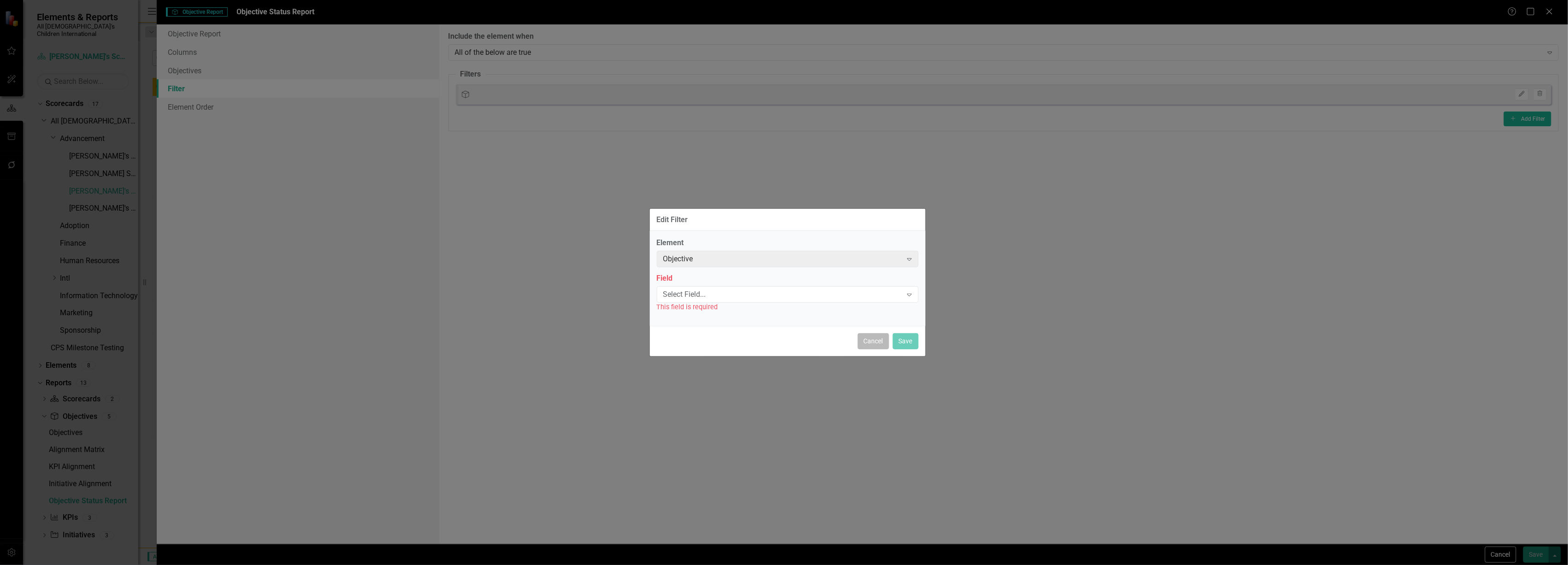
click at [871, 334] on button "Cancel" at bounding box center [874, 341] width 32 height 16
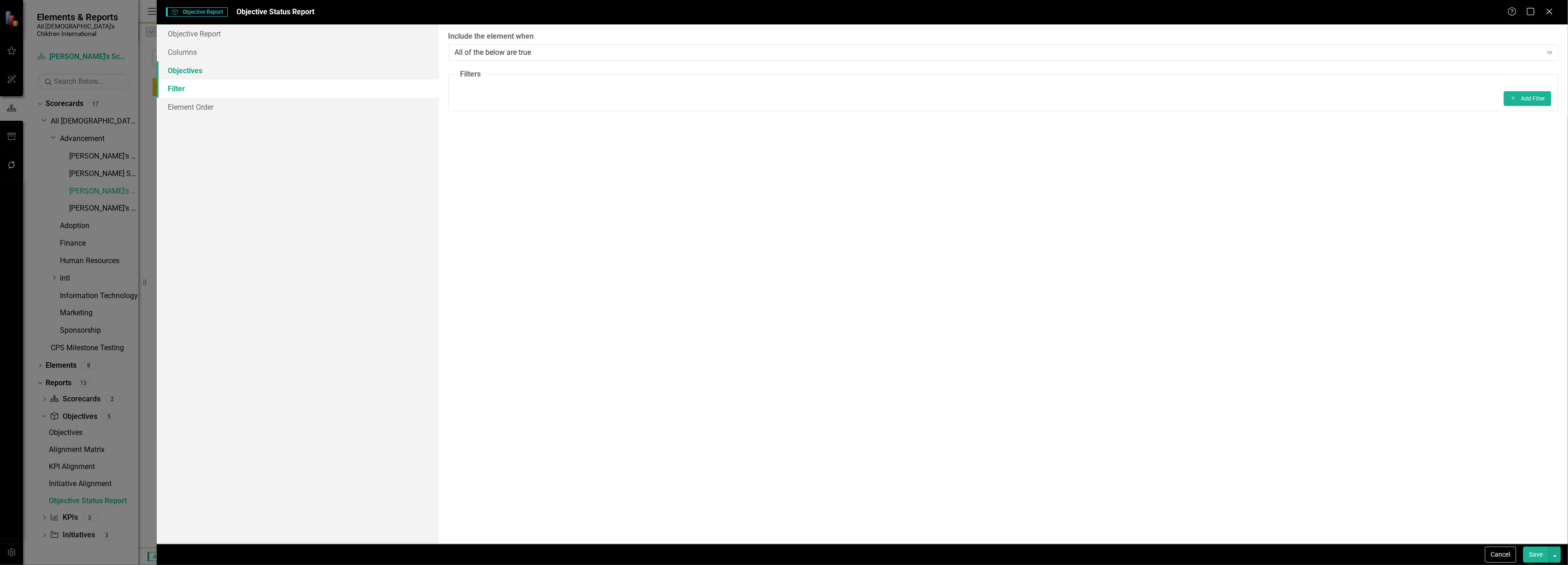
click at [174, 62] on link "Objectives" at bounding box center [297, 70] width 282 height 19
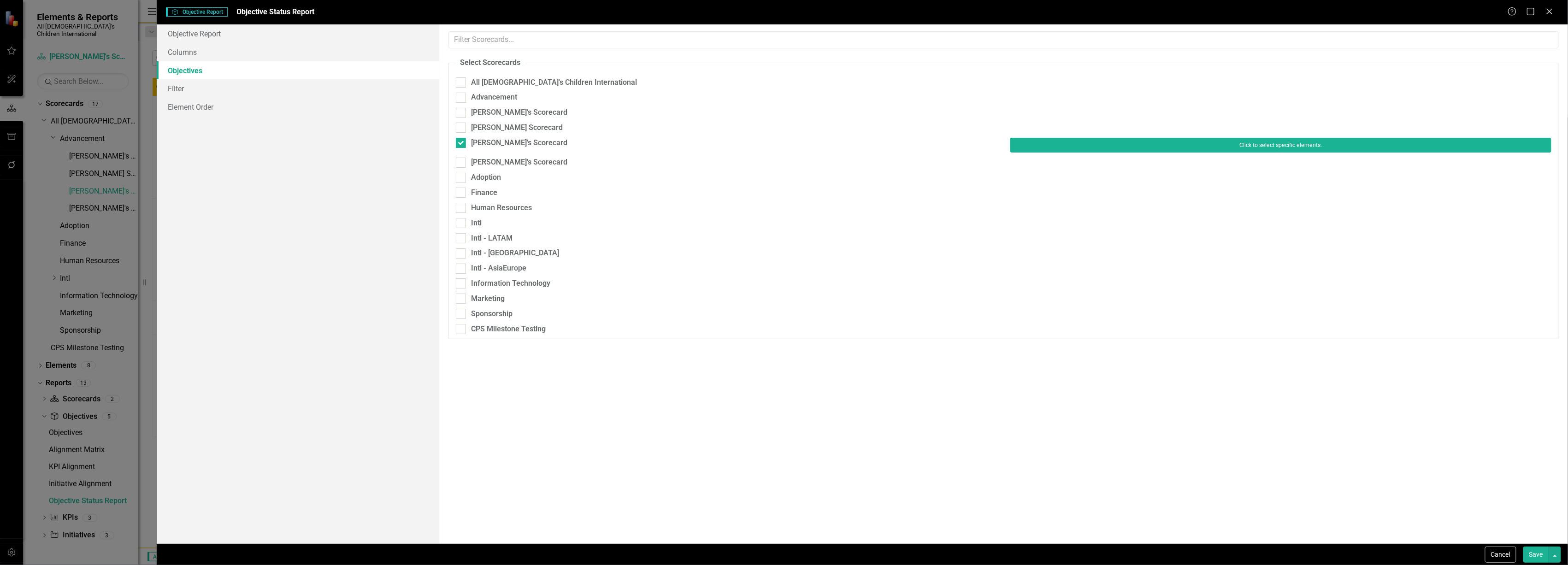
click at [1212, 143] on button "Click to select specific elements." at bounding box center [1281, 145] width 541 height 14
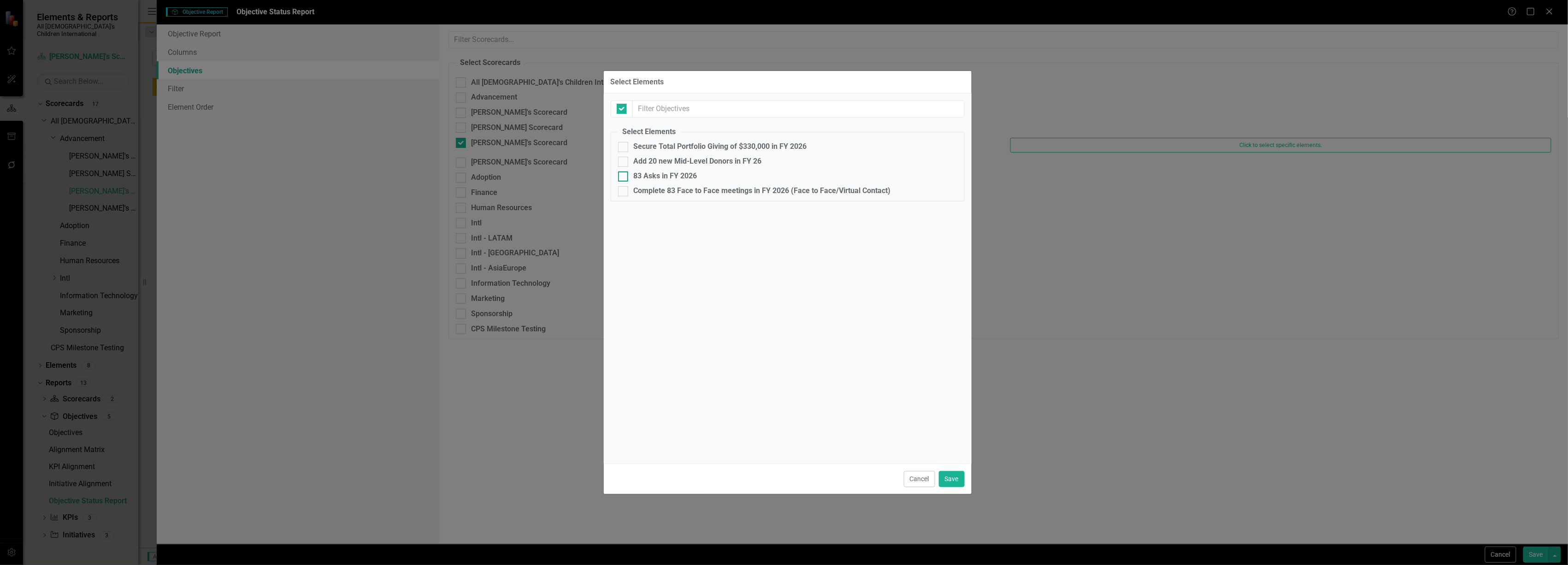
checkbox input "false"
click at [625, 143] on div at bounding box center [623, 147] width 10 height 10
click at [624, 143] on input "Secure Total Portfolio Giving of $330,000 in FY 2026" at bounding box center [621, 145] width 6 height 6
checkbox input "true"
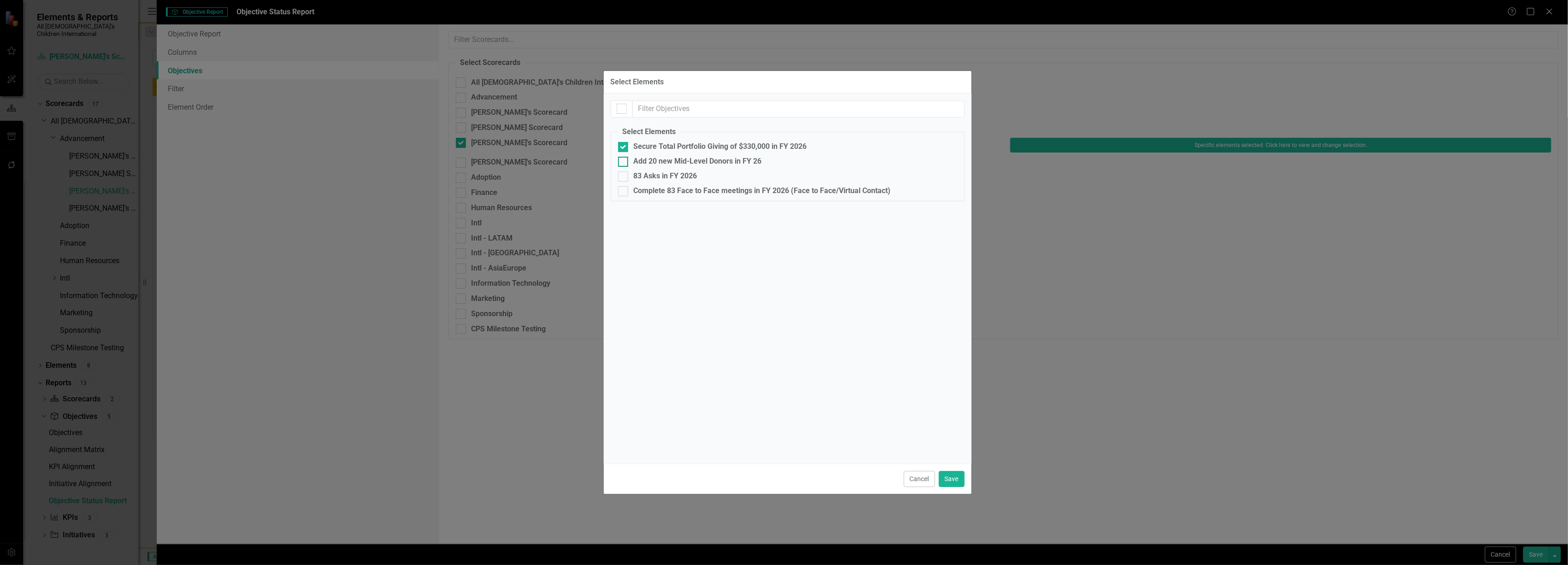
click at [625, 159] on div at bounding box center [623, 161] width 10 height 10
click at [624, 159] on input "Add 20 new Mid-Level Donors in FY 26" at bounding box center [621, 159] width 6 height 6
checkbox input "true"
click at [622, 174] on input "83 Asks in FY 2026" at bounding box center [621, 174] width 6 height 6
checkbox input "true"
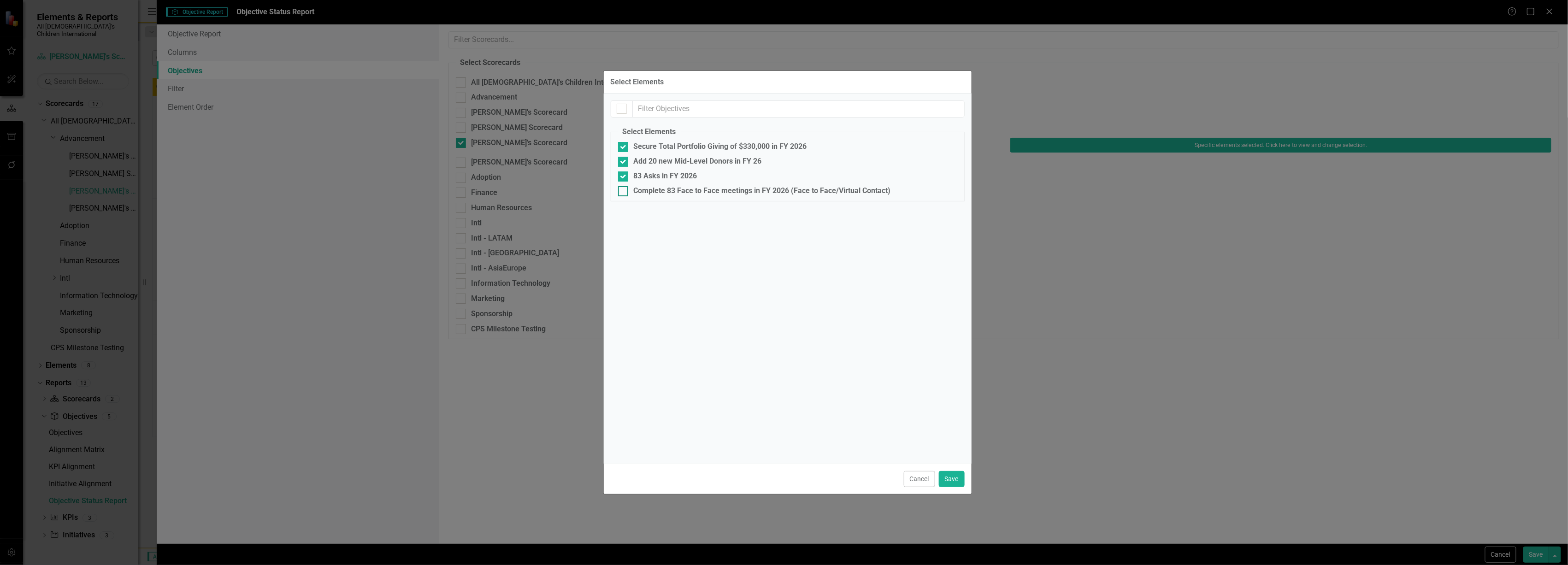
click at [623, 189] on input "Complete 83 Face to Face meetings in FY 2026 (Face to Face/Virtual Contact)" at bounding box center [621, 189] width 6 height 6
checkbox input "true"
click at [954, 478] on button "Save" at bounding box center [952, 479] width 26 height 16
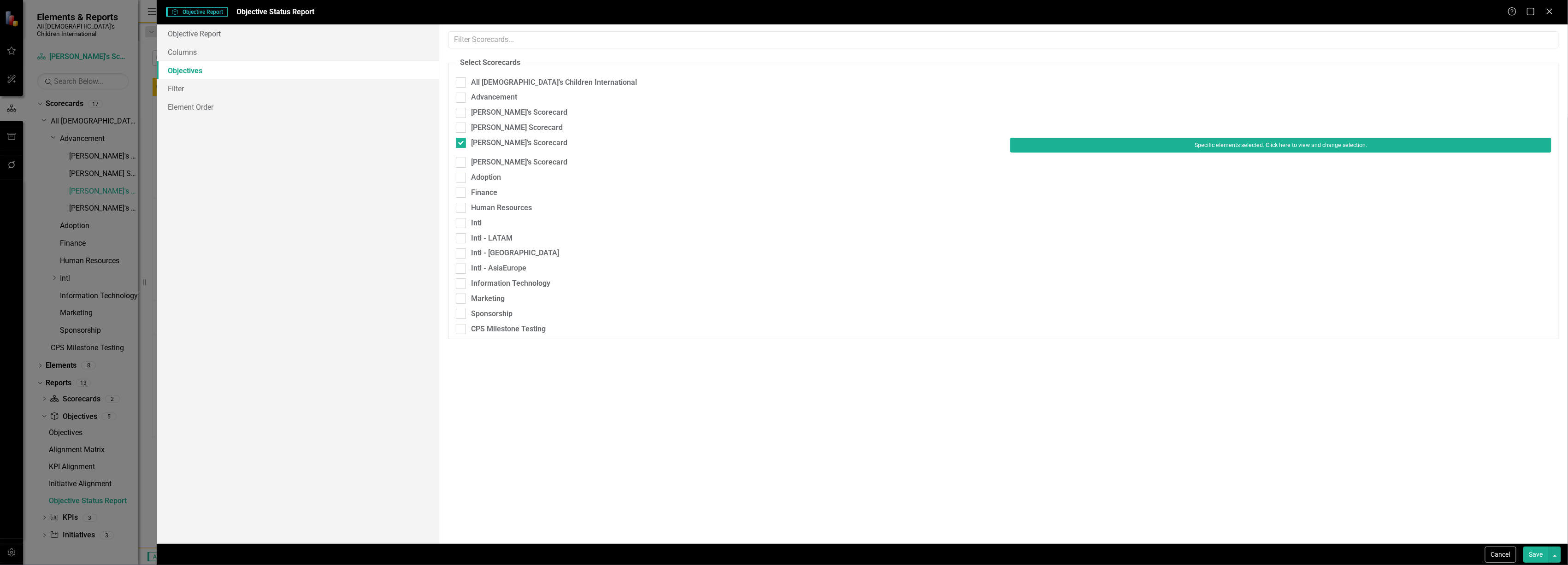
click at [1533, 551] on button "Save" at bounding box center [1536, 555] width 26 height 16
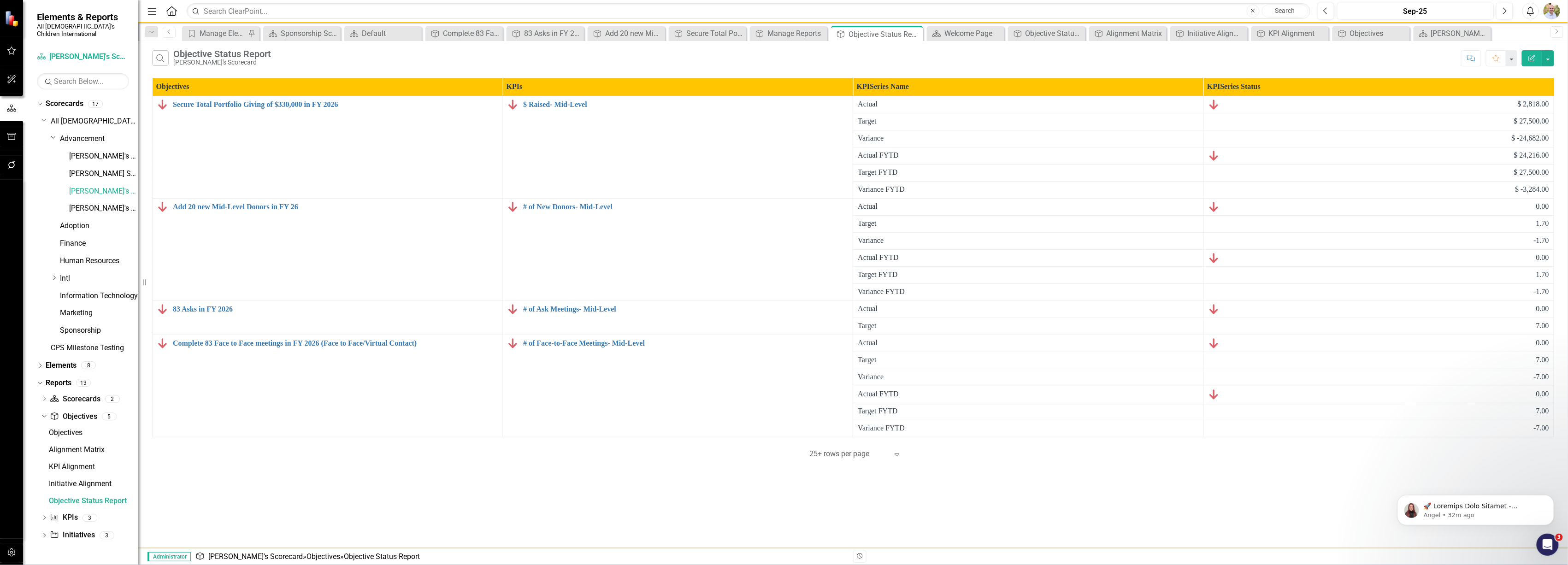
click at [974, 91] on th "KPI Series Name" at bounding box center [1028, 87] width 350 height 18
click at [1544, 60] on button "button" at bounding box center [1548, 58] width 12 height 16
click at [1530, 72] on link "Edit Report Edit Report" at bounding box center [1518, 76] width 73 height 17
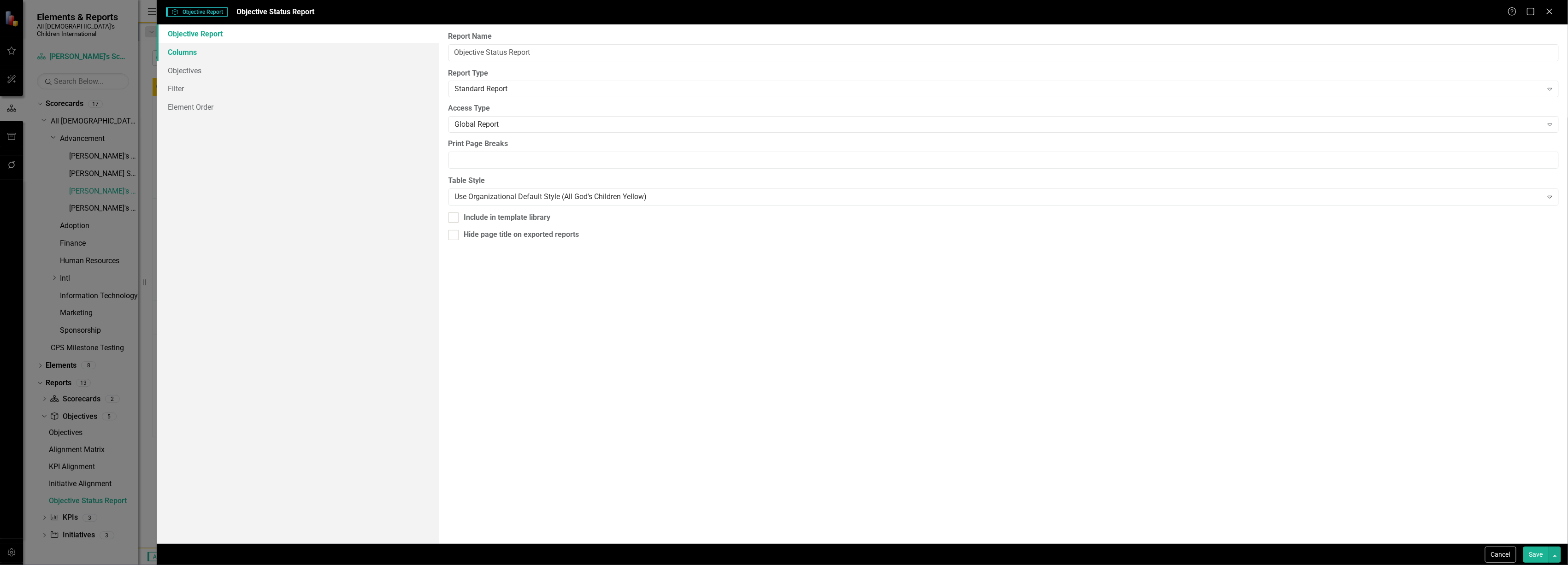
click at [252, 47] on link "Columns" at bounding box center [297, 51] width 282 height 19
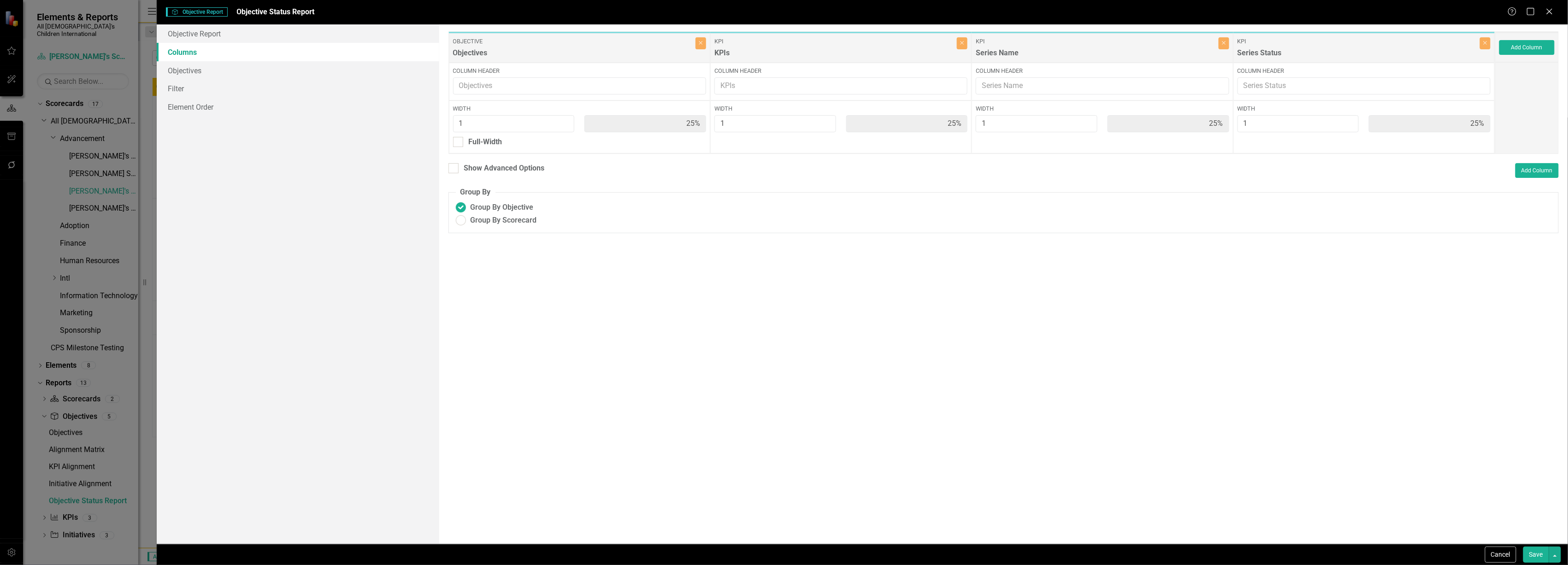
drag, startPoint x: 1070, startPoint y: 56, endPoint x: 1044, endPoint y: 60, distance: 26.3
click at [1070, 56] on div "Series Name" at bounding box center [1096, 56] width 240 height 15
click at [1002, 60] on div "Series Name" at bounding box center [1096, 56] width 240 height 15
click at [450, 168] on input "Show Advanced Options" at bounding box center [451, 166] width 6 height 6
checkbox input "true"
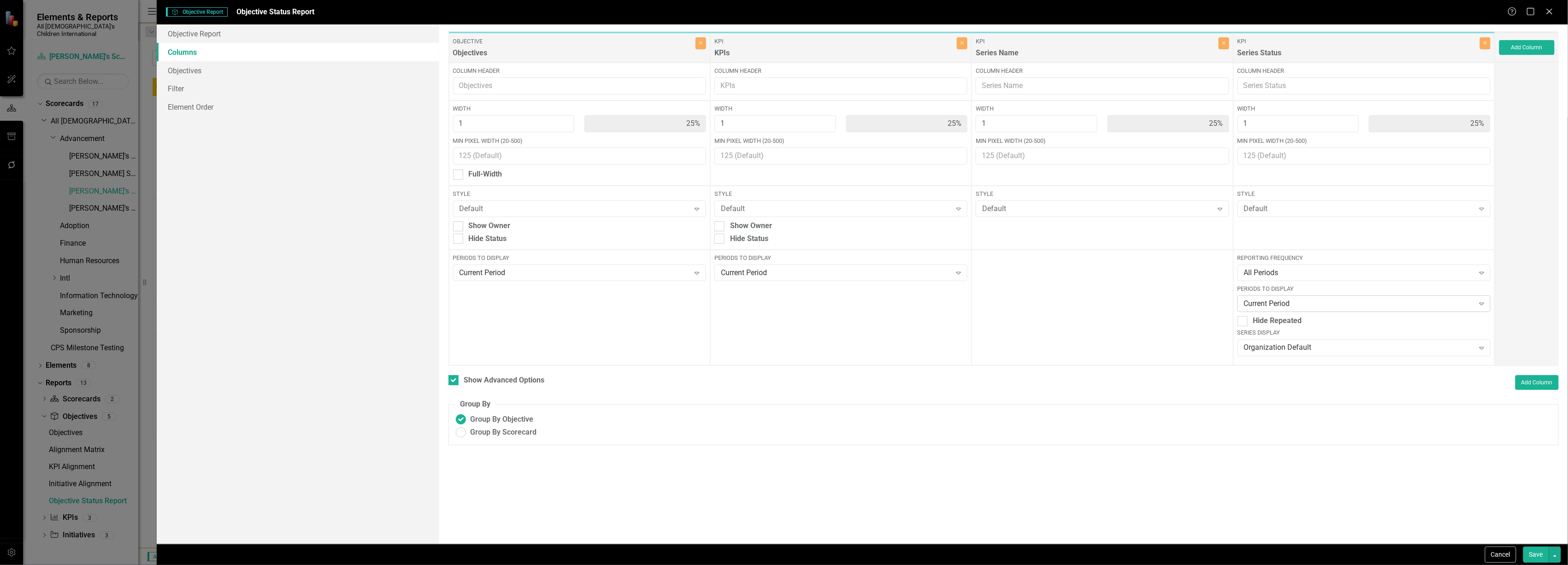
click at [1300, 305] on div "Current Period" at bounding box center [1359, 303] width 231 height 10
click at [1133, 202] on div "Default Expand" at bounding box center [1102, 209] width 253 height 16
click at [1063, 89] on input "Column Header" at bounding box center [1102, 86] width 253 height 17
click at [1057, 314] on div at bounding box center [1102, 308] width 262 height 116
click at [908, 274] on div "Current Period" at bounding box center [836, 273] width 231 height 10
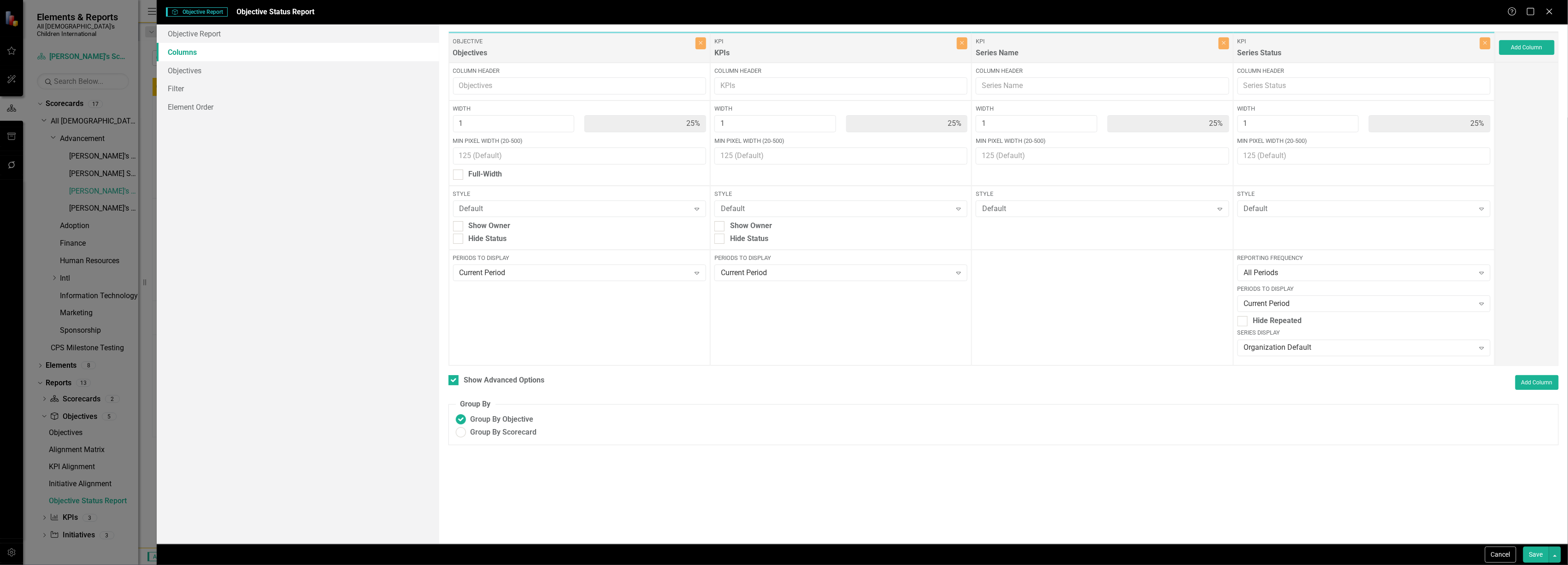
click at [1011, 283] on div at bounding box center [1102, 308] width 262 height 116
click at [185, 71] on link "Objectives" at bounding box center [297, 70] width 282 height 19
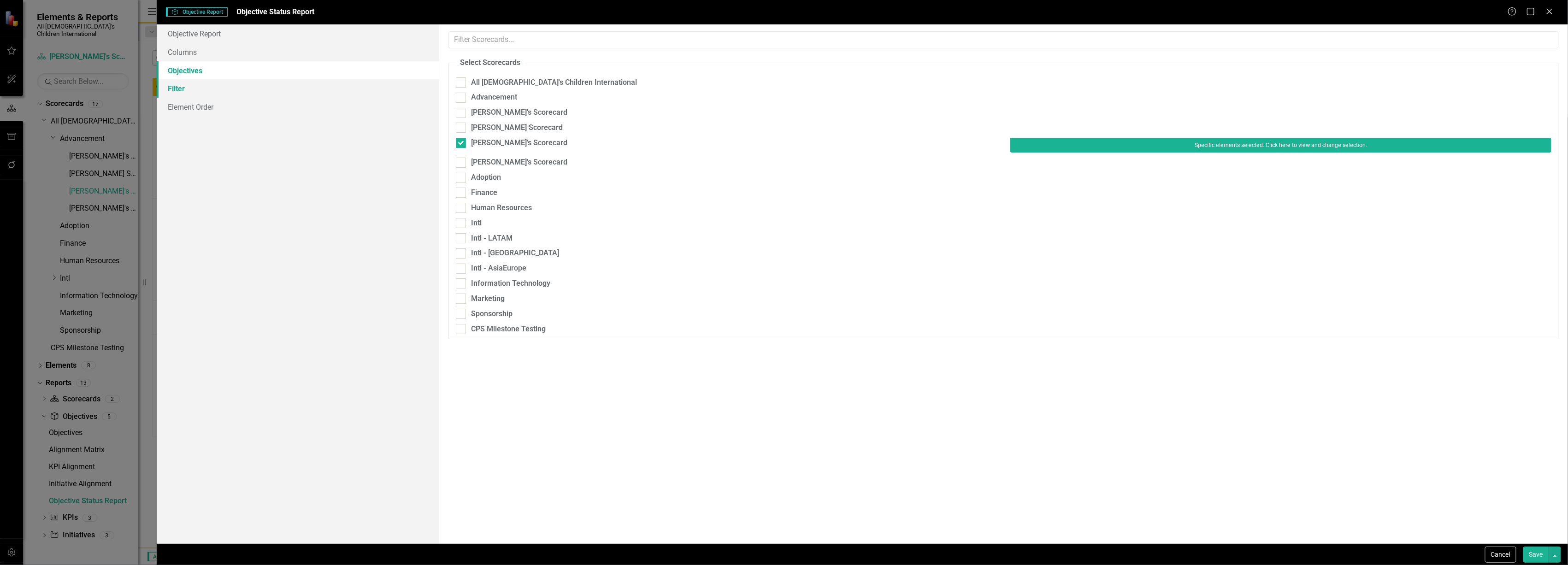
click at [185, 88] on link "Filter" at bounding box center [297, 88] width 282 height 19
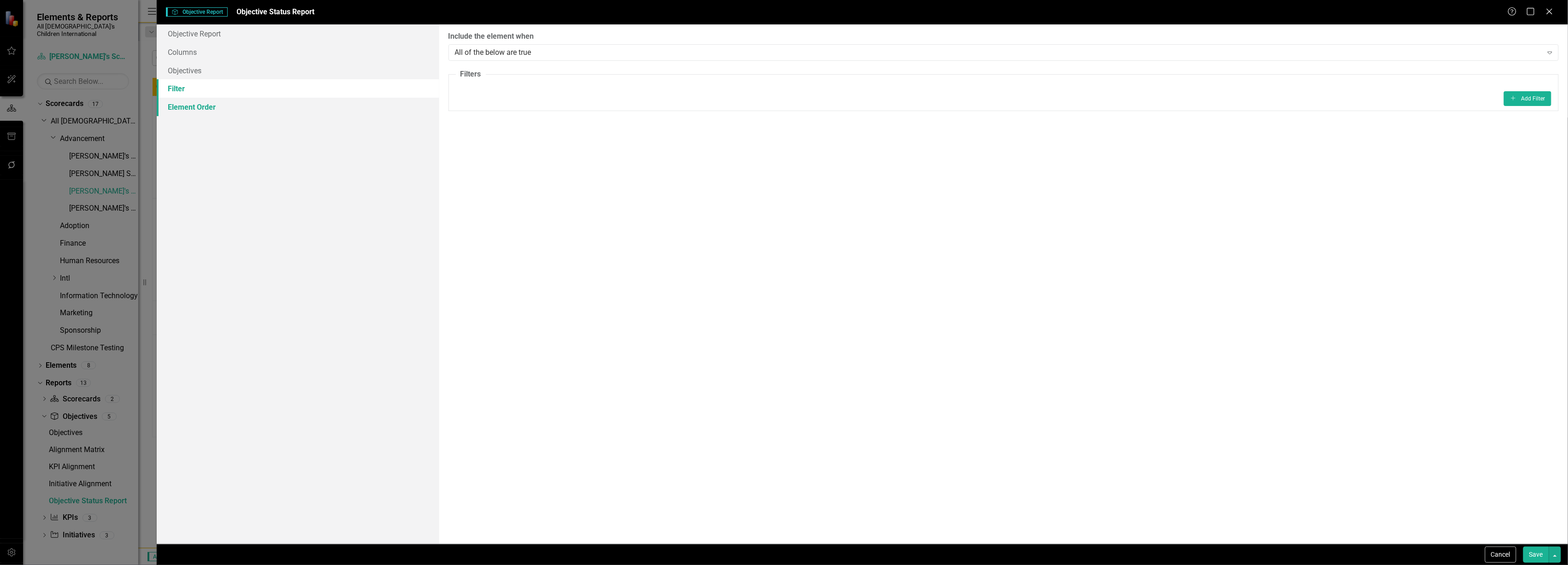
click at [187, 107] on link "Element Order" at bounding box center [297, 106] width 282 height 19
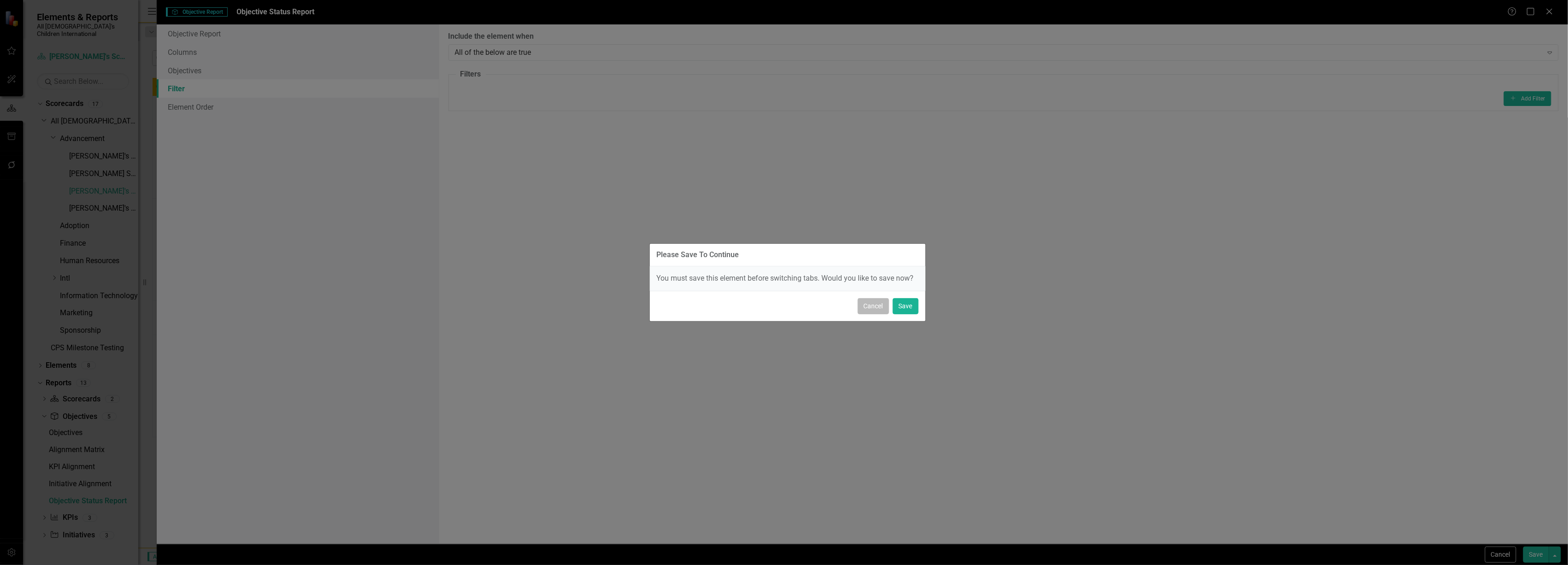
click at [877, 305] on button "Cancel" at bounding box center [874, 306] width 32 height 16
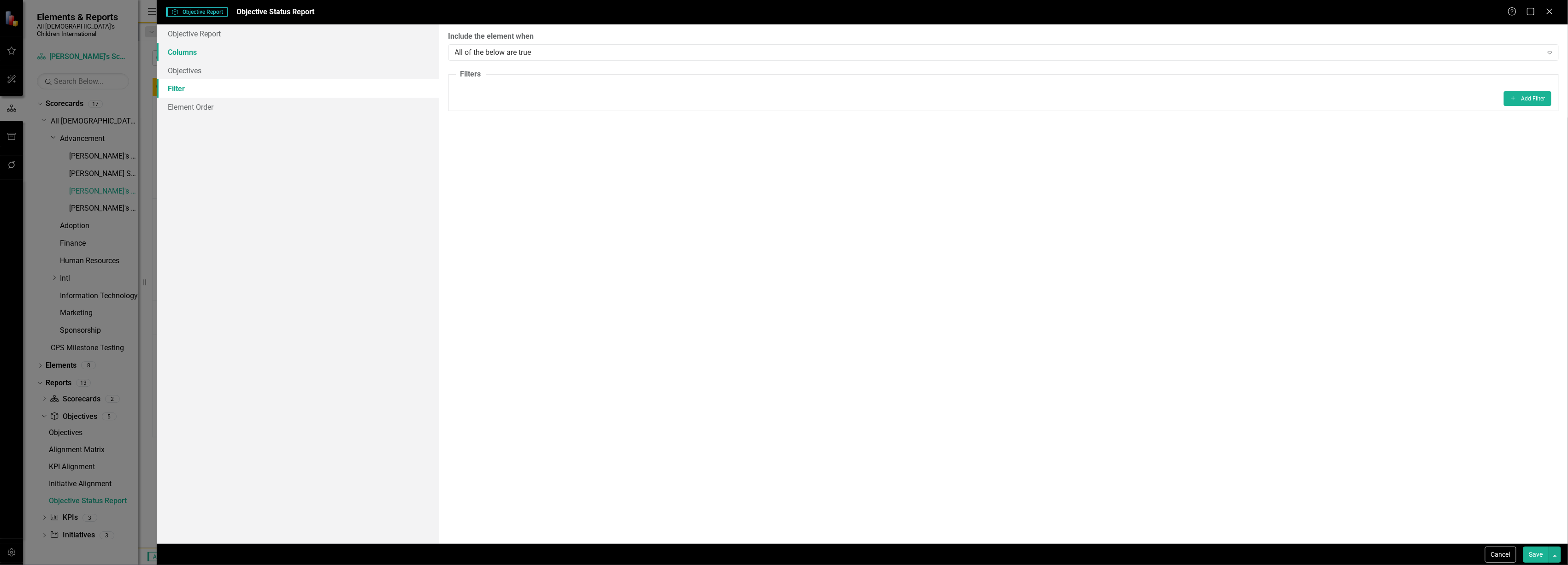
click at [229, 57] on link "Columns" at bounding box center [297, 51] width 282 height 19
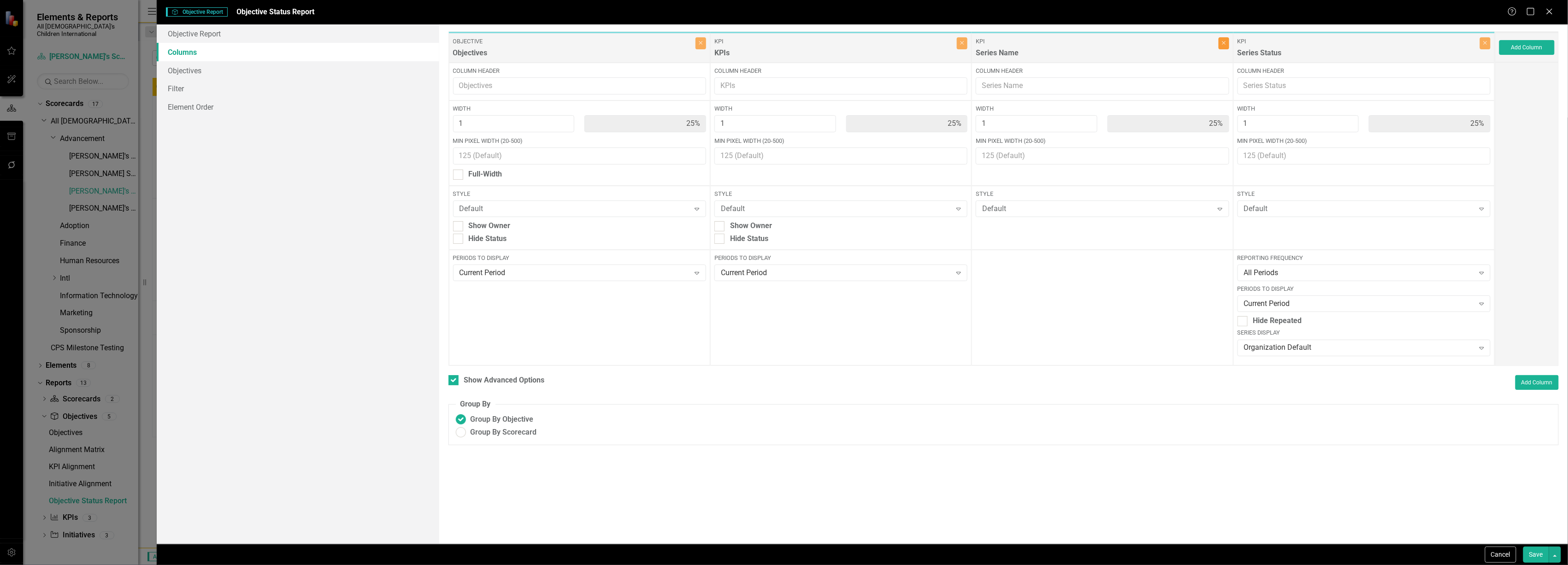
click at [1225, 45] on icon "Close" at bounding box center [1224, 43] width 4 height 5
type input "33%"
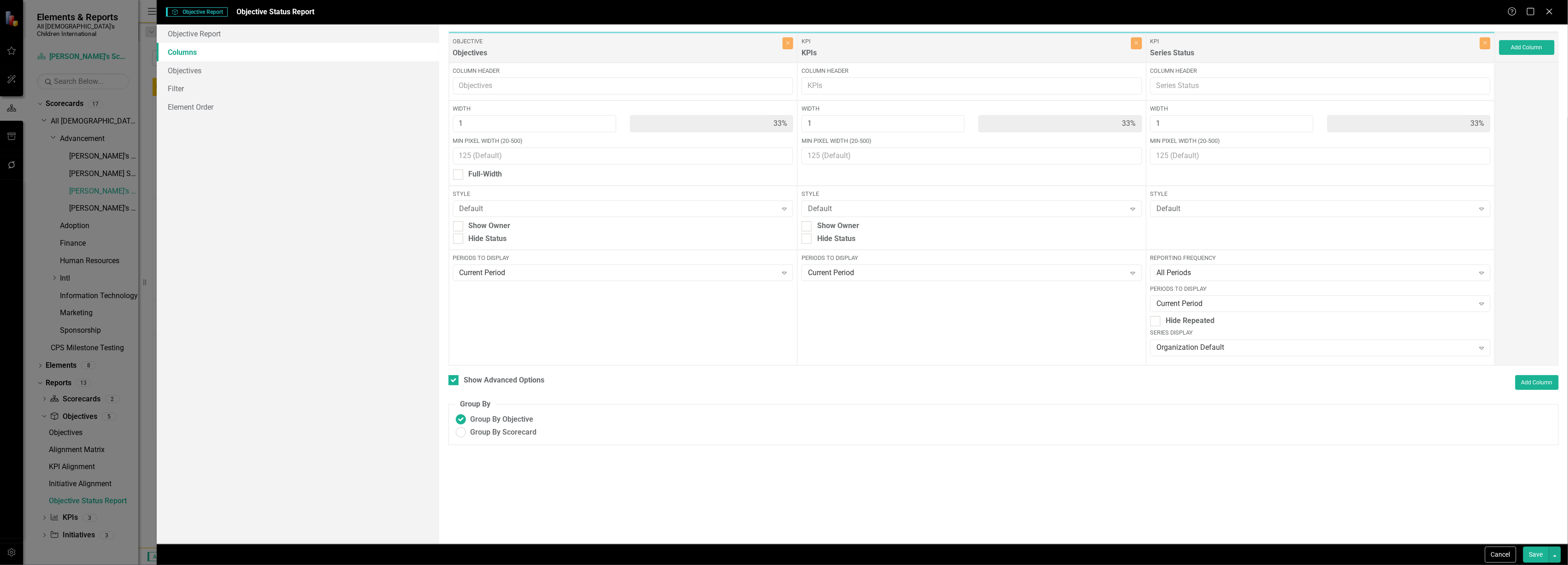
click at [1536, 551] on button "Save" at bounding box center [1536, 555] width 26 height 16
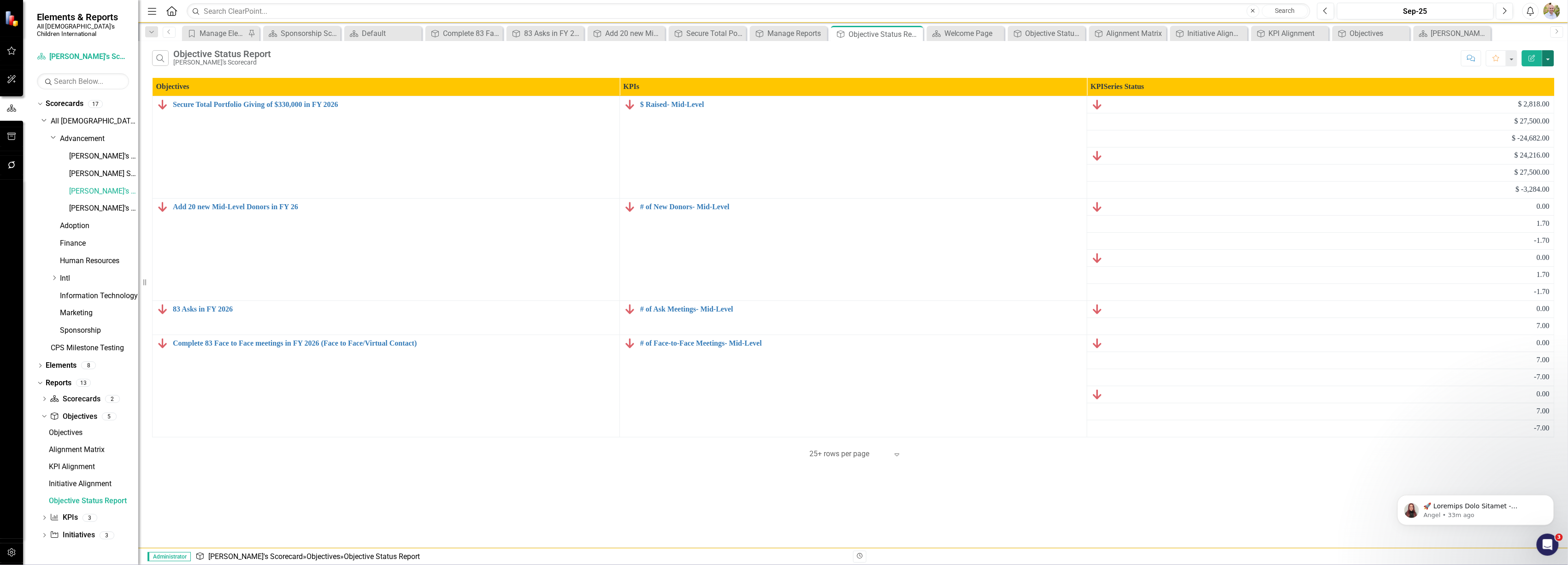
click at [1544, 56] on button "button" at bounding box center [1548, 58] width 12 height 16
click at [1530, 76] on link "Edit Report Edit Report" at bounding box center [1518, 76] width 73 height 17
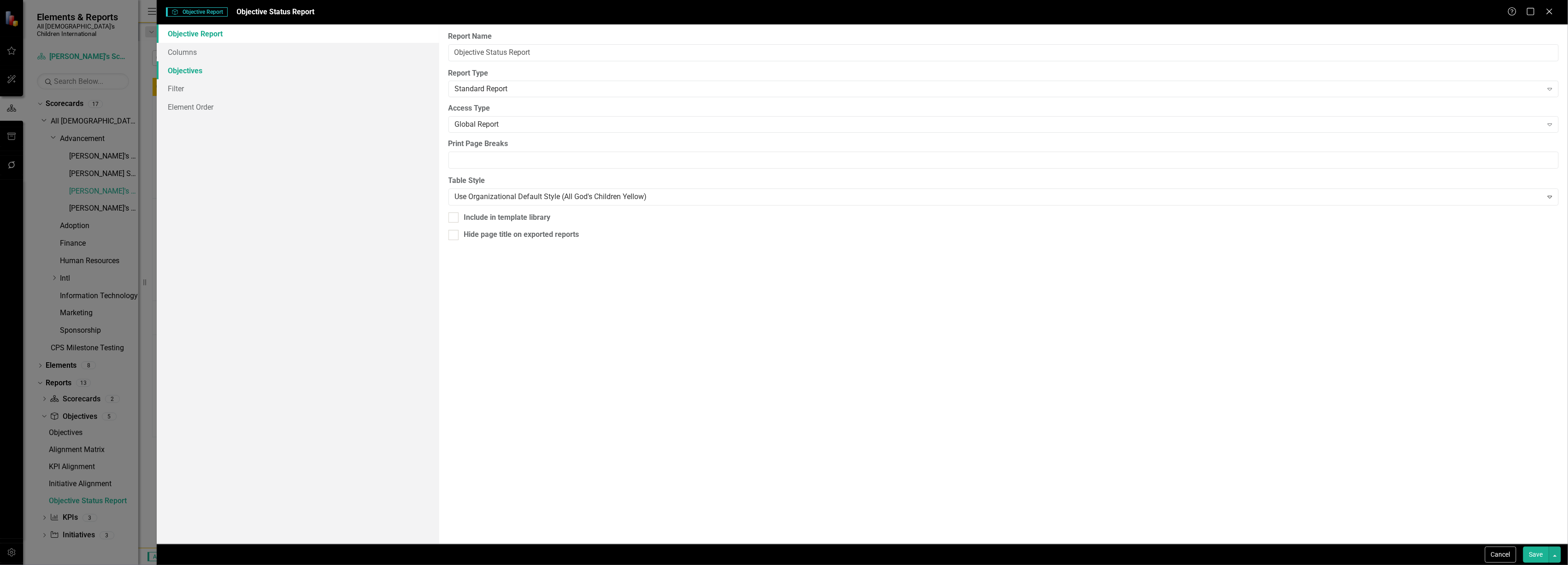
click at [220, 63] on link "Objectives" at bounding box center [297, 70] width 282 height 19
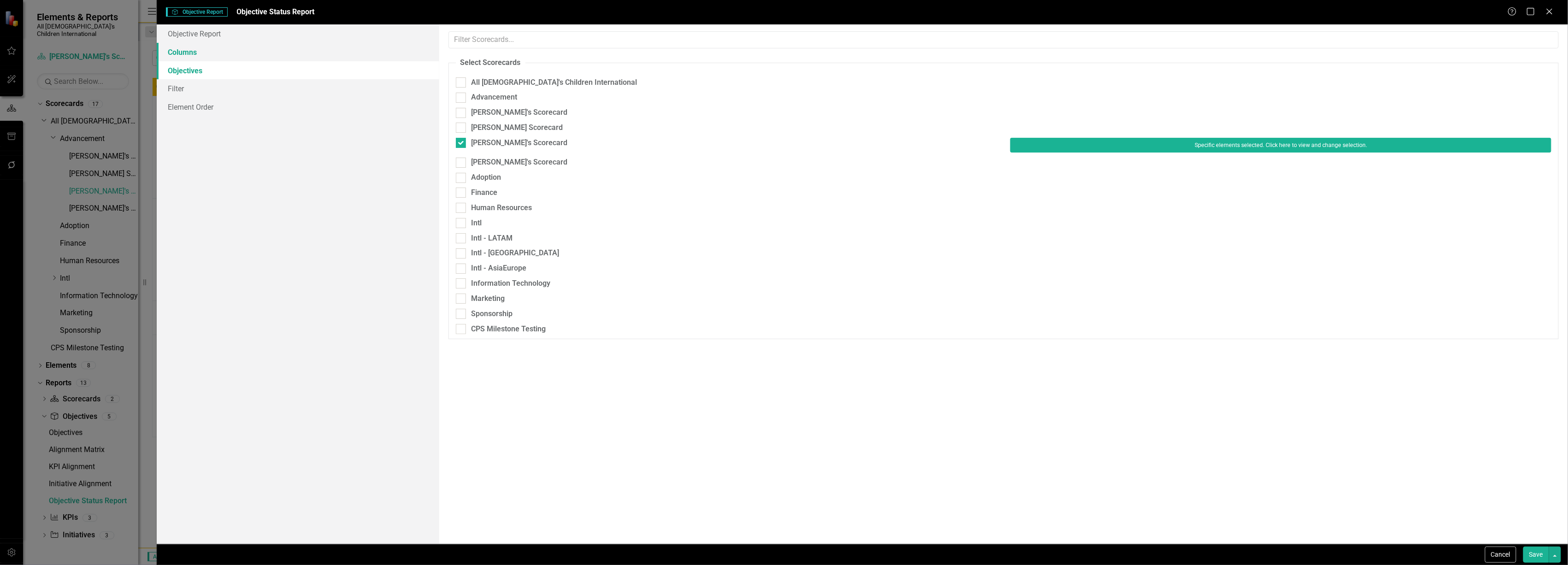
click at [220, 51] on link "Columns" at bounding box center [297, 51] width 282 height 19
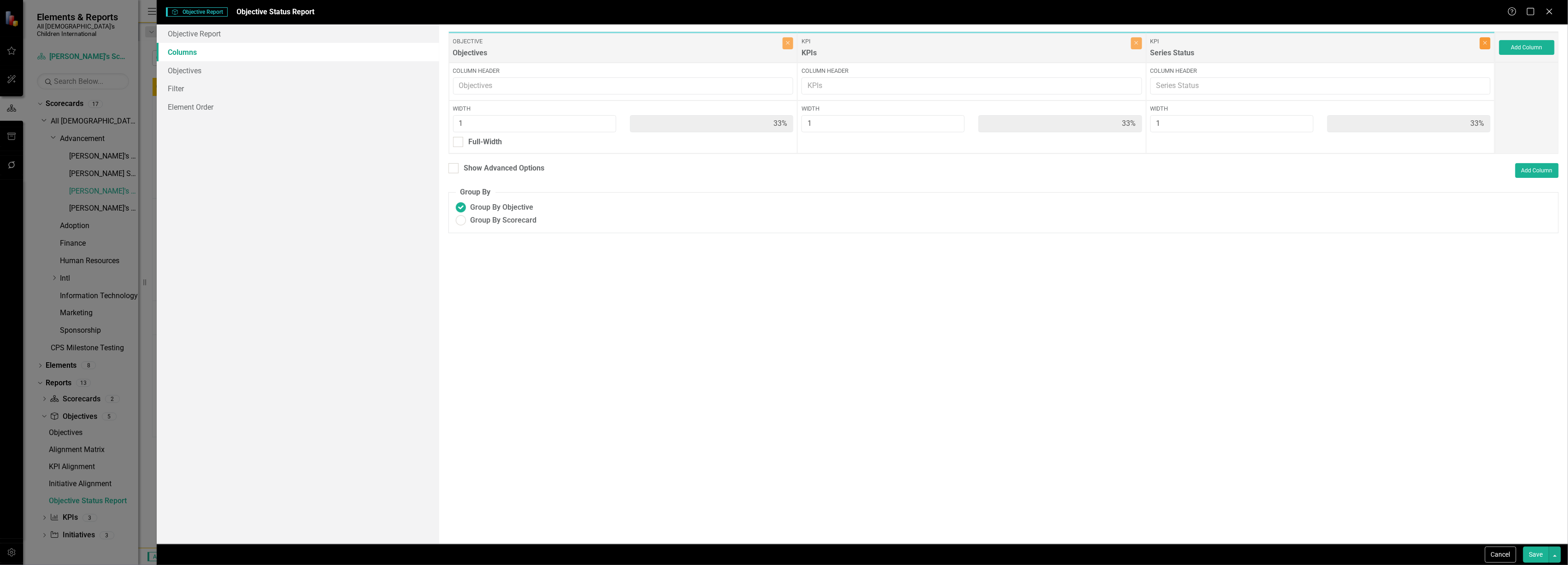
click at [1485, 45] on icon "Close" at bounding box center [1486, 43] width 4 height 5
type input "50%"
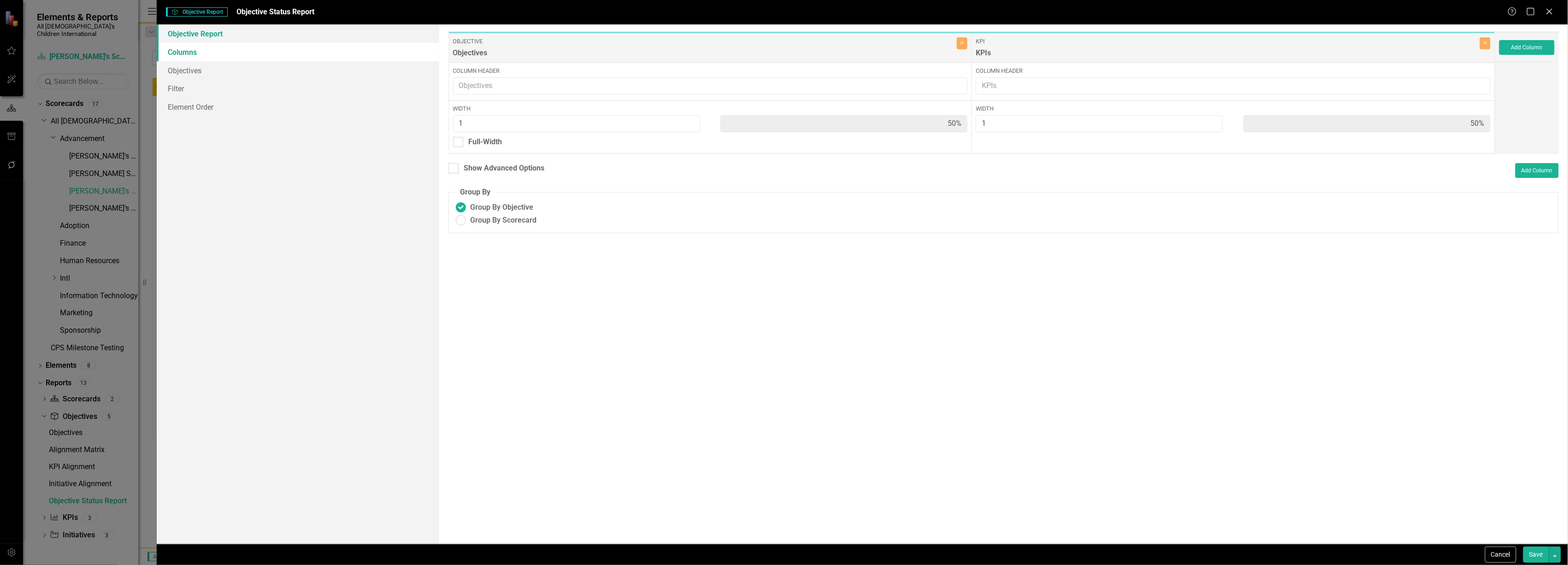
click at [176, 32] on link "Objective Report" at bounding box center [297, 34] width 282 height 19
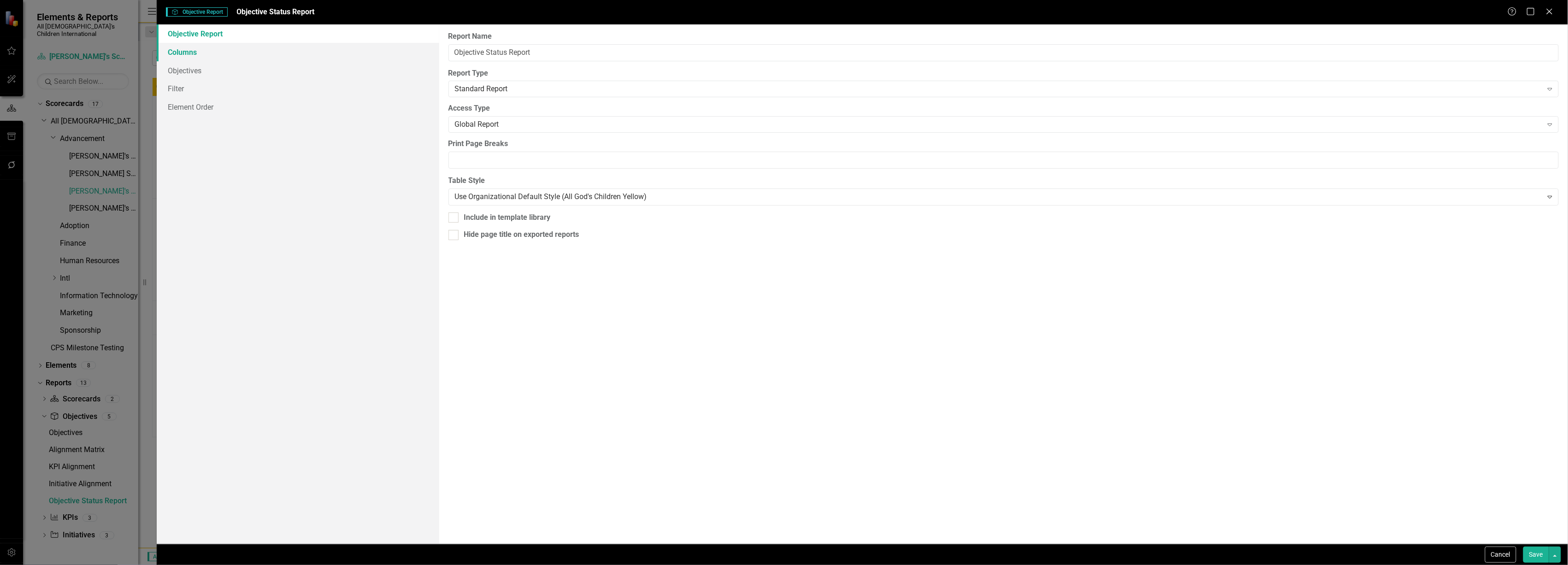
click at [205, 47] on link "Columns" at bounding box center [297, 51] width 282 height 19
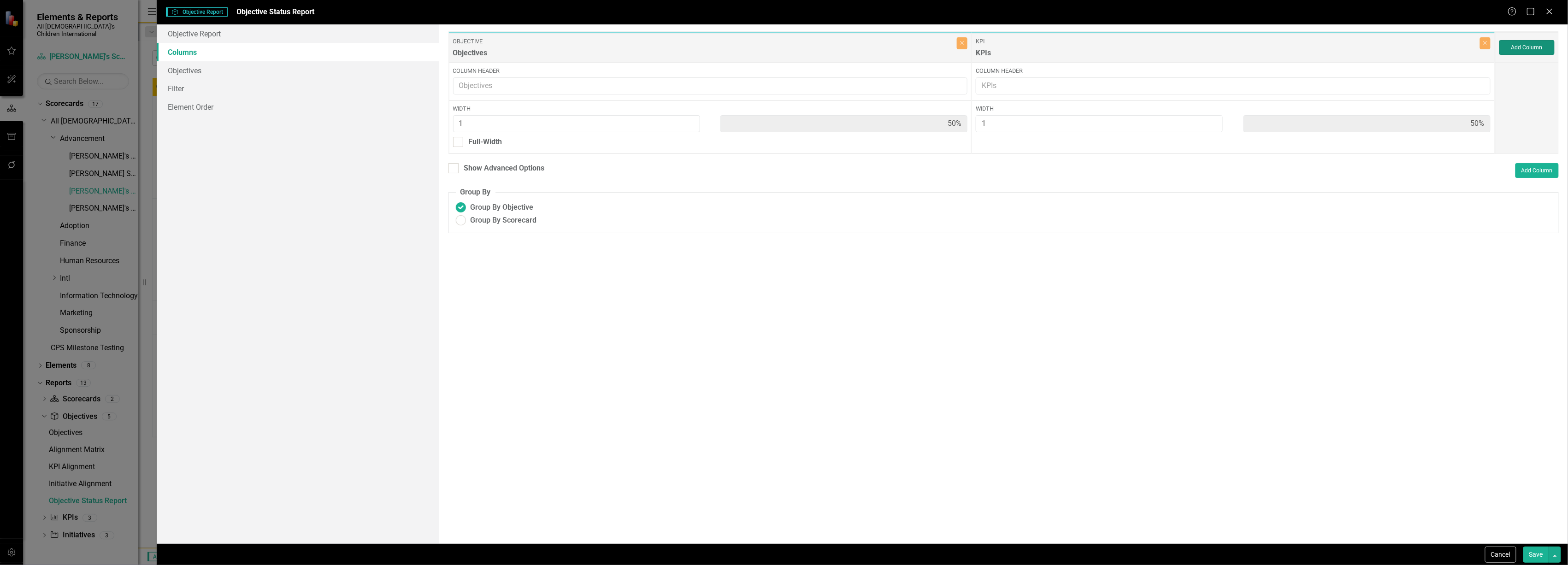
click at [1547, 41] on button "Add Column" at bounding box center [1527, 47] width 56 height 14
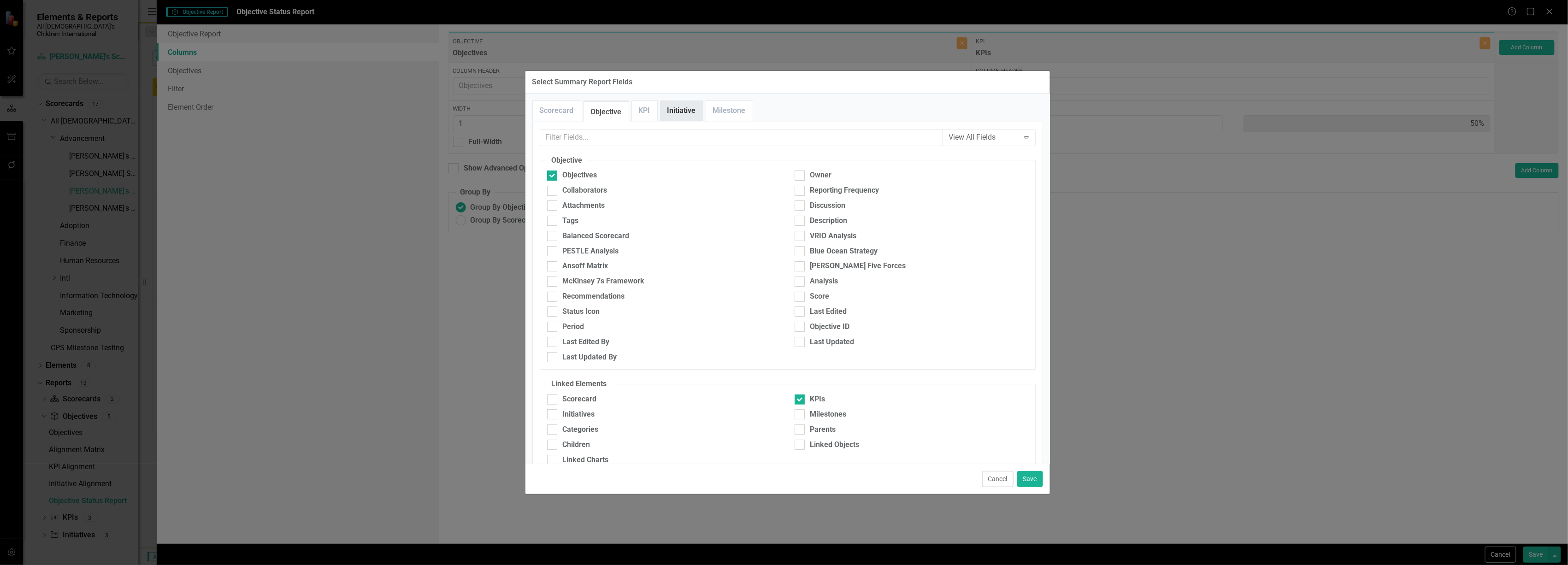
click at [685, 111] on link "Initiative" at bounding box center [682, 111] width 43 height 20
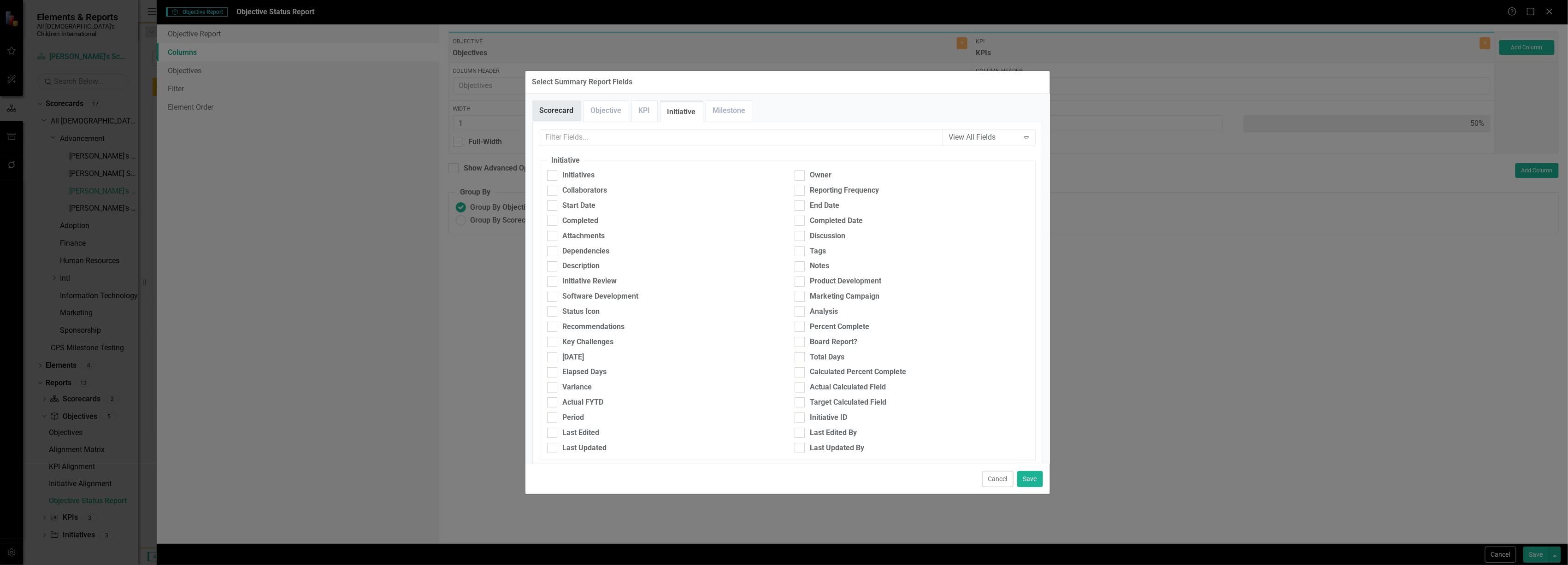
click at [540, 106] on link "Scorecard" at bounding box center [557, 111] width 48 height 20
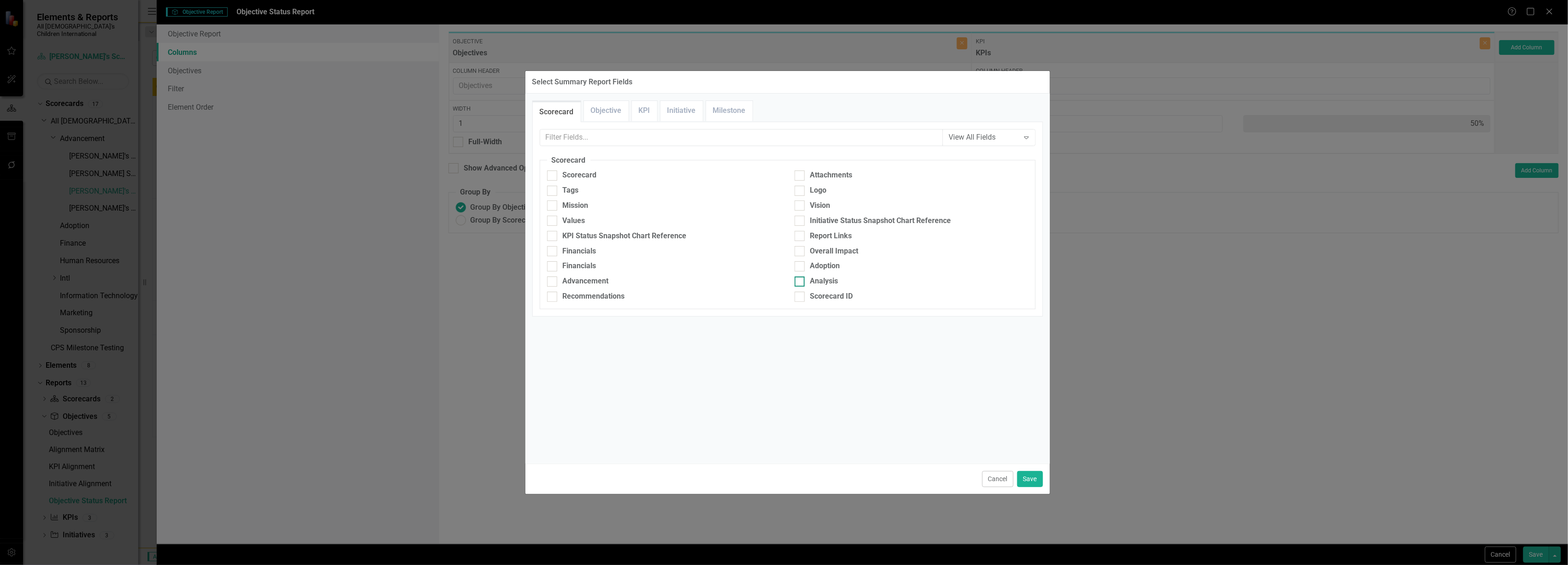
click at [803, 281] on div at bounding box center [800, 281] width 10 height 10
click at [800, 281] on input "Analysis" at bounding box center [798, 279] width 6 height 6
checkbox input "true"
click at [551, 297] on input "Recommendations" at bounding box center [550, 295] width 6 height 6
checkbox input "true"
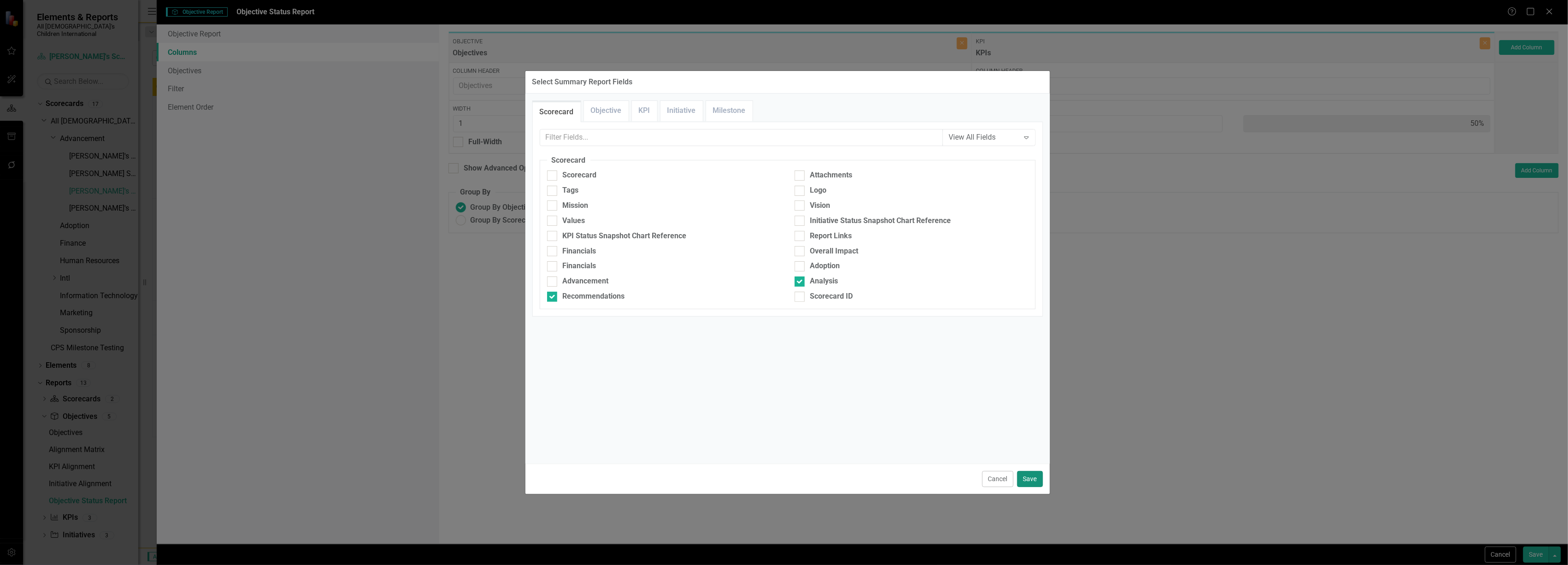
click at [1024, 478] on button "Save" at bounding box center [1030, 479] width 26 height 16
type input "25%"
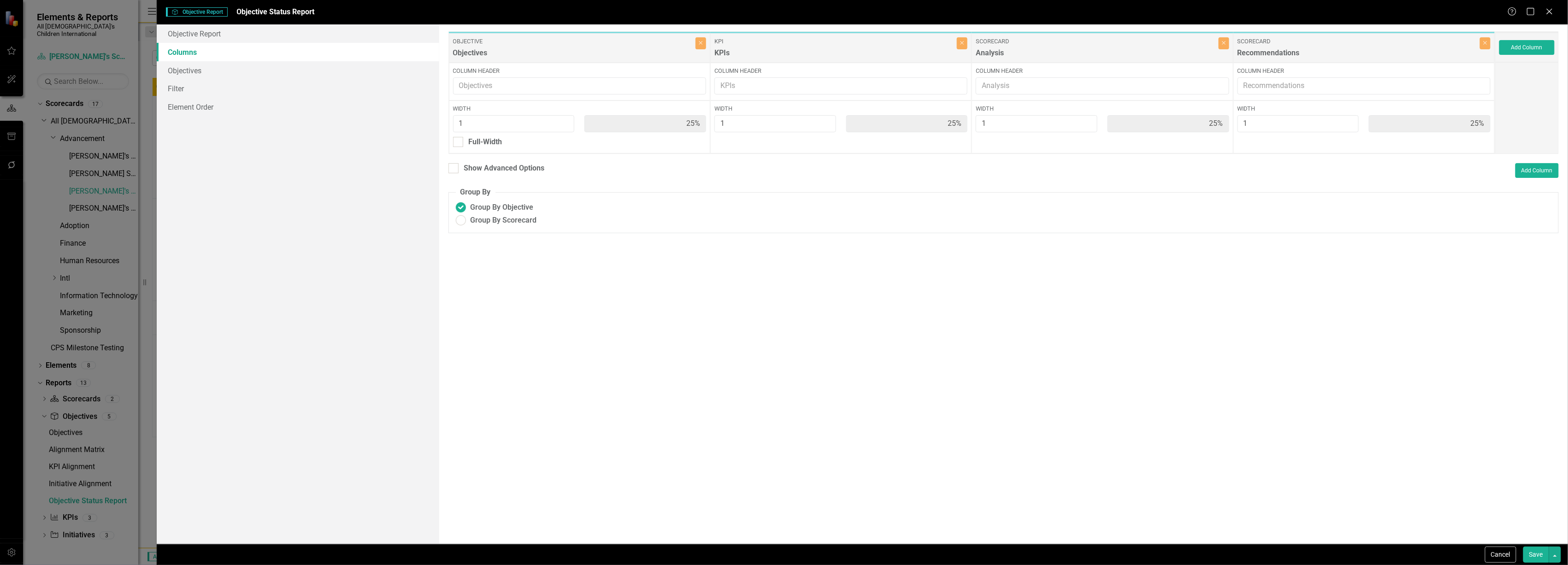
click at [1540, 555] on button "Save" at bounding box center [1536, 555] width 26 height 16
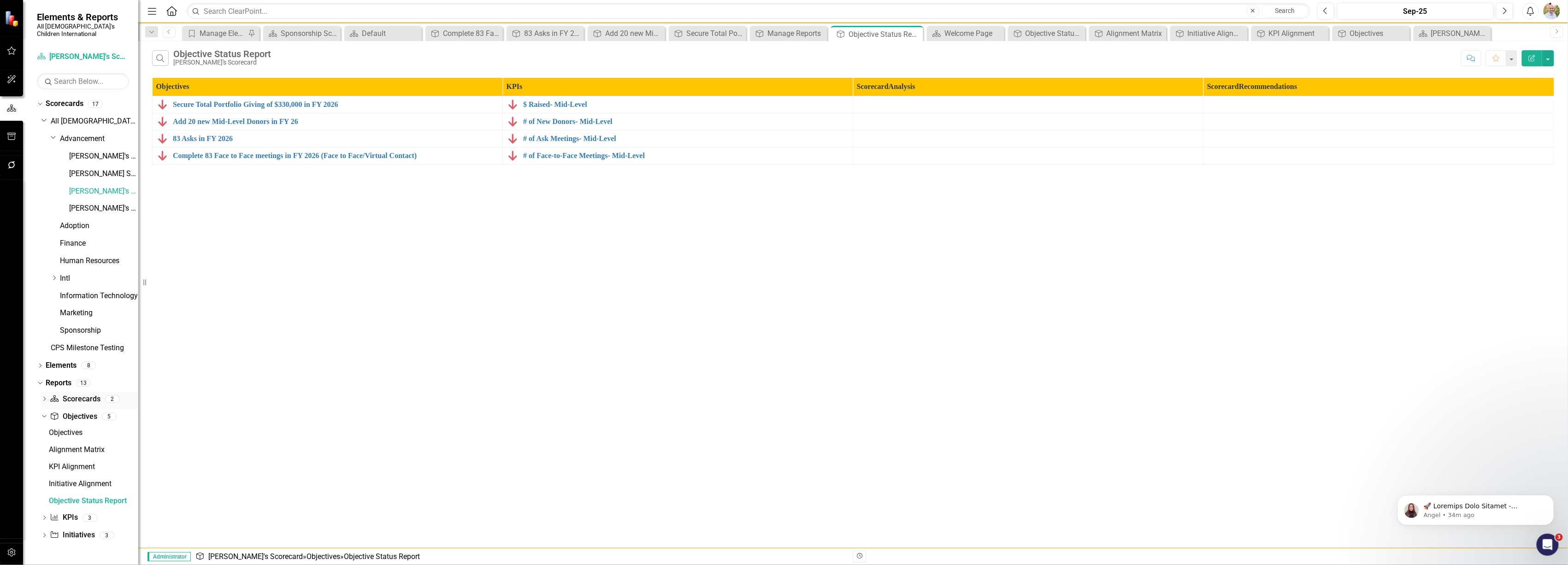
click at [41, 396] on div "Dropdown" at bounding box center [44, 400] width 6 height 8
click at [73, 428] on div "[PERSON_NAME]'s Scorecard" at bounding box center [93, 433] width 89 height 8
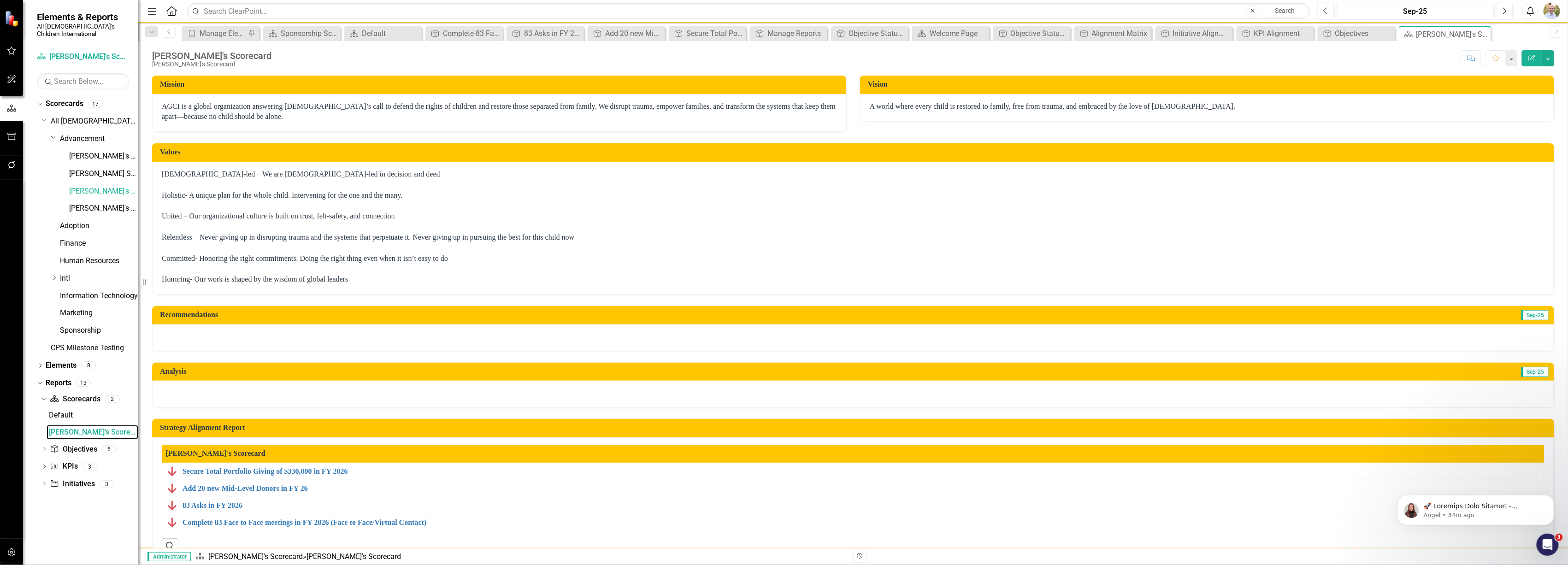
scroll to position [34, 0]
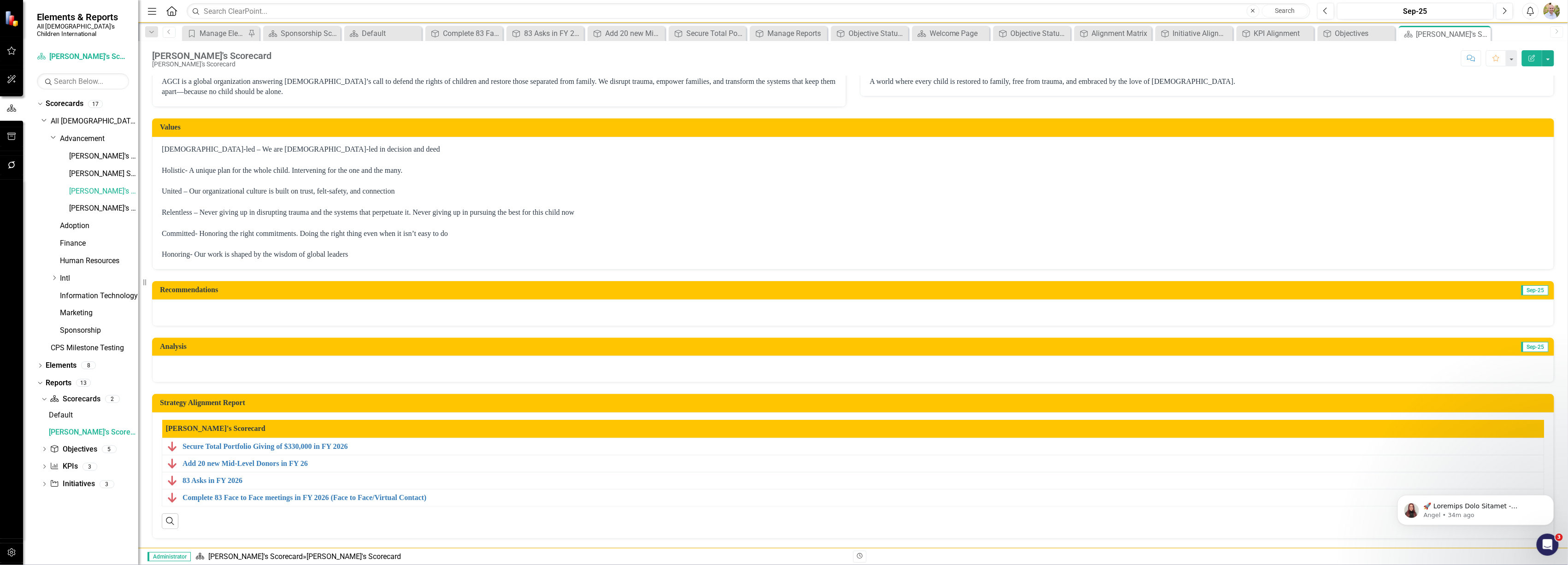
click at [1492, 400] on td "Strategy Alignment Report" at bounding box center [855, 404] width 1390 height 15
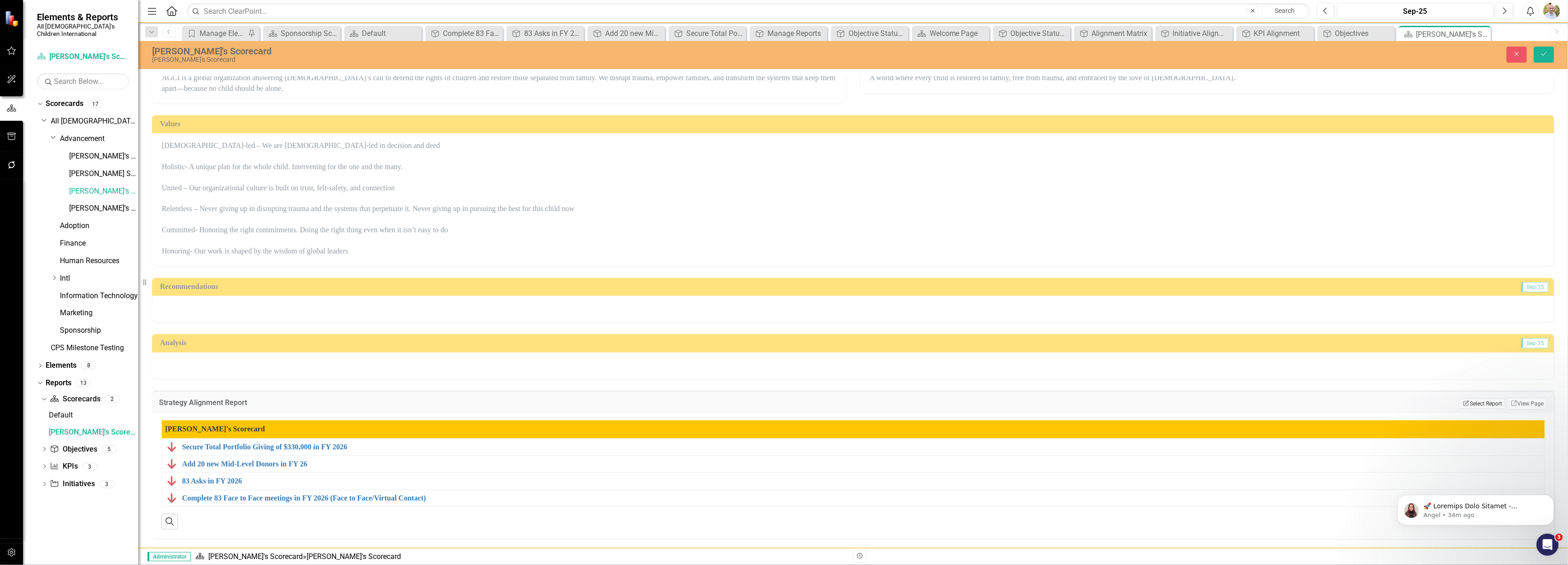
click at [1481, 399] on button "Edit Report Select Report" at bounding box center [1482, 404] width 45 height 10
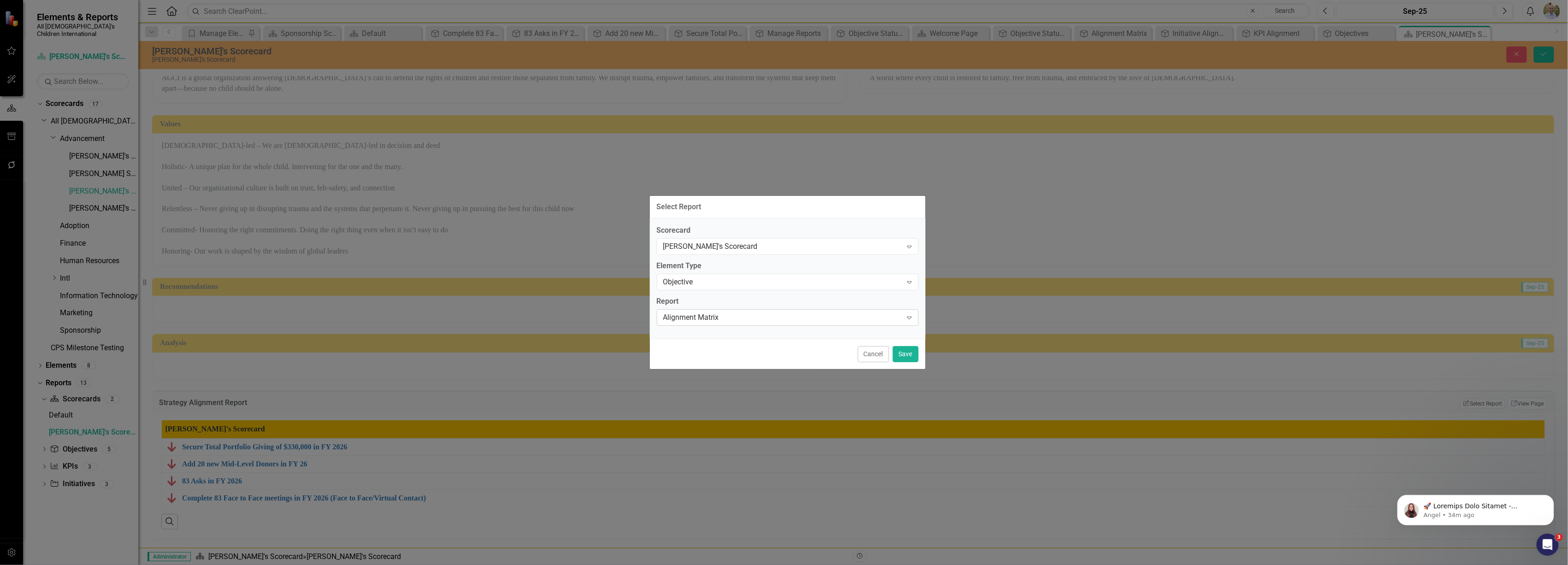
click at [704, 321] on div "Alignment Matrix" at bounding box center [783, 317] width 239 height 10
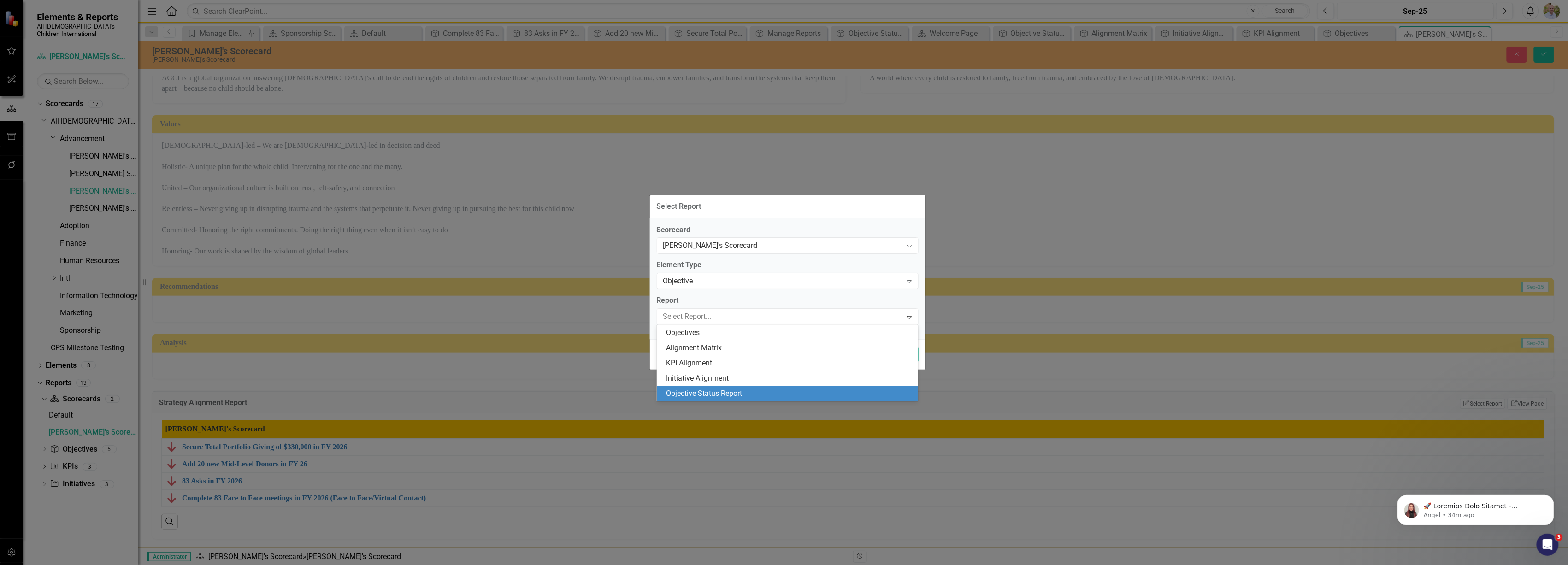
click at [695, 389] on div "Objective Status Report" at bounding box center [789, 393] width 246 height 10
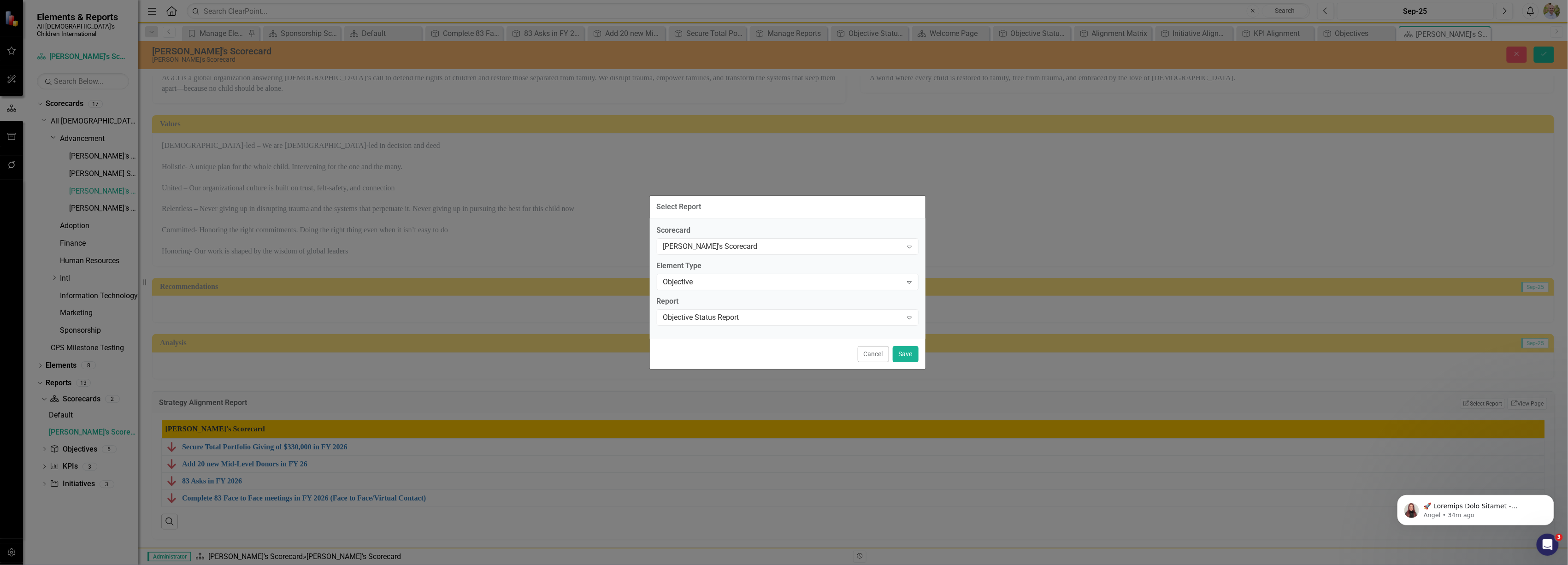
click at [927, 350] on div "Select Report Scorecard Jen's Scorecard Expand Element Type Objective Expand Re…" at bounding box center [784, 282] width 1568 height 565
click at [911, 350] on button "Save" at bounding box center [906, 354] width 26 height 16
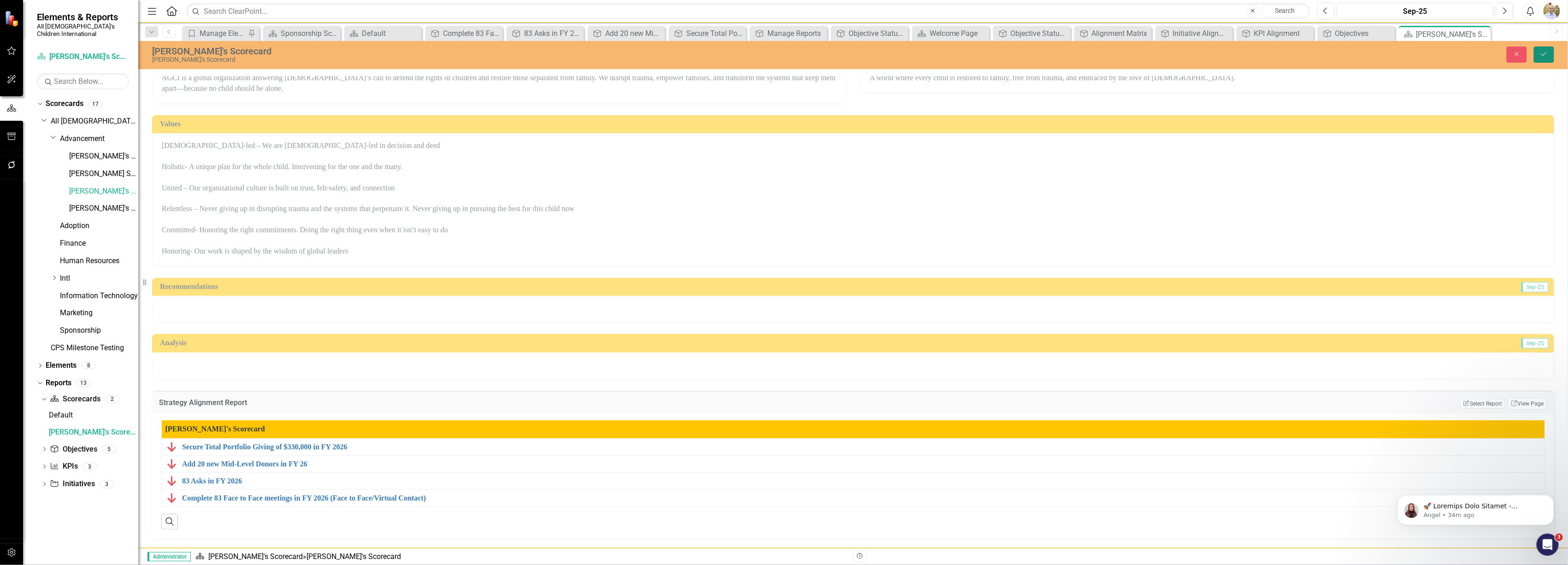
click at [1545, 54] on icon "Save" at bounding box center [1544, 54] width 8 height 6
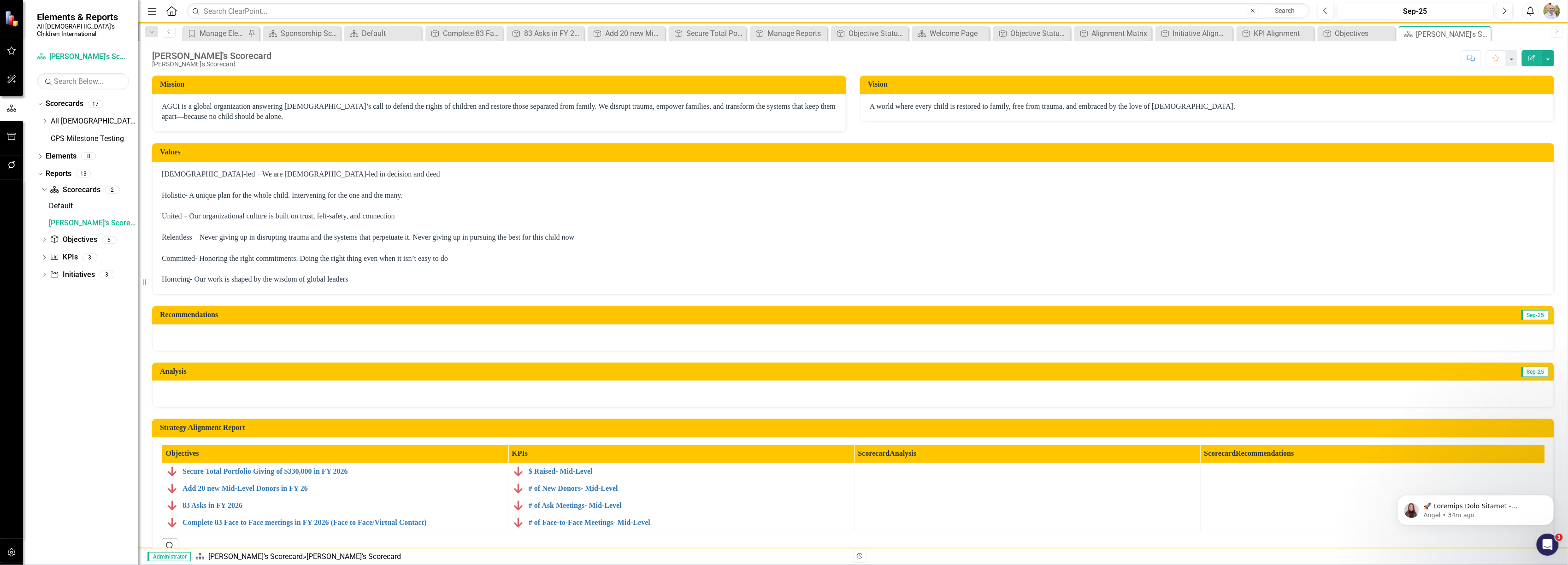
click at [1536, 49] on div "Jen's Scorecard Jen's Scorecard Score: N/A Sep-25 Completed Comment Favorite Ed…" at bounding box center [853, 55] width 1430 height 27
click at [1533, 58] on icon "Edit Report" at bounding box center [1532, 58] width 8 height 6
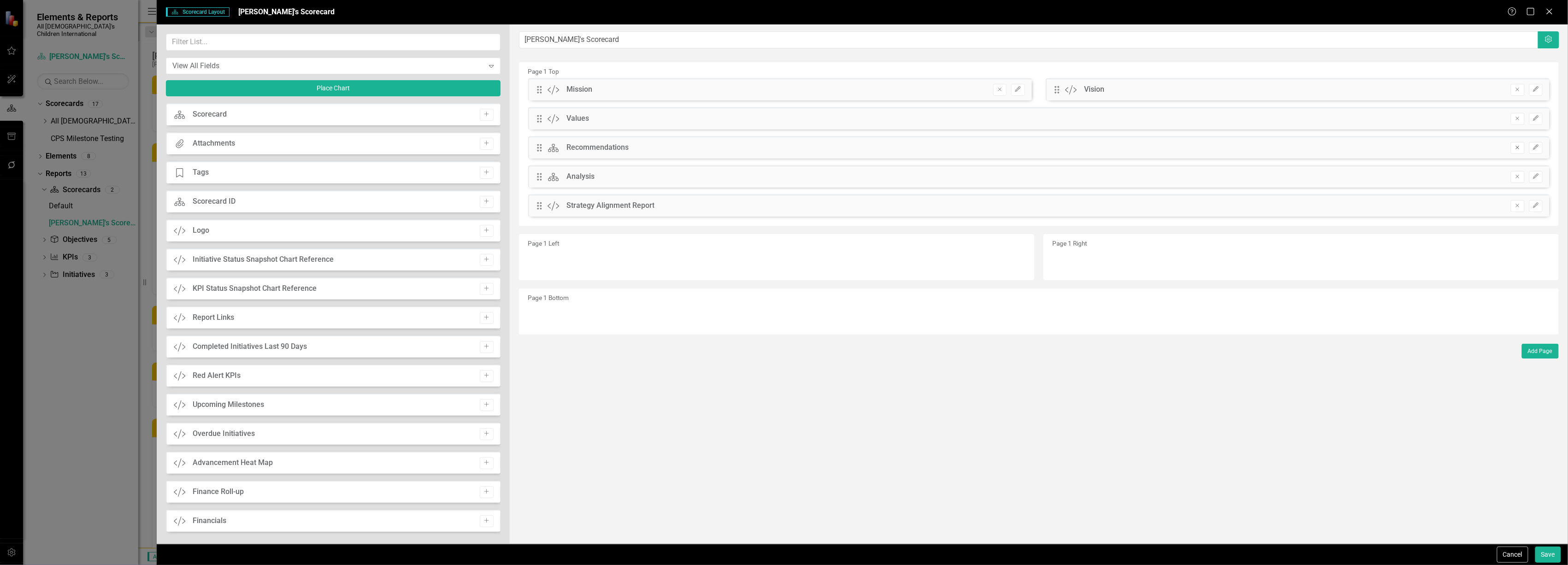
click at [1517, 148] on icon "Remove" at bounding box center [1518, 148] width 7 height 5
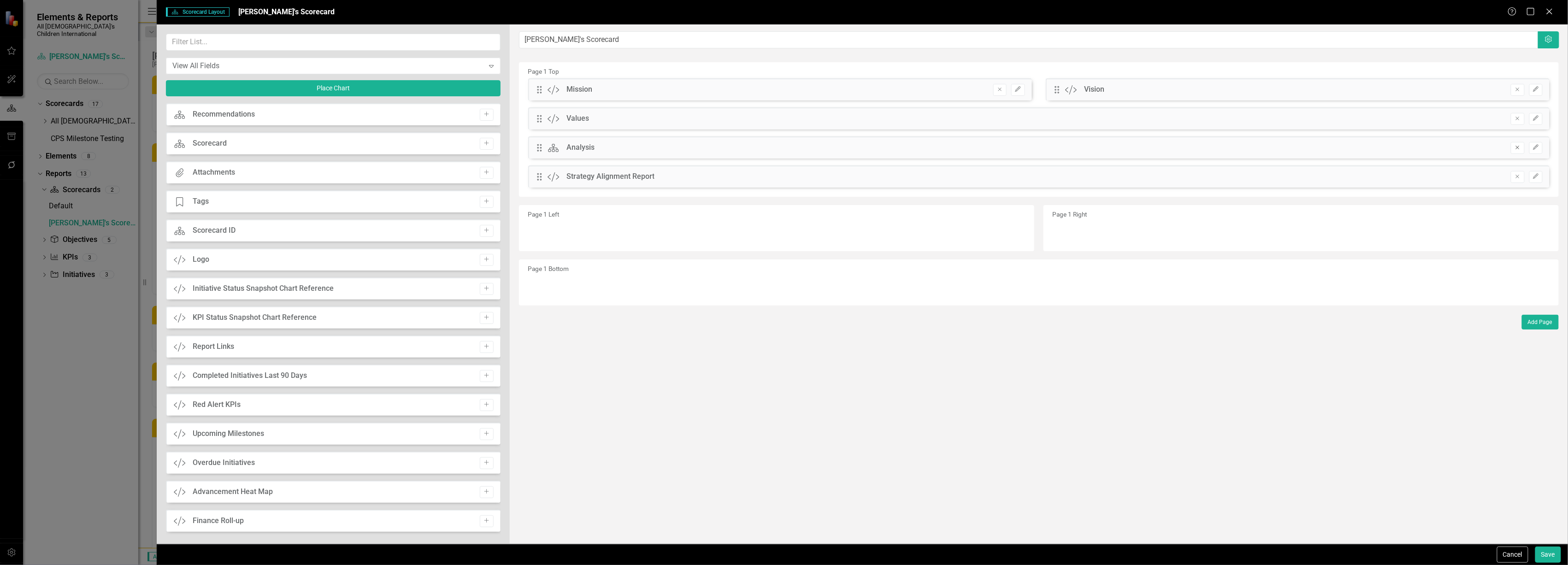
click at [1517, 146] on icon "Remove" at bounding box center [1518, 148] width 7 height 5
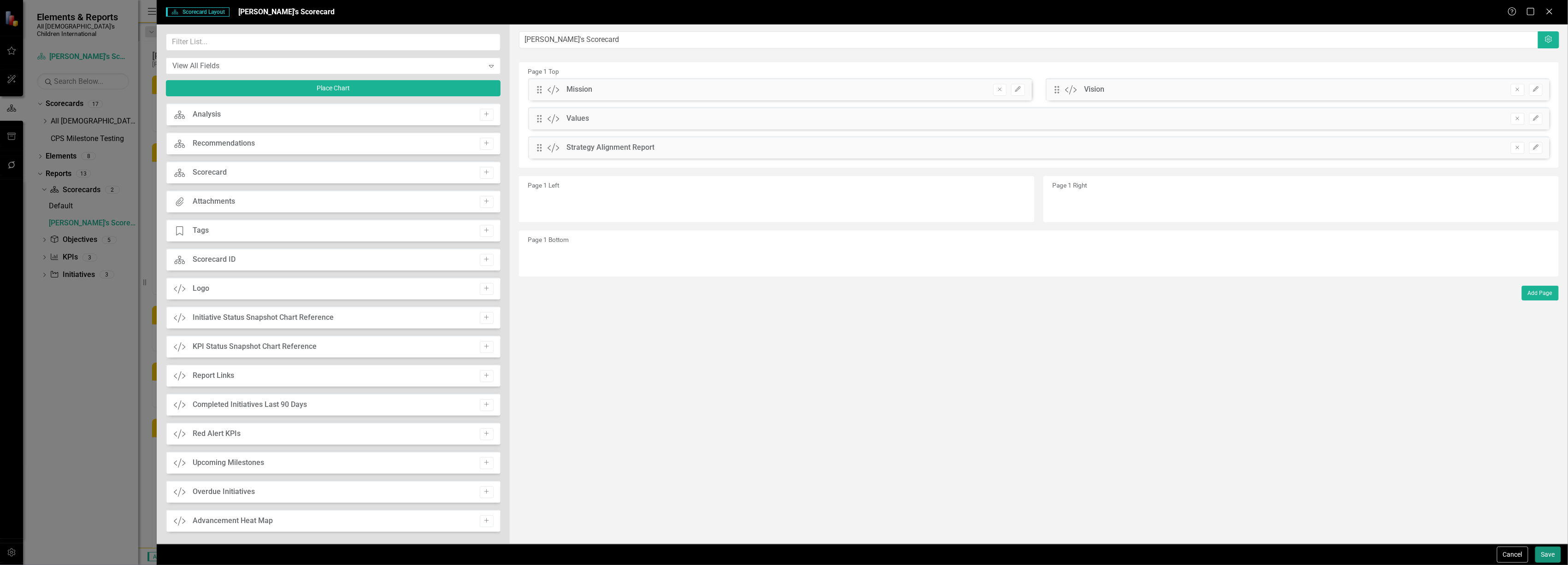
click at [1545, 553] on button "Save" at bounding box center [1549, 555] width 26 height 16
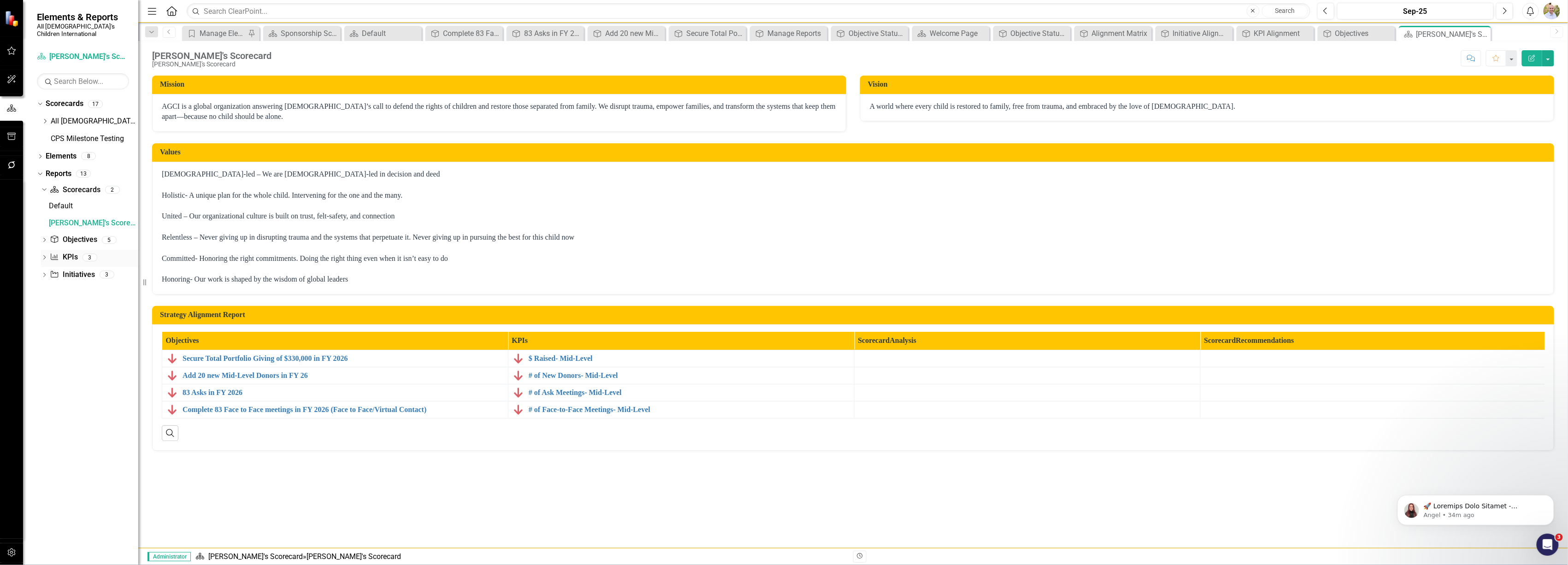
click at [65, 252] on link "KPI KPIs" at bounding box center [64, 257] width 27 height 10
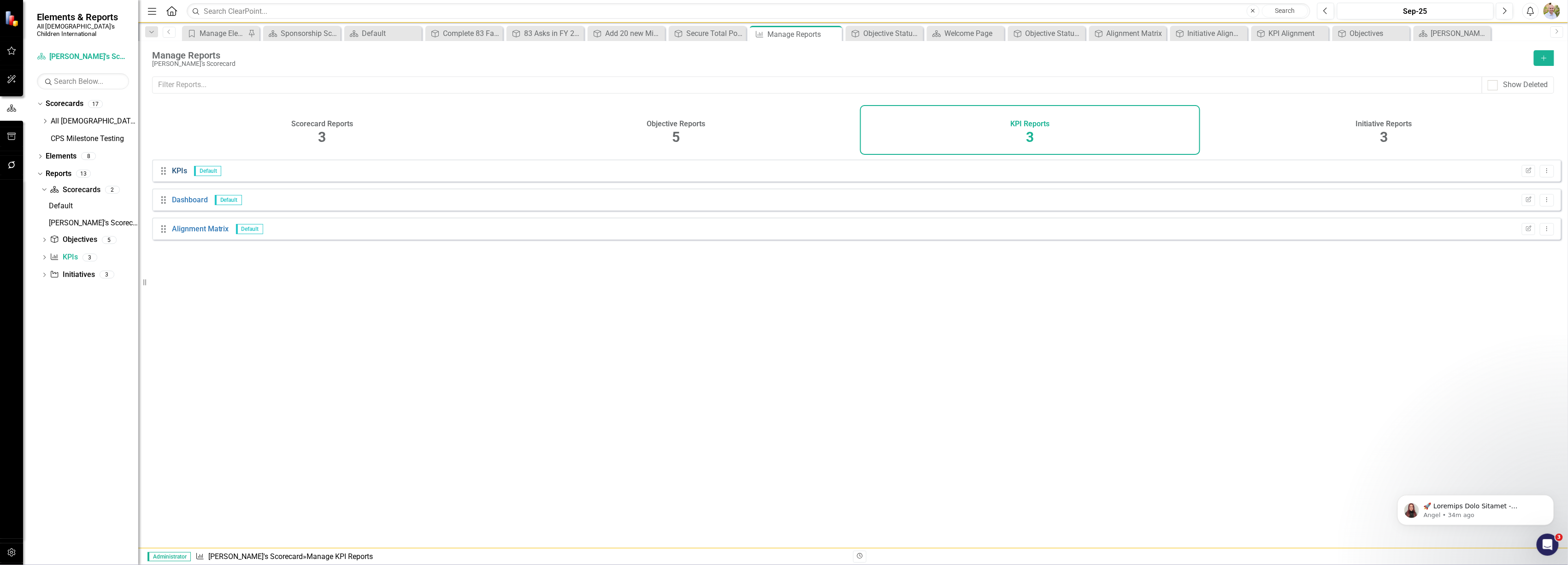
click at [178, 174] on link "KPIs" at bounding box center [179, 170] width 15 height 9
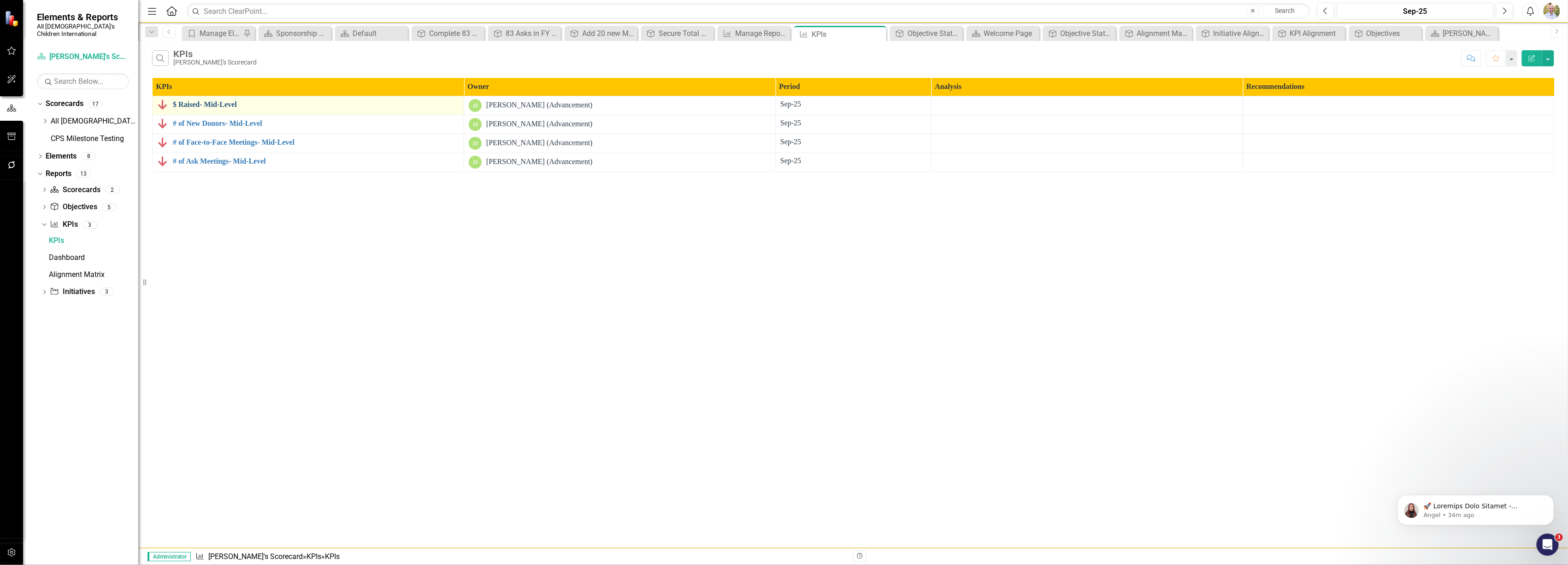
click at [188, 105] on link "$ Raised- Mid-Level" at bounding box center [316, 104] width 286 height 8
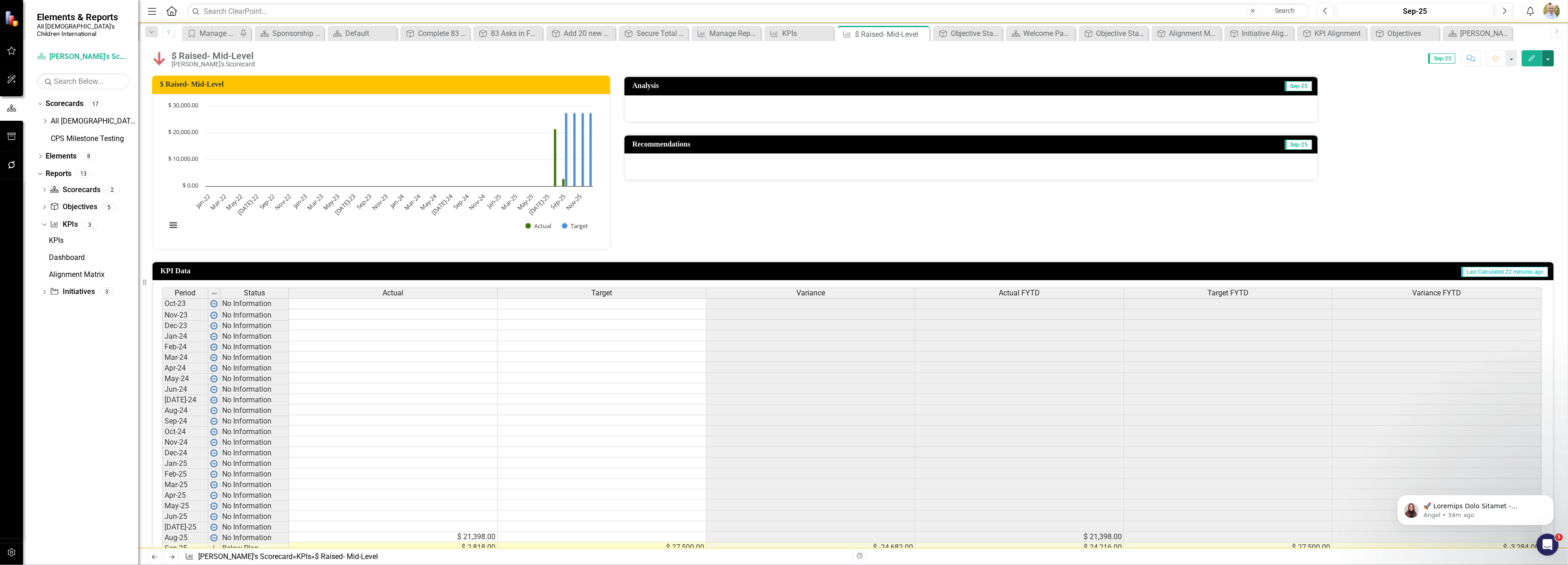
click at [1545, 56] on button "button" at bounding box center [1548, 58] width 12 height 16
click at [1518, 76] on link "Edit Edit KPI" at bounding box center [1517, 76] width 75 height 17
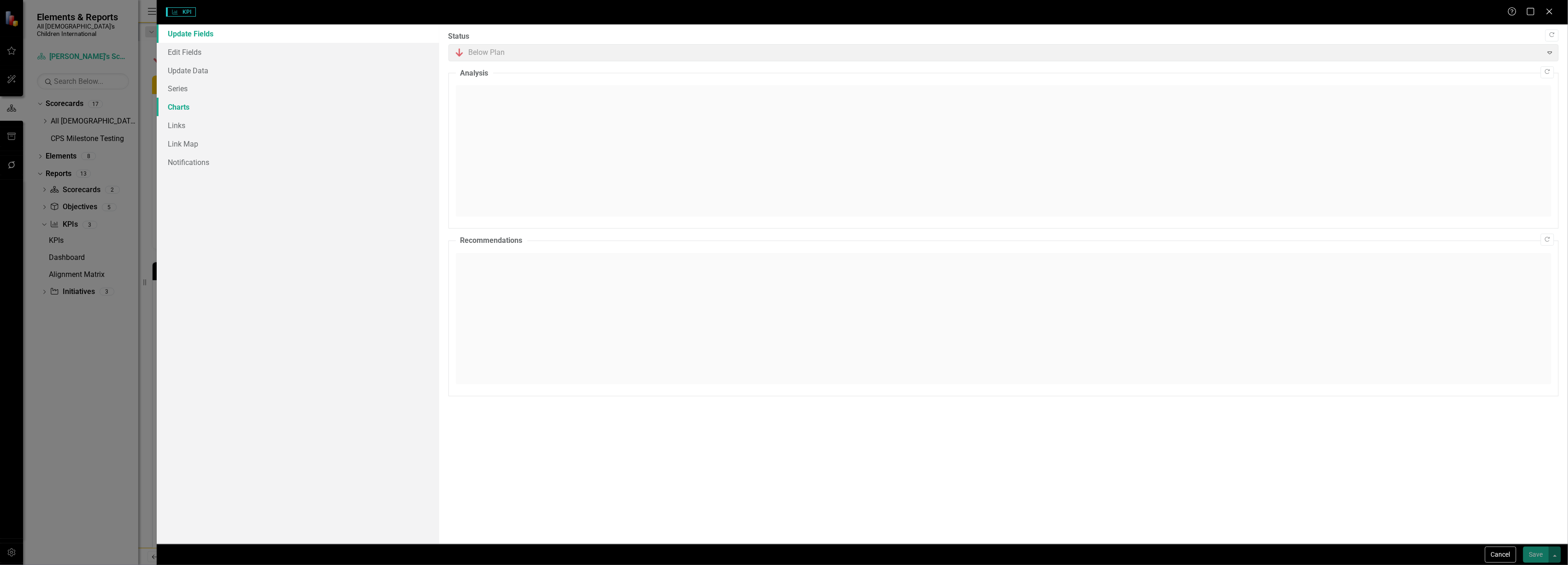
click at [187, 104] on link "Charts" at bounding box center [297, 106] width 282 height 19
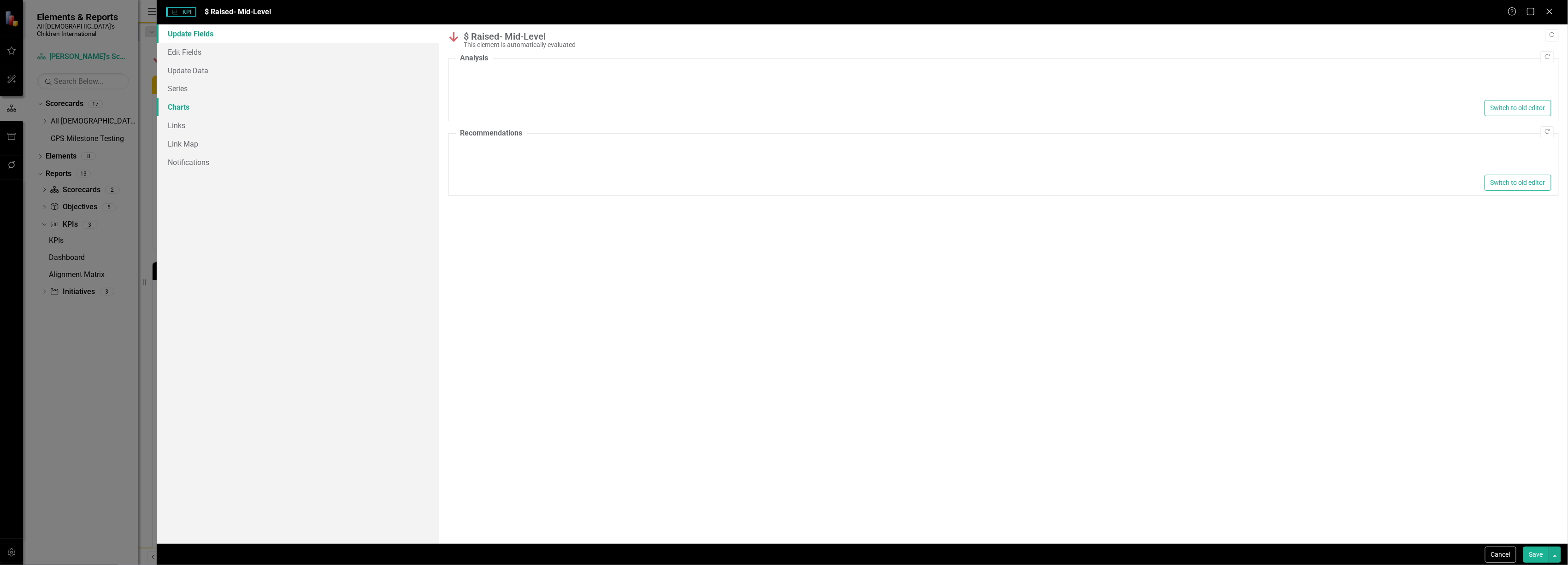
click at [166, 108] on link "Charts" at bounding box center [297, 106] width 282 height 19
checkbox input "false"
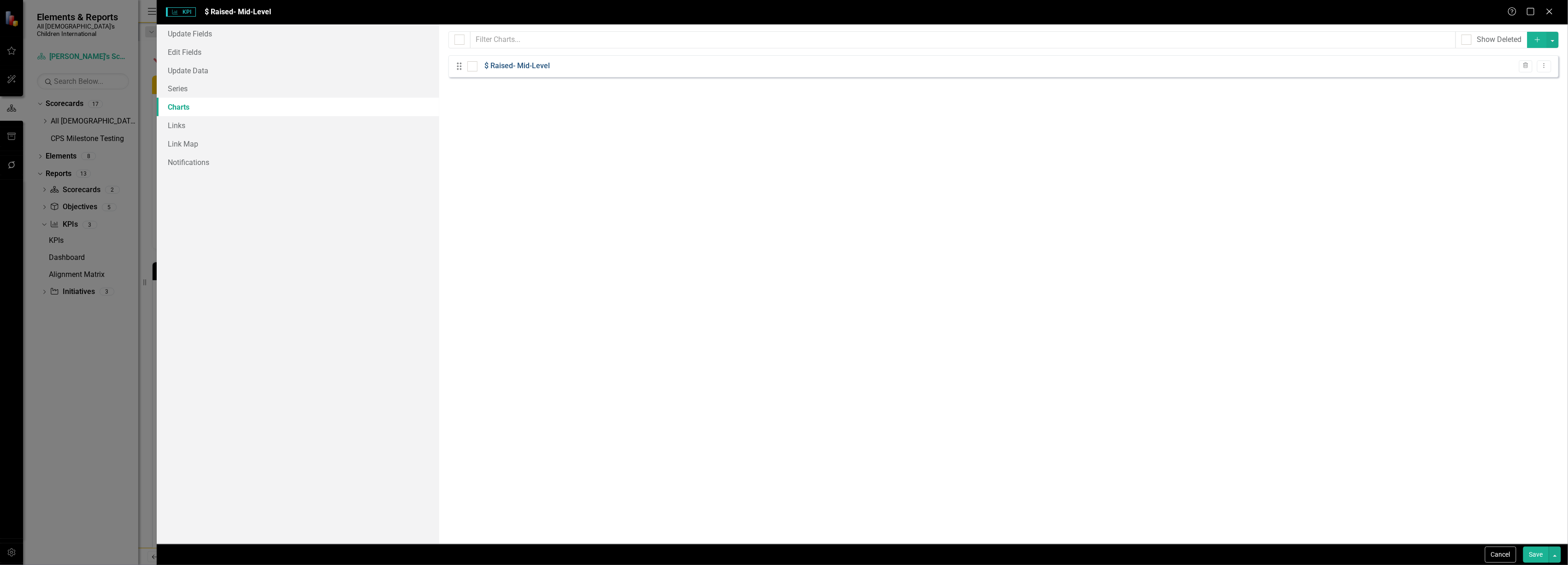
click at [528, 62] on link "$ Raised- Mid-Level" at bounding box center [517, 66] width 65 height 10
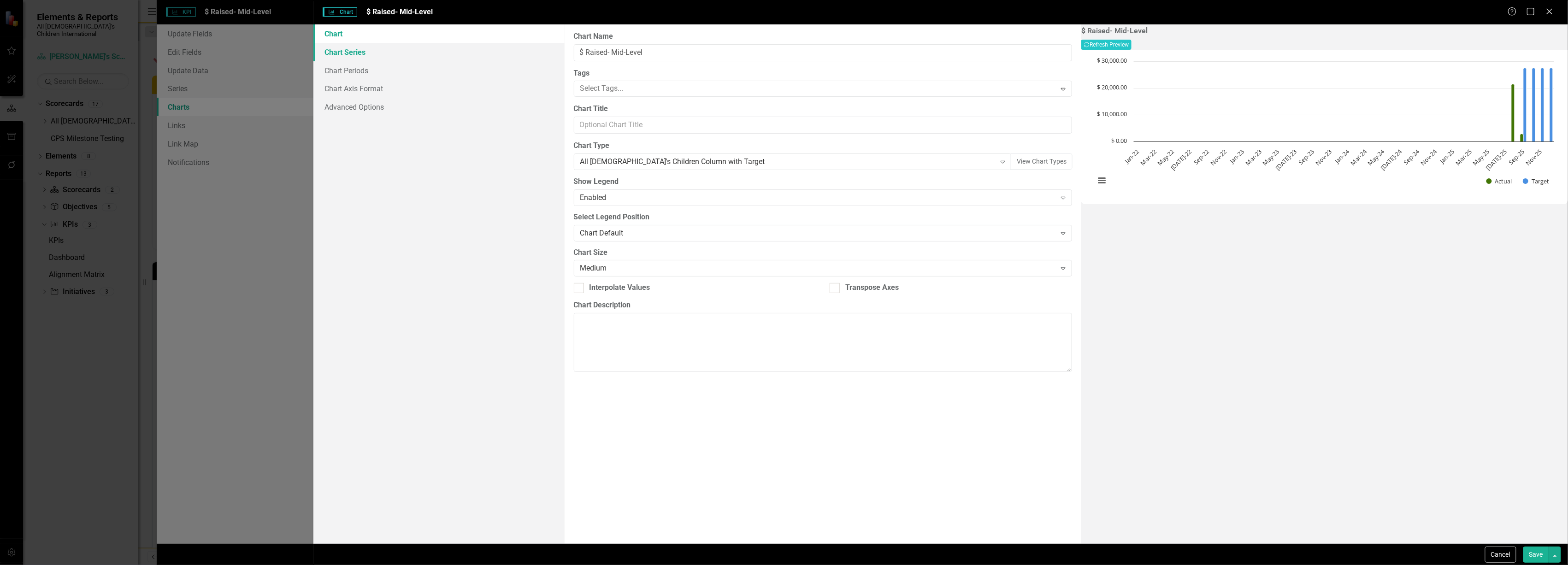
click at [344, 50] on link "Chart Series" at bounding box center [439, 51] width 251 height 19
click at [347, 34] on link "Chart" at bounding box center [439, 34] width 251 height 19
click at [349, 50] on link "Chart Series" at bounding box center [439, 51] width 251 height 19
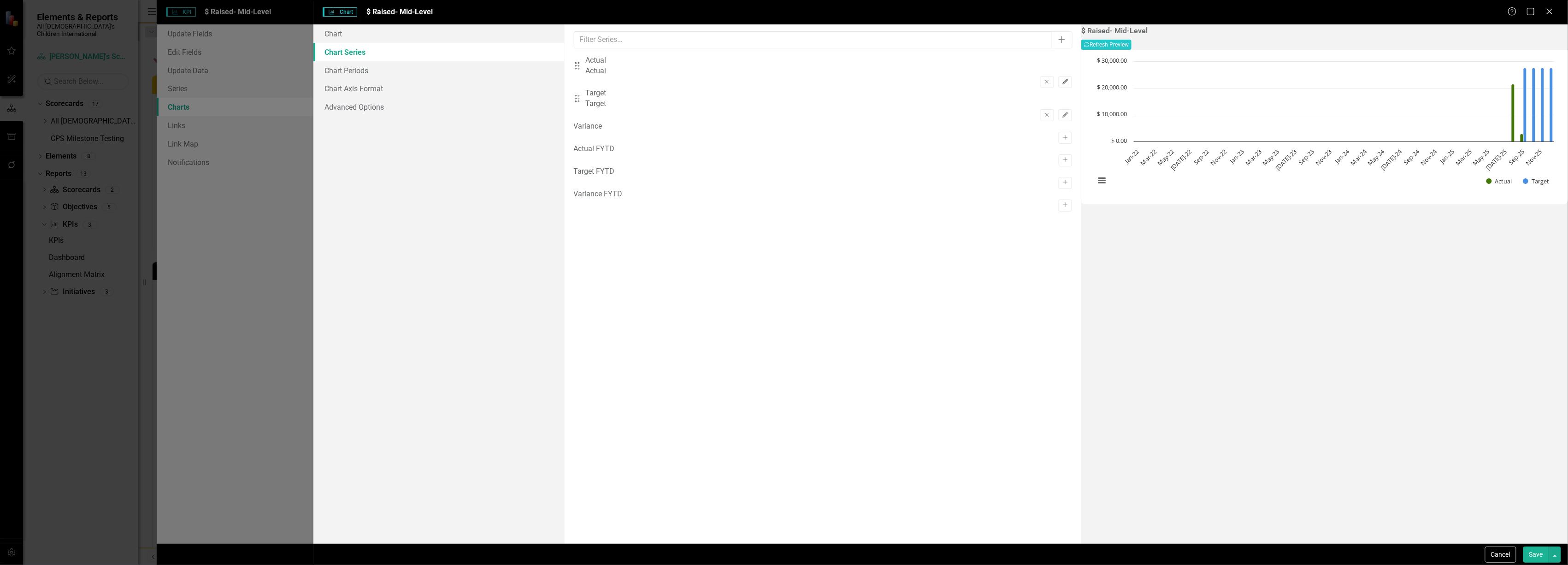
click at [1062, 79] on icon "Edit" at bounding box center [1065, 82] width 7 height 5
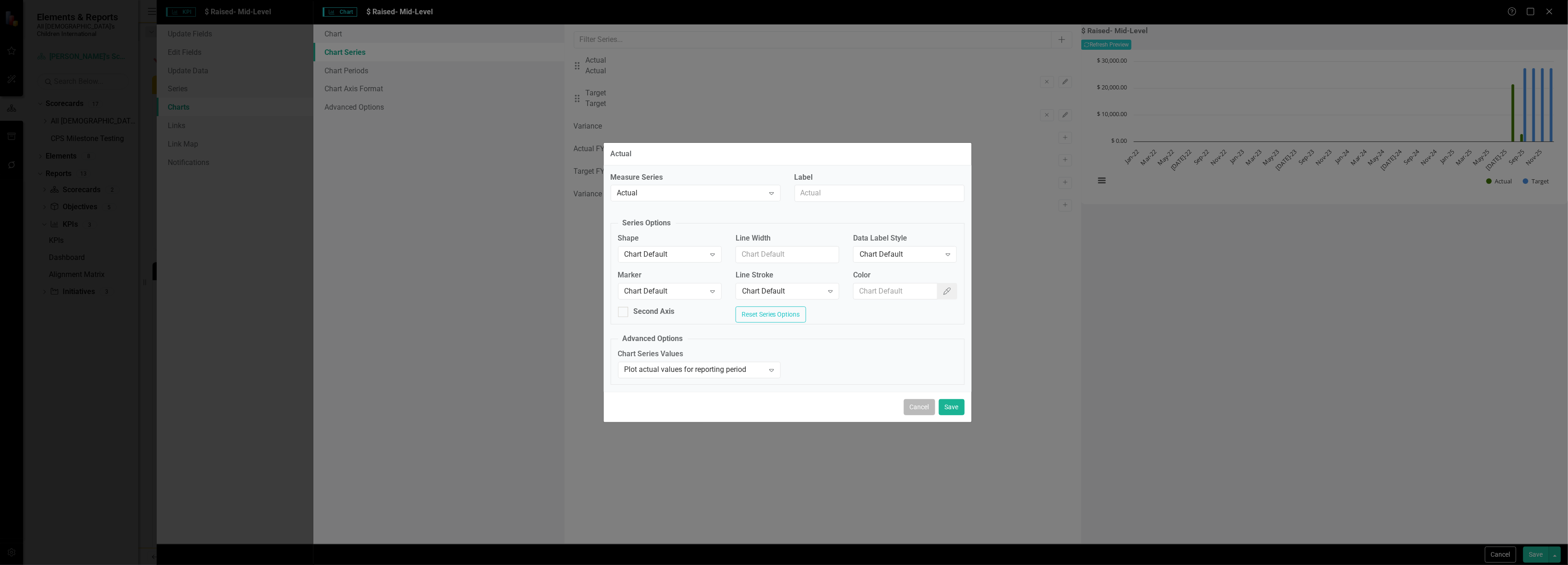
click at [928, 412] on button "Cancel" at bounding box center [920, 407] width 32 height 16
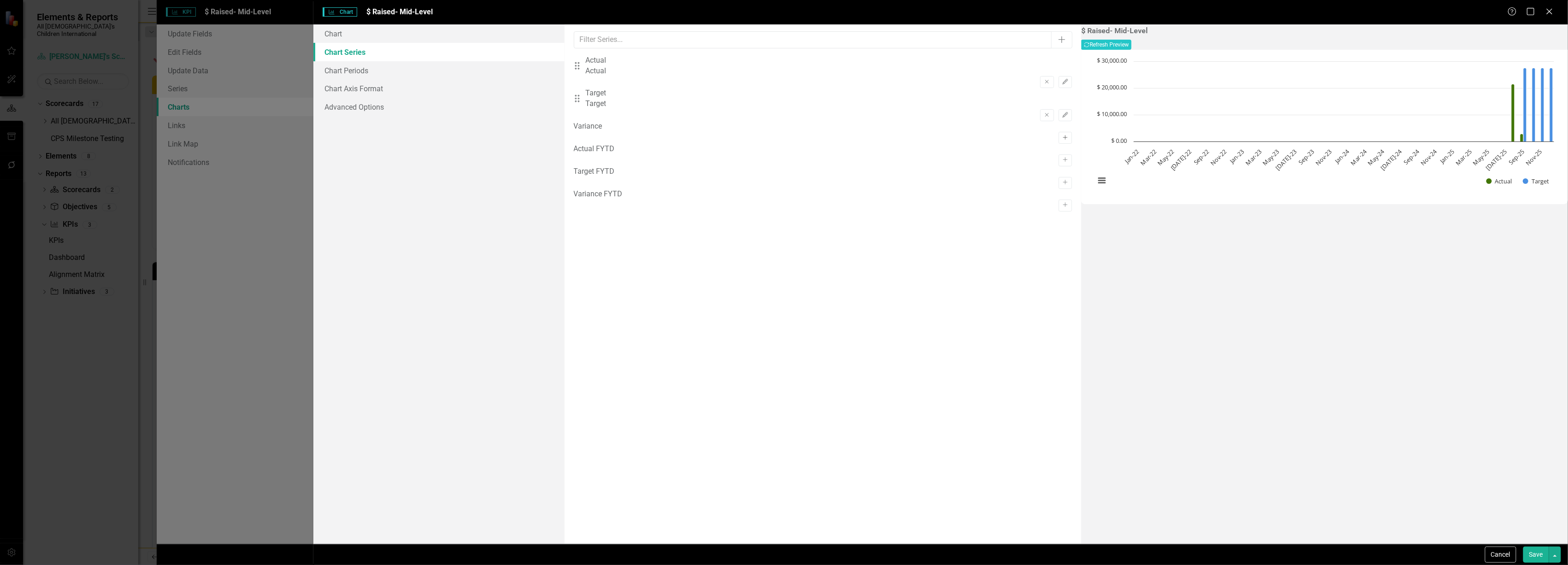
click at [1062, 135] on icon "Activate" at bounding box center [1065, 138] width 7 height 5
click at [373, 65] on link "Chart Periods" at bounding box center [439, 70] width 251 height 19
click at [373, 45] on link "Chart Series" at bounding box center [439, 51] width 251 height 19
click at [376, 30] on link "Chart" at bounding box center [439, 34] width 251 height 19
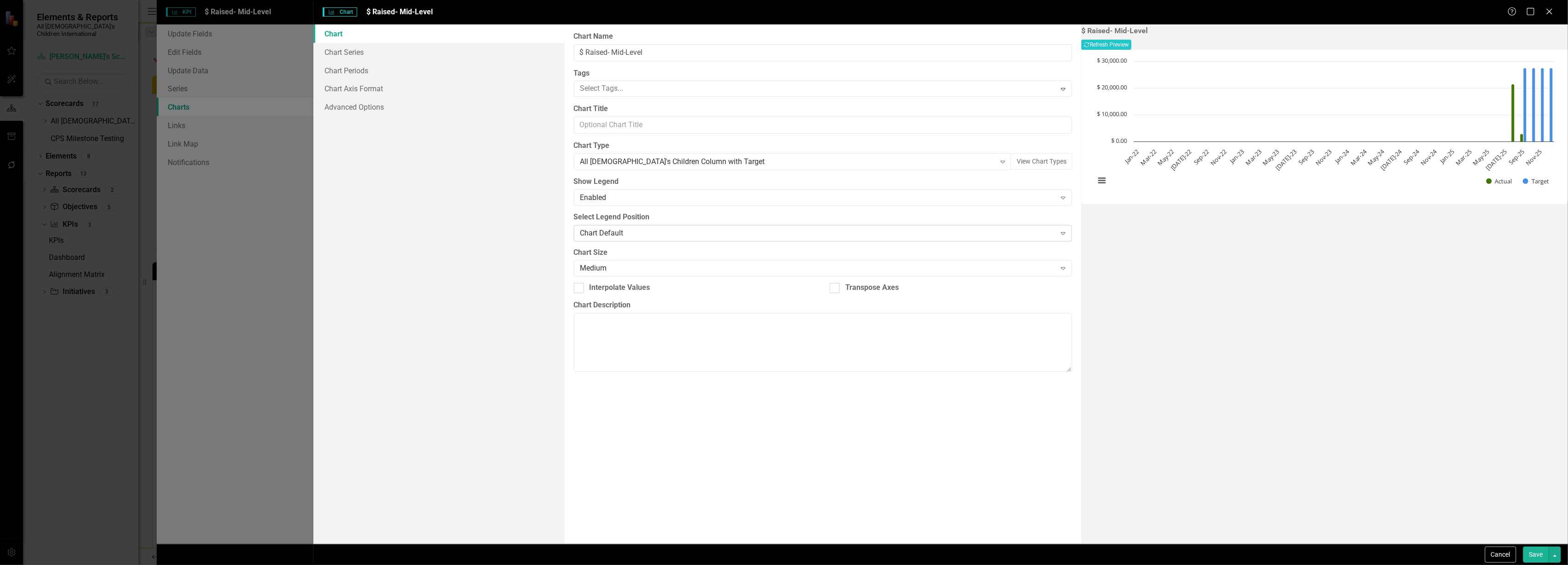
click at [633, 237] on div "Chart Default" at bounding box center [818, 233] width 476 height 10
click at [625, 270] on div "Medium" at bounding box center [818, 268] width 476 height 10
click at [1012, 161] on button "View Chart Types" at bounding box center [1041, 162] width 62 height 16
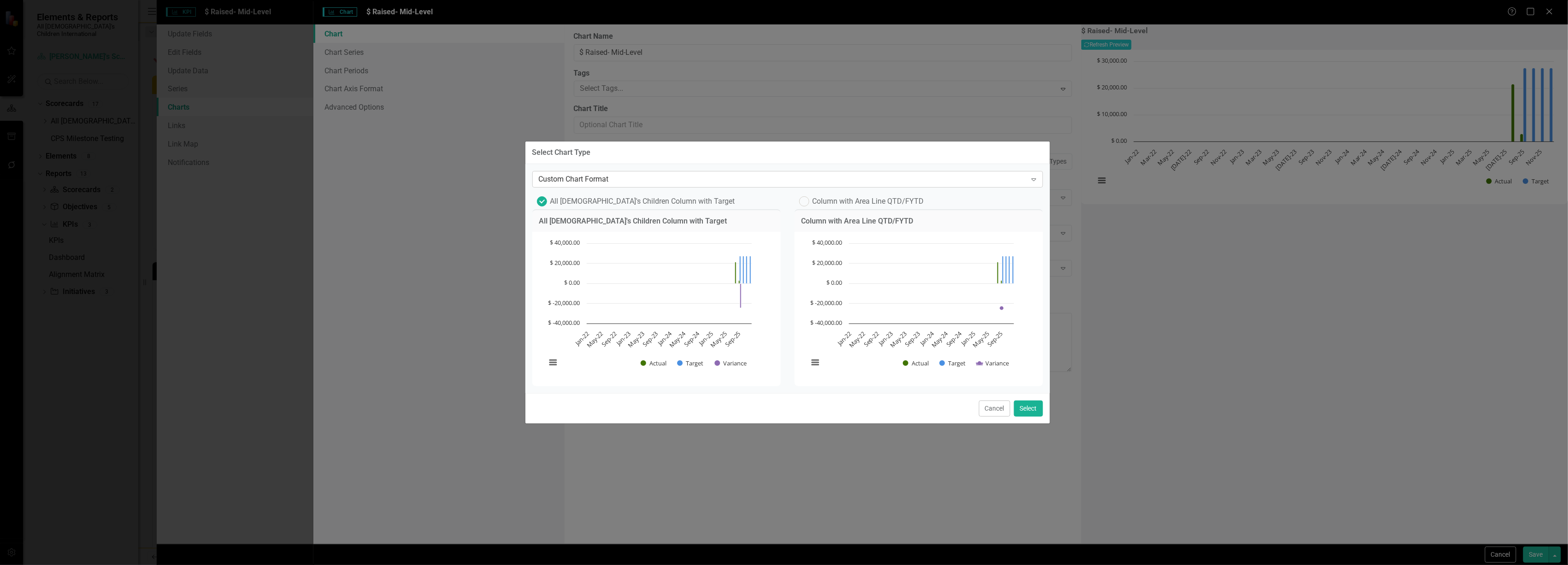
click at [639, 174] on div "Custom Chart Format" at bounding box center [783, 178] width 488 height 10
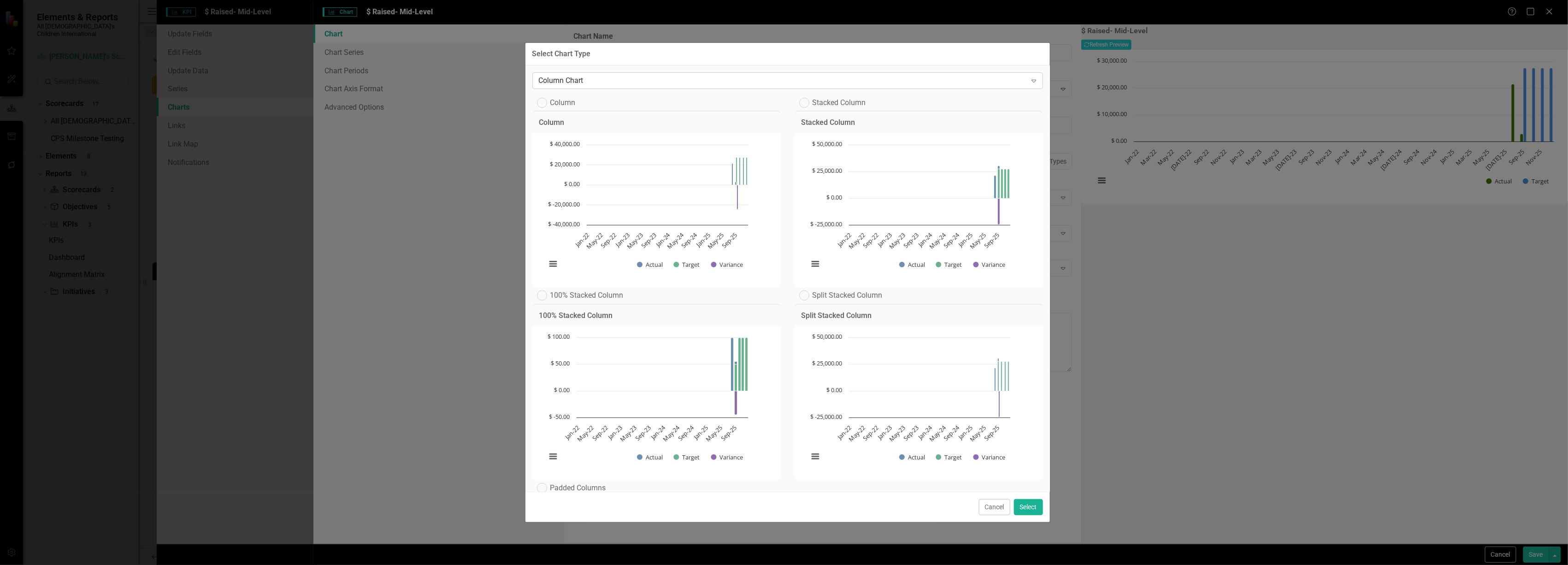
click at [616, 80] on div "Column Chart" at bounding box center [783, 80] width 488 height 10
click at [618, 71] on div "Area Chart Expand Area Area Chart Chart with 3 data series. The chart has 1 X a…" at bounding box center [787, 279] width 524 height 427
click at [615, 85] on div "Area Chart" at bounding box center [783, 80] width 488 height 10
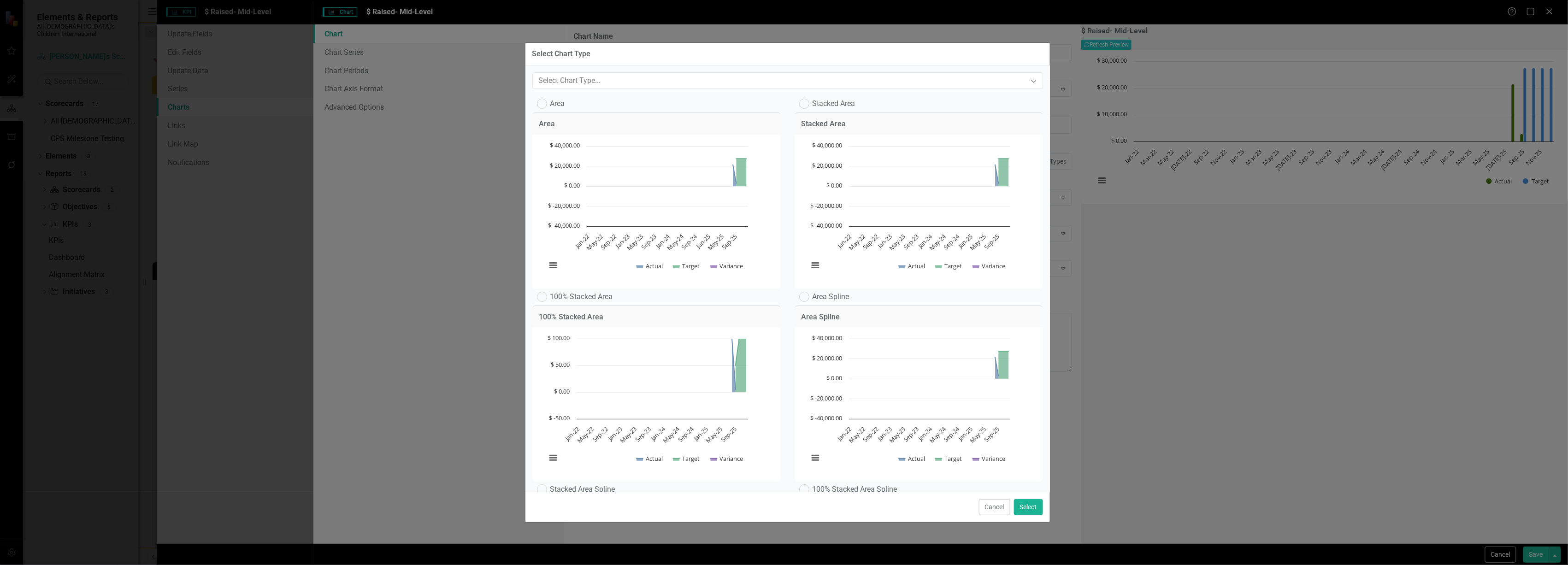
scroll to position [28, 0]
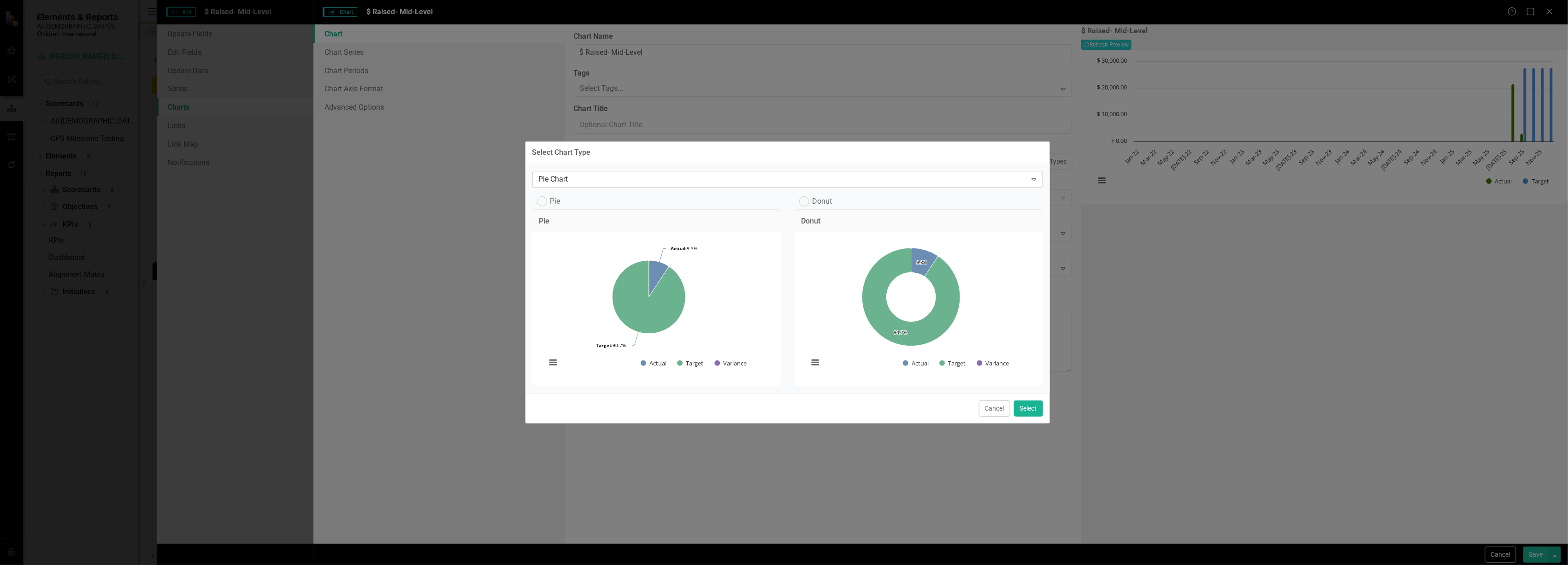
click at [600, 174] on div "Pie Chart" at bounding box center [783, 178] width 488 height 10
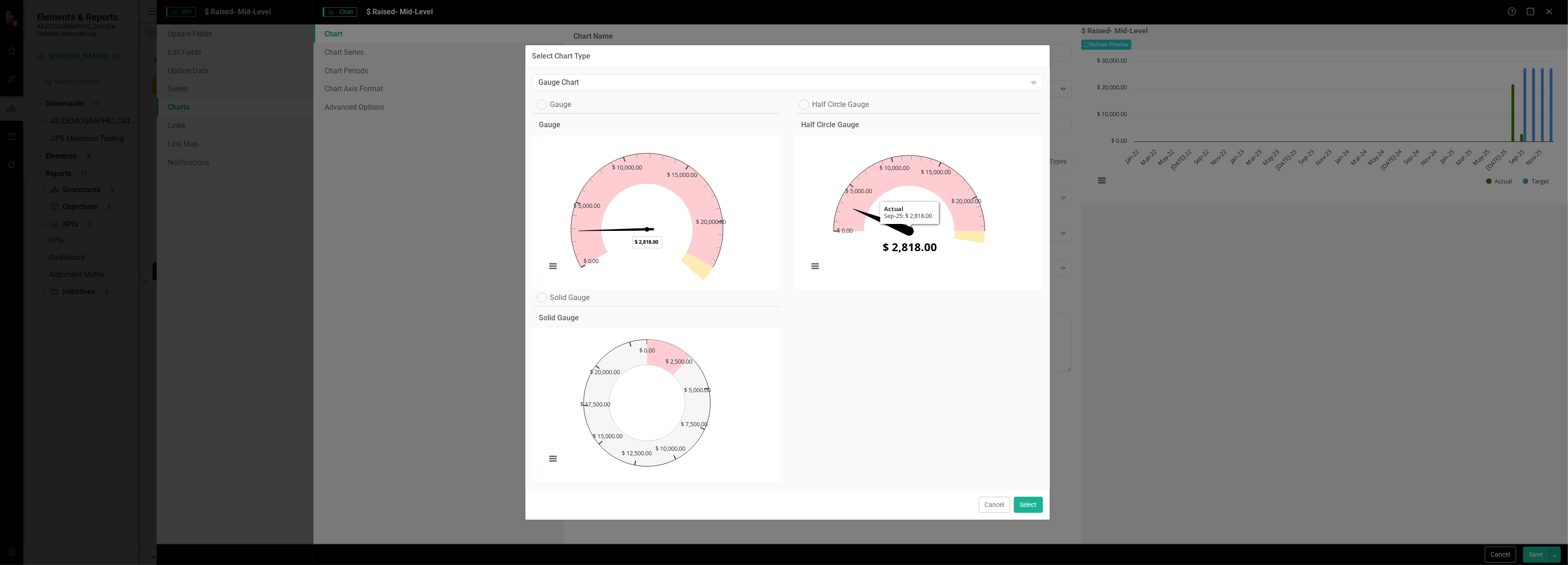
click at [821, 132] on td "Half Circle Gauge" at bounding box center [919, 126] width 235 height 12
click at [811, 100] on label "Half Circle Gauge" at bounding box center [834, 104] width 70 height 10
click at [805, 100] on input "Half Circle Gauge" at bounding box center [802, 102] width 6 height 6
radio input "true"
click at [1026, 505] on button "Select" at bounding box center [1028, 505] width 29 height 16
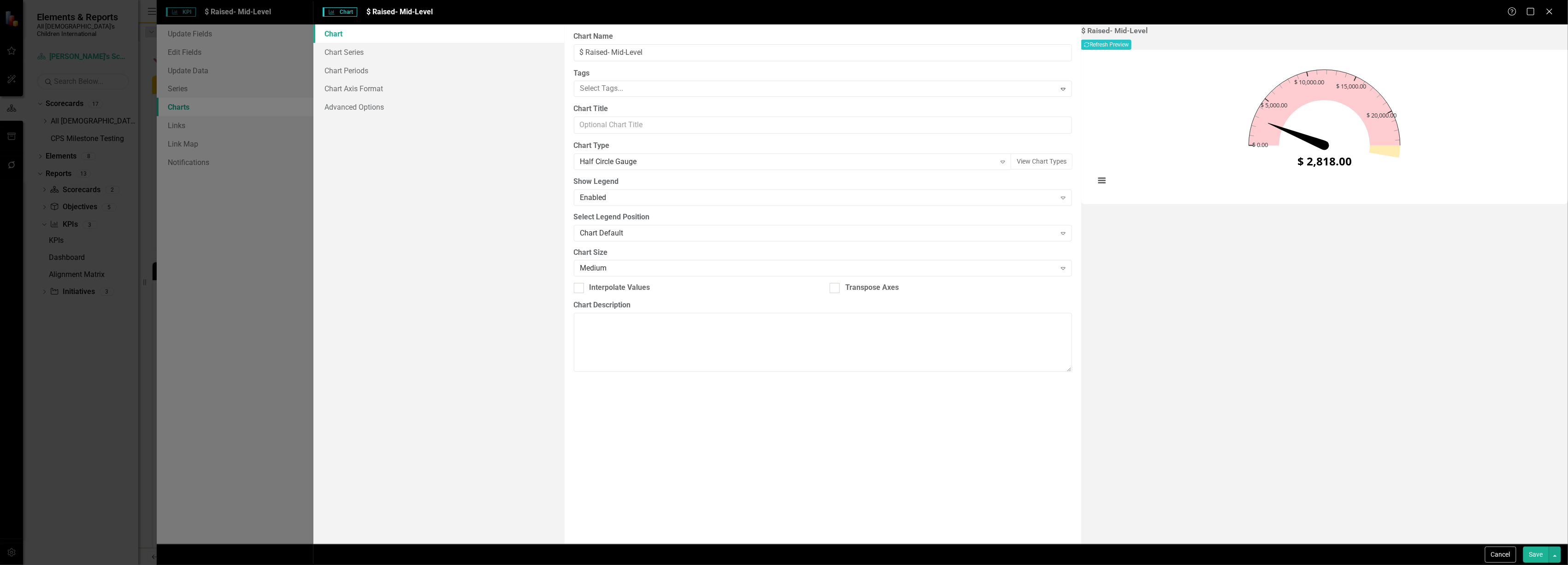
click at [1536, 555] on button "Save" at bounding box center [1536, 555] width 26 height 16
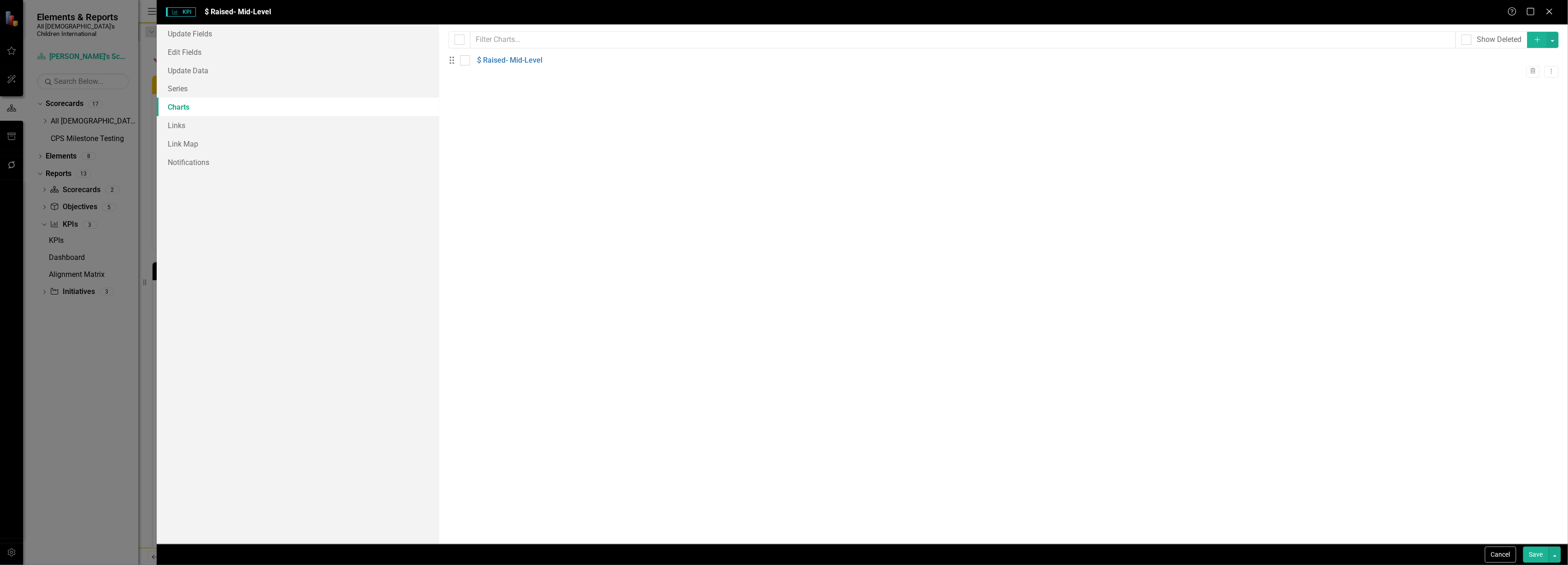
click at [1544, 548] on button "Save" at bounding box center [1536, 555] width 26 height 16
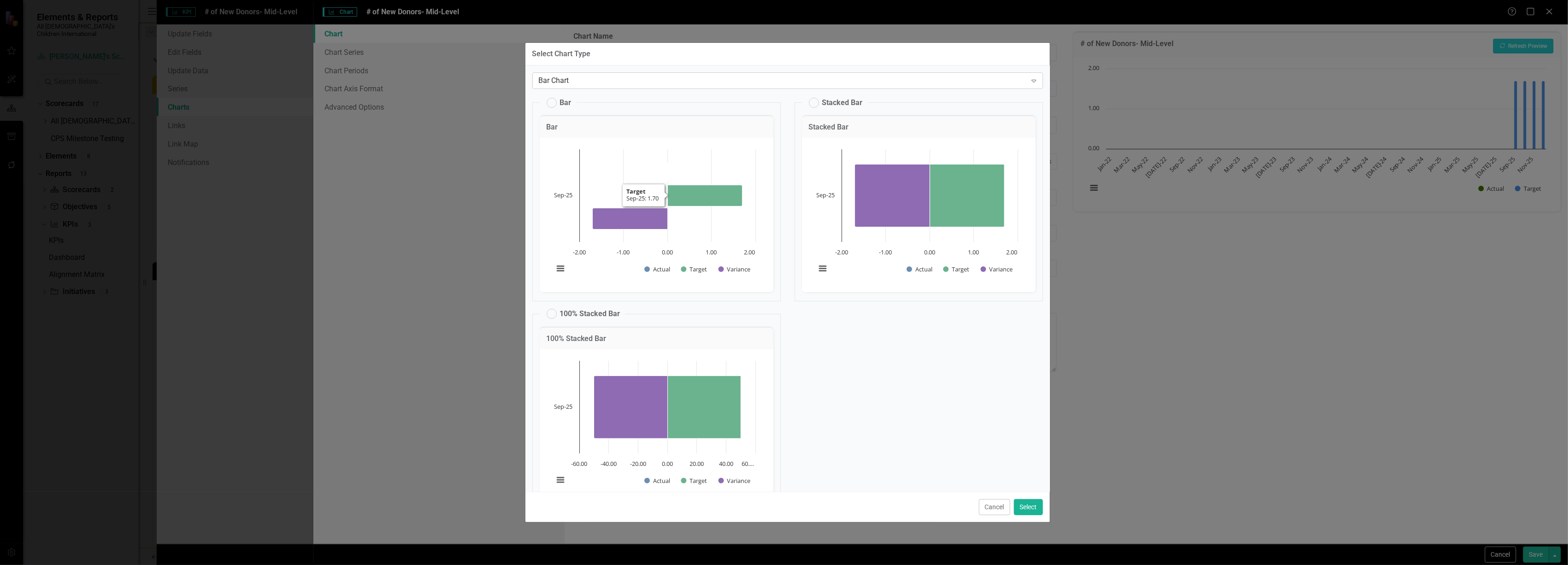
click at [668, 78] on div "Bar Chart" at bounding box center [783, 80] width 488 height 10
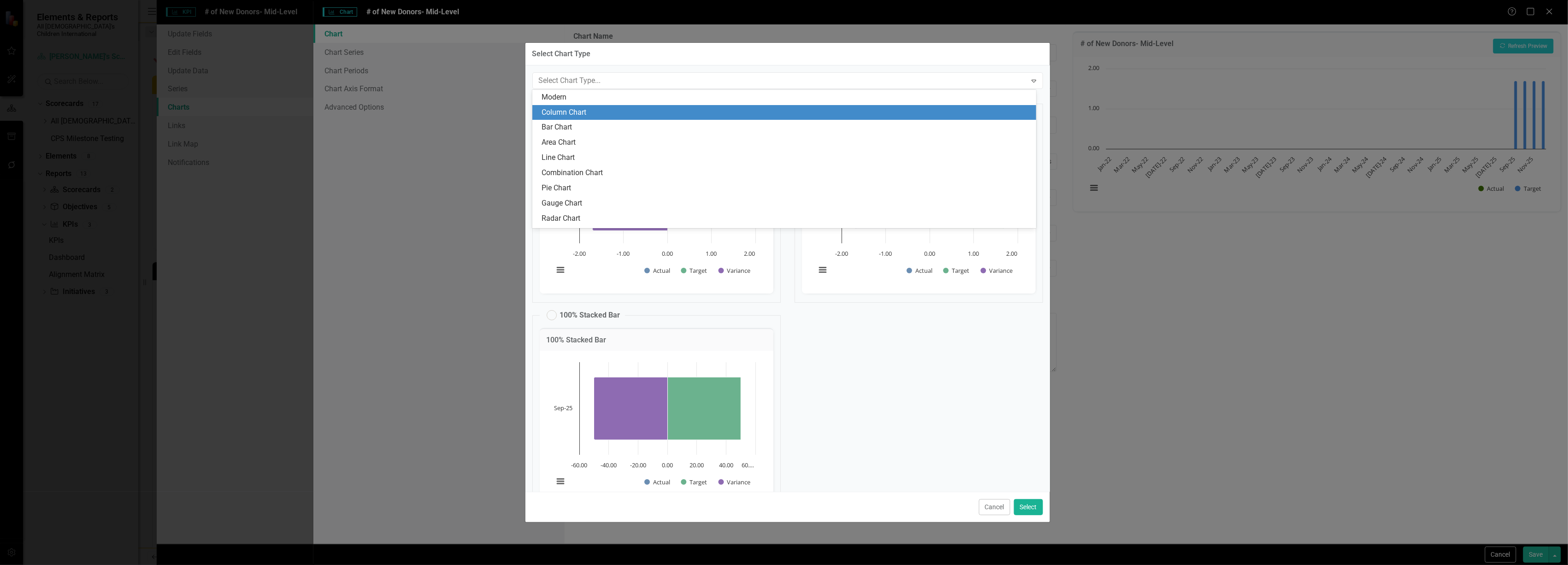
click at [642, 108] on div "Column Chart" at bounding box center [786, 112] width 489 height 10
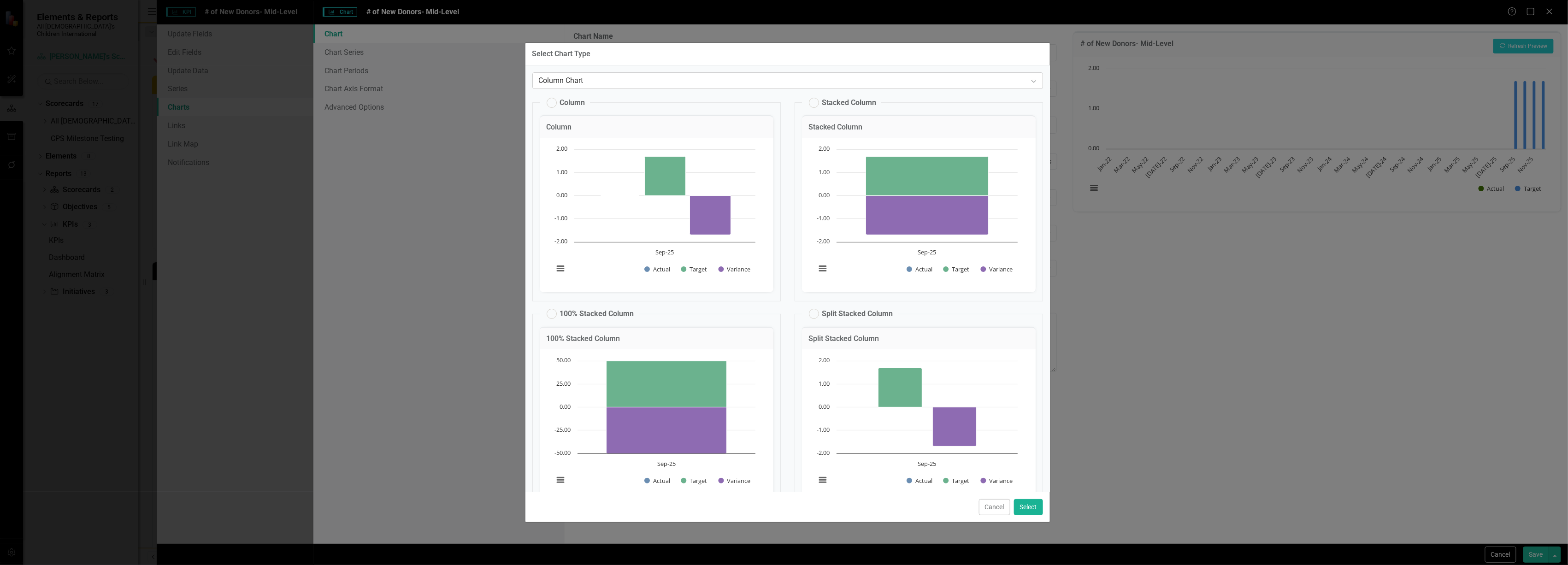
click at [653, 80] on div "Column Chart" at bounding box center [783, 80] width 488 height 10
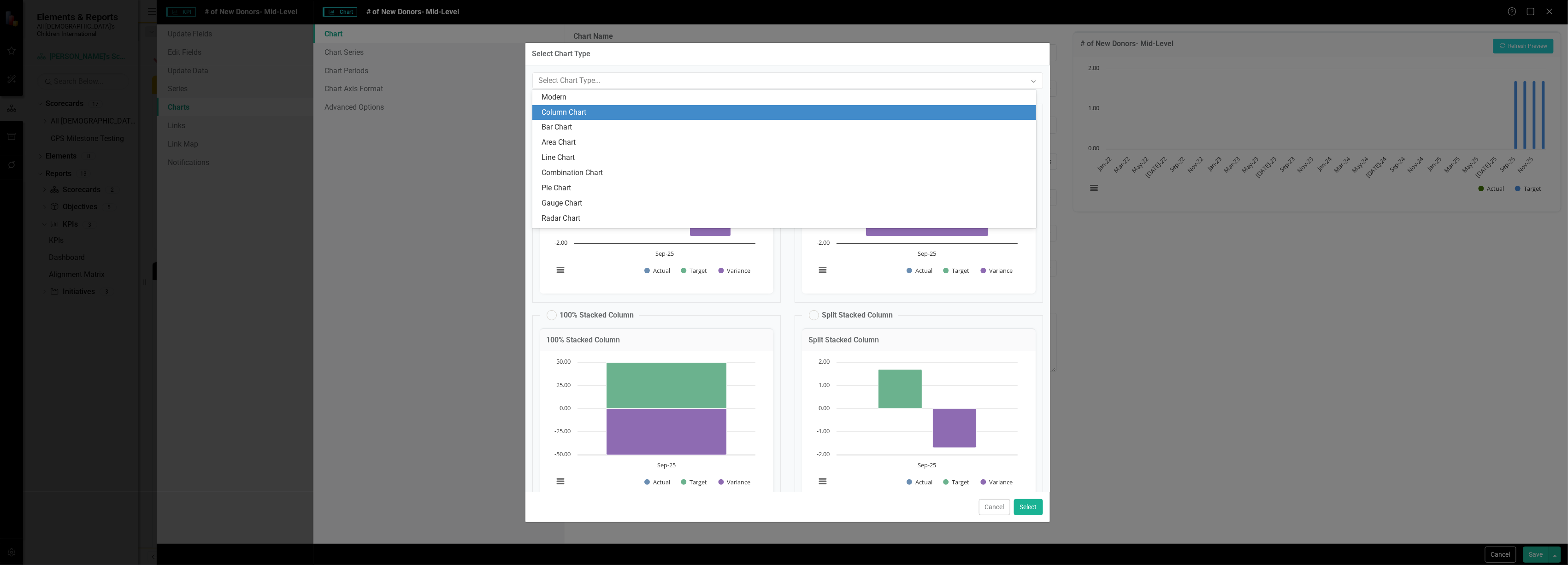
click at [645, 109] on div "Column Chart" at bounding box center [786, 112] width 489 height 10
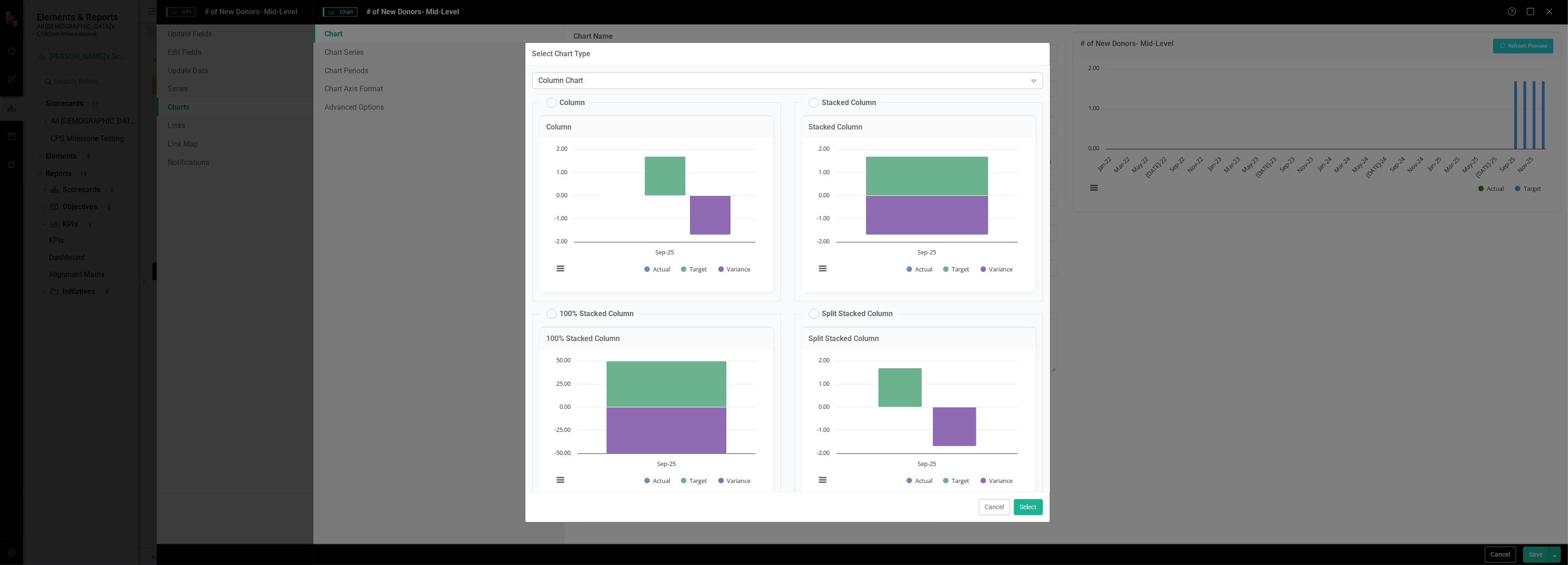
click at [648, 85] on div "Column Chart" at bounding box center [783, 80] width 488 height 10
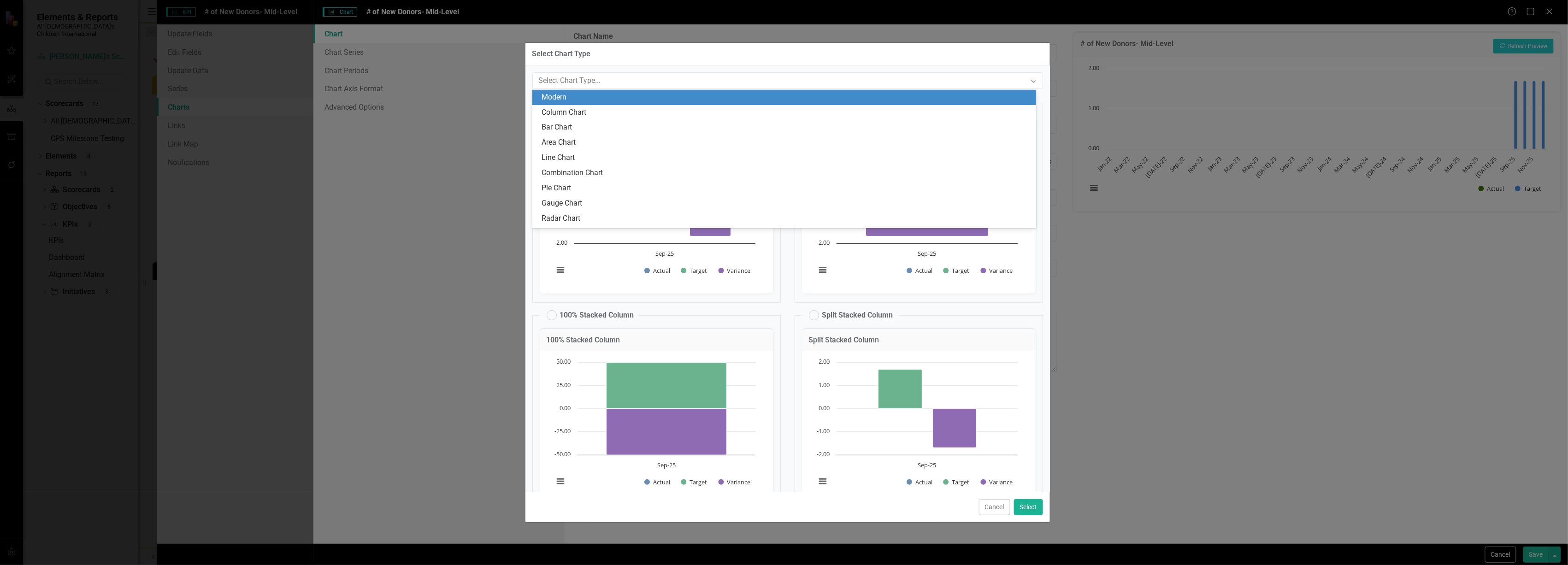
click at [645, 97] on div "Modern" at bounding box center [786, 97] width 489 height 10
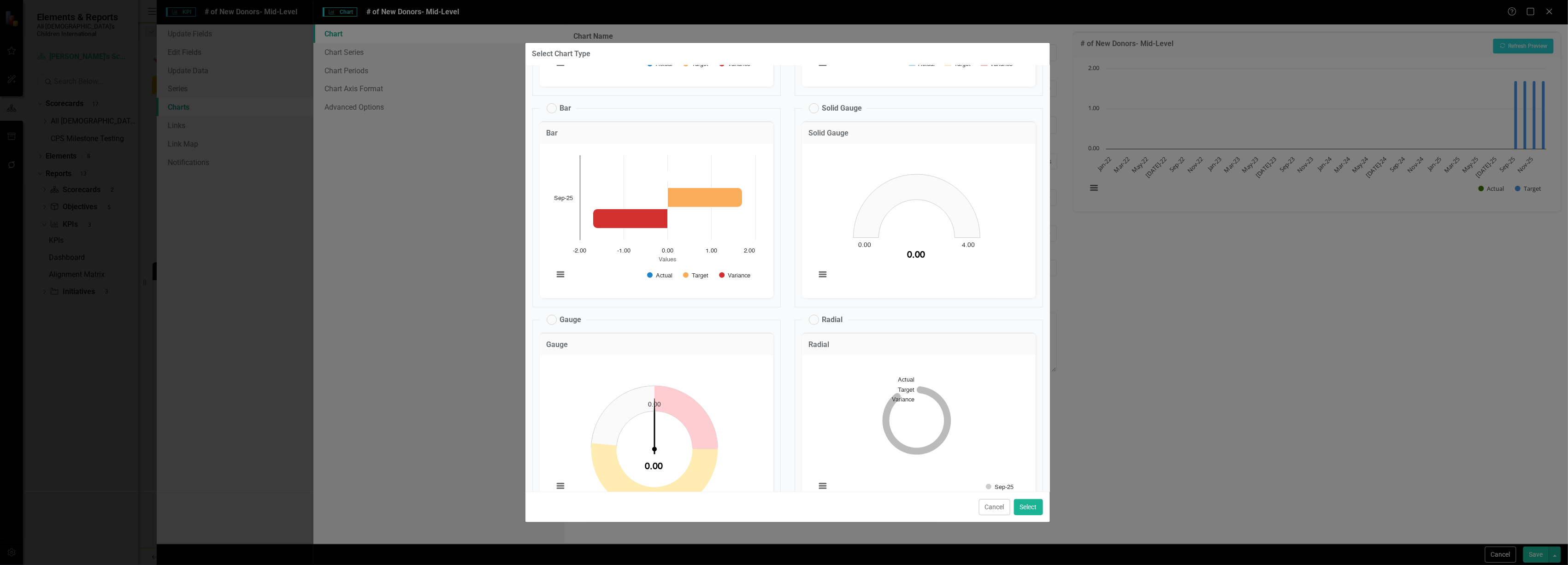
scroll to position [185, 0]
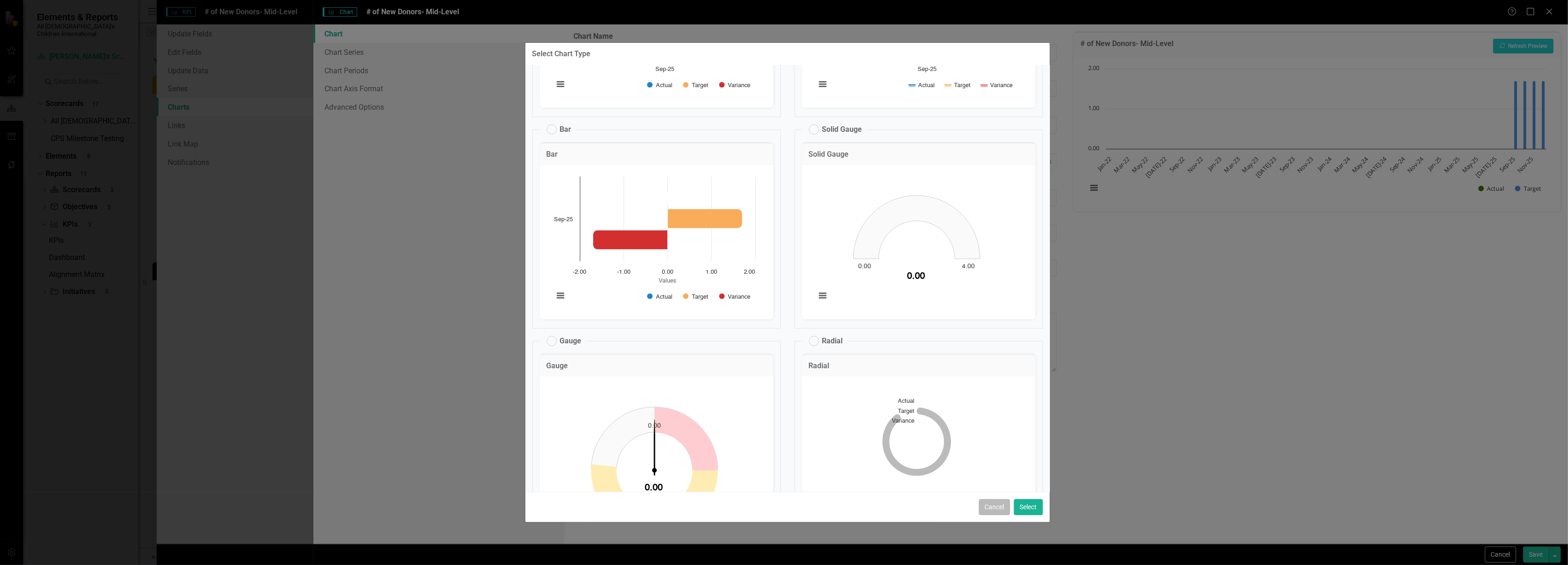
click at [995, 500] on button "Cancel" at bounding box center [995, 507] width 32 height 16
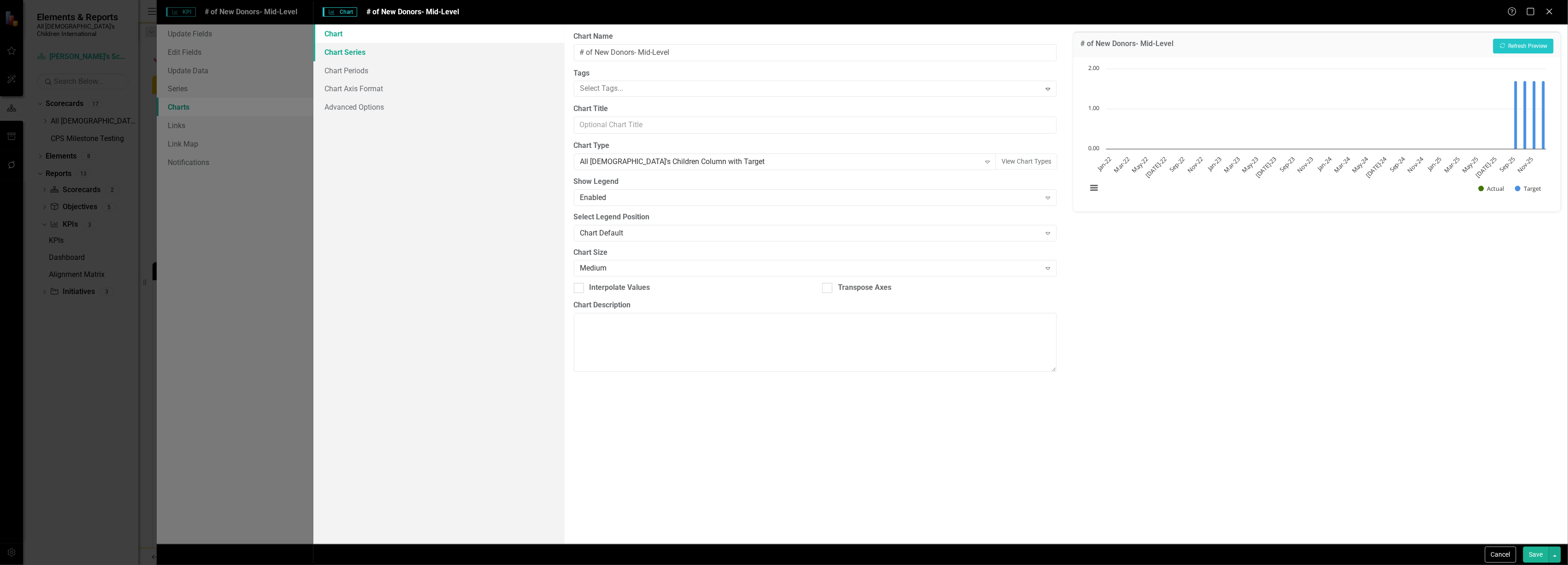
click at [400, 50] on link "Chart Series" at bounding box center [439, 51] width 251 height 19
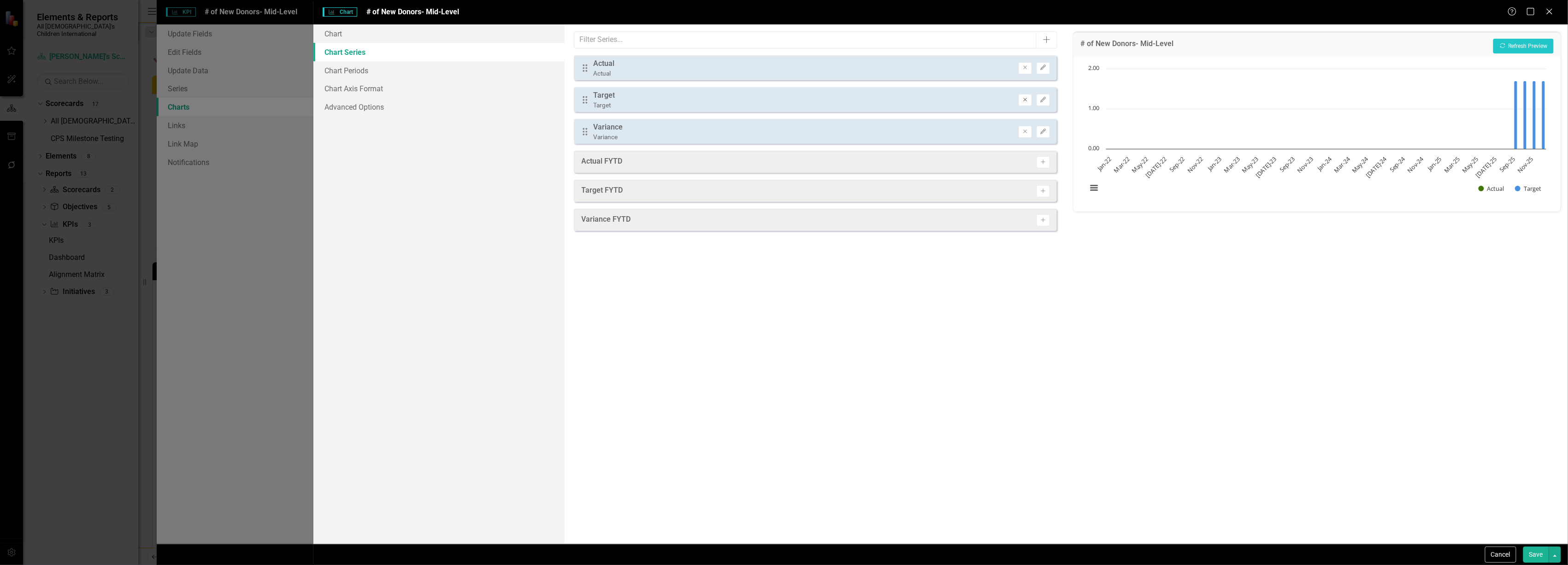
click at [1027, 98] on icon "Remove" at bounding box center [1026, 100] width 7 height 5
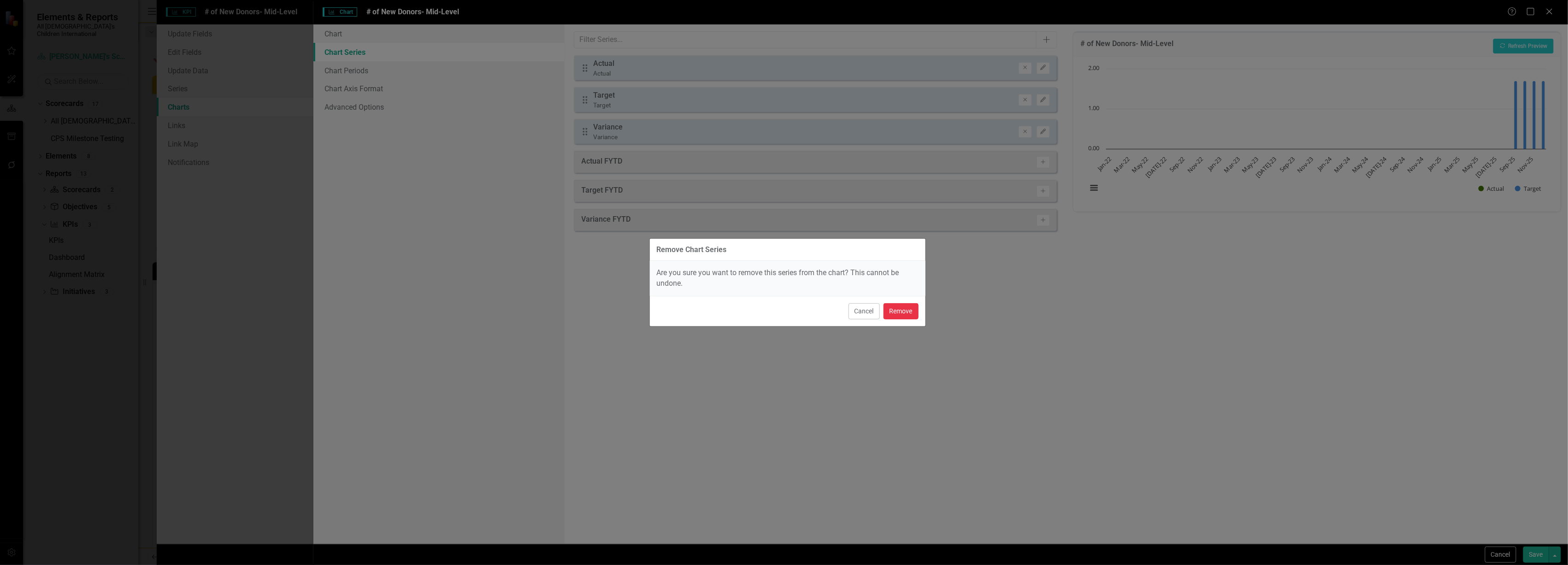
click at [899, 311] on button "Remove" at bounding box center [901, 312] width 35 height 16
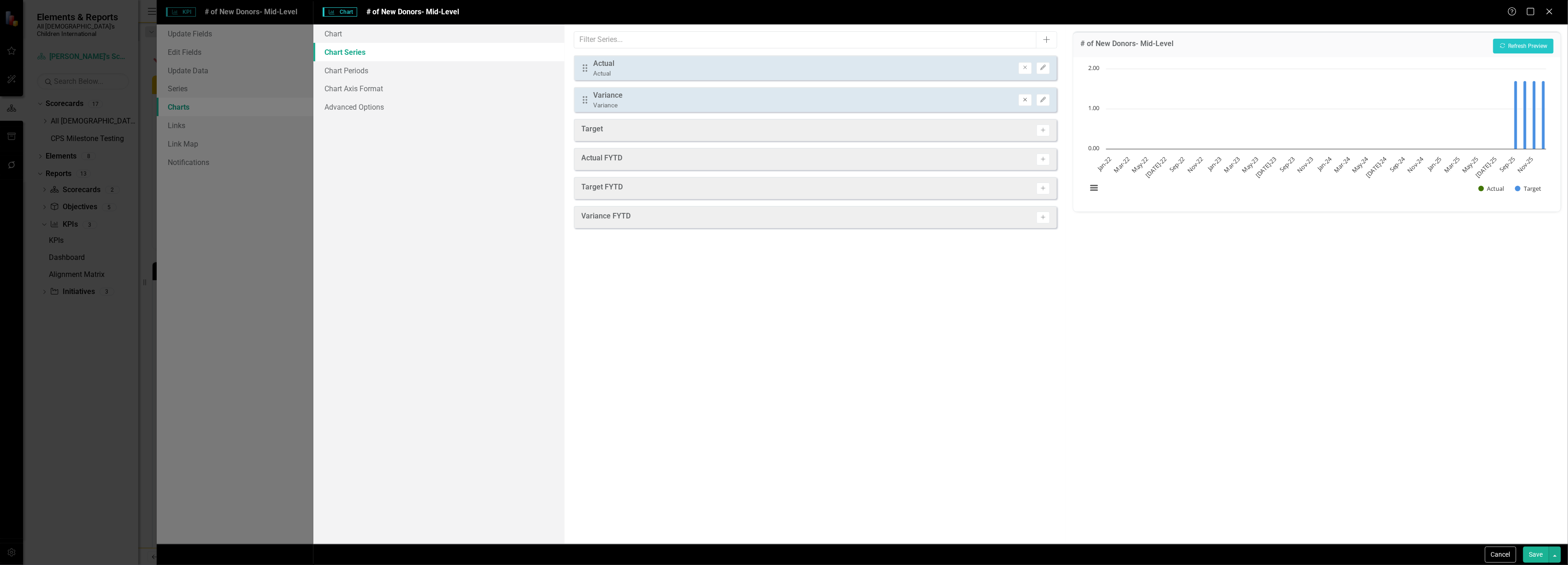
click at [1027, 100] on icon "Remove" at bounding box center [1026, 100] width 7 height 5
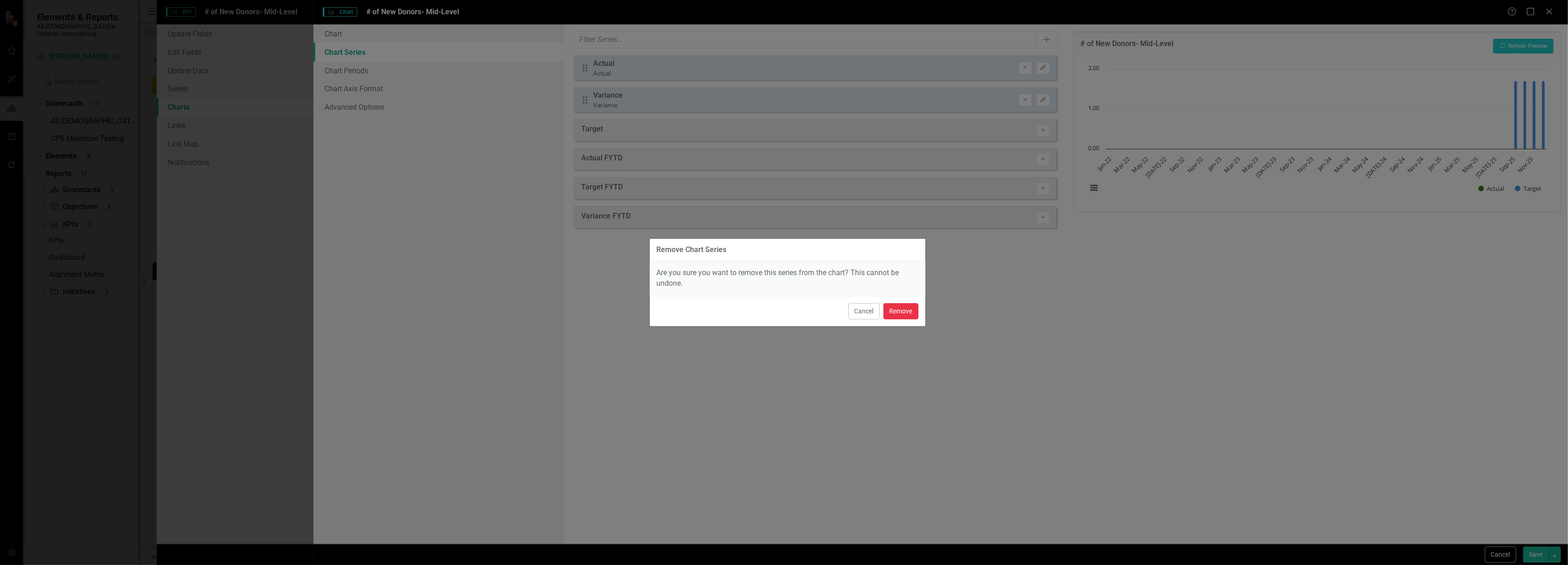
click at [898, 310] on button "Remove" at bounding box center [901, 312] width 35 height 16
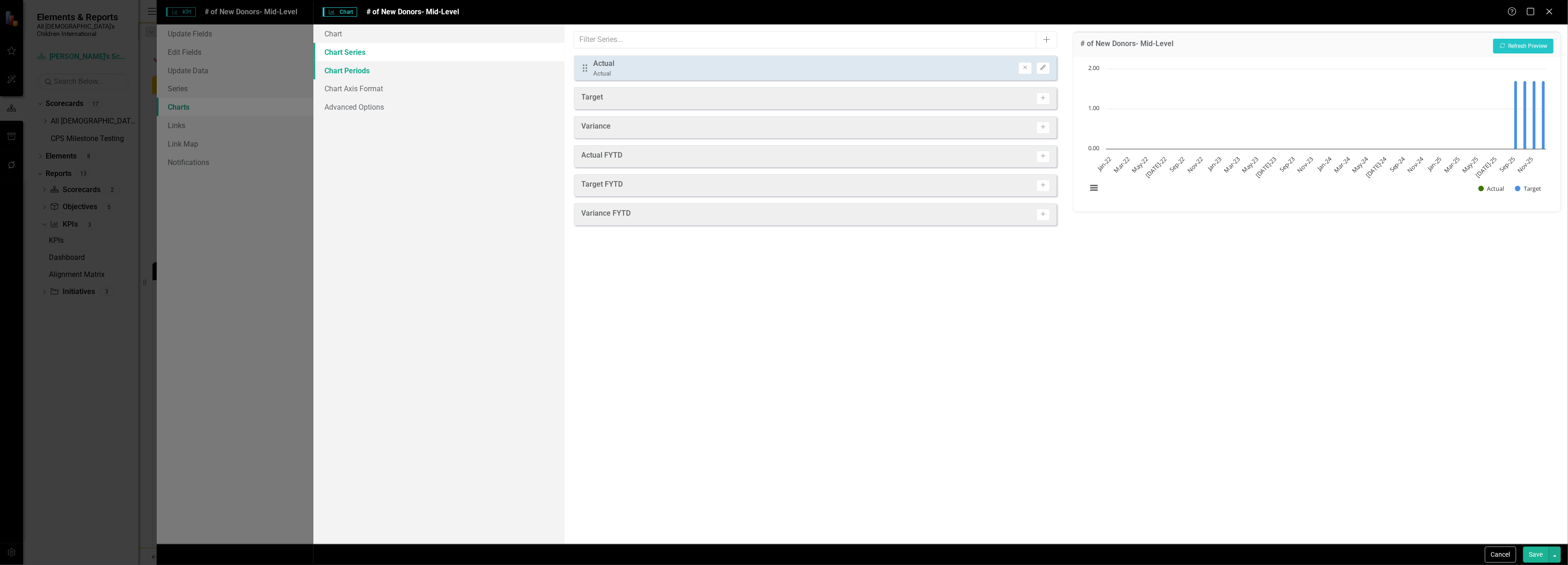
click at [349, 67] on link "Chart Periods" at bounding box center [439, 70] width 251 height 19
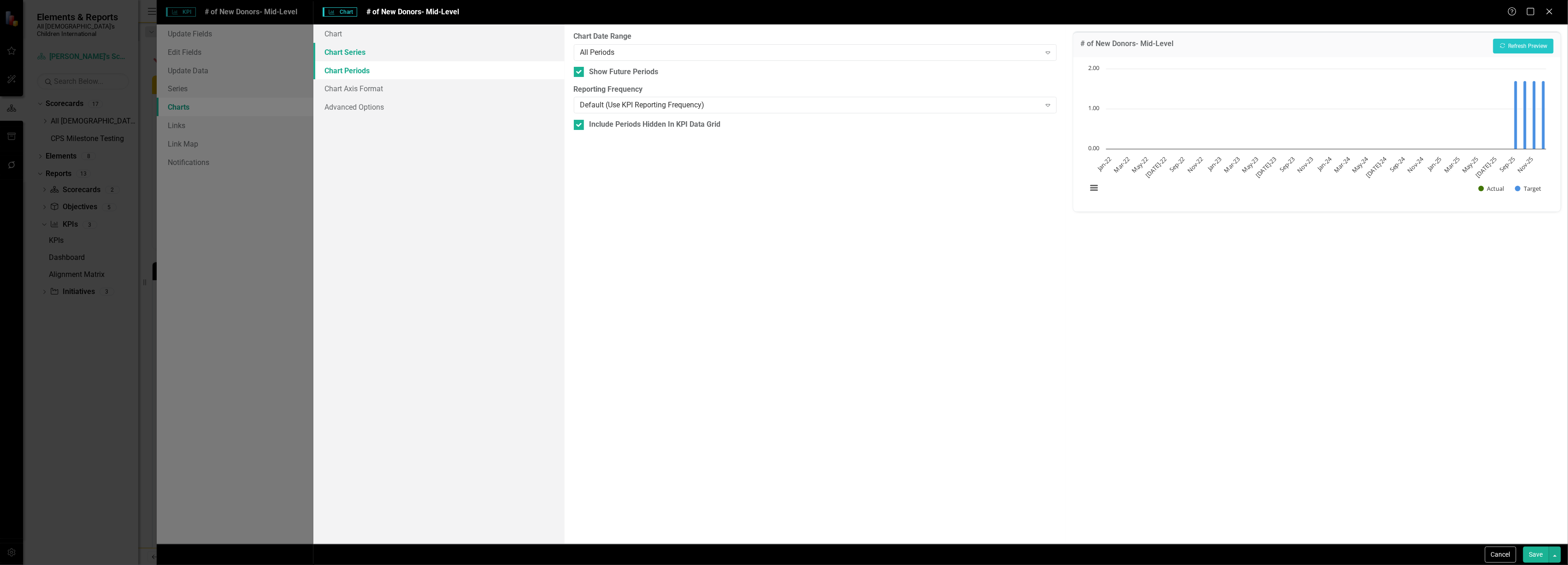
click at [349, 50] on link "Chart Series" at bounding box center [439, 51] width 251 height 19
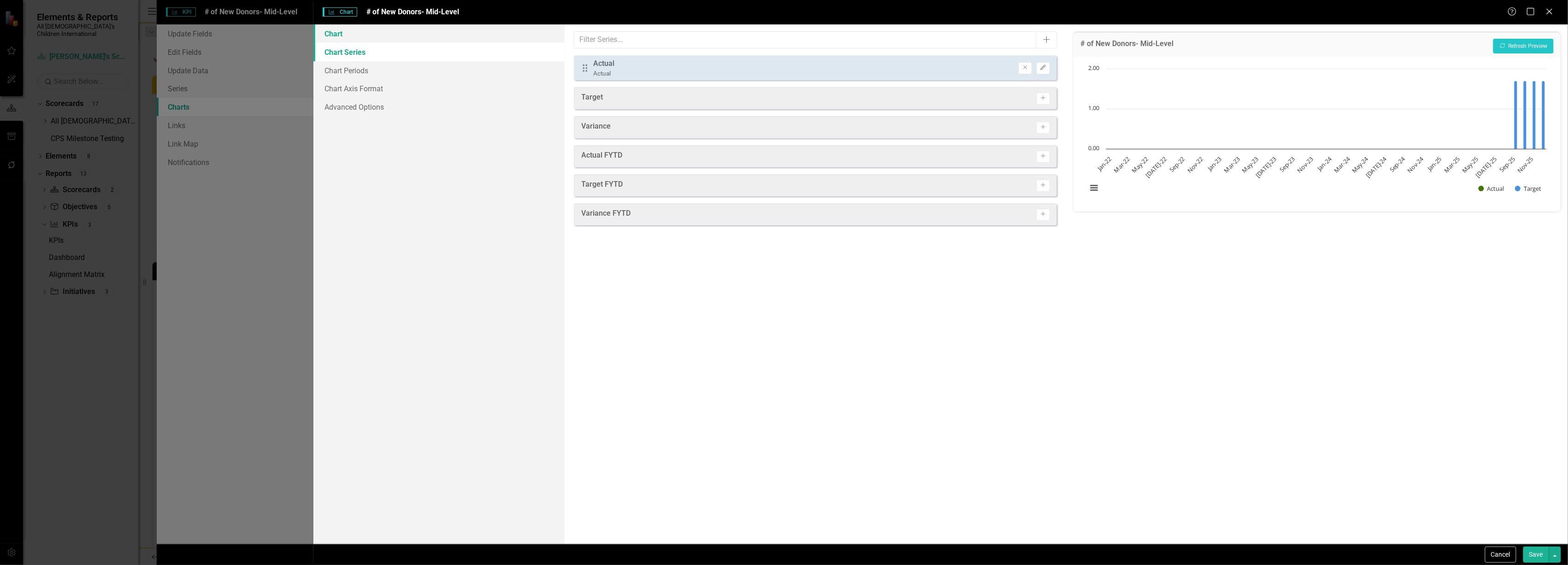
click at [353, 32] on link "Chart" at bounding box center [439, 34] width 251 height 19
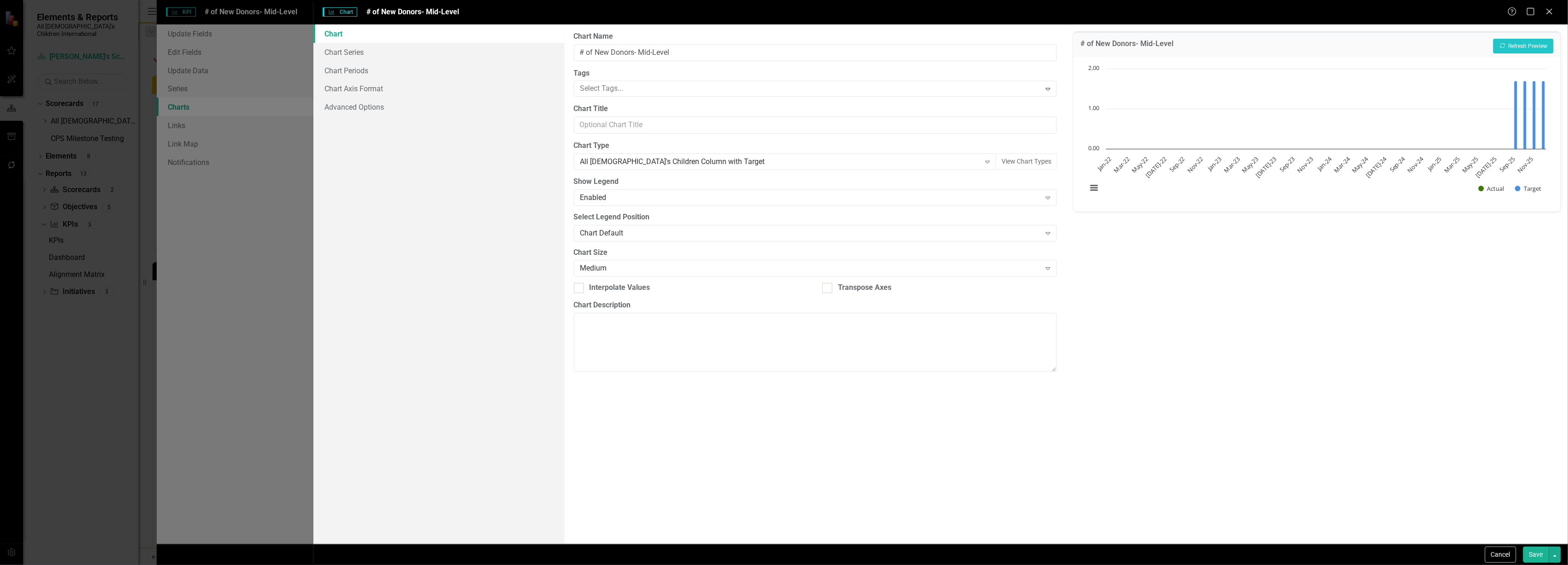
click at [1070, 157] on div "# of New Donors- Mid-Level Recalculate Refresh Preview Chart Bar chart with 2 d…" at bounding box center [1317, 284] width 502 height 520
click at [1024, 156] on button "View Chart Types" at bounding box center [1026, 162] width 62 height 16
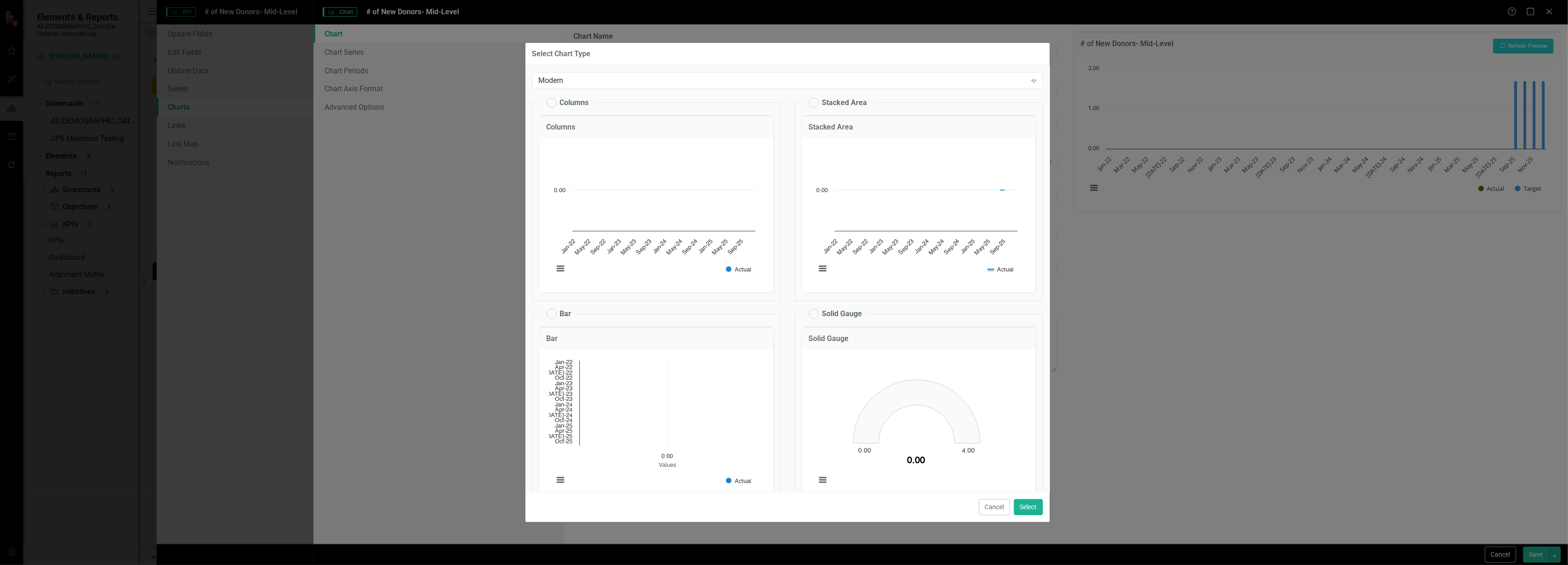
click at [810, 314] on label "Solid Gauge" at bounding box center [835, 314] width 54 height 10
click at [810, 314] on input "Solid Gauge" at bounding box center [809, 312] width 6 height 6
radio input "true"
click at [814, 98] on label "Stacked Area" at bounding box center [838, 102] width 58 height 10
click at [813, 98] on input "Stacked Area" at bounding box center [809, 100] width 6 height 6
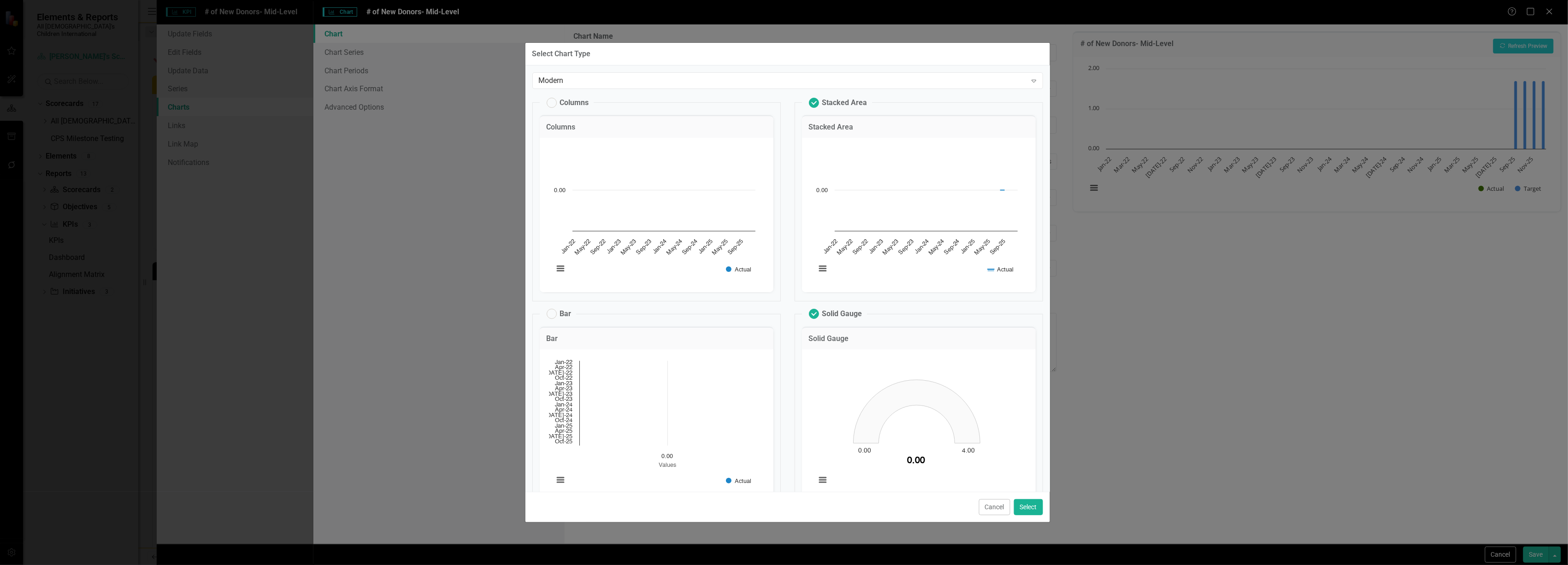
radio input "true"
radio input "false"
click at [809, 312] on label "Solid Gauge" at bounding box center [835, 314] width 54 height 10
click at [808, 312] on input "Solid Gauge" at bounding box center [809, 312] width 6 height 6
radio input "false"
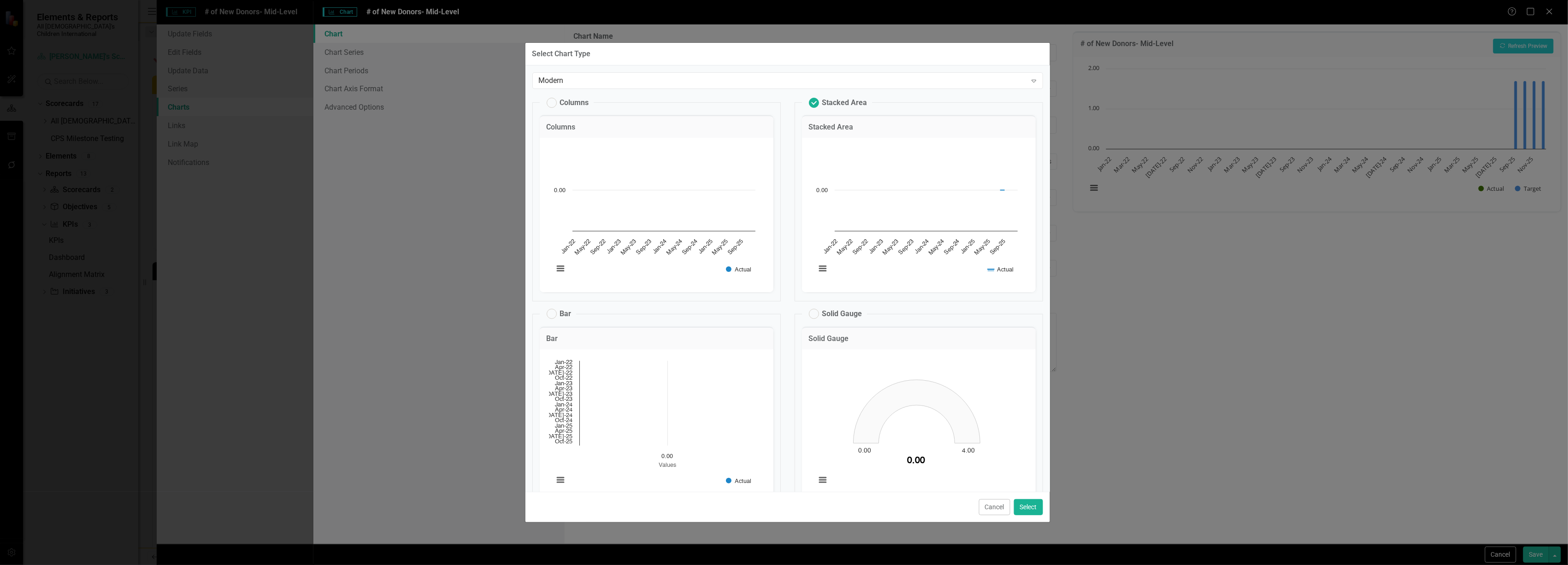
radio input "true"
click at [734, 78] on div "Modern" at bounding box center [783, 80] width 488 height 10
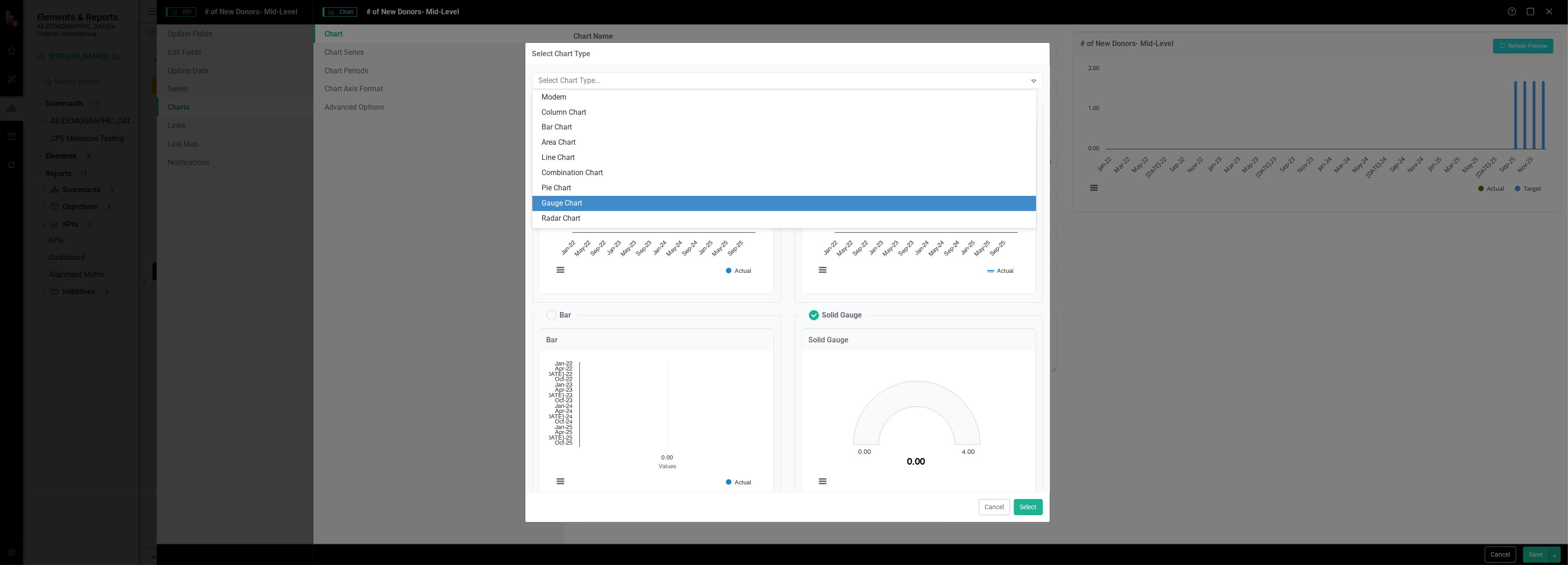
drag, startPoint x: 704, startPoint y: 194, endPoint x: 704, endPoint y: 200, distance: 6.0
click at [704, 200] on div "Modern Column Chart Bar Chart Area Chart Line Chart Combination Chart Pie Chart…" at bounding box center [785, 159] width 504 height 138
click at [704, 200] on div "Gauge Chart" at bounding box center [786, 203] width 489 height 10
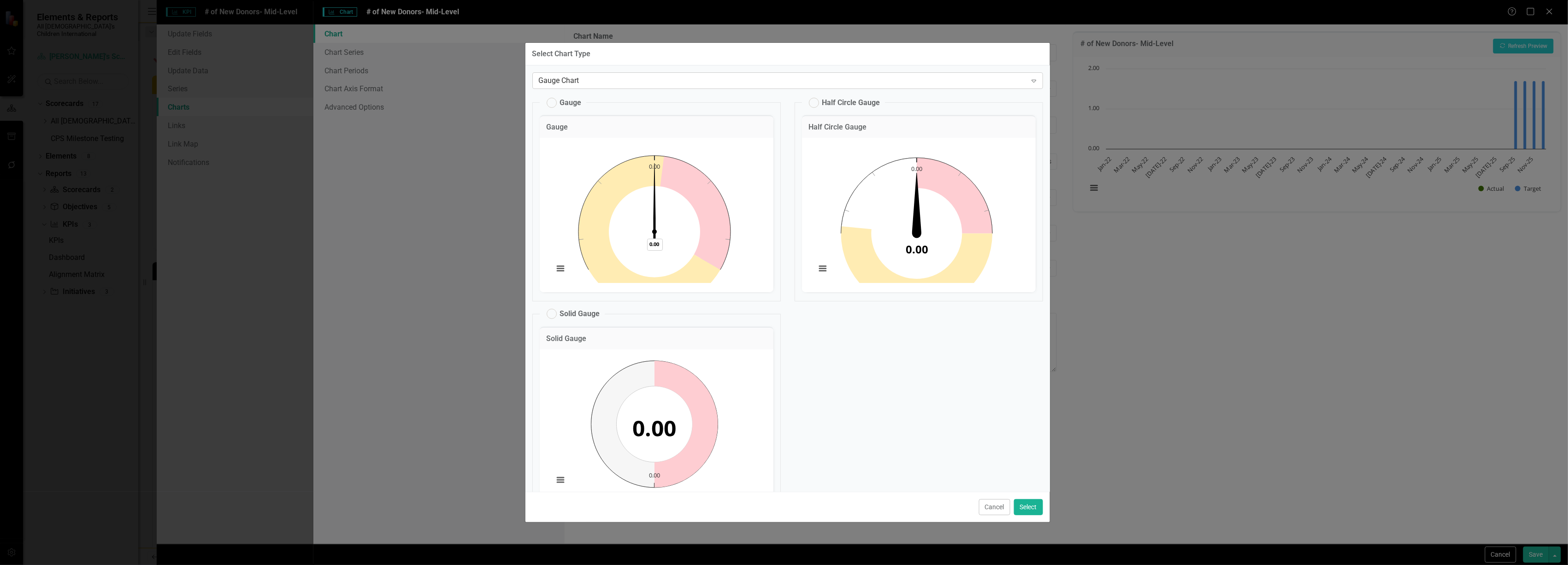
click at [693, 75] on div "Gauge Chart" at bounding box center [783, 80] width 488 height 10
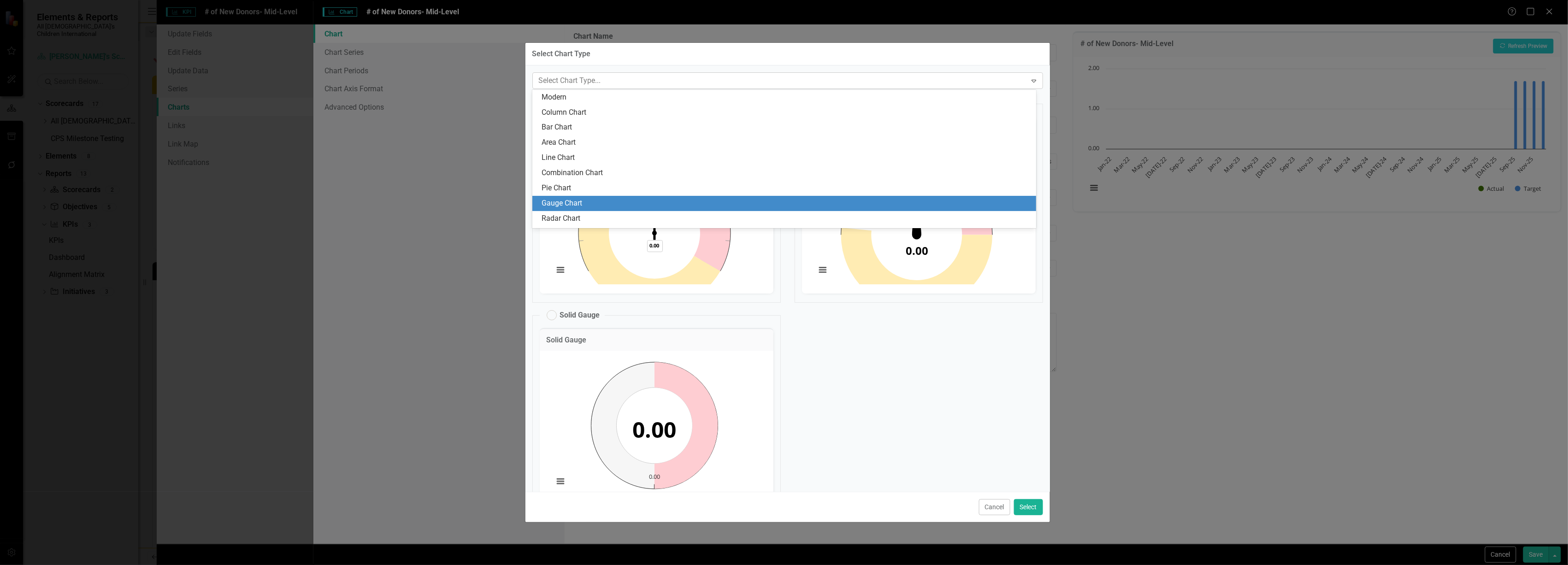
scroll to position [28, 0]
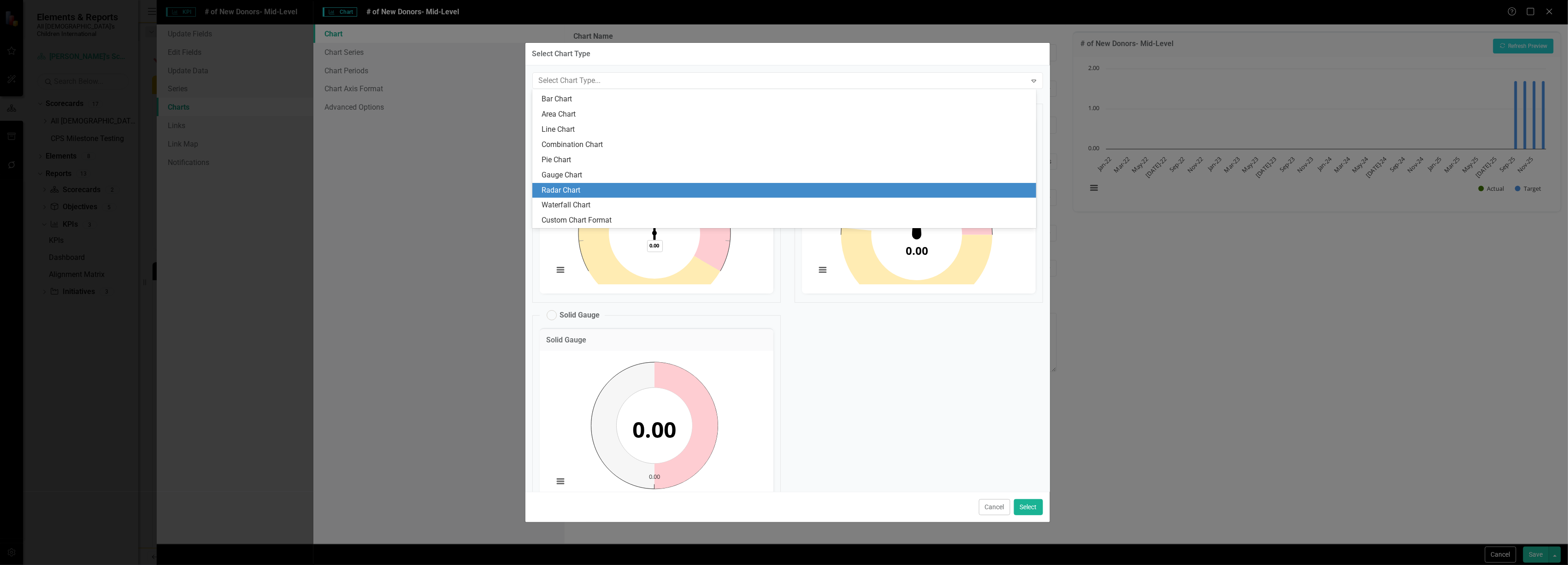
click at [654, 191] on div "Radar Chart" at bounding box center [786, 190] width 489 height 10
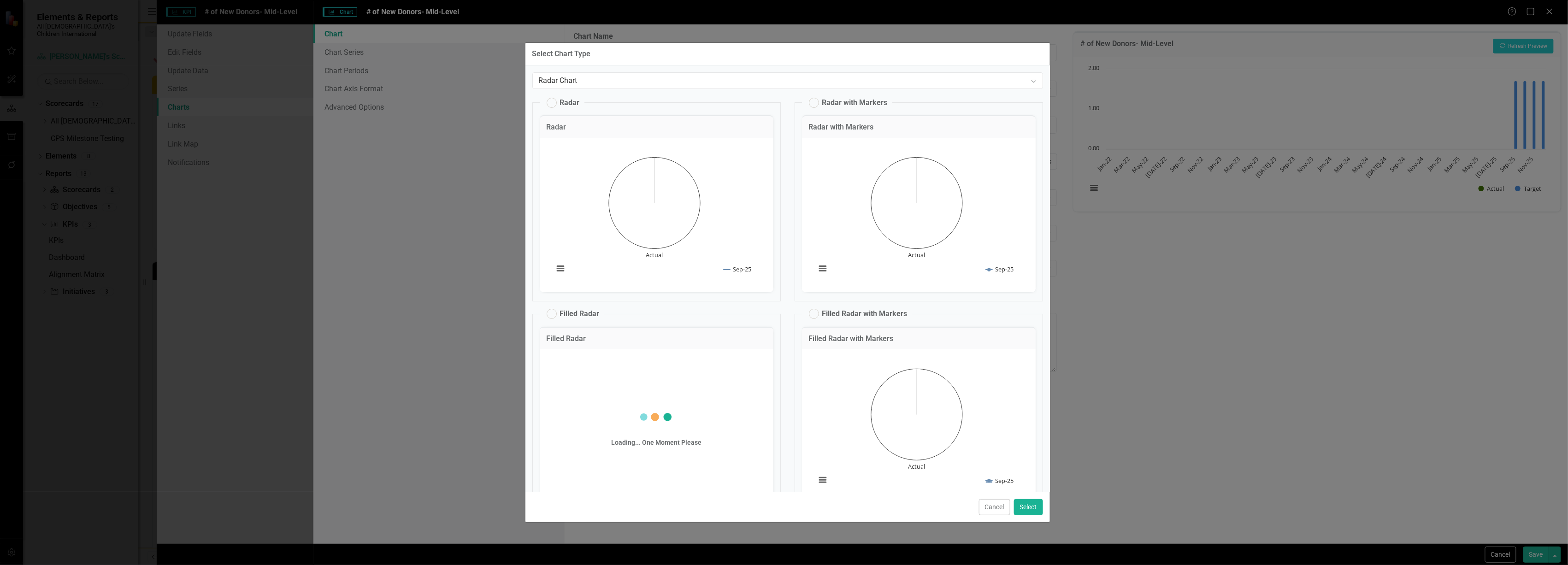
click at [697, 70] on div "Radar Chart Expand Radar Radar Chart Line chart with 1 data point. # of New Don…" at bounding box center [787, 279] width 524 height 427
click at [694, 81] on div "Radar Chart" at bounding box center [783, 80] width 488 height 10
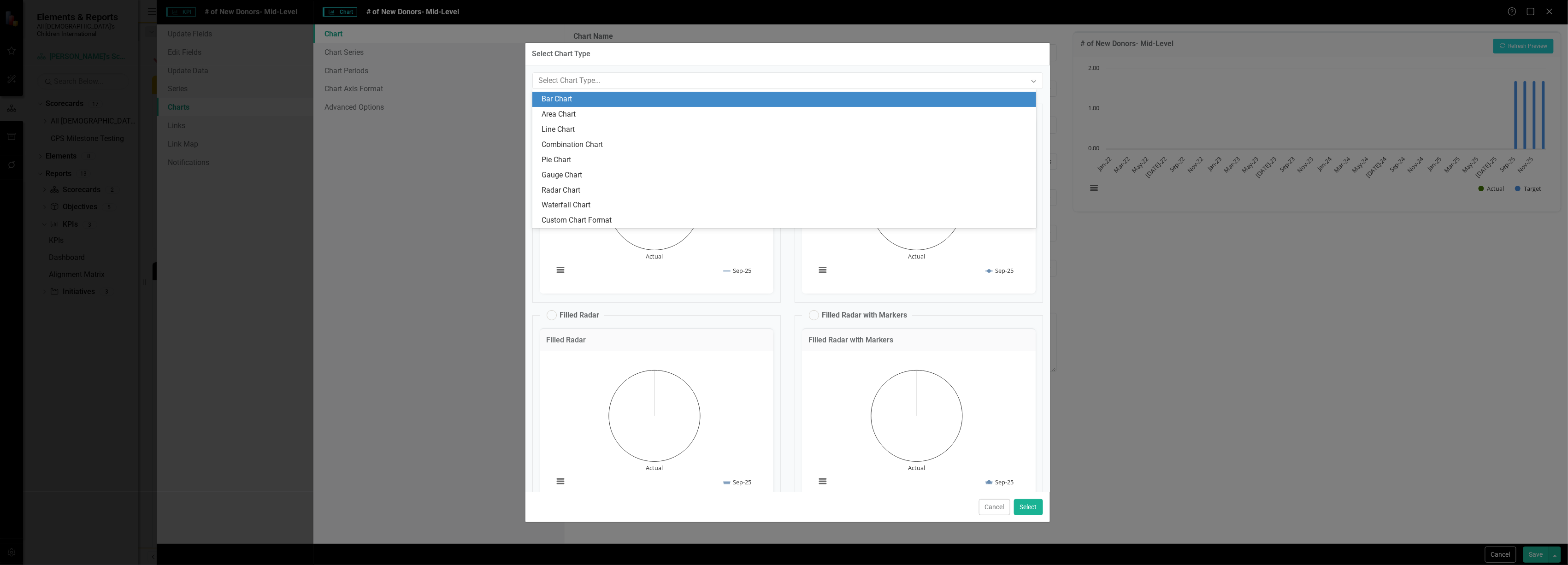
click at [684, 99] on div "Bar Chart" at bounding box center [786, 99] width 489 height 10
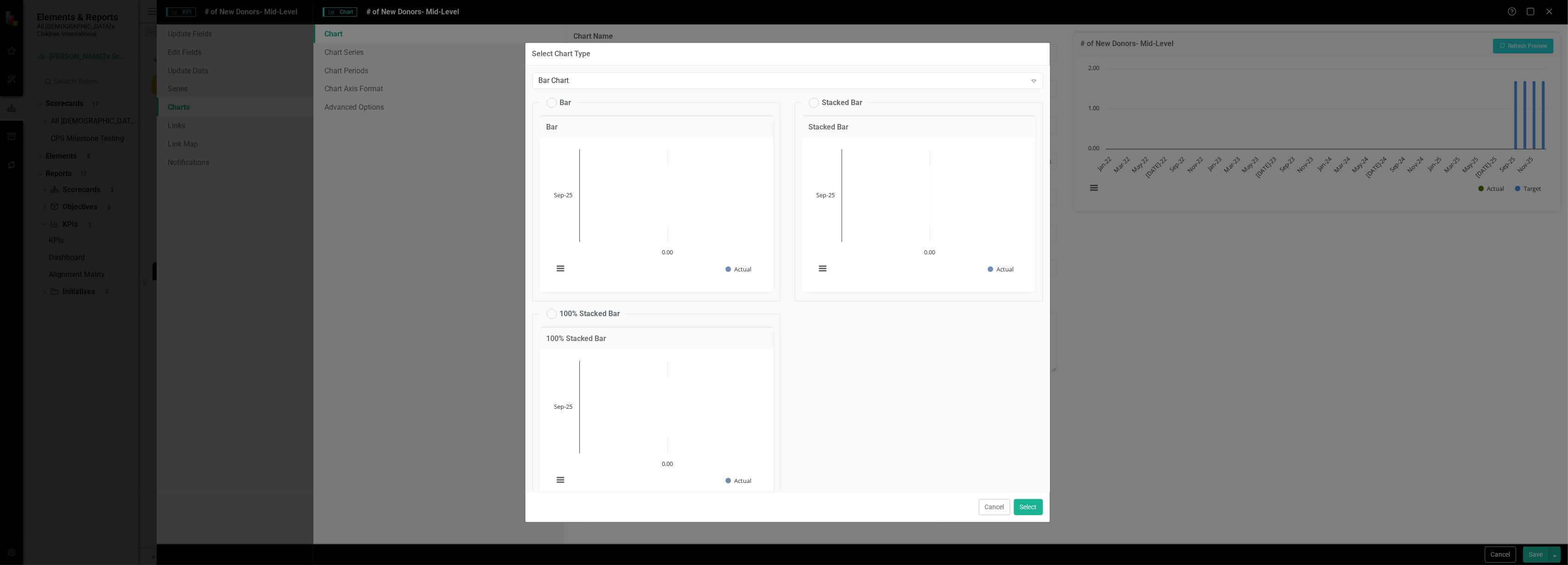
click at [986, 506] on button "Cancel" at bounding box center [995, 507] width 32 height 16
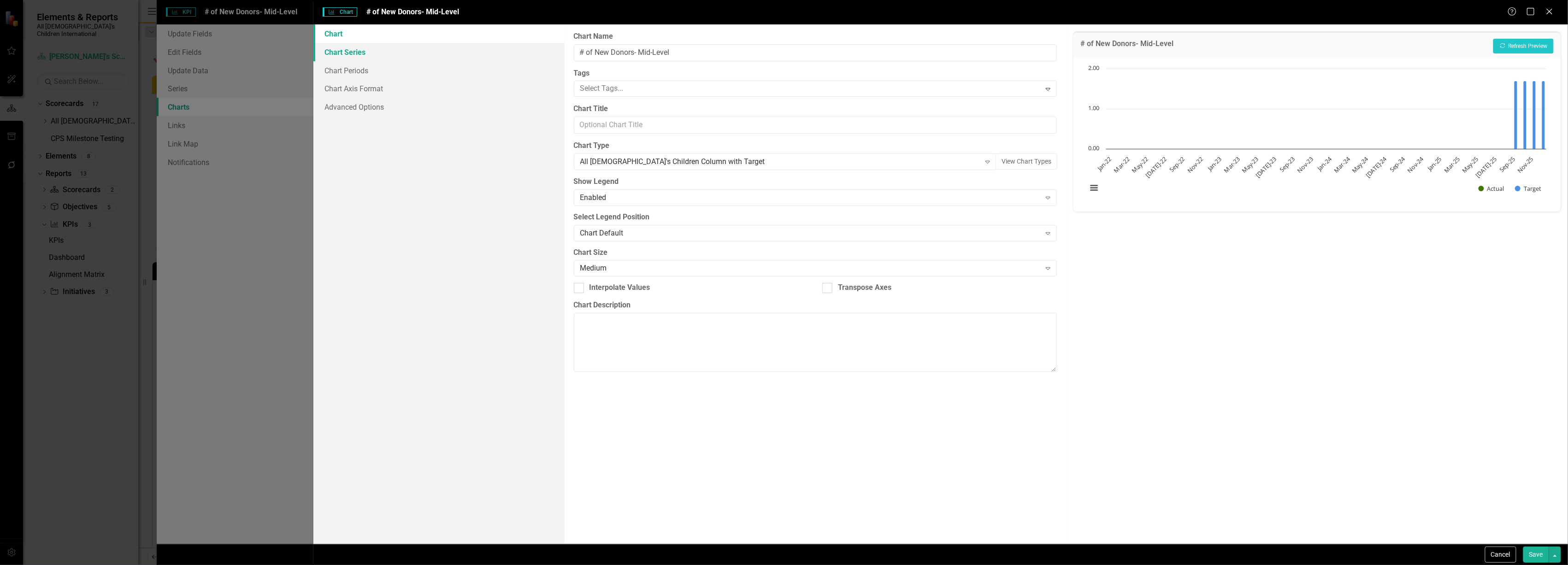
click at [381, 51] on link "Chart Series" at bounding box center [439, 51] width 251 height 19
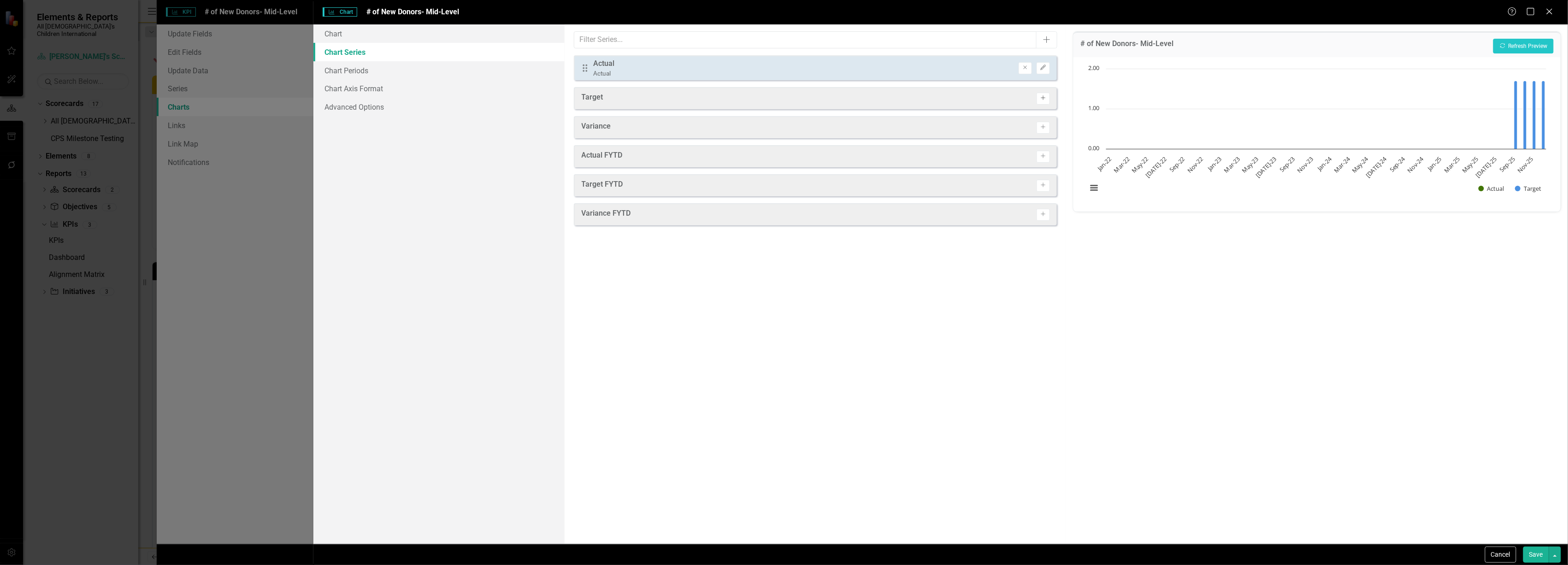
click at [1043, 96] on icon "Activate" at bounding box center [1044, 98] width 7 height 5
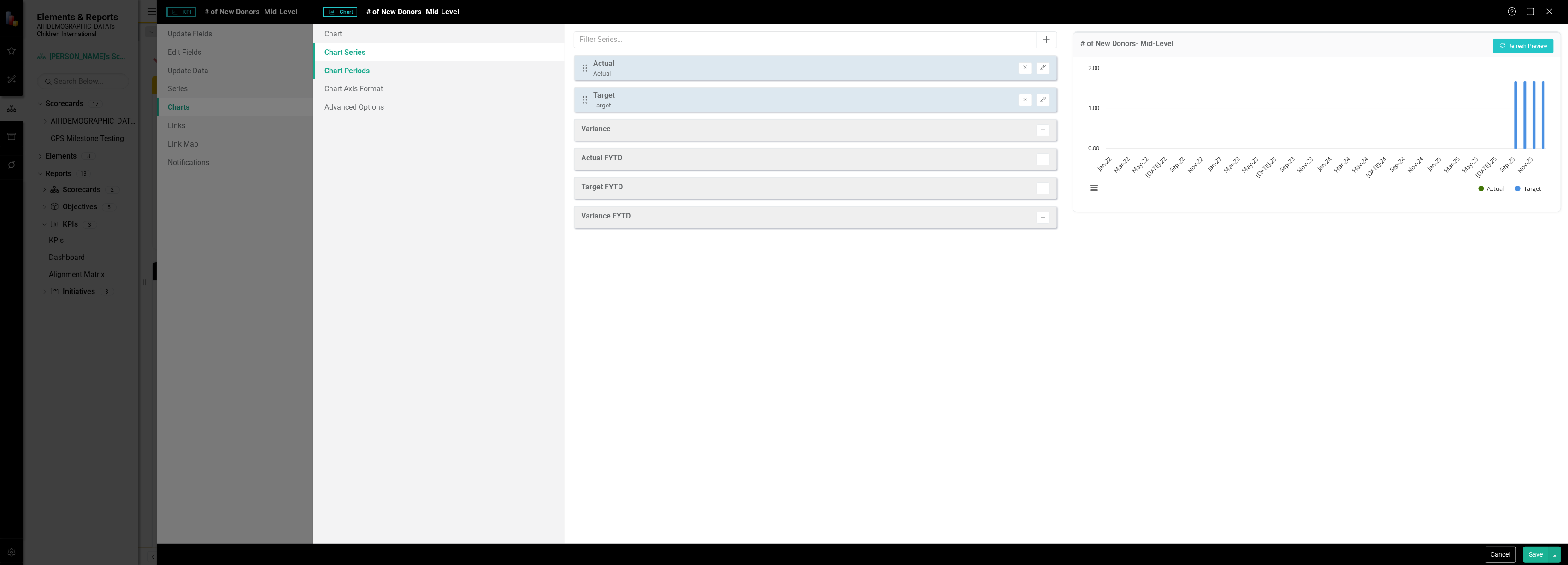
click at [391, 75] on link "Chart Periods" at bounding box center [439, 70] width 251 height 19
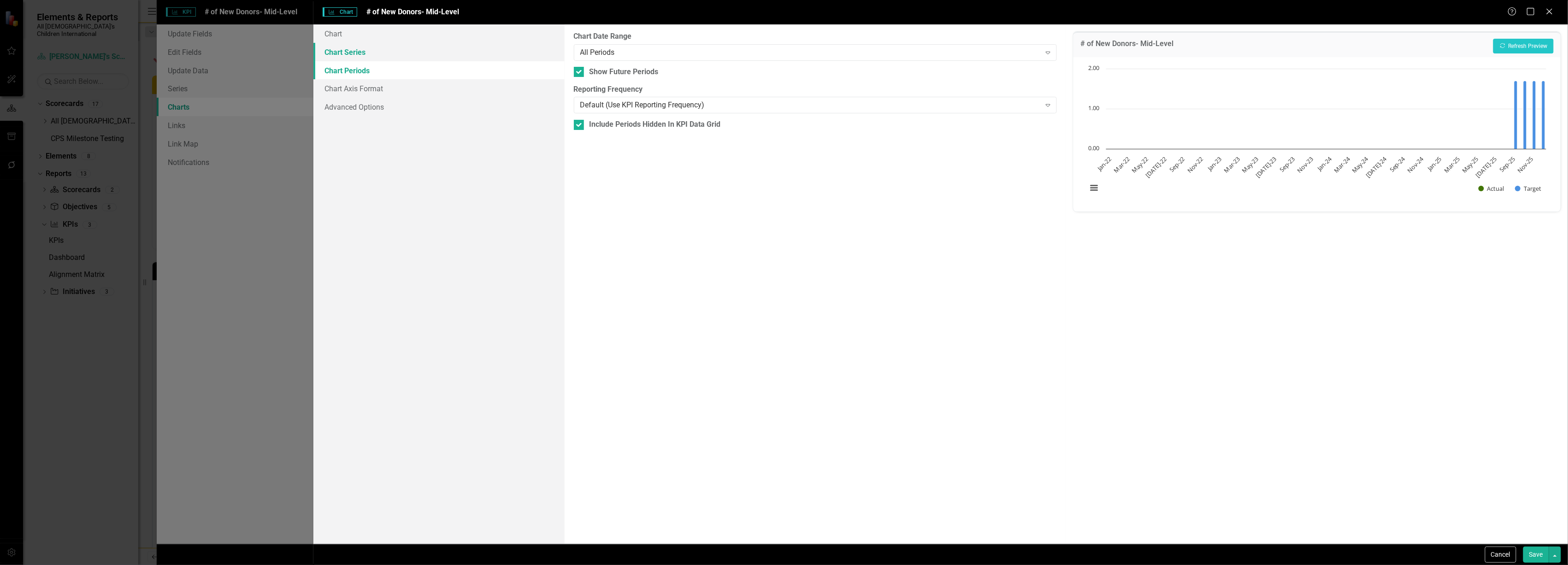
click at [395, 47] on link "Chart Series" at bounding box center [439, 51] width 251 height 19
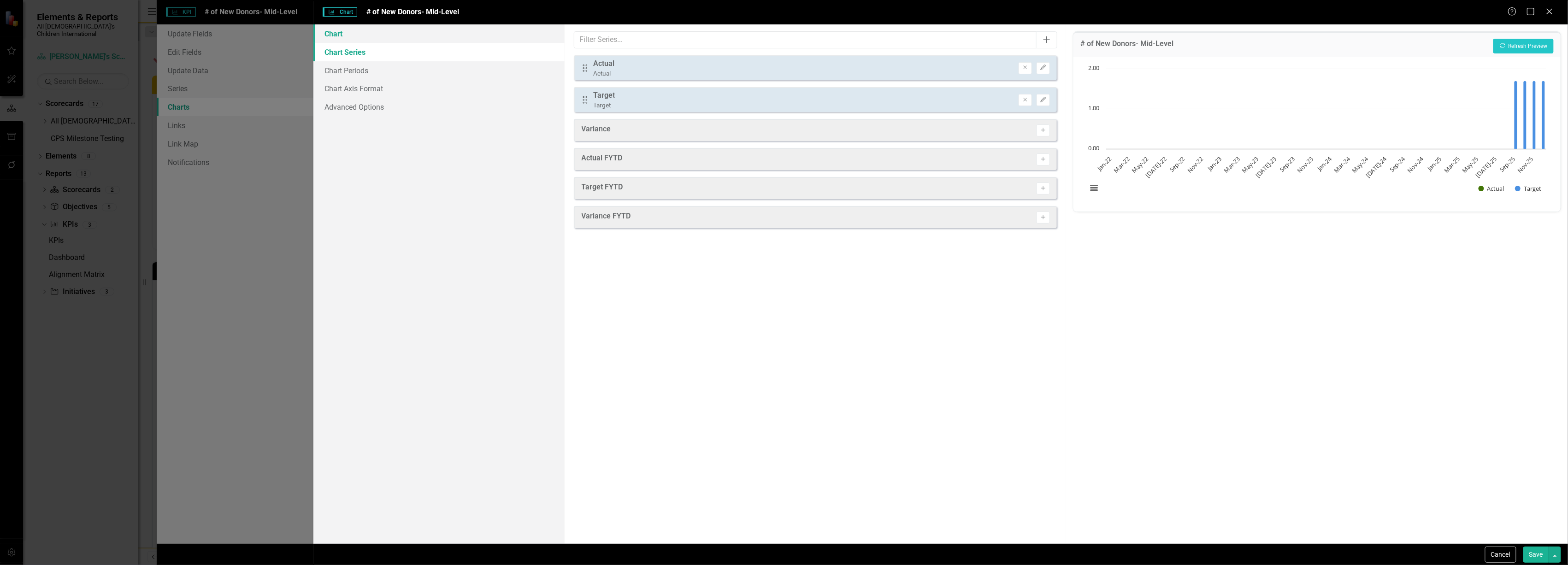
click at [395, 32] on link "Chart" at bounding box center [439, 34] width 251 height 19
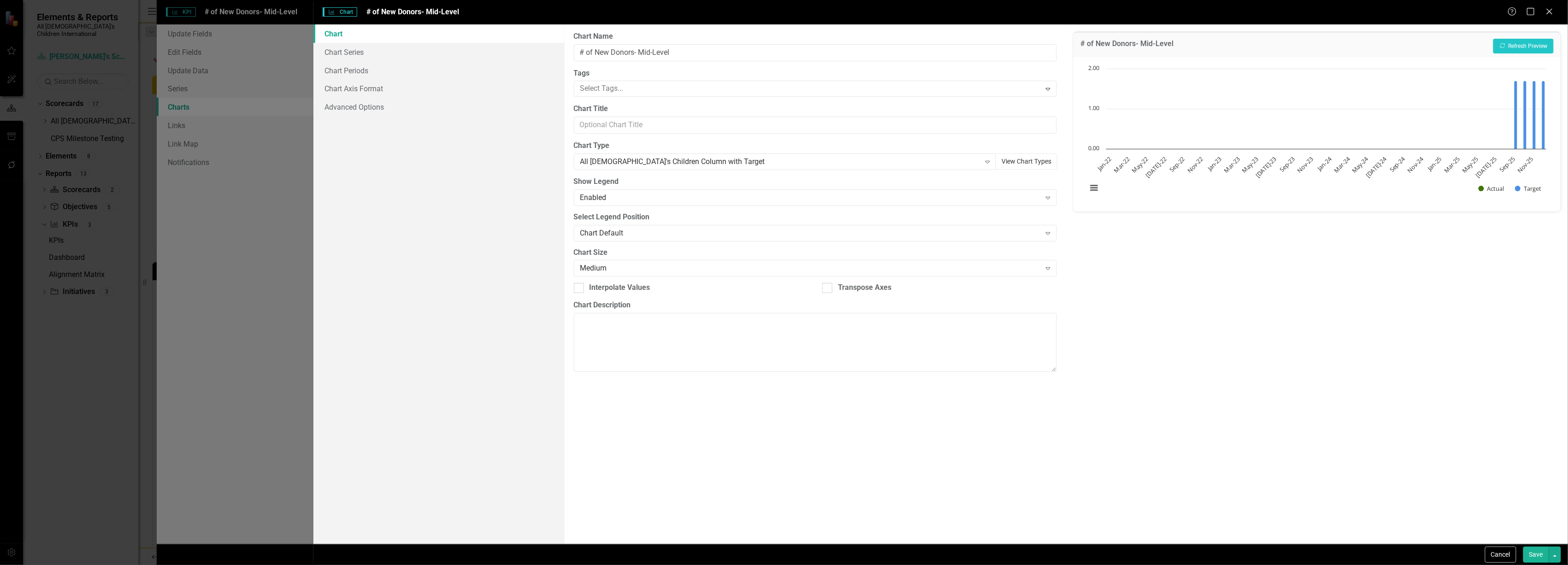
click at [1014, 164] on button "View Chart Types" at bounding box center [1026, 162] width 62 height 16
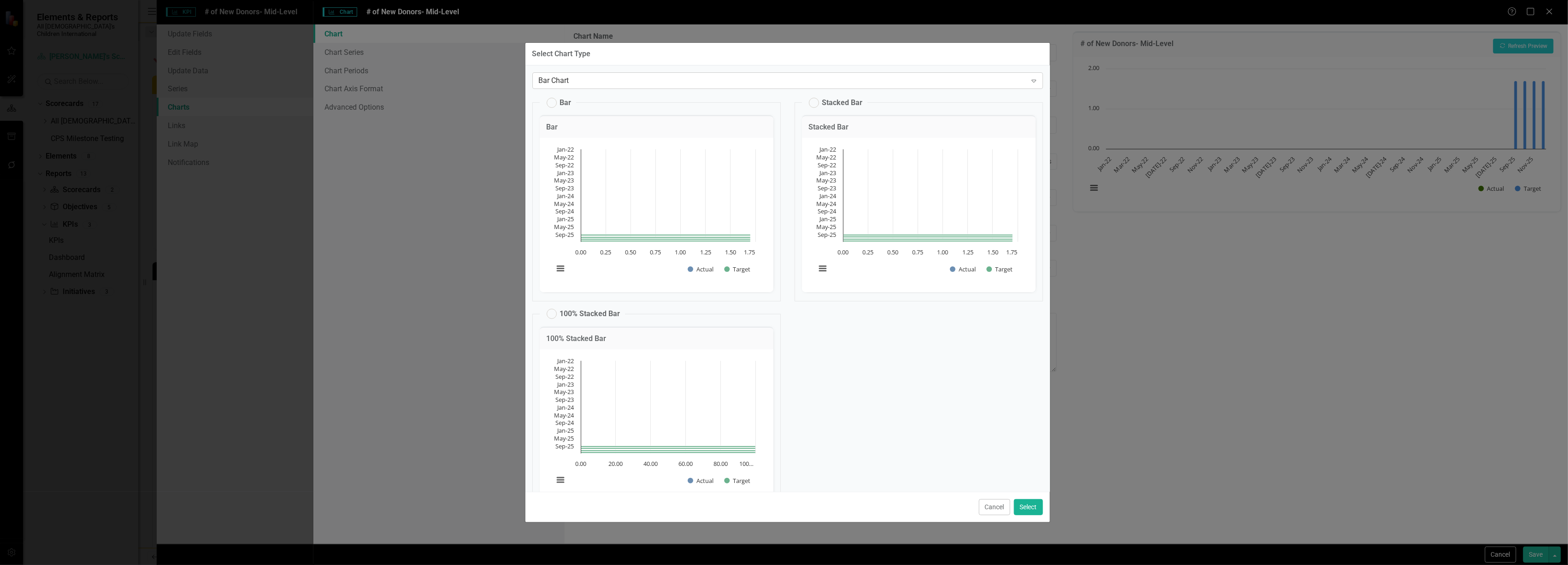
click at [603, 78] on div "Bar Chart" at bounding box center [783, 80] width 488 height 10
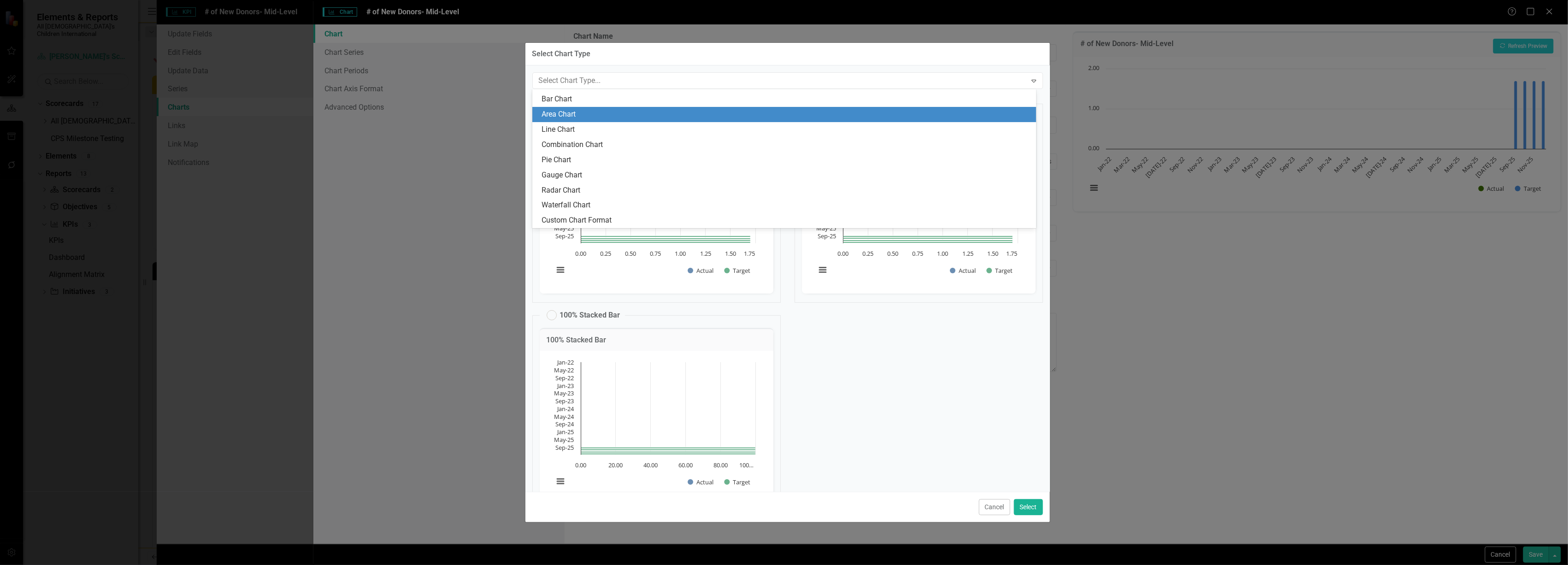
click at [595, 120] on div "Area Chart" at bounding box center [785, 115] width 504 height 15
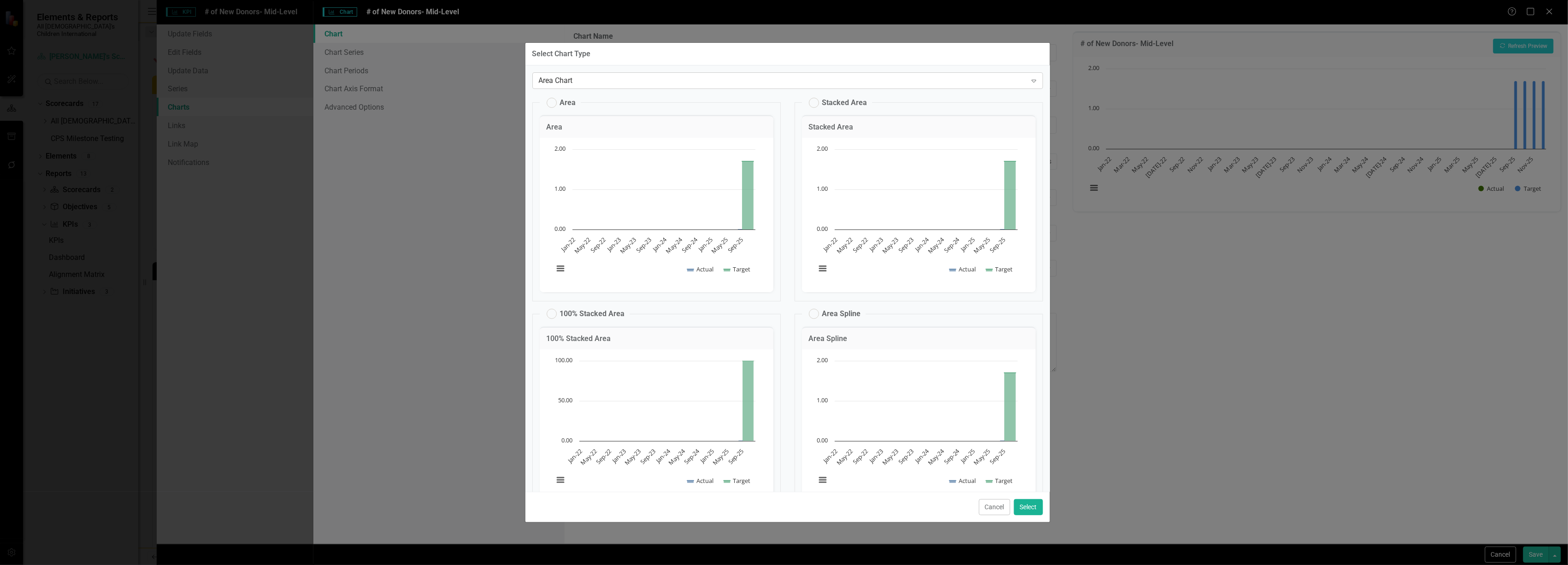
click at [610, 78] on div "Area Chart" at bounding box center [783, 80] width 488 height 10
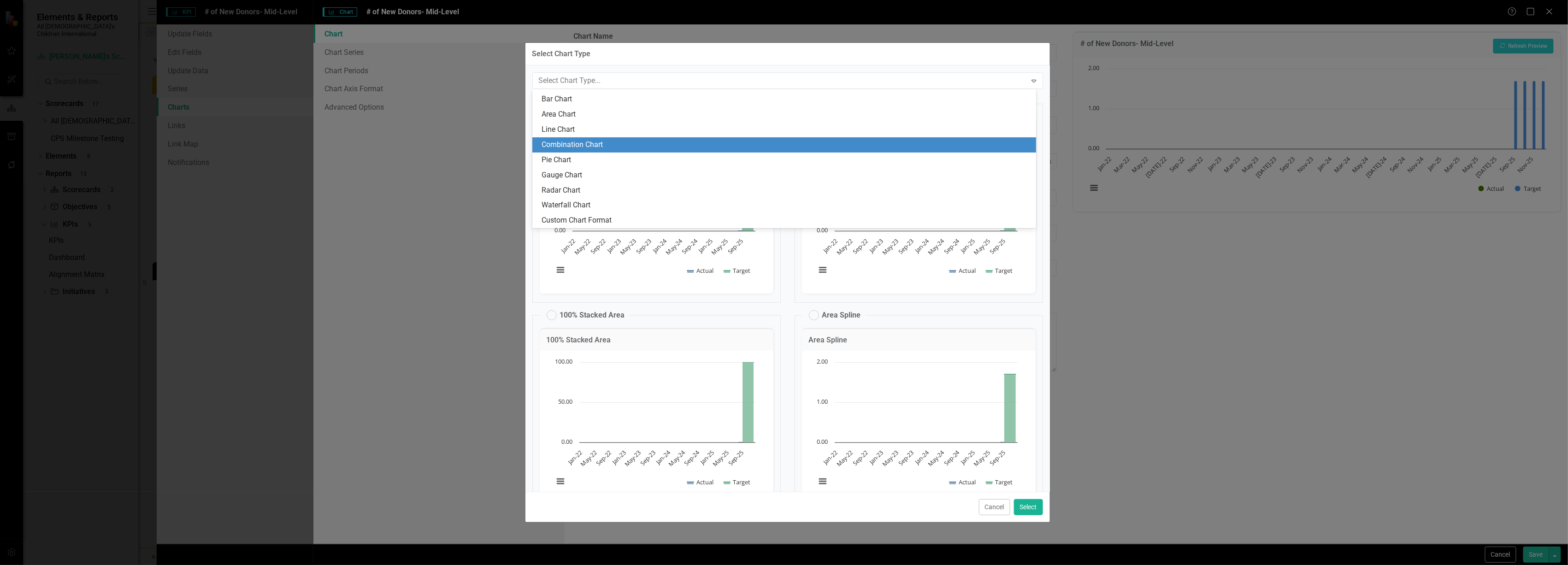
click at [601, 139] on div "Combination Chart" at bounding box center [786, 144] width 489 height 10
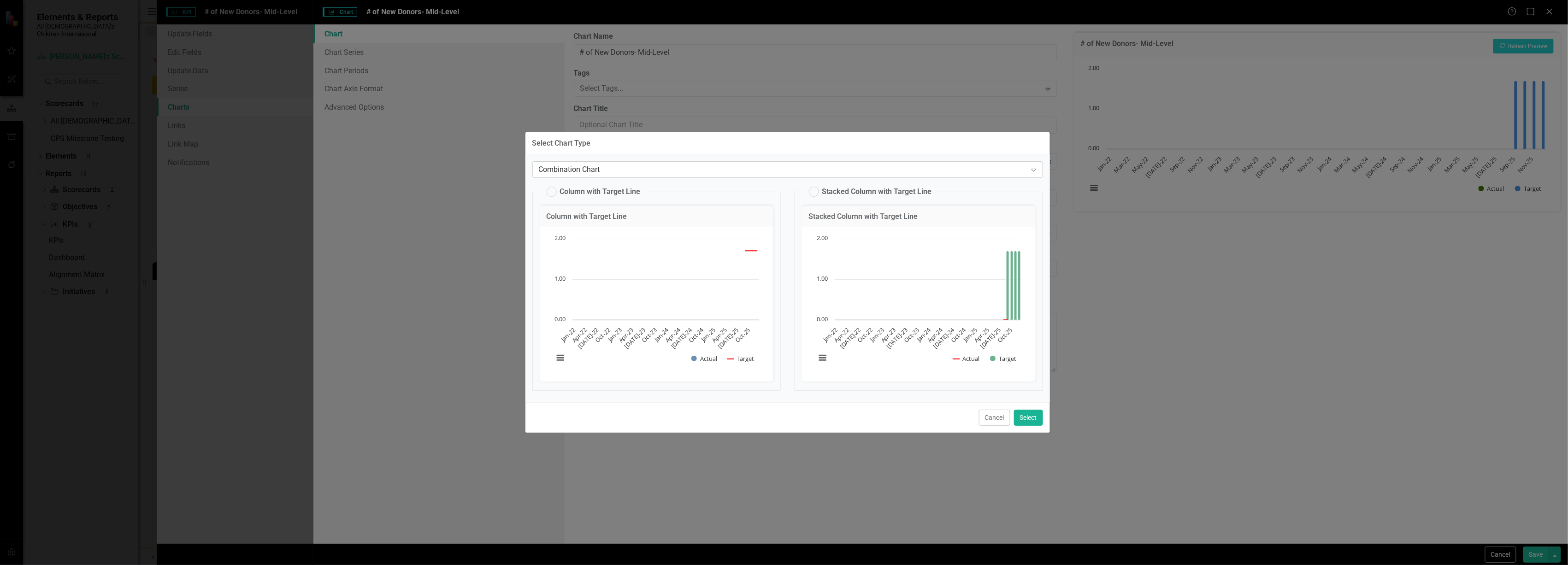
click at [666, 170] on div "Combination Chart" at bounding box center [783, 170] width 488 height 10
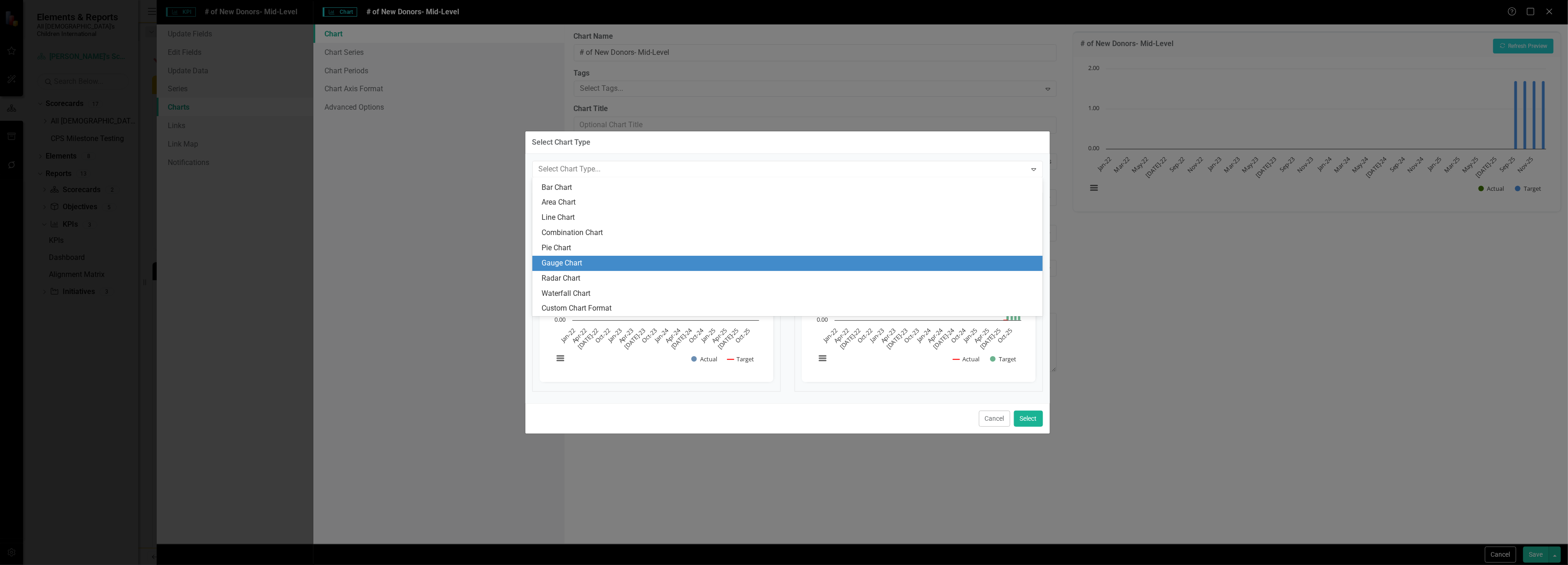
click at [649, 264] on div "Gauge Chart" at bounding box center [789, 263] width 496 height 10
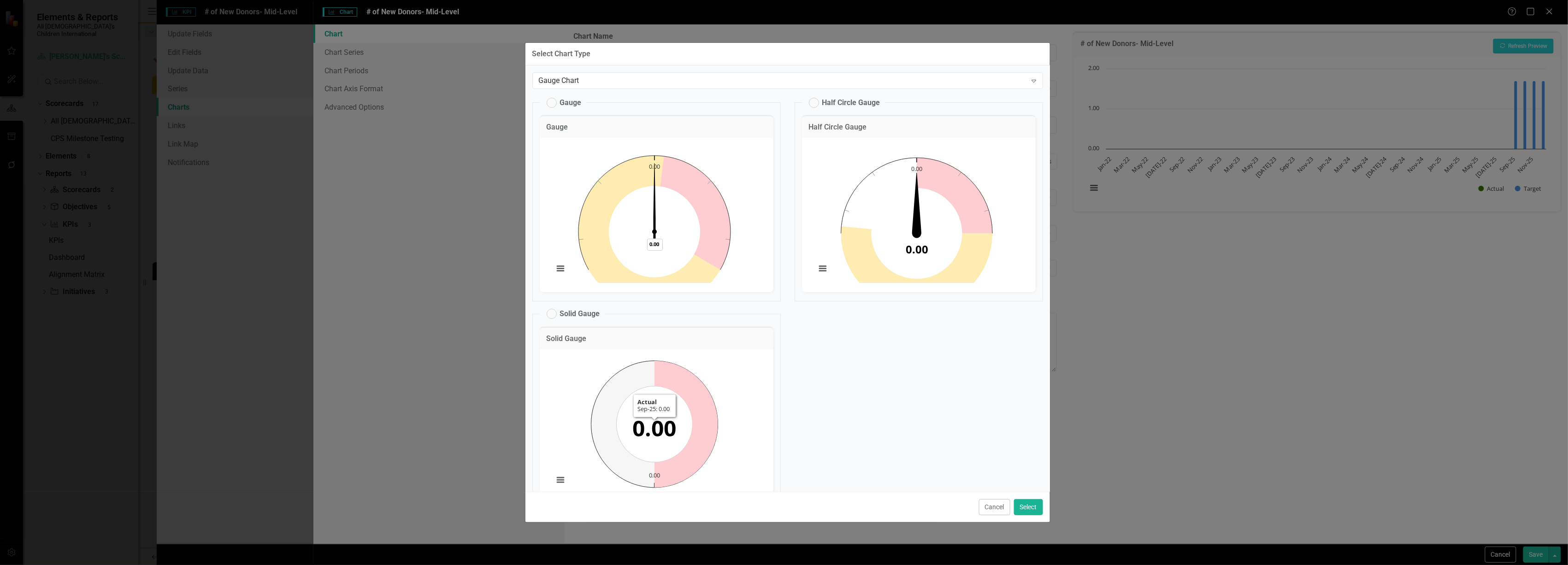
click at [552, 102] on label "Gauge" at bounding box center [564, 102] width 35 height 10
click at [551, 102] on input "Gauge" at bounding box center [547, 100] width 6 height 6
radio input "true"
click at [552, 102] on label "Gauge" at bounding box center [564, 102] width 35 height 10
click at [551, 102] on input "Gauge" at bounding box center [547, 100] width 6 height 6
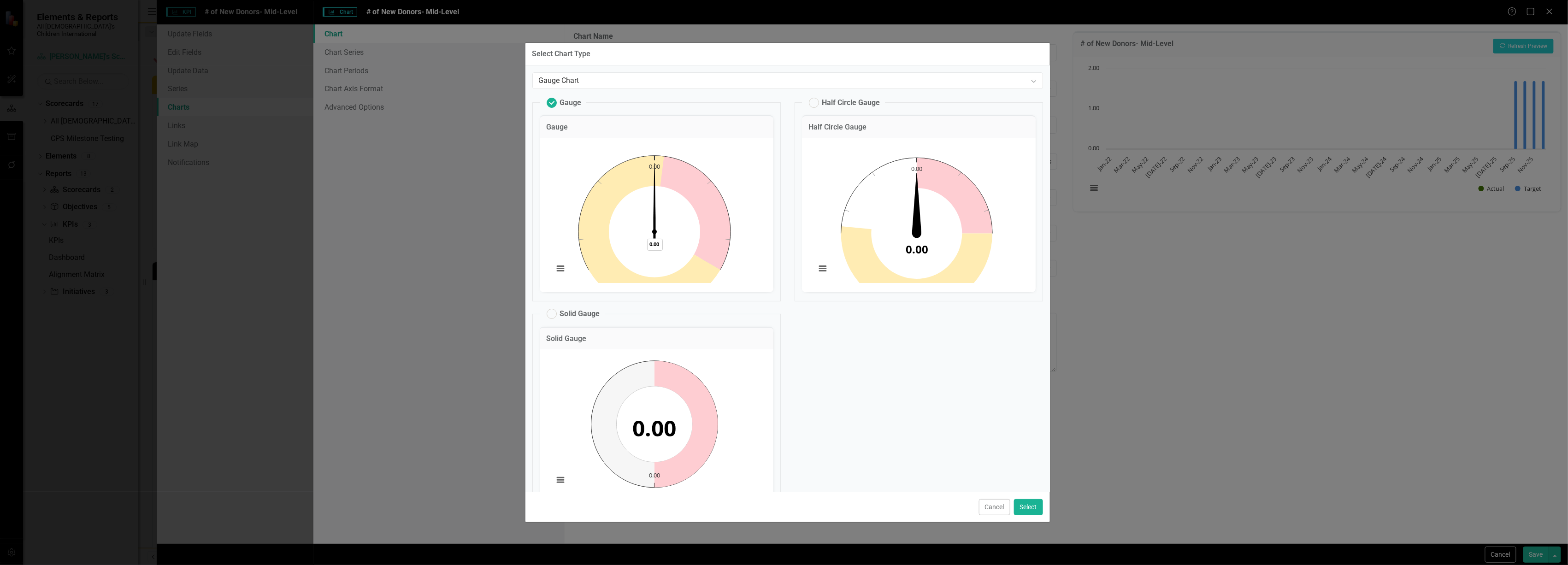
click at [552, 102] on label "Gauge" at bounding box center [564, 102] width 35 height 10
click at [551, 102] on input "Gauge" at bounding box center [547, 100] width 6 height 6
click at [552, 102] on label "Gauge" at bounding box center [564, 102] width 35 height 10
click at [551, 102] on input "Gauge" at bounding box center [547, 100] width 6 height 6
click at [989, 502] on button "Cancel" at bounding box center [995, 507] width 32 height 16
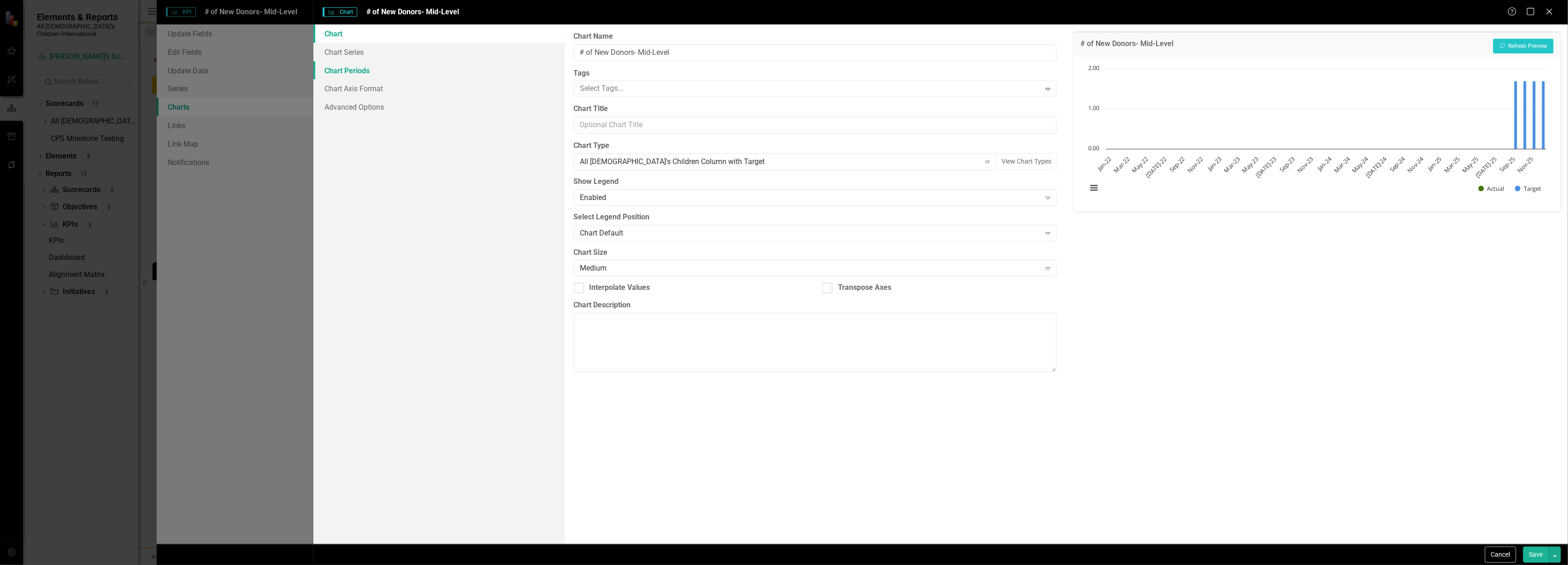
click at [369, 65] on link "Chart Periods" at bounding box center [439, 70] width 251 height 19
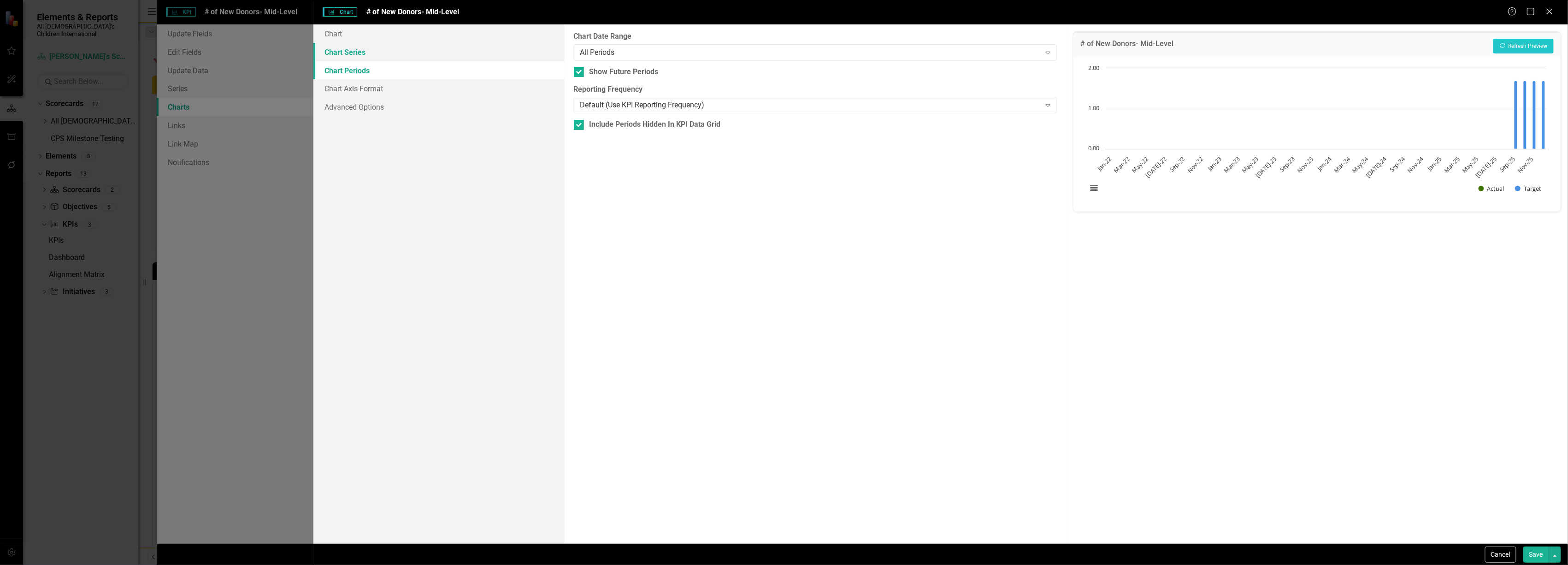
click at [369, 46] on link "Chart Series" at bounding box center [439, 51] width 251 height 19
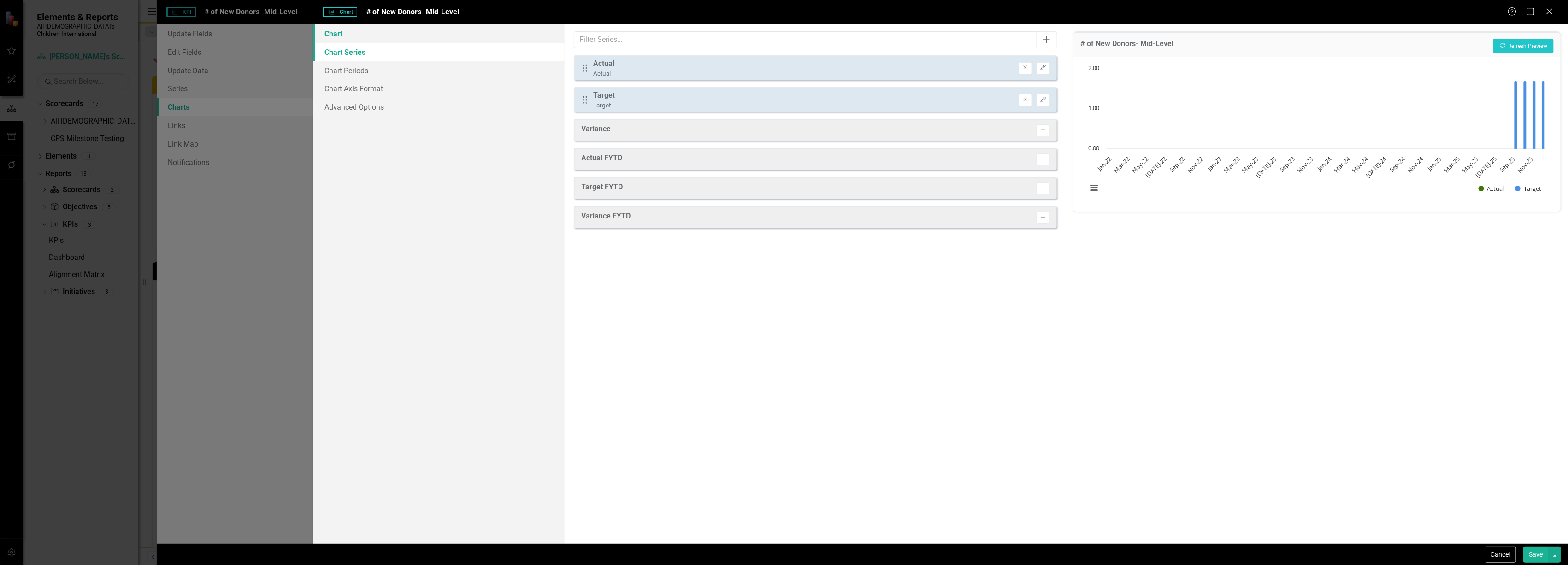
click at [373, 36] on link "Chart" at bounding box center [439, 34] width 251 height 19
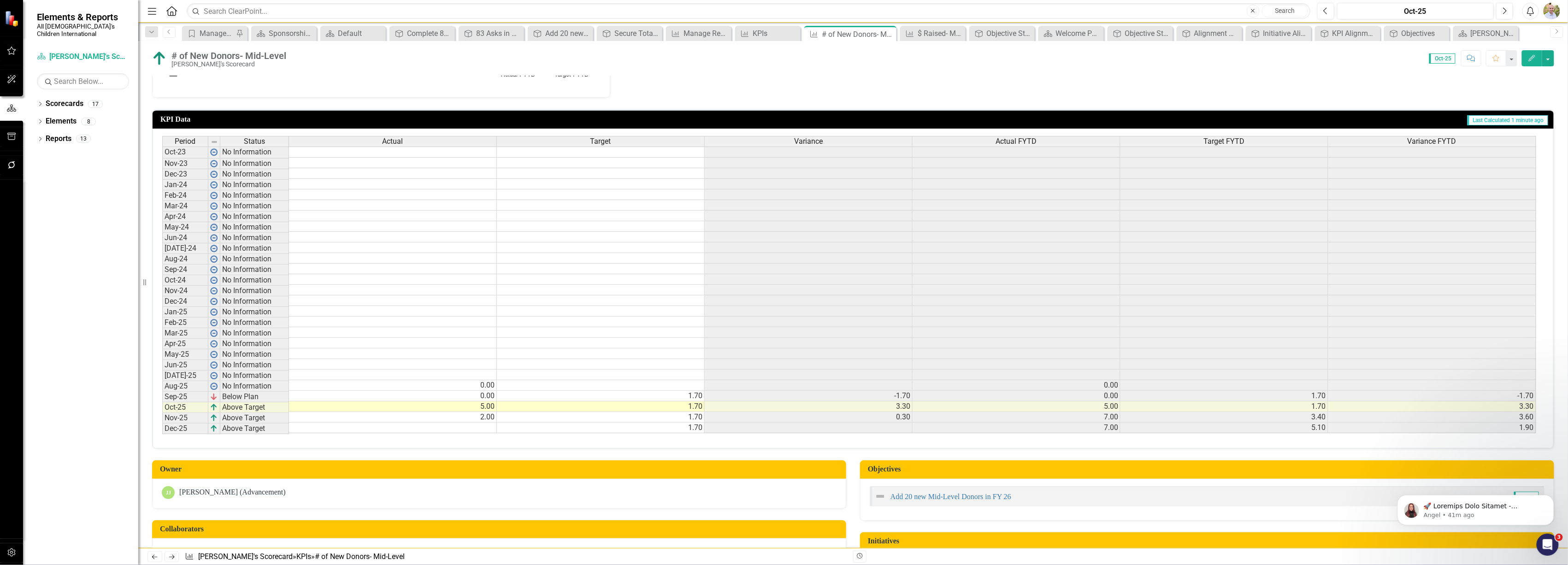
scroll to position [185, 0]
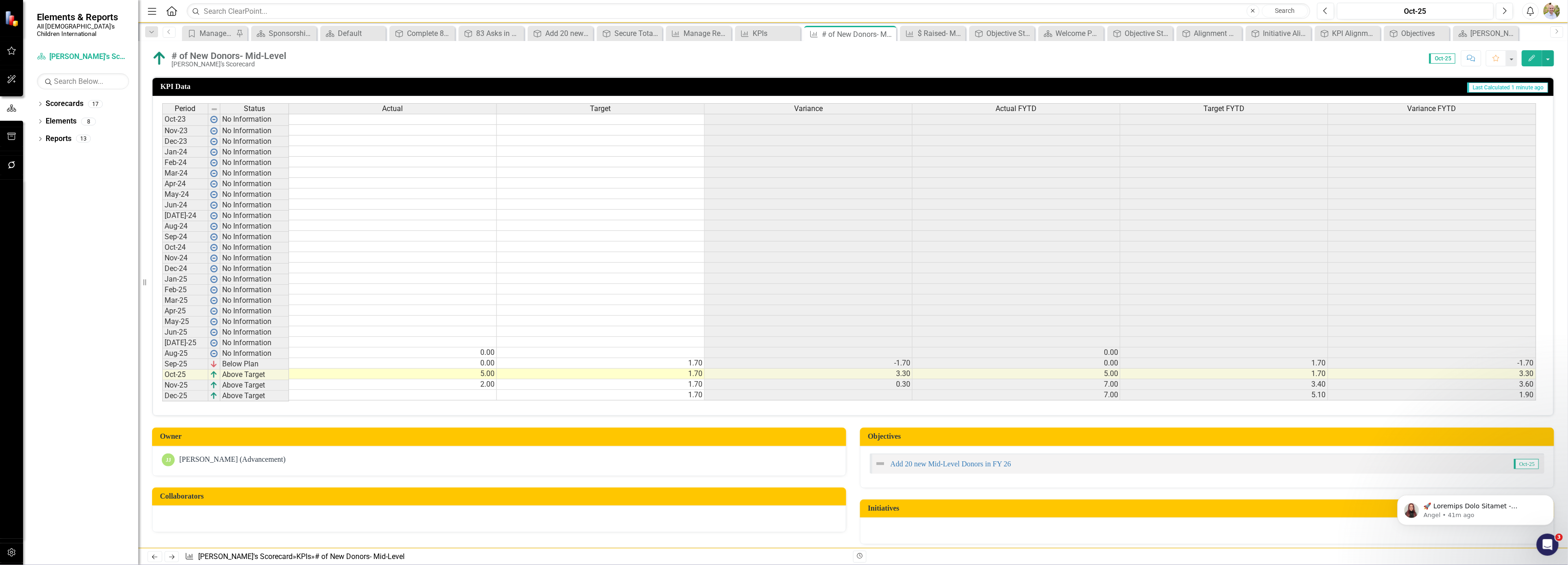
click at [467, 376] on td "5.00" at bounding box center [393, 373] width 208 height 10
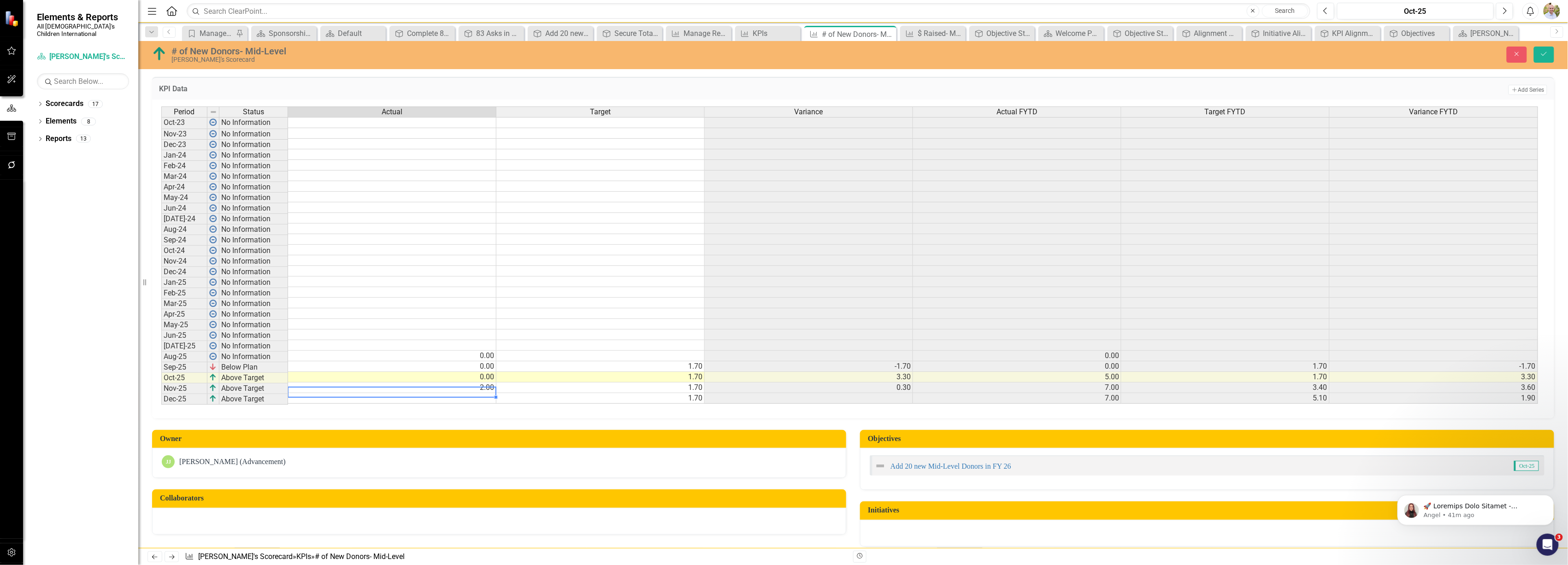
type textarea "0"
click at [1540, 52] on icon "Save" at bounding box center [1544, 54] width 8 height 6
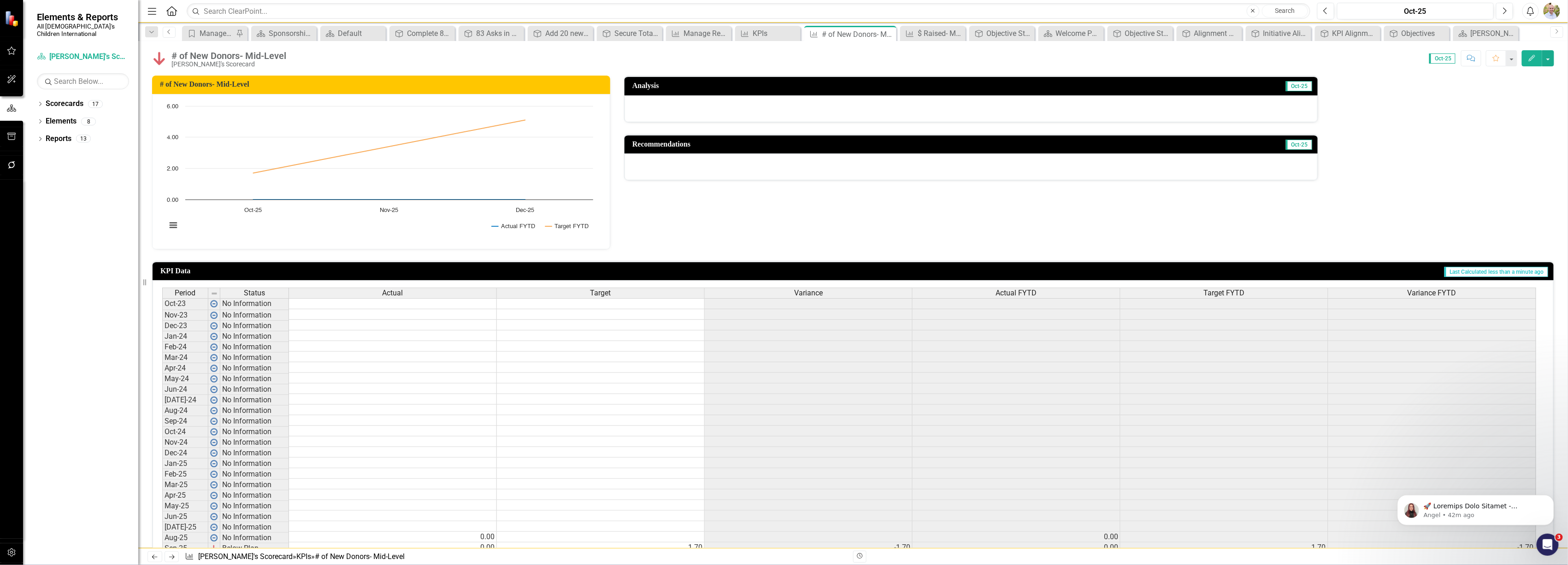
click at [166, 33] on icon "Previous" at bounding box center [169, 32] width 8 height 5
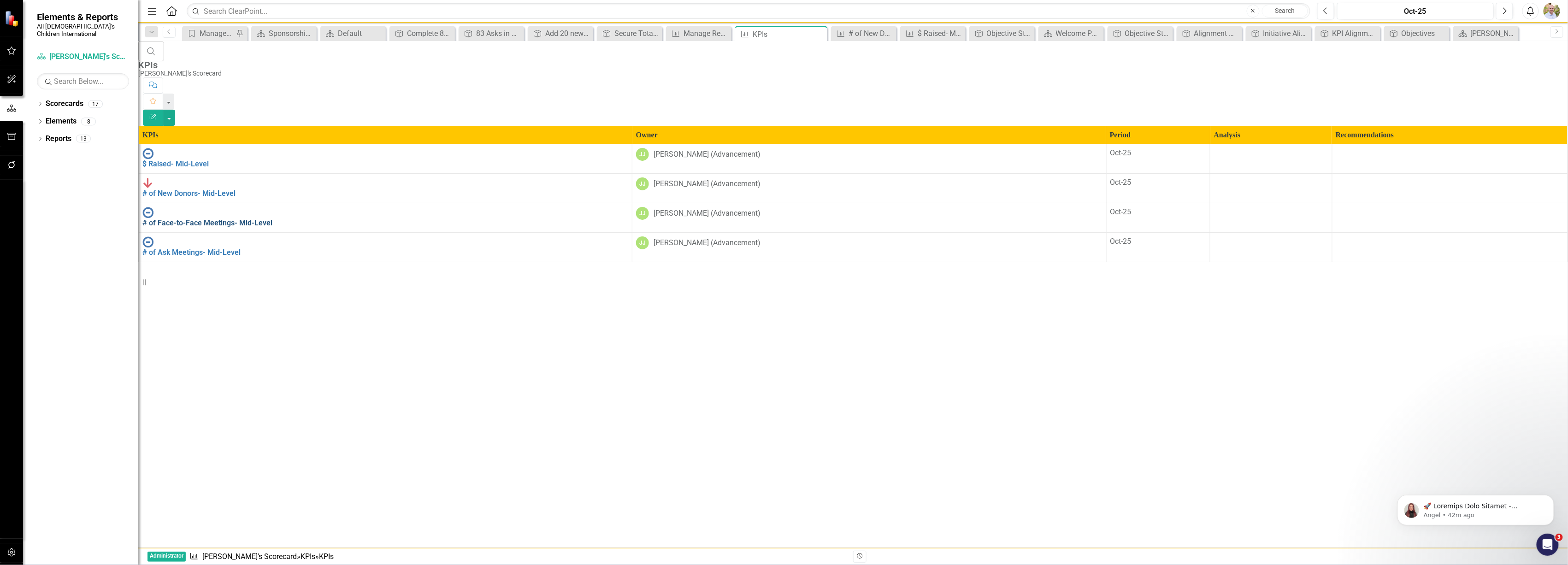
click at [221, 218] on link "# of Face-to-Face Meetings- Mid-Level" at bounding box center [207, 222] width 130 height 9
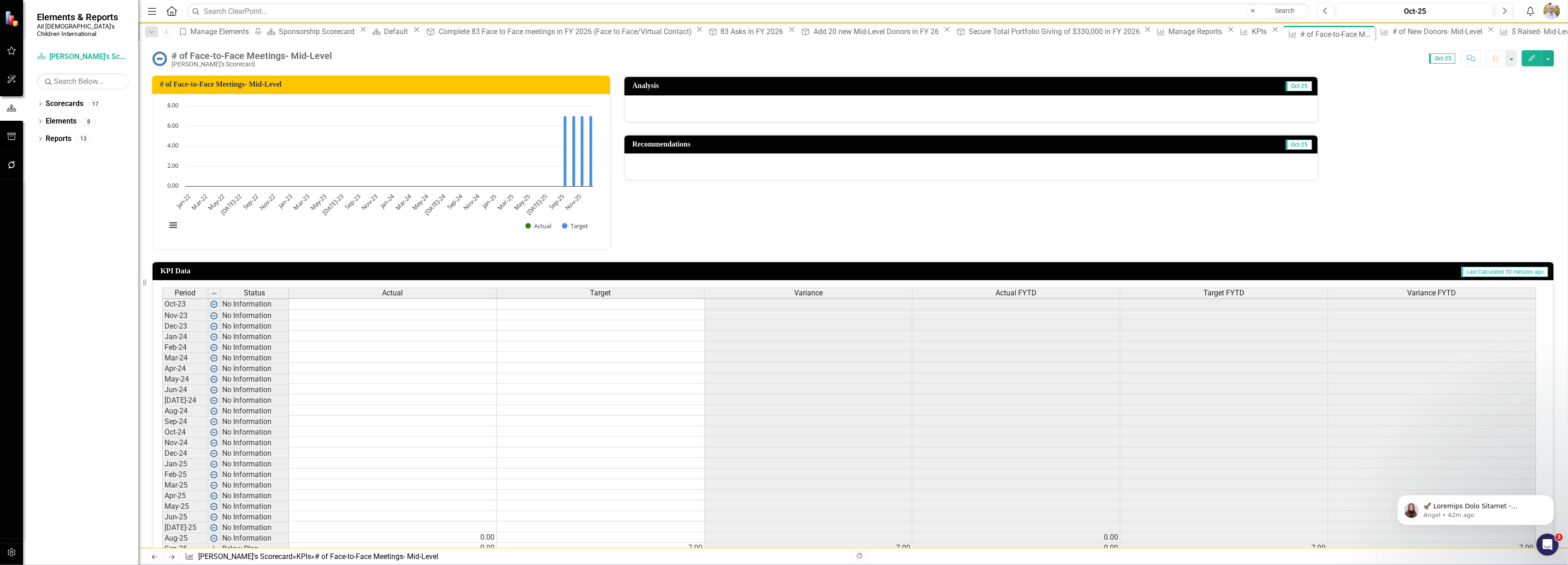
scroll to position [3, 0]
click at [1532, 60] on icon "Edit" at bounding box center [1532, 58] width 8 height 6
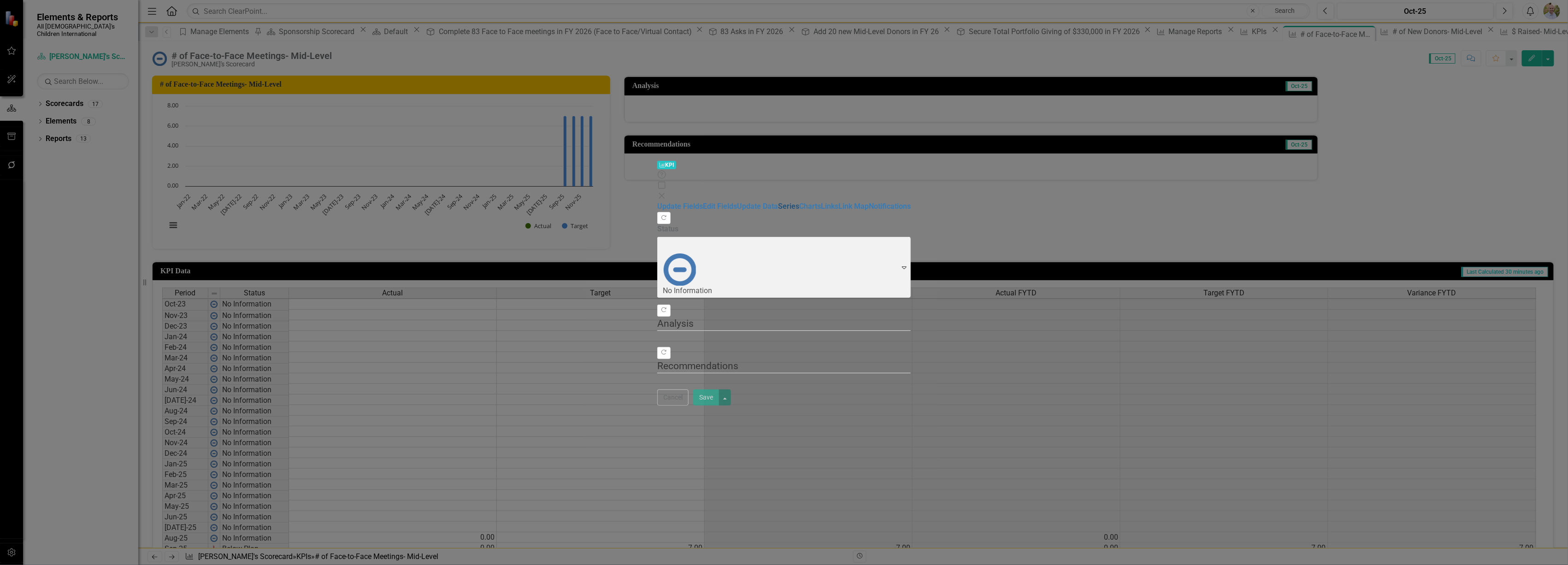
click at [778, 202] on link "Series" at bounding box center [788, 206] width 21 height 9
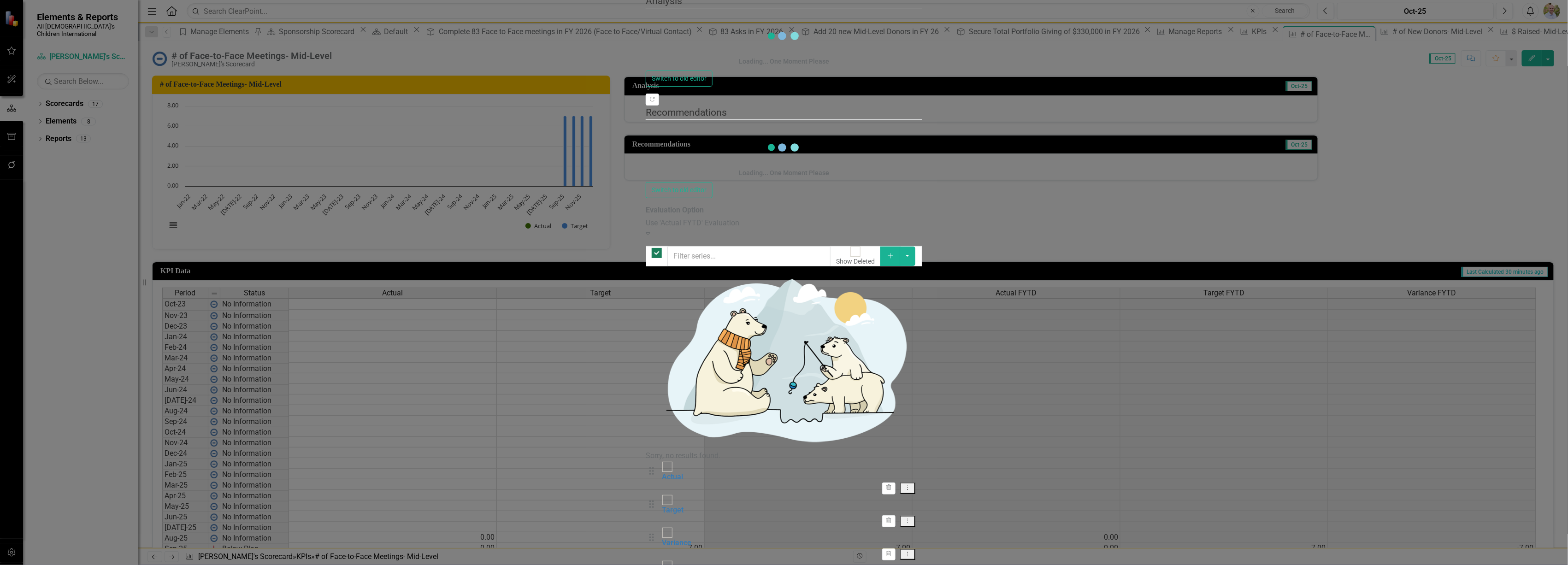
checkbox input "false"
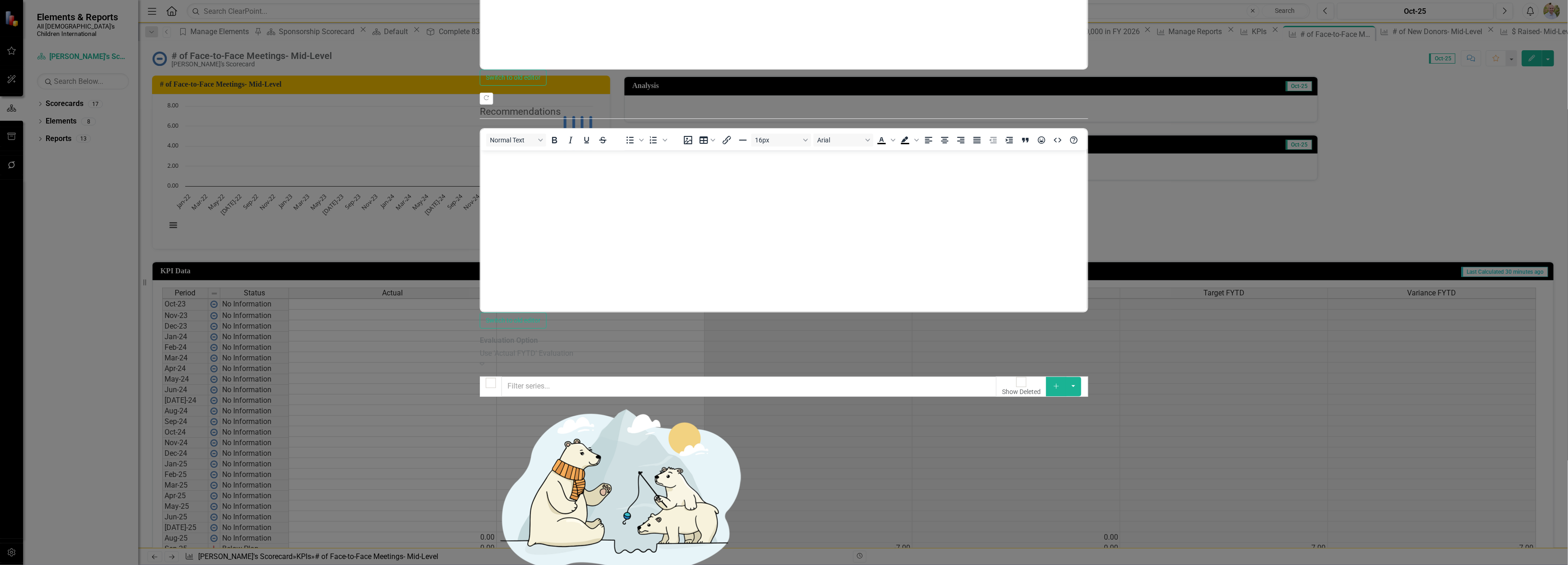
scroll to position [0, 0]
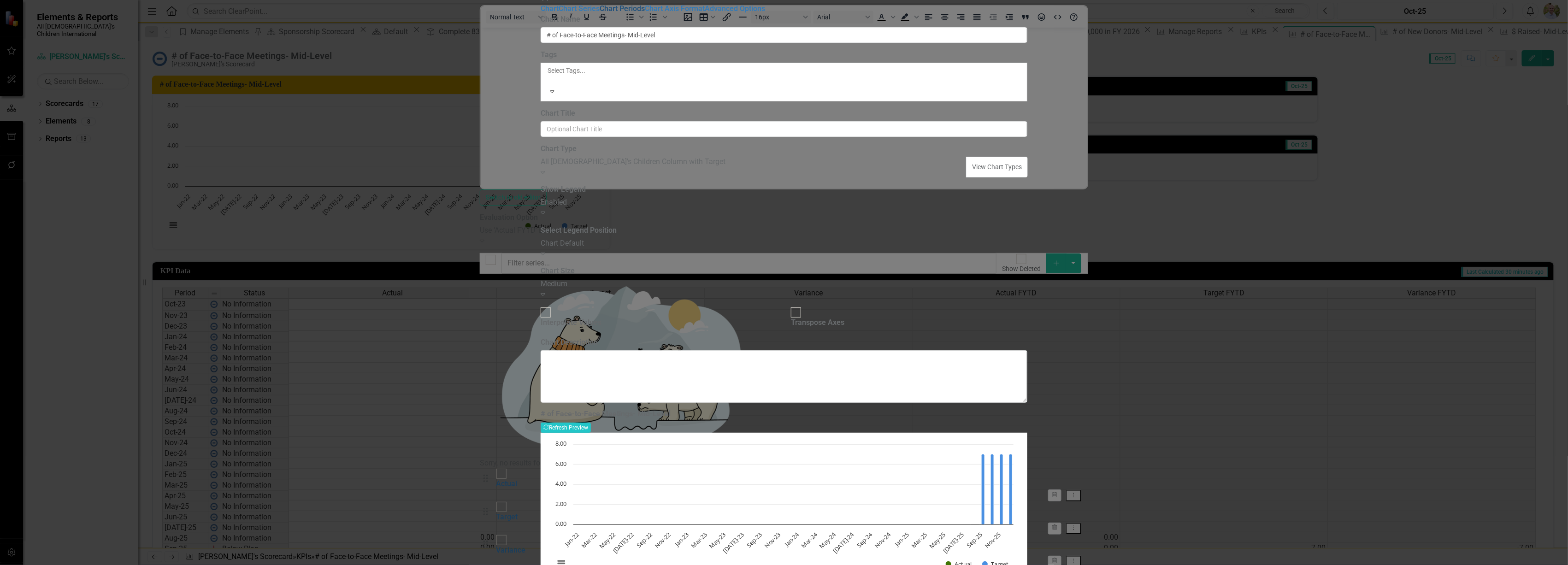
click at [600, 13] on link "Chart Periods" at bounding box center [623, 8] width 45 height 9
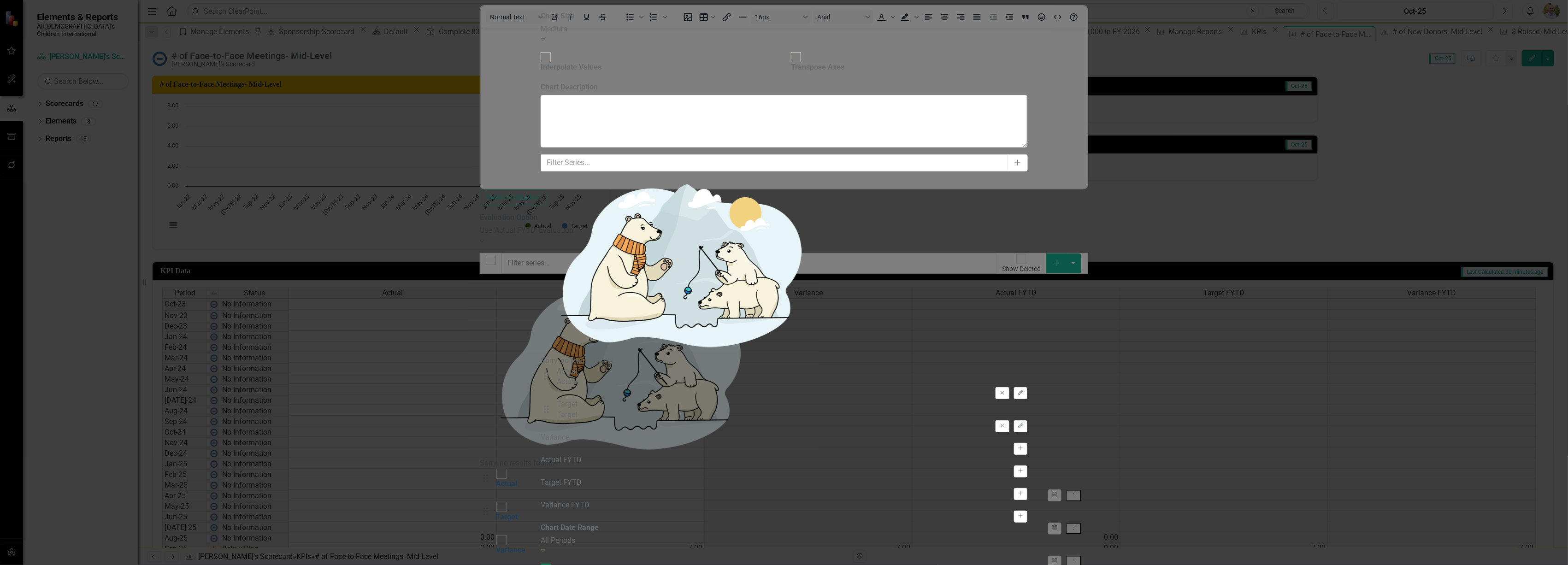
click at [1006, 391] on icon "Remove" at bounding box center [1002, 393] width 7 height 5
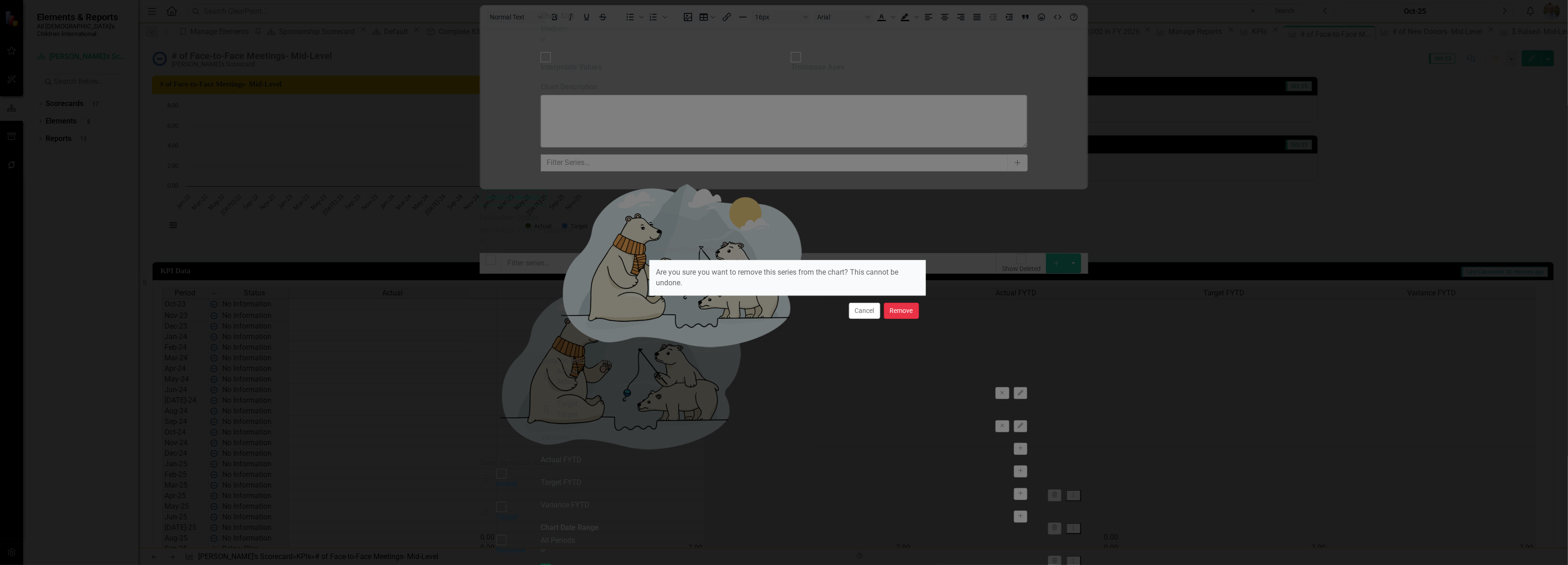
click at [903, 310] on button "Remove" at bounding box center [901, 311] width 35 height 16
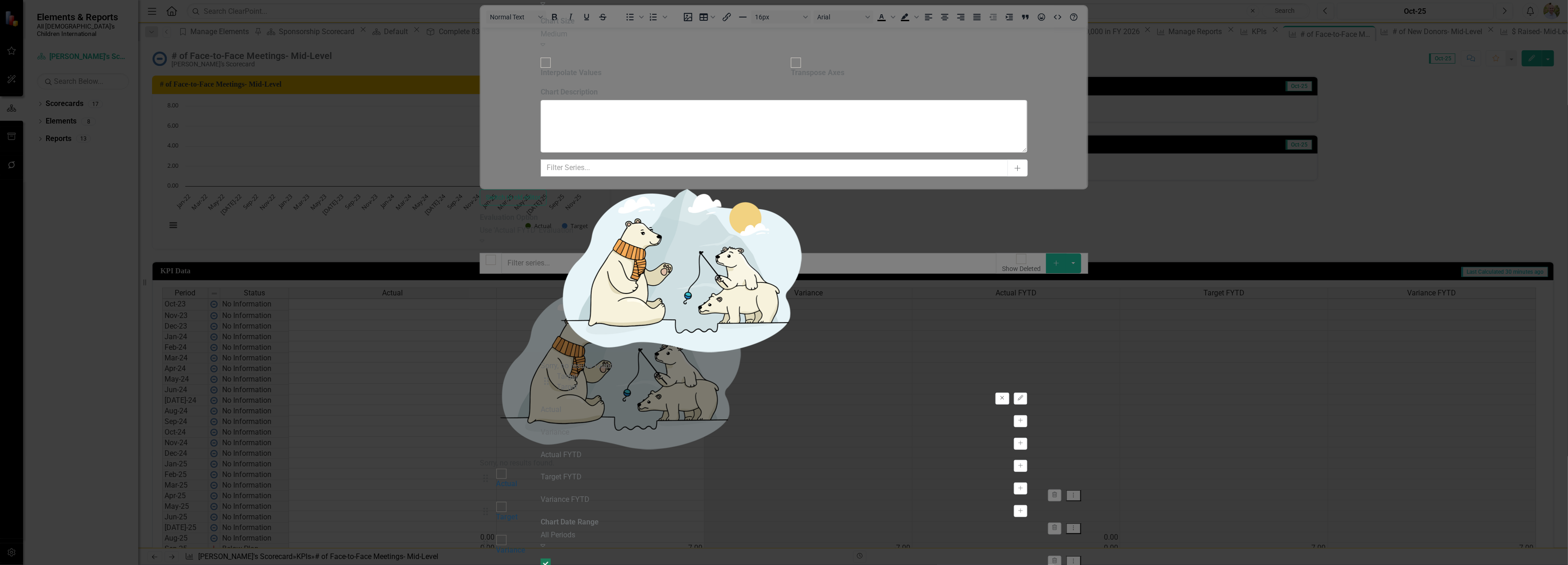
click at [1009, 393] on button "Remove" at bounding box center [1002, 398] width 13 height 12
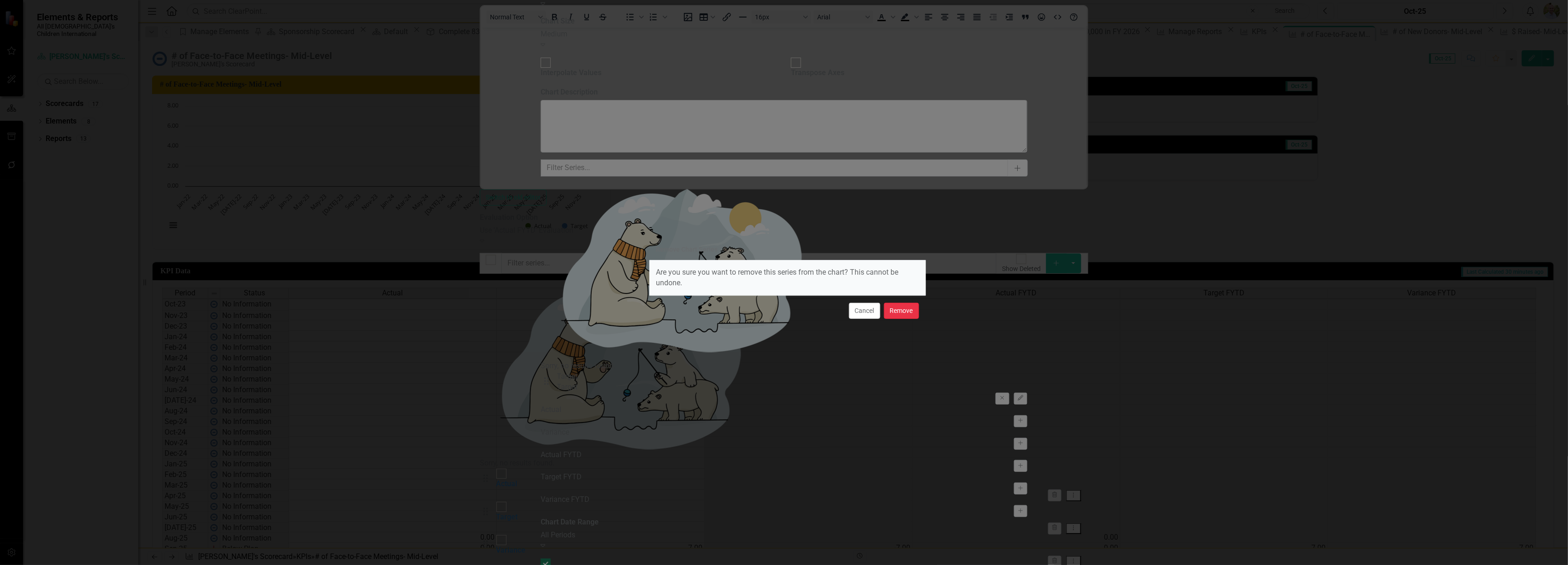
click at [898, 312] on button "Remove" at bounding box center [901, 311] width 35 height 16
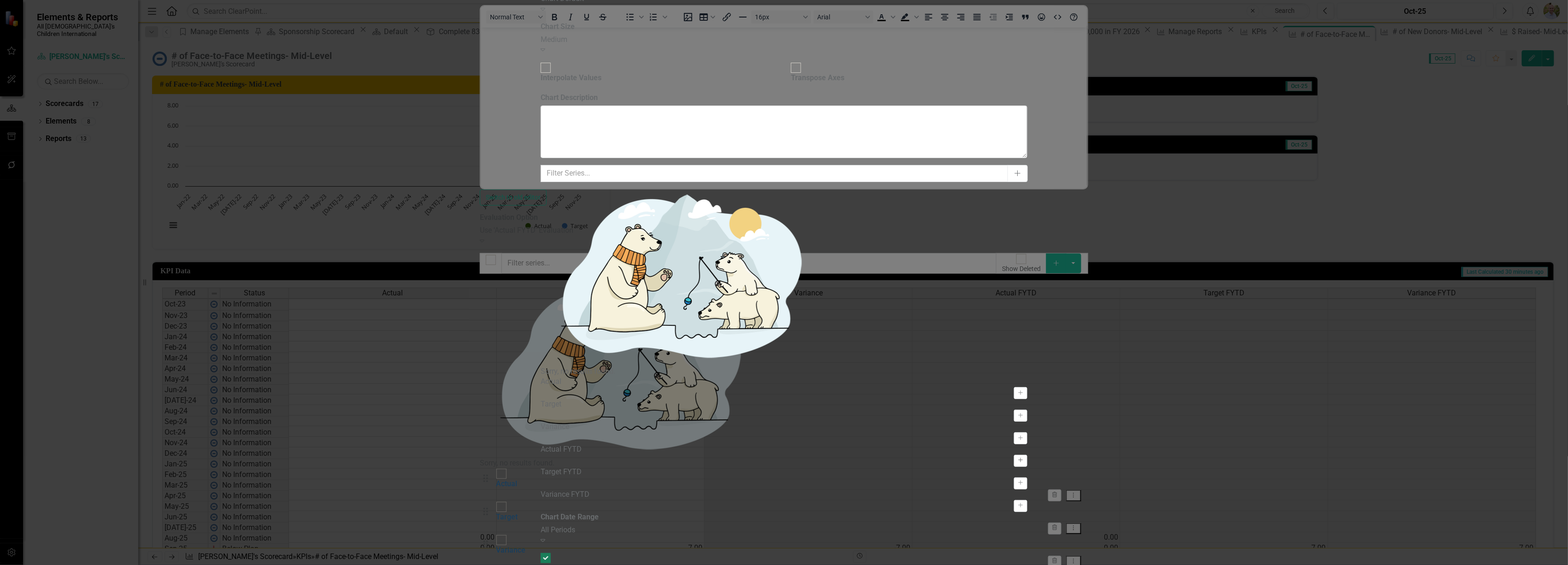
click at [1024, 458] on icon "Activate" at bounding box center [1021, 461] width 7 height 5
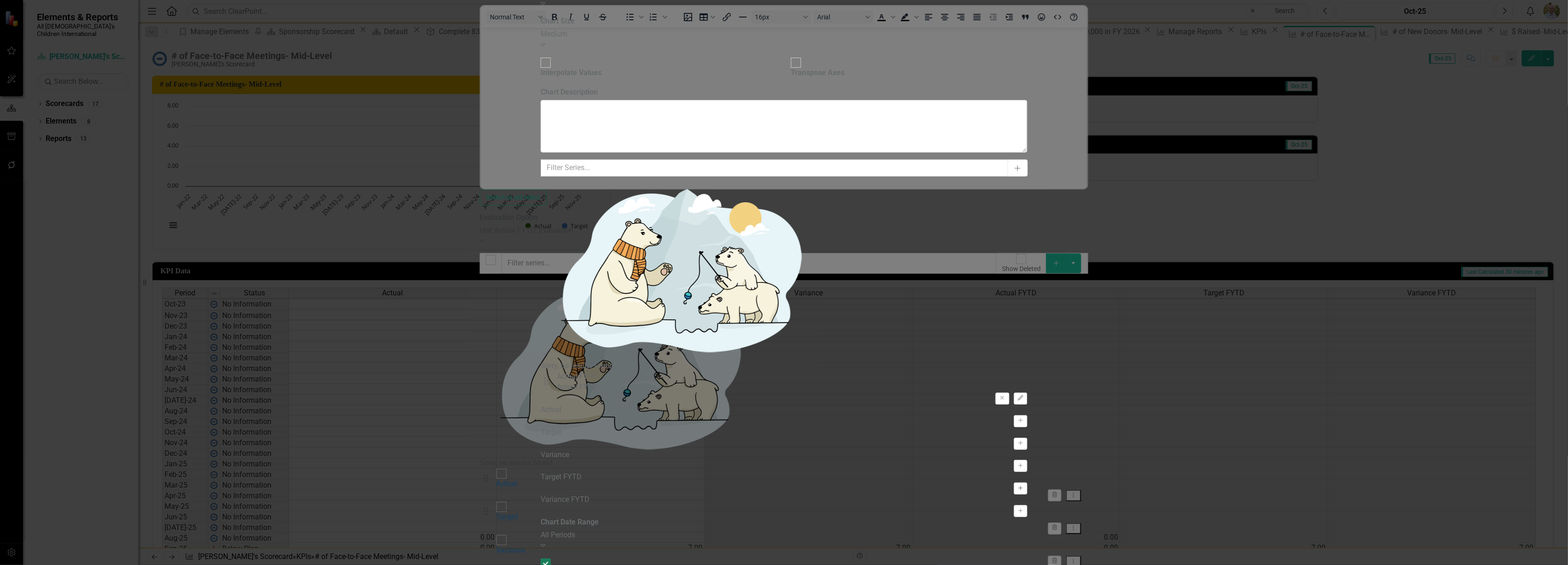
click at [1024, 486] on icon "Activate" at bounding box center [1021, 489] width 7 height 5
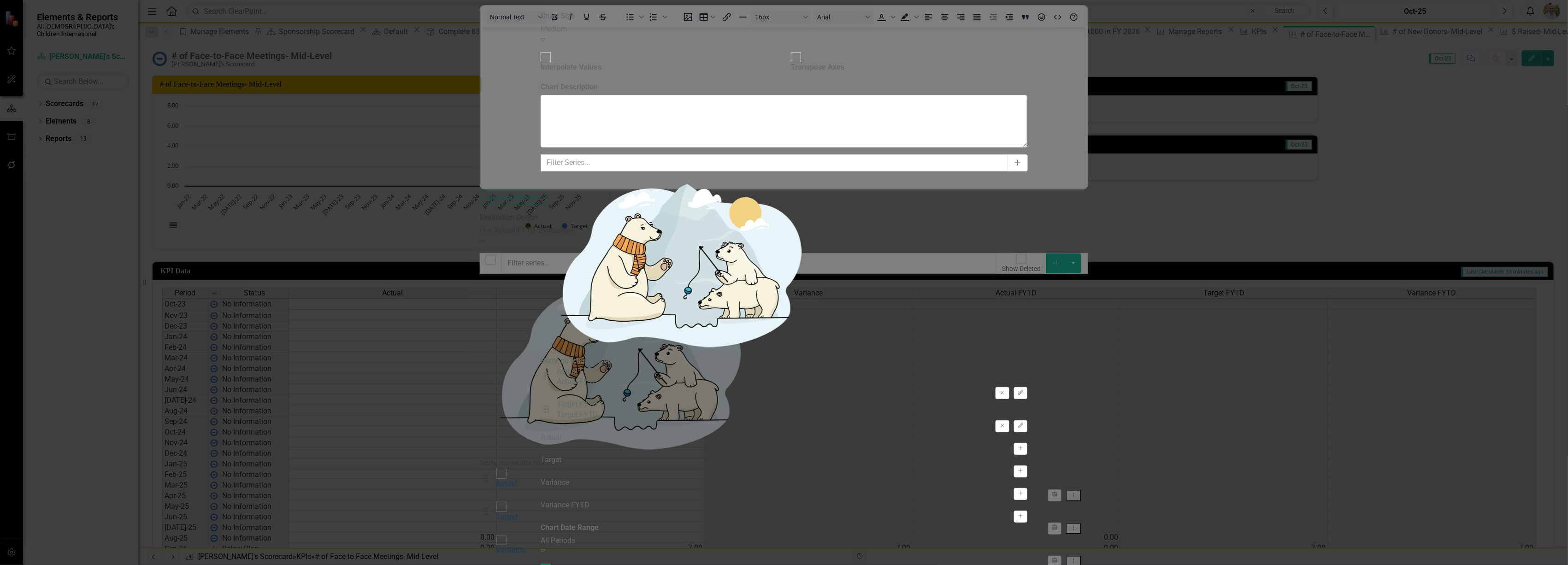
click at [667, 535] on div "All Periods" at bounding box center [784, 540] width 487 height 10
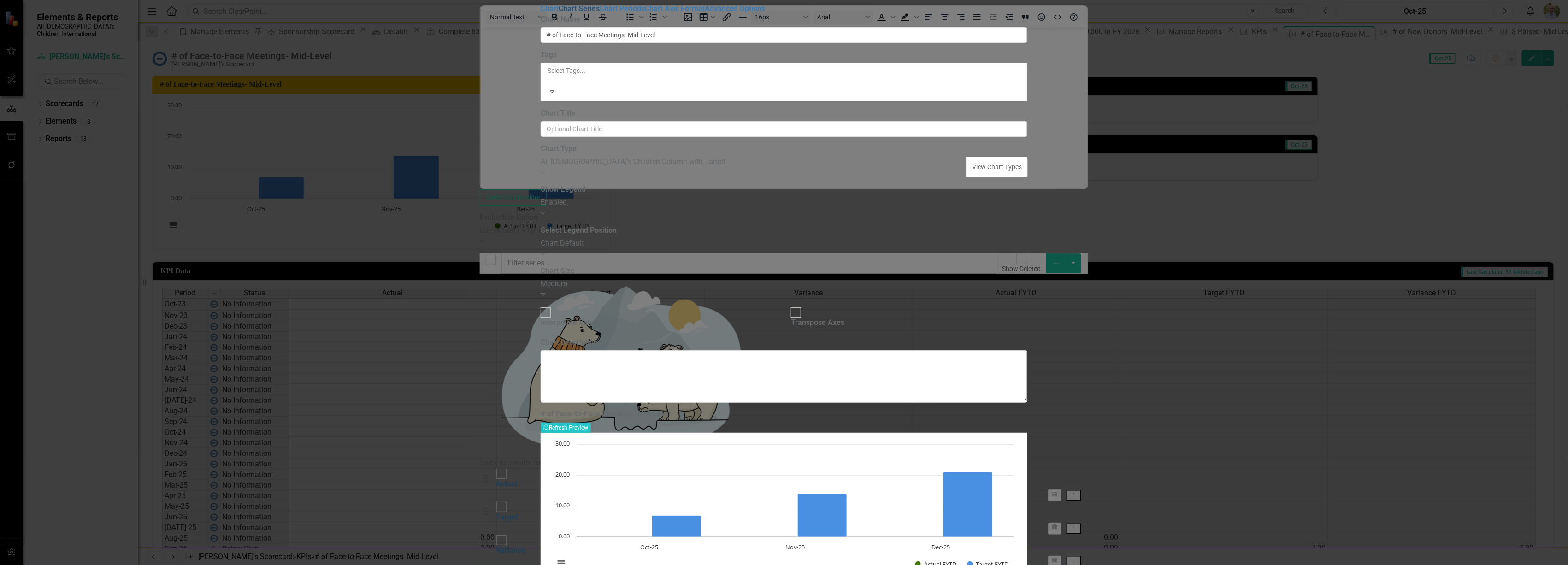
click at [559, 13] on link "Chart Series" at bounding box center [579, 8] width 41 height 9
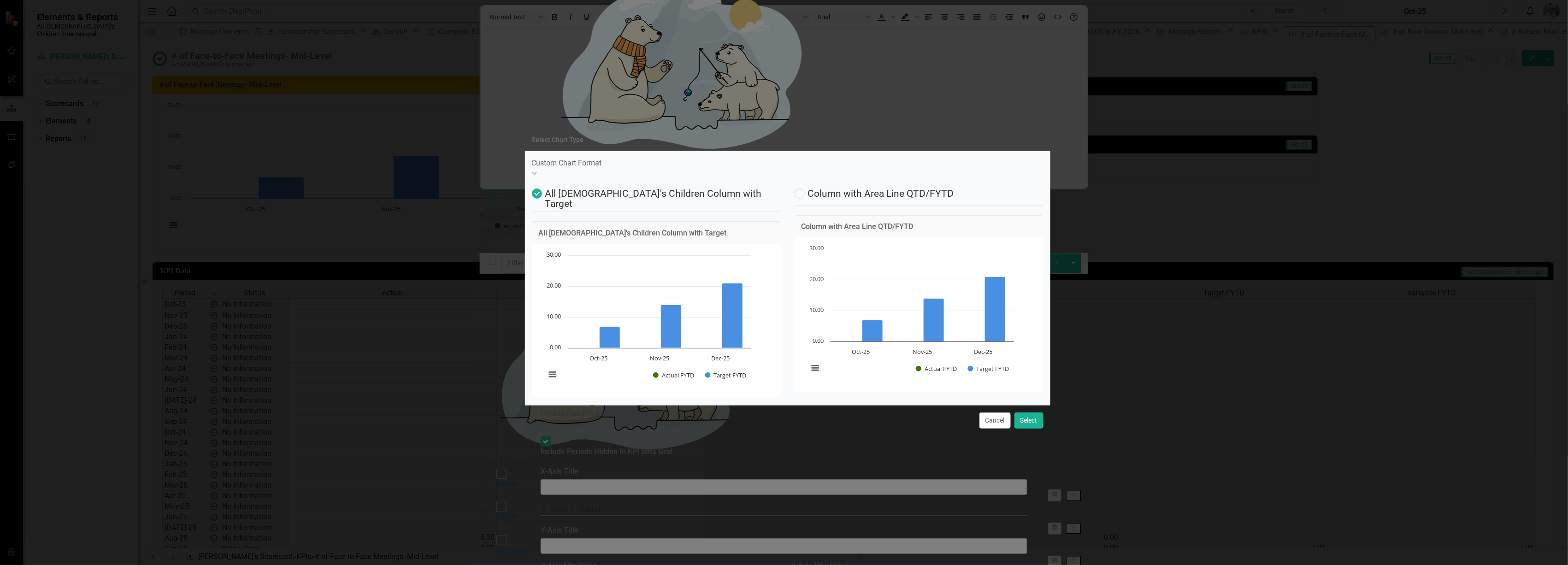
click at [600, 163] on div "Custom Chart Format Expand" at bounding box center [787, 168] width 511 height 21
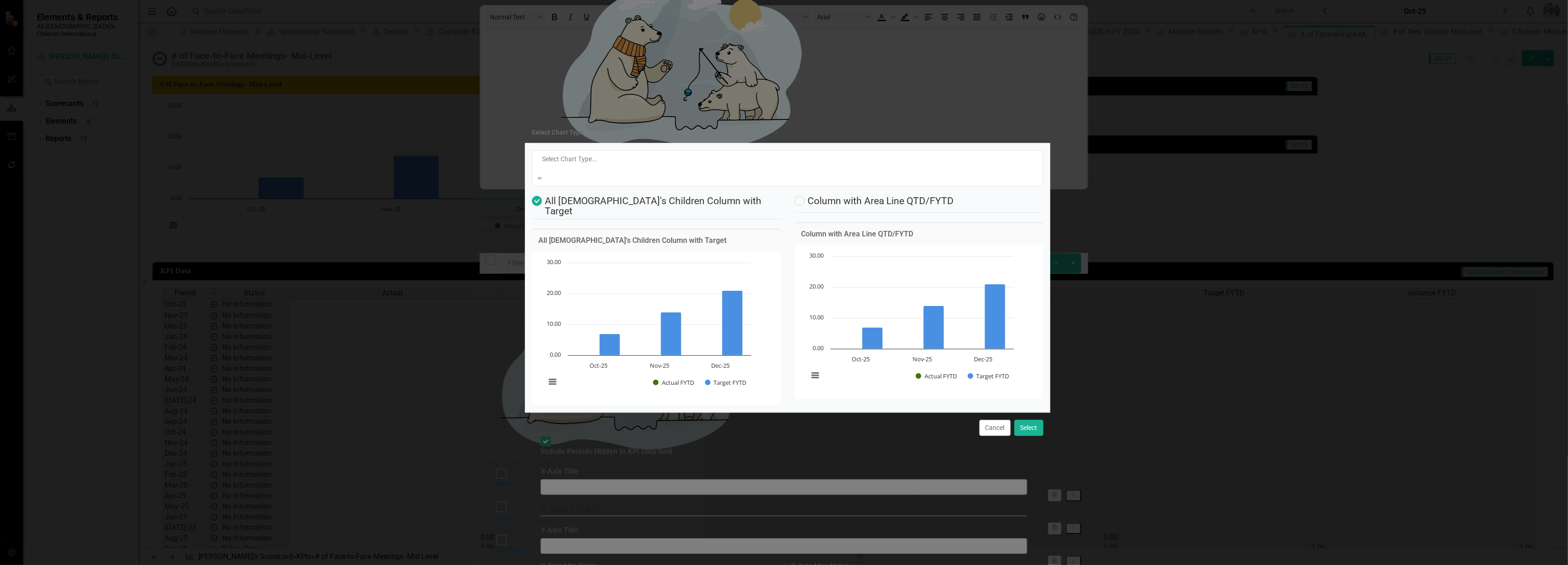
scroll to position [28, 0]
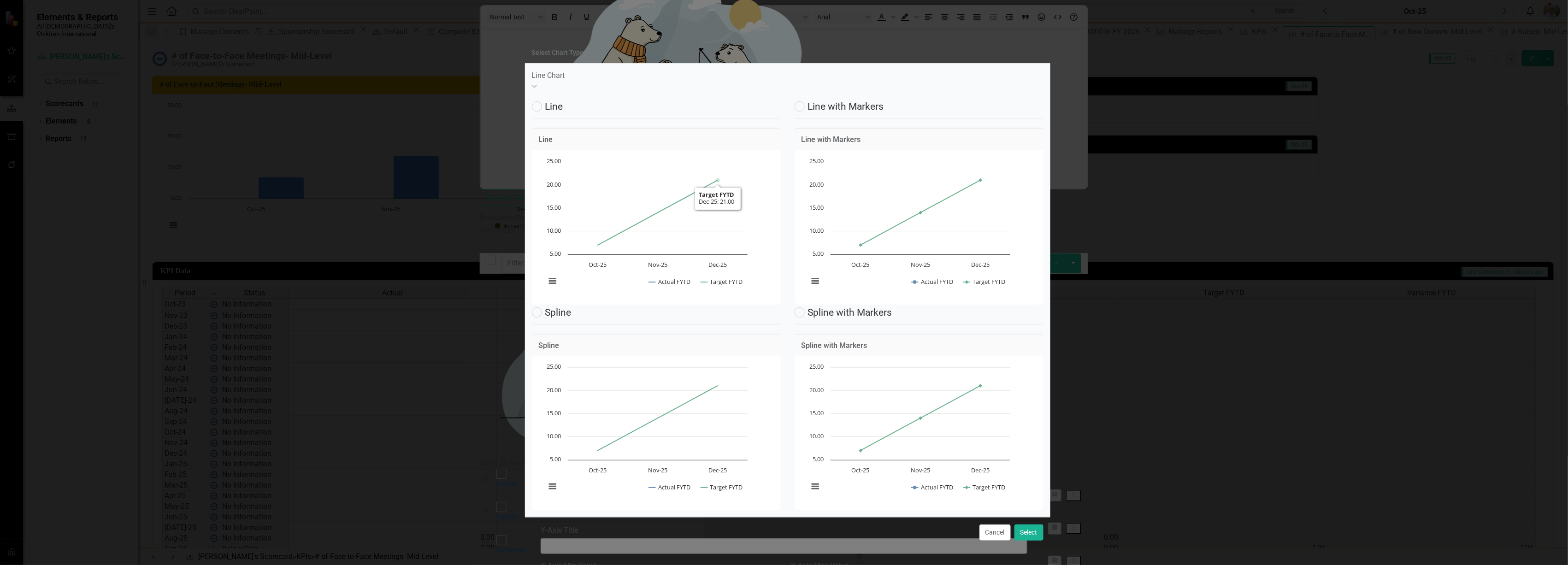
scroll to position [0, 0]
click at [812, 102] on label "Line with Markers" at bounding box center [840, 106] width 89 height 10
click at [800, 102] on input "Line with Markers" at bounding box center [798, 104] width 6 height 6
radio input "true"
click at [1030, 524] on button "Select" at bounding box center [1029, 533] width 29 height 16
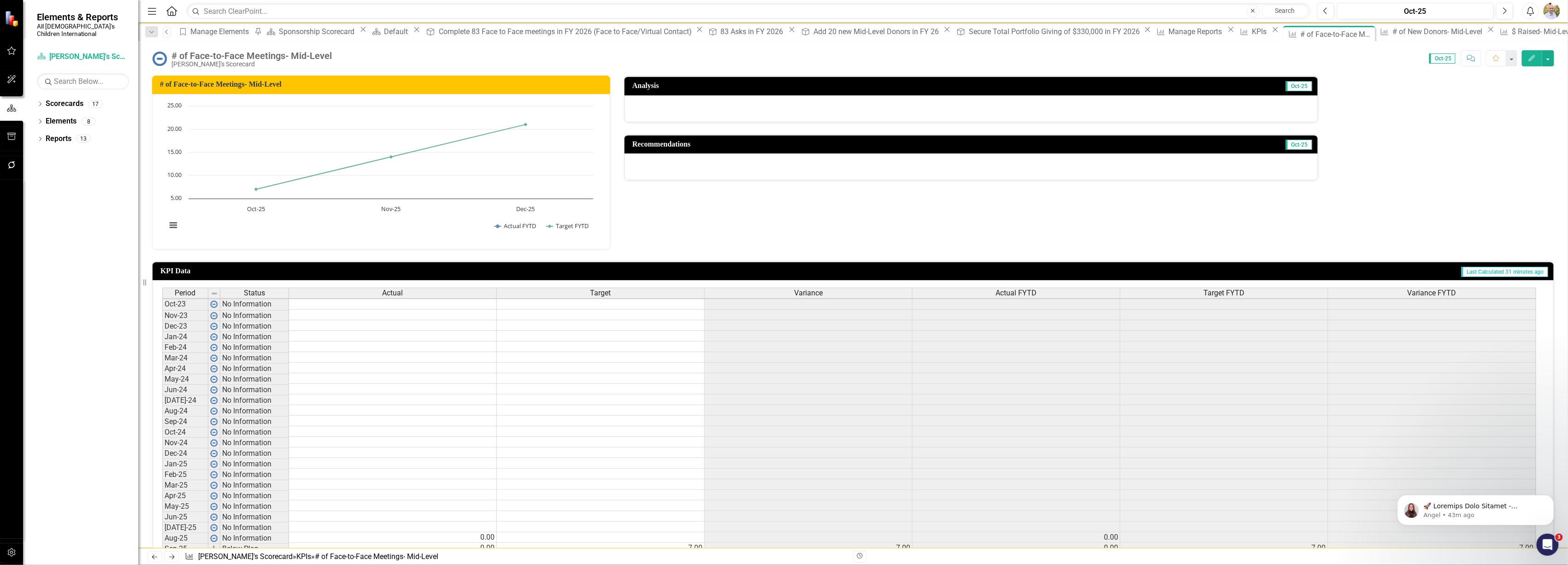
click at [168, 30] on icon "Previous" at bounding box center [167, 32] width 8 height 5
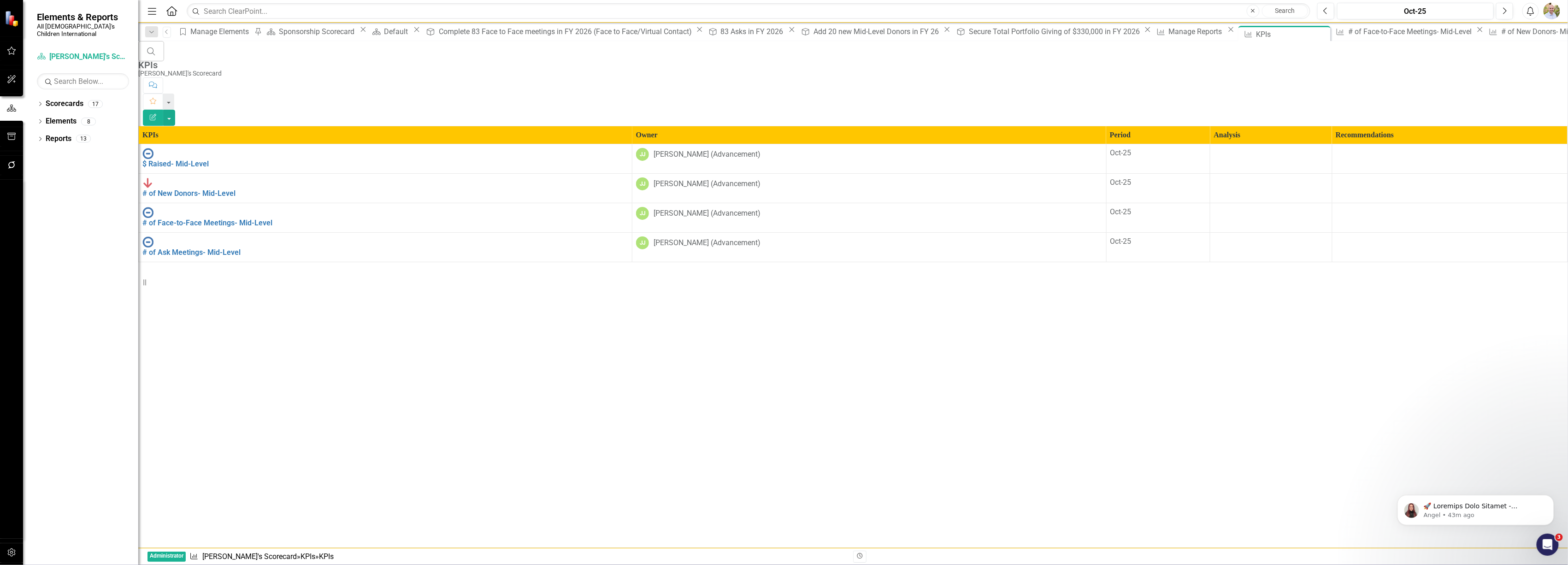
click at [235, 236] on div "# of Ask Meetings- Mid-Level" at bounding box center [385, 247] width 486 height 22
click at [235, 248] on link "# of Ask Meetings- Mid-Level" at bounding box center [191, 252] width 98 height 9
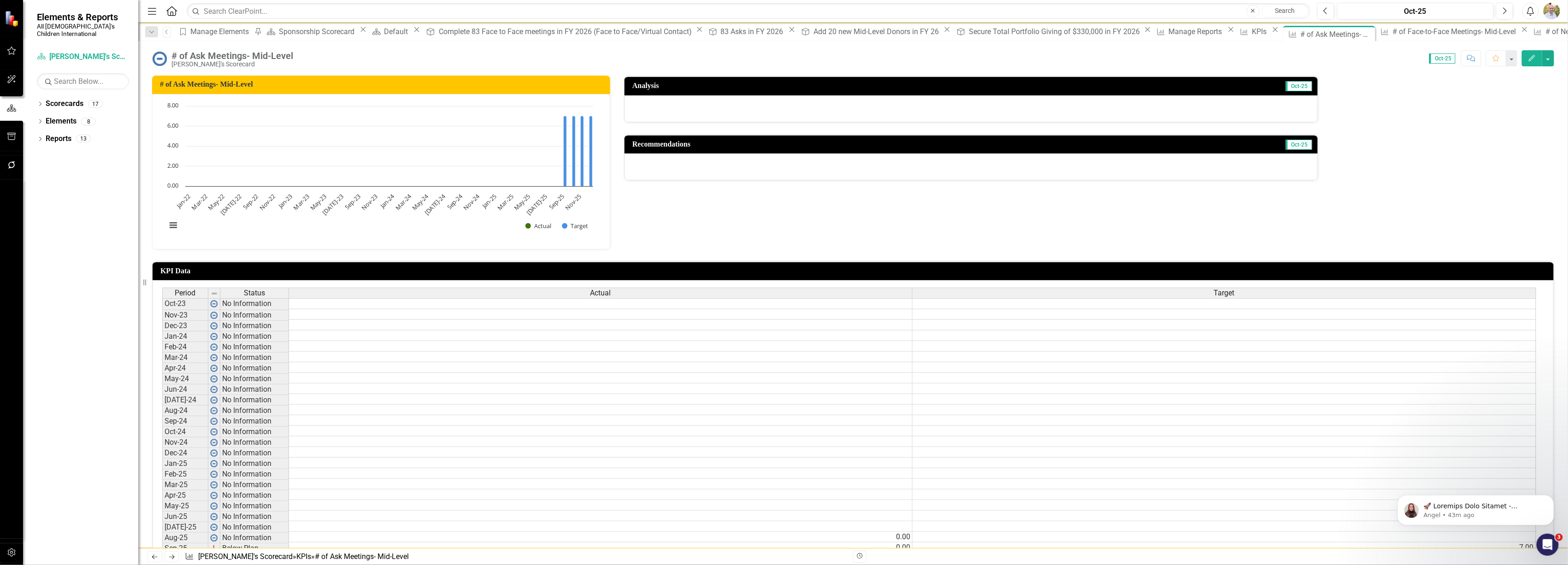
click at [1538, 57] on button "Edit" at bounding box center [1532, 58] width 21 height 16
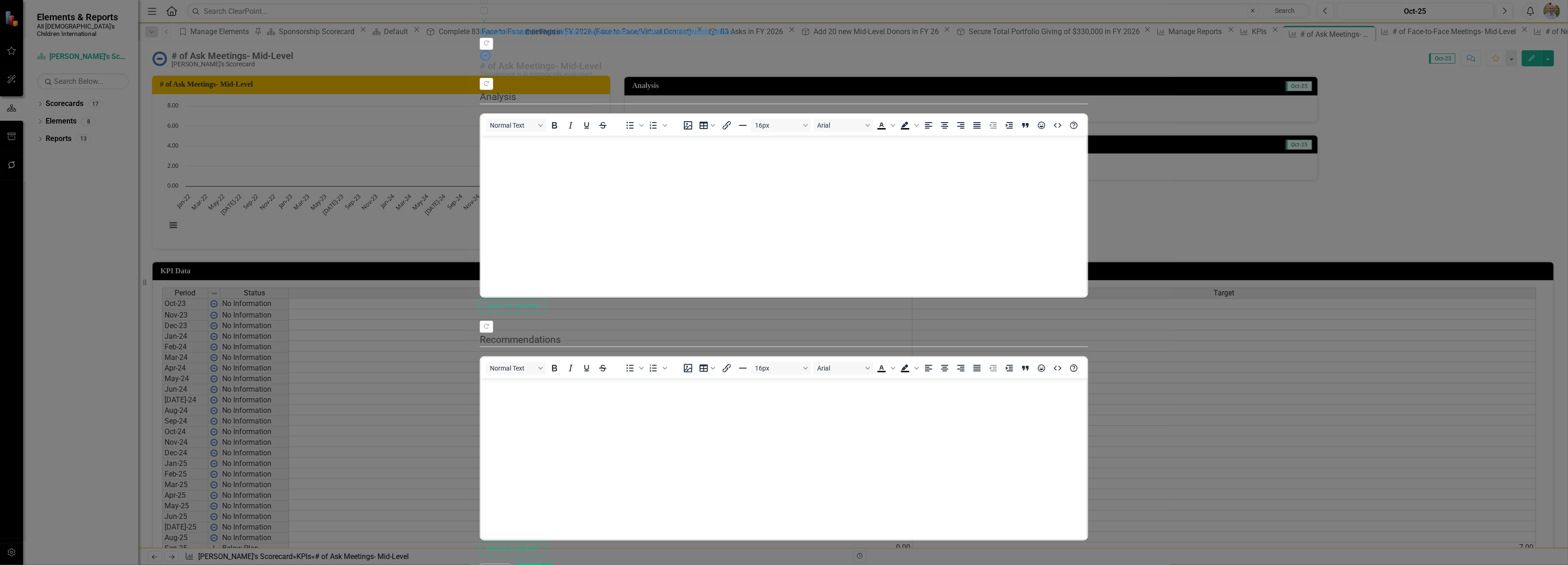
click at [525, 36] on link "Edit Fields" at bounding box center [542, 32] width 34 height 9
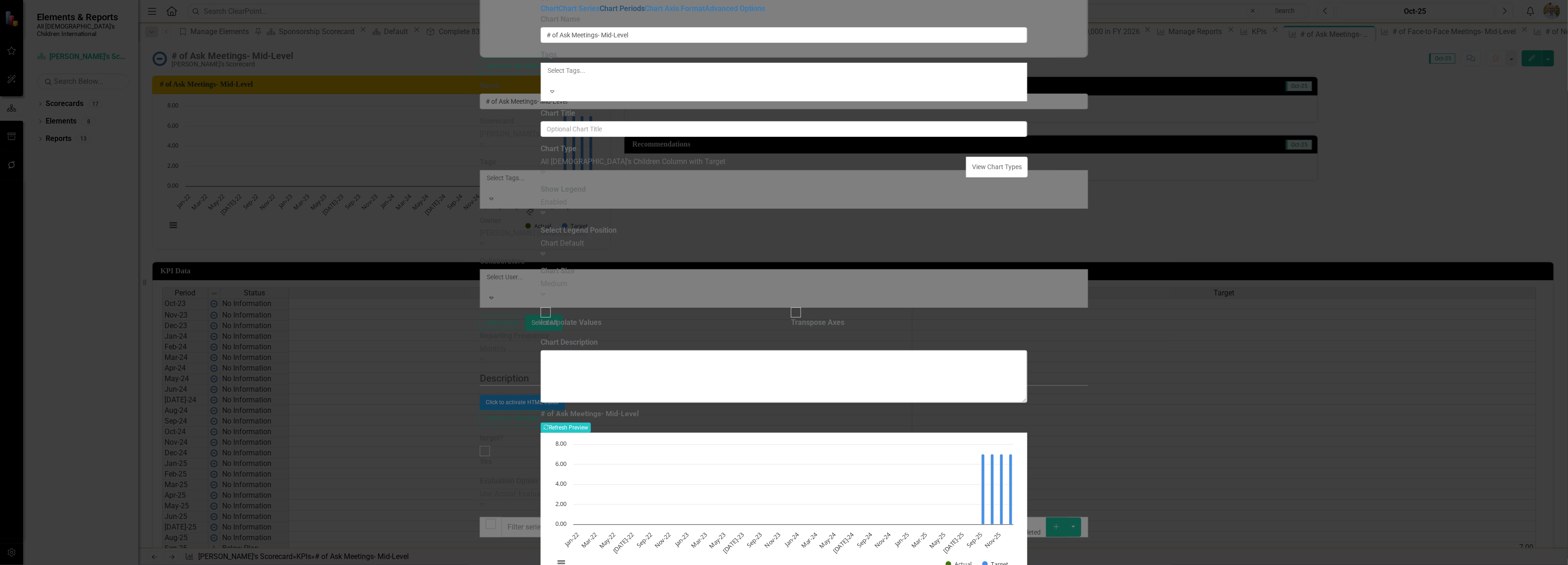
click at [600, 13] on link "Chart Periods" at bounding box center [623, 8] width 45 height 9
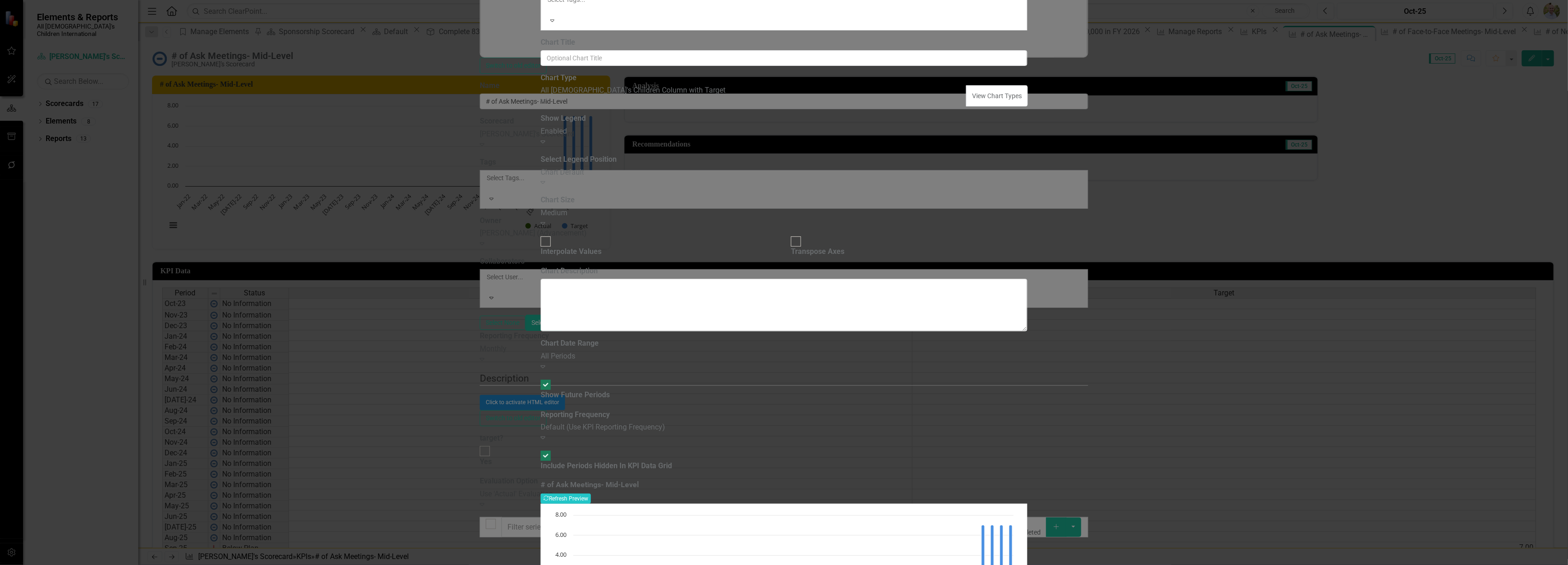
click at [541, 91] on div "Charts Chart # of Ask Meetings- Mid-Level Help Maximize Close Chart Chart Serie…" at bounding box center [784, 282] width 487 height 783
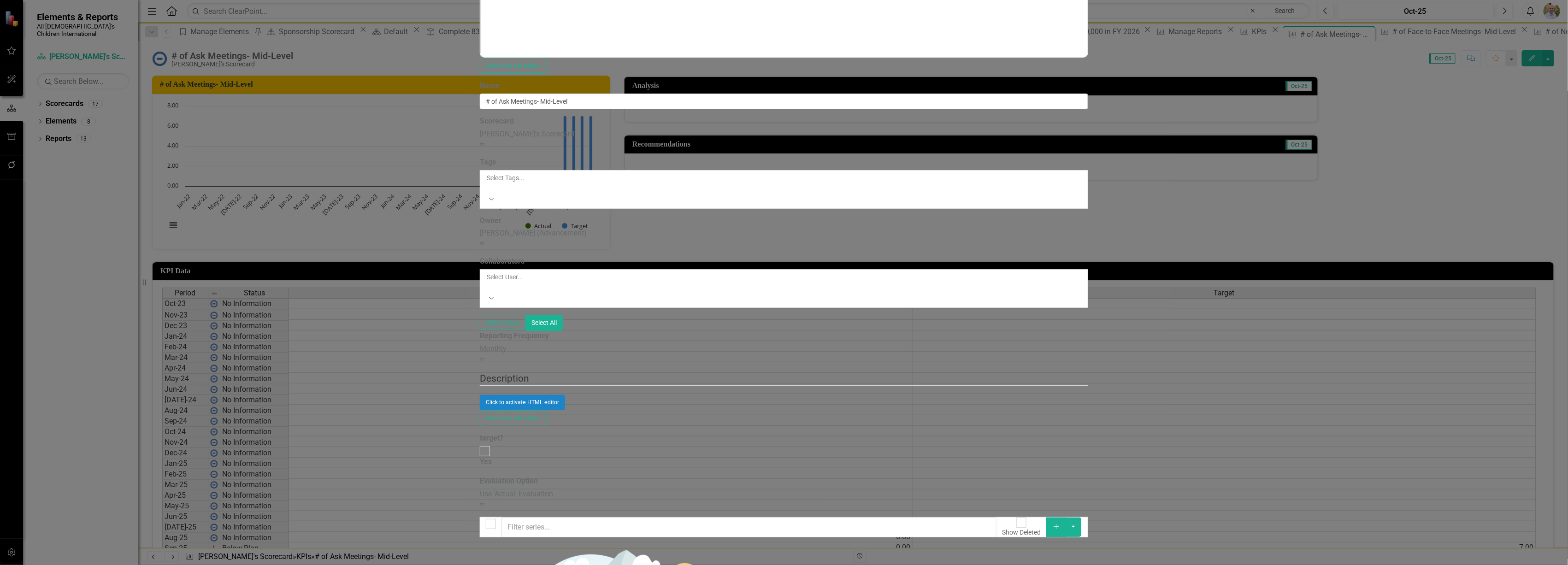
click at [1081, 517] on button "button" at bounding box center [1073, 527] width 16 height 19
click at [1519, 104] on link "Add Multiple Add Multiple" at bounding box center [1522, 109] width 73 height 17
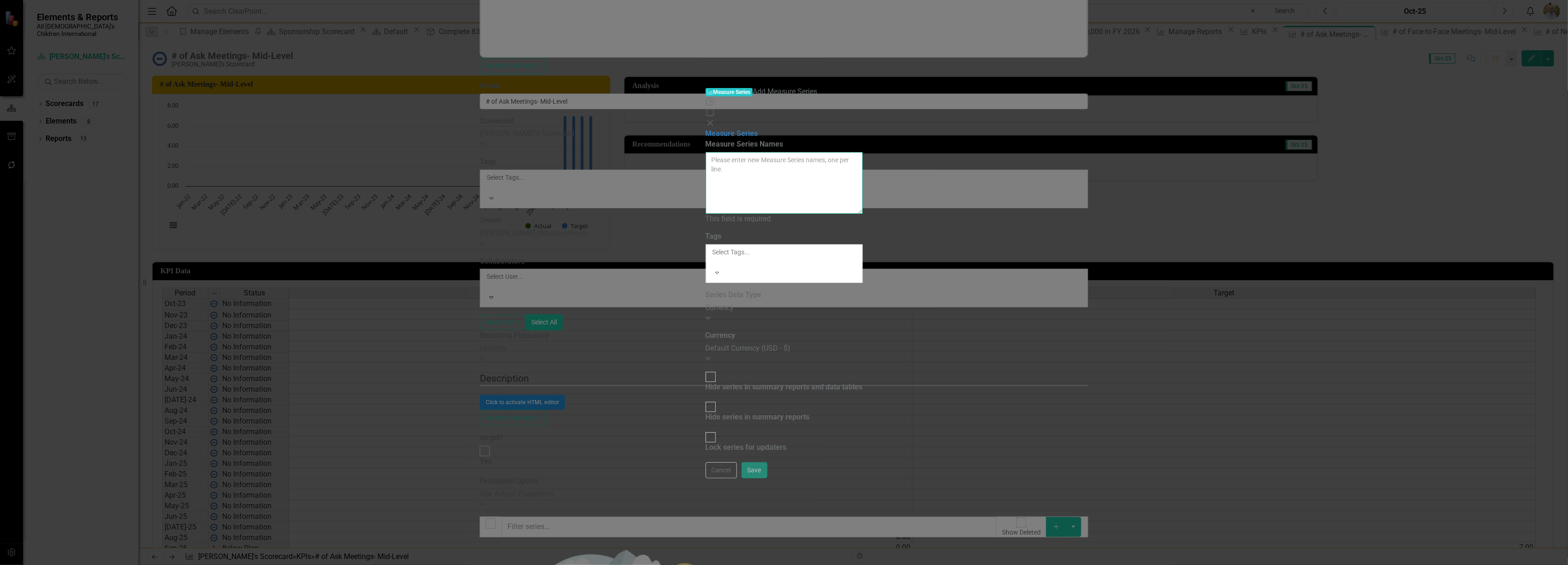
click at [706, 152] on textarea "Measure Series Names" at bounding box center [784, 183] width 157 height 62
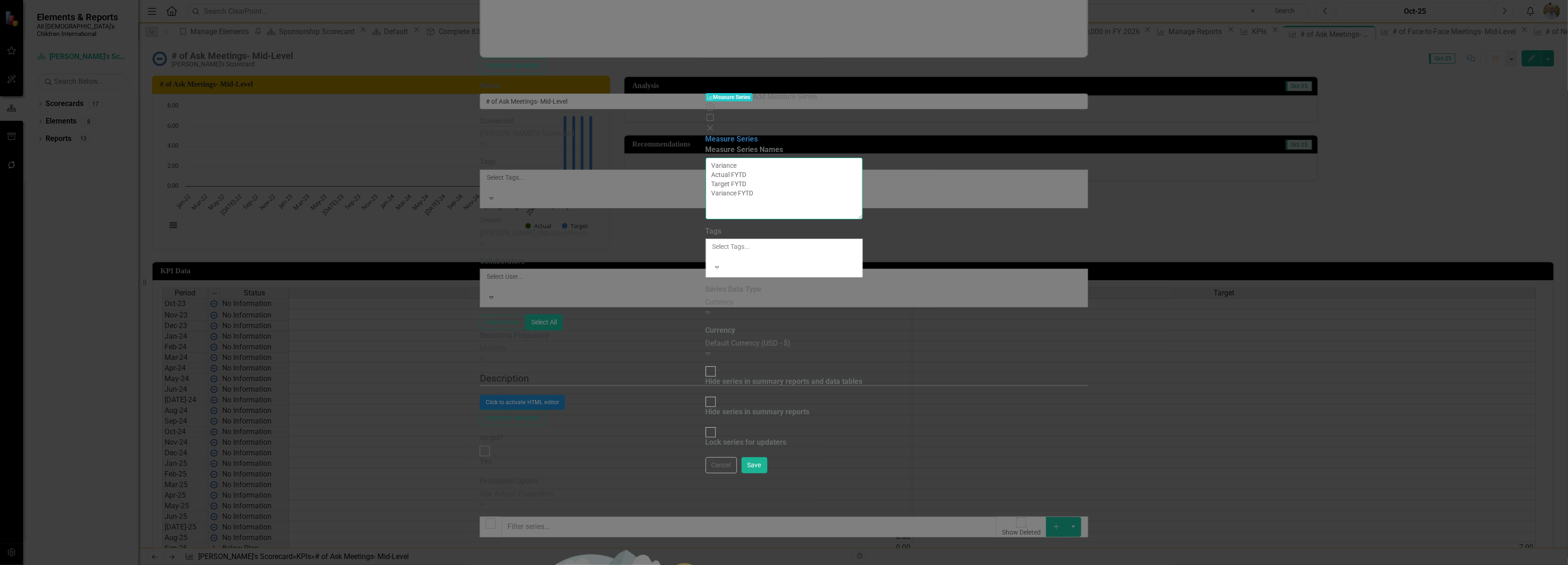
type textarea "Variance Actual FYTD Target FYTD Variance FYTD"
click at [706, 297] on div "Currency" at bounding box center [784, 302] width 157 height 10
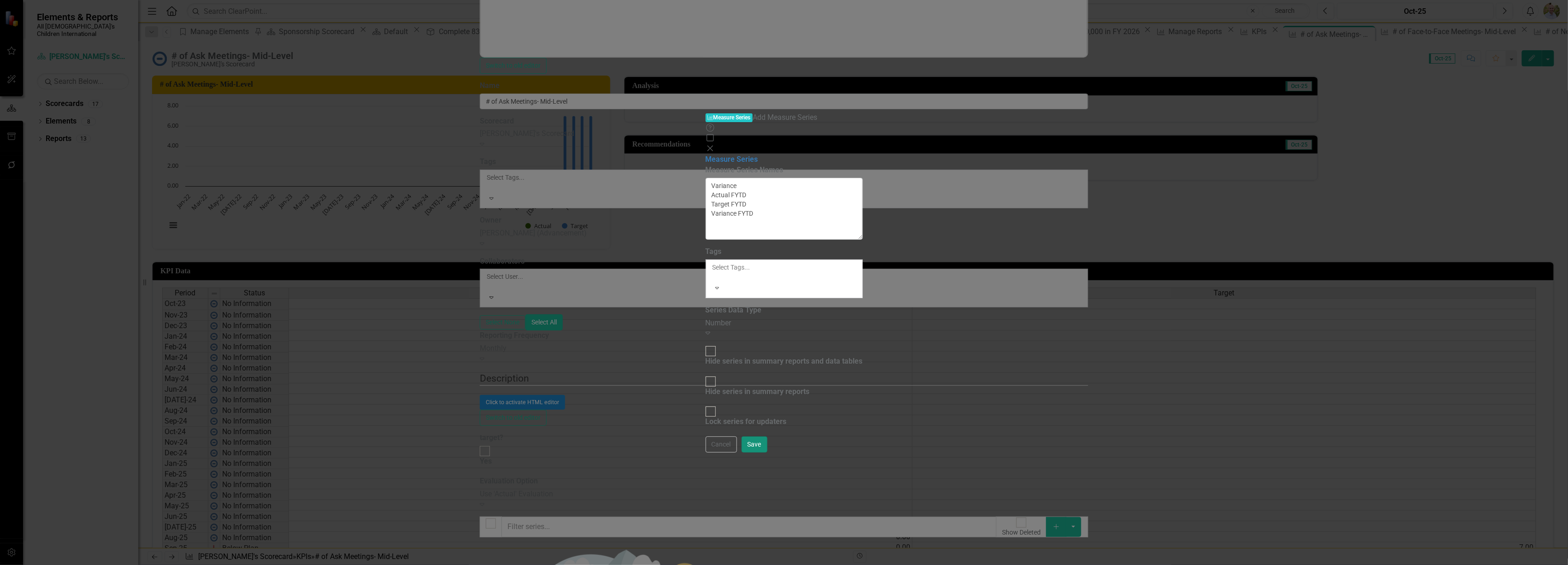
click at [768, 452] on button "Save" at bounding box center [754, 445] width 26 height 16
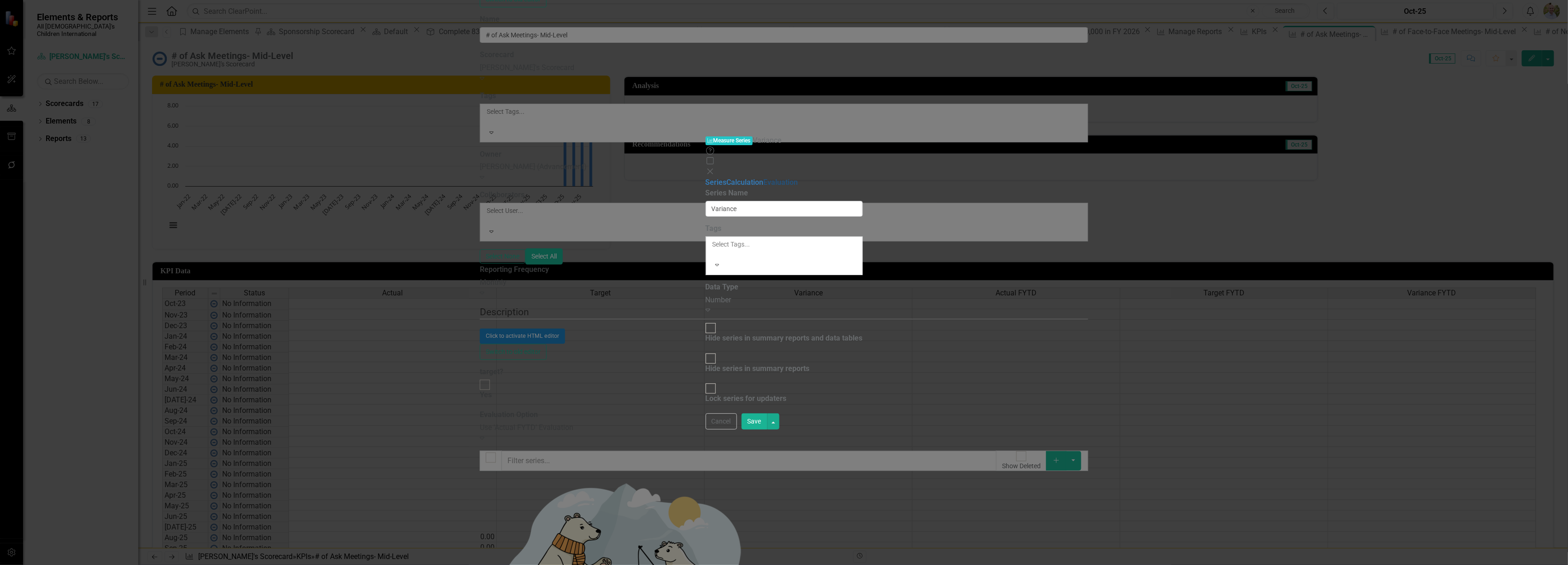
click at [764, 178] on link "Evaluation" at bounding box center [781, 182] width 34 height 9
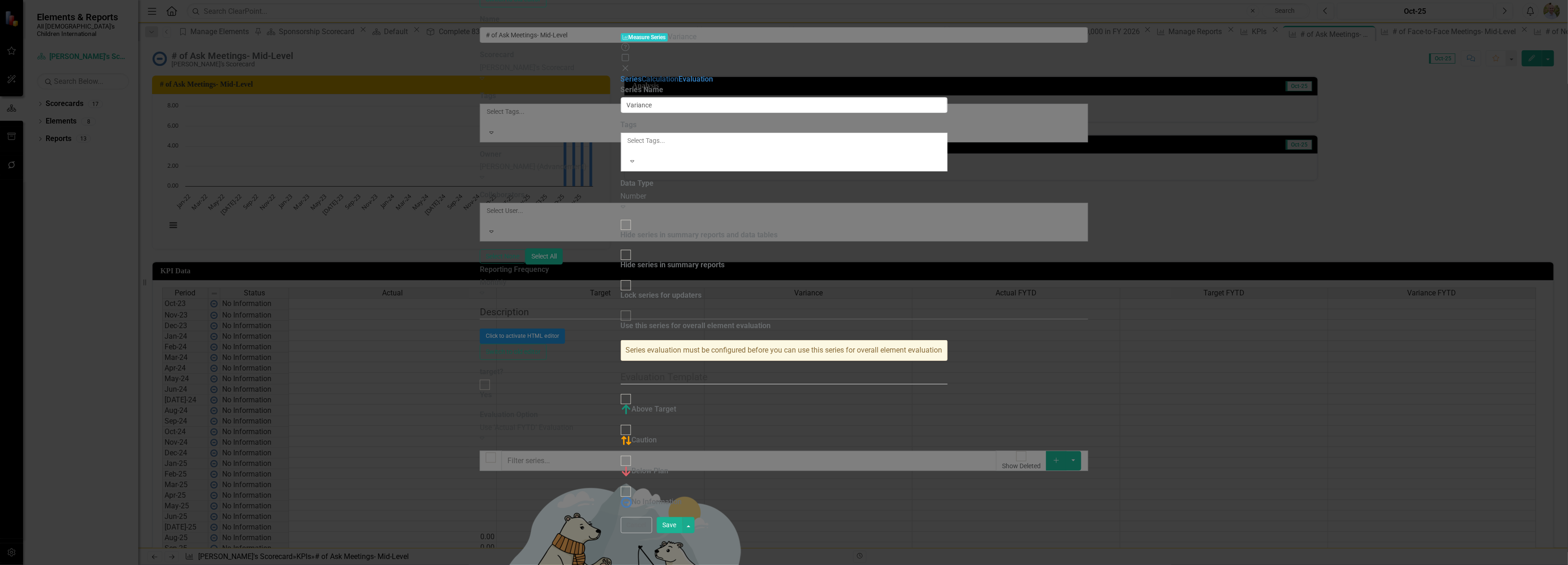
click at [642, 75] on link "Calculation" at bounding box center [660, 79] width 37 height 9
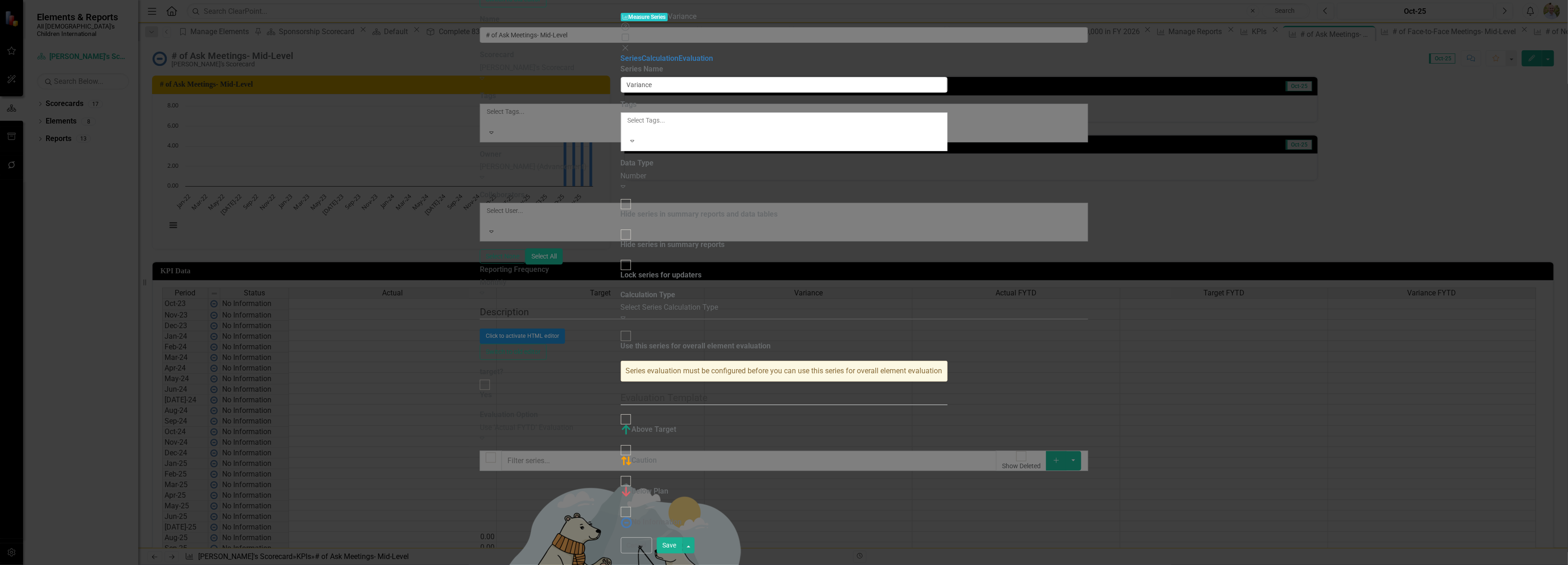
click at [631, 302] on div "Select Series Calculation Type" at bounding box center [784, 307] width 327 height 10
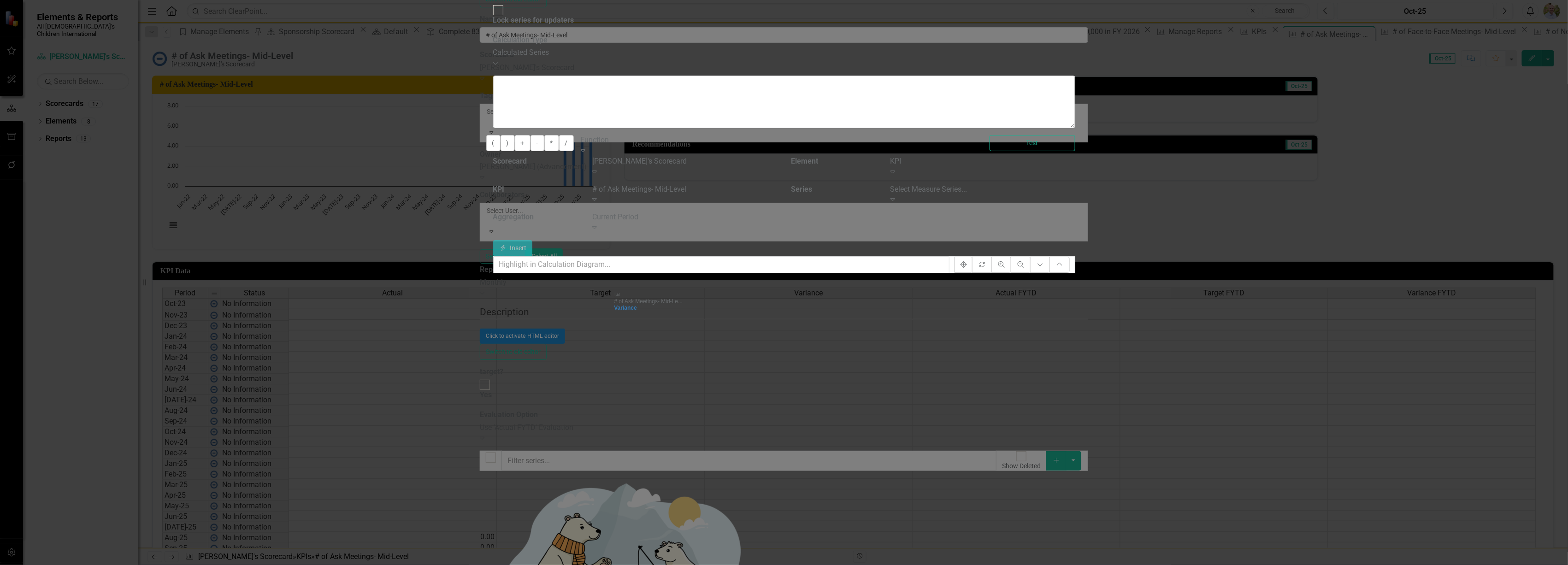
click at [1083, 178] on div "KPI Expand" at bounding box center [982, 170] width 198 height 28
click at [1075, 186] on div "Select Measure Series..." at bounding box center [982, 189] width 185 height 10
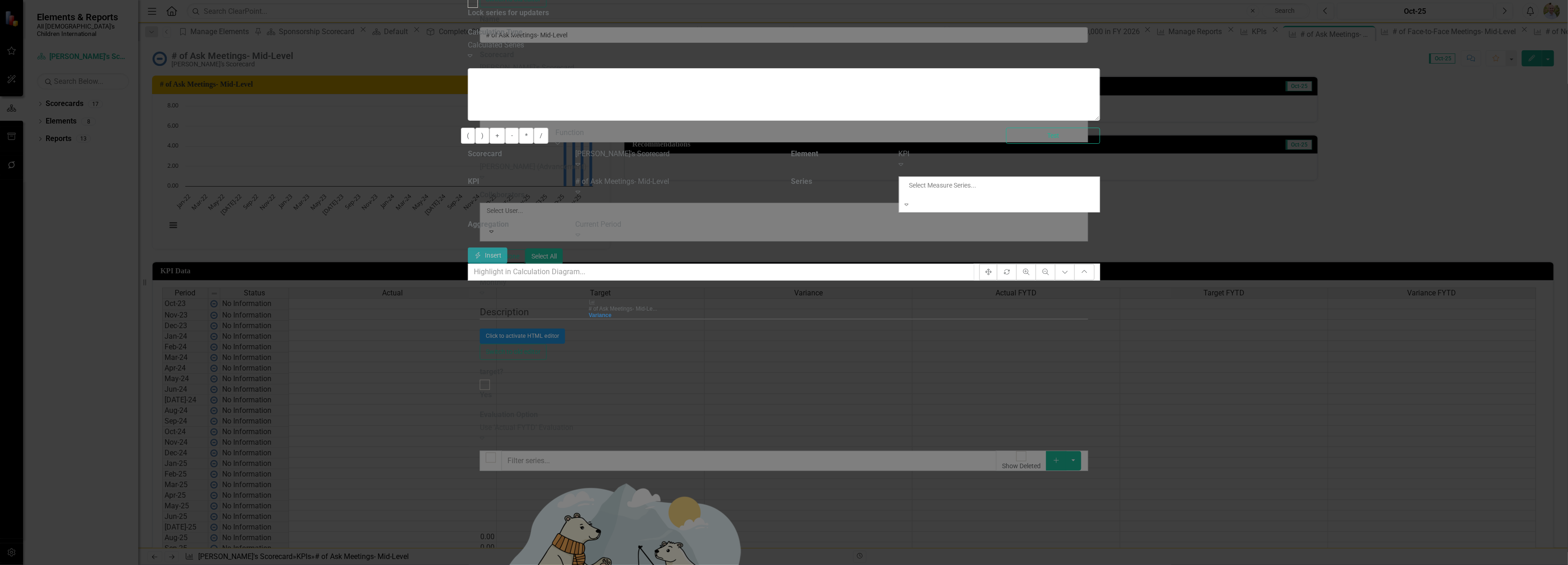
click at [1312, 565] on div "Actual" at bounding box center [784, 570] width 1568 height 10
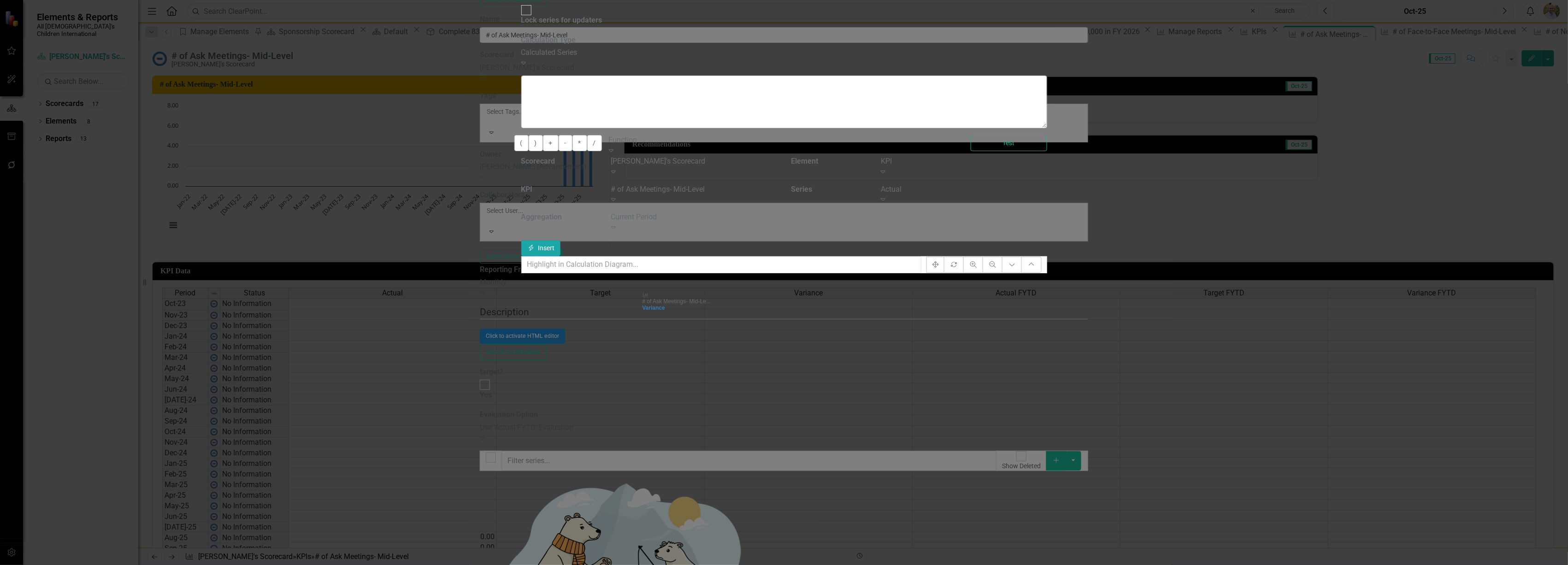
click at [561, 240] on button "Insert Insert" at bounding box center [541, 249] width 40 height 16
click at [573, 140] on button "-" at bounding box center [566, 143] width 14 height 16
click at [1047, 187] on div "Actual" at bounding box center [964, 189] width 166 height 10
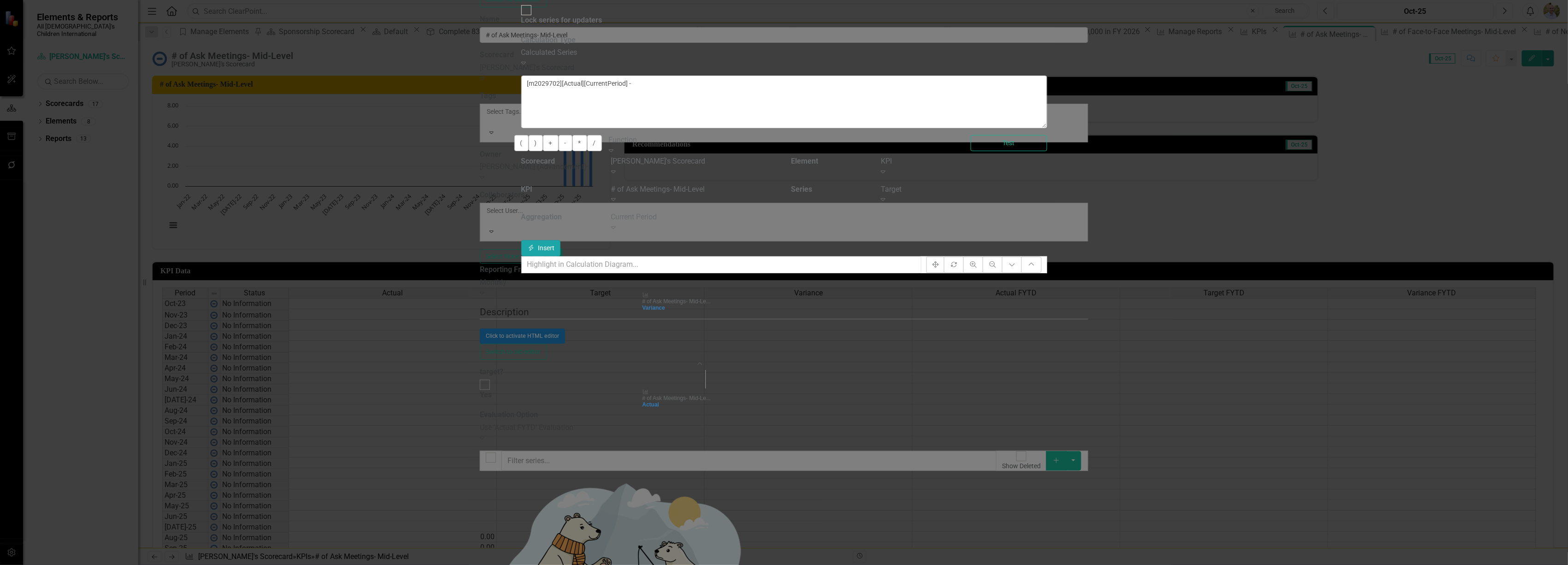
click at [561, 240] on button "Insert Insert" at bounding box center [541, 249] width 40 height 16
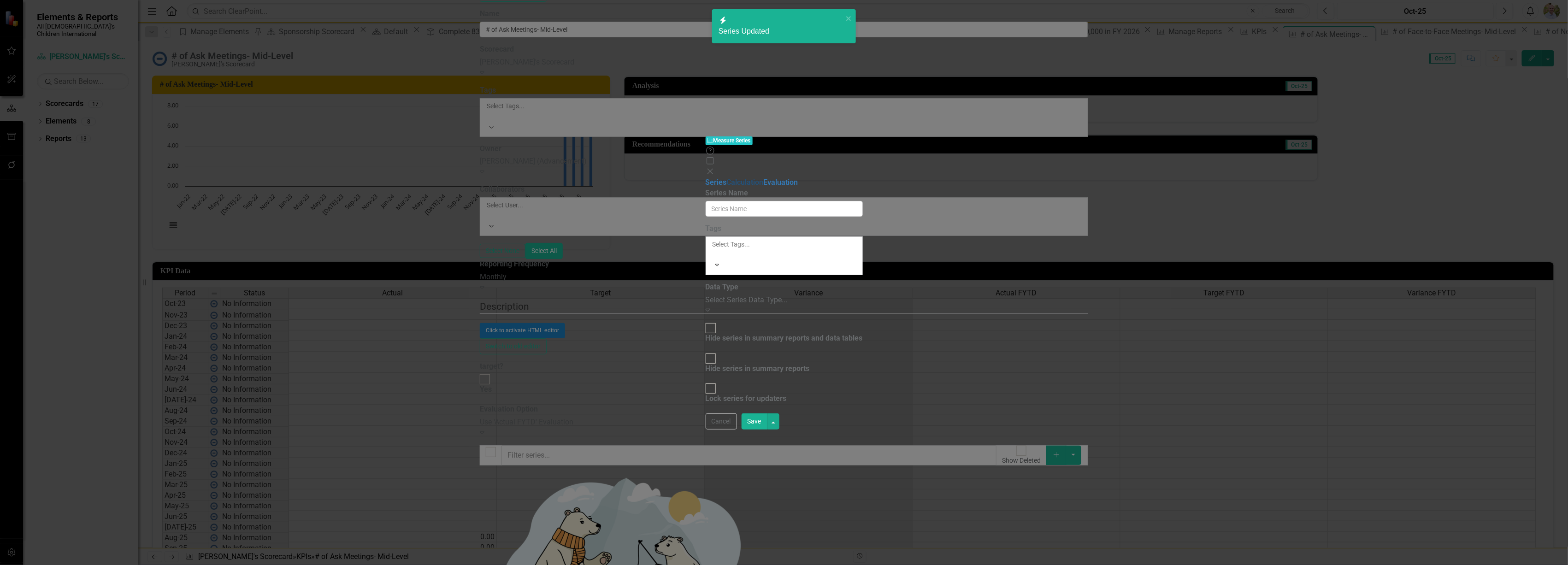
type input "Actual FYTD"
click at [727, 178] on link "Calculation" at bounding box center [746, 182] width 37 height 9
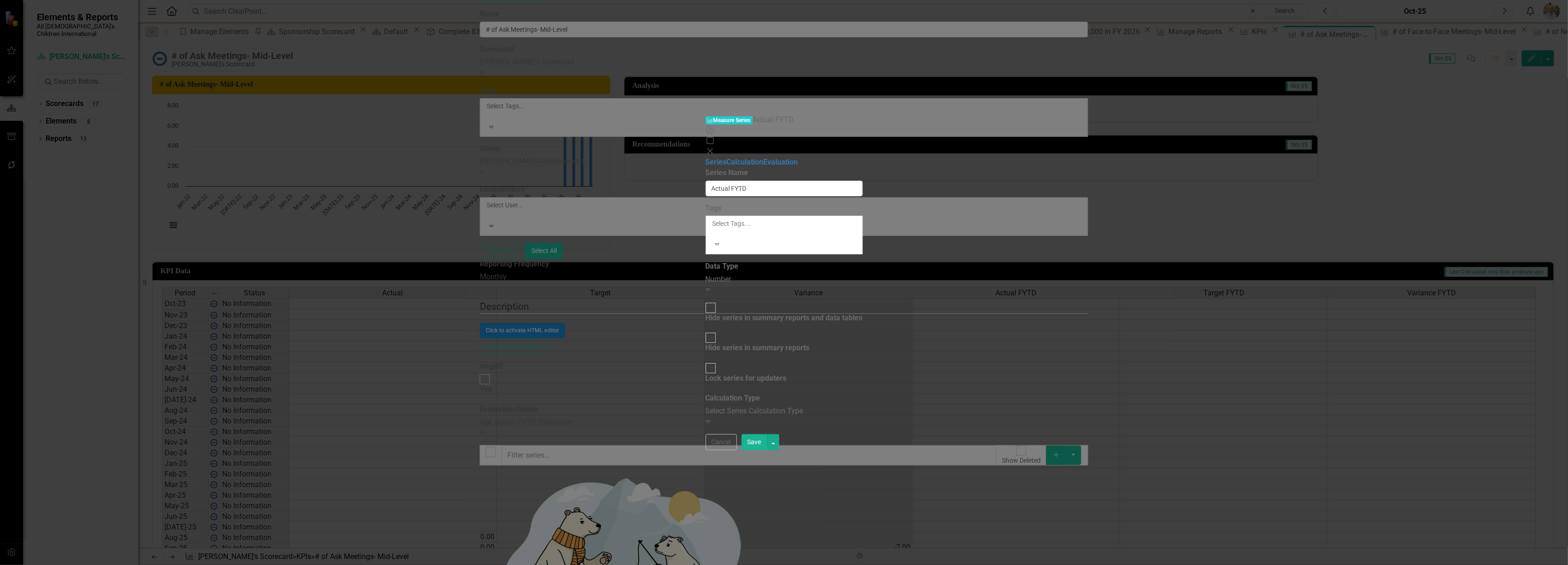
click at [706, 406] on div "Select Series Calculation Type" at bounding box center [784, 411] width 157 height 10
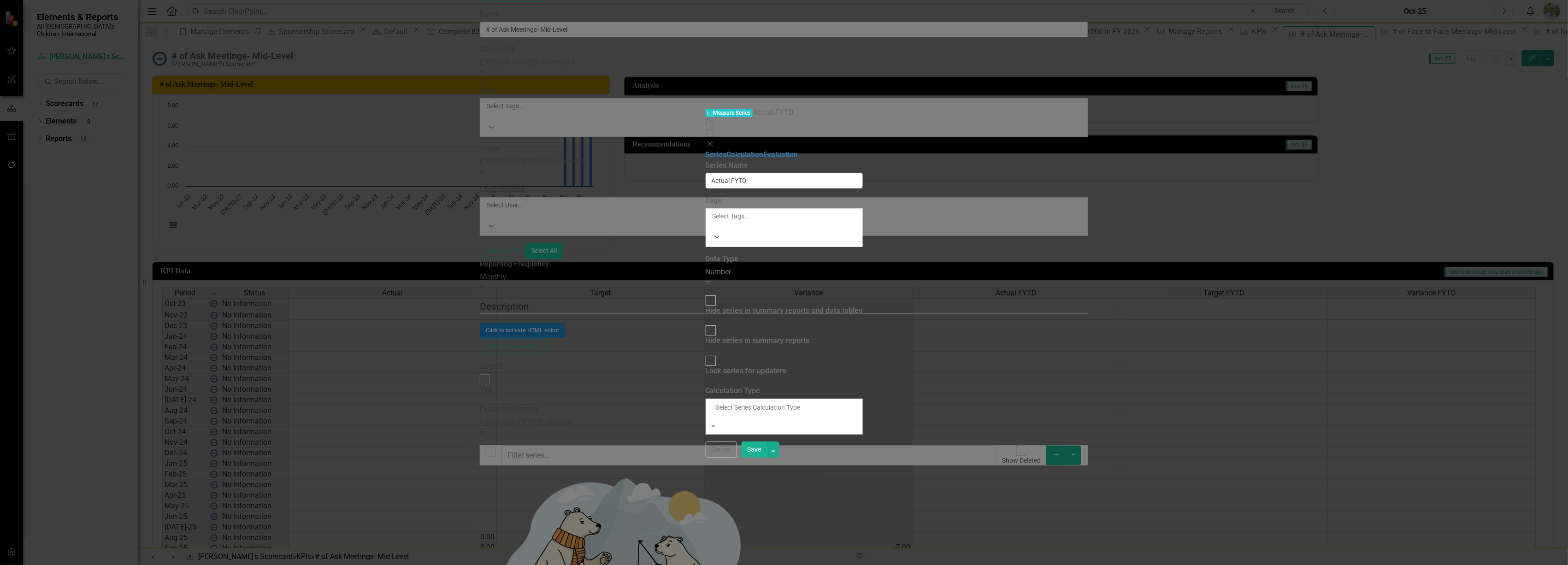
click at [604, 565] on div "Default (No Calculation)" at bounding box center [784, 570] width 1568 height 10
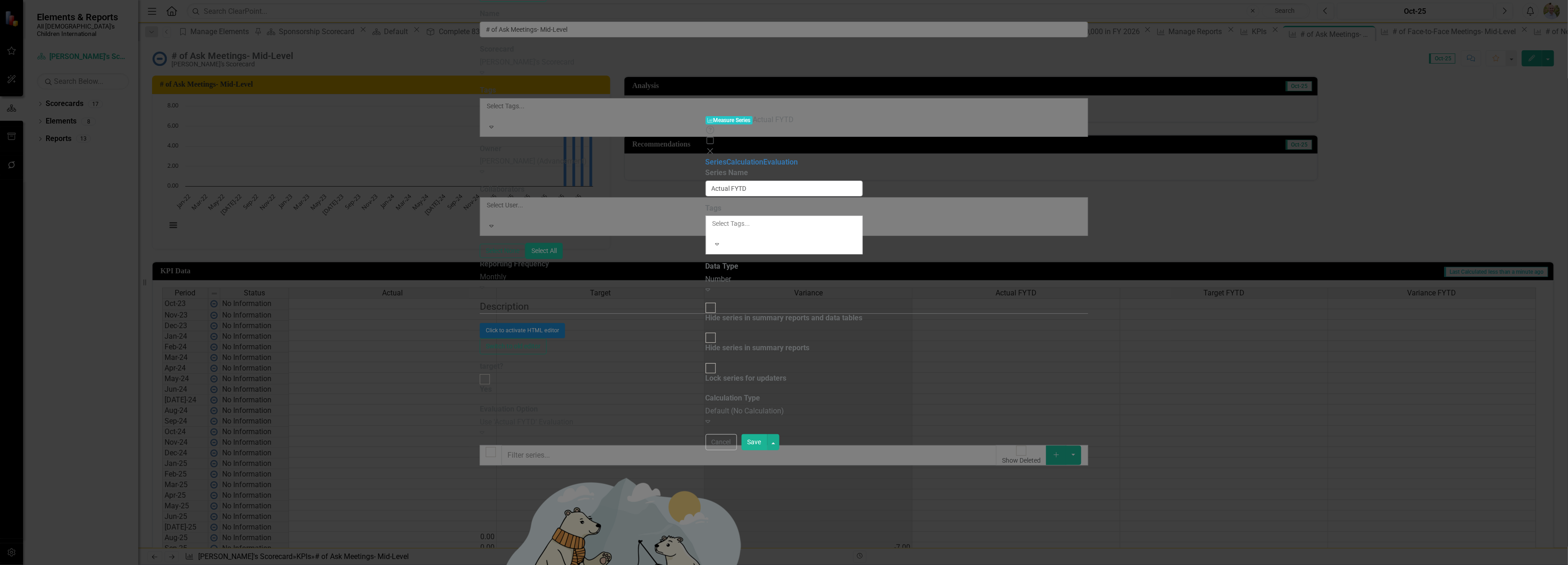
click at [706, 406] on div "Default (No Calculation)" at bounding box center [784, 411] width 157 height 10
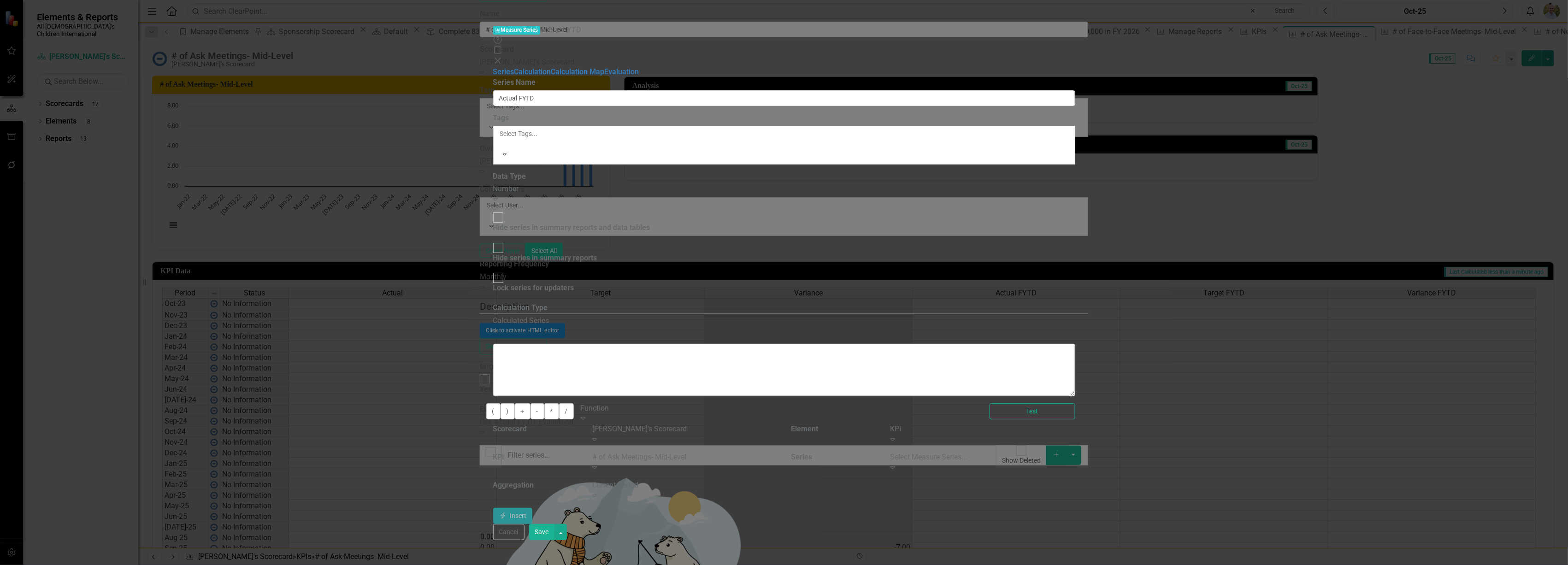
click at [1075, 452] on div "Select Measure Series..." at bounding box center [982, 457] width 185 height 10
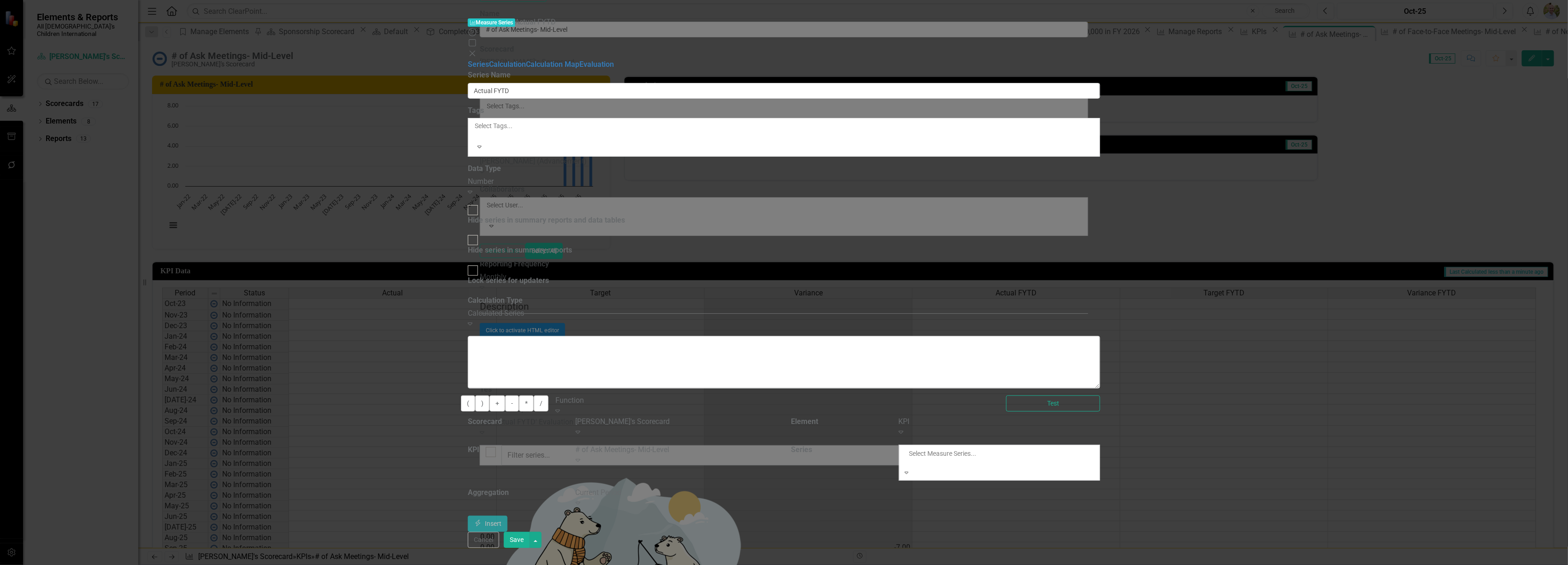
click at [1334, 565] on div "Actual" at bounding box center [784, 570] width 1568 height 10
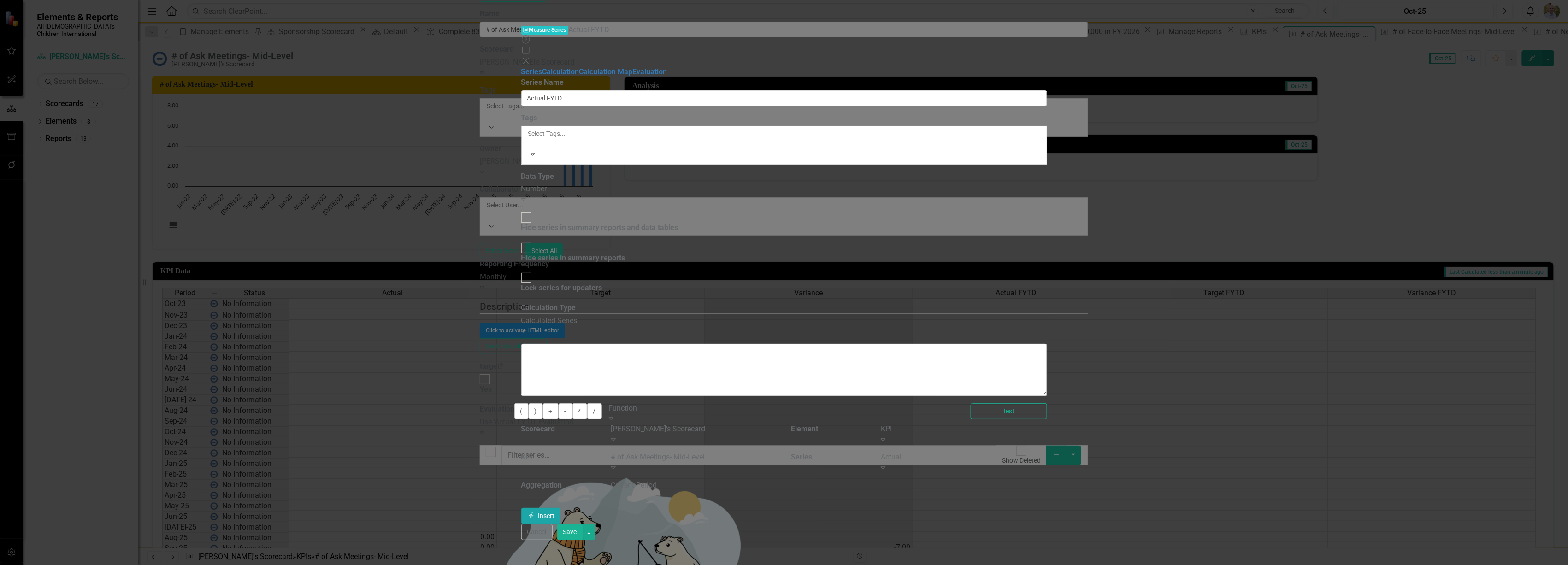
click at [535, 513] on icon "Insert" at bounding box center [531, 516] width 8 height 6
type textarea "["
click at [777, 481] on div "Current Period" at bounding box center [694, 485] width 166 height 10
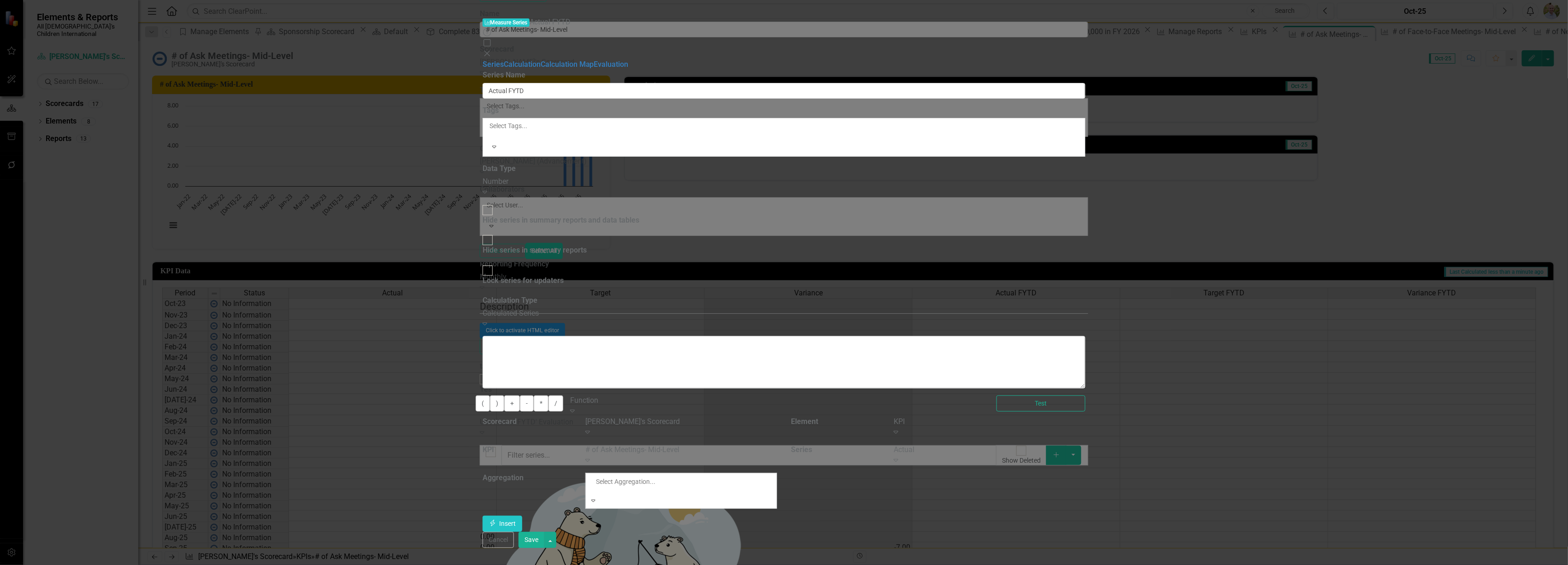
scroll to position [61, 0]
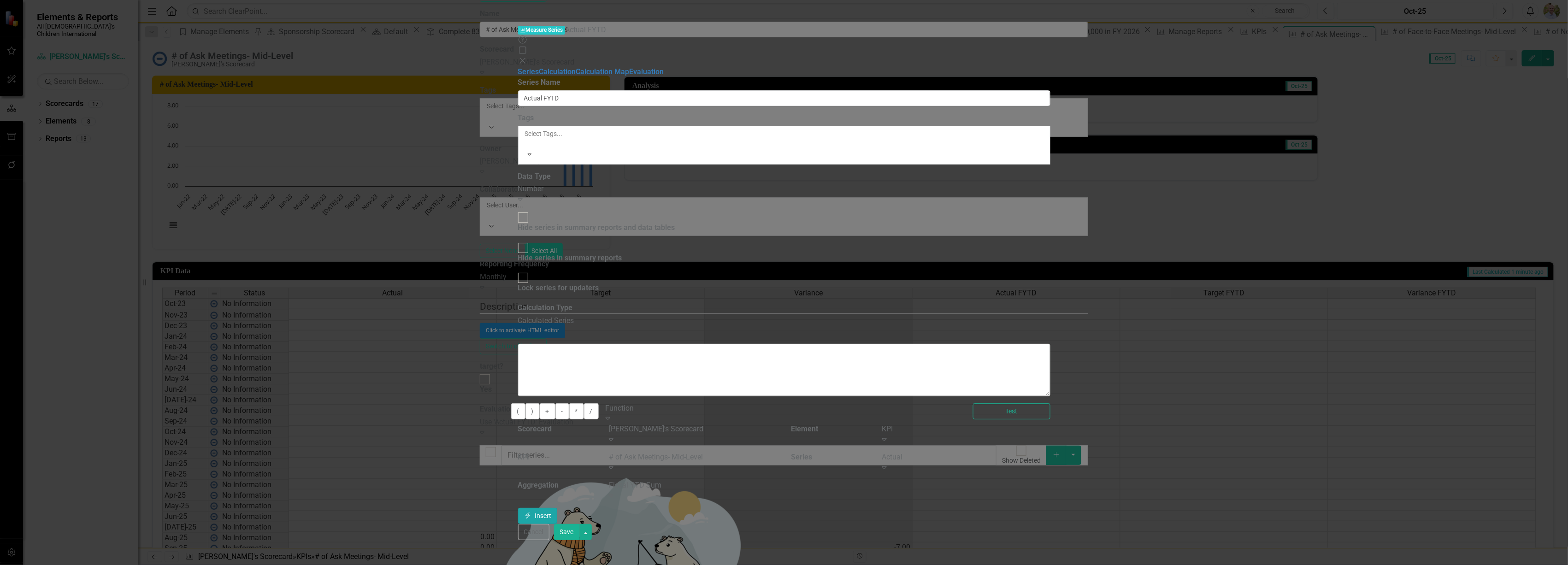
click at [533, 513] on icon "Insert" at bounding box center [528, 516] width 8 height 6
click at [580, 540] on button "Save" at bounding box center [567, 532] width 26 height 16
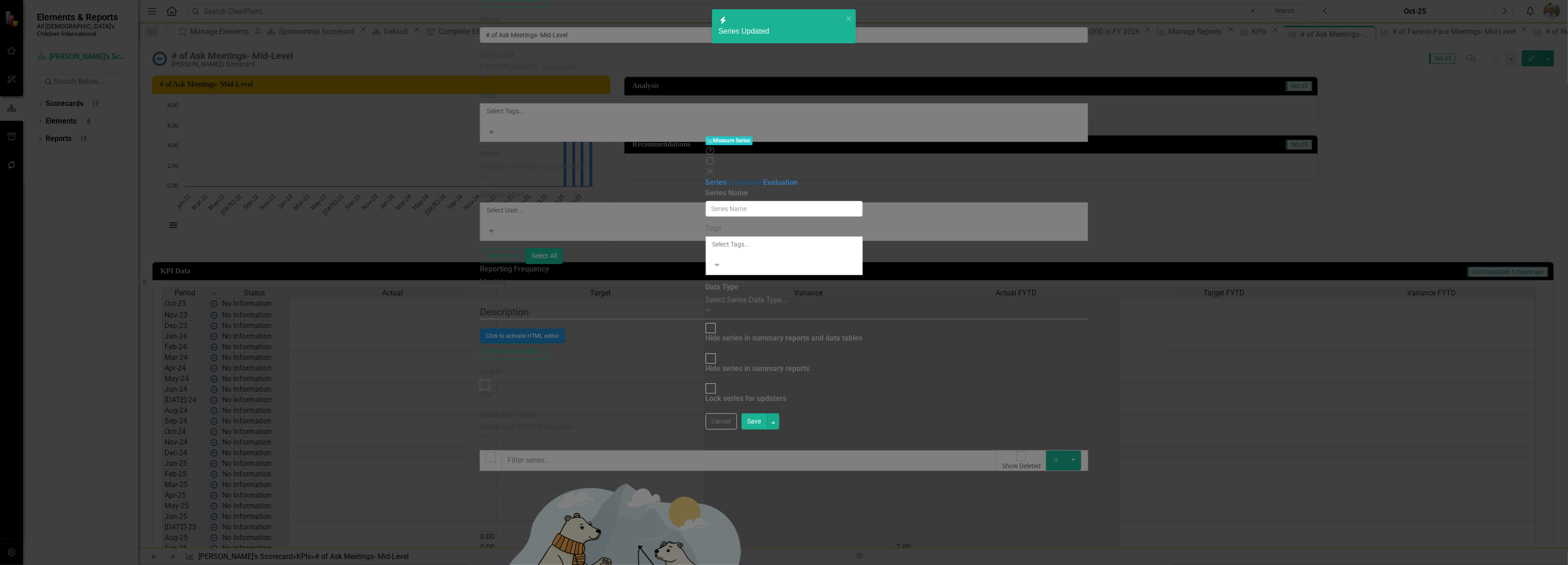
click at [727, 178] on link "Calculation" at bounding box center [746, 182] width 37 height 9
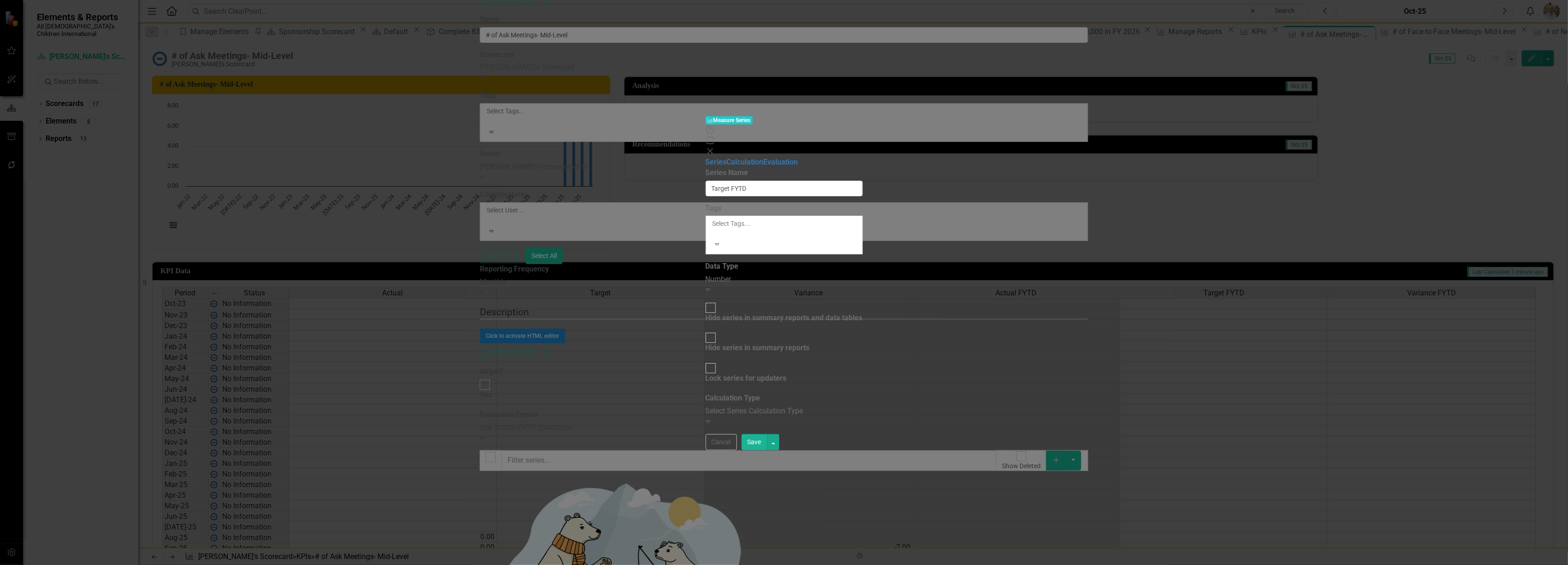
click at [706, 406] on div "Select Series Calculation Type" at bounding box center [784, 411] width 157 height 10
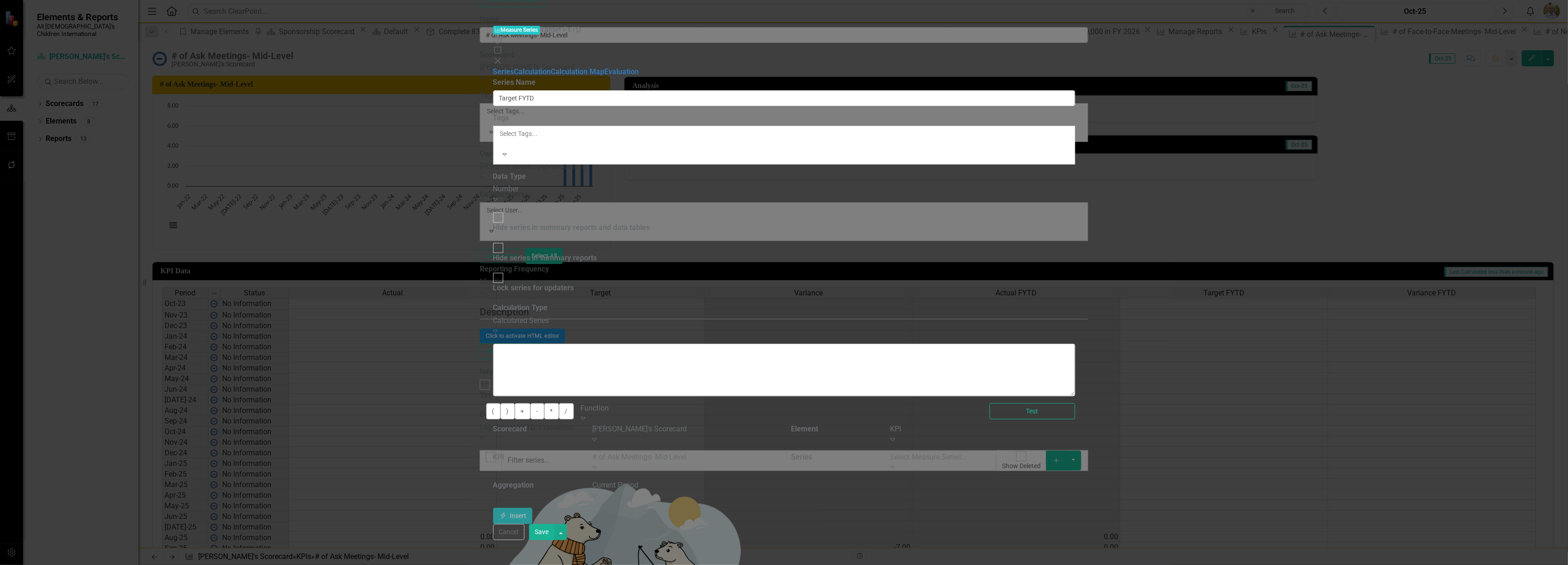
click at [1075, 452] on div "Select Measure Series..." at bounding box center [982, 457] width 185 height 10
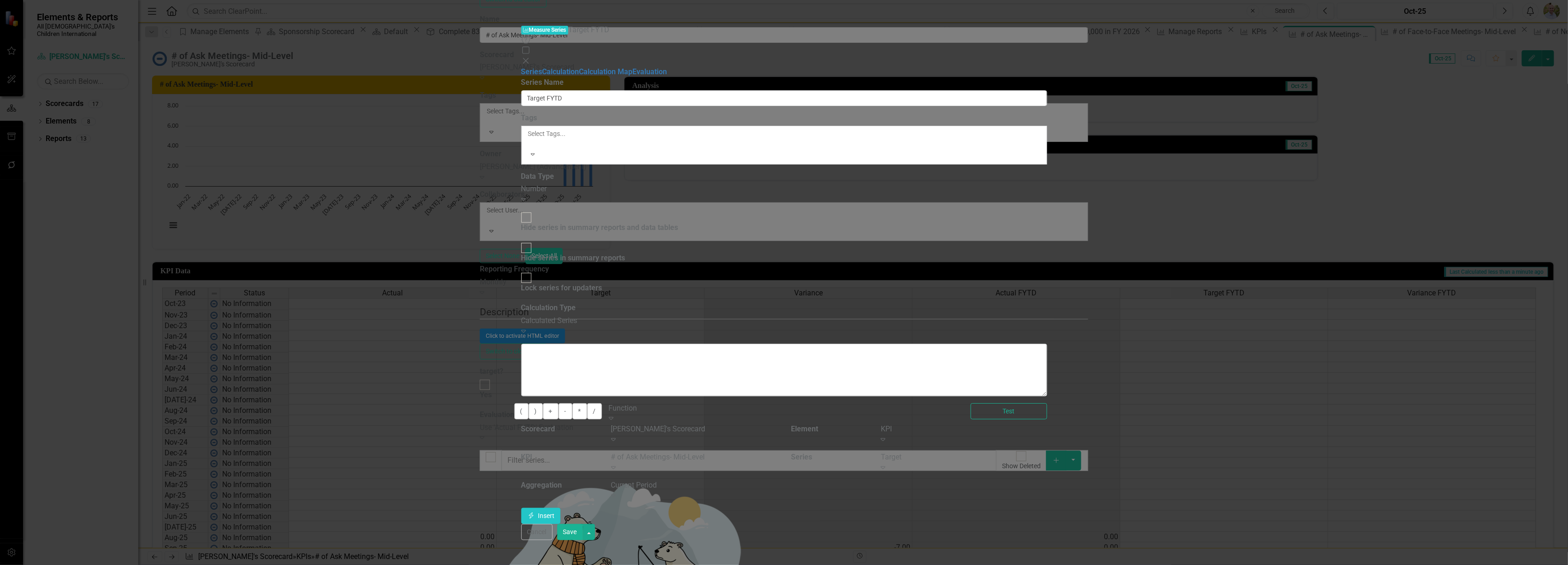
click at [777, 452] on div "# of Ask Meetings- Mid-Level Expand" at bounding box center [694, 463] width 166 height 21
click at [777, 481] on div "Current Period" at bounding box center [694, 485] width 166 height 10
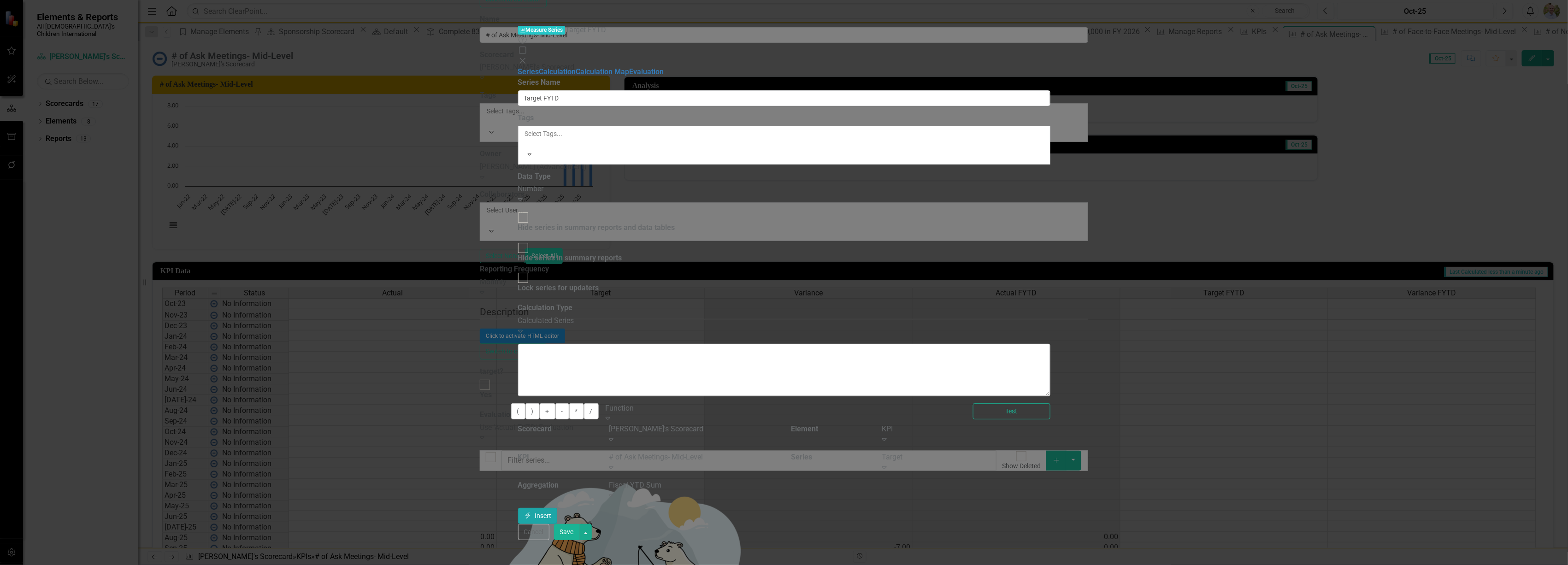
click at [557, 508] on button "Insert Insert" at bounding box center [538, 516] width 40 height 16
click at [580, 540] on button "Save" at bounding box center [567, 532] width 26 height 16
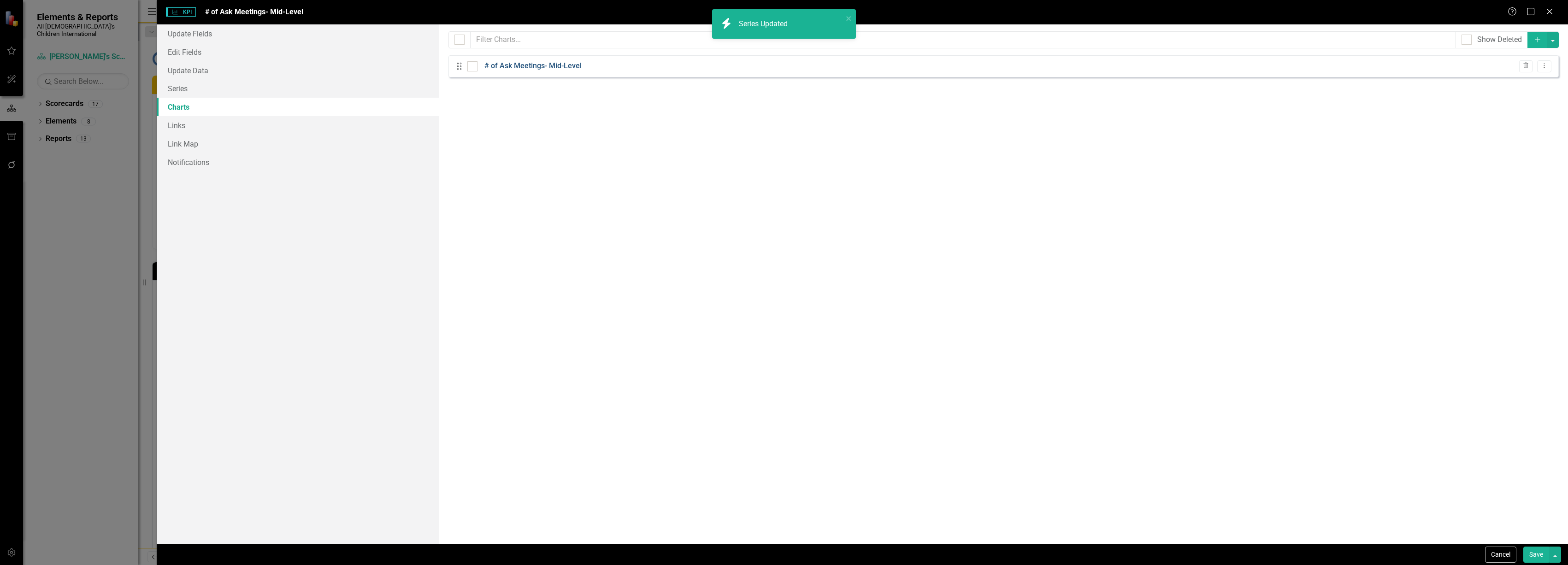
click at [526, 63] on link "# of Ask Meetings- Mid-Level" at bounding box center [533, 66] width 97 height 10
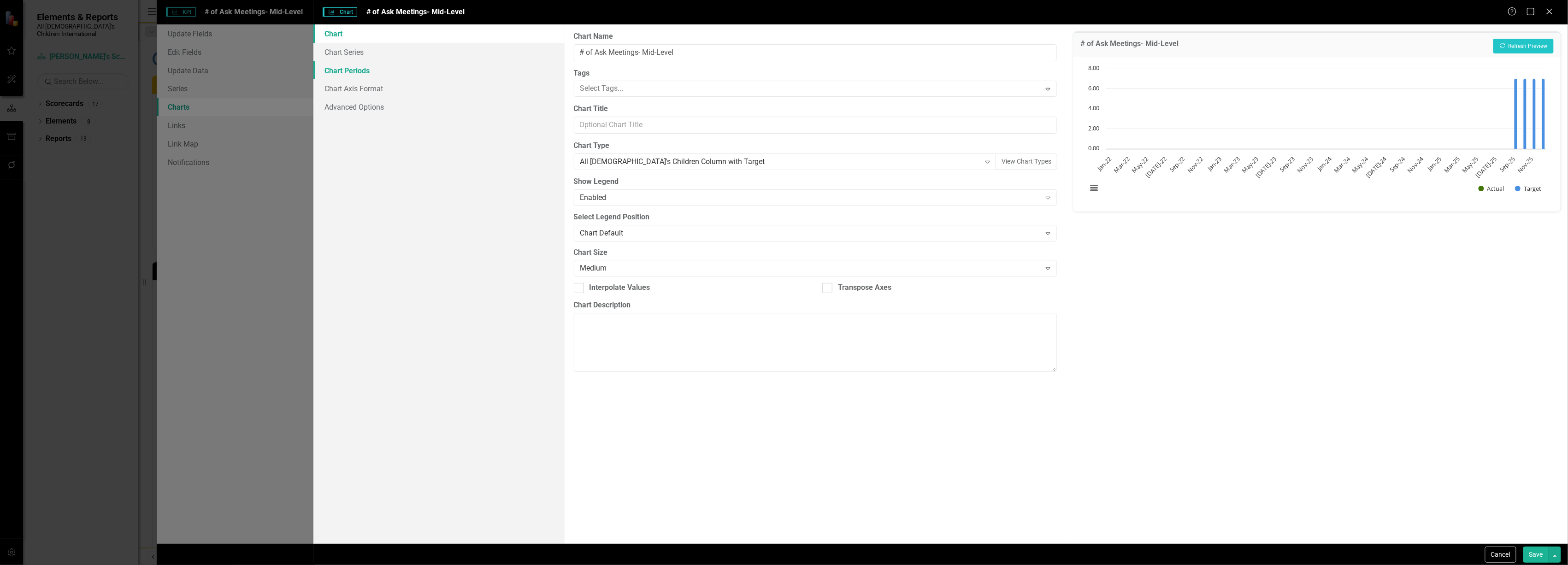
click at [373, 65] on link "Chart Periods" at bounding box center [439, 70] width 251 height 19
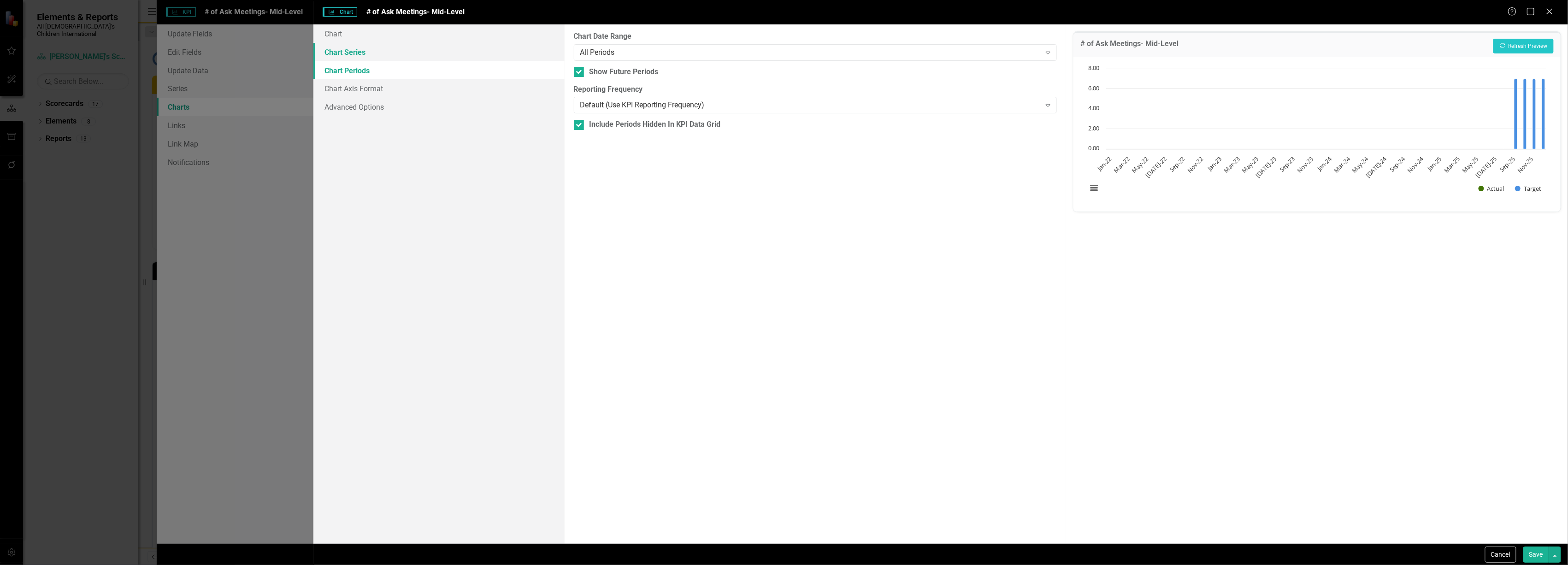
click at [371, 52] on link "Chart Series" at bounding box center [439, 51] width 251 height 19
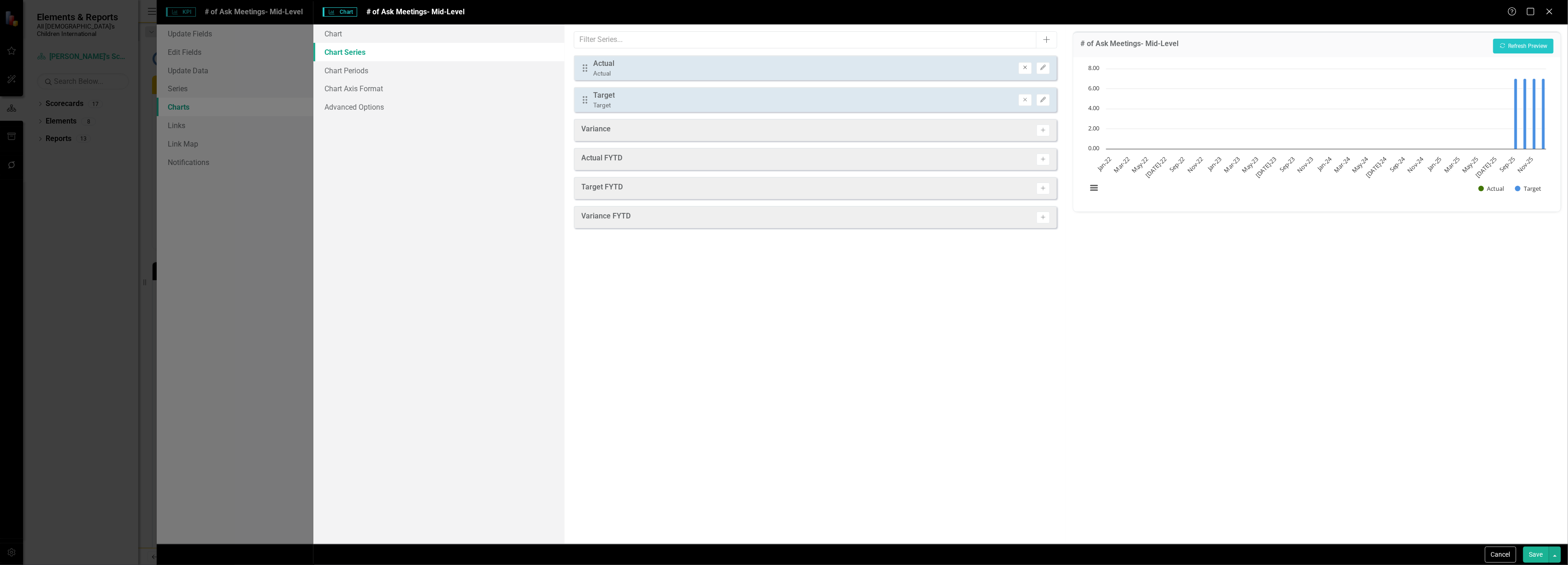
click at [1028, 62] on button "Remove" at bounding box center [1025, 68] width 13 height 12
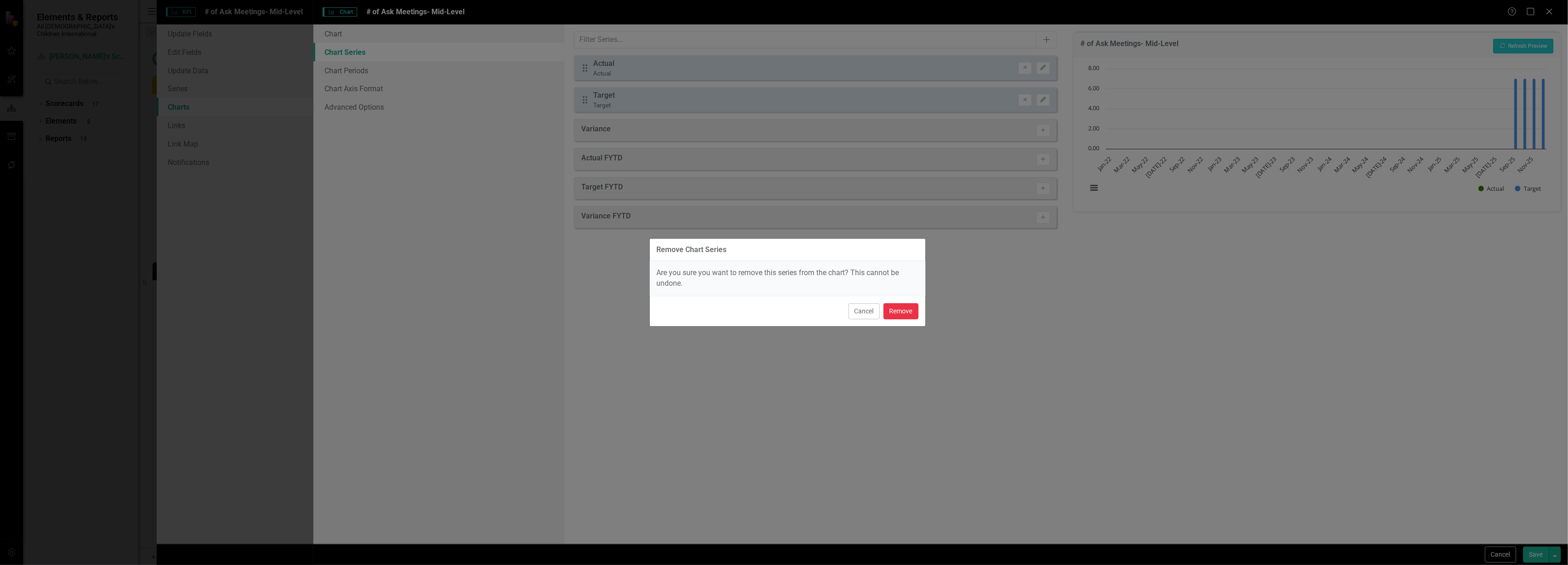
click at [910, 314] on button "Remove" at bounding box center [901, 312] width 35 height 16
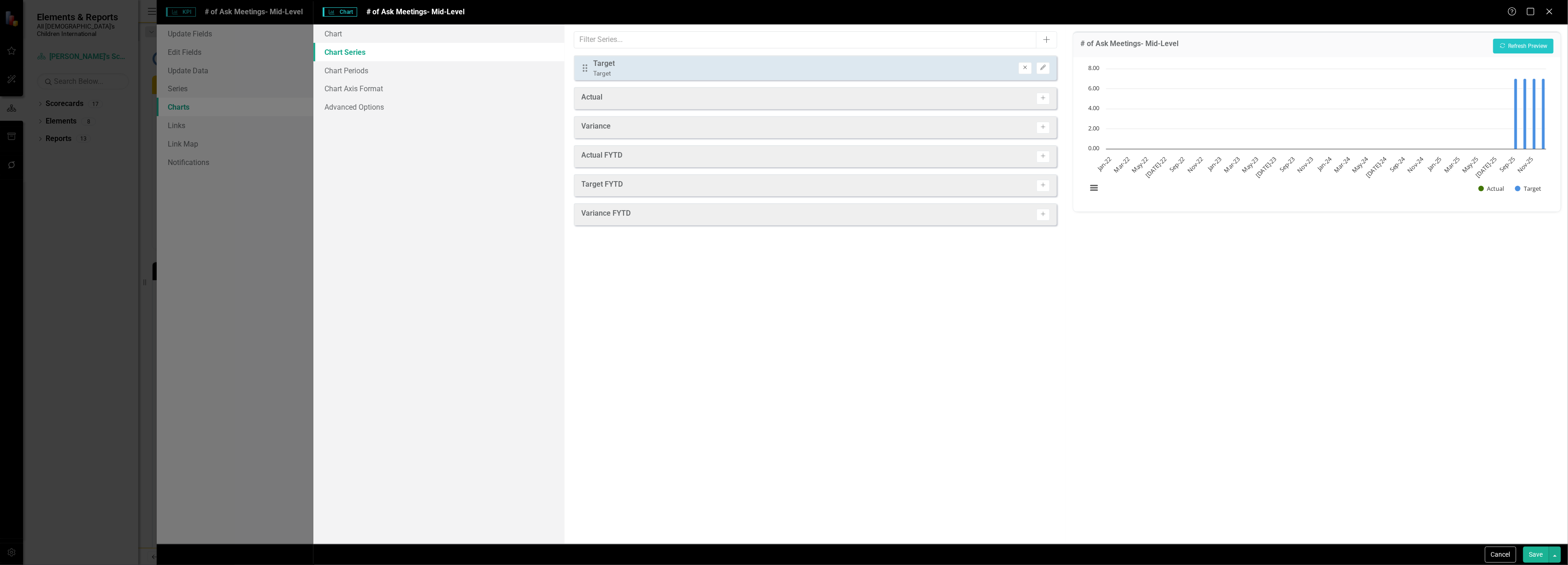
click at [1027, 71] on icon "Remove" at bounding box center [1026, 68] width 7 height 5
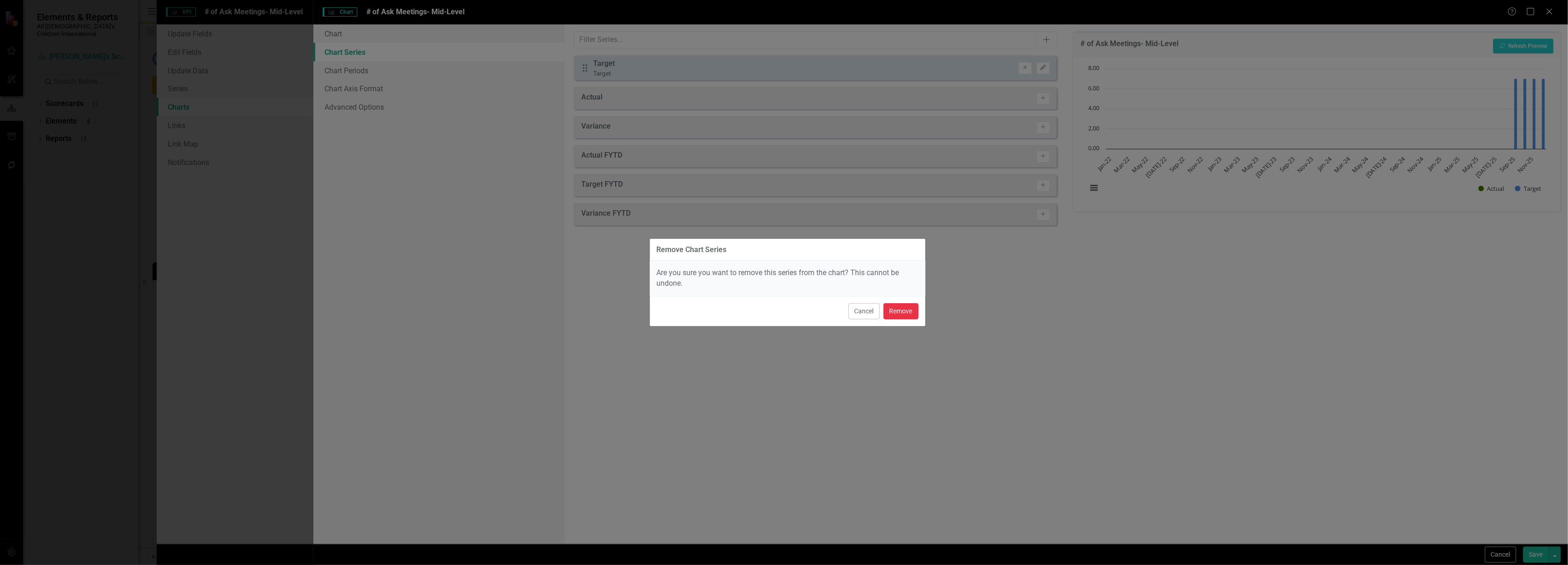
click at [903, 308] on button "Remove" at bounding box center [901, 312] width 35 height 16
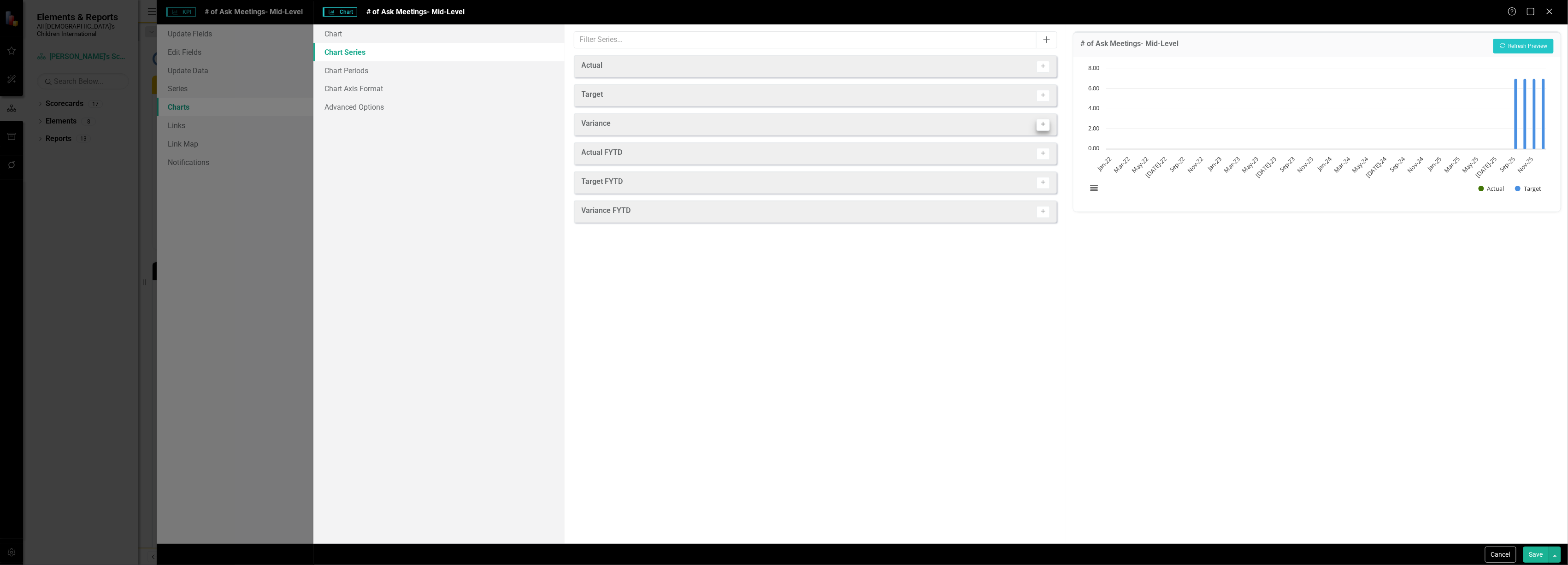
click at [1043, 152] on icon "Activate" at bounding box center [1044, 154] width 7 height 5
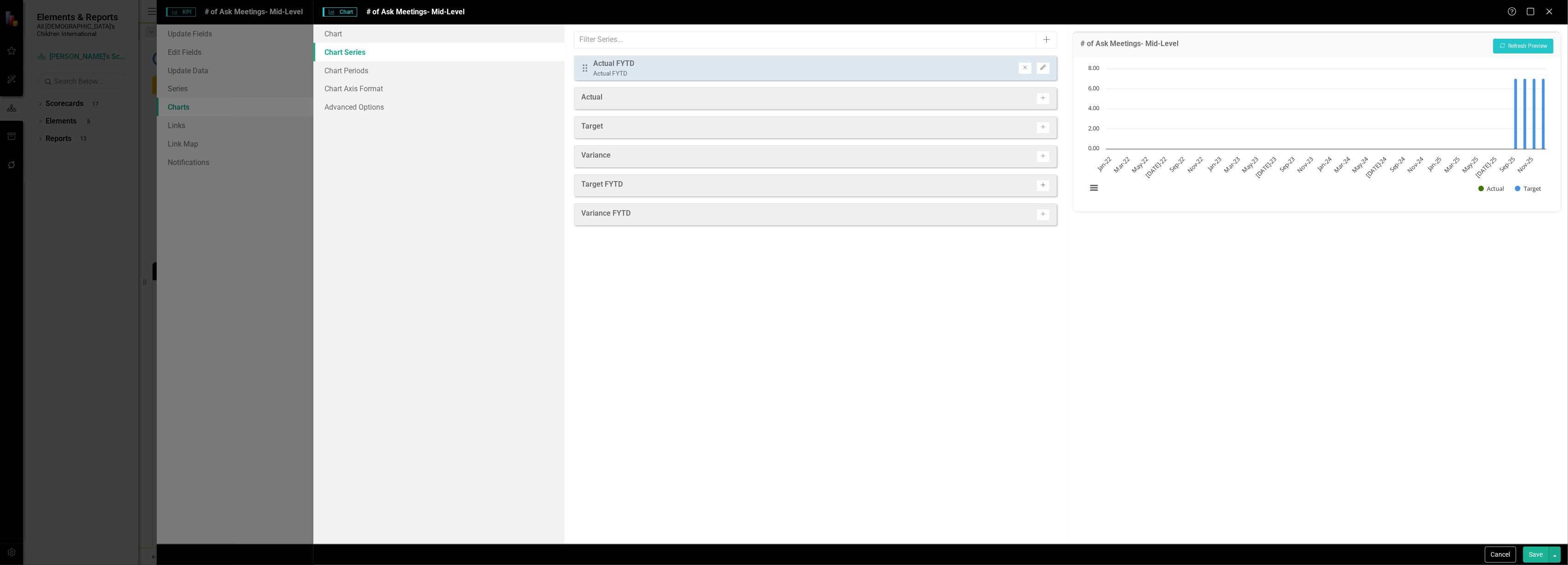
click at [1042, 185] on icon "Activate" at bounding box center [1044, 185] width 7 height 5
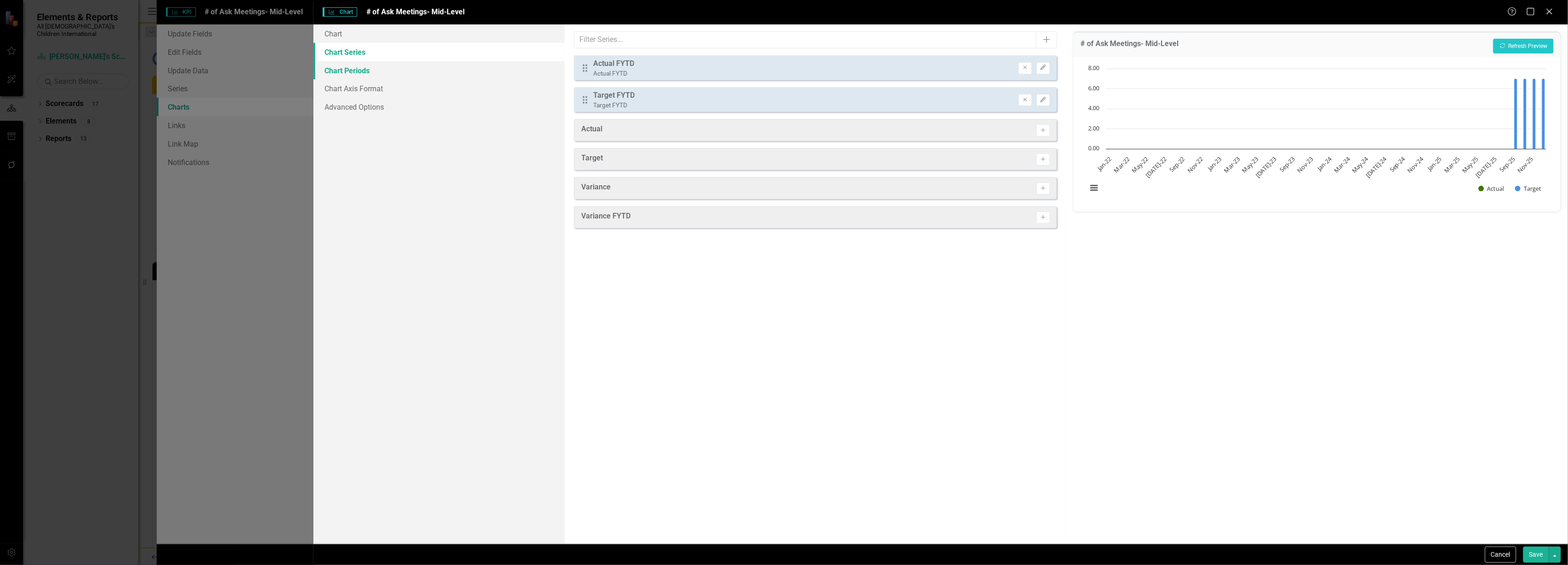
click at [345, 68] on link "Chart Periods" at bounding box center [439, 70] width 251 height 19
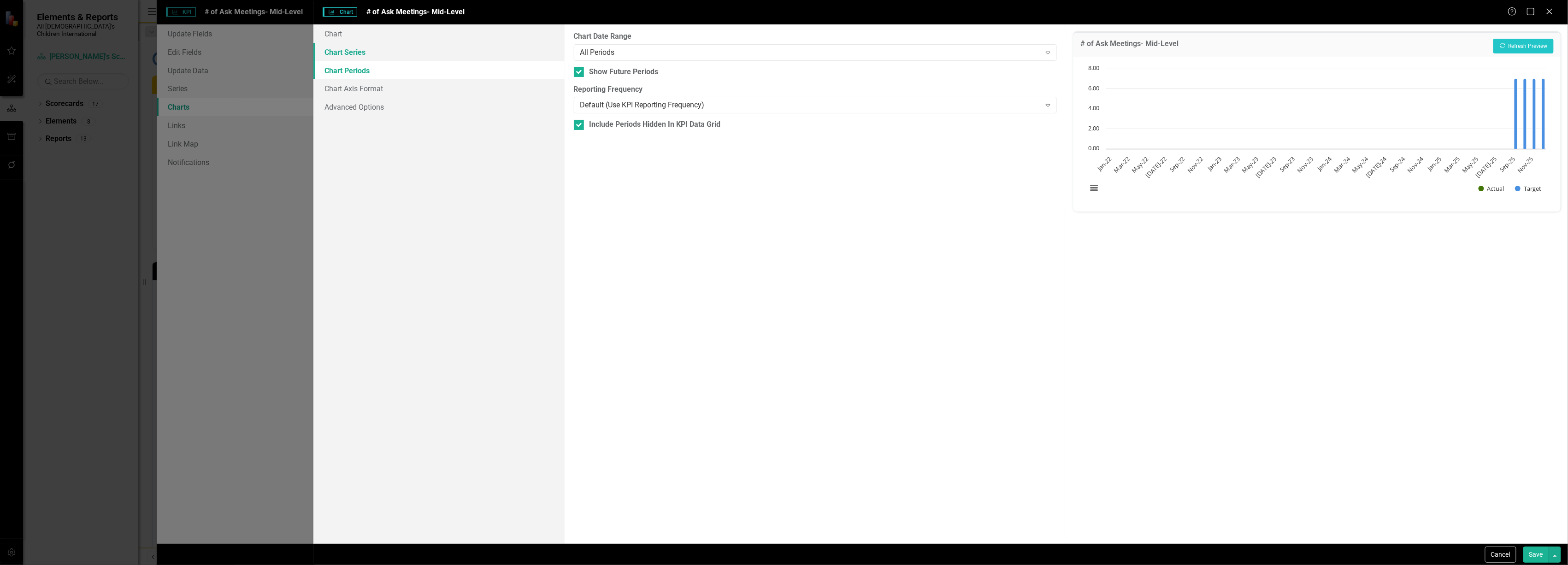
click at [354, 54] on link "Chart Series" at bounding box center [439, 51] width 251 height 19
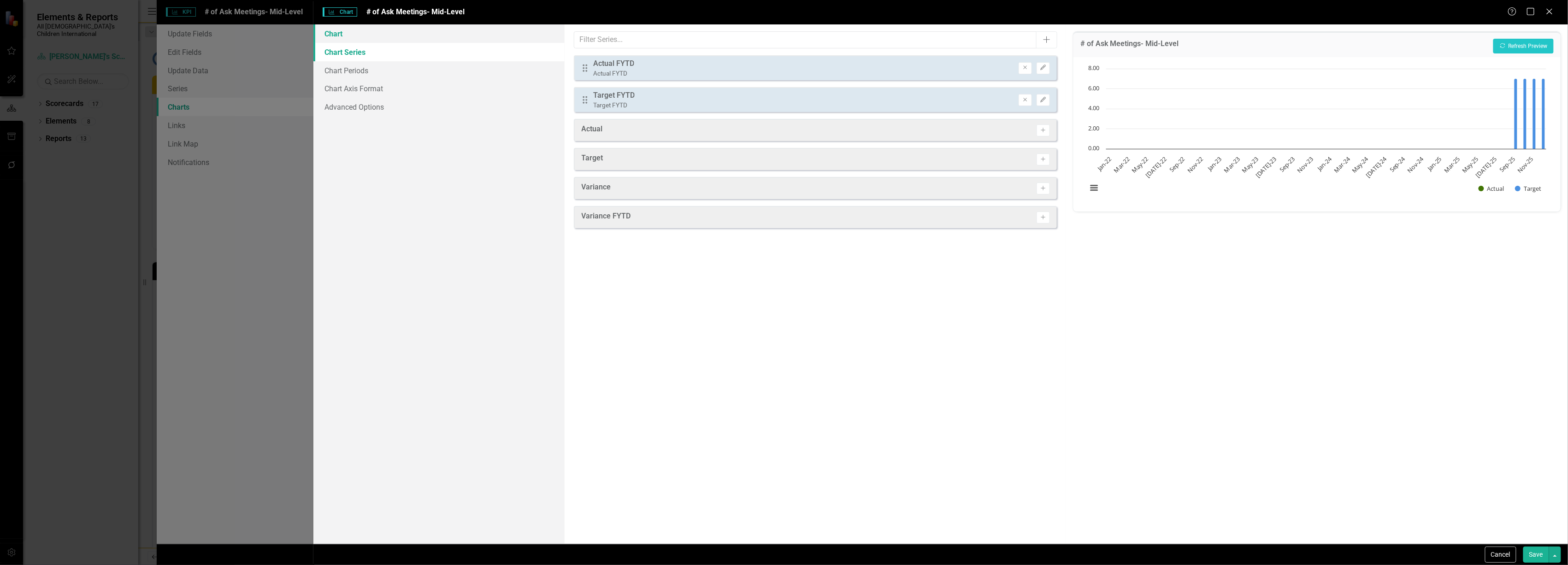
click at [369, 32] on link "Chart" at bounding box center [439, 34] width 251 height 19
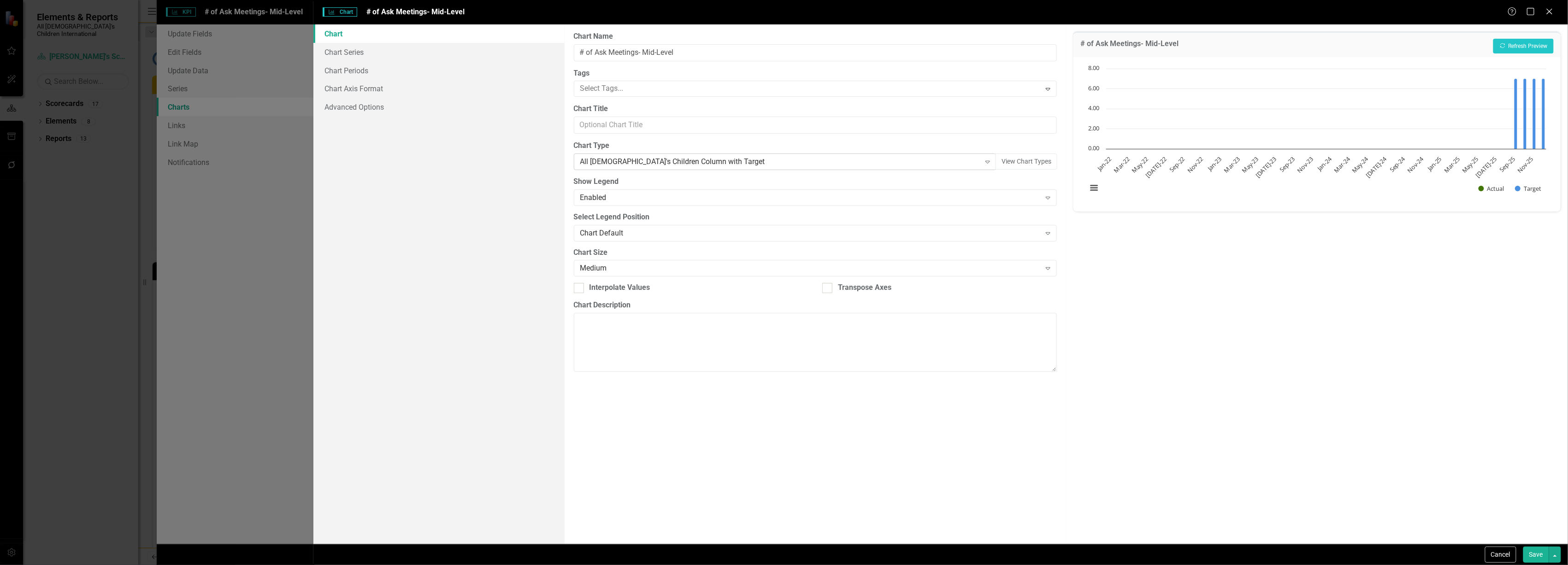
click at [768, 165] on div "All [DEMOGRAPHIC_DATA]'s Children Column with Target" at bounding box center [780, 161] width 400 height 10
click at [1041, 159] on button "View Chart Types" at bounding box center [1026, 162] width 62 height 16
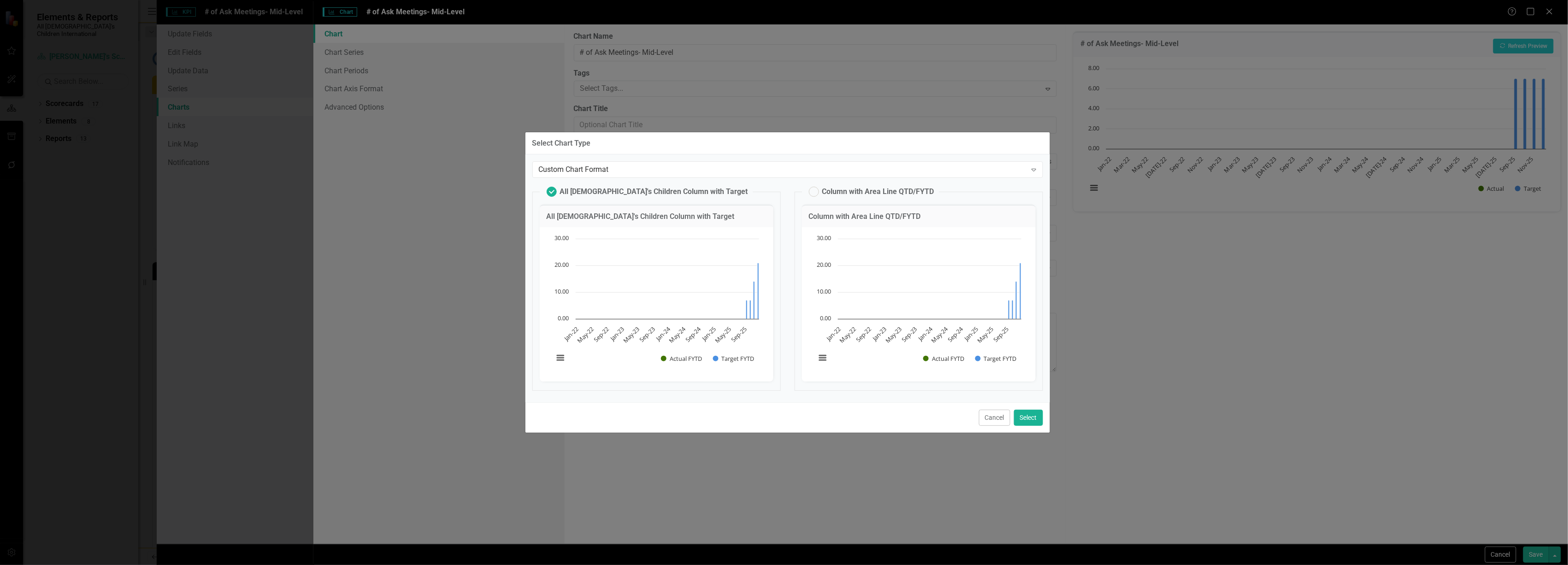
click at [809, 189] on label "Column with Area Line QTD/FYTD" at bounding box center [871, 192] width 126 height 10
click at [809, 189] on input "Column with Area Line QTD/FYTD" at bounding box center [809, 189] width 6 height 6
radio input "false"
radio input "true"
click at [658, 190] on label "All [DEMOGRAPHIC_DATA]'s Children Column with Target" at bounding box center [647, 192] width 201 height 10
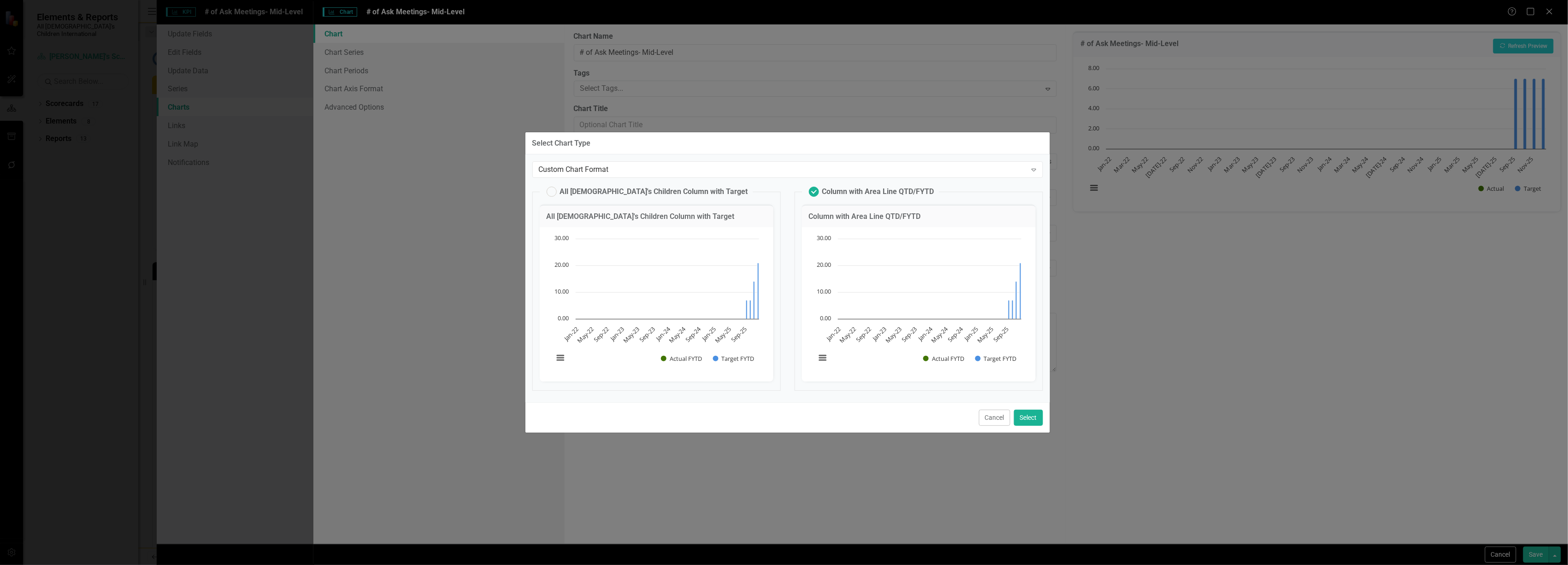
click at [551, 190] on input "All [DEMOGRAPHIC_DATA]'s Children Column with Target" at bounding box center [547, 189] width 6 height 6
radio input "true"
radio input "false"
click at [669, 173] on div "Custom Chart Format" at bounding box center [783, 170] width 488 height 10
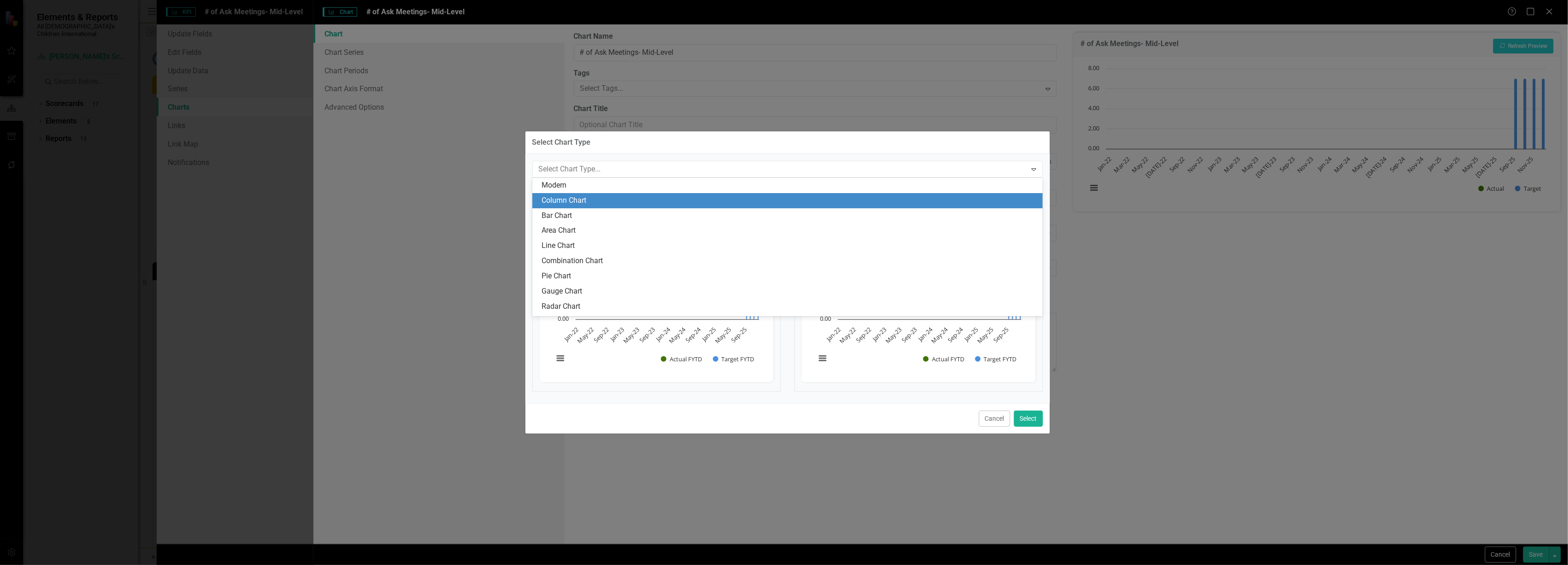
scroll to position [28, 0]
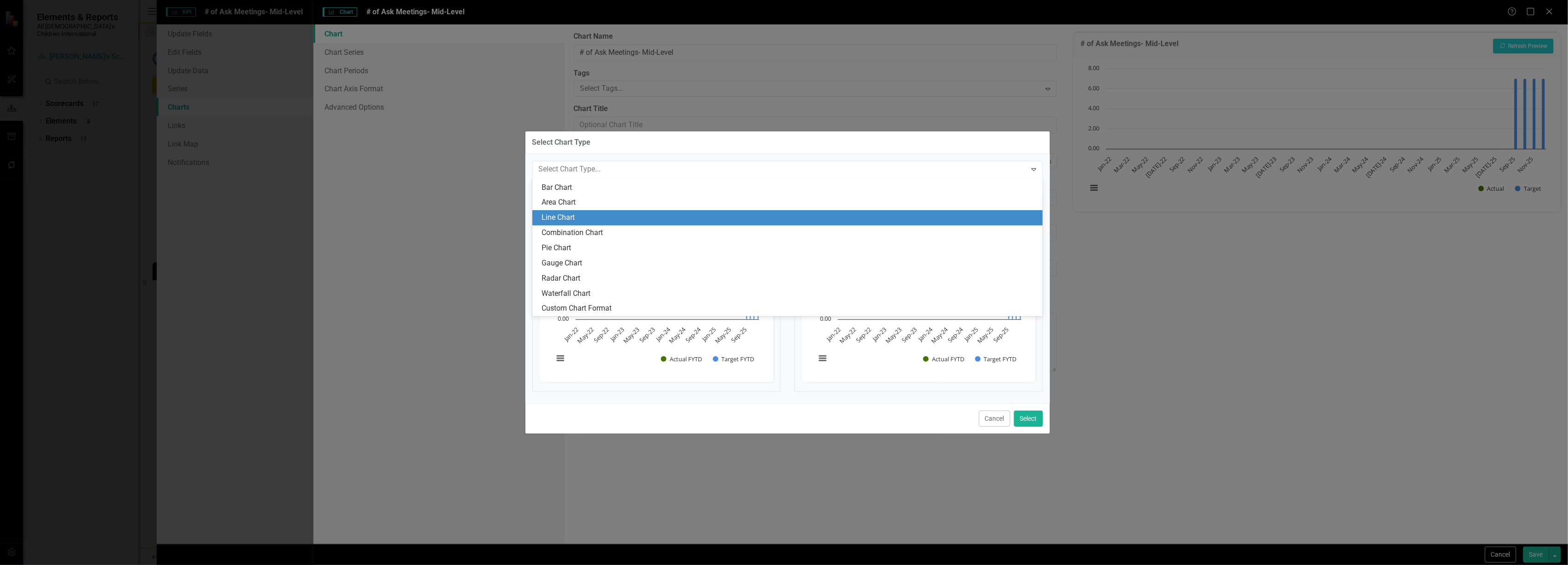
click at [676, 215] on div "Line Chart" at bounding box center [789, 218] width 496 height 10
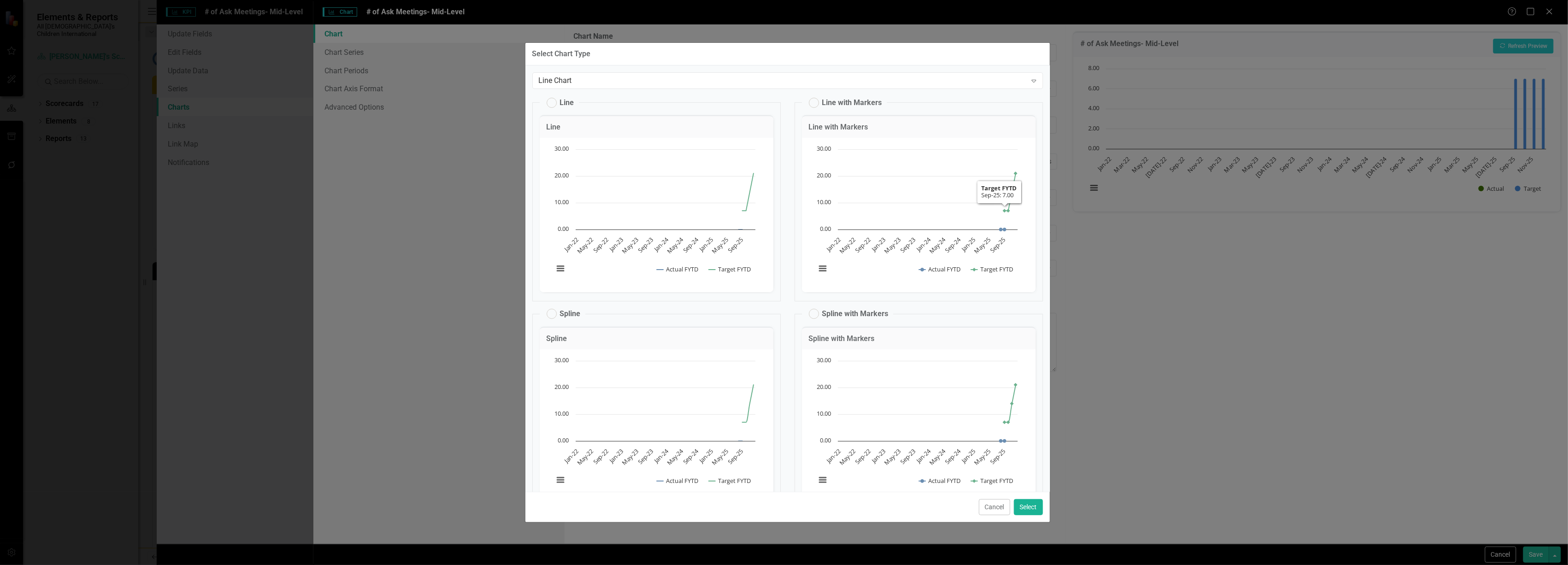
click at [809, 104] on label "Line with Markers" at bounding box center [845, 102] width 73 height 10
click at [809, 104] on input "Line with Markers" at bounding box center [809, 100] width 6 height 6
radio input "true"
click at [1024, 507] on button "Select" at bounding box center [1028, 507] width 29 height 16
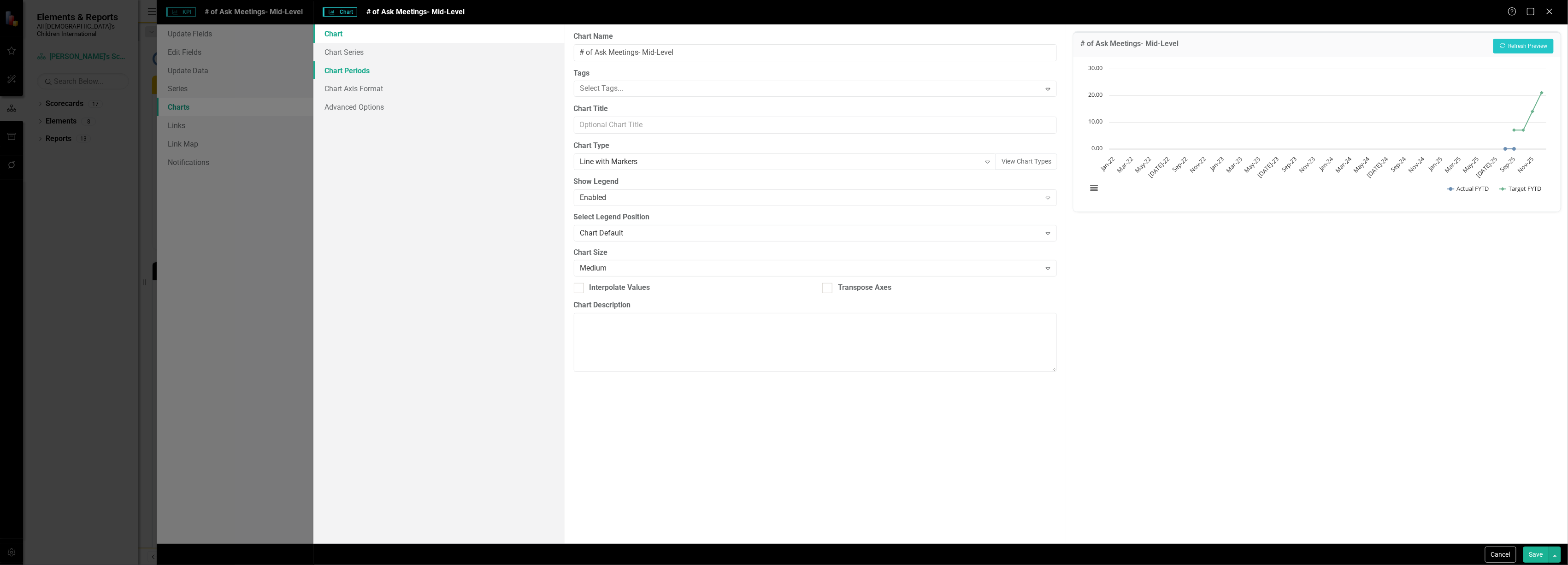
click at [387, 65] on link "Chart Periods" at bounding box center [439, 70] width 251 height 19
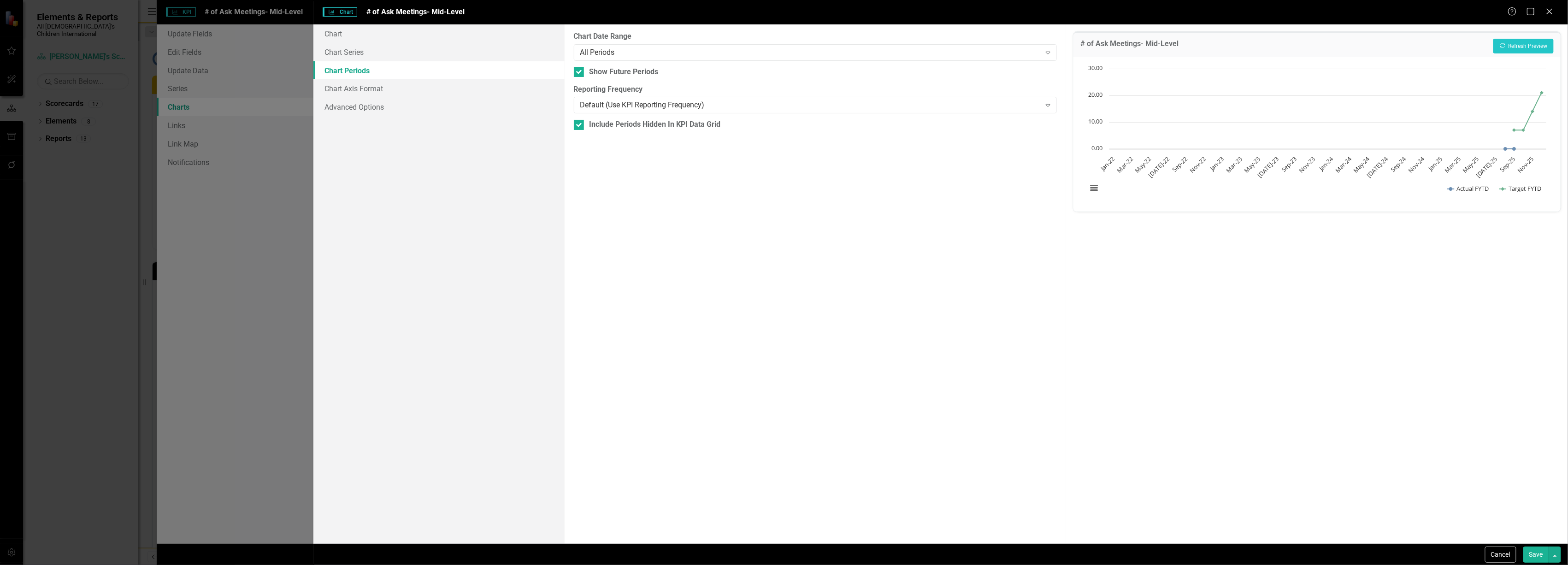
click at [654, 43] on div "Chart Date Range All Periods Expand" at bounding box center [816, 46] width 483 height 29
click at [649, 53] on div "All Periods" at bounding box center [810, 51] width 461 height 10
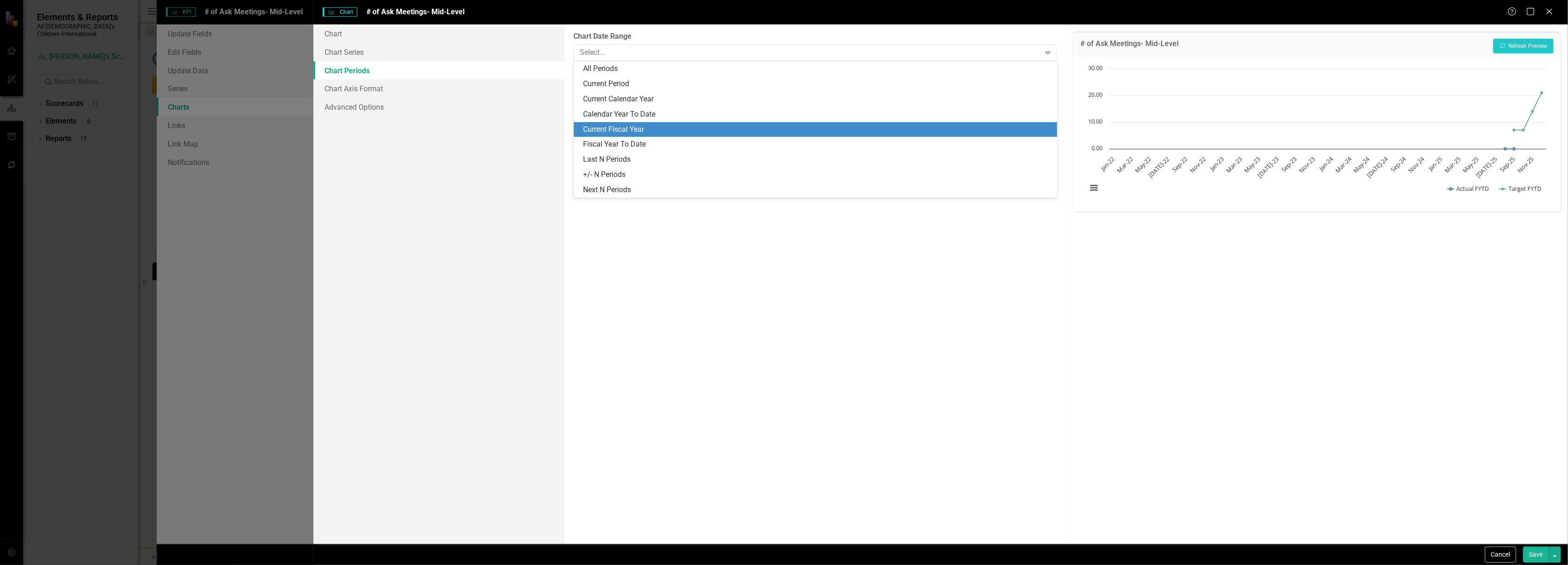
click at [641, 127] on div "Current Fiscal Year" at bounding box center [817, 129] width 469 height 10
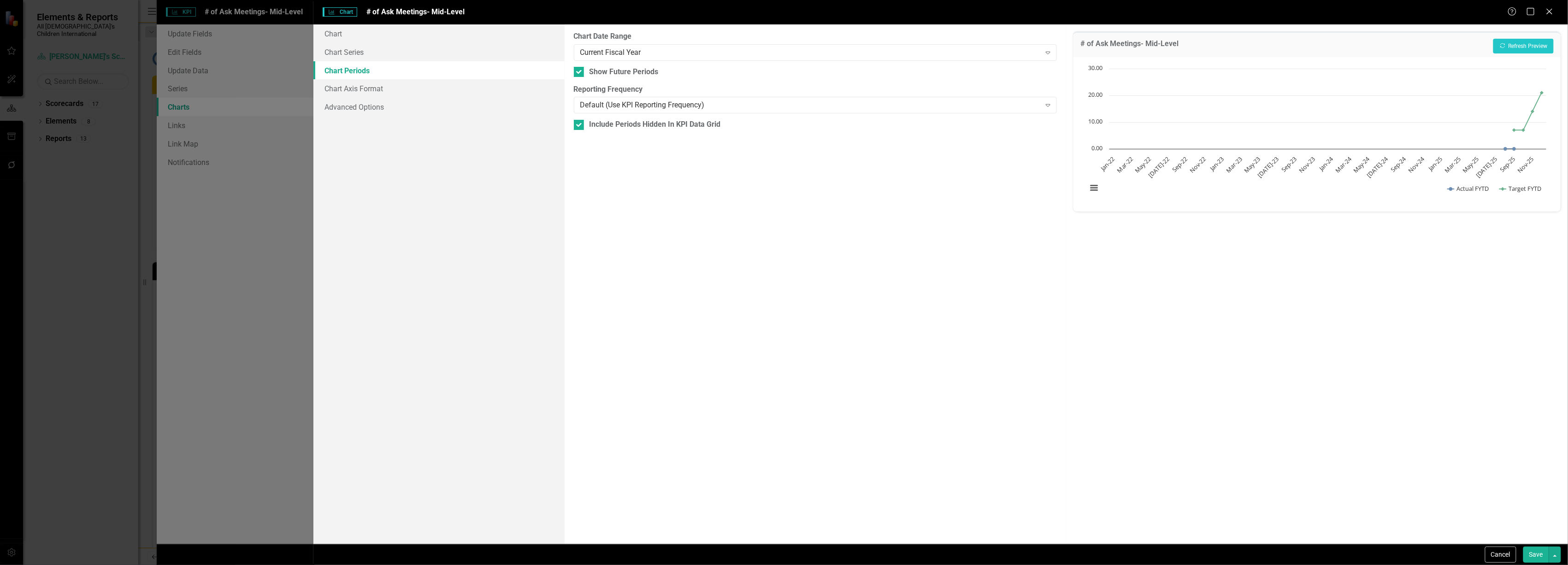
click at [1536, 560] on button "Save" at bounding box center [1536, 555] width 26 height 16
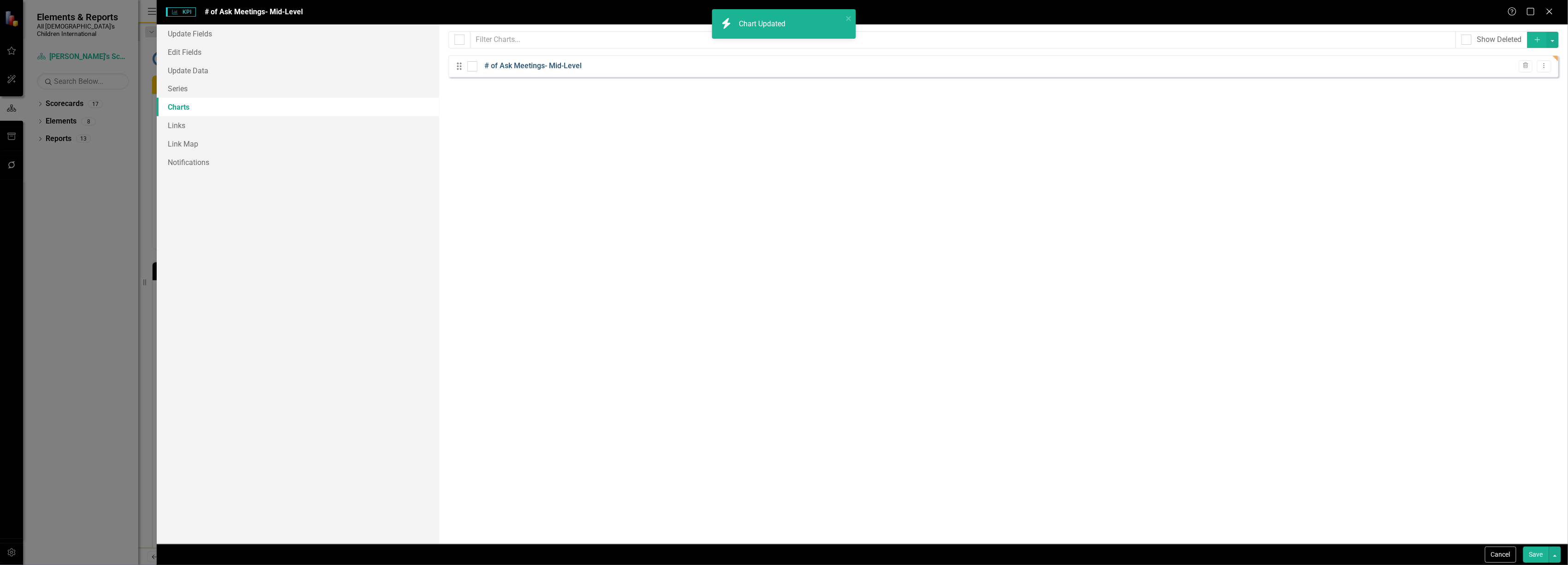
click at [527, 67] on link "# of Ask Meetings- Mid-Level" at bounding box center [533, 66] width 97 height 10
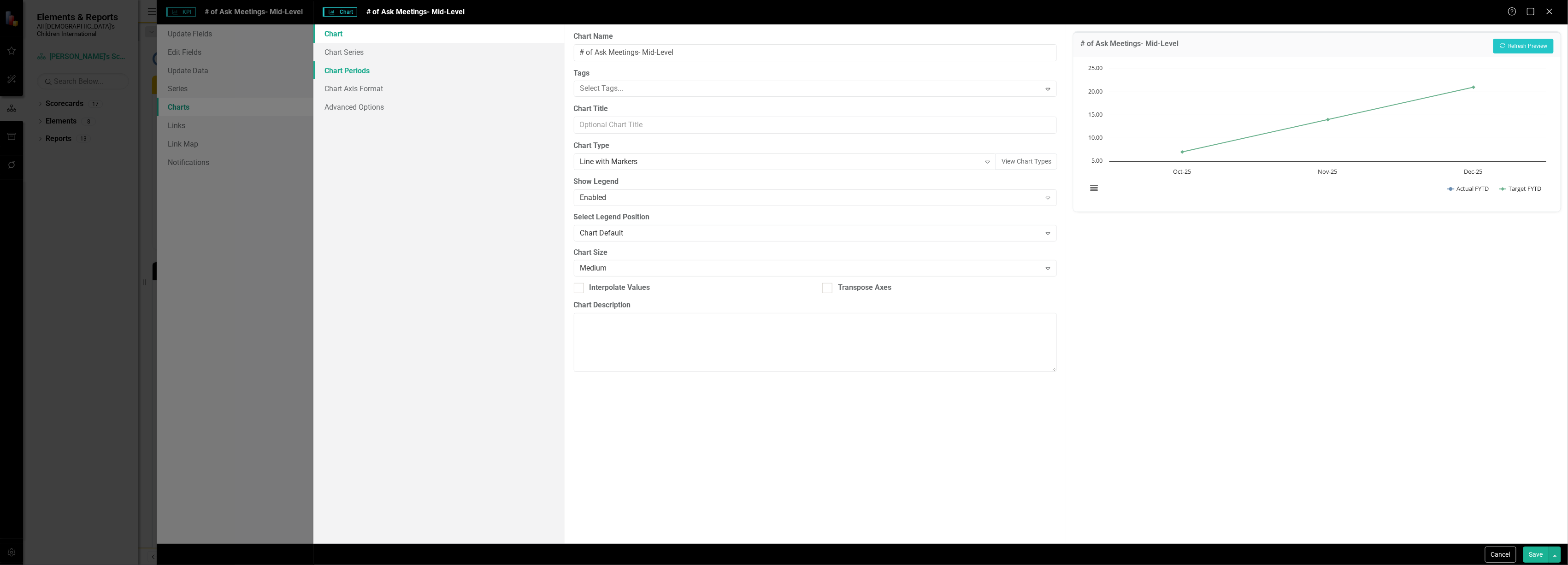
click at [369, 69] on link "Chart Periods" at bounding box center [439, 70] width 251 height 19
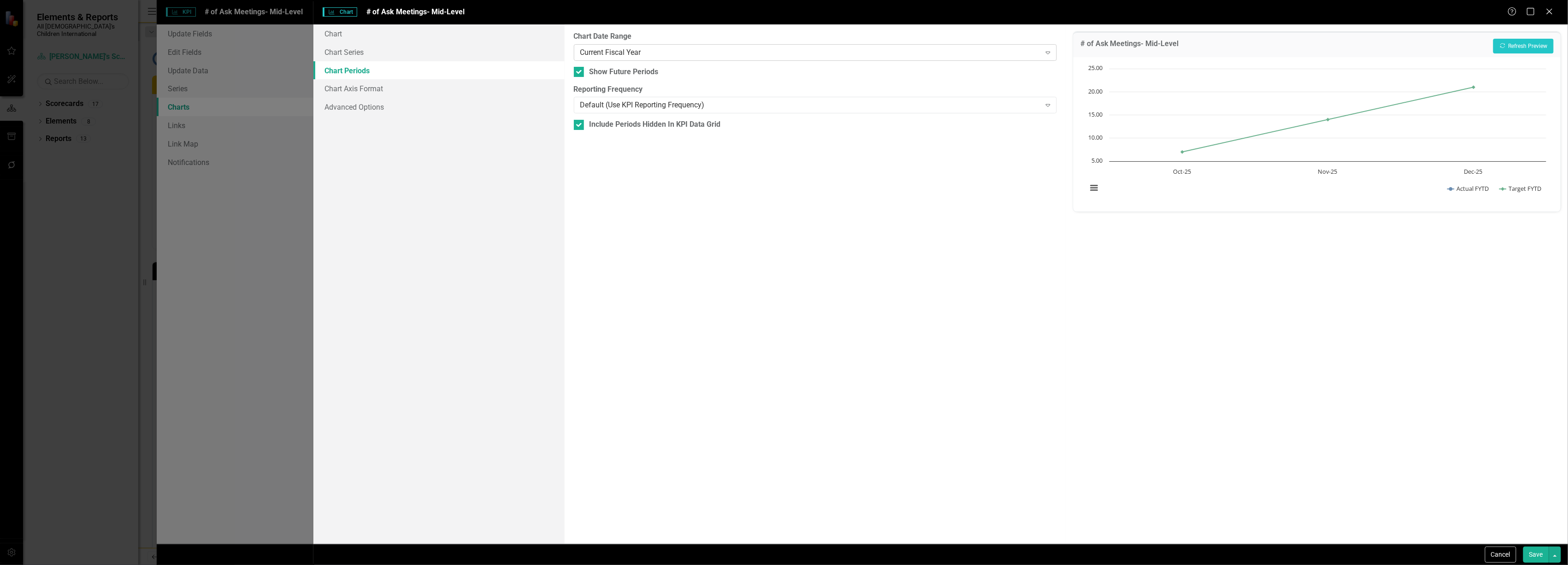
click at [679, 50] on div "Current Fiscal Year" at bounding box center [810, 51] width 461 height 10
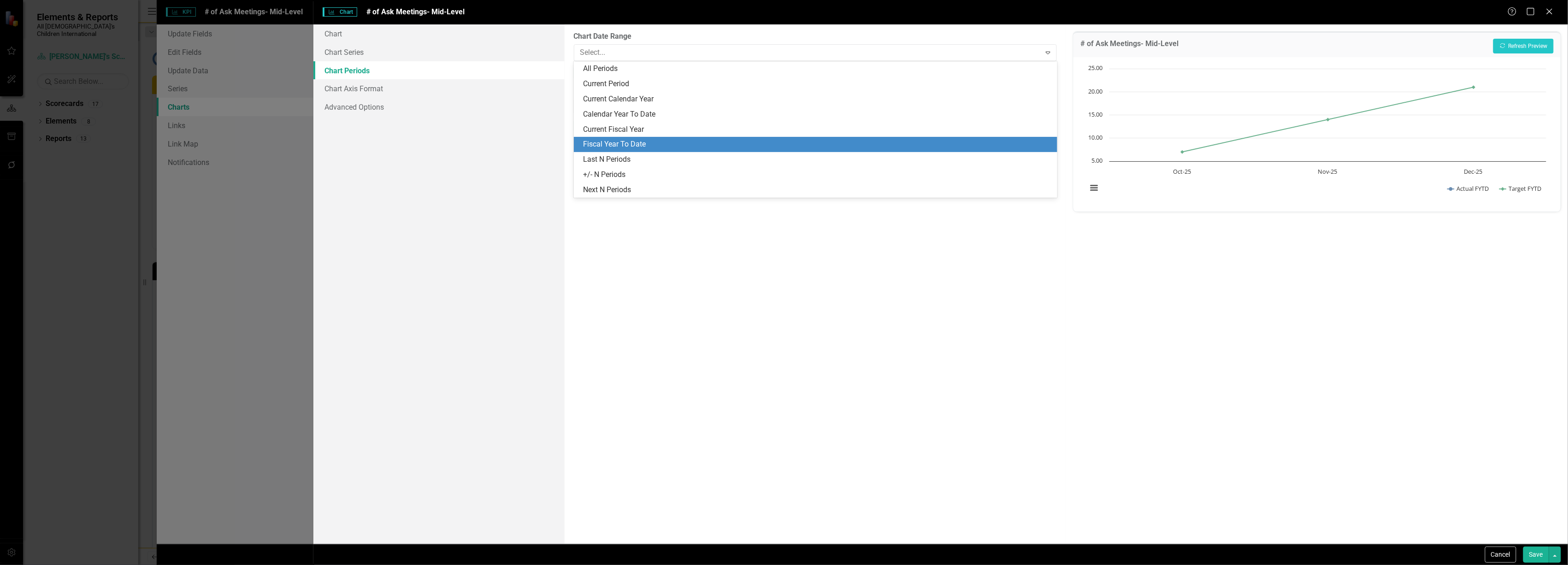
click at [650, 143] on div "Fiscal Year To Date" at bounding box center [817, 144] width 469 height 10
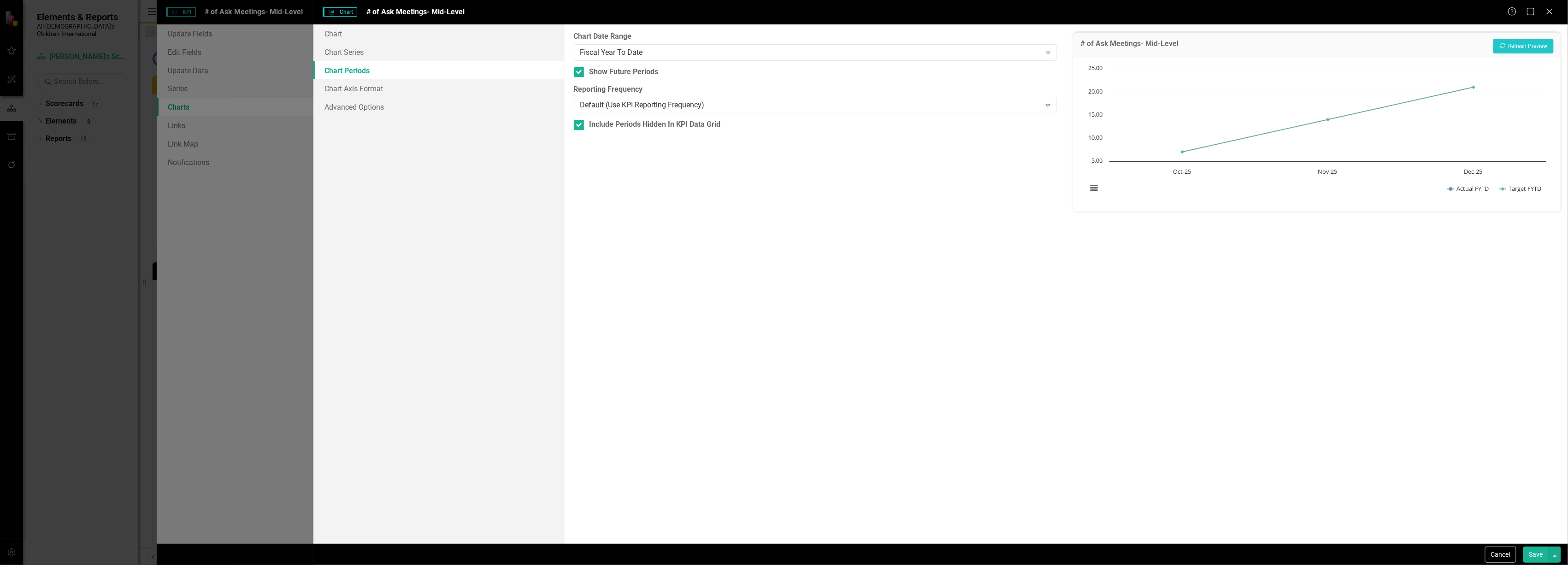
click at [665, 38] on label "Chart Date Range" at bounding box center [816, 36] width 483 height 10
click at [665, 50] on div "Fiscal Year To Date" at bounding box center [810, 51] width 461 height 10
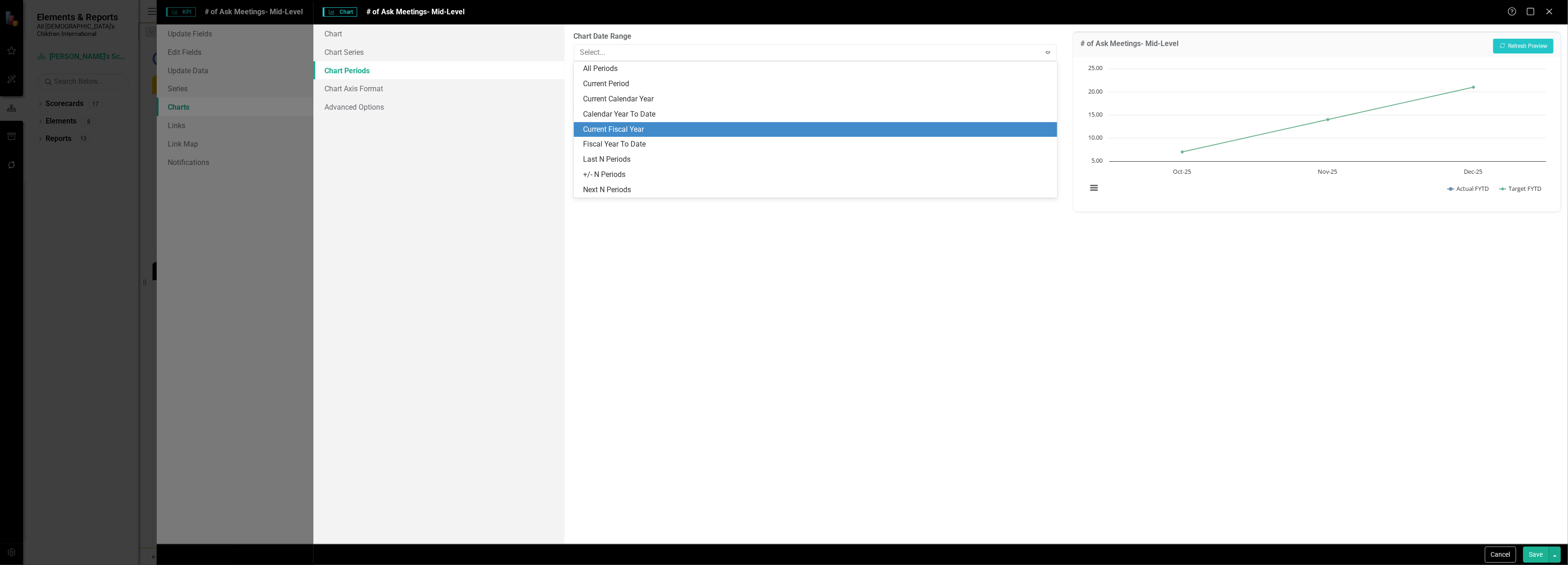
click at [654, 124] on div "Current Fiscal Year" at bounding box center [816, 130] width 483 height 15
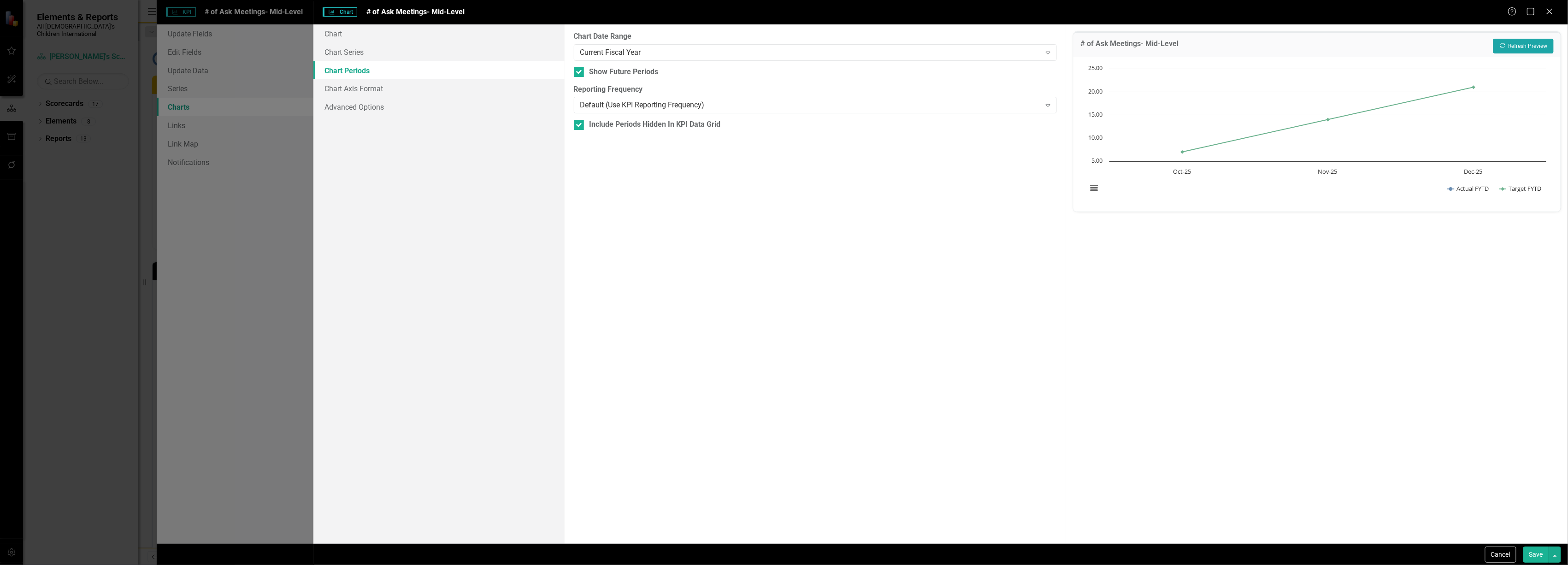
click at [1542, 45] on button "Recalculate Refresh Preview" at bounding box center [1523, 45] width 60 height 14
click at [744, 51] on div "Current Fiscal Year" at bounding box center [810, 51] width 461 height 10
click at [1533, 551] on button "Save" at bounding box center [1536, 555] width 26 height 16
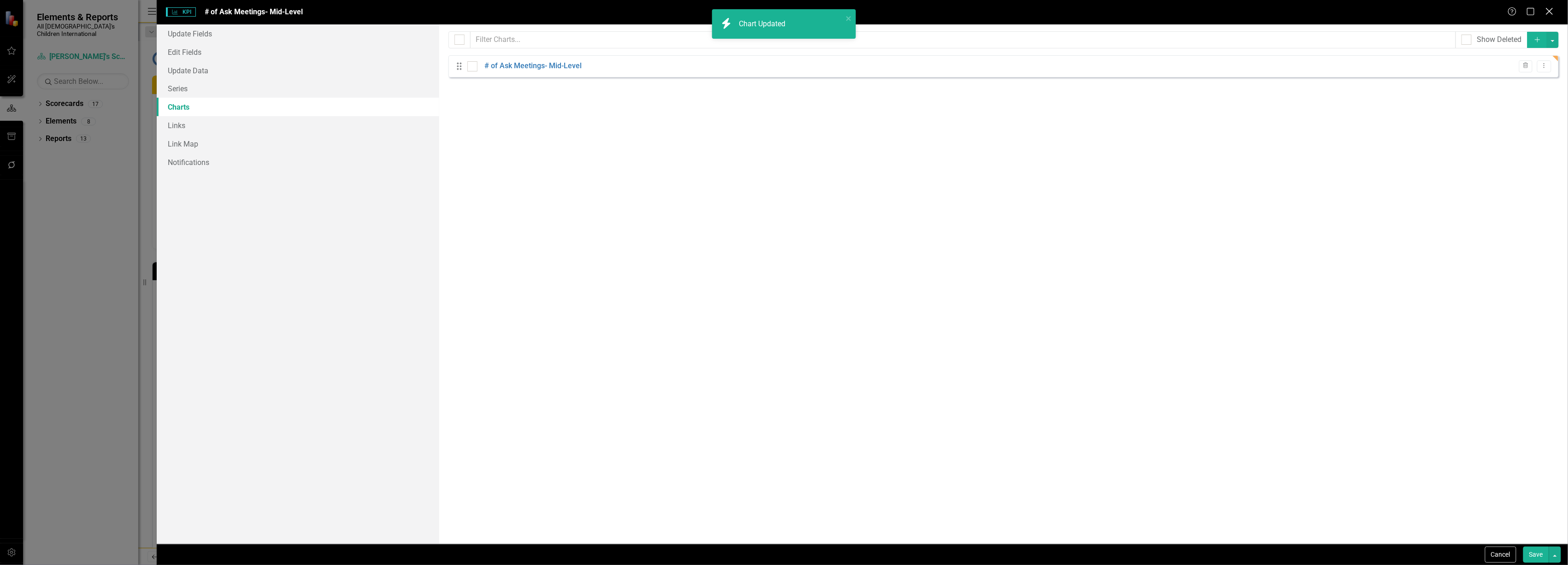
click at [1552, 12] on icon "Close" at bounding box center [1549, 11] width 12 height 9
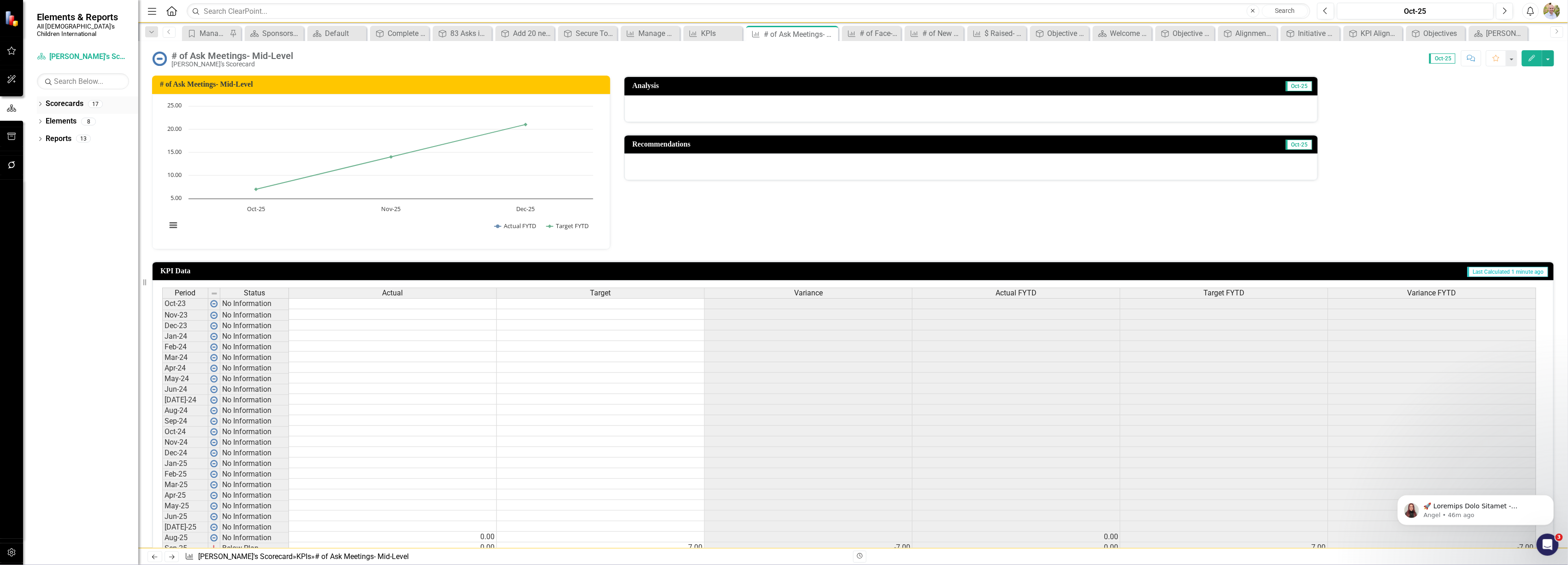
click at [62, 99] on link "Scorecards" at bounding box center [64, 104] width 38 height 10
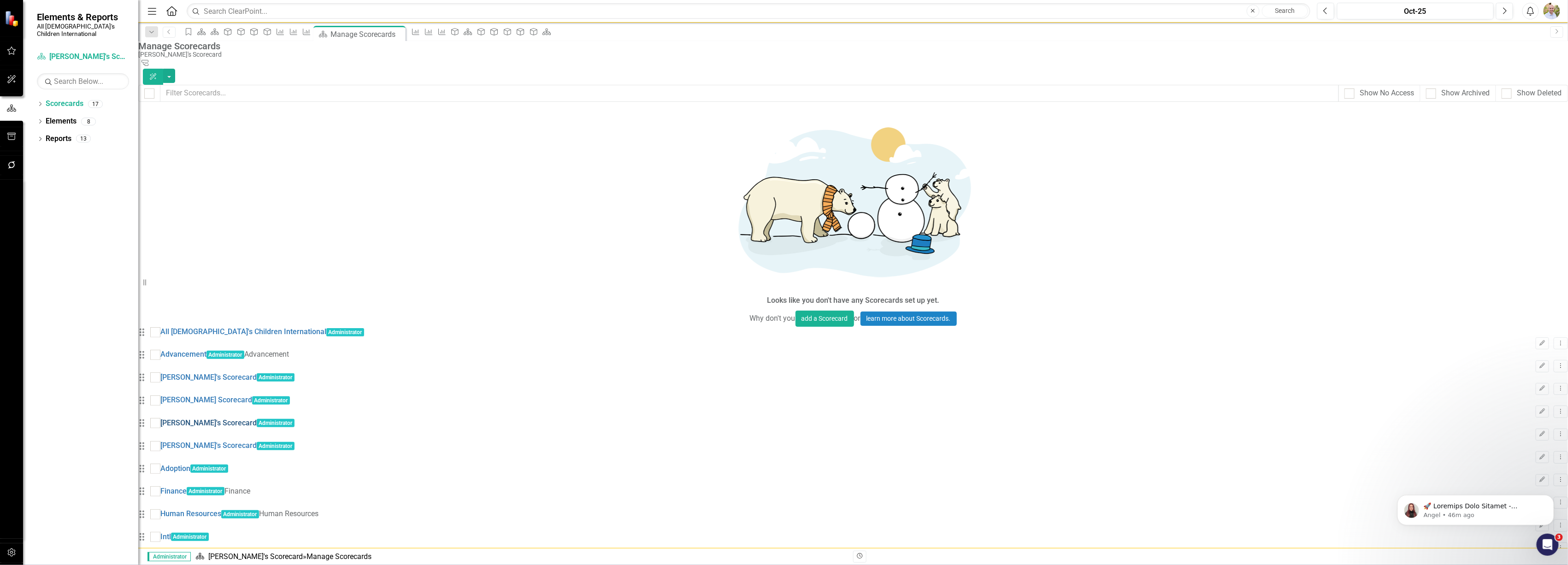
click at [228, 418] on link "[PERSON_NAME]'s Scorecard" at bounding box center [209, 423] width 96 height 10
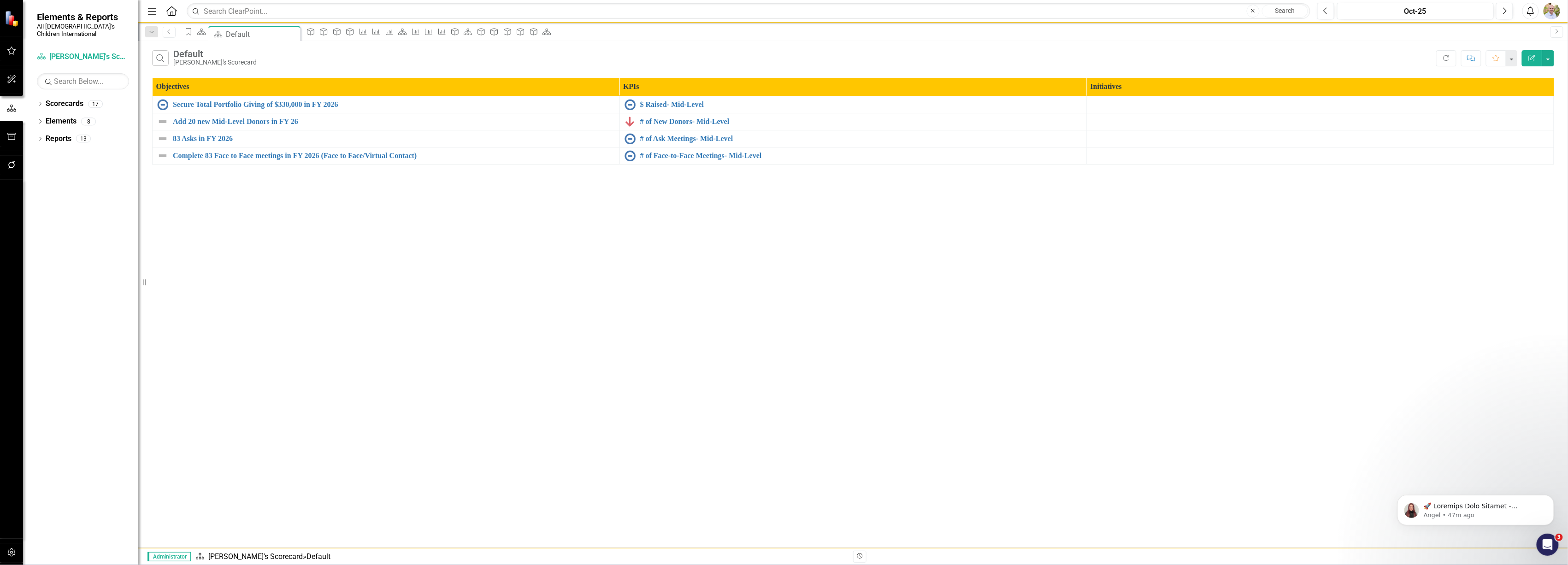
click at [36, 96] on div "Dropdown Scorecards 17 Dropdown All God's Children International Dropdown Advan…" at bounding box center [81, 330] width 115 height 469
click at [39, 102] on icon "Dropdown" at bounding box center [40, 104] width 6 height 5
click at [33, 119] on icon at bounding box center [31, 121] width 2 height 5
click at [38, 277] on icon "Dropdown" at bounding box center [40, 274] width 6 height 5
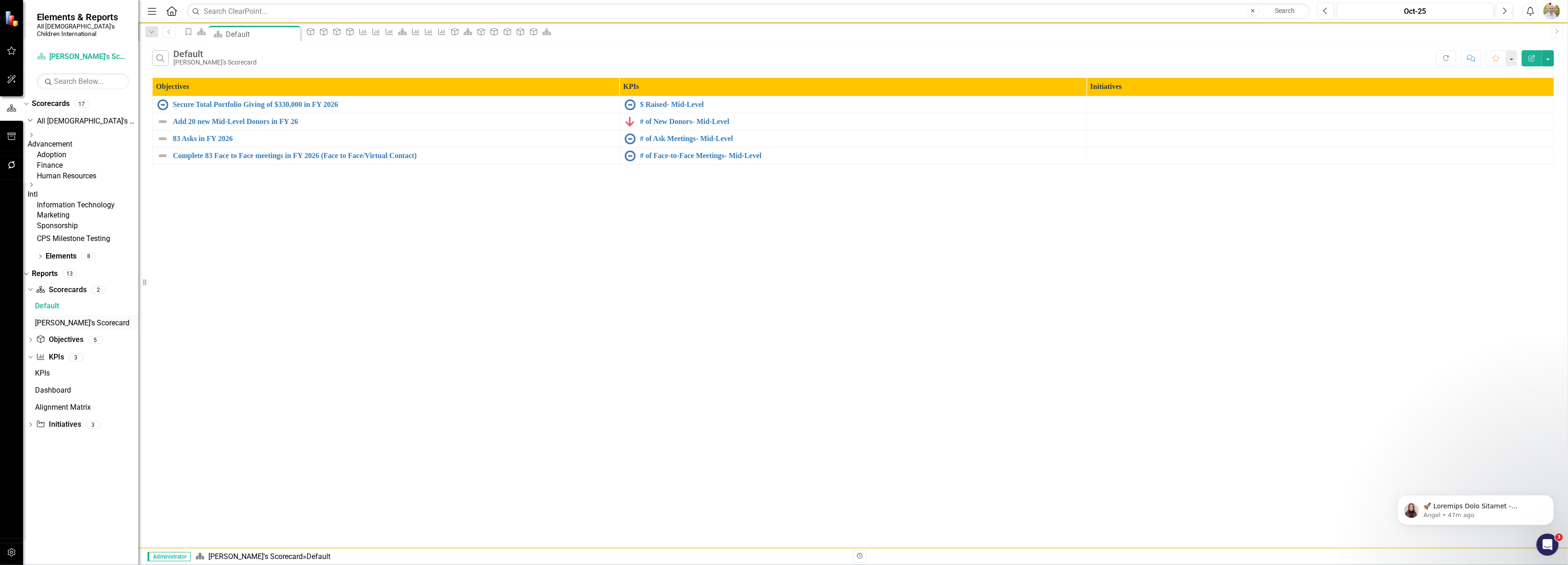
click at [60, 330] on link "[PERSON_NAME]'s Scorecard" at bounding box center [86, 322] width 106 height 14
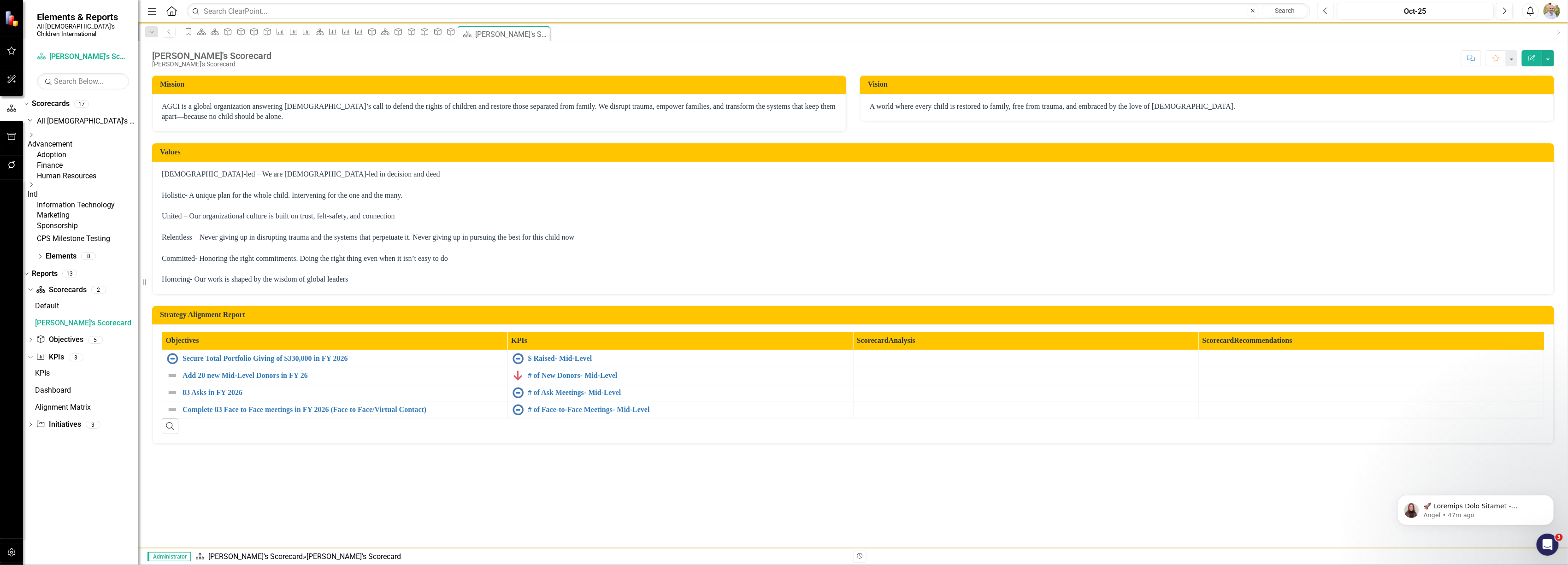
click at [1324, 13] on icon "Previous" at bounding box center [1326, 11] width 5 height 8
click at [1537, 58] on button "Edit Report" at bounding box center [1532, 58] width 21 height 16
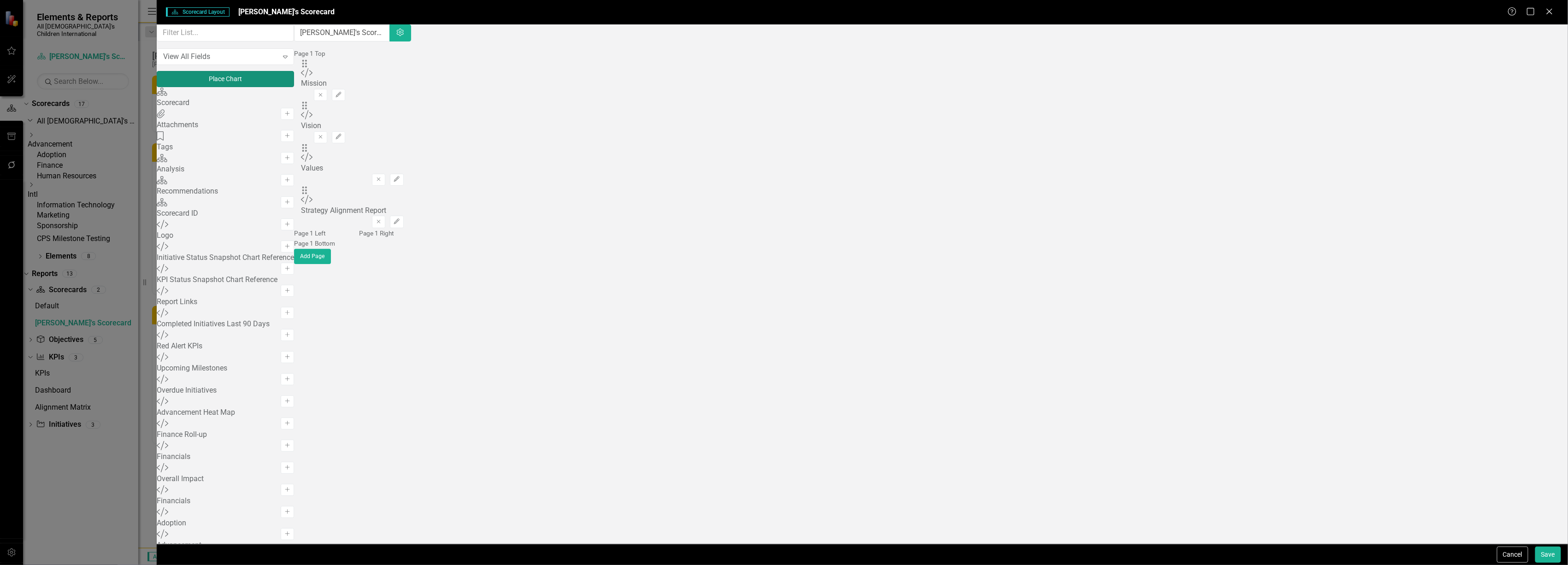
click at [294, 85] on button "Place Chart" at bounding box center [225, 79] width 137 height 16
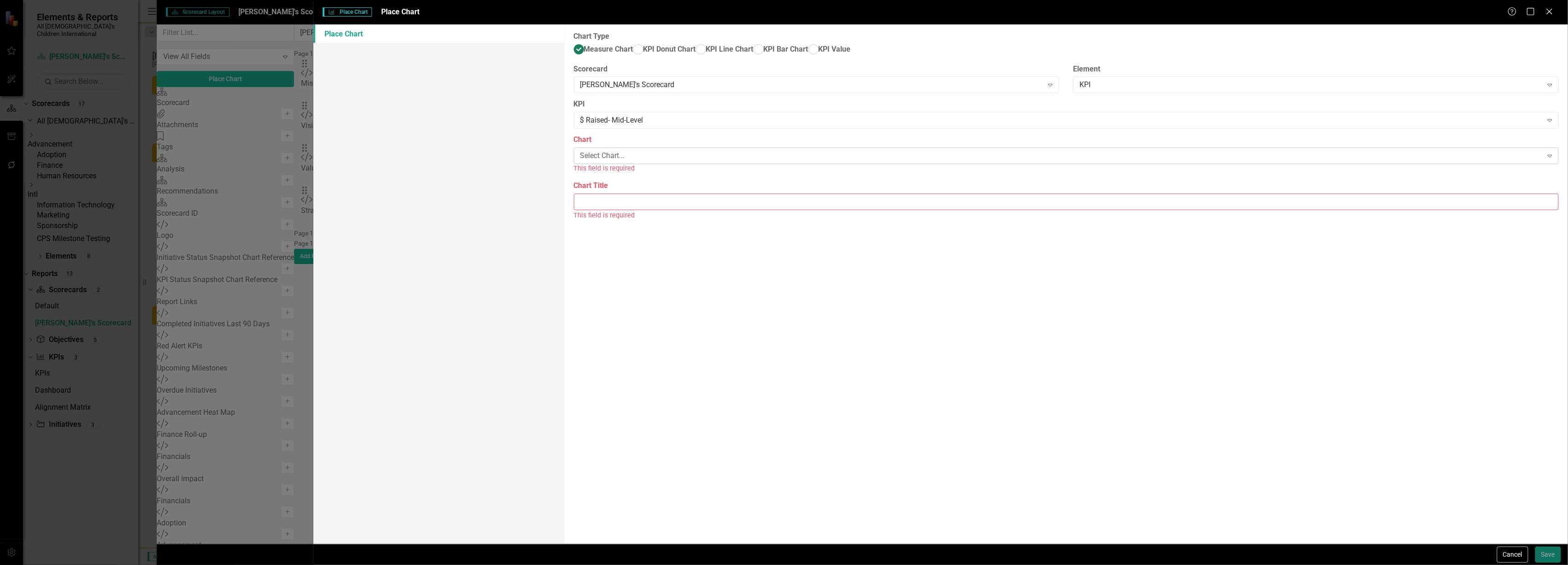
click at [635, 161] on div "Select Chart..." at bounding box center [1061, 156] width 962 height 10
click at [635, 565] on div "$ Raised- Mid-Level" at bounding box center [785, 573] width 1554 height 10
click at [631, 200] on input "Chart Title" at bounding box center [1066, 192] width 985 height 17
type input "$ Raised Mid-Level"
click at [1544, 552] on button "Save" at bounding box center [1549, 555] width 26 height 16
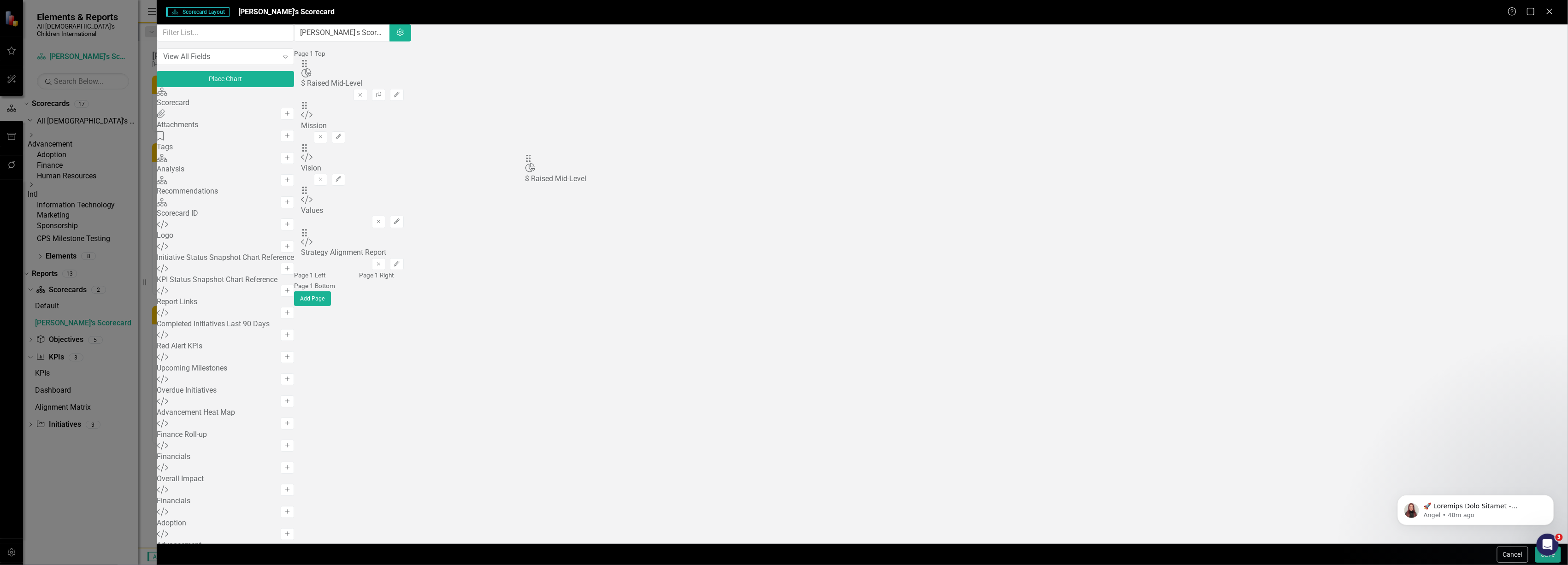
drag, startPoint x: 538, startPoint y: 91, endPoint x: 541, endPoint y: 168, distance: 77.1
drag, startPoint x: 538, startPoint y: 178, endPoint x: 540, endPoint y: 150, distance: 28.1
click at [411, 150] on div "The fields (or pods) that are available for you to include on the detail page a…" at bounding box center [351, 165] width 116 height 282
click at [1543, 560] on button "Save" at bounding box center [1549, 555] width 26 height 16
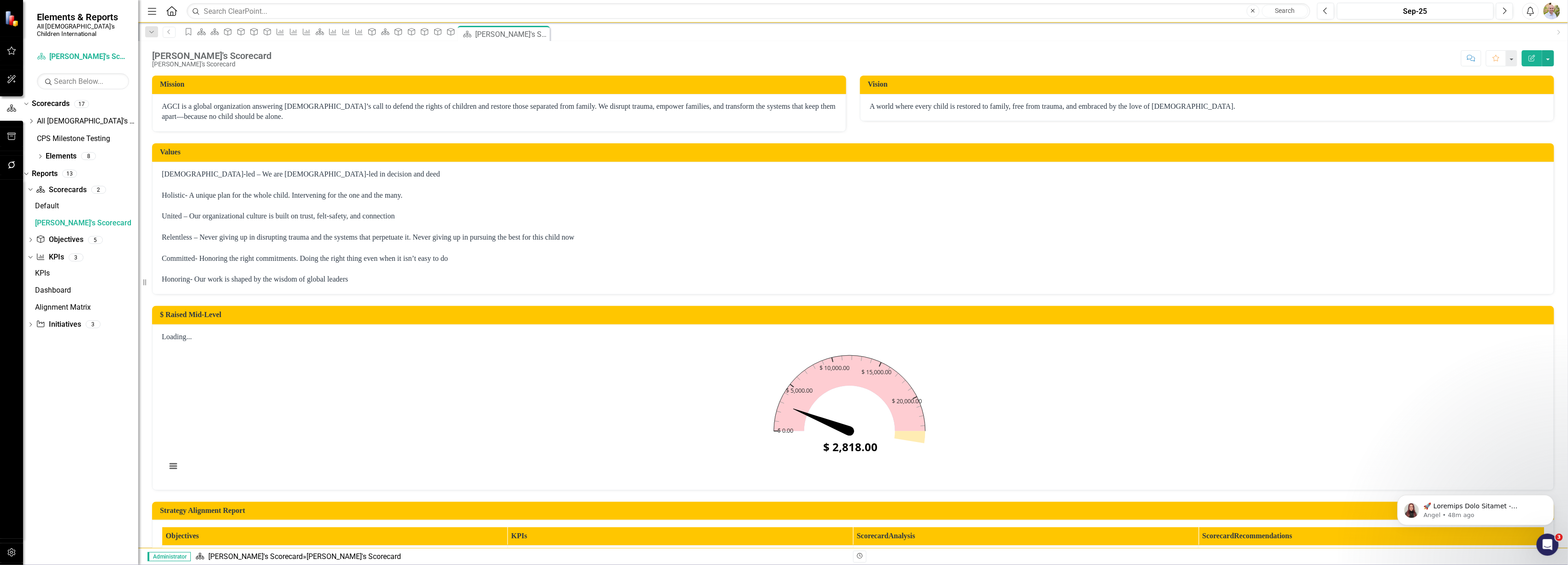
click at [1532, 56] on icon "Edit Report" at bounding box center [1532, 58] width 8 height 6
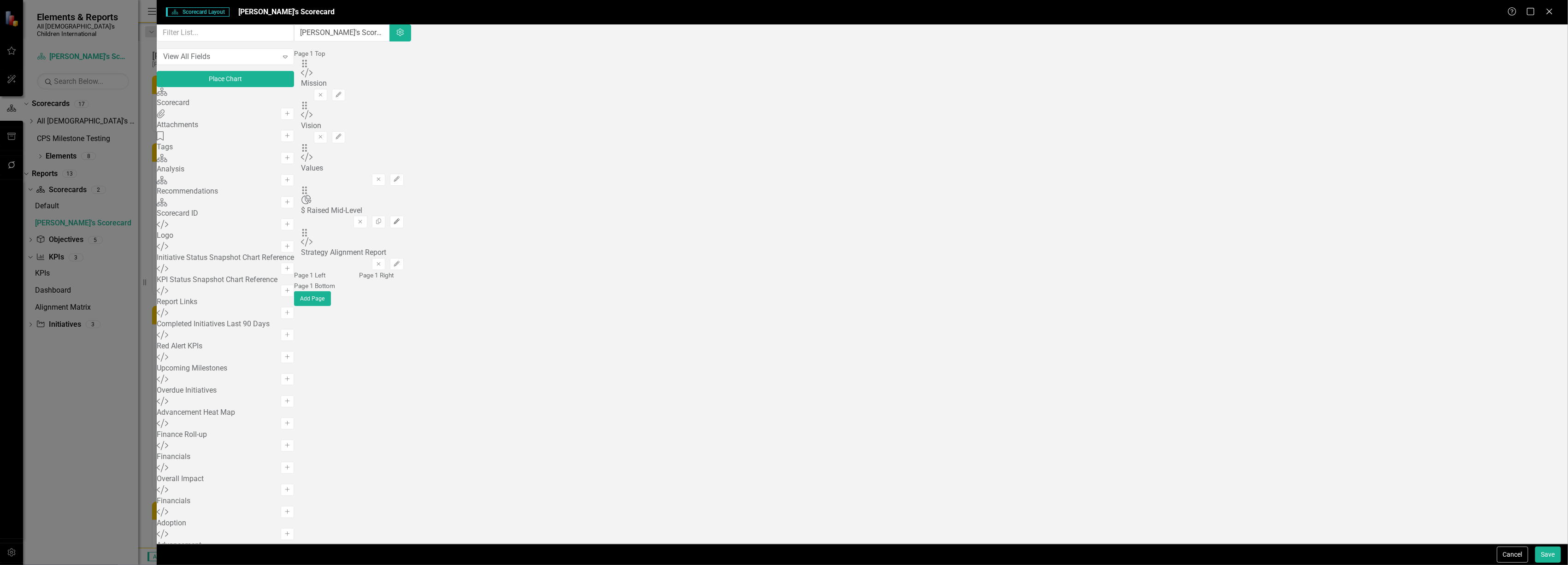
click at [400, 219] on icon "Edit" at bounding box center [397, 222] width 7 height 5
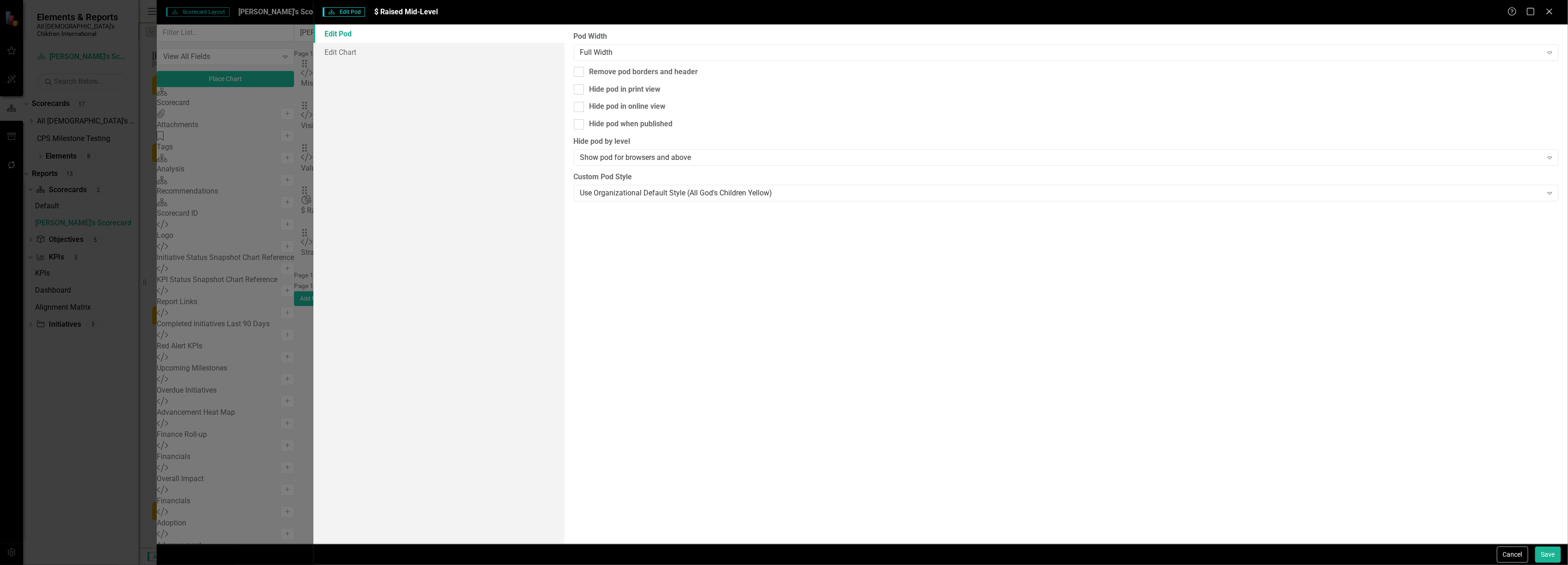
click at [654, 39] on label "Pod Width" at bounding box center [1066, 36] width 985 height 10
click at [654, 54] on div "Full Width" at bounding box center [1061, 51] width 962 height 10
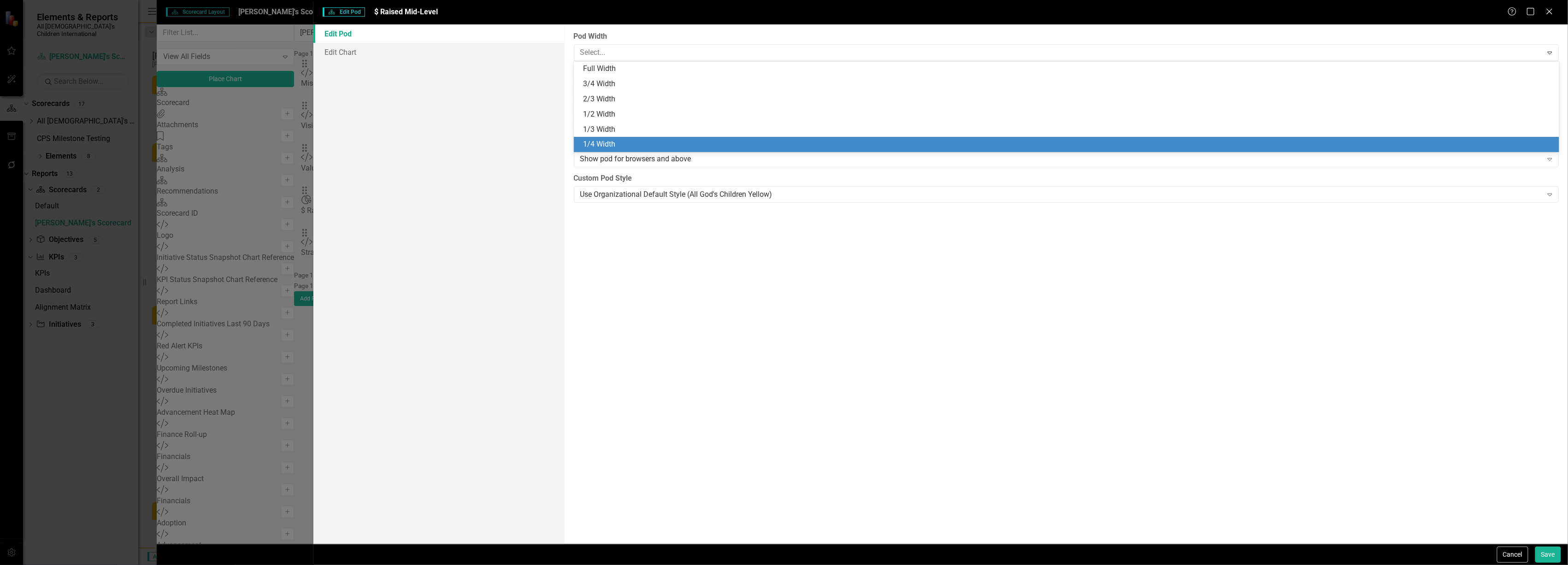
click at [608, 142] on div "1/4 Width" at bounding box center [1068, 144] width 971 height 10
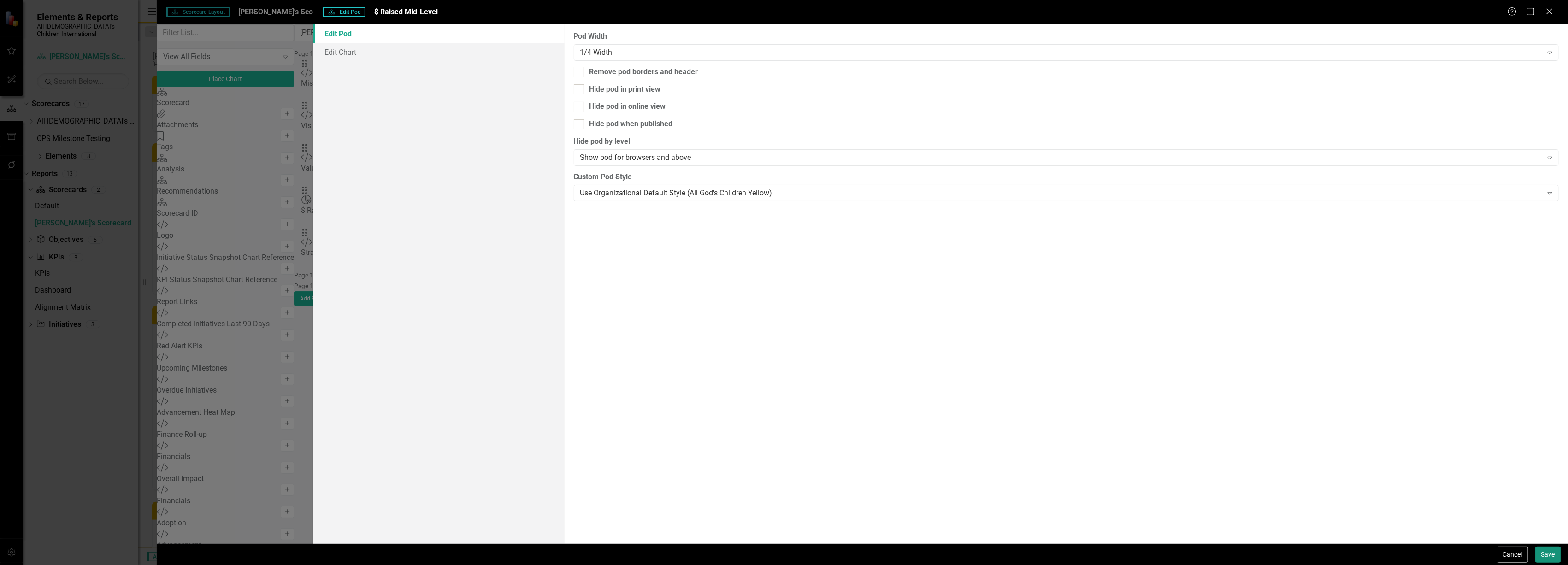
click at [1553, 552] on button "Save" at bounding box center [1549, 555] width 26 height 16
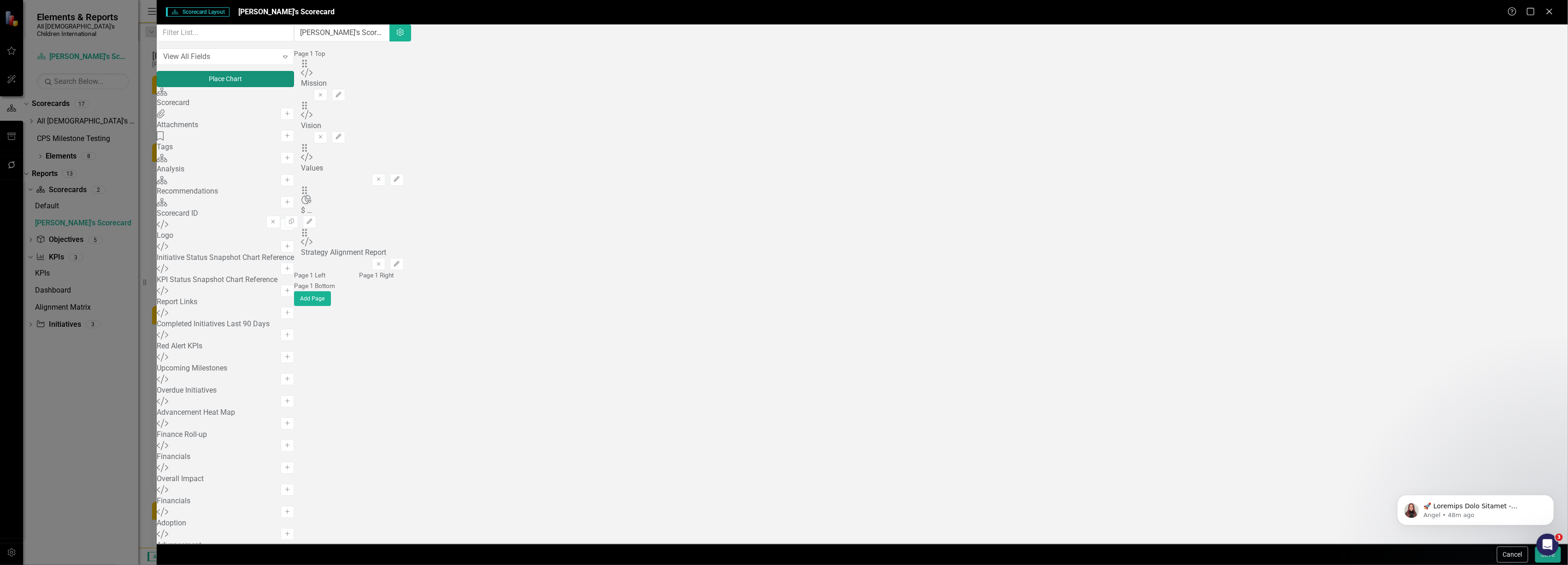
click at [294, 87] on button "Place Chart" at bounding box center [225, 79] width 137 height 16
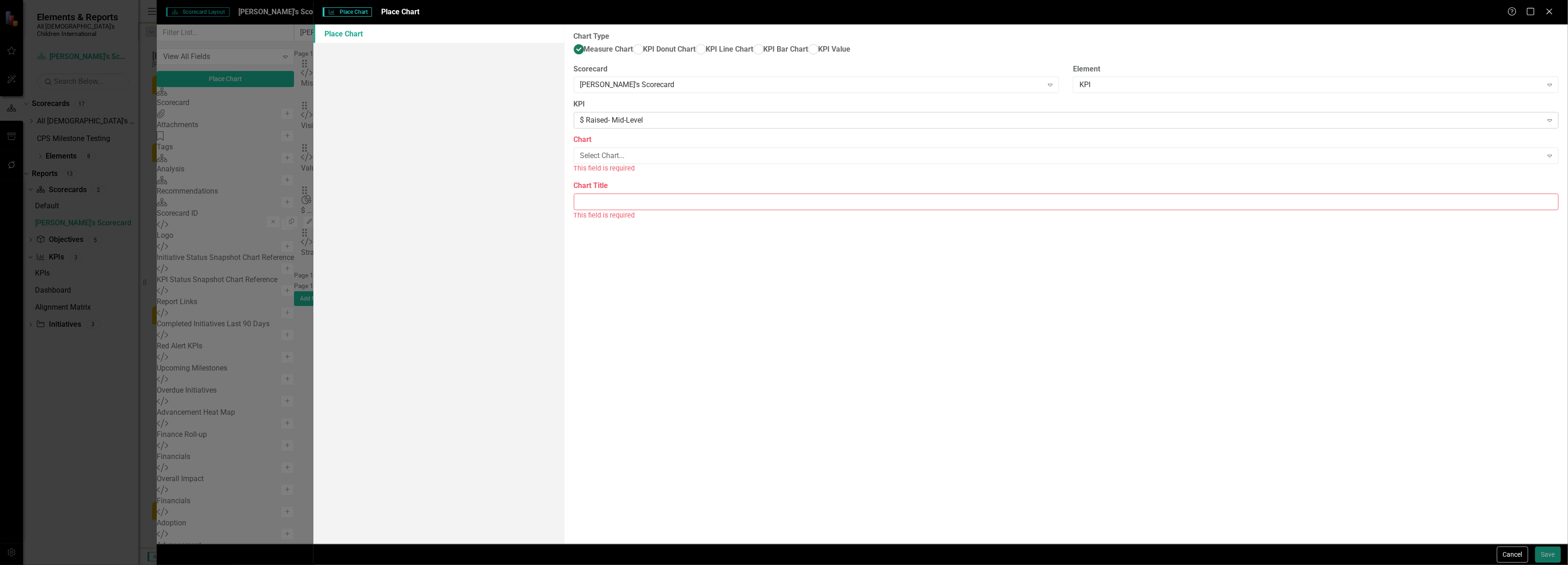
click at [639, 126] on div "$ Raised- Mid-Level" at bounding box center [1061, 120] width 962 height 10
click at [636, 161] on div "Select Chart..." at bounding box center [1061, 156] width 962 height 10
click at [631, 565] on div "# of New Donors- Mid-Level" at bounding box center [785, 573] width 1554 height 10
click at [621, 200] on input "Chart Title" at bounding box center [1066, 192] width 985 height 17
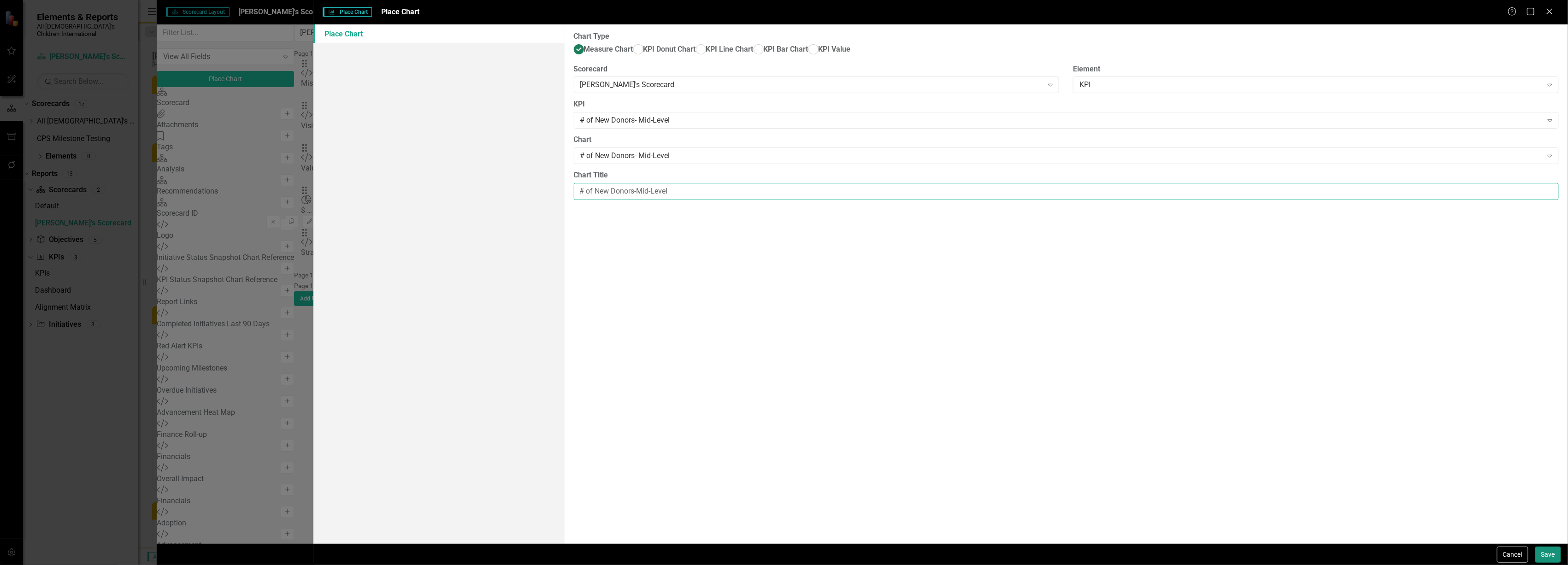
type input "# of New Donors-Mid-Level"
click at [1552, 554] on button "Save" at bounding box center [1549, 555] width 26 height 16
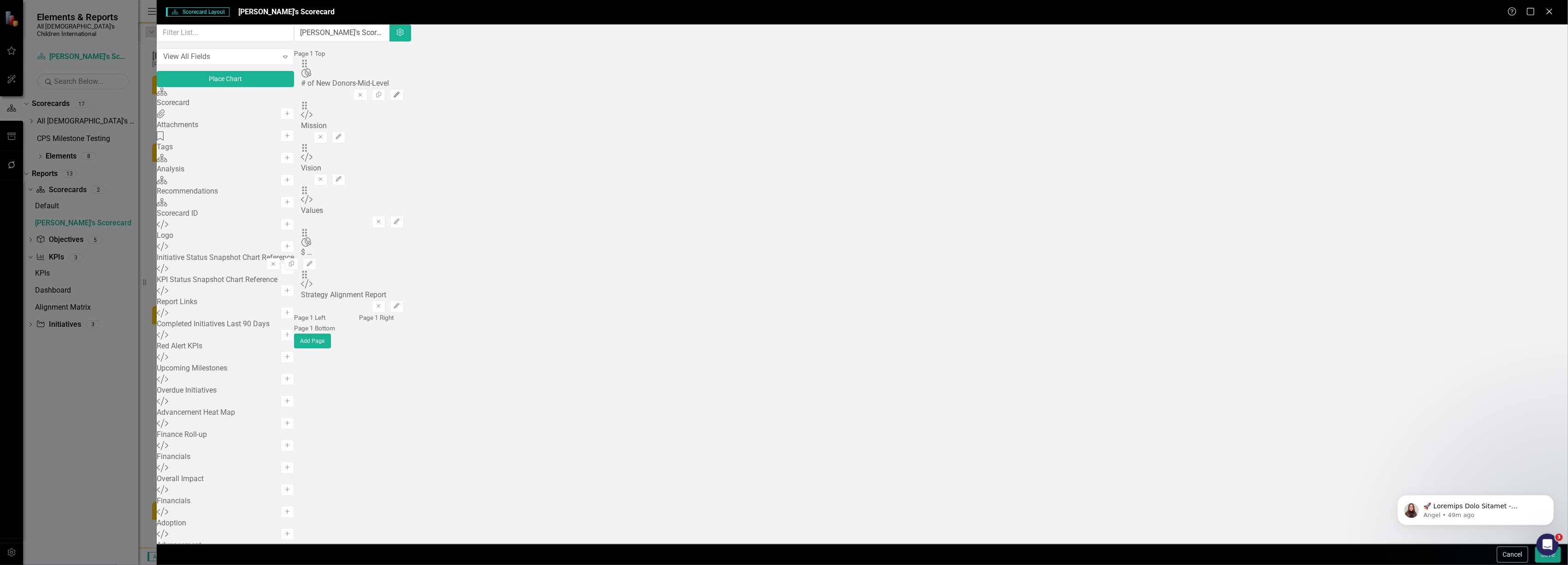
click at [400, 92] on icon "Edit" at bounding box center [397, 95] width 7 height 5
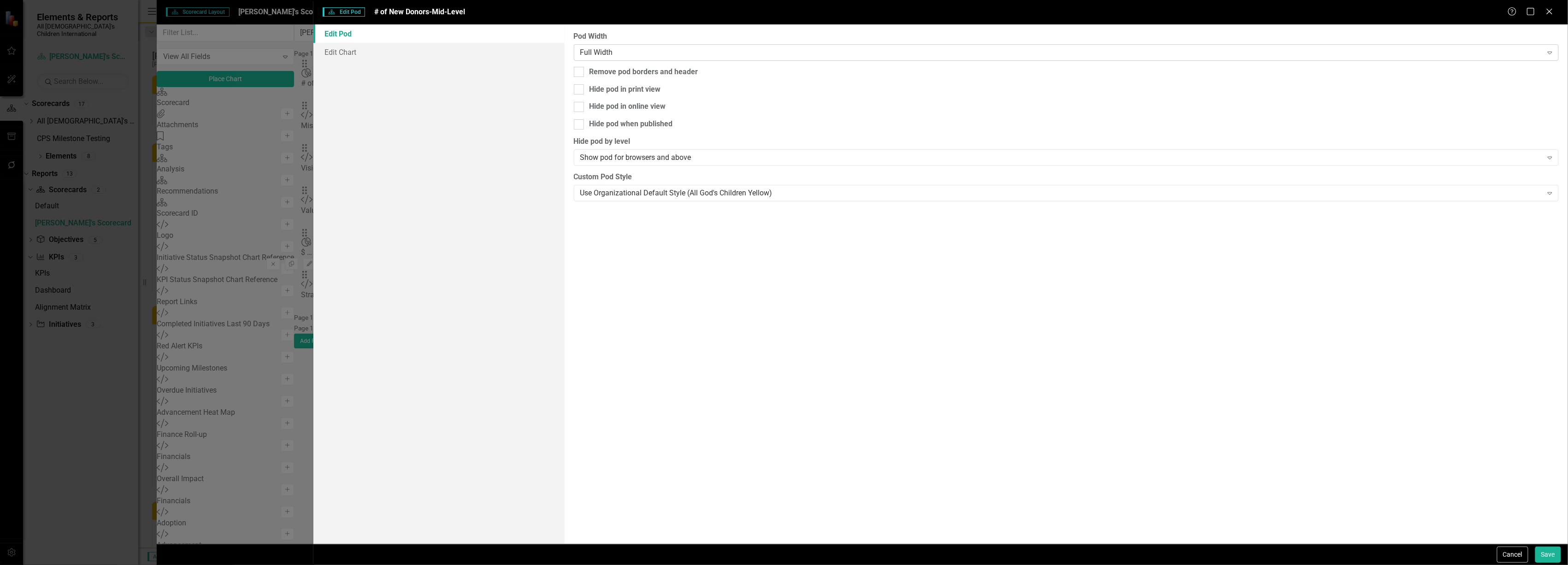
click at [822, 54] on div "Full Width" at bounding box center [1061, 51] width 962 height 10
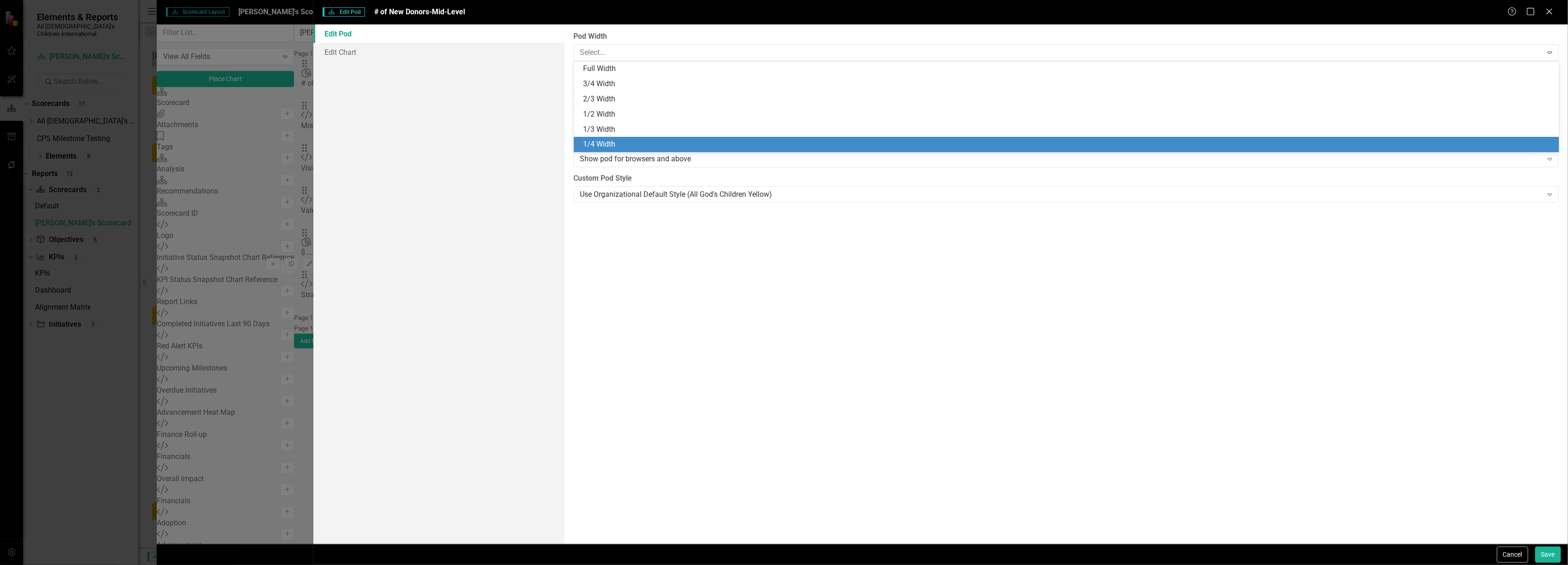
click at [786, 150] on div "1/4 Width" at bounding box center [1067, 144] width 986 height 15
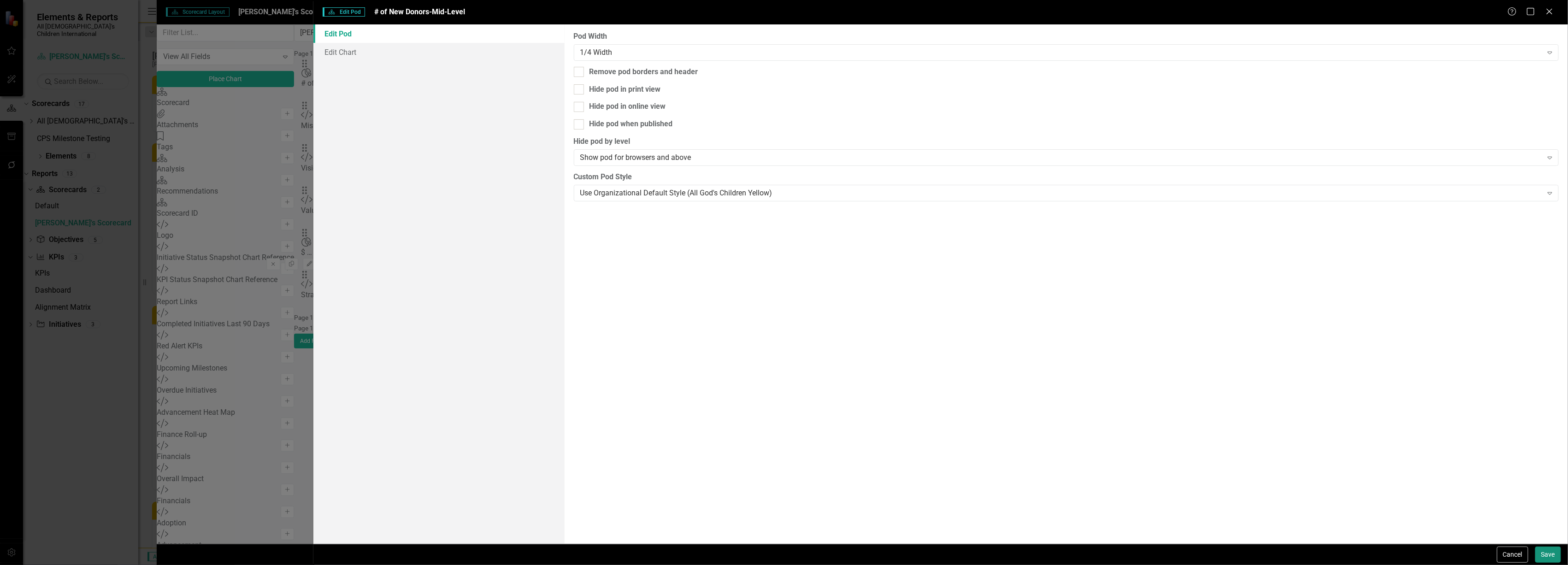
drag, startPoint x: 1554, startPoint y: 560, endPoint x: 126, endPoint y: 51, distance: 1516.0
click at [1554, 560] on button "Save" at bounding box center [1549, 555] width 26 height 16
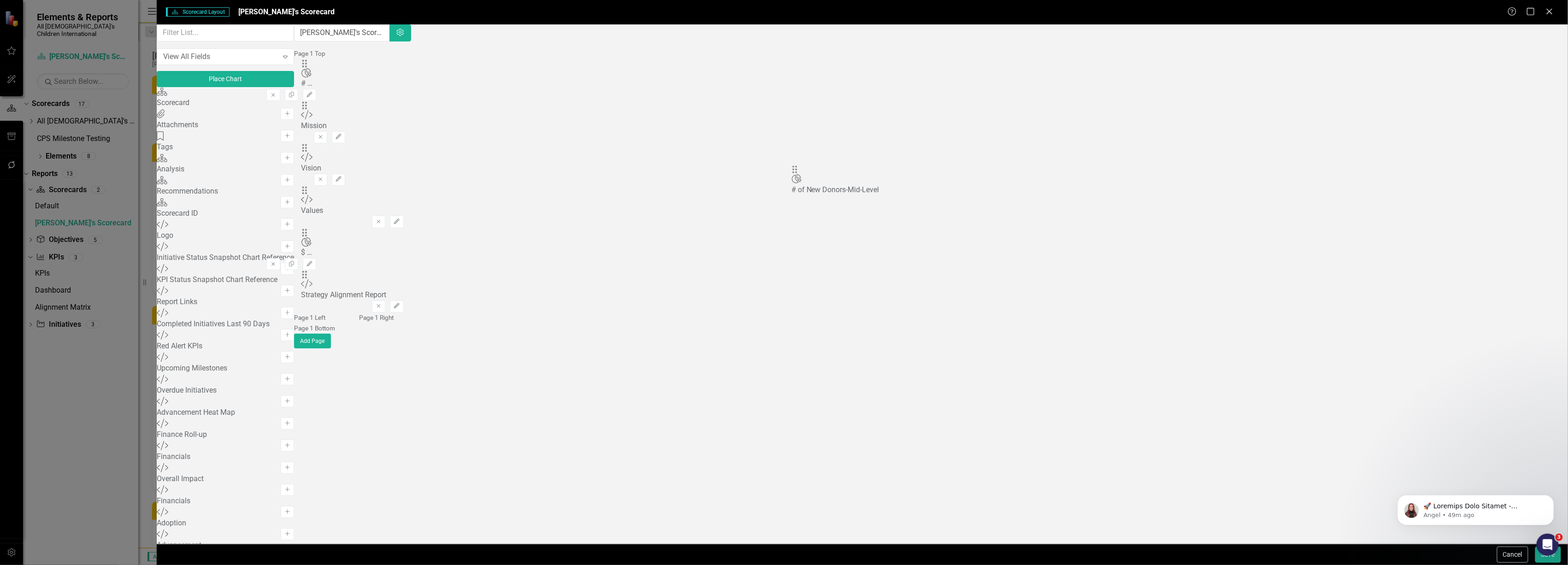
drag, startPoint x: 540, startPoint y: 89, endPoint x: 810, endPoint y: 176, distance: 283.7
drag, startPoint x: 541, startPoint y: 147, endPoint x: 978, endPoint y: 150, distance: 437.0
click at [294, 84] on button "Place Chart" at bounding box center [225, 79] width 137 height 16
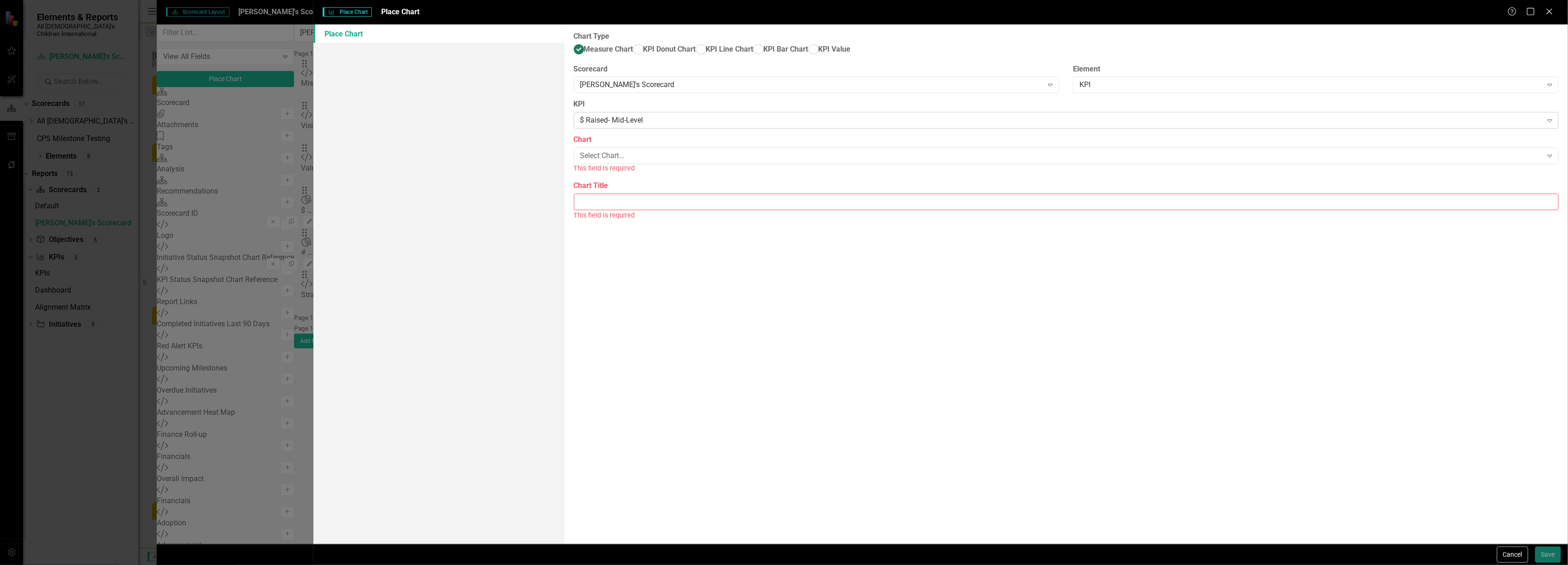
click at [807, 126] on div "$ Raised- Mid-Level" at bounding box center [1061, 120] width 962 height 10
click at [777, 161] on div "Select Chart..." at bounding box center [1061, 156] width 962 height 10
click at [766, 565] on div "# of Face-to-Face Meetings- Mid-Level" at bounding box center [785, 573] width 1554 height 10
click at [738, 200] on input "Chart Title" at bounding box center [1066, 192] width 985 height 17
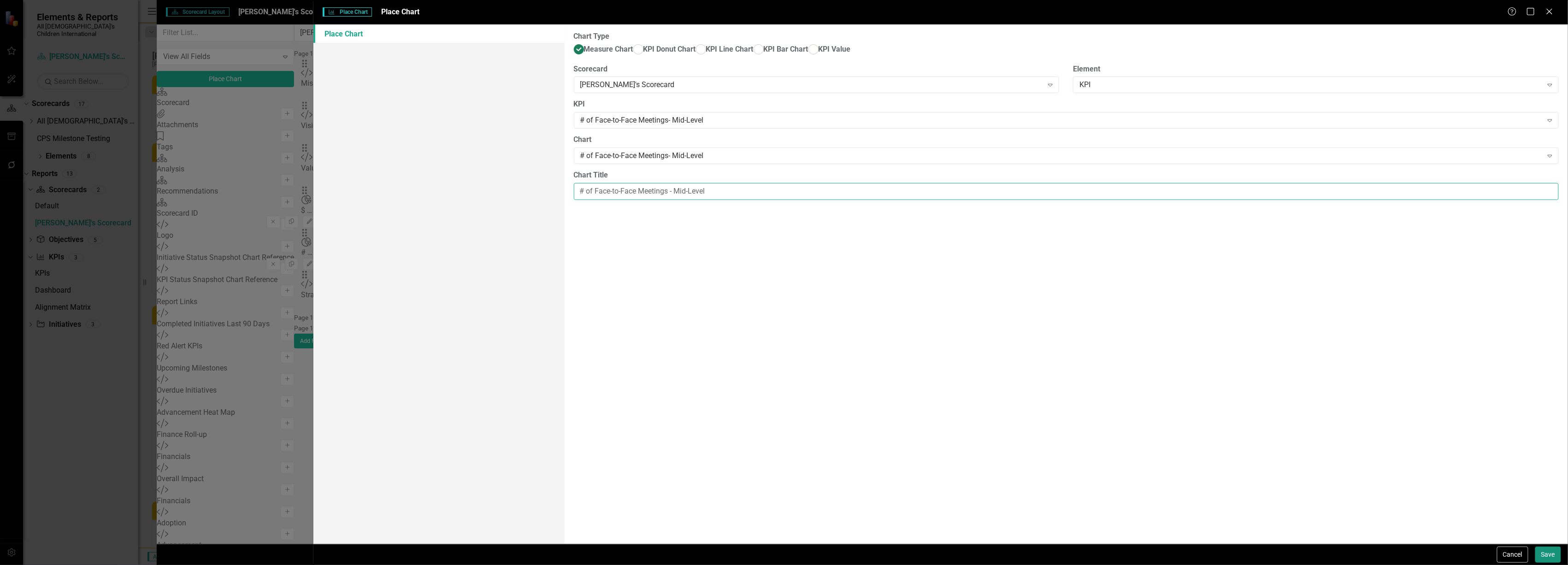
type input "# of Face-to-Face Meetings - Mid-Level"
click at [1552, 549] on button "Save" at bounding box center [1549, 555] width 26 height 16
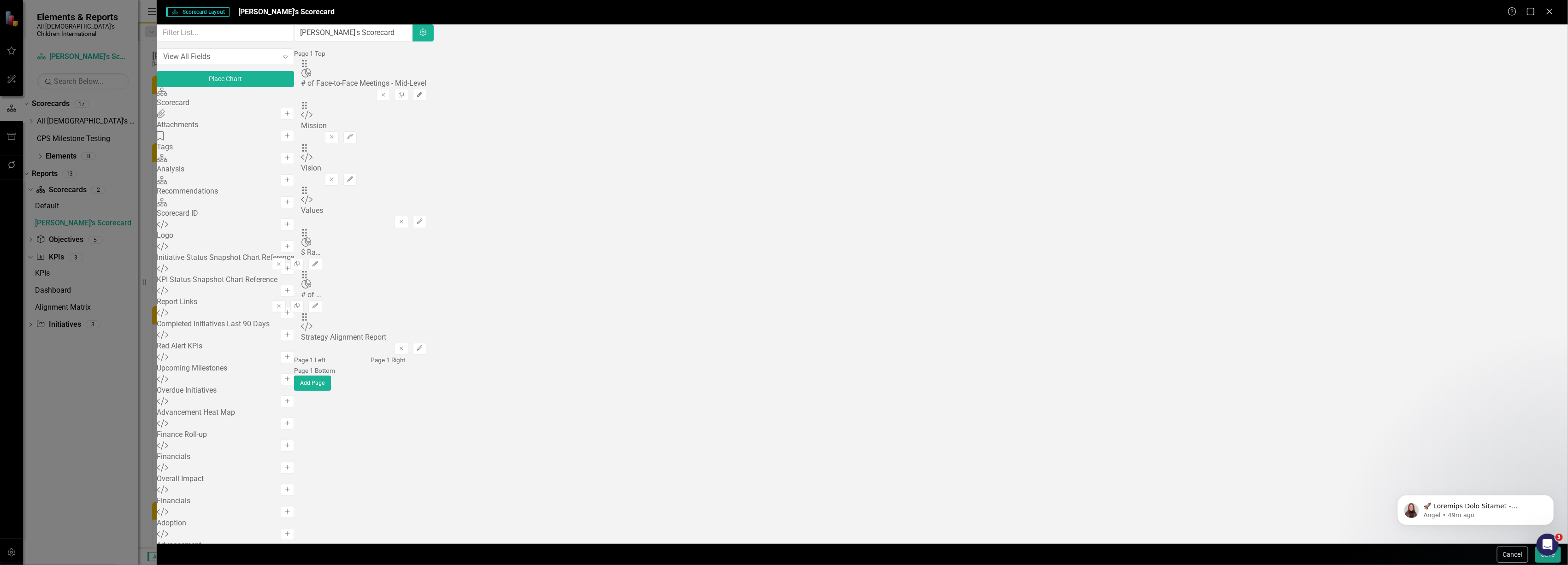
click at [423, 92] on icon "Edit" at bounding box center [419, 95] width 7 height 5
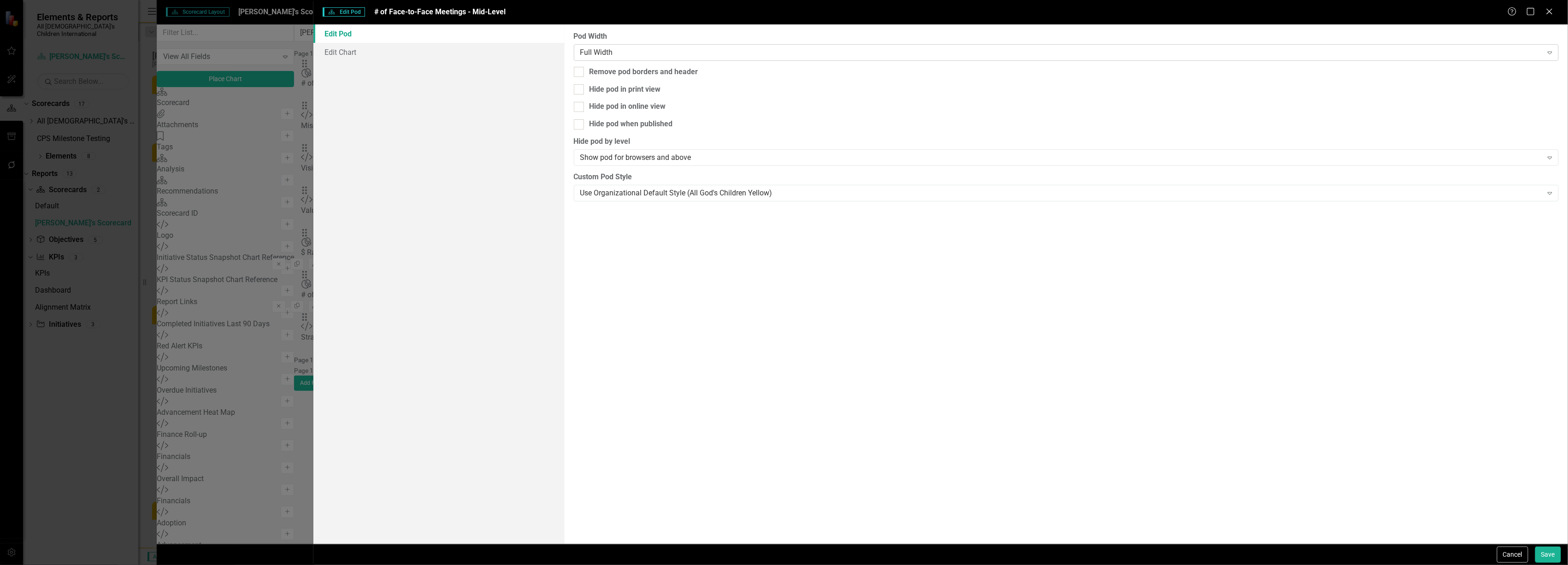
click at [668, 49] on div "Full Width" at bounding box center [1061, 51] width 962 height 10
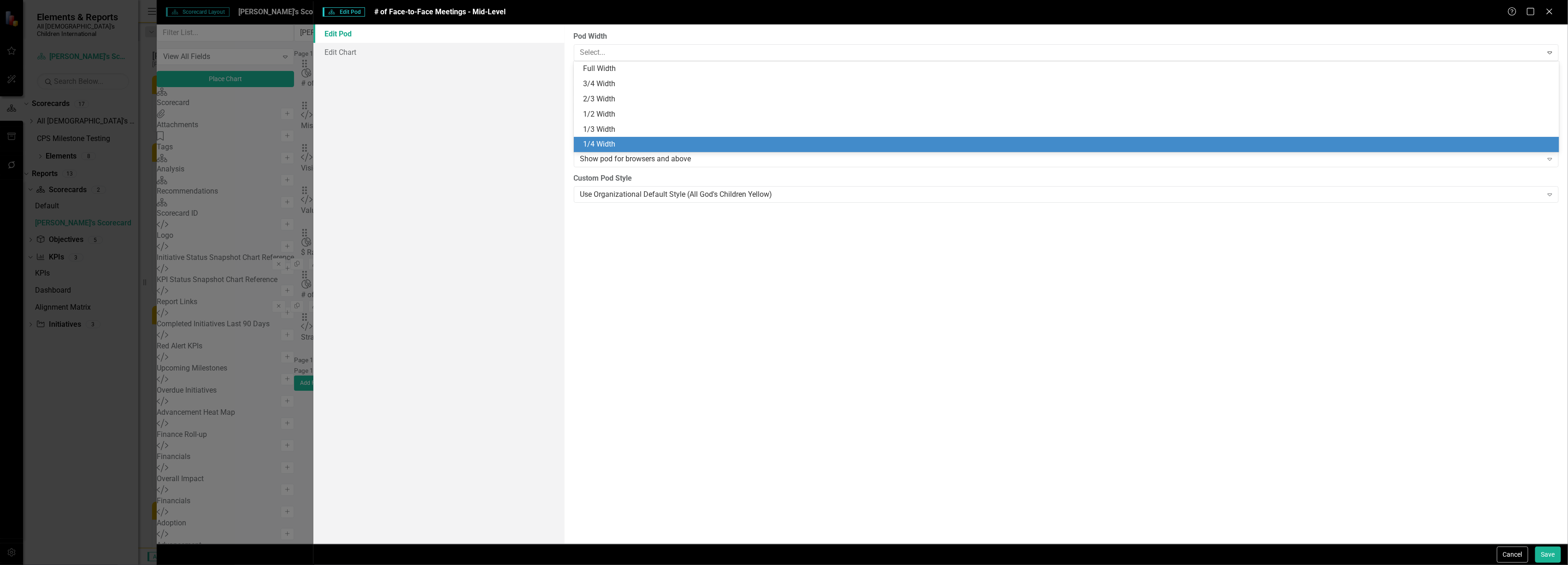
click at [645, 142] on div "1/4 Width" at bounding box center [1068, 144] width 971 height 10
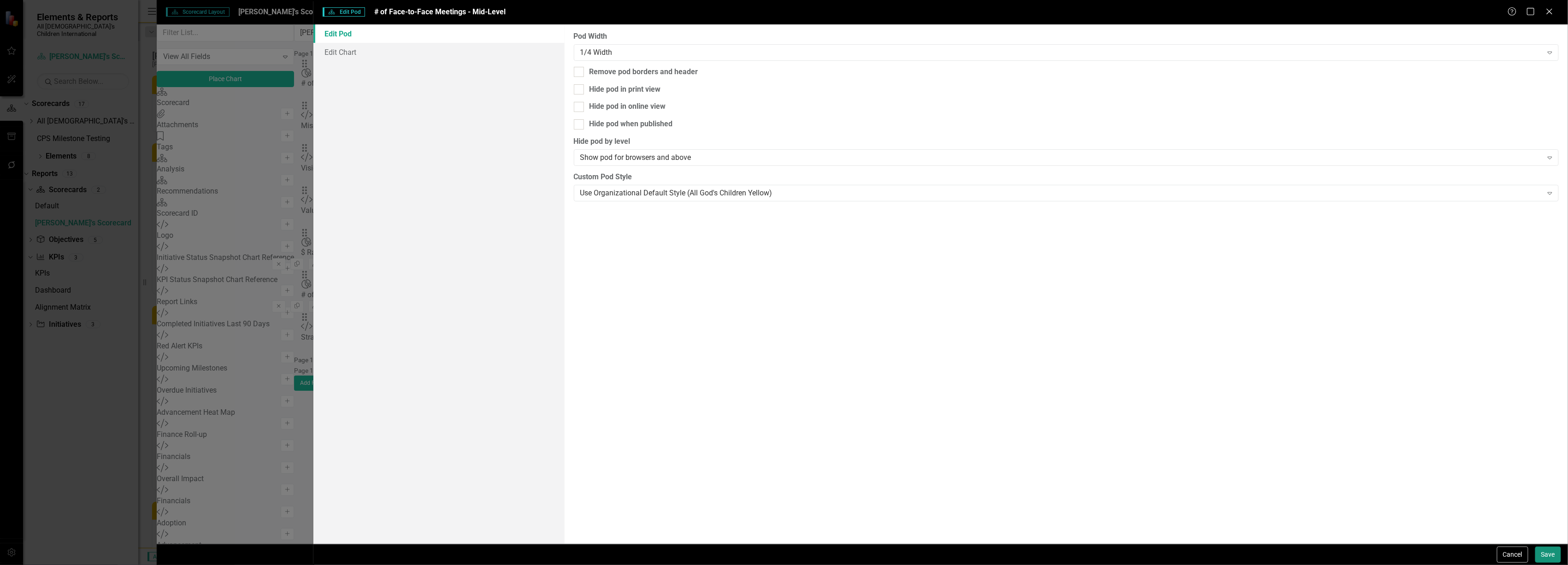
click at [1544, 552] on button "Save" at bounding box center [1549, 555] width 26 height 16
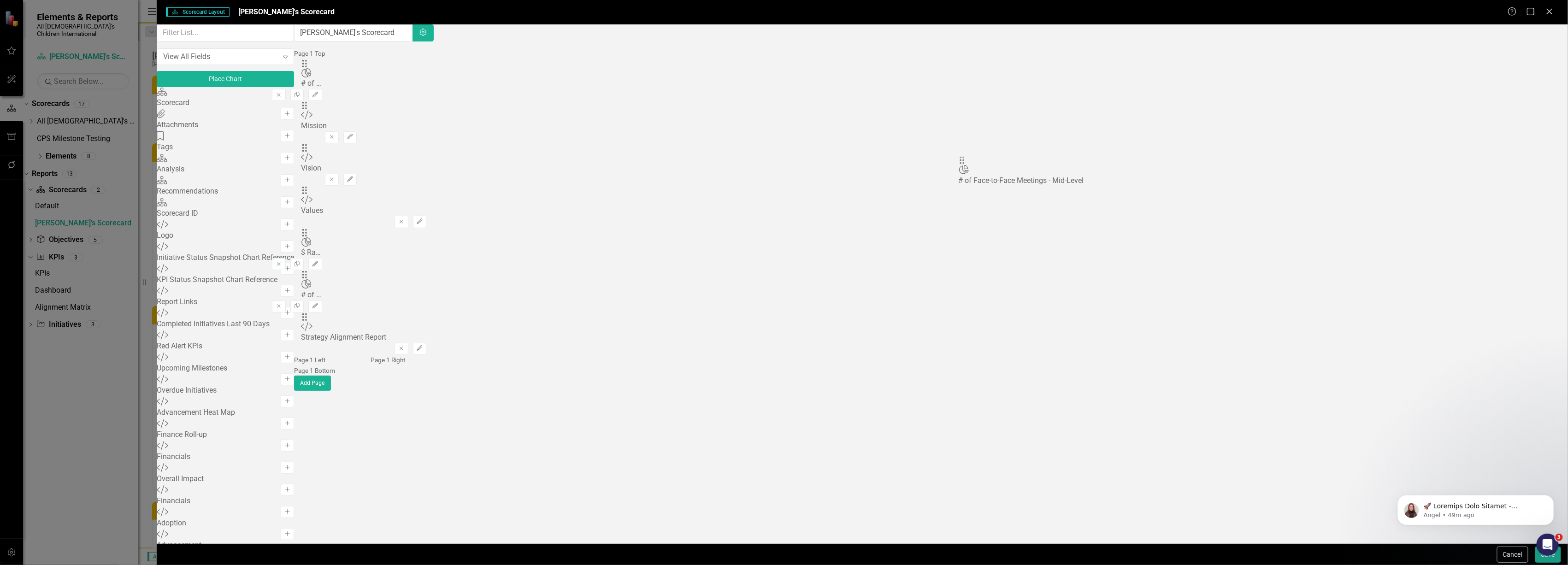
drag, startPoint x: 539, startPoint y: 91, endPoint x: 976, endPoint y: 168, distance: 443.7
click at [294, 87] on button "Place Chart" at bounding box center [225, 79] width 137 height 16
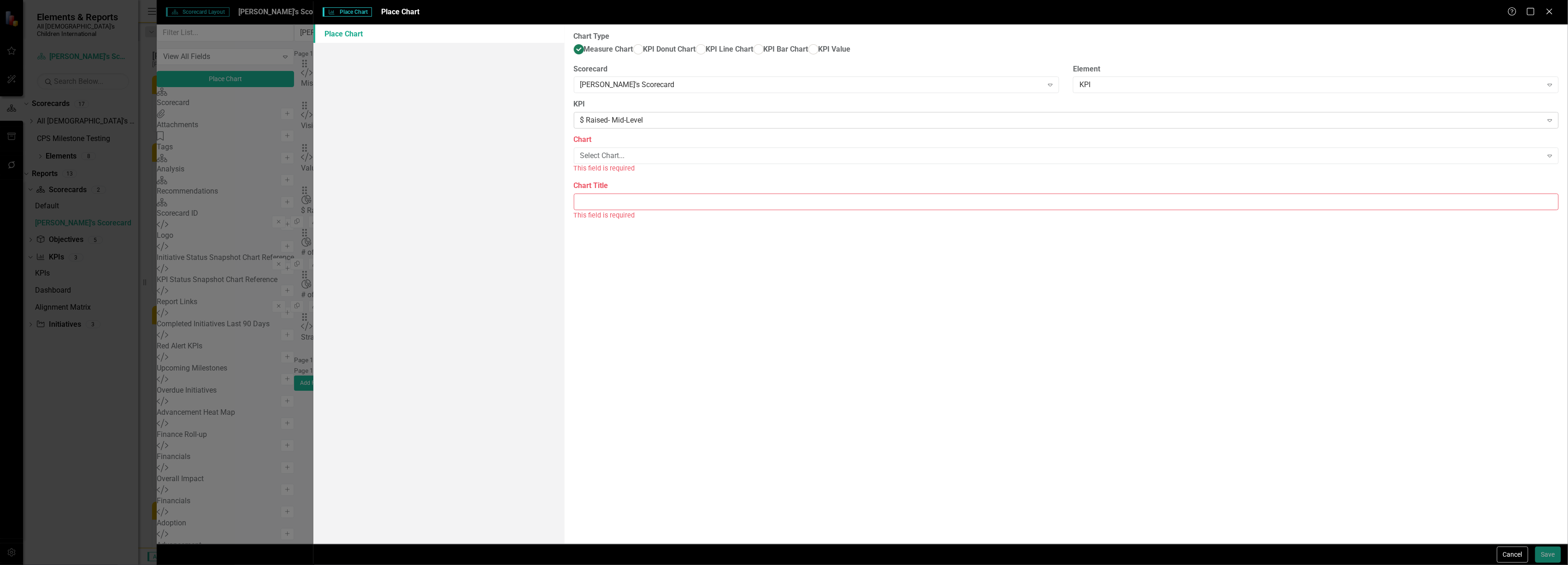
click at [637, 126] on div "$ Raised- Mid-Level" at bounding box center [1061, 120] width 962 height 10
click at [631, 146] on label "Chart" at bounding box center [1066, 139] width 985 height 10
click at [627, 161] on div "Select Chart..." at bounding box center [1061, 156] width 962 height 10
click at [627, 565] on div "# of Ask Meetings- Mid-Level" at bounding box center [785, 573] width 1554 height 10
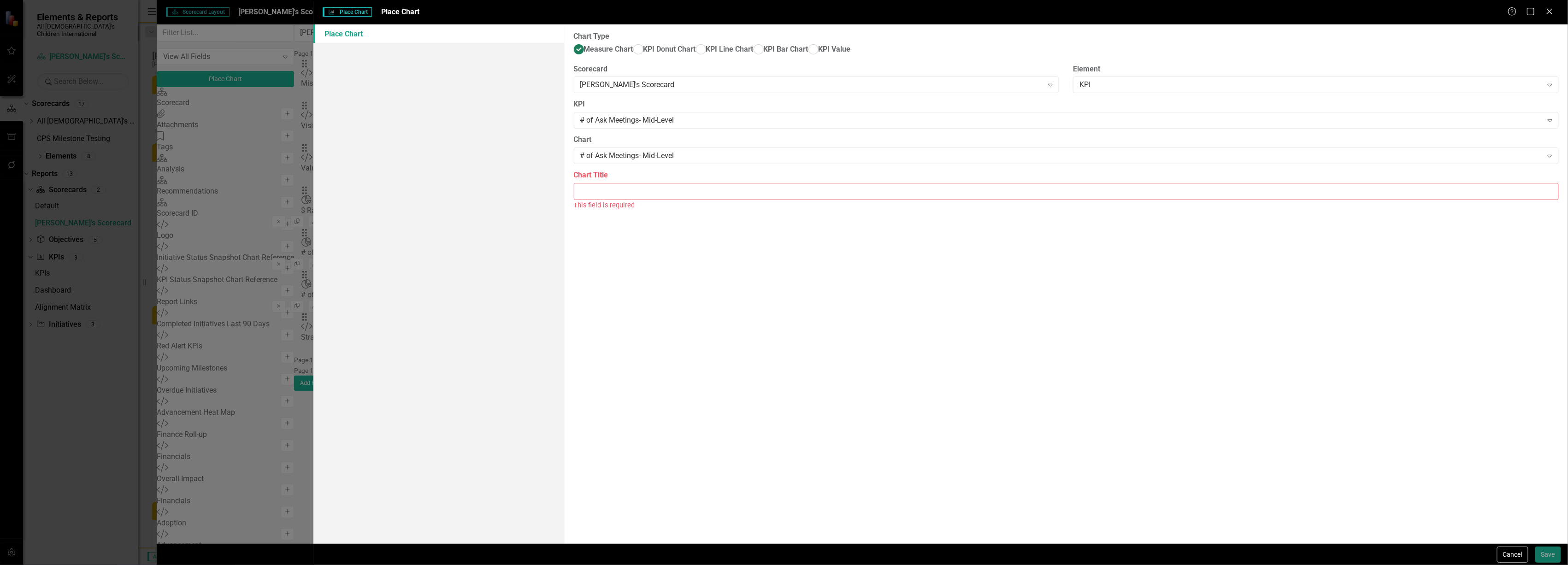
click at [618, 200] on input "Chart Title" at bounding box center [1066, 192] width 985 height 17
type input "# of Ask Meetings- Mid-Level"
click at [1547, 553] on button "Save" at bounding box center [1549, 555] width 26 height 16
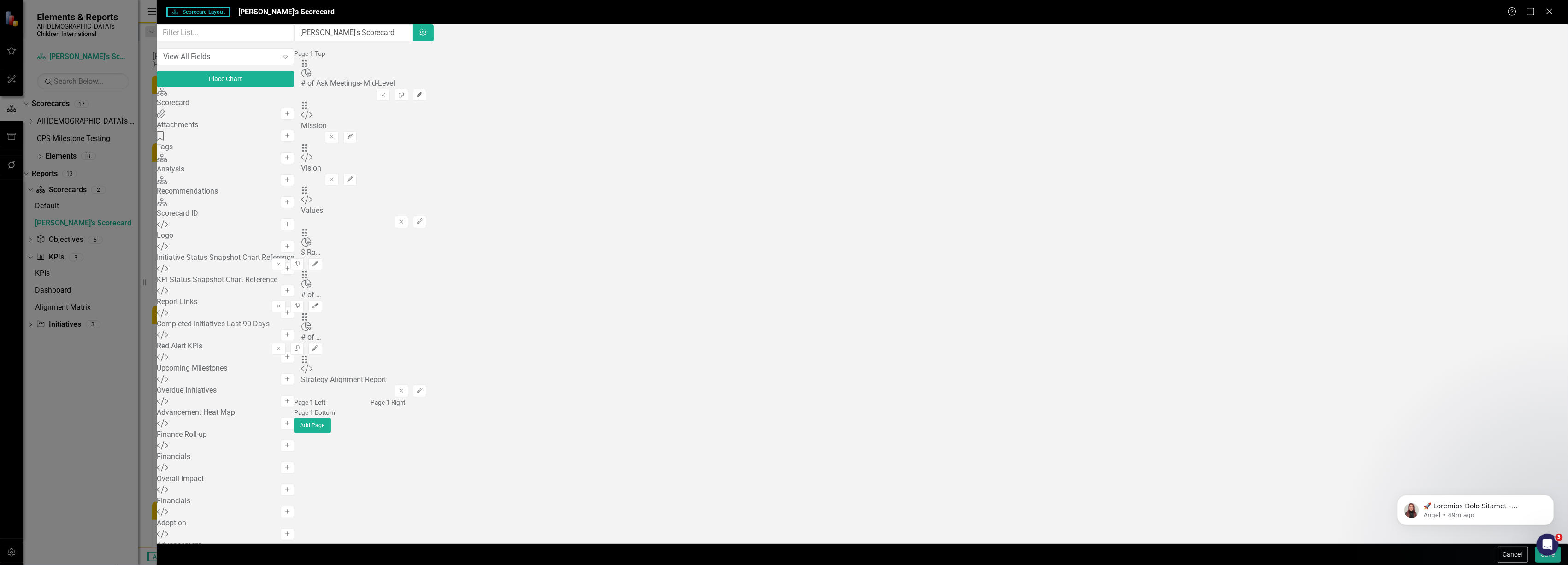
click at [426, 89] on button "Edit" at bounding box center [419, 95] width 13 height 12
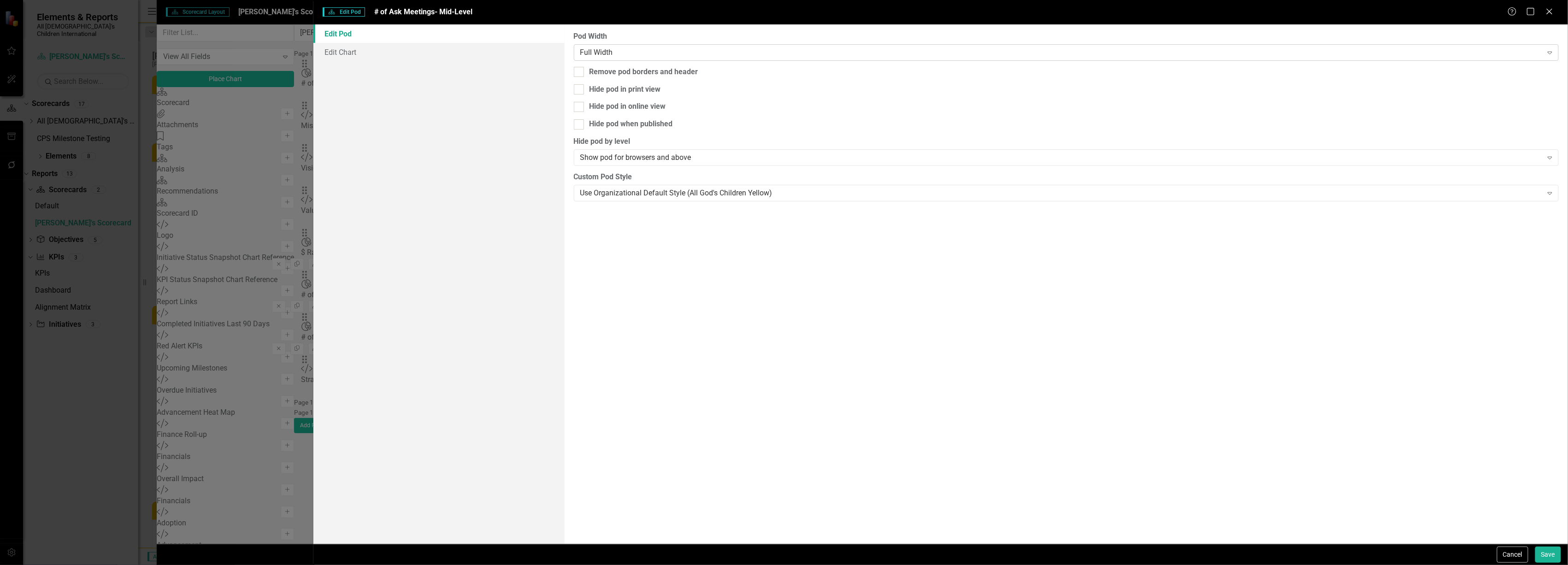
click at [722, 54] on div "Full Width" at bounding box center [1061, 51] width 962 height 10
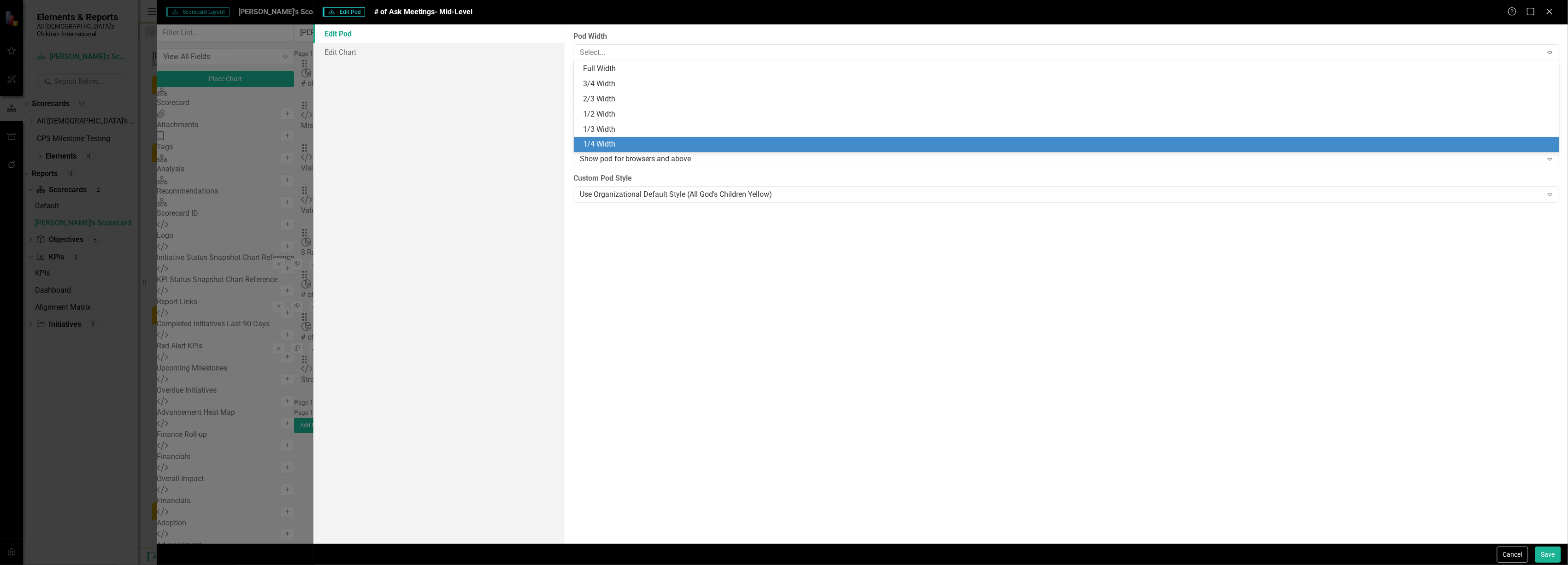
click at [700, 137] on div "1/4 Width" at bounding box center [1067, 144] width 986 height 15
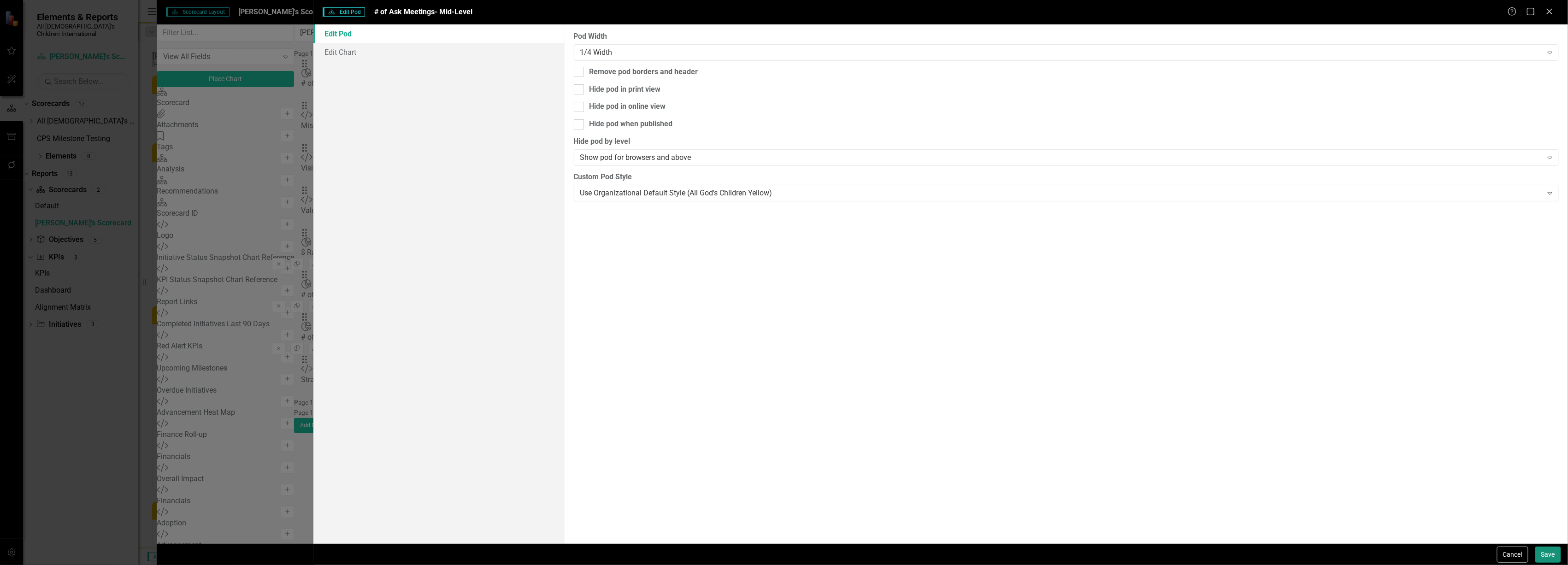
click at [1548, 551] on button "Save" at bounding box center [1549, 555] width 26 height 16
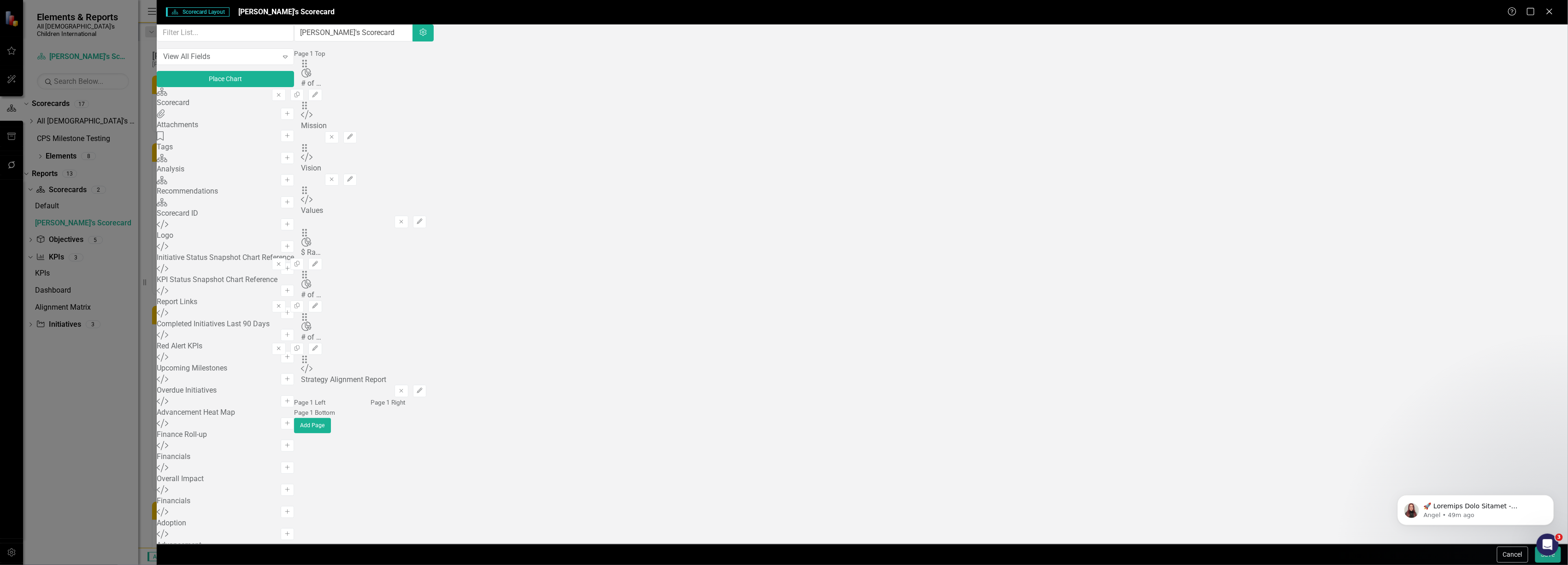
drag, startPoint x: 563, startPoint y: 89, endPoint x: 632, endPoint y: 122, distance: 76.5
click at [433, 163] on div "Drag Chart # of Ask Meetings- Mid-Level Remove Copy Edit Drag Custom Mission Re…" at bounding box center [363, 228] width 139 height 338
drag, startPoint x: 538, startPoint y: 91, endPoint x: 1326, endPoint y: 182, distance: 793.2
click at [1538, 559] on button "Save" at bounding box center [1549, 555] width 26 height 16
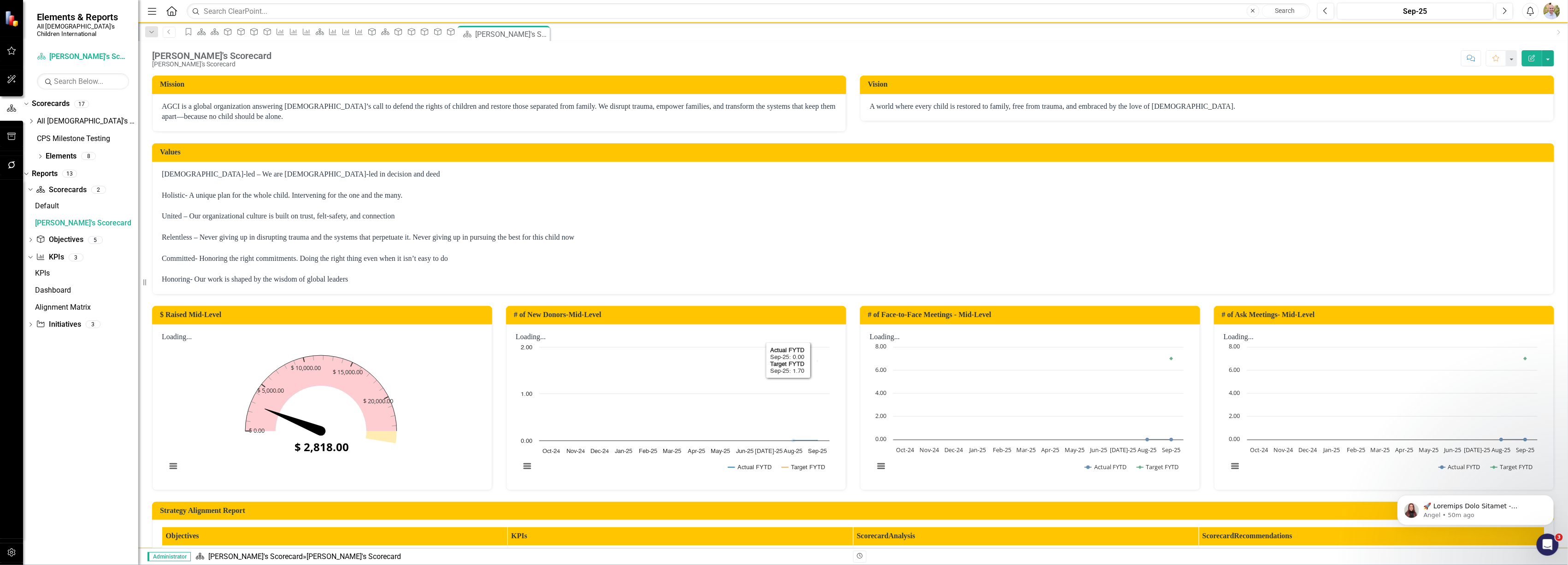
click at [809, 314] on h3 "# of New Donors-Mid-Level" at bounding box center [678, 315] width 327 height 8
click at [722, 371] on rect "Interactive chart" at bounding box center [675, 411] width 319 height 138
click at [723, 371] on rect "Interactive chart" at bounding box center [675, 411] width 319 height 138
click at [746, 323] on td "# of New Donors-Mid-Level" at bounding box center [678, 316] width 327 height 15
click at [746, 321] on td "# of New Donors-Mid-Level" at bounding box center [678, 316] width 327 height 15
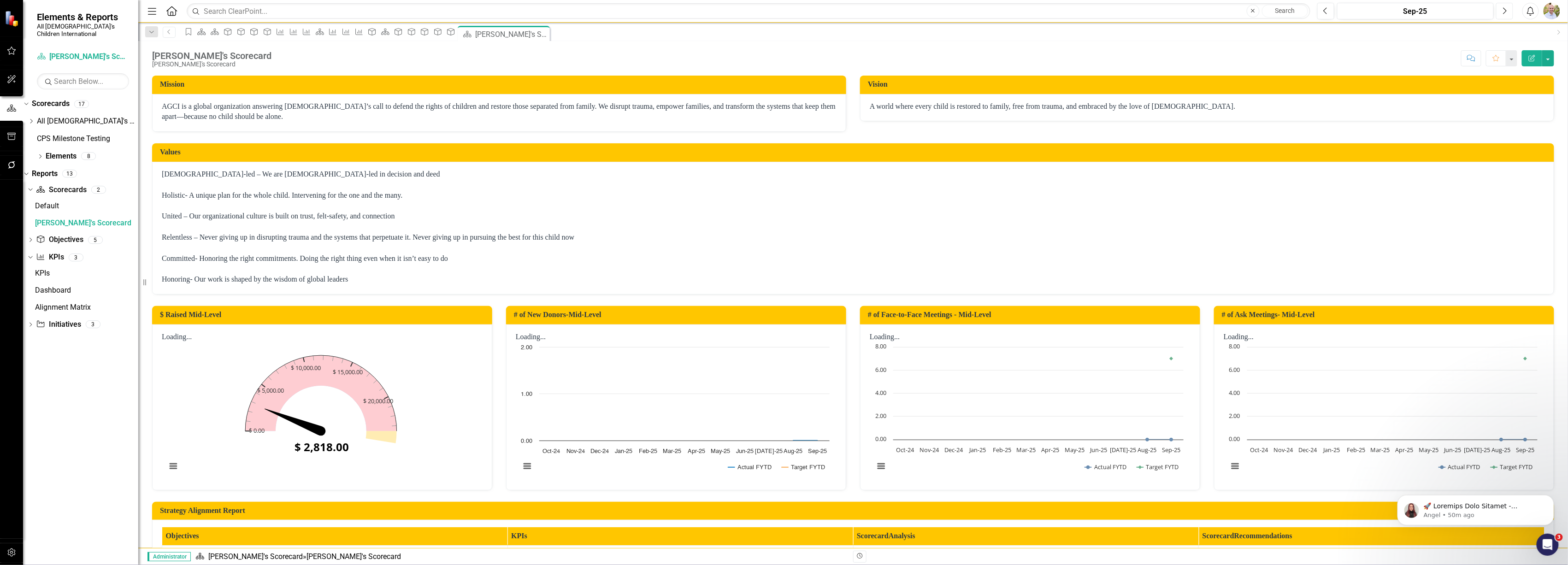
click at [1508, 6] on button "Next" at bounding box center [1504, 11] width 17 height 16
click at [1326, 12] on icon "Previous" at bounding box center [1326, 11] width 5 height 8
click at [1508, 8] on button "Next" at bounding box center [1504, 11] width 17 height 16
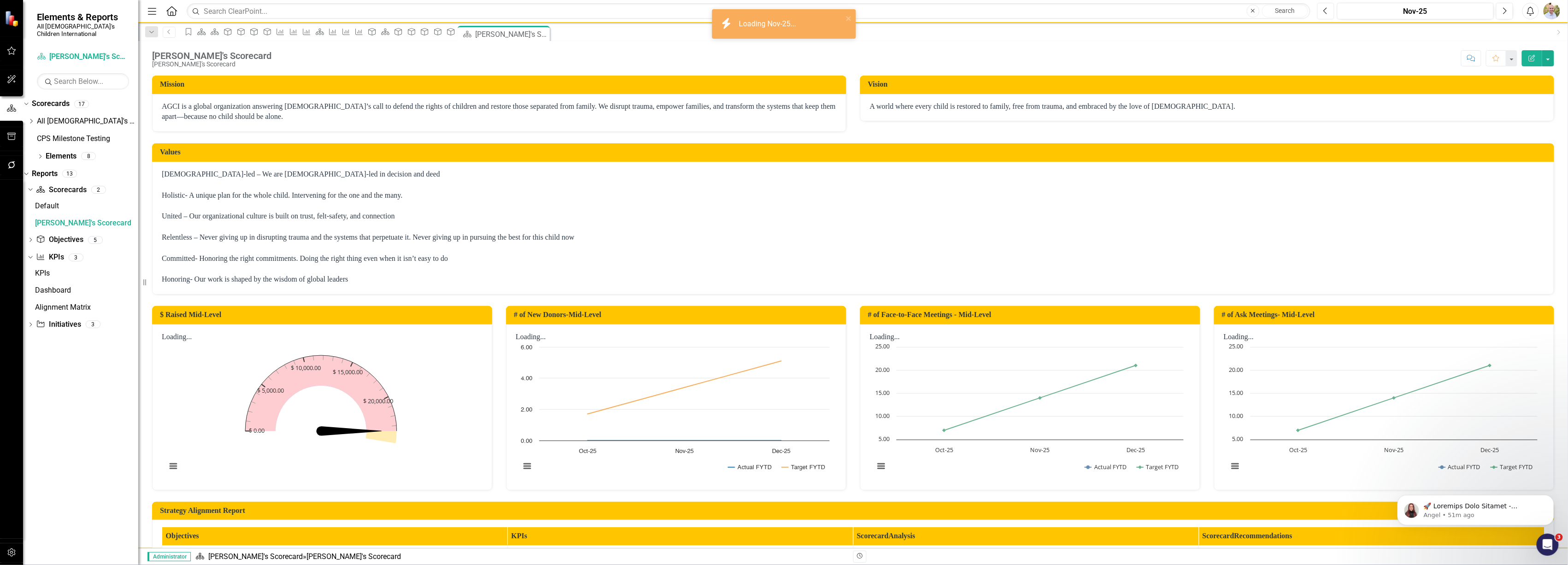
click at [1324, 9] on icon "Previous" at bounding box center [1326, 11] width 5 height 8
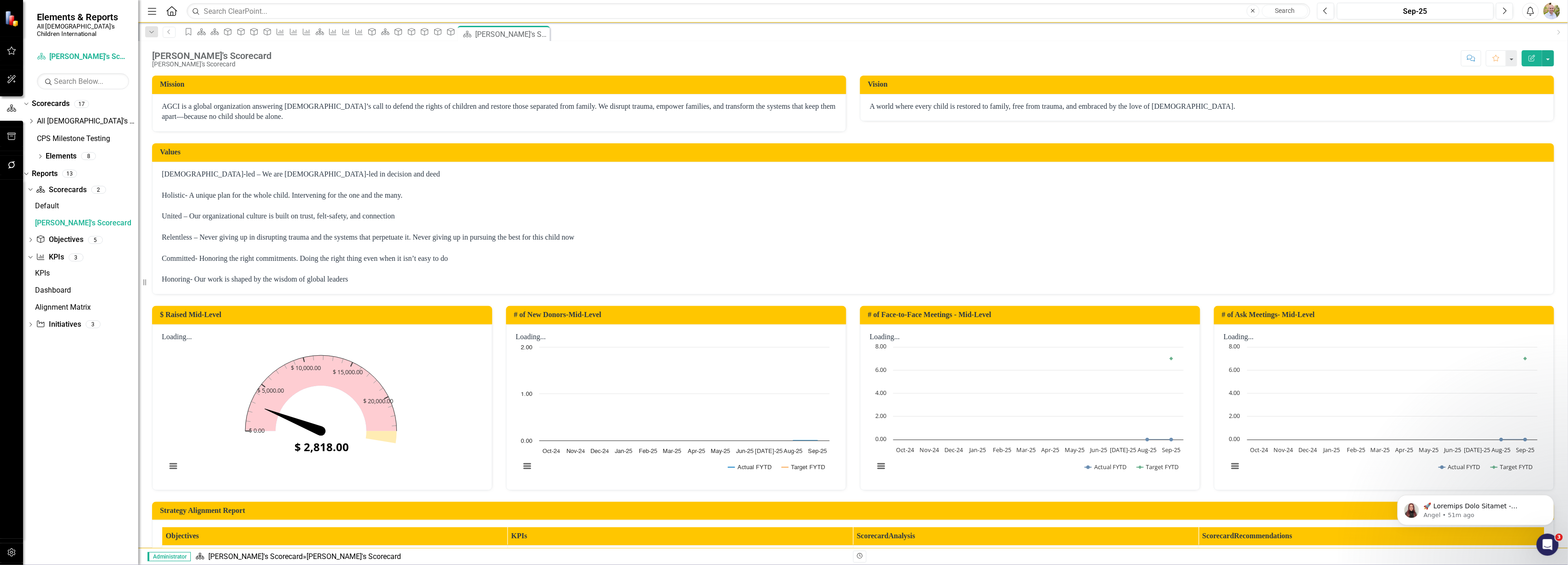
click at [325, 121] on p "AGCI is a global organization answering [DEMOGRAPHIC_DATA]’s call to defend the…" at bounding box center [499, 112] width 675 height 21
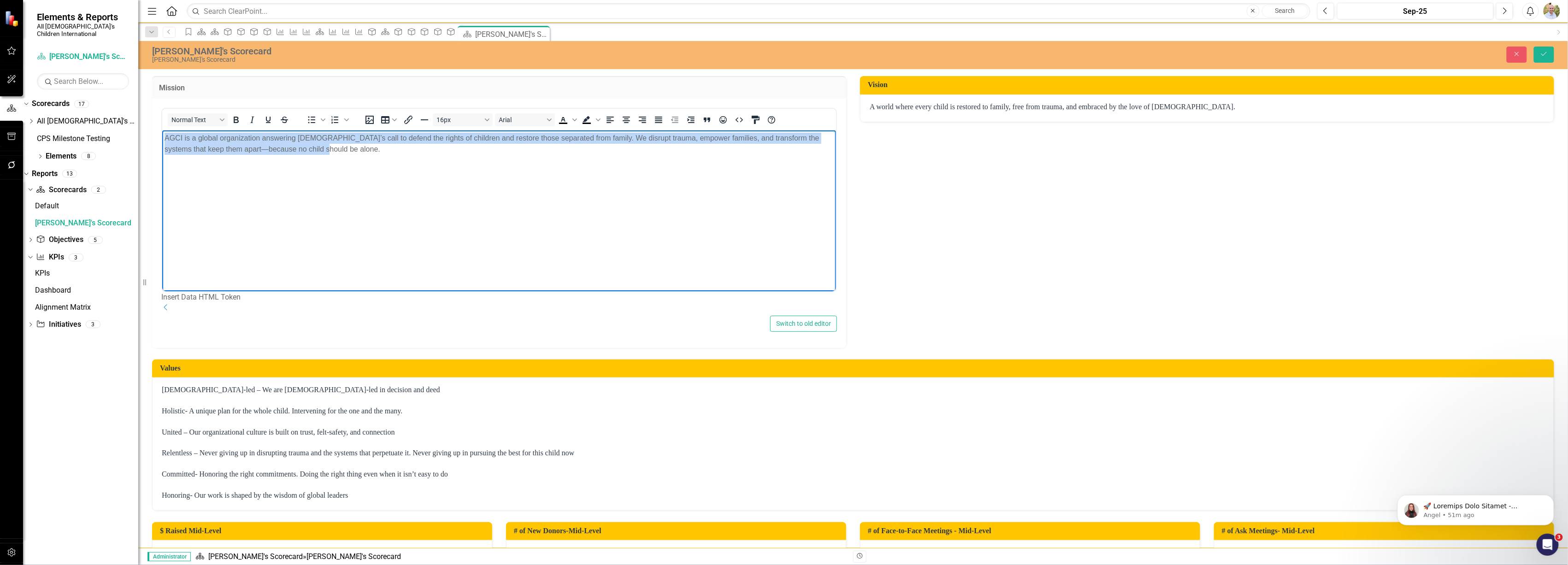
drag, startPoint x: 376, startPoint y: 169, endPoint x: 89, endPoint y: 137, distance: 288.8
click at [162, 137] on html "AGCI is a global organization answering [DEMOGRAPHIC_DATA]’s call to defend the…" at bounding box center [499, 198] width 674 height 138
click at [234, 120] on icon "Bold" at bounding box center [235, 119] width 5 height 6
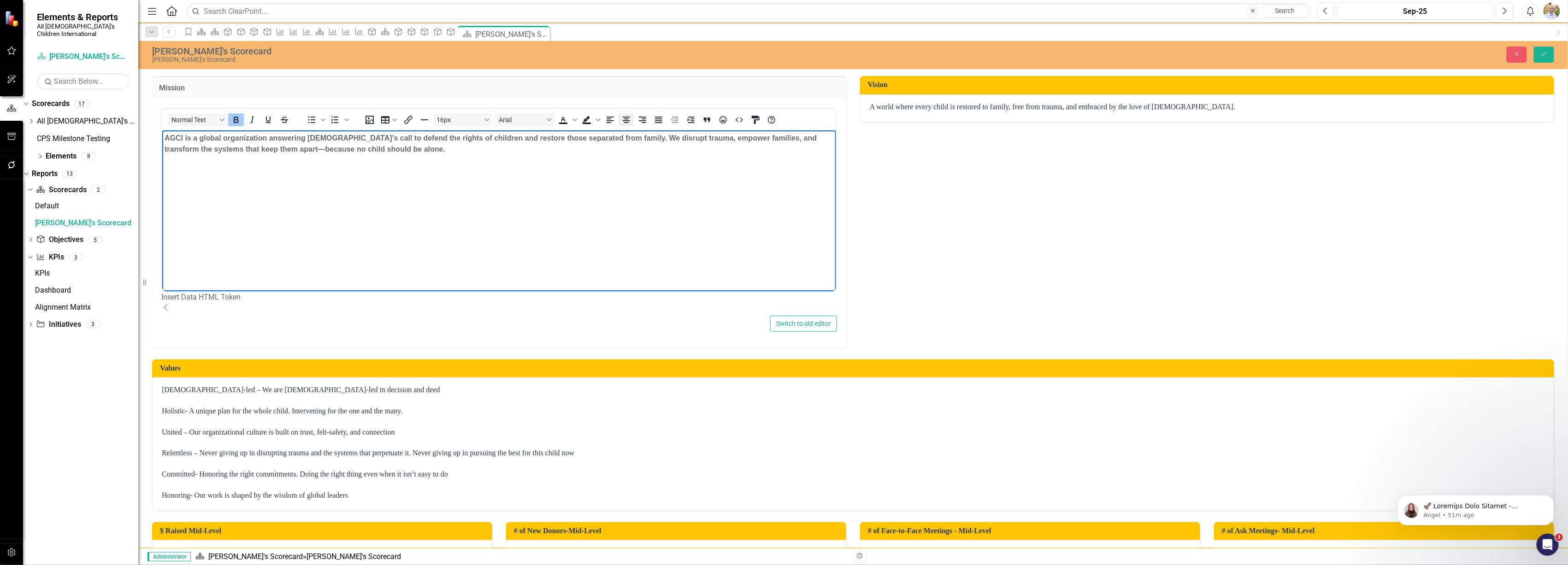
click at [625, 120] on icon "Align center" at bounding box center [626, 119] width 8 height 6
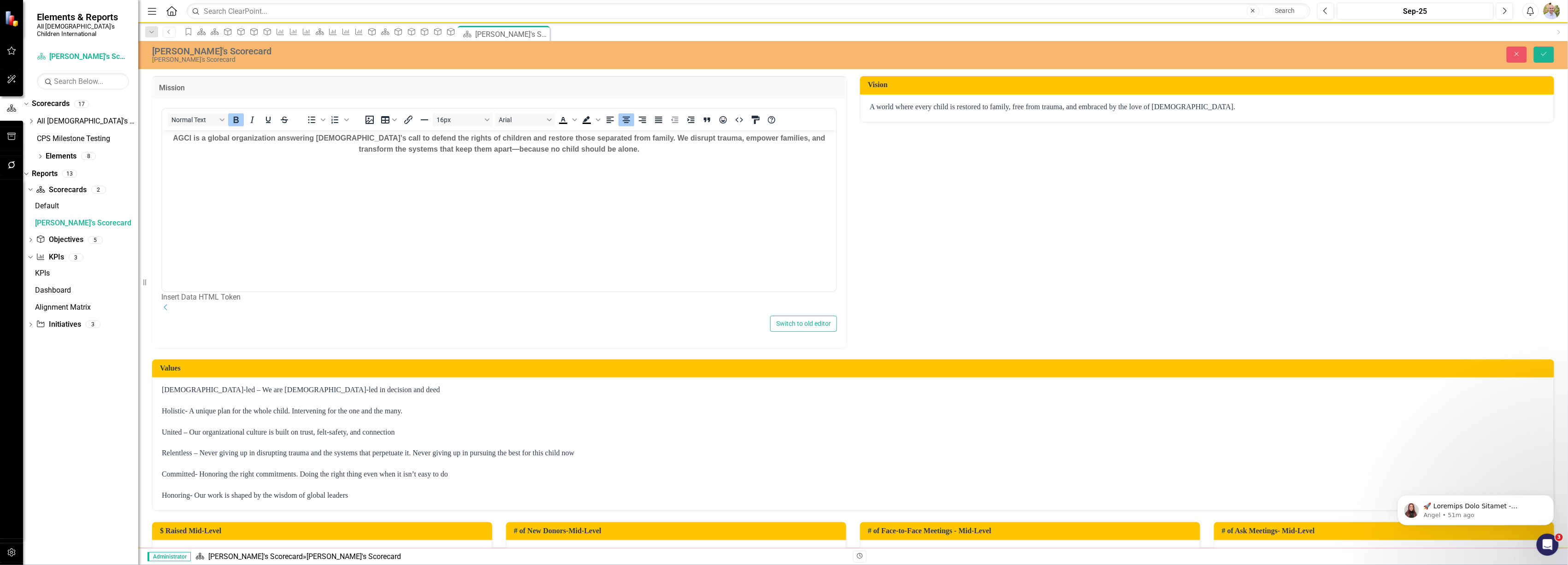
click at [1087, 111] on p "A world where every child is restored to family, free from trauma, and embraced…" at bounding box center [1207, 106] width 675 height 10
click at [1088, 111] on p "A world where every child is restored to family, free from trauma, and embraced…" at bounding box center [1207, 106] width 675 height 10
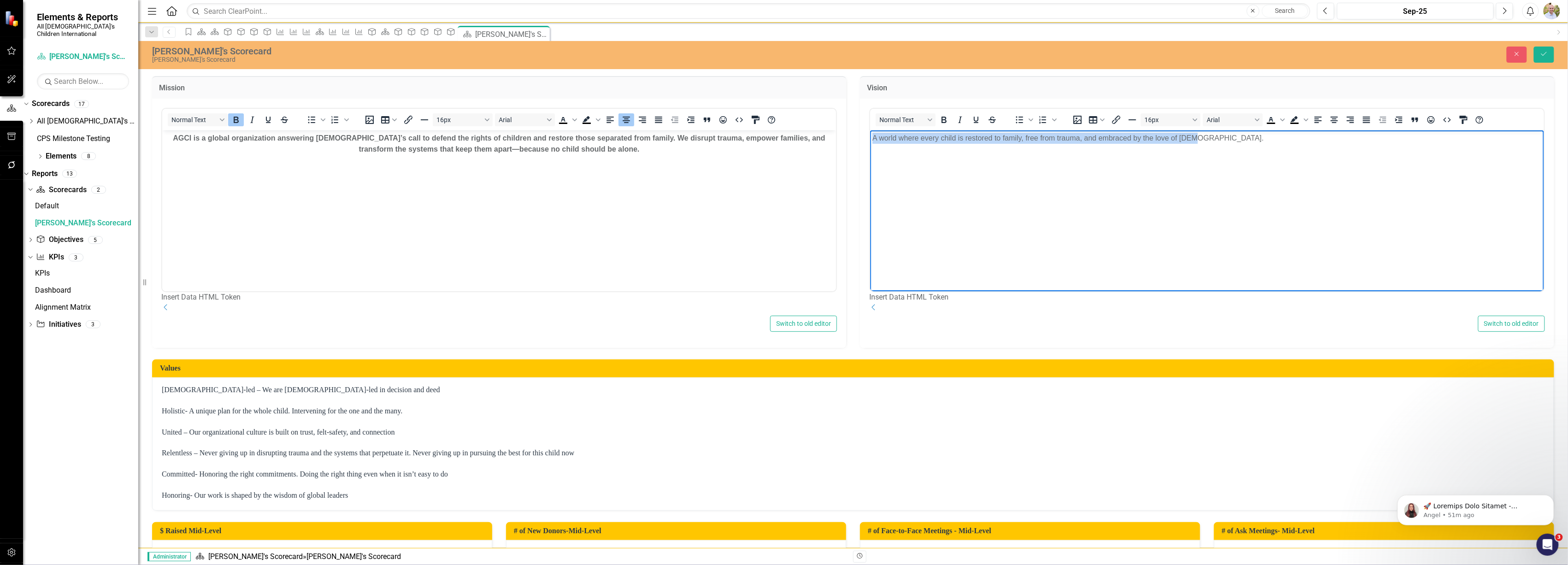
drag, startPoint x: 1260, startPoint y: 144, endPoint x: 750, endPoint y: 147, distance: 510.0
click at [870, 147] on html "A world where every child is restored to family, free from trauma, and embraced…" at bounding box center [1207, 198] width 674 height 138
click at [938, 116] on icon "Bold" at bounding box center [944, 120] width 11 height 11
click at [1337, 121] on button "Align center" at bounding box center [1334, 119] width 16 height 13
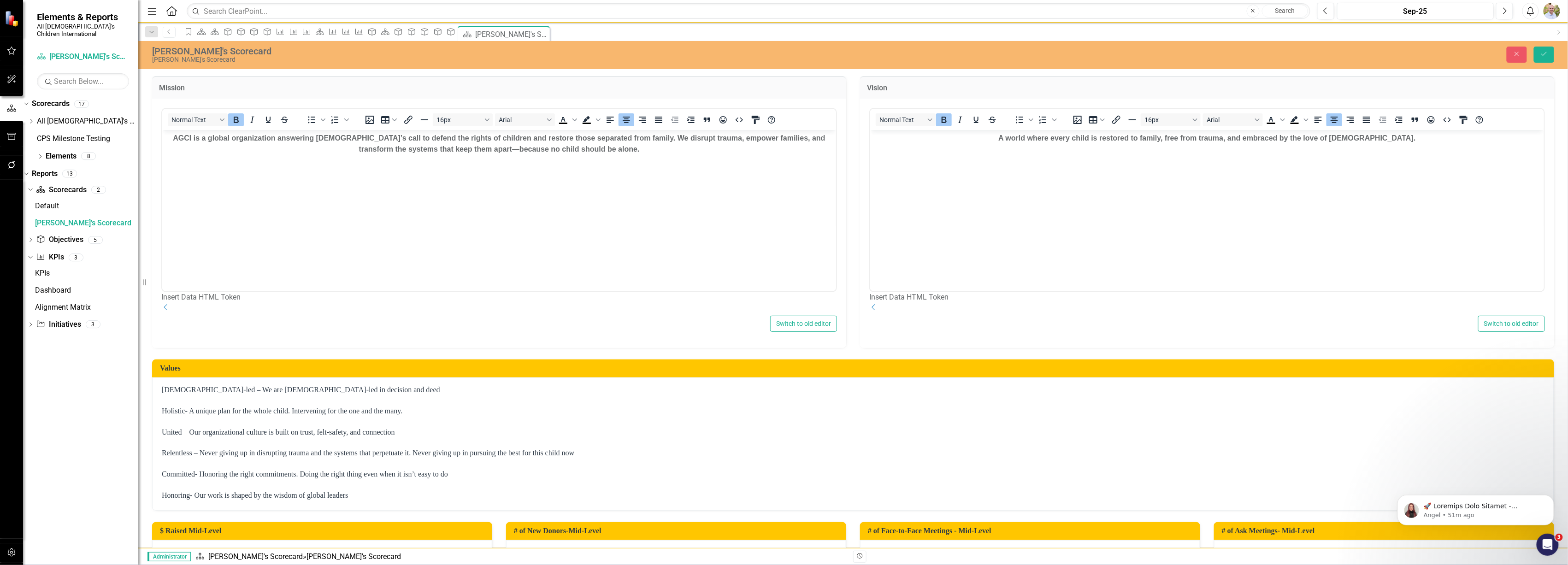
click at [654, 438] on div "United – Our organizational culture is built on trust, felt-safety, and connect…" at bounding box center [853, 432] width 1383 height 10
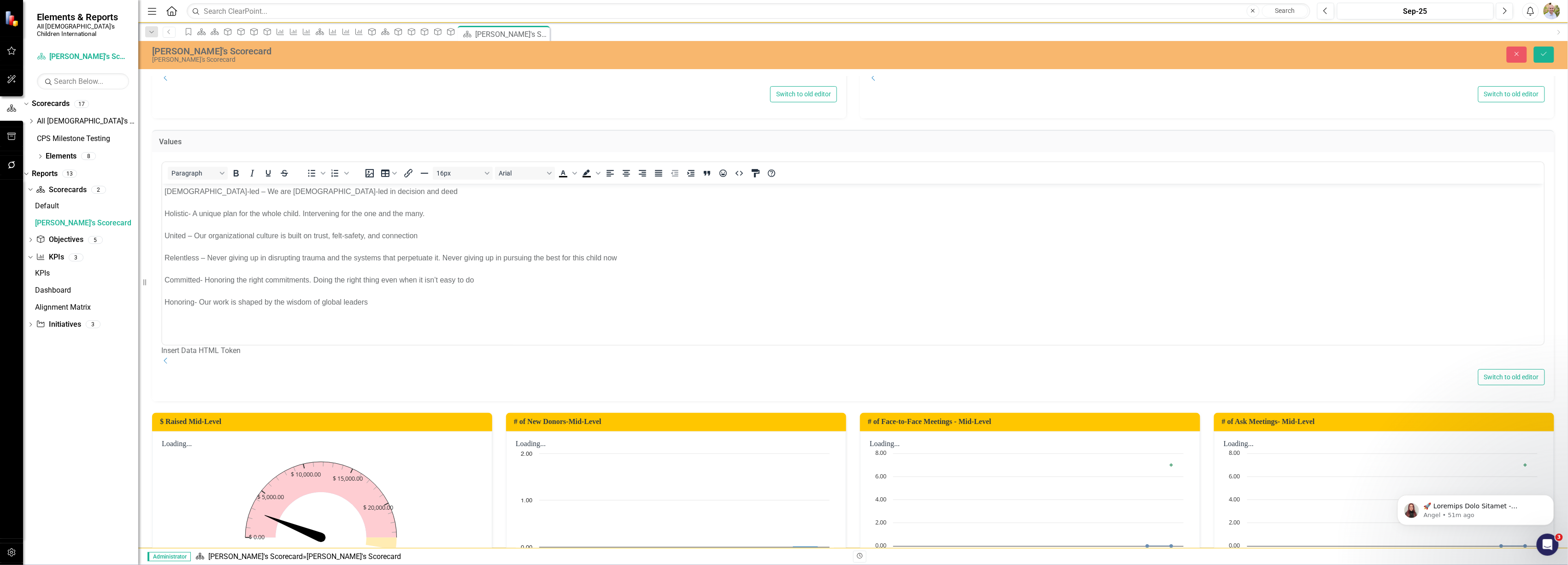
scroll to position [307, 0]
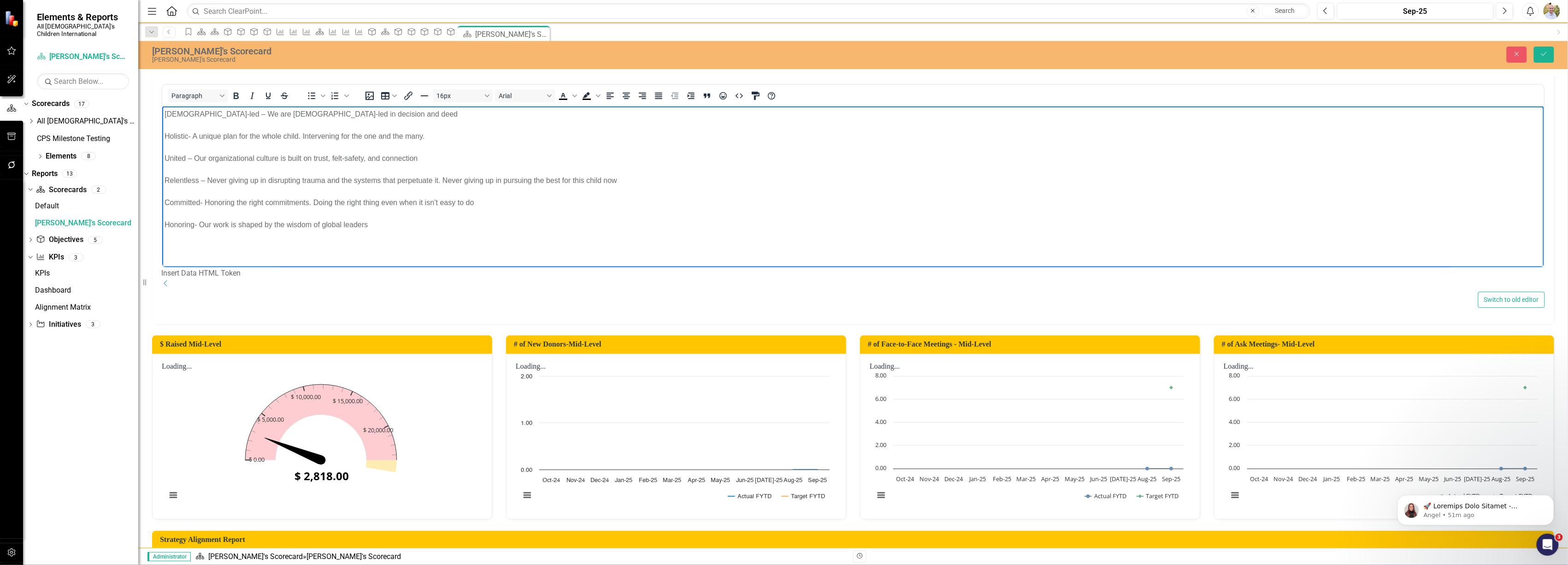
click at [416, 233] on body "Christ-led – We are Christ-led in decision and deed Holistic- A unique plan for…" at bounding box center [853, 175] width 1382 height 138
click at [431, 232] on body "Christ-led – We are Christ-led in decision and deed Holistic- A unique plan for…" at bounding box center [853, 175] width 1382 height 138
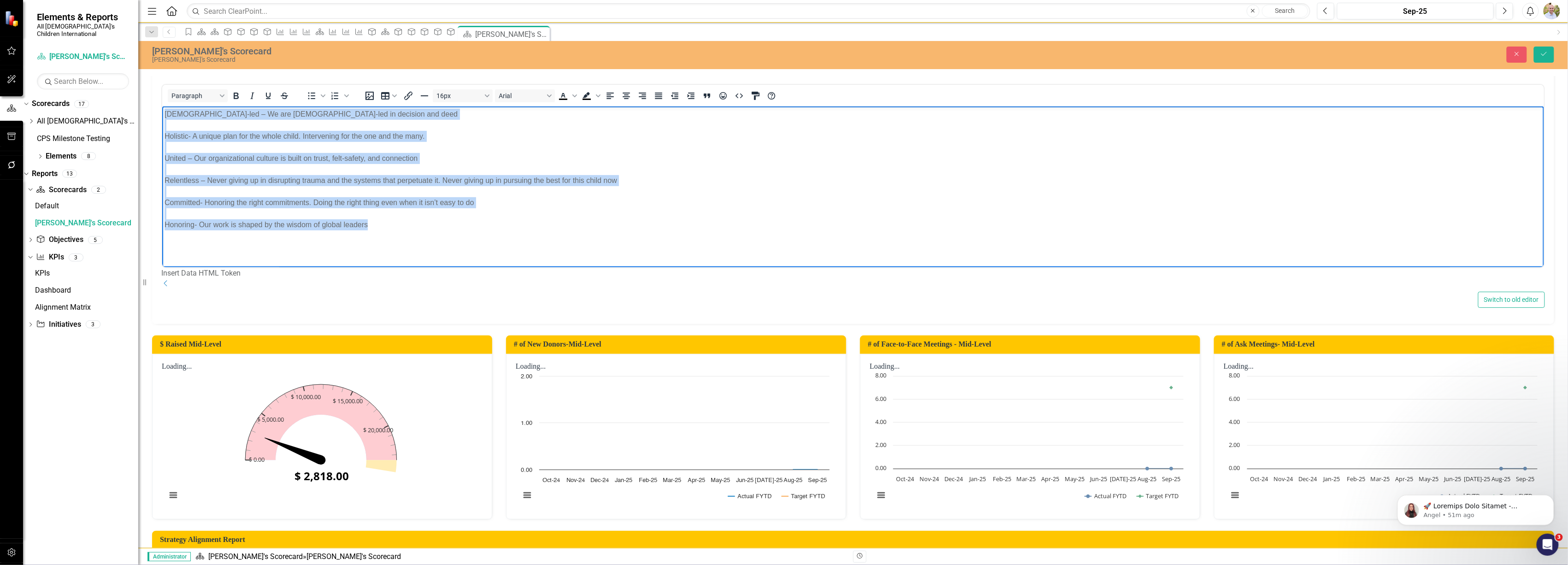
drag, startPoint x: 451, startPoint y: 232, endPoint x: 238, endPoint y: 205, distance: 214.7
click at [162, 106] on html "Christ-led – We are Christ-led in decision and deed Holistic- A unique plan for…" at bounding box center [853, 175] width 1382 height 138
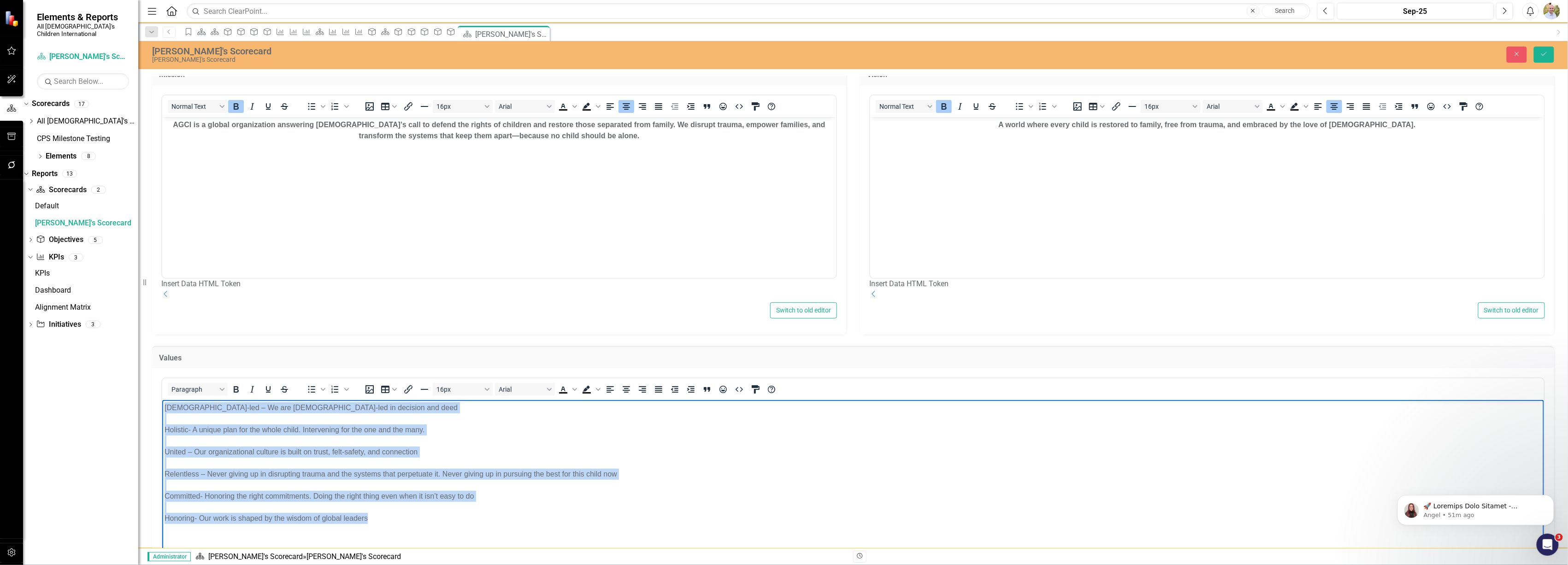
scroll to position [0, 0]
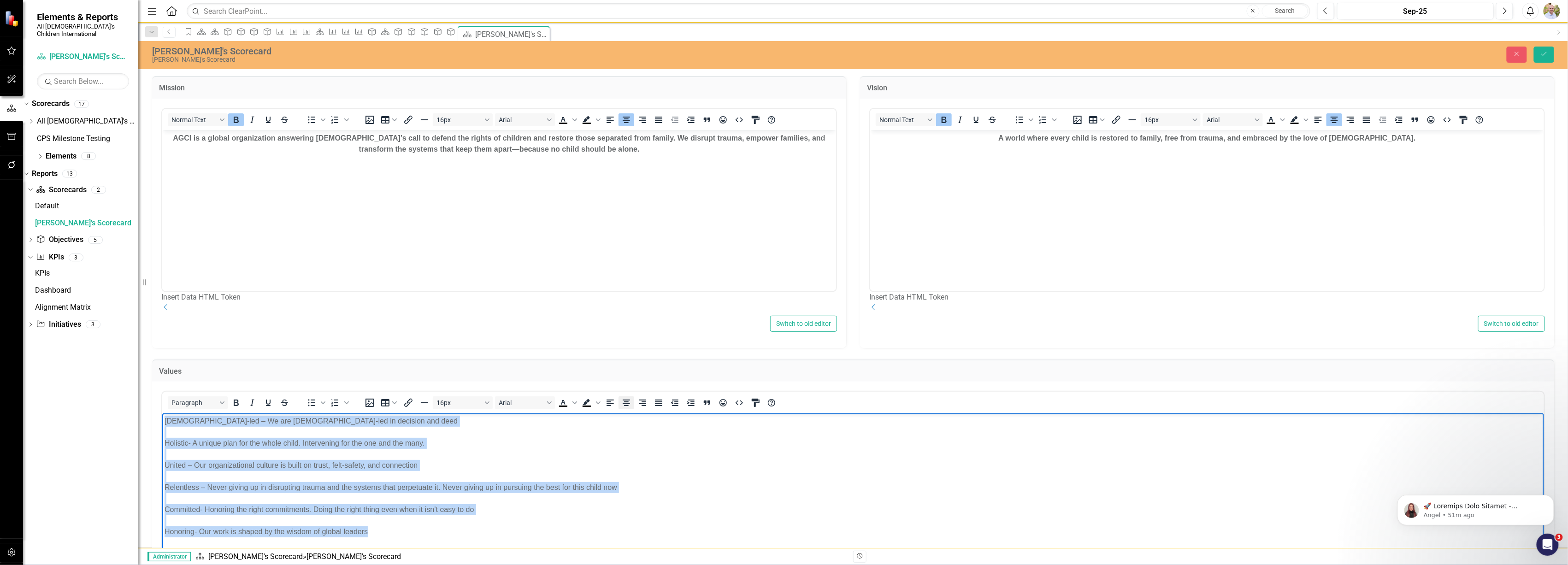
click at [625, 408] on icon "Align center" at bounding box center [626, 403] width 11 height 11
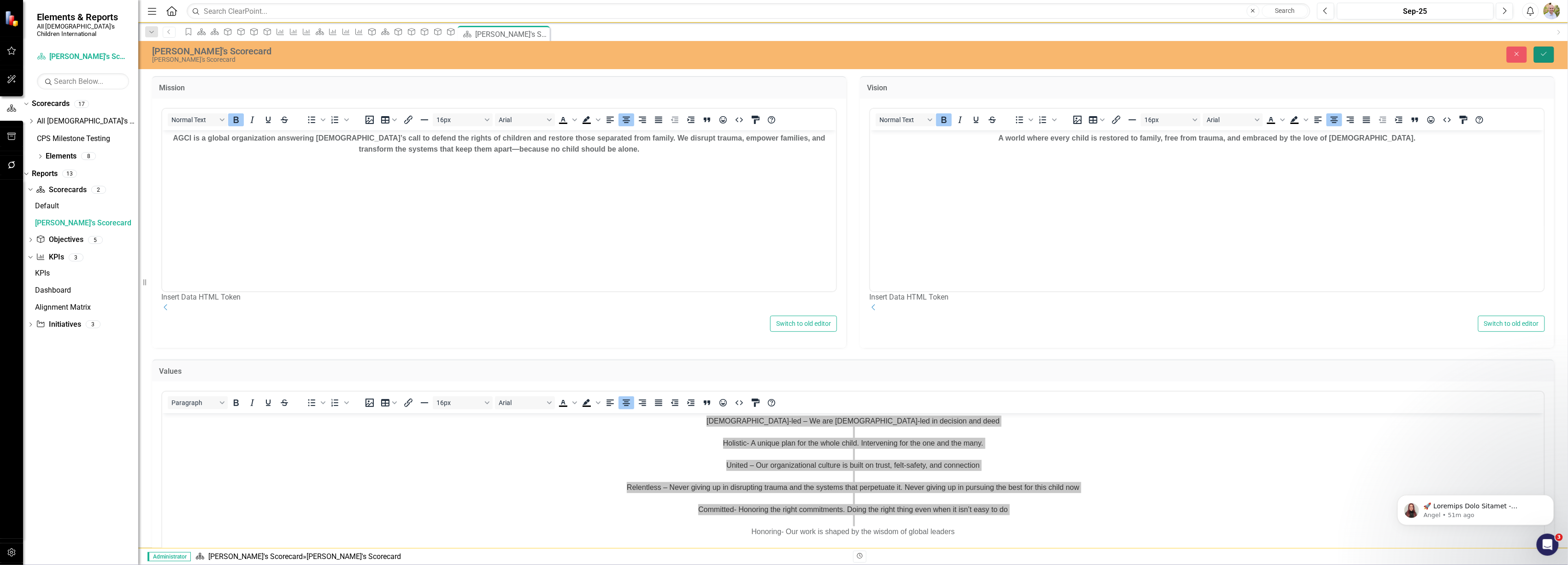
click at [1543, 56] on icon "Save" at bounding box center [1544, 54] width 8 height 6
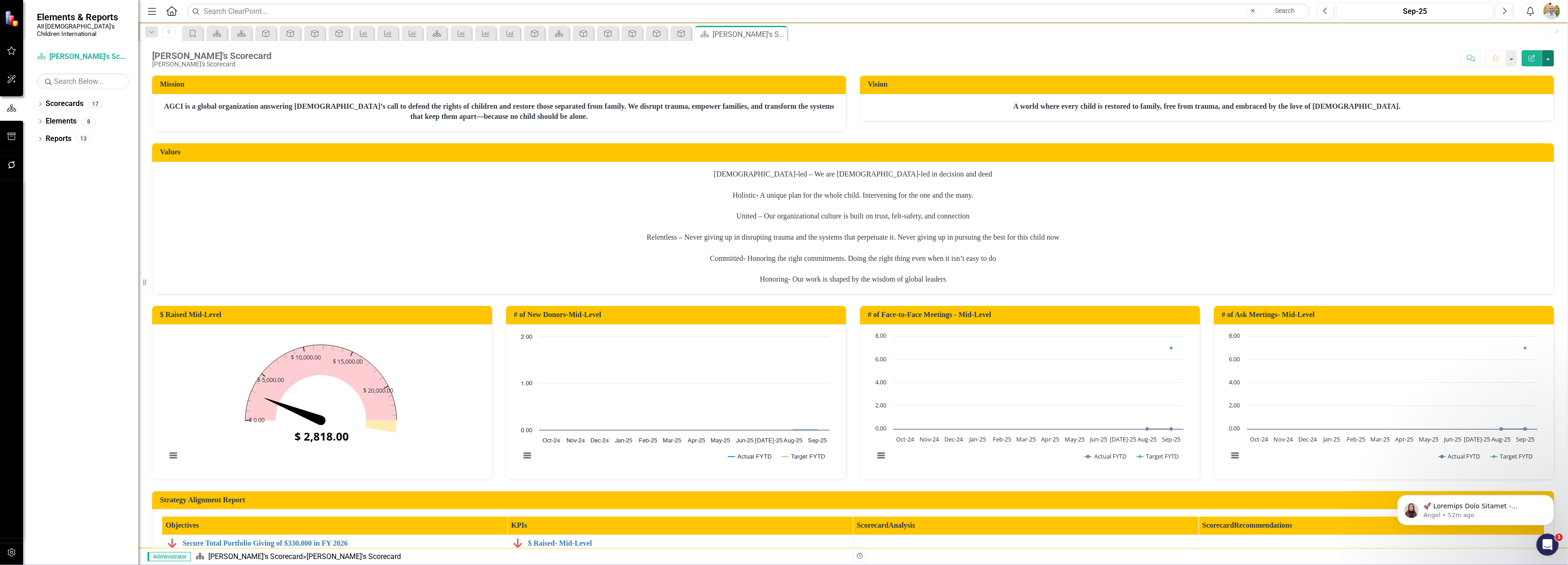
click at [1553, 58] on button "button" at bounding box center [1548, 58] width 12 height 16
click at [1520, 131] on link "PDF Export to PDF" at bounding box center [1517, 130] width 75 height 17
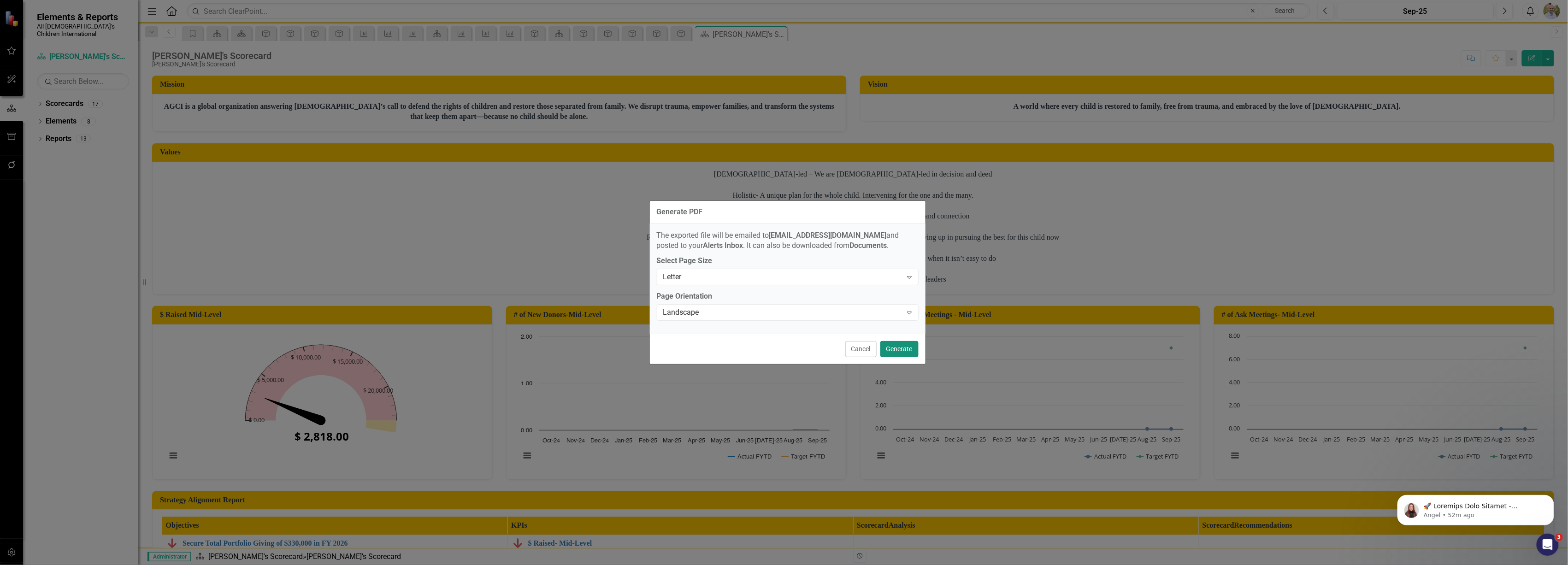
click at [903, 344] on button "Generate" at bounding box center [899, 349] width 38 height 16
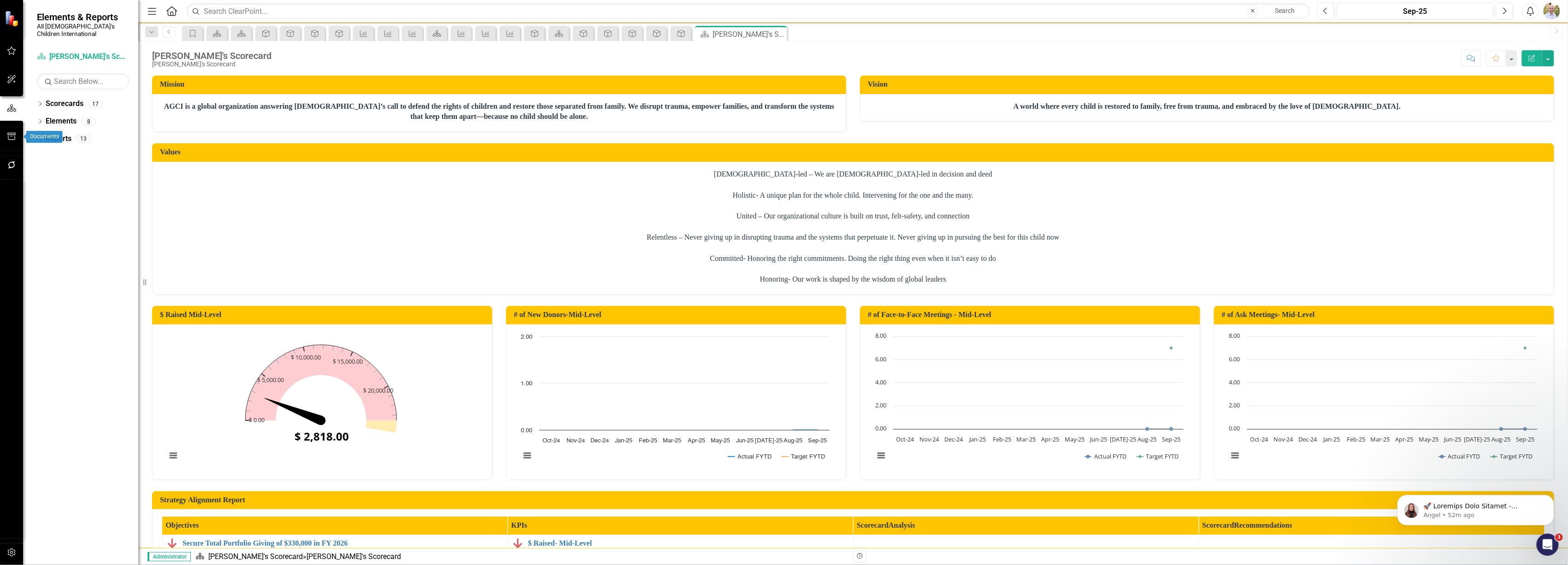
click at [8, 135] on icon "button" at bounding box center [12, 136] width 10 height 8
click at [48, 216] on link "Files" at bounding box center [83, 220] width 92 height 10
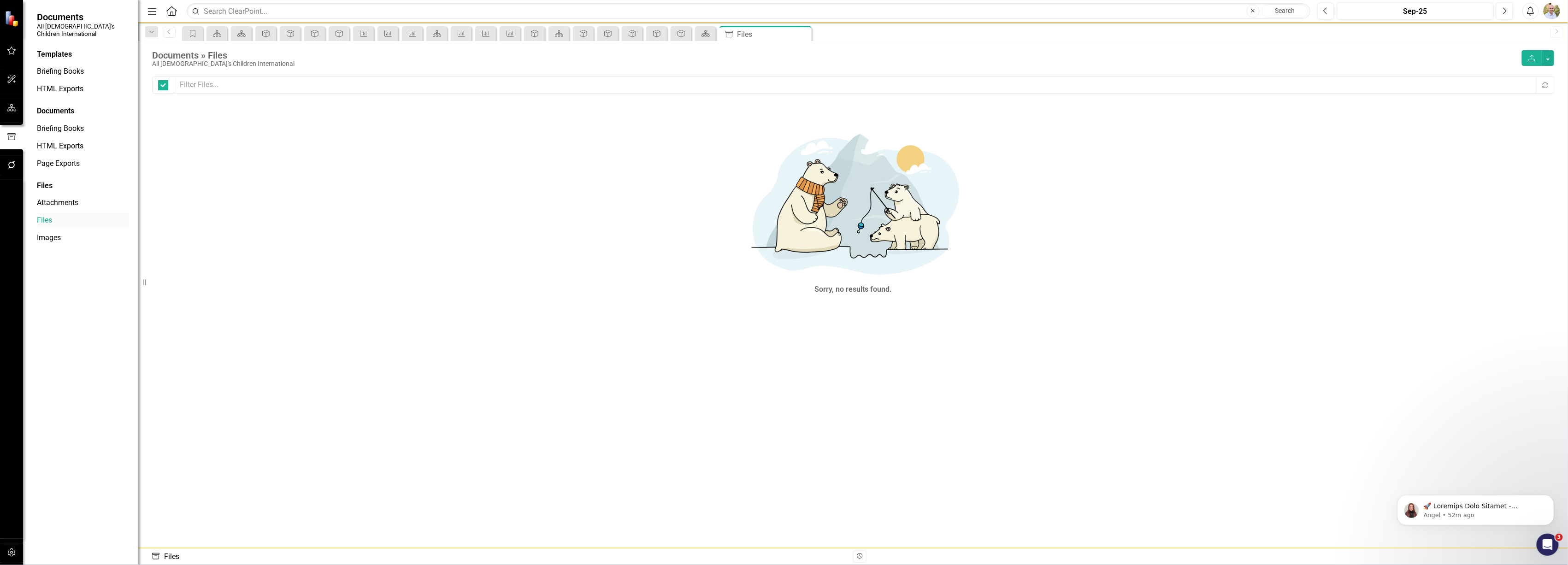
checkbox input "false"
click at [776, 41] on link "Click here to download." at bounding box center [777, 41] width 78 height 9
click at [13, 51] on icon "button" at bounding box center [12, 50] width 10 height 8
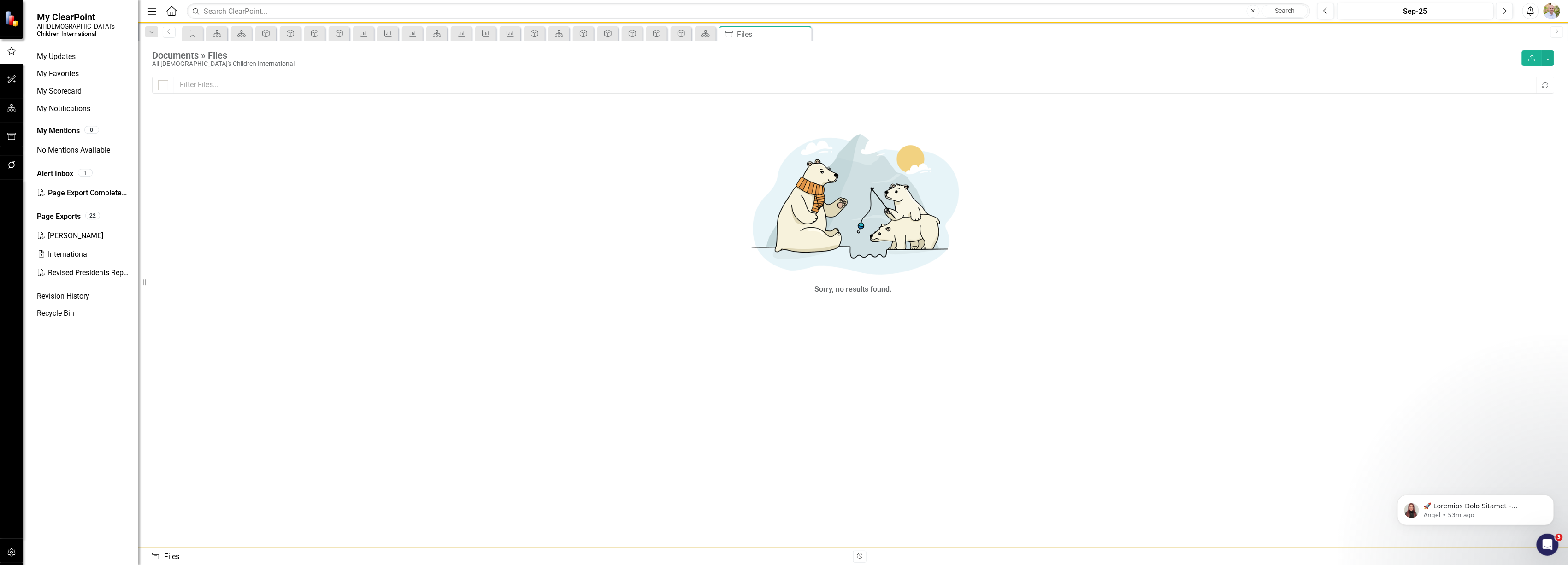
click at [165, 3] on div "Menu Home Search Close Search" at bounding box center [727, 11] width 1163 height 18
click at [170, 9] on icon "Home" at bounding box center [171, 11] width 12 height 10
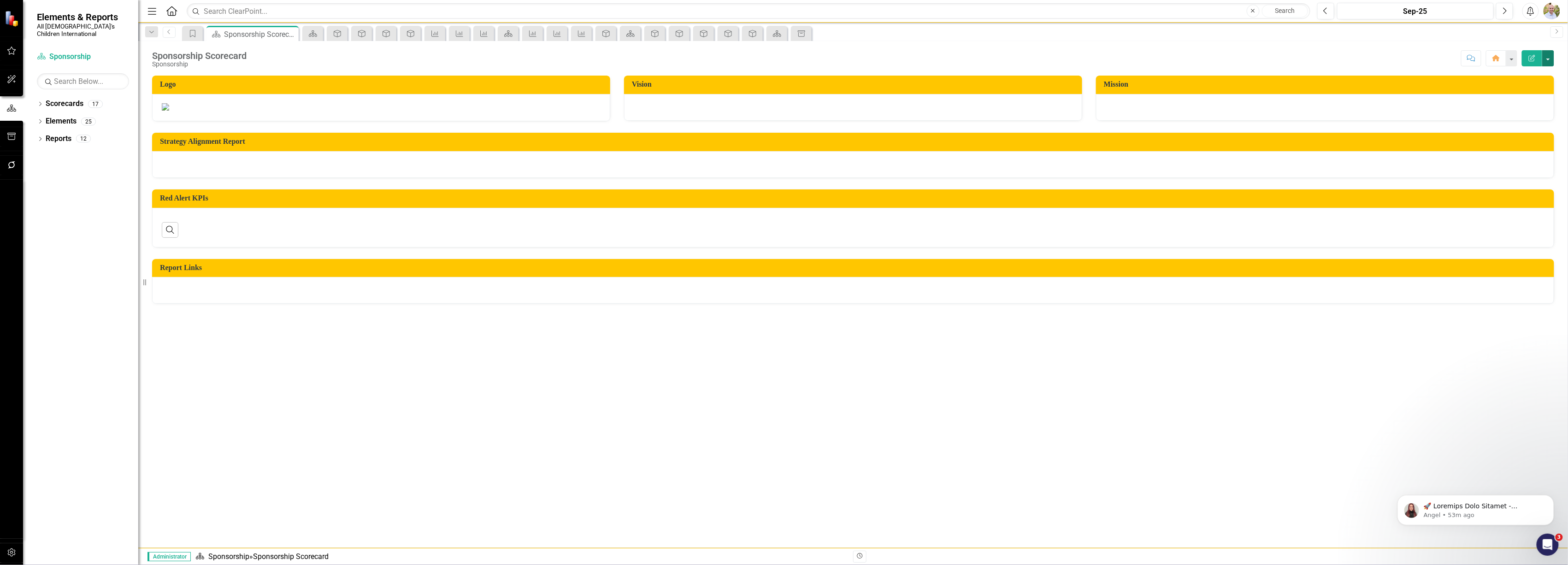
click at [1544, 56] on button "button" at bounding box center [1548, 58] width 12 height 16
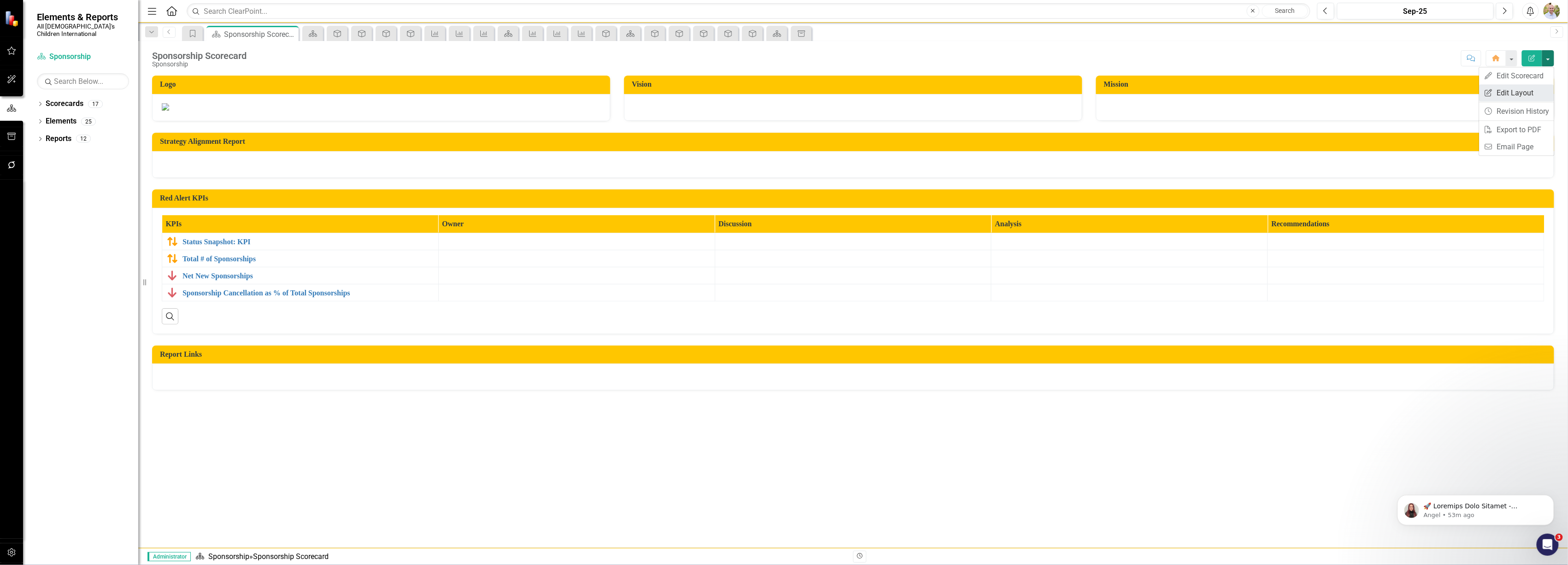
click at [1521, 95] on link "Edit Report Edit Layout" at bounding box center [1517, 93] width 75 height 17
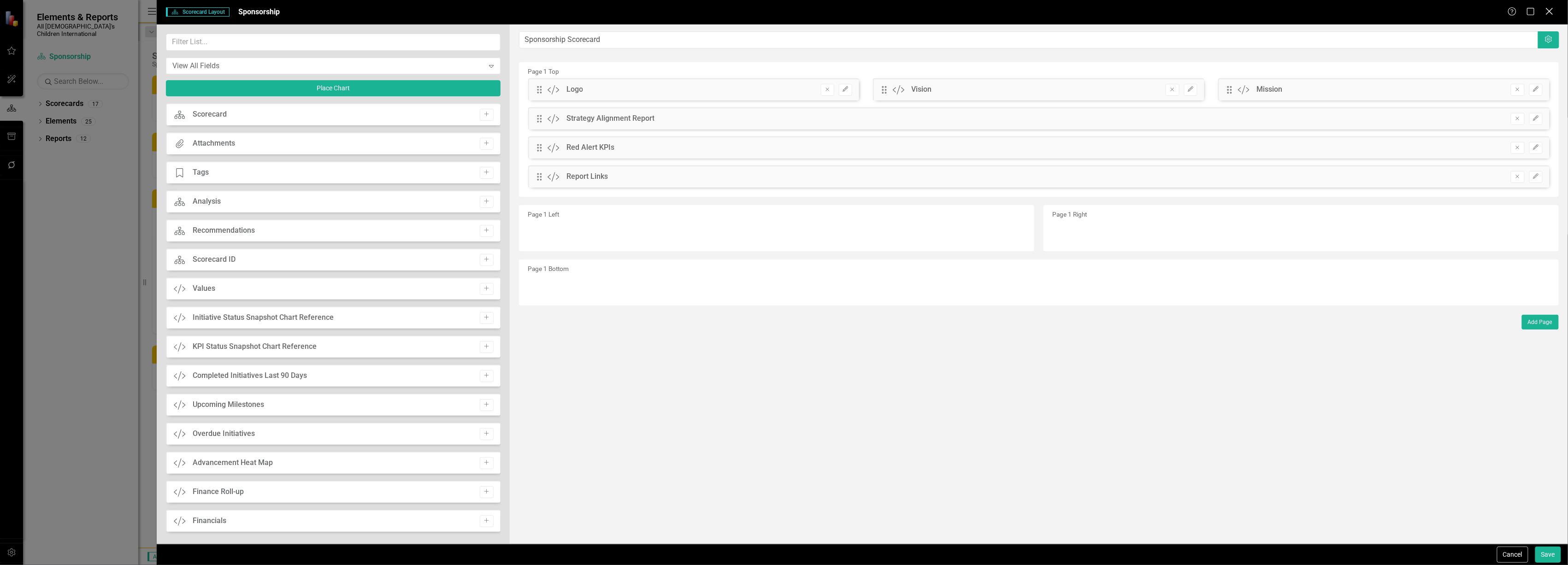
click at [1551, 12] on icon "Close" at bounding box center [1549, 11] width 12 height 9
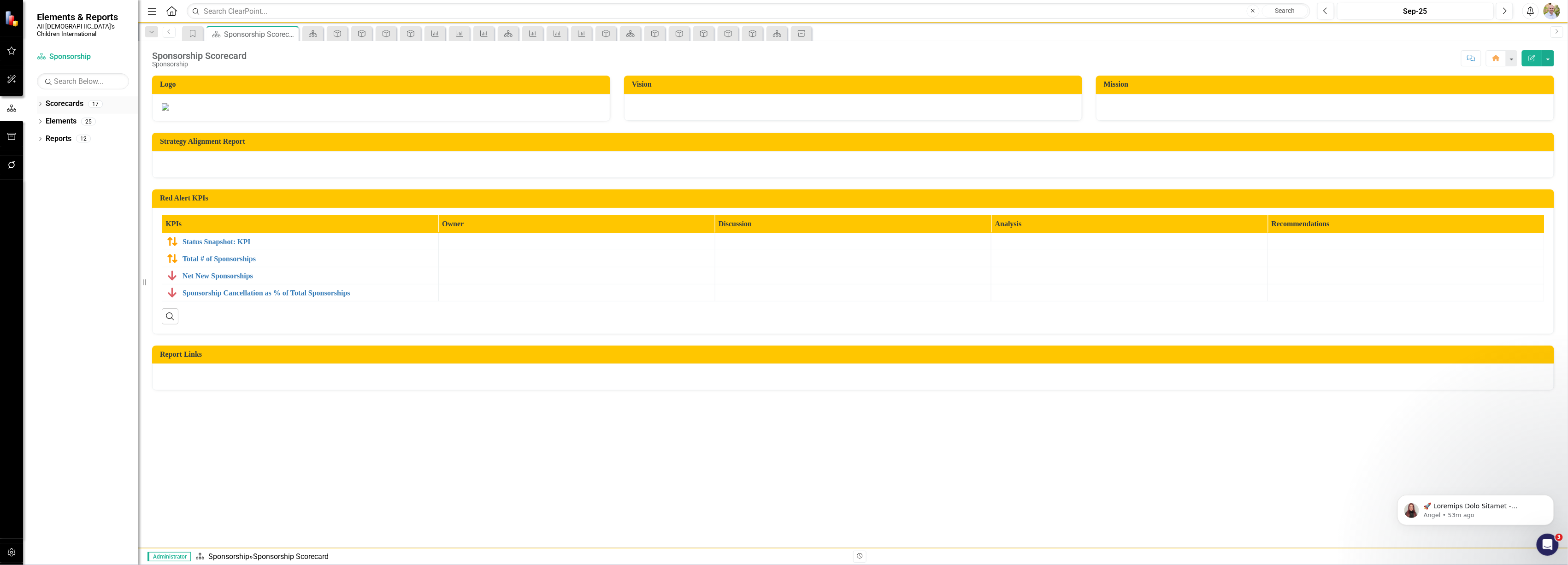
click at [43, 102] on icon "Dropdown" at bounding box center [40, 104] width 6 height 5
click at [43, 119] on icon "Dropdown" at bounding box center [45, 122] width 7 height 5
click at [54, 136] on icon at bounding box center [54, 138] width 2 height 5
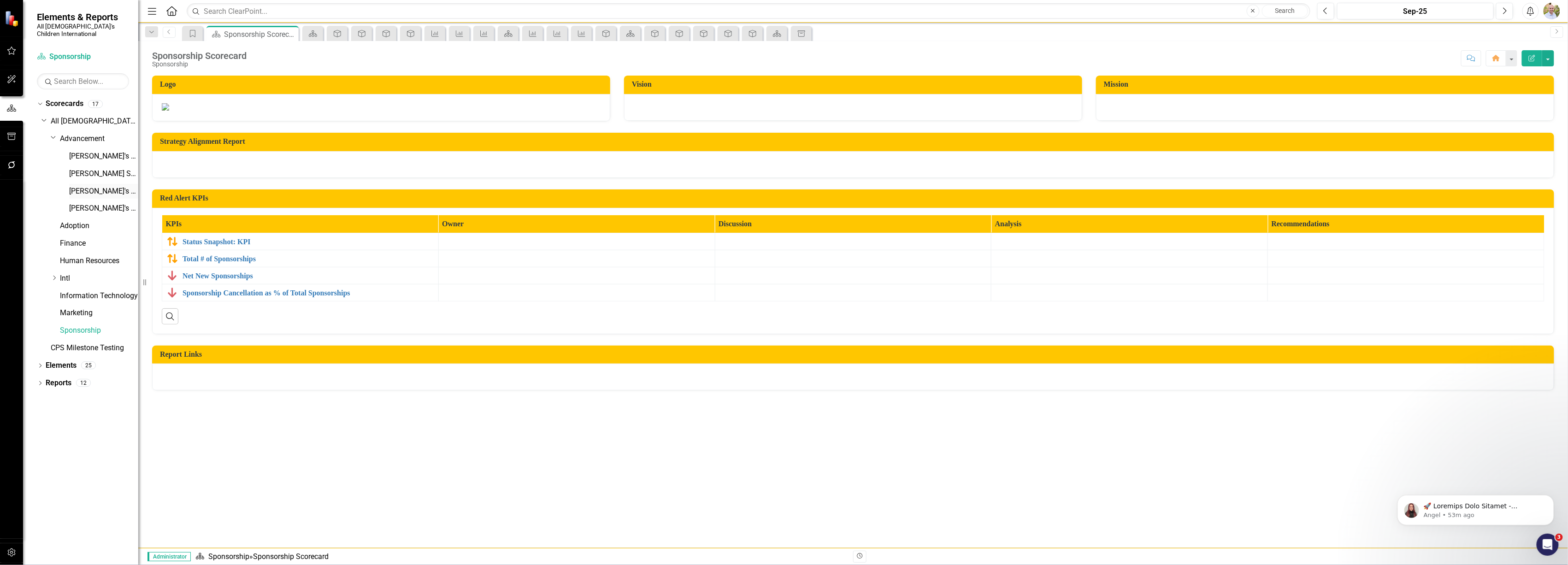
click at [89, 186] on link "[PERSON_NAME]'s Scorecard" at bounding box center [104, 191] width 69 height 10
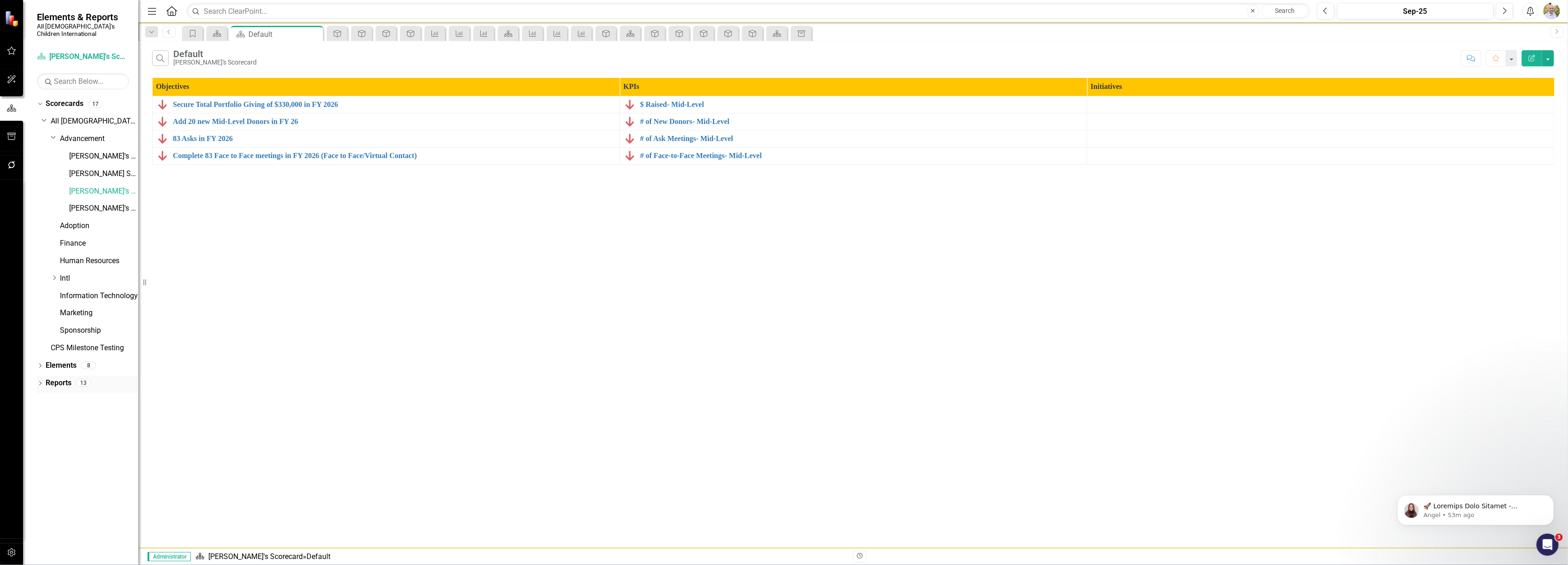
click at [40, 382] on icon "Dropdown" at bounding box center [40, 384] width 6 height 5
click at [71, 428] on div "[PERSON_NAME]'s Scorecard" at bounding box center [93, 433] width 89 height 8
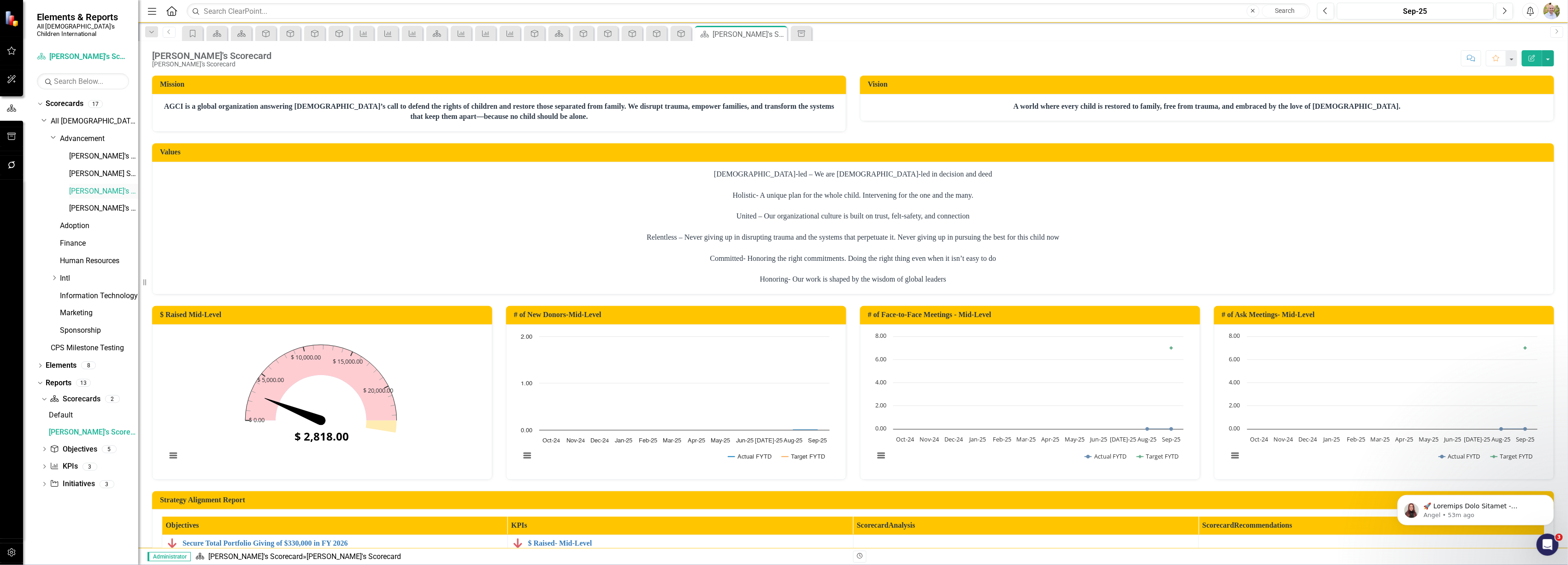
click at [91, 186] on link "[PERSON_NAME]'s Scorecard" at bounding box center [104, 191] width 69 height 10
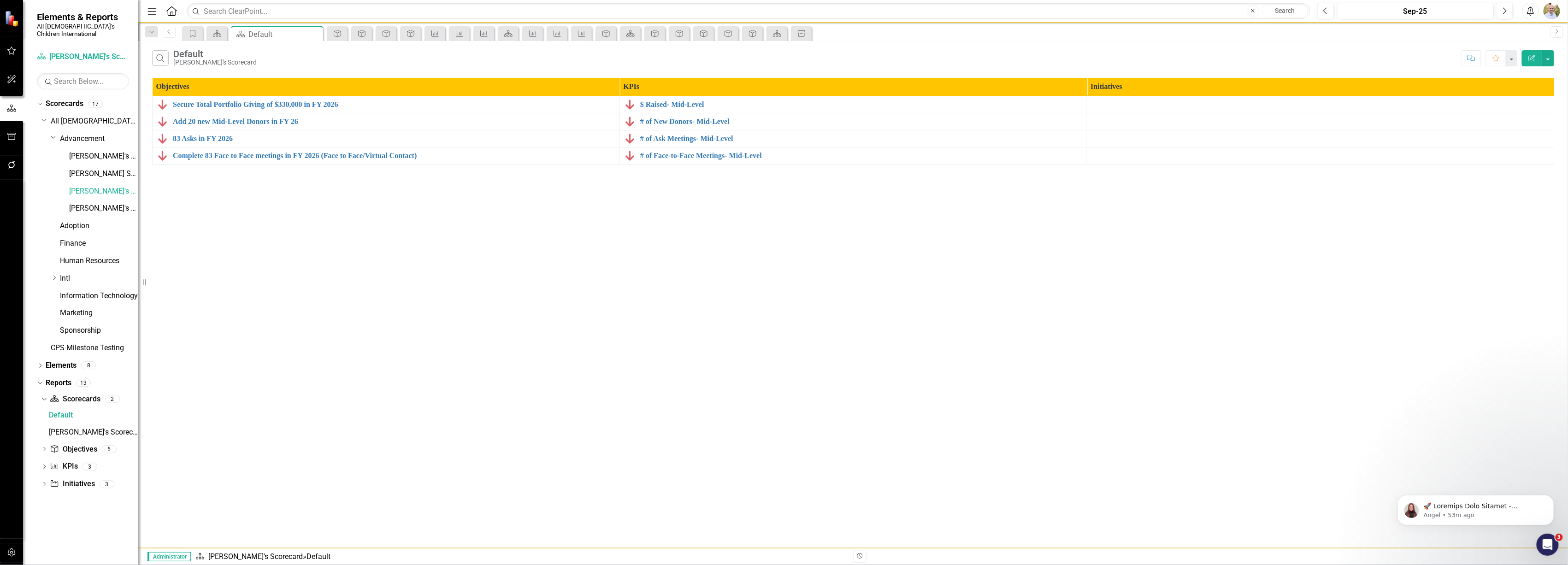
click at [1535, 56] on icon "Edit Report" at bounding box center [1532, 58] width 8 height 6
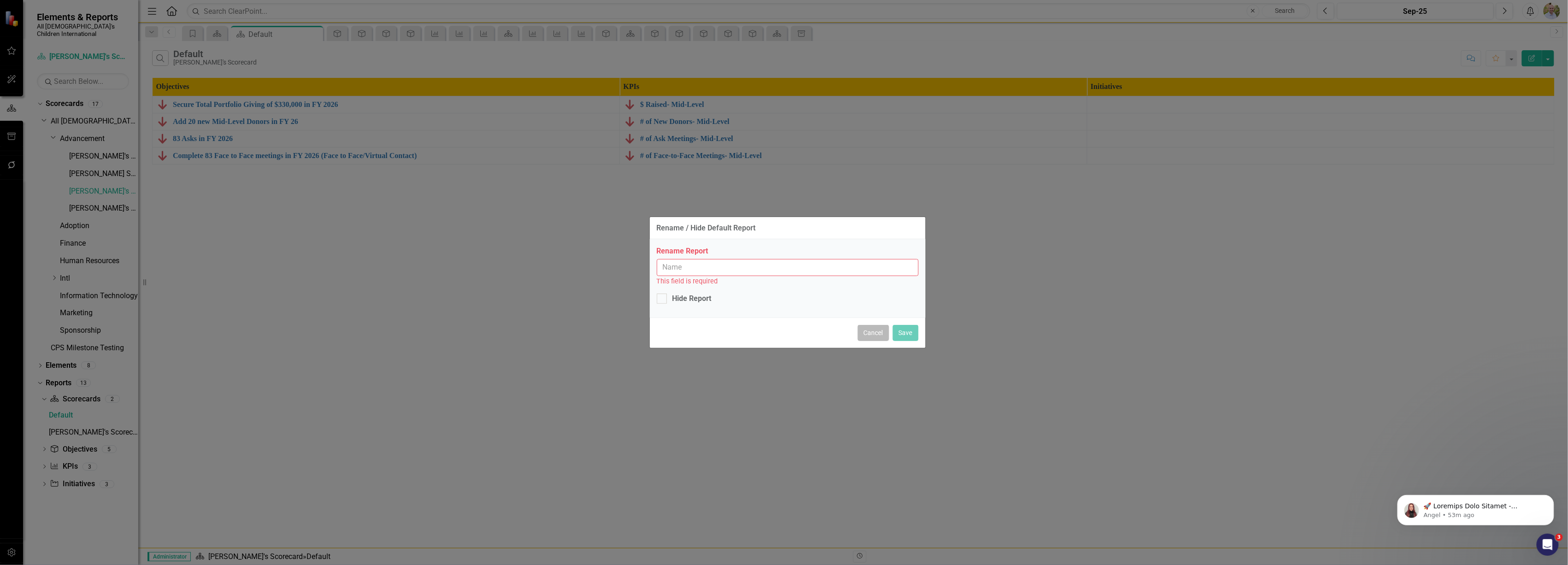
click at [860, 332] on button "Cancel" at bounding box center [874, 333] width 32 height 16
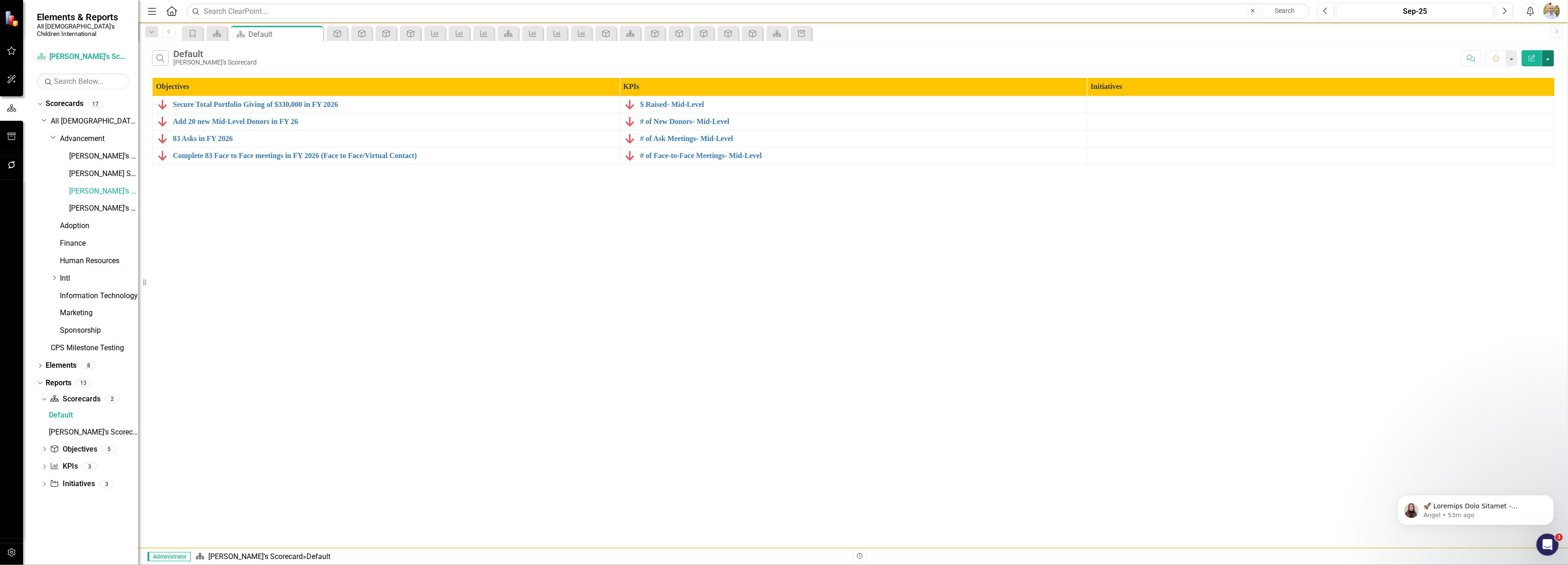
click at [1554, 57] on button "button" at bounding box center [1548, 58] width 12 height 16
click at [86, 394] on link "Scorecard Scorecards" at bounding box center [75, 399] width 50 height 10
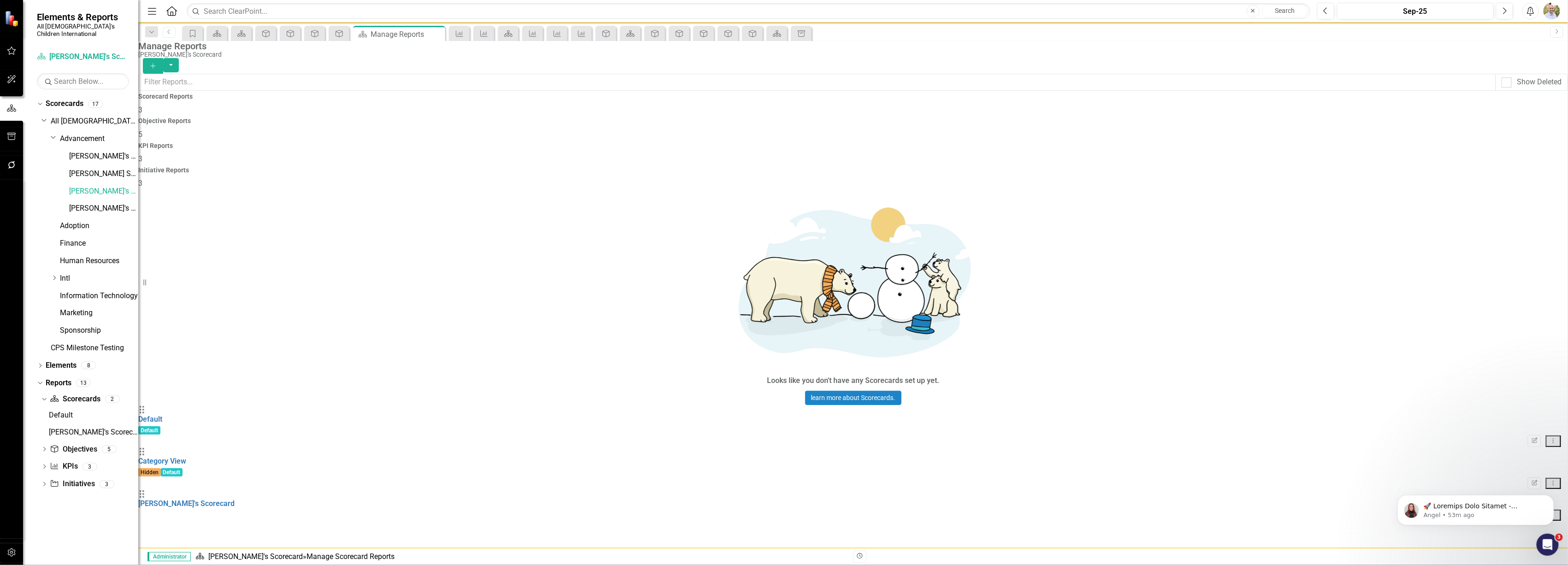
click at [1532, 513] on icon "Edit Report" at bounding box center [1535, 516] width 7 height 5
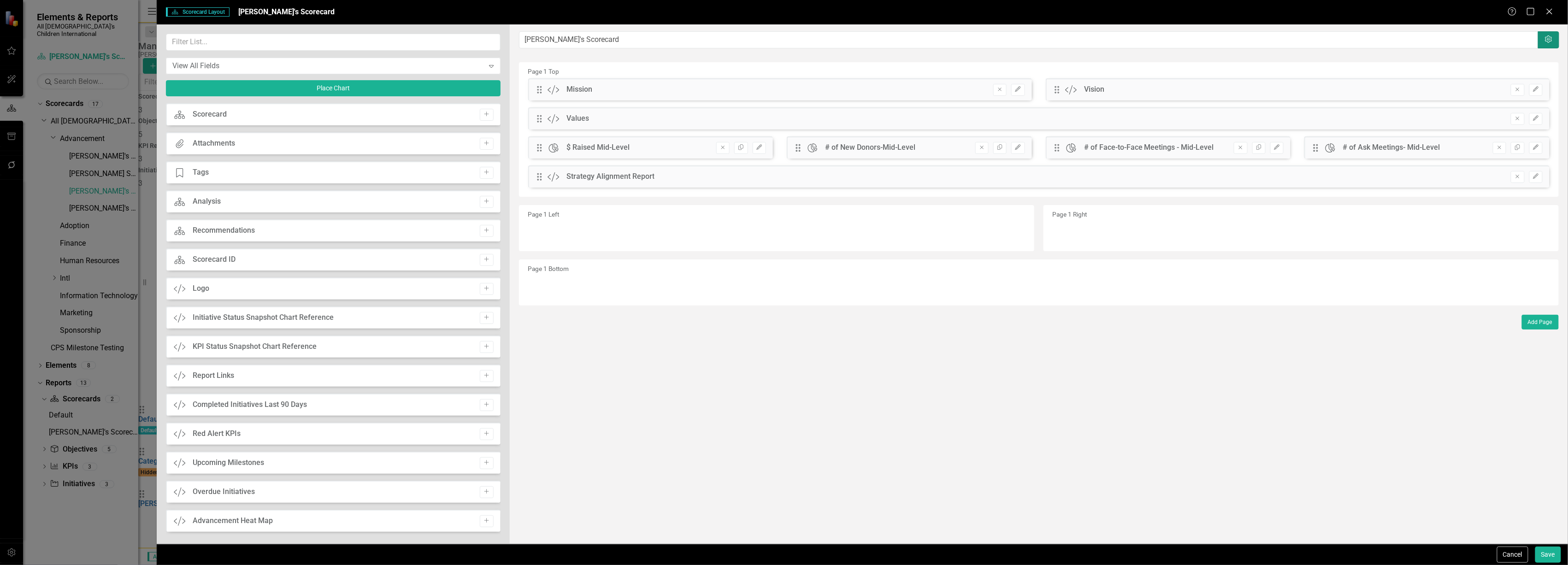
click at [1549, 38] on icon "Settings" at bounding box center [1548, 39] width 9 height 8
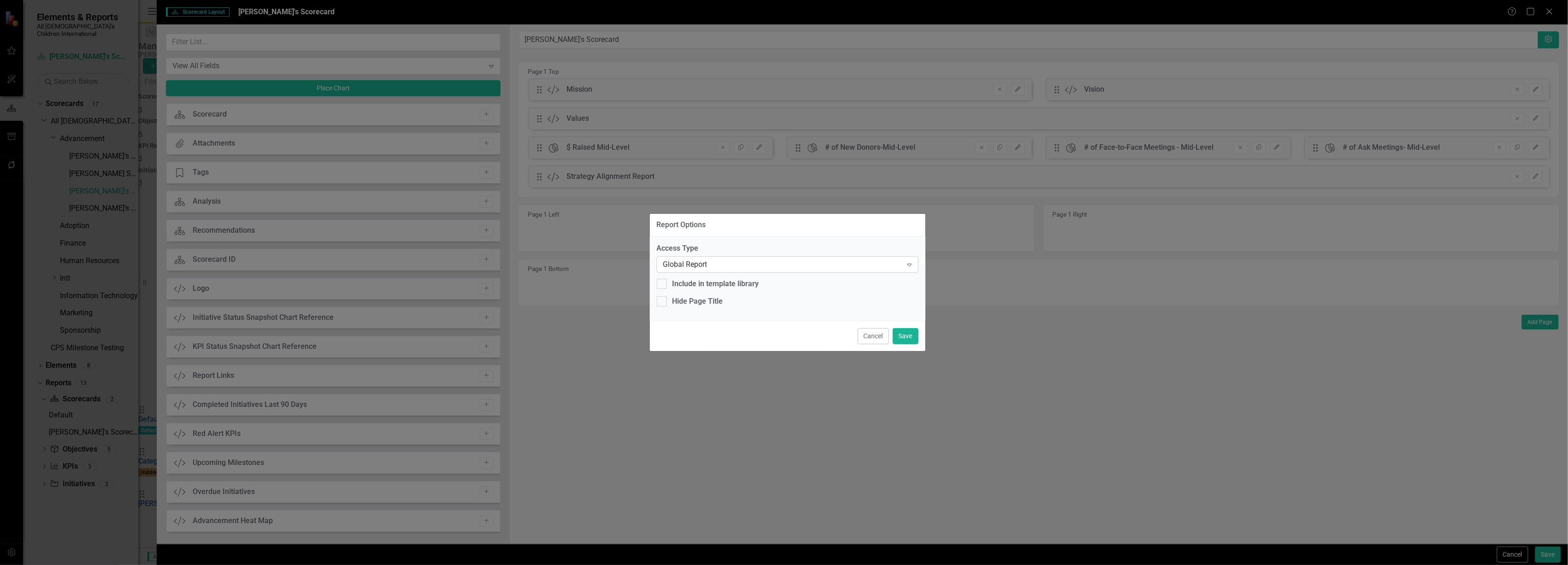
click at [684, 264] on div "Global Report" at bounding box center [783, 264] width 239 height 10
click at [884, 342] on button "Cancel" at bounding box center [874, 336] width 32 height 16
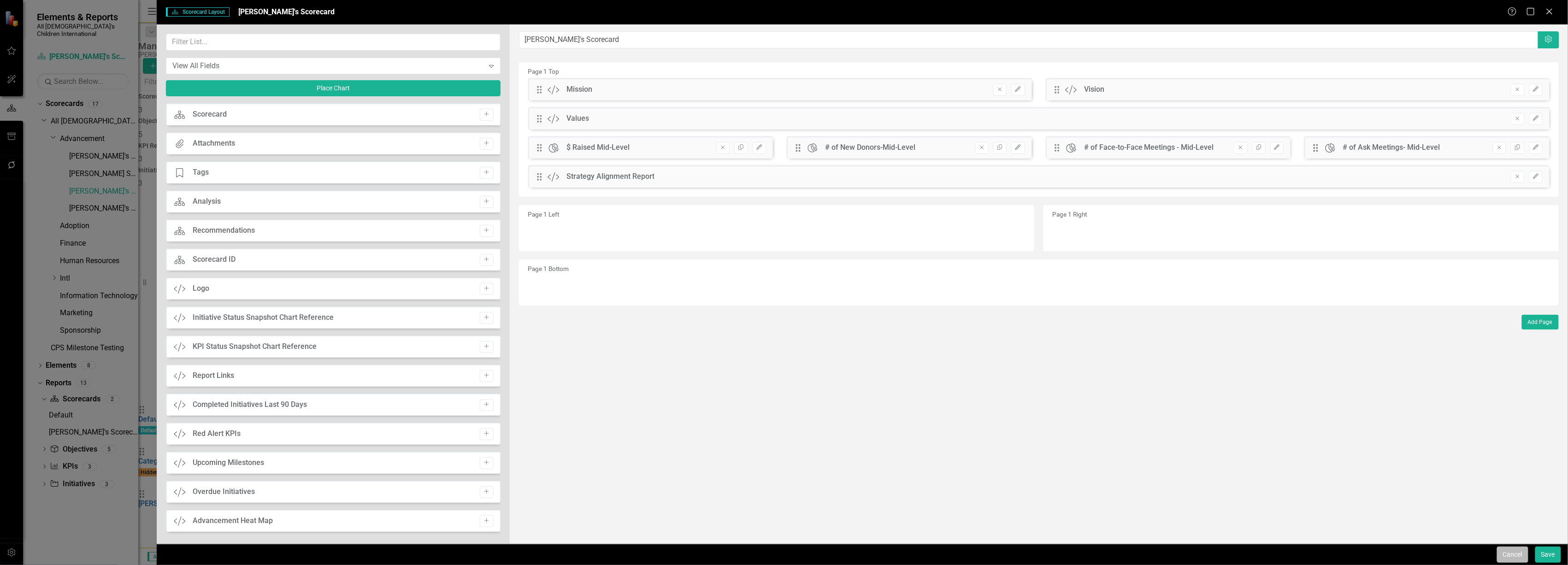
click at [1512, 552] on button "Cancel" at bounding box center [1513, 555] width 32 height 16
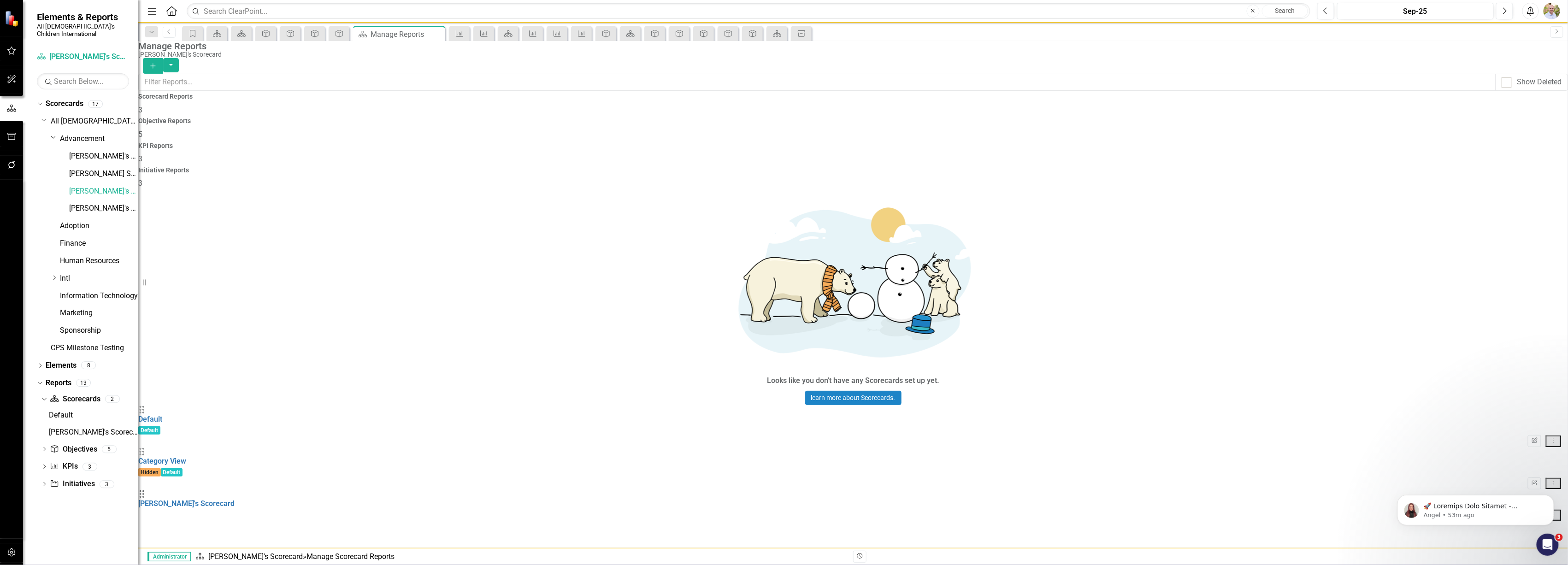
click at [1549, 438] on icon "Dropdown Menu" at bounding box center [1553, 441] width 8 height 6
click at [416, 489] on div "Drag [PERSON_NAME]'s Scorecard Edit Report Dropdown Menu" at bounding box center [853, 505] width 1430 height 32
click at [157, 489] on div "Drag [PERSON_NAME]'s Scorecard Edit Report Dropdown Menu" at bounding box center [853, 505] width 1430 height 32
drag, startPoint x: 161, startPoint y: 236, endPoint x: 165, endPoint y: 175, distance: 61.1
click at [166, 405] on div "Drag Default Default Edit Report Dropdown Menu Drag Category View Hidden Defaul…" at bounding box center [853, 463] width 1430 height 116
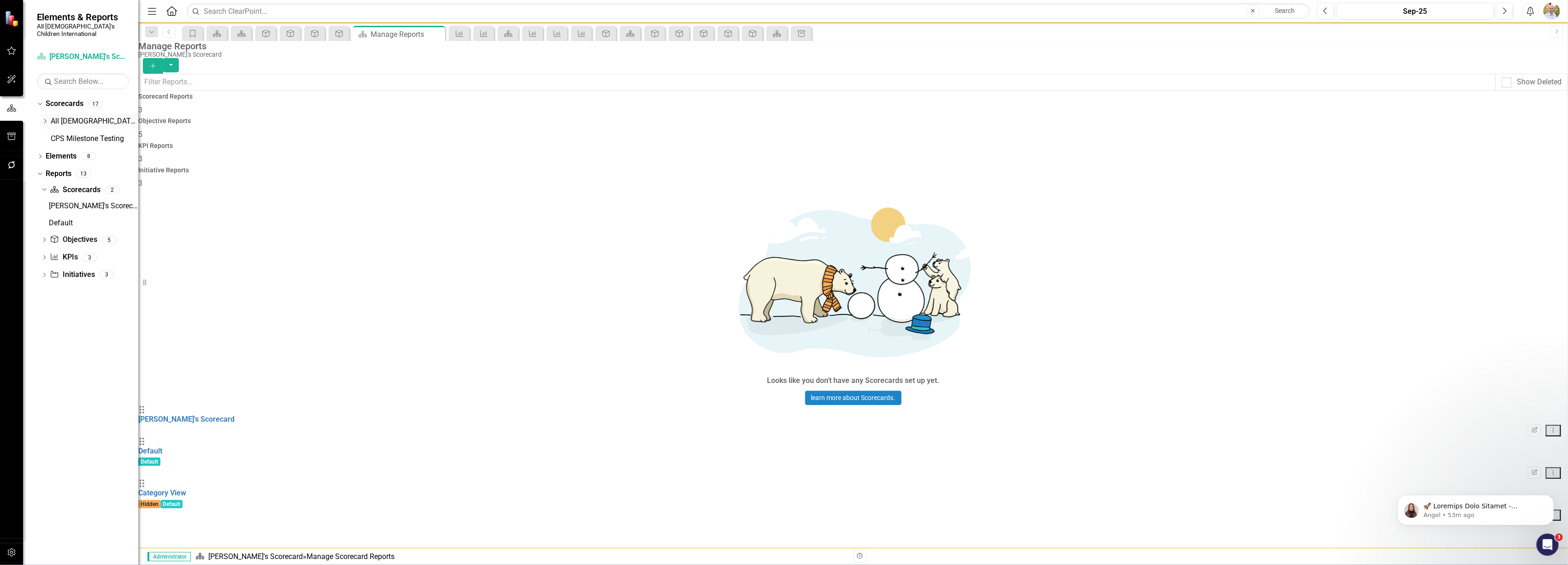
click at [49, 119] on icon "Dropdown" at bounding box center [45, 122] width 7 height 5
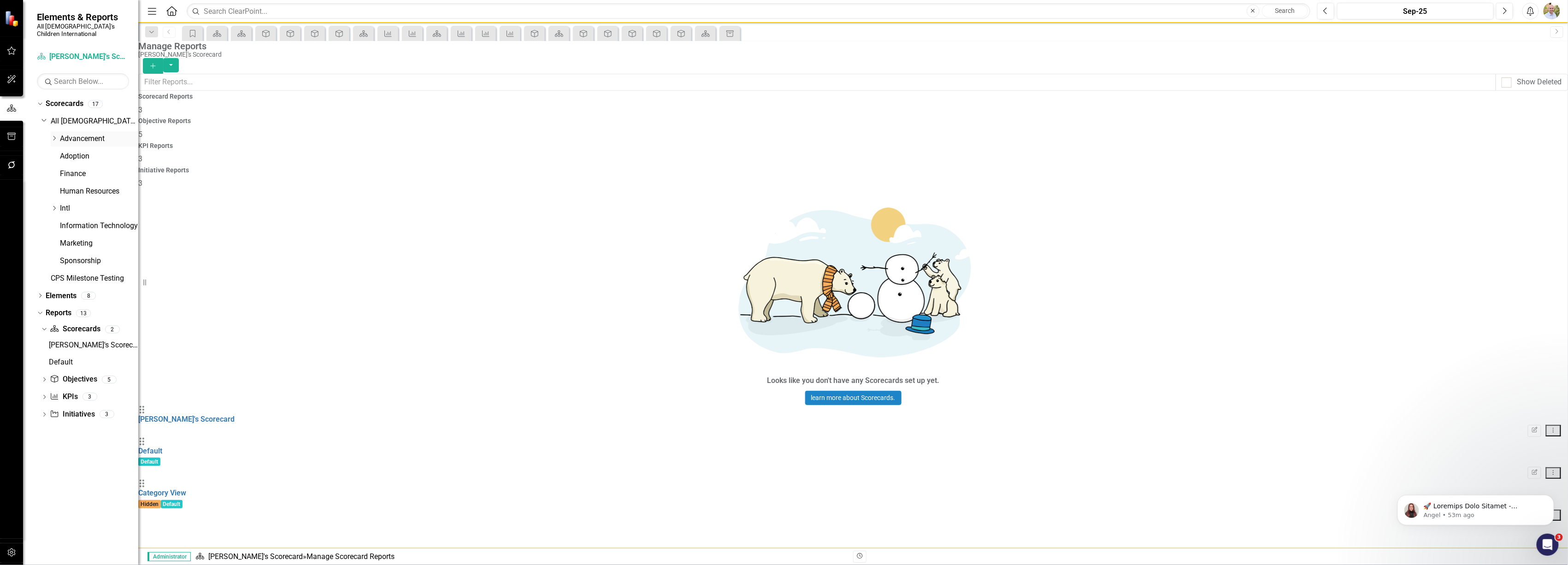
click at [56, 131] on div "Dropdown Advancement" at bounding box center [95, 139] width 88 height 15
click at [54, 135] on icon "Dropdown" at bounding box center [54, 138] width 7 height 5
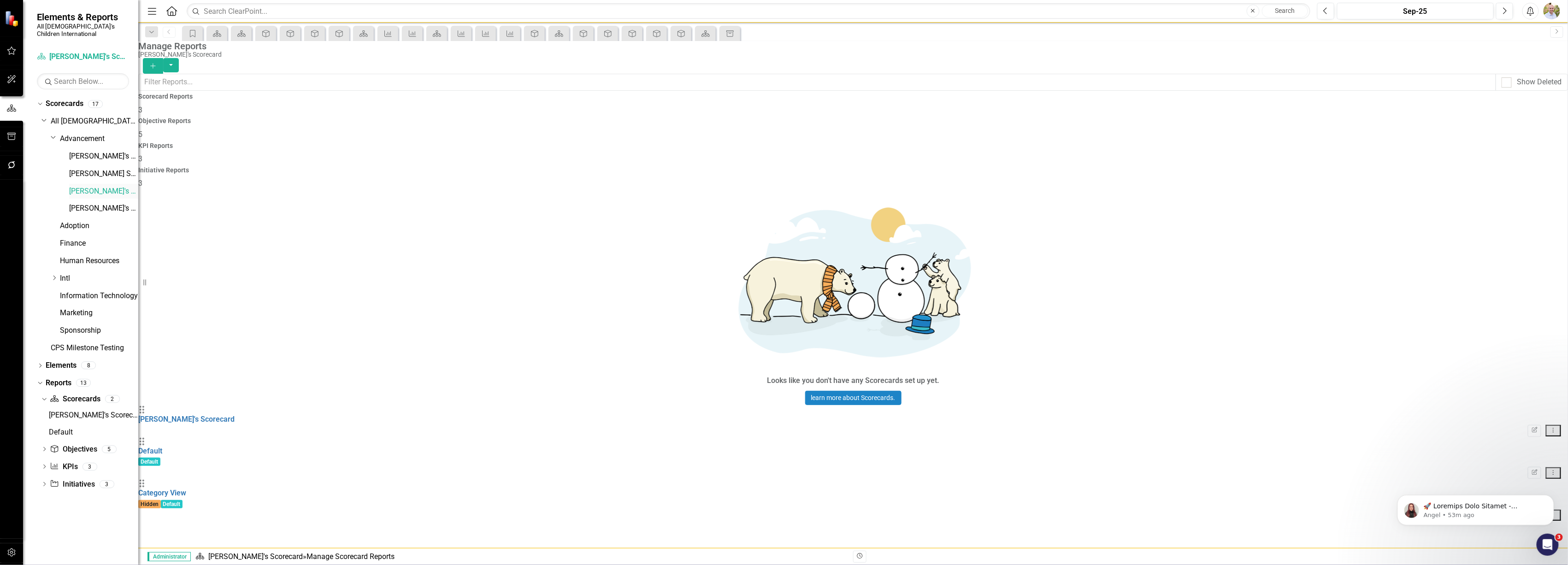
click at [87, 186] on link "[PERSON_NAME]'s Scorecard" at bounding box center [104, 191] width 69 height 10
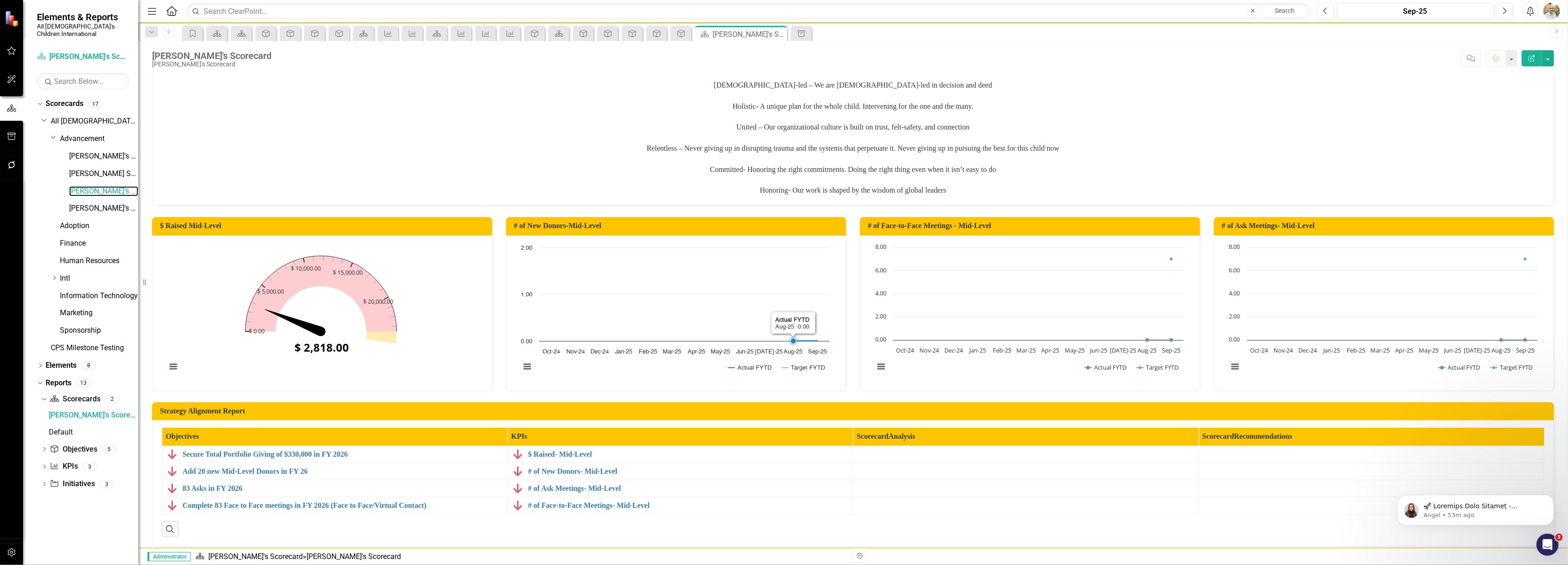
scroll to position [100, 0]
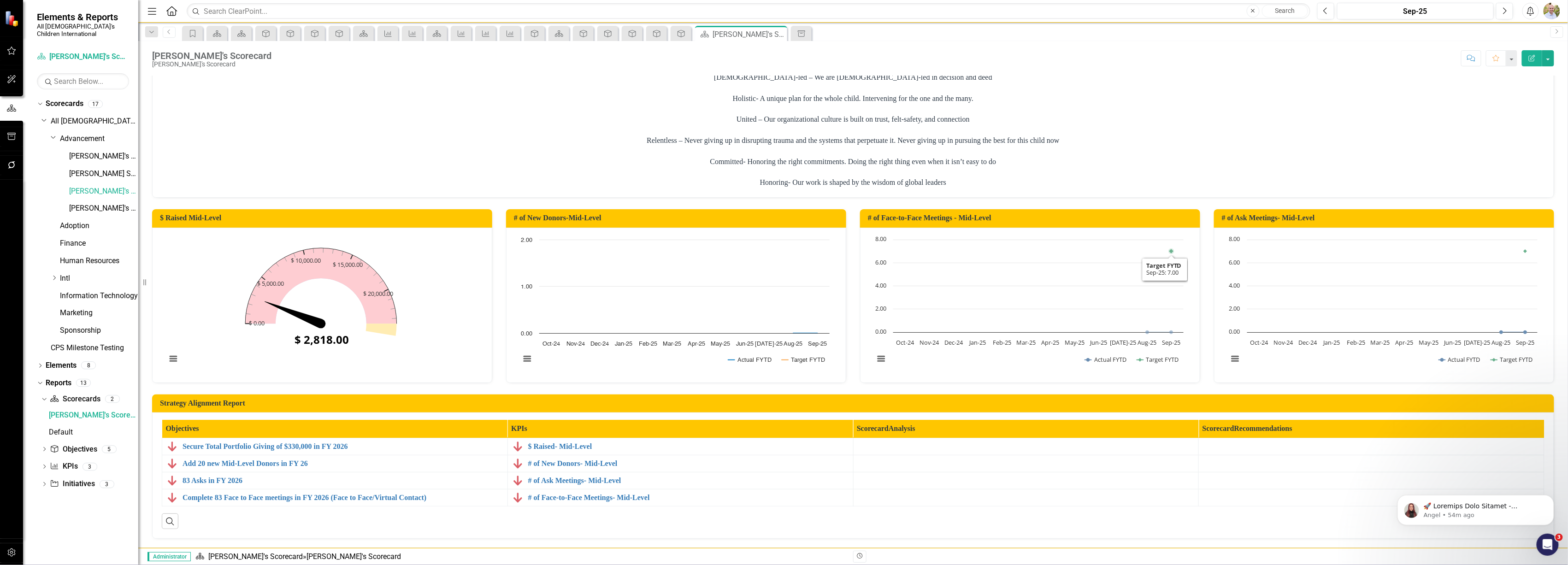
click at [1125, 216] on h3 "# of Face-to-Face Meetings - Mid-Level" at bounding box center [1031, 218] width 327 height 8
click at [61, 461] on link "KPI KPIs" at bounding box center [64, 466] width 27 height 10
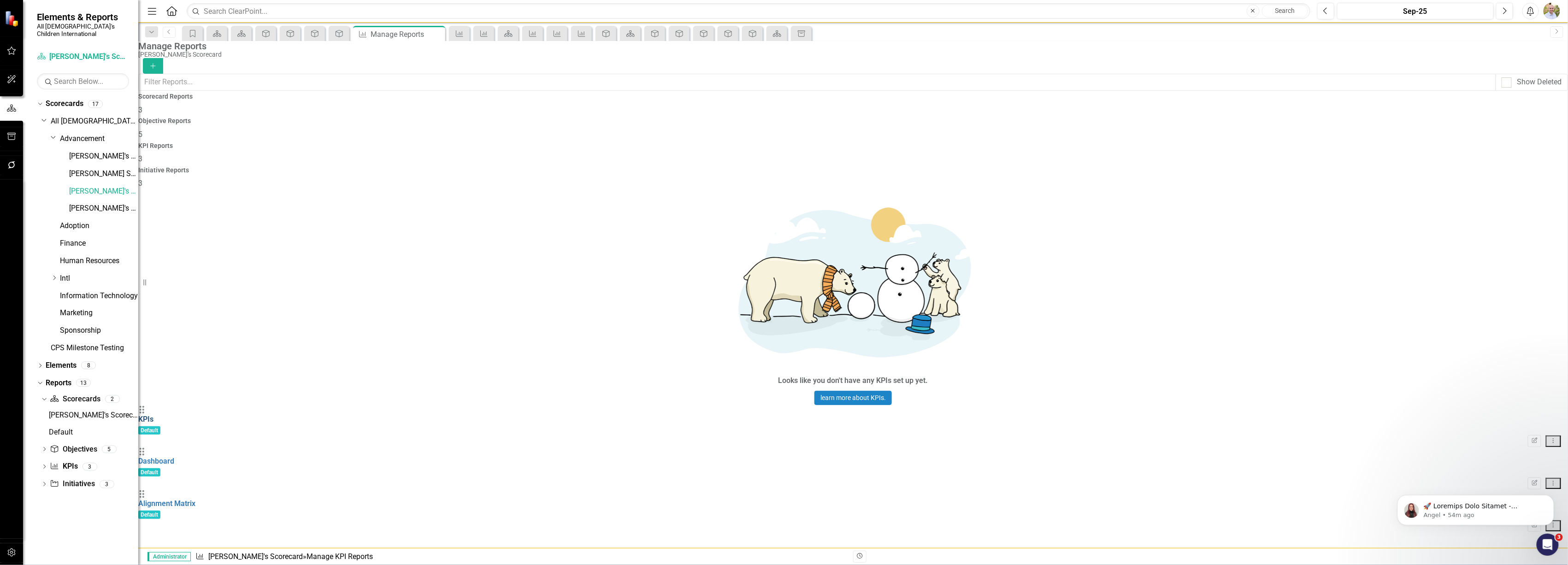
click at [154, 415] on link "KPIs" at bounding box center [146, 419] width 15 height 9
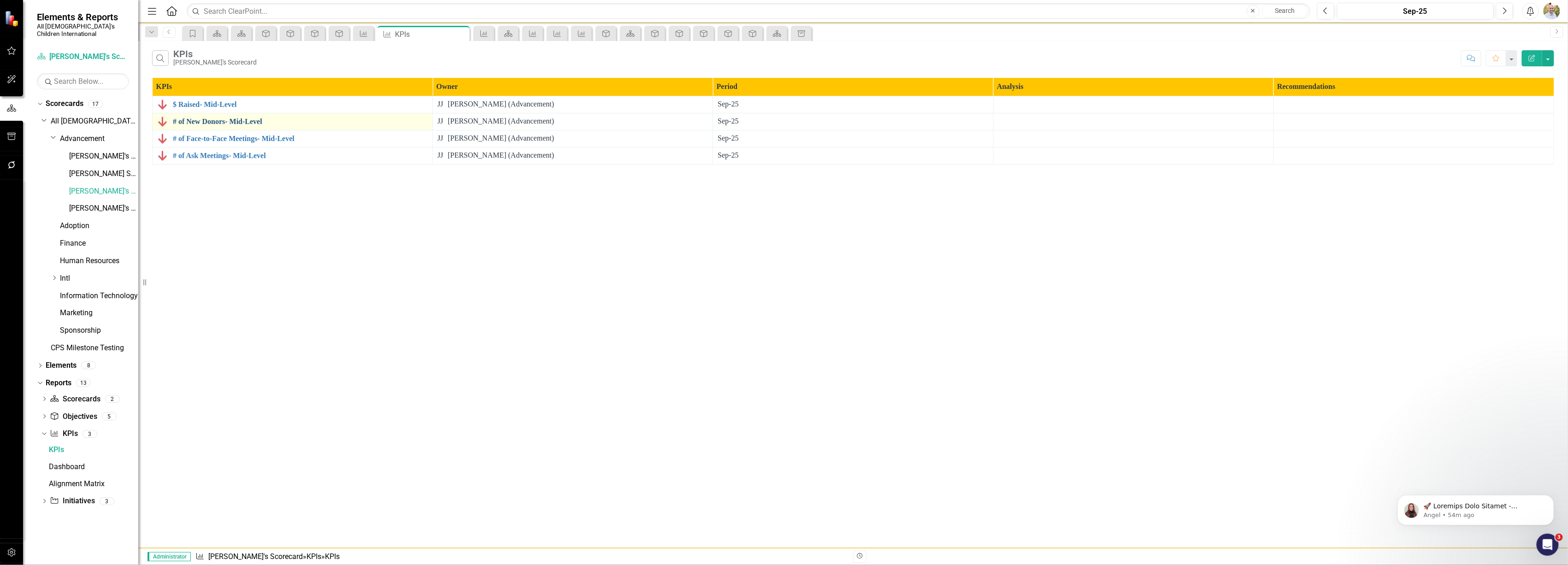
click at [227, 126] on link "# of New Donors- Mid-Level" at bounding box center [300, 122] width 255 height 8
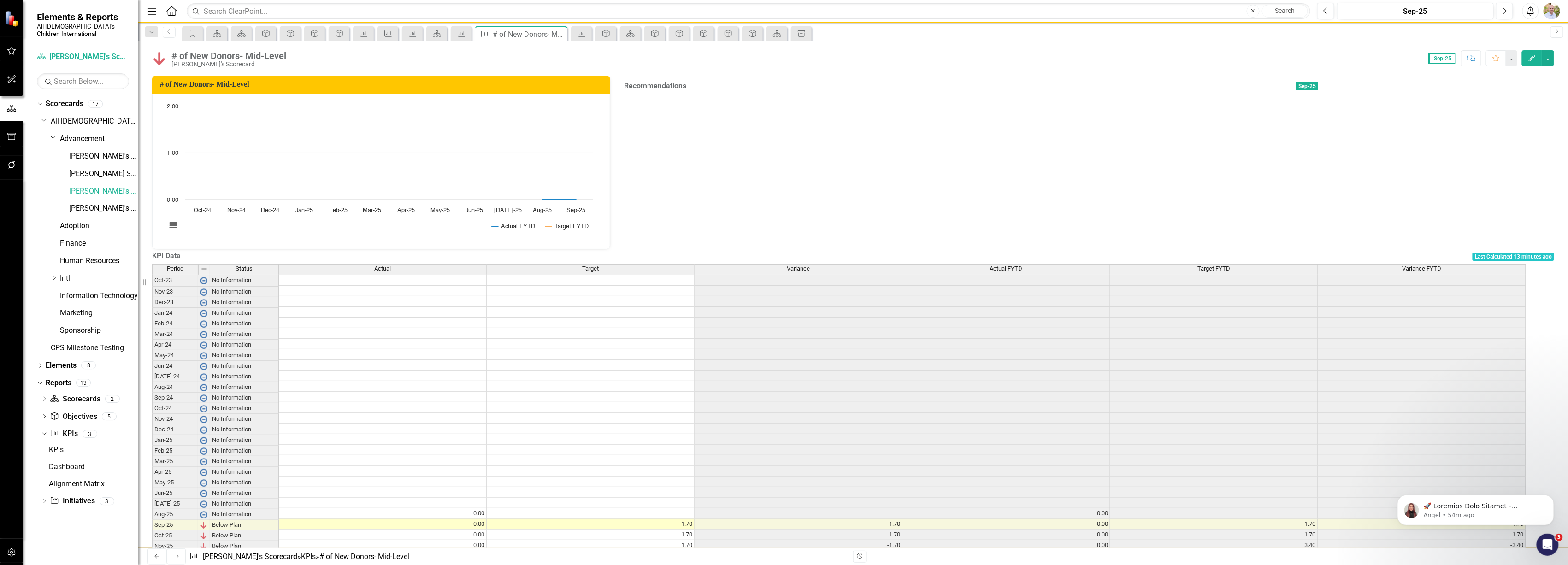
click at [1529, 60] on icon "Edit" at bounding box center [1532, 58] width 8 height 6
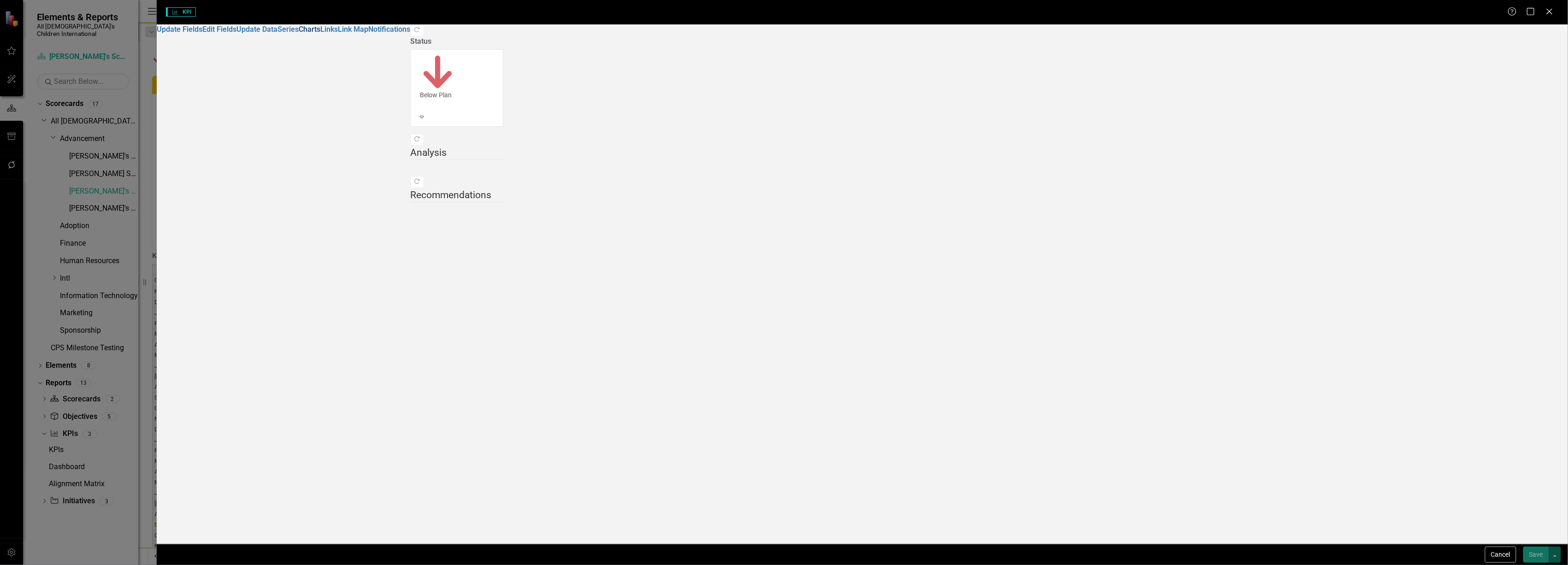
click at [299, 34] on link "Charts" at bounding box center [310, 29] width 22 height 9
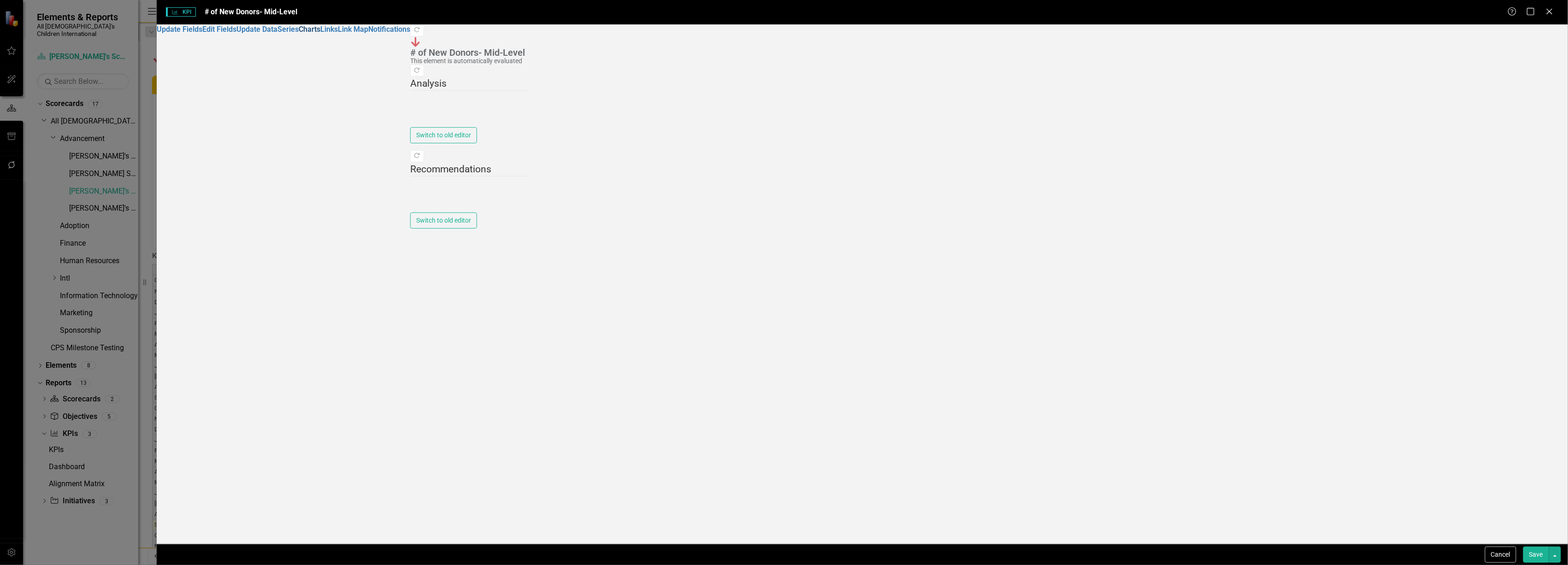
click at [299, 34] on link "Charts" at bounding box center [310, 29] width 22 height 9
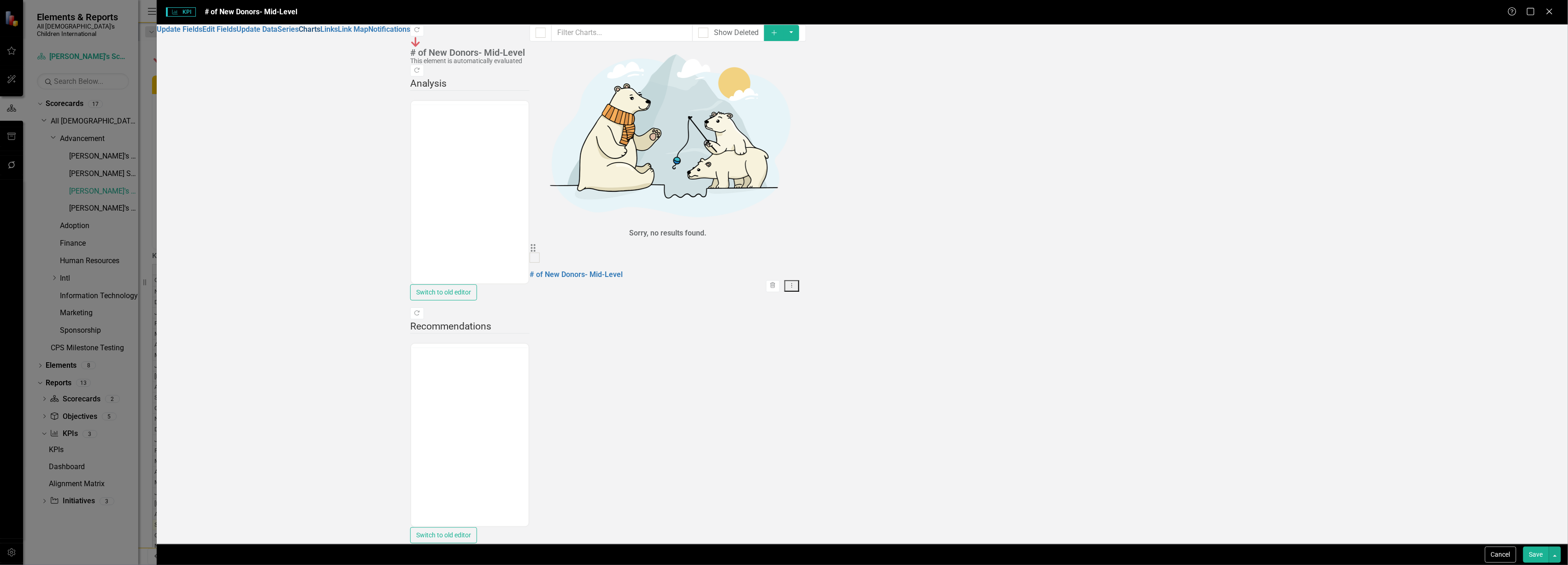
checkbox input "false"
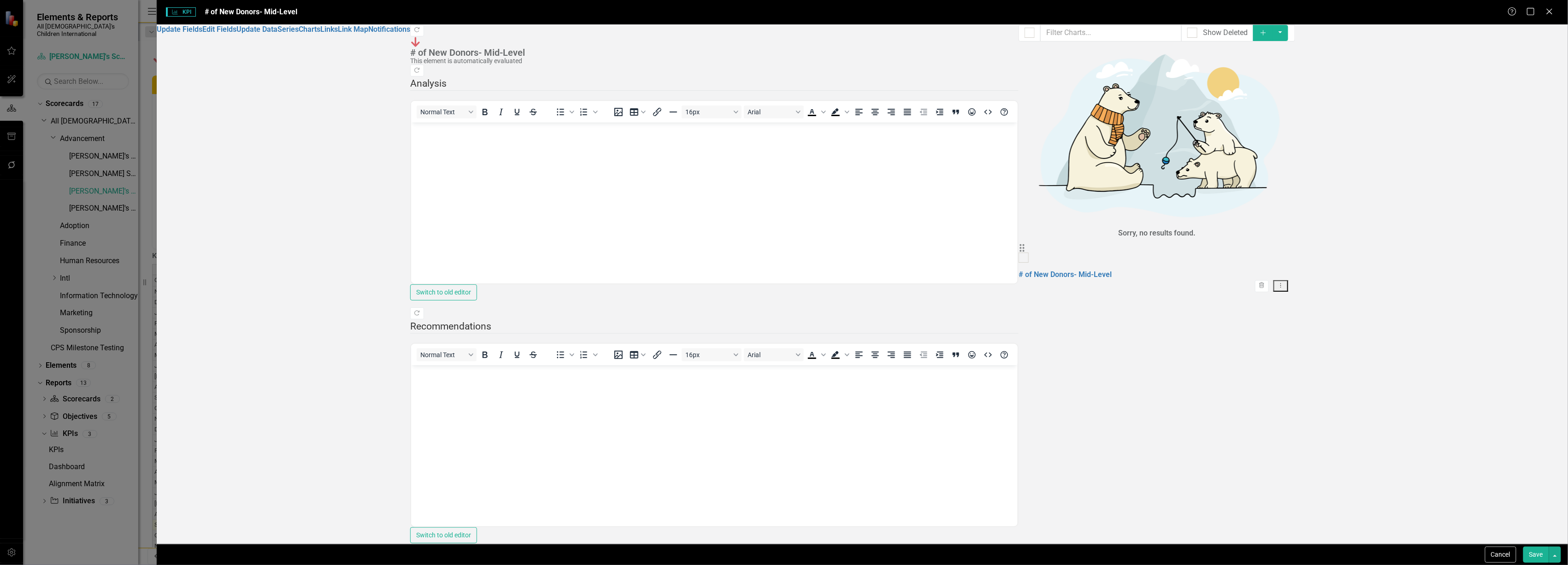
click at [1019, 244] on div "Drag # of New Donors- Mid-Level Trash Dropdown Menu" at bounding box center [1157, 268] width 277 height 49
click at [1019, 270] on link "# of New Donors- Mid-Level" at bounding box center [1065, 274] width 93 height 9
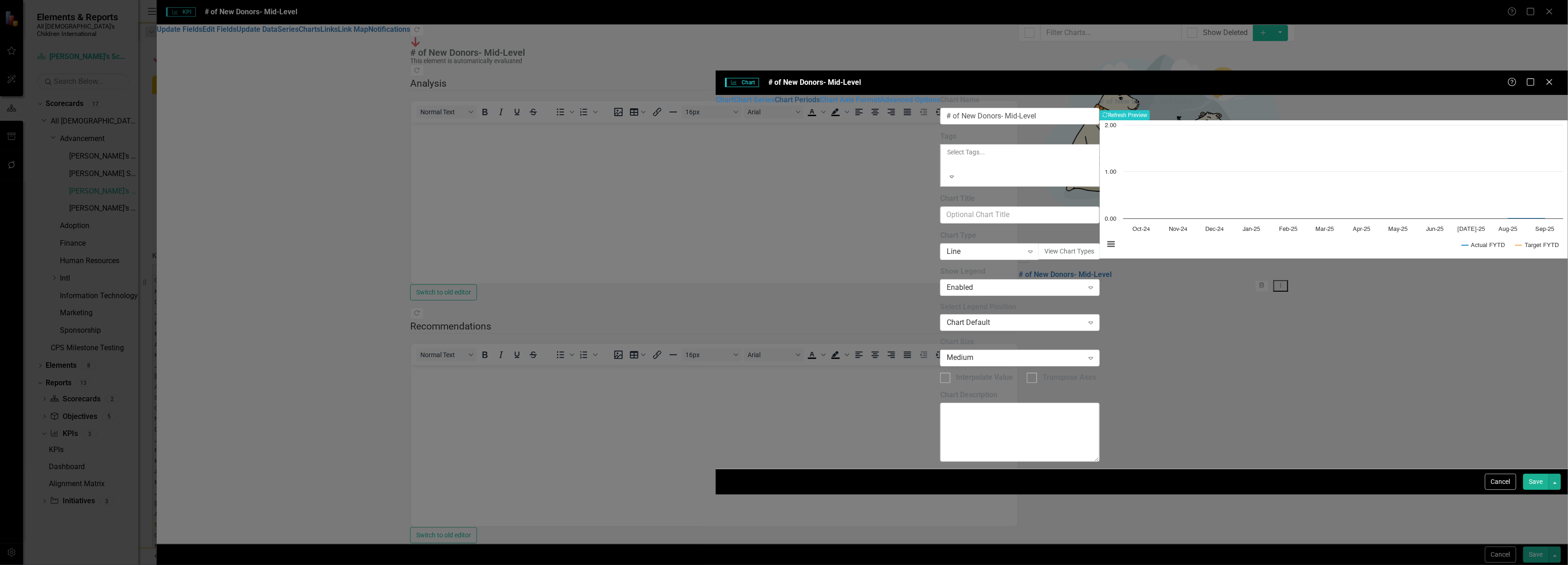
click at [775, 95] on link "Chart Periods" at bounding box center [798, 100] width 45 height 9
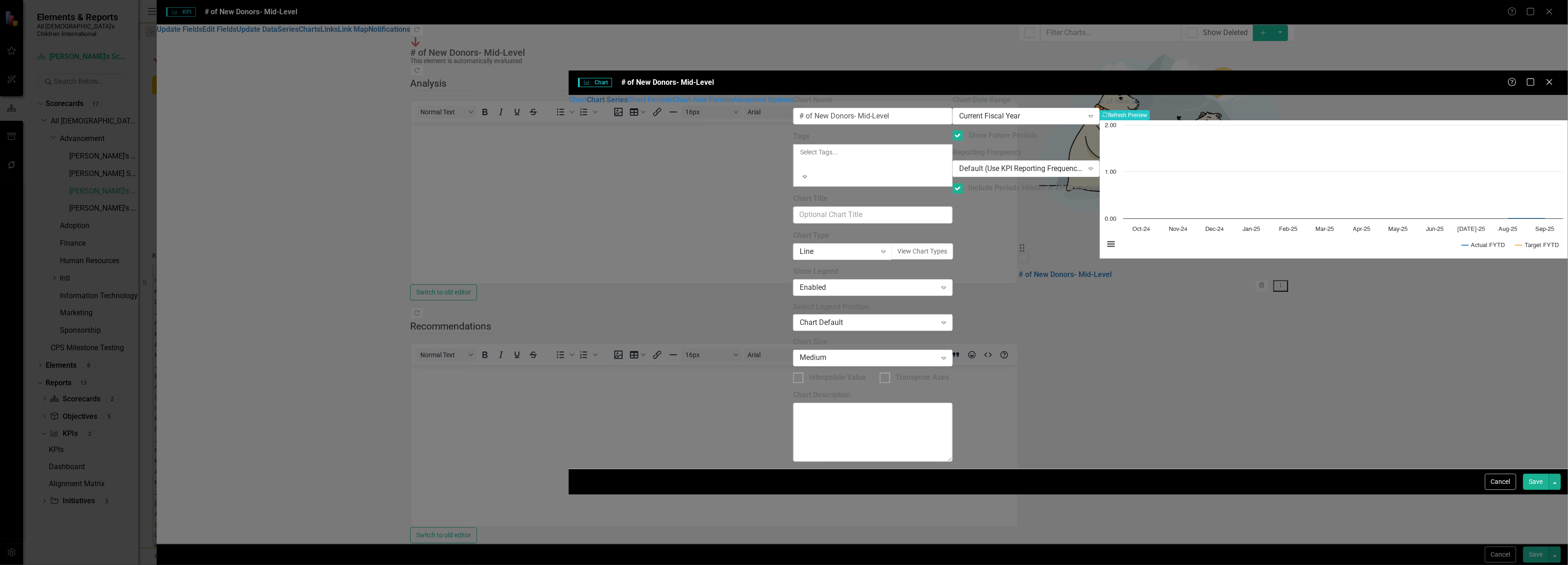
click at [587, 95] on link "Chart Series" at bounding box center [608, 100] width 41 height 9
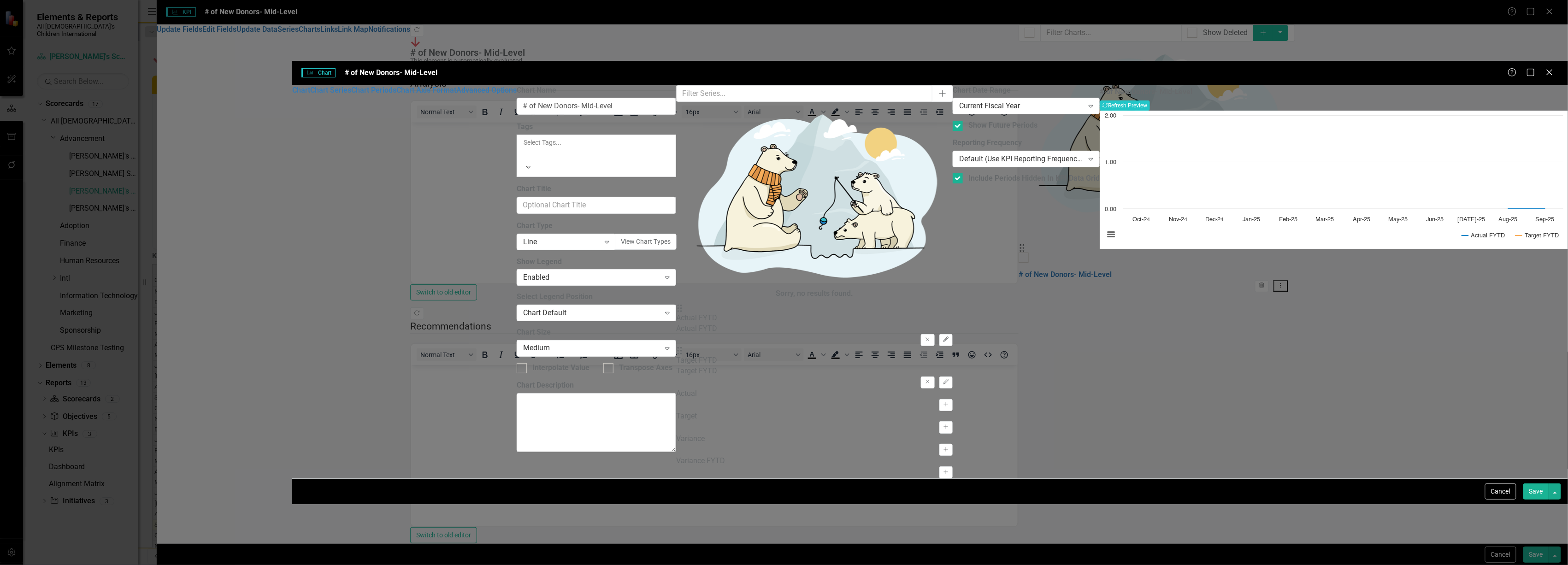
click at [949, 447] on icon "Activate" at bounding box center [946, 450] width 7 height 5
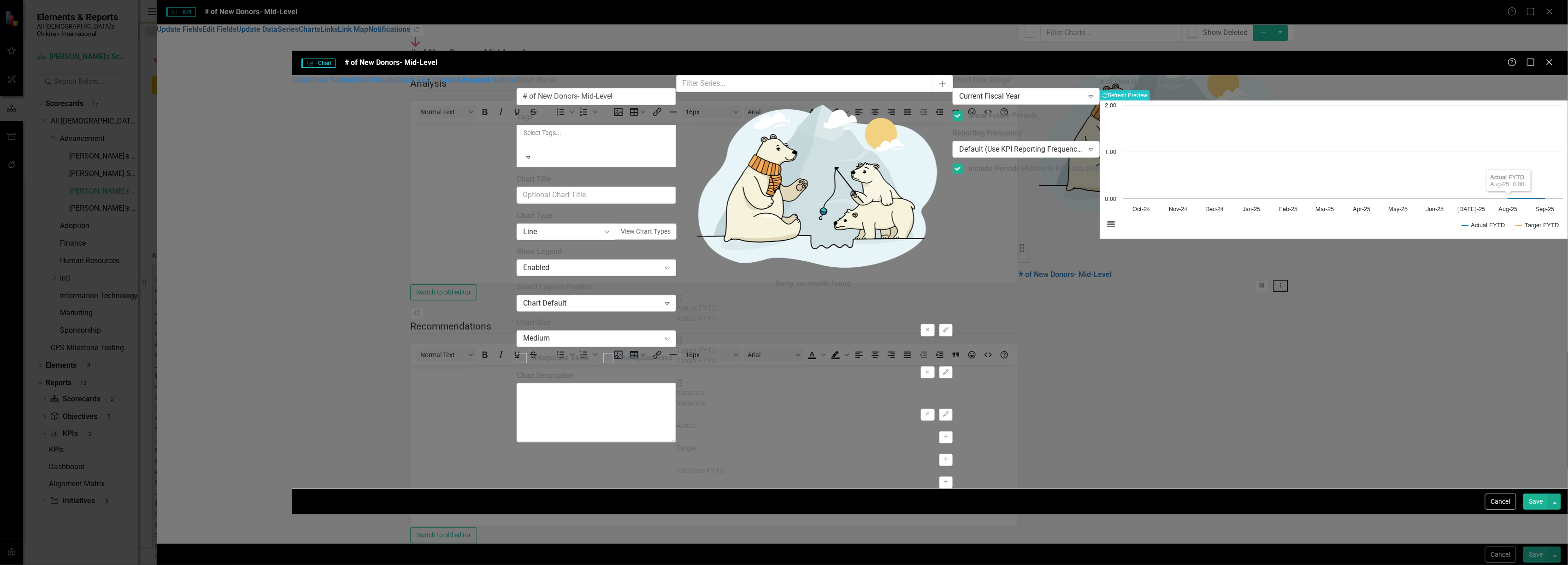
click at [1530, 78] on div "# of New Donors- Mid-Level Recalculate Refresh Preview" at bounding box center [1334, 89] width 468 height 23
click at [1150, 91] on button "Recalculate Refresh Preview" at bounding box center [1125, 95] width 50 height 10
click at [931, 412] on icon "Remove" at bounding box center [927, 415] width 7 height 5
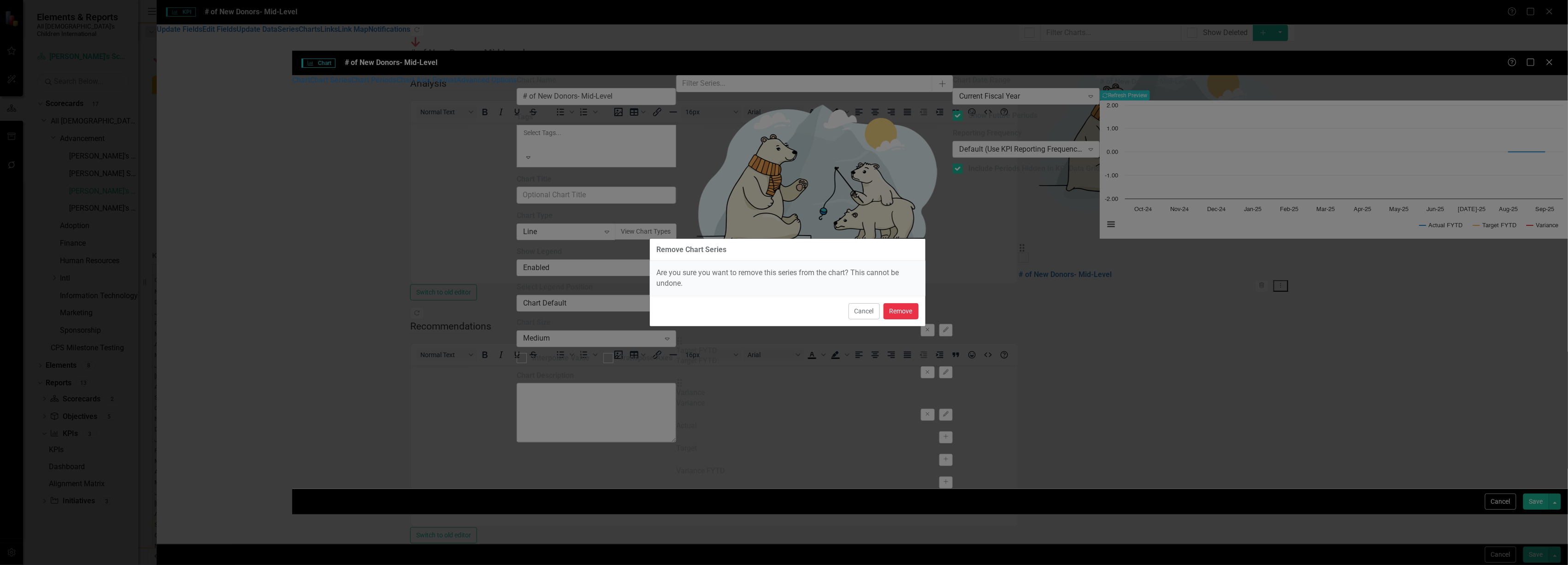
click at [902, 312] on button "Remove" at bounding box center [901, 312] width 35 height 16
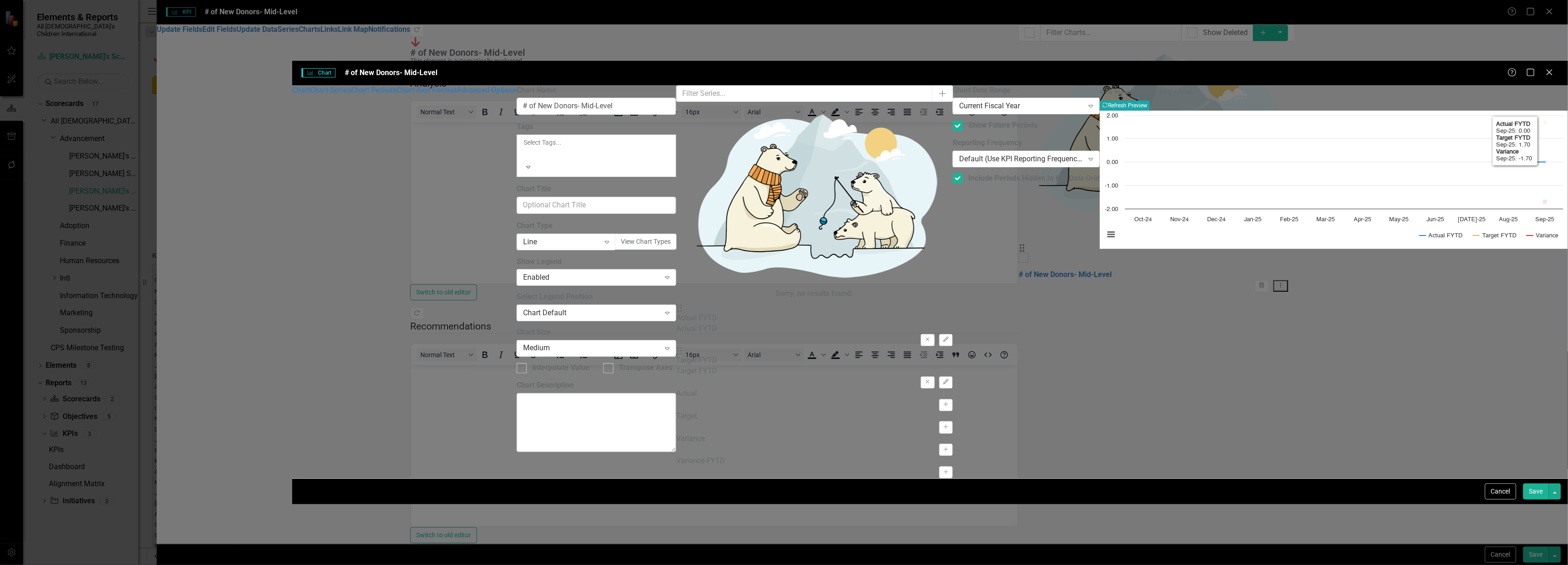
click at [1150, 100] on button "Recalculate Refresh Preview" at bounding box center [1125, 105] width 50 height 10
click at [310, 86] on link "Chart" at bounding box center [301, 90] width 18 height 9
click at [677, 233] on button "View Chart Types" at bounding box center [646, 242] width 62 height 16
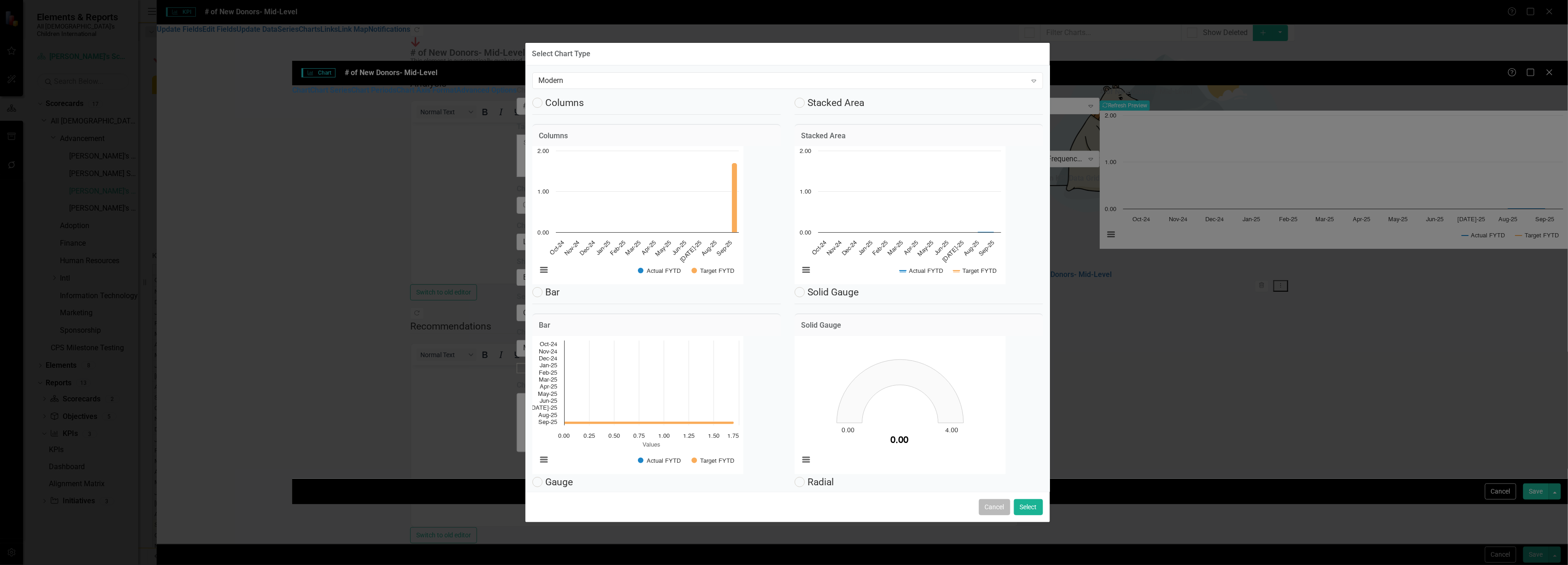
click at [987, 506] on button "Cancel" at bounding box center [995, 507] width 32 height 16
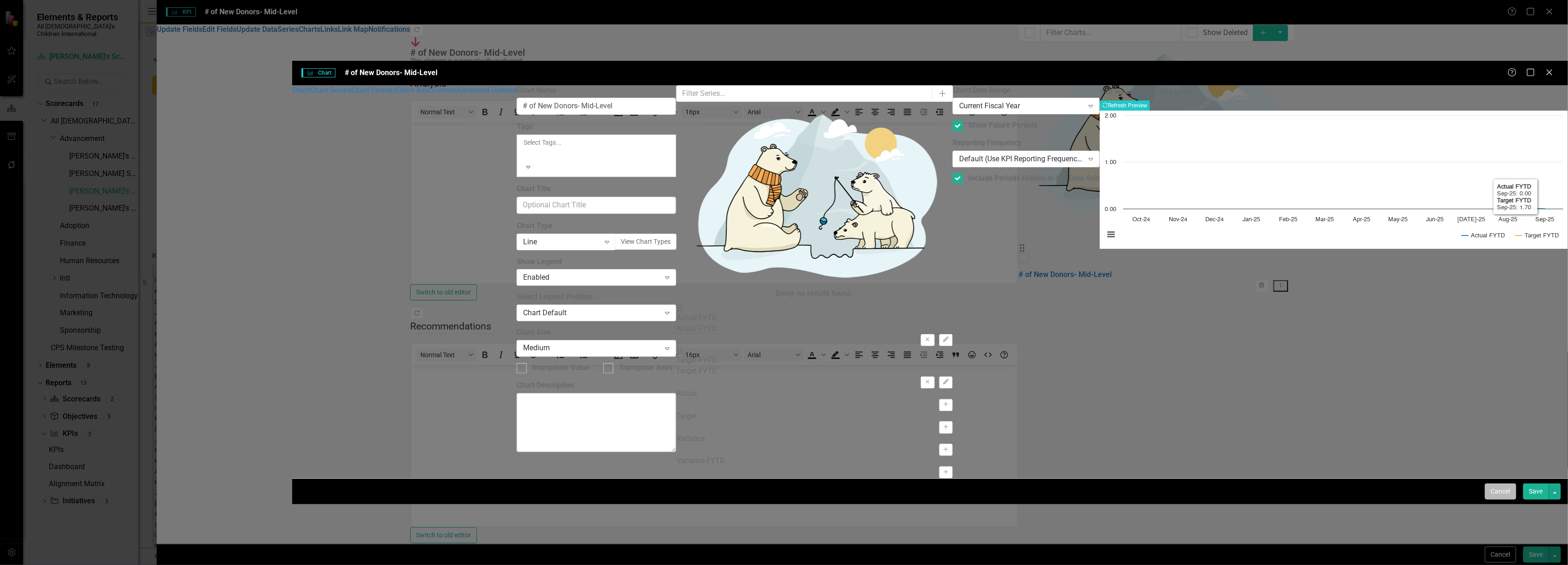
click at [1502, 500] on button "Cancel" at bounding box center [1501, 492] width 32 height 16
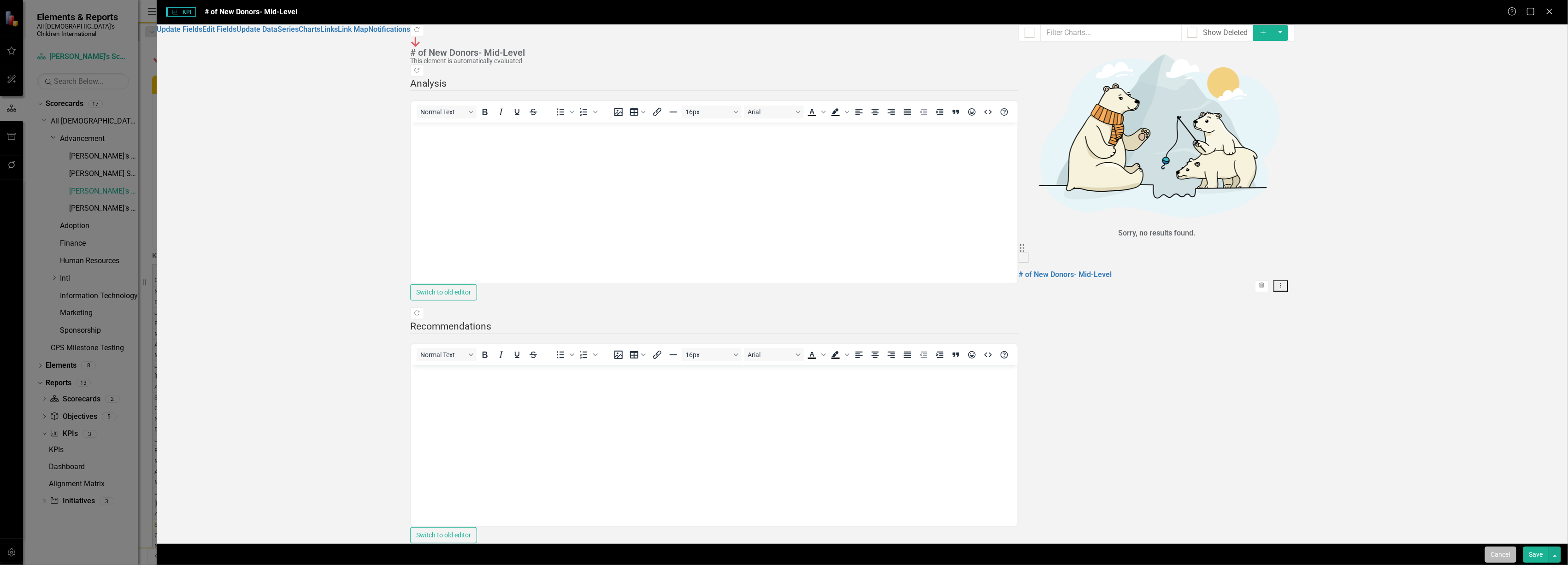
click at [1510, 553] on button "Cancel" at bounding box center [1501, 555] width 32 height 16
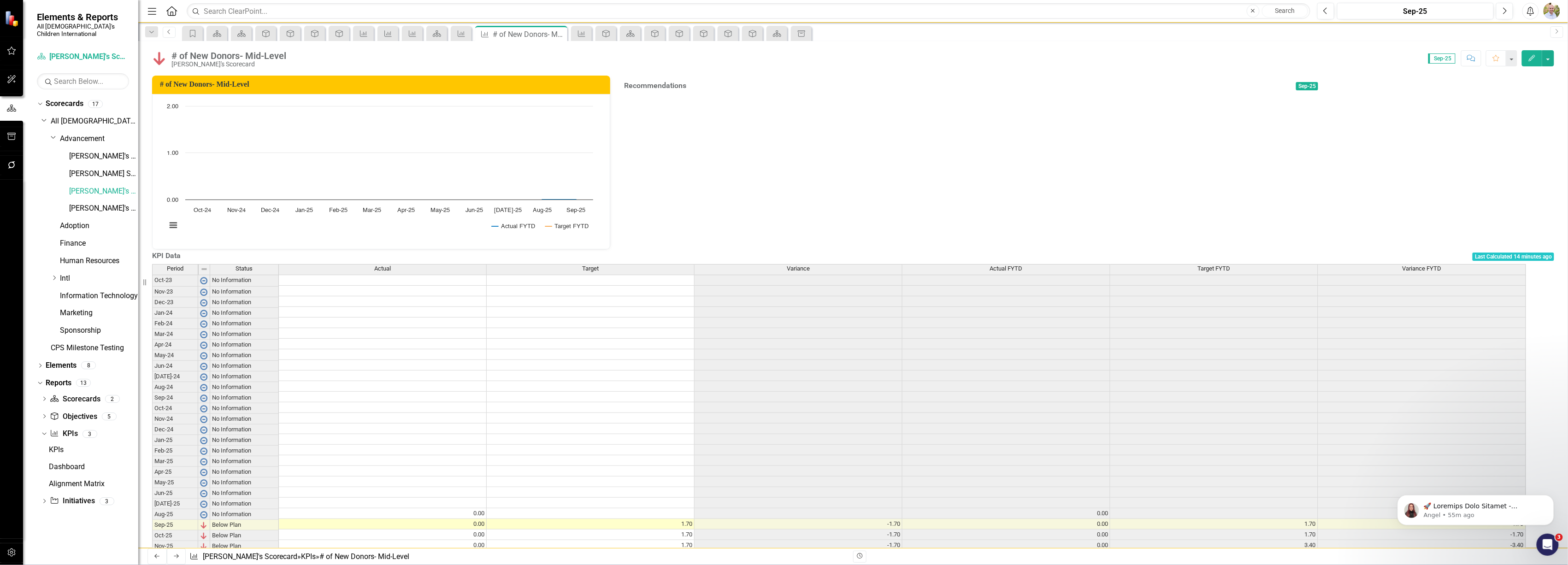
click at [170, 27] on link "Previous" at bounding box center [169, 32] width 13 height 11
click at [71, 428] on link "KPI KPIs" at bounding box center [64, 433] width 27 height 10
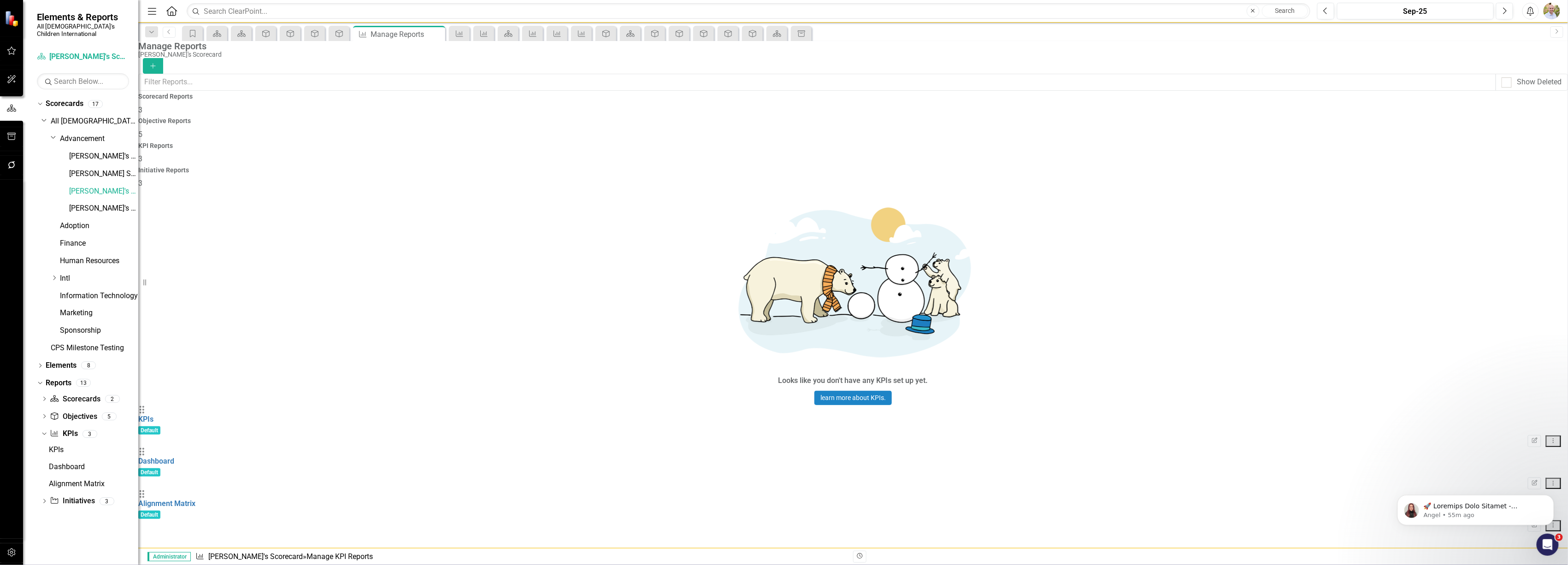
click at [142, 154] on span "3" at bounding box center [140, 159] width 4 height 9
click at [89, 409] on div "Objective Objectives" at bounding box center [73, 417] width 47 height 15
click at [61, 360] on link "Elements" at bounding box center [60, 365] width 31 height 10
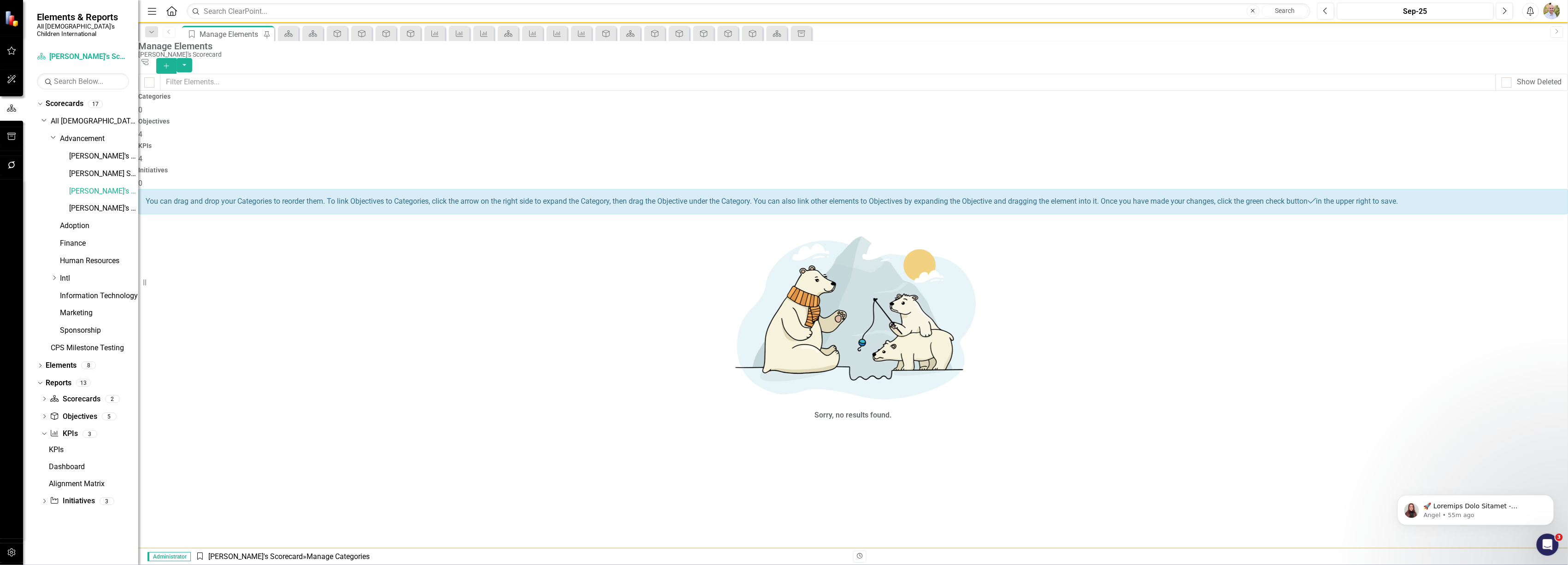
click at [1006, 142] on div "KPIs 4" at bounding box center [853, 153] width 1430 height 22
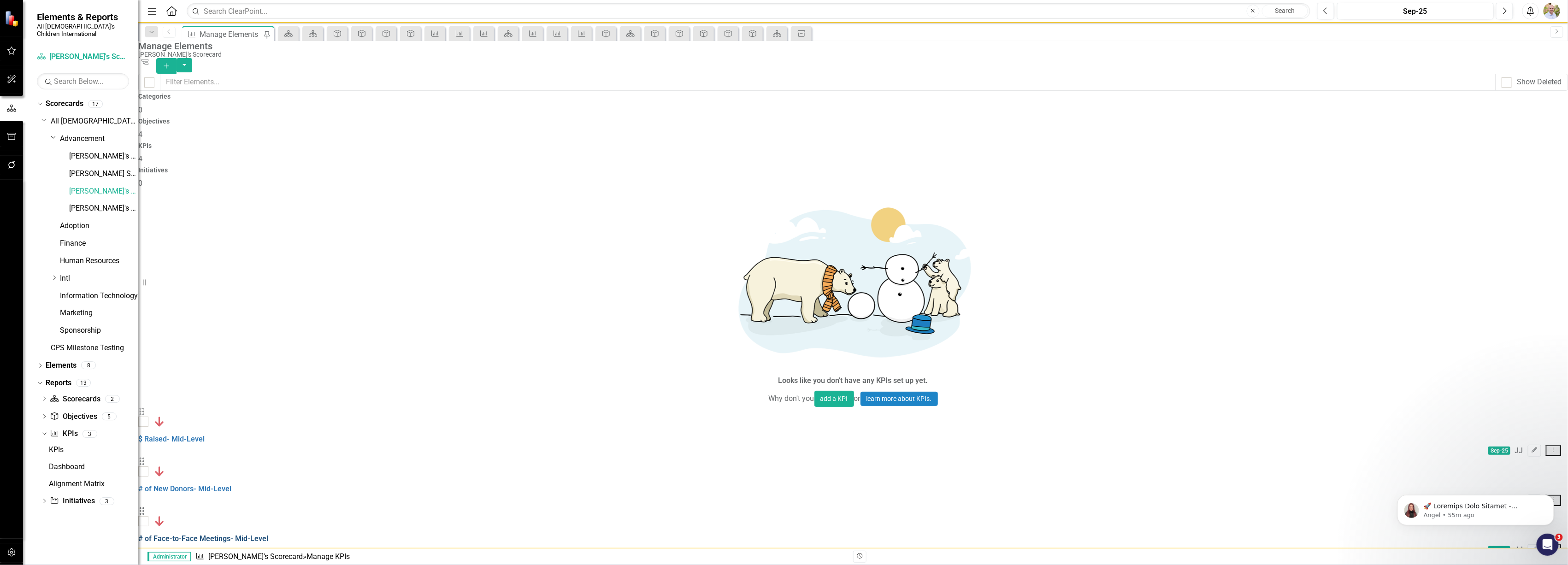
click at [227, 534] on link "# of Face-to-Face Meetings- Mid-Level" at bounding box center [203, 538] width 130 height 9
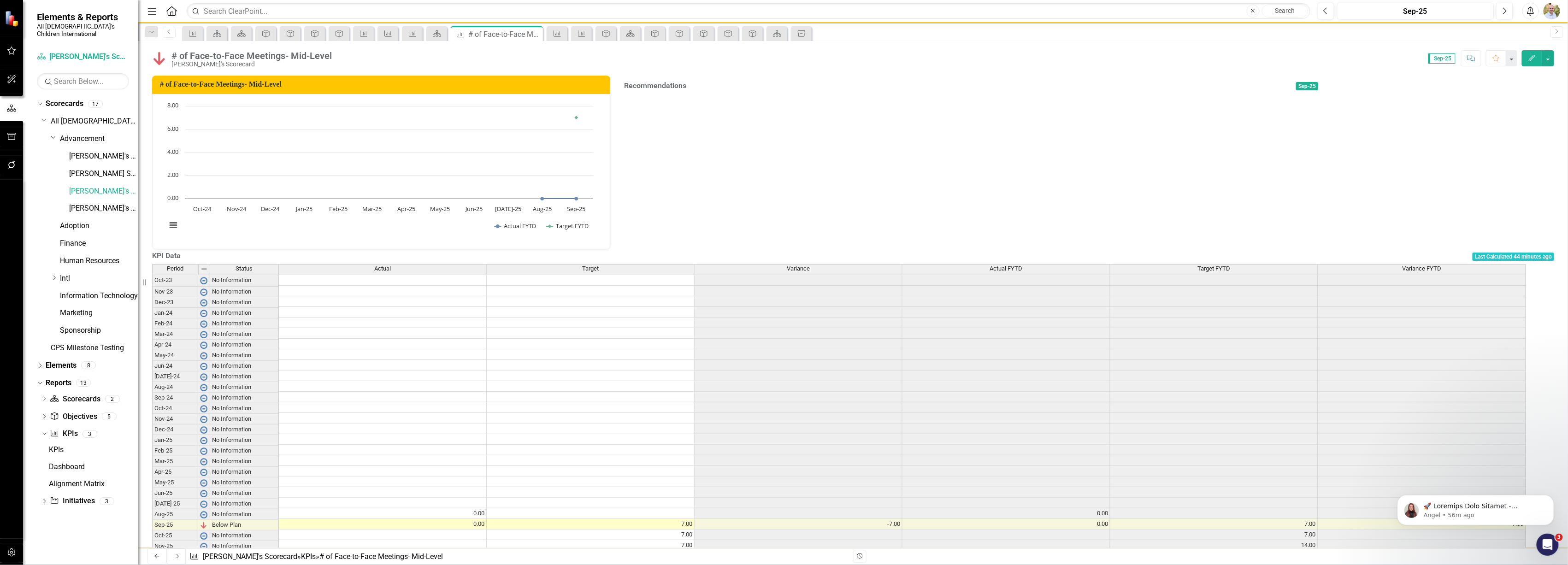
click at [1538, 54] on button "Edit" at bounding box center [1532, 58] width 21 height 16
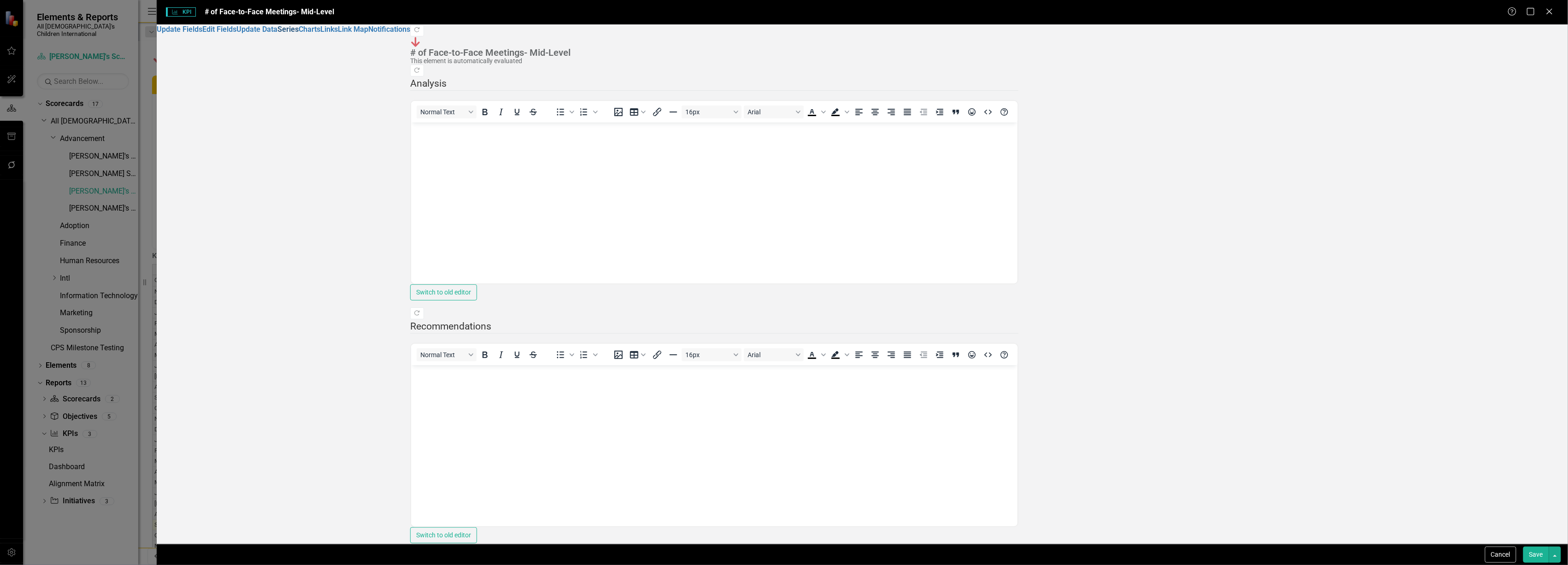
click at [277, 34] on link "Series" at bounding box center [288, 29] width 21 height 9
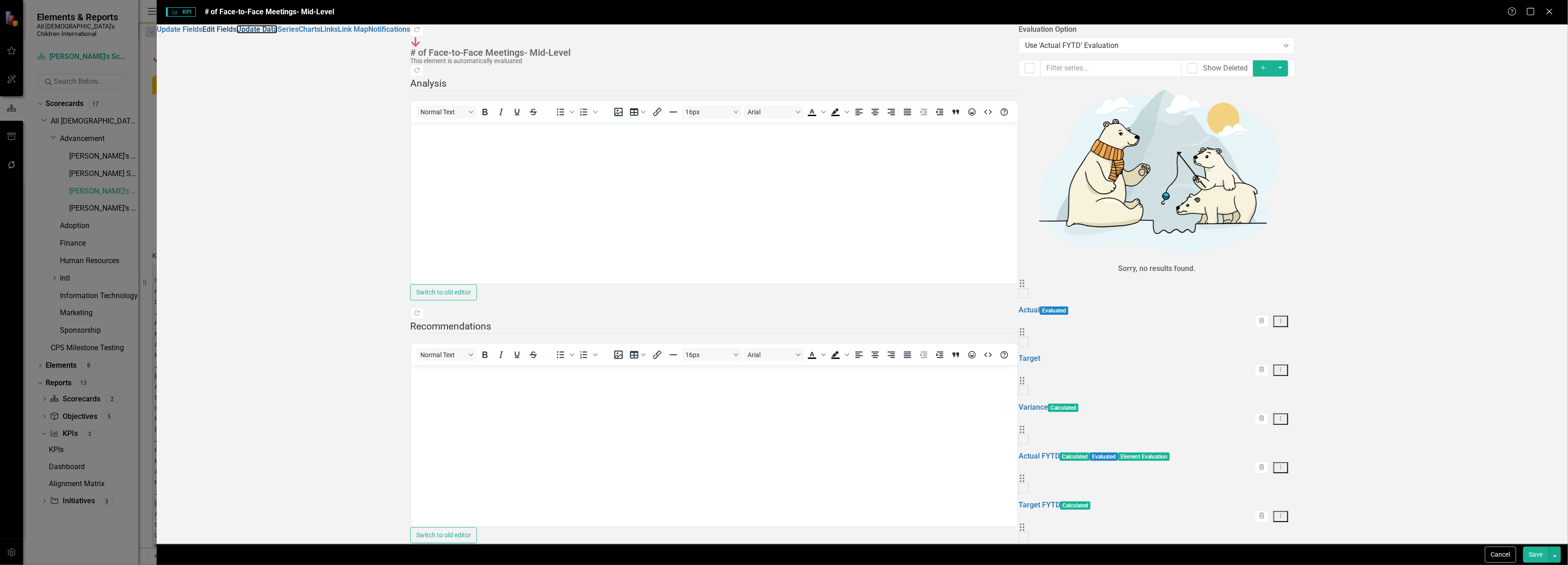
click at [236, 34] on link "Update Data" at bounding box center [257, 29] width 41 height 9
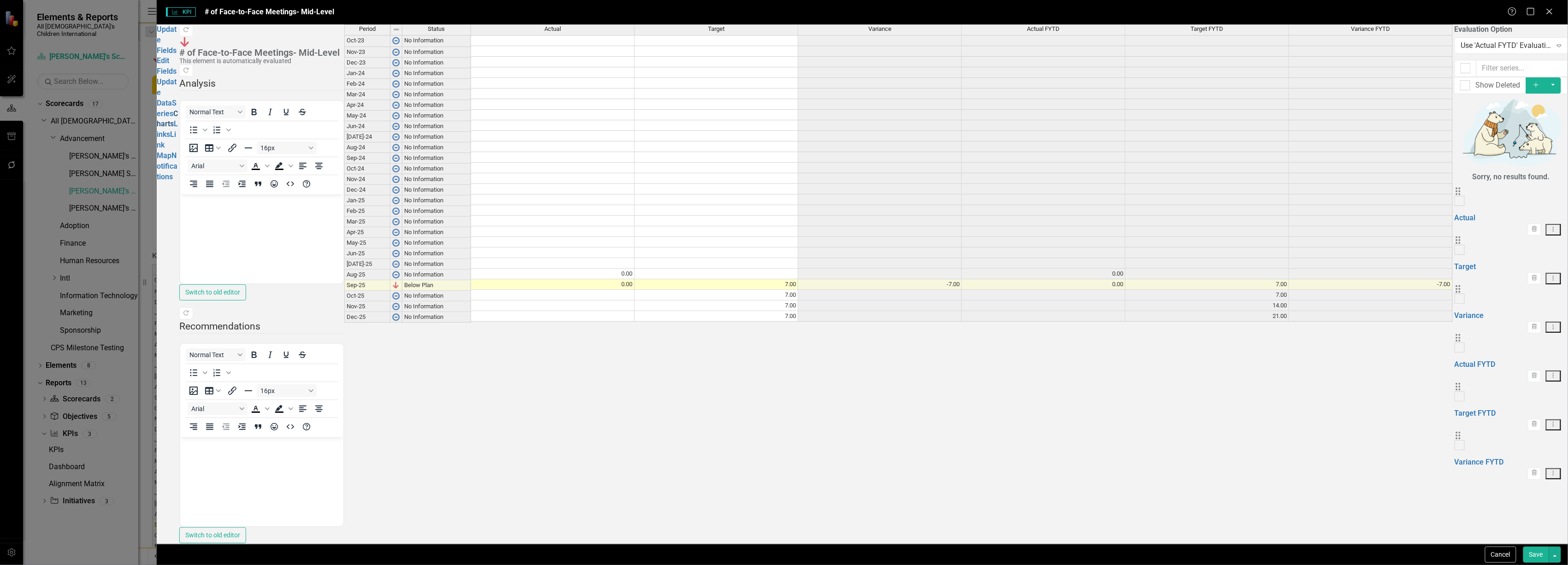
click at [178, 109] on link "Charts" at bounding box center [167, 119] width 21 height 19
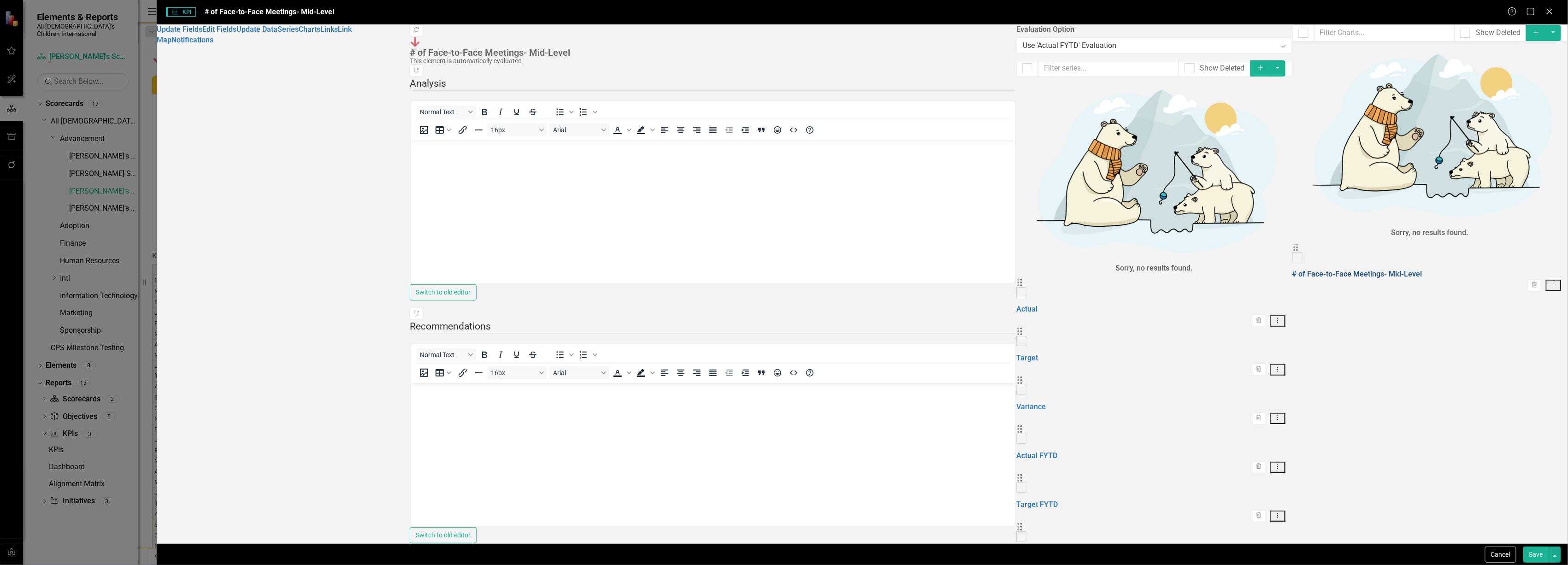
click at [1293, 270] on link "# of Face-to-Face Meetings- Mid-Level" at bounding box center [1357, 274] width 130 height 9
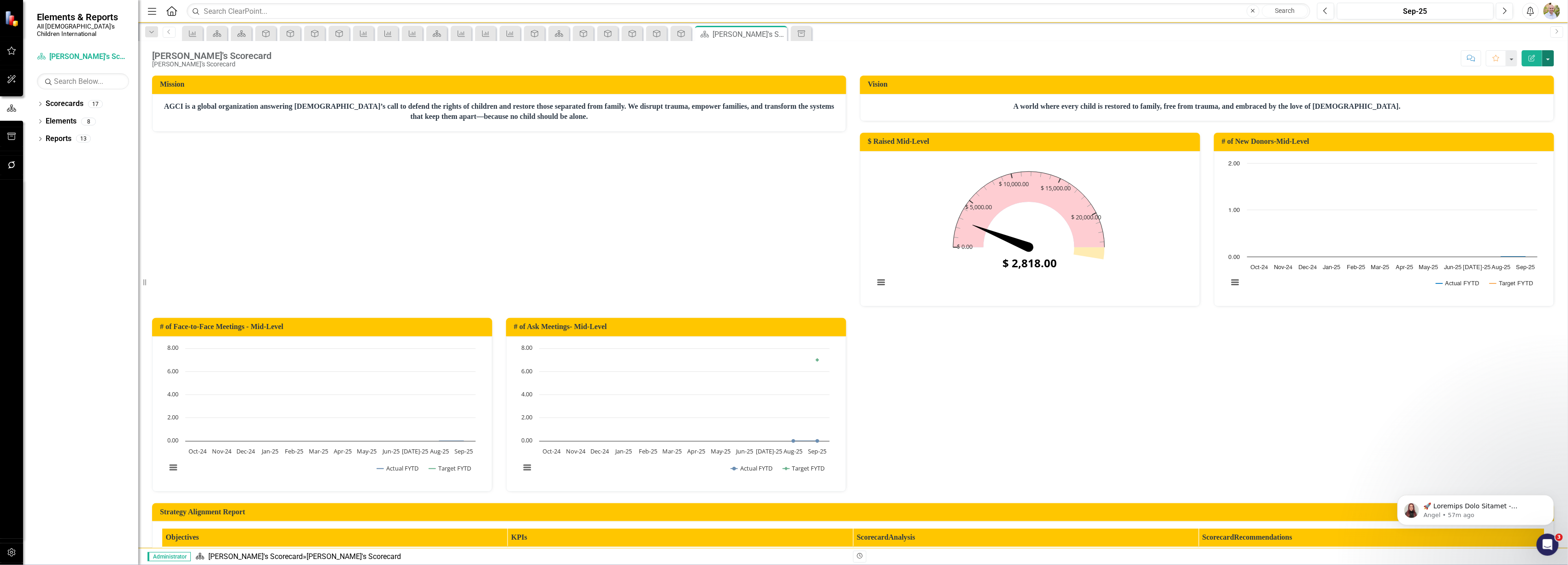
click at [1545, 58] on button "button" at bounding box center [1548, 58] width 12 height 16
click at [1534, 87] on link "Edit Report Edit Layout" at bounding box center [1517, 93] width 75 height 17
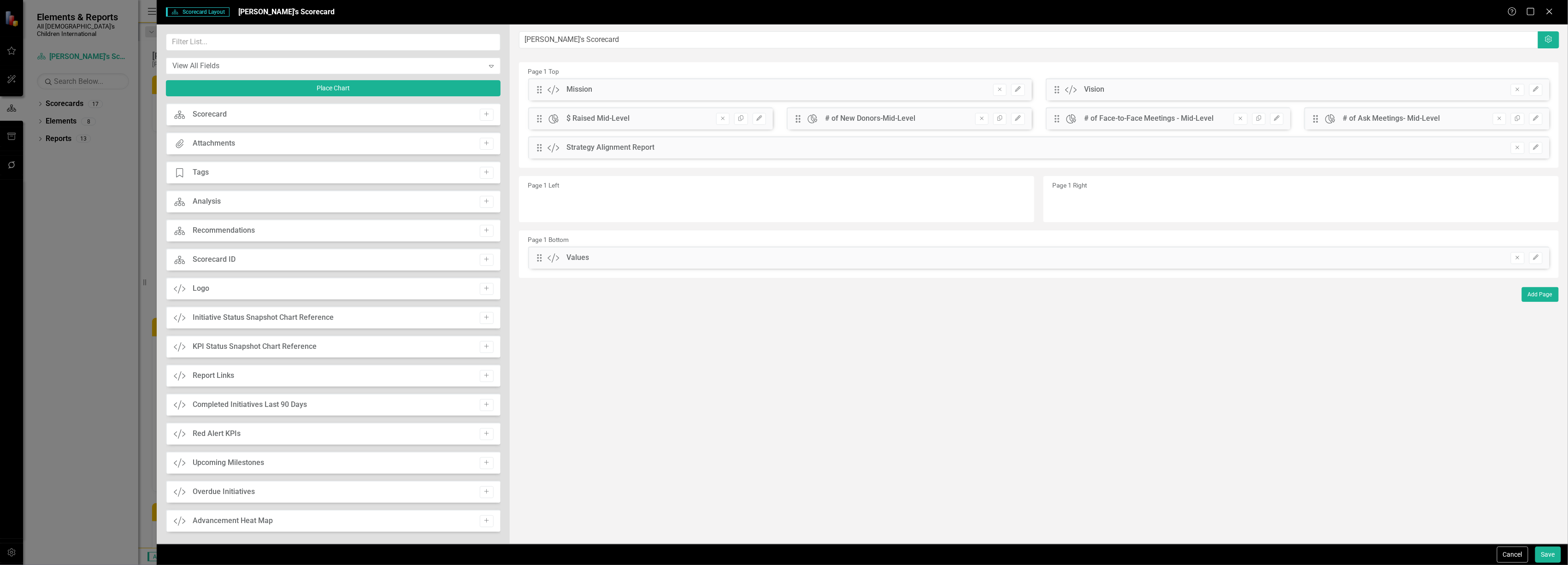
click at [1533, 537] on div "The fields (or pods) that are available for you to include on the detail page a…" at bounding box center [1039, 284] width 1059 height 520
click at [1541, 552] on button "Save" at bounding box center [1549, 555] width 26 height 16
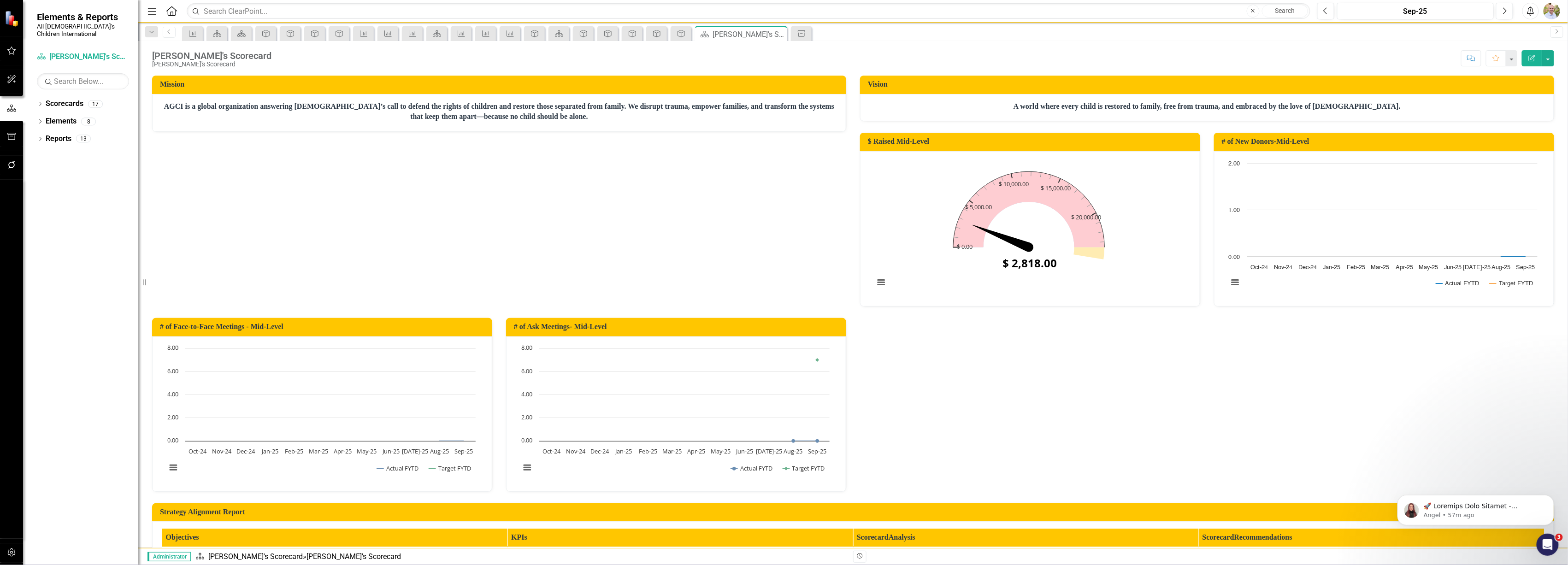
click at [1359, 108] on p "A world where every child is restored to family, free from trauma, and embraced…" at bounding box center [1207, 106] width 675 height 10
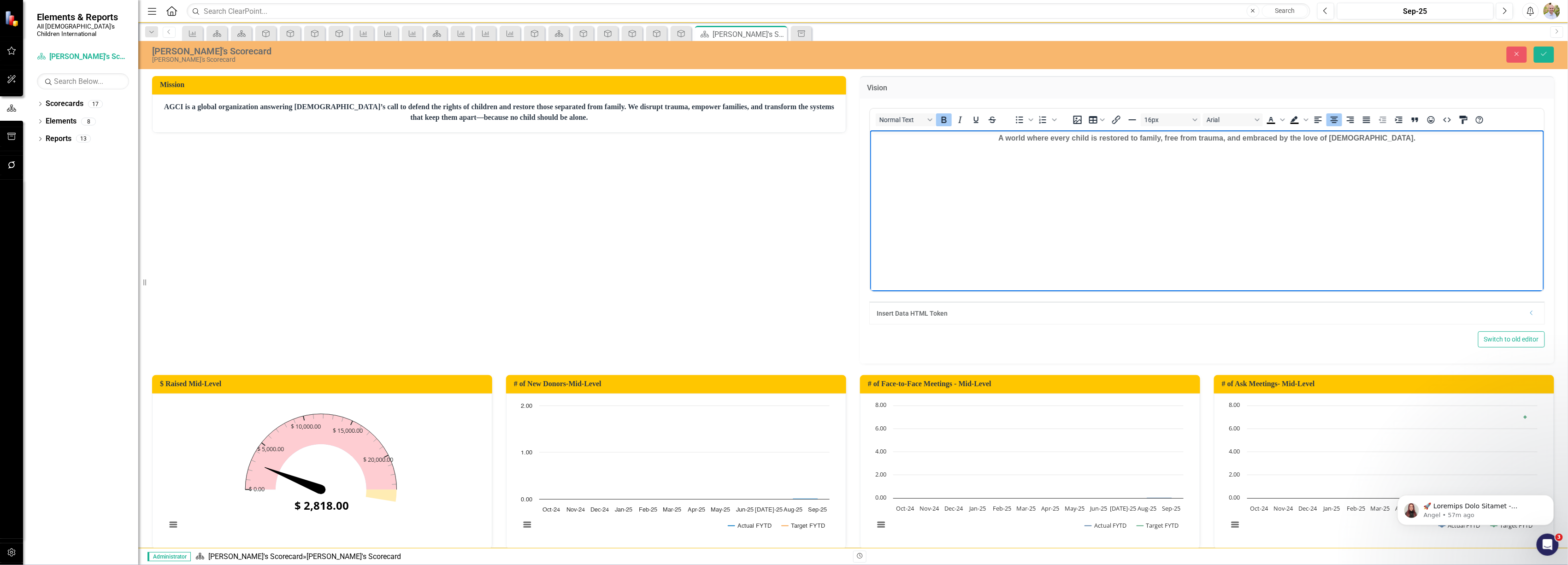
click at [1414, 143] on p "A world where every child is restored to family, free from trauma, and embraced…" at bounding box center [1206, 138] width 669 height 11
click at [1547, 54] on icon "Save" at bounding box center [1544, 54] width 8 height 6
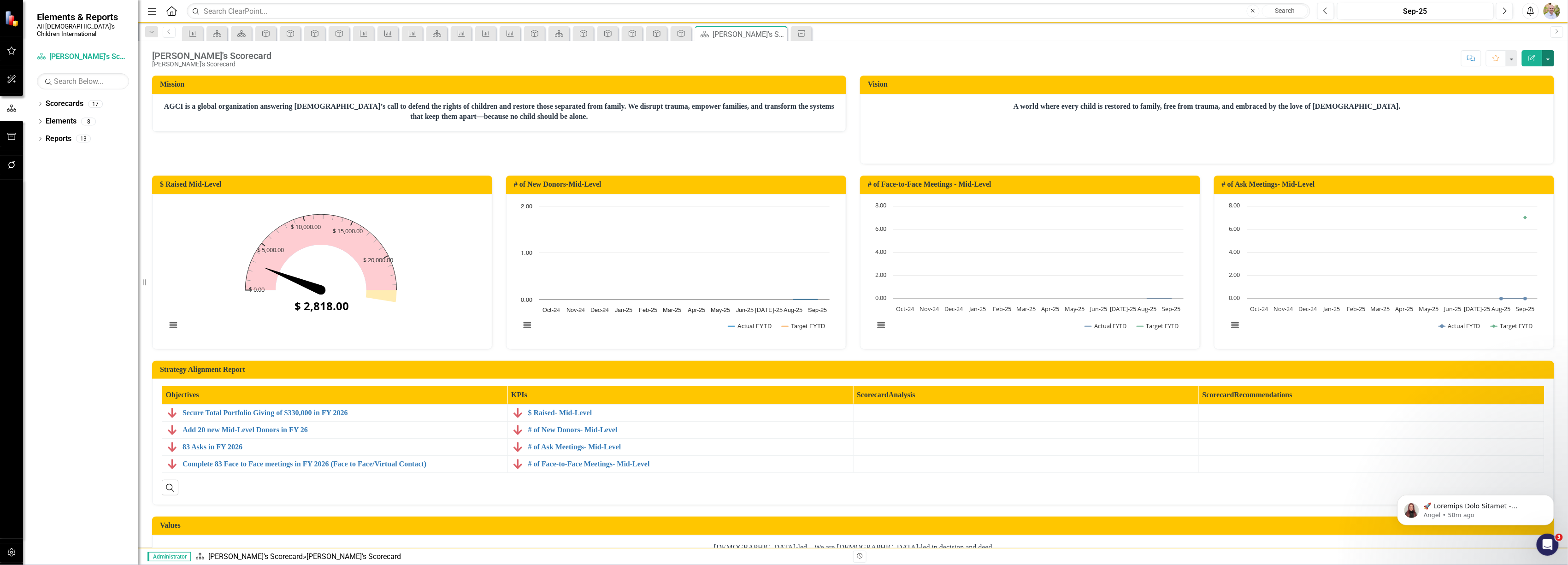
click at [1552, 56] on button "button" at bounding box center [1548, 58] width 12 height 16
click at [786, 87] on h3 "Mission" at bounding box center [500, 84] width 682 height 8
click at [794, 124] on div "AGCI is a global organization answering [DEMOGRAPHIC_DATA]’s call to defend the…" at bounding box center [499, 113] width 694 height 38
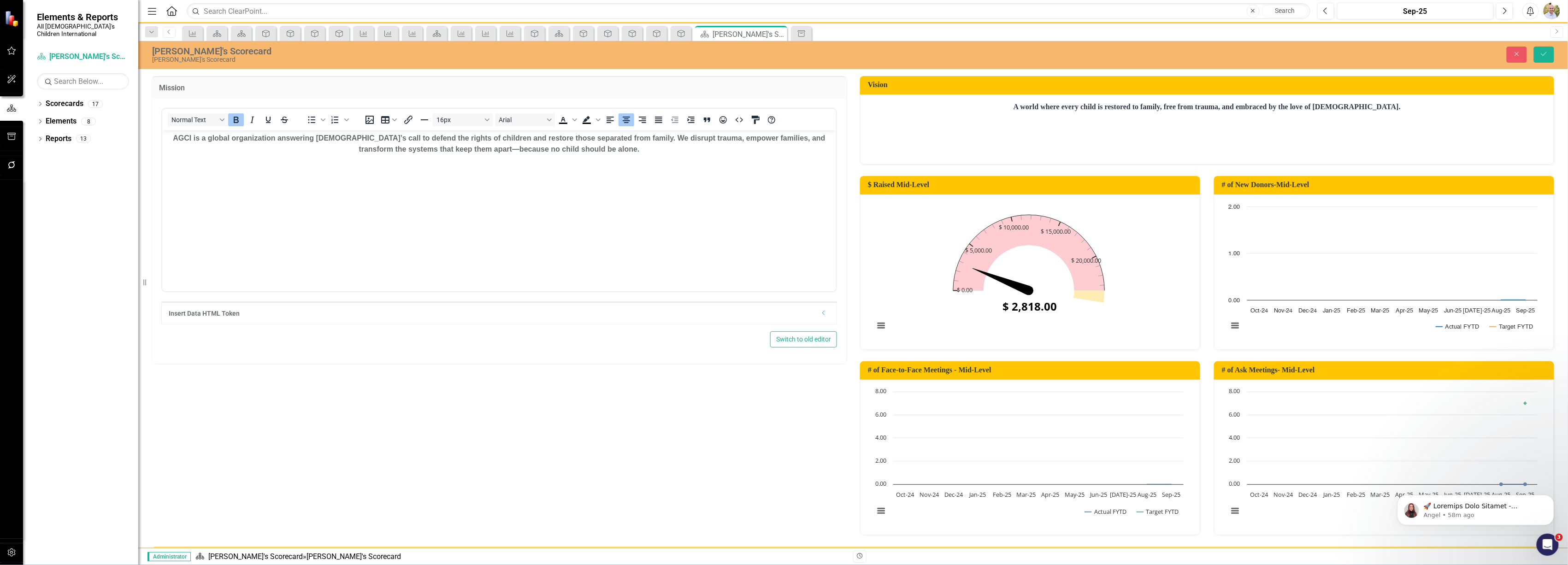
click at [770, 169] on body "AGCI is a global organization answering [DEMOGRAPHIC_DATA]’s call to defend the…" at bounding box center [499, 198] width 674 height 138
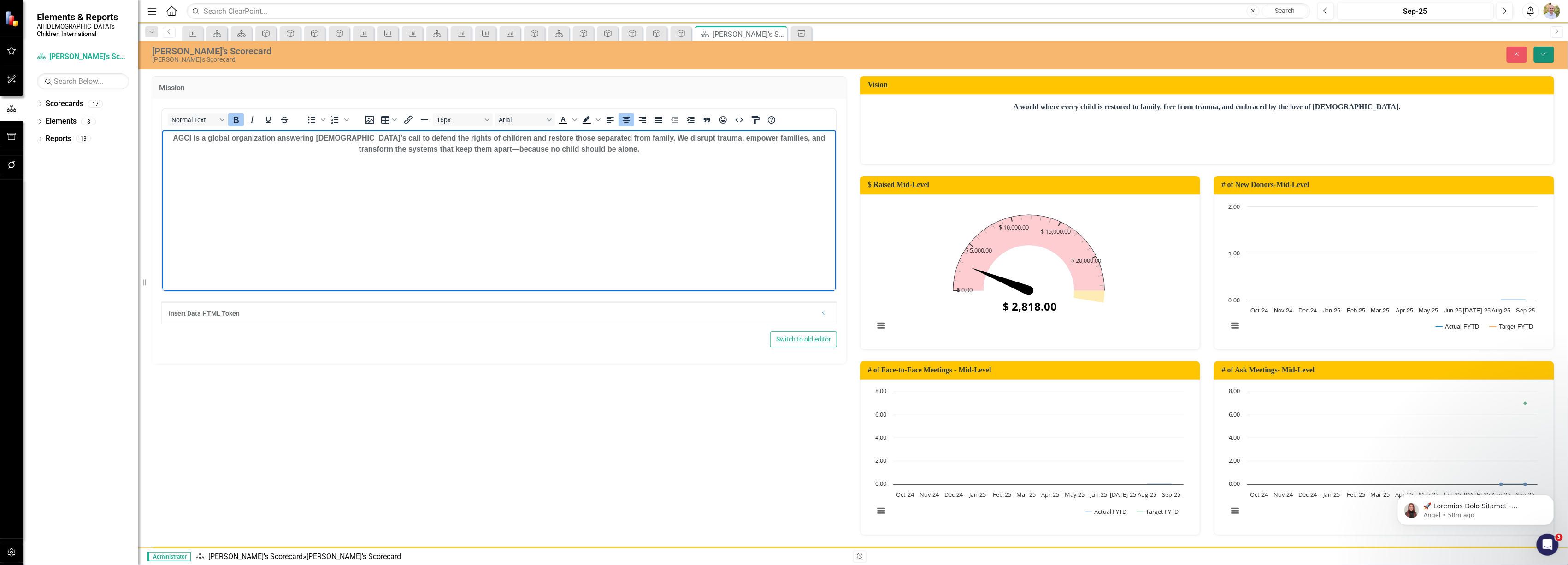
click at [1548, 54] on icon "Save" at bounding box center [1544, 54] width 8 height 6
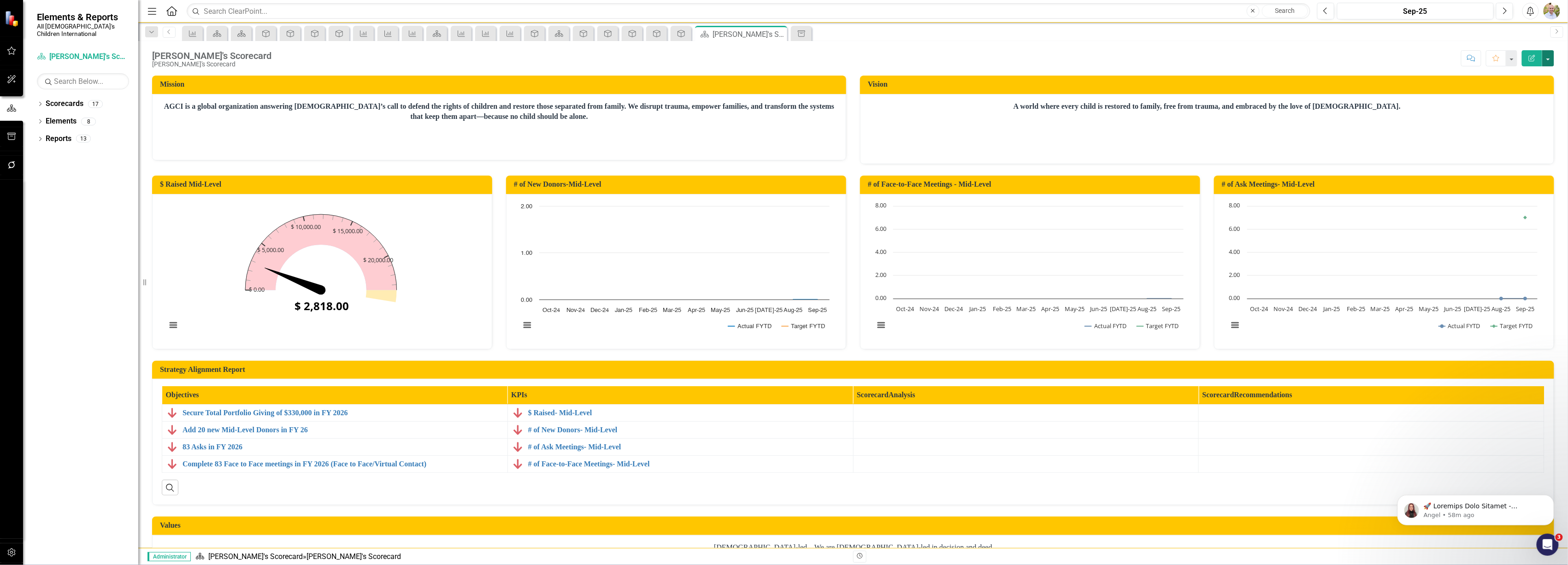
click at [1552, 57] on button "button" at bounding box center [1548, 58] width 12 height 16
click at [1527, 129] on link "PDF Export to PDF" at bounding box center [1517, 130] width 75 height 17
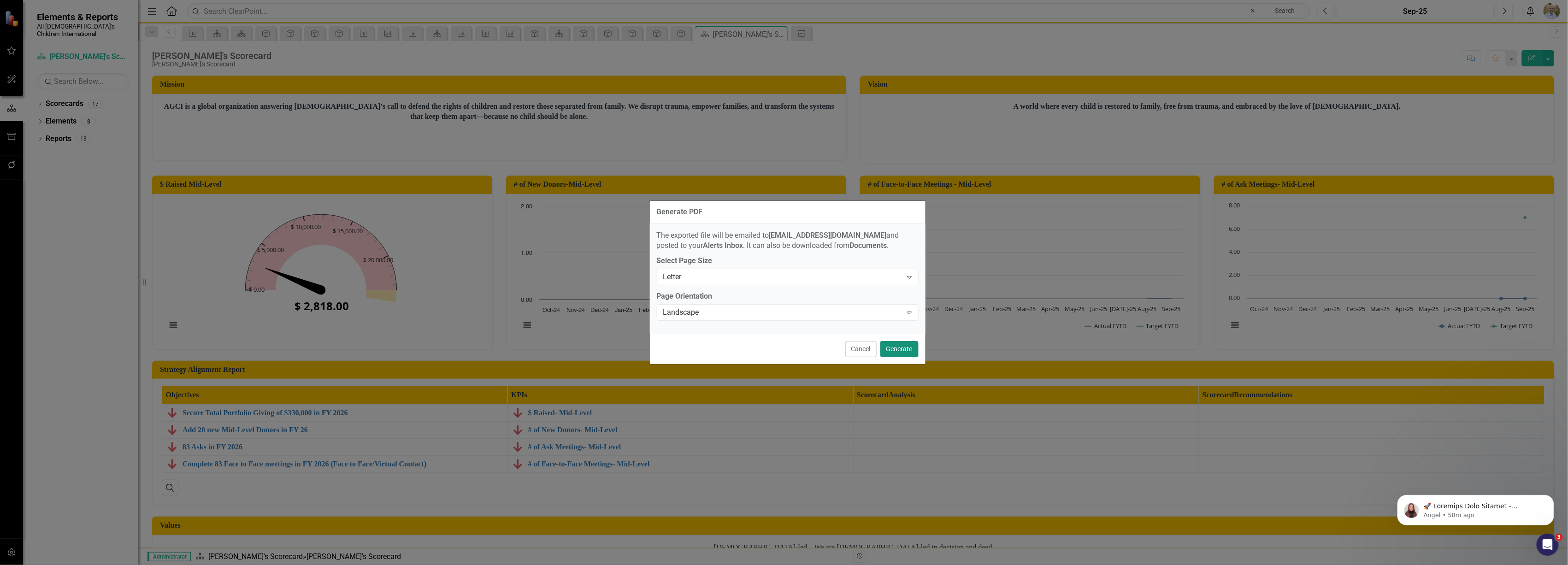
click at [899, 347] on button "Generate" at bounding box center [899, 349] width 38 height 16
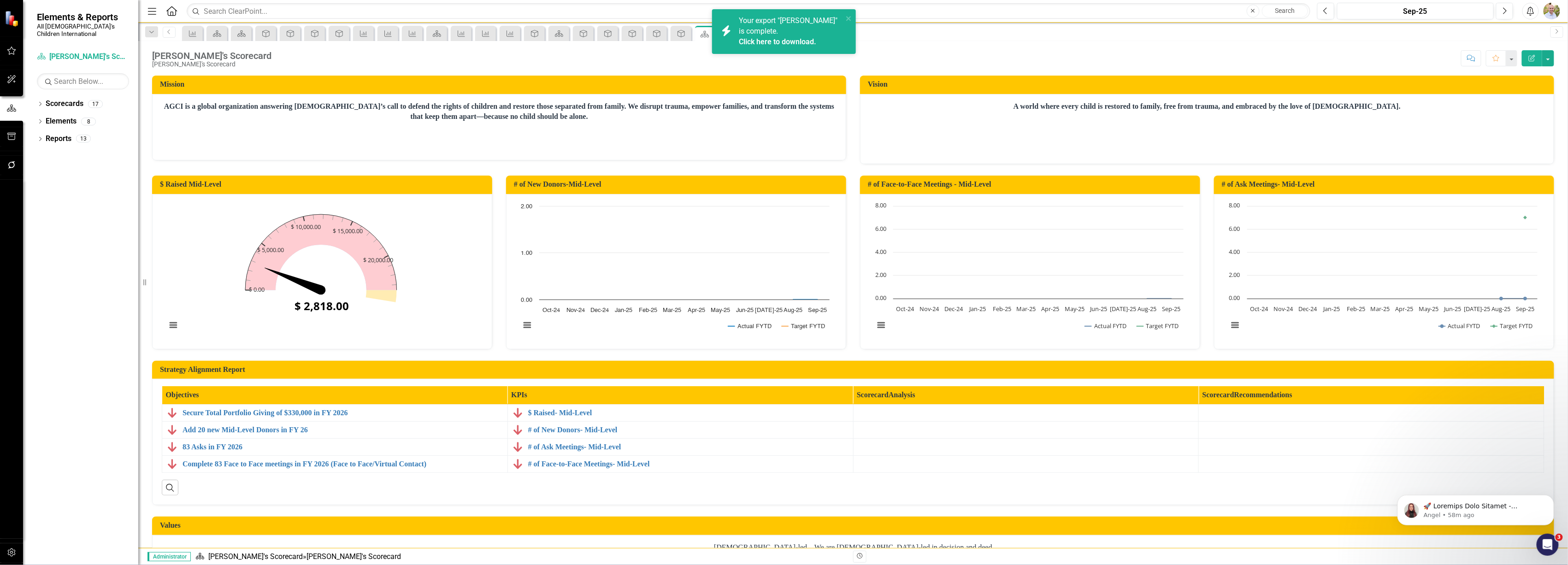
click at [776, 39] on link "Click here to download." at bounding box center [777, 41] width 78 height 9
click at [1551, 60] on button "button" at bounding box center [1548, 58] width 12 height 16
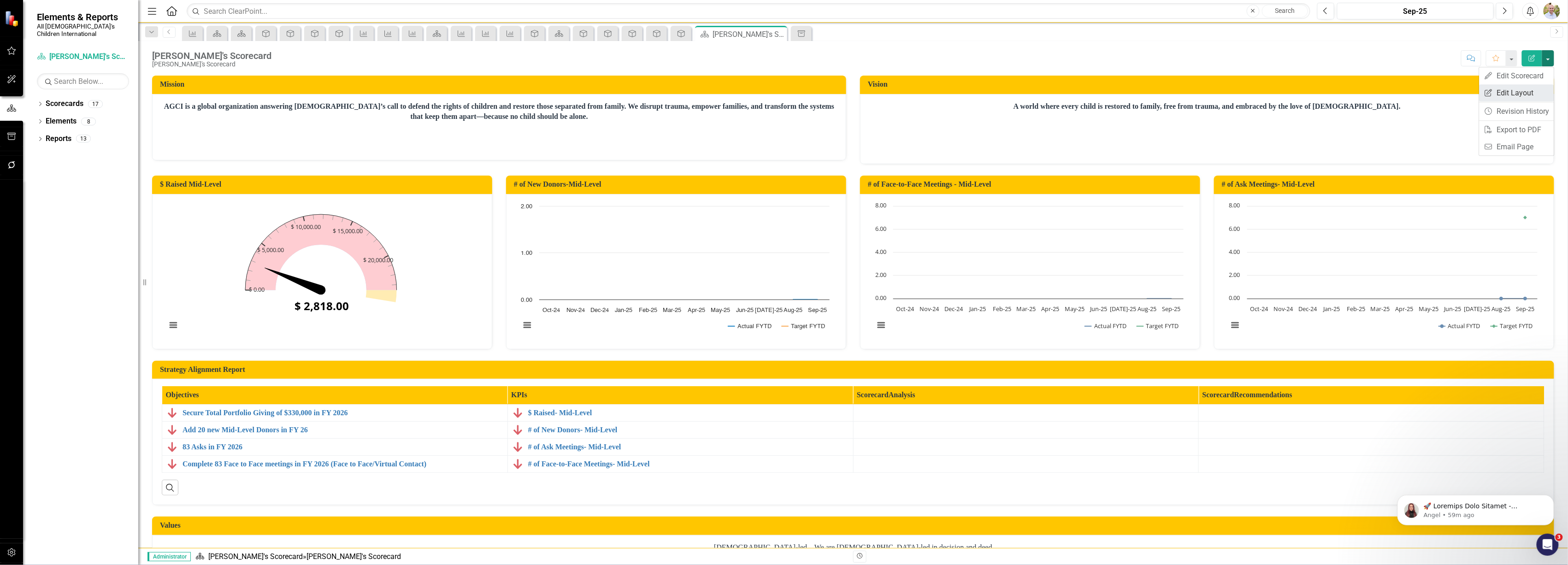
click at [1532, 87] on link "Edit Report Edit Layout" at bounding box center [1517, 93] width 75 height 17
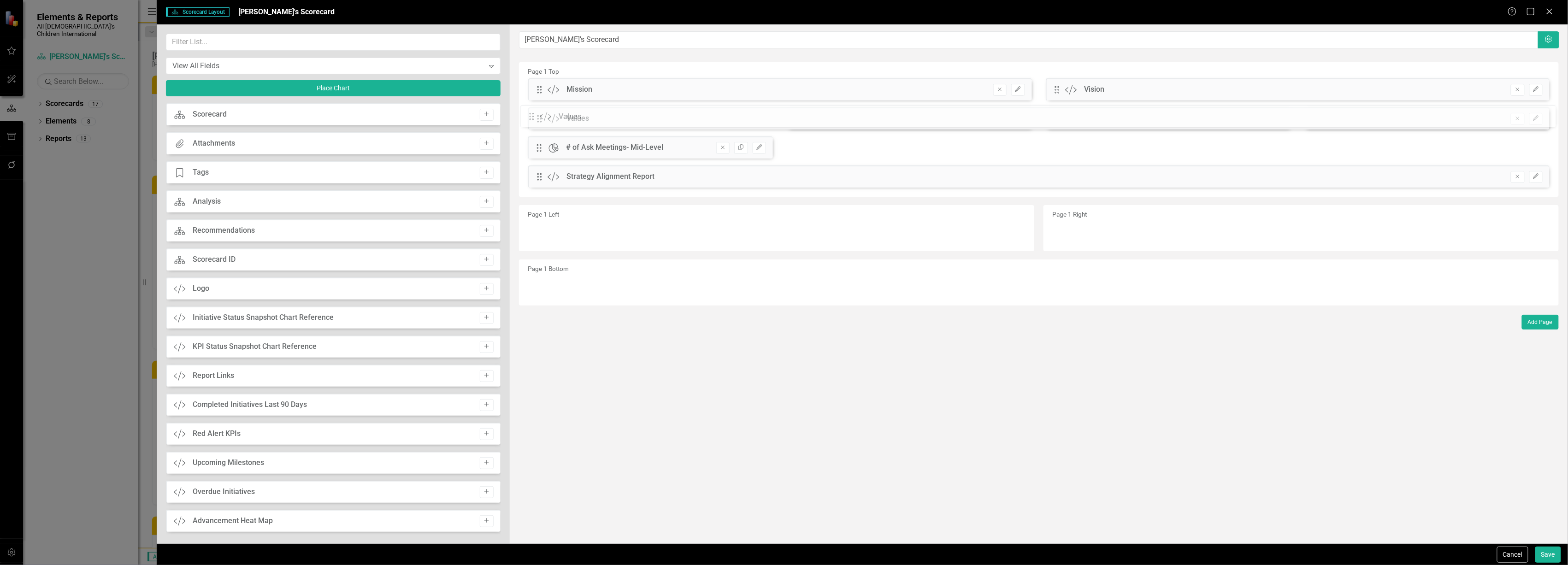
drag, startPoint x: 540, startPoint y: 262, endPoint x: 538, endPoint y: 121, distance: 141.0
click at [1549, 557] on button "Save" at bounding box center [1549, 555] width 26 height 16
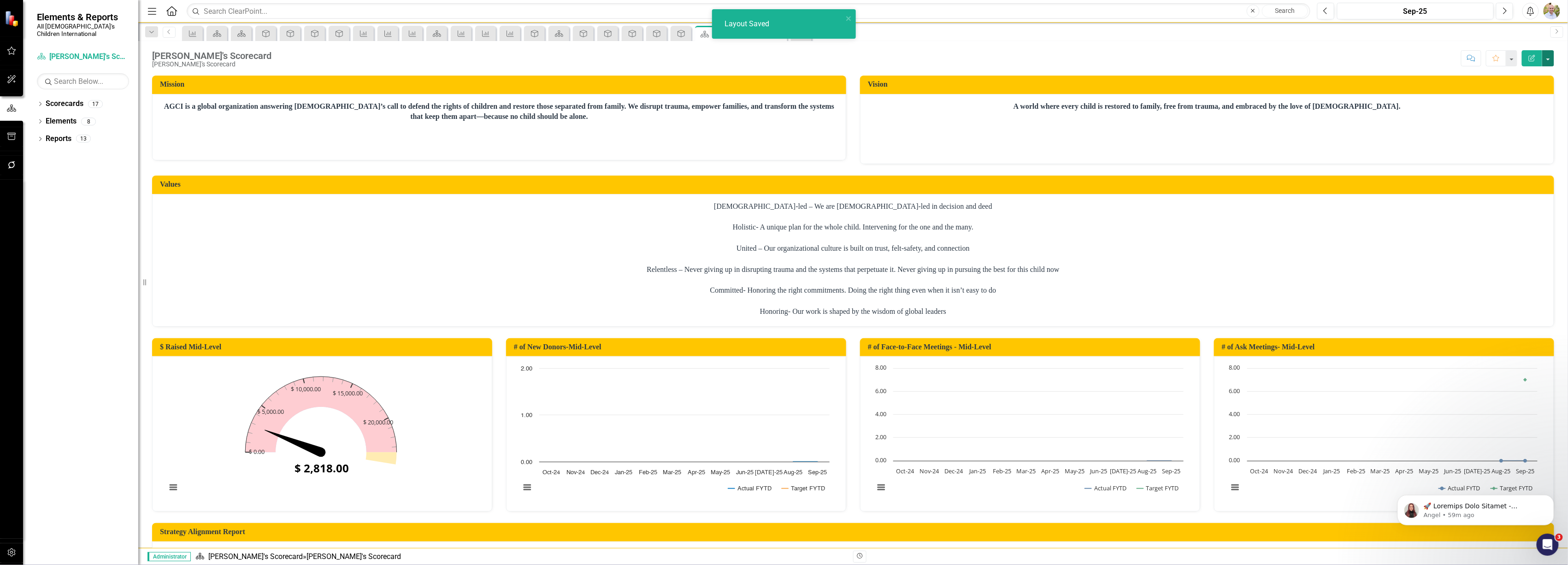
click at [1551, 62] on button "button" at bounding box center [1548, 58] width 12 height 16
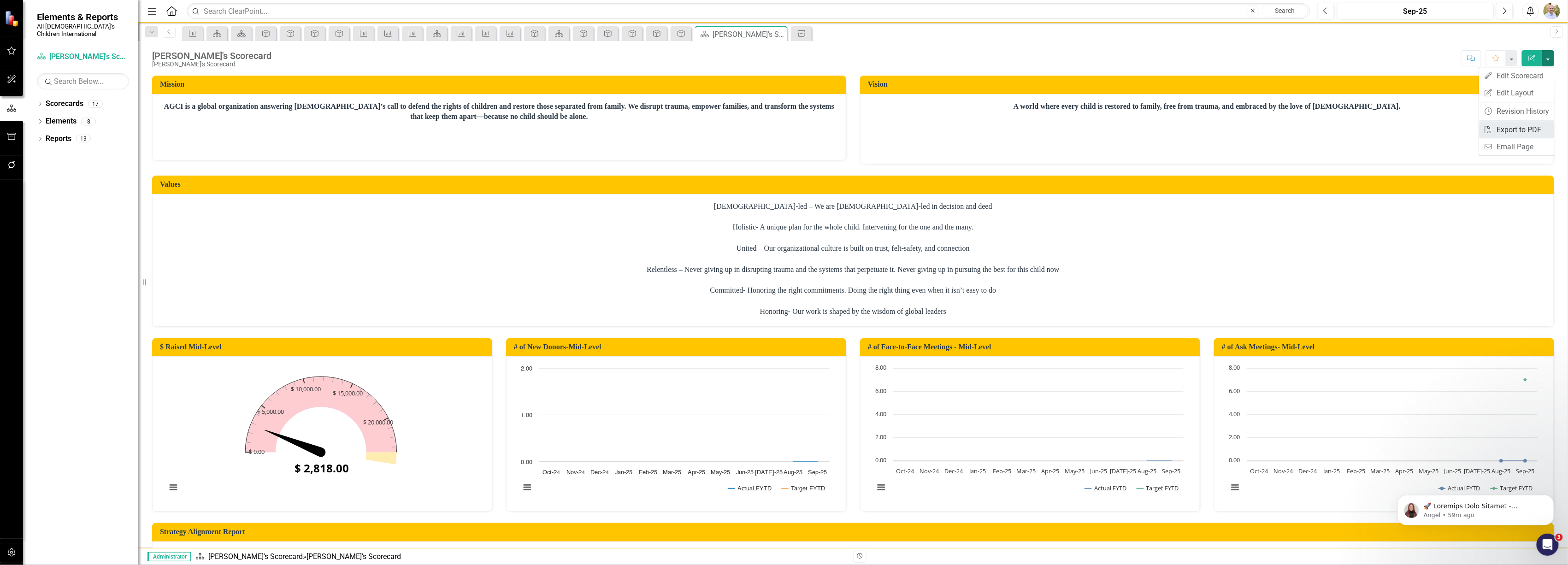
click at [1525, 131] on link "PDF Export to PDF" at bounding box center [1517, 130] width 75 height 17
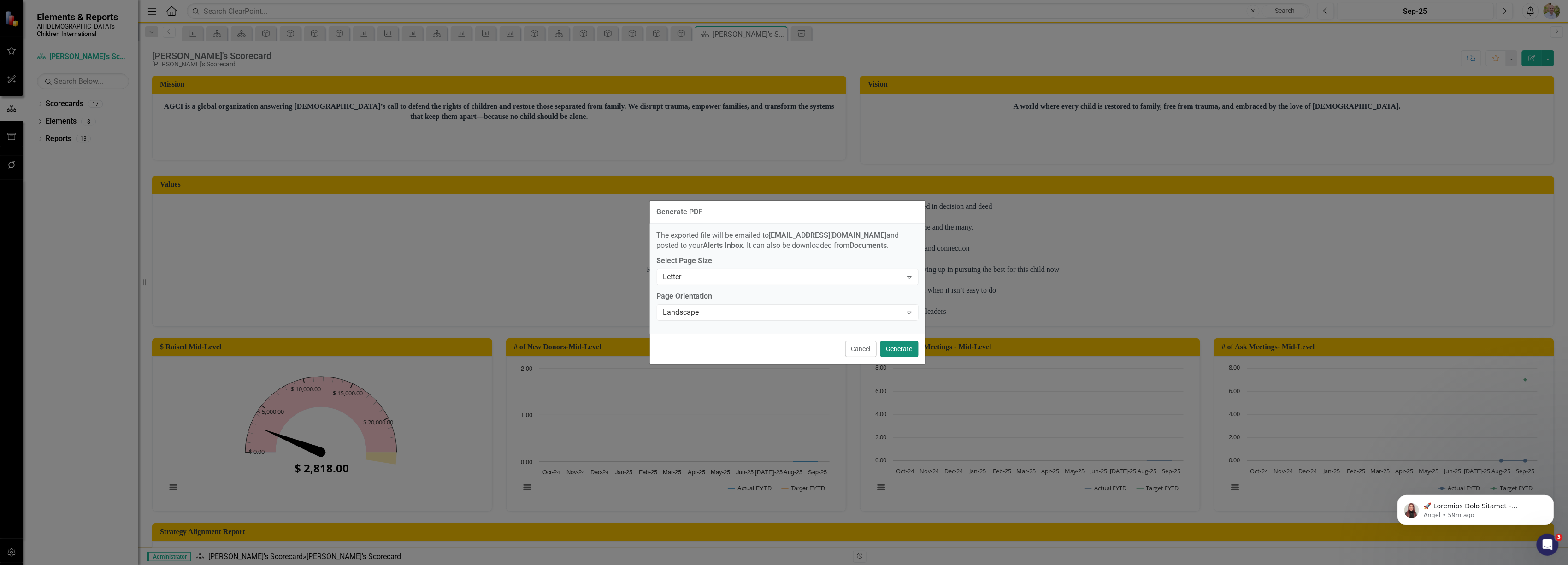
click at [900, 347] on button "Generate" at bounding box center [899, 349] width 38 height 16
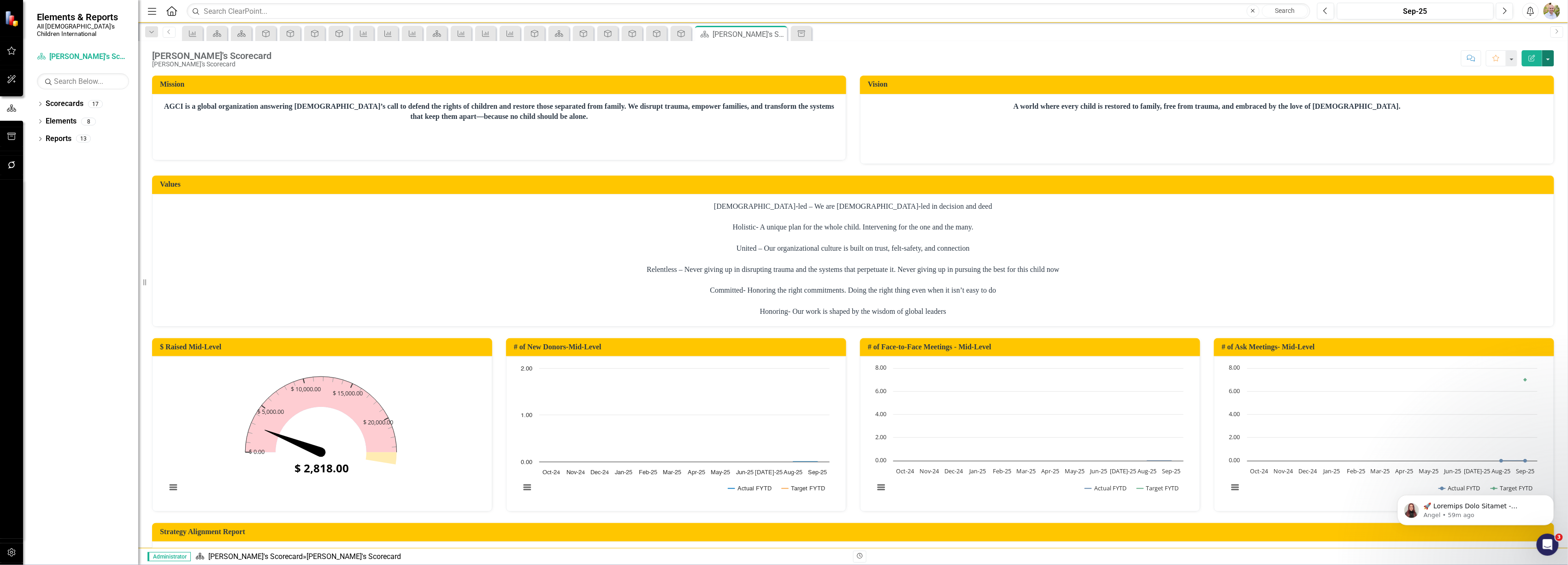
click at [1551, 61] on button "button" at bounding box center [1548, 58] width 12 height 16
click at [1527, 130] on link "PDF Export to PDF" at bounding box center [1517, 130] width 75 height 17
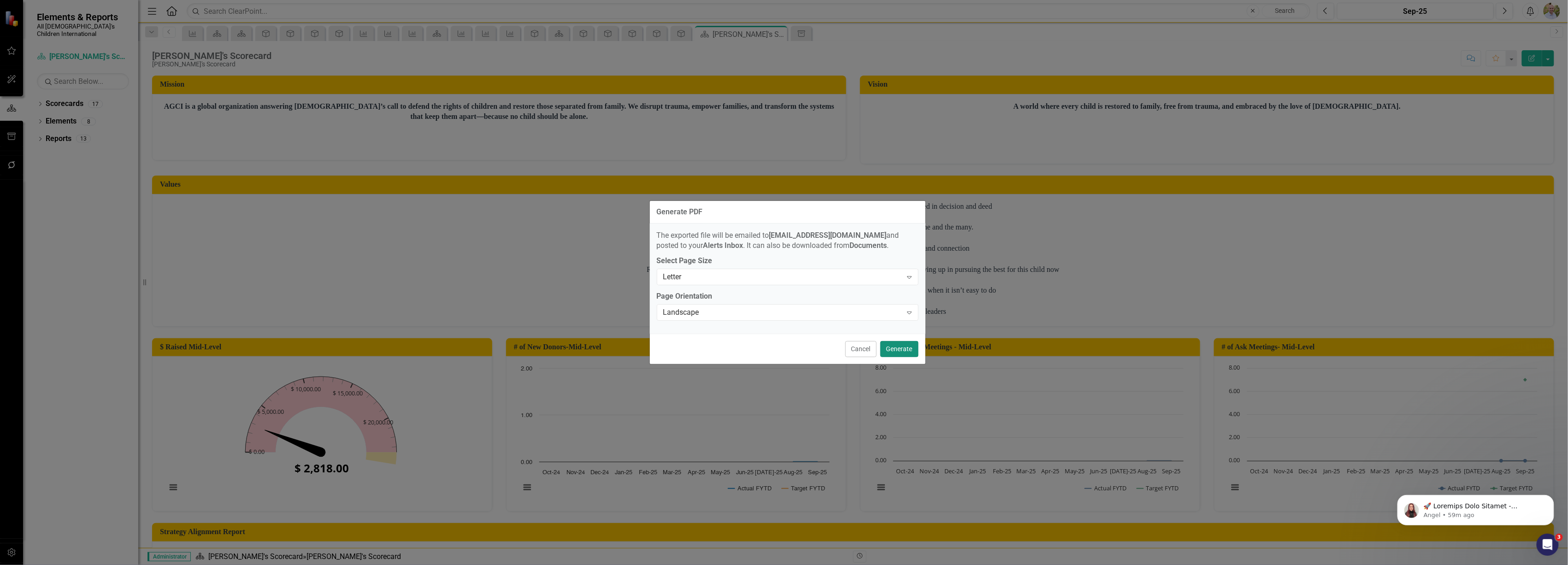
click at [893, 347] on button "Generate" at bounding box center [899, 349] width 38 height 16
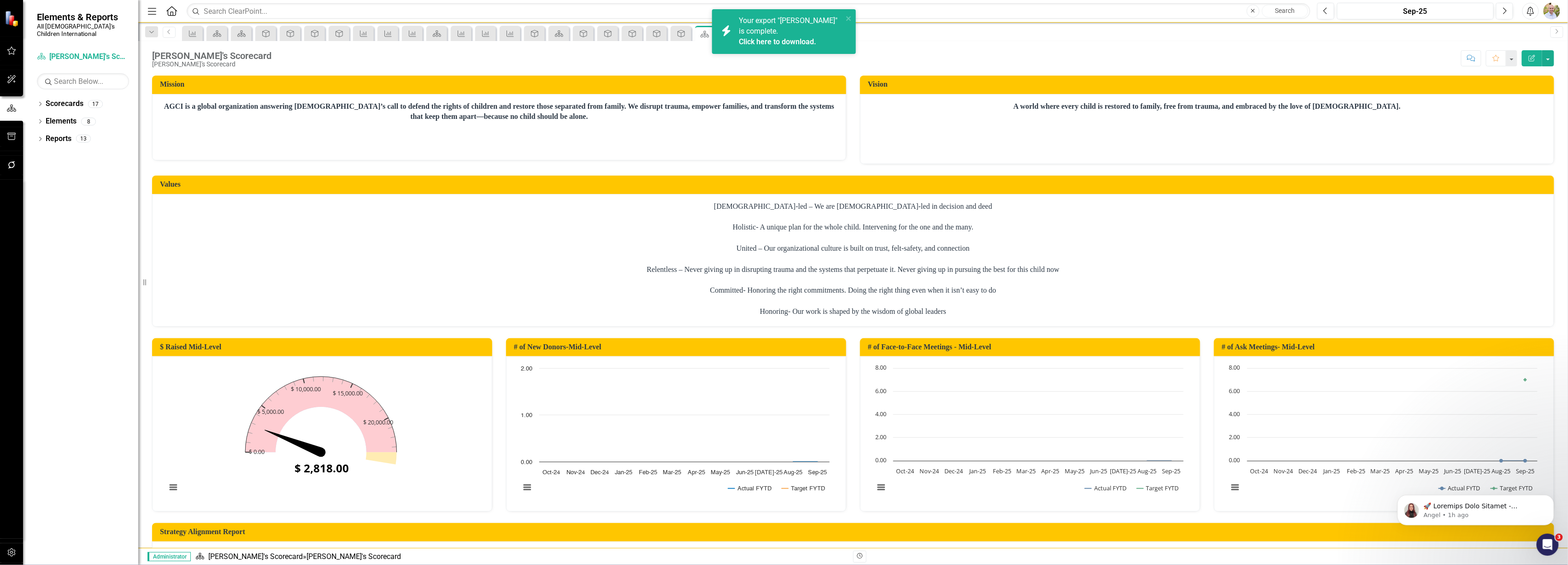
click at [762, 41] on link "Click here to download." at bounding box center [777, 41] width 78 height 9
click at [771, 40] on link "Click here to download." at bounding box center [777, 41] width 78 height 9
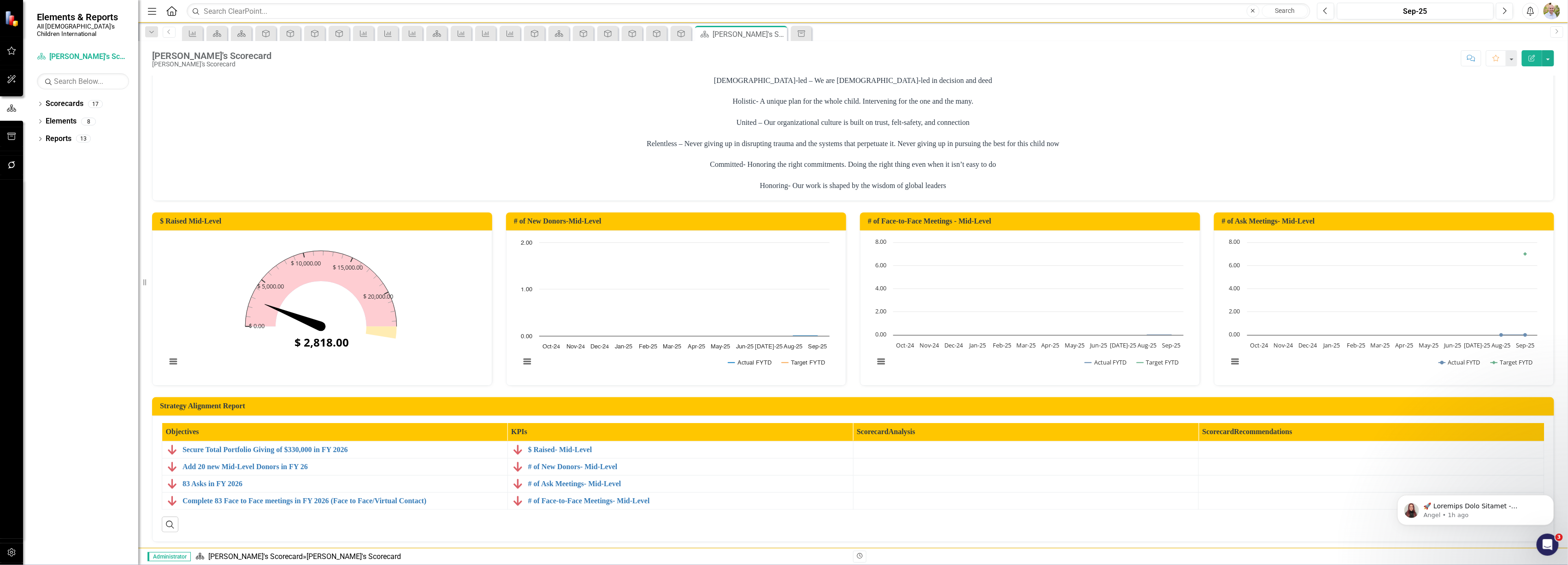
scroll to position [132, 0]
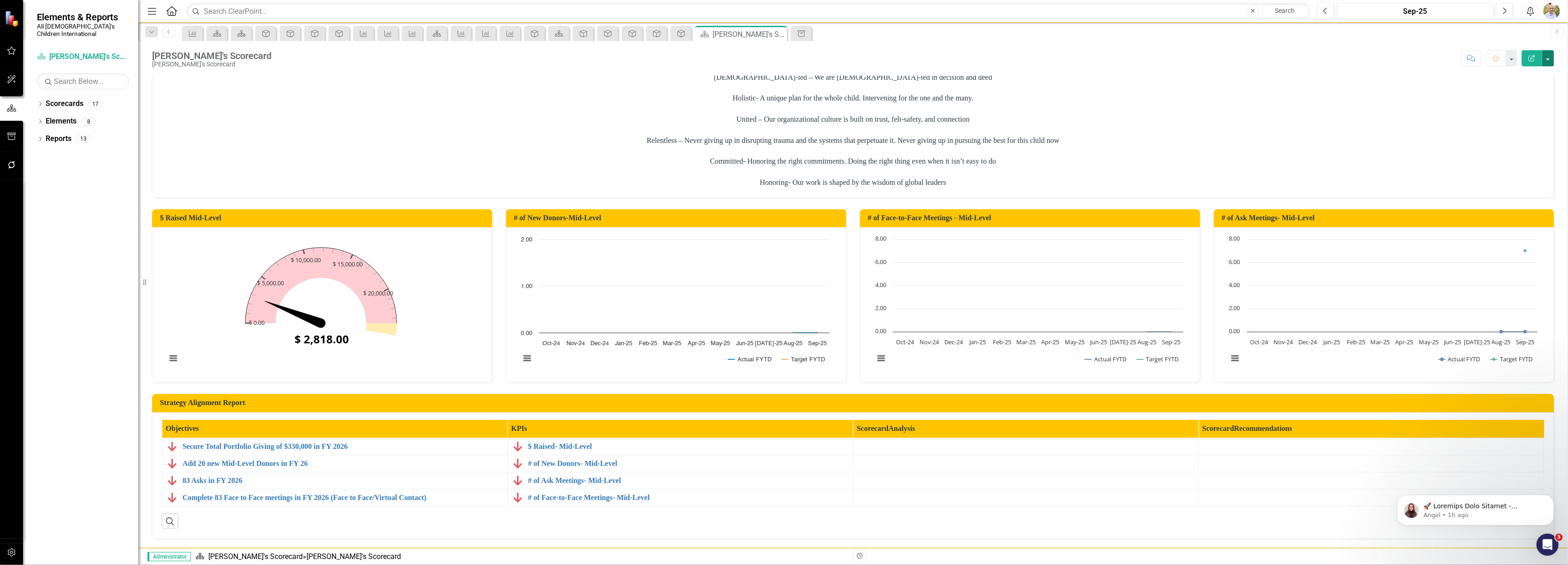
click at [1549, 57] on button "button" at bounding box center [1548, 58] width 12 height 16
click at [1520, 143] on link "Email Email Page" at bounding box center [1517, 146] width 75 height 17
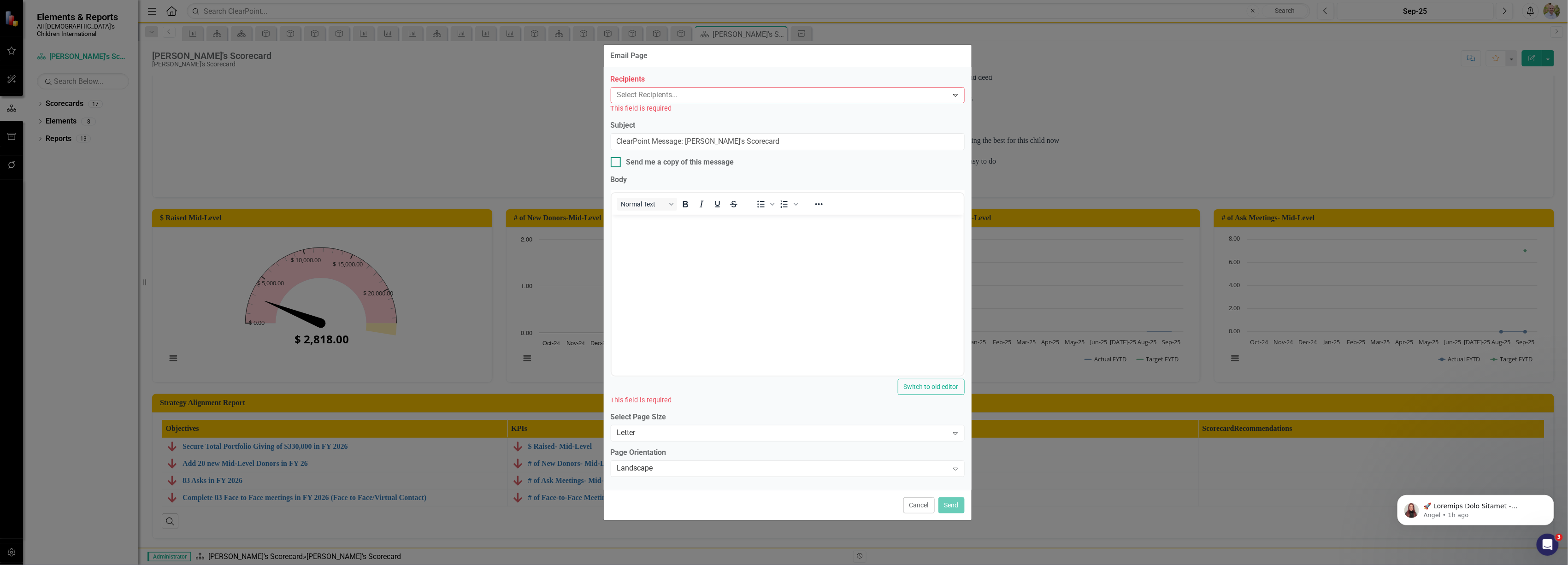
click at [737, 166] on div "Send me a copy of this message" at bounding box center [788, 162] width 354 height 10
click at [616, 163] on input "Send me a copy of this message" at bounding box center [614, 160] width 6 height 6
checkbox input "true"
click at [723, 98] on div at bounding box center [781, 95] width 335 height 12
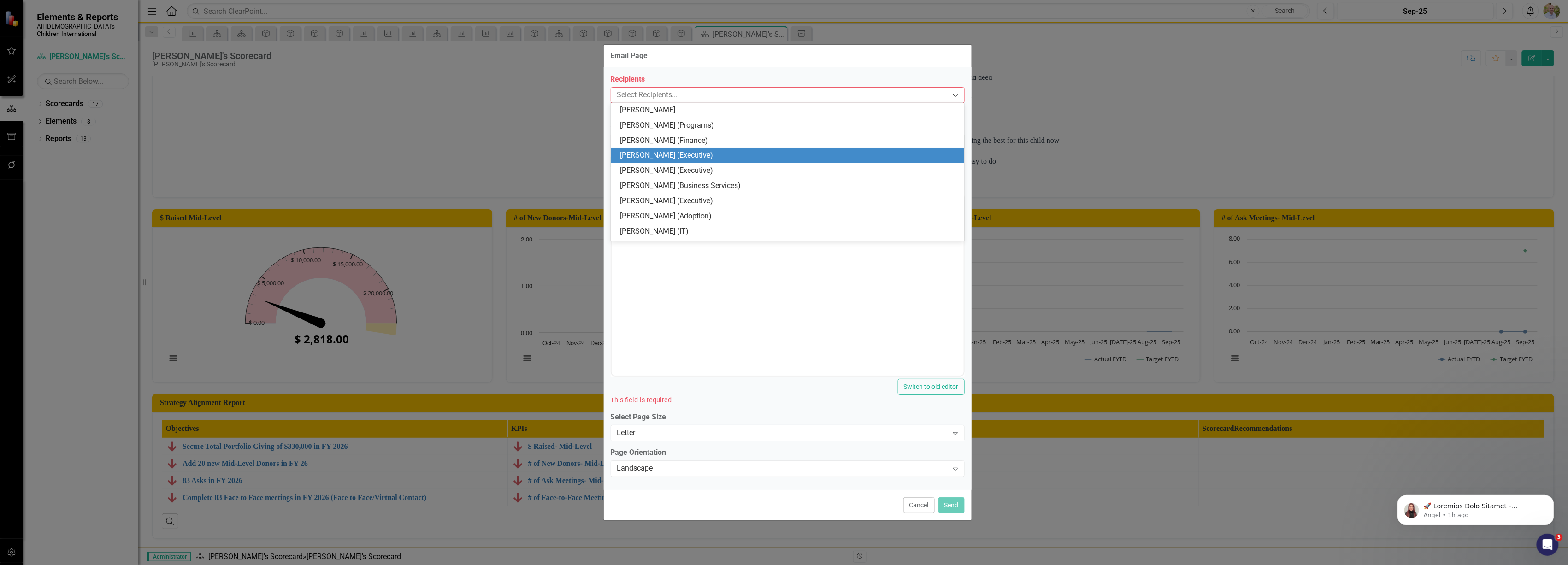
click at [678, 155] on div "[PERSON_NAME] (Executive)" at bounding box center [789, 155] width 339 height 10
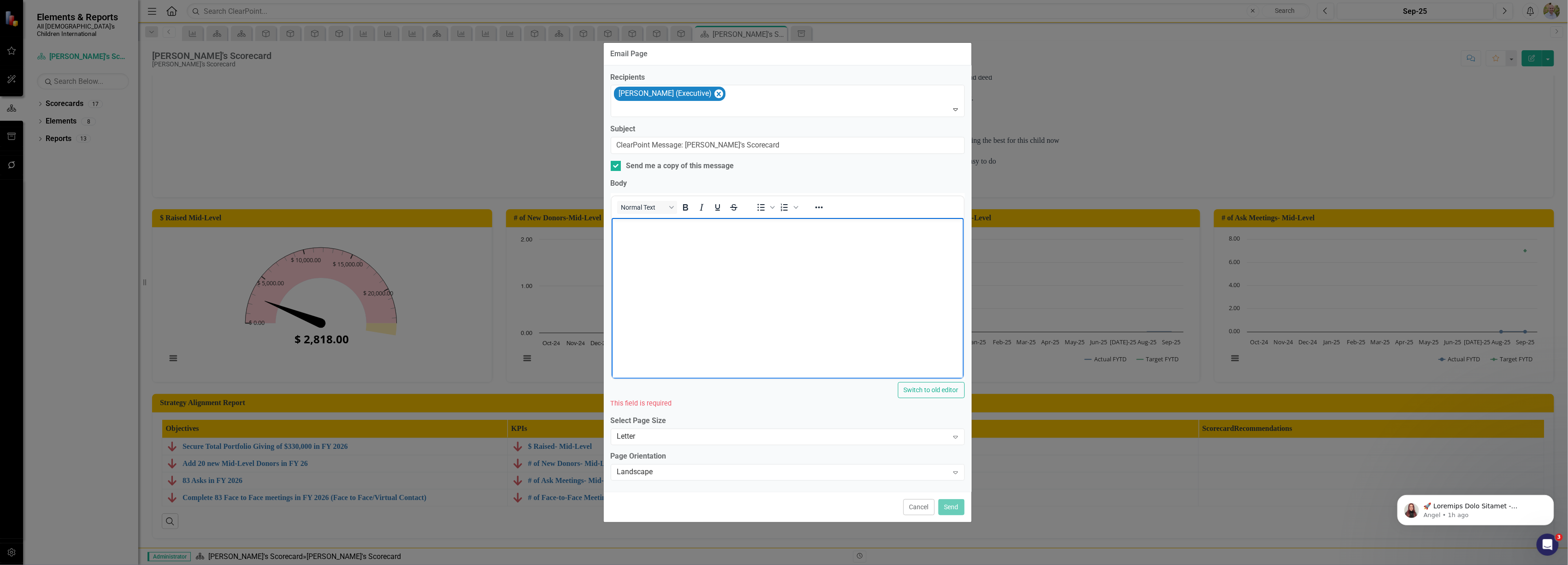
click at [715, 311] on body "Rich Text Area. Press ALT-0 for help." at bounding box center [787, 287] width 352 height 138
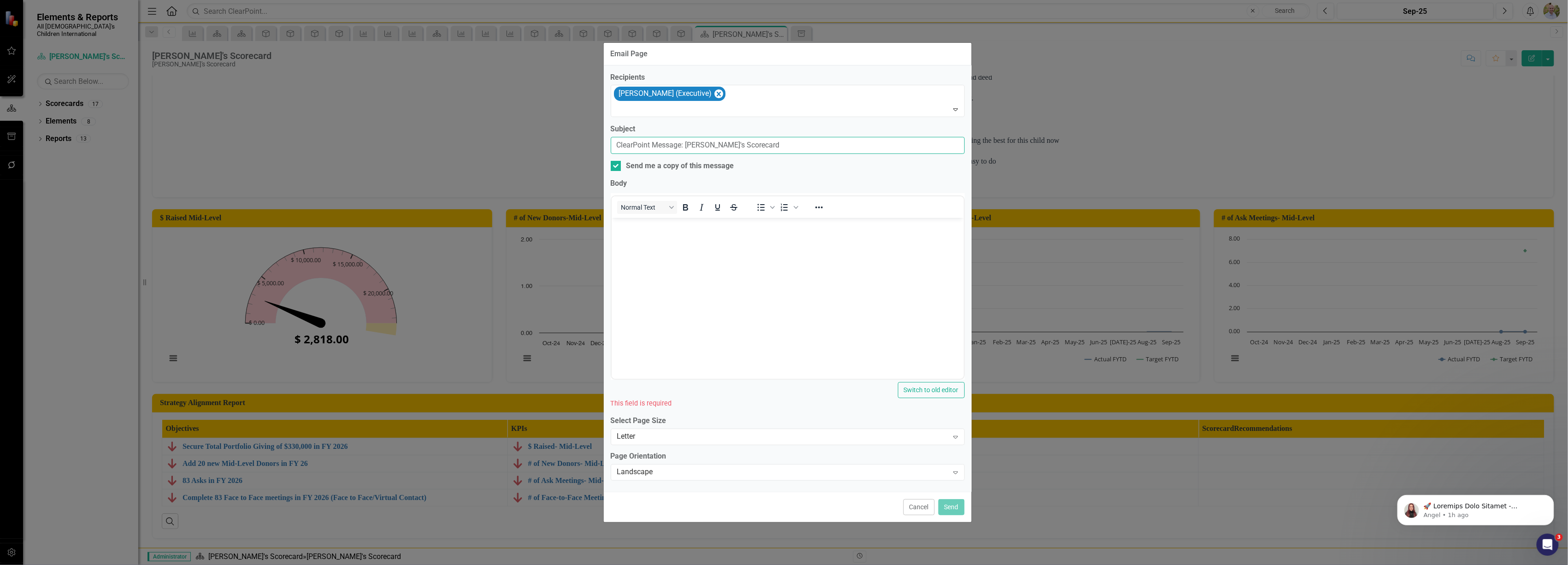
click at [696, 141] on input "ClearPoint Message: [PERSON_NAME]'s Scorecard" at bounding box center [788, 145] width 354 height 17
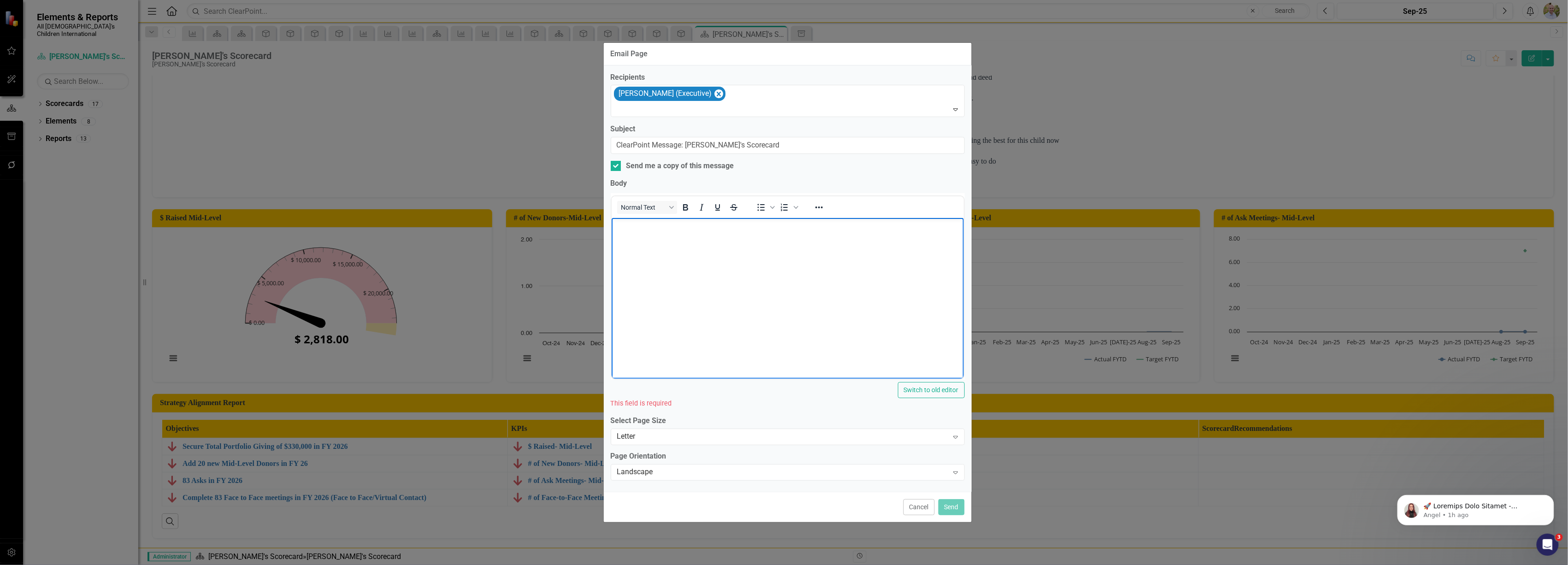
click at [667, 262] on body "Rich Text Area. Press ALT-0 for help." at bounding box center [787, 287] width 352 height 138
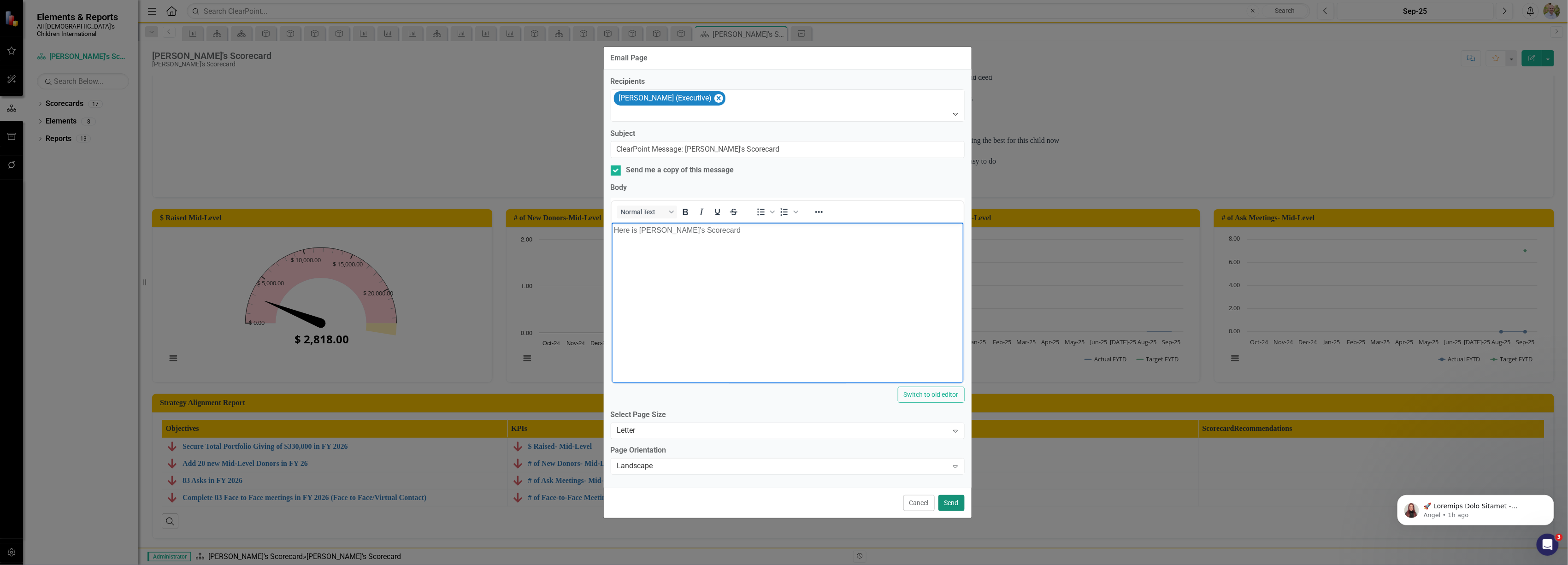
click at [950, 503] on button "Send" at bounding box center [952, 503] width 26 height 16
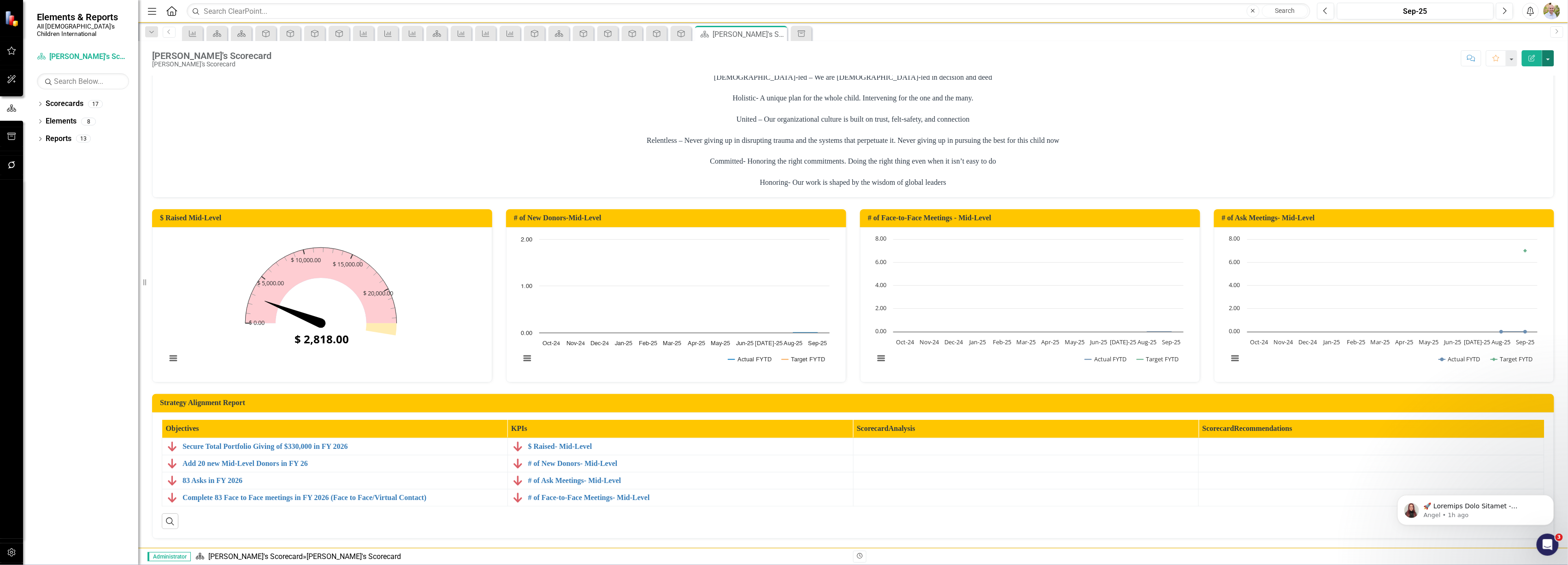
click at [1551, 58] on button "button" at bounding box center [1548, 58] width 12 height 16
click at [1524, 91] on link "Edit Report Edit Layout" at bounding box center [1517, 93] width 75 height 17
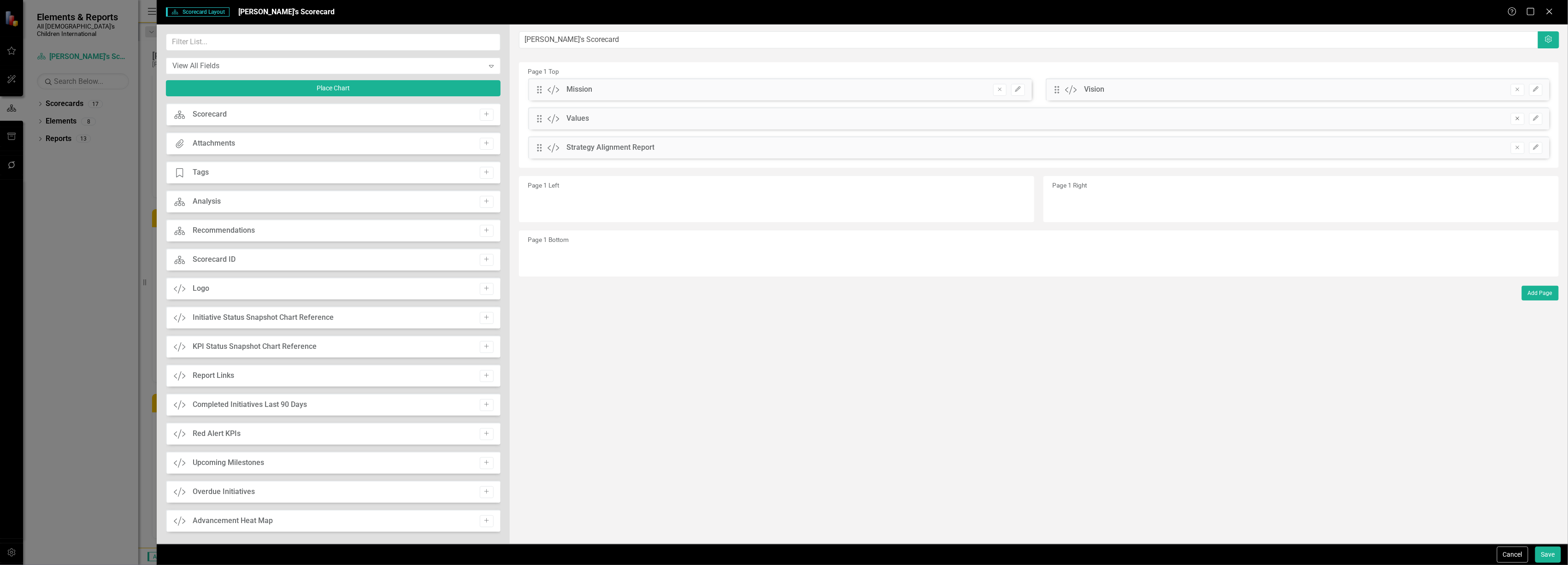
click at [1516, 119] on icon "Remove" at bounding box center [1518, 119] width 7 height 5
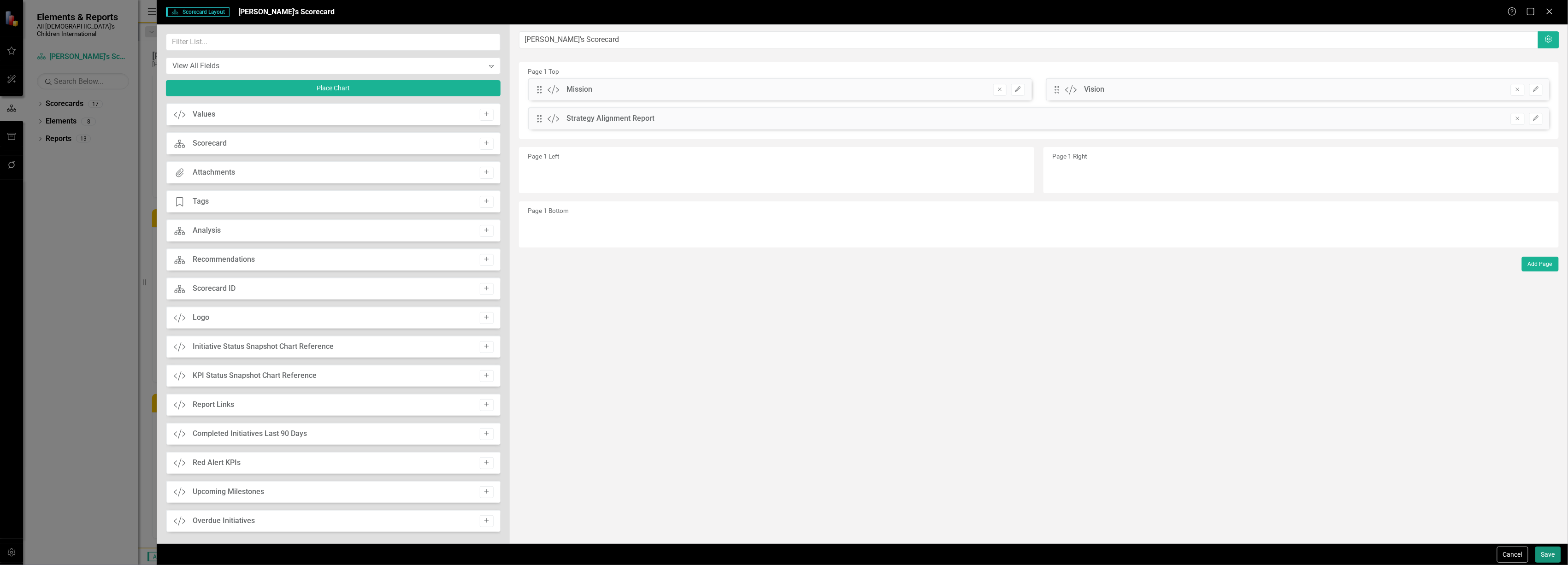
click at [1545, 550] on button "Save" at bounding box center [1549, 555] width 26 height 16
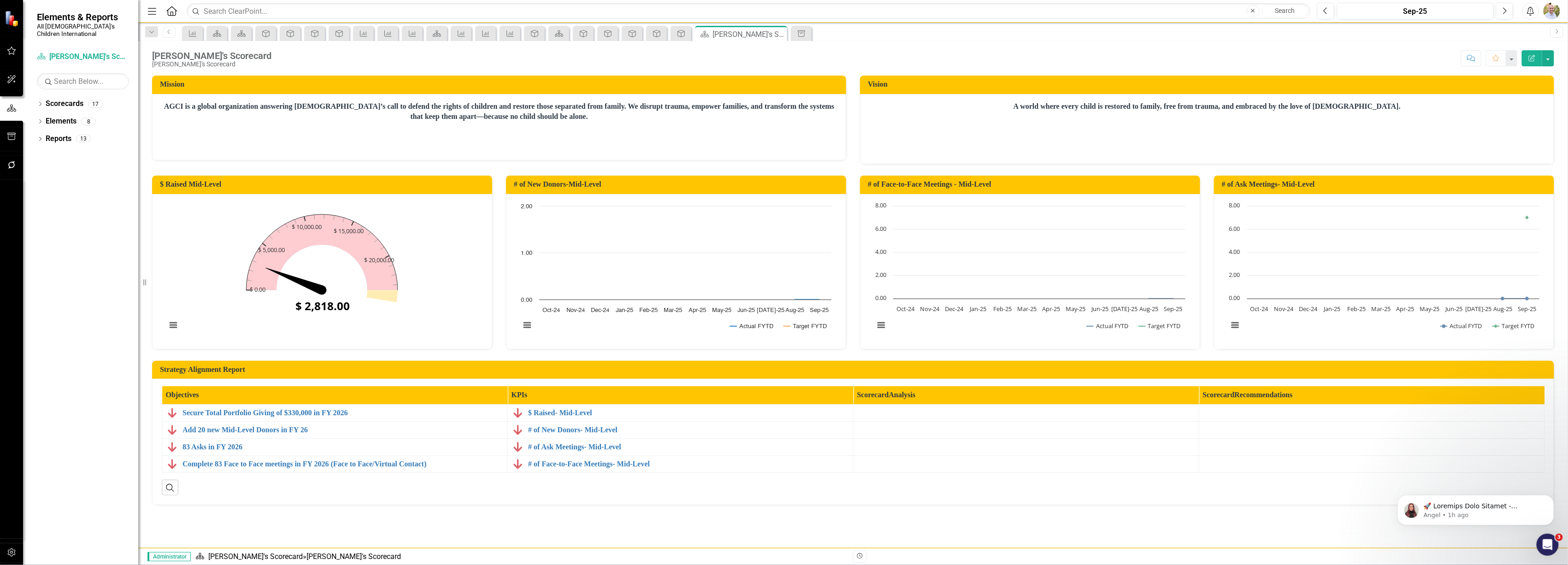
click at [1555, 56] on div "[PERSON_NAME]'s Scorecard [PERSON_NAME]'s Scorecard Score: N/A Sep-25 Completed…" at bounding box center [853, 55] width 1430 height 27
click at [1547, 56] on button "button" at bounding box center [1548, 58] width 12 height 16
click at [1537, 150] on link "Email Email Page" at bounding box center [1517, 146] width 75 height 17
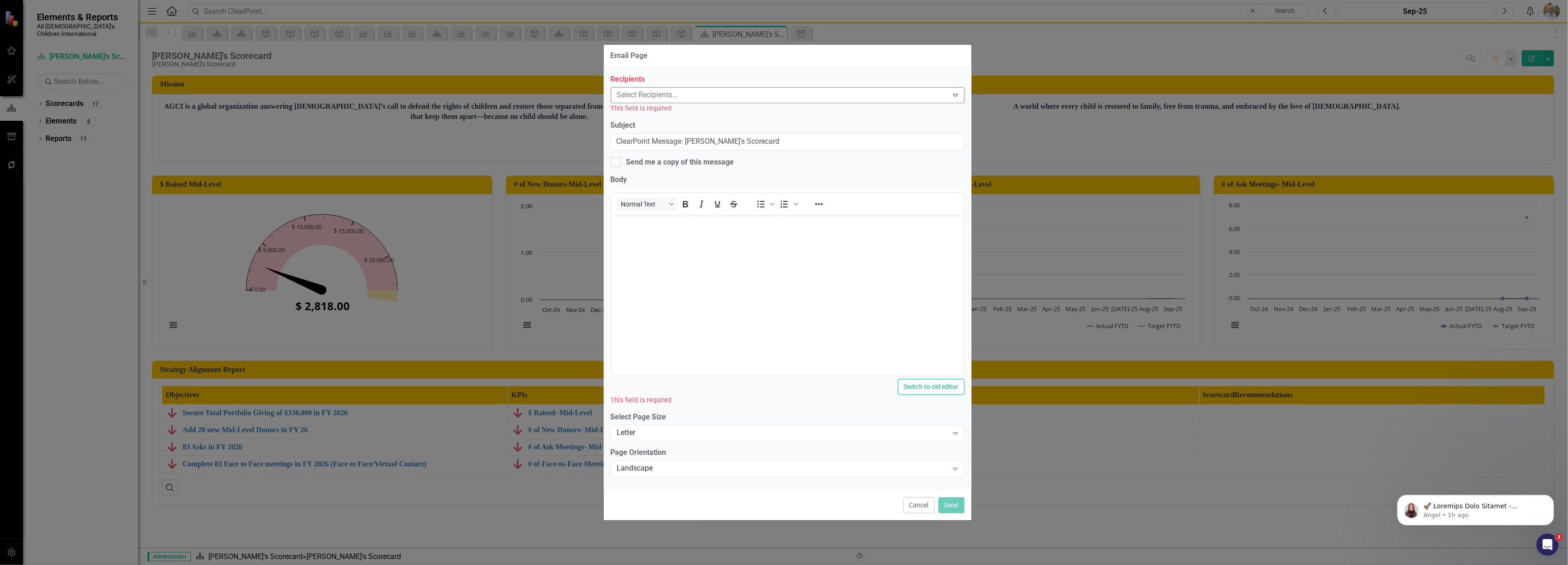
click at [764, 174] on div "Recipients Select Recipients... Expand This field is required Subject ClearPoin…" at bounding box center [788, 279] width 368 height 423
click at [738, 87] on div "Select Recipients... Expand" at bounding box center [788, 95] width 354 height 16
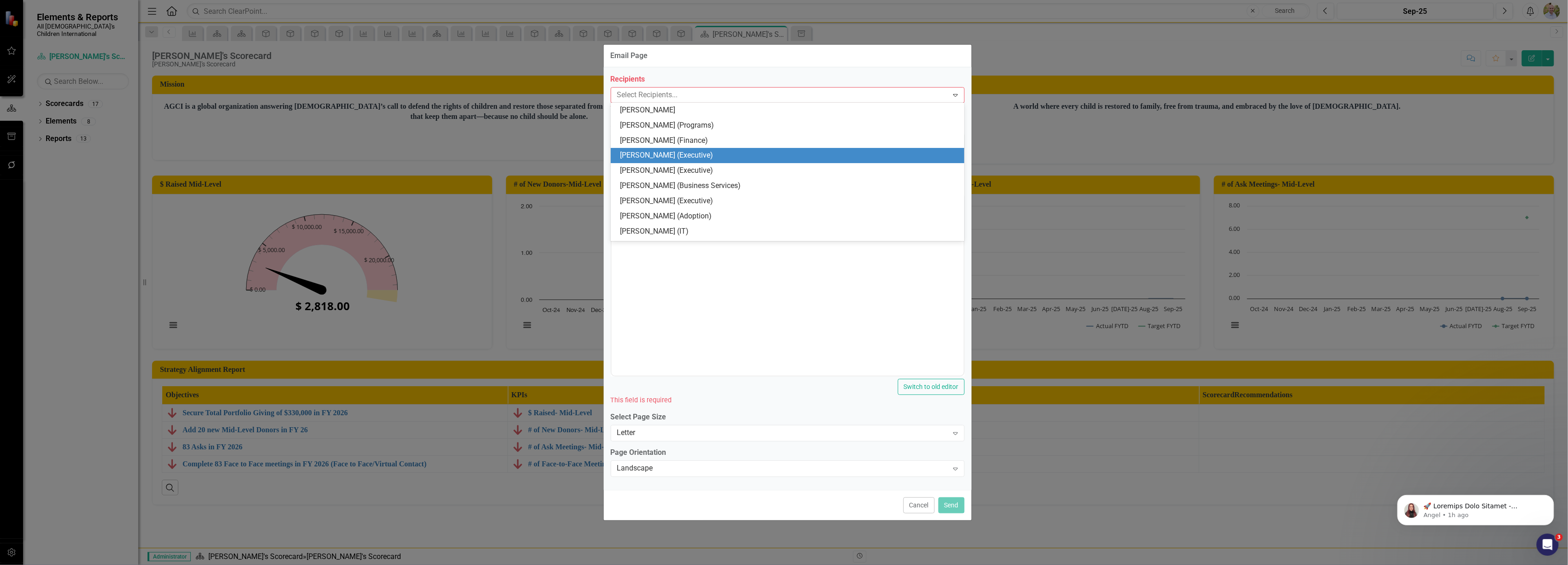
click at [691, 155] on div "[PERSON_NAME] (Executive)" at bounding box center [789, 155] width 339 height 10
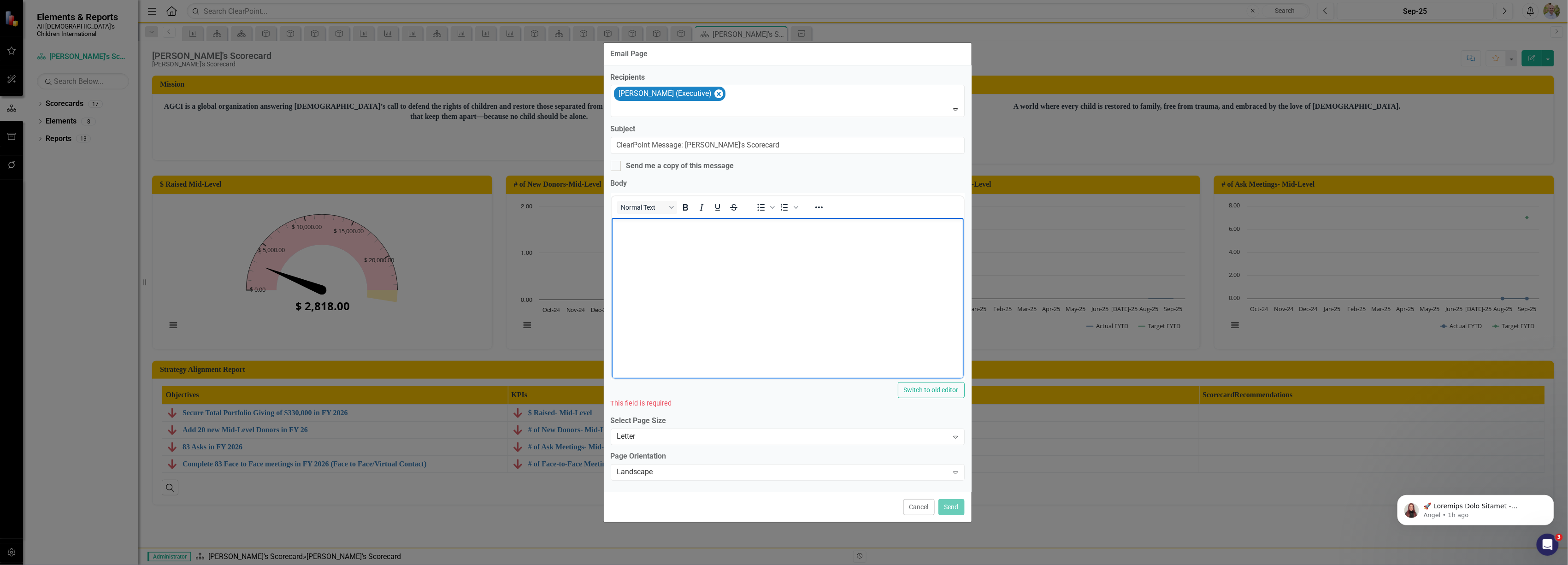
click at [619, 251] on body "Rich Text Area. Press ALT-0 for help." at bounding box center [787, 287] width 352 height 138
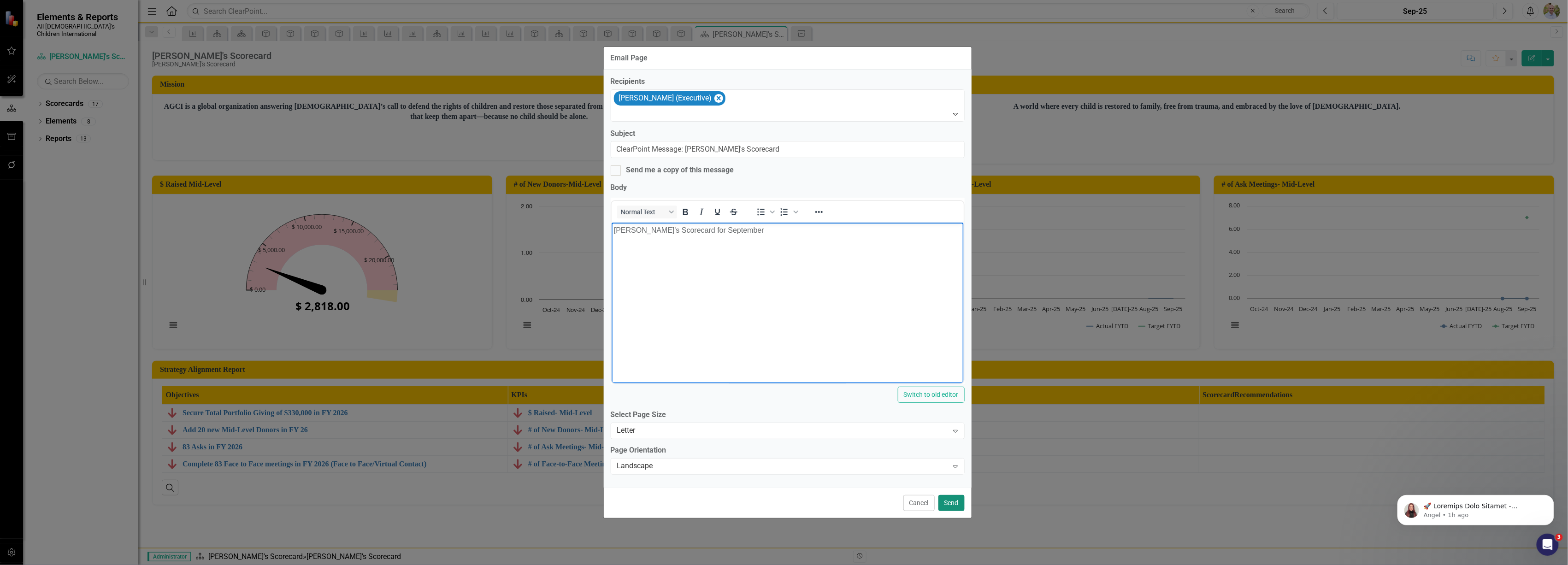
click at [949, 507] on button "Send" at bounding box center [952, 503] width 26 height 16
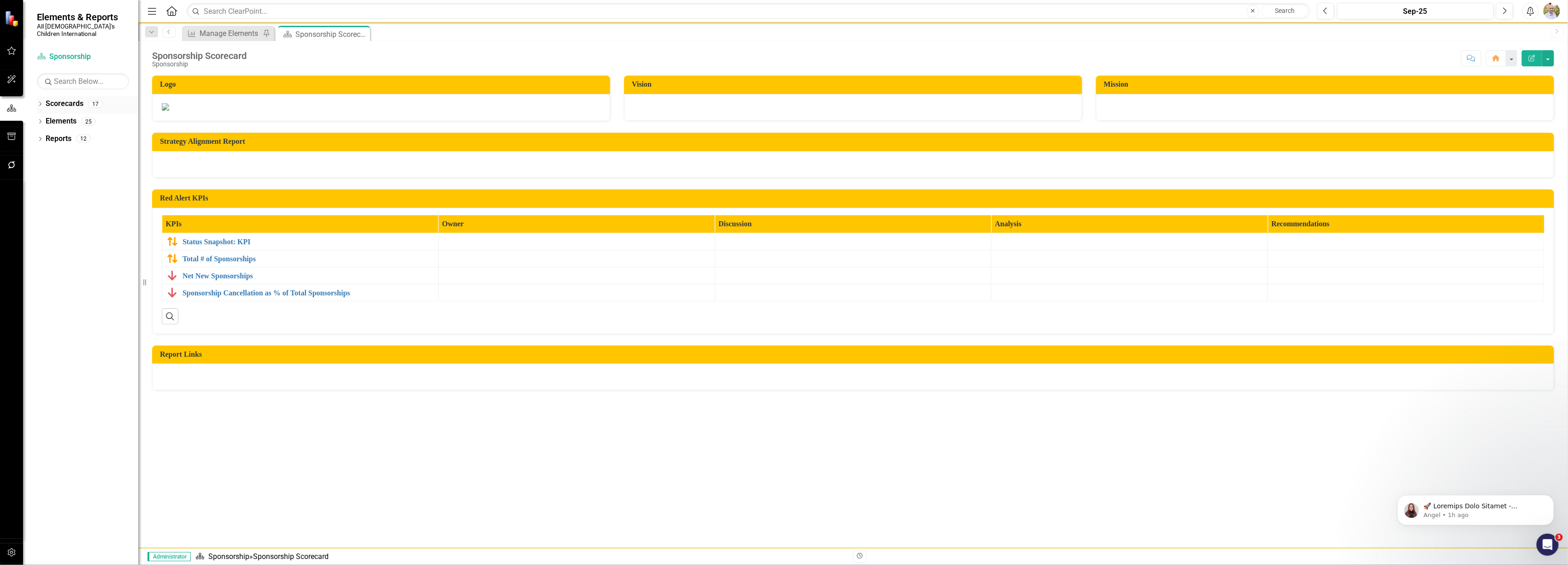
click at [41, 102] on icon "Dropdown" at bounding box center [40, 104] width 6 height 5
click at [41, 119] on icon "Dropdown" at bounding box center [45, 122] width 7 height 5
click at [54, 136] on icon at bounding box center [54, 138] width 2 height 5
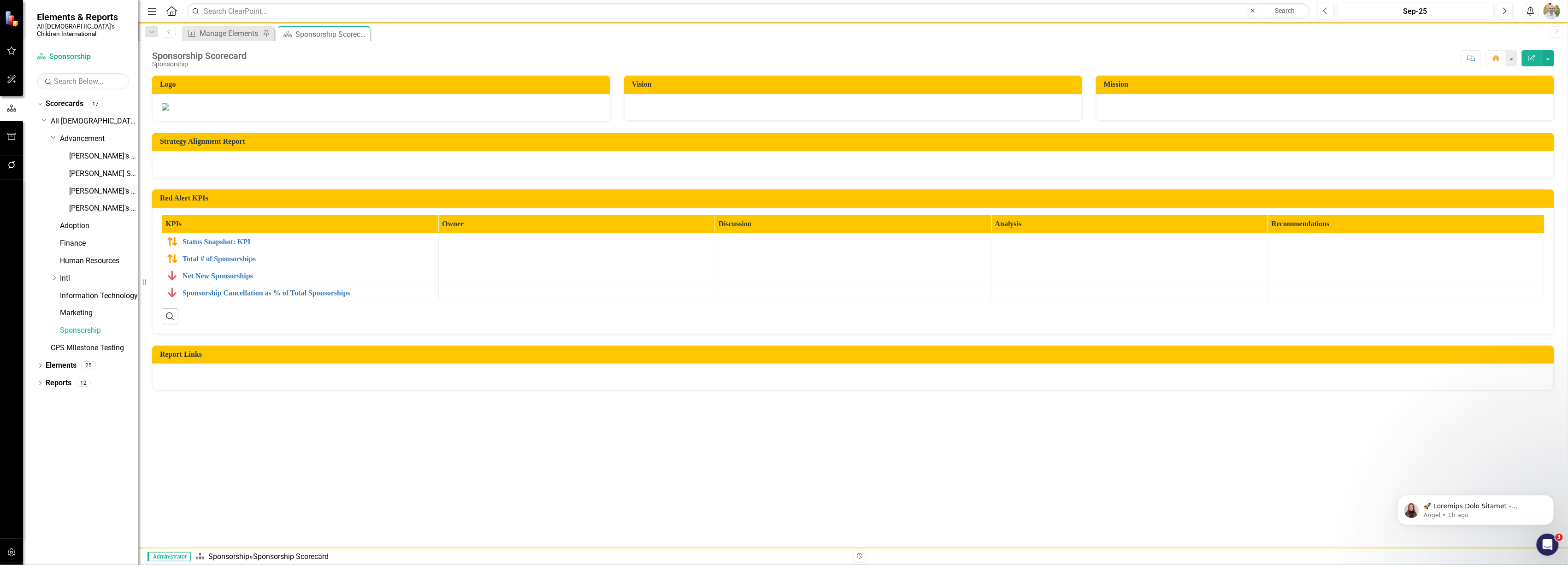
click at [72, 186] on link "[PERSON_NAME]'s Scorecard" at bounding box center [104, 191] width 69 height 10
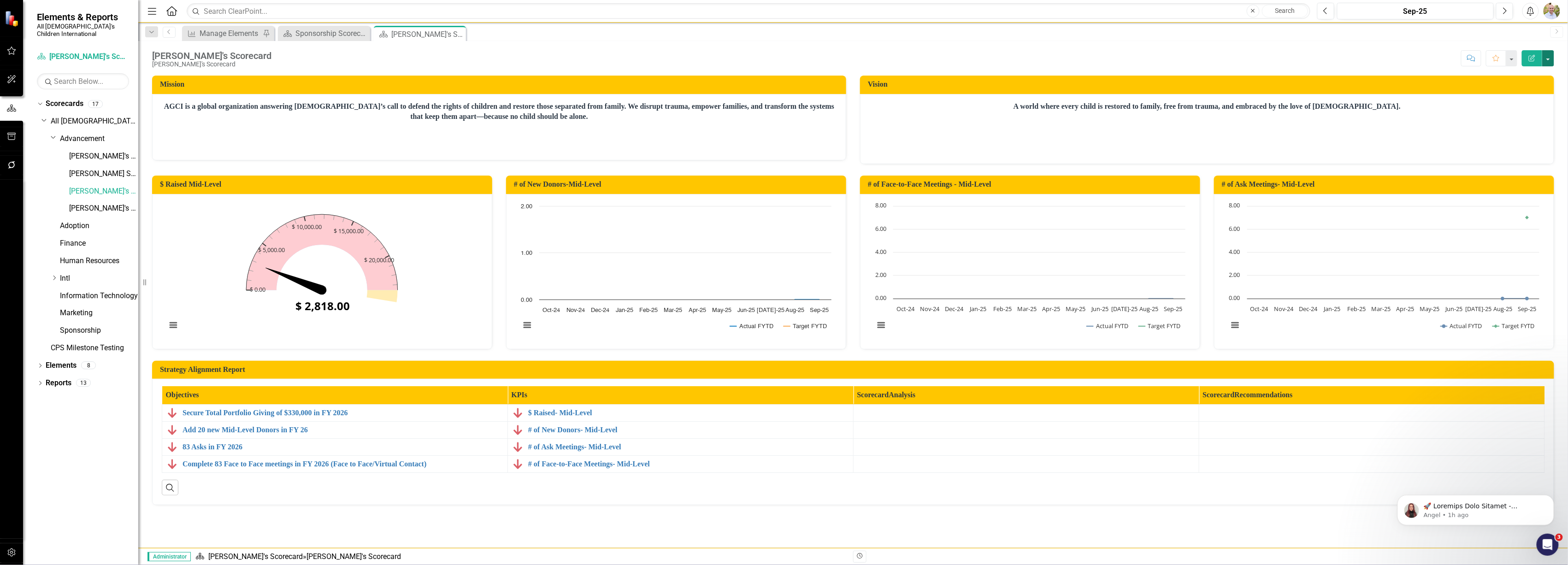
click at [1552, 54] on button "button" at bounding box center [1548, 58] width 12 height 16
click at [1533, 70] on link "Edit Edit Scorecard" at bounding box center [1517, 76] width 75 height 17
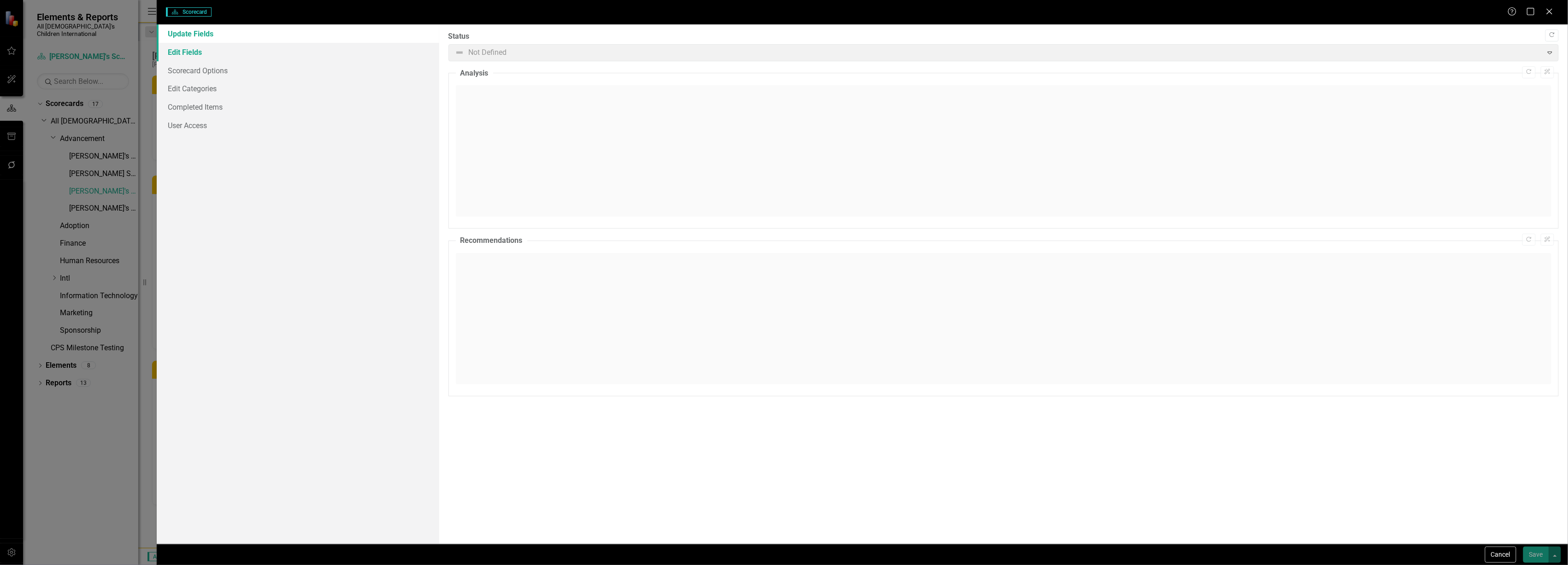
click at [257, 58] on link "Edit Fields" at bounding box center [297, 51] width 282 height 19
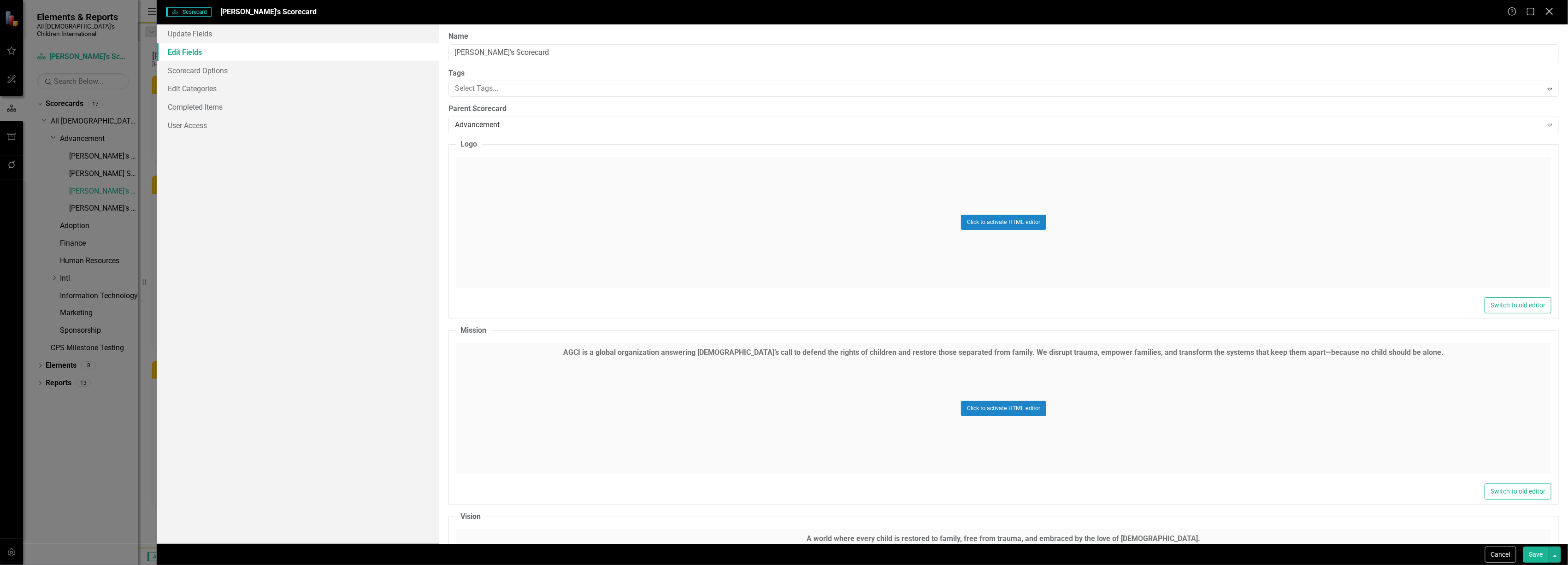
click at [1549, 11] on icon at bounding box center [1549, 11] width 7 height 7
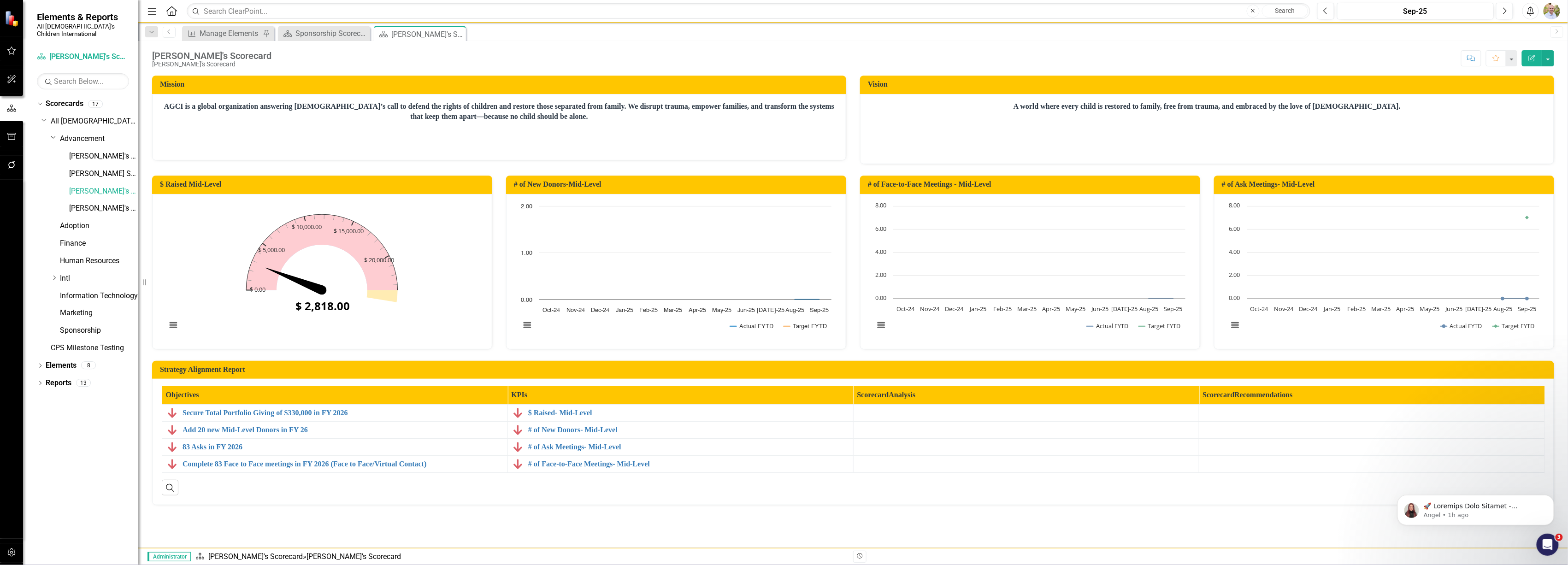
click at [806, 89] on td "Mission" at bounding box center [500, 85] width 682 height 15
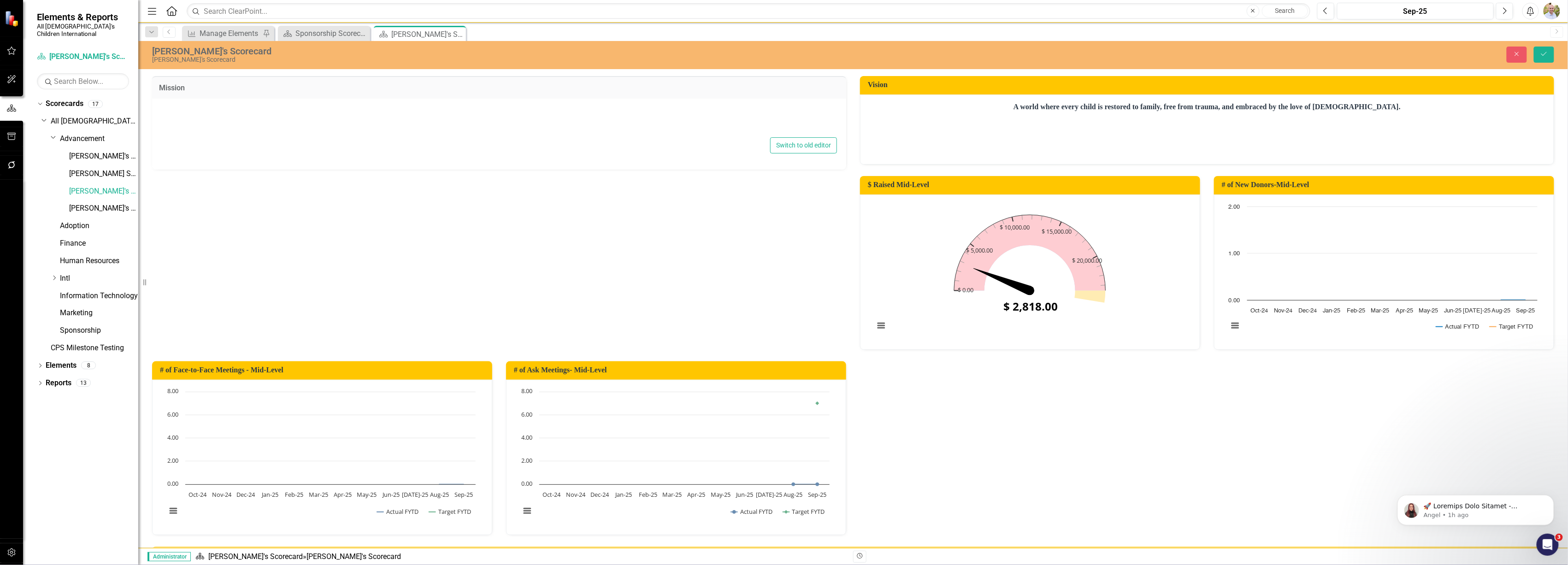
type textarea "<p style="text-align: center;"><strong>AGCI is a global organization answering …"
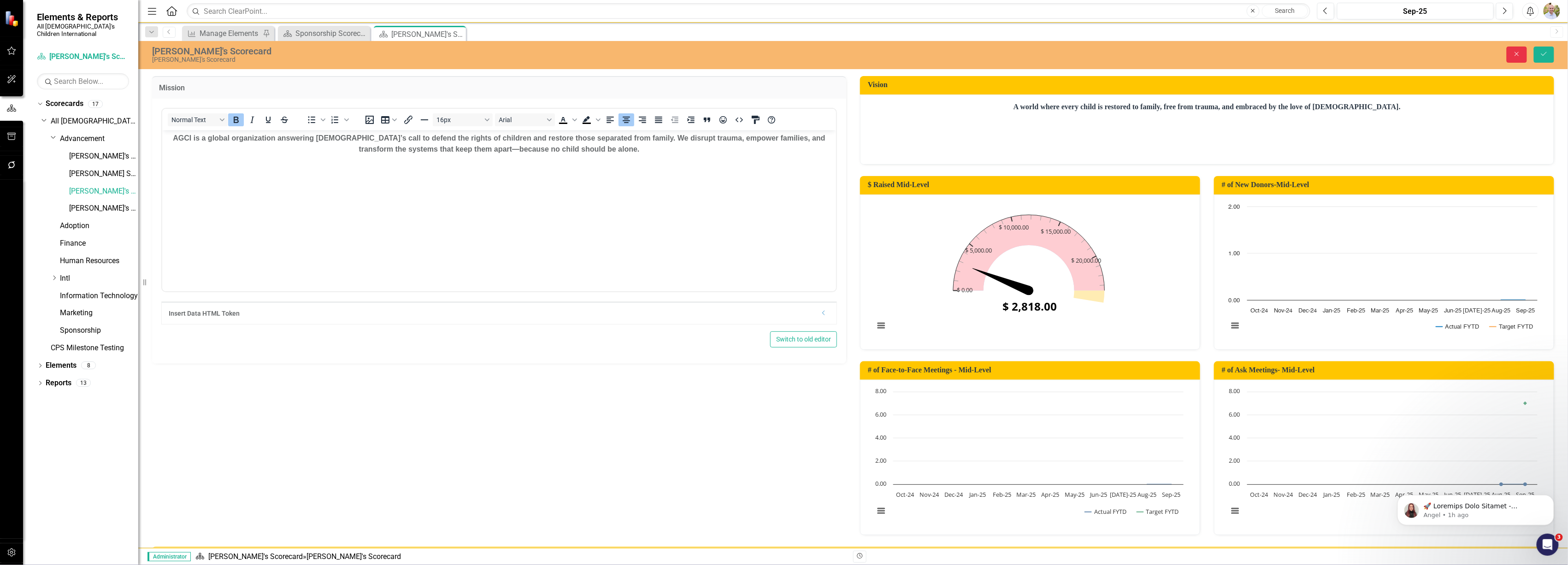
click at [1513, 56] on icon "Close" at bounding box center [1517, 54] width 8 height 6
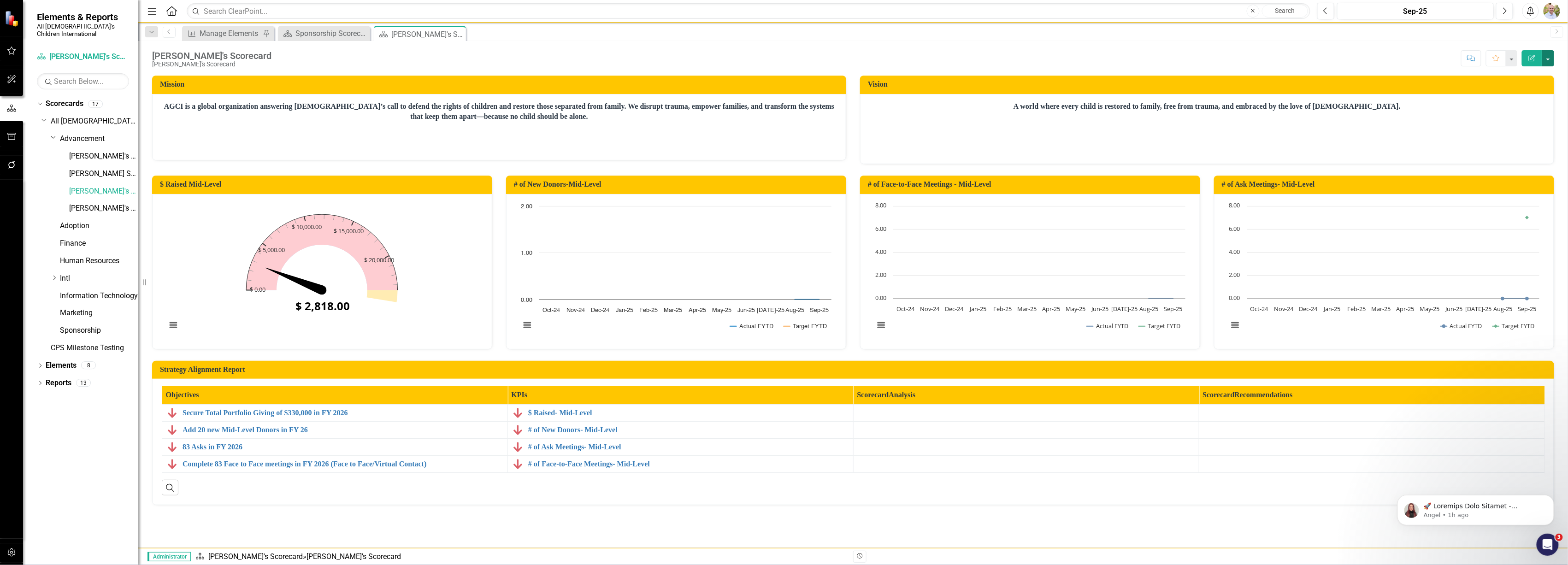
click at [1551, 58] on button "button" at bounding box center [1548, 58] width 12 height 16
click at [1525, 89] on link "Edit Report Edit Layout" at bounding box center [1517, 93] width 75 height 17
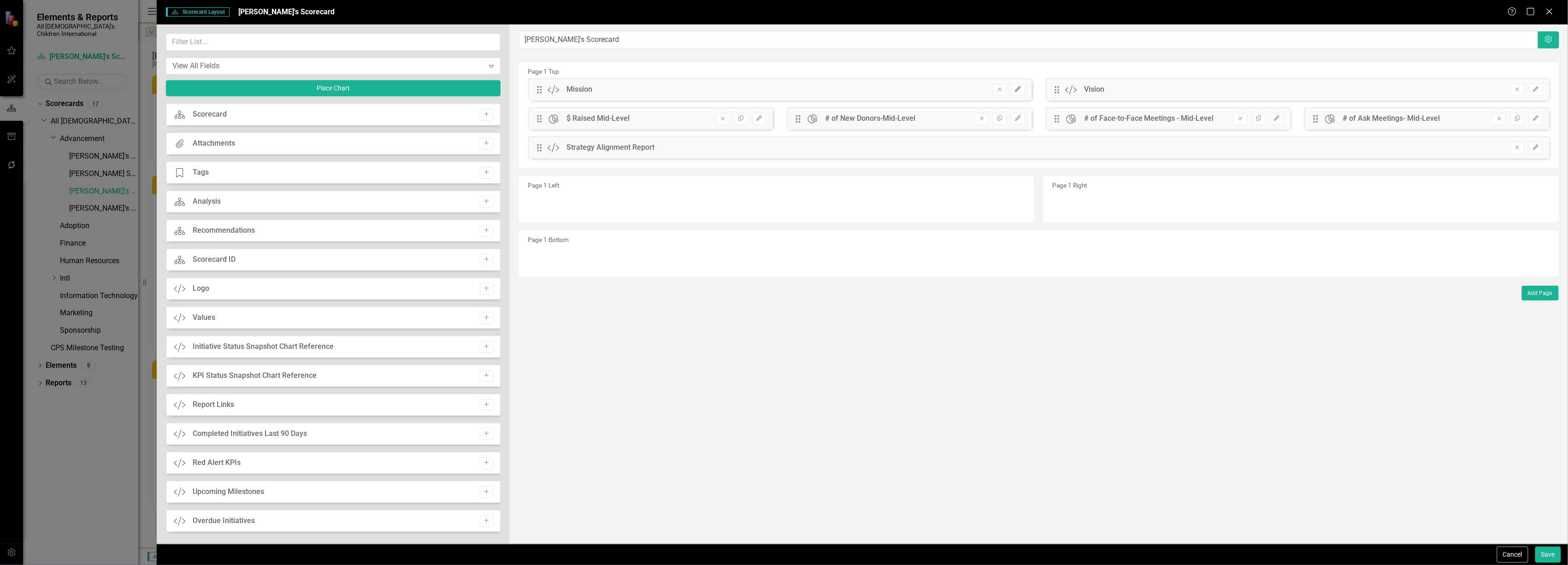
click at [1015, 88] on icon "Edit" at bounding box center [1018, 89] width 7 height 5
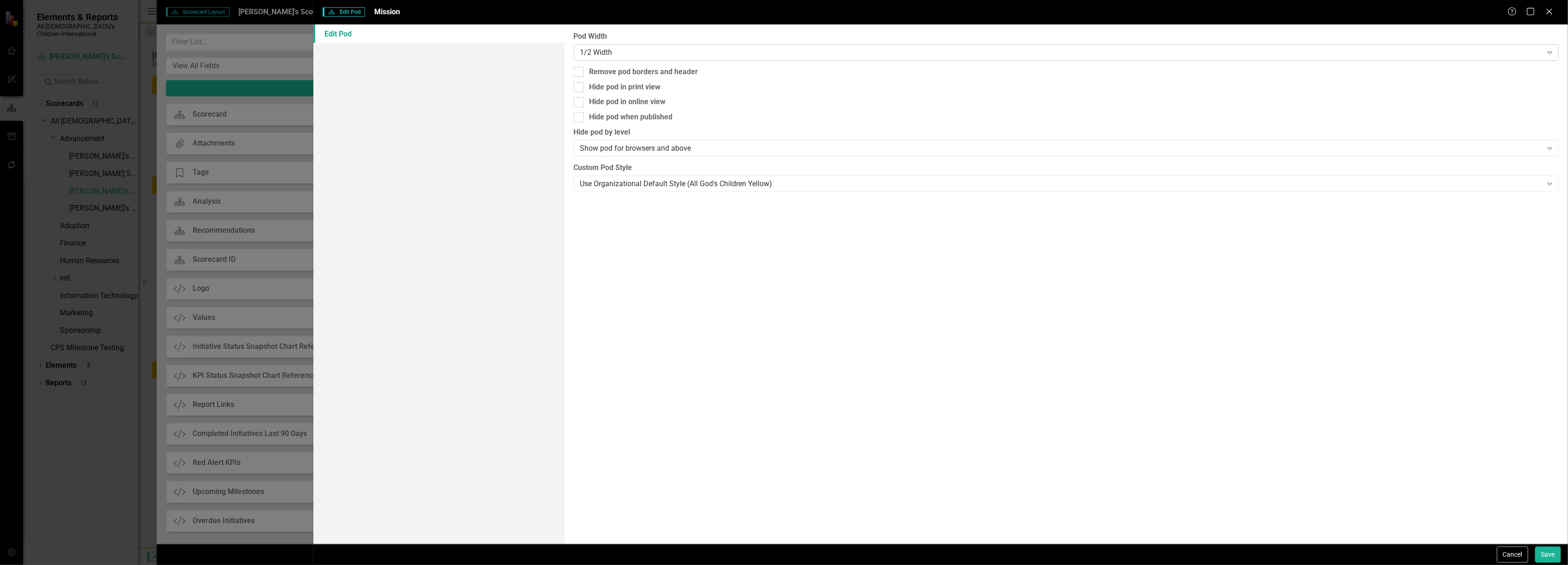
click at [819, 53] on div "1/2 Width" at bounding box center [1061, 51] width 962 height 10
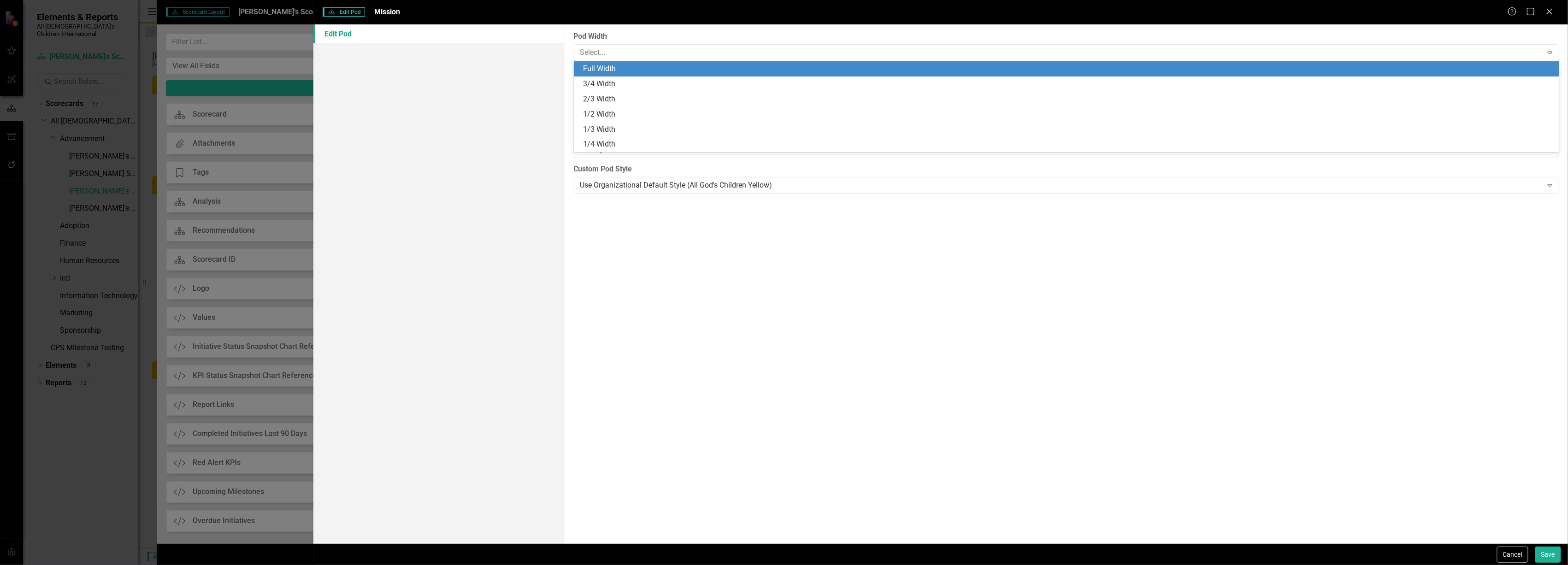
click at [803, 69] on div "Full Width" at bounding box center [1068, 69] width 971 height 10
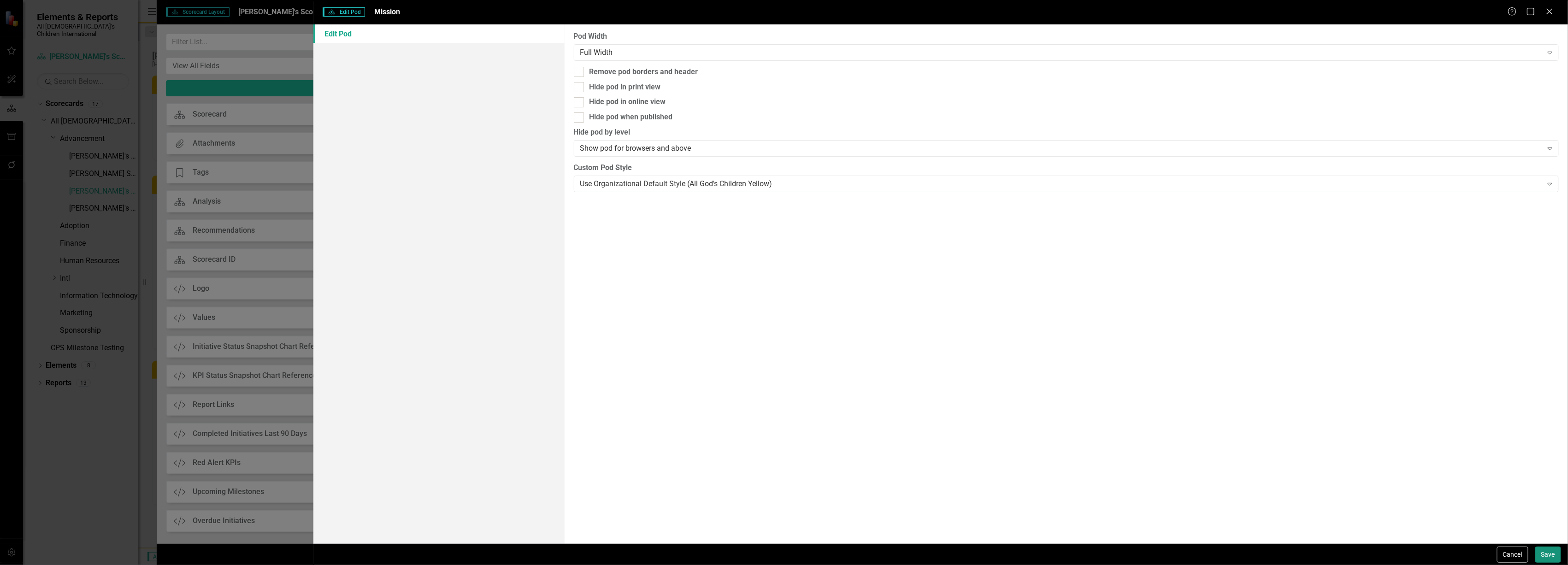
click at [1547, 552] on button "Save" at bounding box center [1549, 555] width 26 height 16
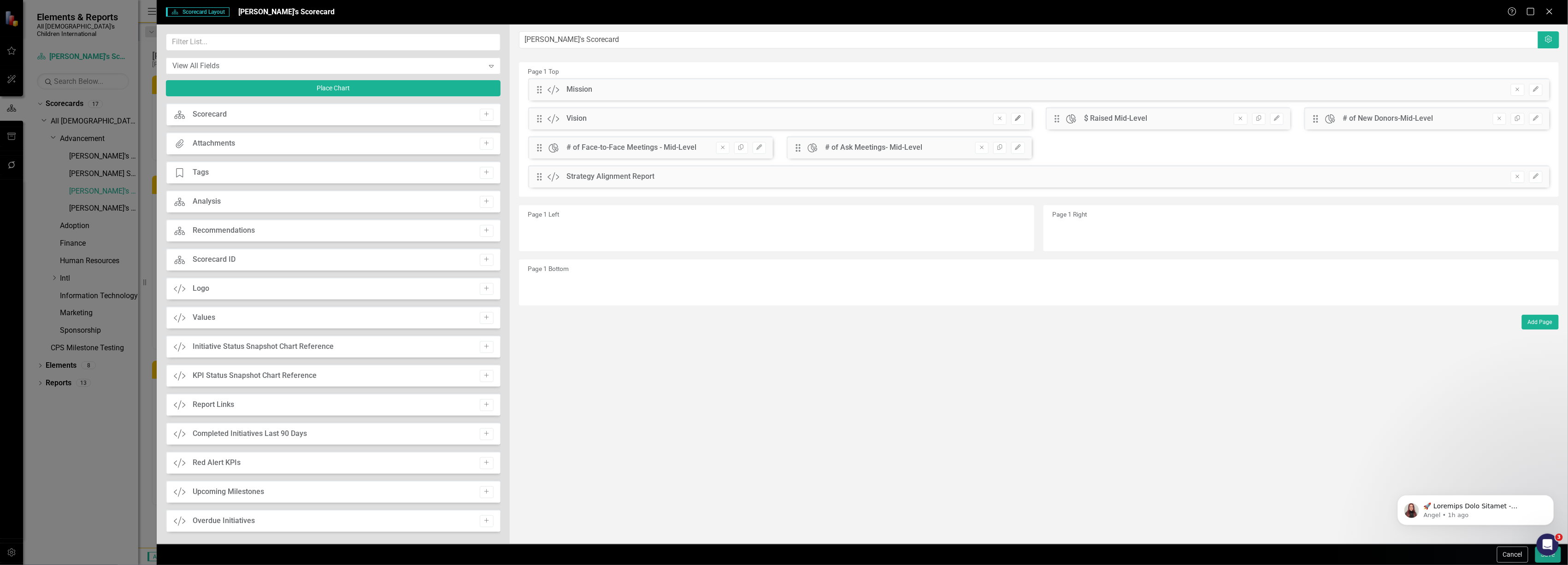
click at [1018, 118] on icon "Edit" at bounding box center [1018, 119] width 7 height 5
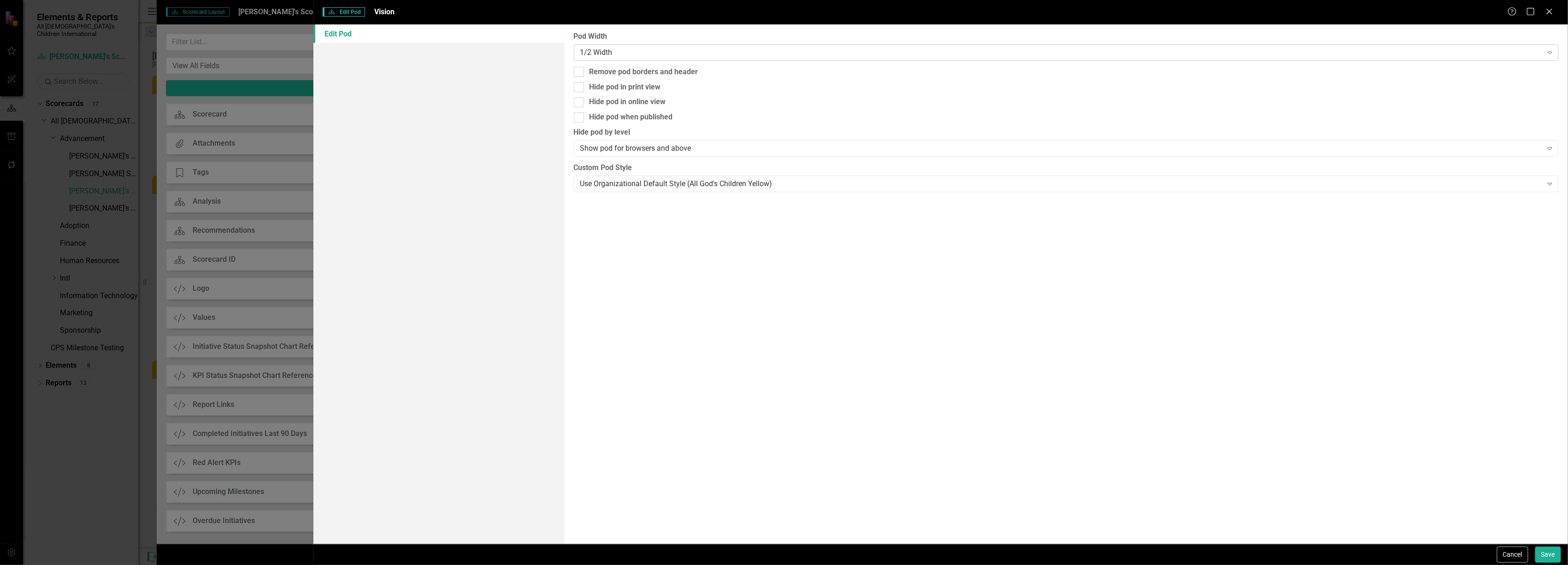
click at [850, 60] on div "1/2 Width Expand" at bounding box center [1066, 52] width 985 height 16
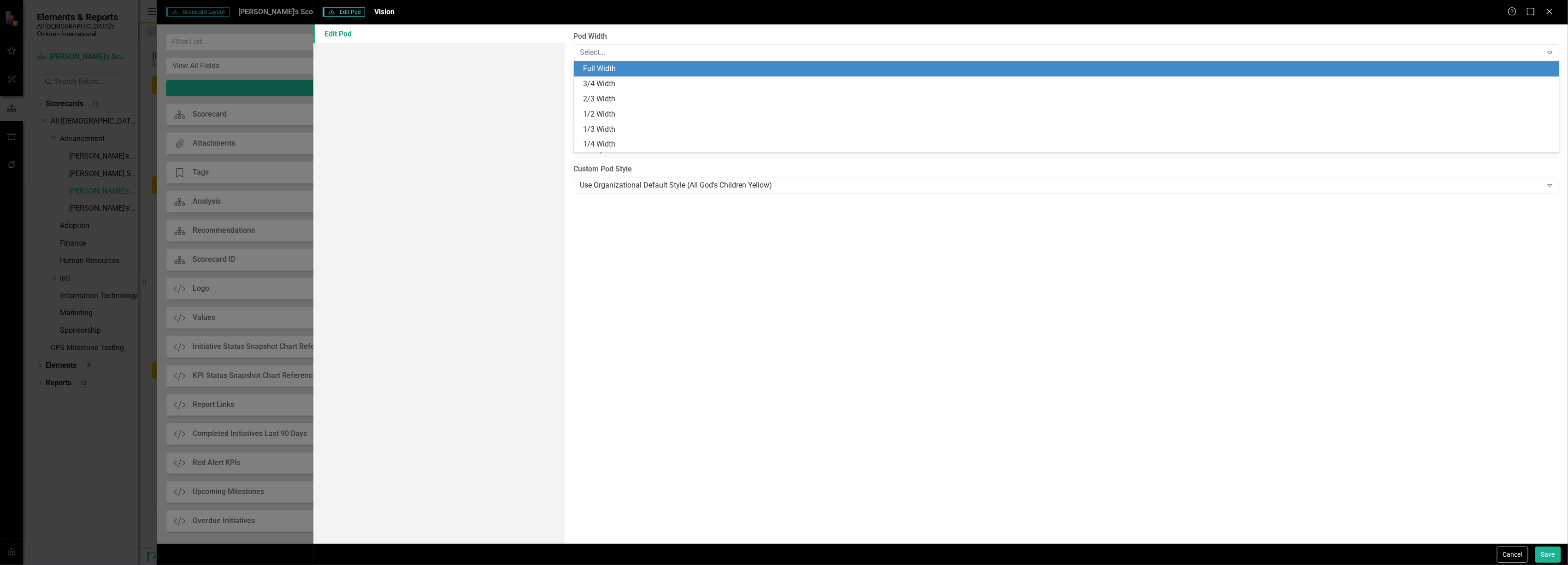
click at [814, 71] on div "Full Width" at bounding box center [1068, 69] width 971 height 10
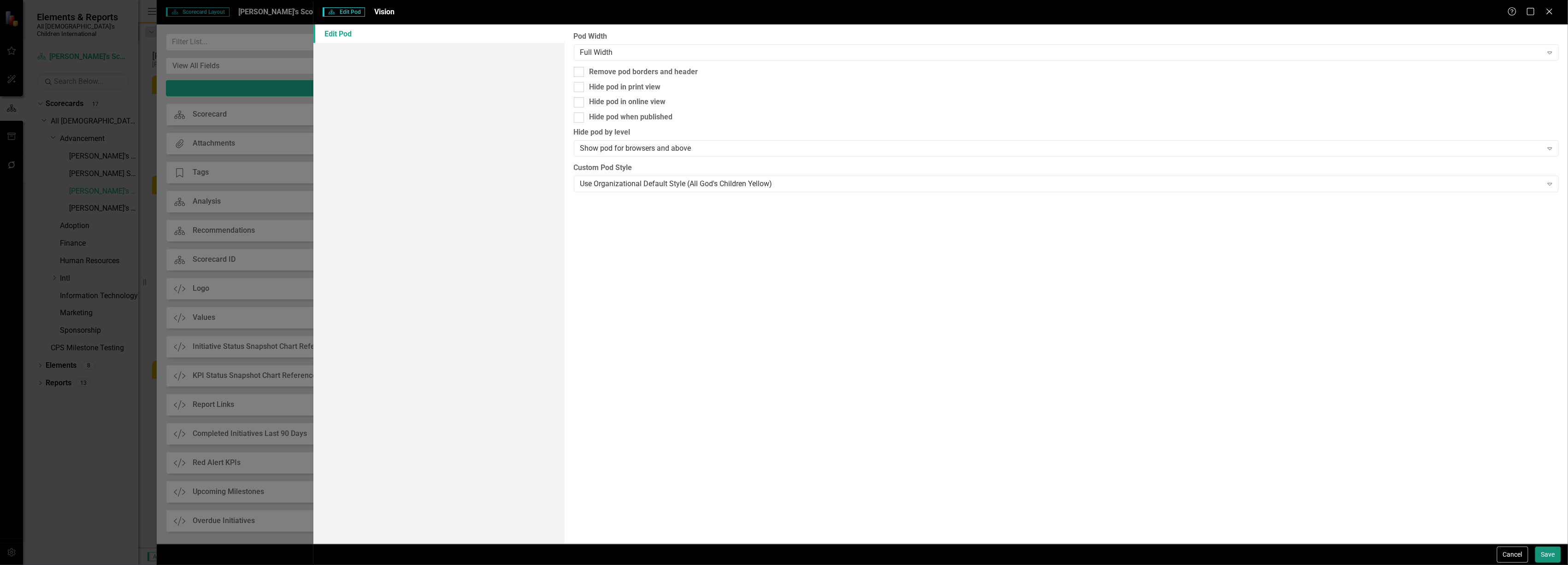
click at [1546, 557] on button "Save" at bounding box center [1549, 555] width 26 height 16
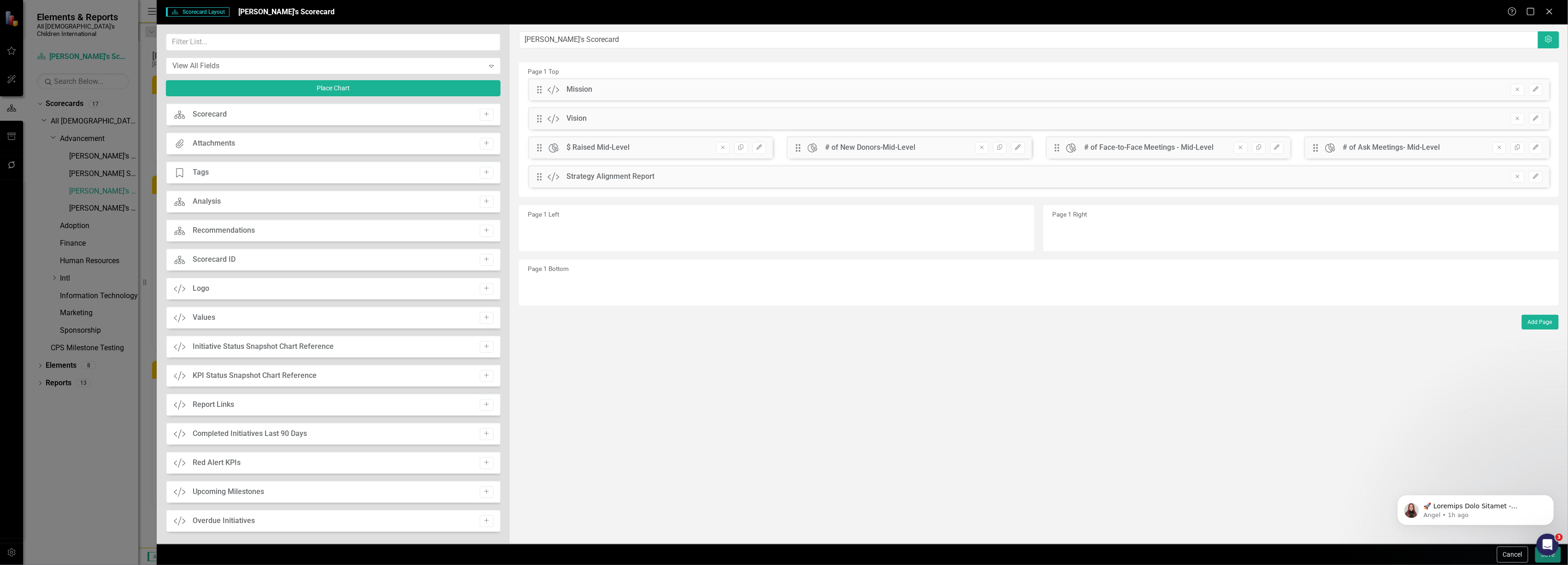
click at [1546, 560] on button "Save" at bounding box center [1549, 555] width 26 height 16
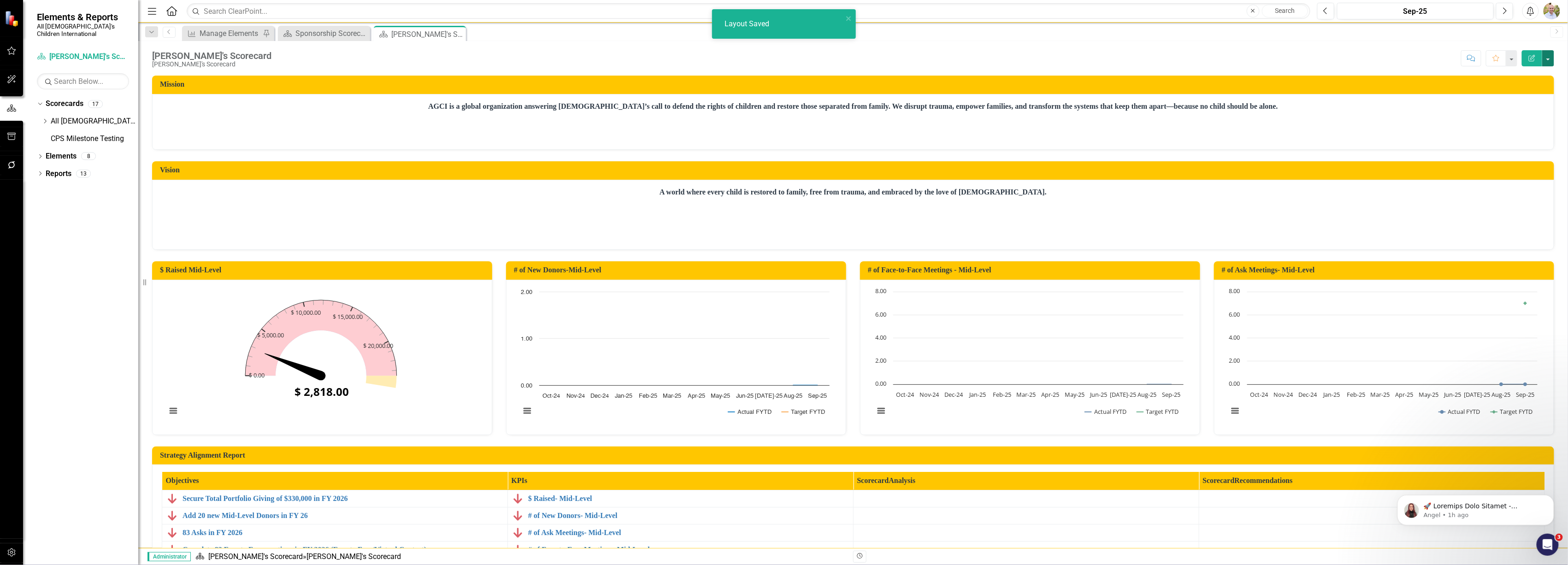
click at [1551, 56] on button "button" at bounding box center [1548, 58] width 12 height 16
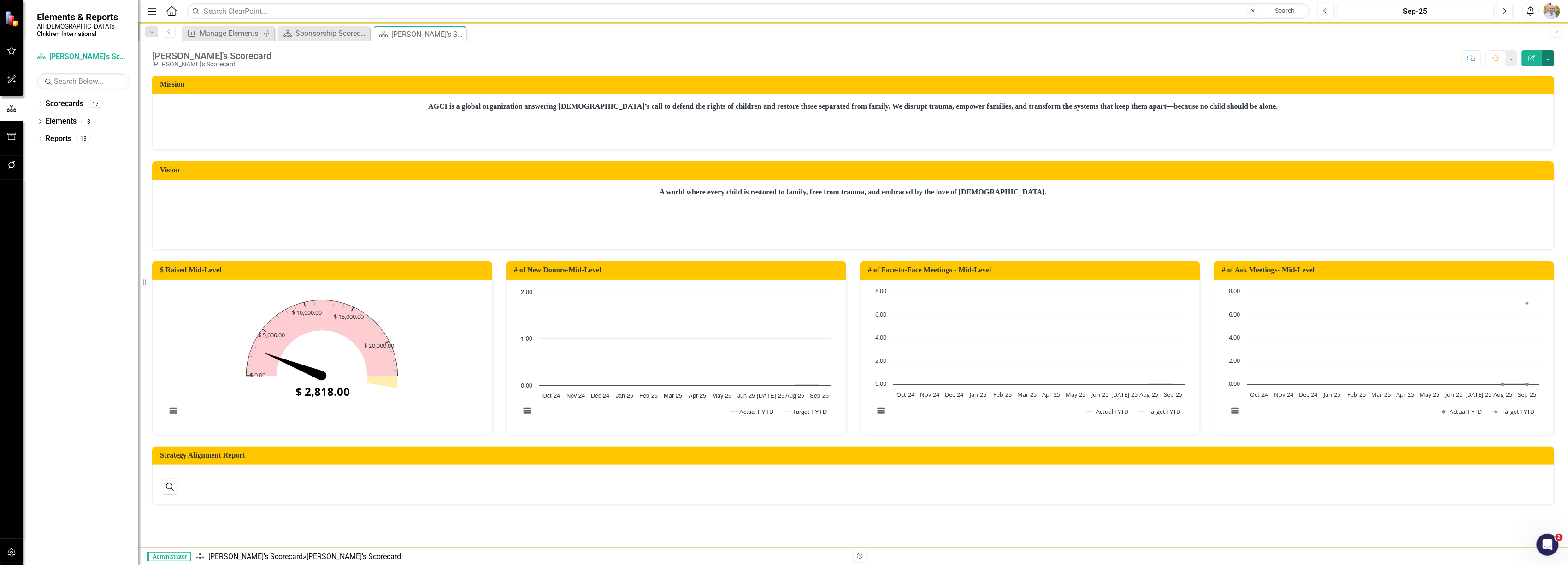
click at [1551, 56] on button "button" at bounding box center [1548, 58] width 12 height 16
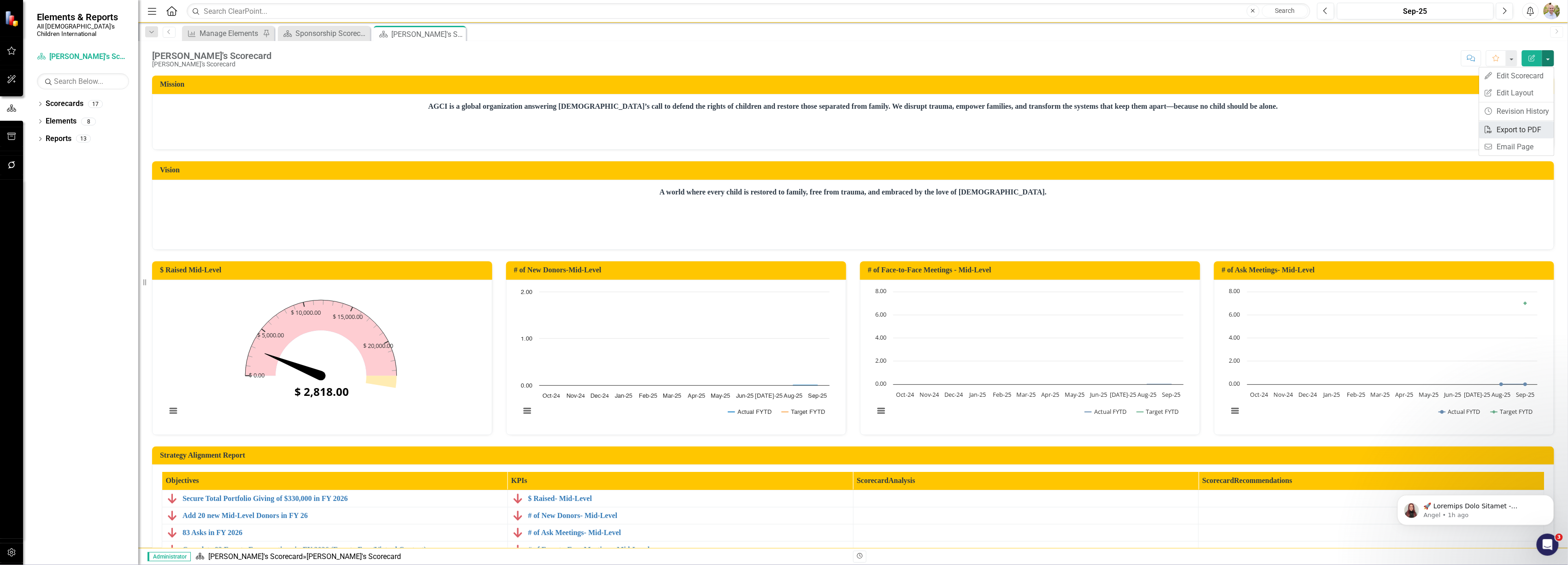
click at [1522, 130] on link "PDF Export to PDF" at bounding box center [1517, 130] width 75 height 17
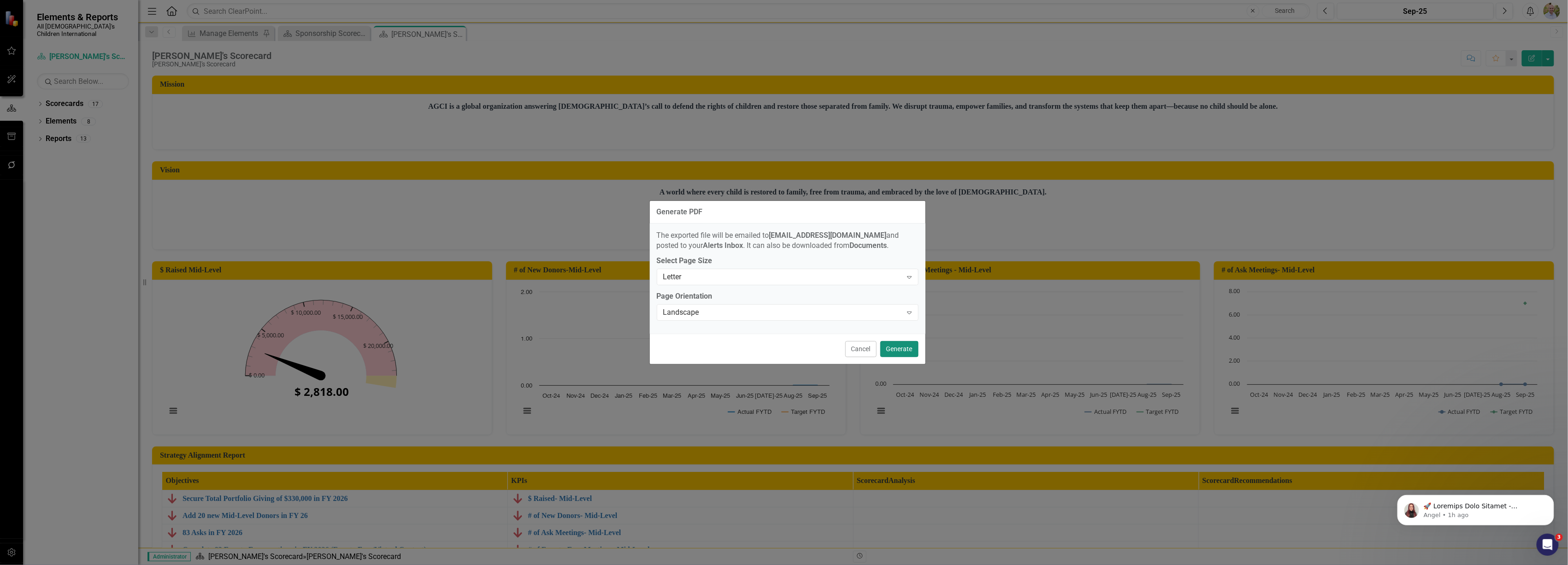
click at [893, 353] on button "Generate" at bounding box center [899, 349] width 38 height 16
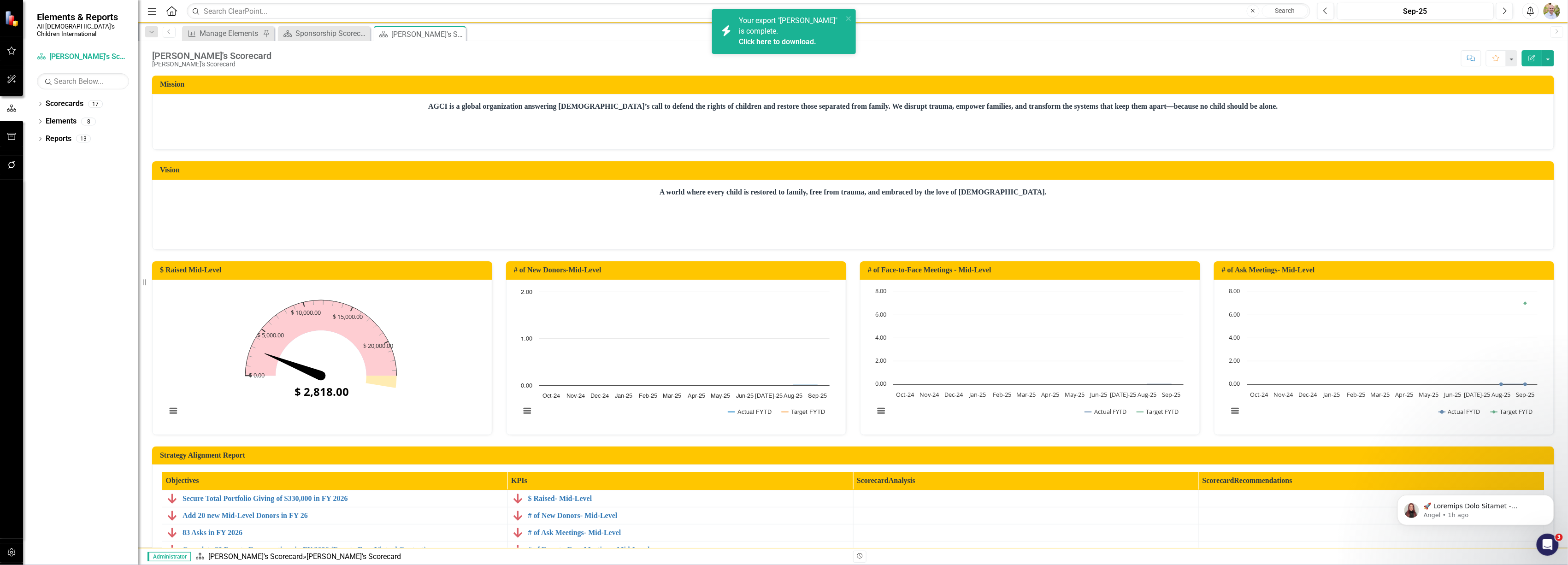
click at [741, 38] on link "Click here to download." at bounding box center [777, 41] width 78 height 9
click at [1551, 59] on button "button" at bounding box center [1548, 58] width 12 height 16
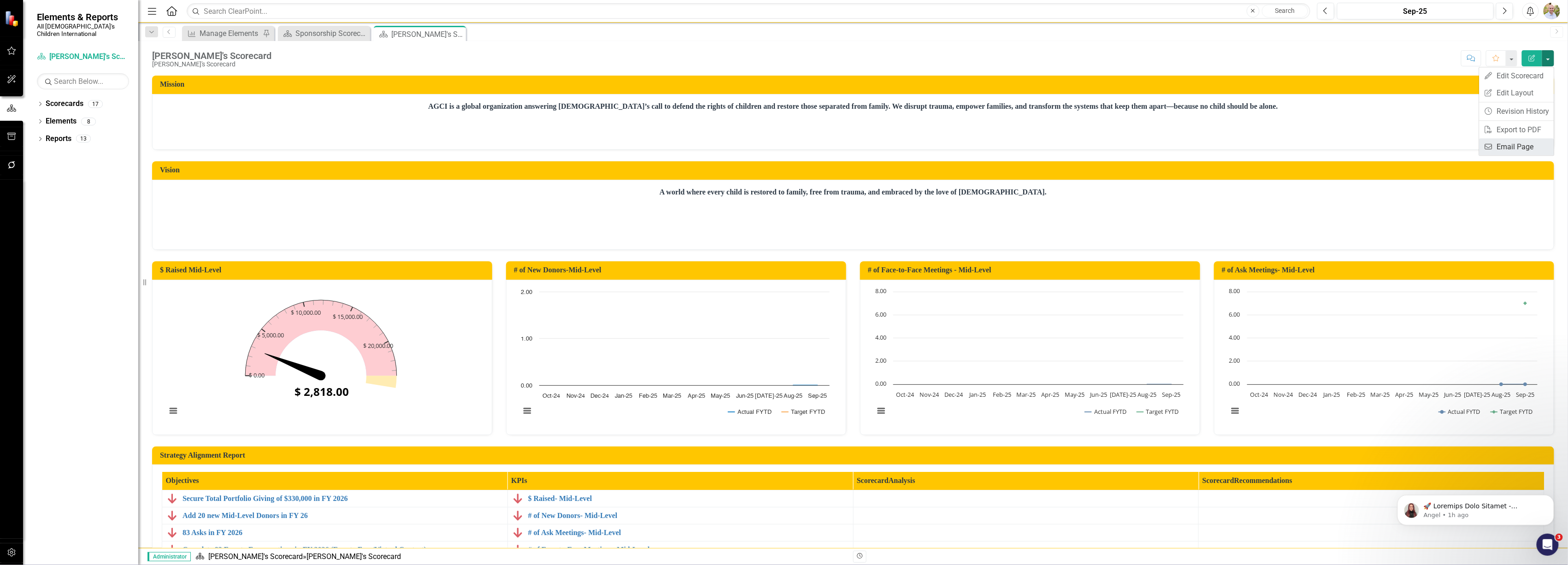
click at [1520, 142] on link "Email Email Page" at bounding box center [1517, 146] width 75 height 17
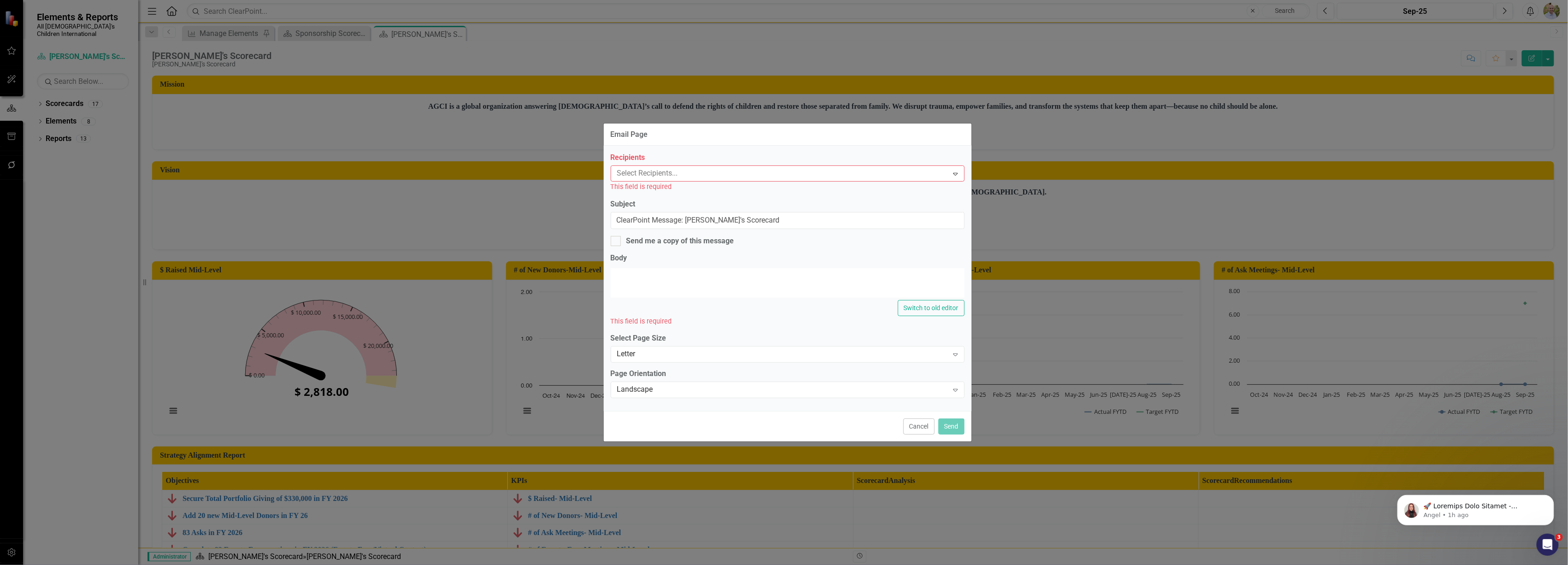
click at [787, 159] on div "Recipients Select Recipients... Expand This field is required Subject ClearPoin…" at bounding box center [788, 278] width 368 height 266
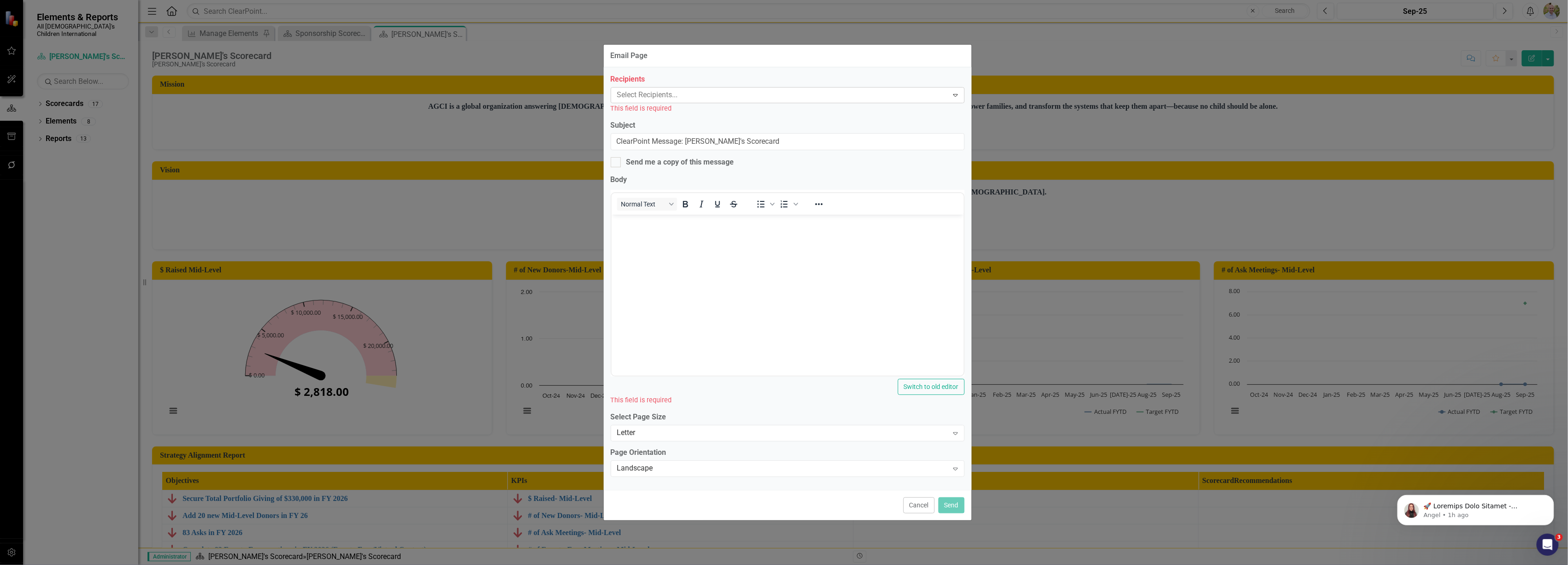
click at [736, 91] on div at bounding box center [781, 95] width 335 height 12
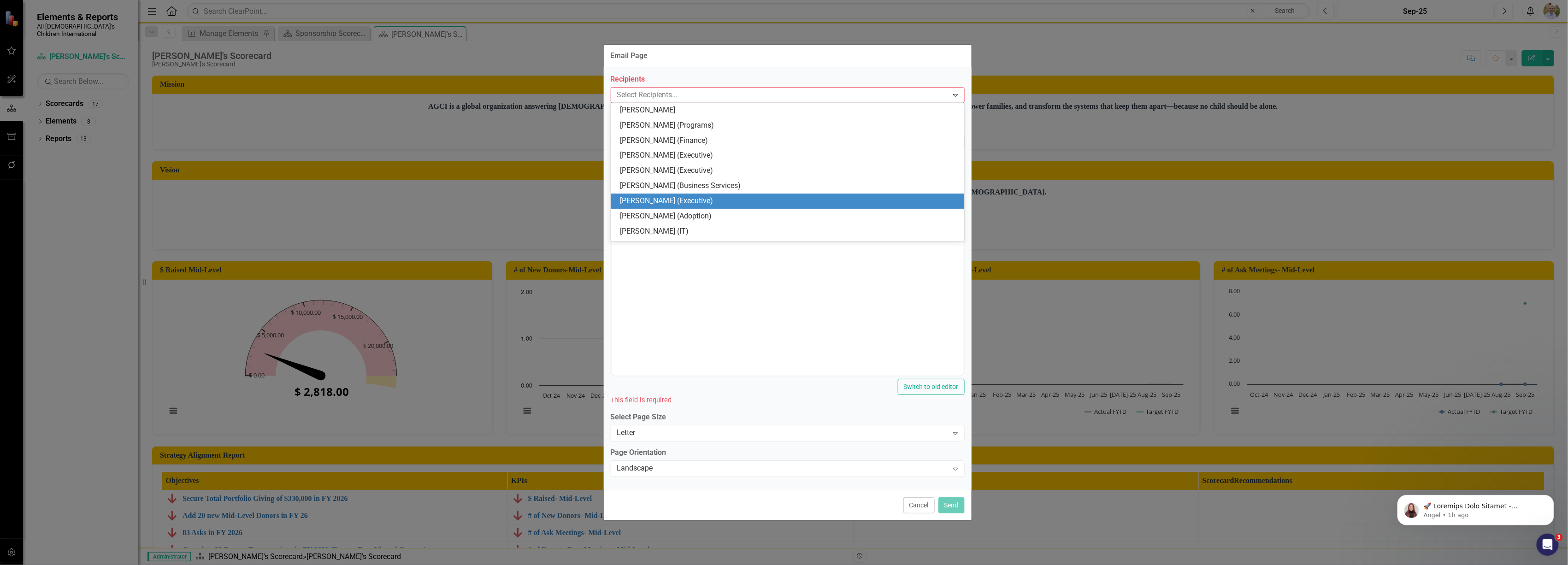
click at [716, 201] on div "[PERSON_NAME] (Executive)" at bounding box center [789, 200] width 339 height 10
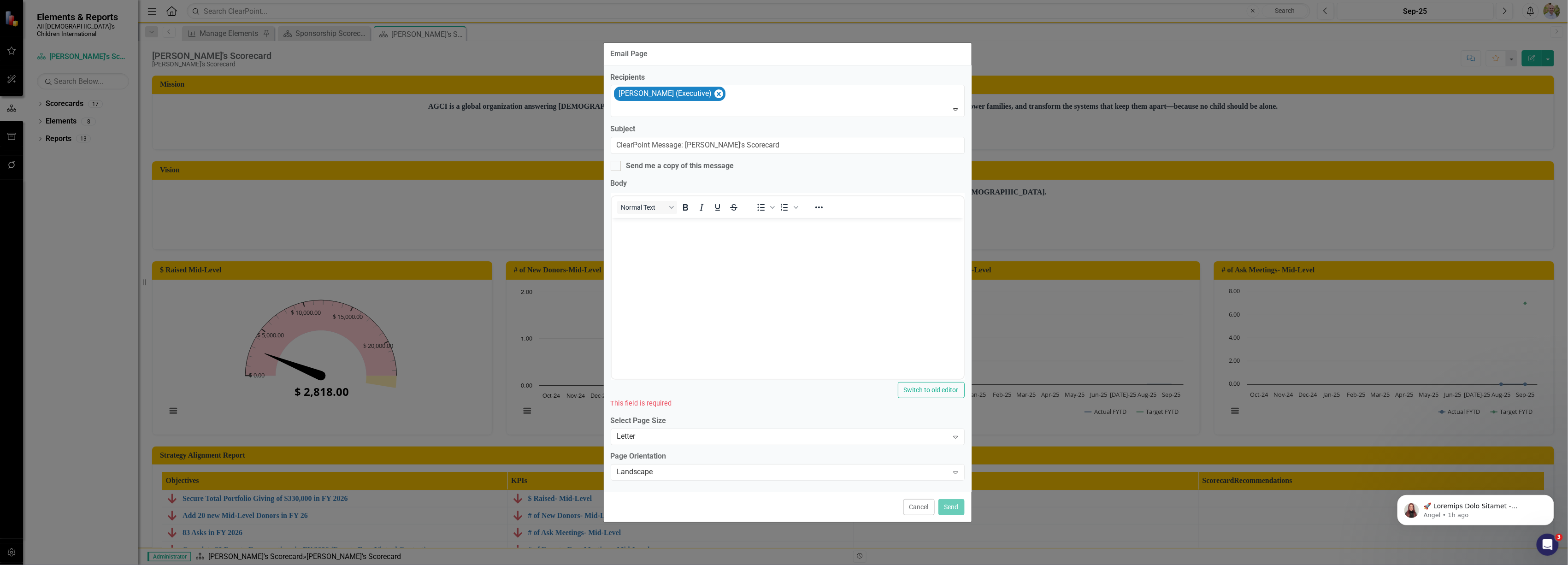
click at [669, 248] on body "Rich Text Area. Press ALT-0 for help." at bounding box center [787, 287] width 352 height 138
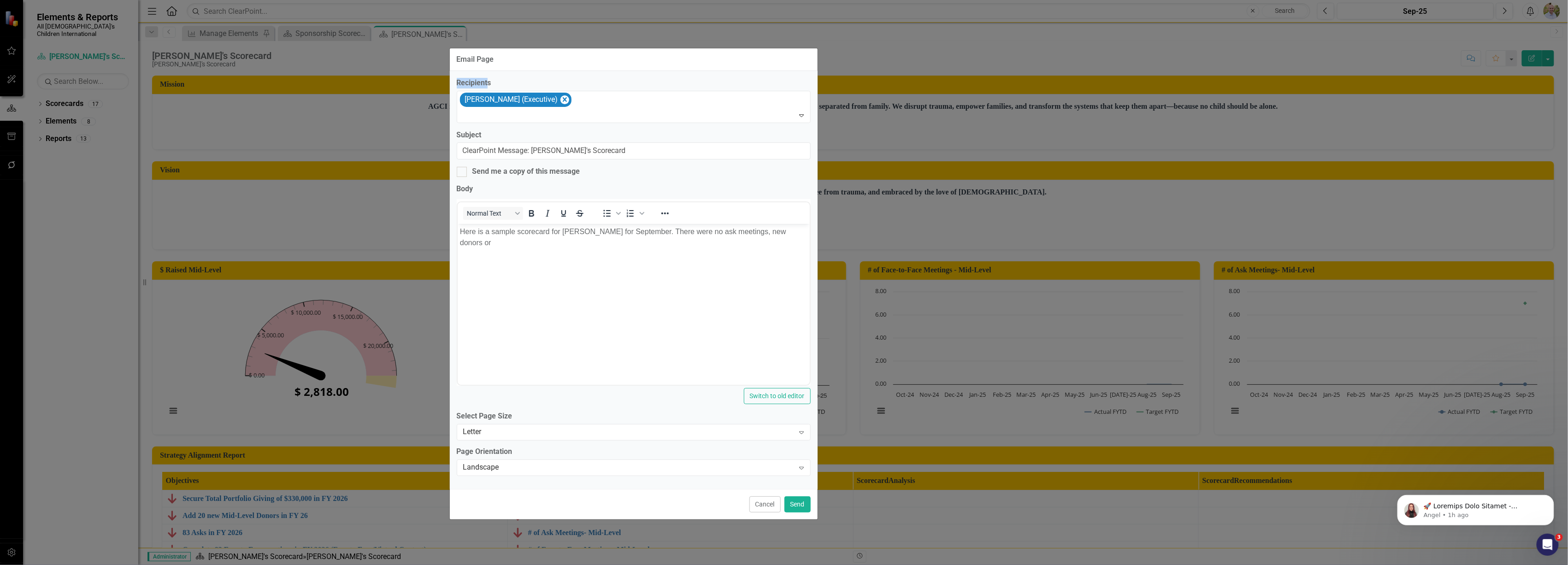
drag, startPoint x: 763, startPoint y: 60, endPoint x: 487, endPoint y: 82, distance: 276.9
click at [487, 82] on form "Email Page Recipients [PERSON_NAME] (Executive) Expand Subject ClearPoint Messa…" at bounding box center [634, 284] width 368 height 471
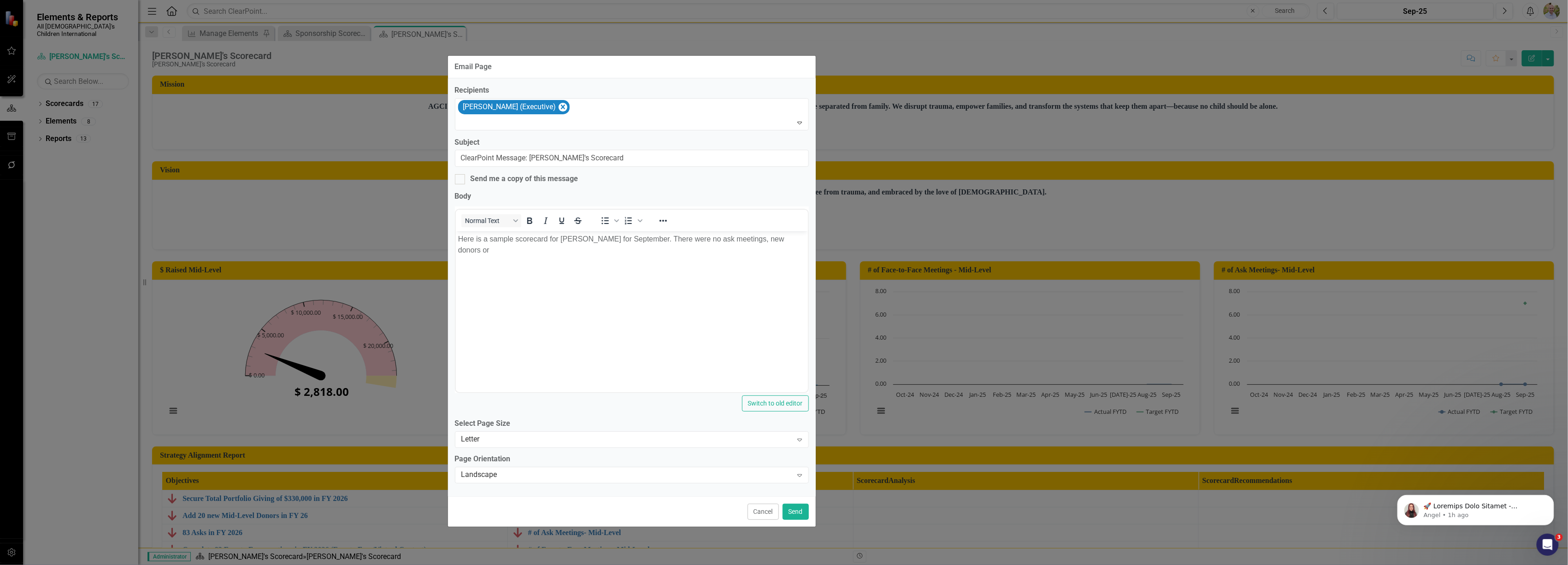
click at [774, 239] on p "Here is a sample scorecard for [PERSON_NAME] for September. There were no ask m…" at bounding box center [632, 244] width 347 height 22
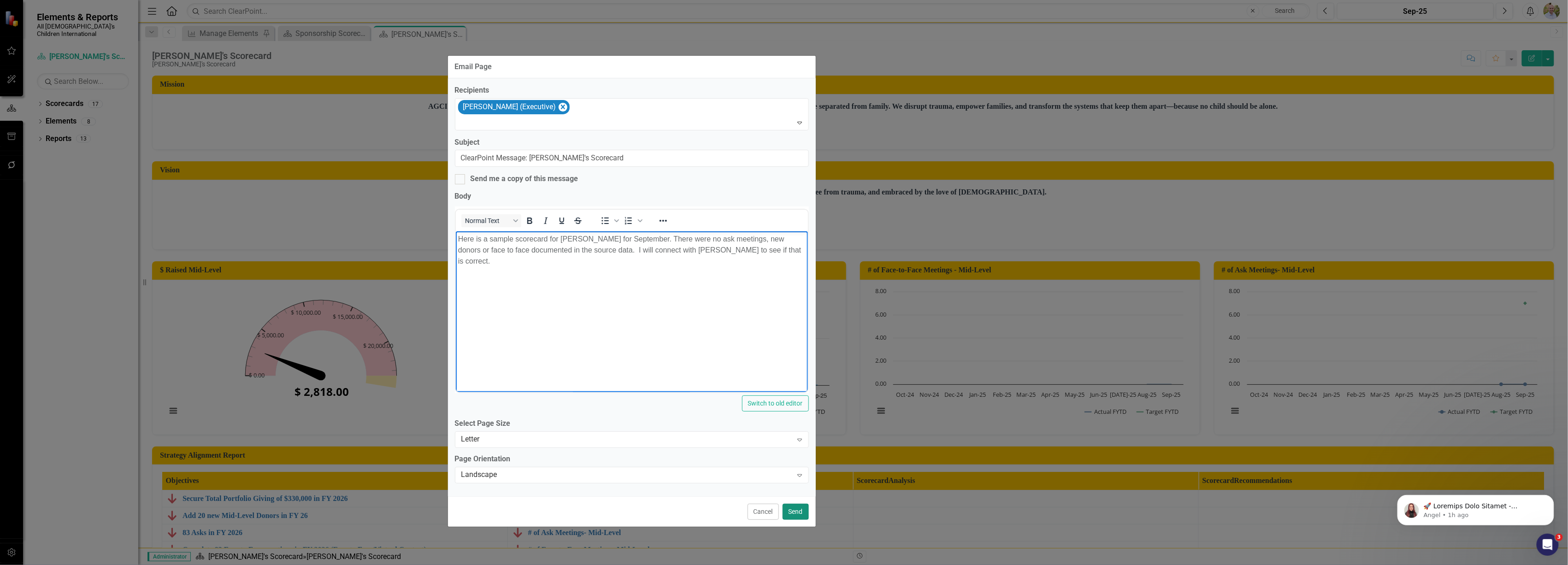
click at [790, 507] on button "Send" at bounding box center [796, 512] width 26 height 16
